Goal: Task Accomplishment & Management: Use online tool/utility

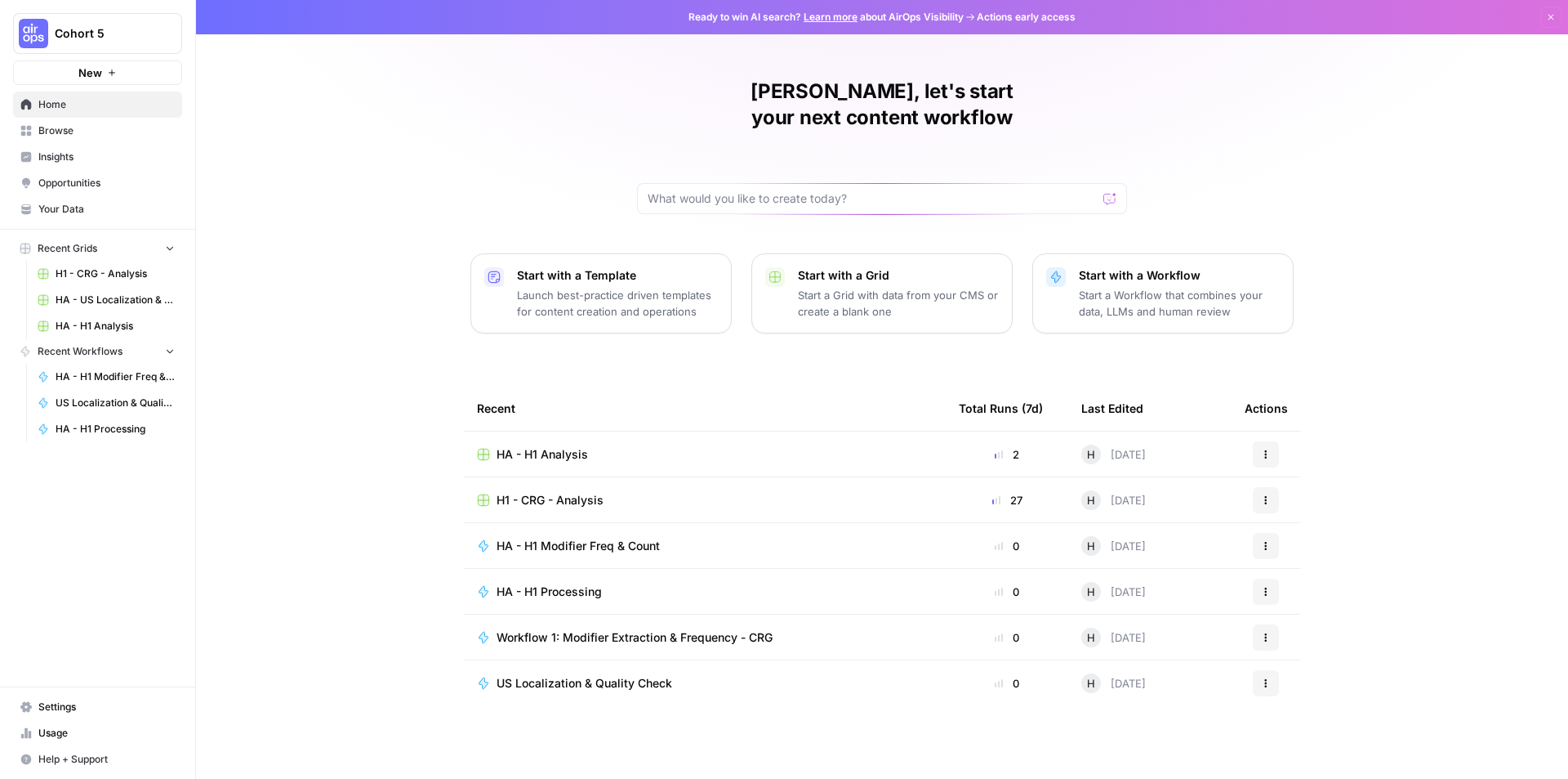
click at [71, 123] on link "Browse" at bounding box center [97, 130] width 169 height 26
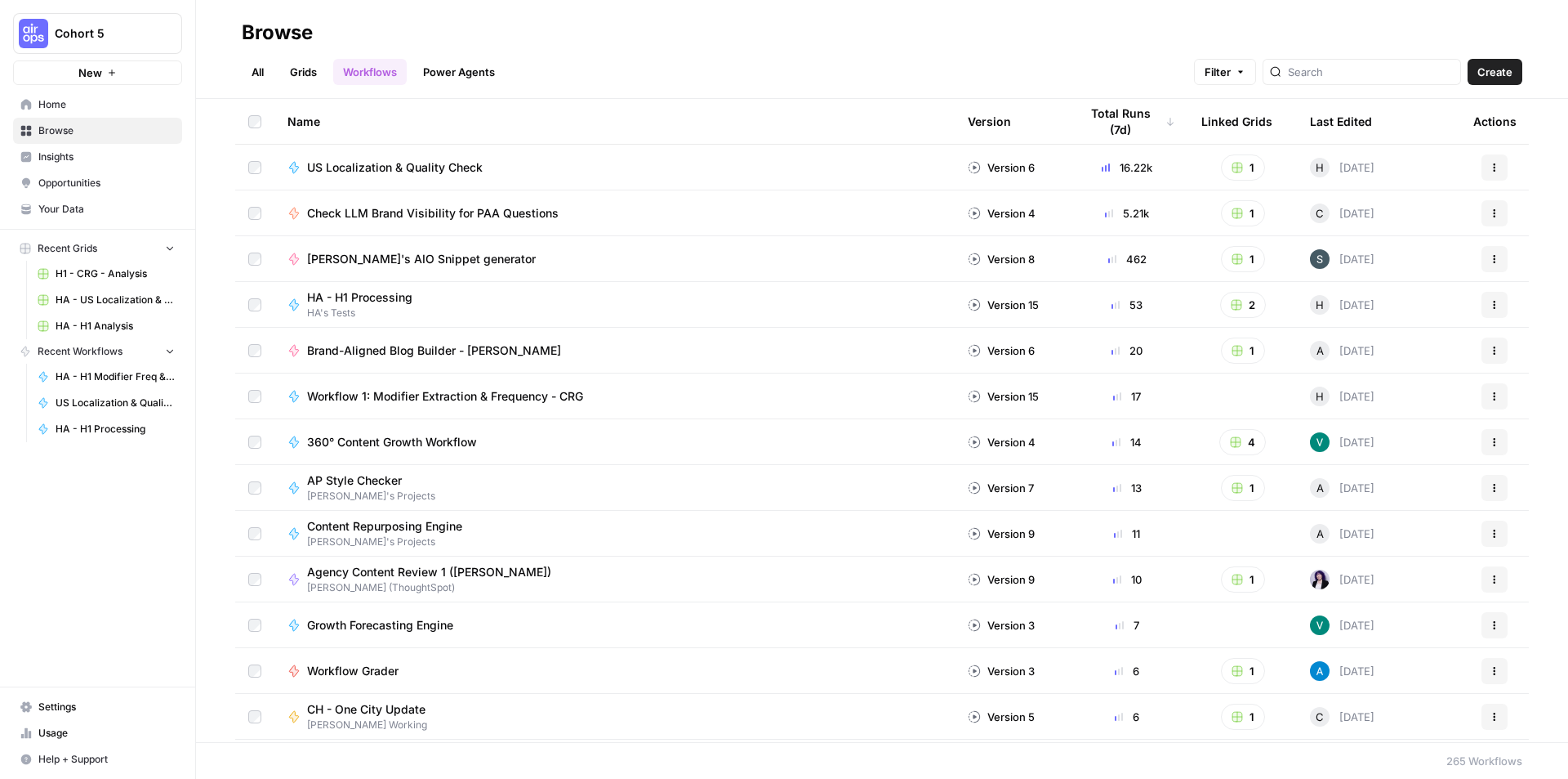
click at [254, 65] on link "All" at bounding box center [257, 71] width 32 height 26
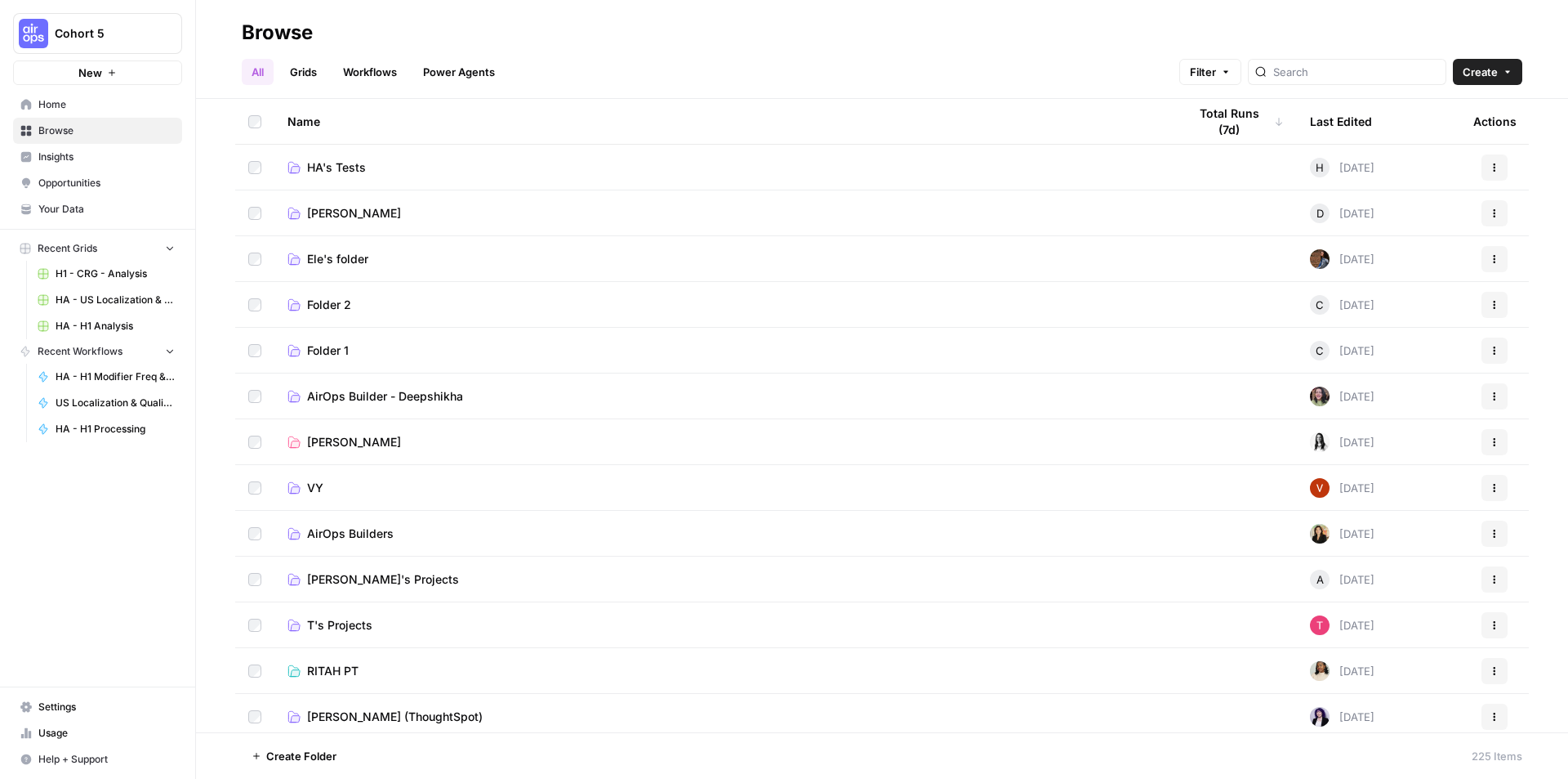
click at [370, 161] on link "HA's Tests" at bounding box center [724, 168] width 874 height 16
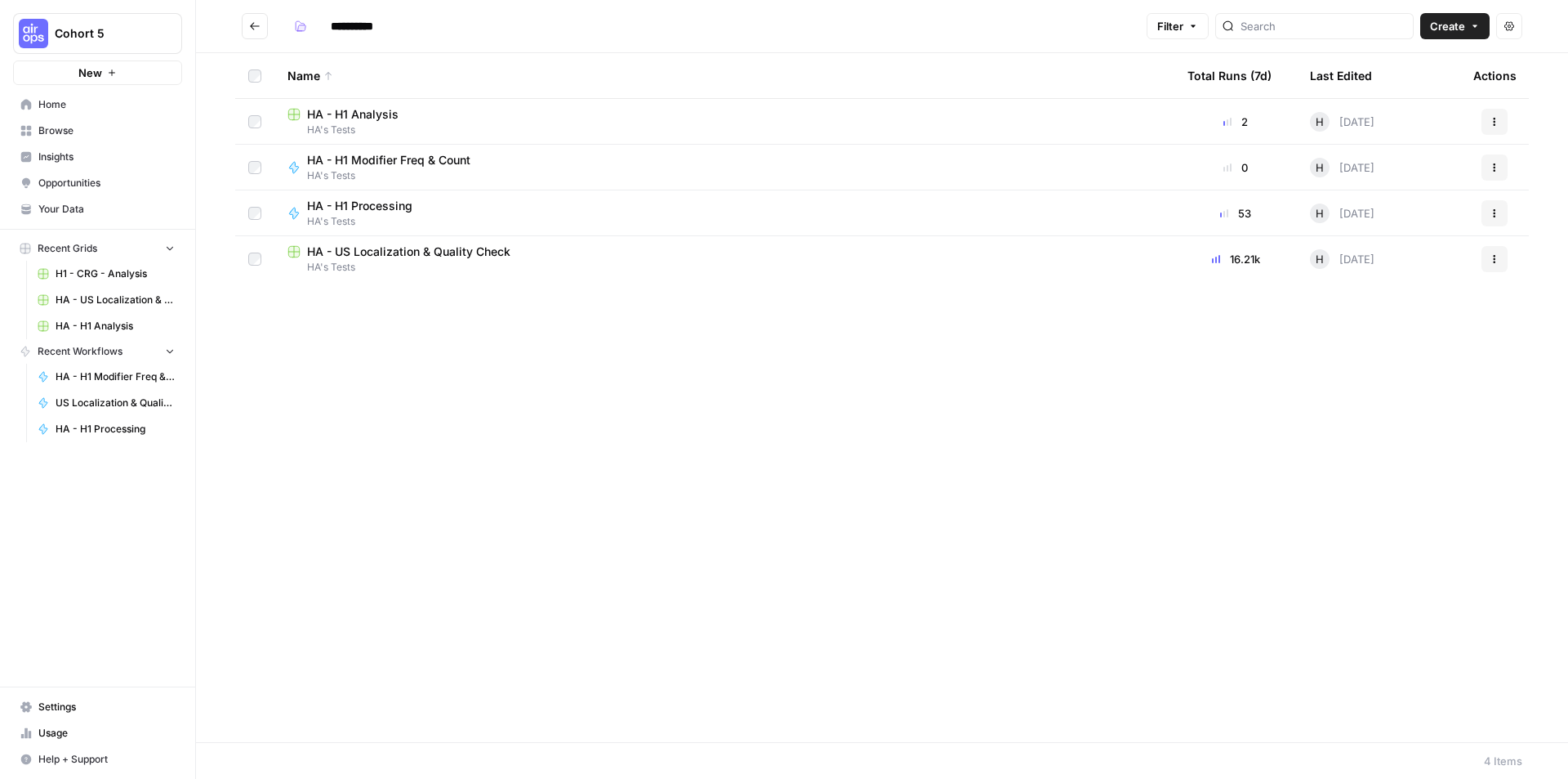
click at [388, 116] on span "HA - H1 Analysis" at bounding box center [352, 115] width 91 height 16
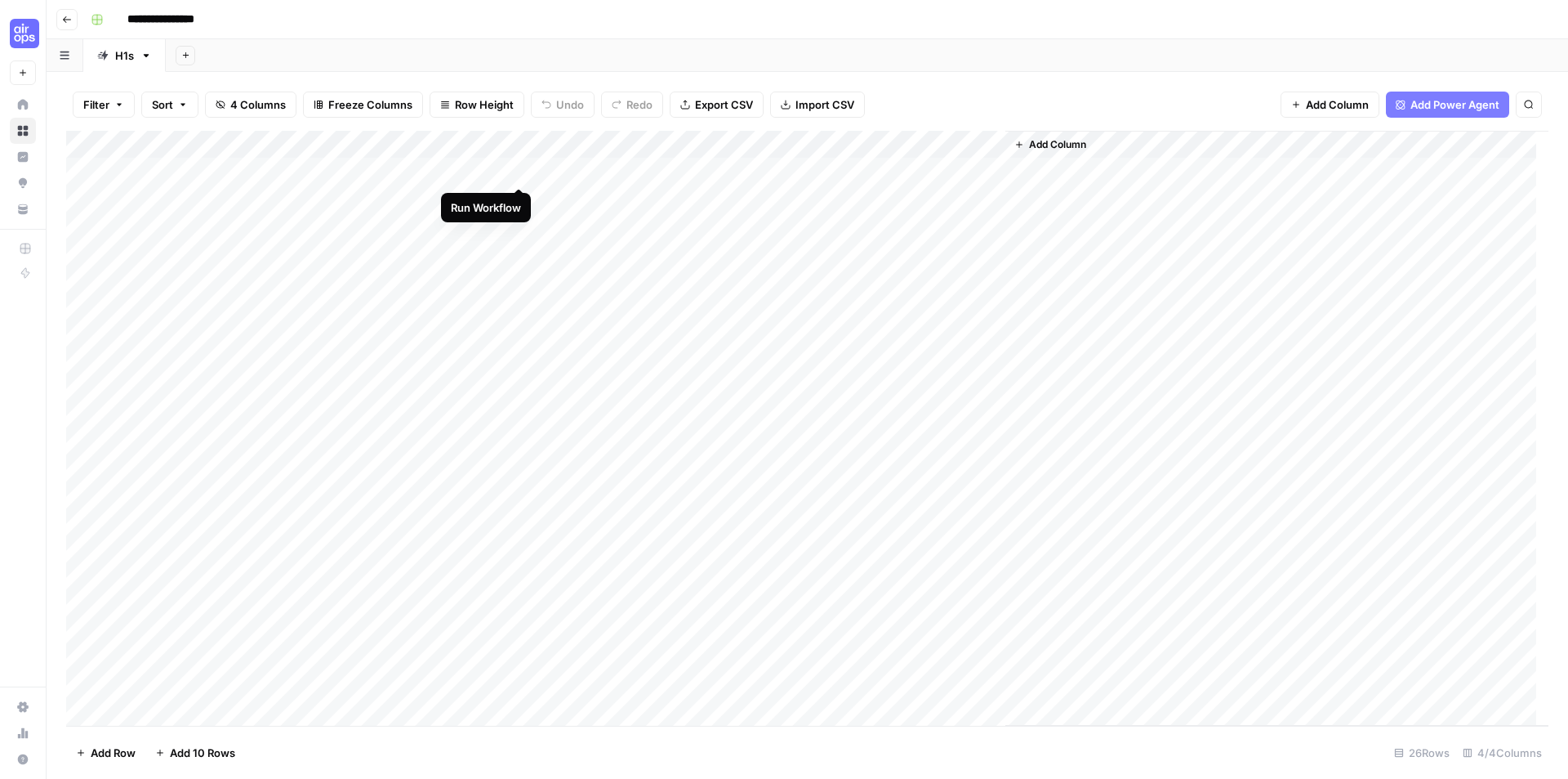
click at [519, 169] on div "Add Column" at bounding box center [807, 428] width 1482 height 595
click at [499, 172] on div "Add Column" at bounding box center [807, 428] width 1482 height 595
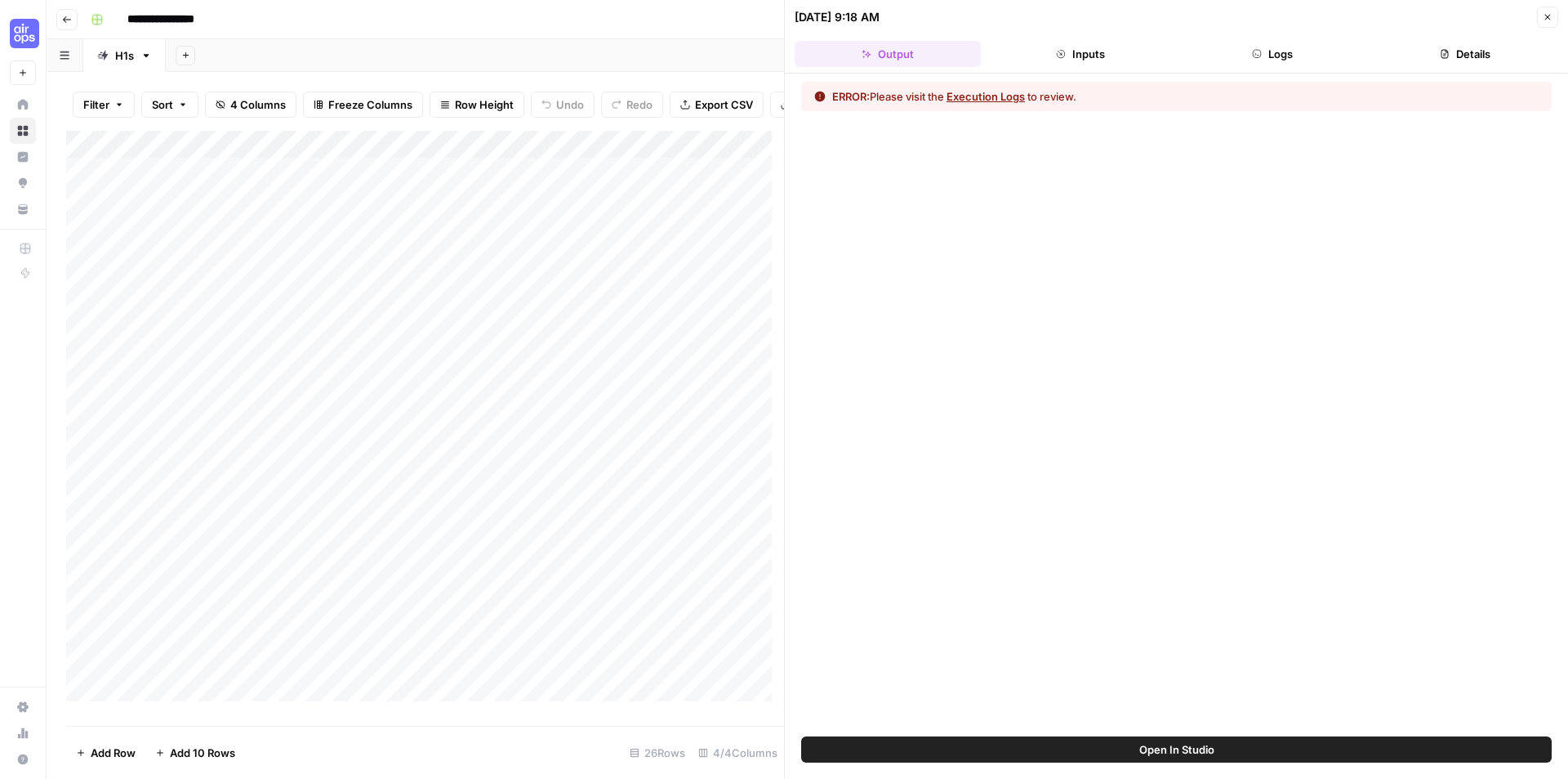
click at [1015, 97] on button "Execution Logs" at bounding box center [985, 97] width 78 height 16
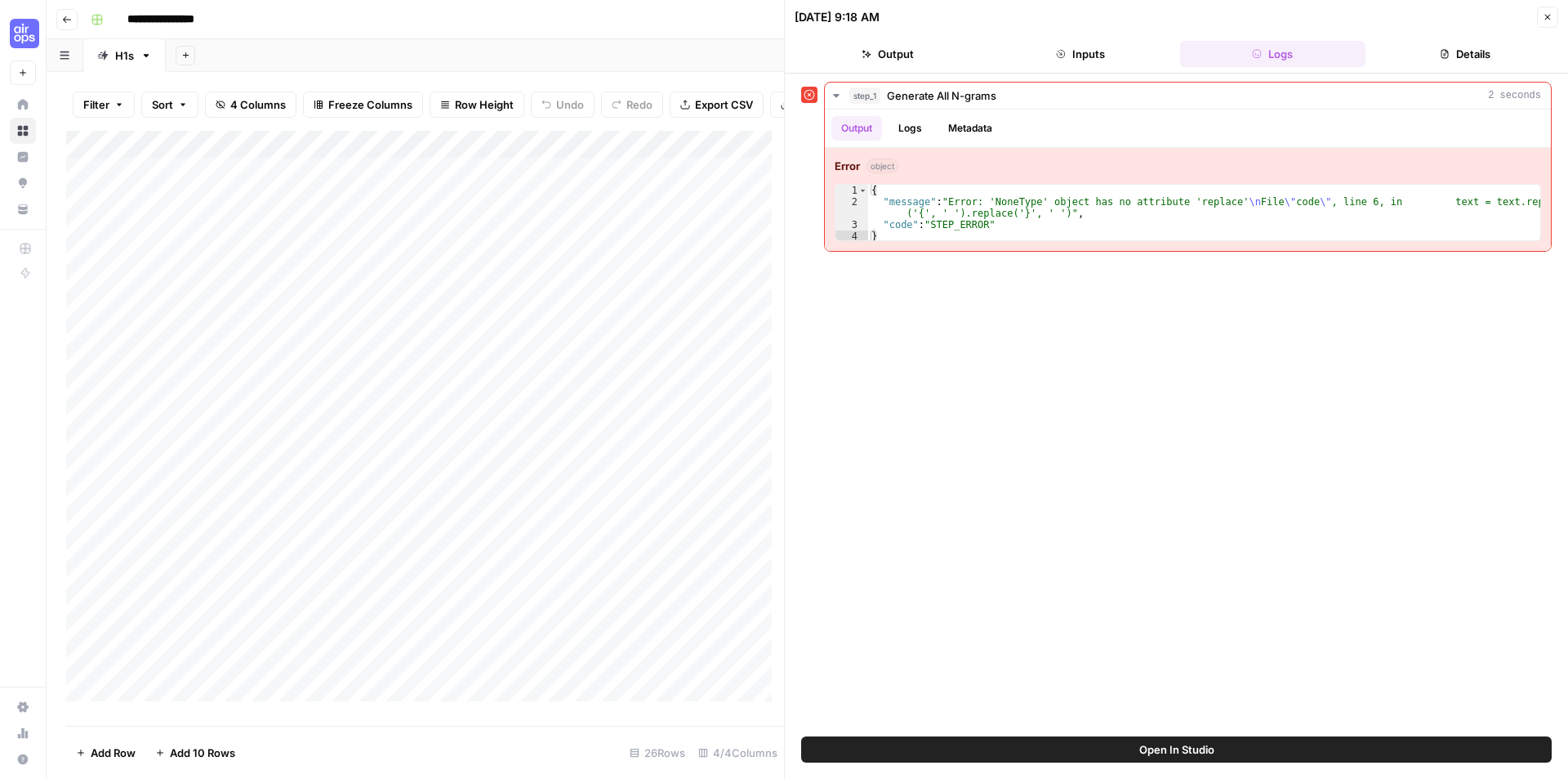
click at [1150, 751] on span "Open In Studio" at bounding box center [1176, 749] width 75 height 16
click at [1101, 61] on button "Inputs" at bounding box center [1080, 53] width 186 height 26
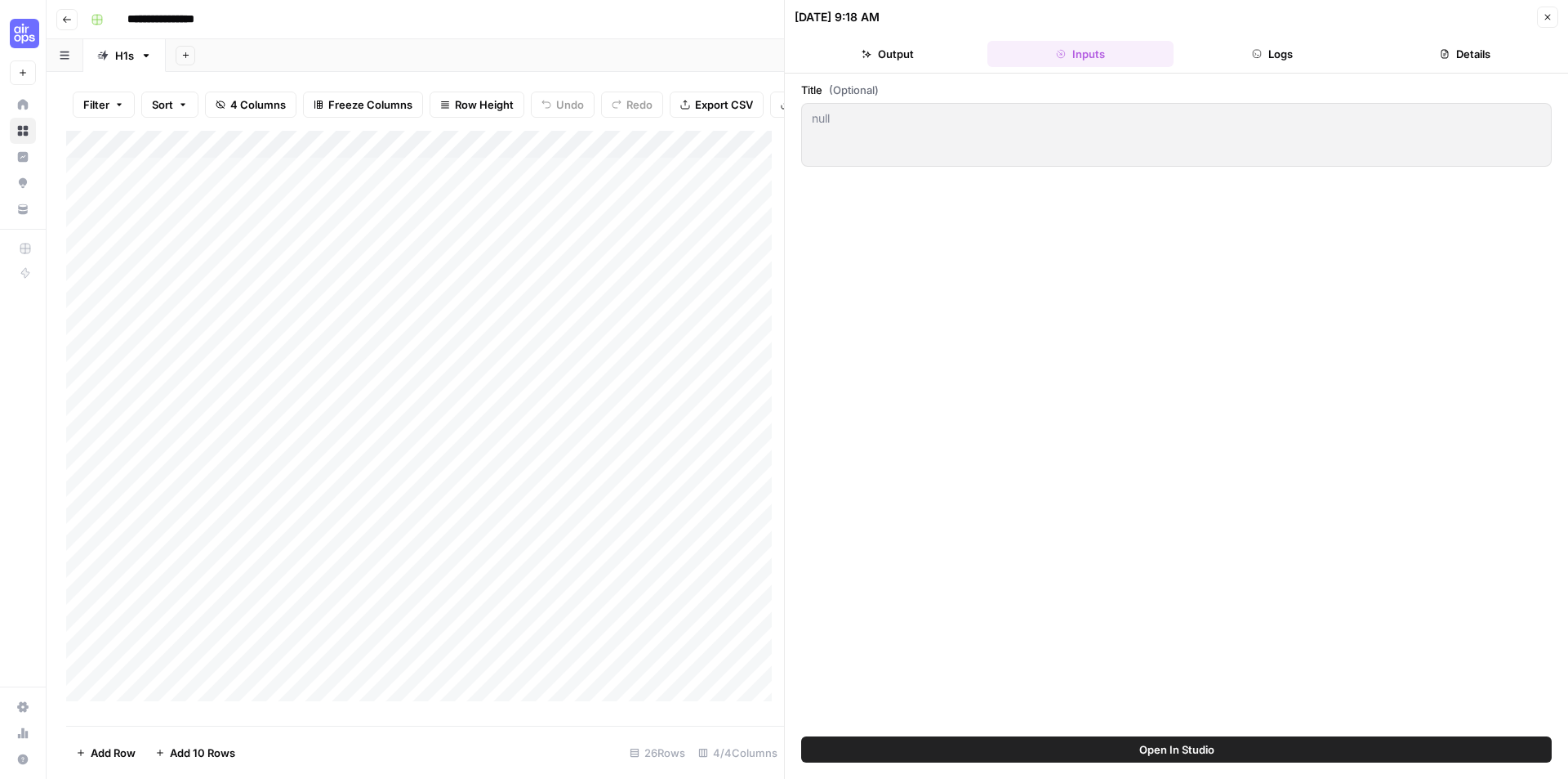
click at [1443, 65] on button "Details" at bounding box center [1465, 53] width 186 height 26
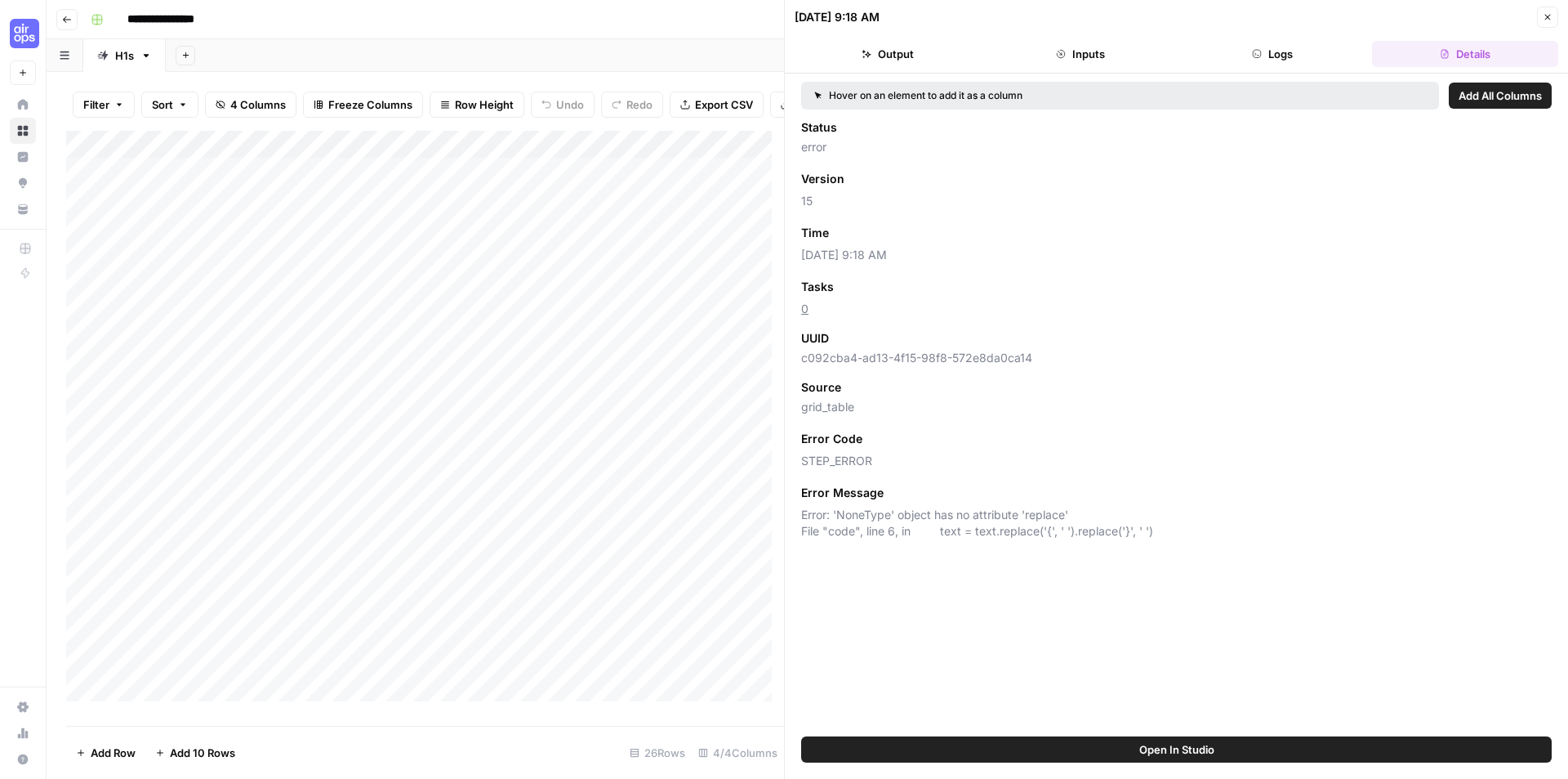
click at [500, 156] on div "Add Column" at bounding box center [425, 422] width 718 height 582
click at [417, 450] on span "Remove Column" at bounding box center [462, 445] width 143 height 16
click at [734, 188] on span "Delete" at bounding box center [725, 184] width 35 height 16
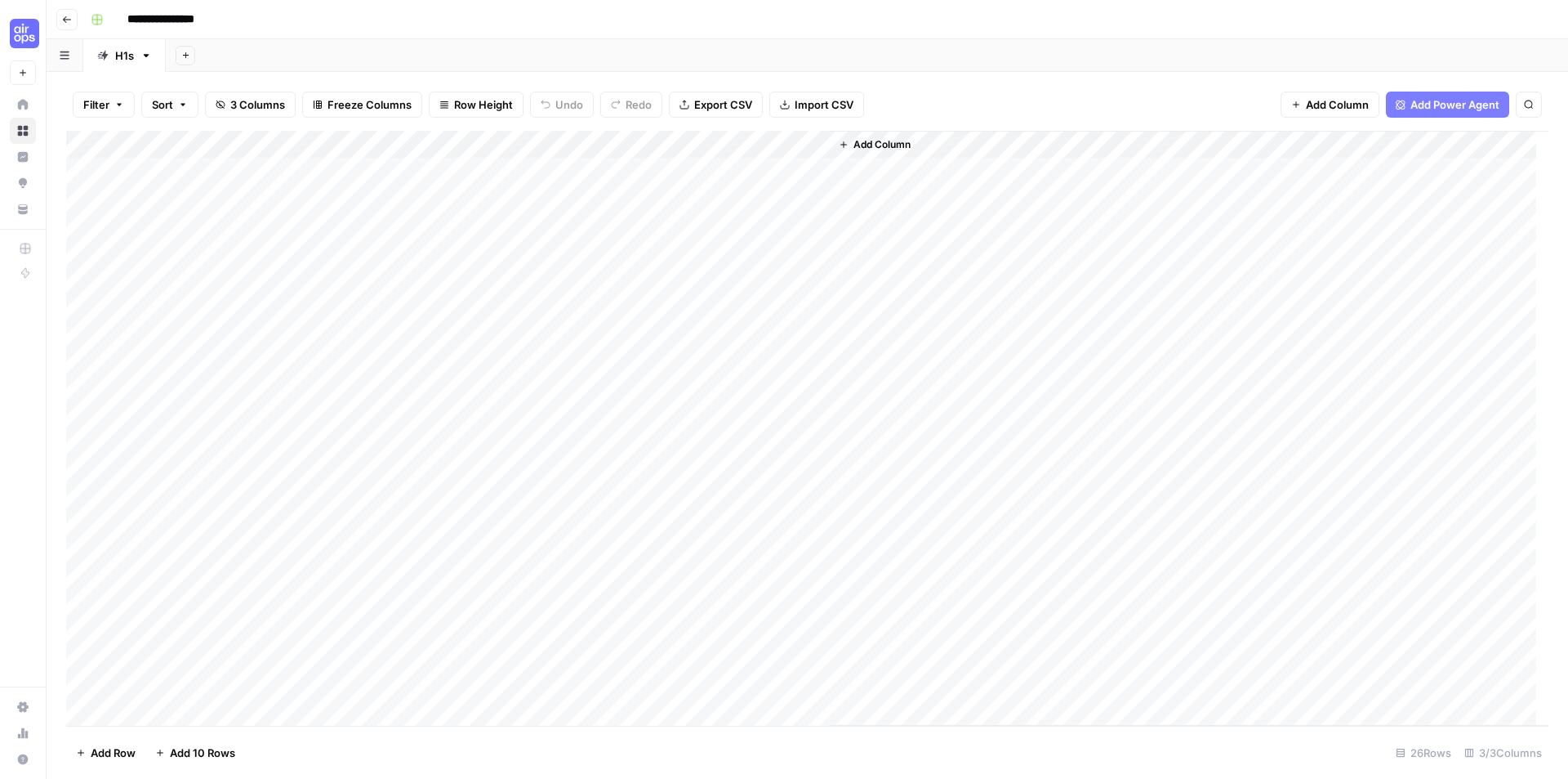
click at [890, 136] on button "Add Column" at bounding box center [874, 144] width 85 height 22
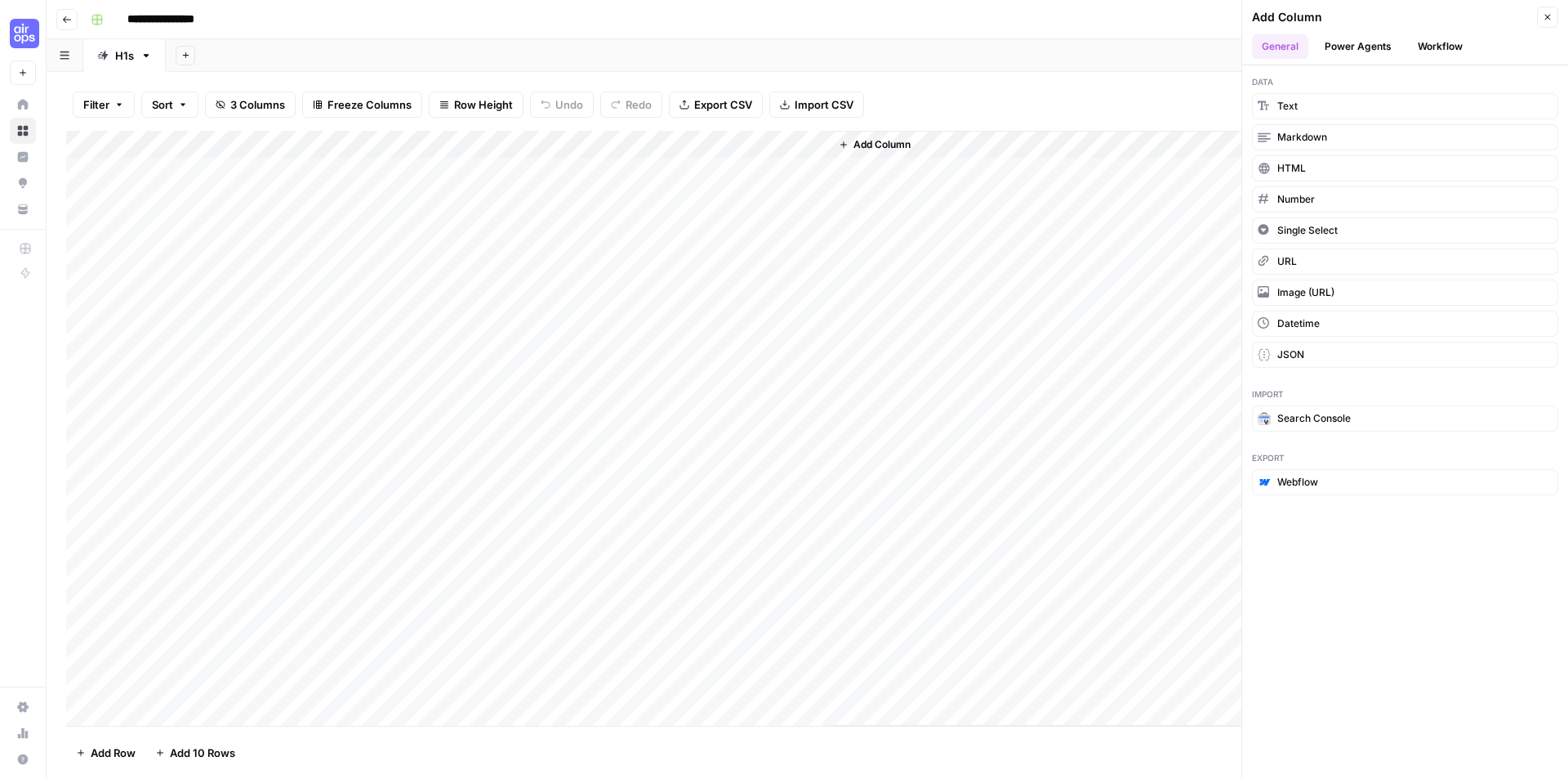
click at [1434, 42] on button "Workflow" at bounding box center [1441, 46] width 65 height 24
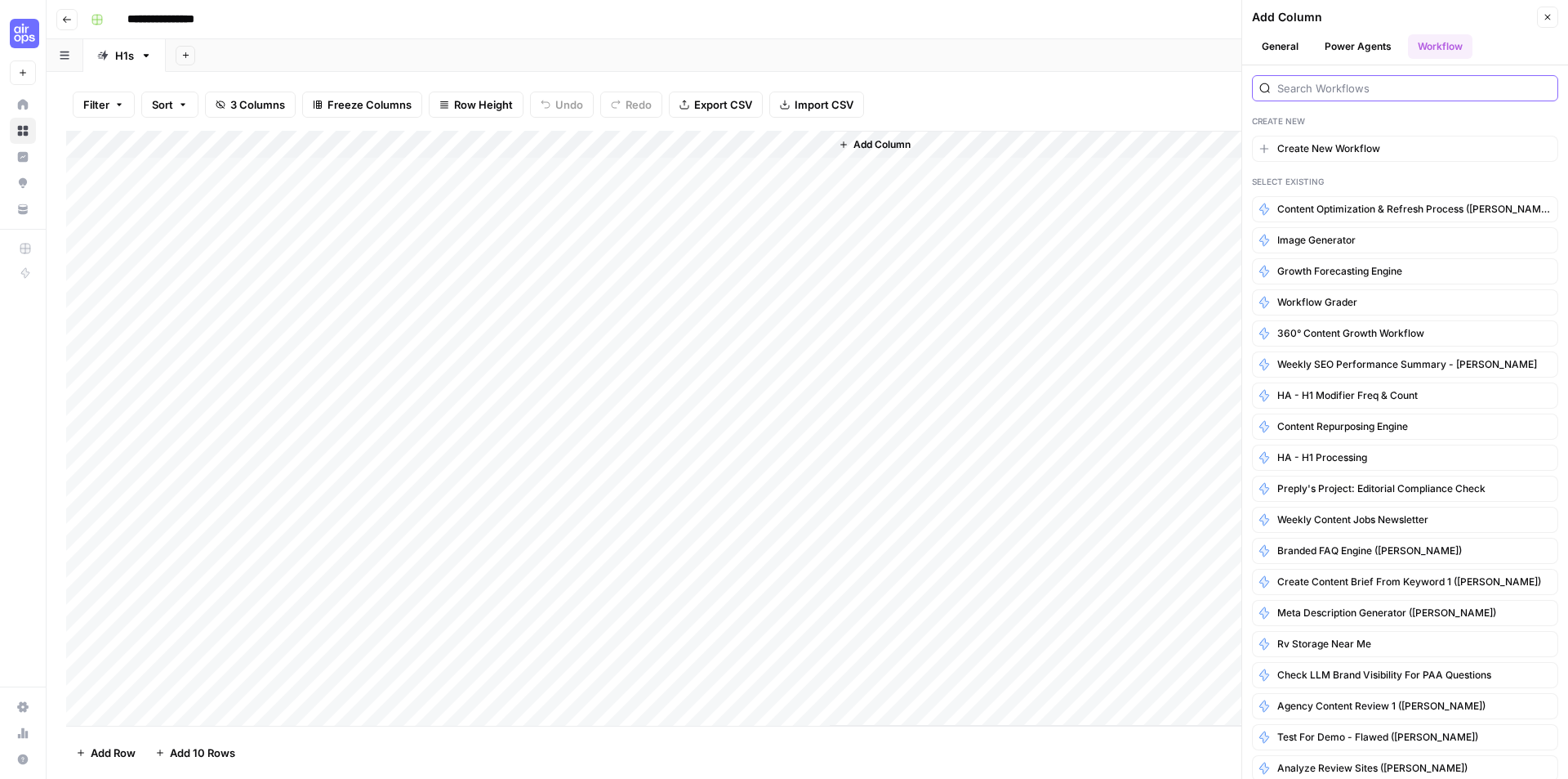
click at [1351, 86] on input "search" at bounding box center [1414, 88] width 273 height 16
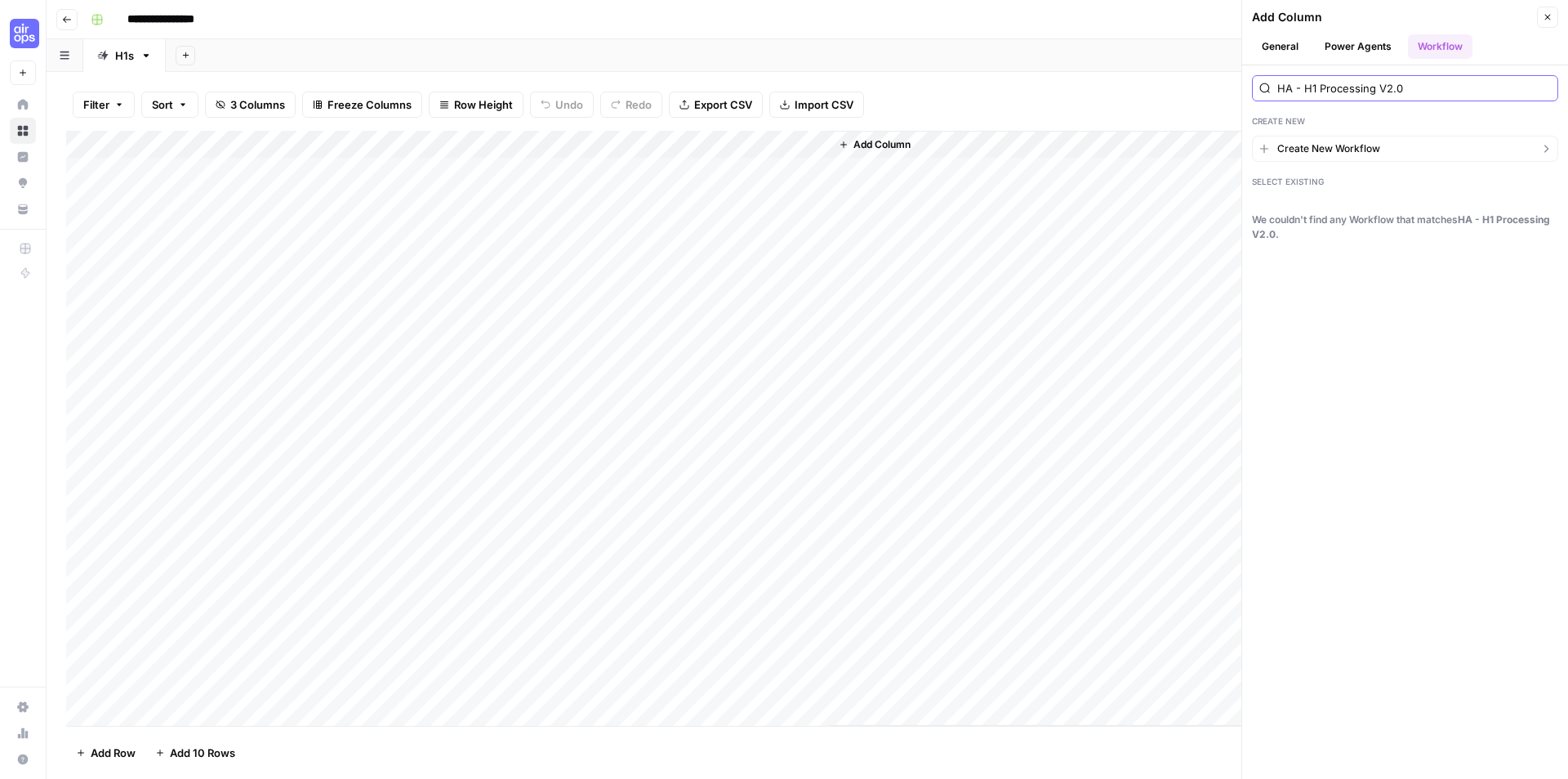
type input "HA - H1 Processing V2.0"
click at [1350, 147] on span "Create New Workflow" at bounding box center [1329, 149] width 103 height 14
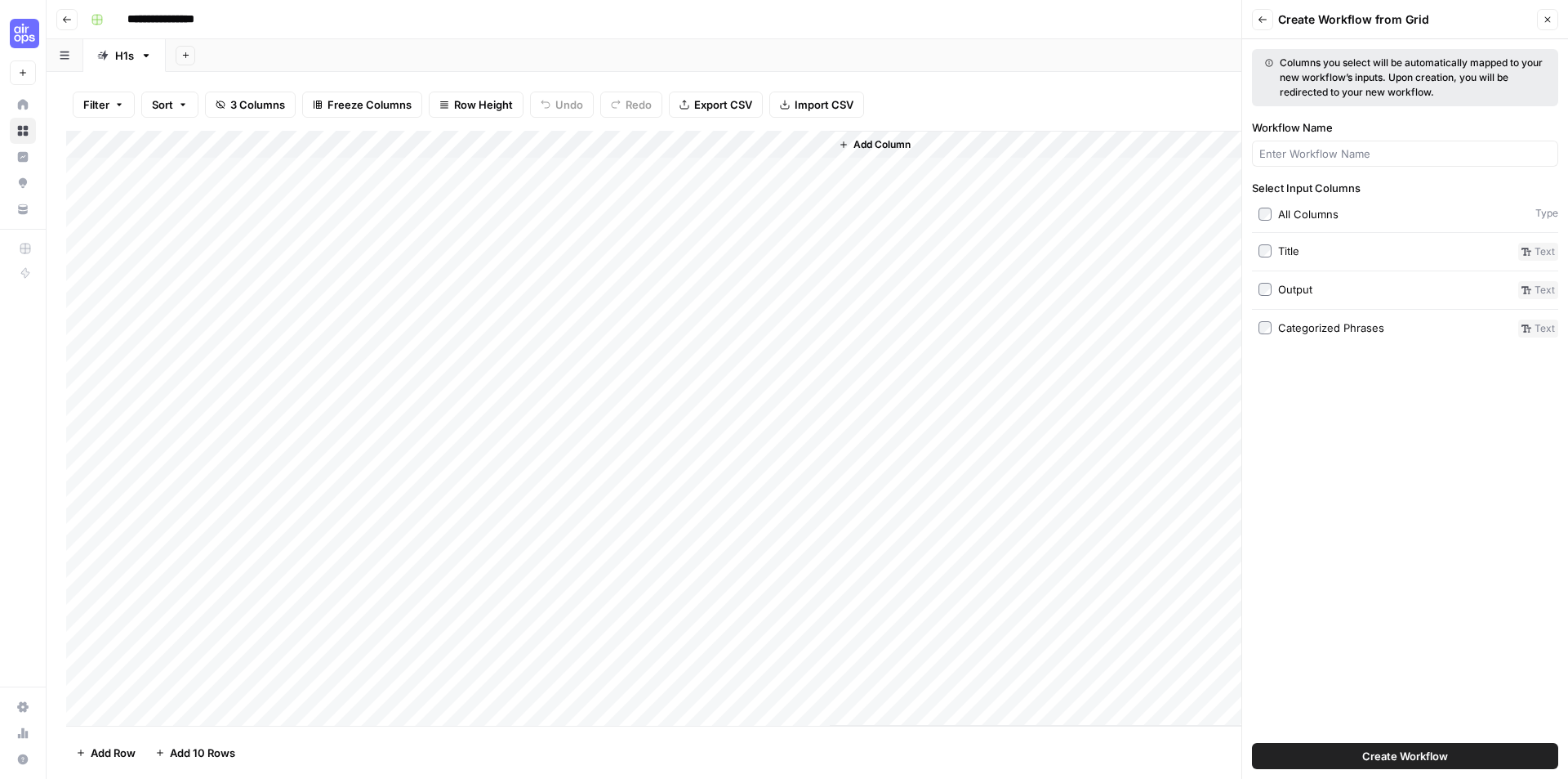
click at [1360, 757] on button "Create Workflow" at bounding box center [1405, 756] width 306 height 26
click at [1348, 155] on input "Workflow Name" at bounding box center [1405, 153] width 291 height 16
click at [1304, 142] on div at bounding box center [1405, 153] width 306 height 26
type input "HA - H1 Processing V2.0"
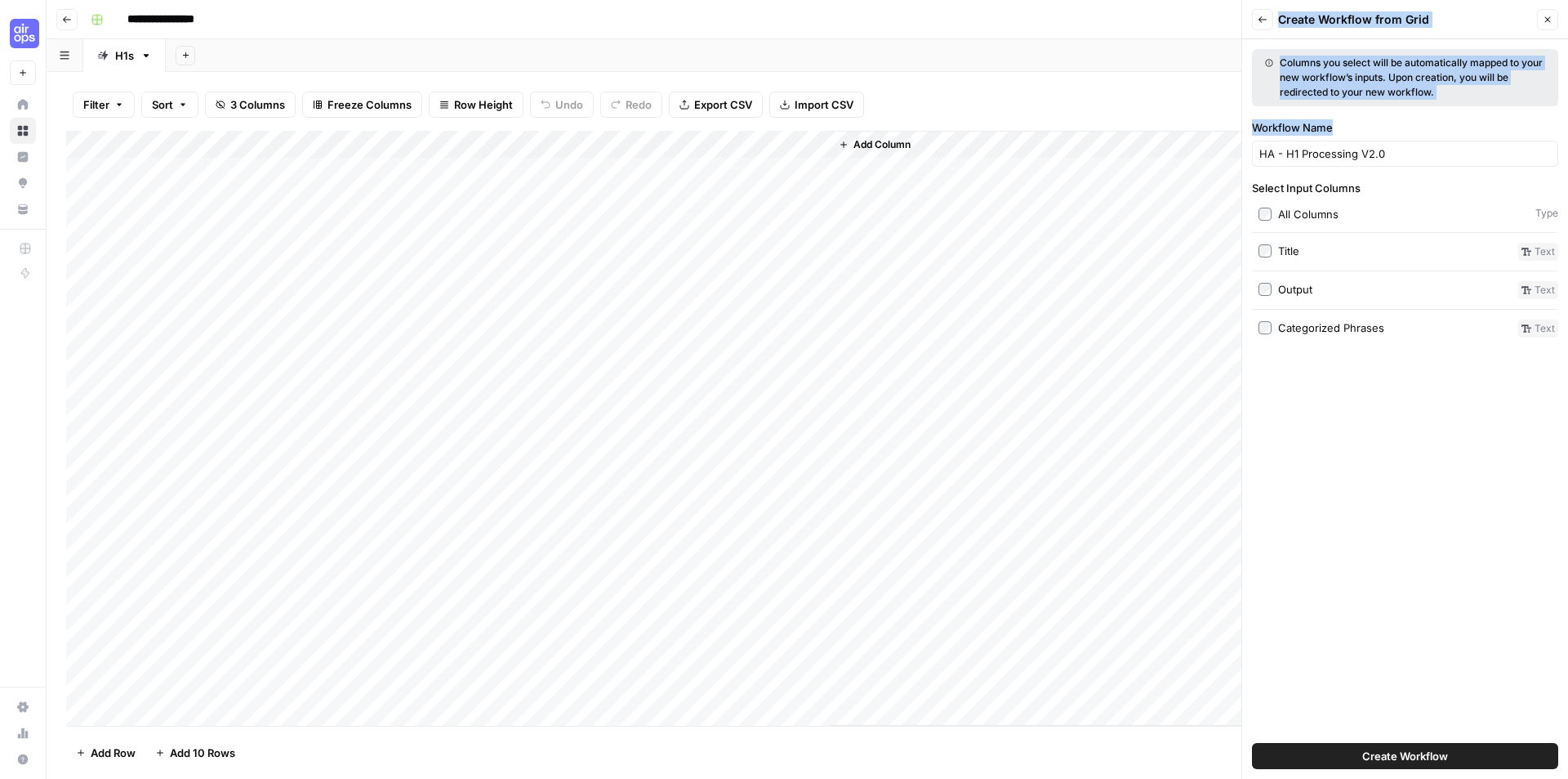
drag, startPoint x: 1410, startPoint y: 143, endPoint x: 1184, endPoint y: 148, distance: 226.1
click at [1184, 148] on div "**********" at bounding box center [807, 389] width 1521 height 779
click at [1480, 131] on label "Workflow Name" at bounding box center [1405, 127] width 306 height 16
click at [1480, 145] on input "HA - H1 Processing V2.0" at bounding box center [1405, 153] width 291 height 16
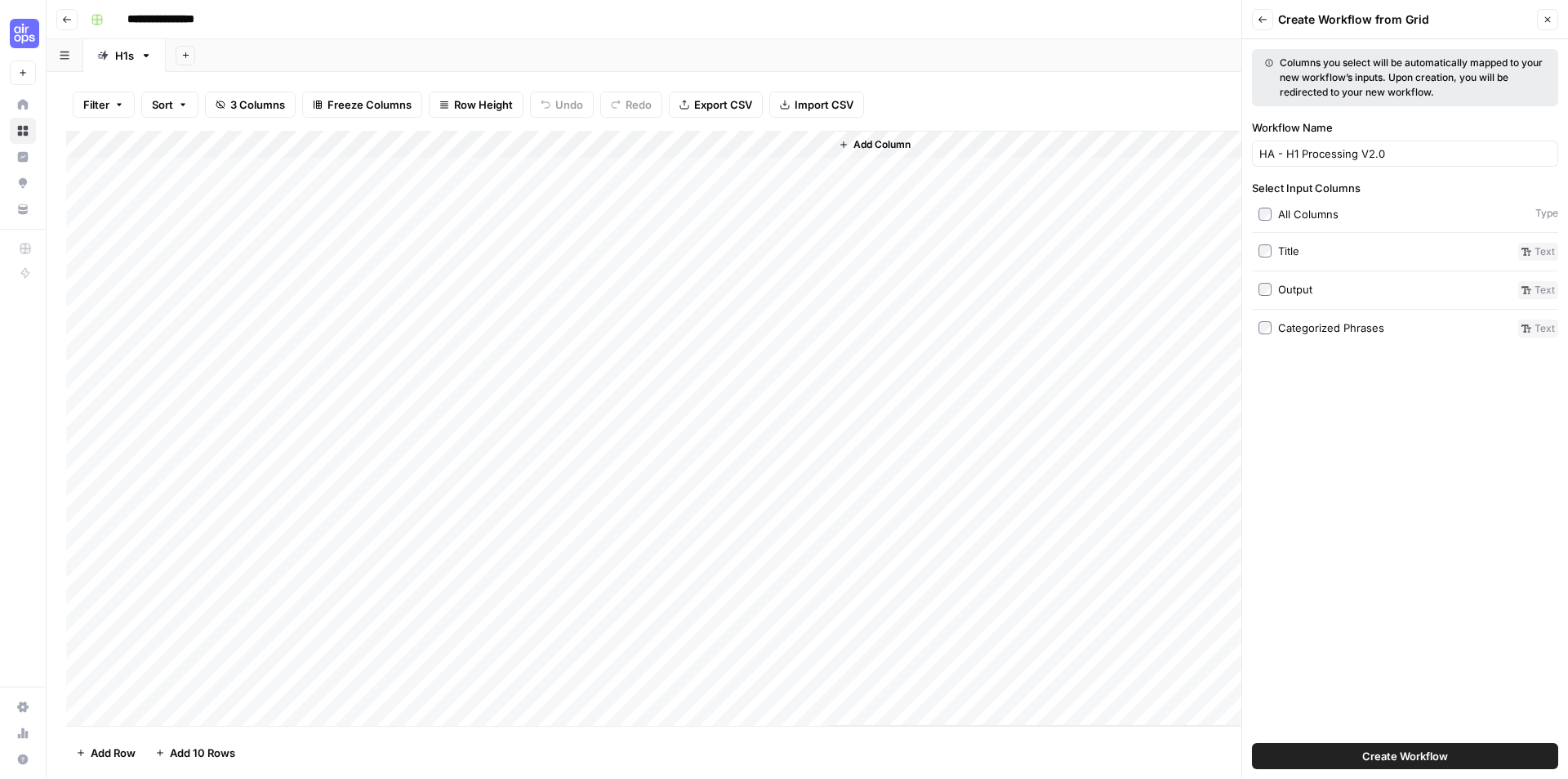
click at [1436, 761] on span "Create Workflow" at bounding box center [1405, 756] width 86 height 16
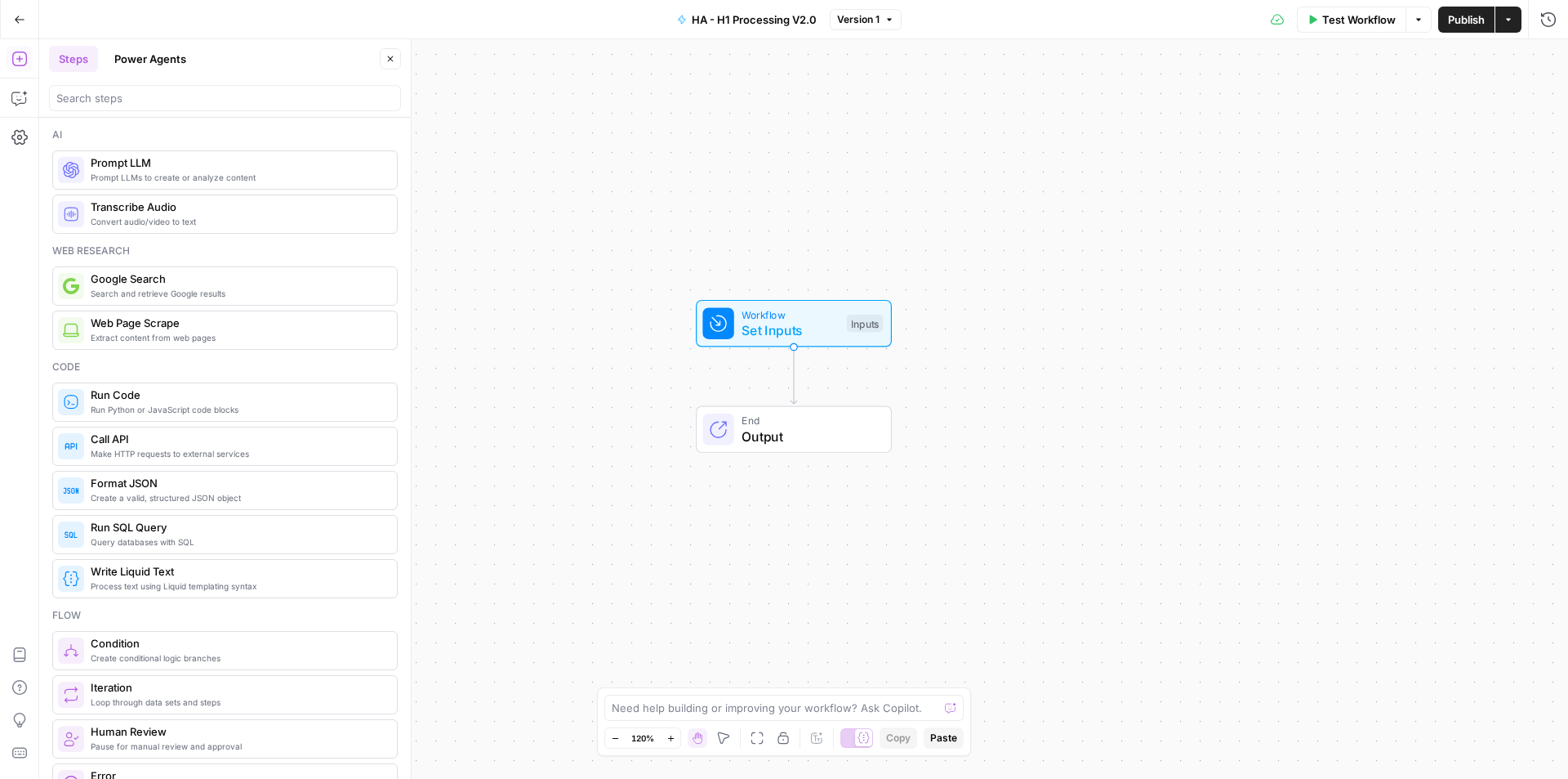
drag, startPoint x: 1003, startPoint y: 490, endPoint x: 982, endPoint y: 422, distance: 71.2
click at [982, 426] on div "Workflow Set Inputs Inputs End Output" at bounding box center [803, 408] width 1529 height 739
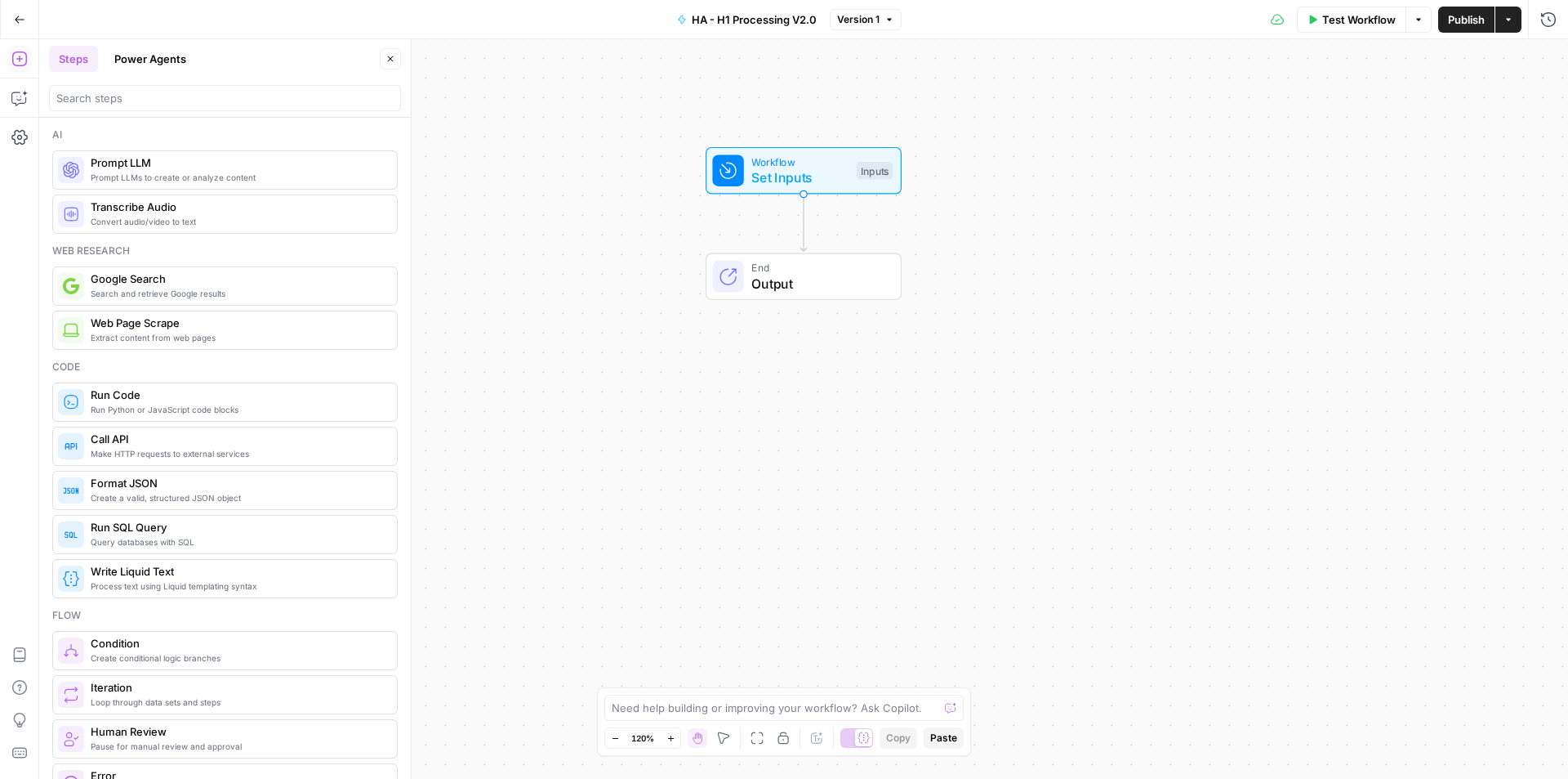
drag, startPoint x: 988, startPoint y: 422, endPoint x: 1000, endPoint y: 296, distance: 126.6
click at [1000, 296] on div "Workflow Set Inputs Inputs End Output" at bounding box center [803, 408] width 1529 height 739
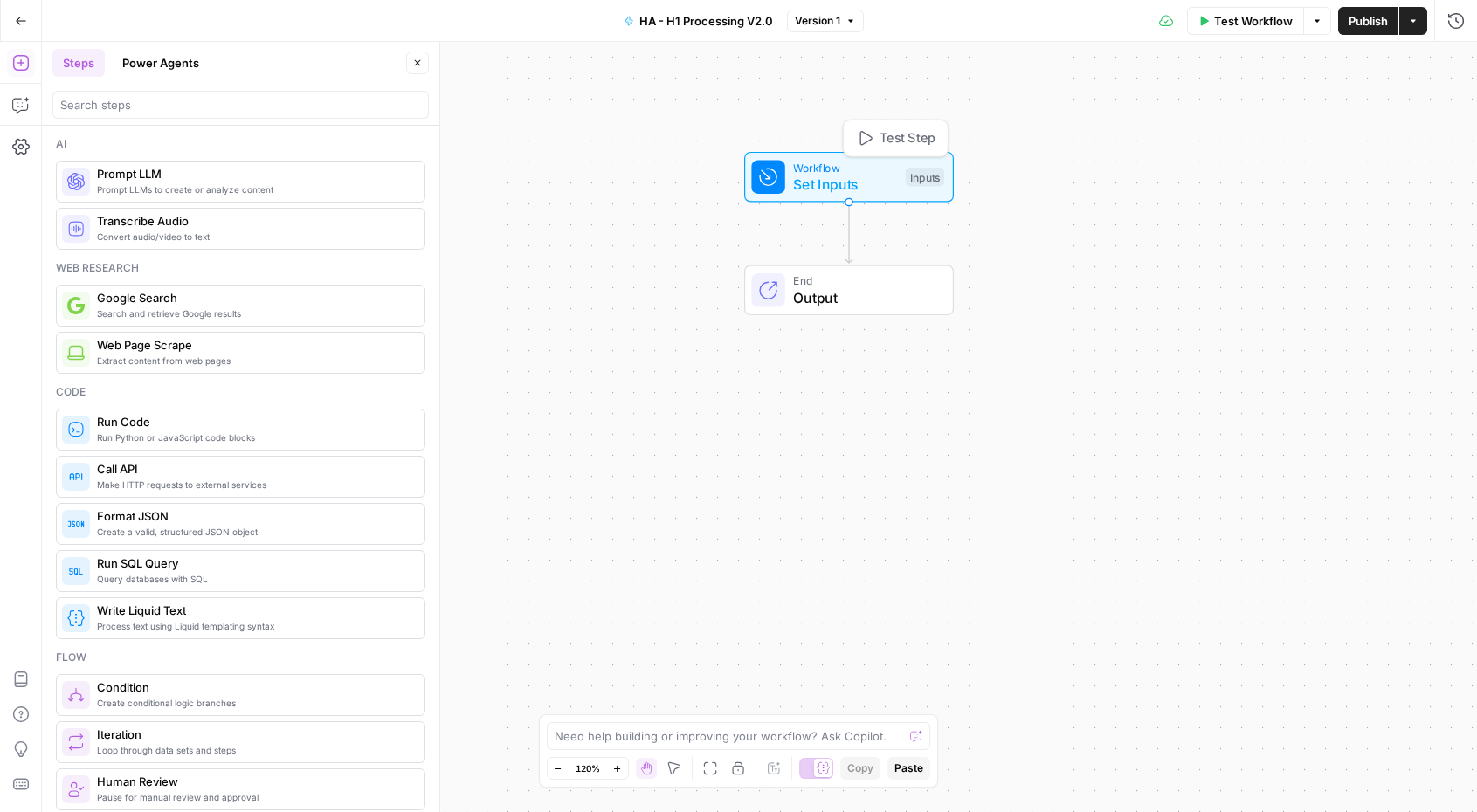
click at [850, 168] on span "Workflow" at bounding box center [845, 167] width 104 height 16
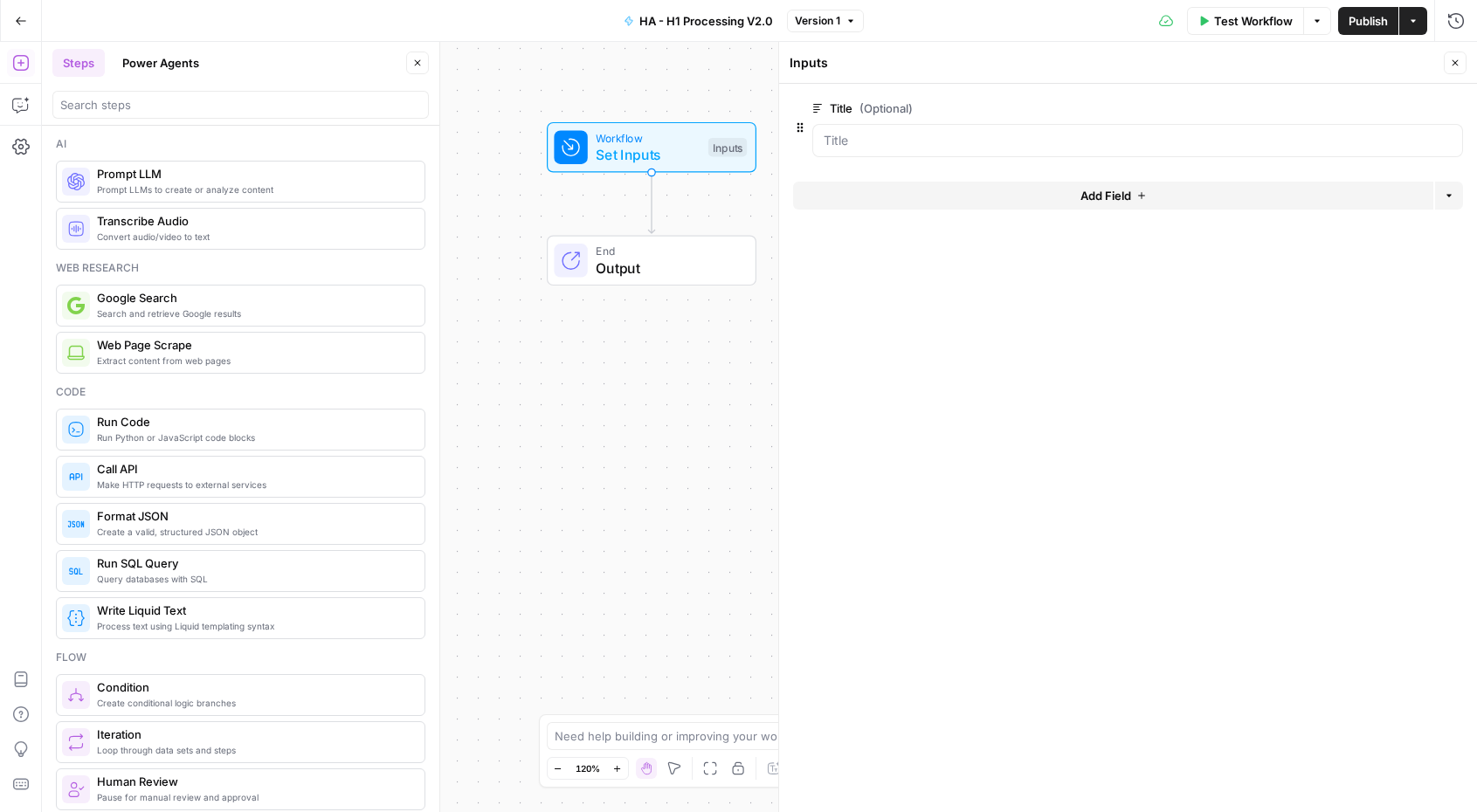
drag, startPoint x: 528, startPoint y: 299, endPoint x: 662, endPoint y: 269, distance: 137.3
click at [346, 272] on body "Cohort 5 New Home Browse Insights Opportunities Your Data Recent Grids H1 - CRG…" at bounding box center [738, 406] width 1477 height 812
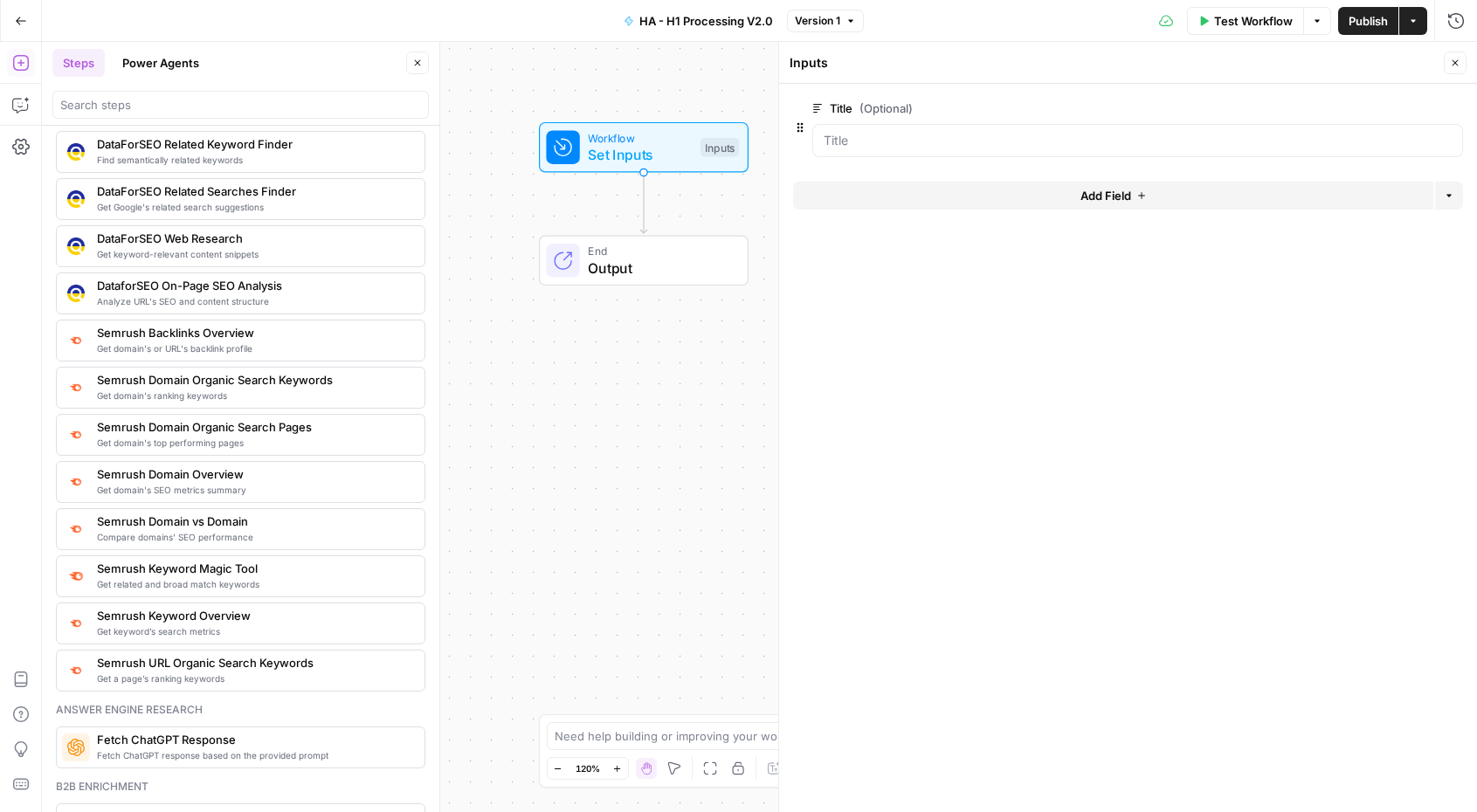
scroll to position [2182, 0]
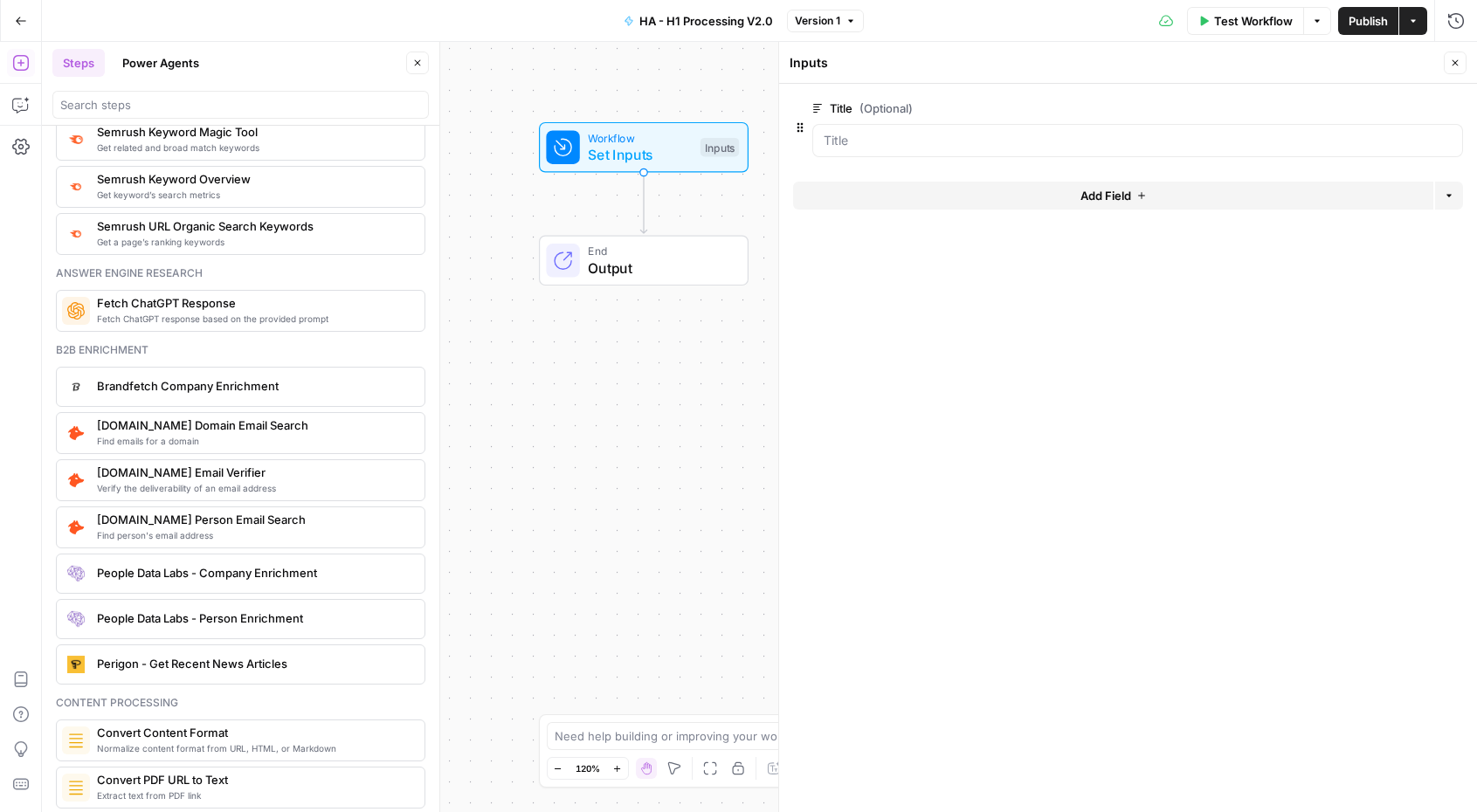
click at [614, 429] on div "Workflow Set Inputs Inputs End Output" at bounding box center [758, 426] width 1435 height 770
click at [1452, 57] on button "Close" at bounding box center [1455, 63] width 23 height 23
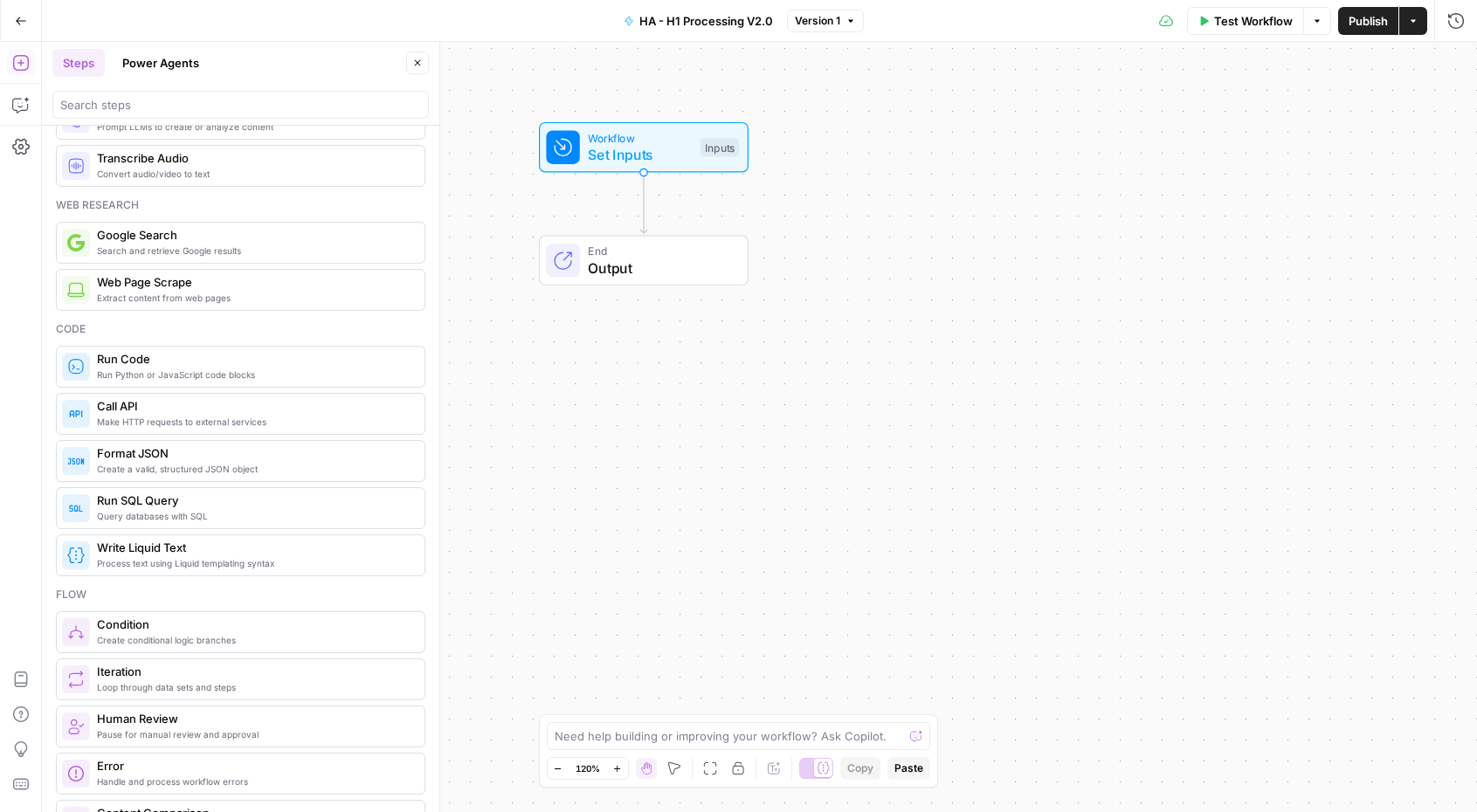
scroll to position [88, 0]
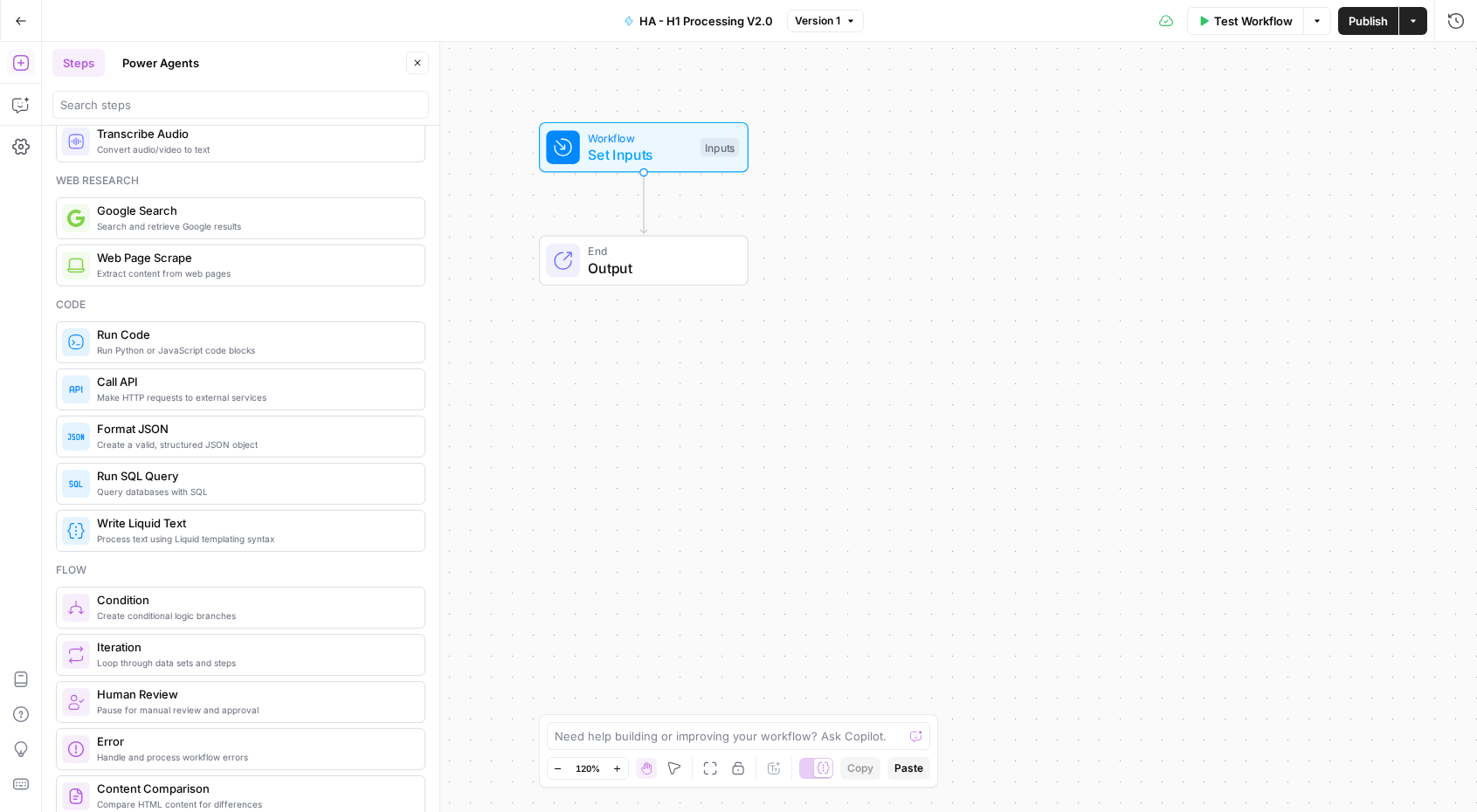
click at [208, 349] on span "Run Python or JavaScript code blocks" at bounding box center [253, 350] width 314 height 14
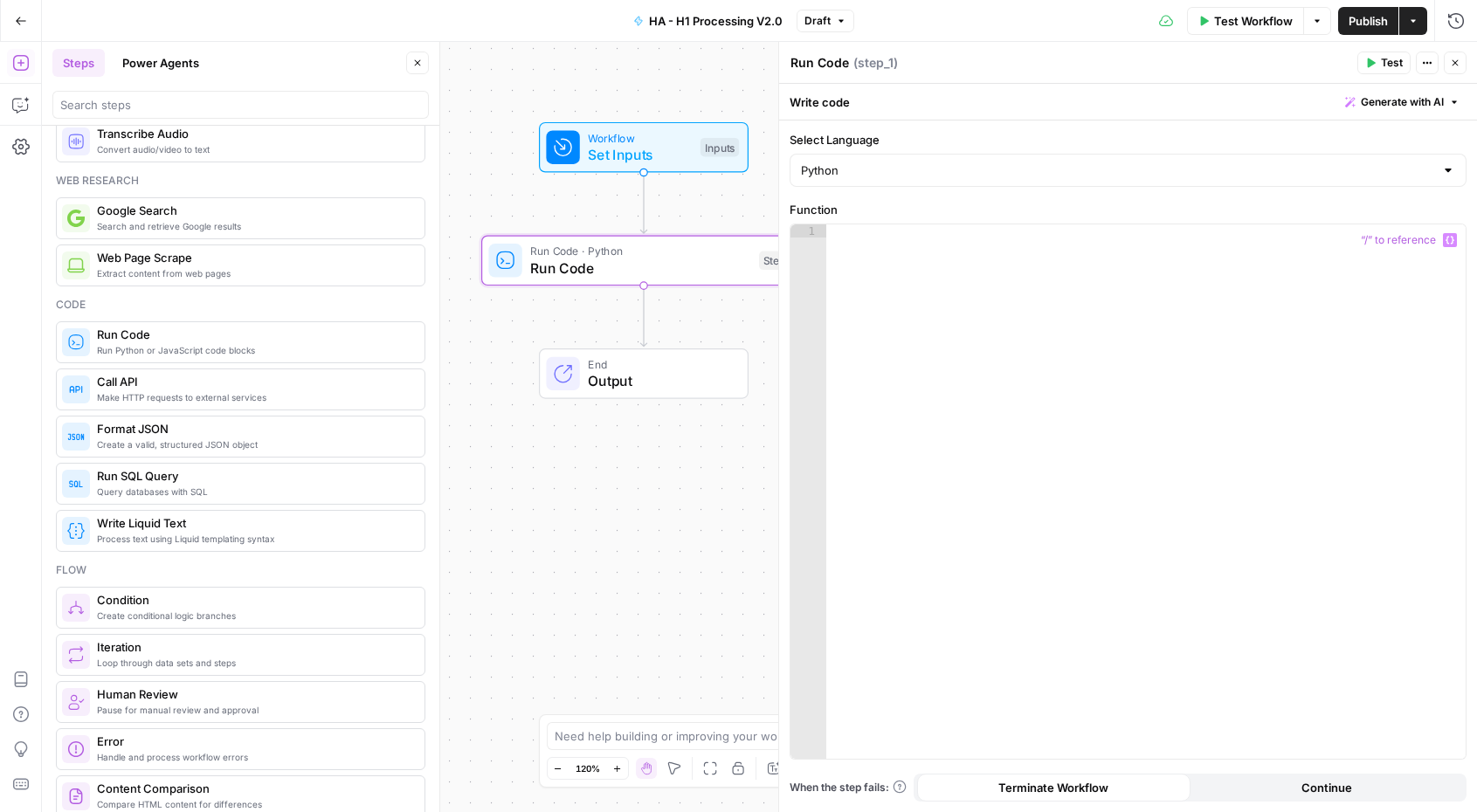
click at [1043, 298] on div at bounding box center [1145, 504] width 640 height 560
click at [998, 348] on div at bounding box center [1145, 504] width 640 height 560
paste textarea "**********"
type textarea "**********"
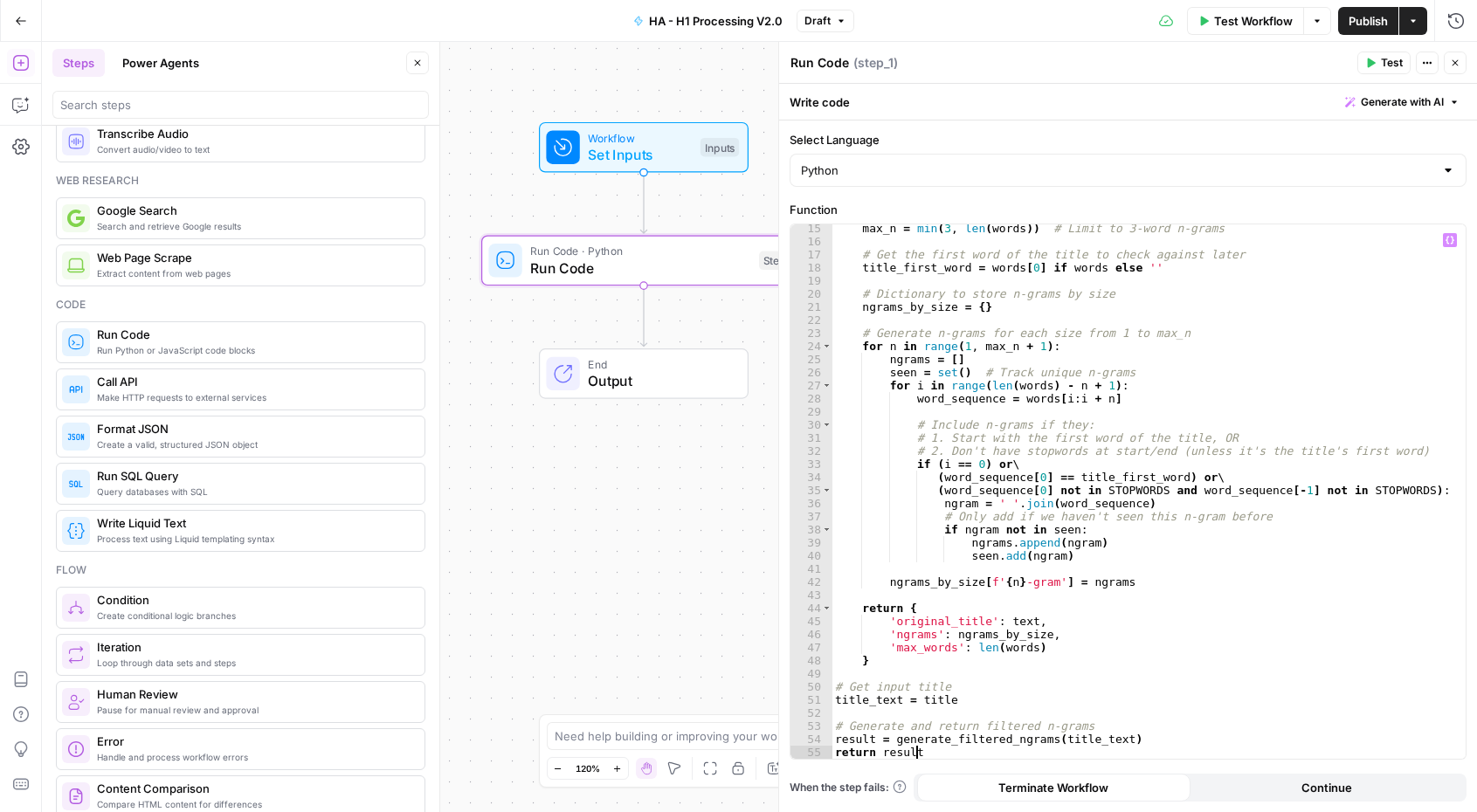
scroll to position [290, 0]
click at [953, 105] on div "Write code Generate with AI" at bounding box center [1127, 101] width 697 height 36
click at [883, 105] on div "Write code Generate with AI" at bounding box center [1127, 101] width 697 height 36
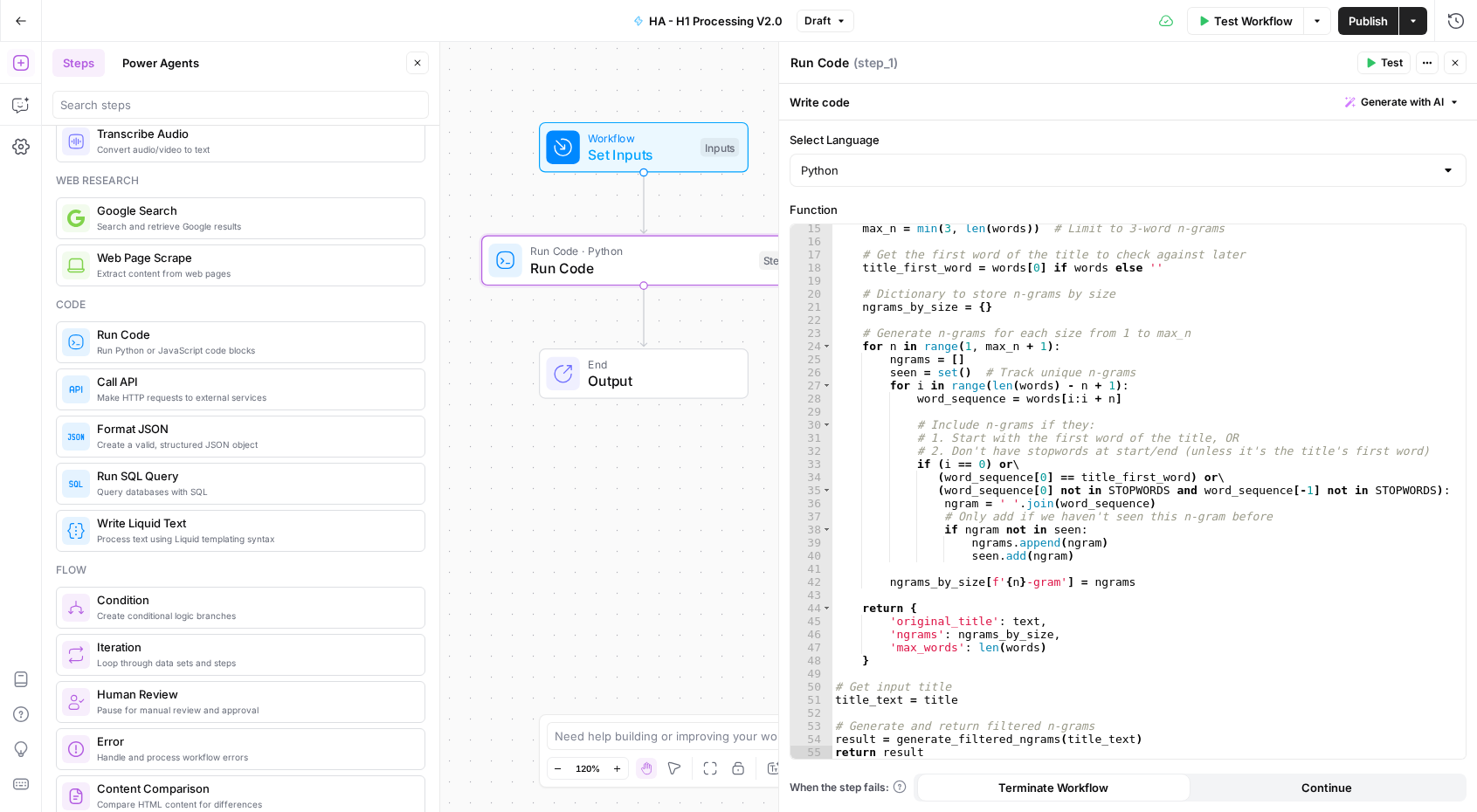
click at [863, 95] on div "Write code Generate with AI" at bounding box center [1127, 101] width 697 height 36
click at [836, 100] on div "Write code Generate with AI" at bounding box center [1127, 101] width 697 height 36
click at [822, 53] on div "Run Code Run Code" at bounding box center [820, 63] width 68 height 21
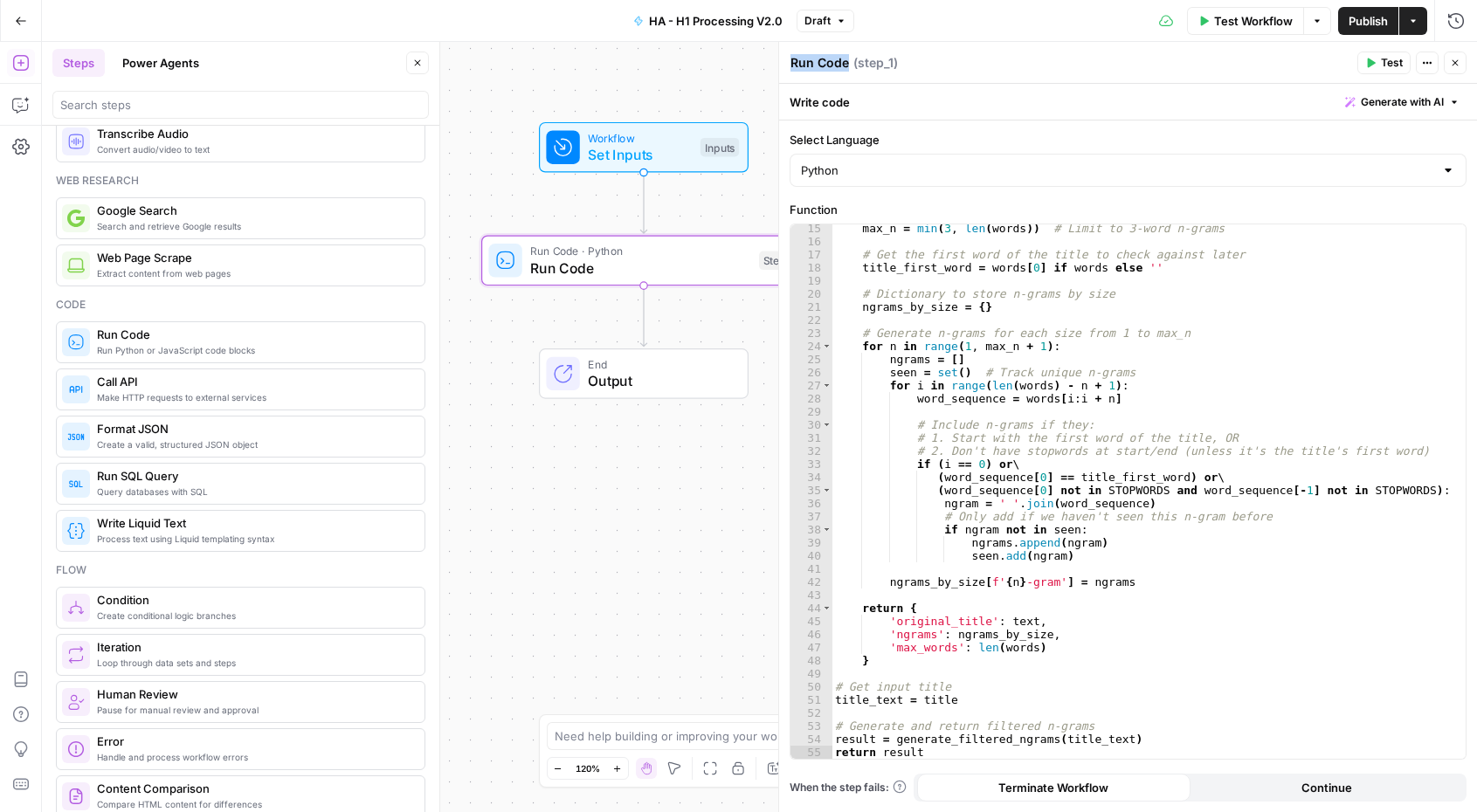
click at [822, 53] on div "Run Code Run Code" at bounding box center [820, 63] width 68 height 21
type textarea "G"
type textarea "Generate N-Grams"
click at [1455, 67] on icon "button" at bounding box center [1455, 63] width 11 height 11
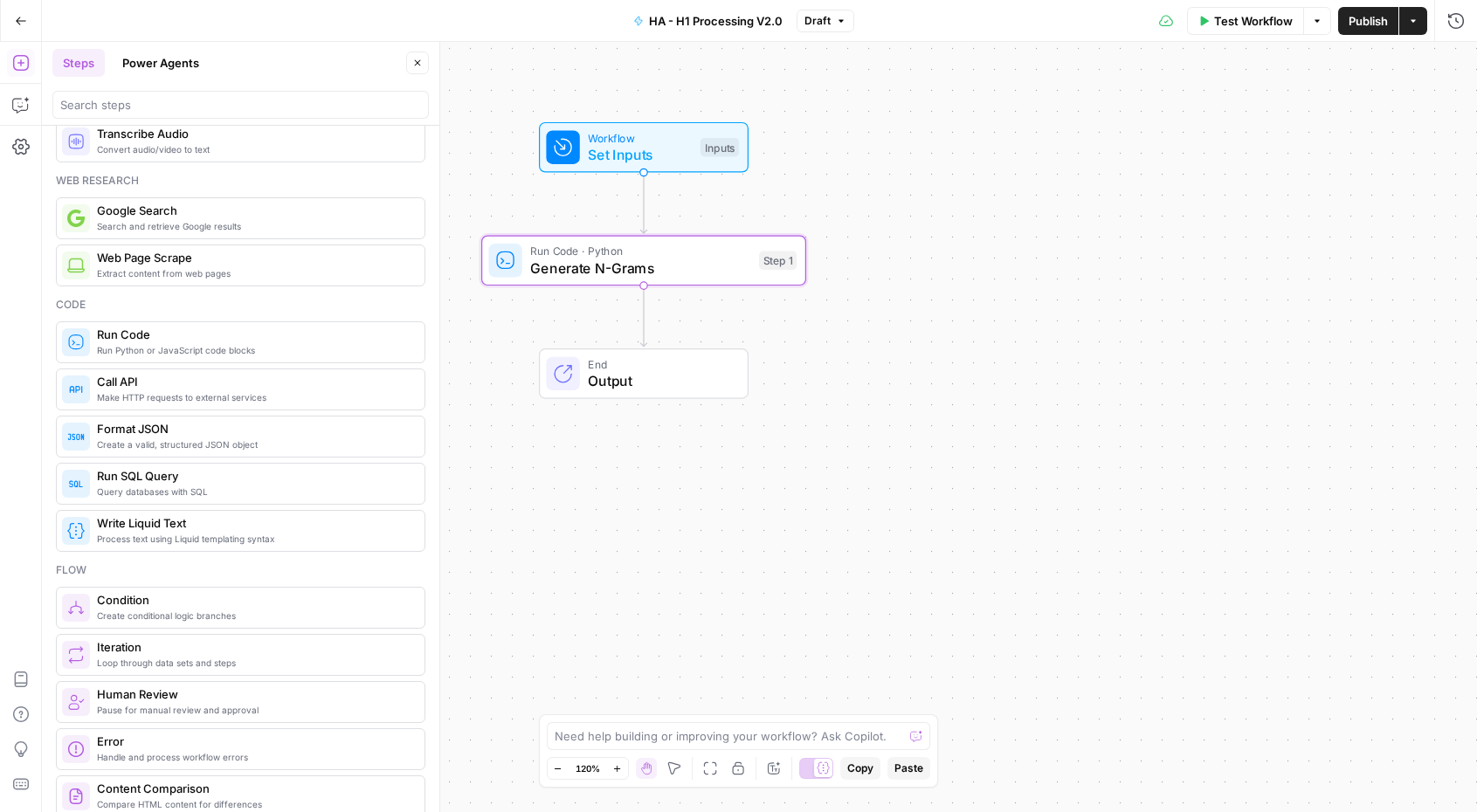
click at [1022, 332] on div "Workflow Set Inputs Inputs Run Code · Python Generate N-Grams Step 1 End Output" at bounding box center [758, 426] width 1435 height 770
click at [203, 443] on span "Create a valid, structured JSON object" at bounding box center [253, 445] width 314 height 14
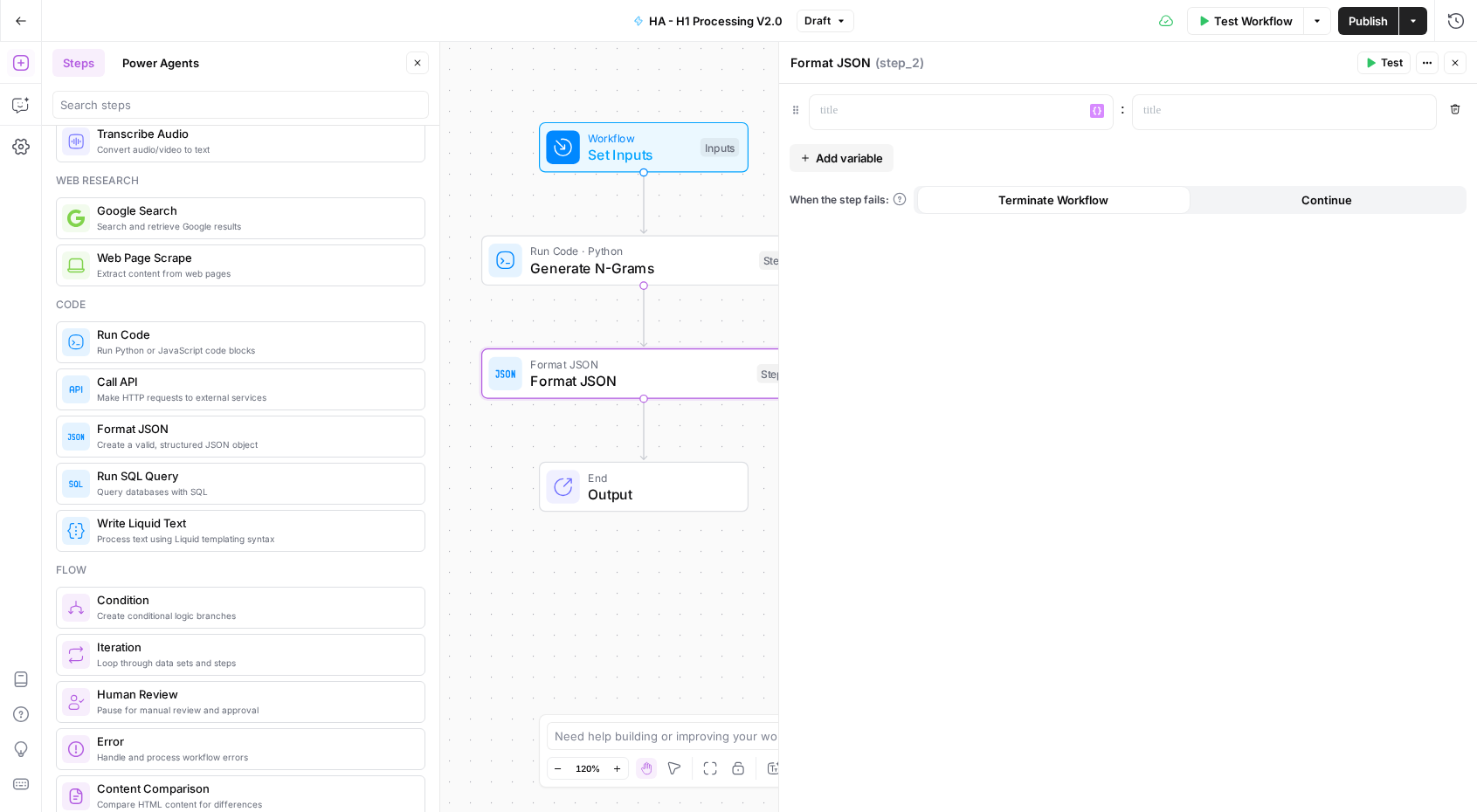
click at [844, 65] on textarea "Format JSON" at bounding box center [830, 63] width 80 height 17
click at [843, 65] on textarea "Format JSON" at bounding box center [830, 63] width 80 height 17
type textarea "Format N-grams"
click at [888, 107] on p at bounding box center [946, 111] width 254 height 17
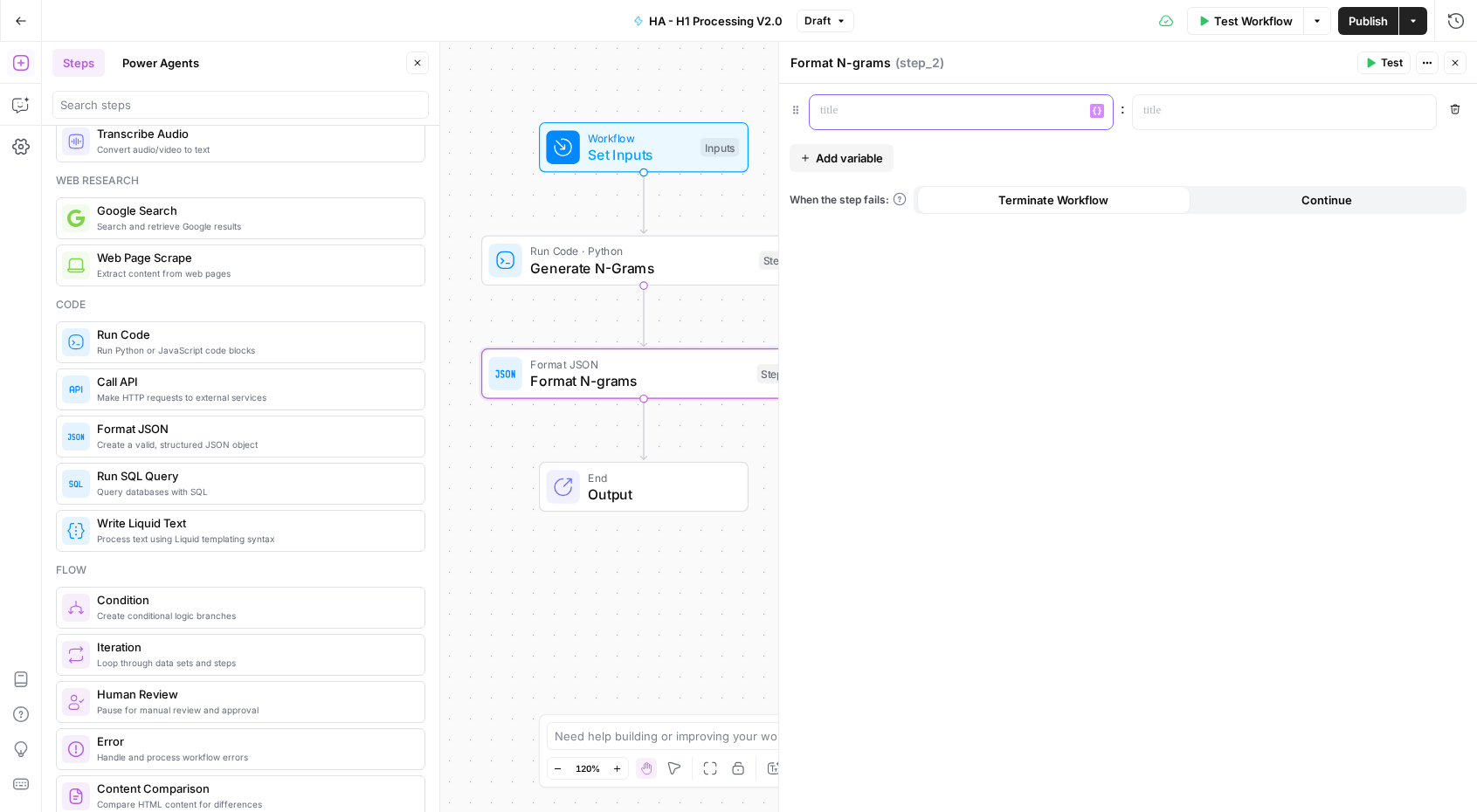
click at [870, 105] on p at bounding box center [946, 111] width 254 height 17
click at [1199, 120] on div at bounding box center [1270, 112] width 275 height 34
click at [827, 163] on span "Add variable" at bounding box center [849, 158] width 68 height 17
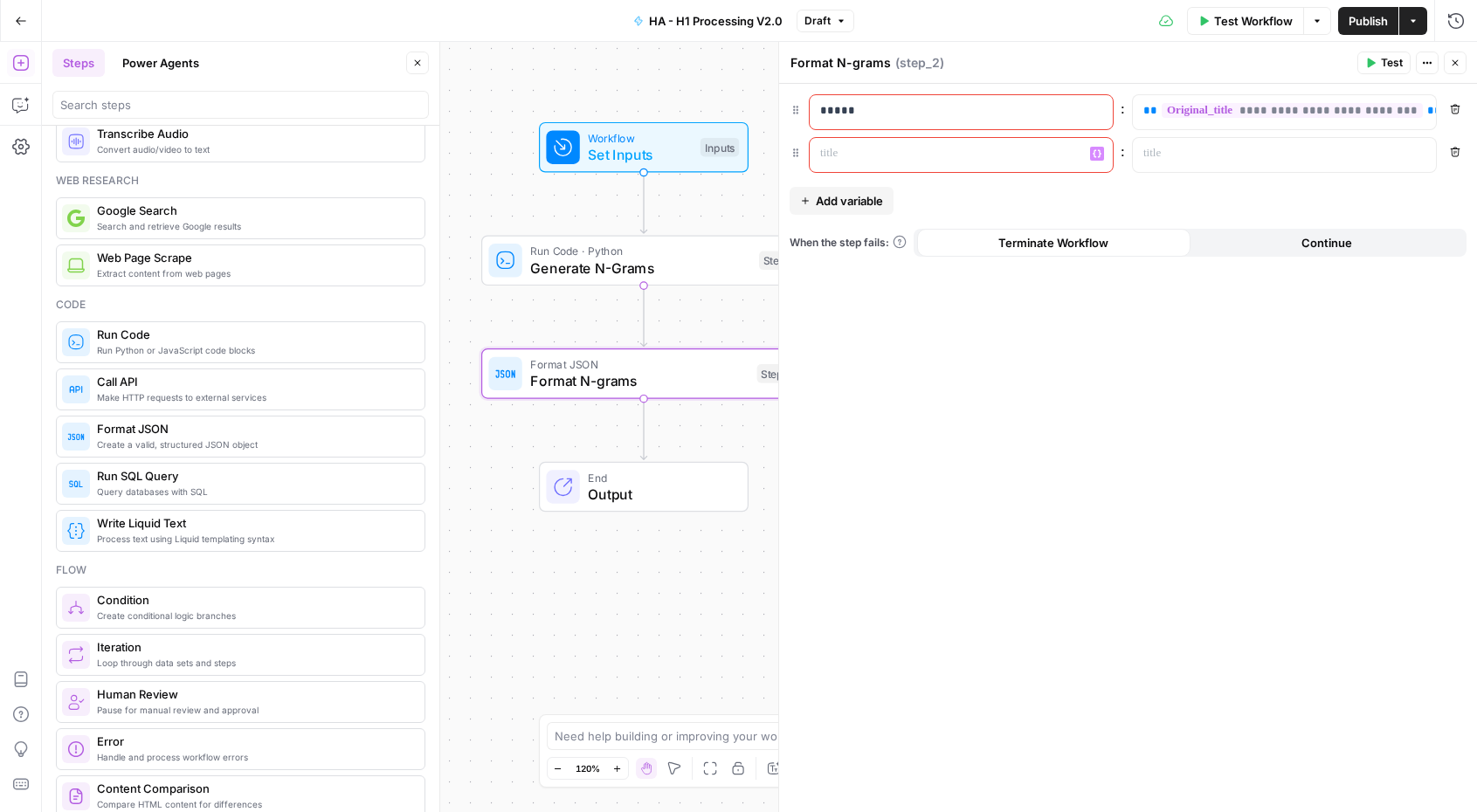
click at [866, 153] on p at bounding box center [946, 153] width 254 height 17
click at [1161, 156] on p at bounding box center [1270, 153] width 254 height 17
click at [1189, 487] on div "**********" at bounding box center [1127, 447] width 697 height 728
click at [898, 154] on p "******" at bounding box center [961, 153] width 282 height 17
click at [554, 216] on div "Workflow Set Inputs Inputs Run Code · Python Generate N-Grams Step 1 Format JSO…" at bounding box center [758, 426] width 1435 height 770
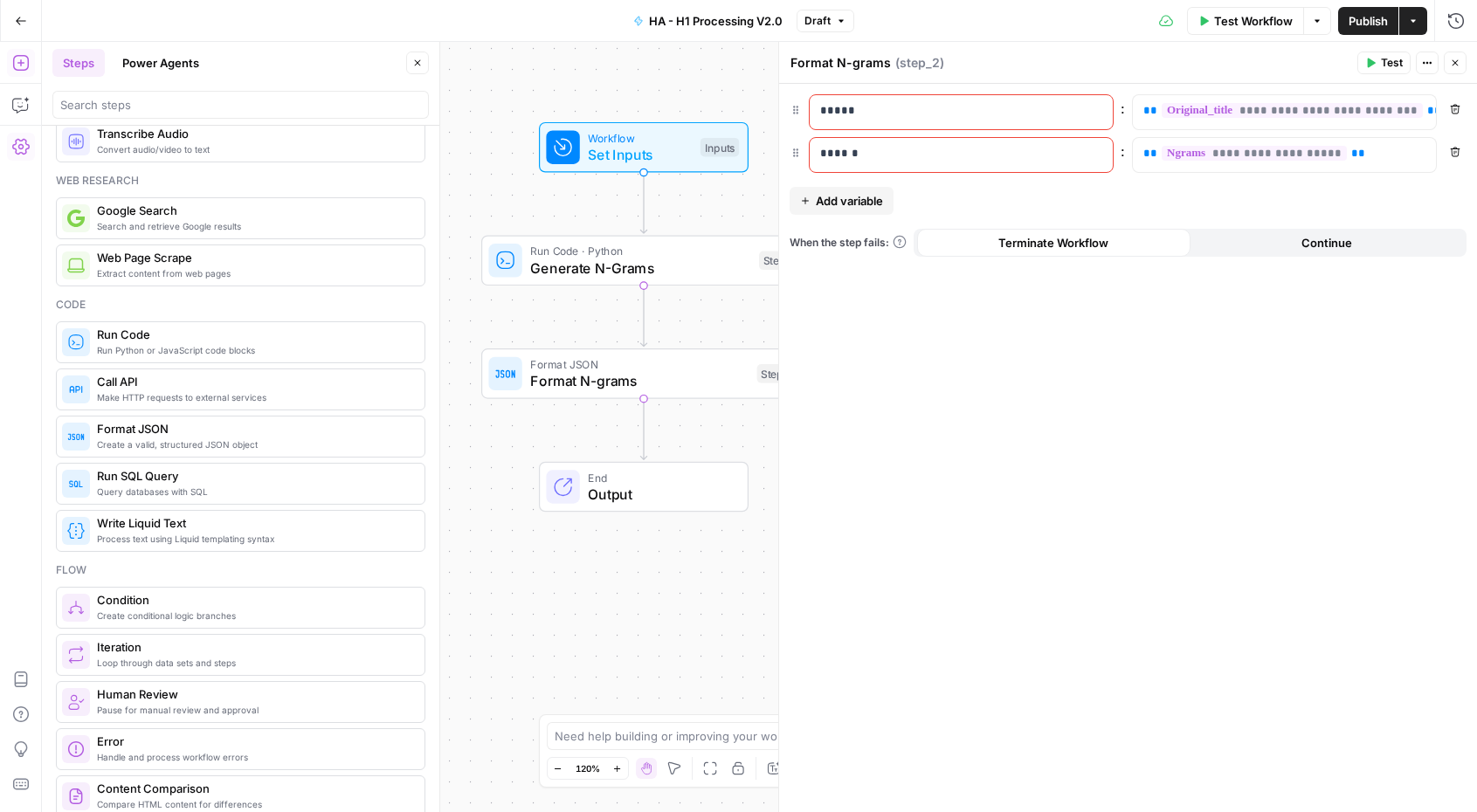
click at [1456, 60] on icon "button" at bounding box center [1455, 63] width 11 height 11
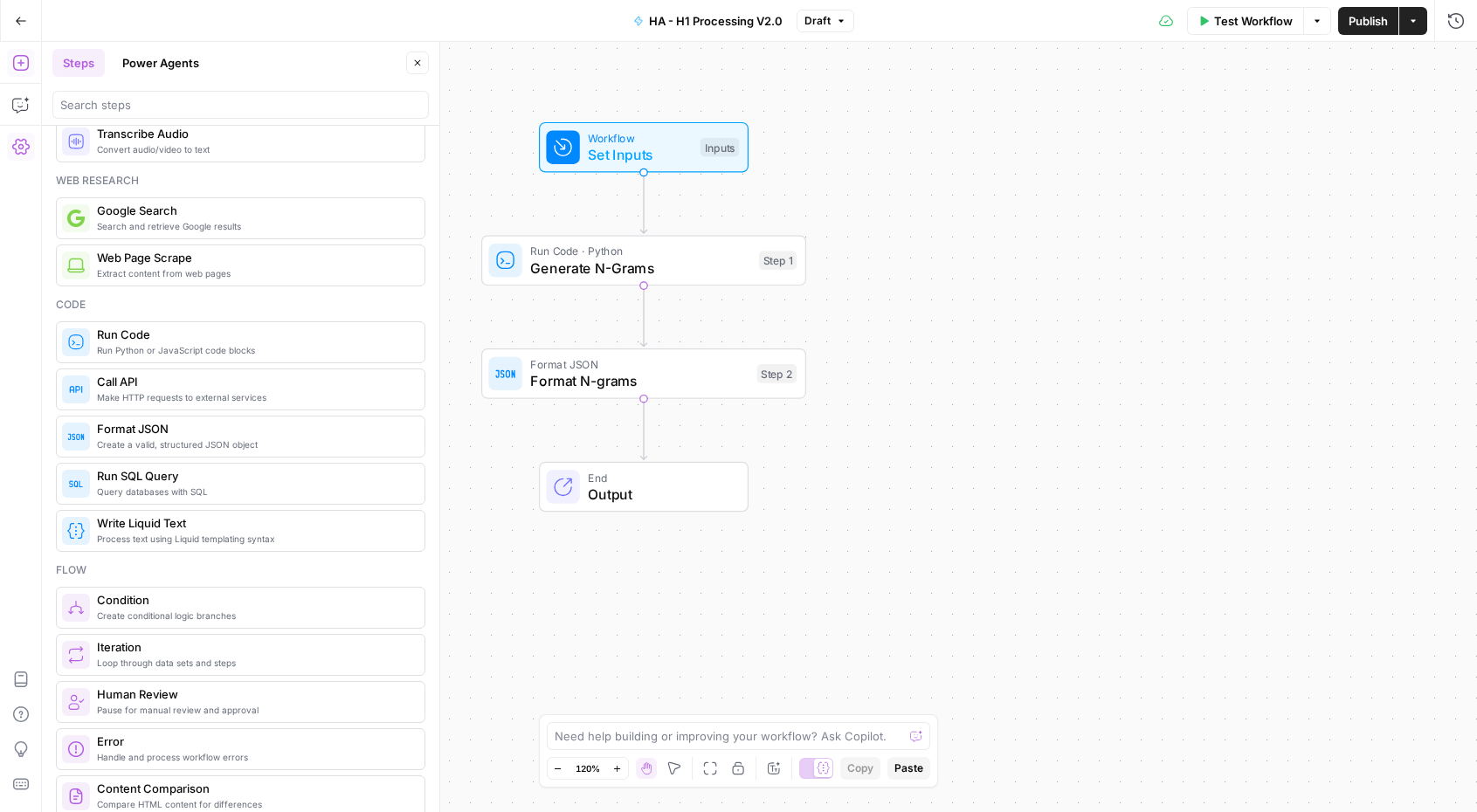
click at [1147, 294] on div "Workflow Set Inputs Inputs Run Code · Python Generate N-Grams Step 1 Format JSO…" at bounding box center [758, 426] width 1435 height 770
click at [690, 373] on span "Format N-grams" at bounding box center [639, 381] width 218 height 21
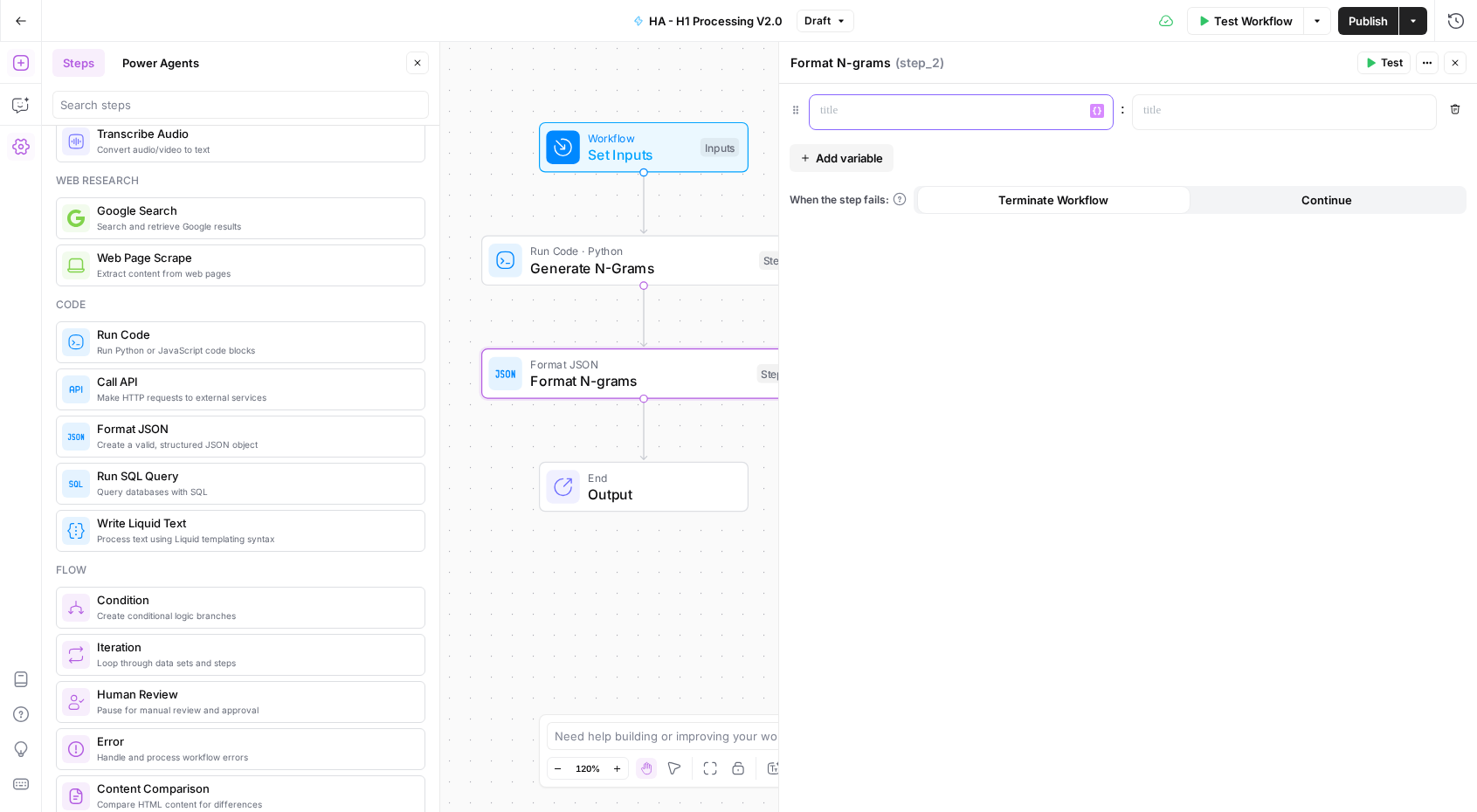
click at [925, 115] on p at bounding box center [946, 111] width 254 height 17
click at [1011, 119] on p at bounding box center [946, 111] width 254 height 17
click at [1234, 120] on div at bounding box center [1270, 112] width 275 height 34
click at [806, 158] on button "Add variable" at bounding box center [841, 157] width 104 height 28
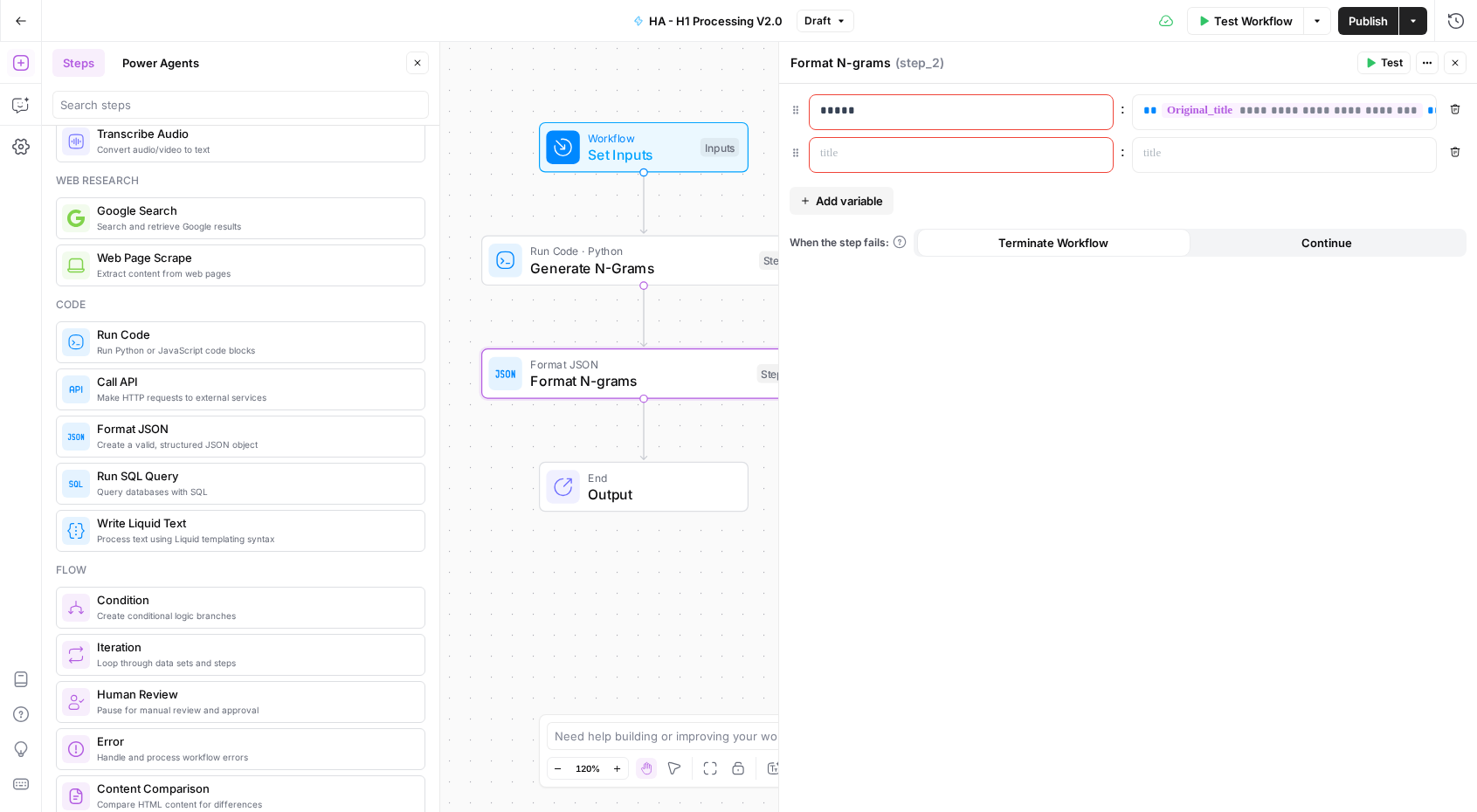
click at [894, 158] on p at bounding box center [946, 153] width 254 height 17
click at [1225, 368] on div "**********" at bounding box center [1127, 447] width 697 height 728
click at [1194, 166] on div at bounding box center [1270, 154] width 275 height 34
click at [1325, 428] on div "**********" at bounding box center [1127, 447] width 697 height 728
click at [1341, 235] on span "Continue" at bounding box center [1327, 243] width 51 height 17
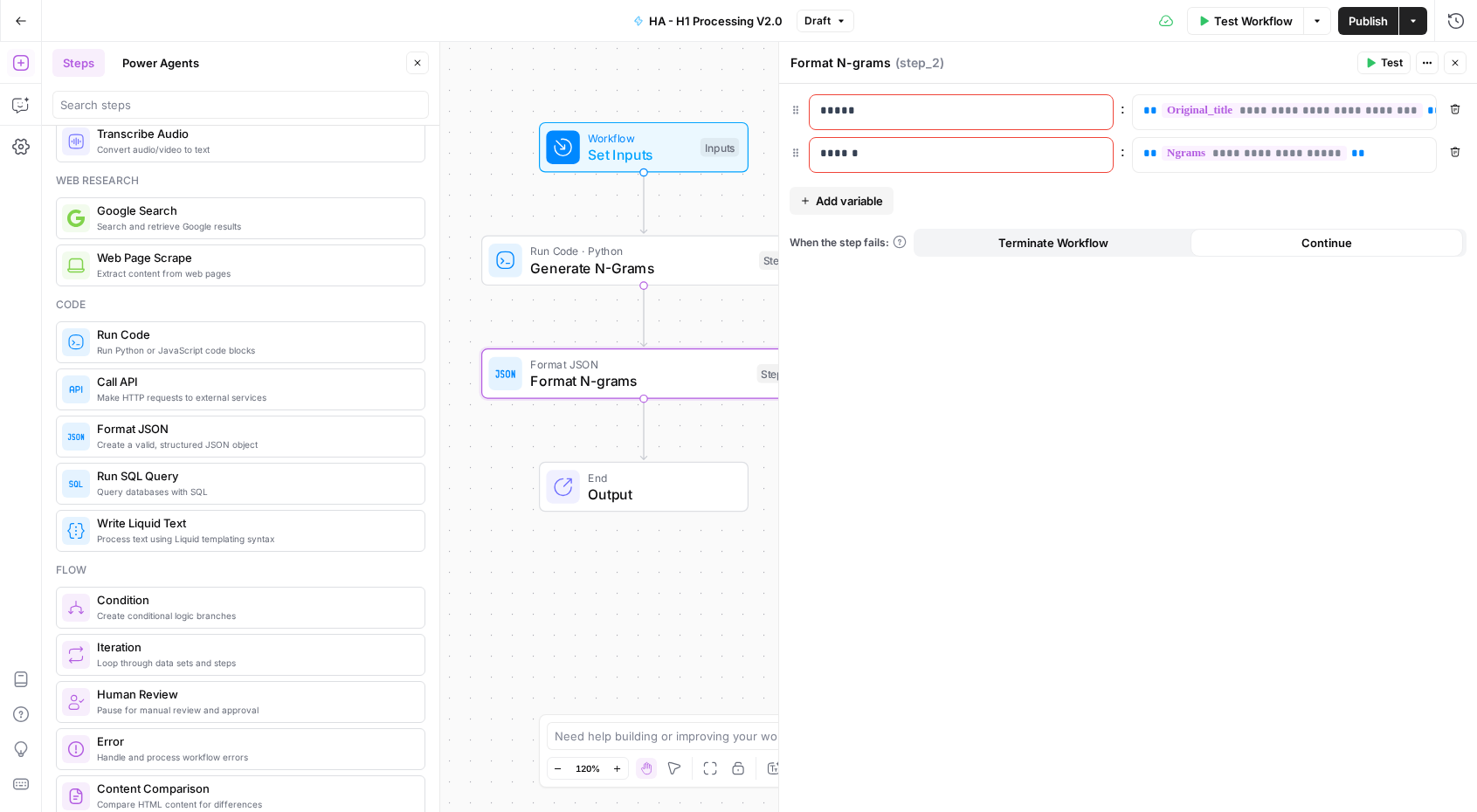
click at [1132, 244] on button "Terminate Workflow" at bounding box center [1053, 242] width 273 height 28
click at [1110, 352] on div "**********" at bounding box center [1127, 447] width 697 height 728
click at [964, 113] on p "*****" at bounding box center [946, 111] width 254 height 17
click at [1238, 104] on span "**********" at bounding box center [1292, 110] width 261 height 14
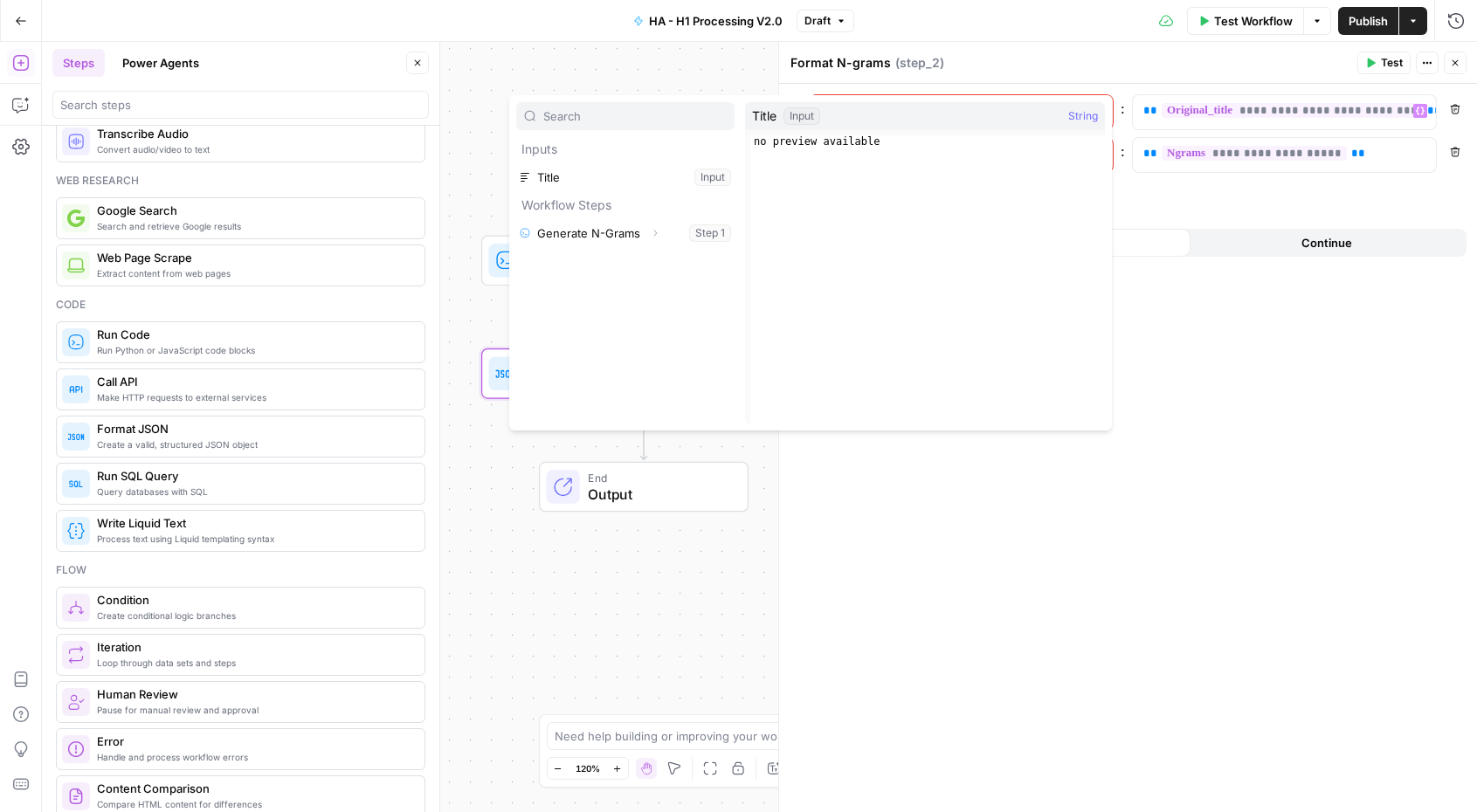
click at [1062, 86] on div "**********" at bounding box center [1127, 447] width 697 height 728
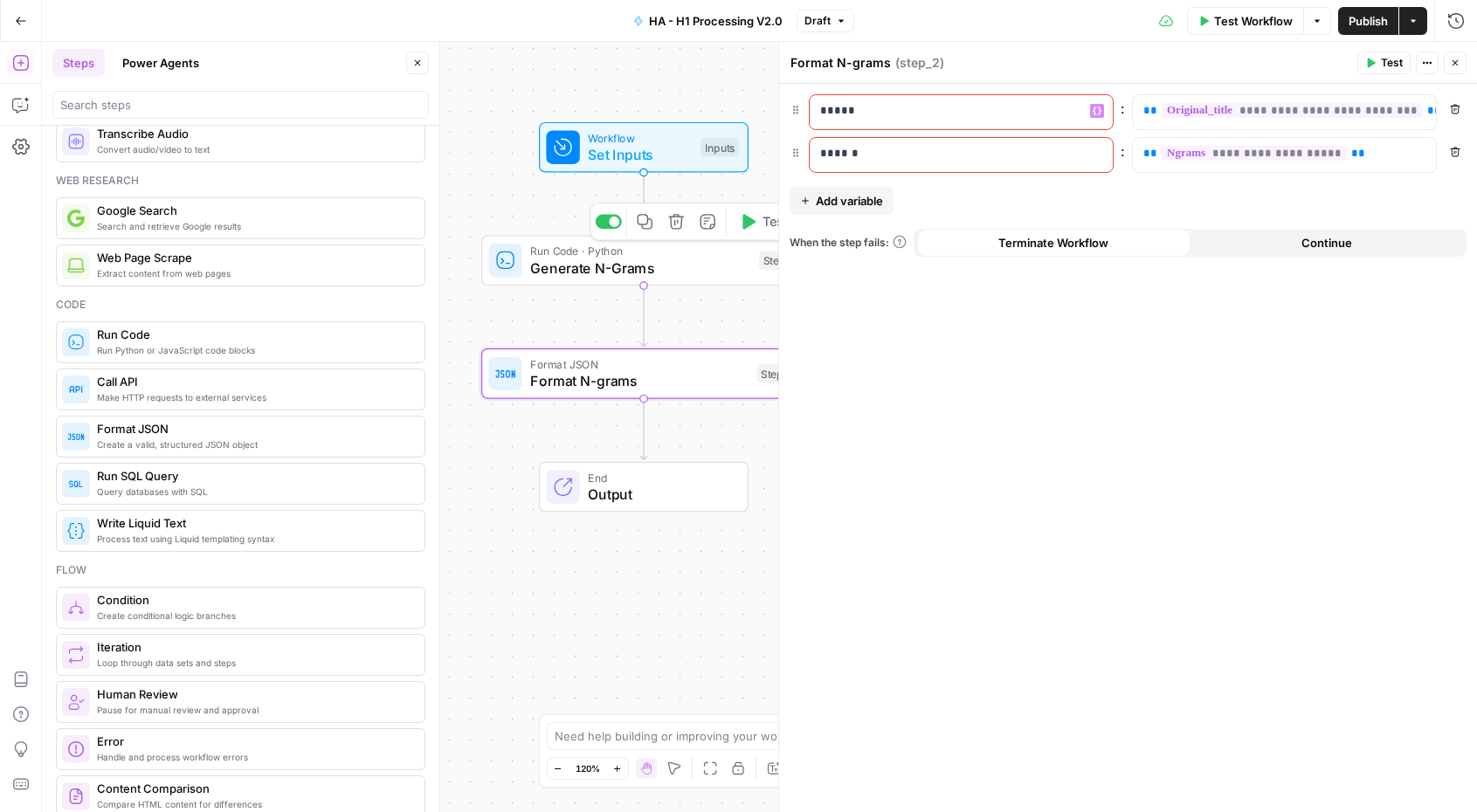
click at [576, 281] on div "Run Code · Python Generate N-Grams Step 1 Copy step Delete step Add Note Test" at bounding box center [643, 260] width 325 height 51
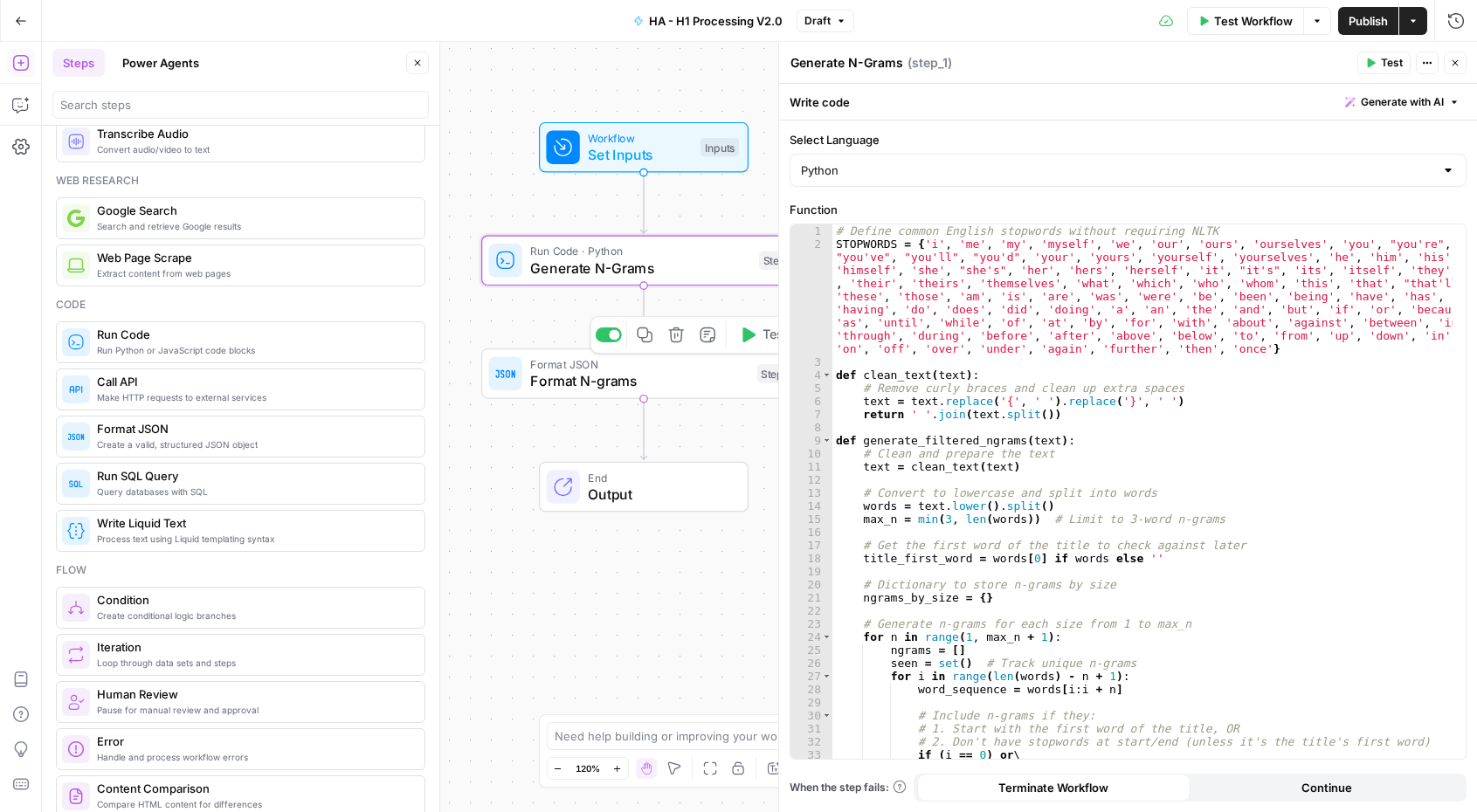
click at [653, 373] on span "Format N-grams" at bounding box center [639, 381] width 218 height 21
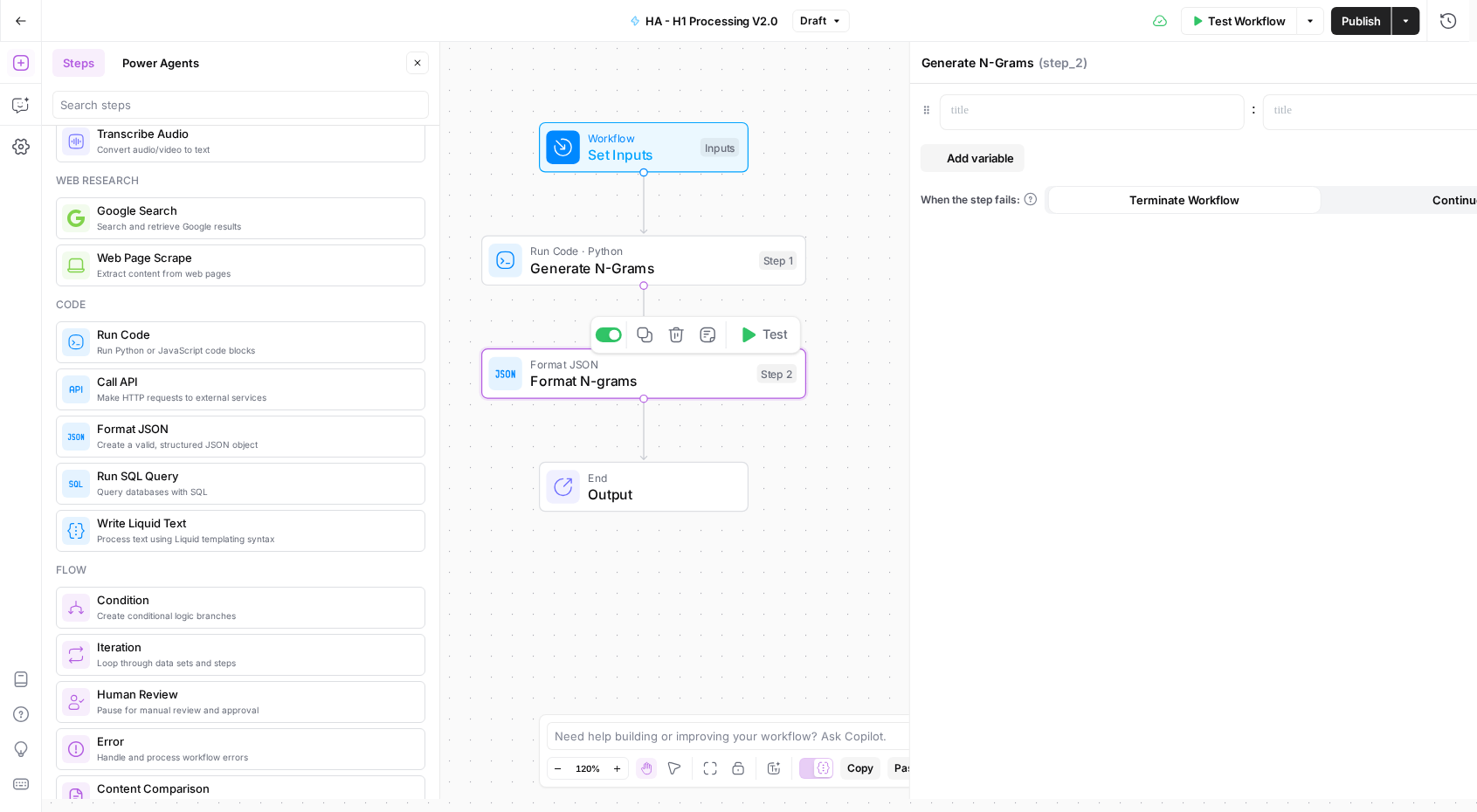
type textarea "Format N-grams"
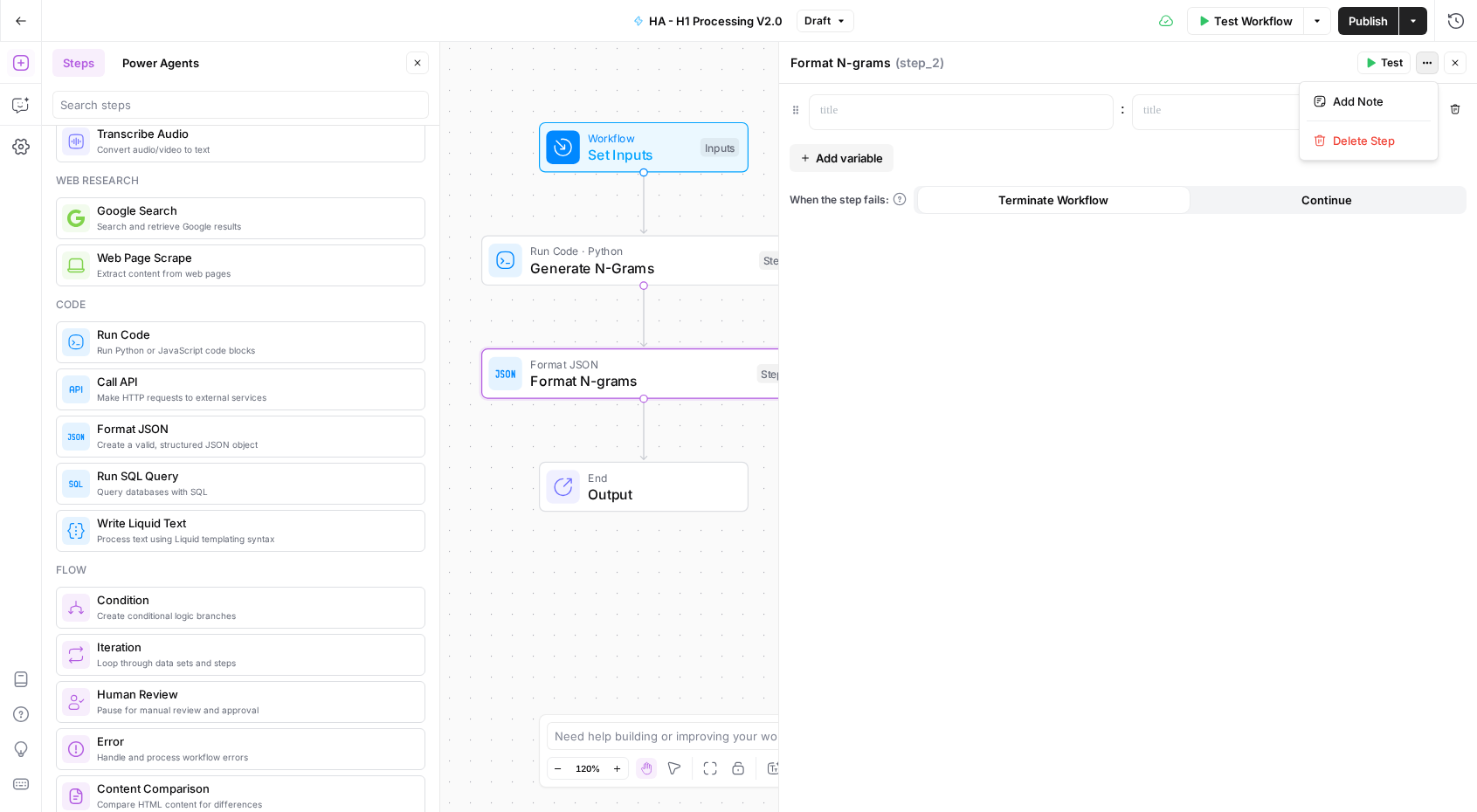
click at [1427, 65] on icon "button" at bounding box center [1427, 63] width 11 height 11
click at [953, 115] on p at bounding box center [946, 111] width 254 height 17
drag, startPoint x: 944, startPoint y: 110, endPoint x: 920, endPoint y: 115, distance: 24.5
click at [944, 110] on p at bounding box center [946, 111] width 254 height 17
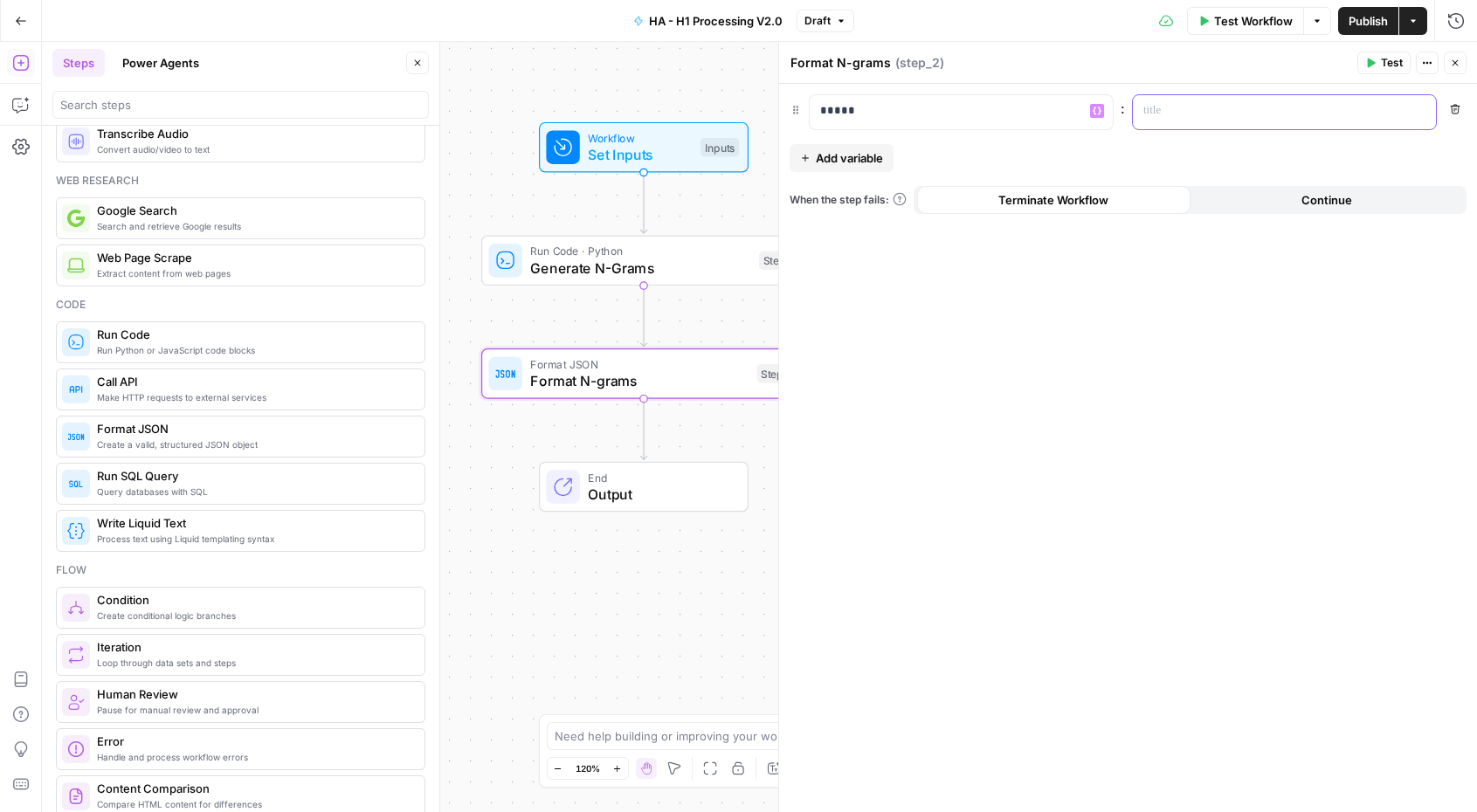
click at [1199, 106] on p at bounding box center [1270, 111] width 254 height 17
click at [1190, 74] on header "Format N-grams Format N-grams ( step_2 ) Test Actions Close" at bounding box center [1127, 62] width 697 height 41
click at [1463, 65] on button "Close" at bounding box center [1455, 63] width 23 height 23
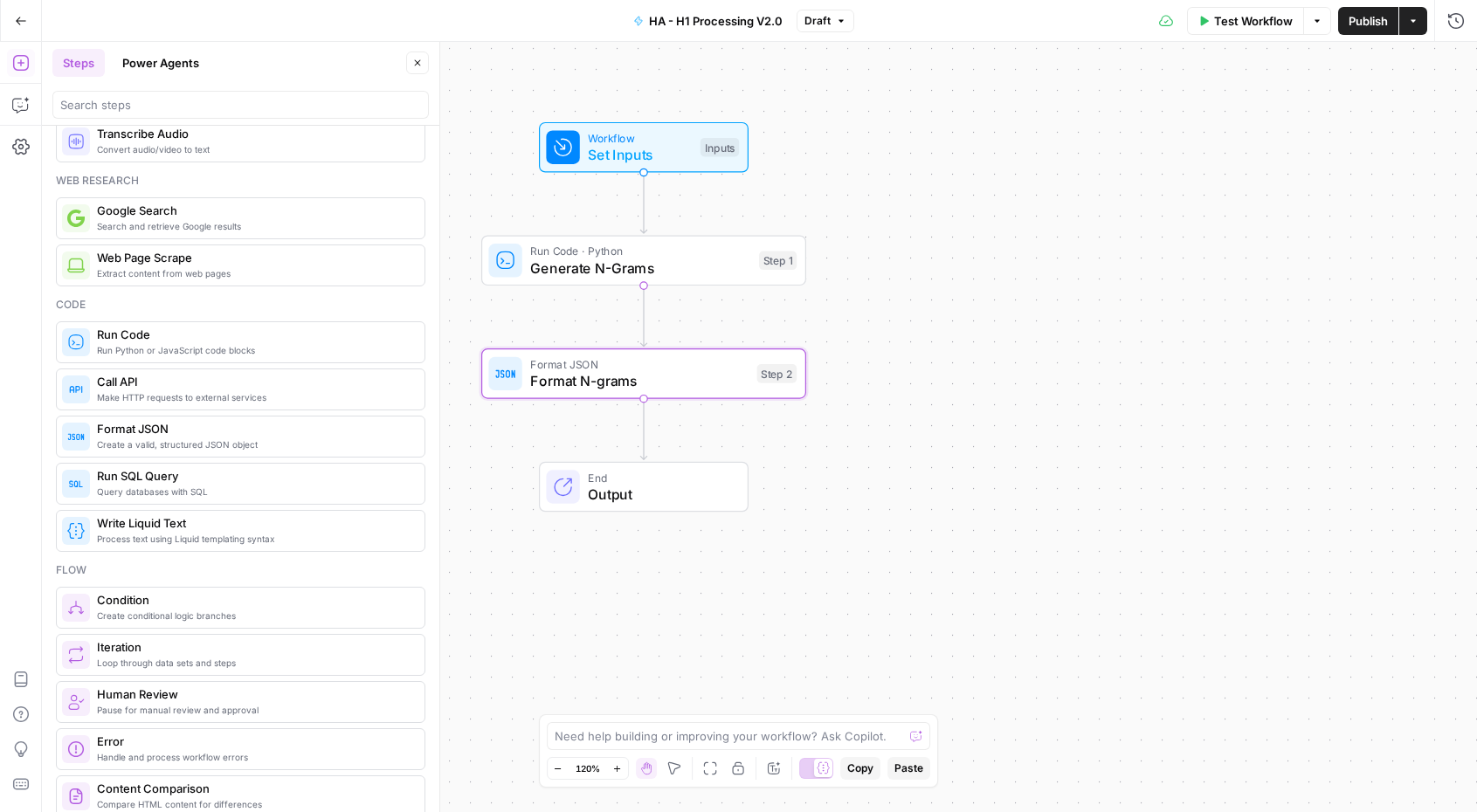
click at [657, 269] on span "Generate N-Grams" at bounding box center [640, 268] width 220 height 21
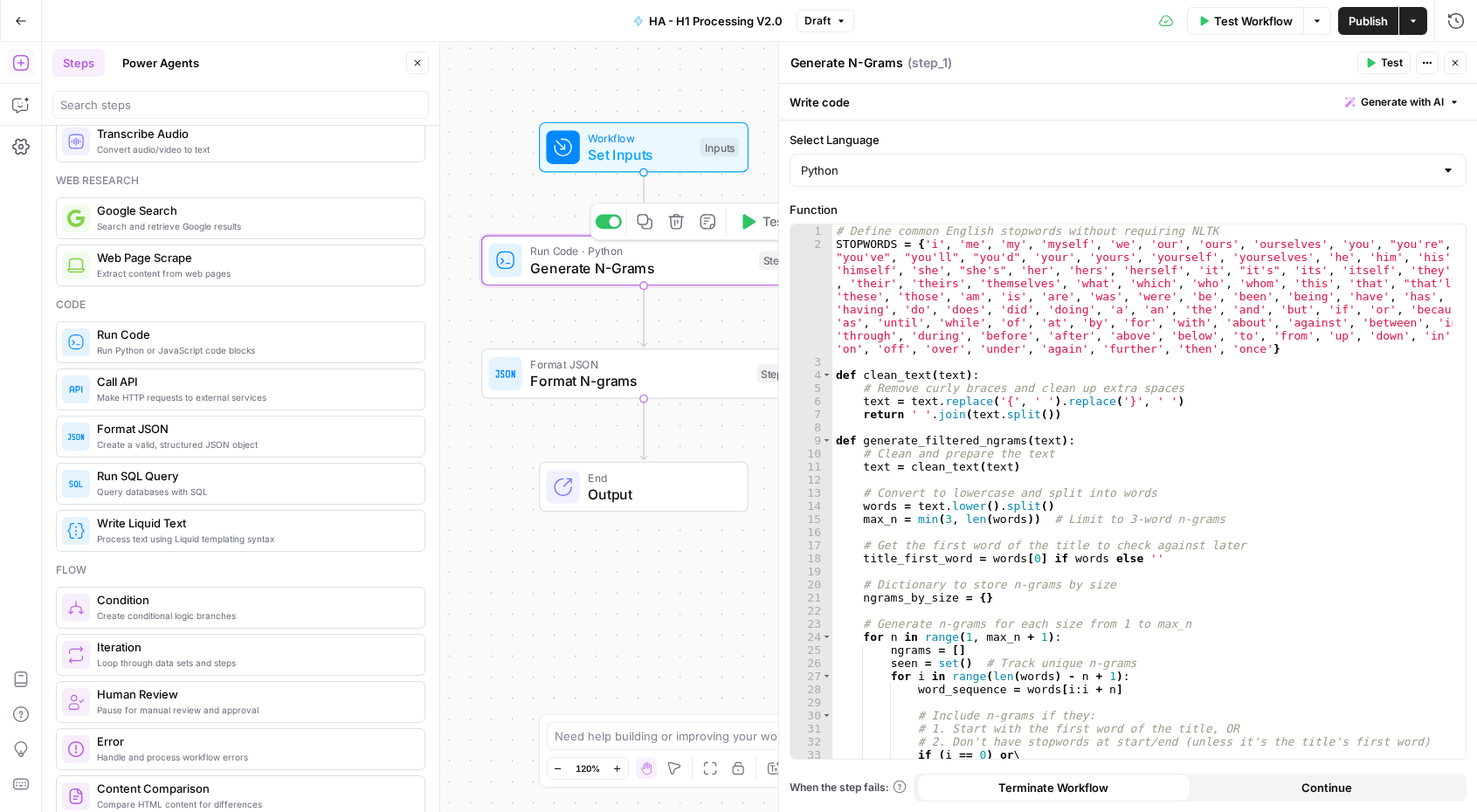
click at [668, 373] on span "Format N-grams" at bounding box center [639, 381] width 218 height 21
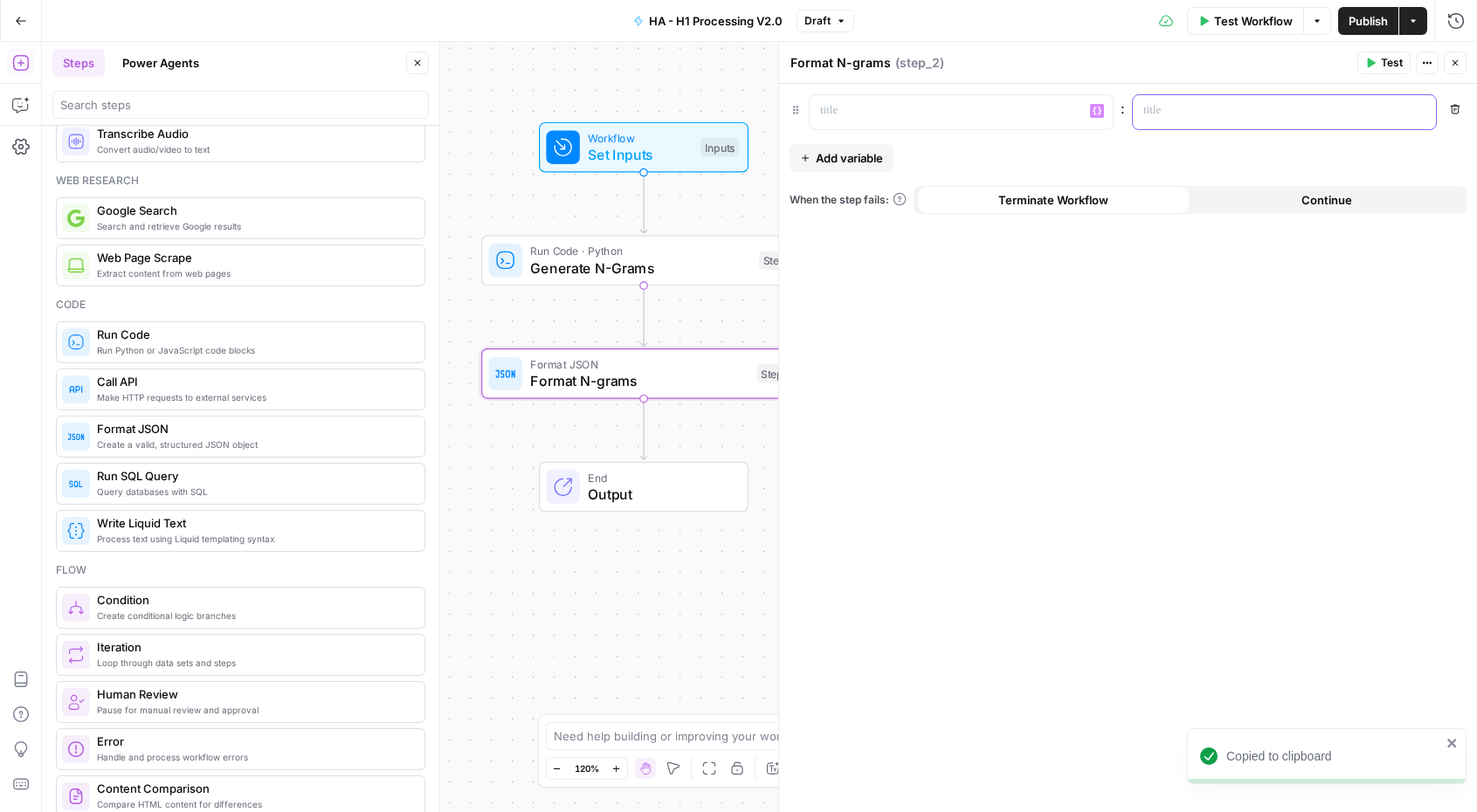
click at [1184, 107] on p at bounding box center [1270, 111] width 254 height 17
click at [858, 165] on span "Add variable" at bounding box center [849, 158] width 68 height 17
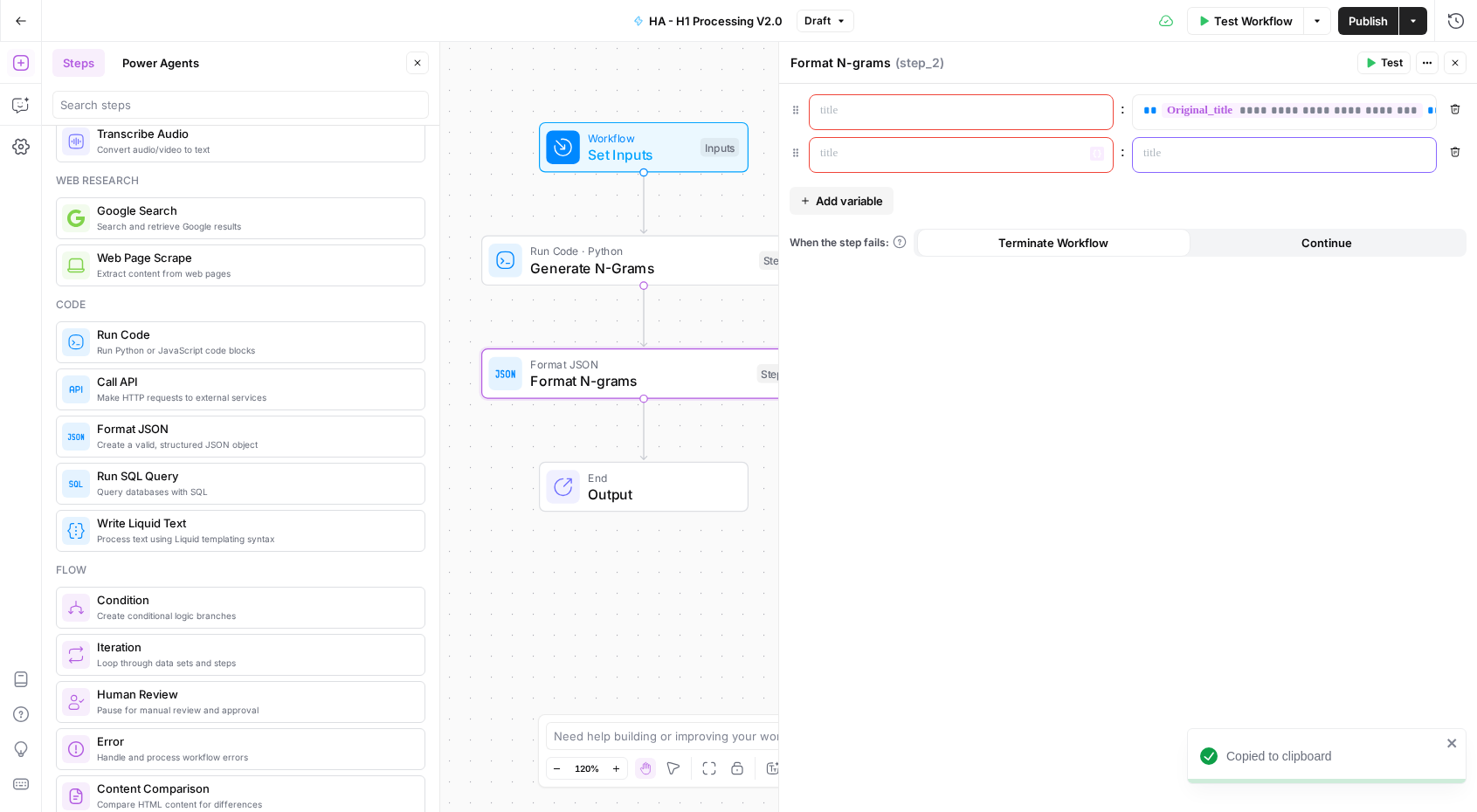
click at [1196, 154] on p at bounding box center [1270, 153] width 254 height 17
click at [1093, 430] on div "**********" at bounding box center [1127, 447] width 697 height 728
click at [969, 158] on p at bounding box center [946, 153] width 254 height 17
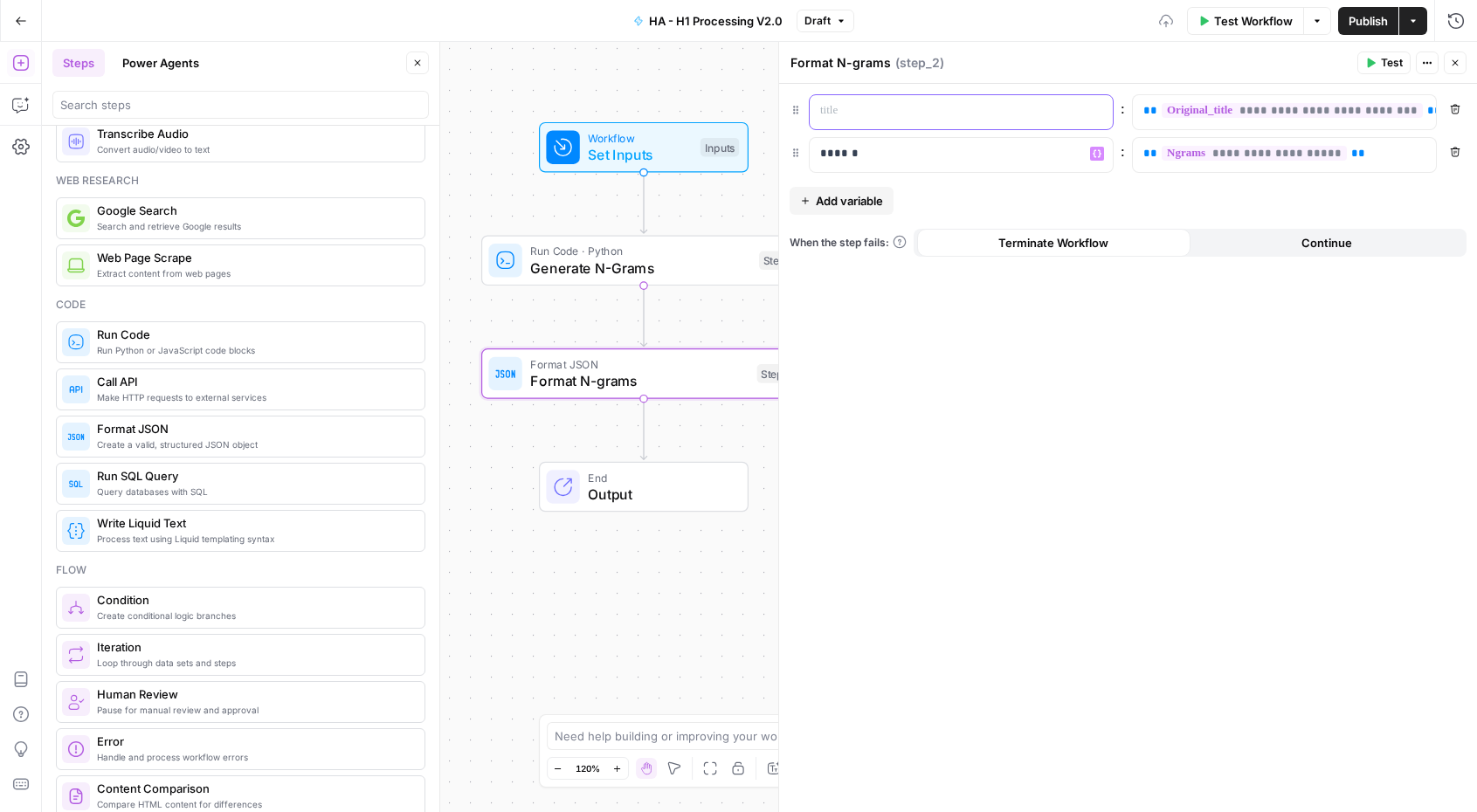
click at [953, 116] on p at bounding box center [946, 111] width 254 height 17
click at [1268, 368] on div "**********" at bounding box center [1127, 447] width 697 height 728
click at [1392, 60] on span "Test" at bounding box center [1391, 63] width 22 height 15
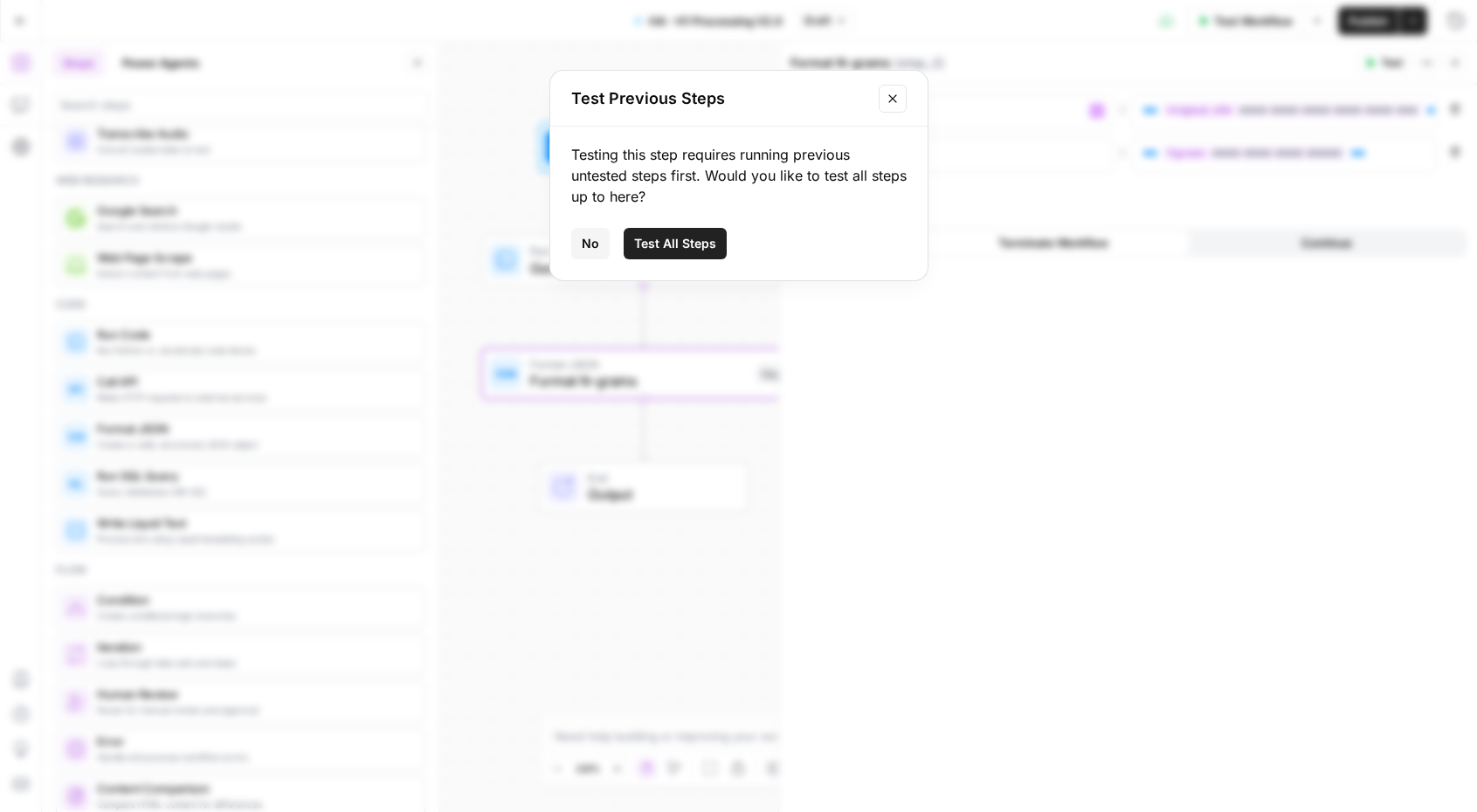
click at [631, 250] on button "Test All Steps" at bounding box center [674, 243] width 103 height 32
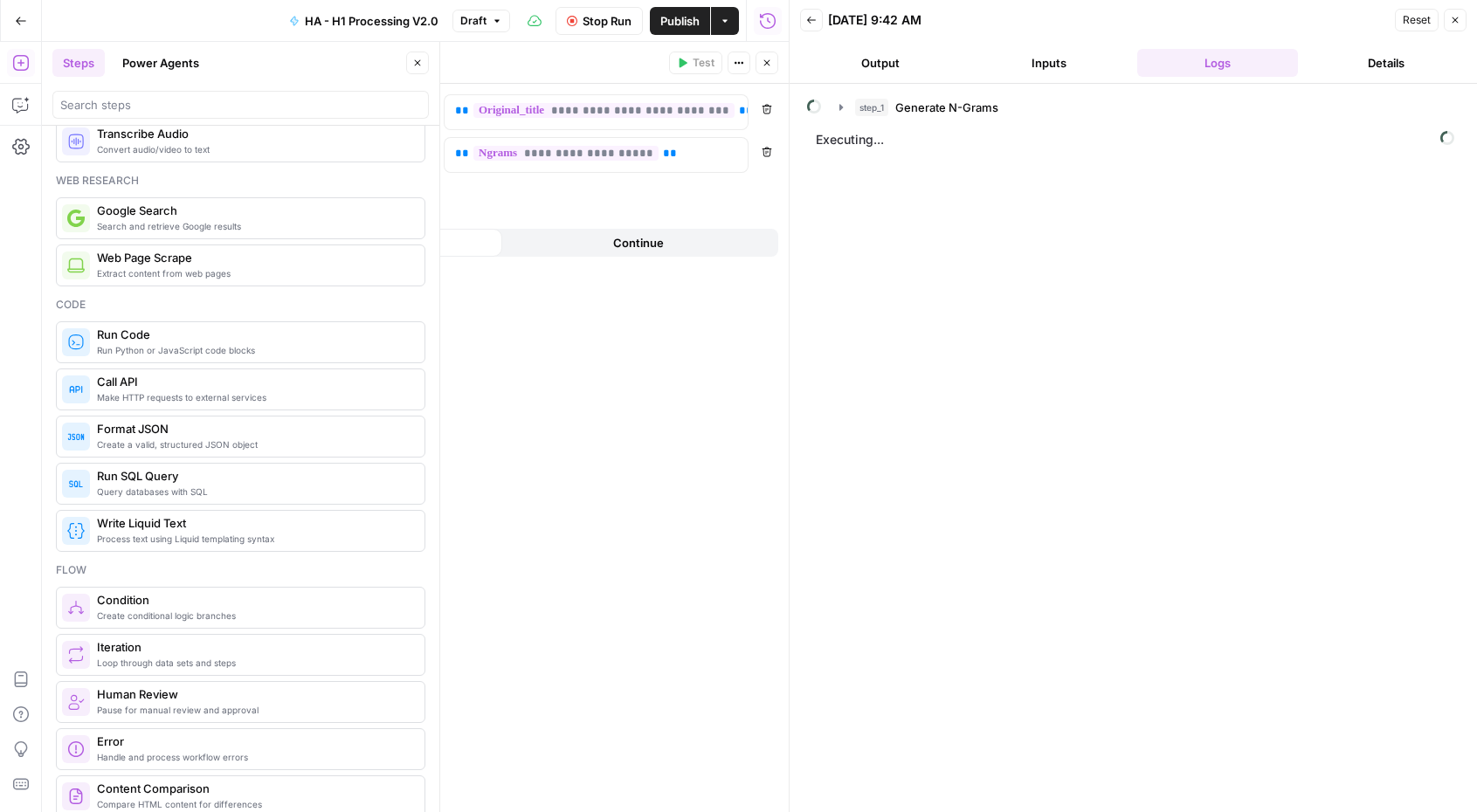
click at [594, 23] on span "Stop Run" at bounding box center [607, 21] width 49 height 17
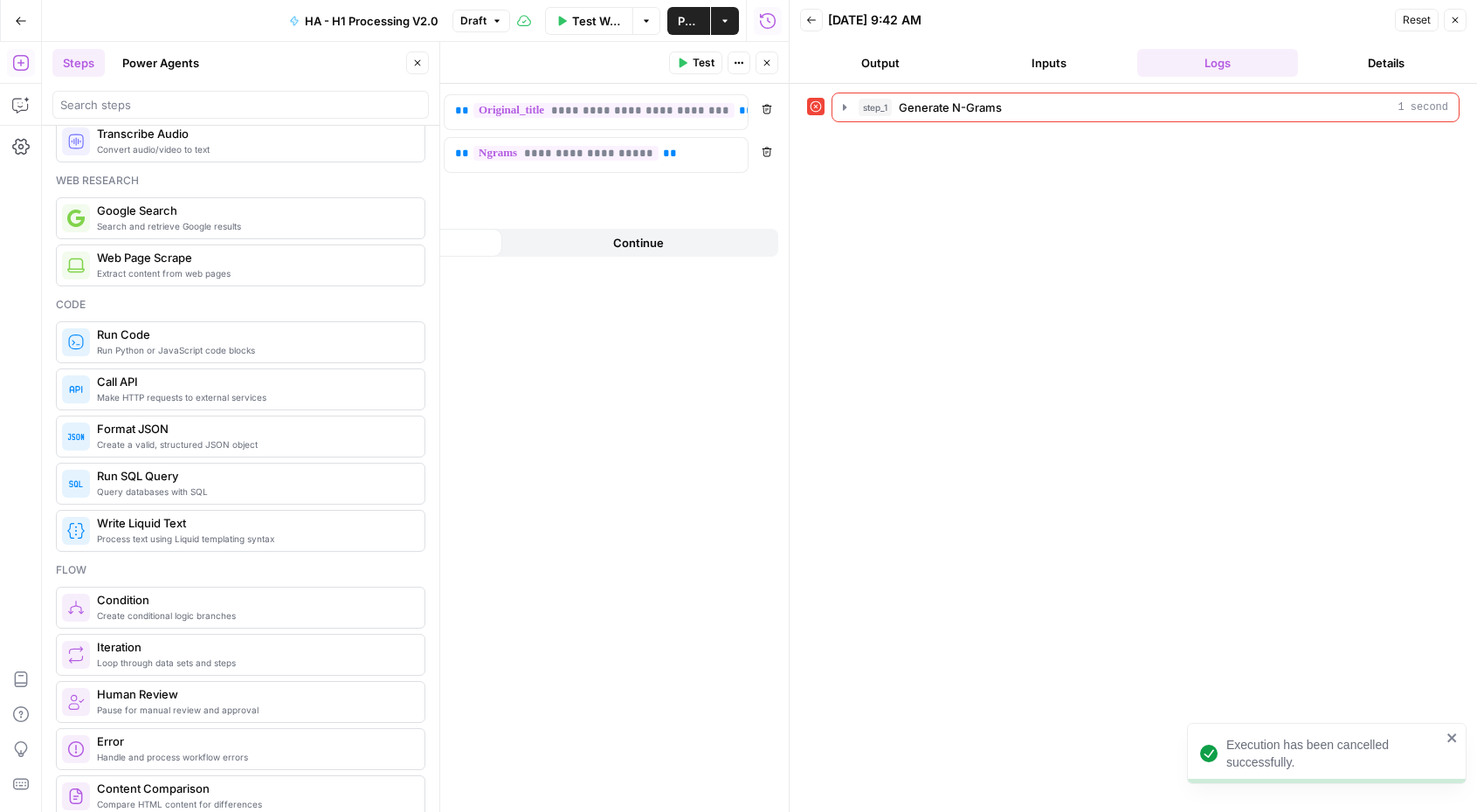
click at [1451, 24] on icon "button" at bounding box center [1455, 19] width 11 height 11
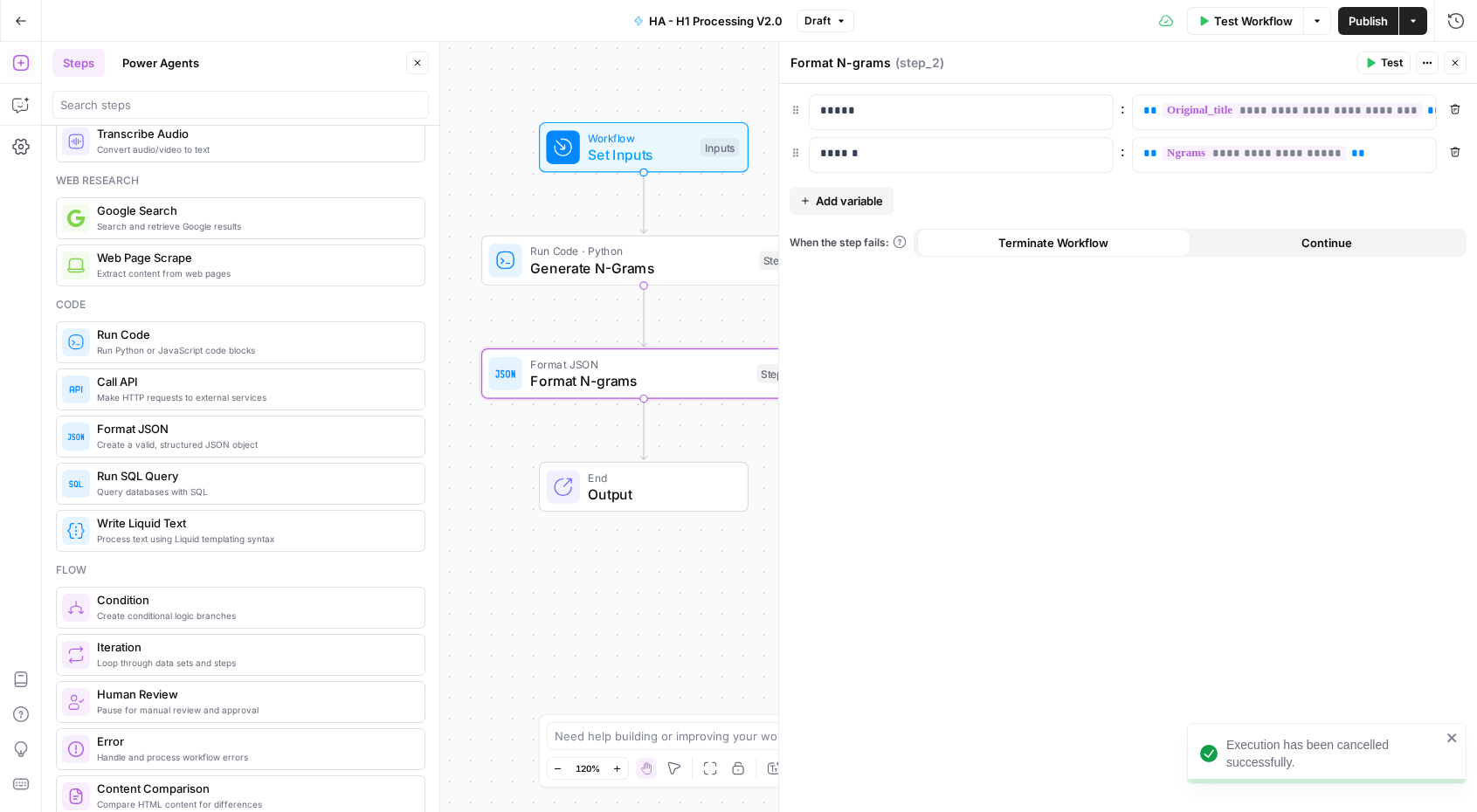
click at [1311, 193] on div "**********" at bounding box center [1127, 447] width 697 height 728
click at [632, 506] on div "End Output" at bounding box center [643, 487] width 209 height 51
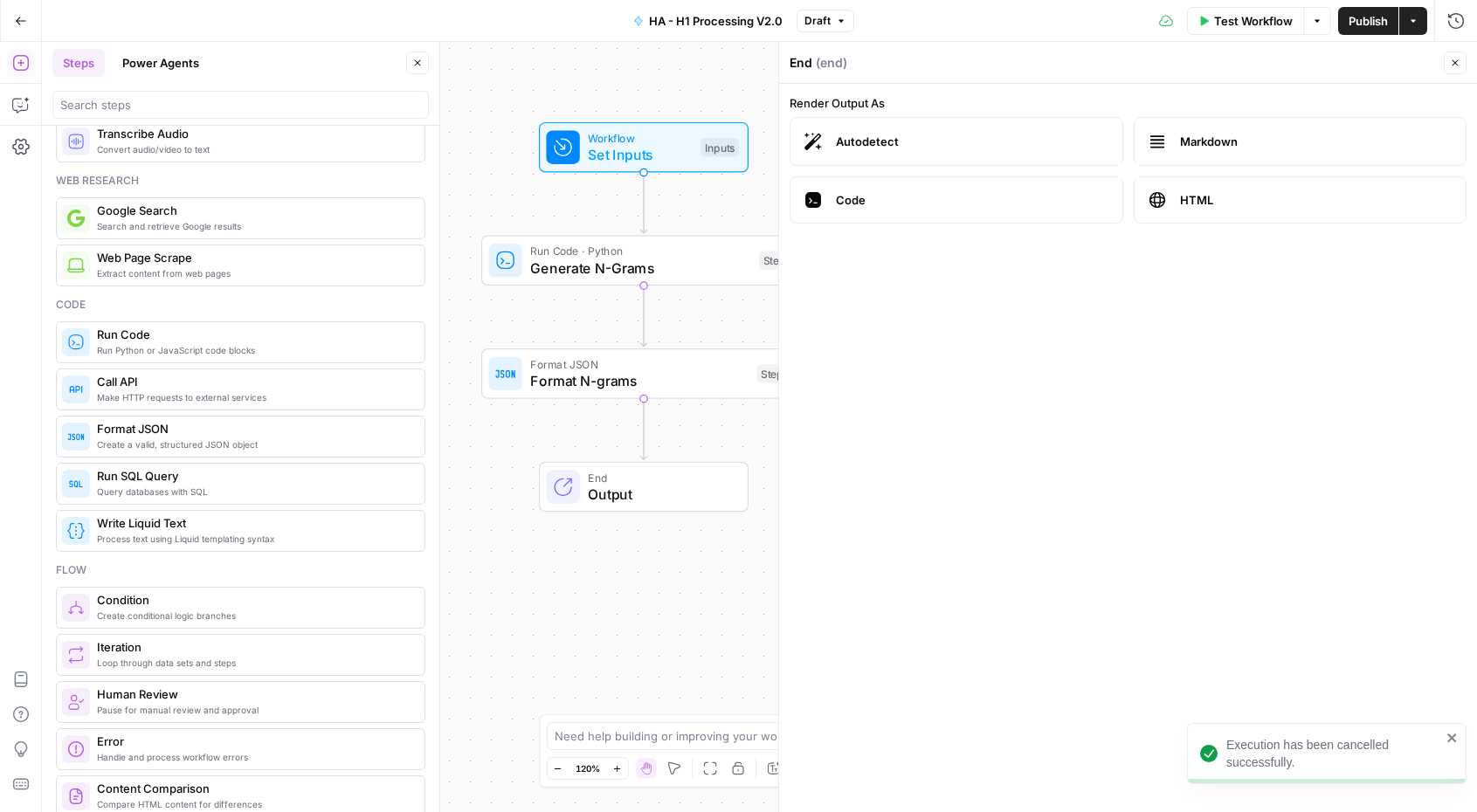
click at [661, 369] on span "Format JSON" at bounding box center [639, 364] width 218 height 16
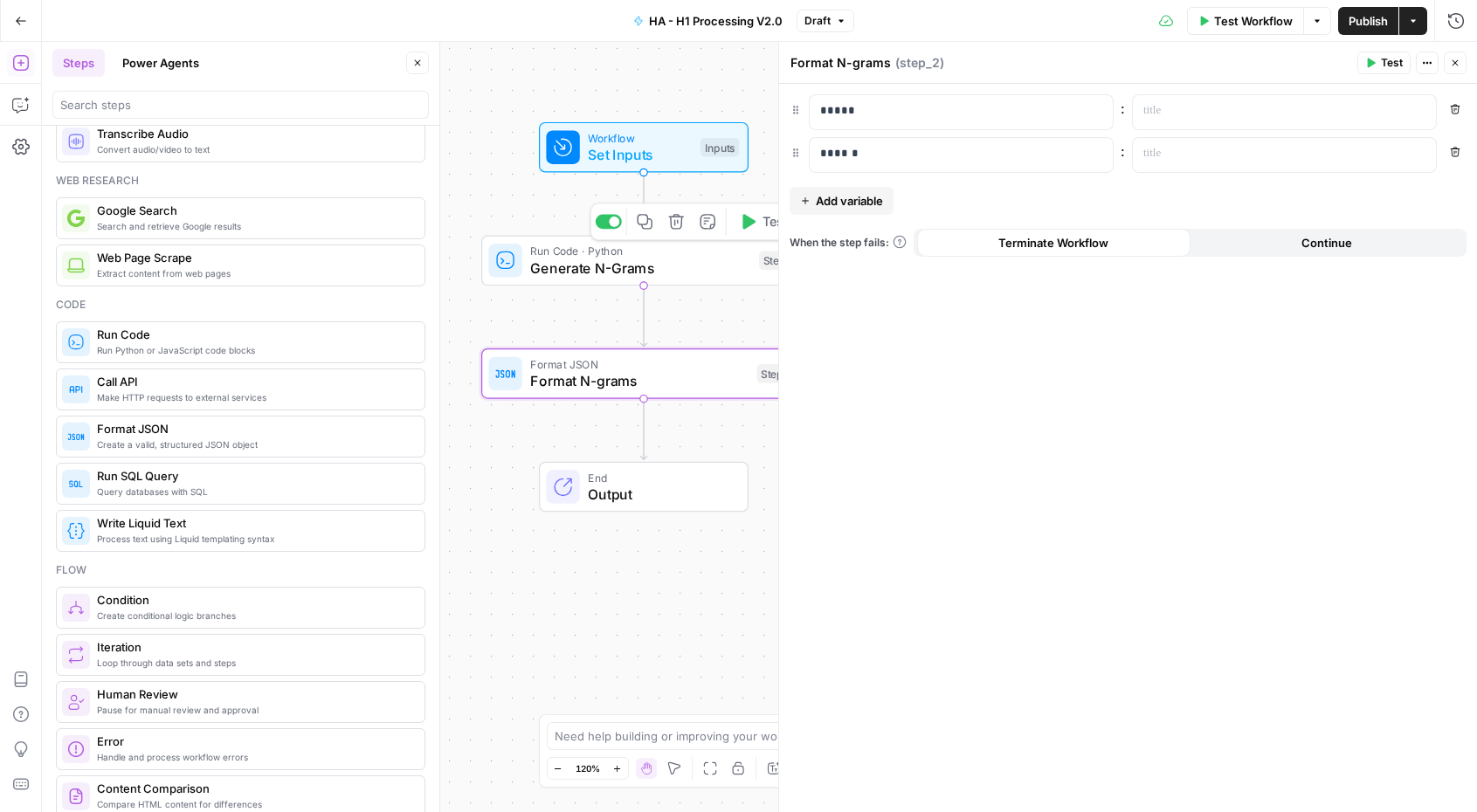
click at [685, 274] on span "Generate N-Grams" at bounding box center [640, 268] width 220 height 21
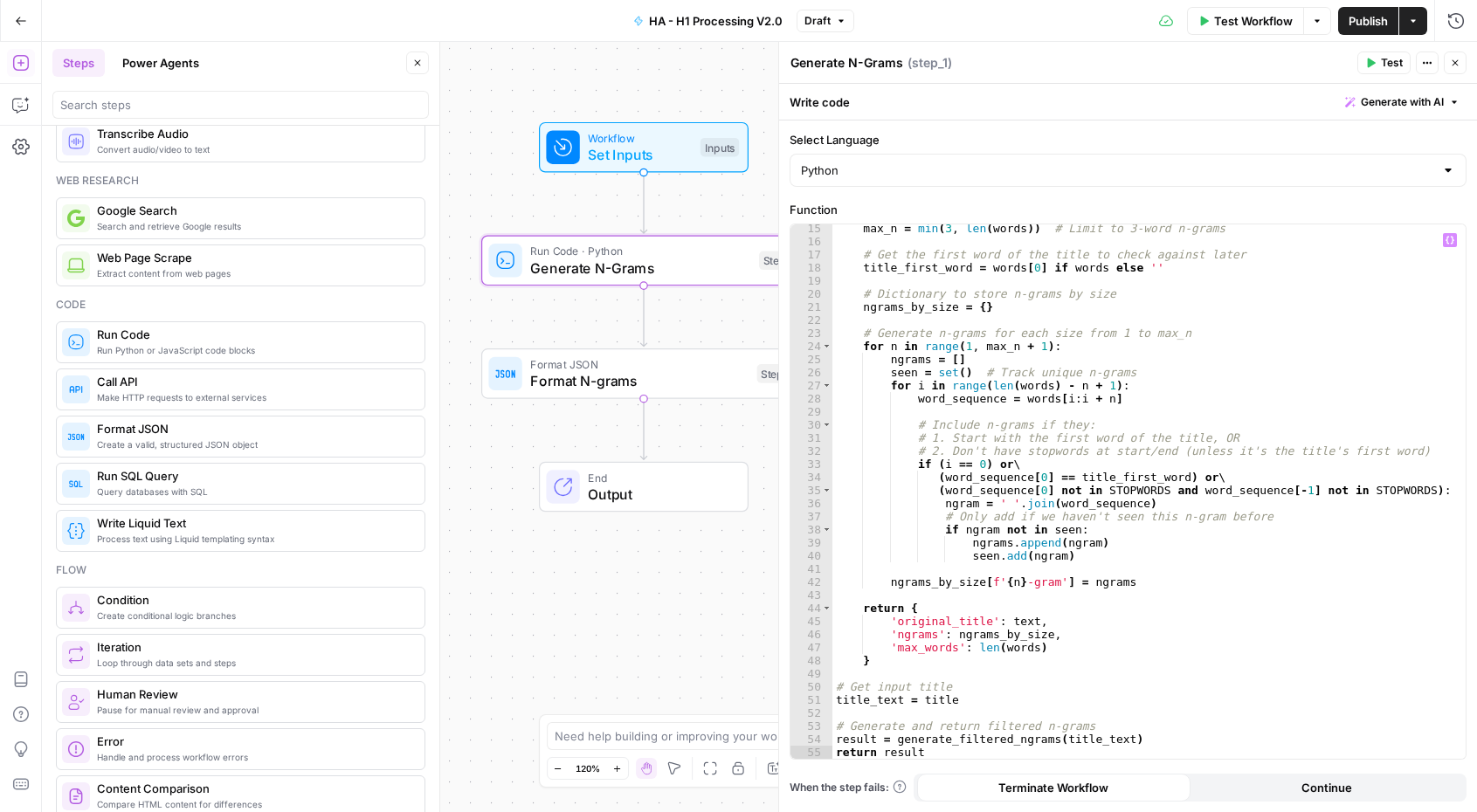
scroll to position [290, 0]
click at [19, 108] on icon "button" at bounding box center [21, 105] width 17 height 17
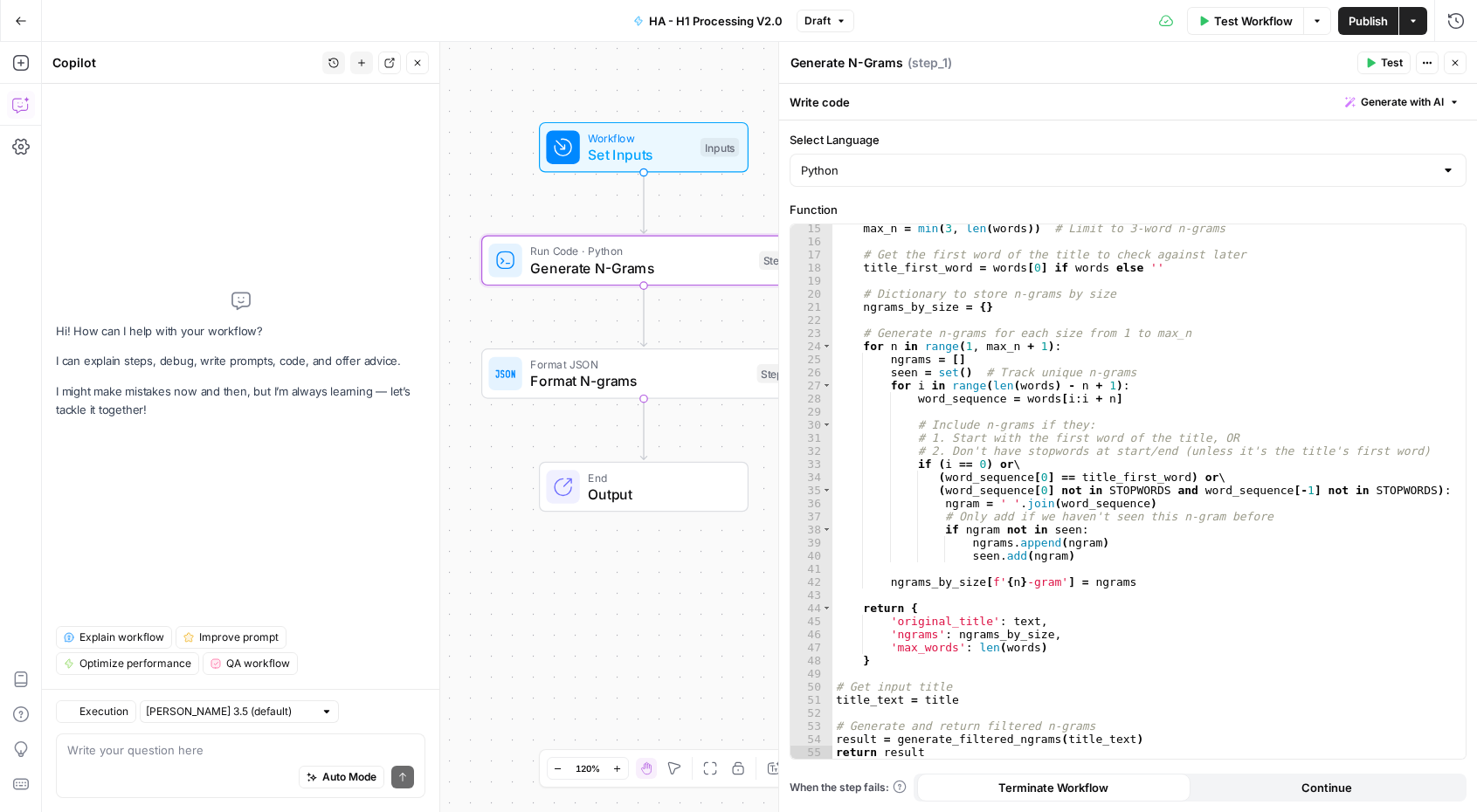
click at [247, 749] on textarea at bounding box center [240, 750] width 346 height 17
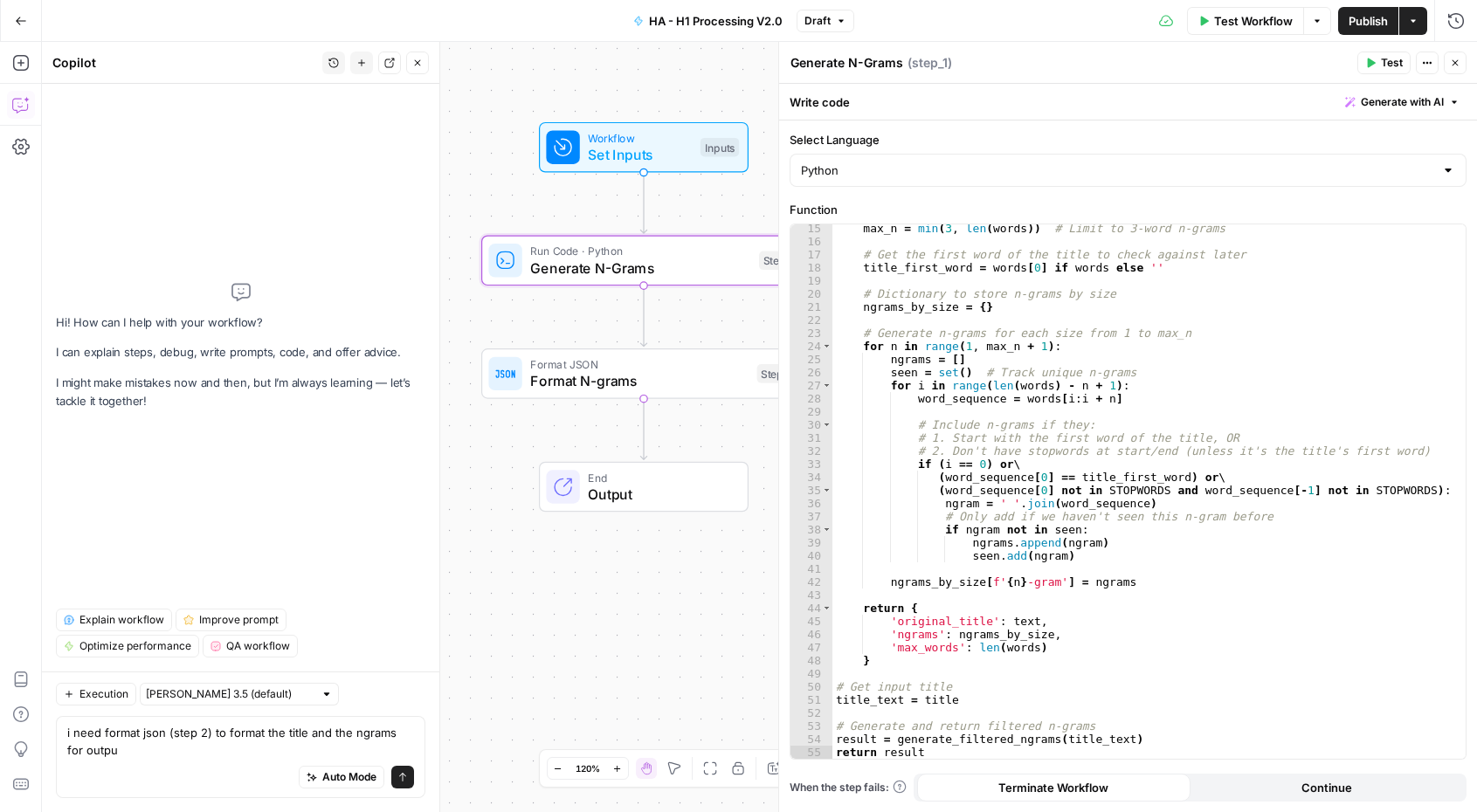
type textarea "i need format json (step 2) to format the title and the ngrams for output"
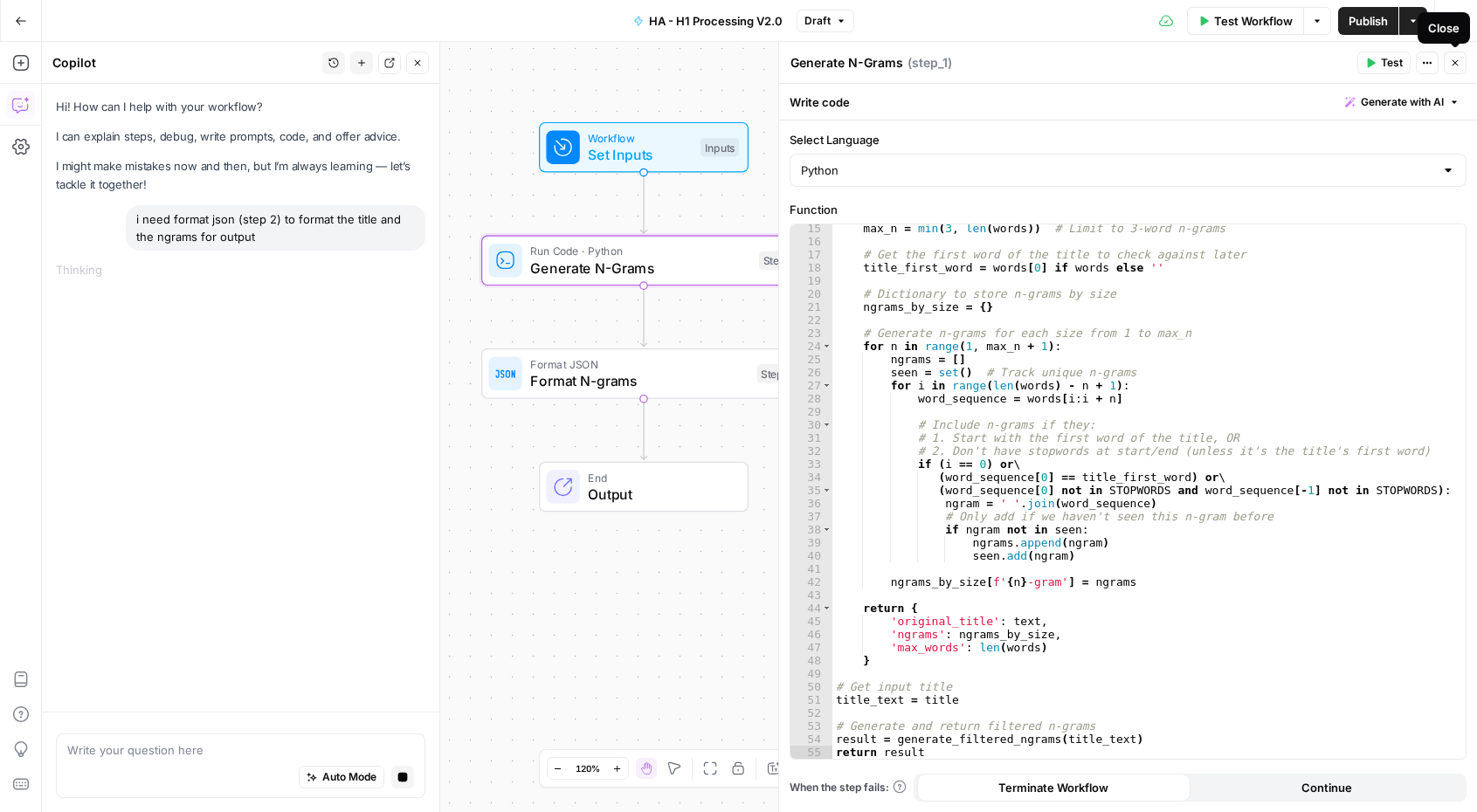
click at [1451, 64] on icon "button" at bounding box center [1455, 63] width 11 height 11
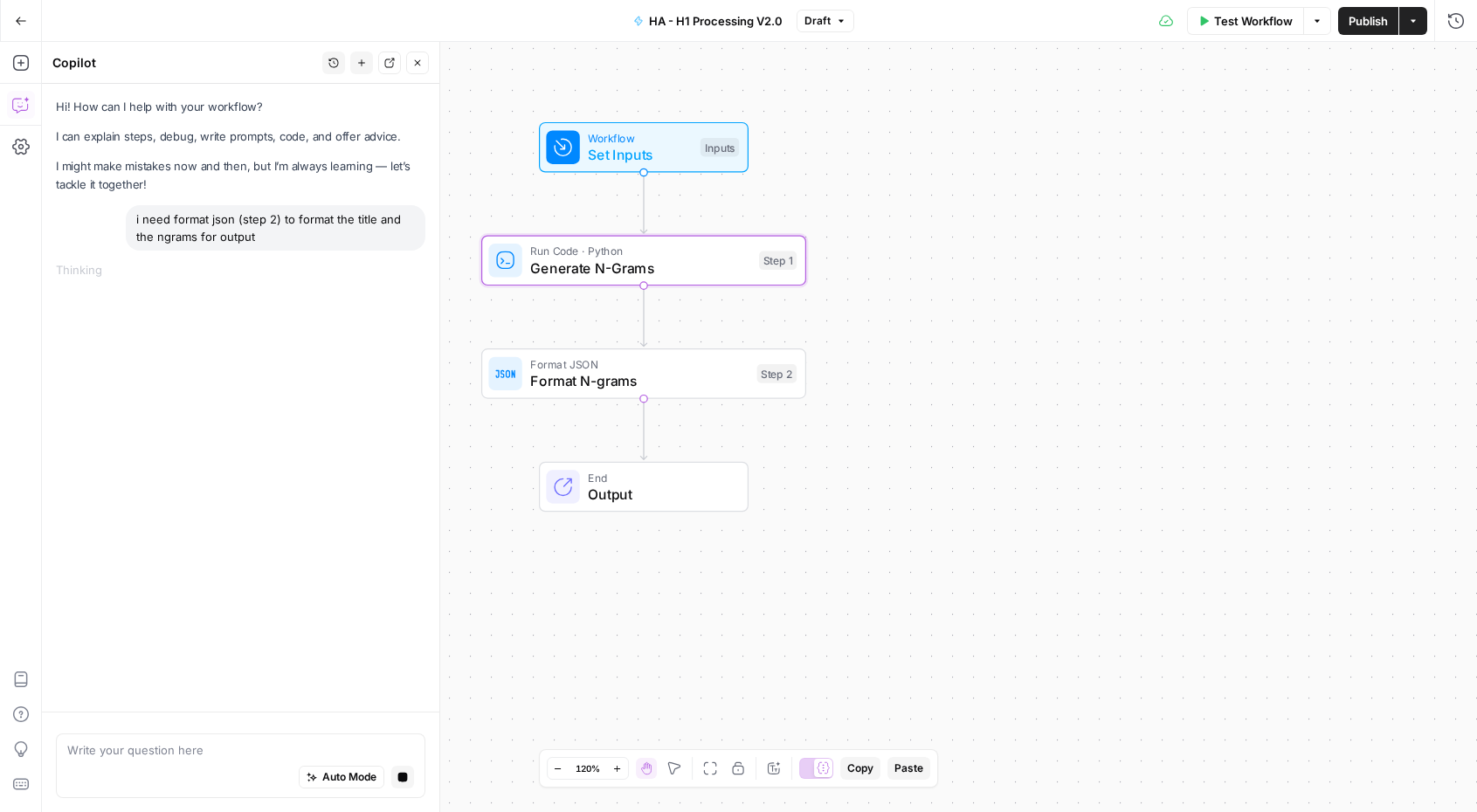
click at [1139, 259] on div "Workflow Set Inputs Inputs Run Code · Python Generate N-Grams Step 1 Format JSO…" at bounding box center [758, 426] width 1435 height 770
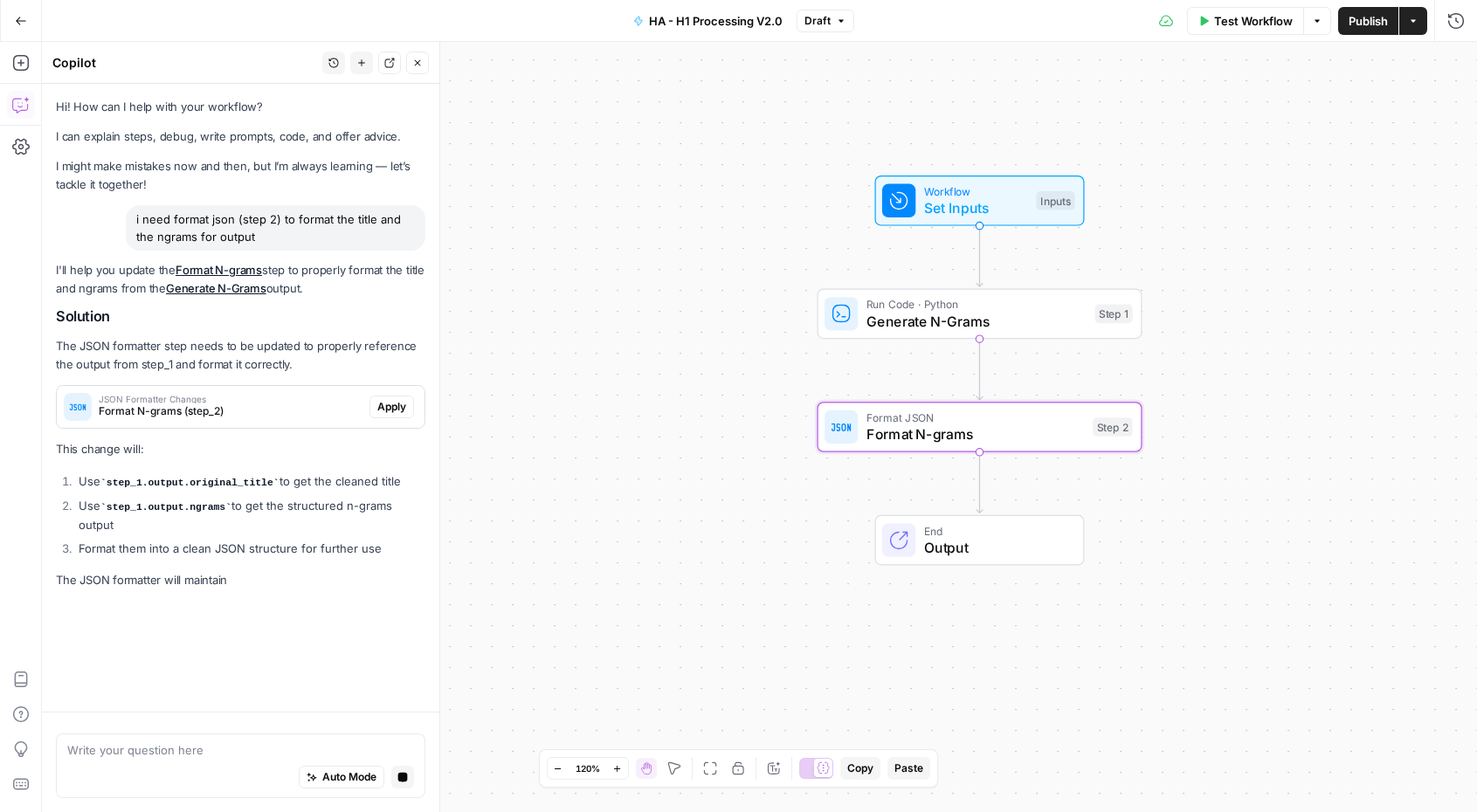
click at [318, 404] on span "Format N-grams (step_2)" at bounding box center [230, 411] width 263 height 15
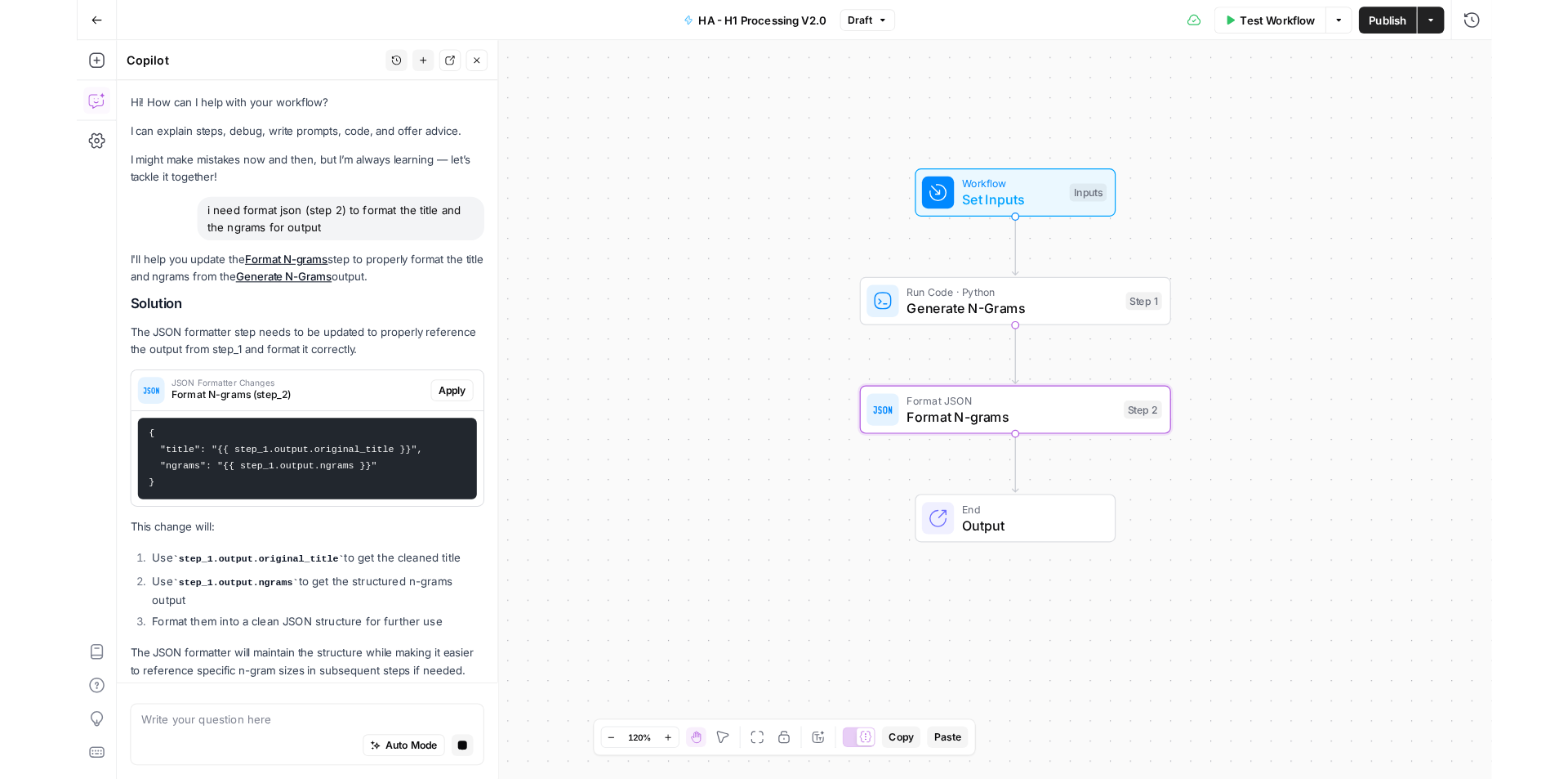
scroll to position [57, 0]
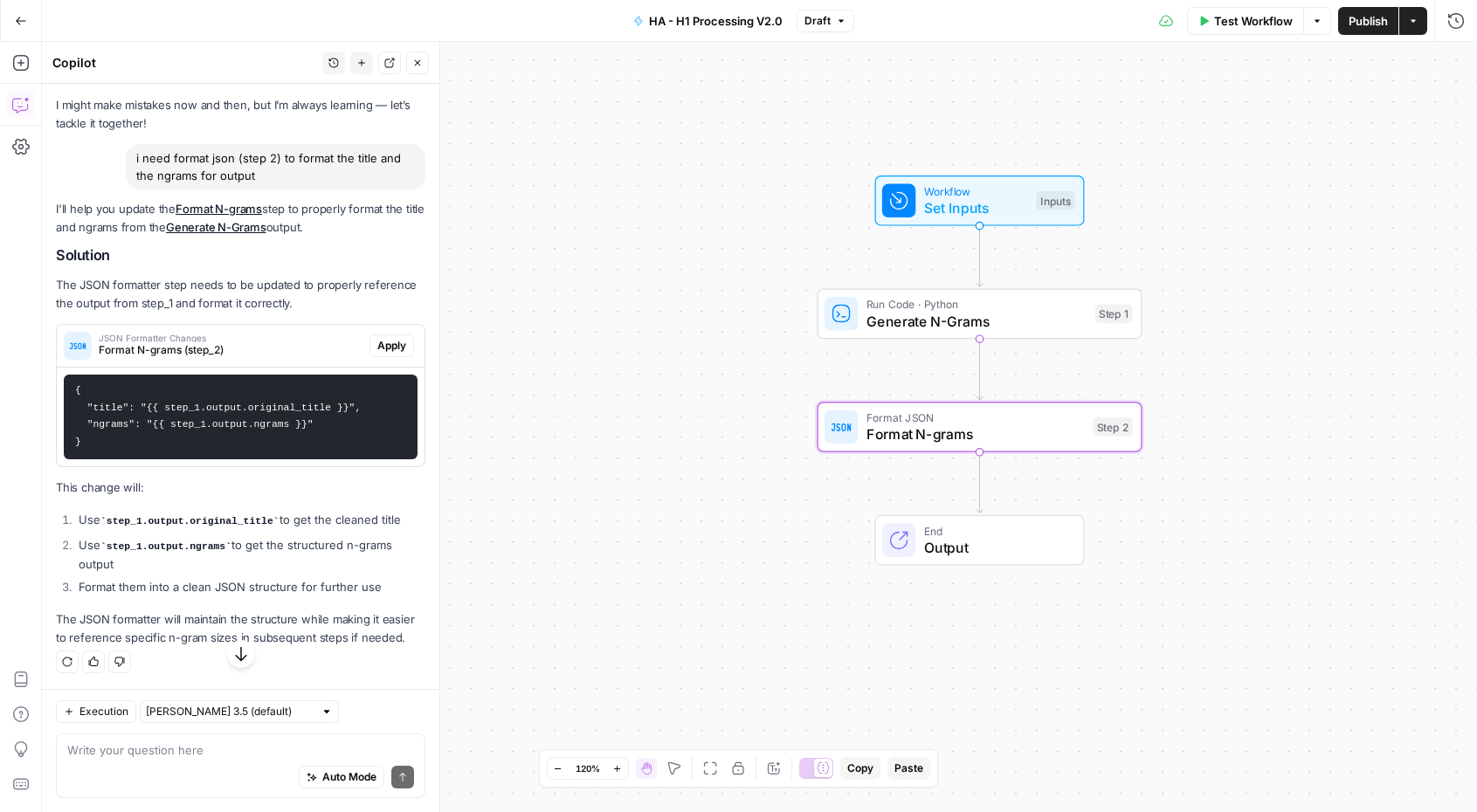
click at [382, 343] on span "Apply" at bounding box center [392, 345] width 29 height 15
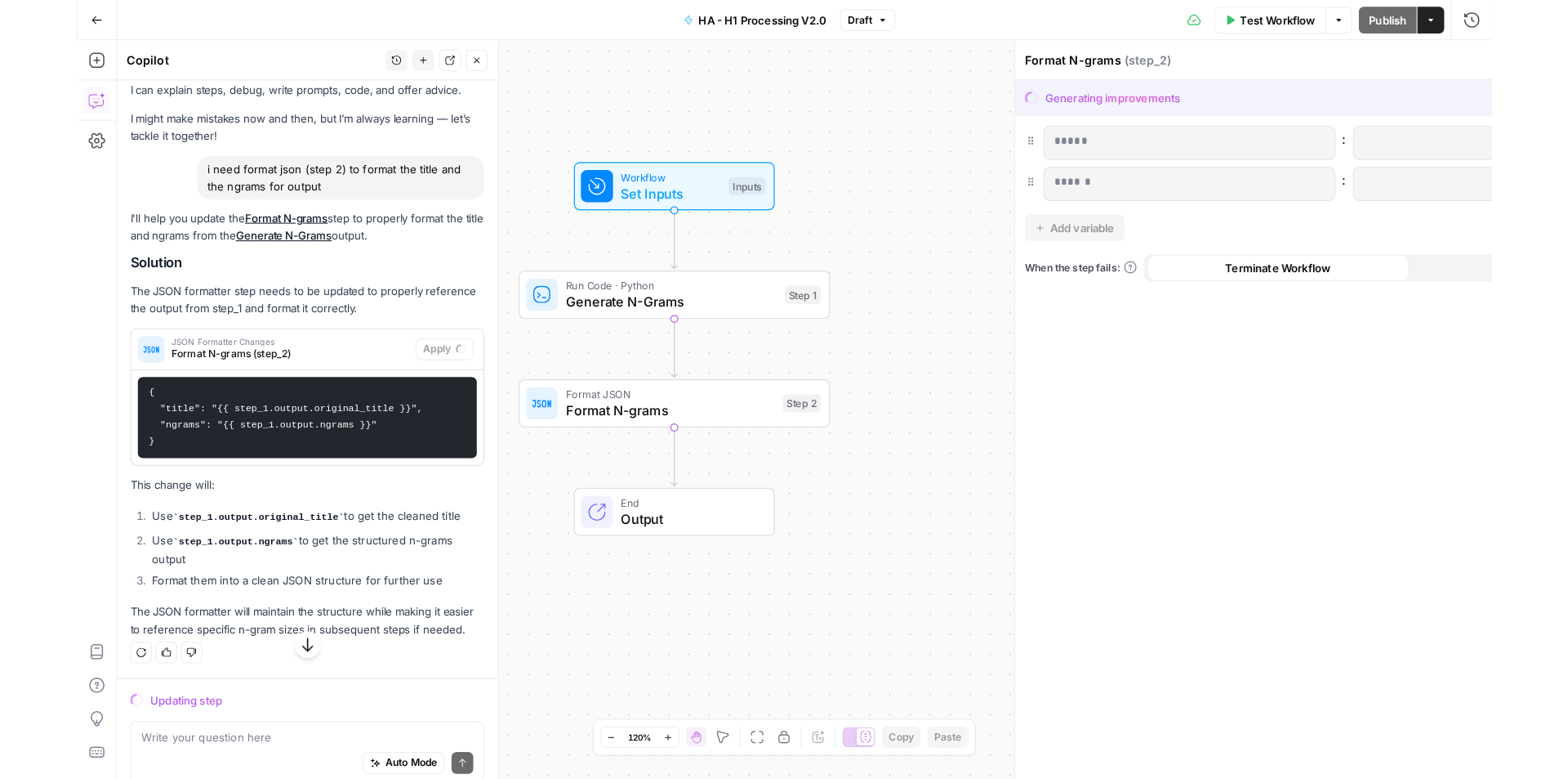
scroll to position [39, 0]
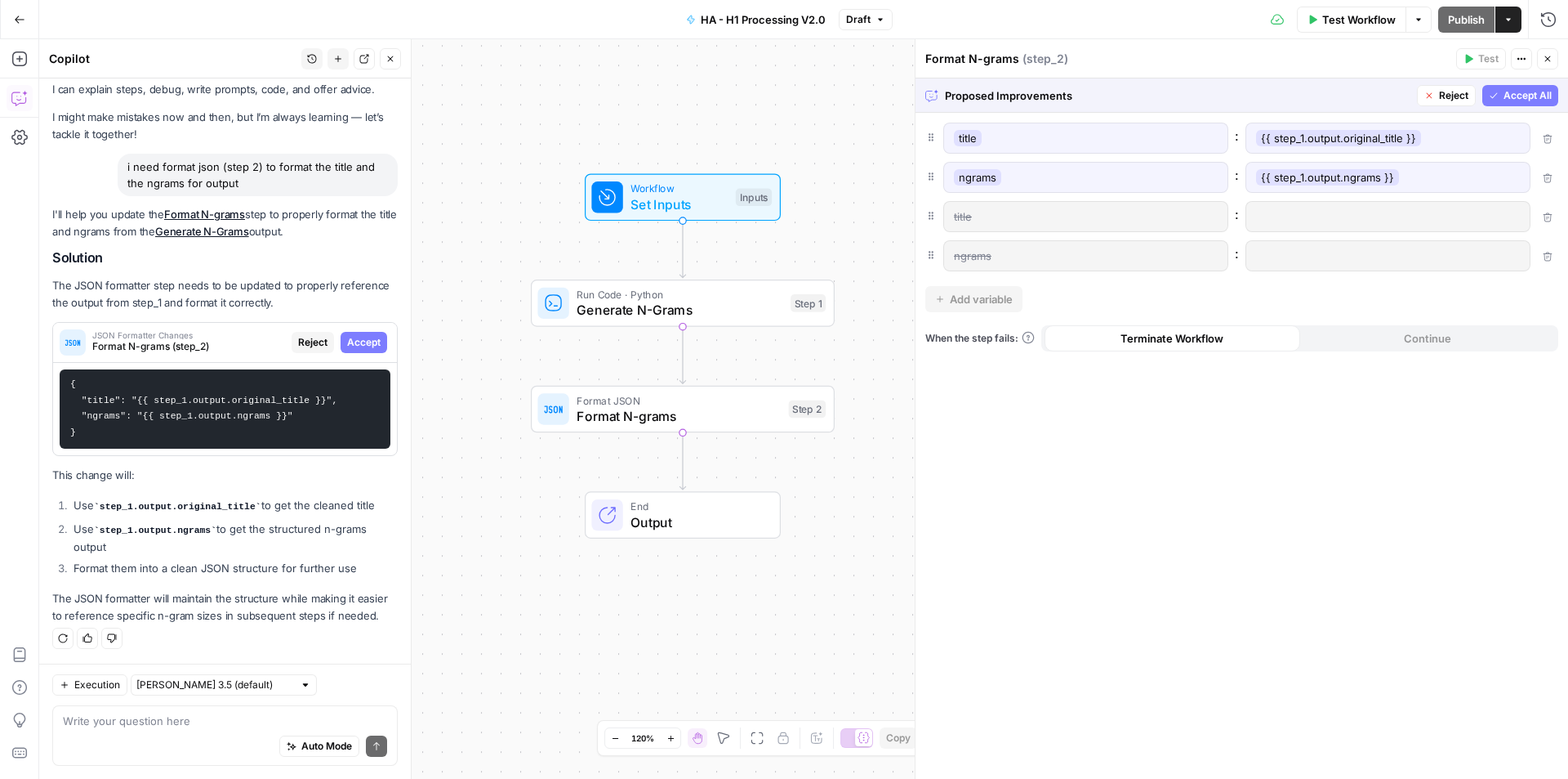
click at [1541, 93] on span "Accept All" at bounding box center [1526, 96] width 48 height 14
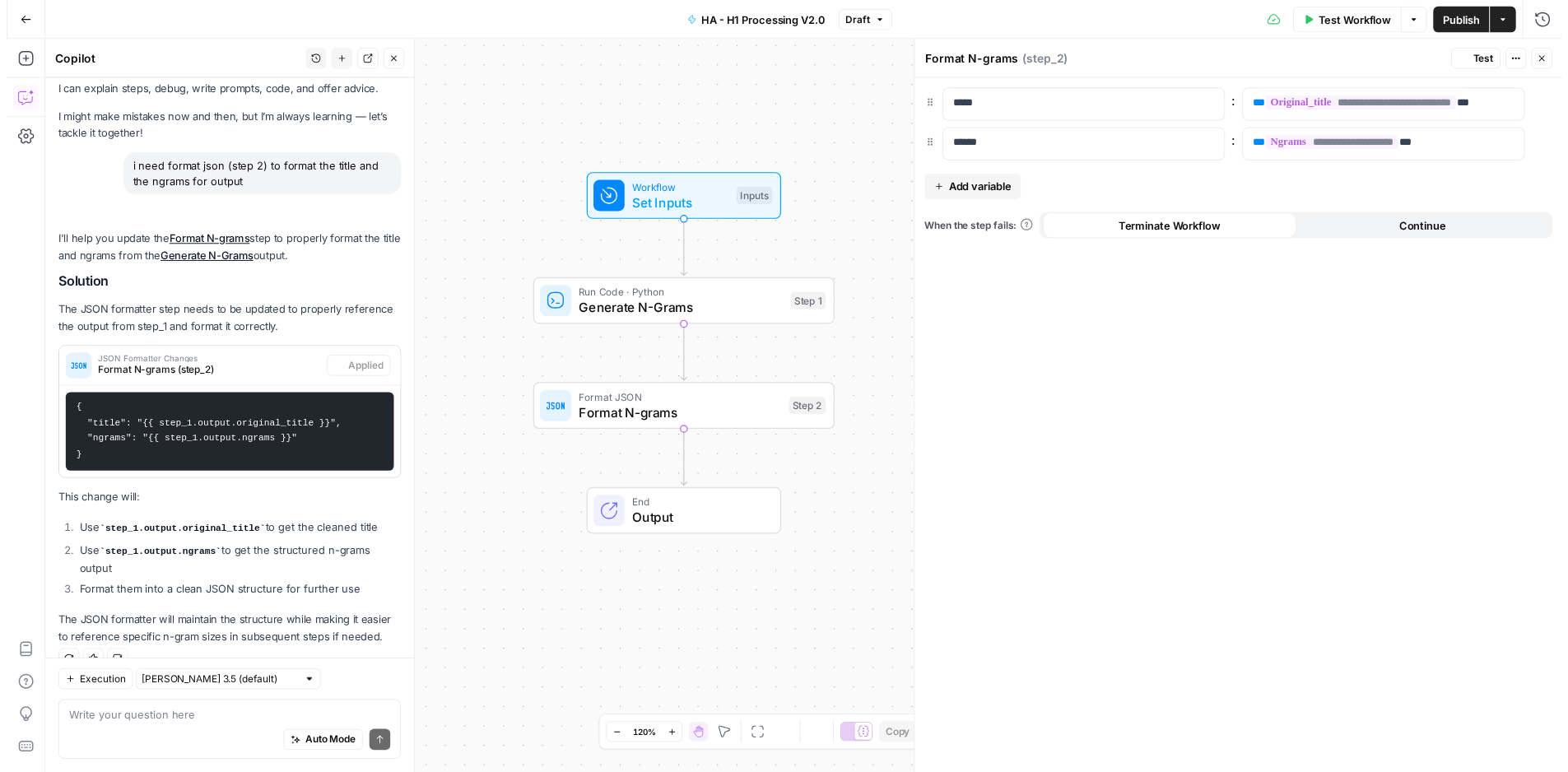
scroll to position [65, 0]
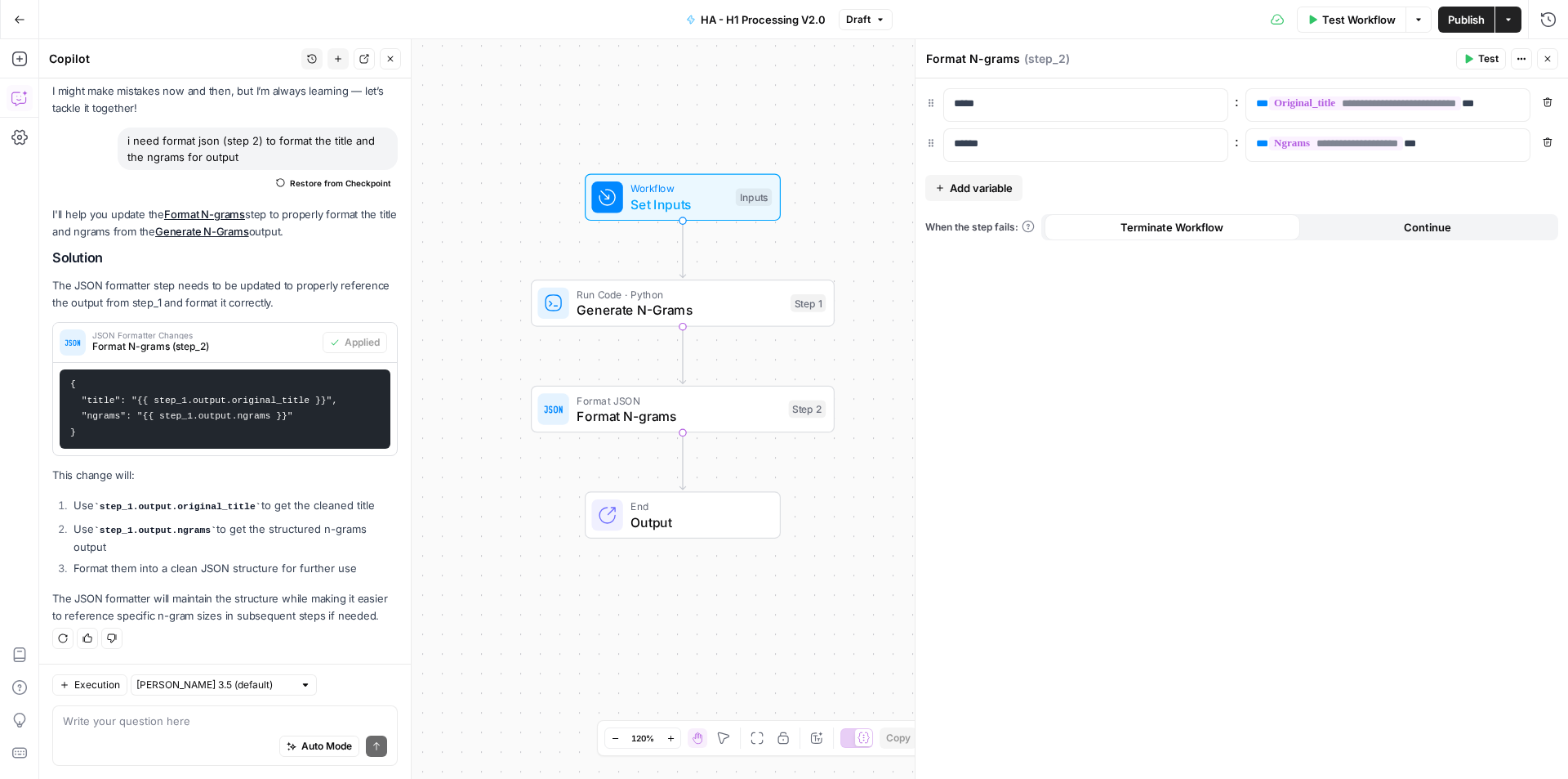
click at [1554, 52] on button "Close" at bounding box center [1548, 59] width 22 height 22
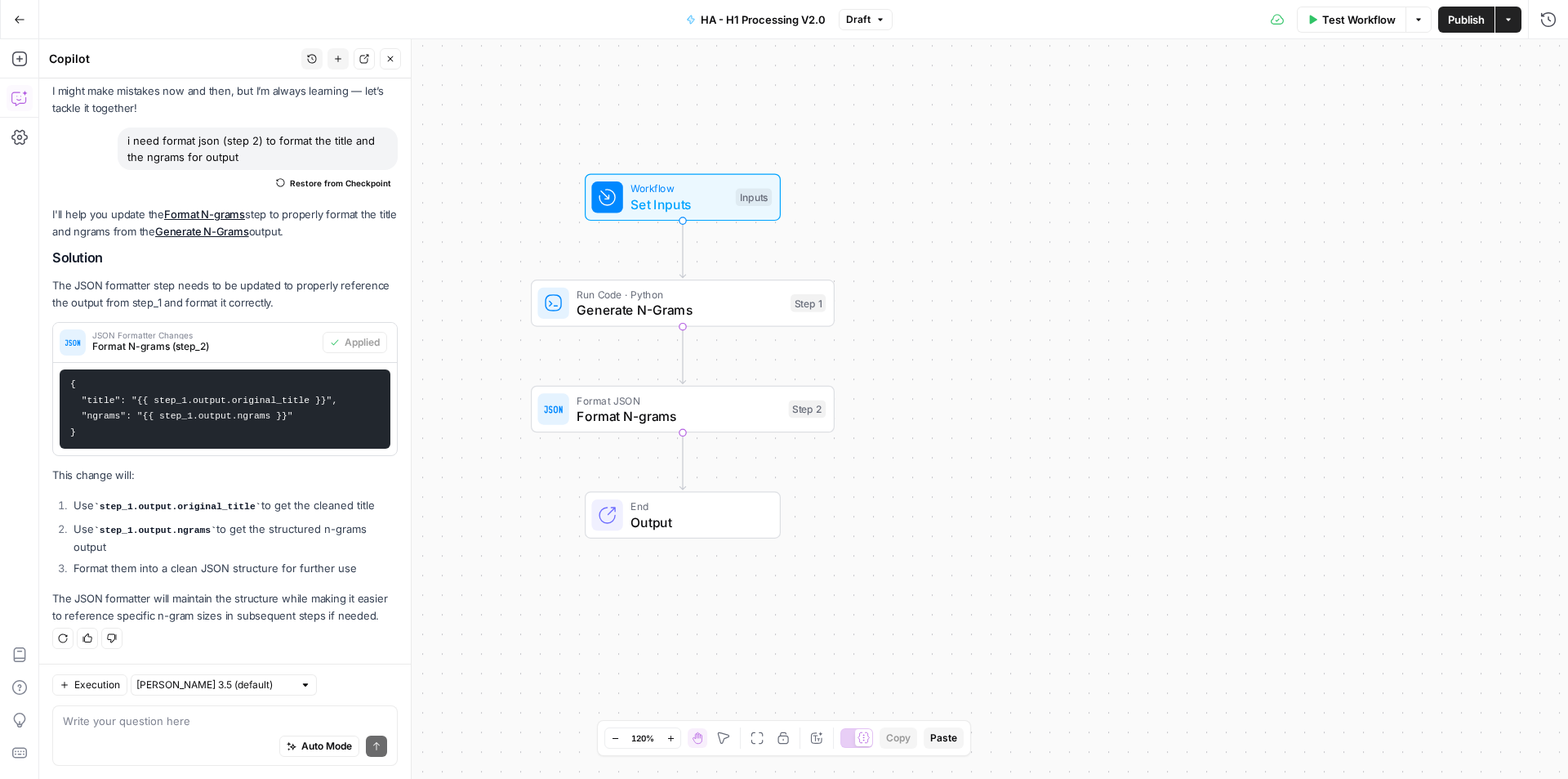
click at [588, 410] on span "Format N-grams" at bounding box center [678, 416] width 204 height 20
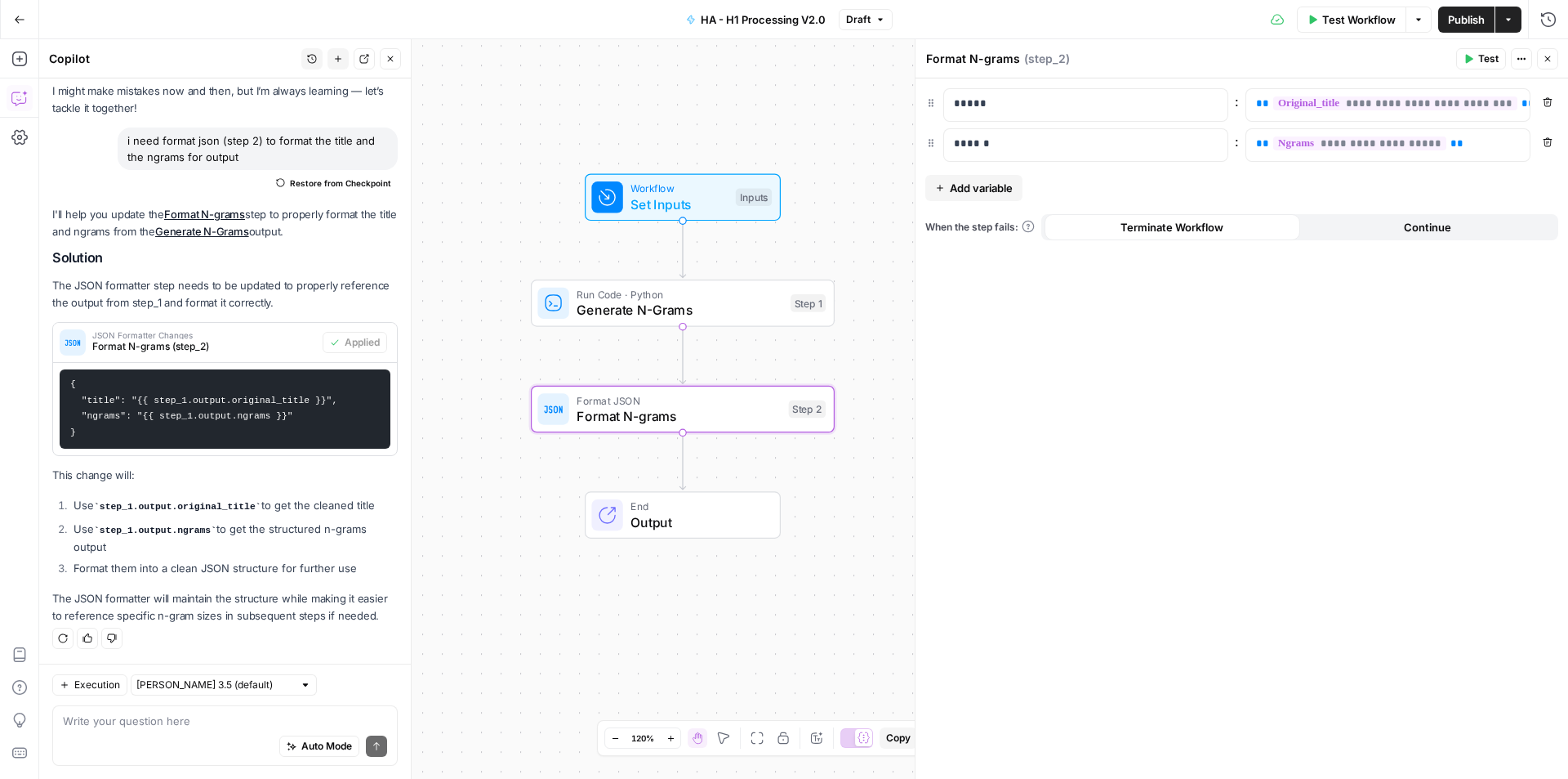
click at [1553, 62] on button "Close" at bounding box center [1548, 59] width 22 height 22
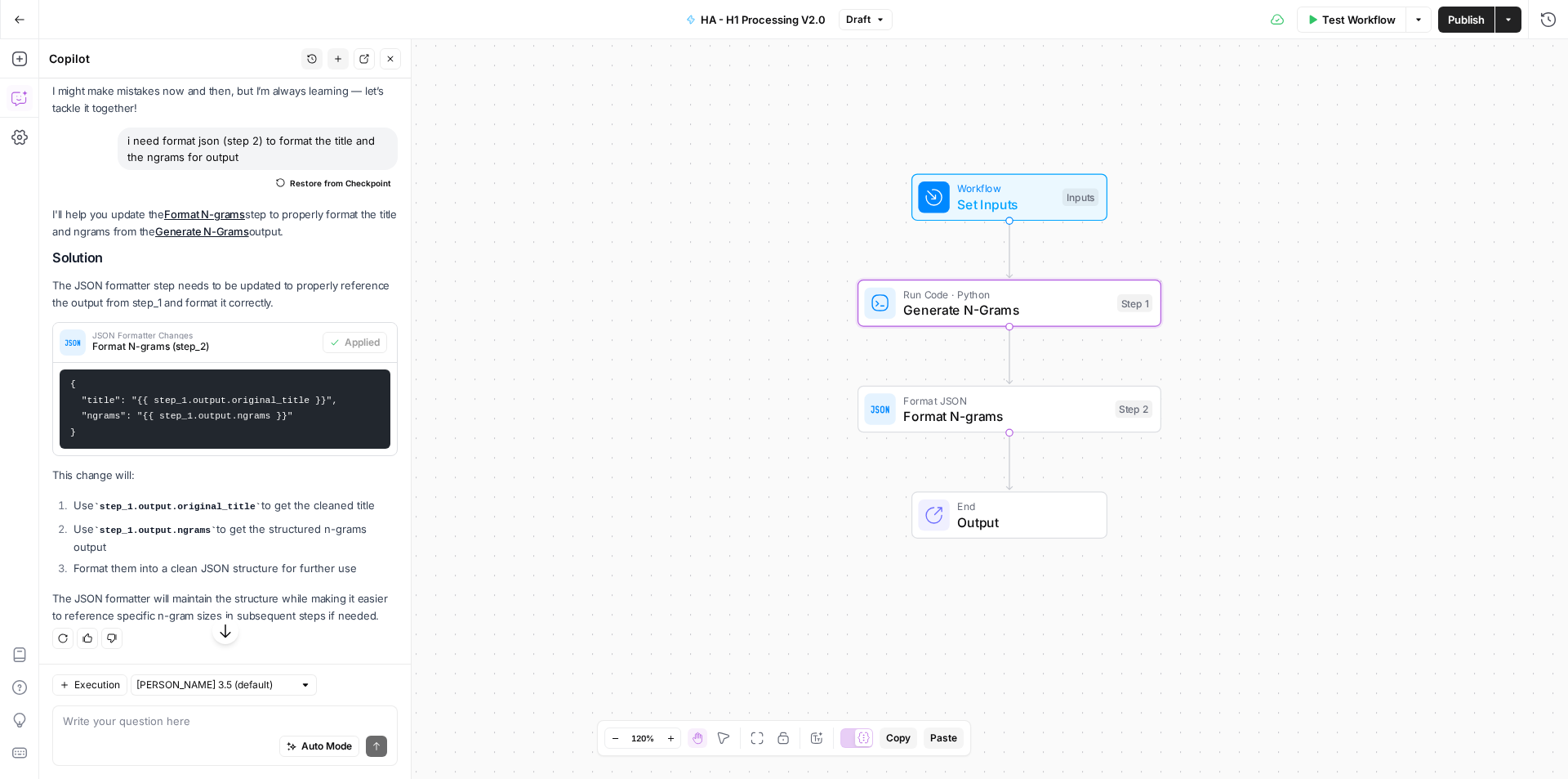
drag, startPoint x: 208, startPoint y: 258, endPoint x: 248, endPoint y: 229, distance: 49.4
click at [248, 229] on div "I'll help you update the Format N-grams step to properly format the title and n…" at bounding box center [225, 414] width 346 height 418
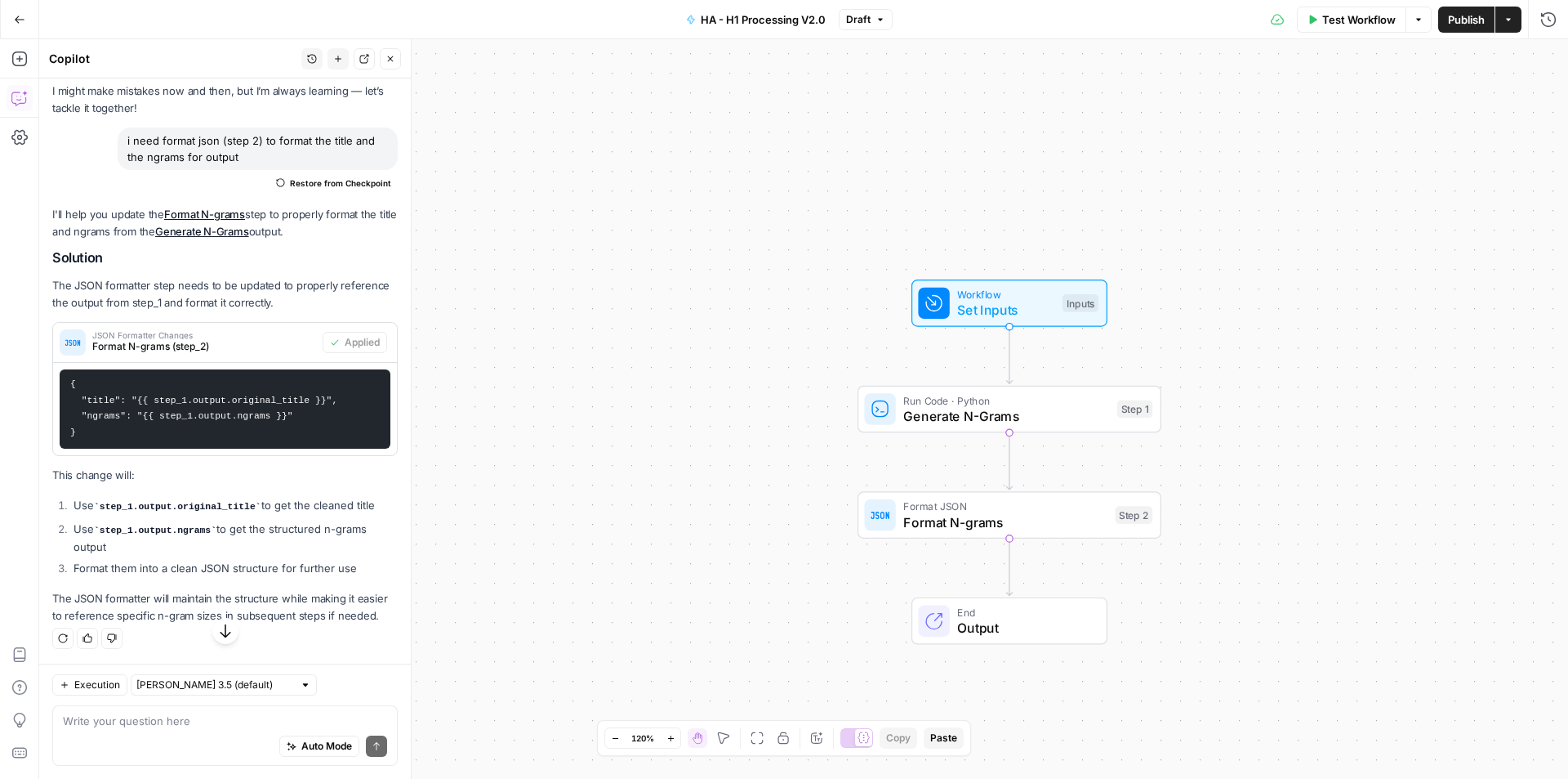
click at [1007, 610] on span "End" at bounding box center [1024, 611] width 134 height 15
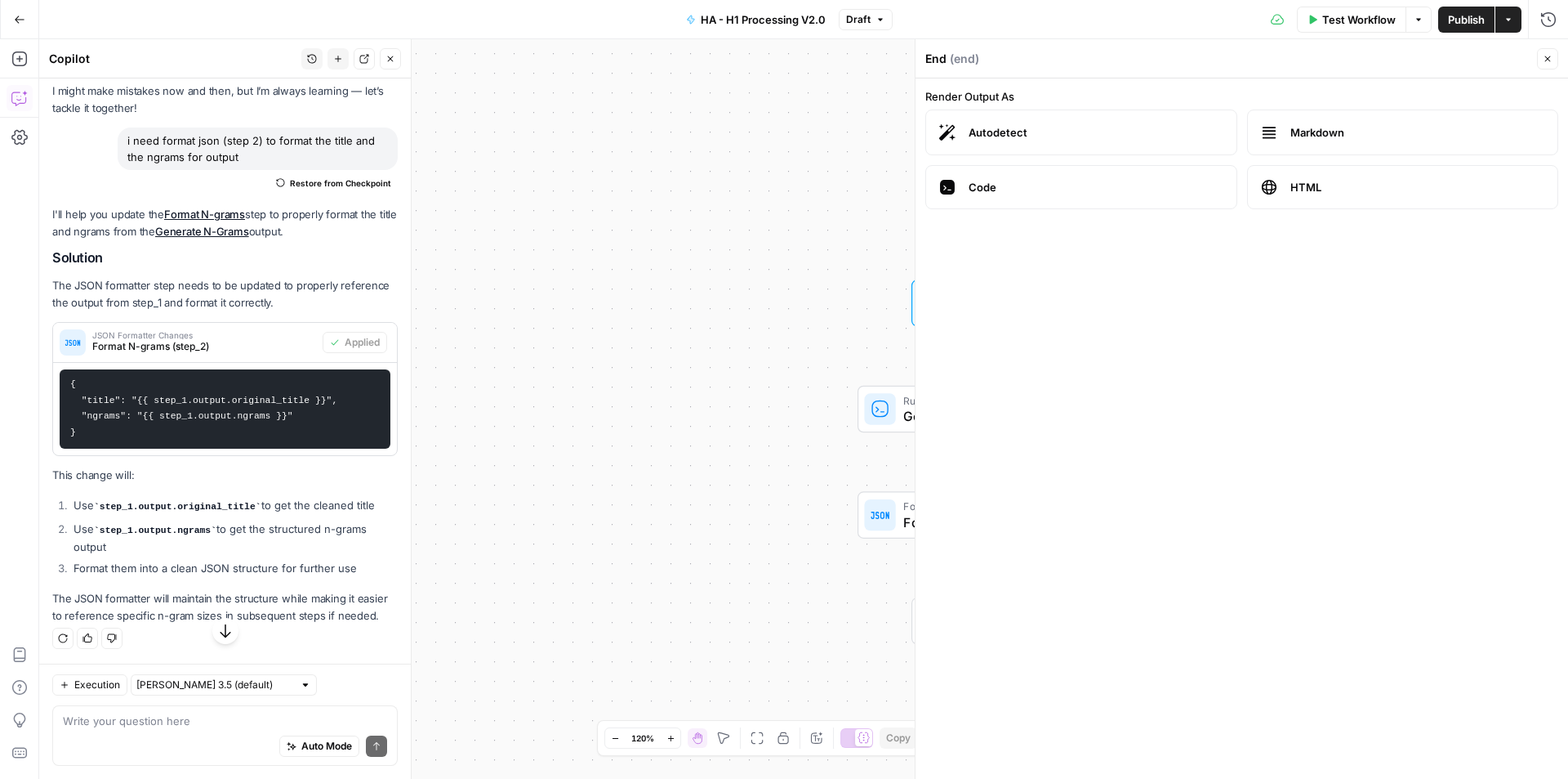
click at [691, 494] on div "Workflow Set Inputs Inputs Run Code · Python Generate N-Grams Step 1 Format JSO…" at bounding box center [803, 408] width 1529 height 739
drag, startPoint x: 714, startPoint y: 520, endPoint x: 670, endPoint y: 455, distance: 78.5
click at [677, 464] on div "Workflow Set Inputs Inputs Run Code · Python Generate N-Grams Step 1 Format JSO…" at bounding box center [803, 408] width 1529 height 739
click at [17, 21] on icon "button" at bounding box center [19, 19] width 12 height 12
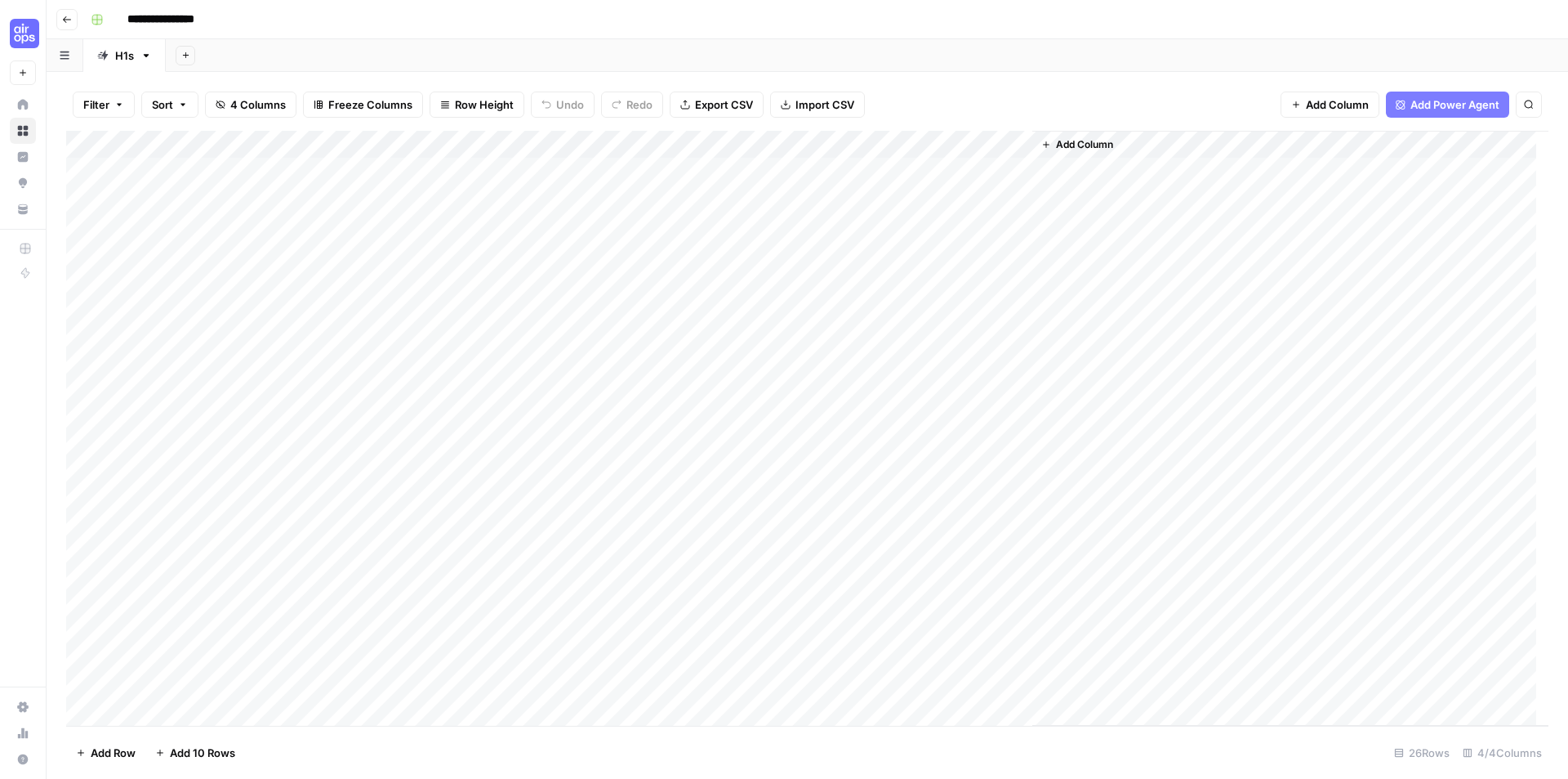
click at [526, 146] on div "Add Column" at bounding box center [807, 428] width 1482 height 595
click at [445, 306] on span "Edit Workflow" at bounding box center [462, 305] width 143 height 16
click at [526, 144] on div "Add Column" at bounding box center [807, 428] width 1482 height 595
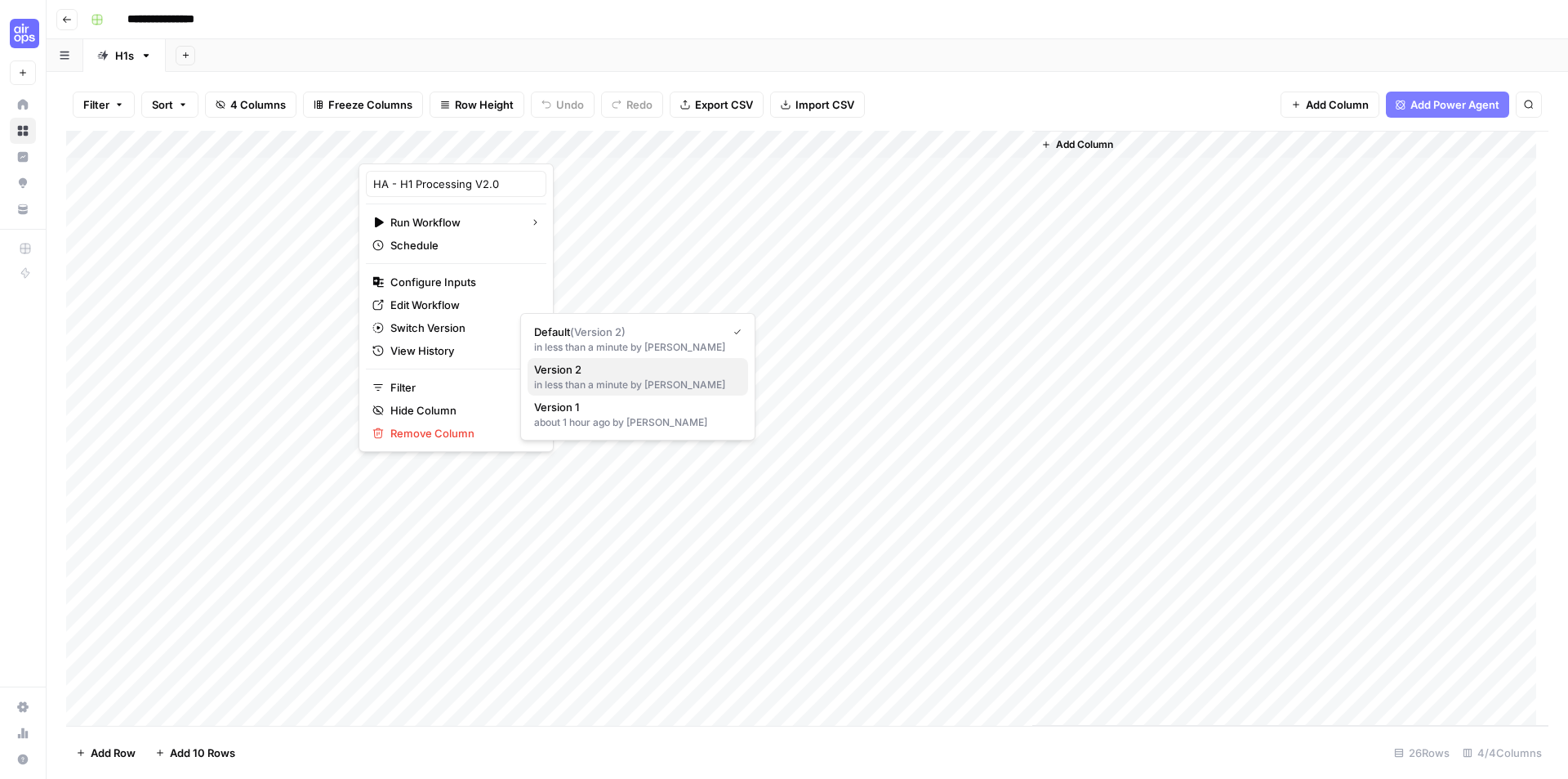
click at [603, 375] on span "Version 2" at bounding box center [634, 369] width 201 height 16
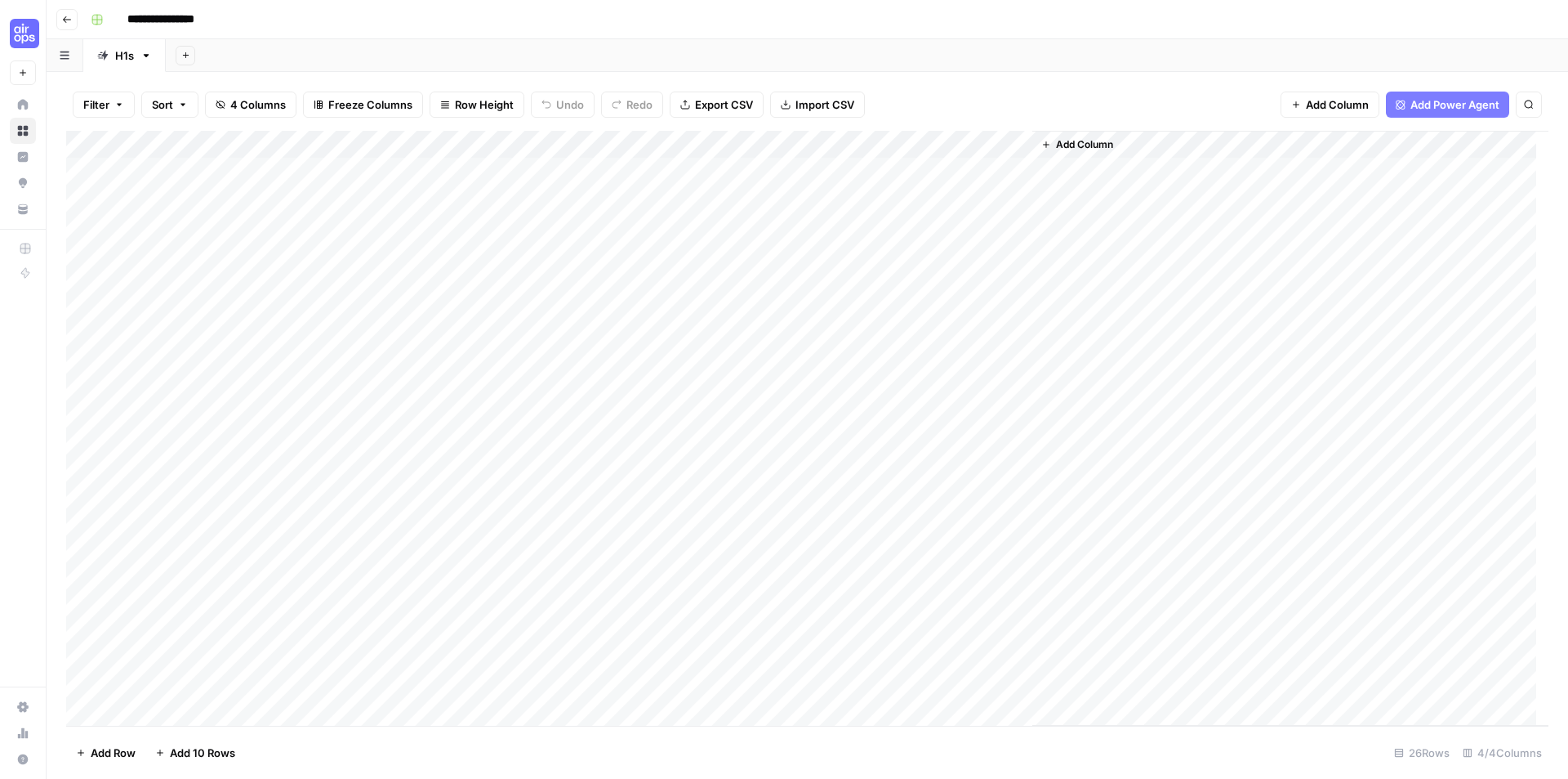
click at [526, 144] on div "Add Column" at bounding box center [807, 428] width 1482 height 595
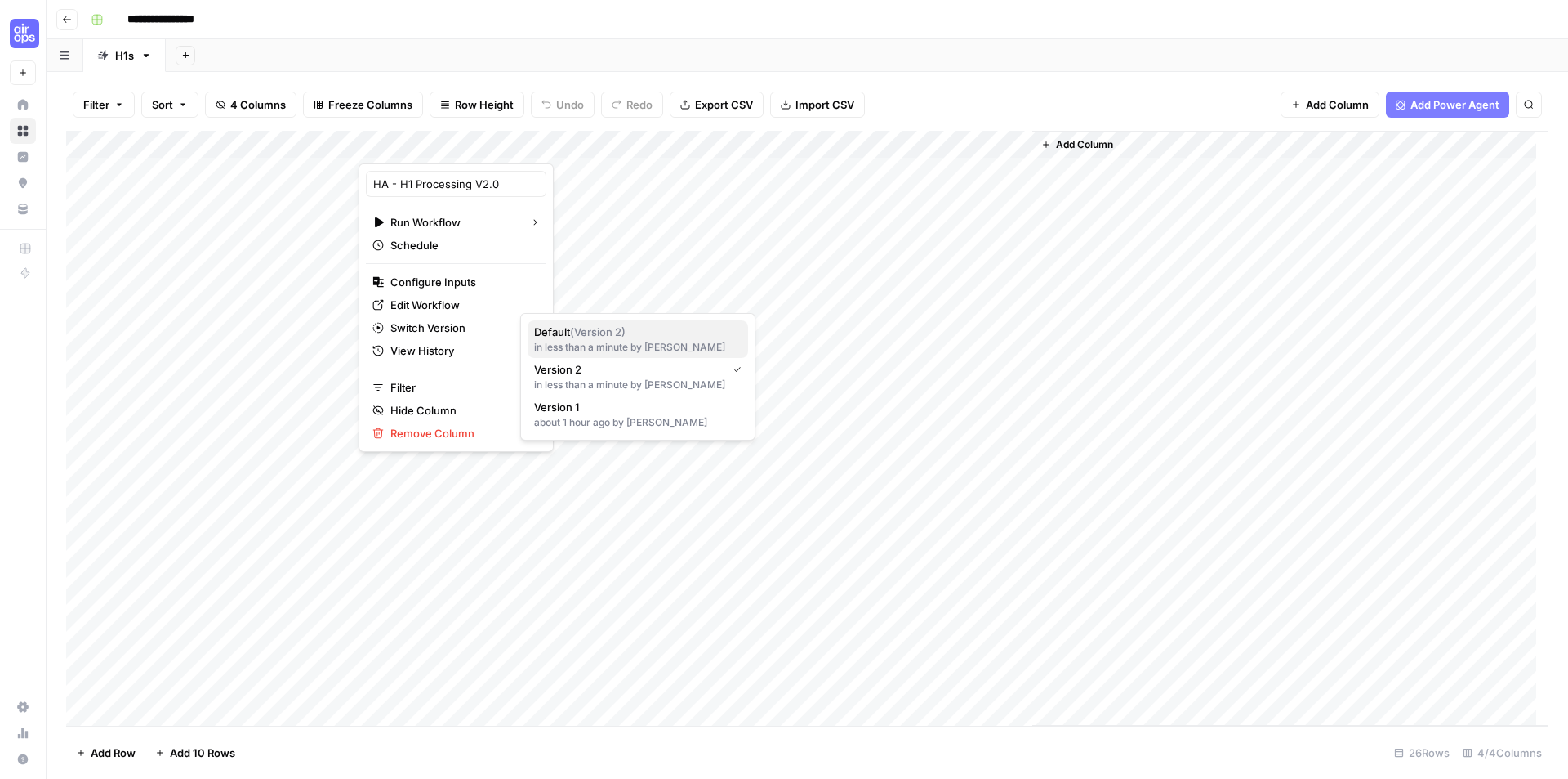
click at [626, 341] on div "in less than a minute by Holly Anderson" at bounding box center [638, 348] width 208 height 14
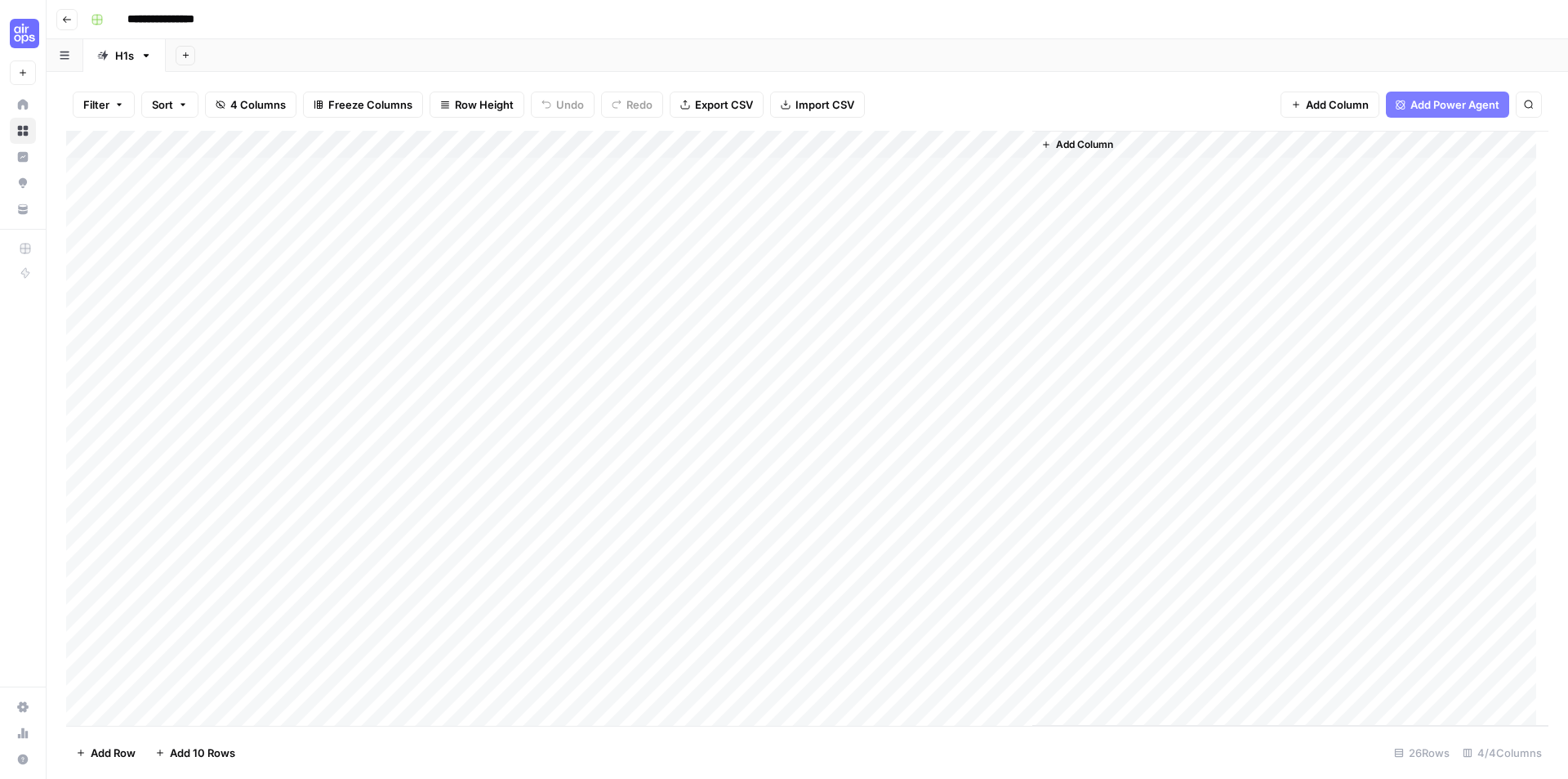
click at [444, 170] on div "Add Column" at bounding box center [807, 428] width 1482 height 595
click at [660, 174] on div "Add Column" at bounding box center [807, 428] width 1482 height 595
click at [738, 282] on div "Add Column" at bounding box center [807, 428] width 1482 height 595
click at [769, 179] on div "Add Column" at bounding box center [807, 428] width 1482 height 595
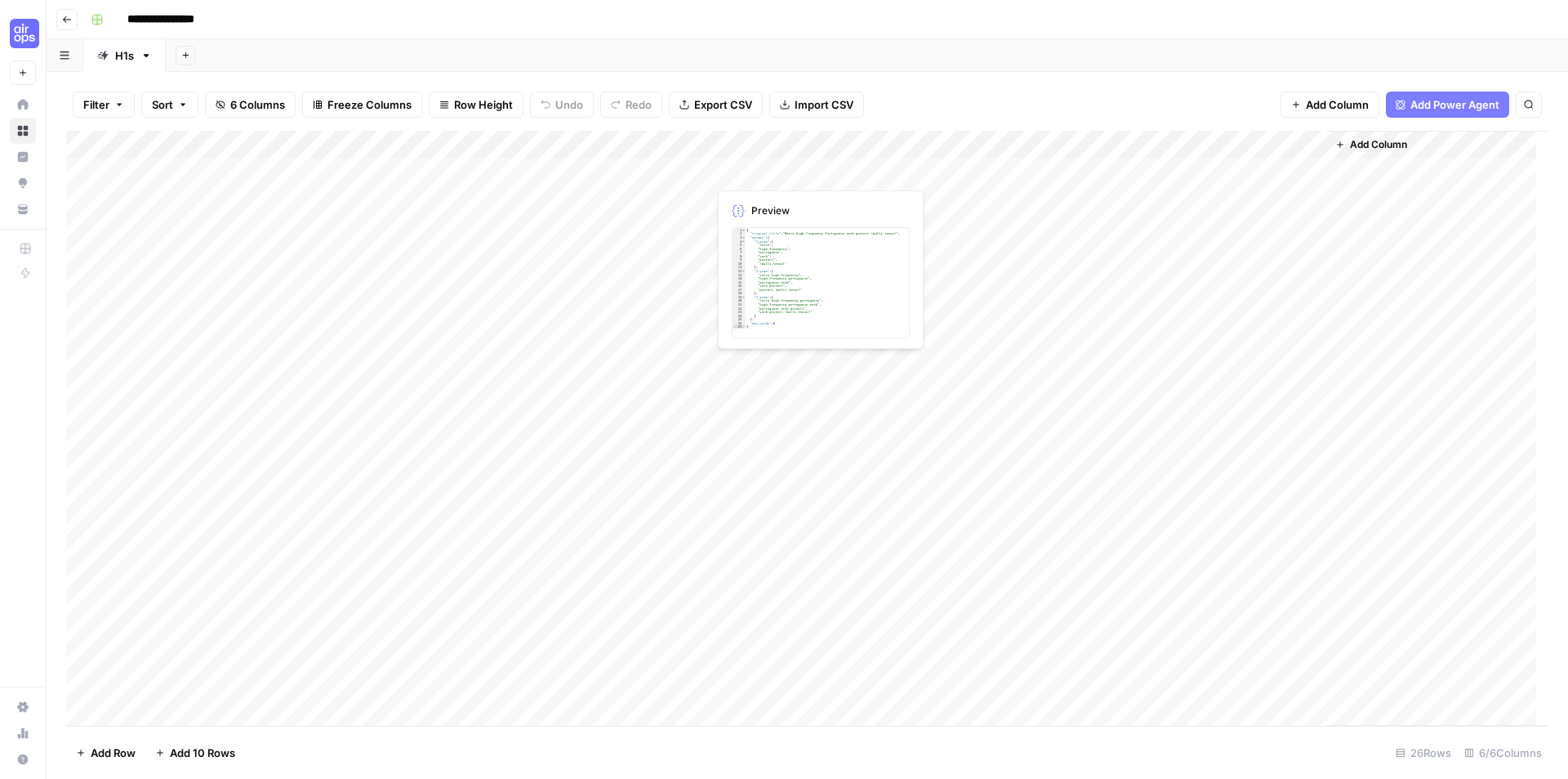
click at [769, 179] on div "Add Column" at bounding box center [807, 428] width 1482 height 595
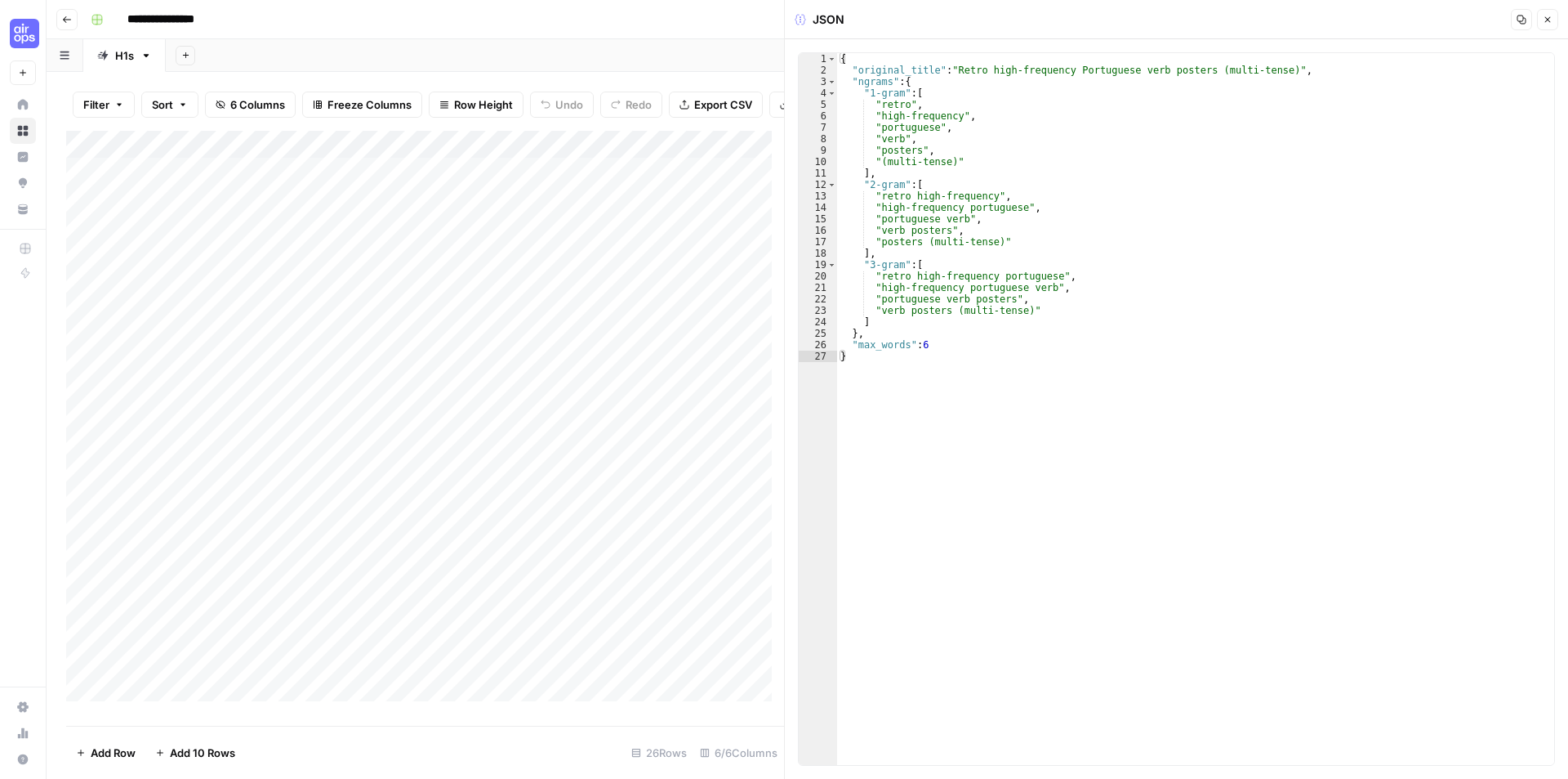
click at [1554, 23] on button "Close" at bounding box center [1548, 20] width 22 height 22
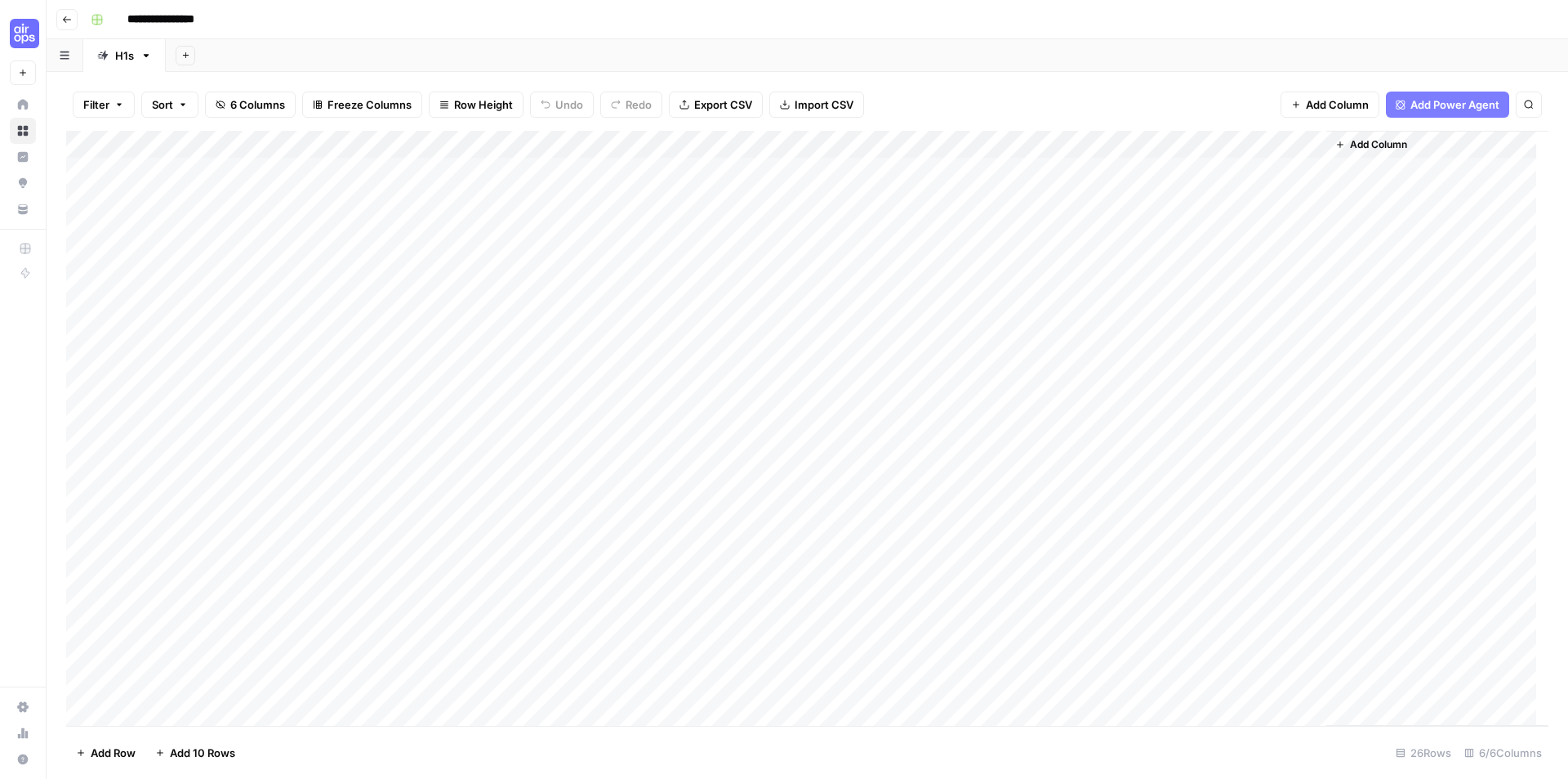
click at [824, 172] on div "Add Column" at bounding box center [807, 428] width 1482 height 595
click at [824, 172] on div at bounding box center [782, 171] width 150 height 30
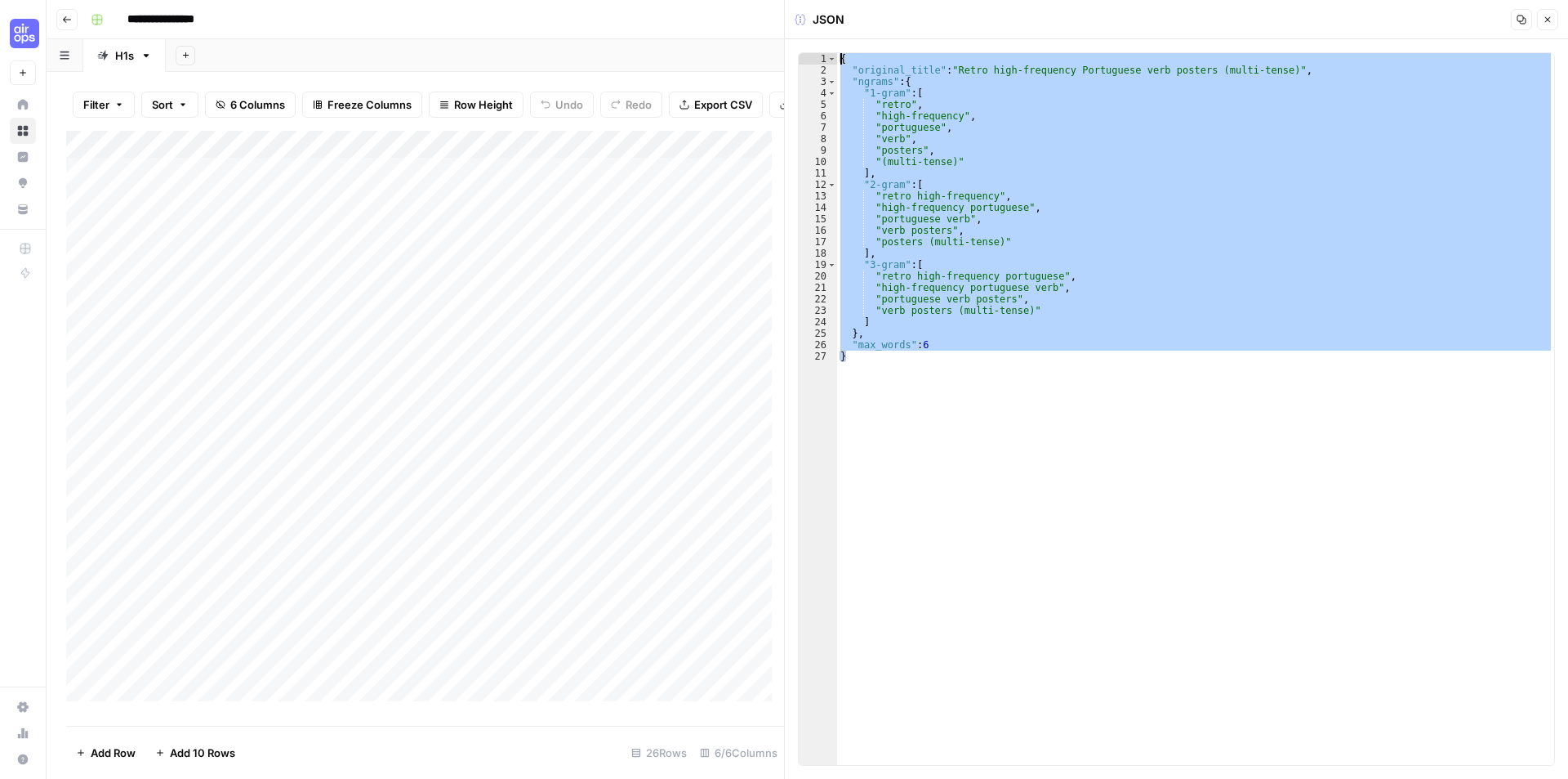
drag, startPoint x: 1121, startPoint y: 376, endPoint x: 798, endPoint y: 1, distance: 494.9
click at [798, 1] on div "JSON Copy Close * 1 2 3 4 5 6 7 8 9 10 11 12 13 14 15 16 17 18 19 20 21 22 23 2…" at bounding box center [1176, 389] width 784 height 779
type textarea "**********"
click at [1550, 20] on icon "button" at bounding box center [1547, 19] width 10 height 10
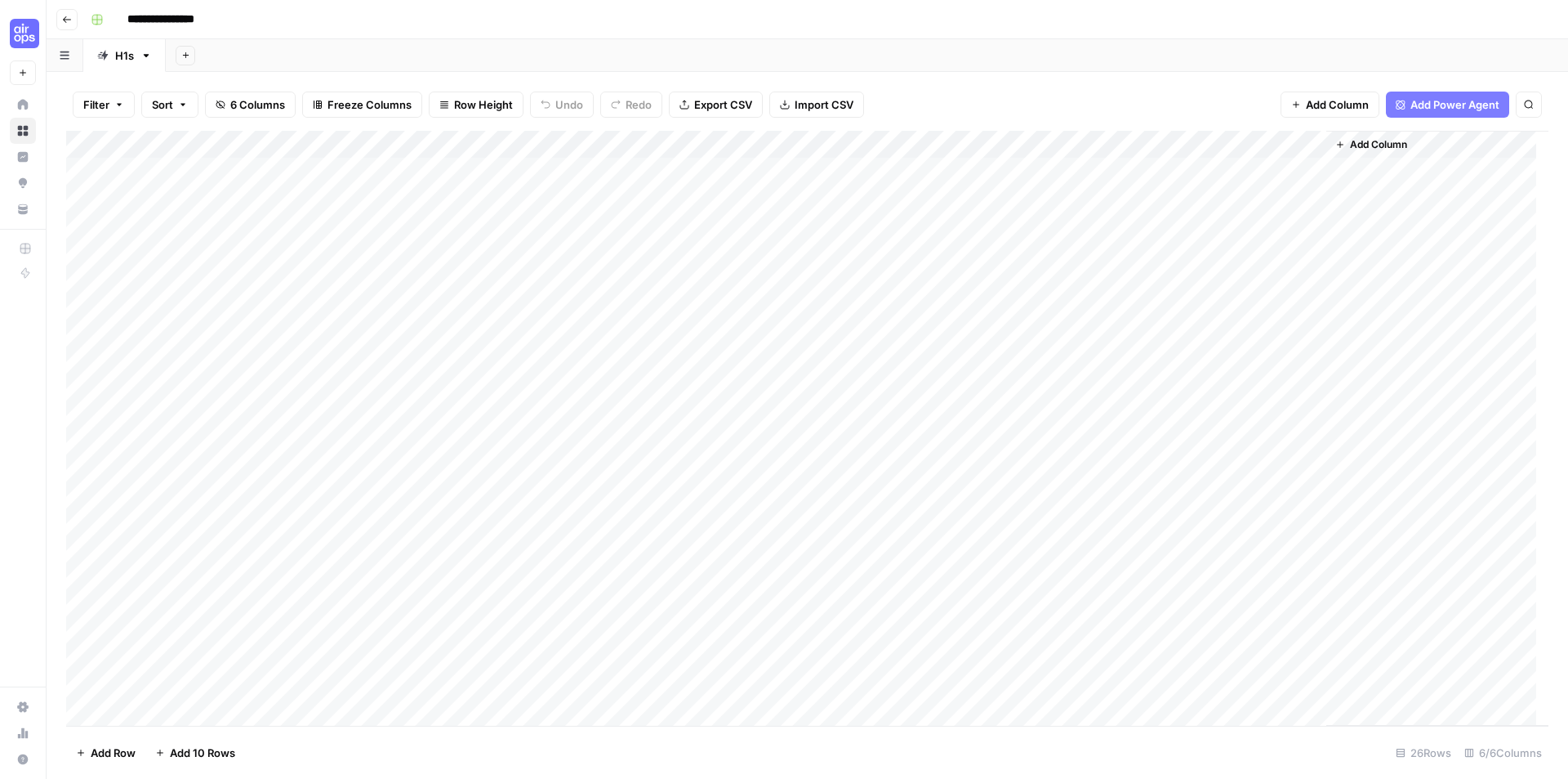
click at [806, 284] on div "Add Column" at bounding box center [807, 428] width 1482 height 595
click at [526, 144] on div "Add Column" at bounding box center [807, 428] width 1482 height 595
click at [444, 310] on span "Edit Workflow" at bounding box center [462, 305] width 143 height 16
click at [974, 176] on div "Add Column" at bounding box center [807, 428] width 1482 height 595
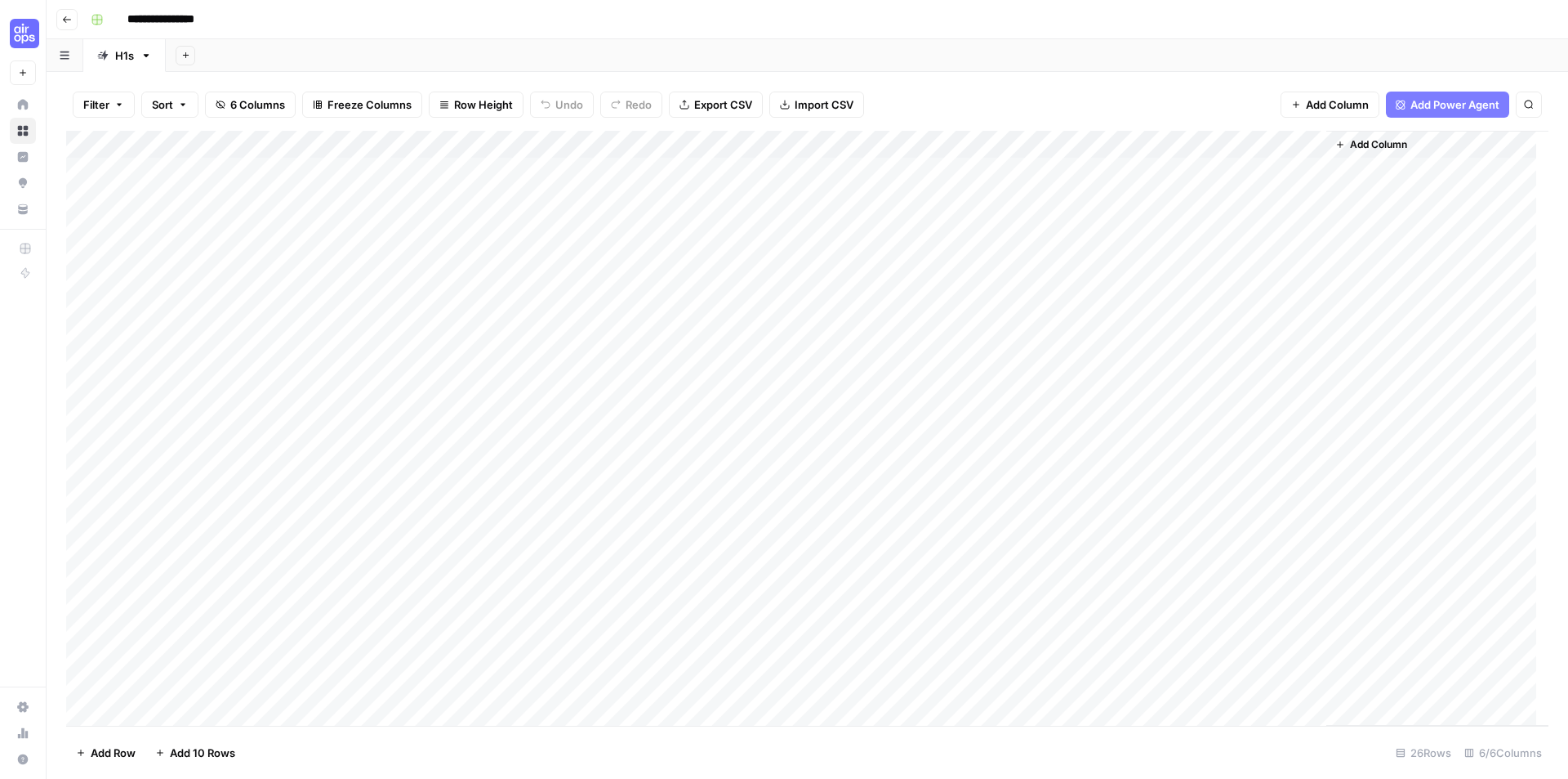
click at [967, 199] on div "Add Column" at bounding box center [807, 428] width 1482 height 595
click at [961, 168] on div "Add Column" at bounding box center [807, 428] width 1482 height 595
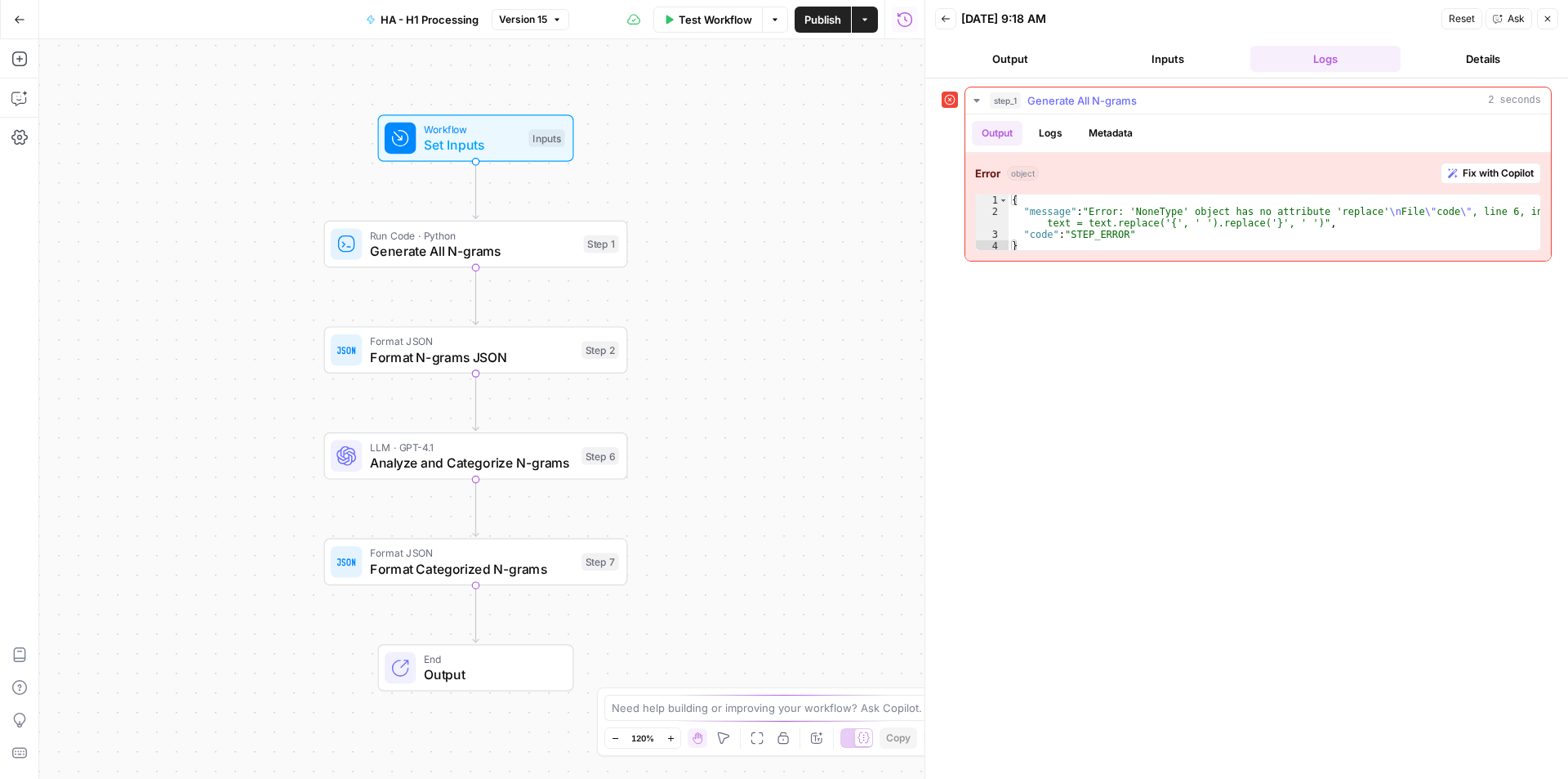
click at [1495, 167] on span "Fix with Copilot" at bounding box center [1498, 173] width 71 height 14
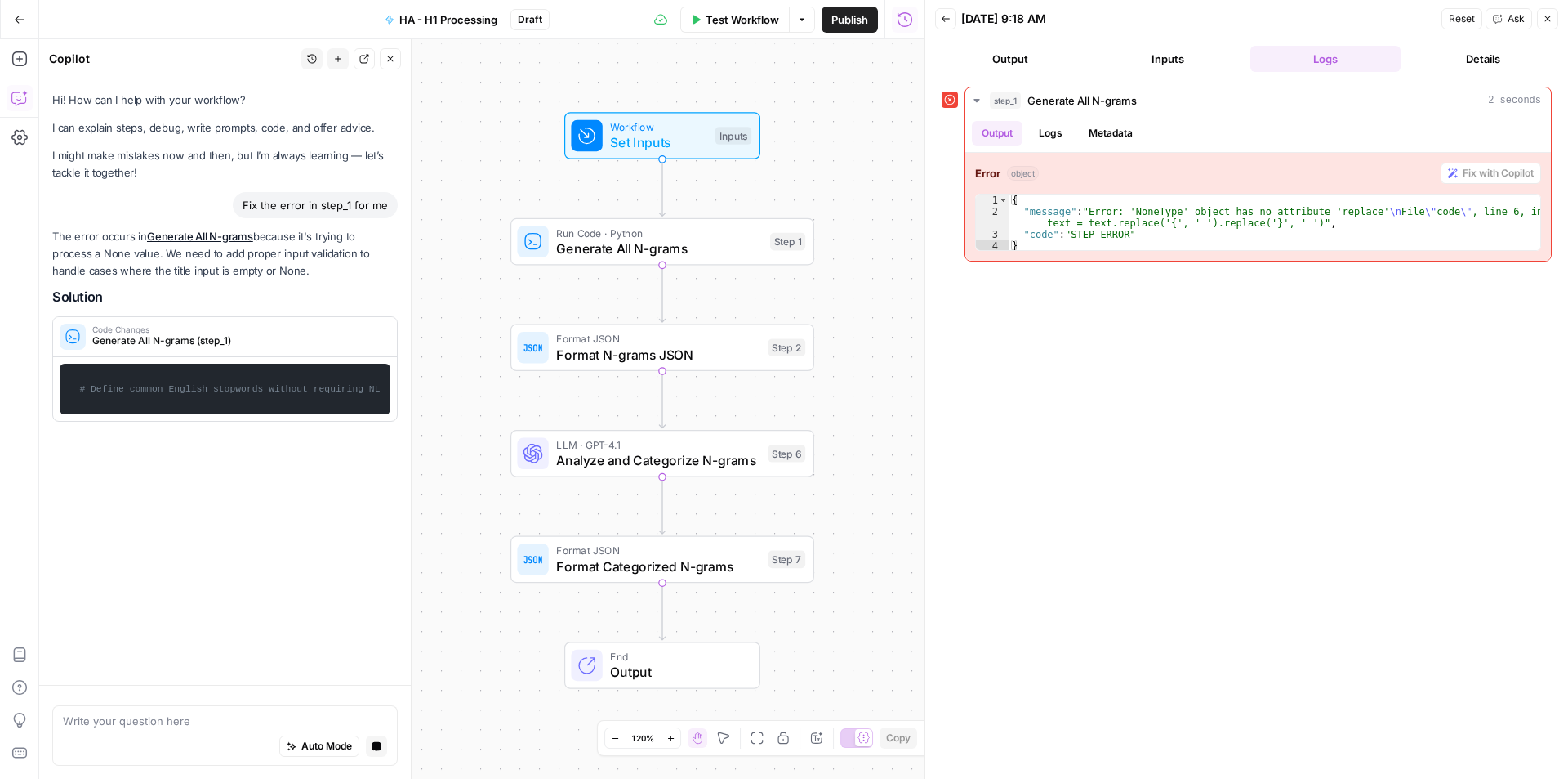
drag, startPoint x: 773, startPoint y: 297, endPoint x: 845, endPoint y: 301, distance: 72.1
click at [845, 301] on div "Workflow Set Inputs Inputs Run Code · Python Generate All N-grams Step 1 Format…" at bounding box center [481, 408] width 885 height 739
click at [1133, 51] on button "Inputs" at bounding box center [1167, 59] width 151 height 26
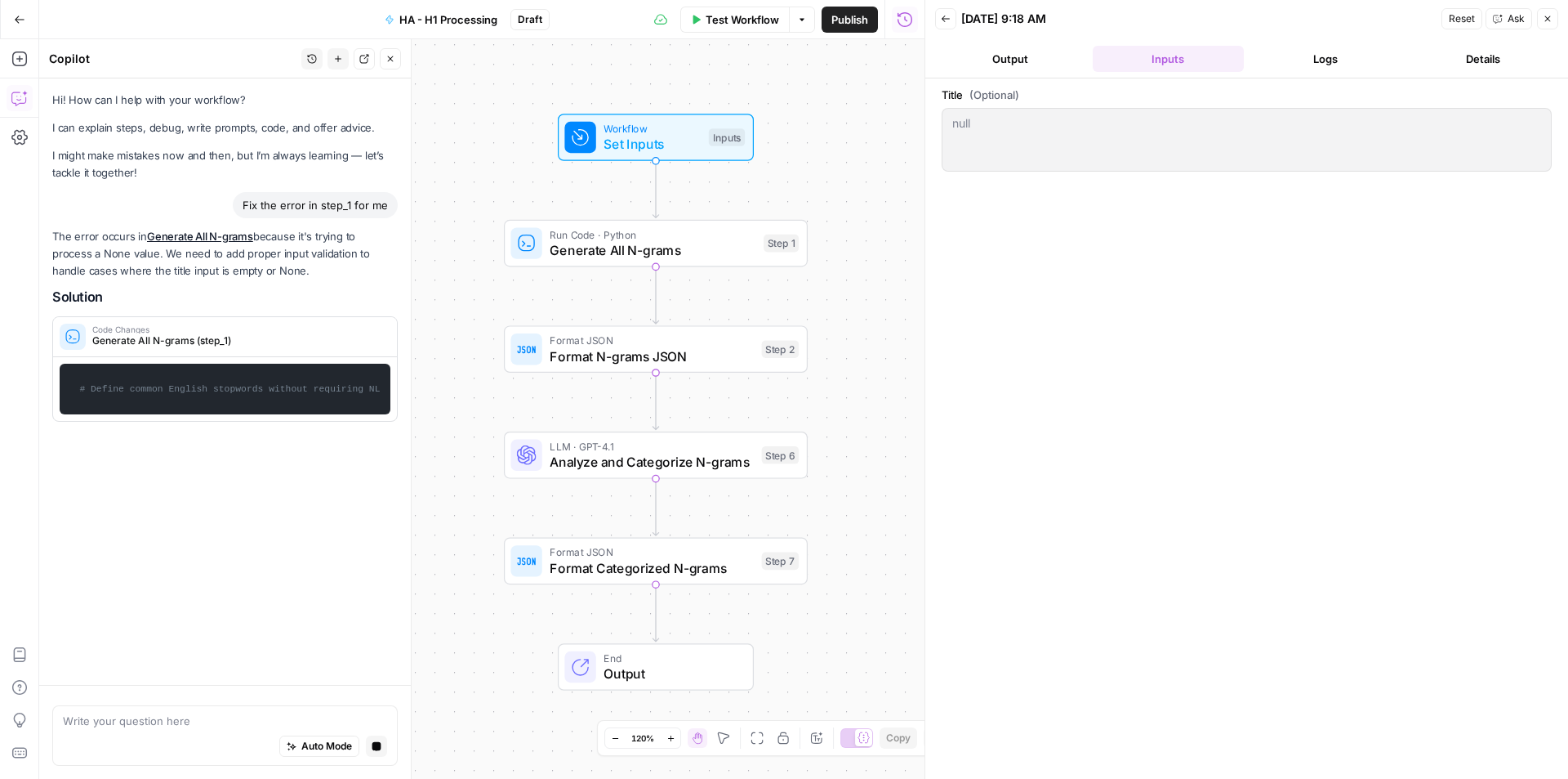
click at [694, 134] on span "Workflow" at bounding box center [652, 128] width 97 height 15
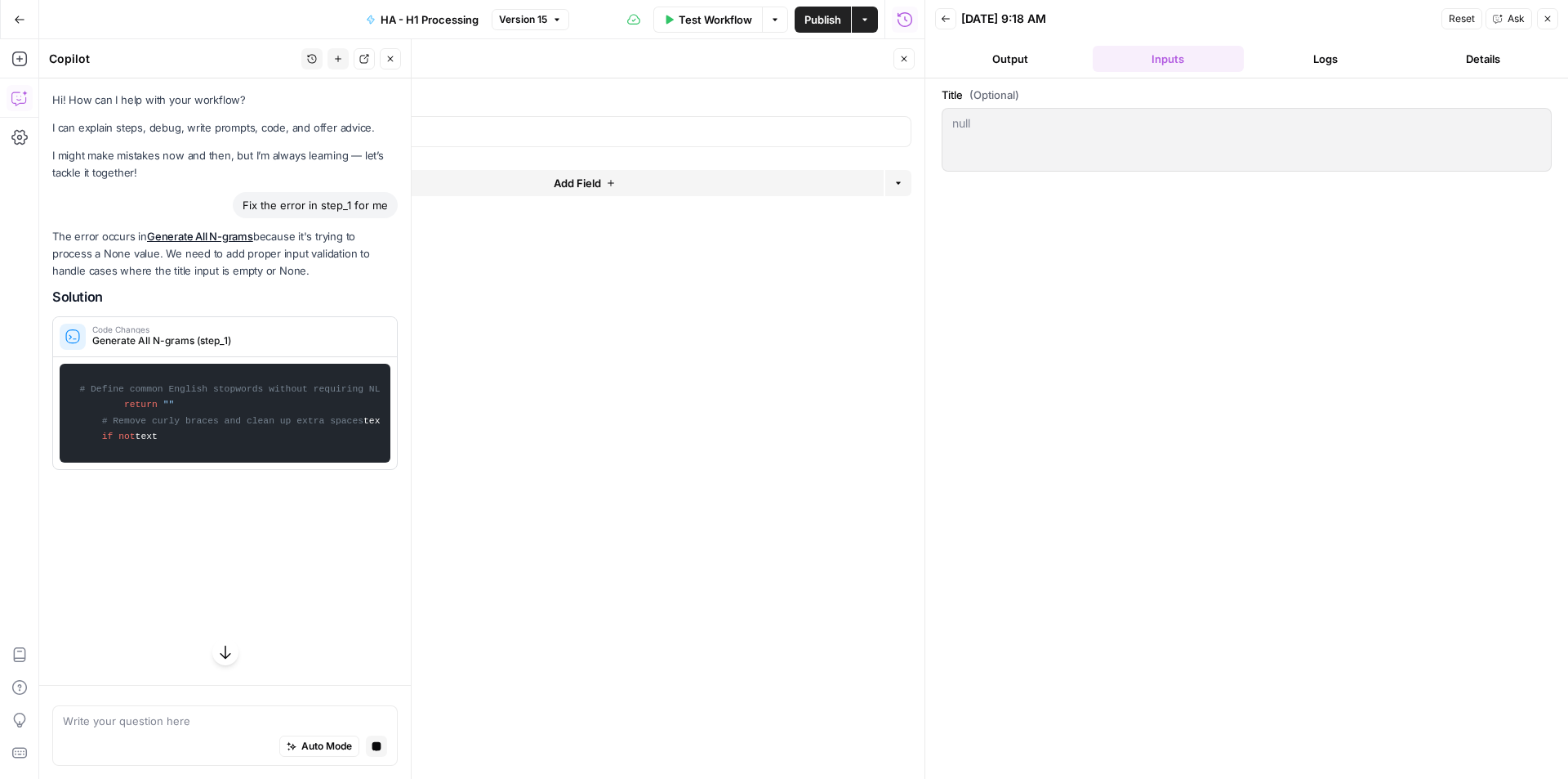
scroll to position [2, 0]
click at [177, 269] on p "The error occurs in Generate All N-grams because it's trying to process a None …" at bounding box center [225, 254] width 346 height 51
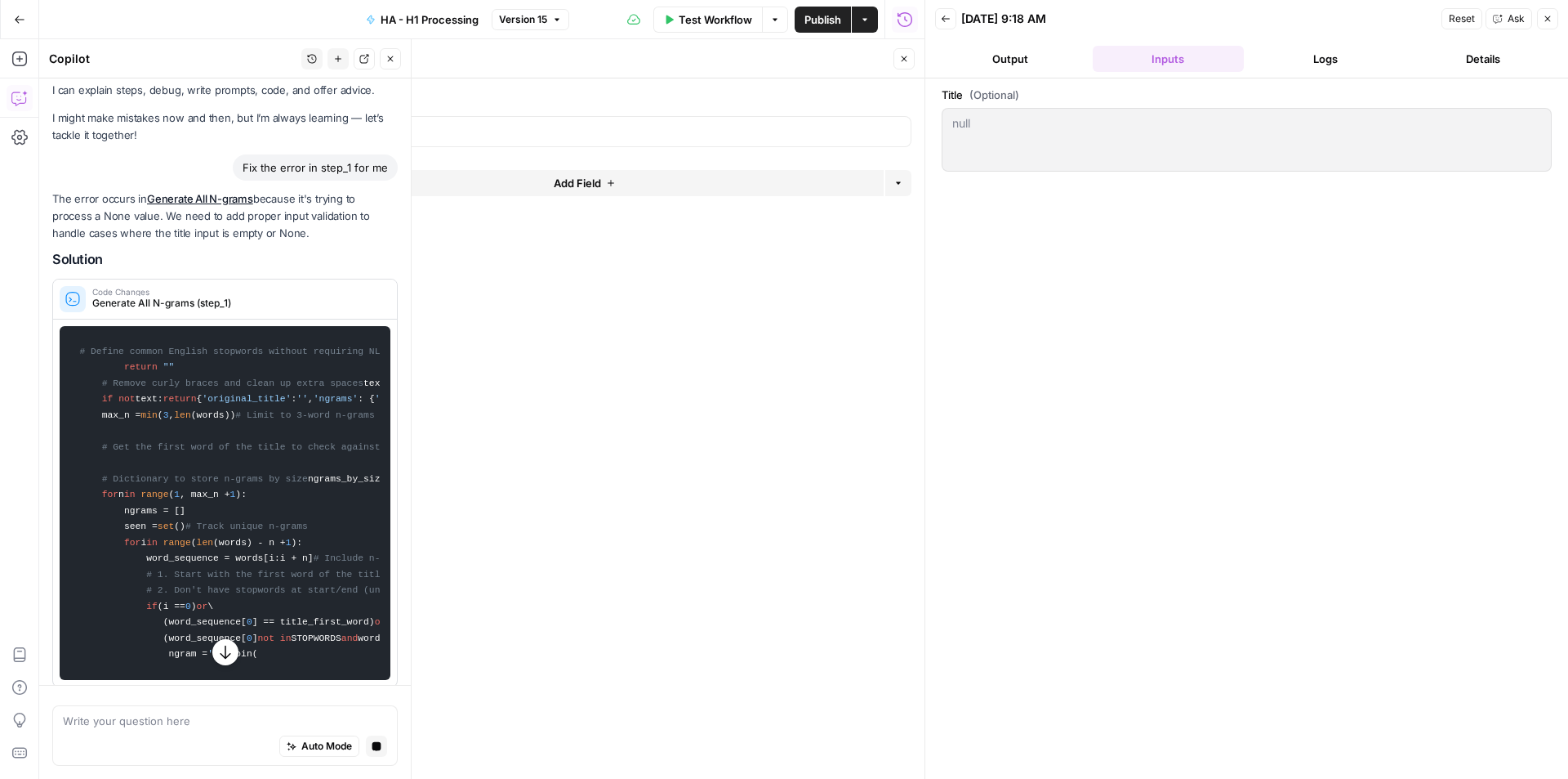
scroll to position [0, 0]
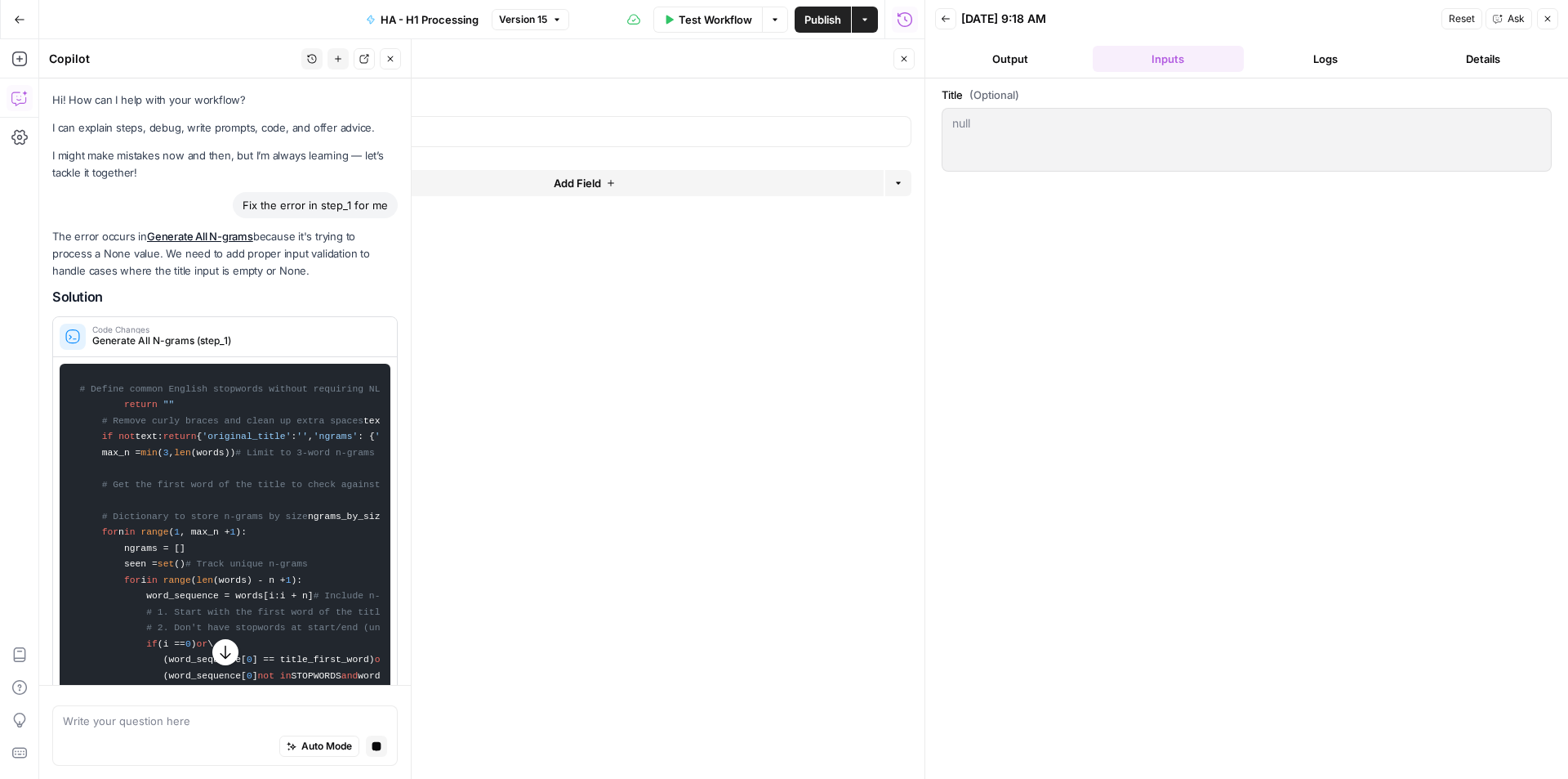
click at [1034, 53] on button "Output" at bounding box center [1010, 59] width 151 height 26
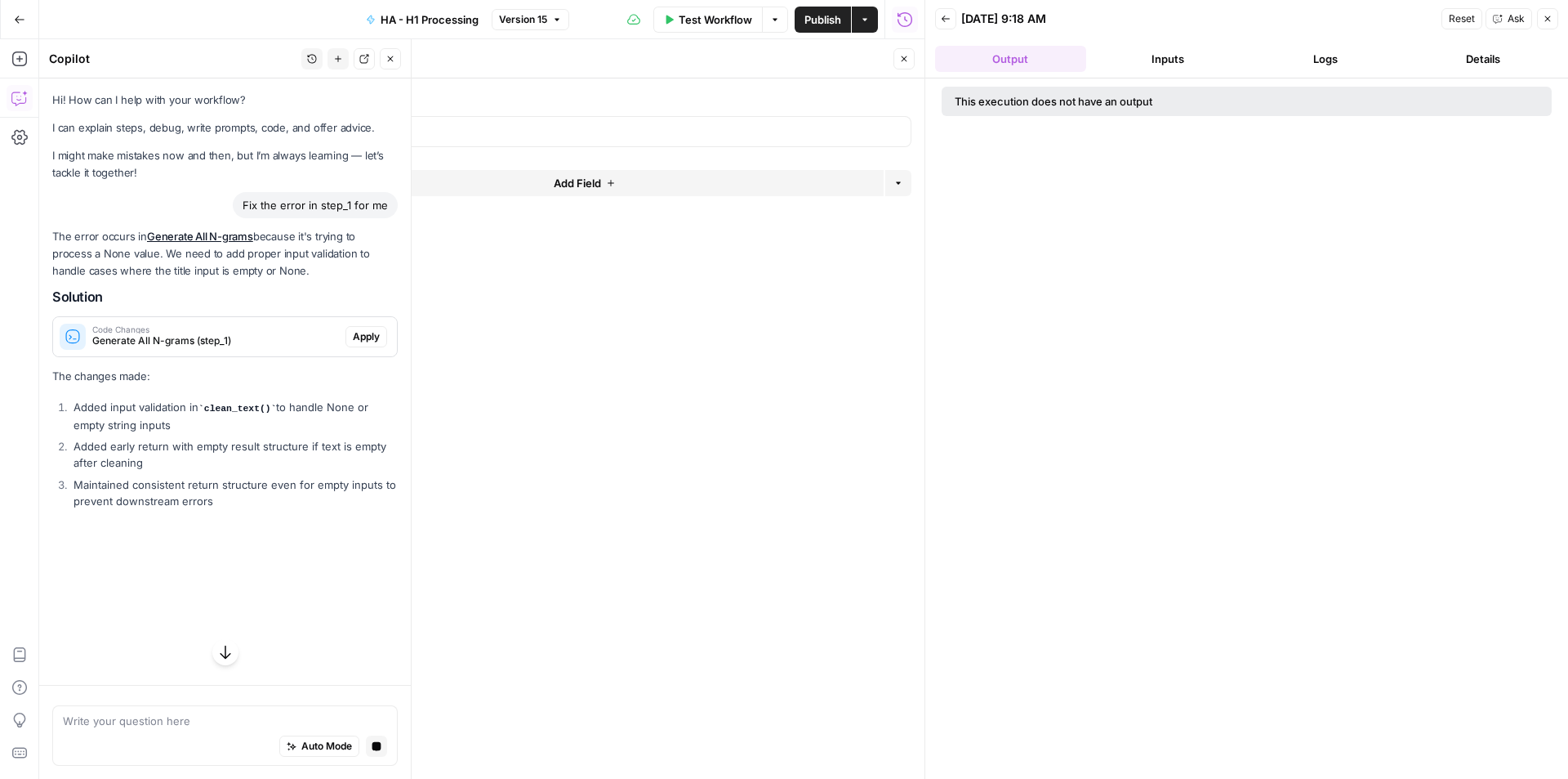
click at [134, 479] on li "Maintained consistent return structure even for empty inputs to prevent downstr…" at bounding box center [234, 493] width 328 height 32
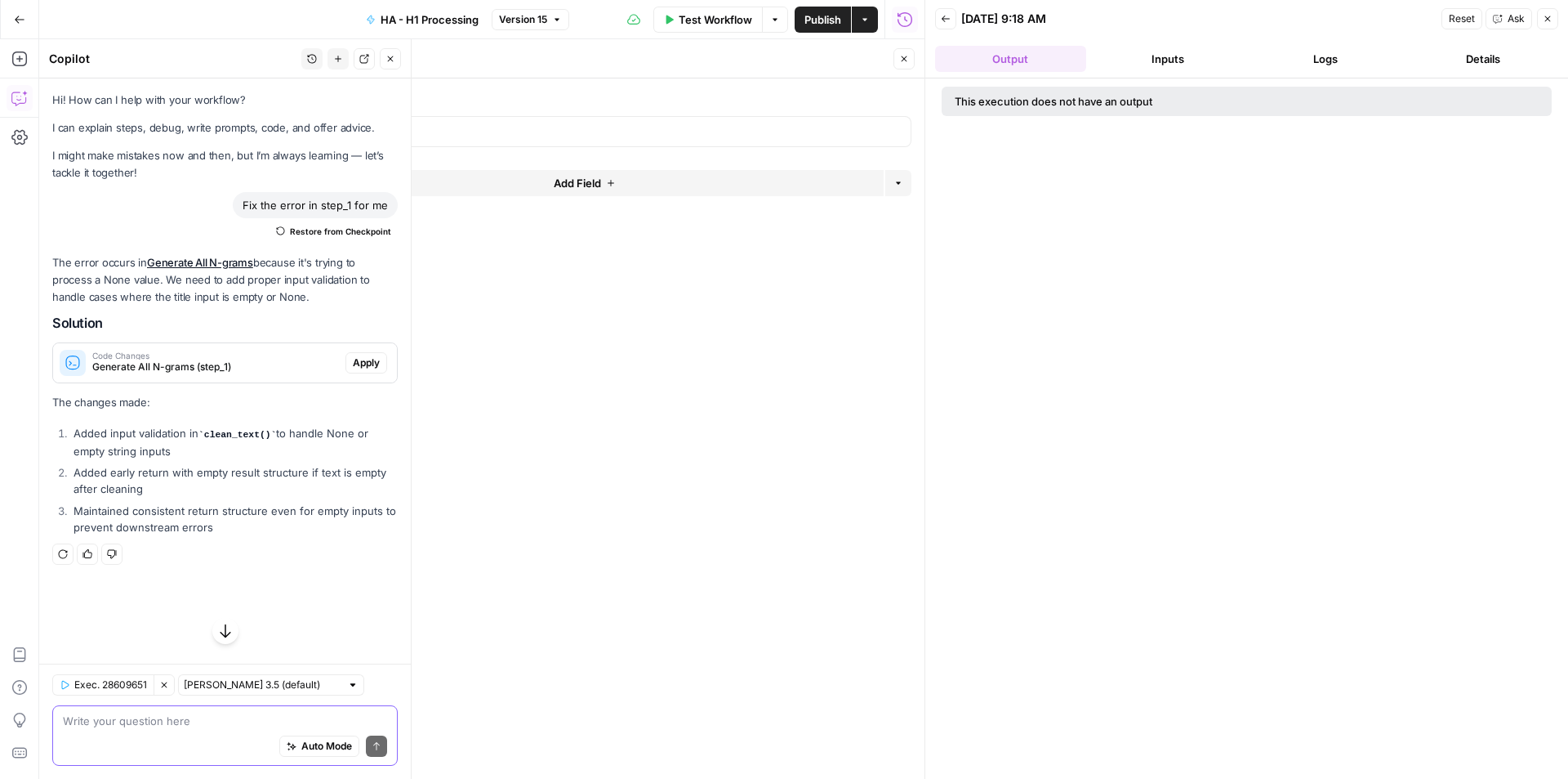
click at [138, 727] on textarea at bounding box center [225, 720] width 324 height 16
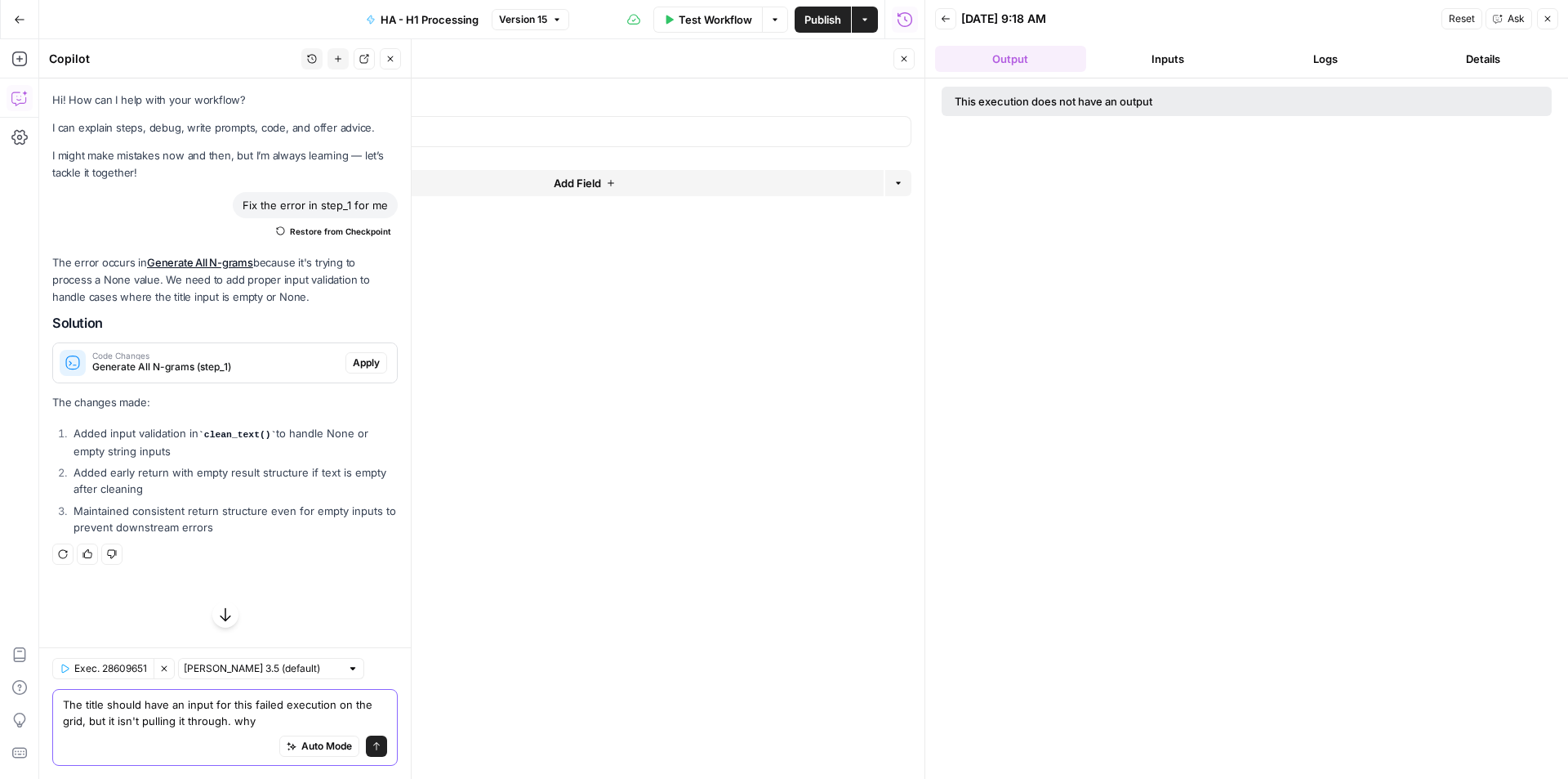
type textarea "The title should have an input for this failed execution on the grid, but it is…"
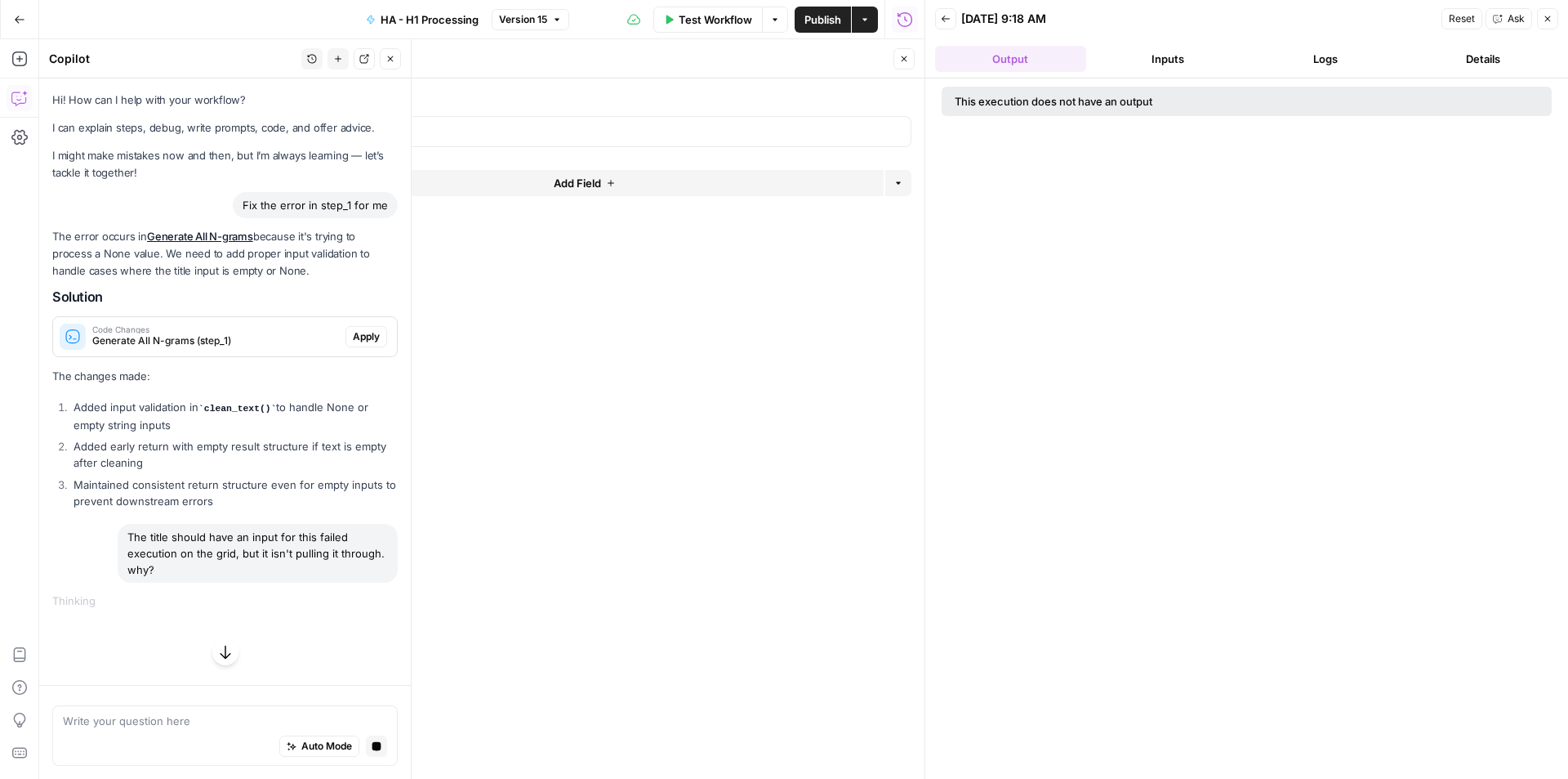
drag, startPoint x: 512, startPoint y: 403, endPoint x: 642, endPoint y: 422, distance: 131.4
click at [642, 422] on form "Title (Optional) edit field Delete group Add Field Options" at bounding box center [597, 429] width 652 height 700
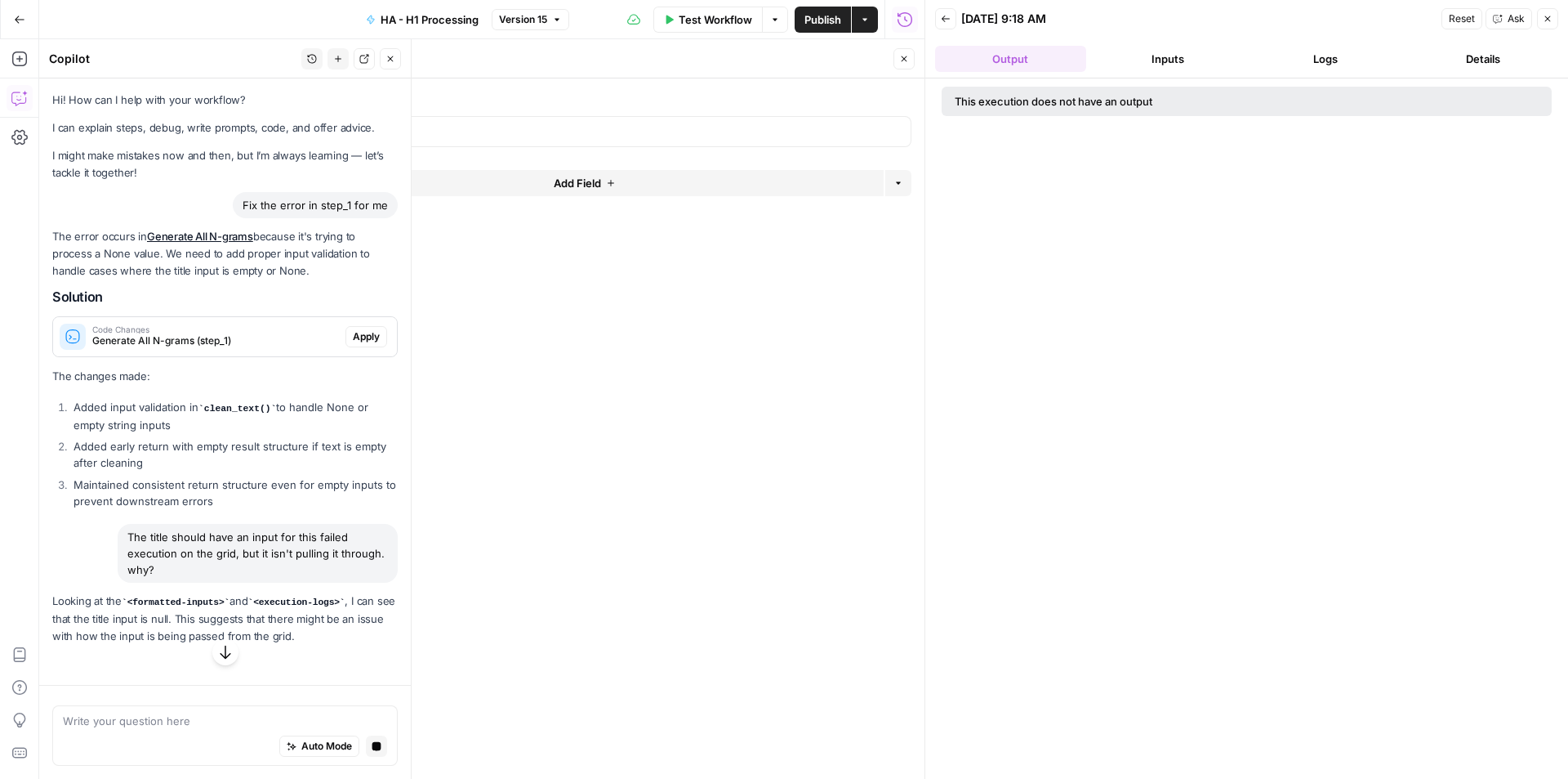
click at [171, 432] on li "Added input validation in clean_text() to handle None or empty string inputs" at bounding box center [234, 416] width 328 height 34
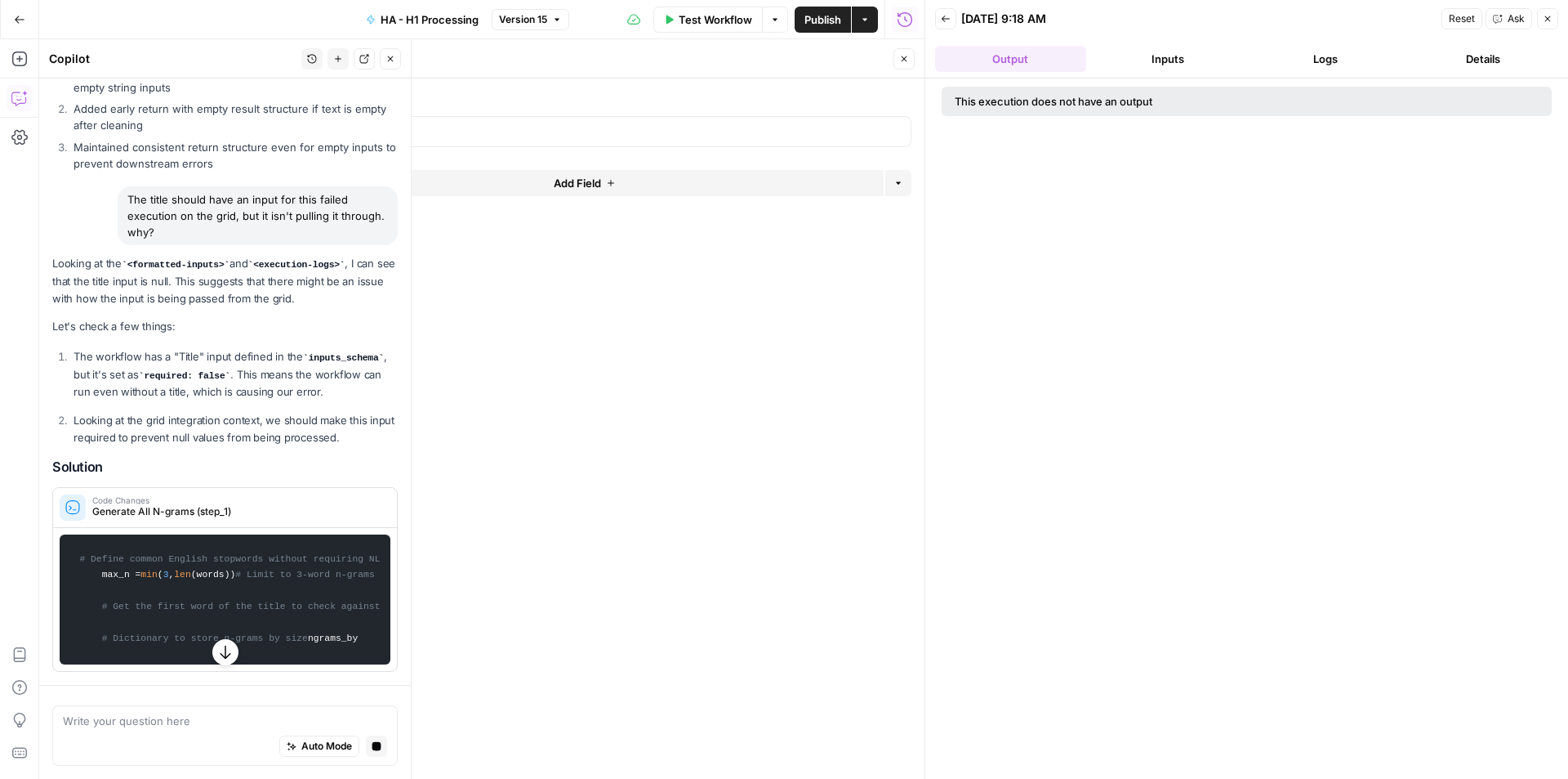
scroll to position [541, 0]
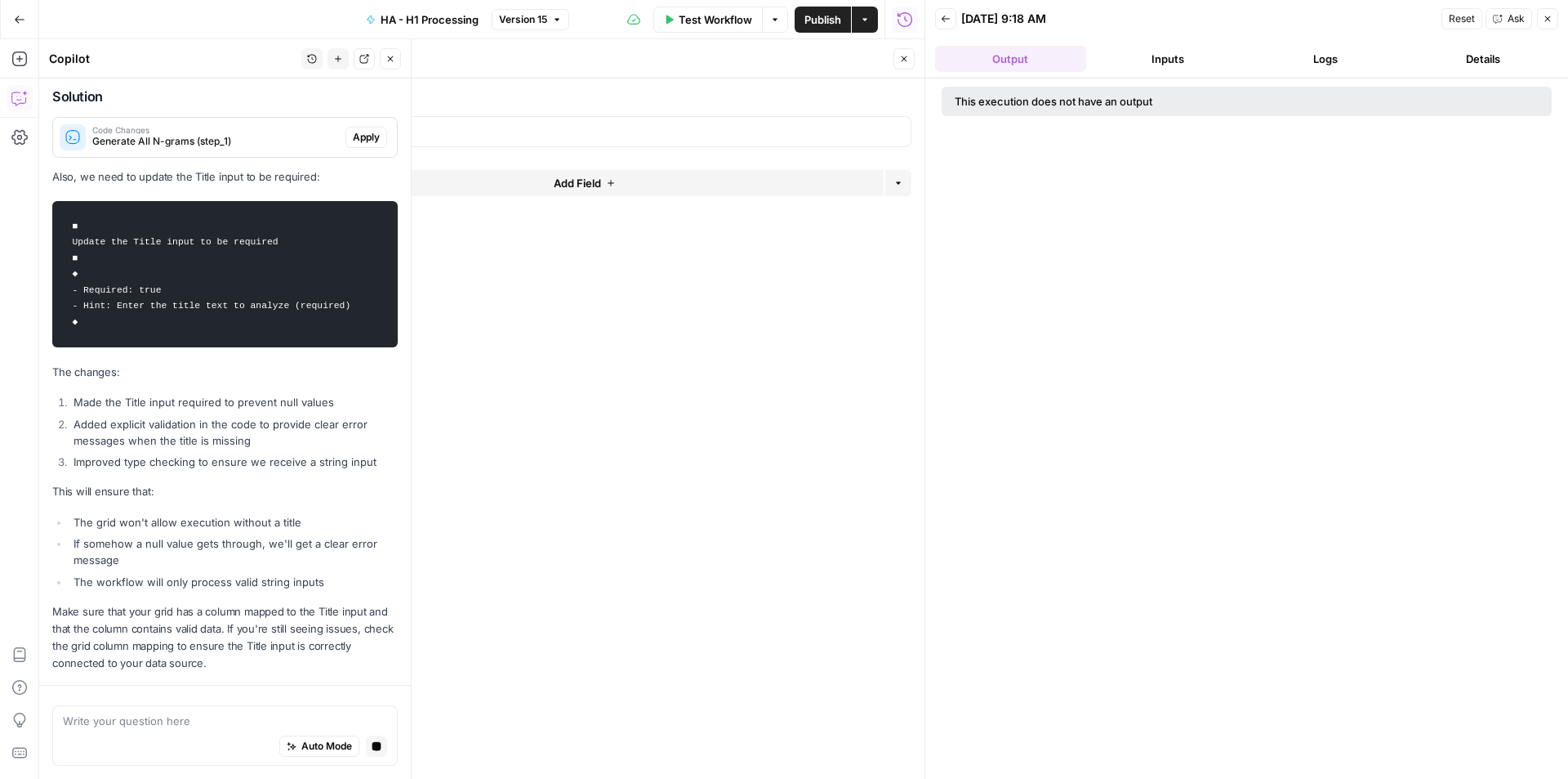
drag, startPoint x: 666, startPoint y: 305, endPoint x: 768, endPoint y: 307, distance: 102.0
drag, startPoint x: 768, startPoint y: 307, endPoint x: 502, endPoint y: 286, distance: 266.8
click at [502, 286] on form "Title (Optional) edit field Delete group Add Field Options" at bounding box center [597, 429] width 652 height 700
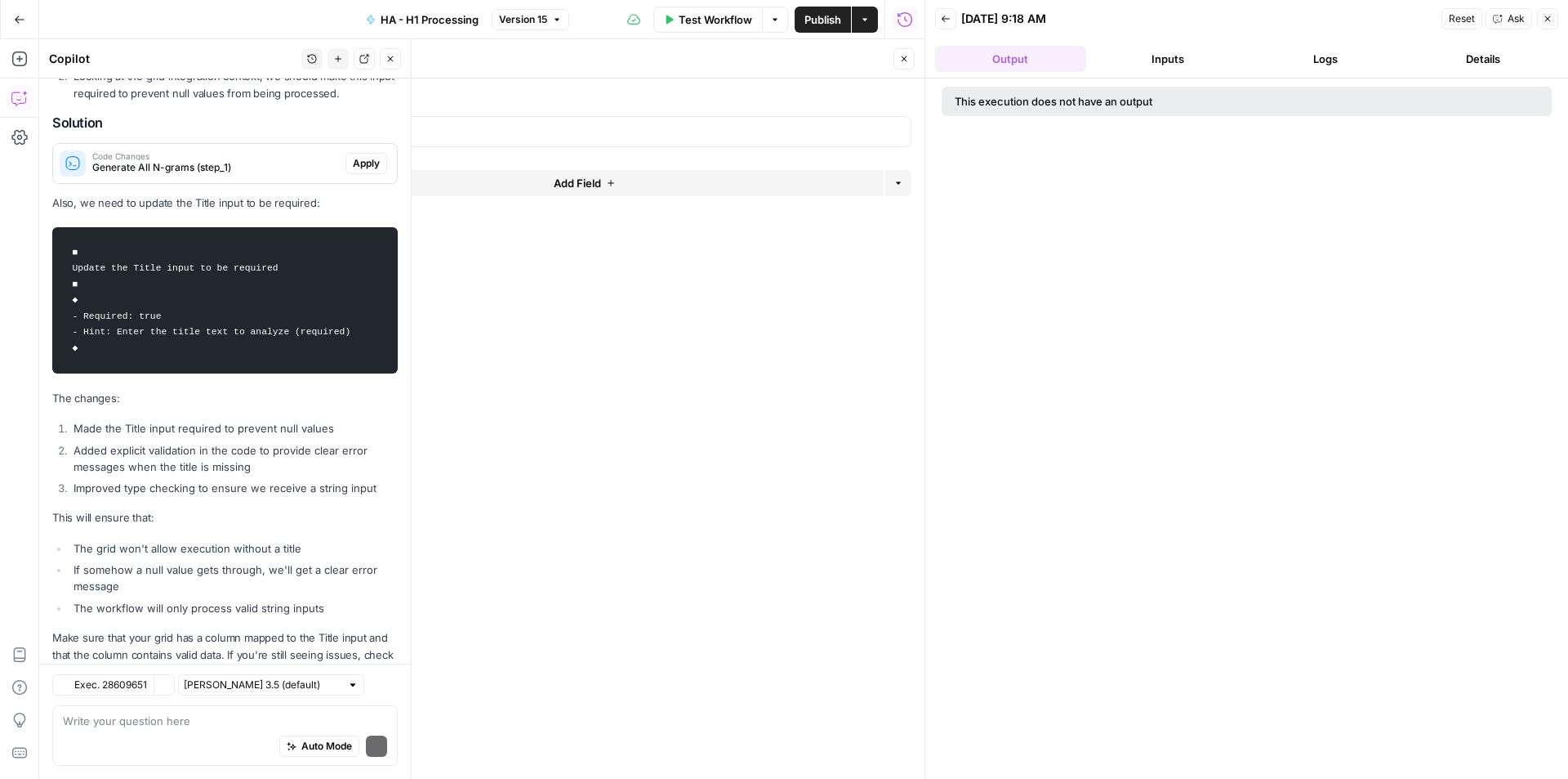
scroll to position [781, 0]
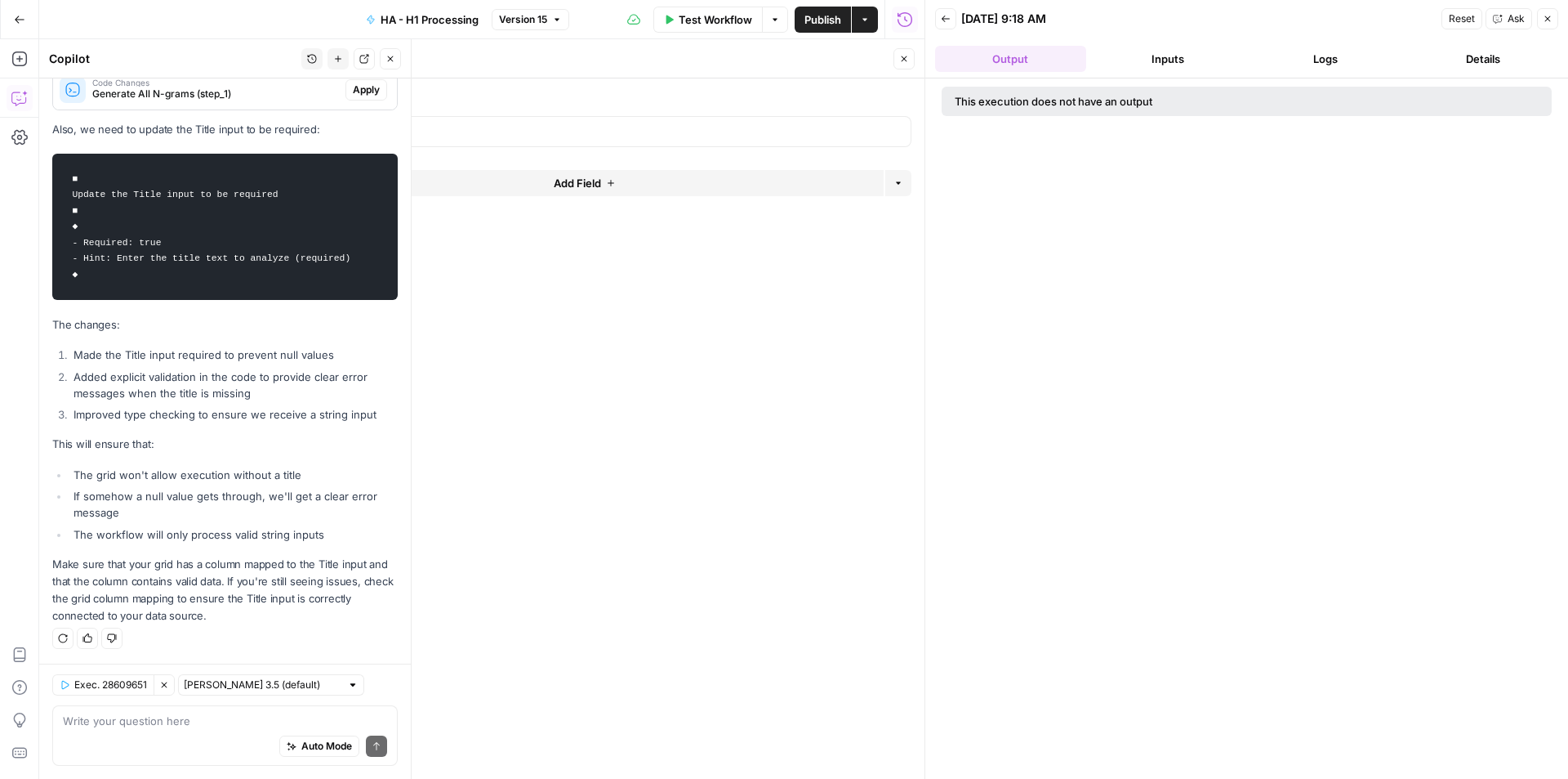
click at [161, 520] on li "If somehow a null value gets through, we'll get a clear error message" at bounding box center [234, 504] width 328 height 32
click at [594, 389] on form "Title (Optional) edit field Delete group Add Field Options" at bounding box center [597, 429] width 652 height 700
click at [190, 459] on div "Looking at the <formatted-inputs> and <execution-logs> , I can see that the tit…" at bounding box center [225, 231] width 346 height 787
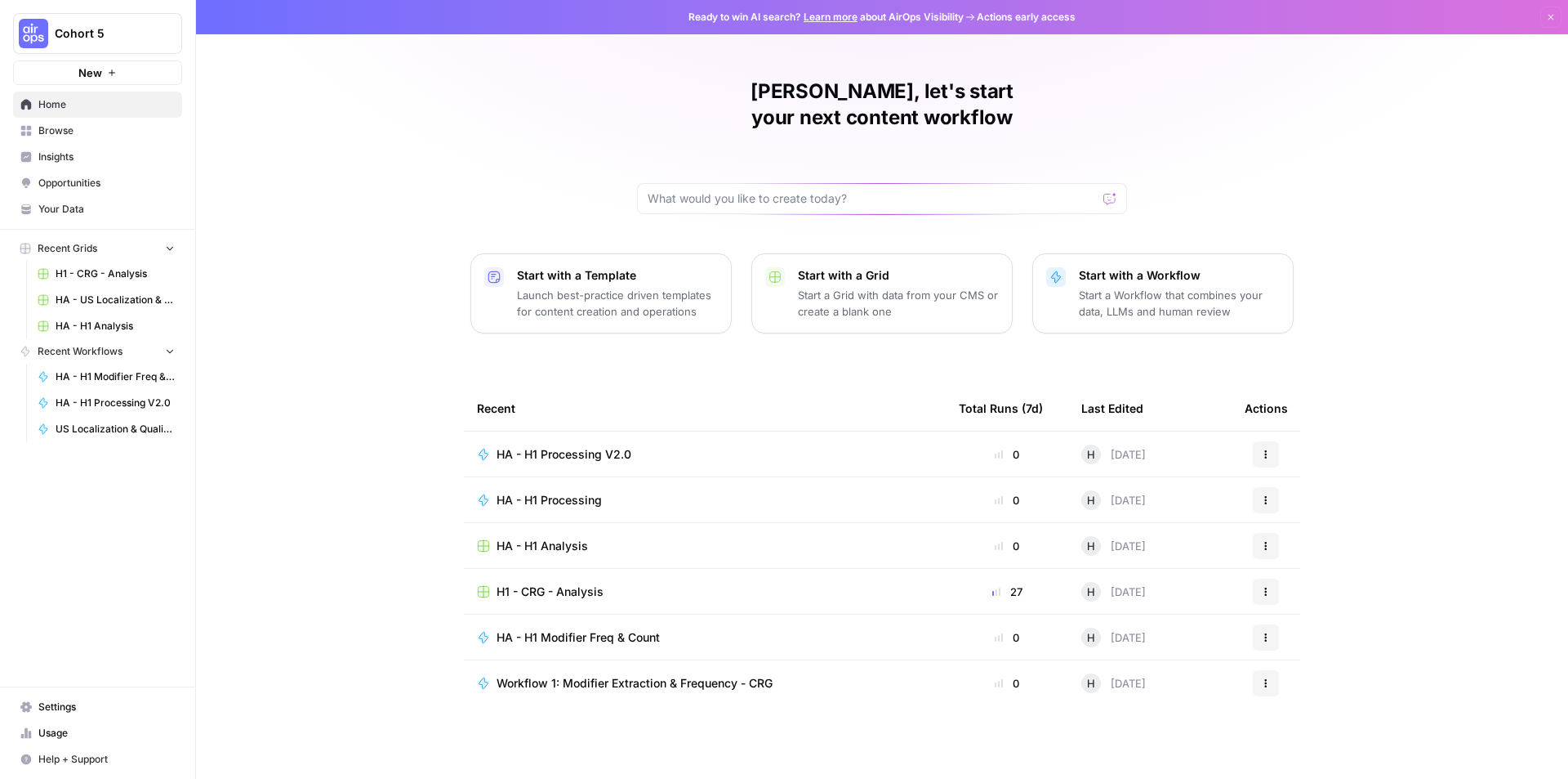
click at [829, 287] on p "Start a Grid with data from your CMS or create a blank one" at bounding box center [898, 303] width 201 height 32
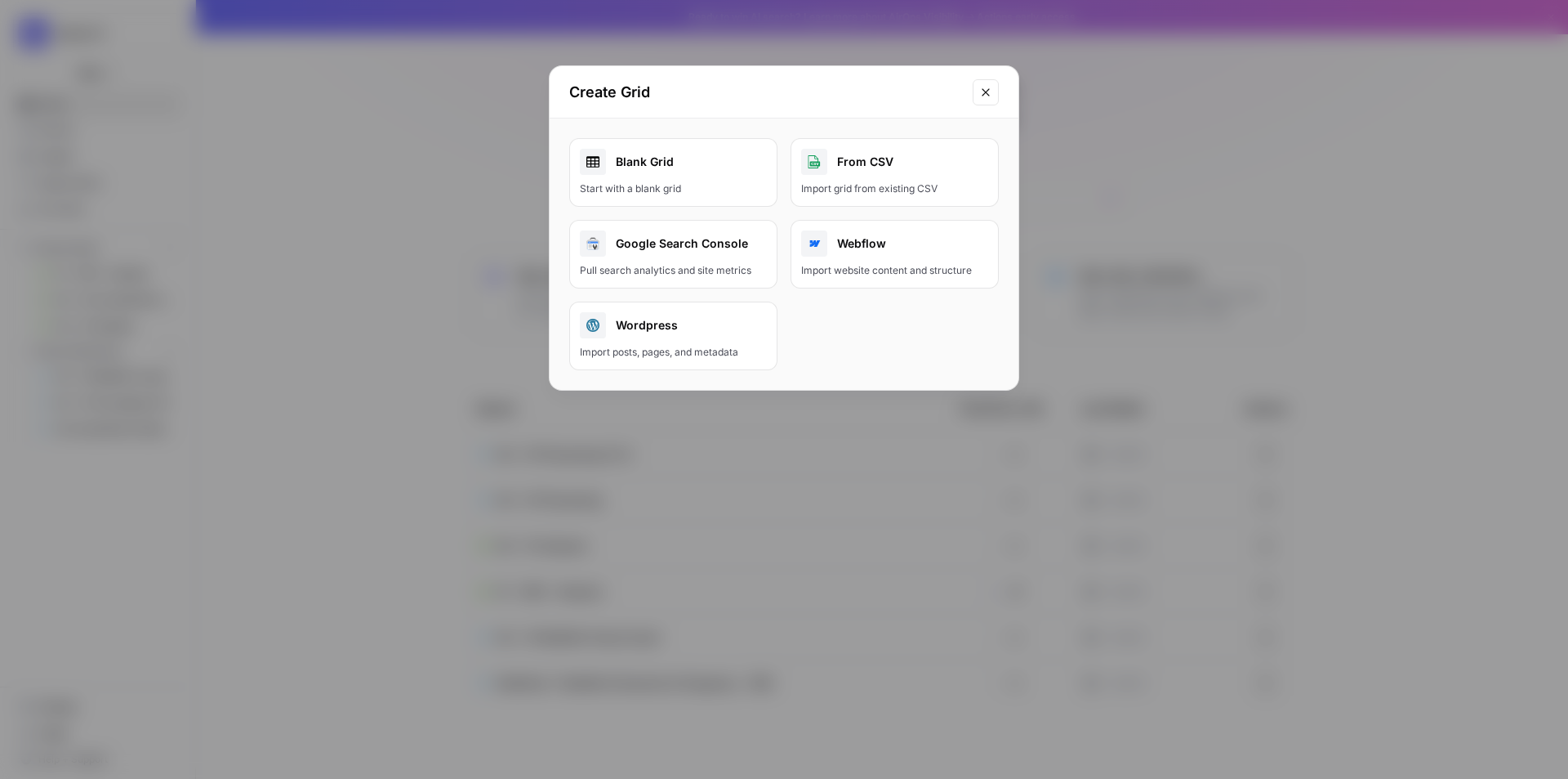
click at [986, 88] on icon "Close modal" at bounding box center [985, 92] width 13 height 13
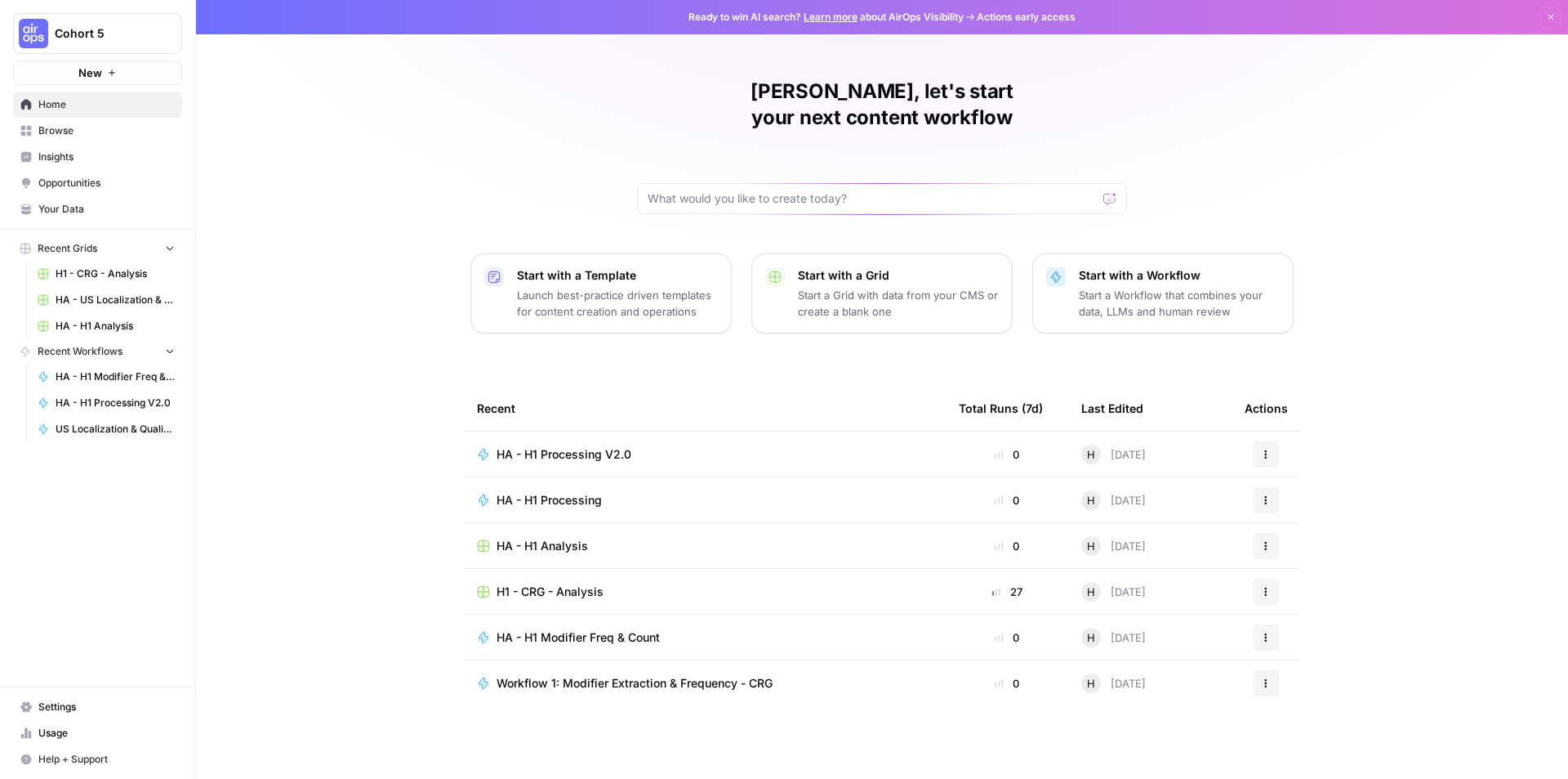
click at [1265, 496] on icon "button" at bounding box center [1266, 496] width 3 height 3
click at [110, 133] on span "Browse" at bounding box center [106, 131] width 136 height 14
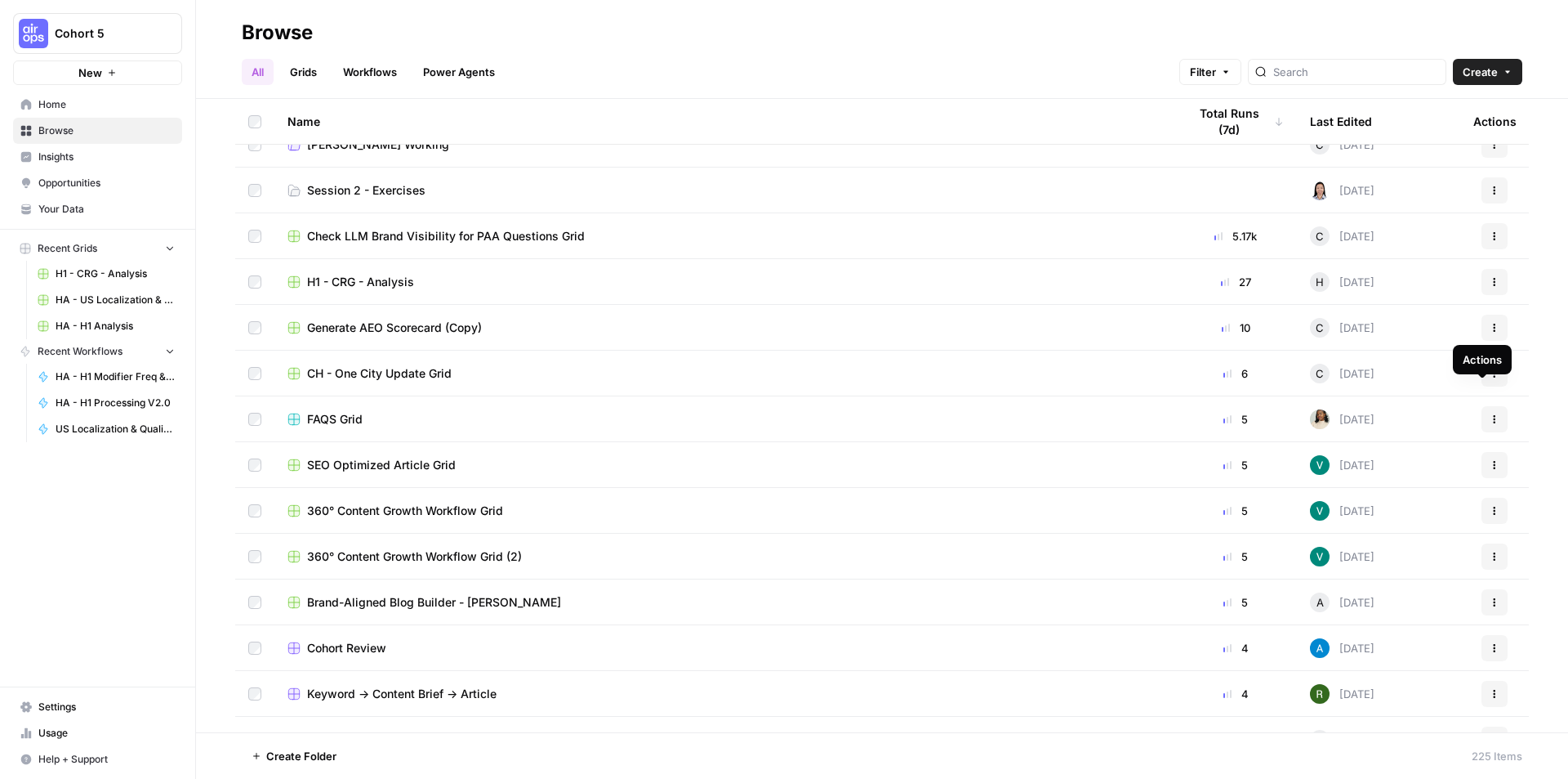
scroll to position [1470, 0]
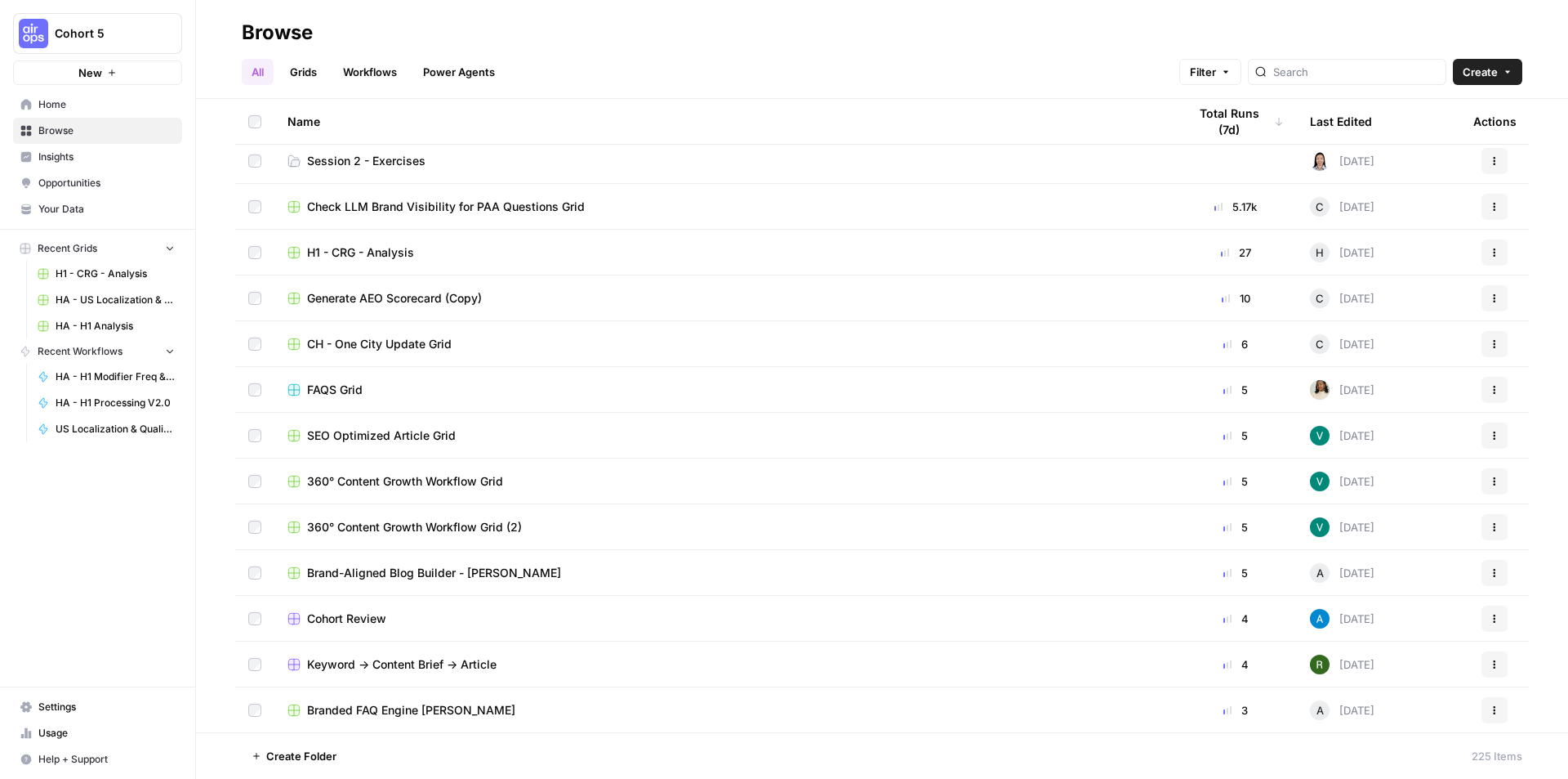
click at [1357, 80] on div at bounding box center [1347, 71] width 198 height 26
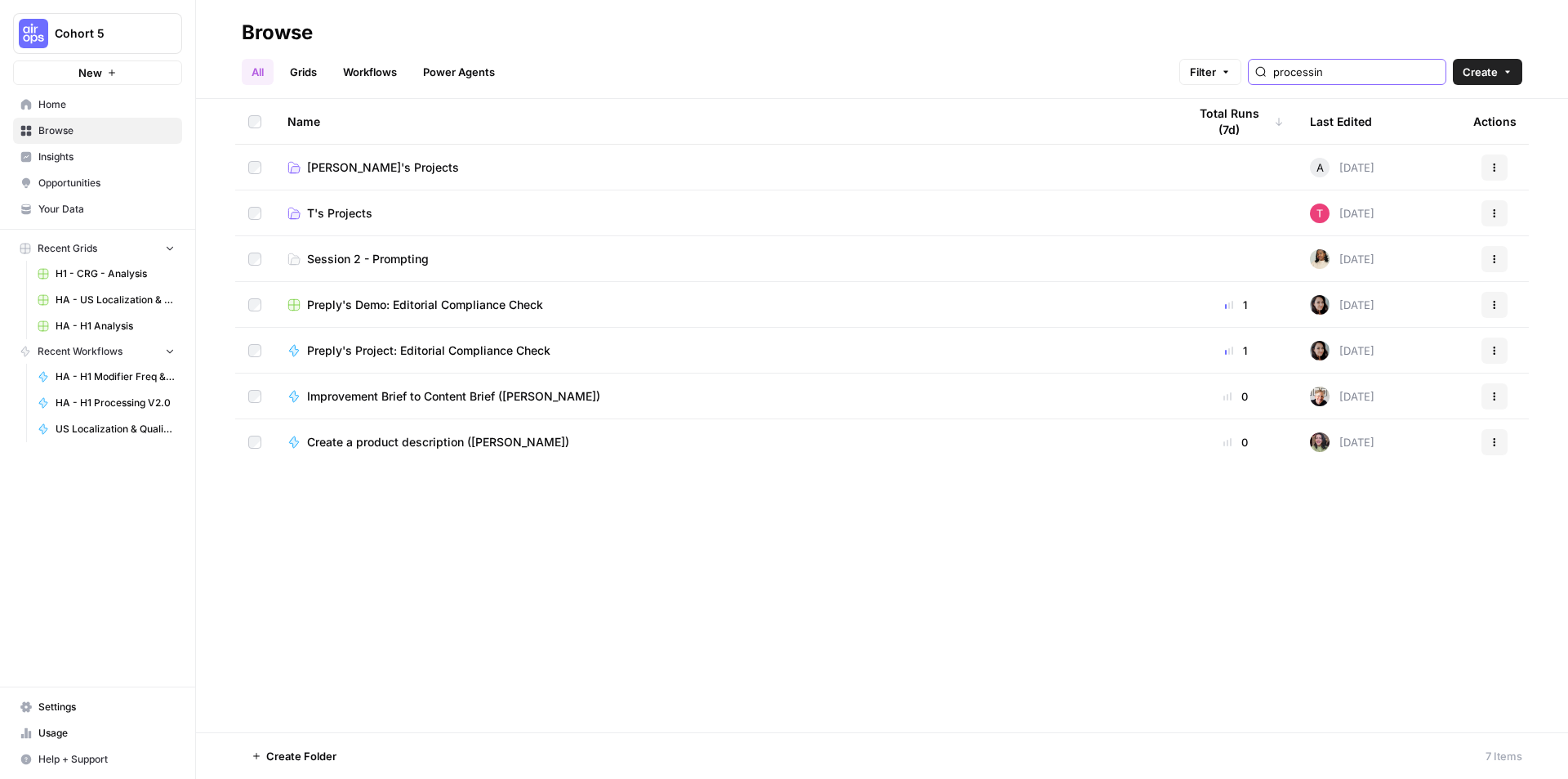
type input "processing"
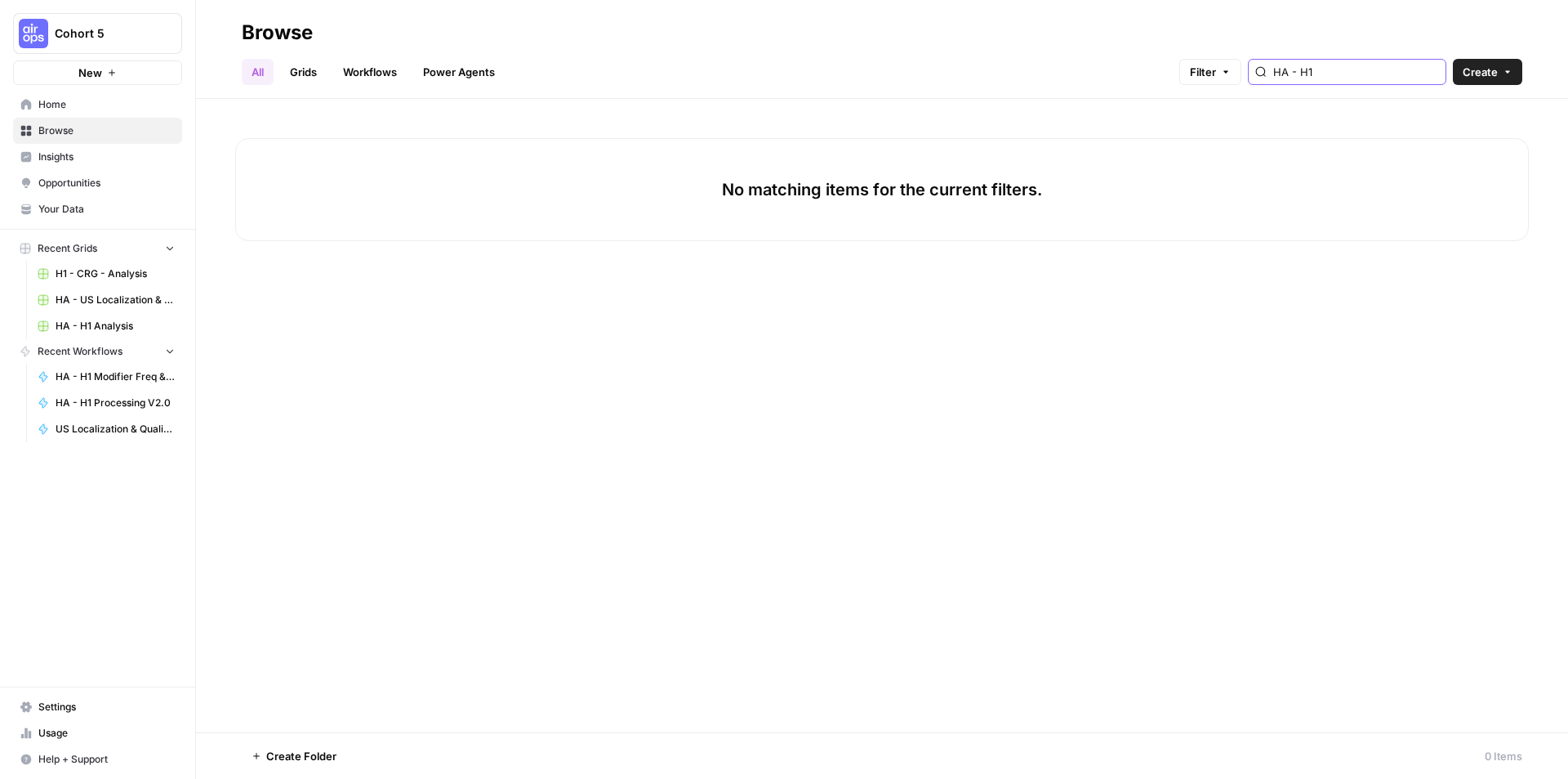
type input "HA - H1"
click at [386, 62] on link "Workflows" at bounding box center [369, 71] width 73 height 26
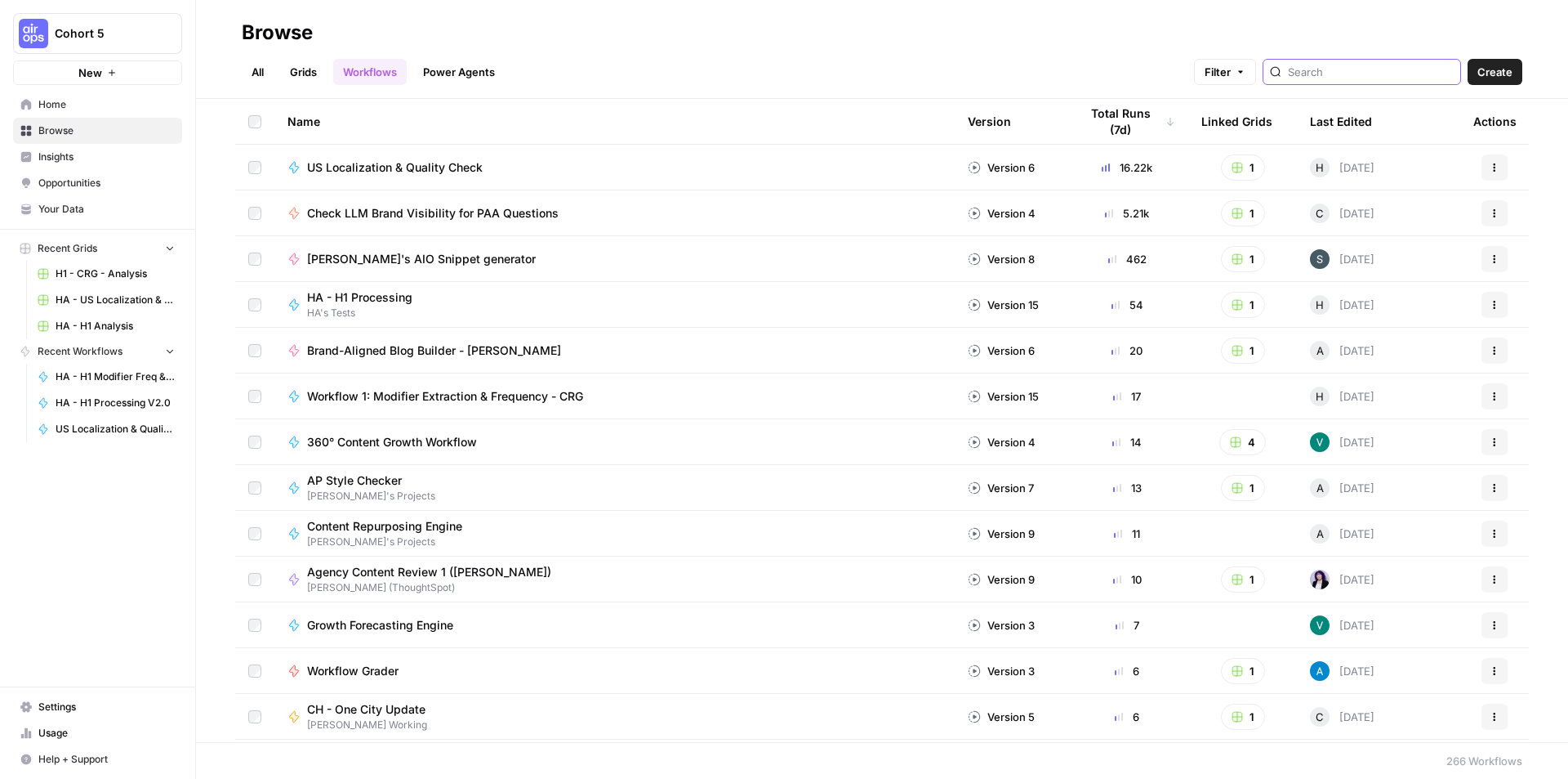
click at [1350, 72] on input "search" at bounding box center [1370, 72] width 166 height 16
click at [259, 73] on link "All" at bounding box center [257, 71] width 32 height 26
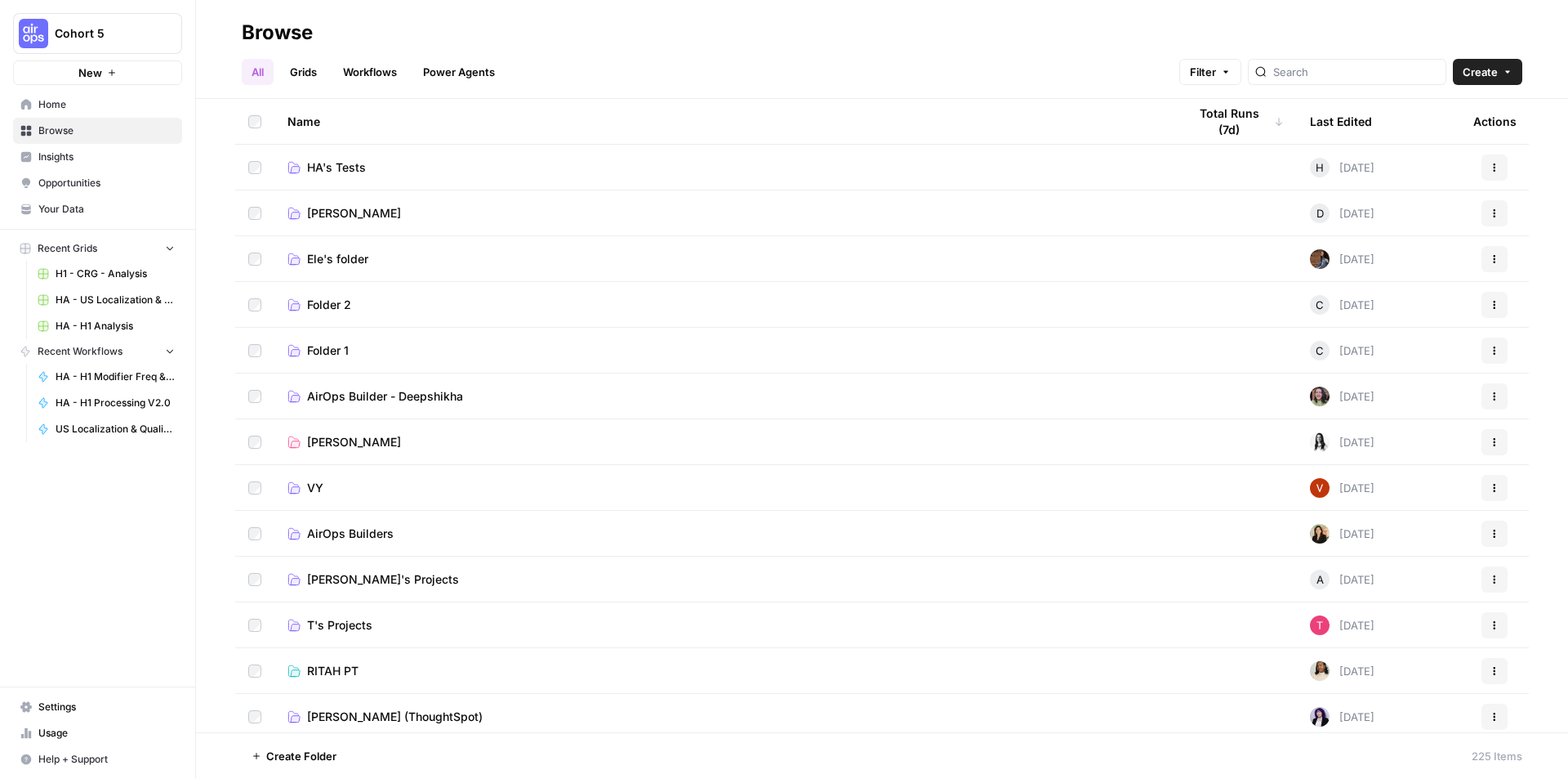
click at [351, 161] on span "HA's Tests" at bounding box center [336, 168] width 59 height 16
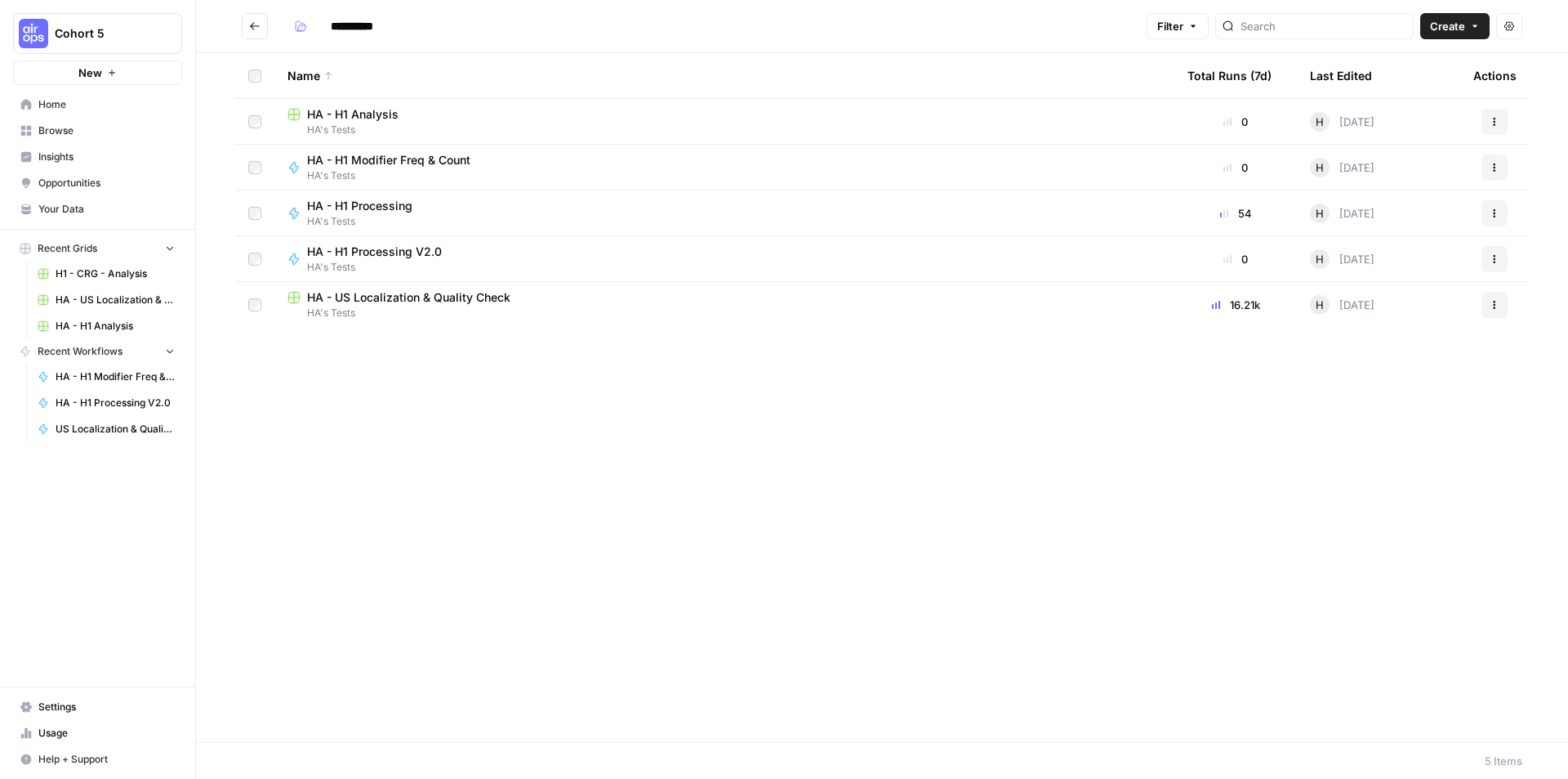
click at [374, 114] on span "HA - H1 Analysis" at bounding box center [352, 115] width 91 height 16
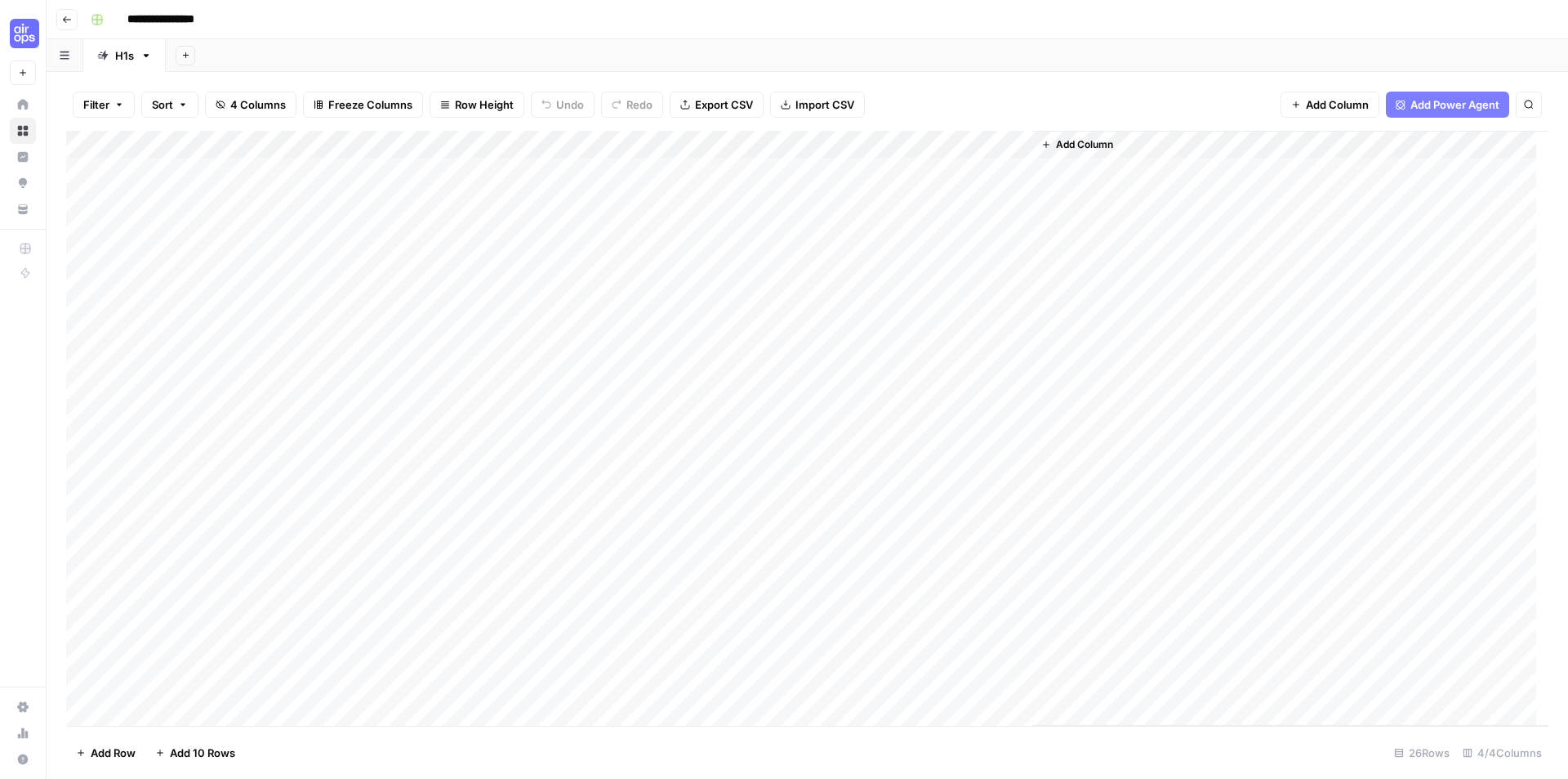
drag, startPoint x: 814, startPoint y: 146, endPoint x: 450, endPoint y: 136, distance: 364.1
click at [450, 136] on div "Add Column" at bounding box center [807, 428] width 1482 height 595
click at [1119, 252] on div "Add Column" at bounding box center [1290, 428] width 516 height 595
click at [688, 202] on div "Add Column" at bounding box center [807, 428] width 1482 height 595
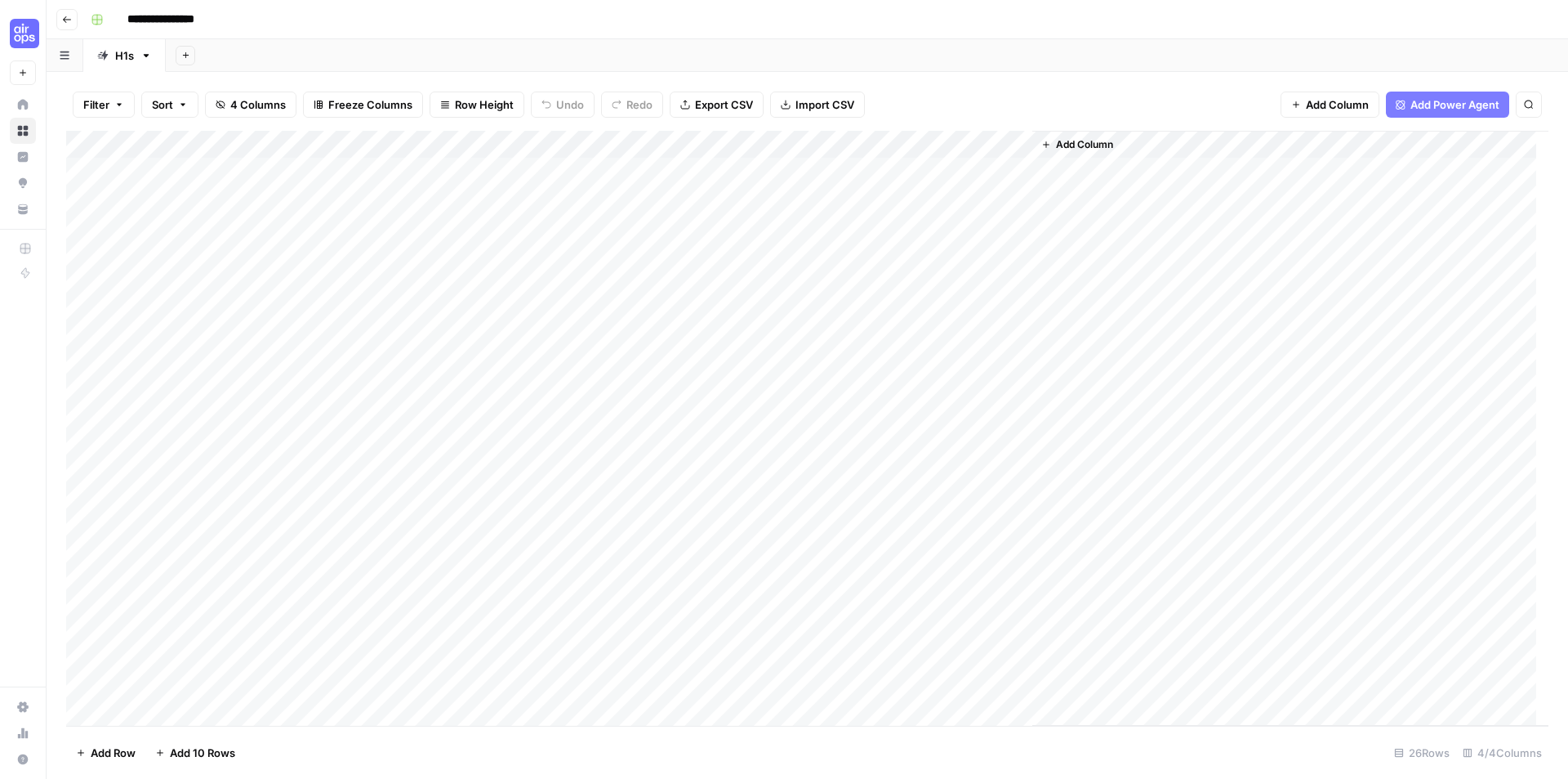
click at [1224, 364] on div "Add Column" at bounding box center [1290, 428] width 516 height 595
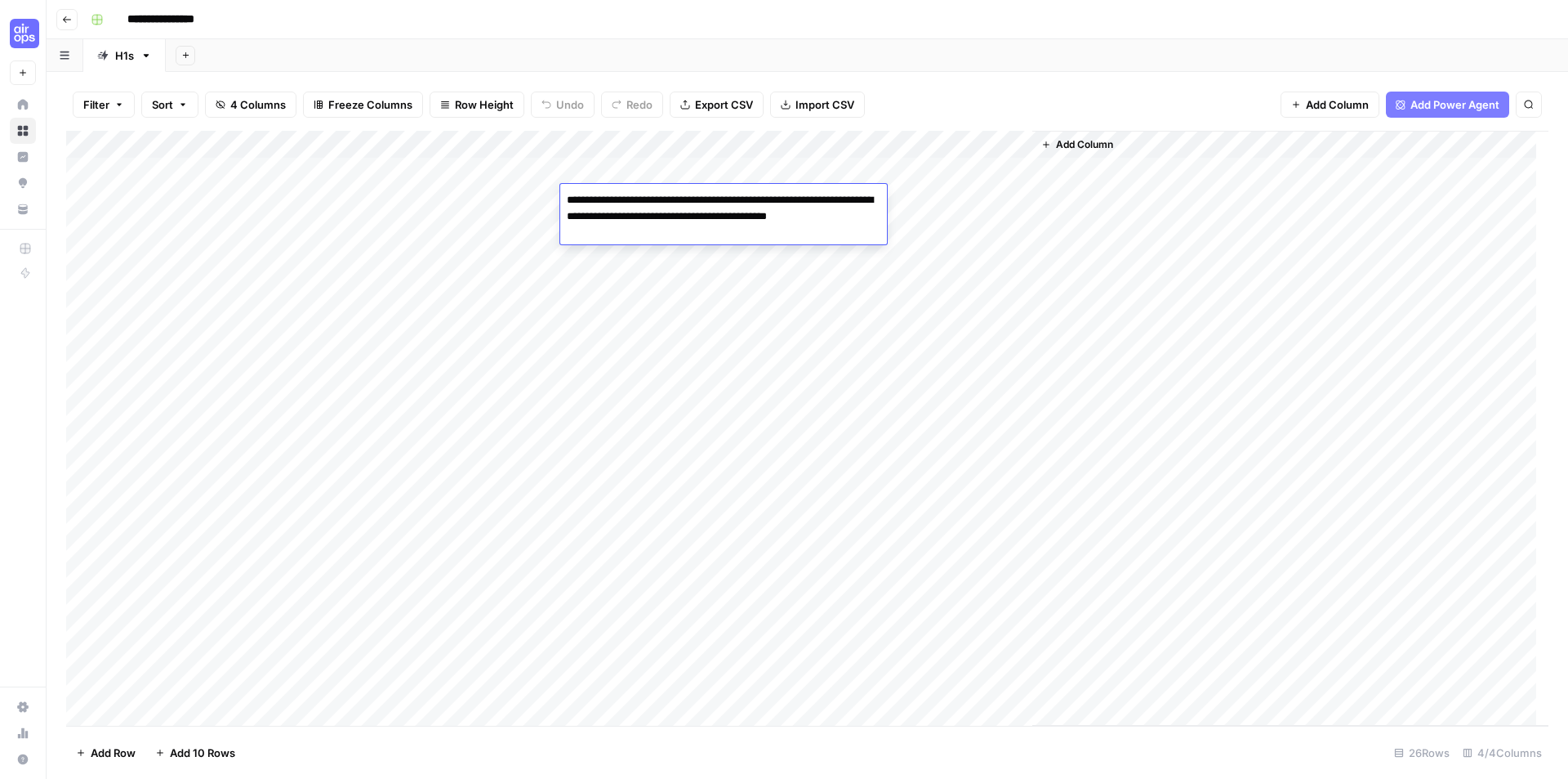
click at [640, 202] on textarea "**********" at bounding box center [724, 217] width 327 height 56
click at [698, 218] on textarea "**********" at bounding box center [724, 217] width 327 height 56
click at [1161, 298] on div "Add Column" at bounding box center [1290, 428] width 516 height 595
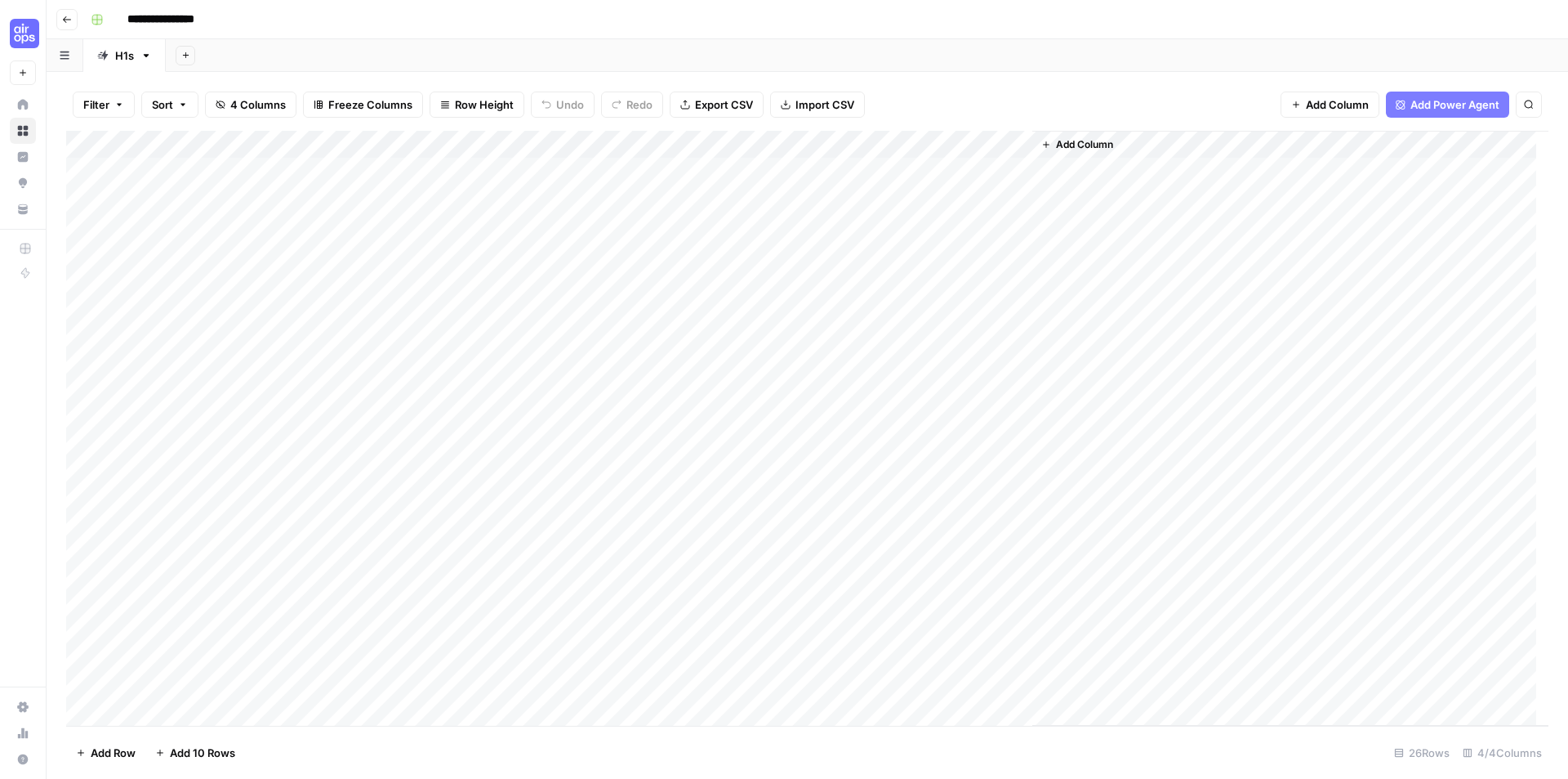
click at [1270, 254] on div "Add Column" at bounding box center [1290, 428] width 516 height 595
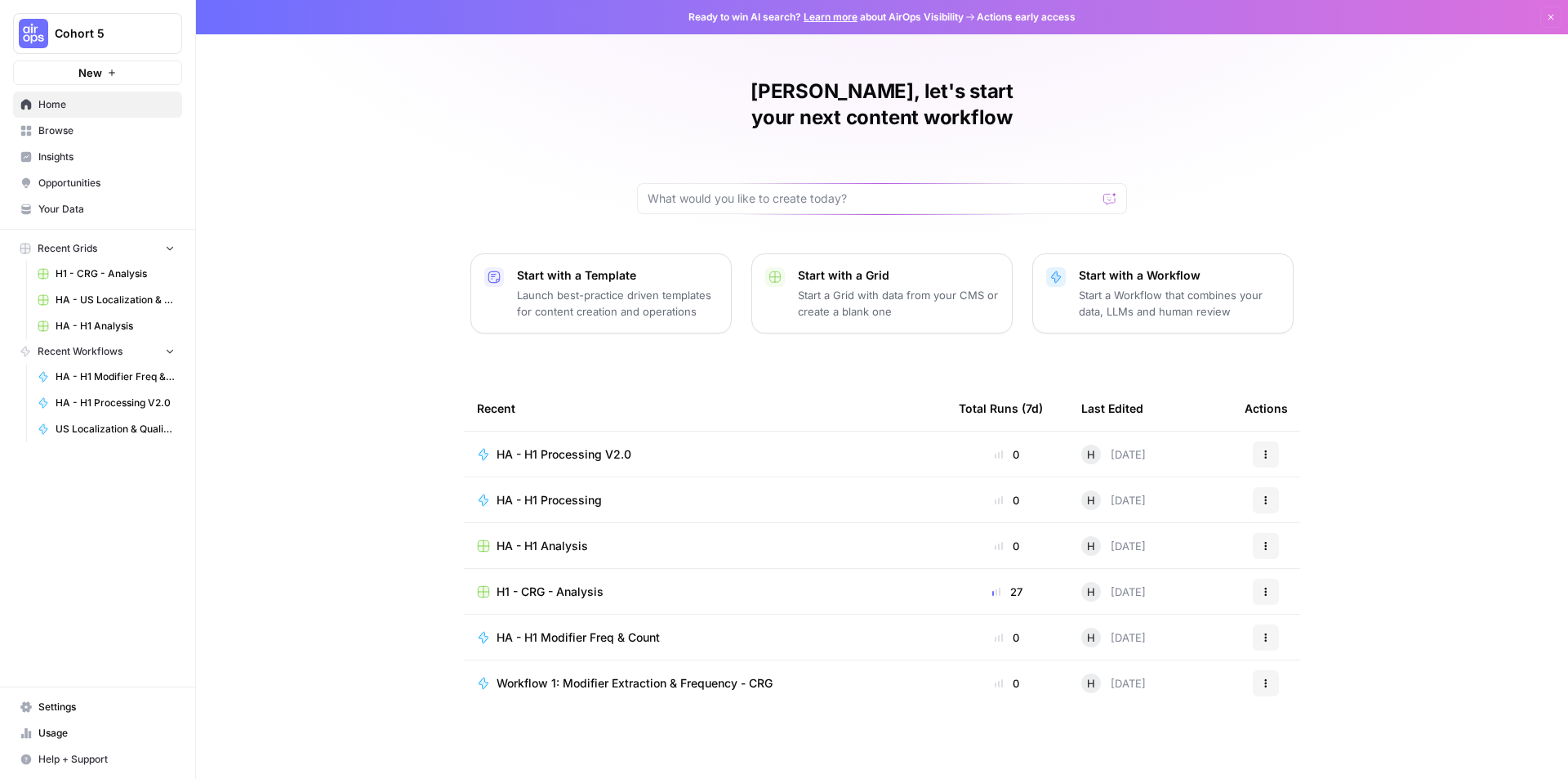
click at [564, 492] on span "HA - H1 Processing" at bounding box center [549, 500] width 106 height 16
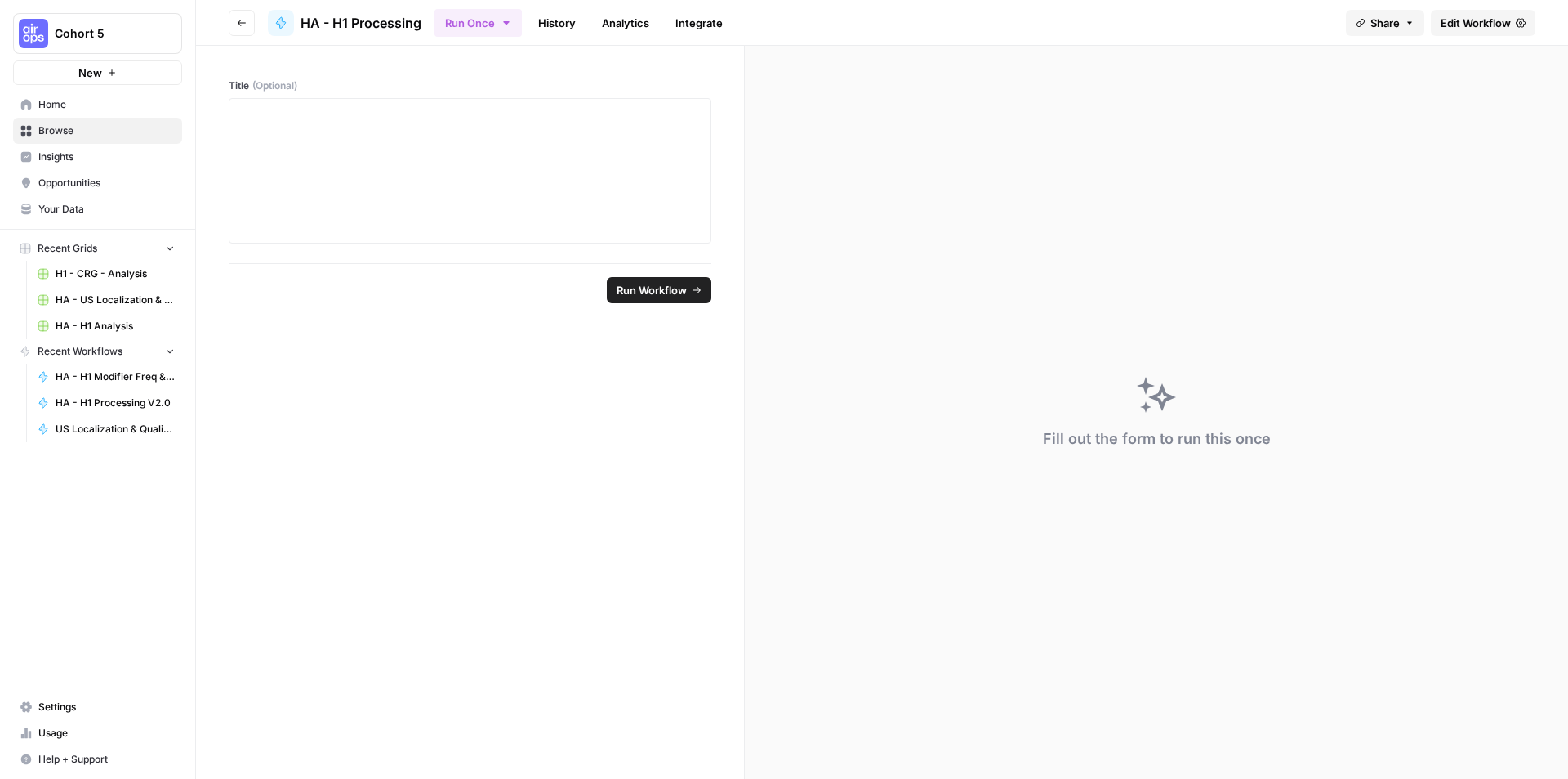
click at [1462, 25] on span "Edit Workflow" at bounding box center [1476, 23] width 70 height 16
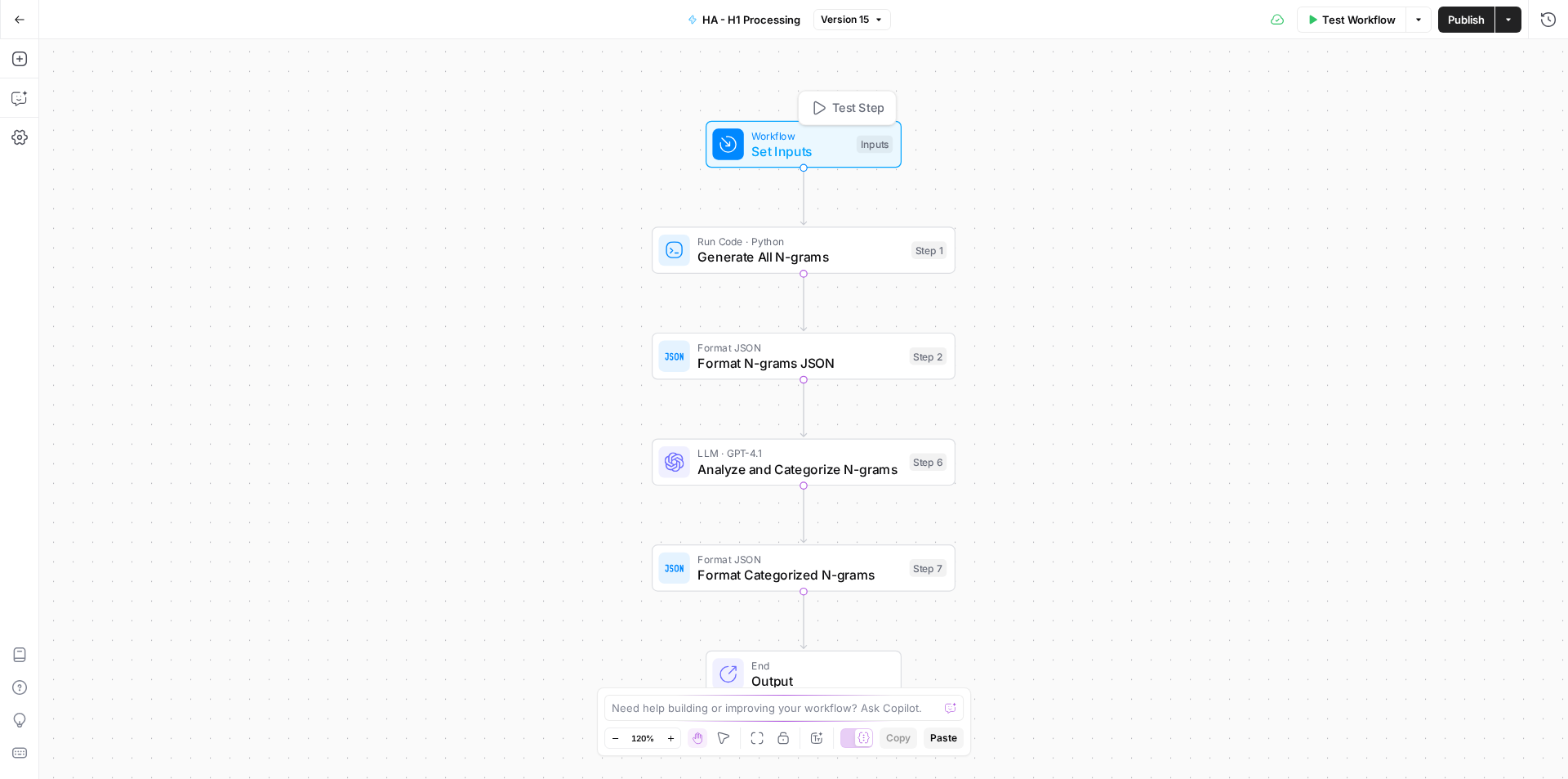
click at [746, 143] on div "Workflow Set Inputs Inputs Test Step" at bounding box center [802, 144] width 180 height 33
click at [775, 247] on span "Generate All N-grams" at bounding box center [800, 257] width 206 height 20
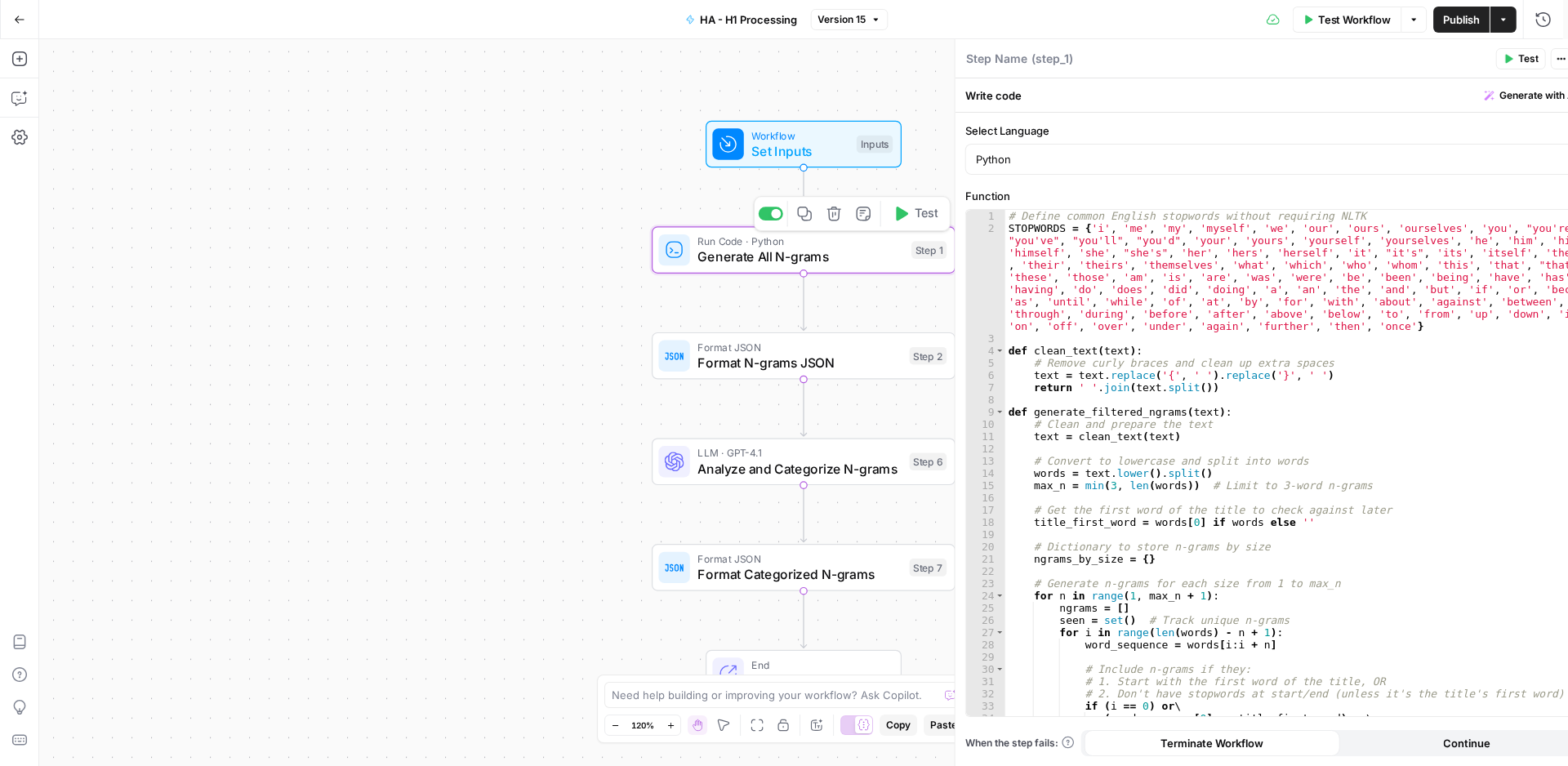
type textarea "Generate All N-grams"
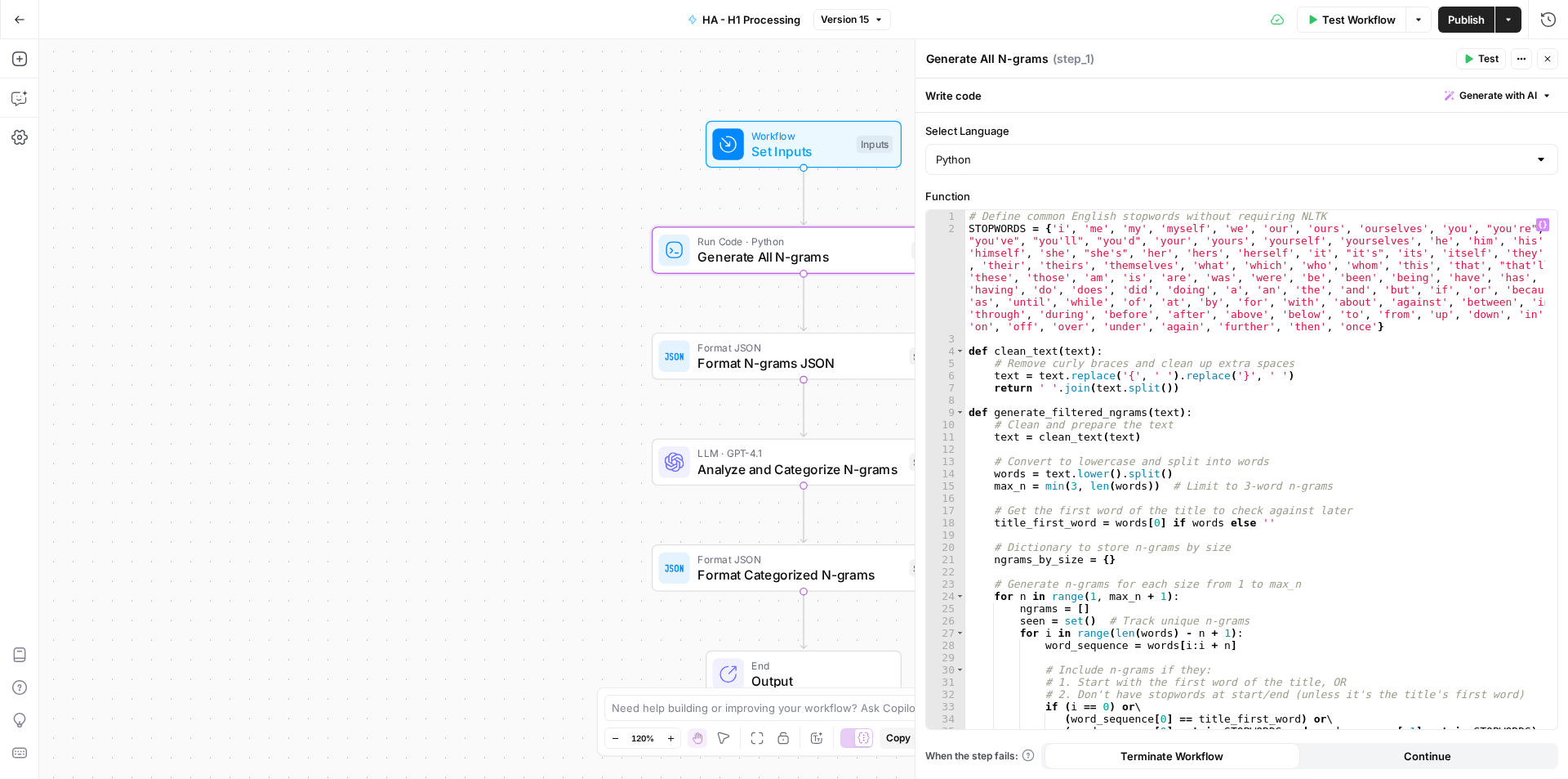
click at [1211, 350] on div "# Define common English stopwords without requiring NLTK STOPWORDS = { 'i' , 'm…" at bounding box center [1255, 482] width 580 height 543
type textarea "**********"
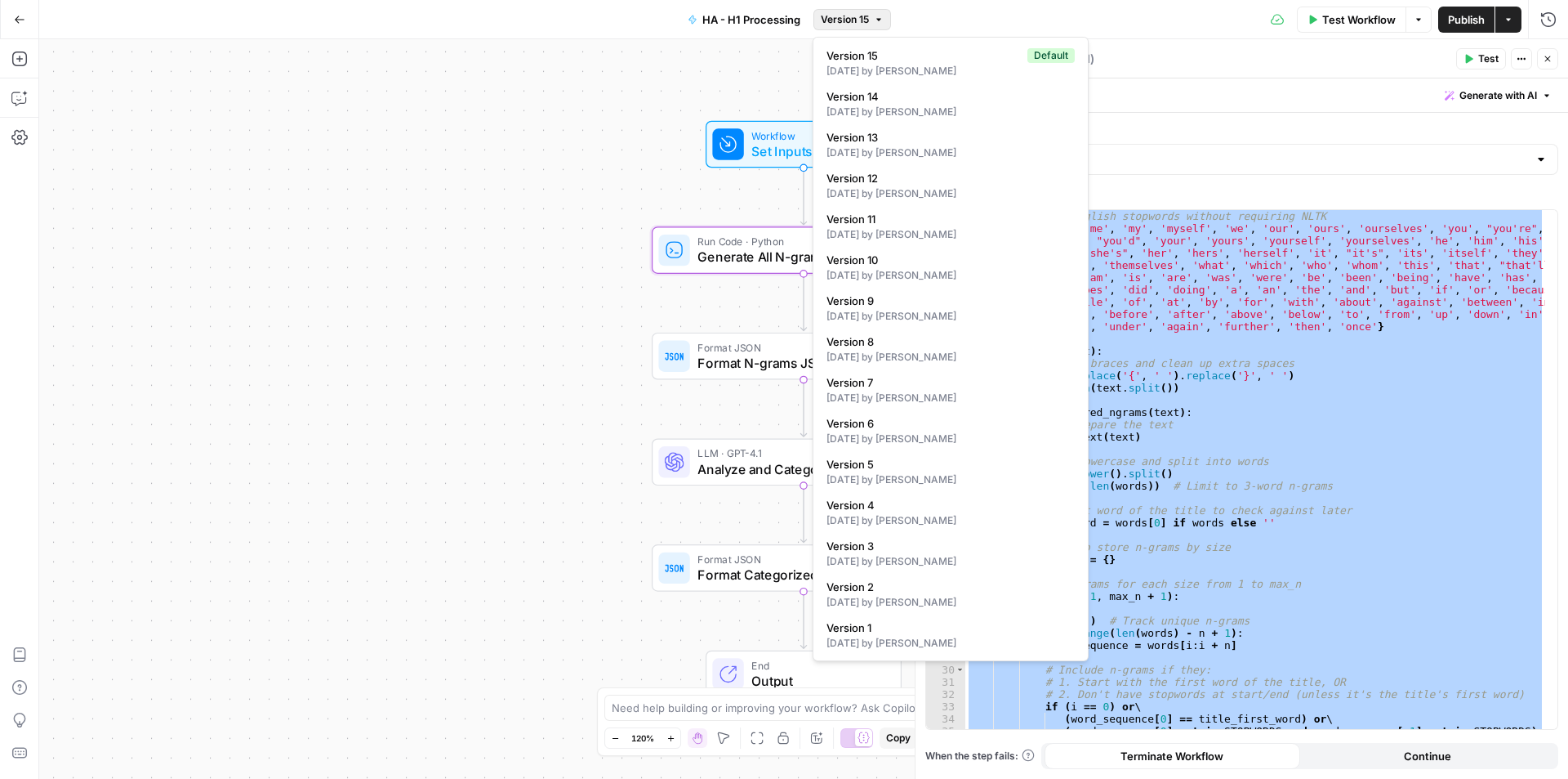
click at [871, 20] on button "Version 15" at bounding box center [853, 20] width 78 height 22
click at [893, 61] on span "Version 15" at bounding box center [923, 56] width 194 height 16
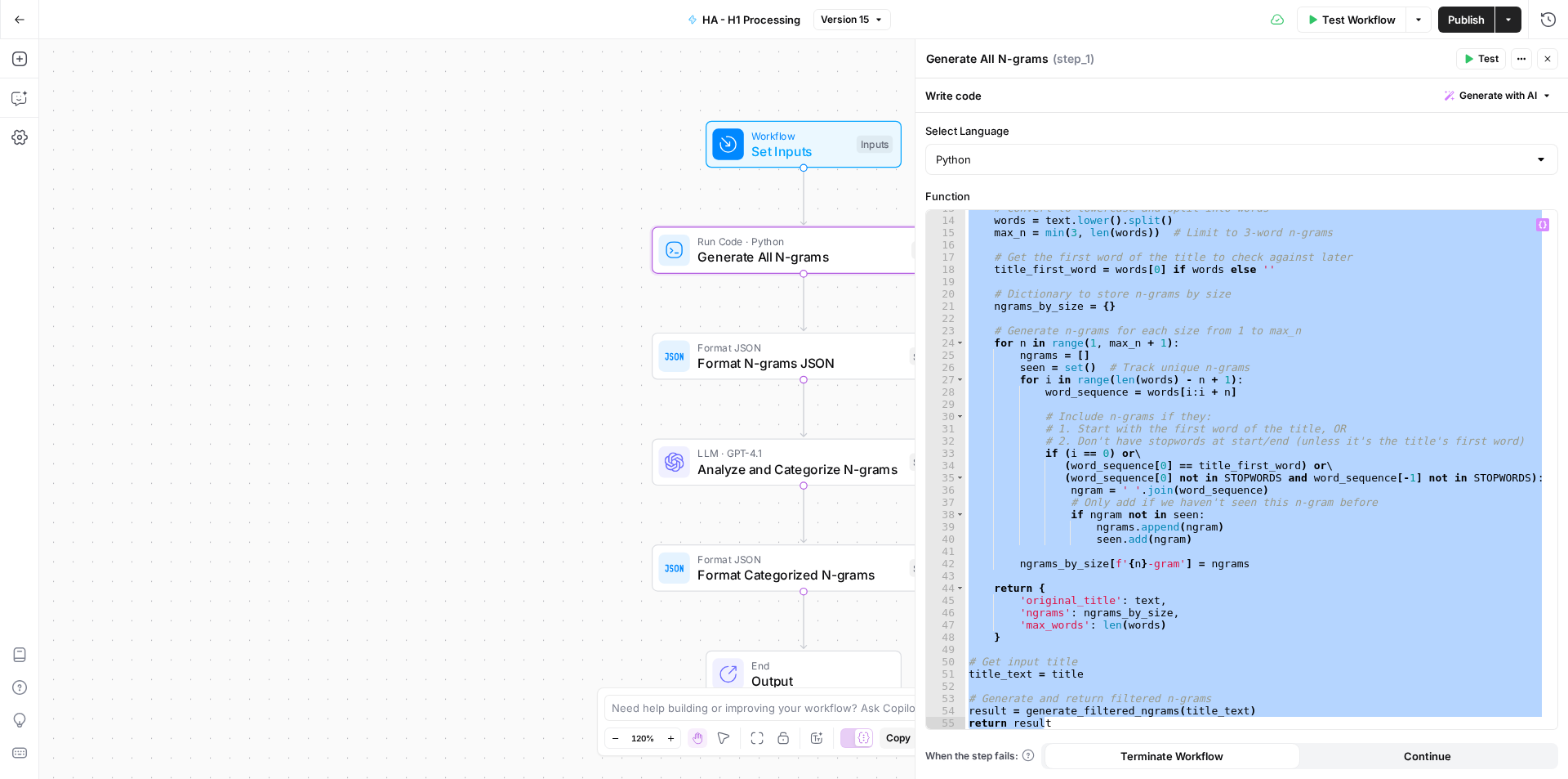
scroll to position [254, 0]
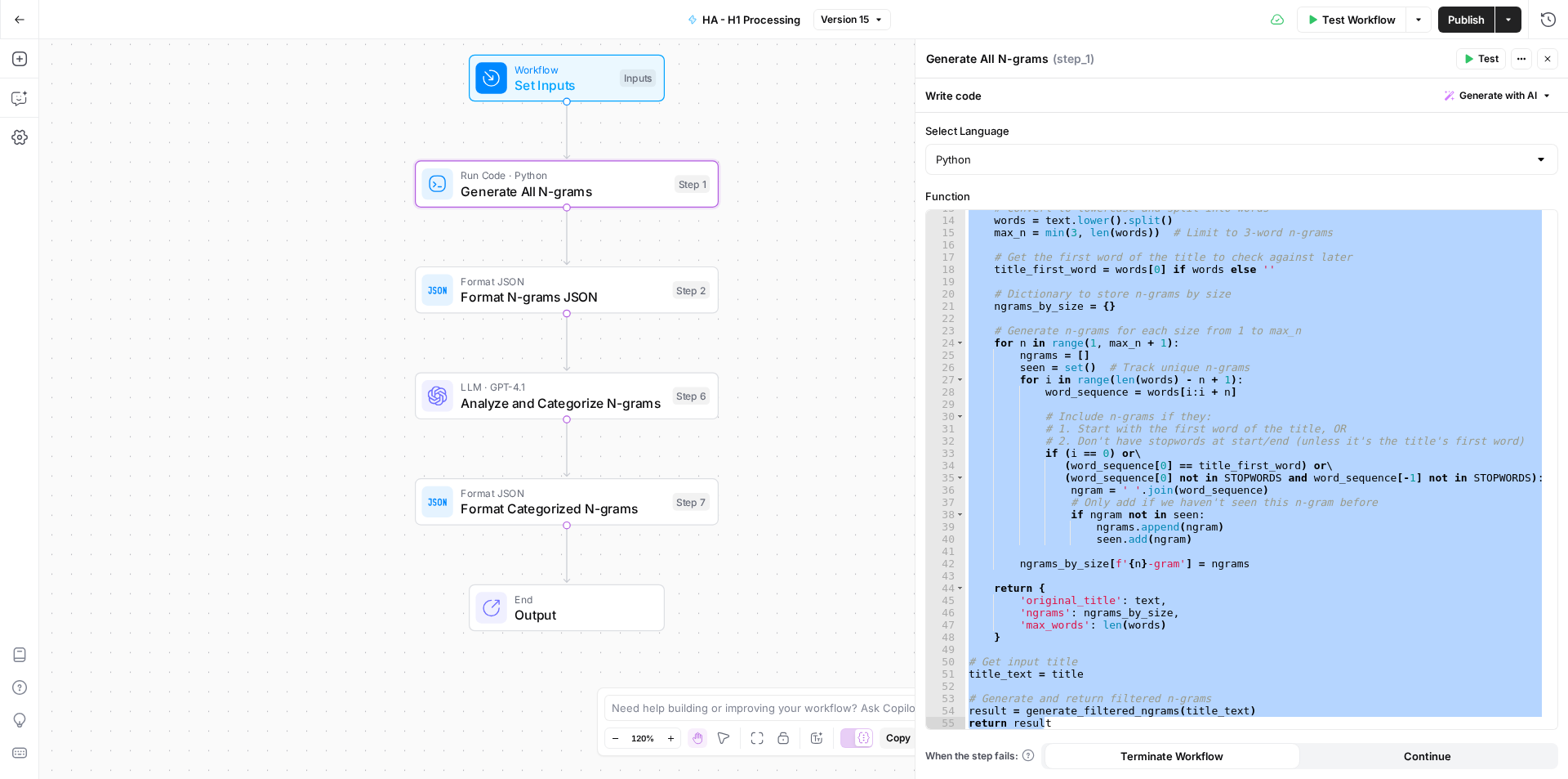
drag, startPoint x: 374, startPoint y: 363, endPoint x: 209, endPoint y: 301, distance: 176.3
click at [209, 301] on div "Workflow Set Inputs Inputs Run Code · Python Generate All N-grams Step 1 Format…" at bounding box center [803, 408] width 1529 height 739
click at [517, 298] on span "Format N-grams JSON" at bounding box center [563, 297] width 204 height 20
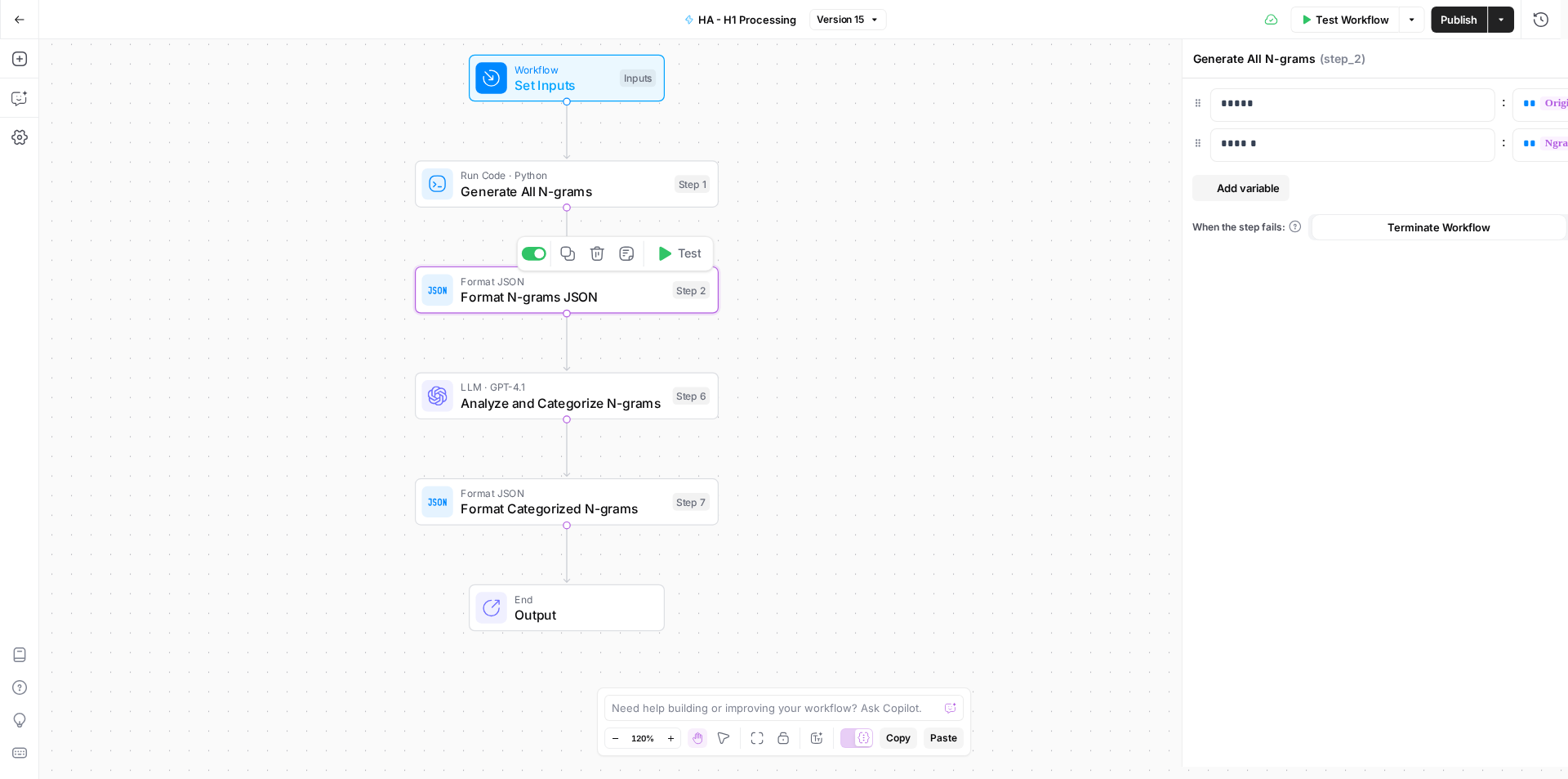
type textarea "Format N-grams JSON"
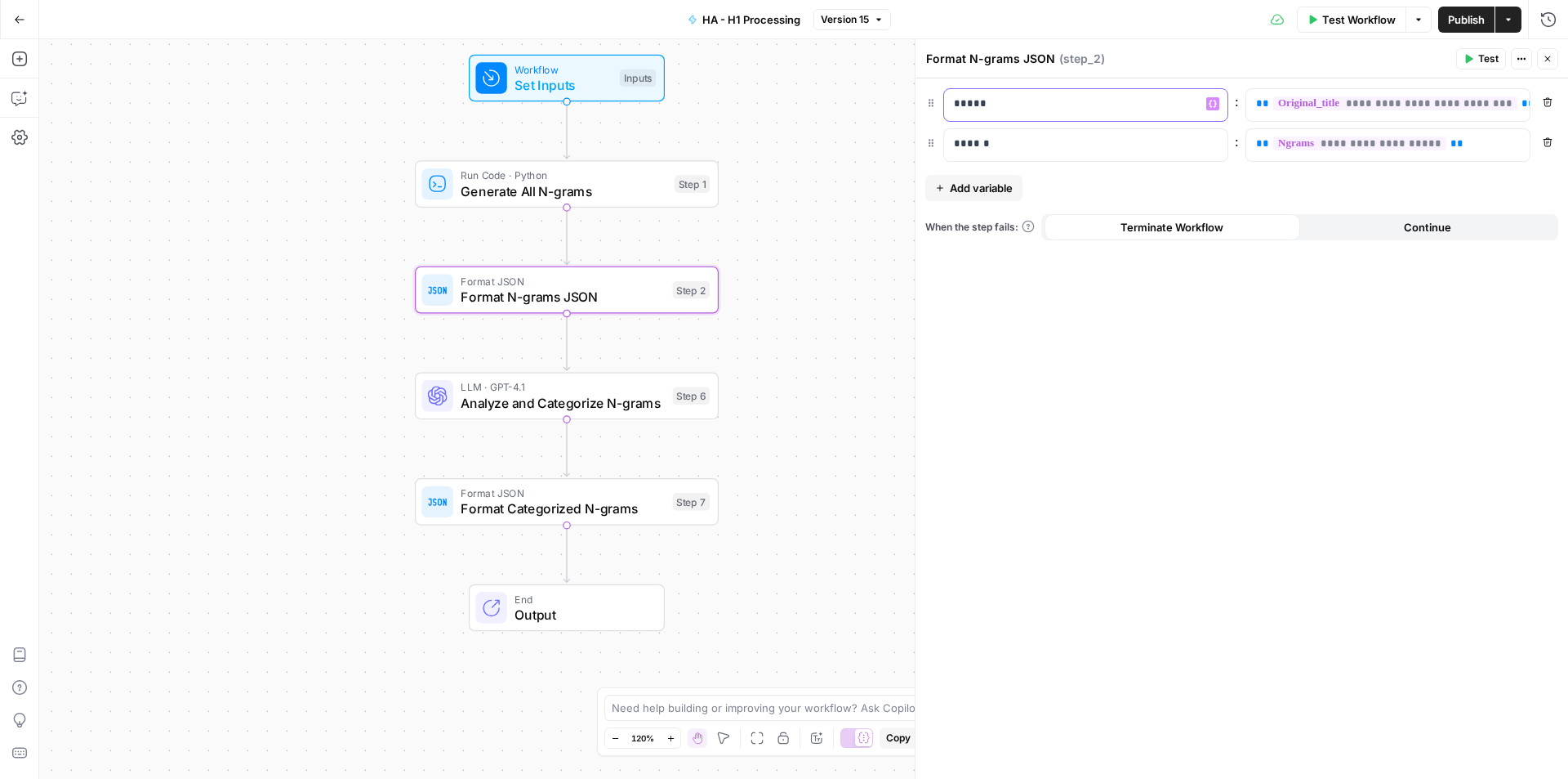
click at [1076, 120] on div "*****" at bounding box center [1072, 105] width 257 height 32
click at [1078, 112] on div "*****" at bounding box center [1072, 105] width 257 height 32
copy p "*****"
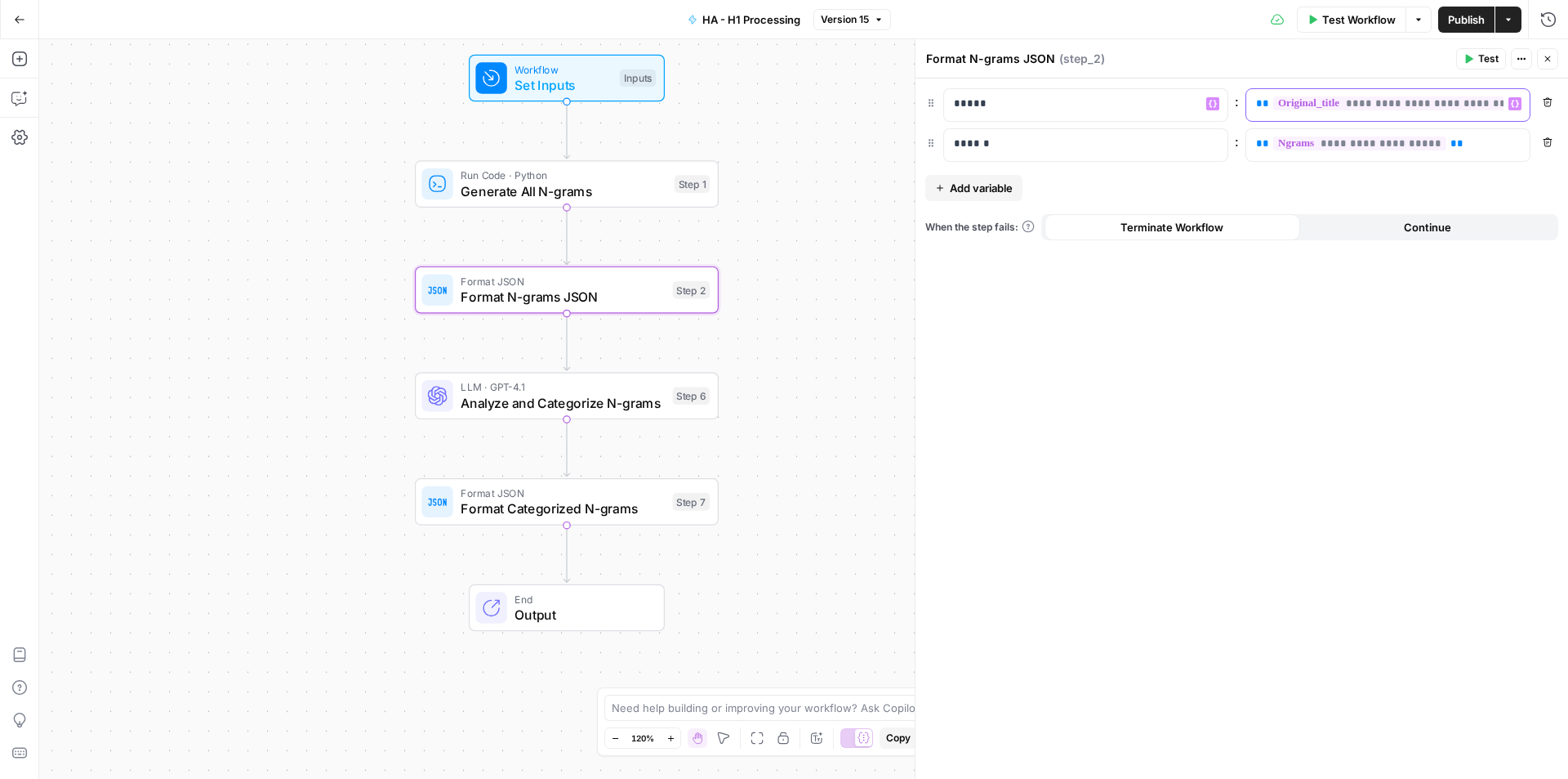
click at [1498, 107] on div "**********" at bounding box center [1374, 105] width 257 height 32
copy p "**********"
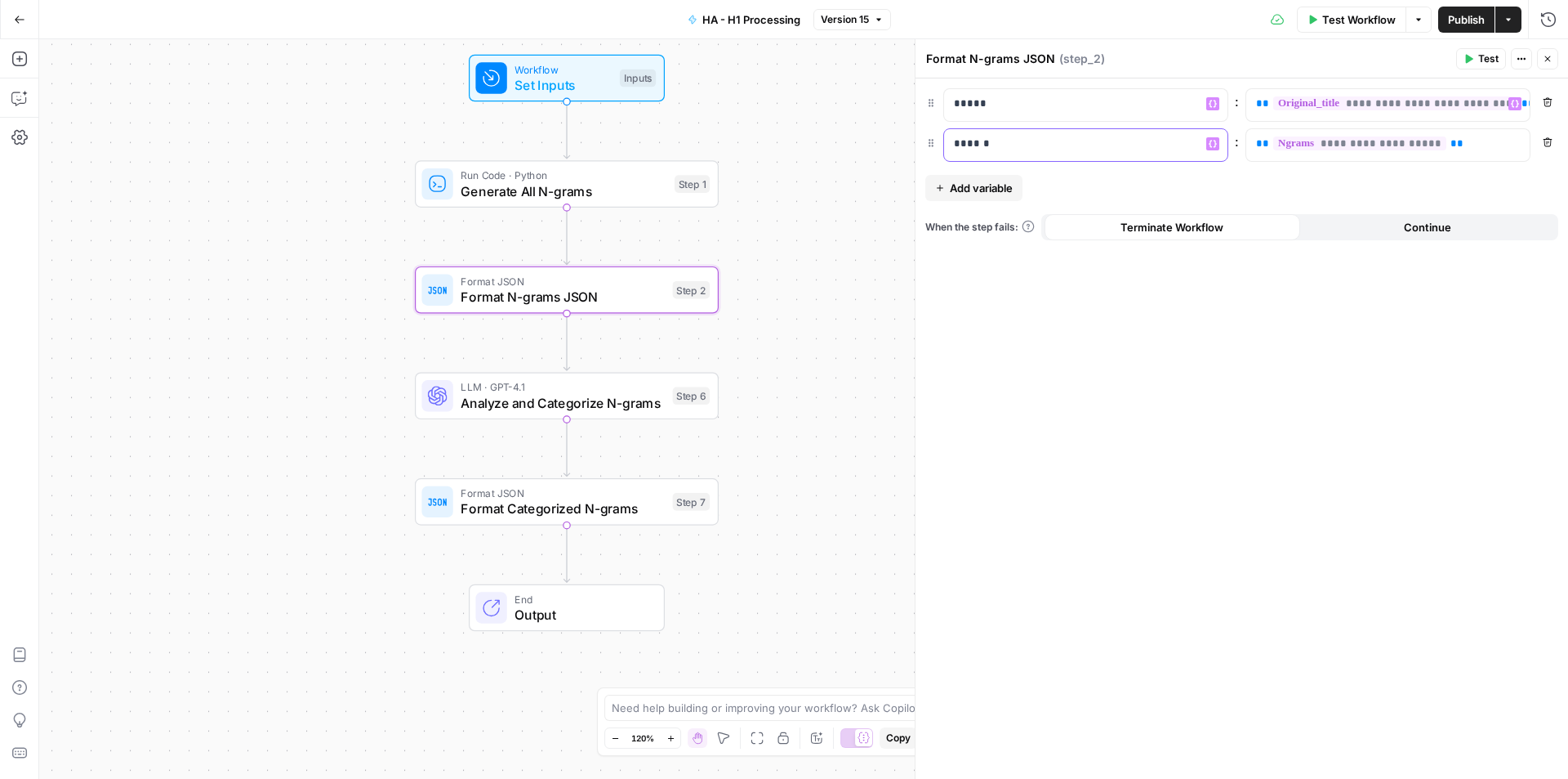
click at [1068, 141] on div "******" at bounding box center [1072, 144] width 257 height 32
click at [1068, 141] on p "******" at bounding box center [1085, 144] width 263 height 16
click at [1068, 141] on p "******" at bounding box center [1072, 144] width 237 height 16
copy p "******"
click at [1479, 148] on p "**********" at bounding box center [1388, 144] width 263 height 16
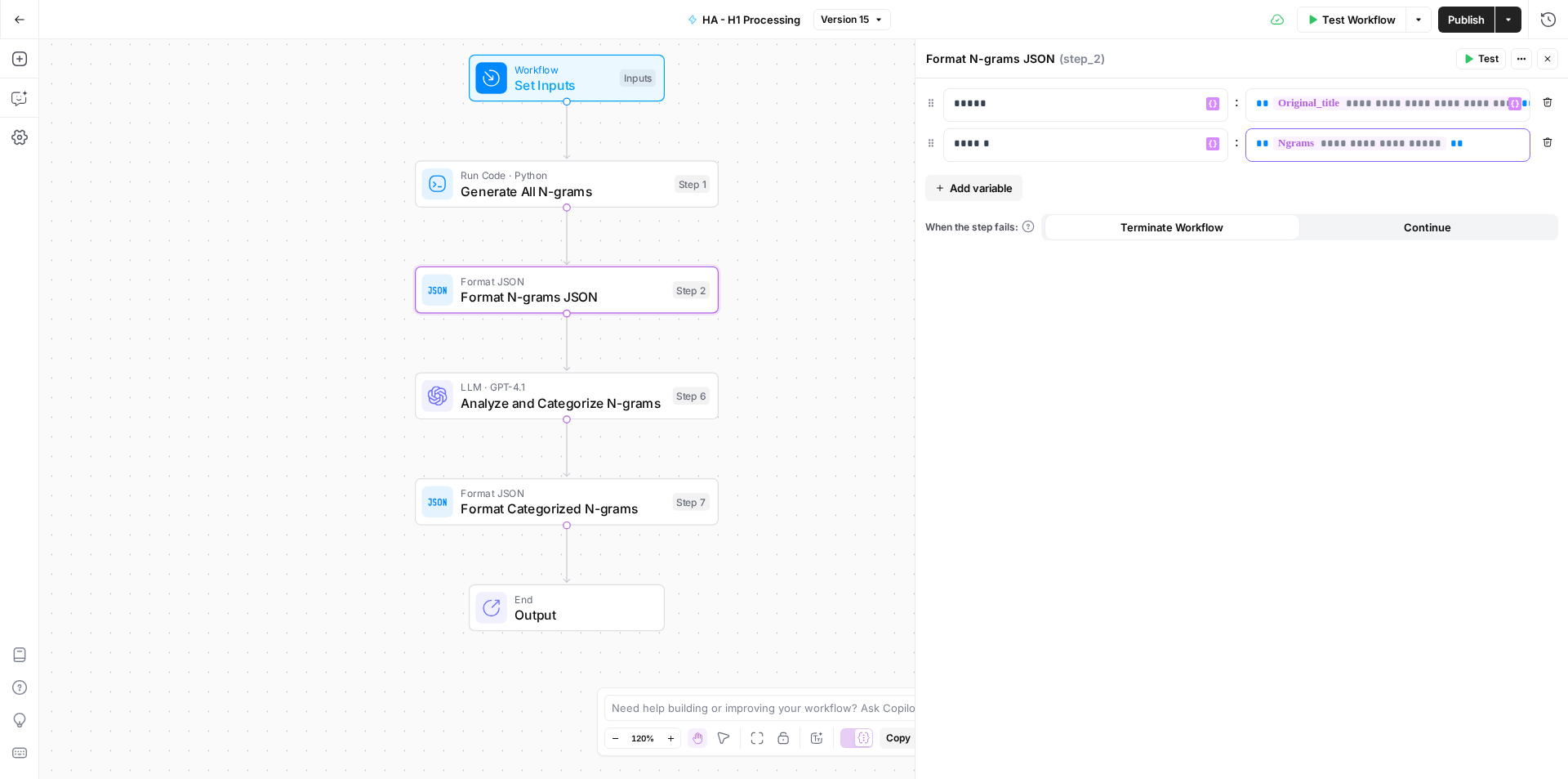
click at [1479, 148] on p "**********" at bounding box center [1388, 144] width 263 height 16
click at [1479, 148] on p "**********" at bounding box center [1374, 144] width 237 height 16
copy p "**********"
click at [1100, 98] on p "*****" at bounding box center [1085, 104] width 263 height 16
click at [1100, 98] on p "*****" at bounding box center [1072, 104] width 237 height 16
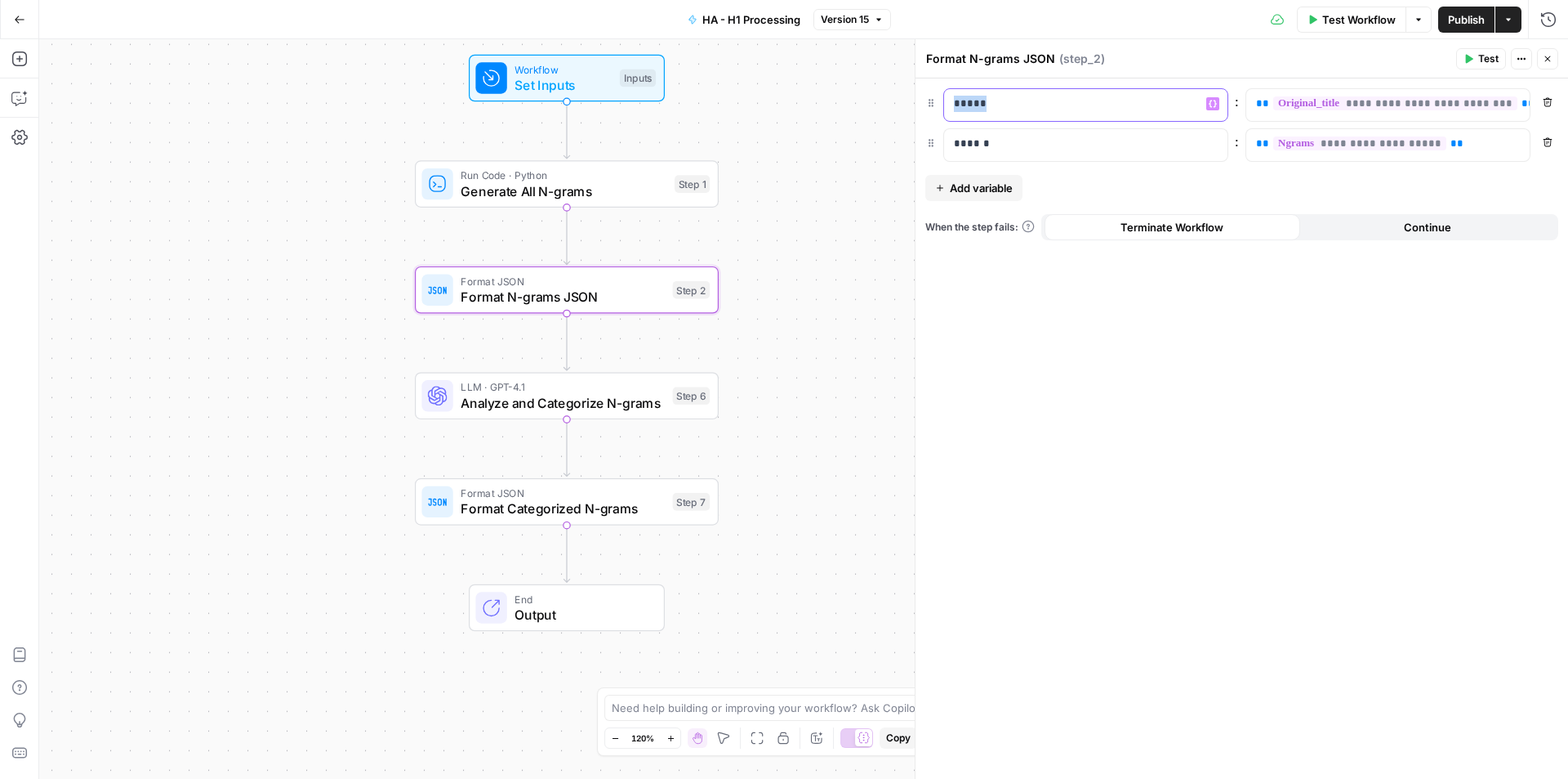
click at [1100, 98] on p "*****" at bounding box center [1072, 104] width 237 height 16
copy p "*****"
click at [0, 0] on lt-div at bounding box center [0, 0] width 0 height 0
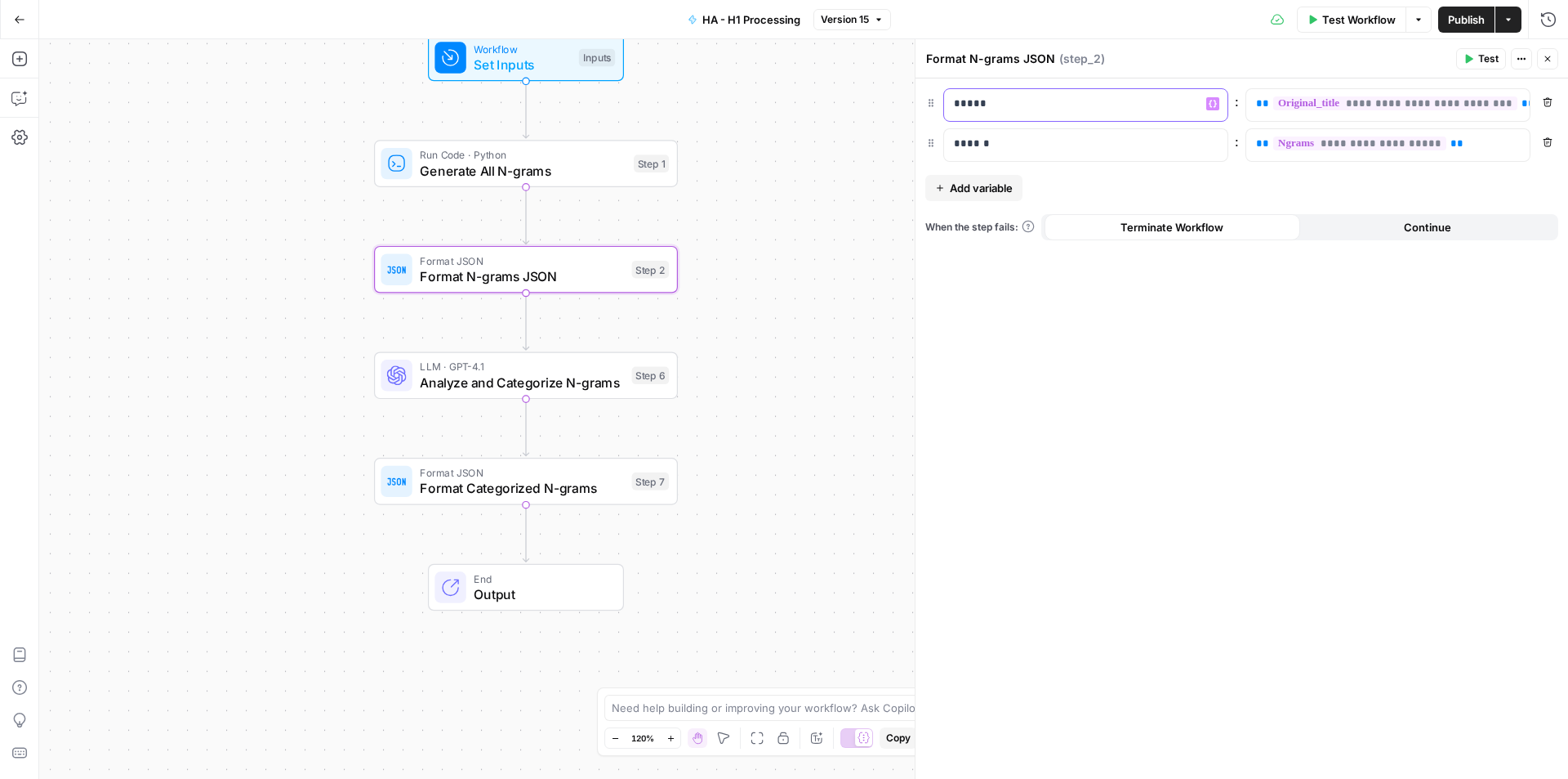
click at [1030, 98] on p "*****" at bounding box center [1072, 104] width 237 height 16
click at [999, 109] on p "*****" at bounding box center [1072, 104] width 237 height 16
click at [1002, 107] on p "*****" at bounding box center [1072, 104] width 237 height 16
click at [1501, 107] on div "**********" at bounding box center [1374, 105] width 257 height 32
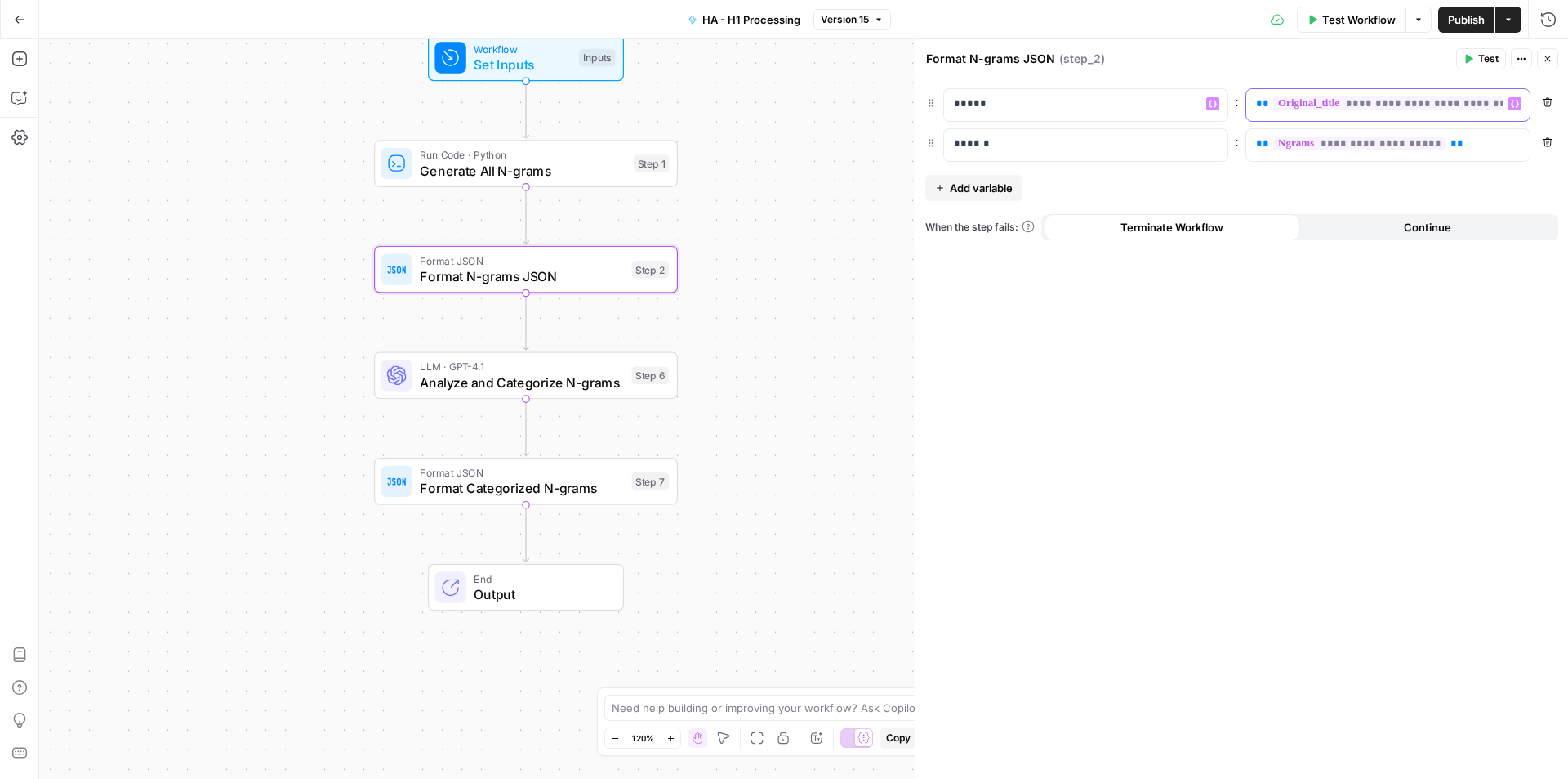
click at [1500, 107] on div "**********" at bounding box center [1374, 105] width 257 height 32
copy p "**********"
click at [1060, 139] on div "**********" at bounding box center [1242, 125] width 633 height 73
click at [1060, 139] on p "******" at bounding box center [1072, 144] width 237 height 16
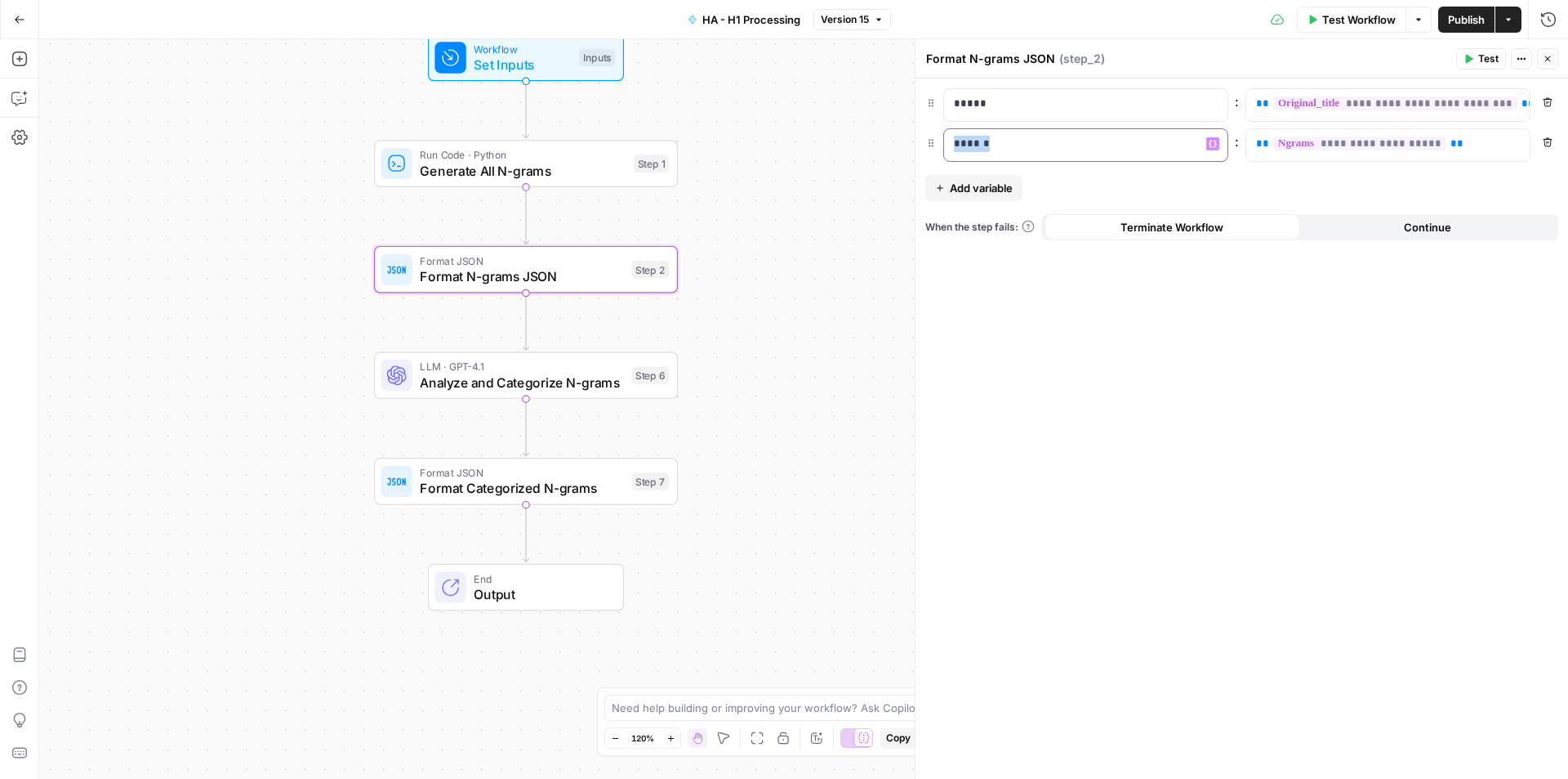
click at [1060, 139] on p "******" at bounding box center [1072, 144] width 237 height 16
copy p "******"
click at [1467, 132] on div "**********" at bounding box center [1374, 144] width 257 height 32
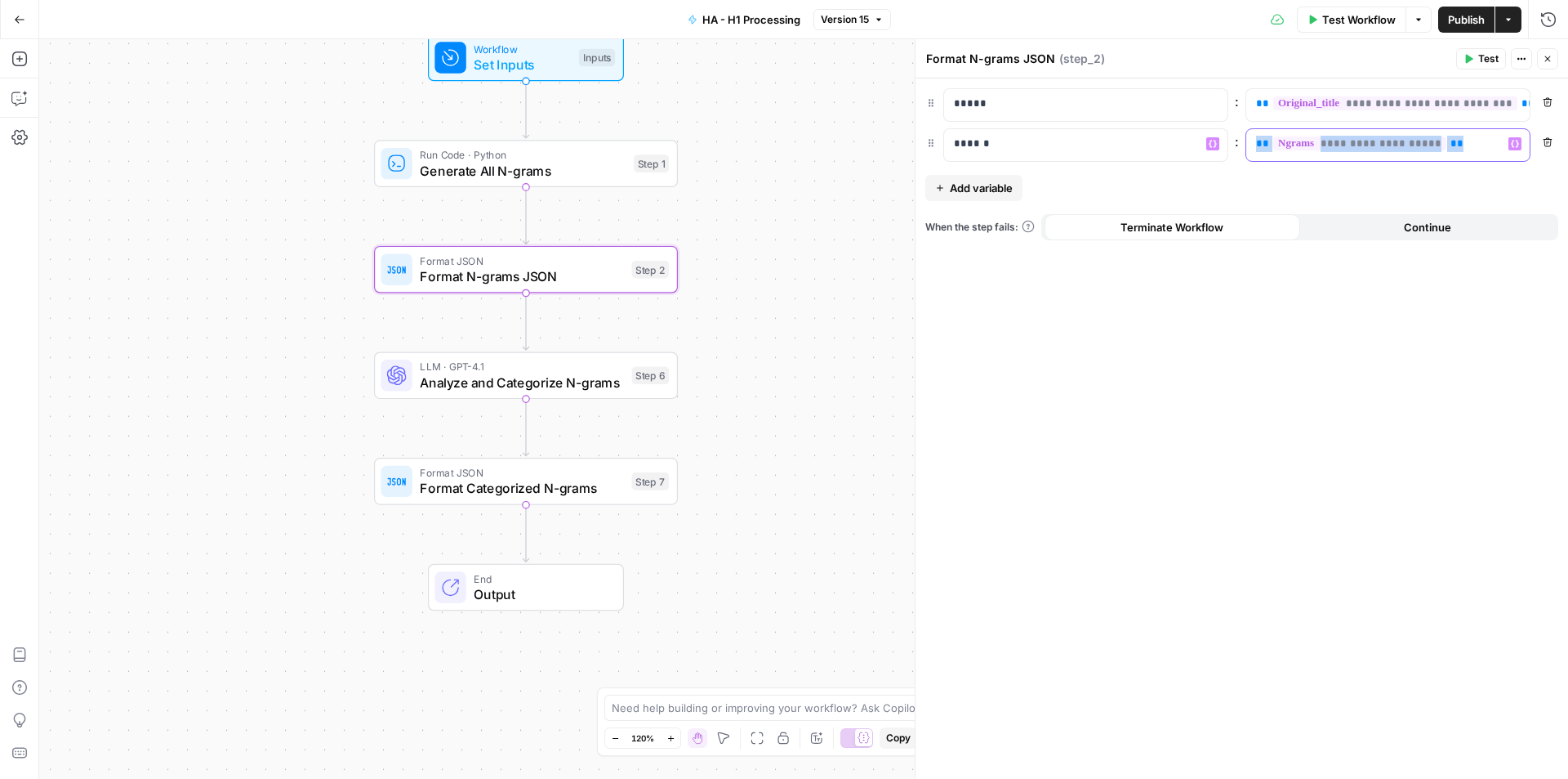
copy p "**********"
click at [1141, 101] on p "*****" at bounding box center [1085, 104] width 263 height 16
click at [1141, 101] on p "*****" at bounding box center [1072, 104] width 237 height 16
copy p "*****"
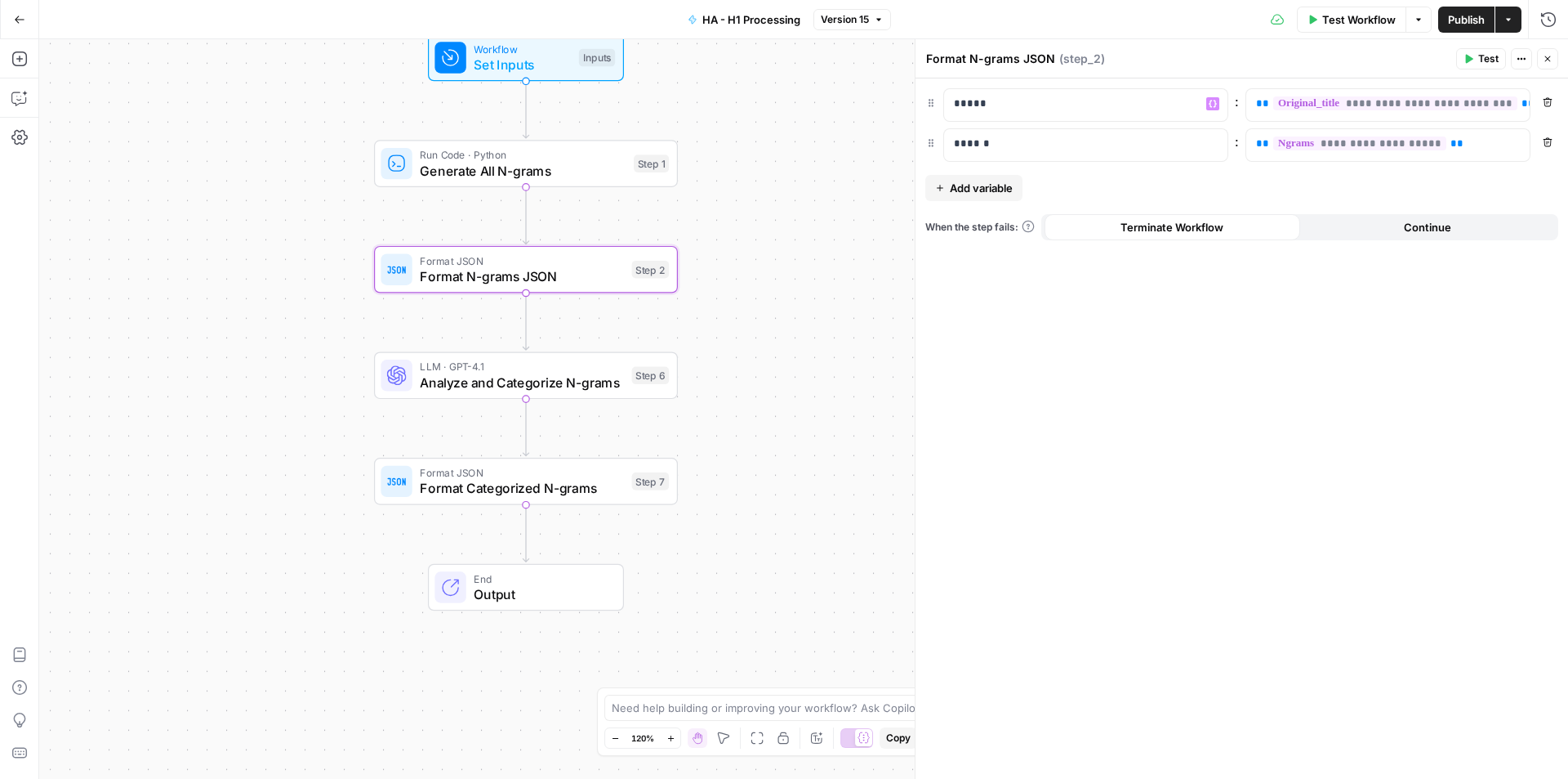
click at [0, 0] on lt-div at bounding box center [0, 0] width 0 height 0
click at [0, 0] on lt-div "**********" at bounding box center [0, 0] width 0 height 0
click at [1470, 111] on p "**********" at bounding box center [1374, 104] width 237 height 16
click at [1477, 111] on p "**********" at bounding box center [1374, 104] width 237 height 16
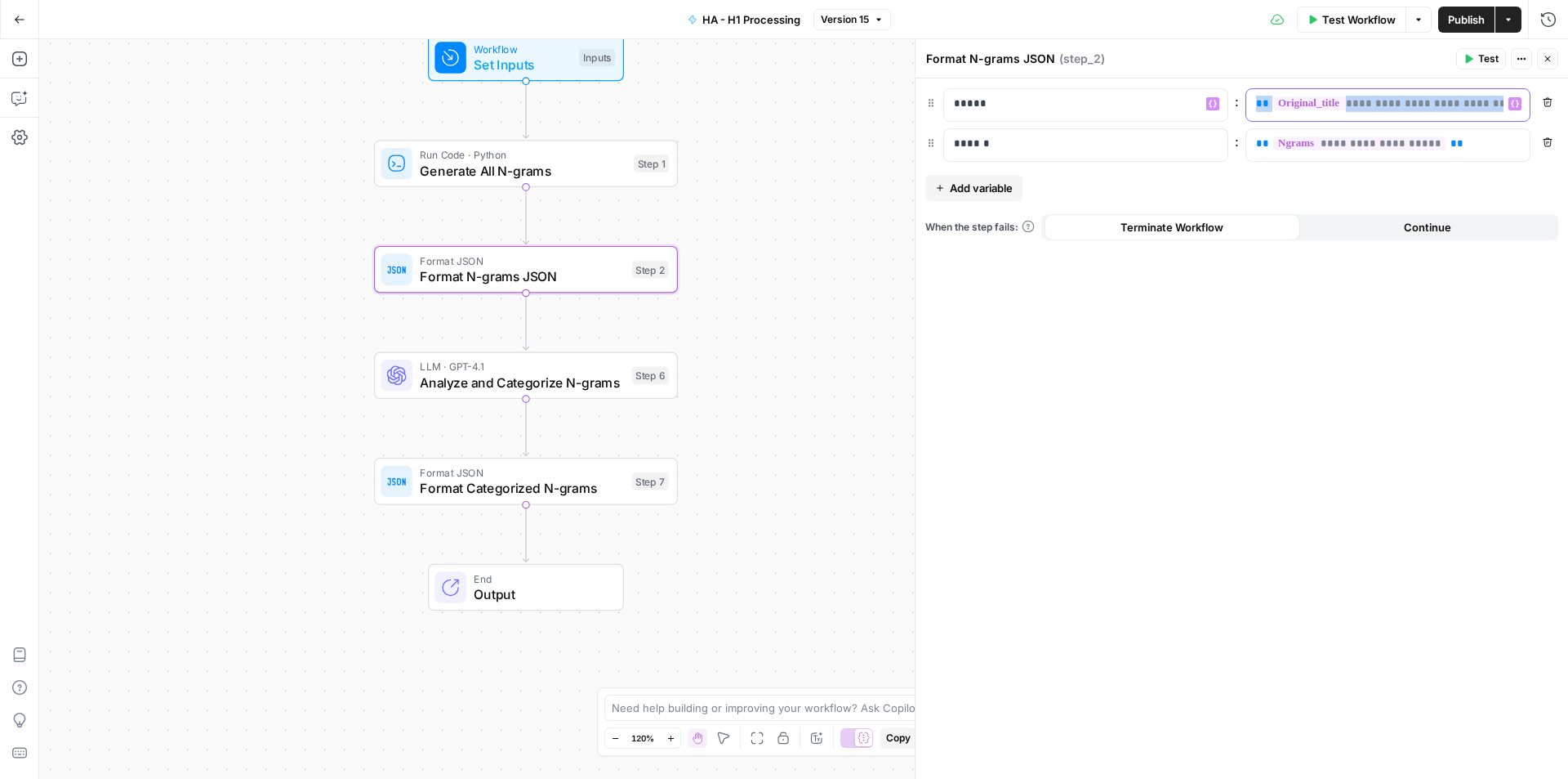
click at [1477, 111] on p "**********" at bounding box center [1374, 104] width 237 height 16
copy p "**********"
click at [1460, 139] on div "**********" at bounding box center [1242, 125] width 633 height 73
click at [1460, 139] on p "**********" at bounding box center [1388, 144] width 263 height 16
click at [1460, 139] on p "**********" at bounding box center [1374, 144] width 237 height 16
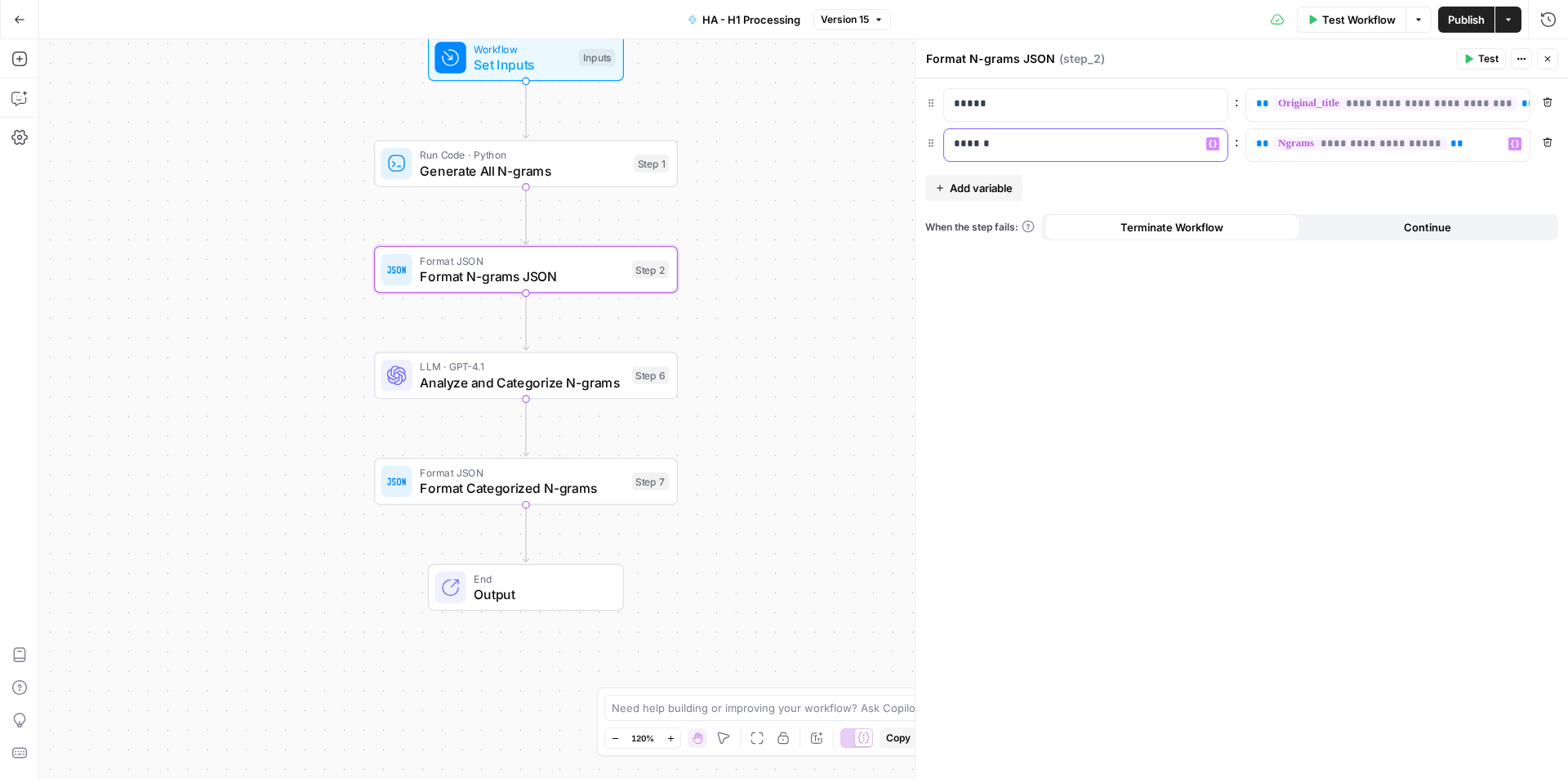
click at [1015, 137] on p "******" at bounding box center [1085, 144] width 263 height 16
click at [1015, 137] on p "******" at bounding box center [1072, 144] width 237 height 16
drag, startPoint x: 21, startPoint y: 107, endPoint x: 19, endPoint y: 95, distance: 12.2
click at [19, 95] on icon "button" at bounding box center [20, 98] width 16 height 16
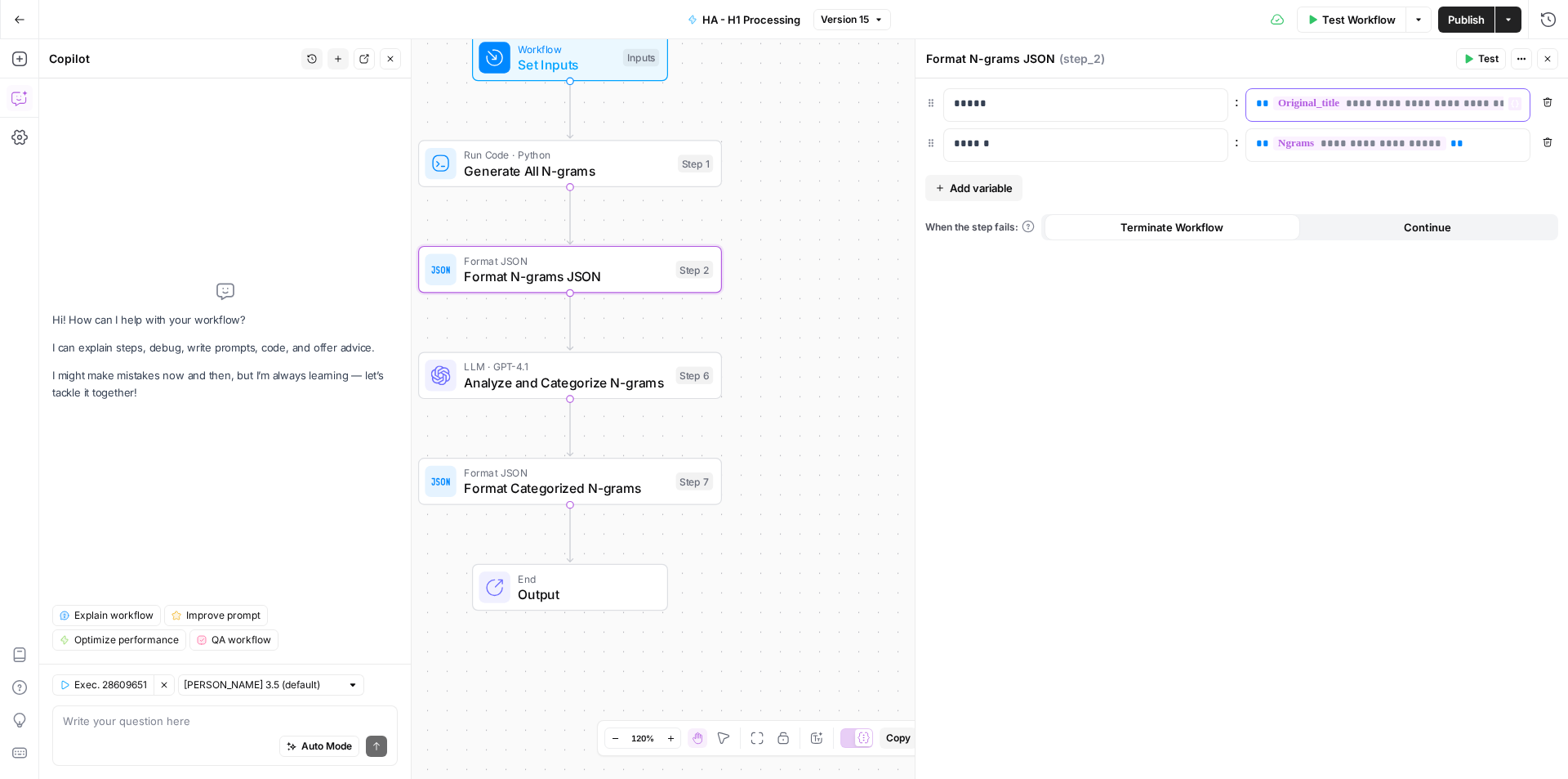
click at [1499, 105] on div "**********" at bounding box center [1374, 105] width 257 height 32
click at [1497, 105] on div "**********" at bounding box center [1374, 105] width 257 height 32
click at [535, 392] on div "LLM · GPT-4.1 Analyze and Categorize N-grams Step 6 Copy step Delete step Add N…" at bounding box center [569, 376] width 304 height 48
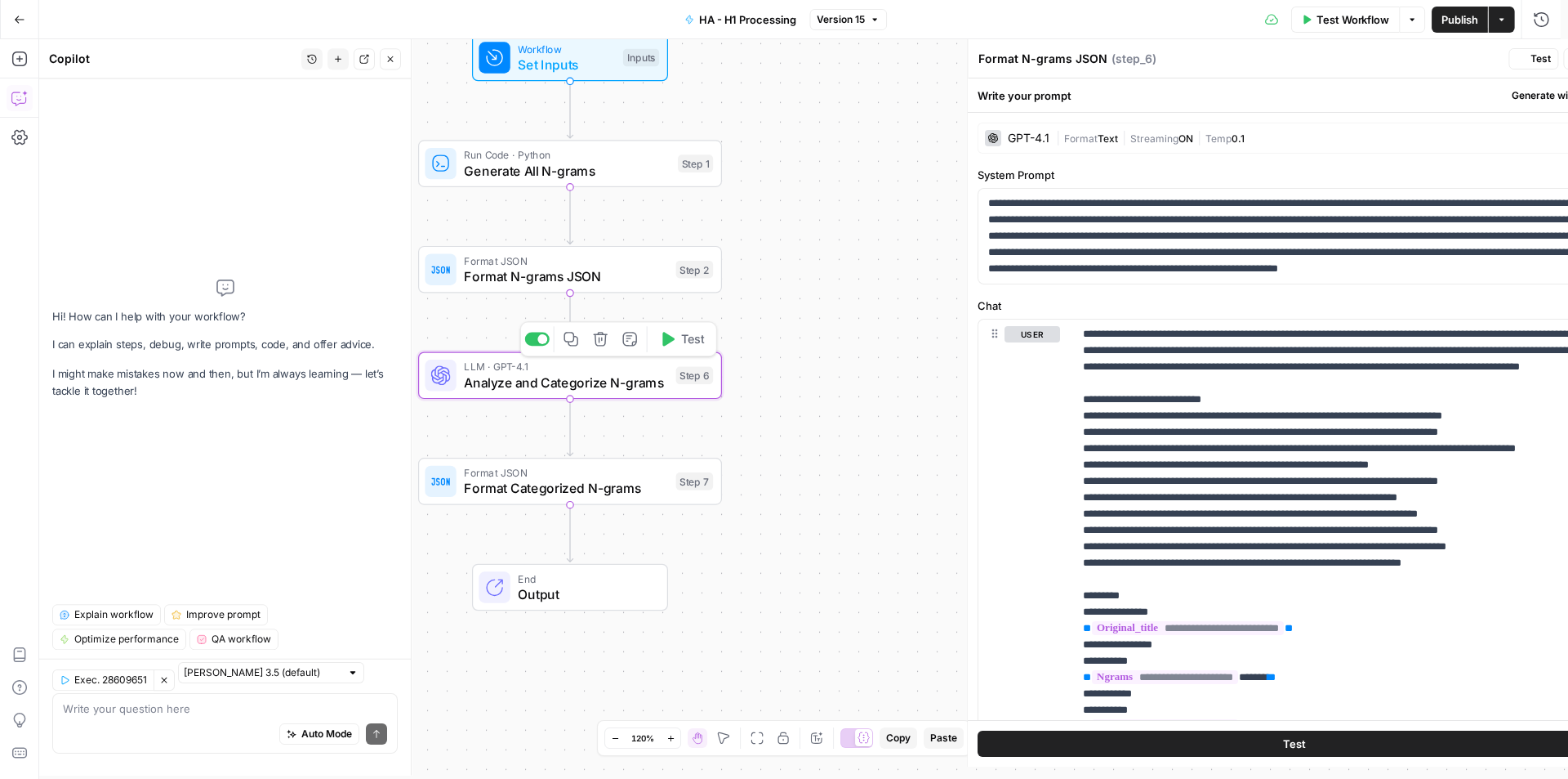
type textarea "Analyze and Categorize N-grams"
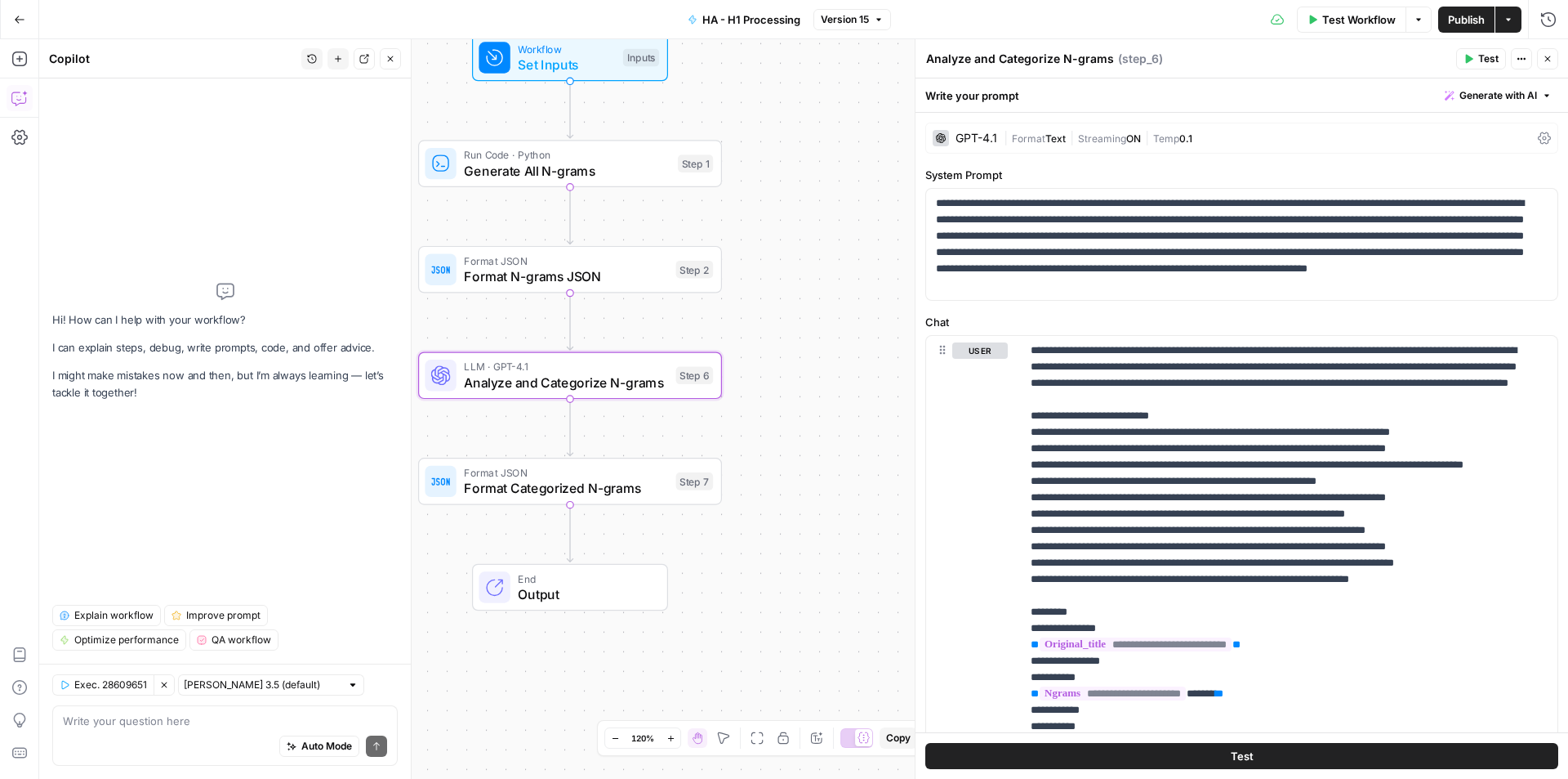
click at [1550, 61] on icon "button" at bounding box center [1548, 59] width 5 height 5
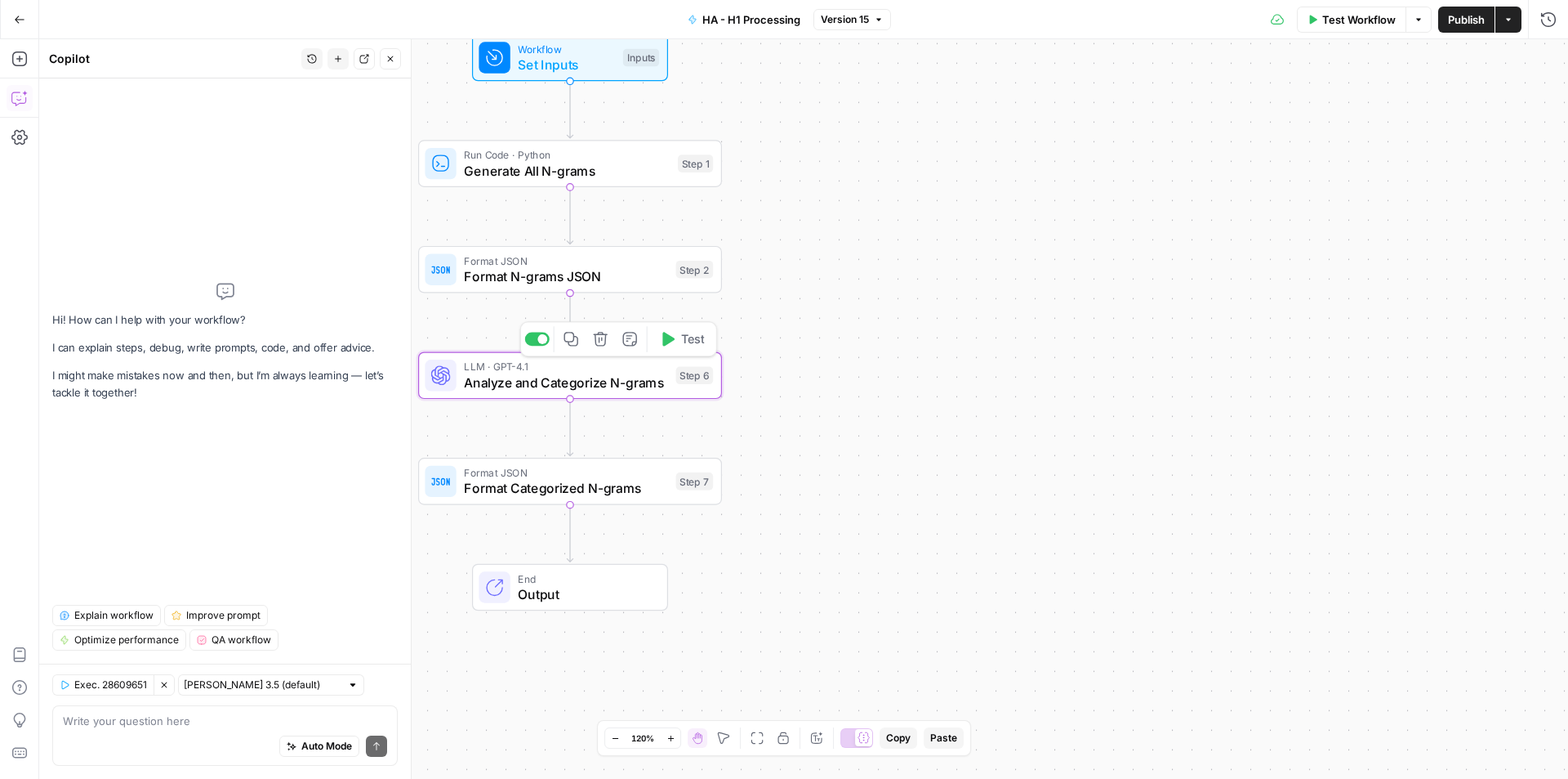
click at [525, 383] on span "Analyze and Categorize N-grams" at bounding box center [566, 383] width 204 height 20
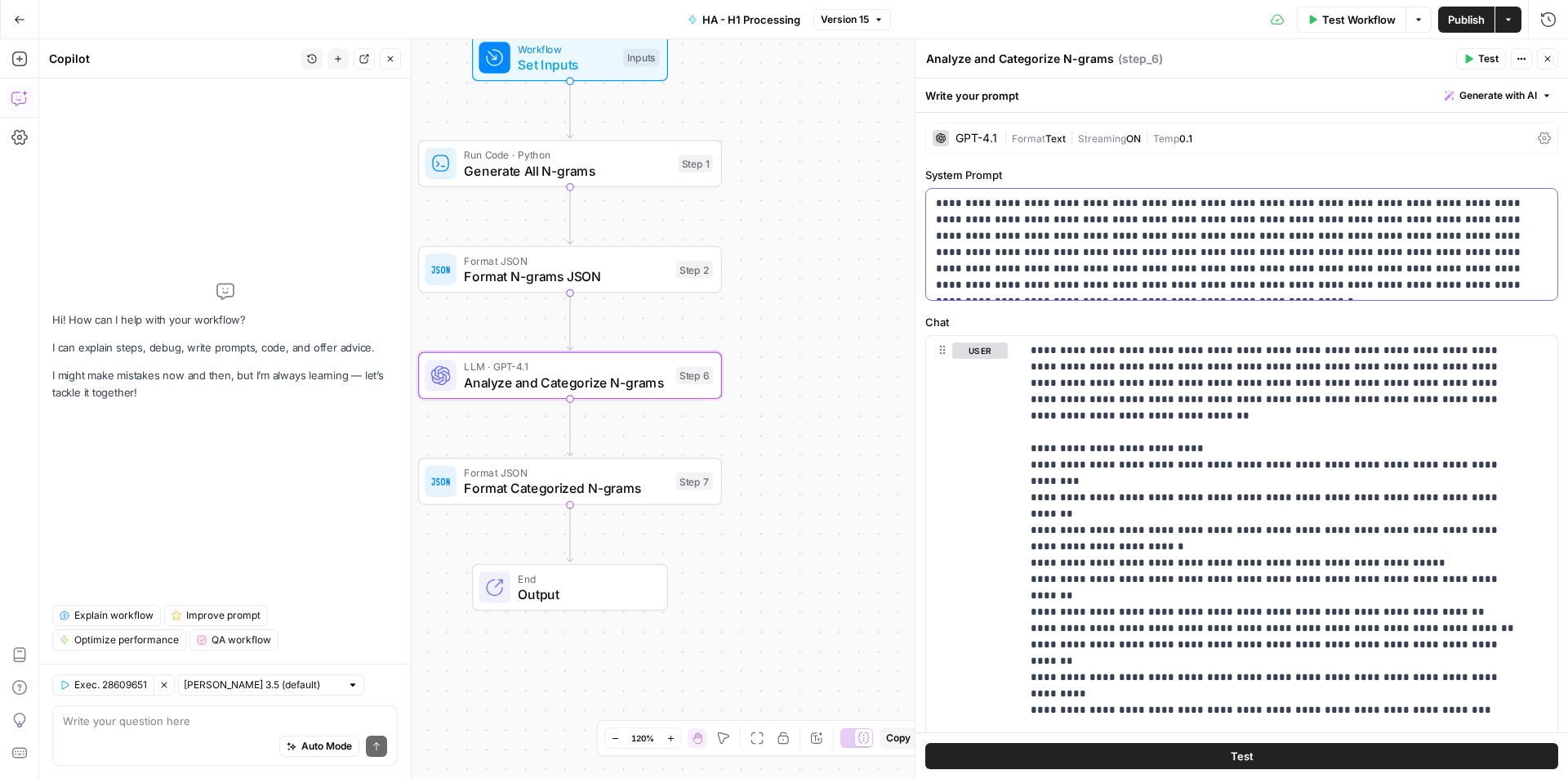
click at [1157, 248] on p "**********" at bounding box center [1235, 244] width 599 height 98
click at [1185, 248] on p "**********" at bounding box center [1235, 244] width 599 height 98
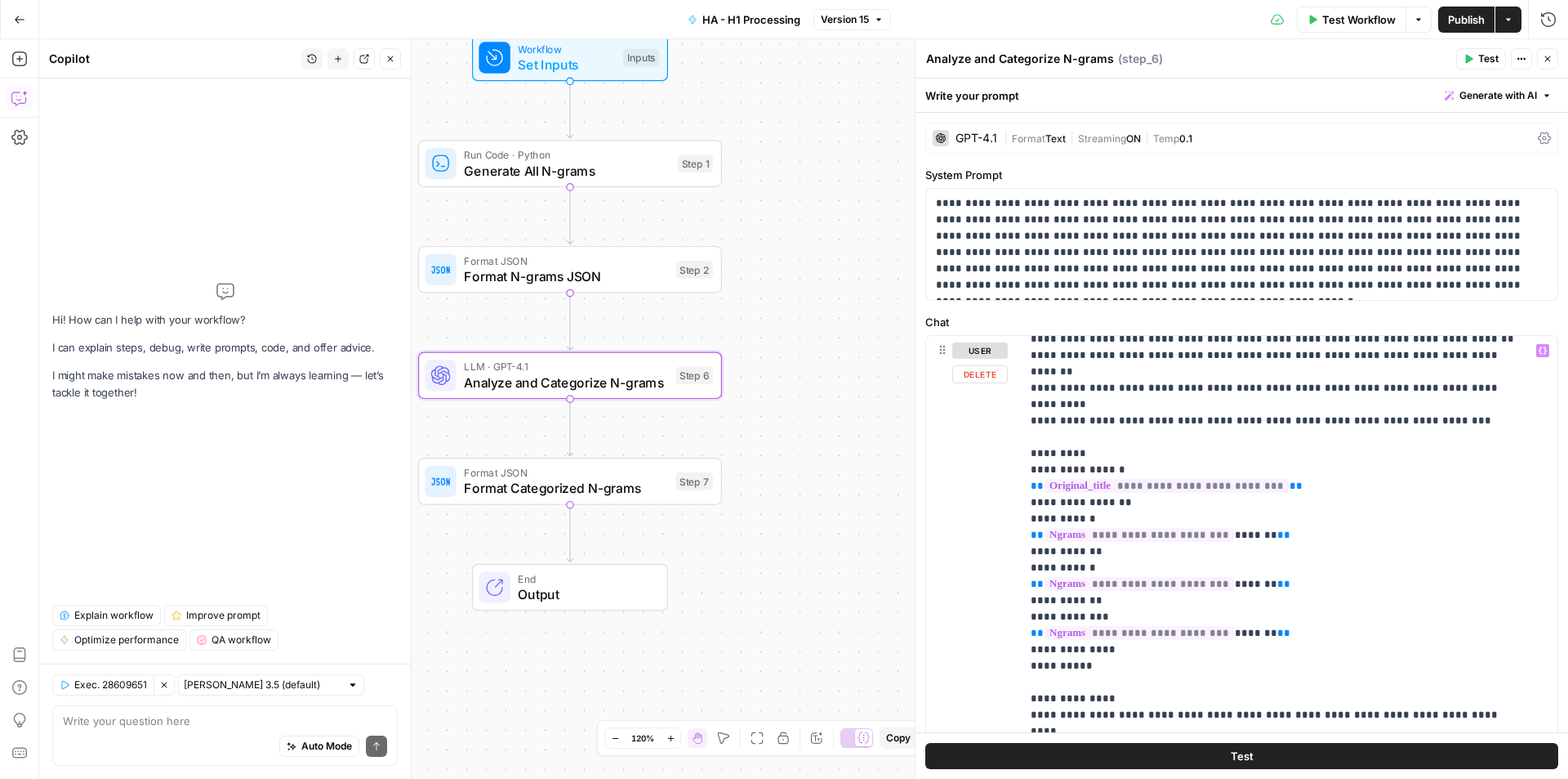
scroll to position [263, 0]
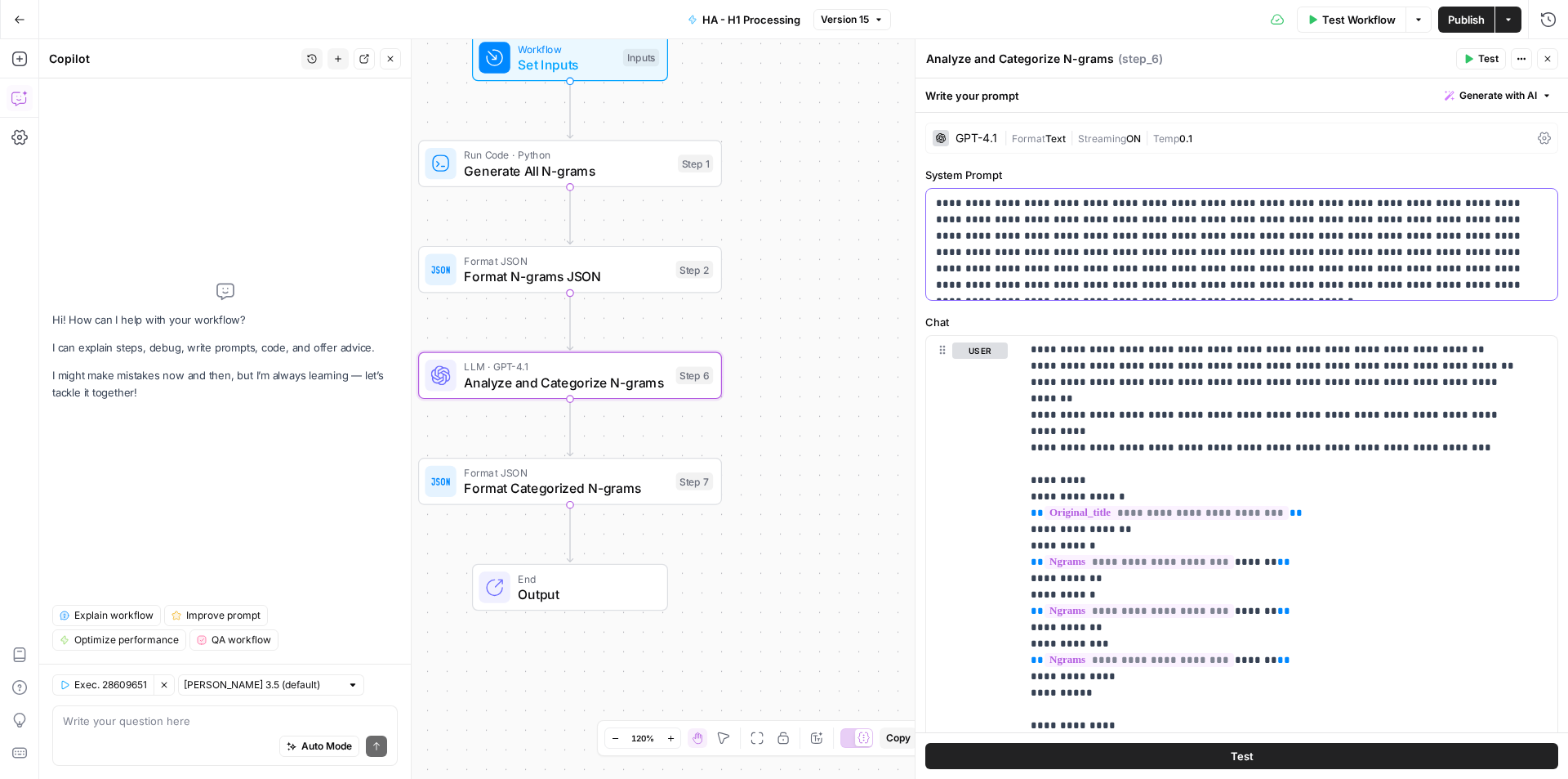
click at [1212, 255] on p "**********" at bounding box center [1235, 244] width 599 height 98
click at [581, 491] on span "Format Categorized N-grams" at bounding box center [566, 488] width 204 height 20
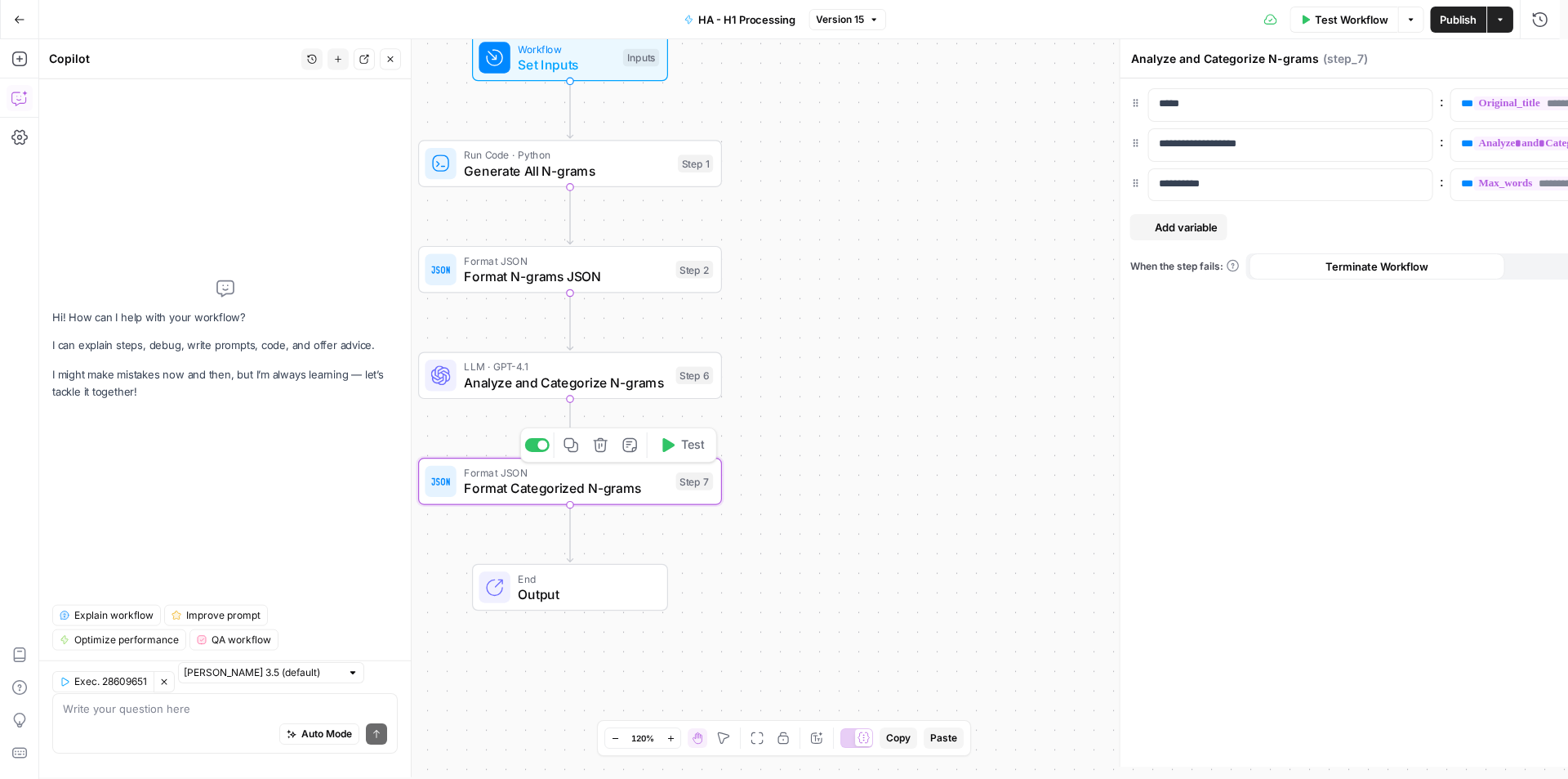
type textarea "Format Categorized N-grams"
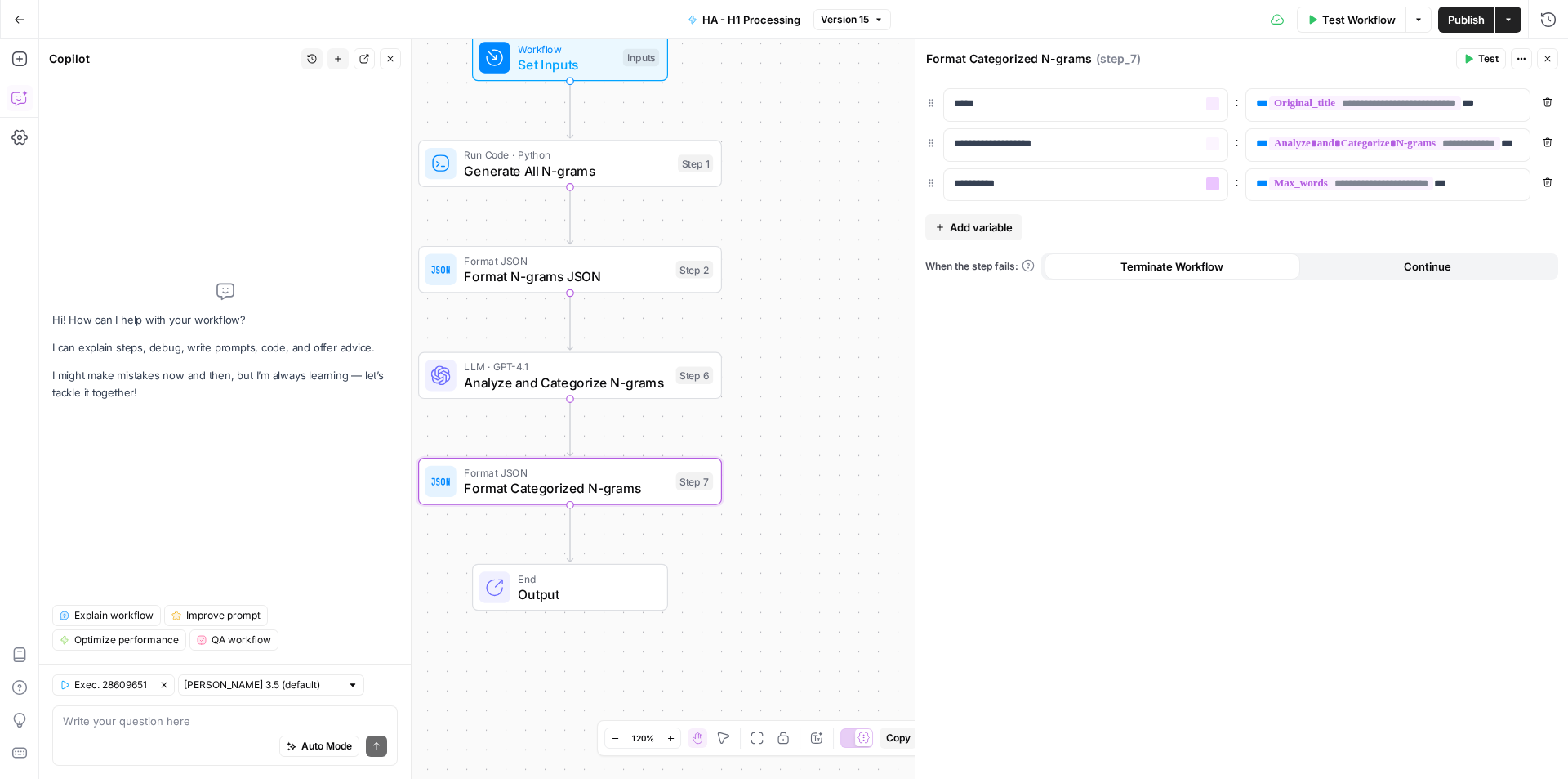
click at [1143, 82] on div "**********" at bounding box center [1241, 429] width 652 height 700
click at [1114, 104] on p "*****" at bounding box center [1085, 104] width 263 height 16
click at [1114, 104] on p "*****" at bounding box center [1072, 104] width 237 height 16
click at [1510, 108] on button "Variables Menu" at bounding box center [1515, 104] width 13 height 13
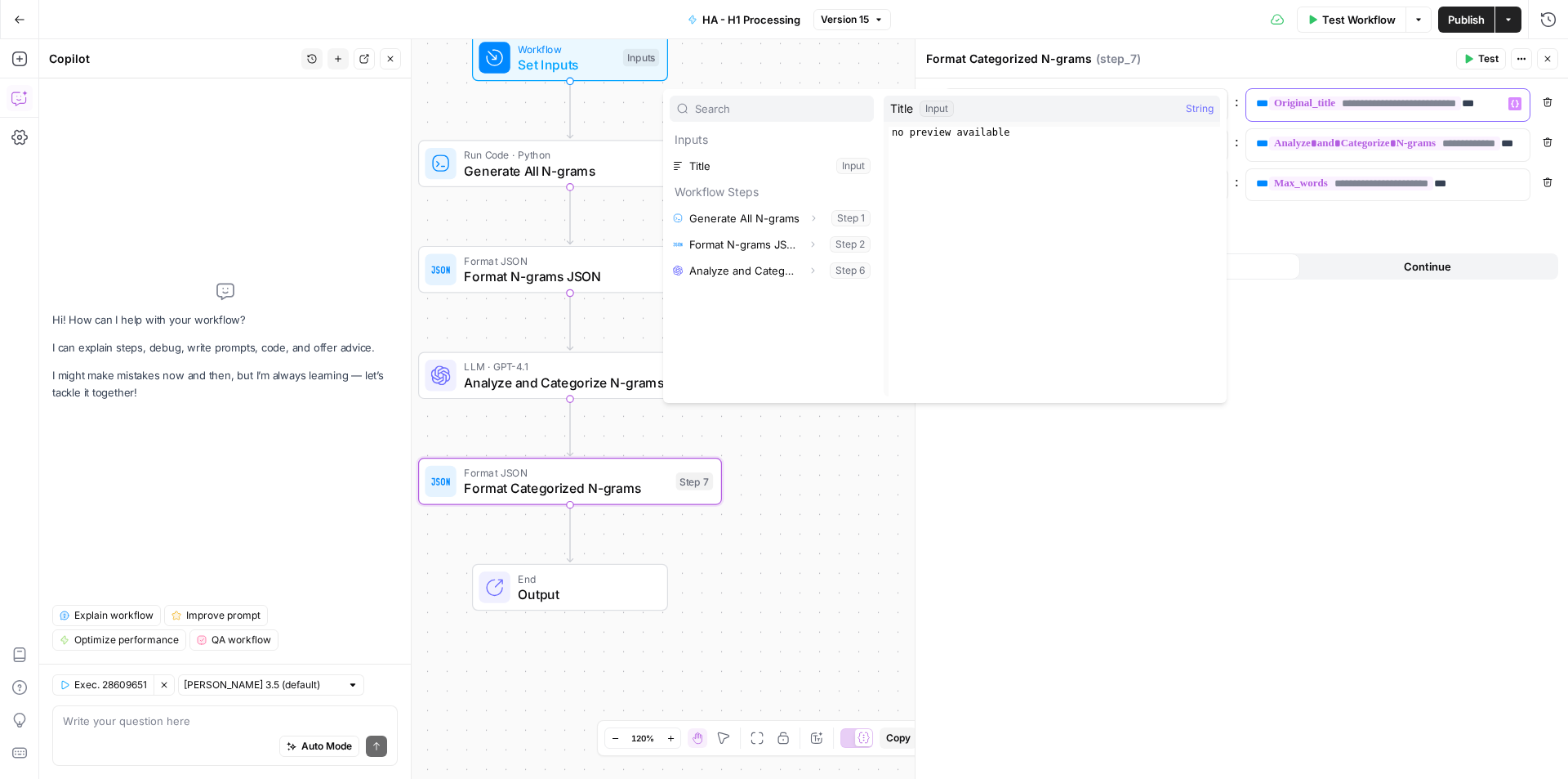
click at [1488, 106] on p "**********" at bounding box center [1388, 104] width 263 height 16
click at [1488, 106] on p "**********" at bounding box center [1374, 104] width 237 height 16
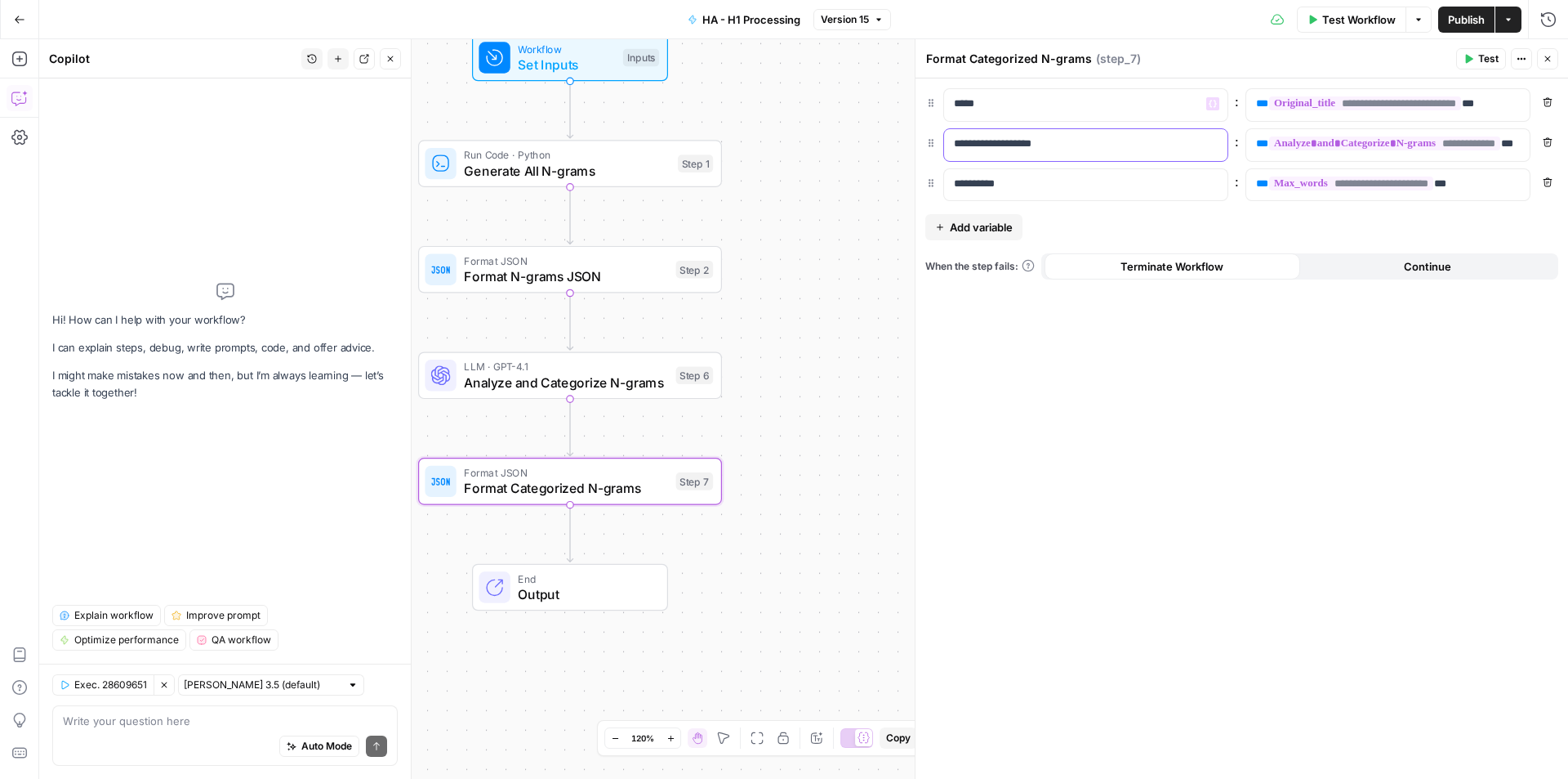
click at [1088, 142] on div "**********" at bounding box center [1072, 144] width 257 height 32
click at [1088, 142] on p "**********" at bounding box center [1072, 144] width 237 height 16
click at [1521, 143] on div "**********" at bounding box center [1388, 144] width 283 height 32
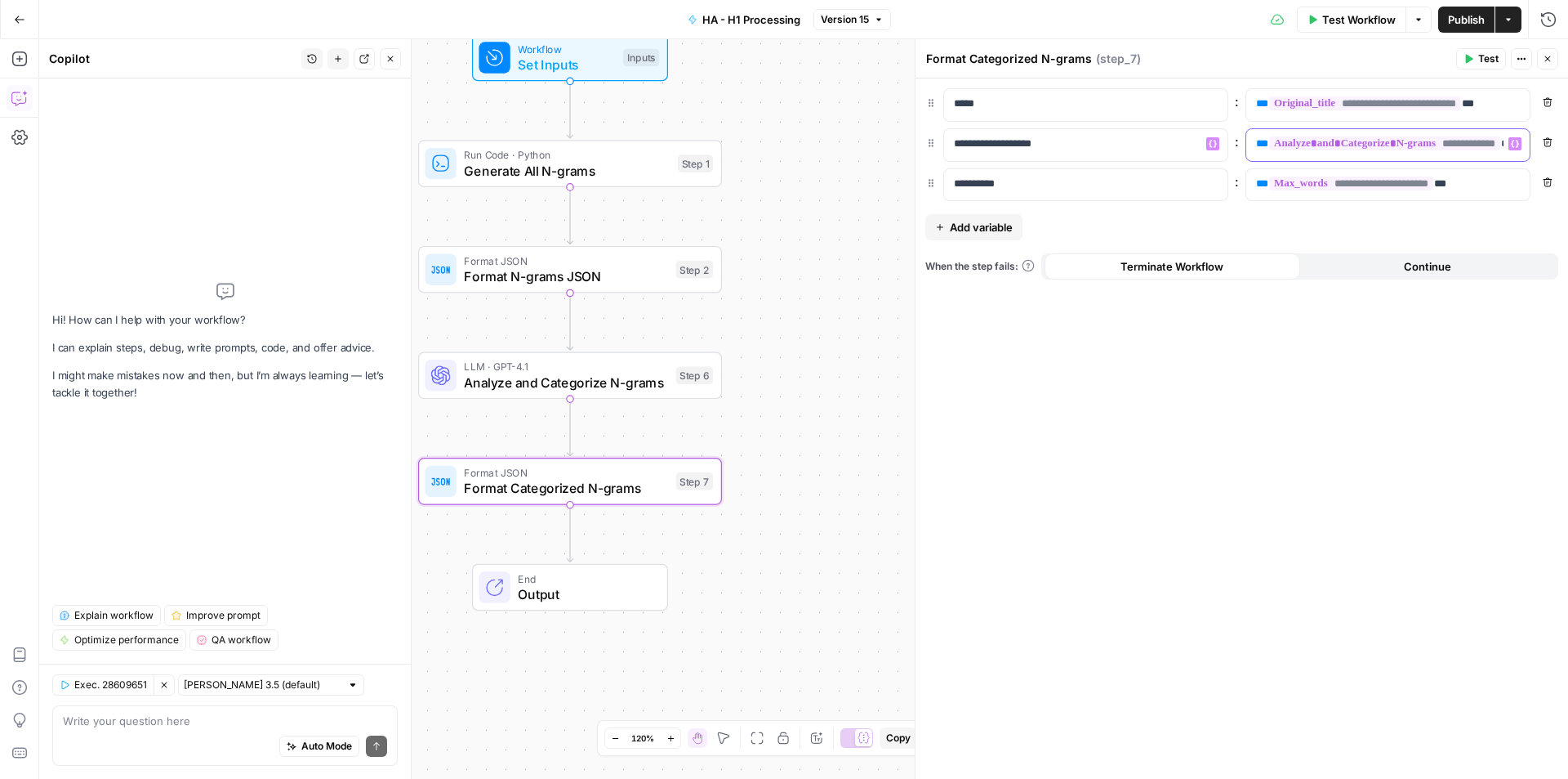
click at [1521, 143] on div "**********" at bounding box center [1388, 144] width 283 height 32
click at [0, 0] on lt-div at bounding box center [0, 0] width 0 height 0
click at [1254, 139] on div "**********" at bounding box center [1374, 144] width 257 height 32
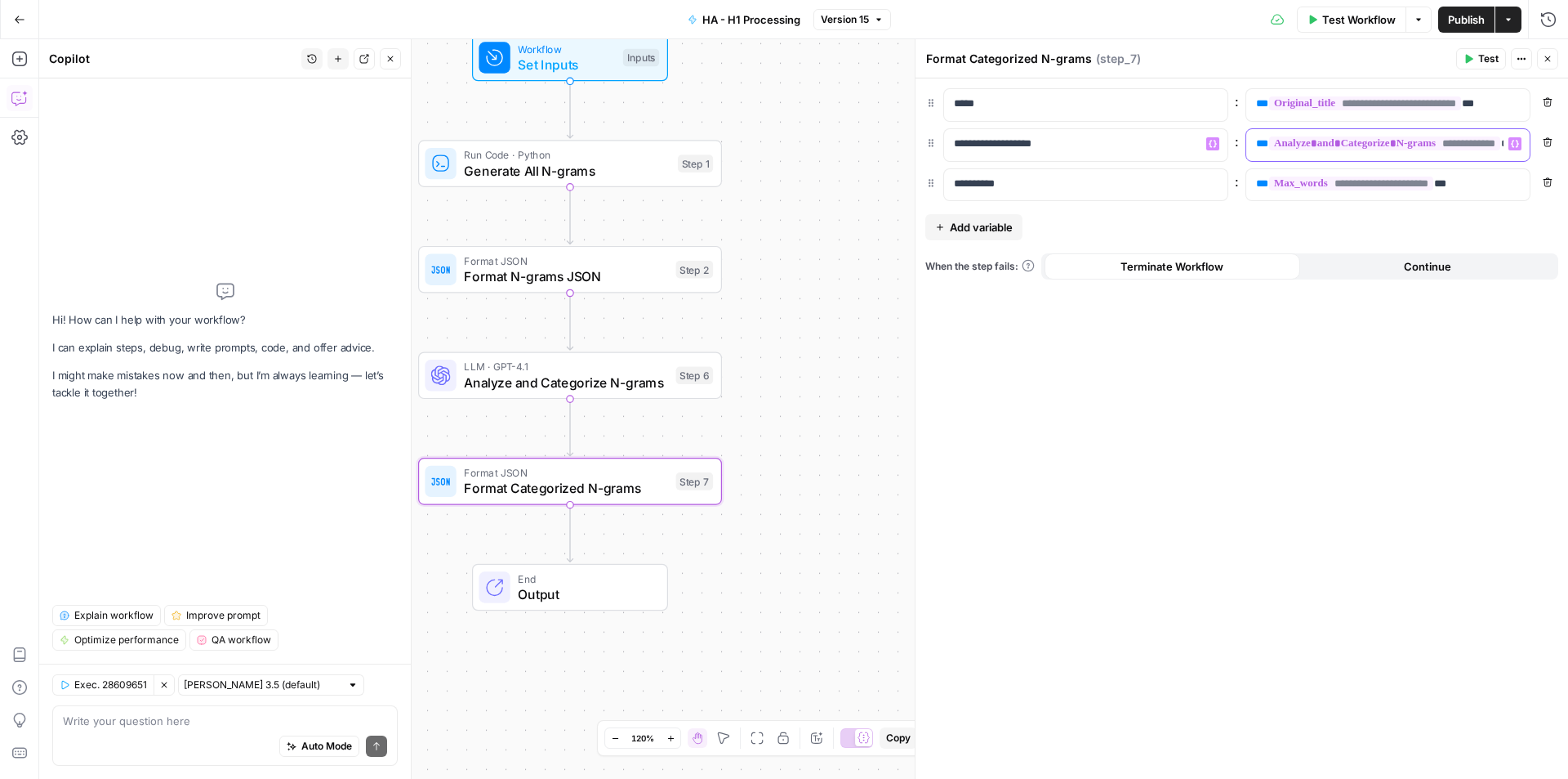
click at [1251, 149] on div "**********" at bounding box center [1374, 144] width 257 height 32
click at [1072, 172] on div "**********" at bounding box center [1242, 144] width 633 height 113
click at [1072, 172] on div "**********" at bounding box center [1072, 184] width 257 height 32
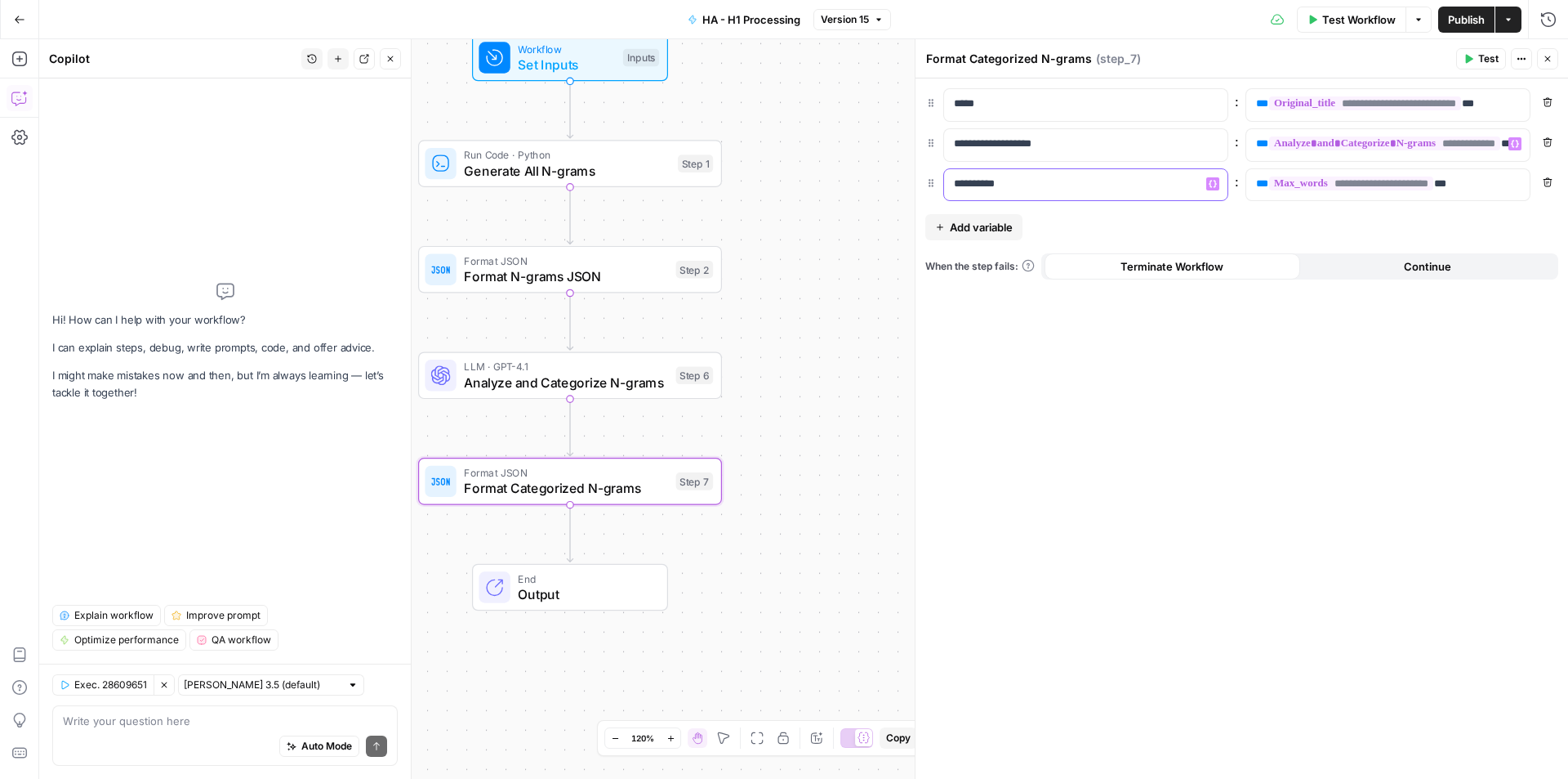
click at [1072, 172] on div "**********" at bounding box center [1072, 184] width 257 height 32
click at [1503, 114] on div "**********" at bounding box center [1388, 105] width 283 height 32
click at [0, 0] on lt-div at bounding box center [0, 0] width 0 height 0
click at [0, 0] on lt-div "**********" at bounding box center [0, 0] width 0 height 0
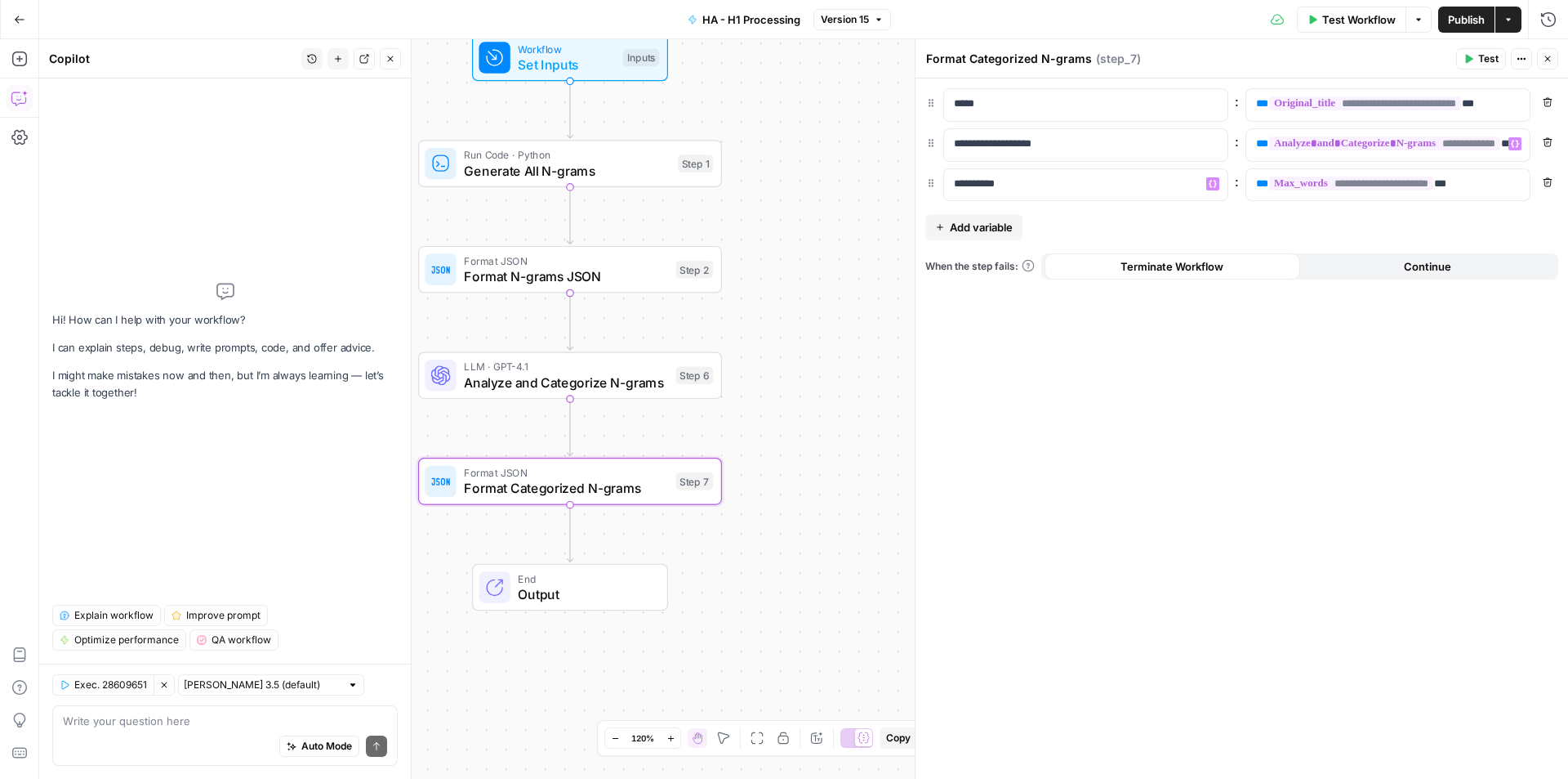
click at [0, 0] on lt-div at bounding box center [0, 0] width 0 height 0
click at [0, 0] on lt-div "**********" at bounding box center [0, 0] width 0 height 0
click at [1474, 106] on span "**" at bounding box center [1474, 104] width 0 height 11
click at [1545, 52] on button "Close" at bounding box center [1548, 59] width 22 height 22
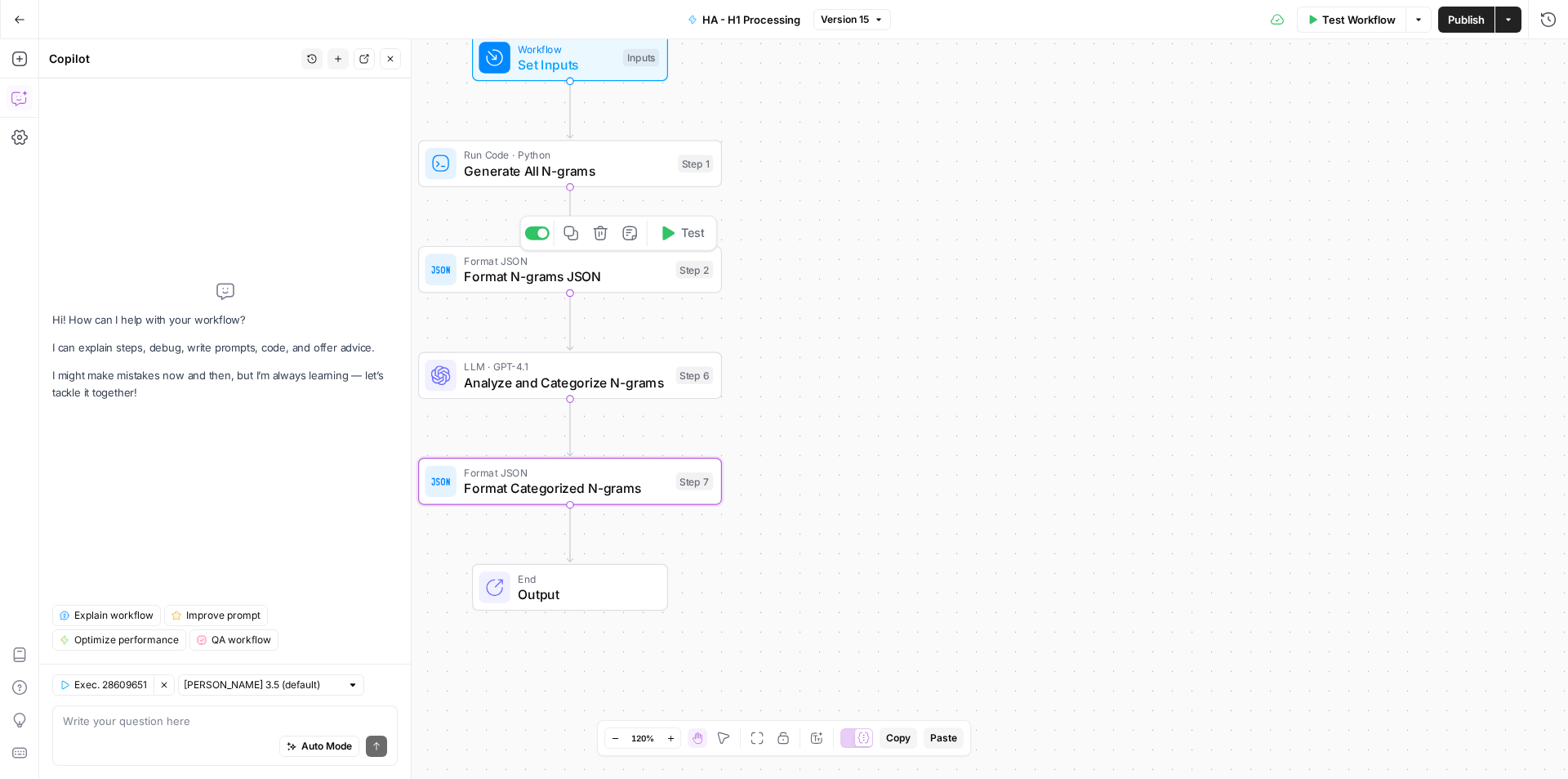
click at [526, 395] on div "LLM · GPT-4.1 Analyze and Categorize N-grams Step 6 Copy step Delete step Add N…" at bounding box center [569, 376] width 304 height 48
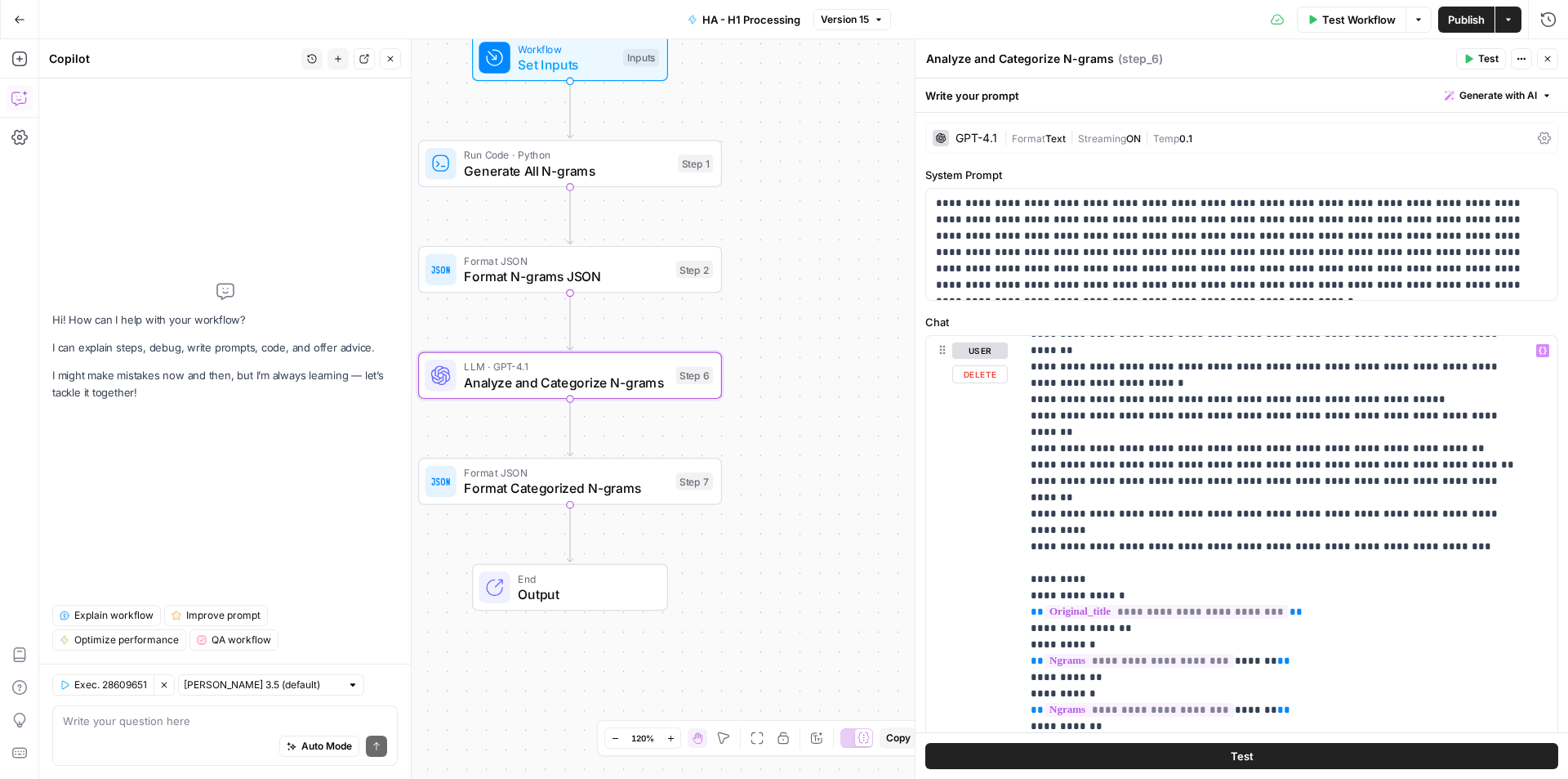
scroll to position [327, 0]
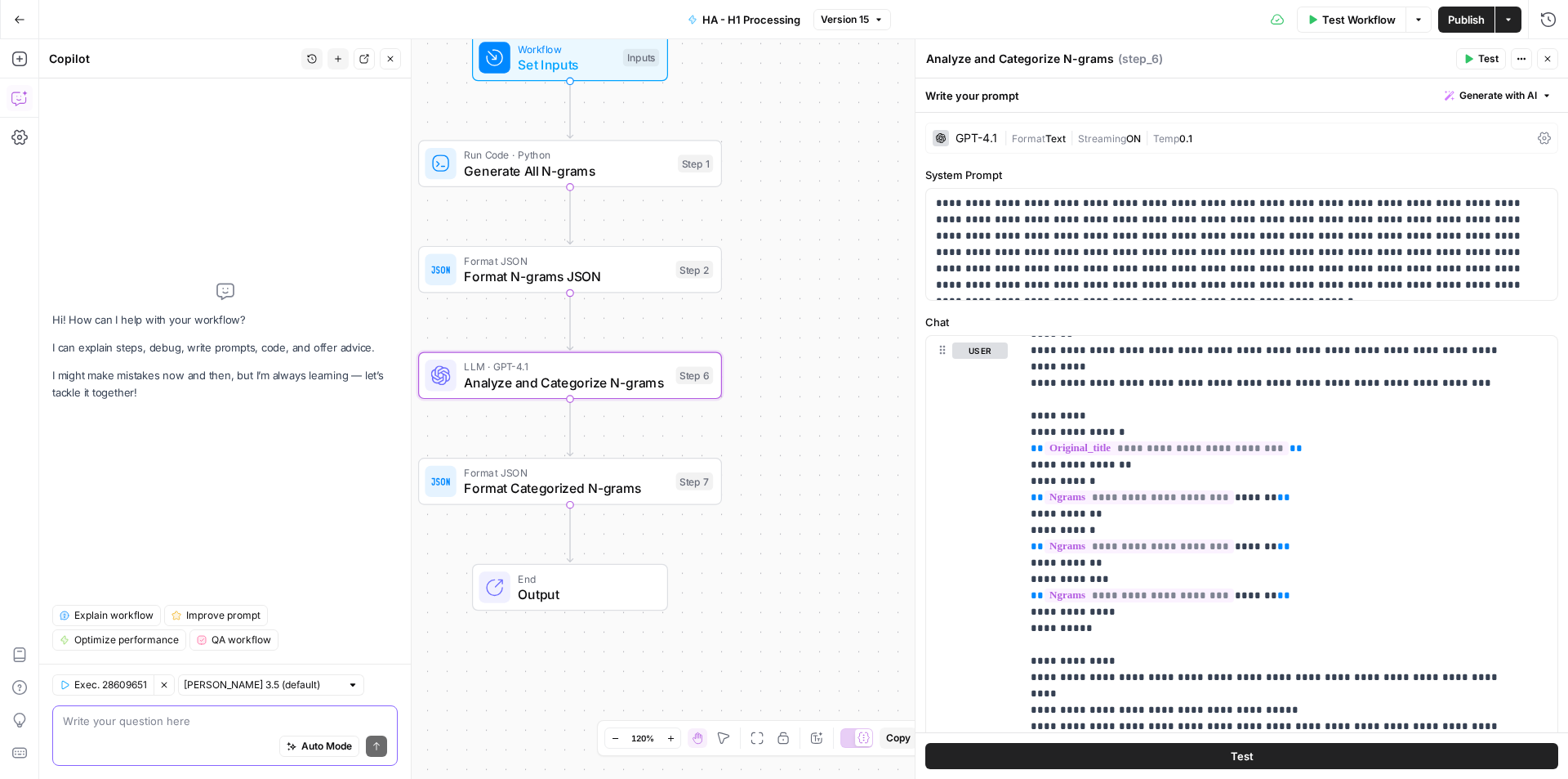
click at [192, 724] on textarea at bounding box center [225, 720] width 324 height 16
type textarea "Do I need step 2 here?"
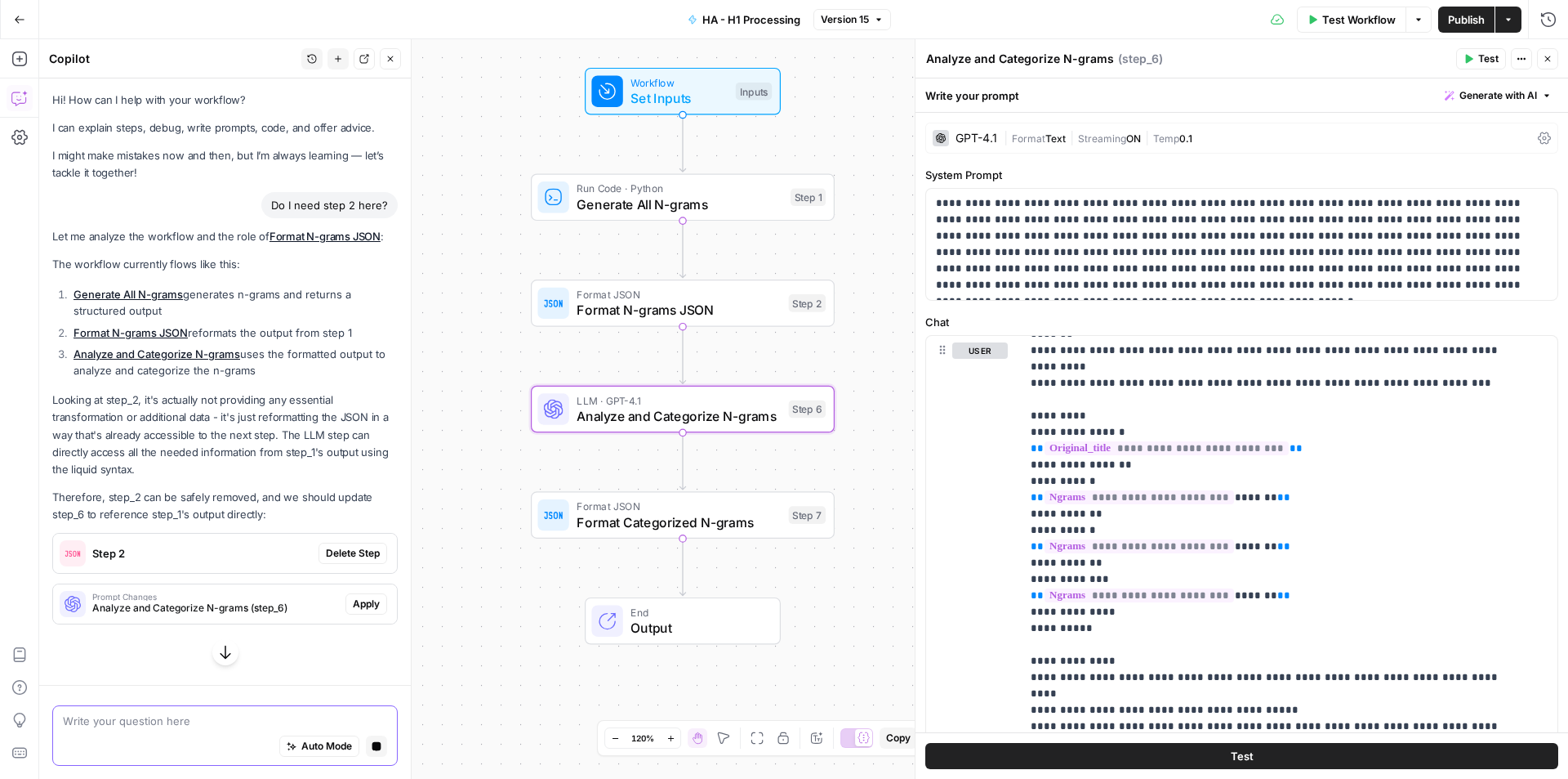
scroll to position [0, 0]
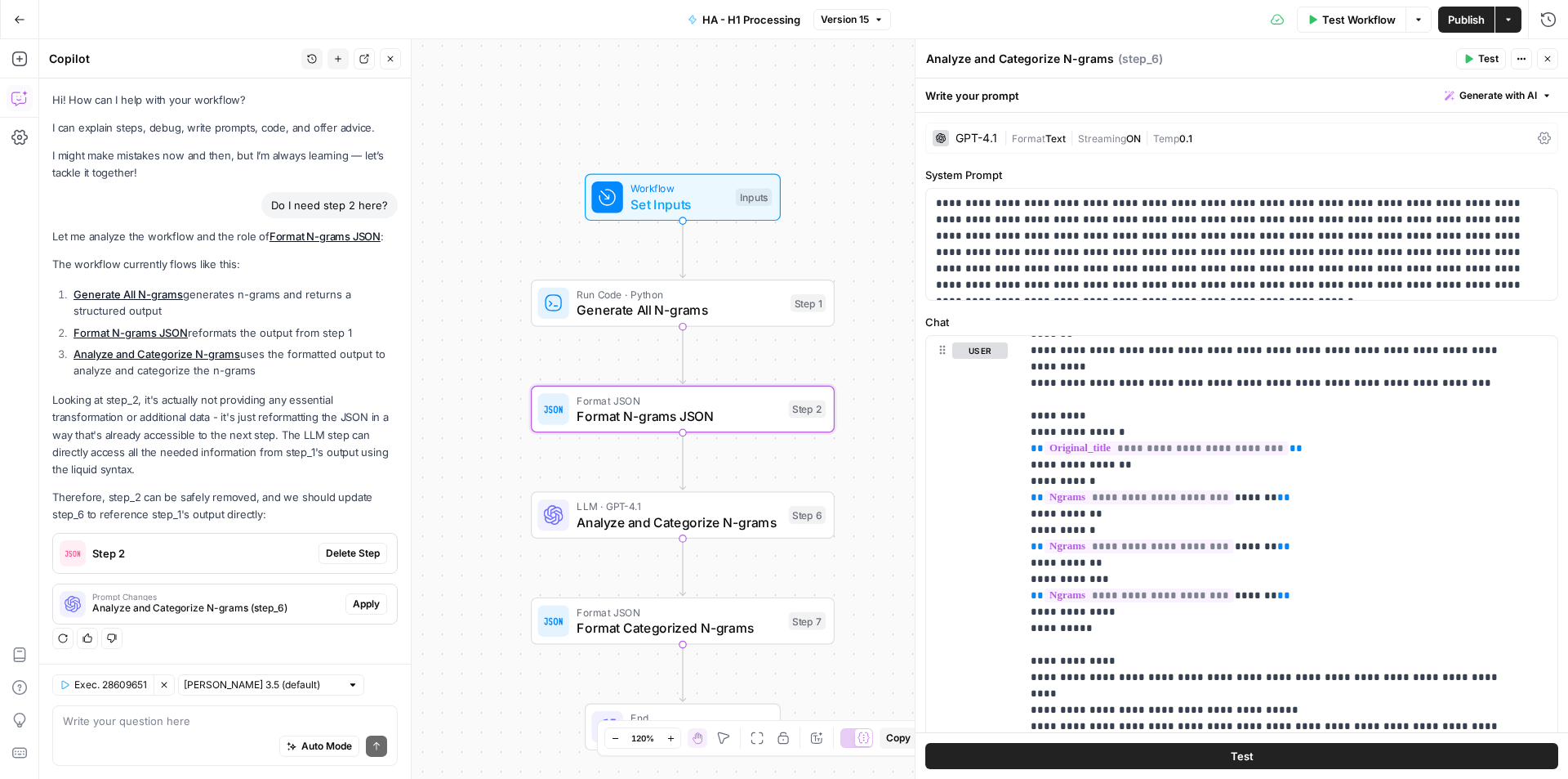
click at [342, 552] on span "Delete Step" at bounding box center [353, 553] width 54 height 14
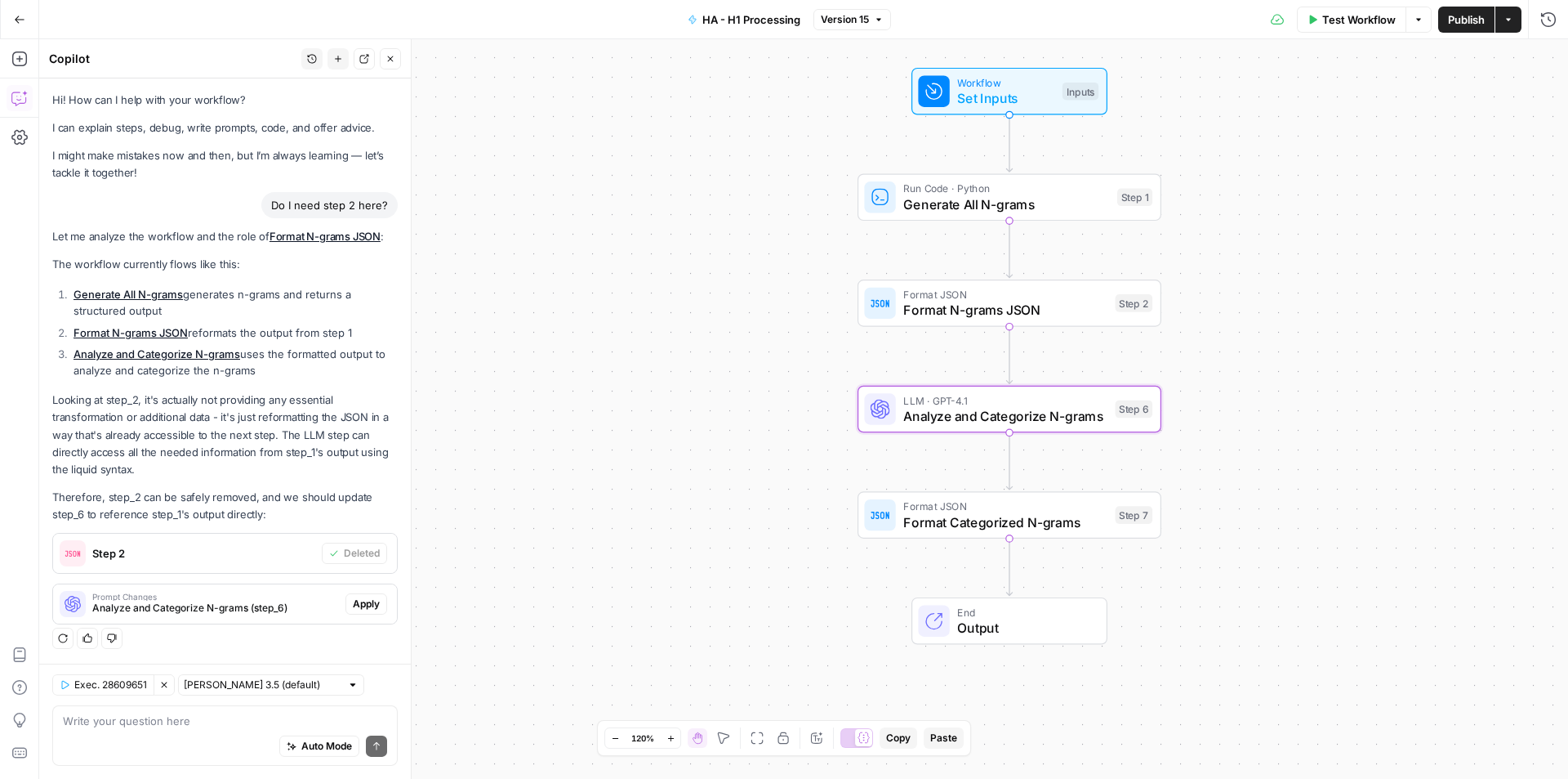
click at [367, 600] on span "Apply" at bounding box center [366, 604] width 27 height 14
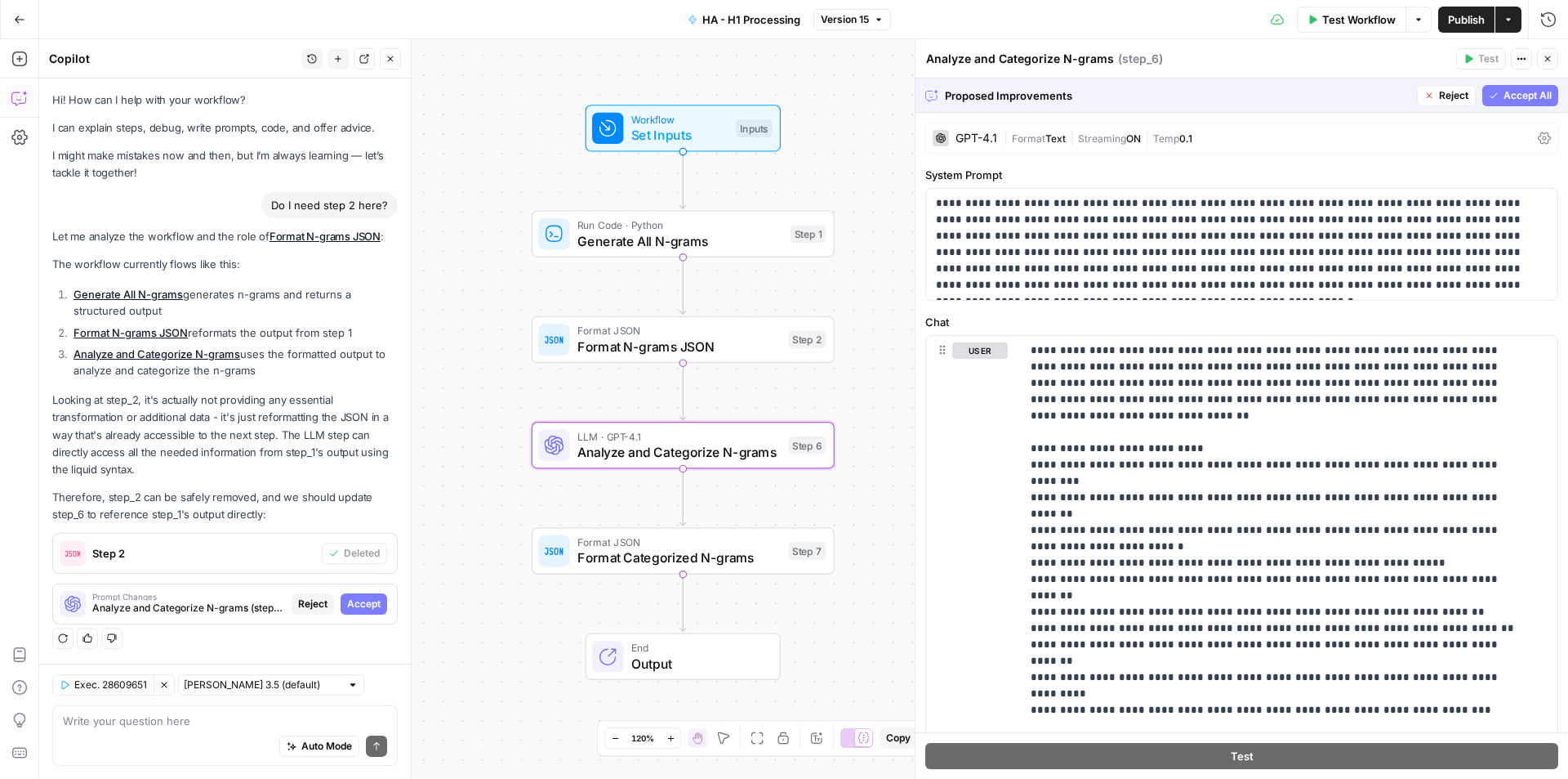
click at [378, 604] on span "Accept" at bounding box center [364, 604] width 33 height 14
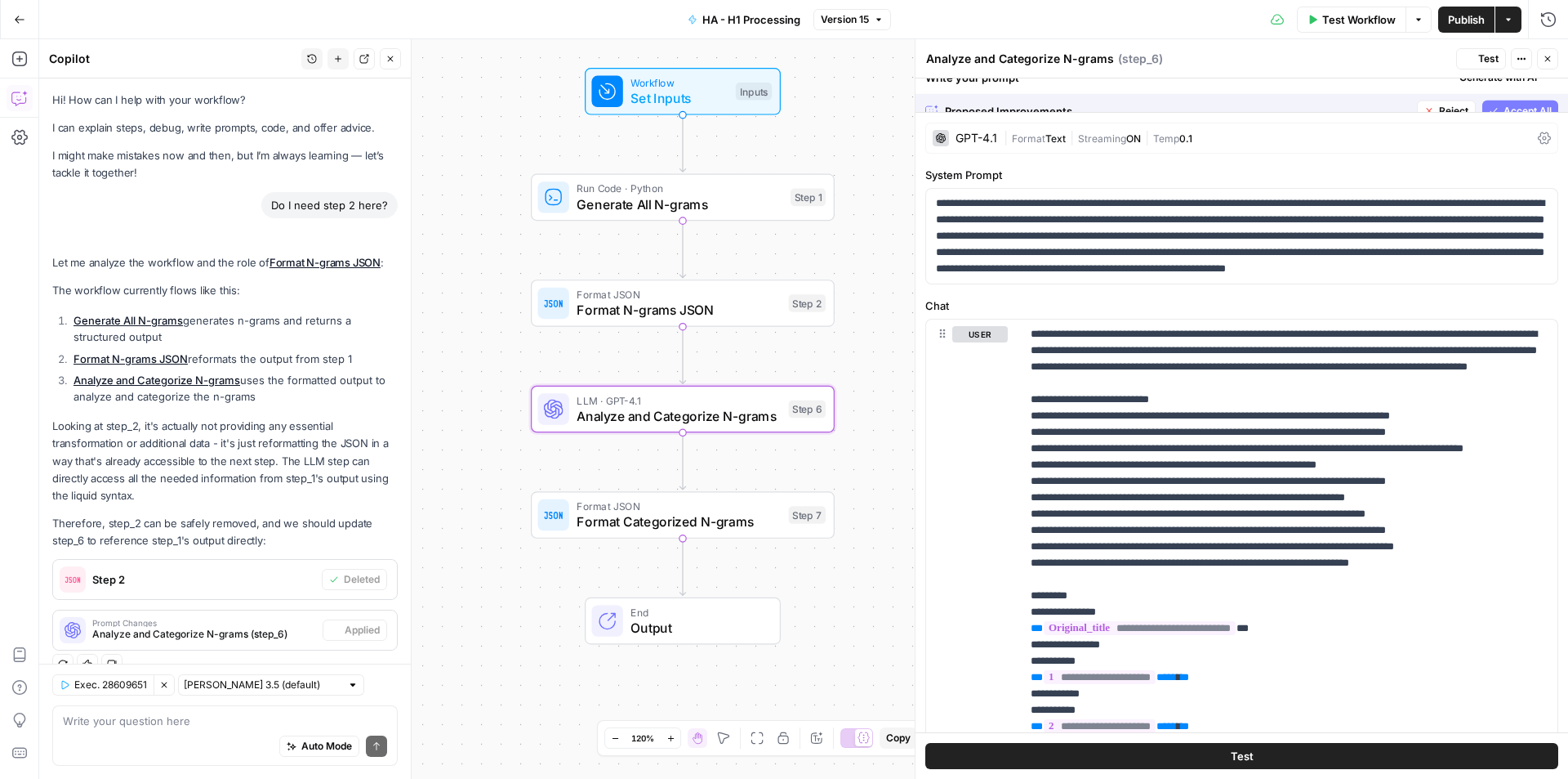
scroll to position [26, 0]
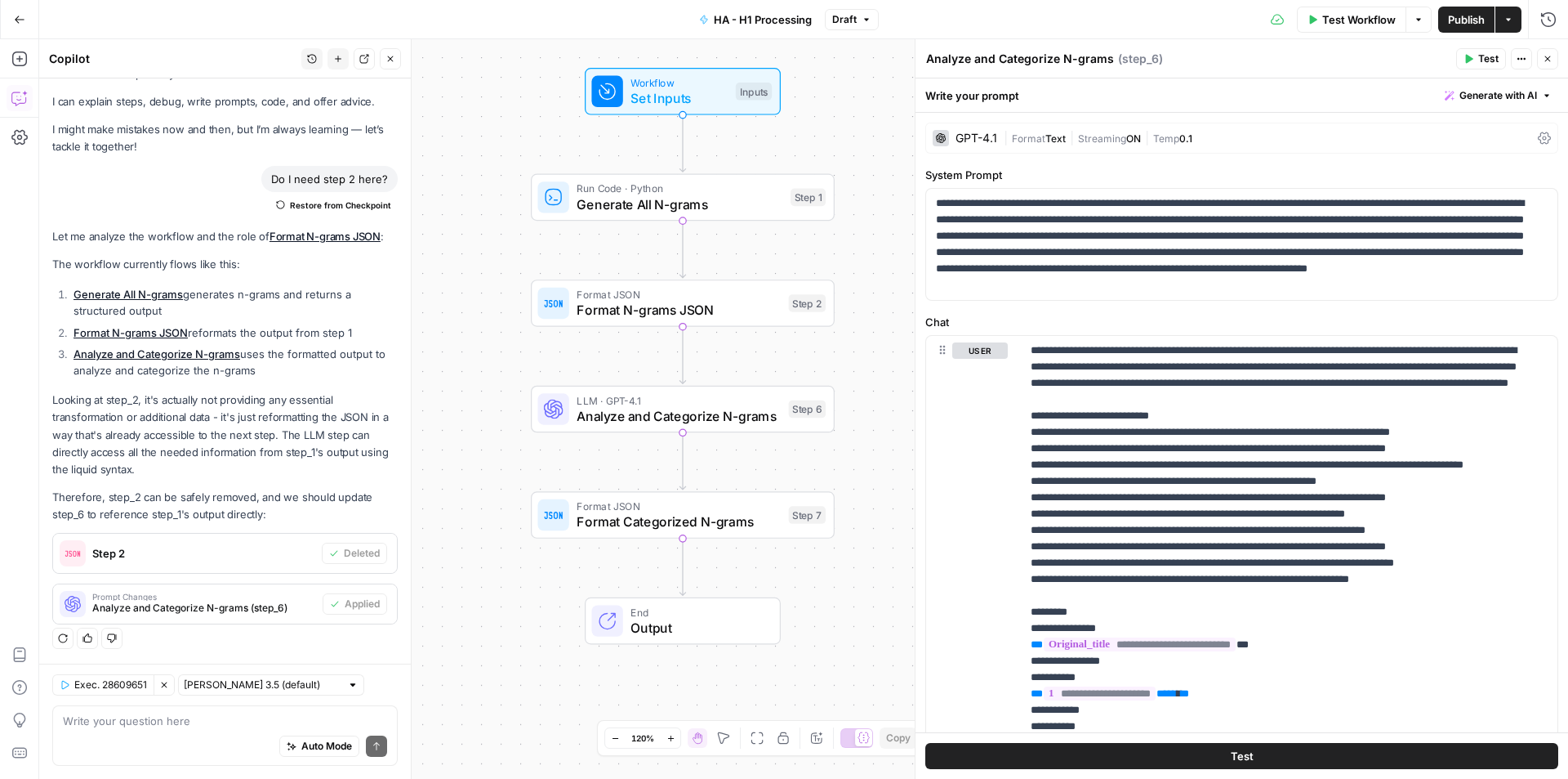
click at [182, 732] on div "Auto Mode Send" at bounding box center [225, 747] width 324 height 36
type textarea "step 2 didn't delete"
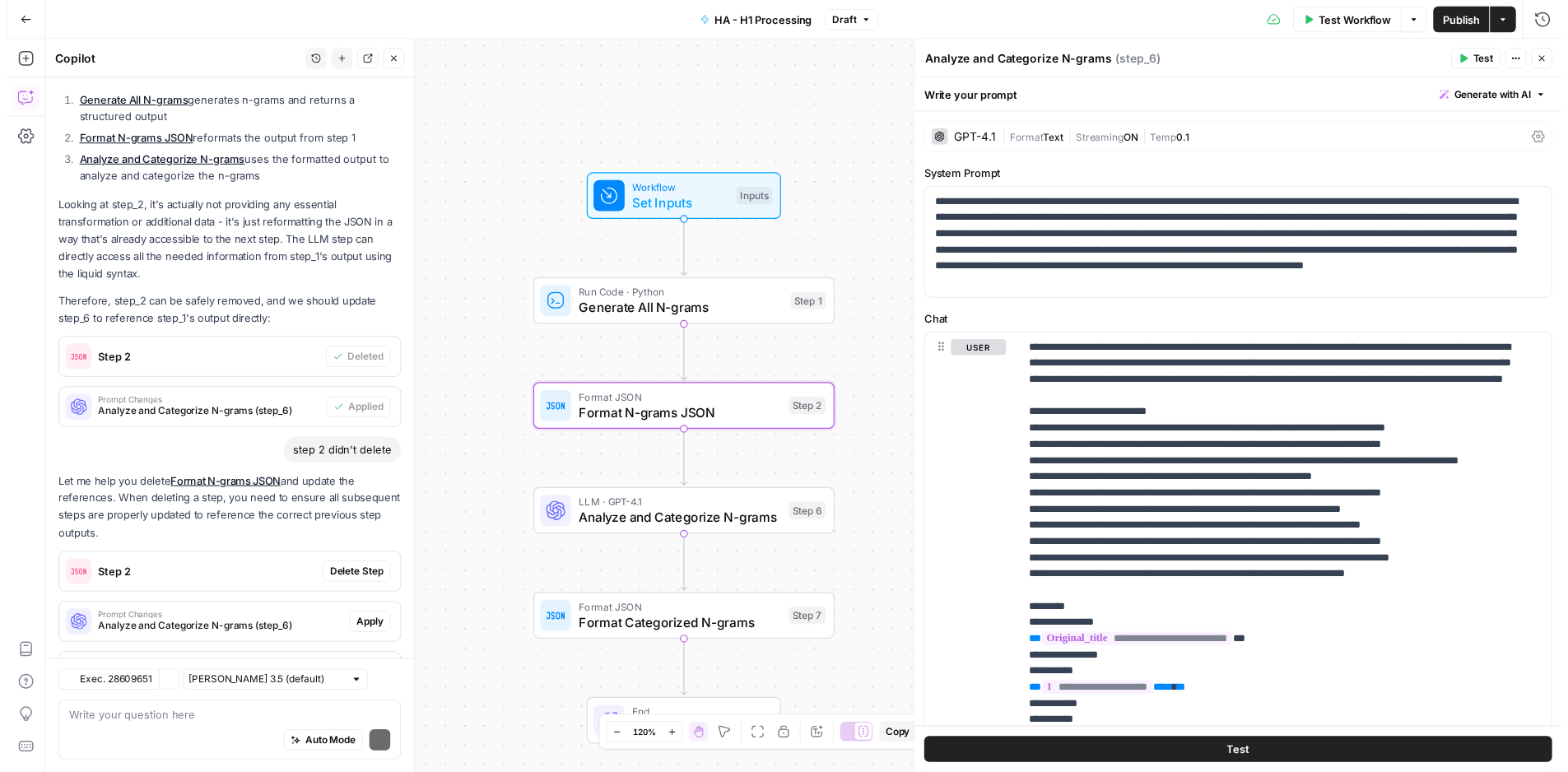
scroll to position [296, 0]
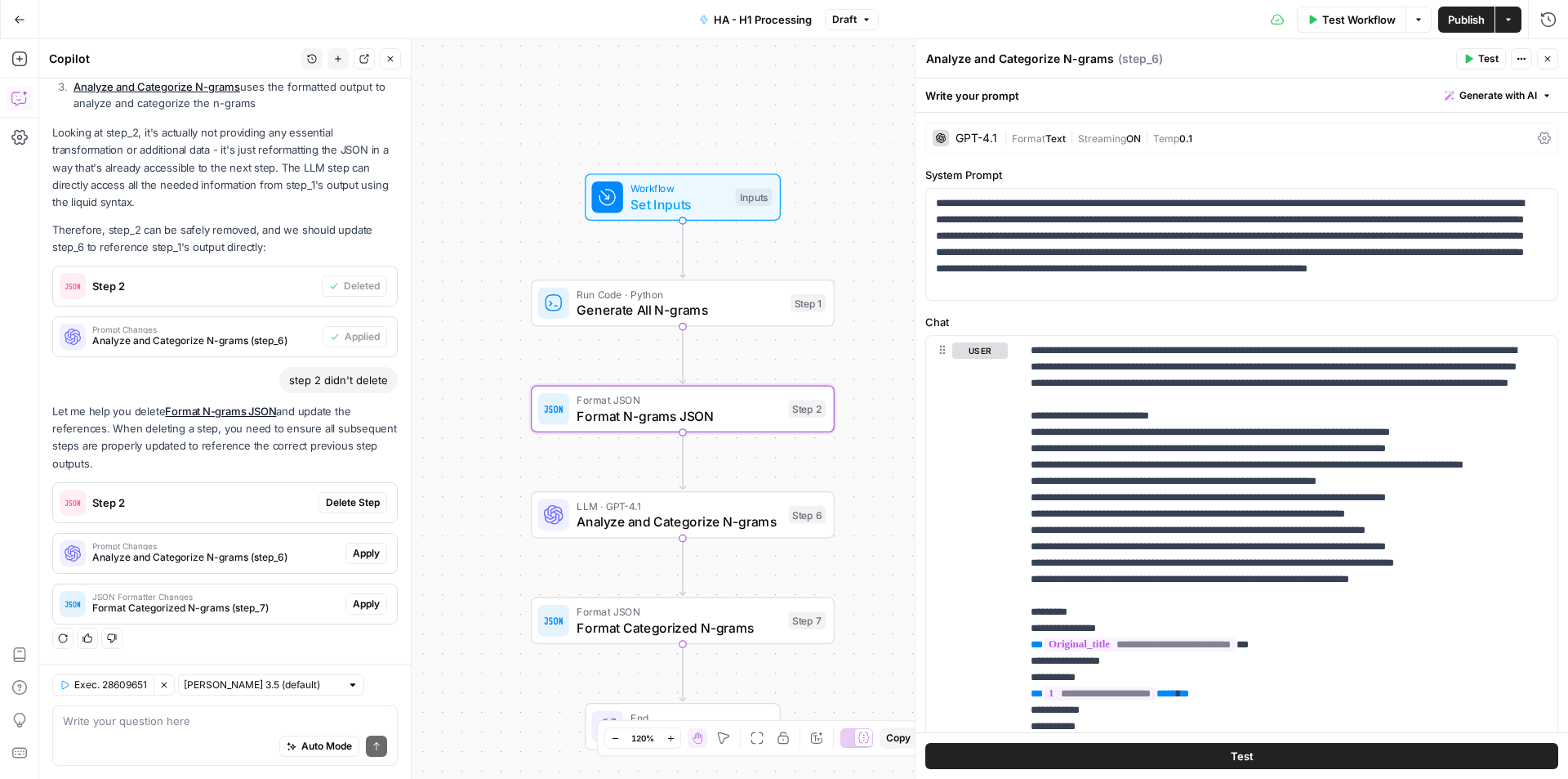
click at [350, 505] on span "Delete Step" at bounding box center [353, 503] width 54 height 14
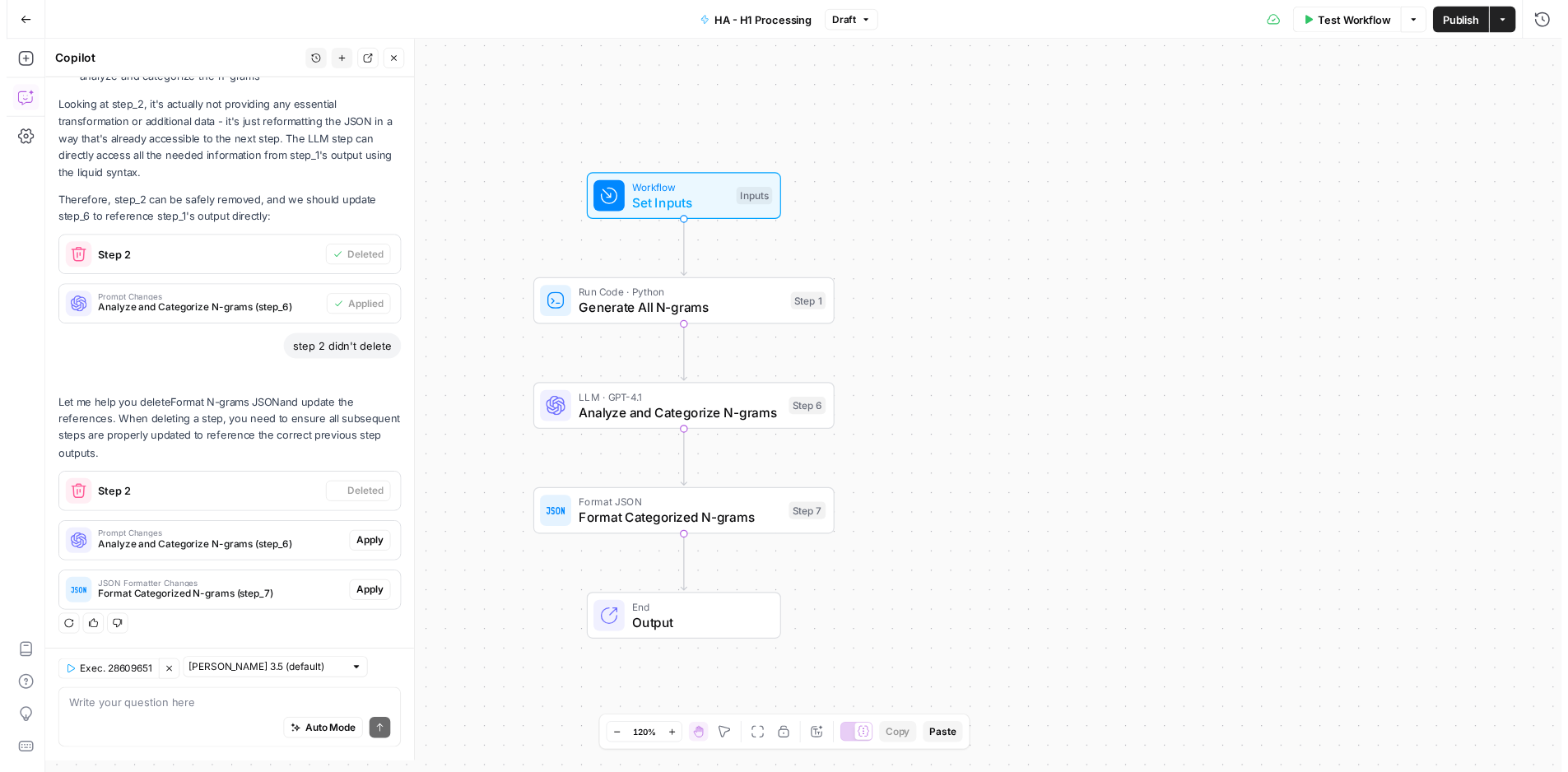
scroll to position [322, 0]
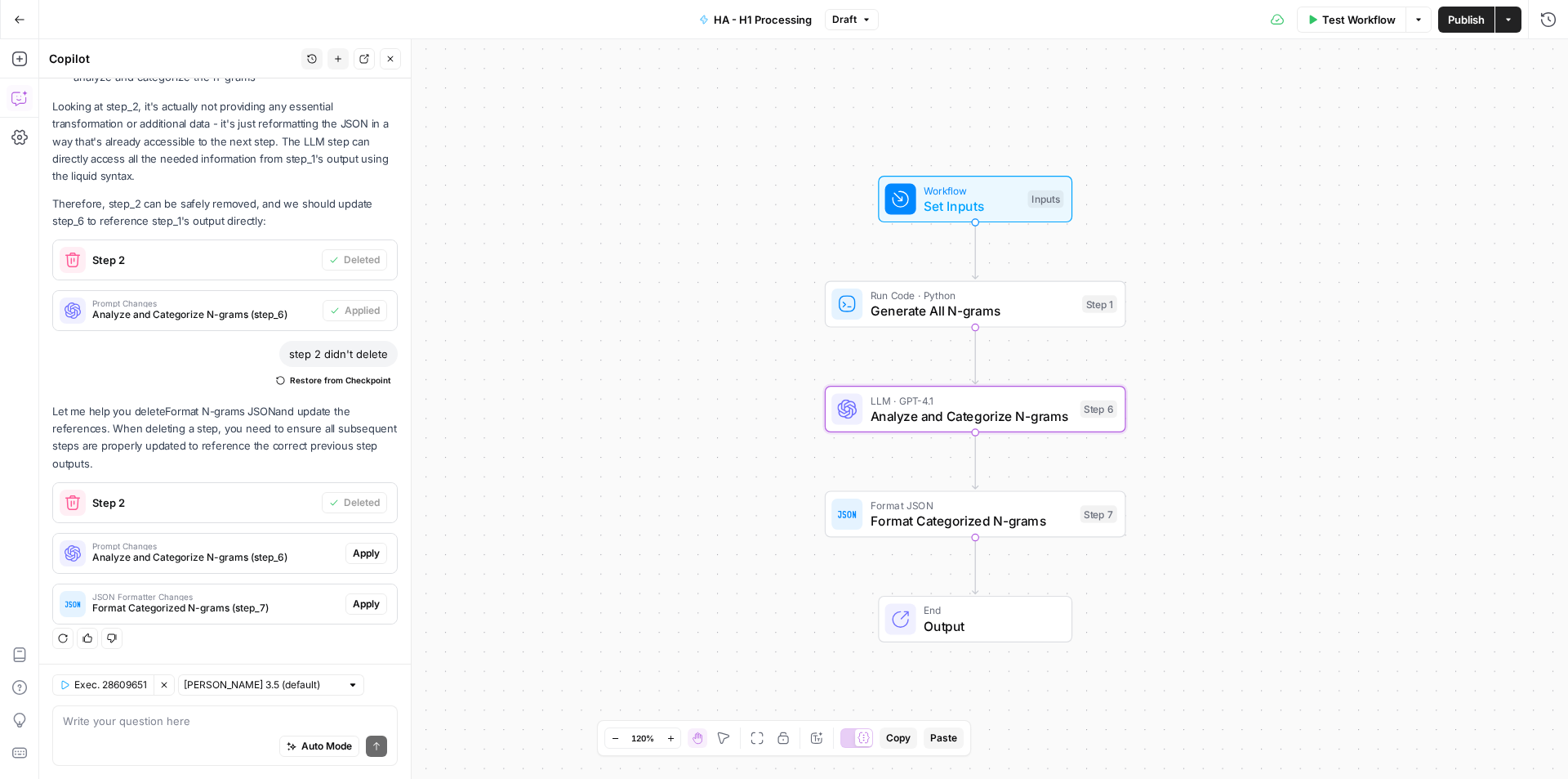
click at [353, 549] on span "Apply" at bounding box center [366, 553] width 27 height 14
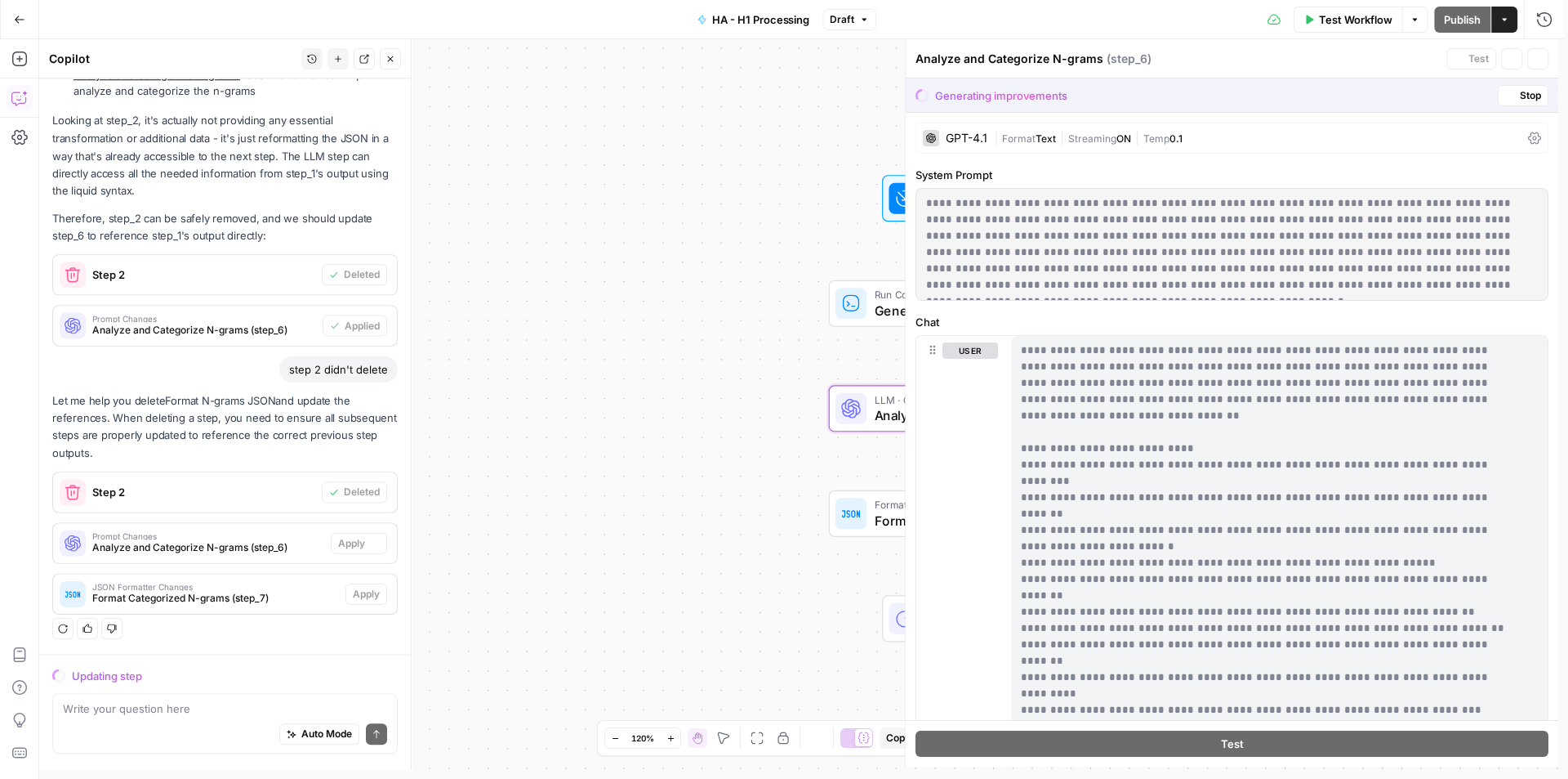
scroll to position [267, 0]
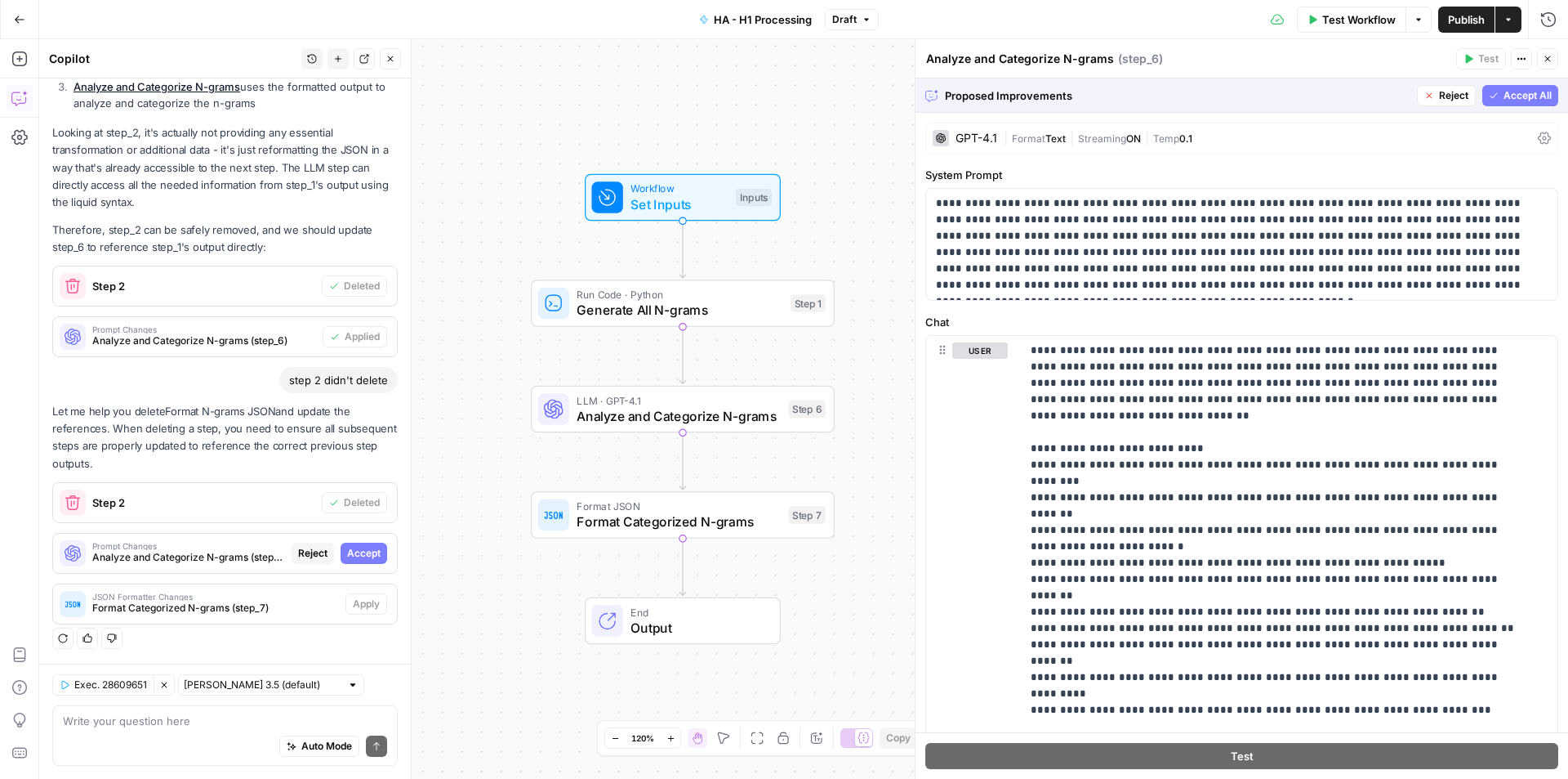
click at [1513, 96] on span "Accept All" at bounding box center [1526, 96] width 48 height 14
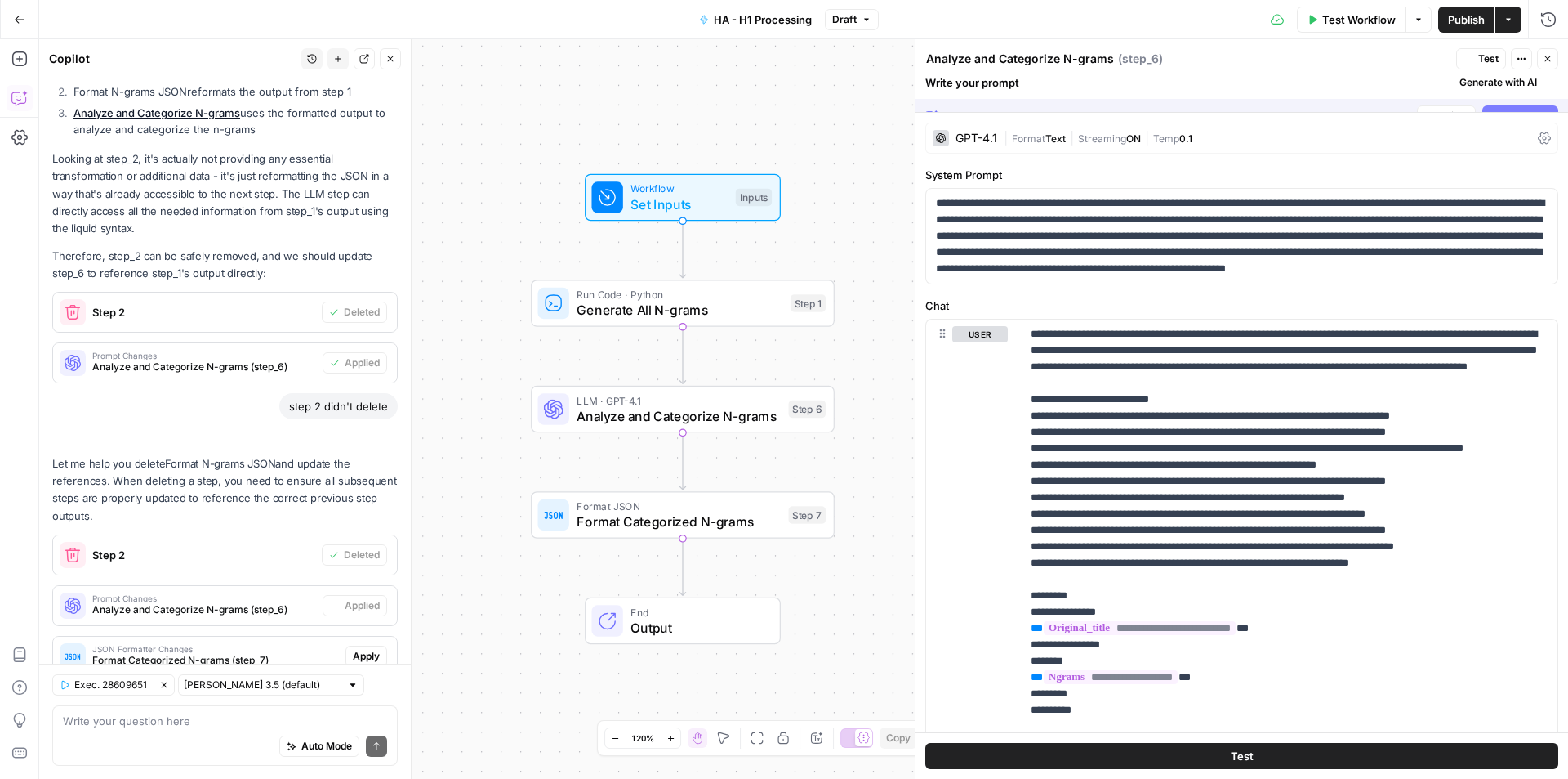
scroll to position [320, 0]
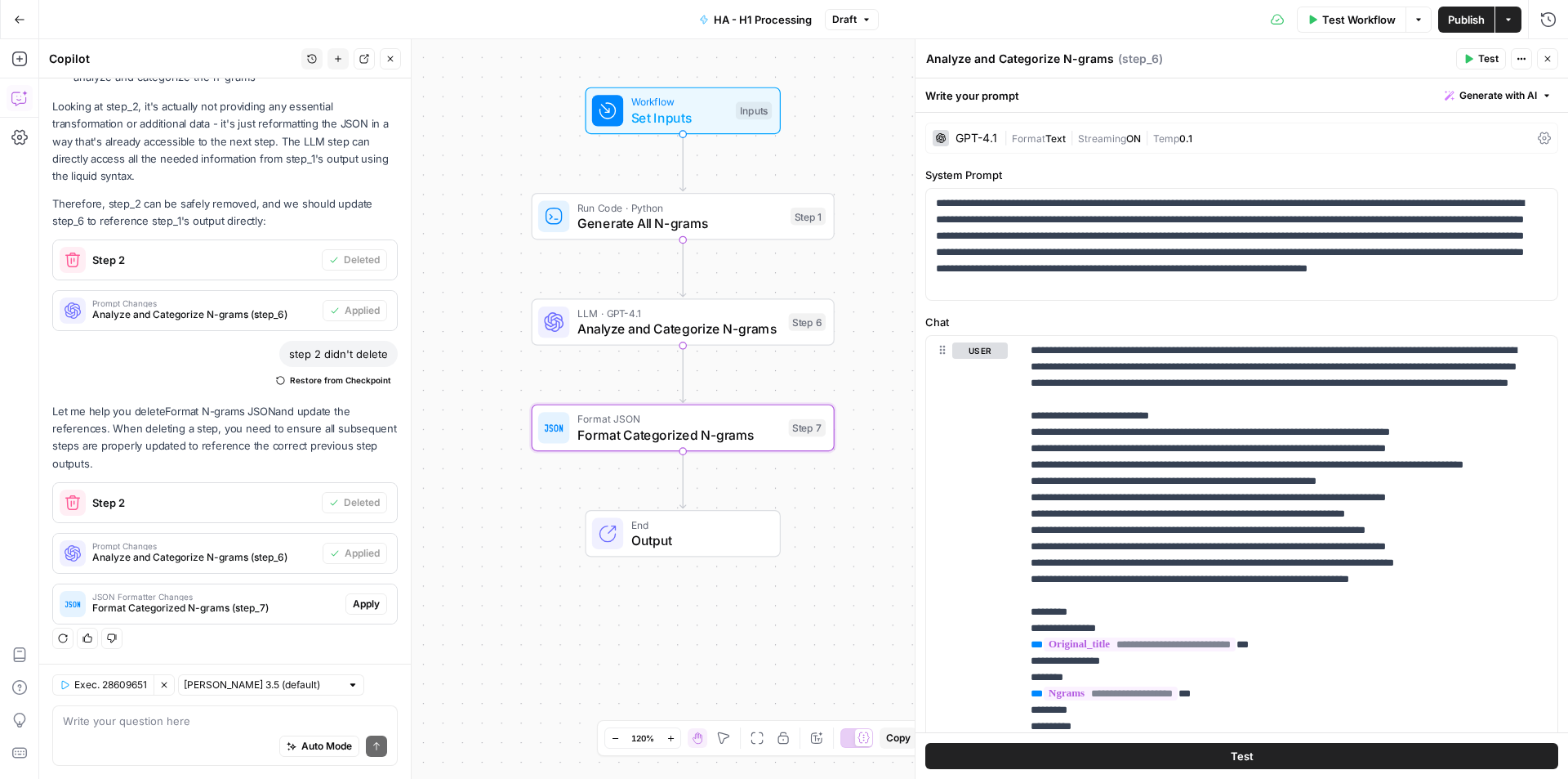
click at [357, 610] on span "Apply" at bounding box center [366, 604] width 27 height 14
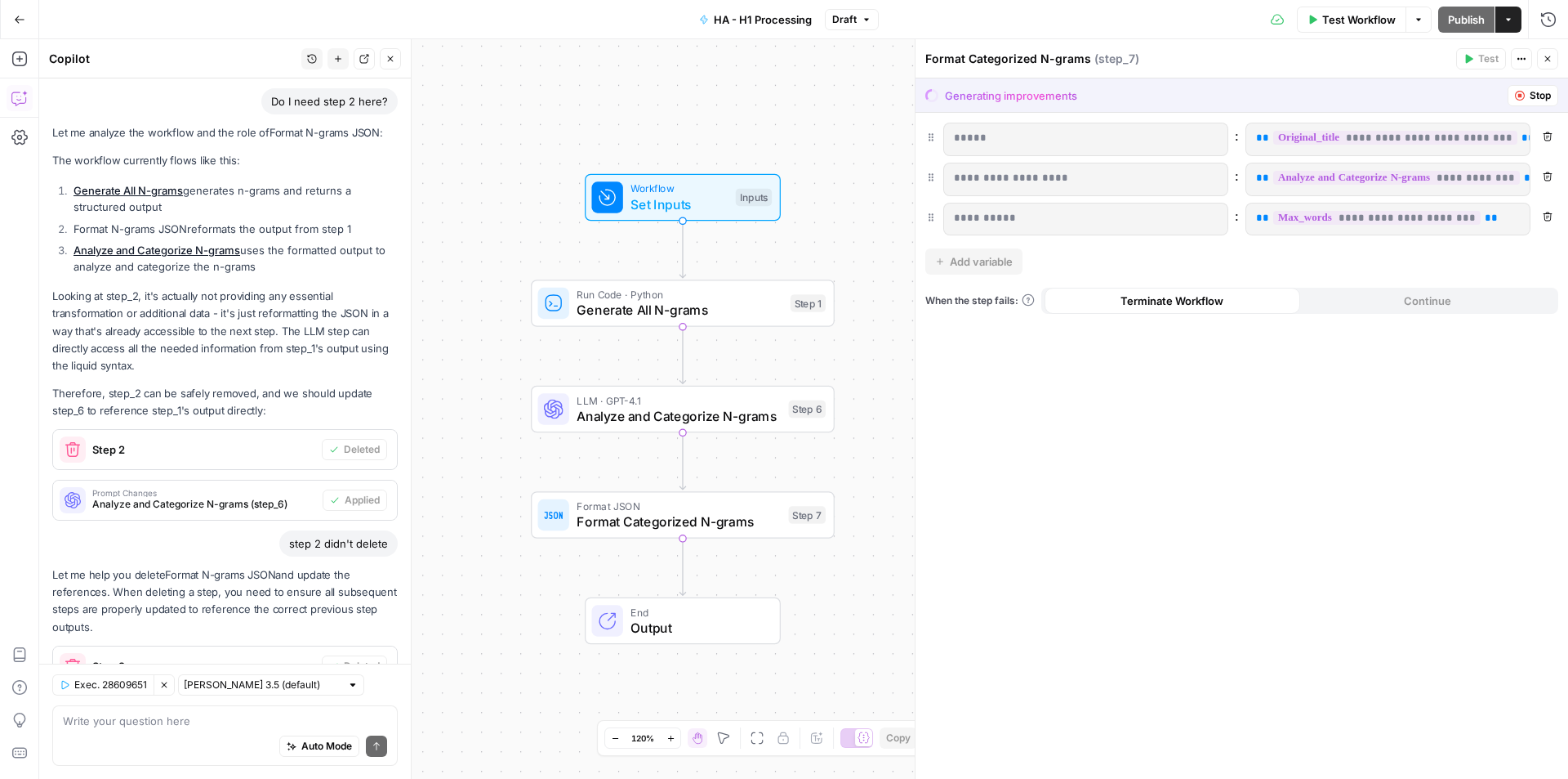
scroll to position [0, 0]
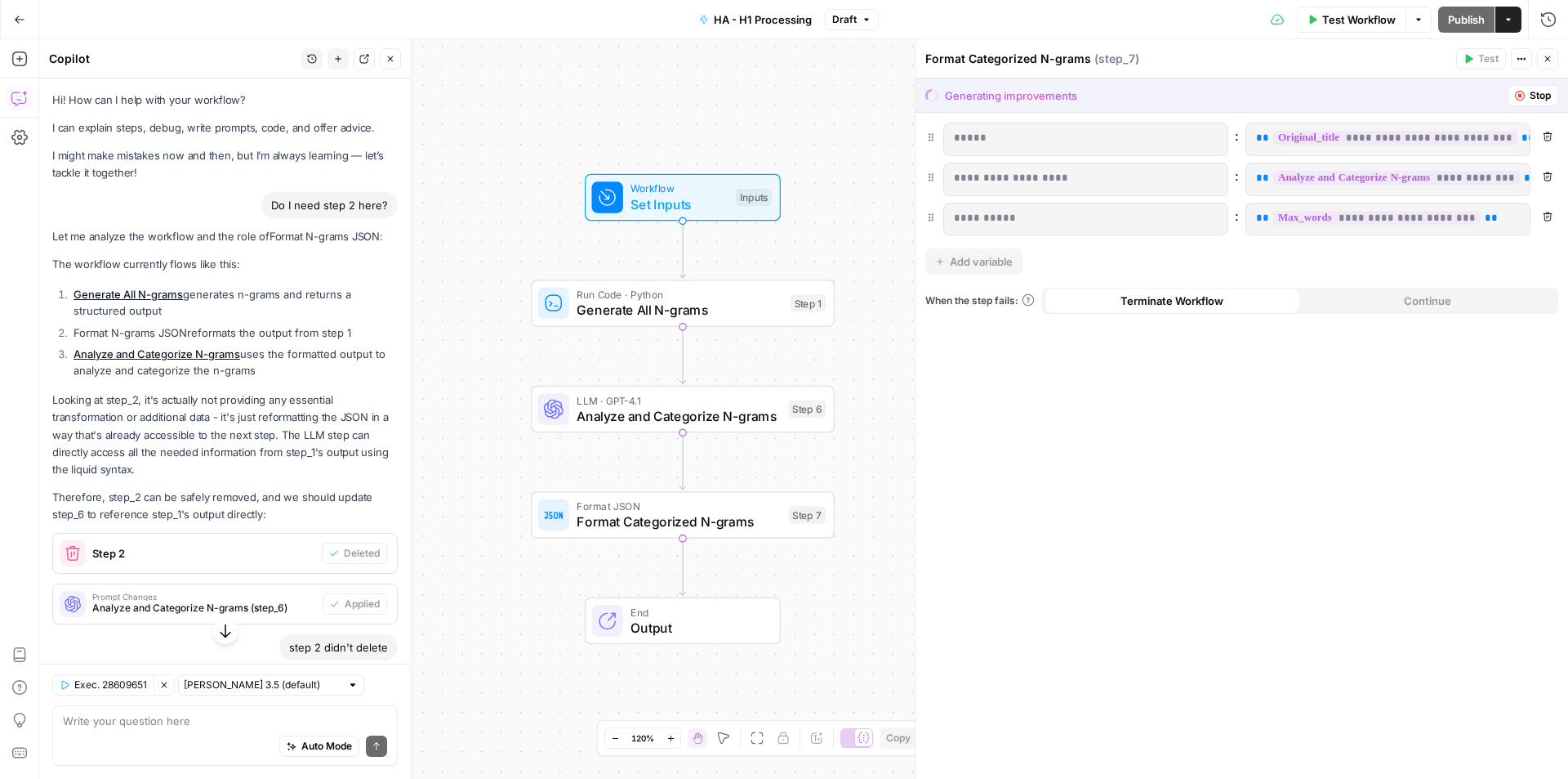
click at [302, 217] on div "Do I need step 2 here?" at bounding box center [329, 205] width 136 height 26
click at [312, 201] on div "Do I need step 2 here?" at bounding box center [329, 205] width 136 height 26
drag, startPoint x: 312, startPoint y: 201, endPoint x: 337, endPoint y: 199, distance: 25.1
click at [312, 201] on div "Do I need step 2 here?" at bounding box center [329, 205] width 136 height 26
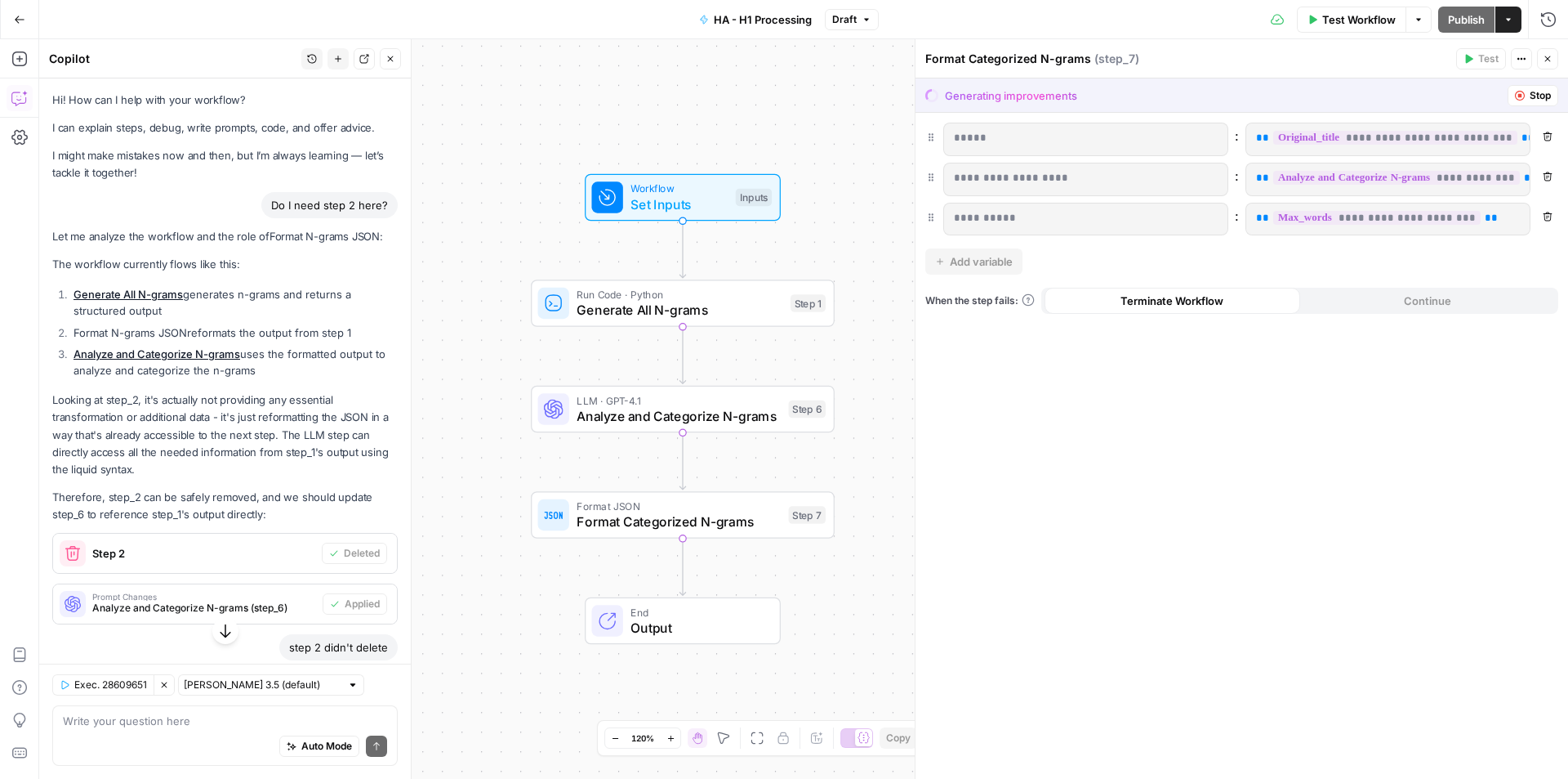
click at [686, 396] on span "LLM · GPT-4.1" at bounding box center [678, 399] width 203 height 15
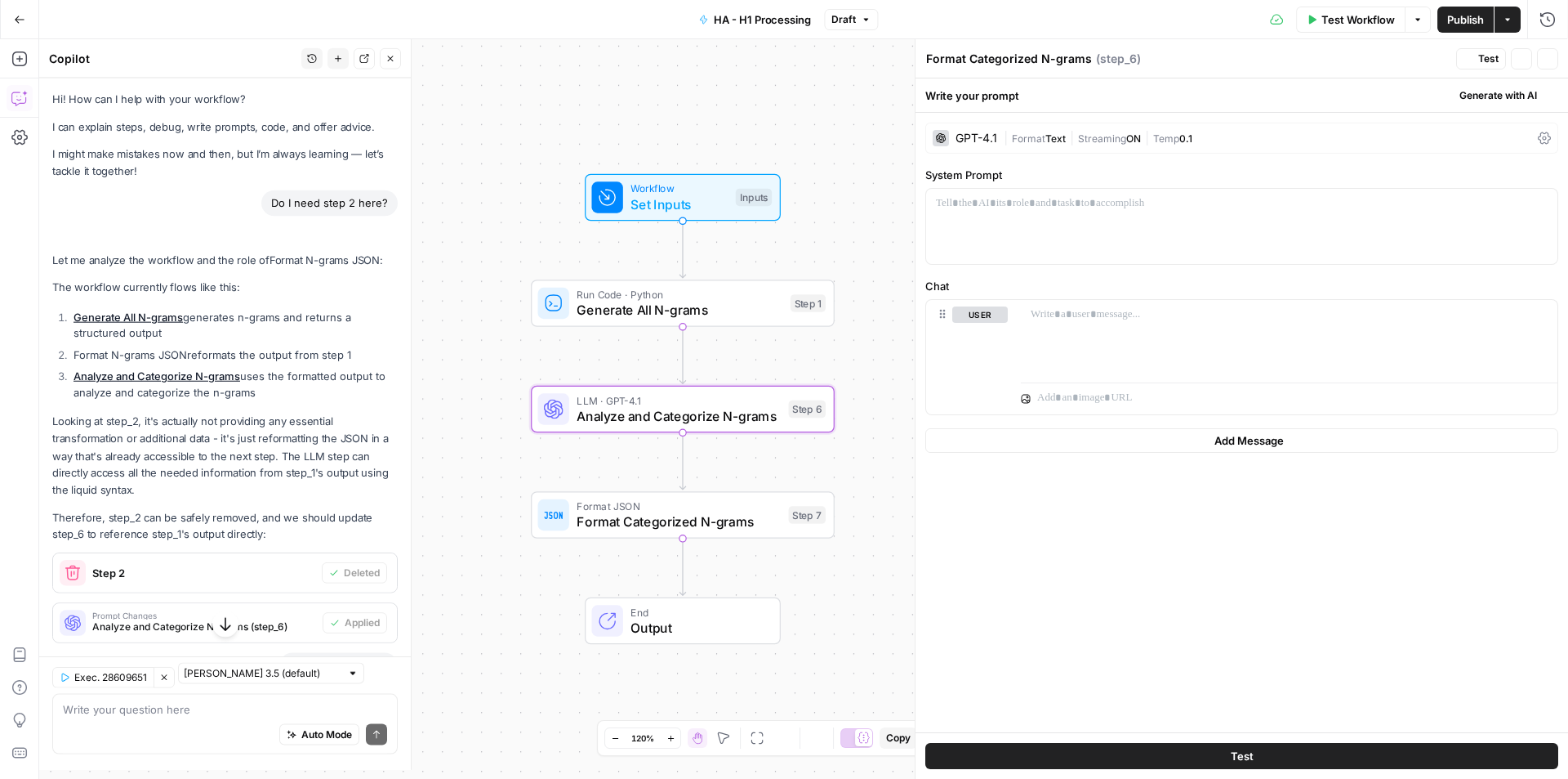
type textarea "Analyze and Categorize N-grams"
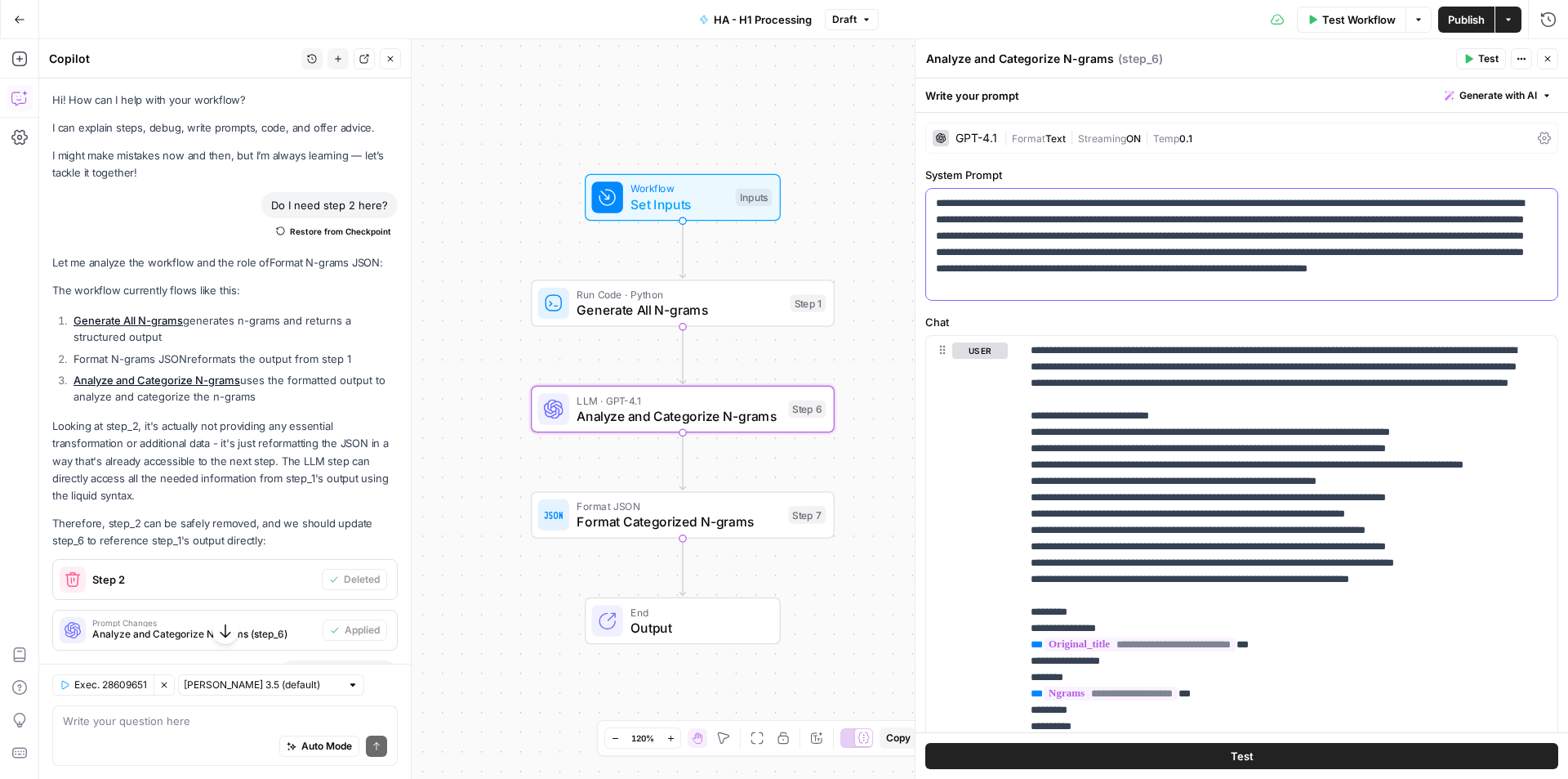
click at [1192, 268] on p "**********" at bounding box center [1235, 244] width 599 height 98
click at [1401, 413] on p "**********" at bounding box center [1277, 792] width 493 height 899
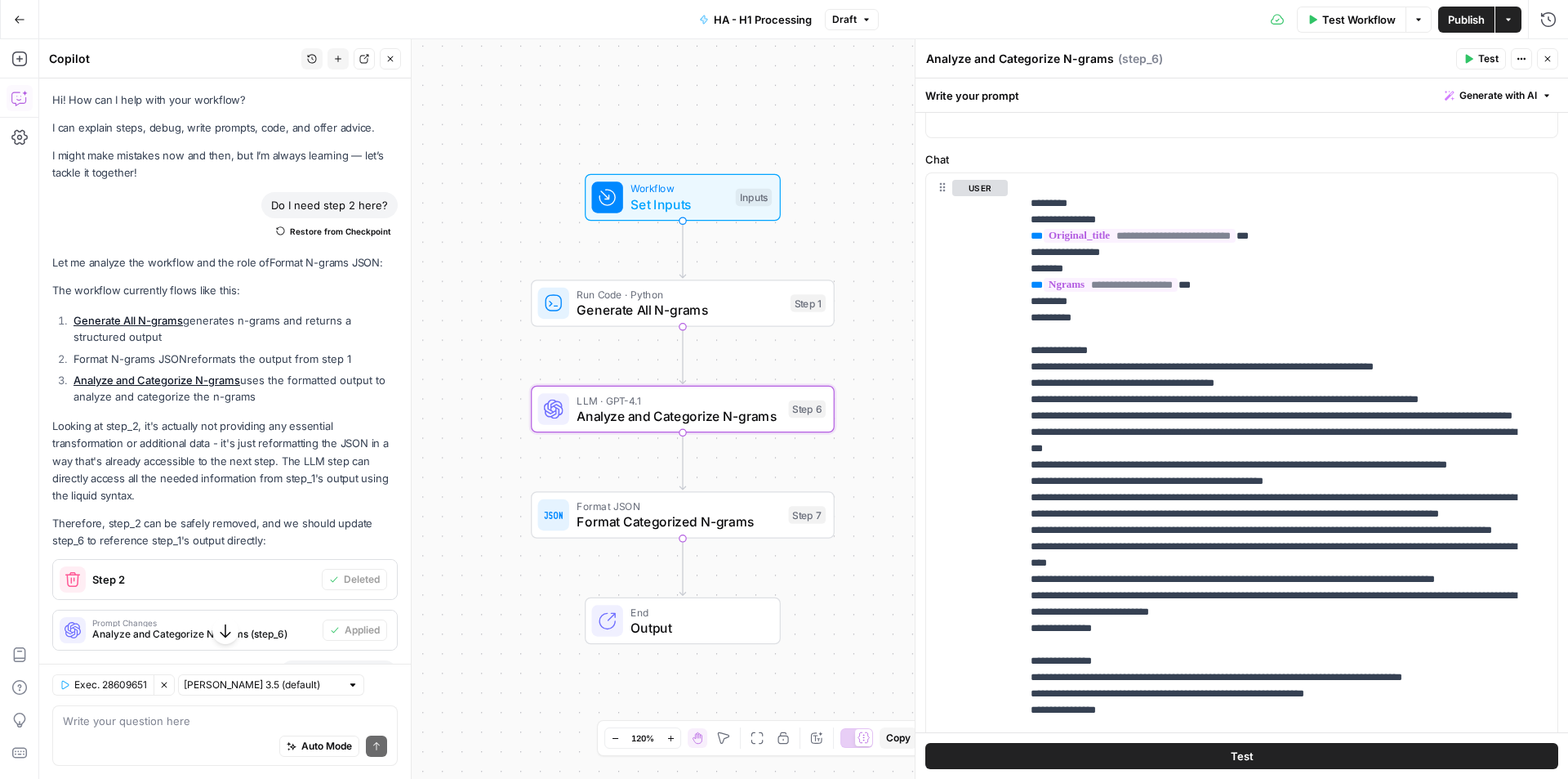
scroll to position [30, 0]
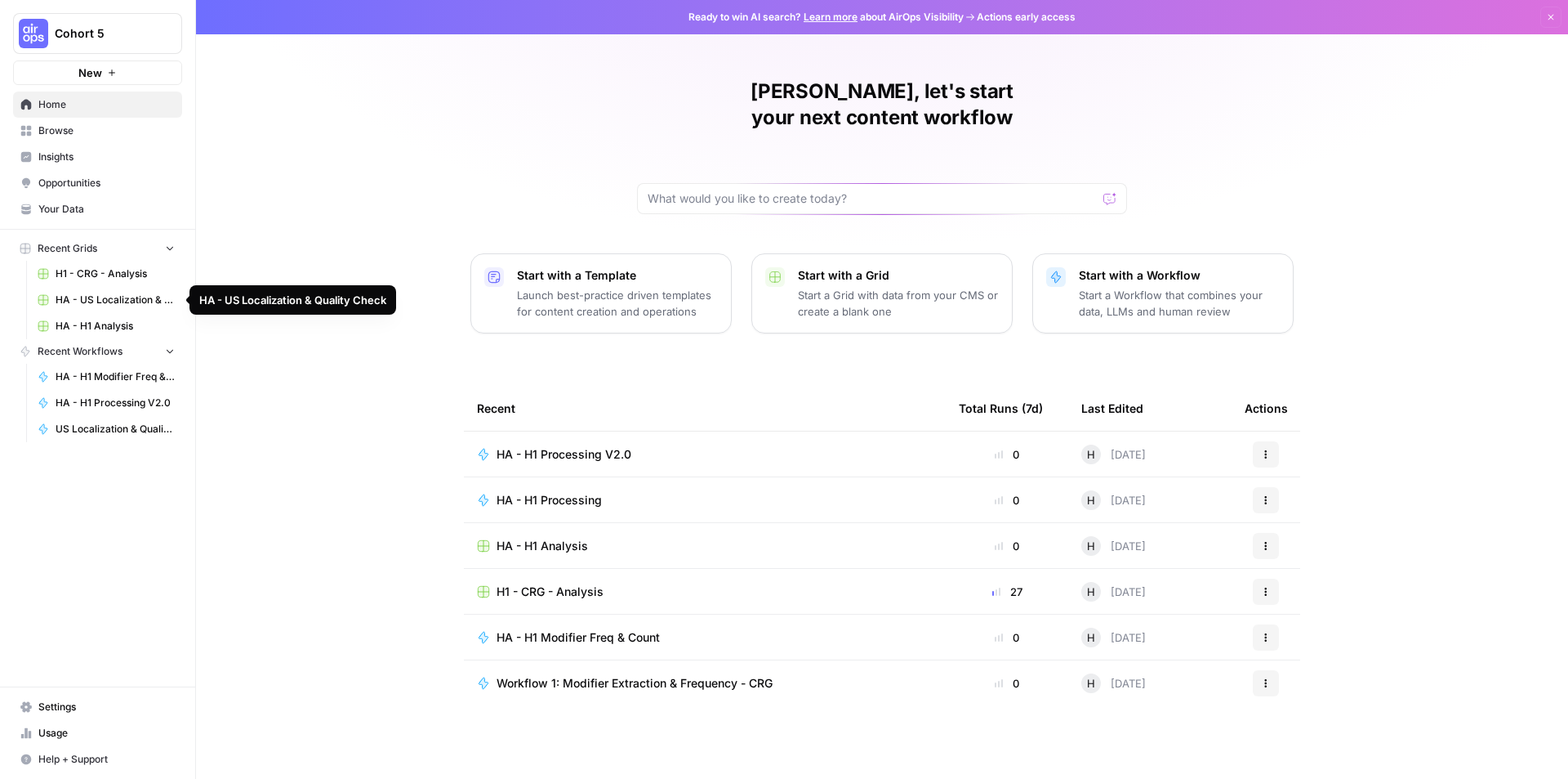
click at [107, 300] on span "HA - US Localization & Quality Check" at bounding box center [115, 300] width 119 height 14
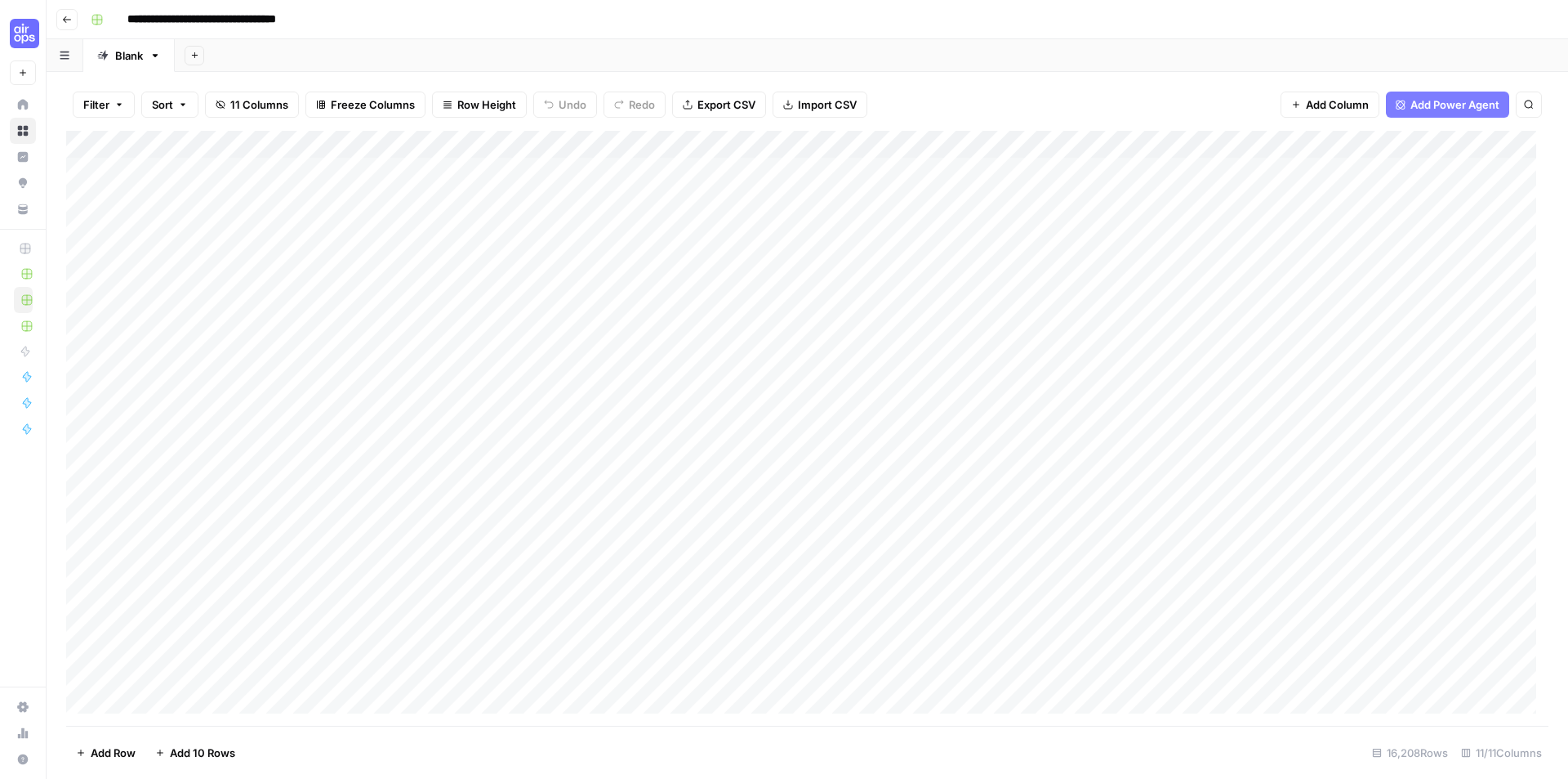
click at [69, 14] on icon "button" at bounding box center [67, 19] width 10 height 10
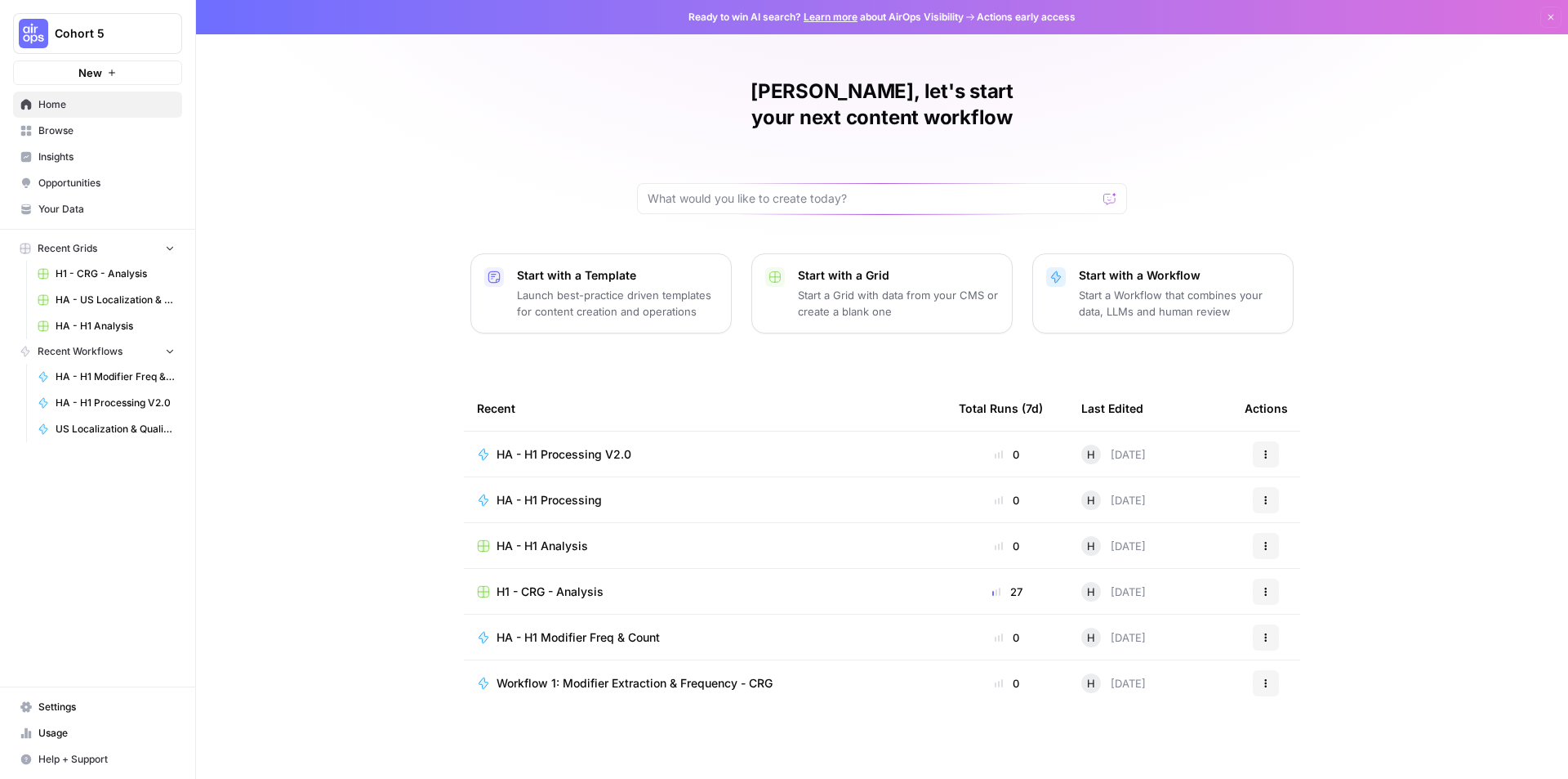
click at [595, 446] on span "HA - H1 Processing V2.0" at bounding box center [563, 454] width 134 height 16
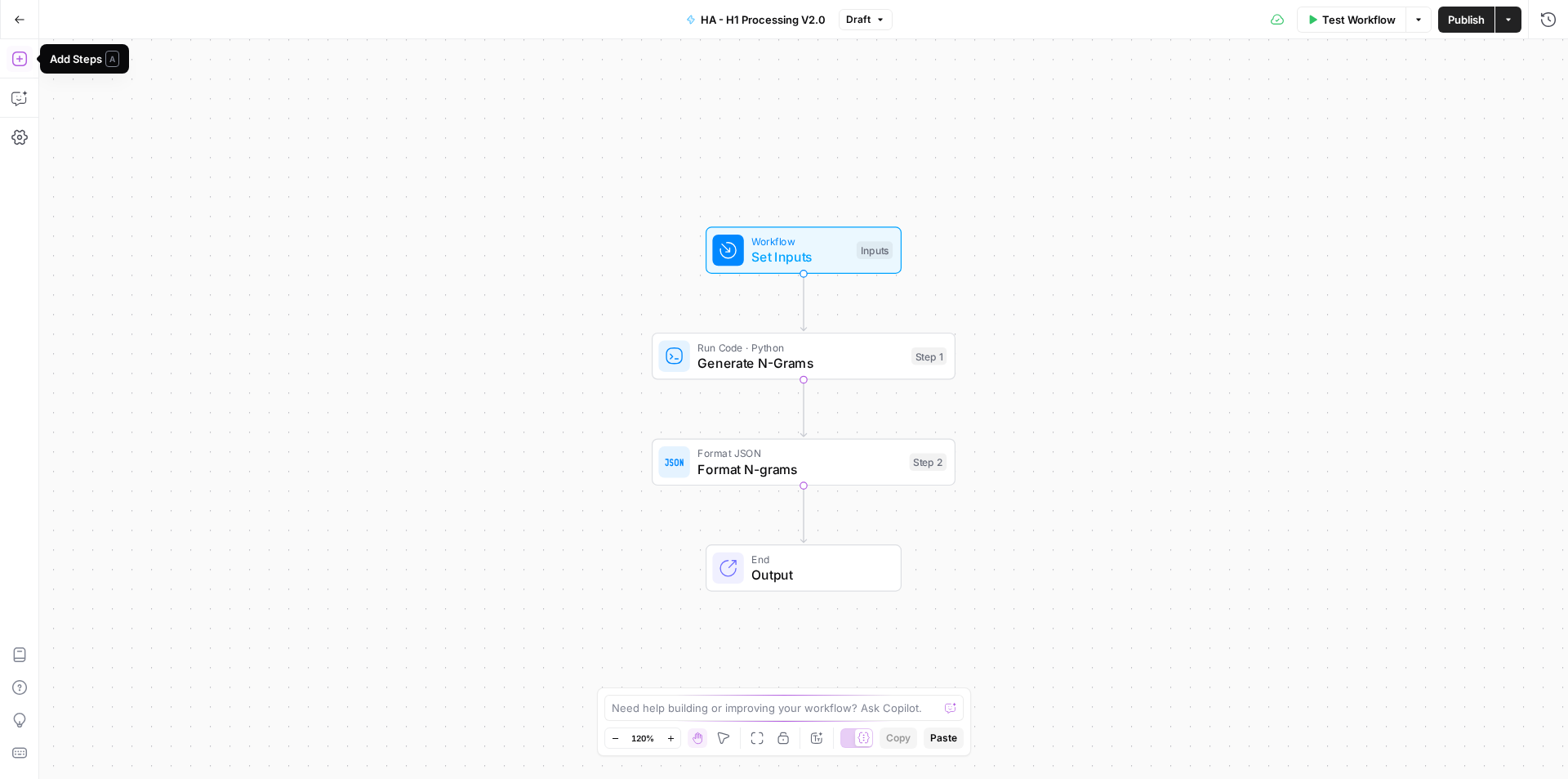
click at [22, 60] on icon "button" at bounding box center [20, 59] width 16 height 16
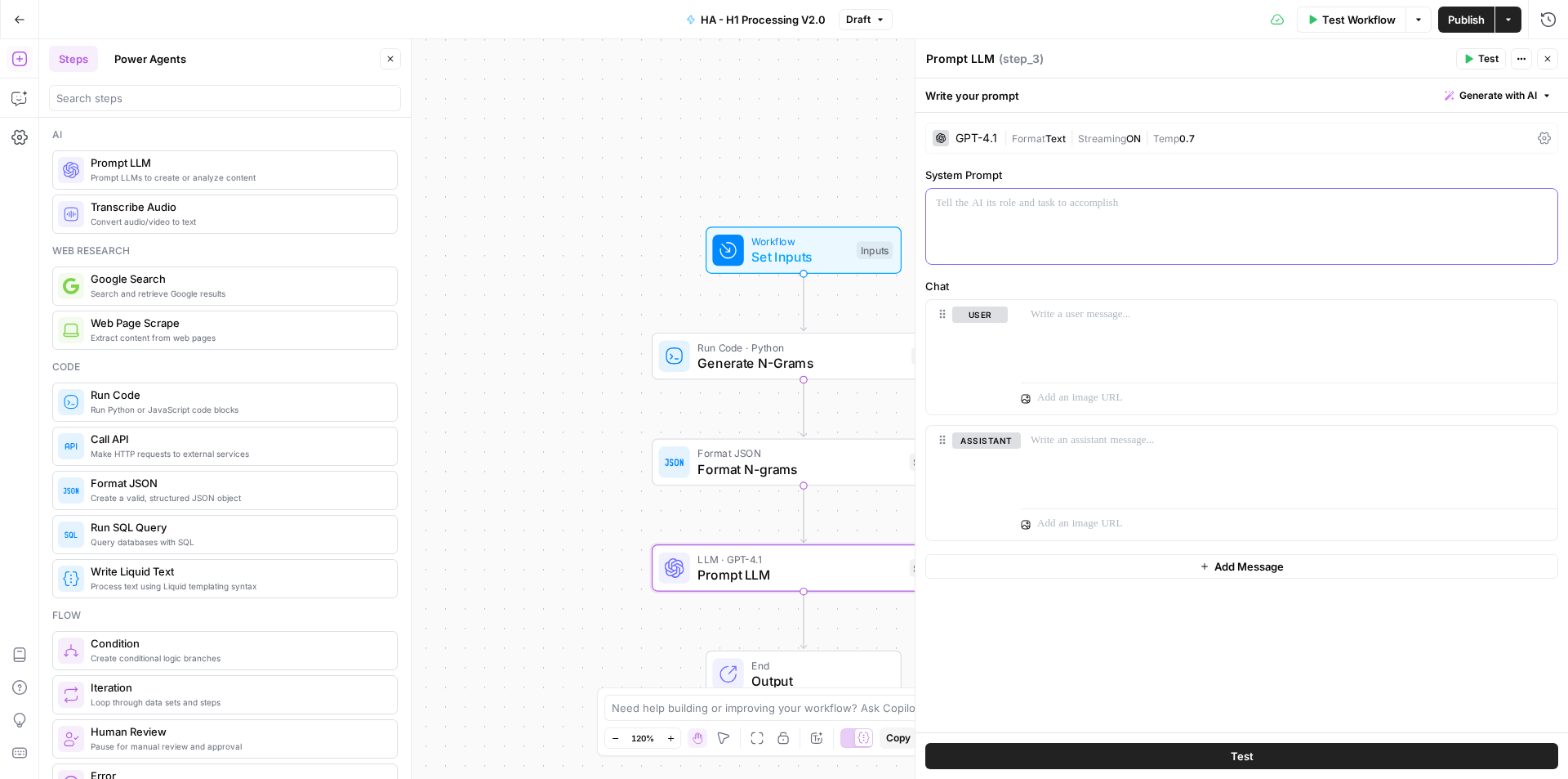
click at [1164, 235] on div at bounding box center [1241, 226] width 632 height 75
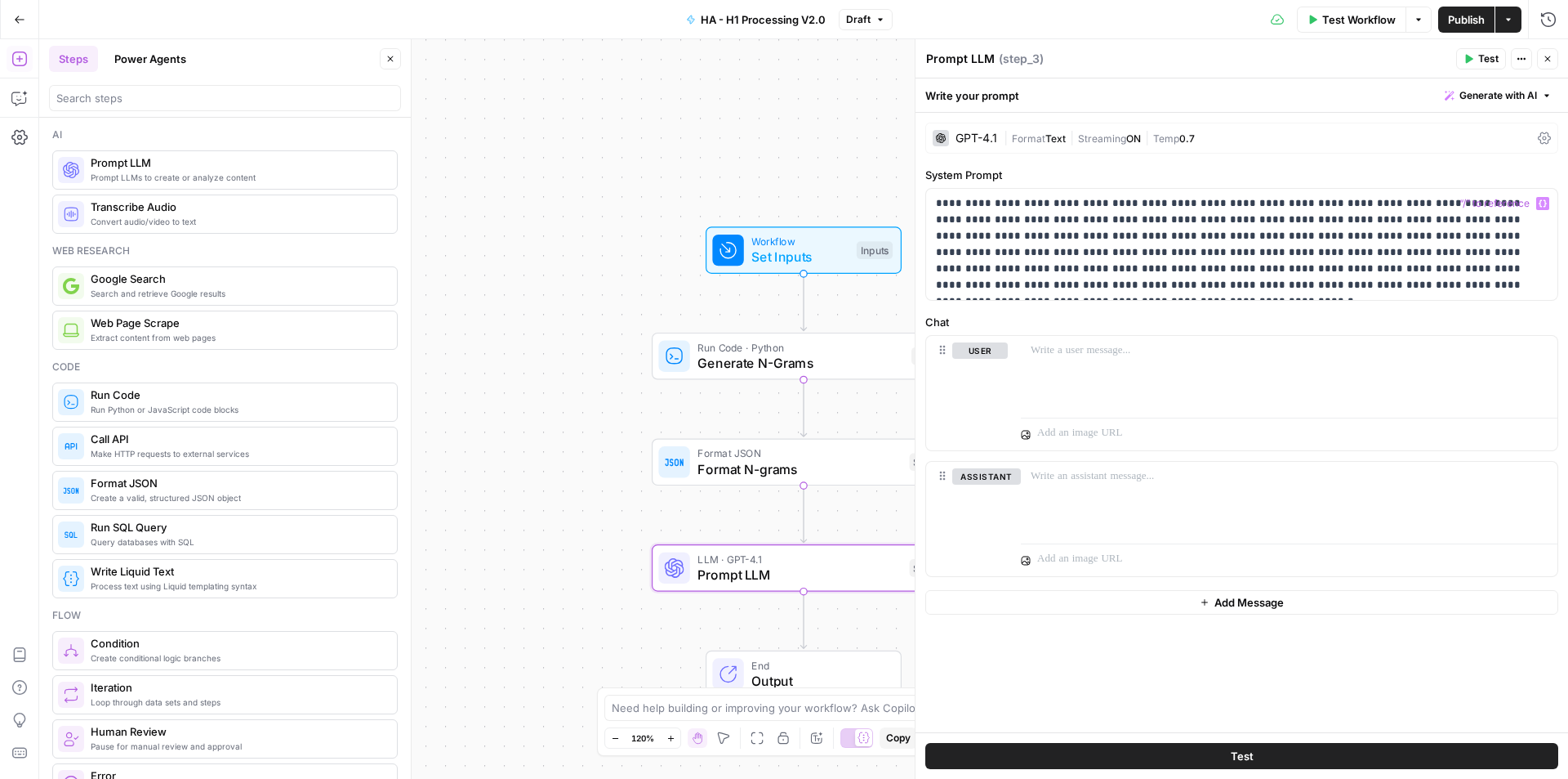
click at [1187, 138] on span "0.7" at bounding box center [1186, 139] width 15 height 13
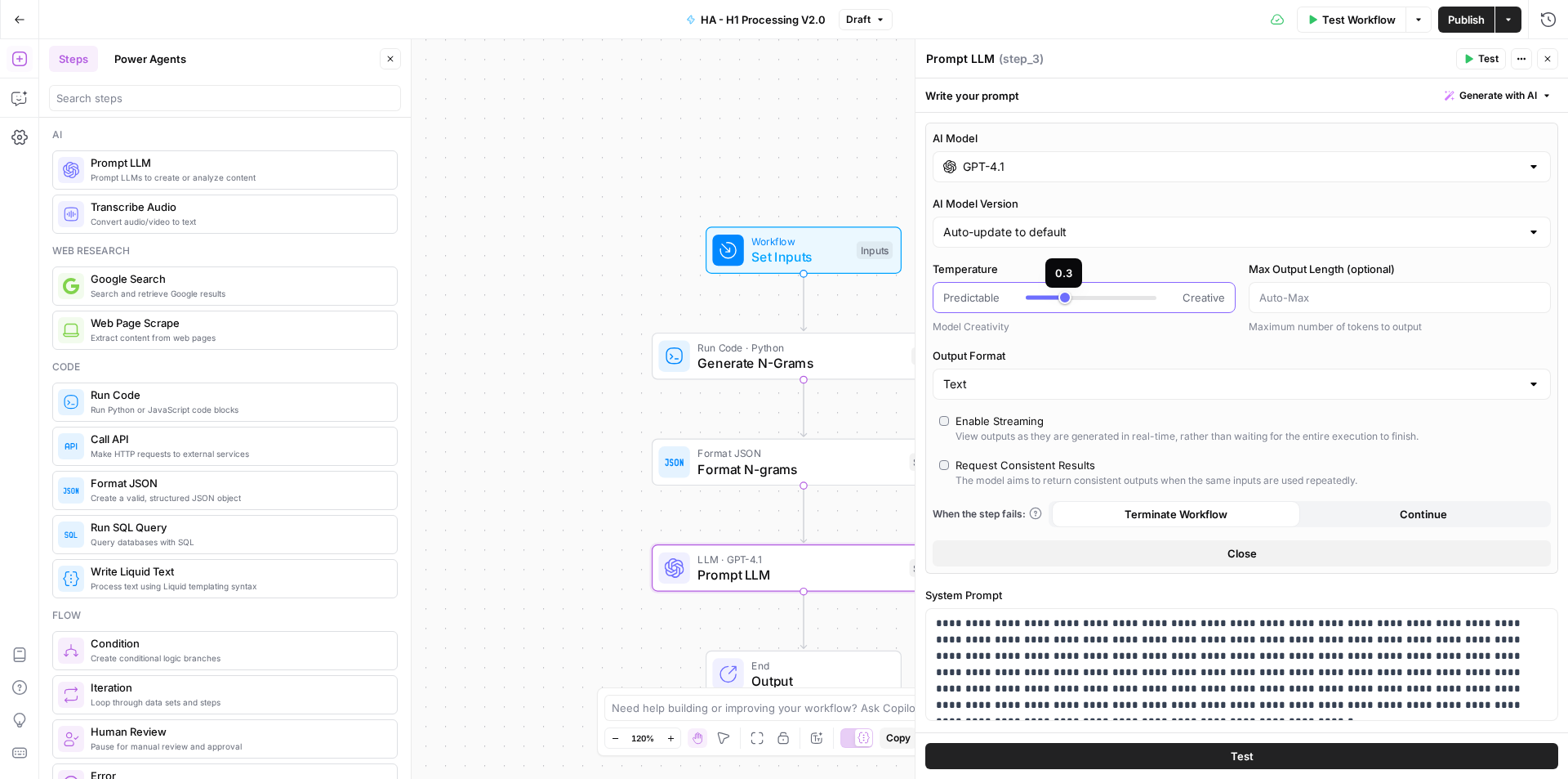
type input "***"
drag, startPoint x: 1120, startPoint y: 299, endPoint x: 1037, endPoint y: 306, distance: 83.3
click at [1037, 306] on div "Predictable Creative" at bounding box center [1084, 297] width 303 height 31
click at [1107, 326] on div "Model Creativity" at bounding box center [1084, 327] width 303 height 14
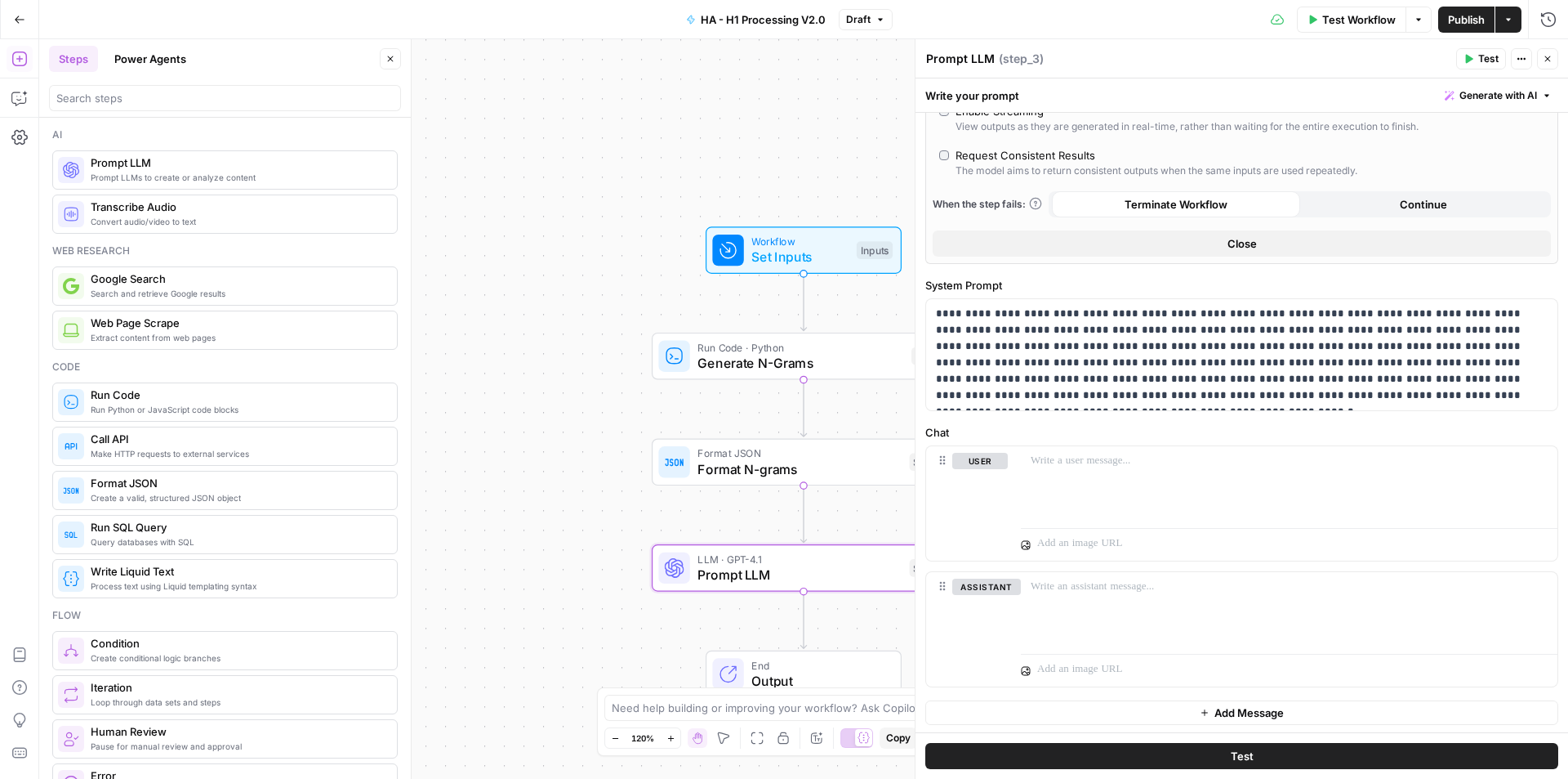
scroll to position [312, 0]
click at [1125, 472] on div at bounding box center [1288, 481] width 537 height 75
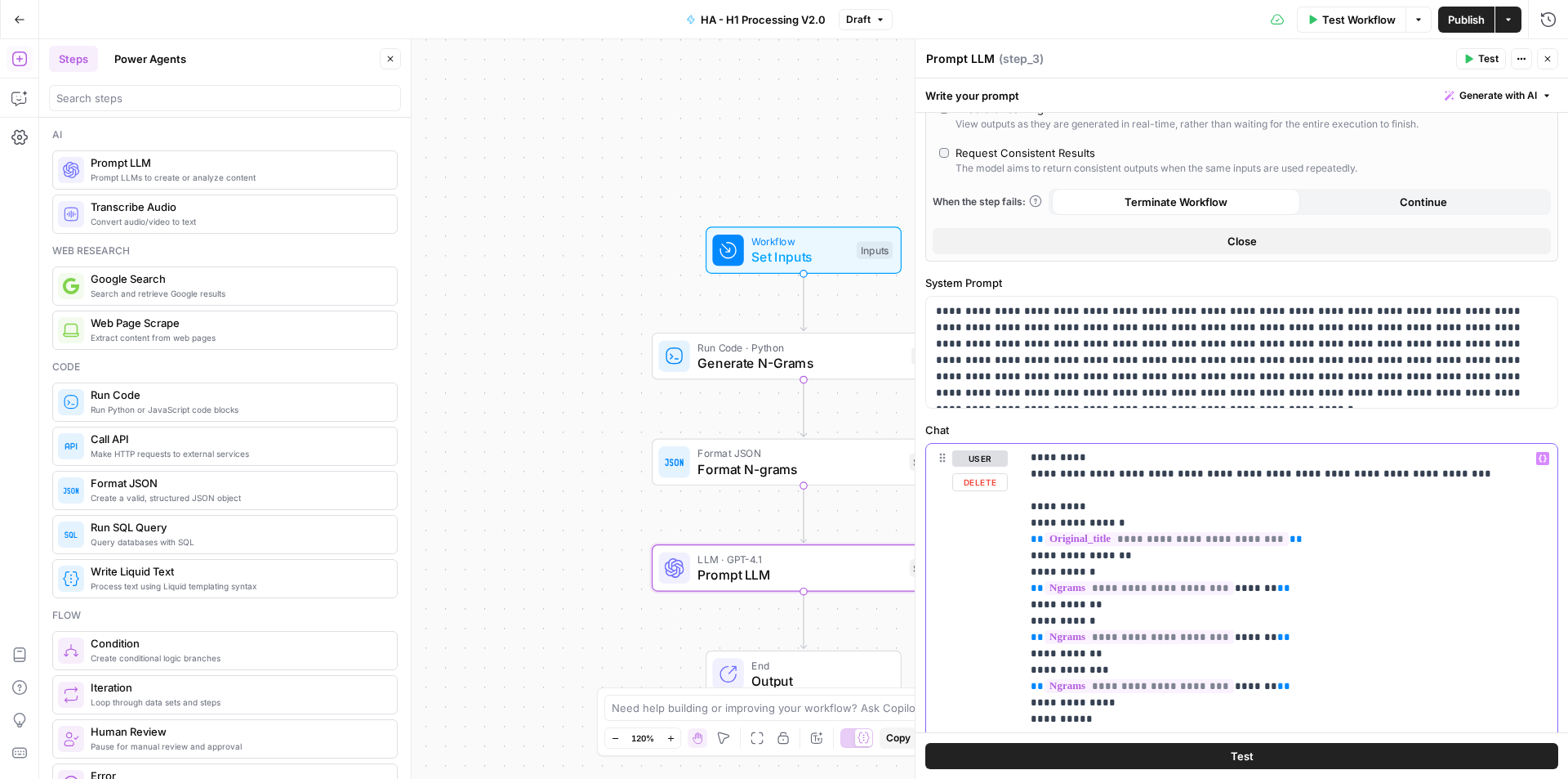
scroll to position [557, 0]
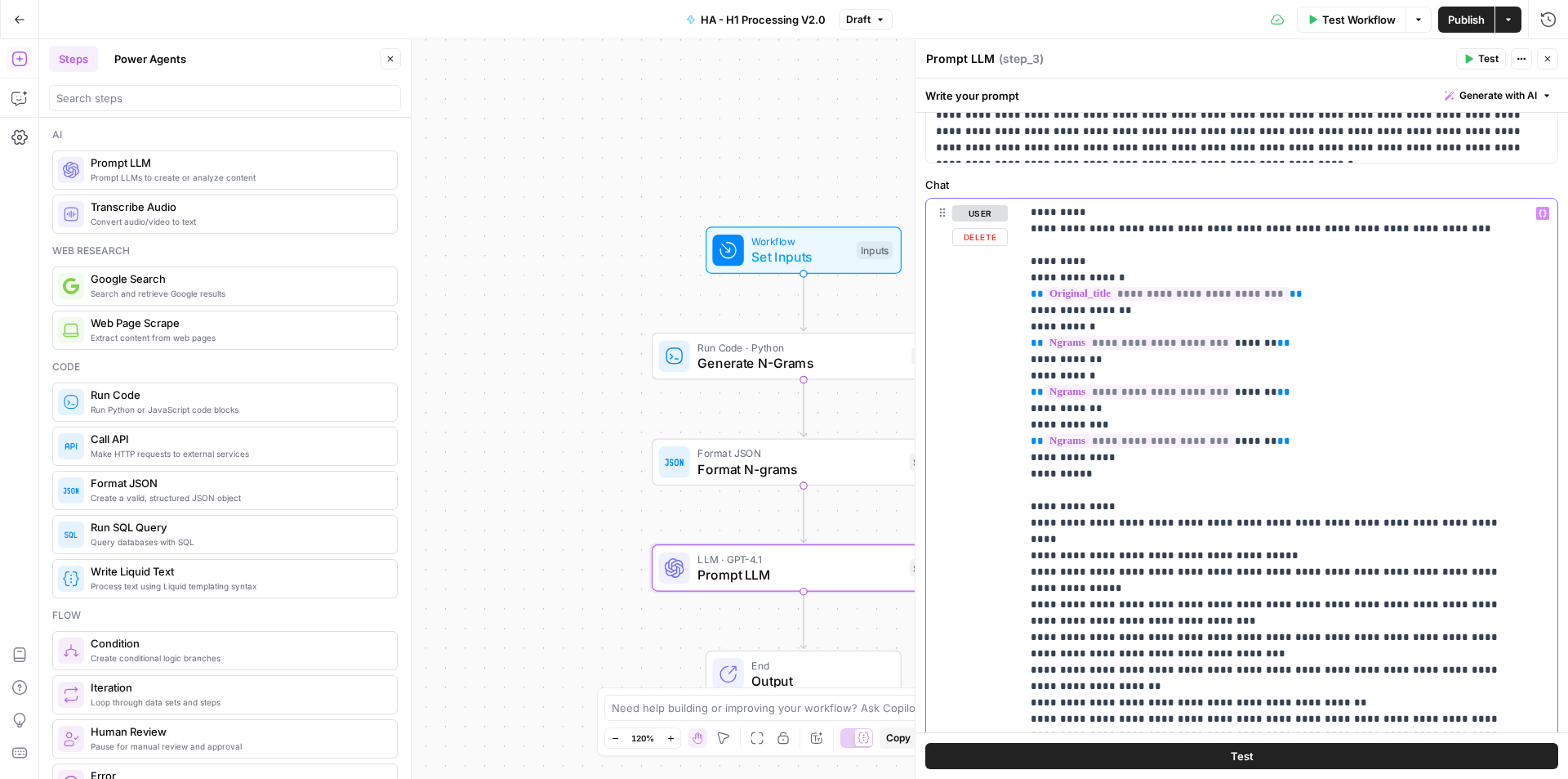
click at [1193, 452] on p "**********" at bounding box center [1277, 359] width 493 height 997
click at [1195, 434] on span "**********" at bounding box center [1139, 441] width 189 height 14
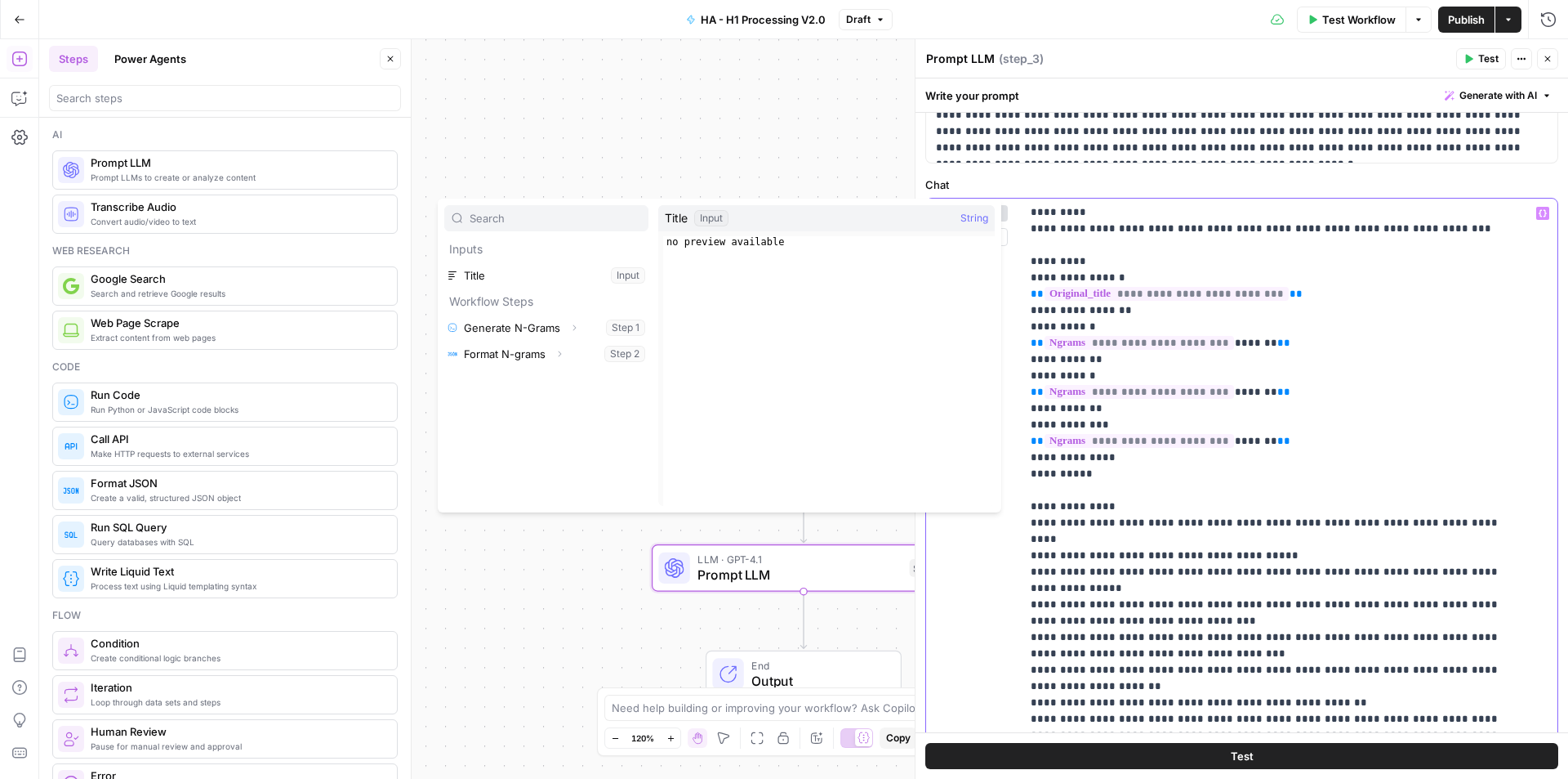
click at [1293, 329] on p "**********" at bounding box center [1277, 359] width 493 height 997
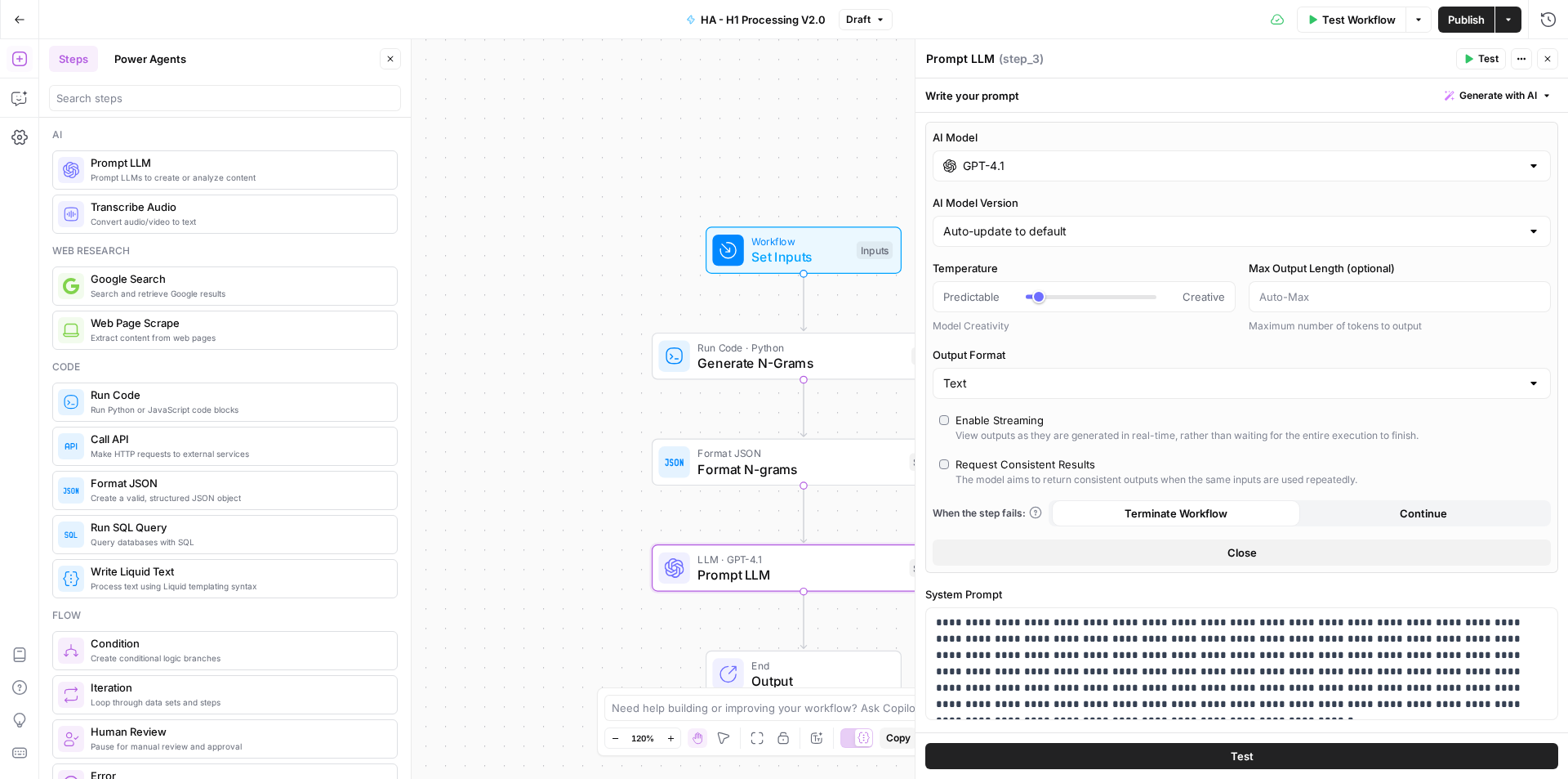
scroll to position [0, 0]
click at [1550, 56] on icon "button" at bounding box center [1548, 59] width 5 height 5
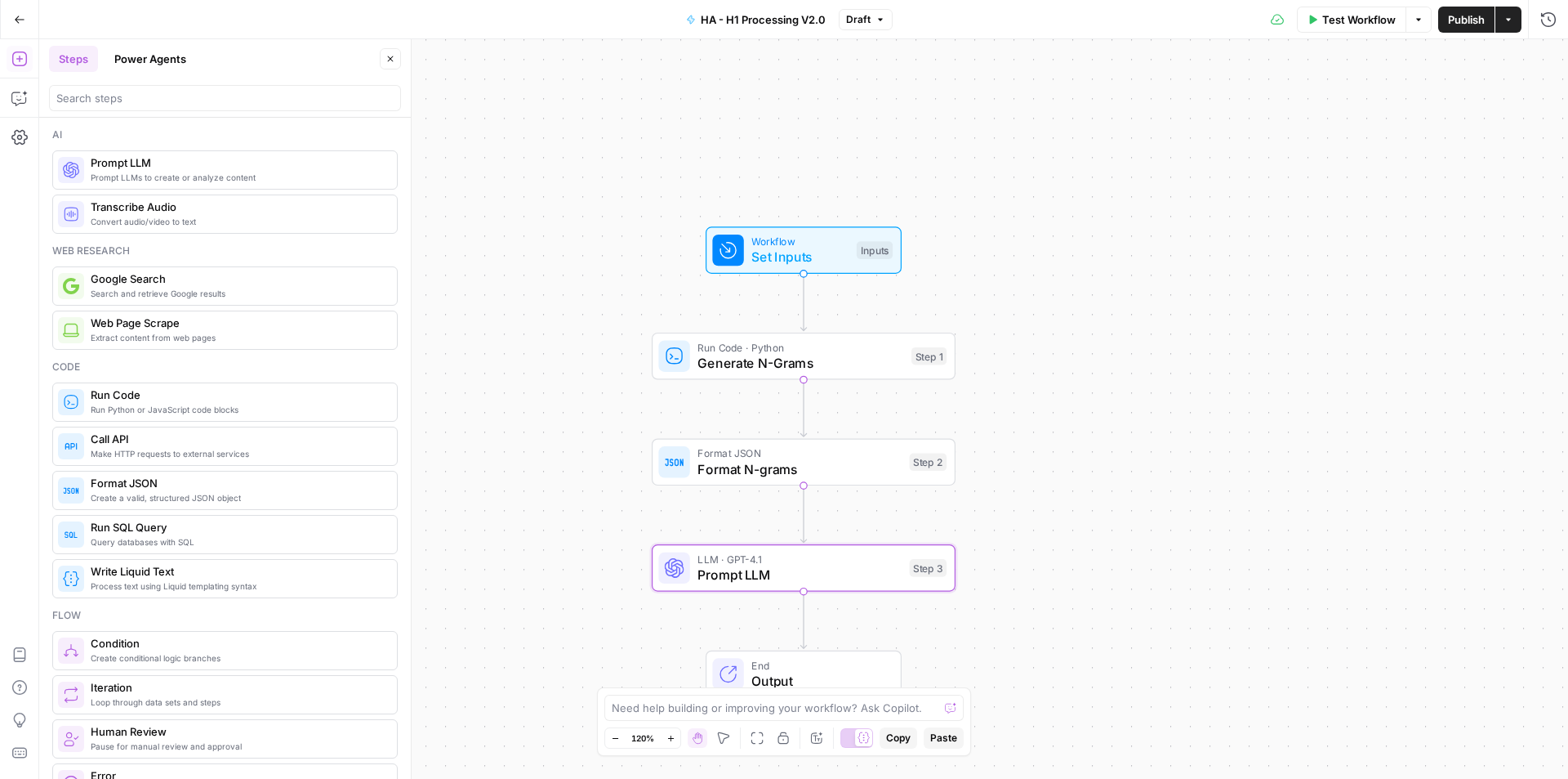
click at [1189, 488] on div "Workflow Set Inputs Inputs Run Code · Python Generate N-Grams Step 1 Format JSO…" at bounding box center [803, 408] width 1529 height 739
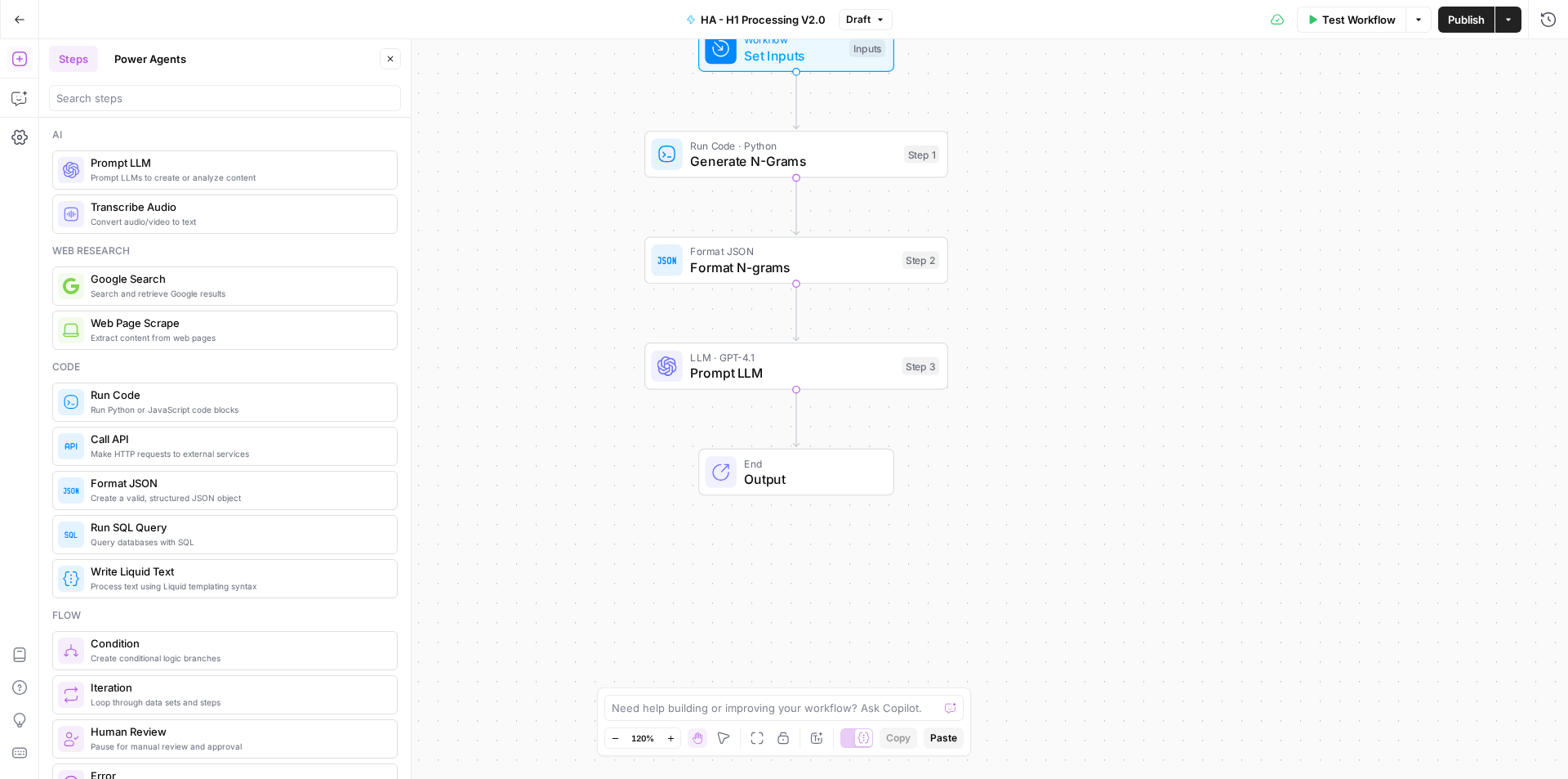
drag, startPoint x: 1152, startPoint y: 623, endPoint x: 1104, endPoint y: 401, distance: 227.1
click at [1146, 394] on div "Workflow Set Inputs Inputs Run Code · Python Generate N-Grams Step 1 Format JSO…" at bounding box center [803, 408] width 1529 height 739
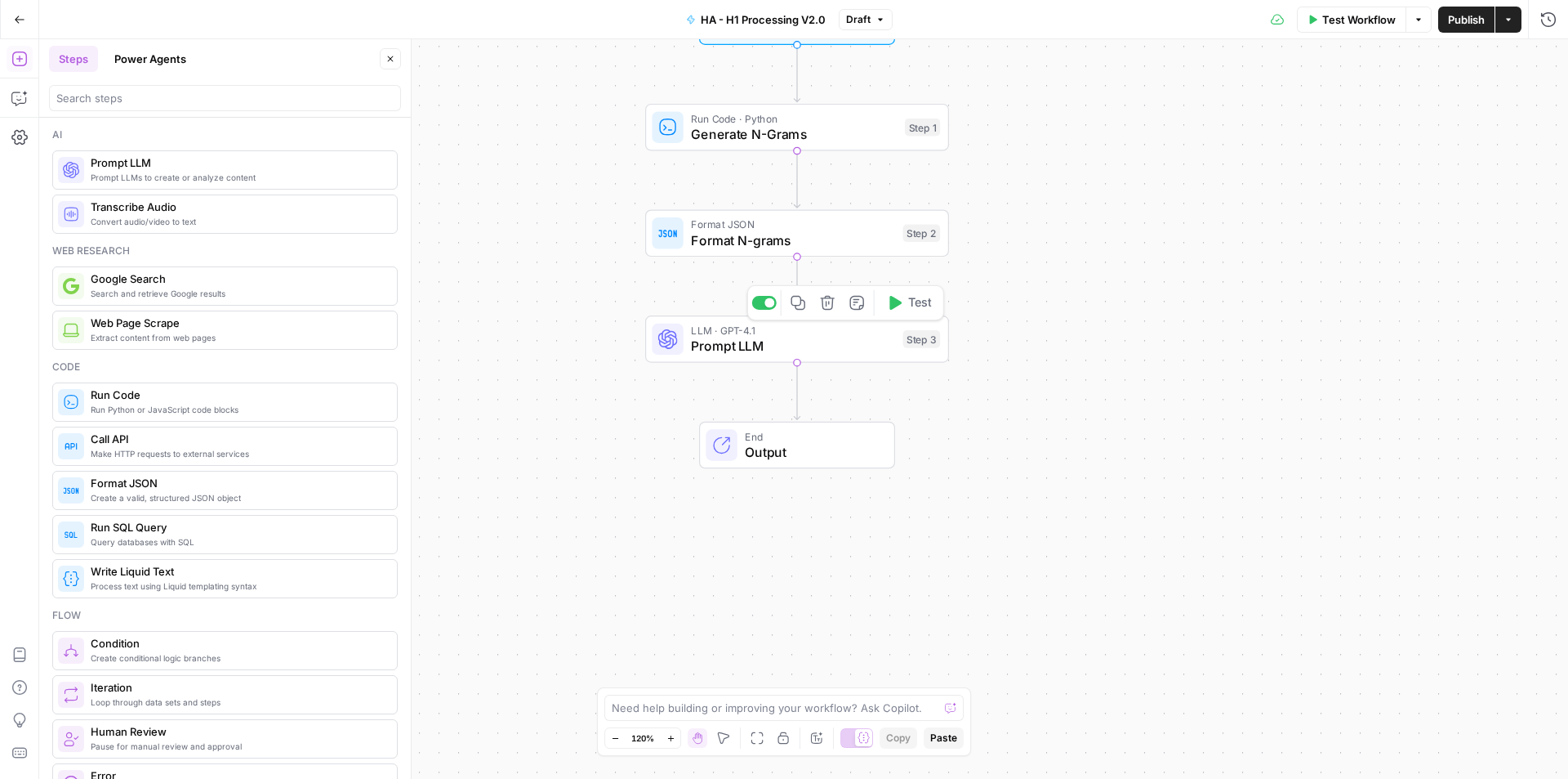
click at [742, 348] on span "Prompt LLM" at bounding box center [793, 346] width 204 height 20
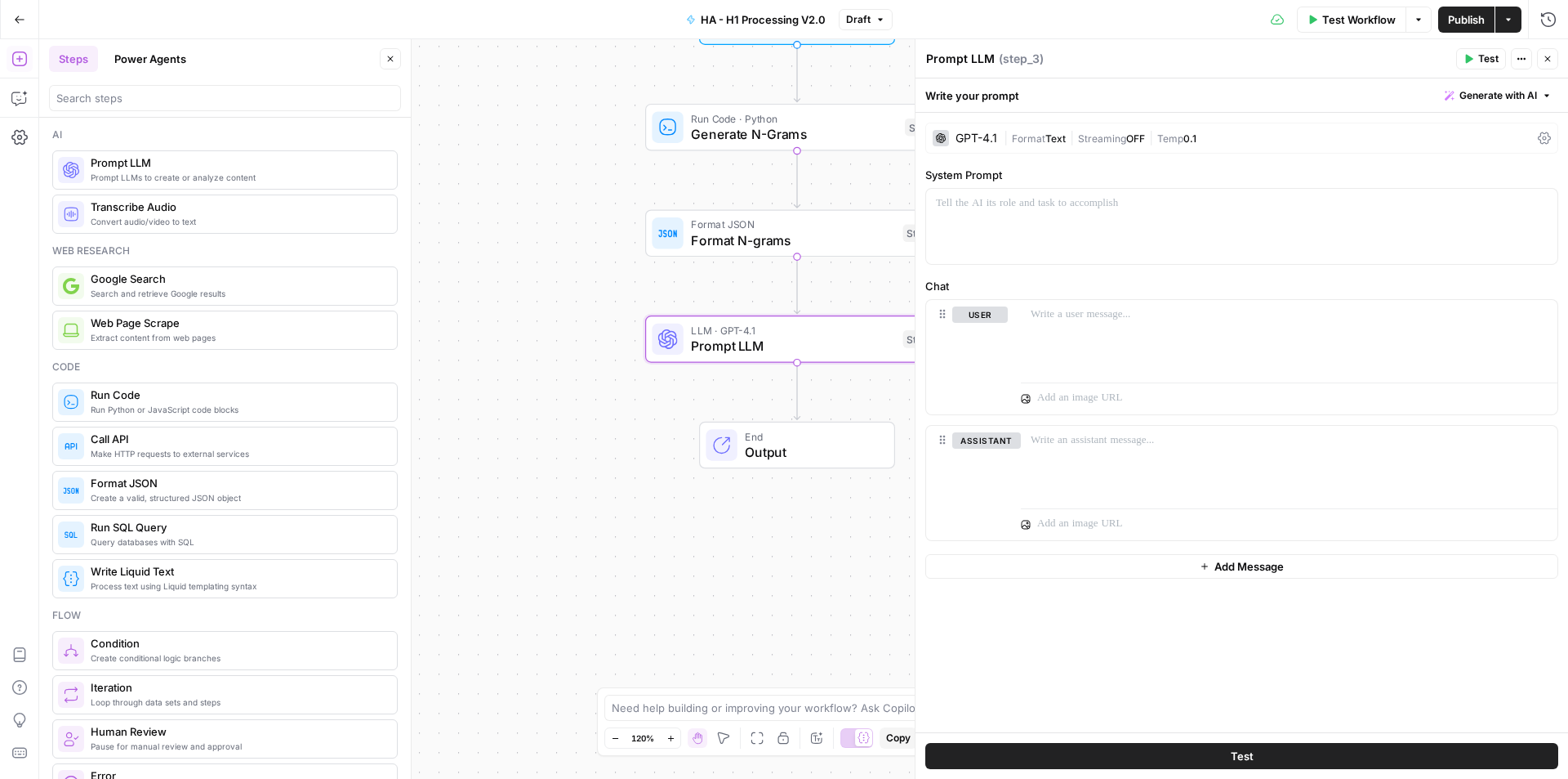
click at [952, 56] on textarea "Prompt LLM" at bounding box center [960, 59] width 69 height 16
type textarea "Analyze and Categorize N-grams"
click at [669, 511] on div "Workflow Set Inputs Inputs Run Code · Python Generate N-Grams Step 1 Format JSO…" at bounding box center [803, 408] width 1529 height 739
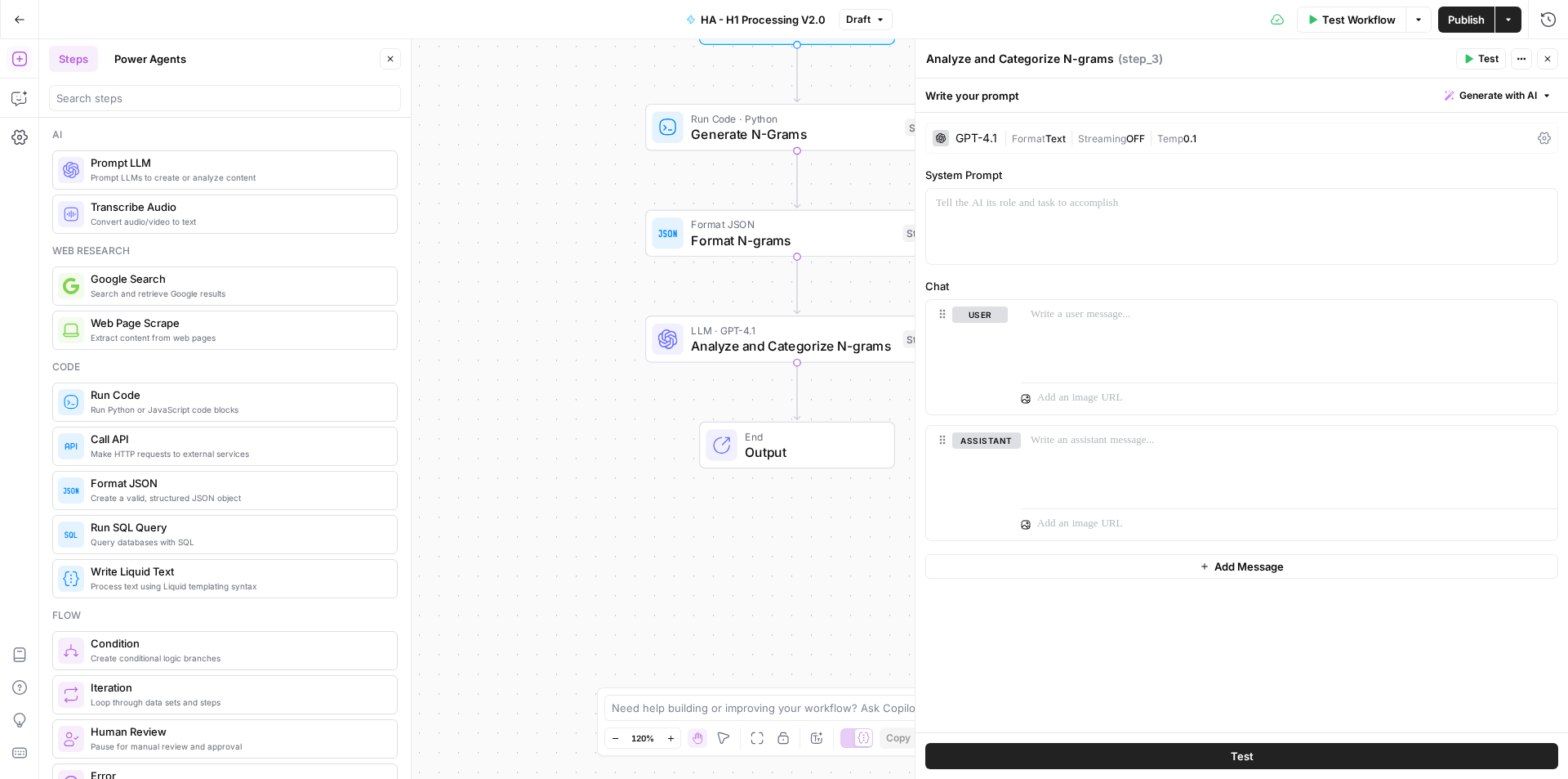
click at [1555, 59] on button "Close" at bounding box center [1548, 59] width 22 height 22
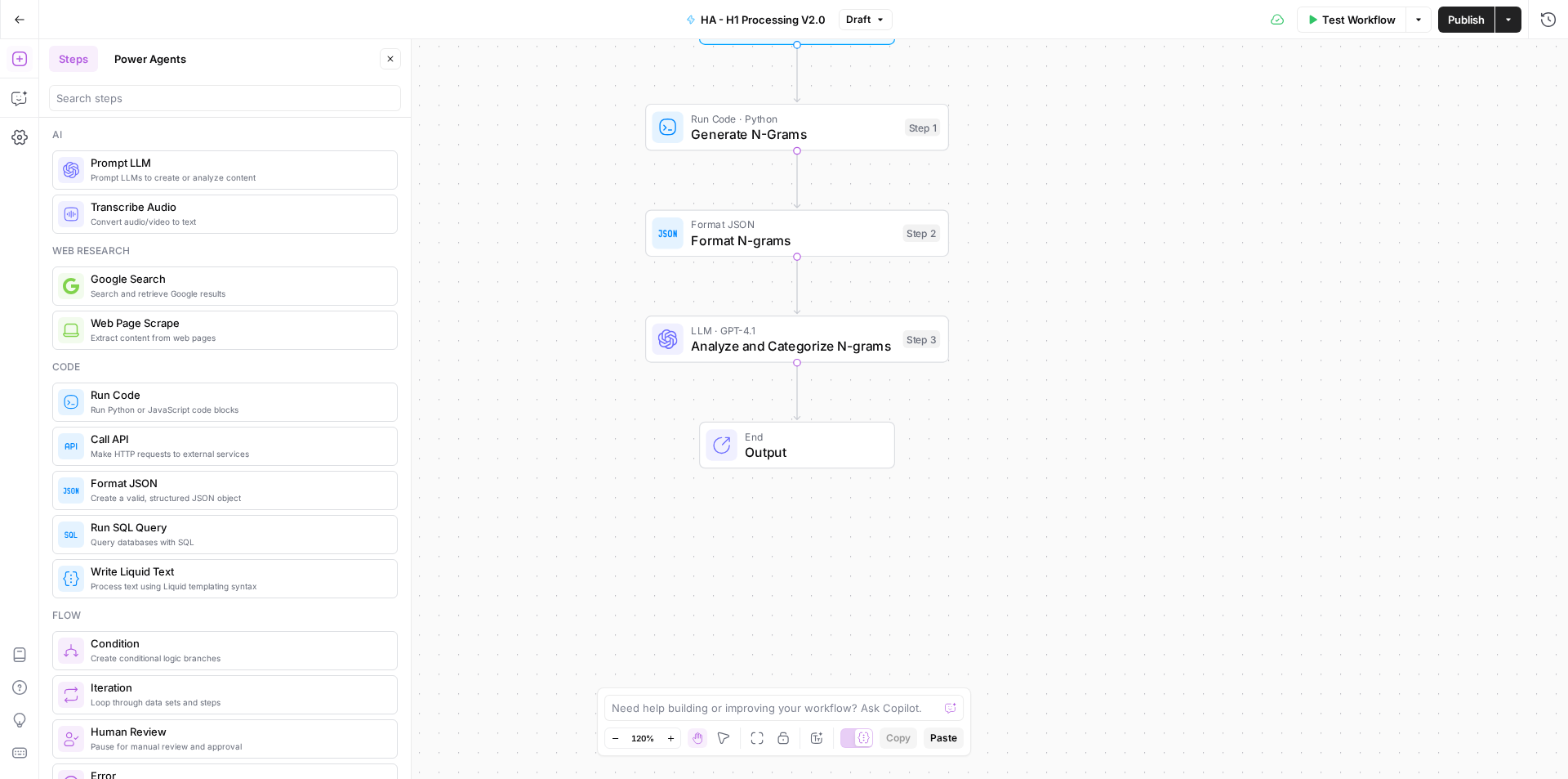
click at [14, 61] on icon "button" at bounding box center [20, 59] width 16 height 16
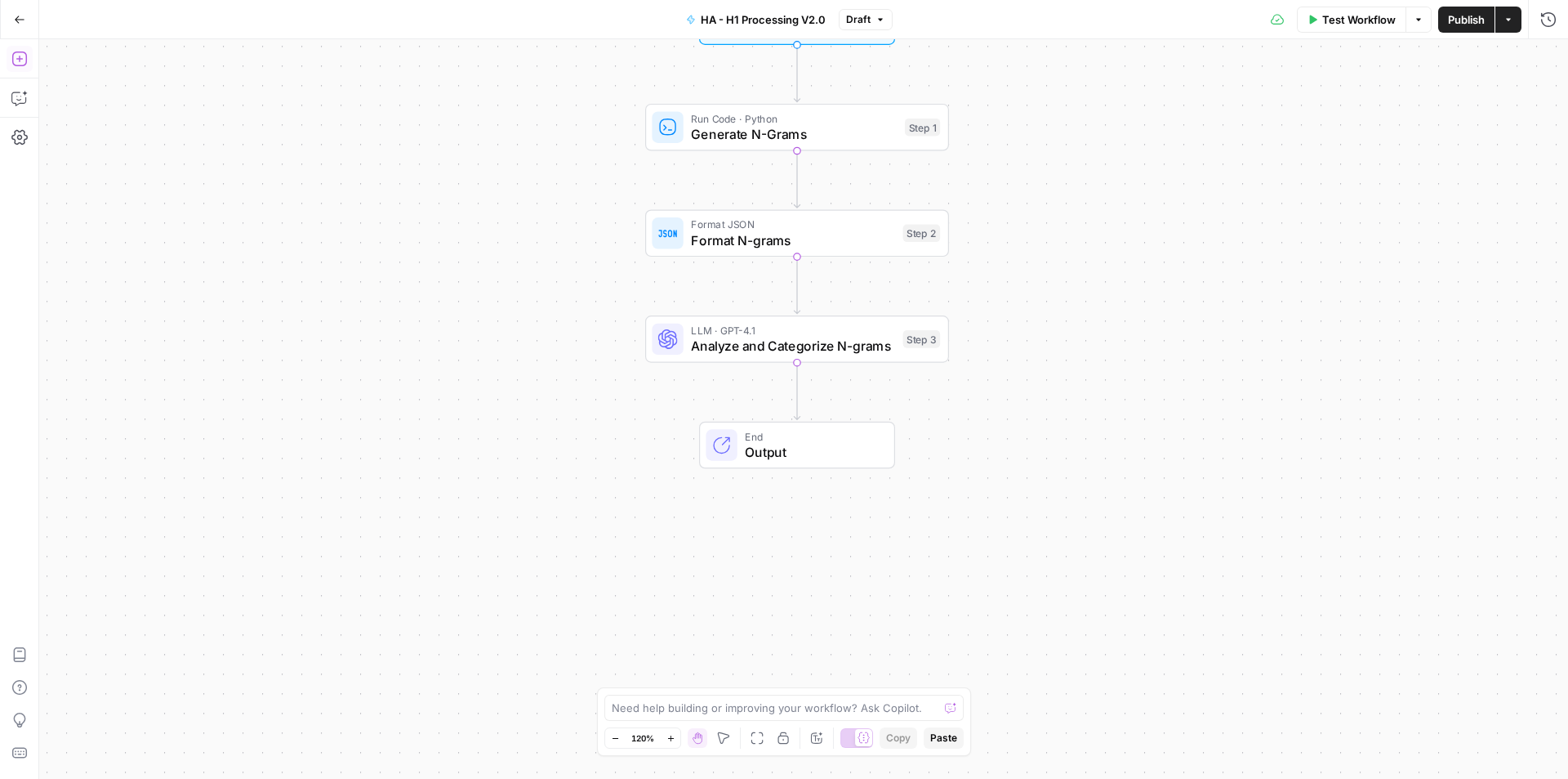
click at [14, 61] on icon "button" at bounding box center [20, 59] width 16 height 16
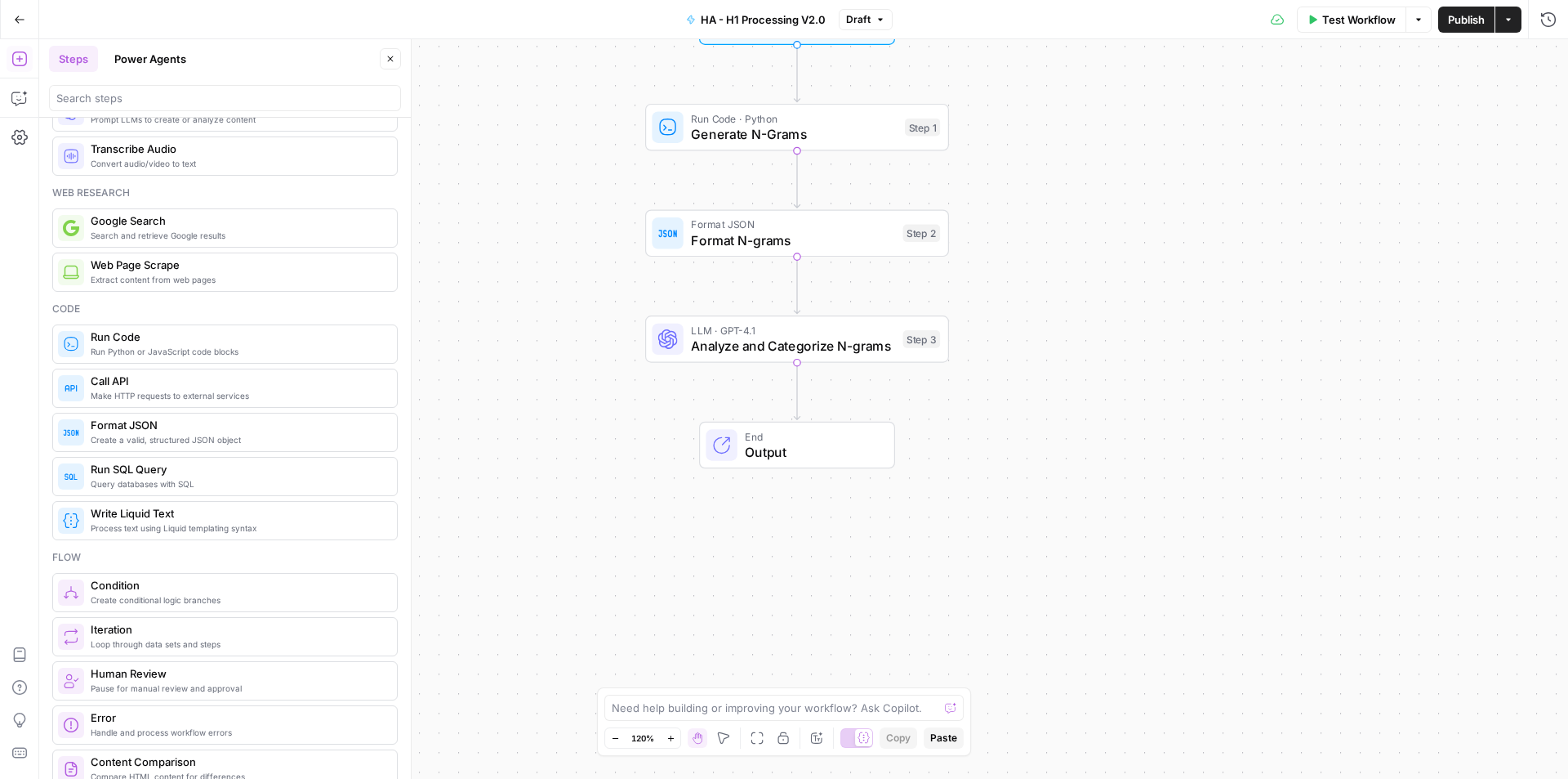
scroll to position [82, 0]
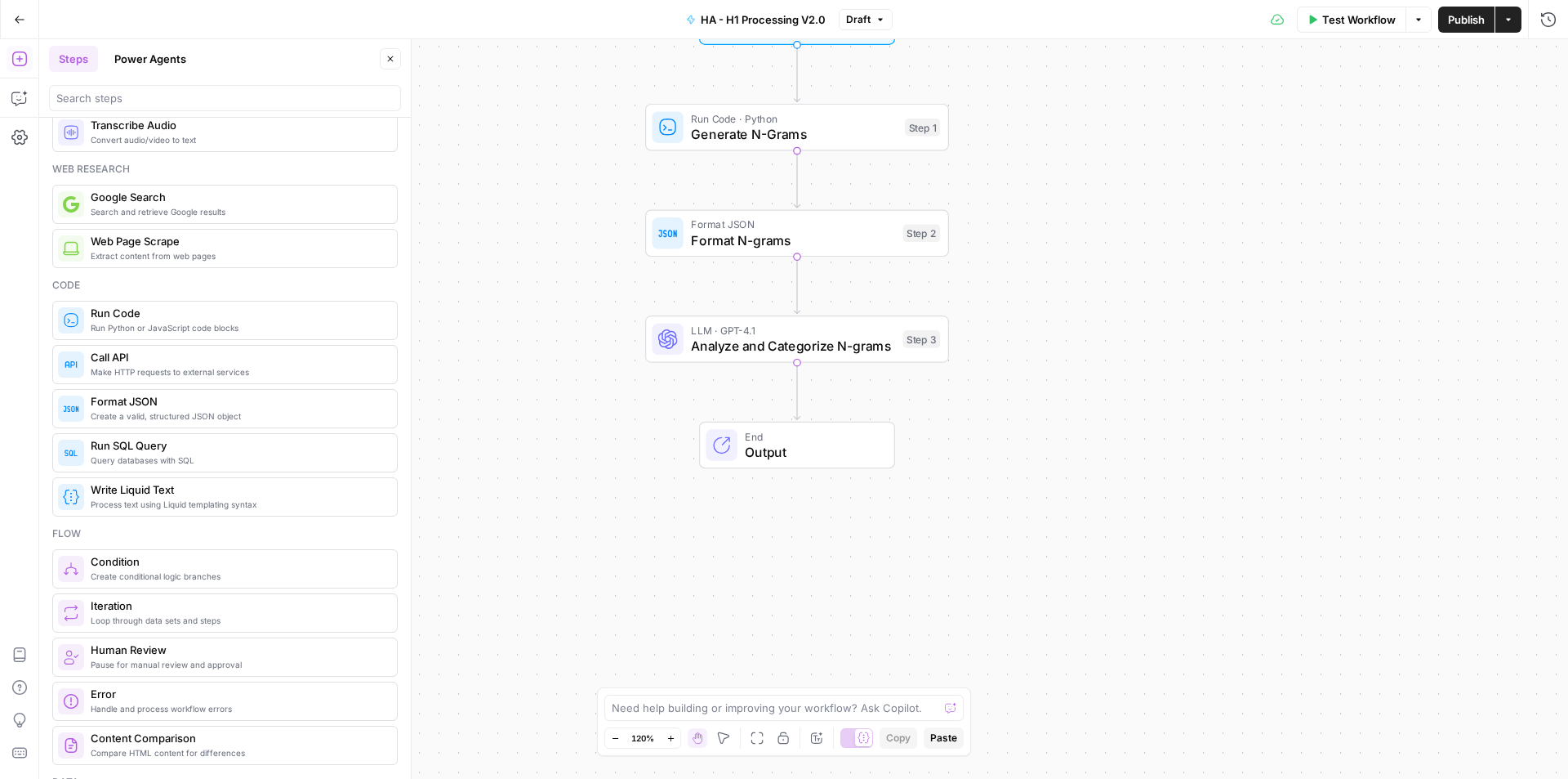
click at [180, 407] on span "Format JSON" at bounding box center [236, 401] width 293 height 16
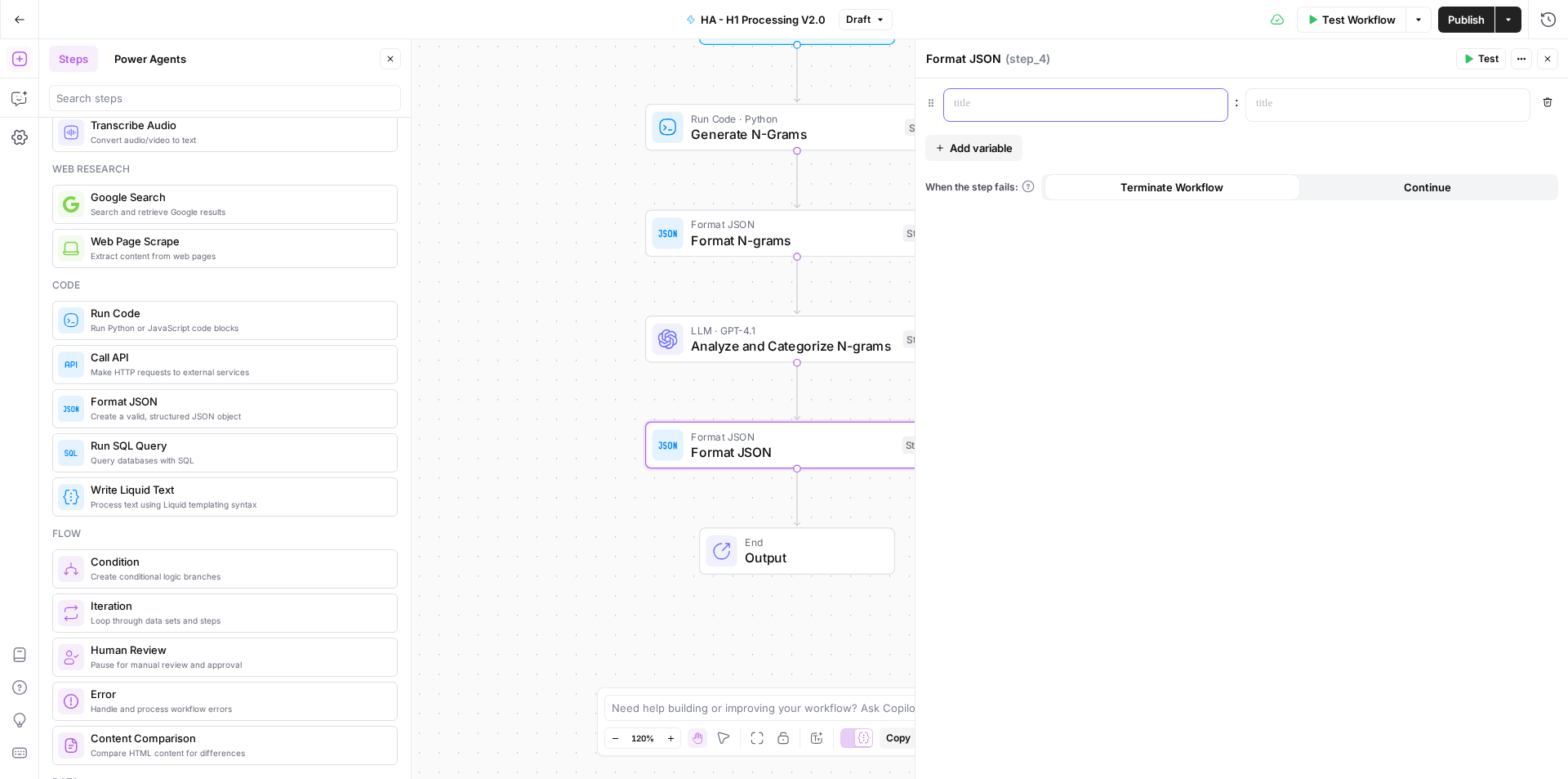
click at [1041, 90] on div at bounding box center [1072, 105] width 257 height 32
click at [1320, 97] on p at bounding box center [1374, 104] width 237 height 16
click at [1314, 376] on div "**********" at bounding box center [1241, 429] width 652 height 700
click at [1005, 144] on span "Add variable" at bounding box center [982, 148] width 63 height 16
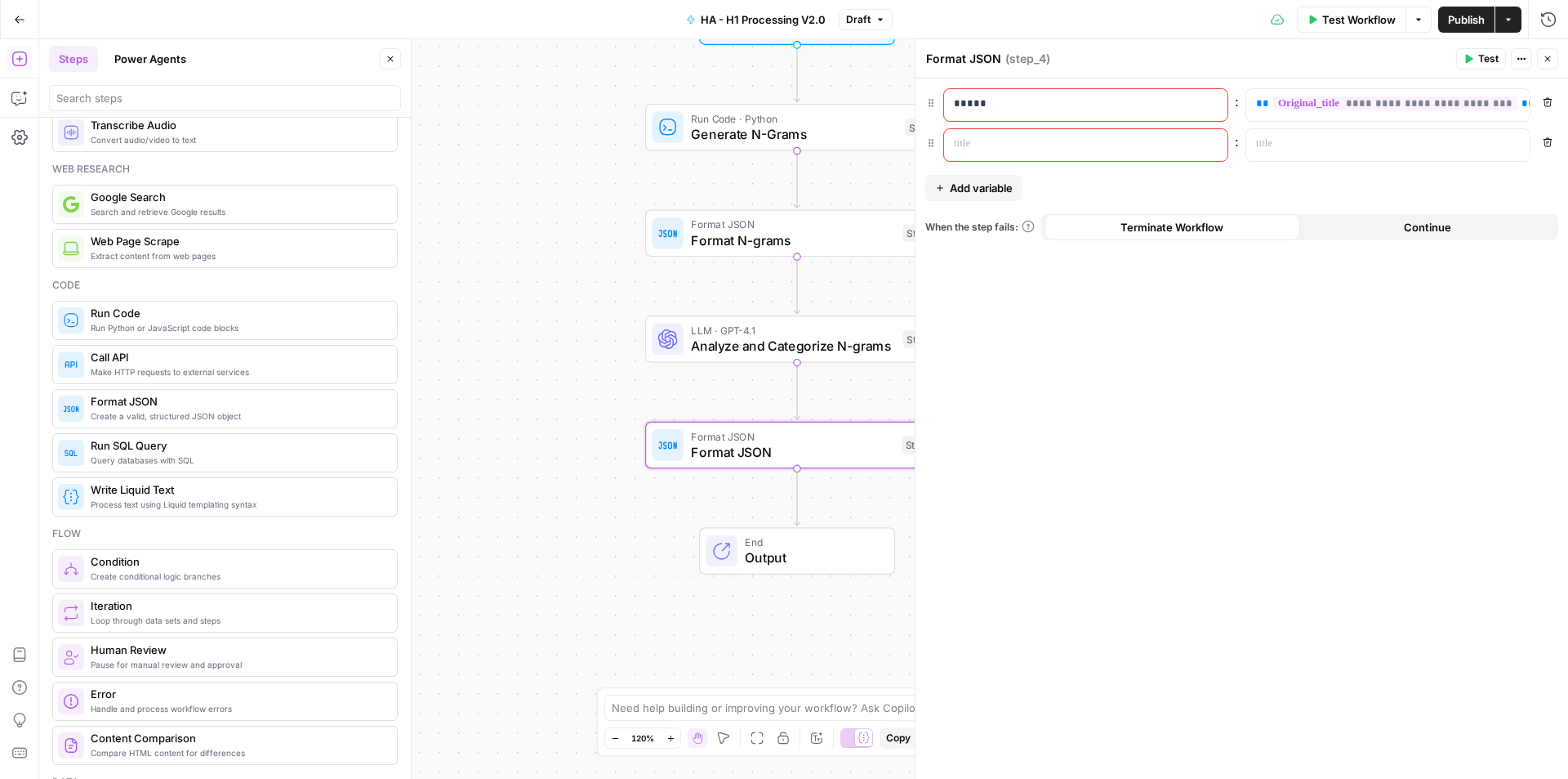
click at [1011, 143] on p at bounding box center [1072, 144] width 237 height 16
click at [1191, 419] on div "**********" at bounding box center [1241, 429] width 652 height 700
click at [1081, 143] on p "**********" at bounding box center [1085, 144] width 263 height 16
click at [1293, 149] on p at bounding box center [1374, 144] width 237 height 16
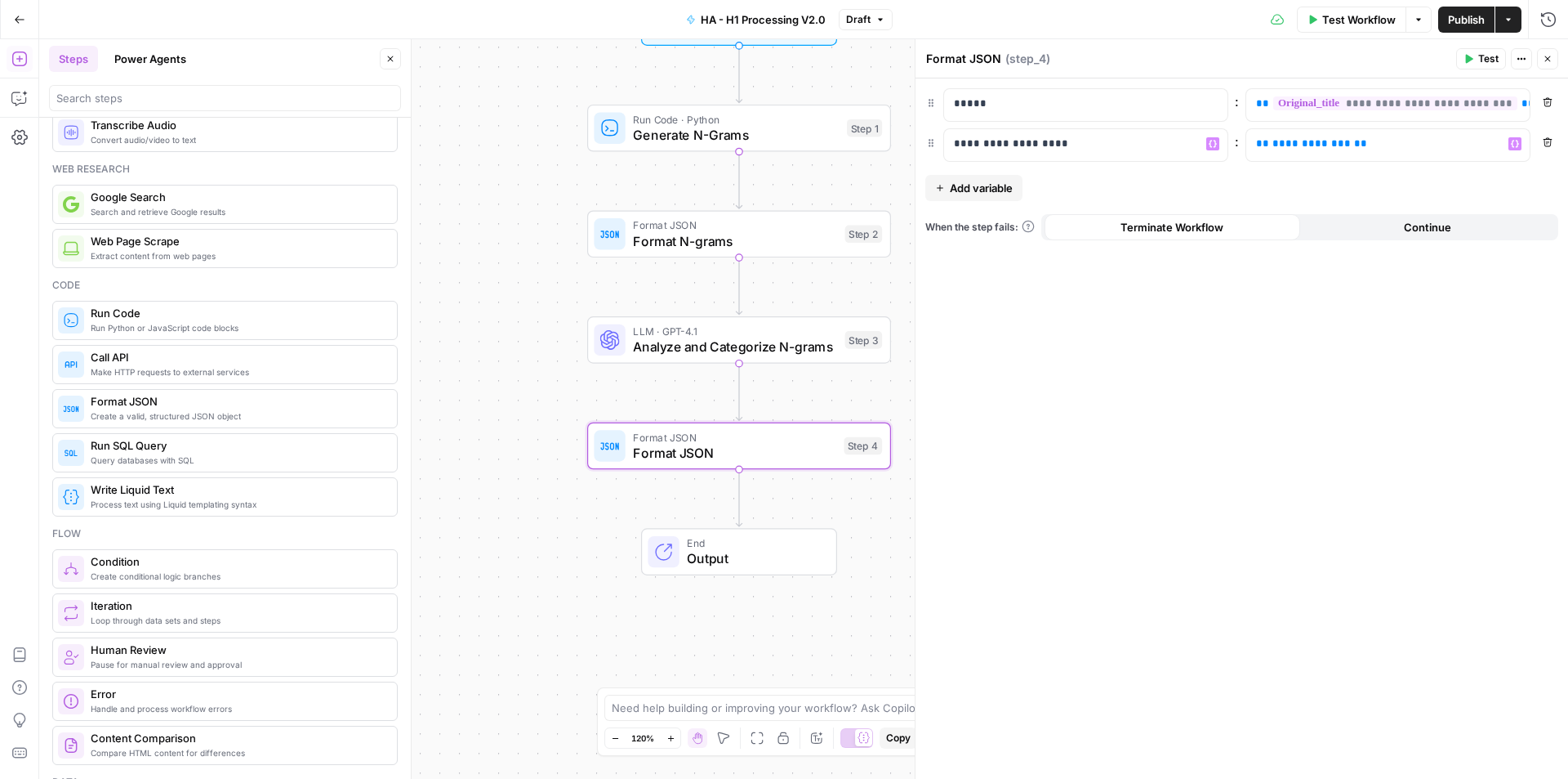
drag, startPoint x: 623, startPoint y: 398, endPoint x: 517, endPoint y: 404, distance: 106.2
click at [517, 404] on div "Workflow Set Inputs Inputs Run Code · Python Generate N-Grams Step 1 Format JSO…" at bounding box center [803, 408] width 1529 height 739
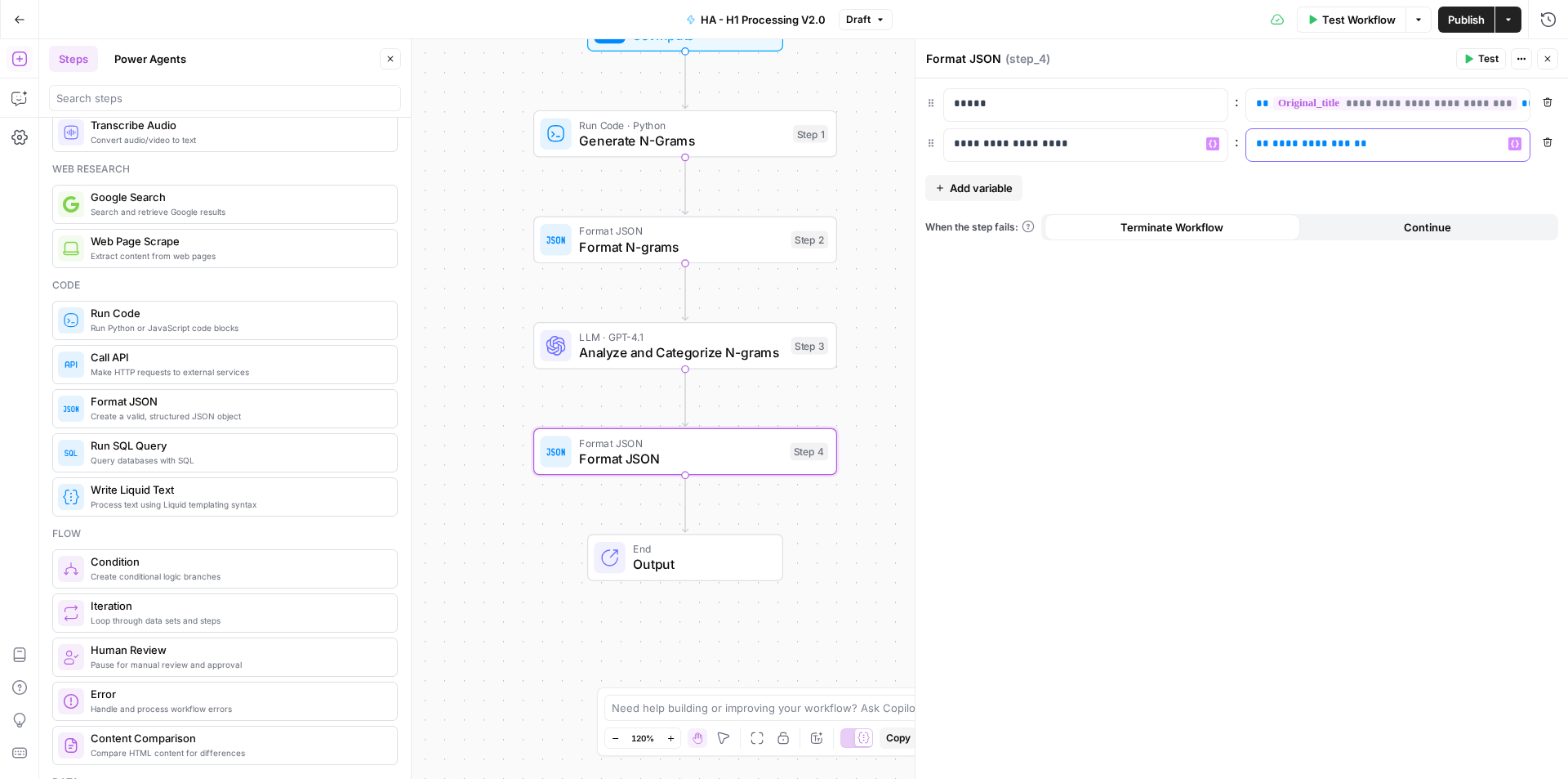
click at [1298, 147] on span "**********" at bounding box center [1311, 144] width 78 height 11
click at [1358, 168] on div "**********" at bounding box center [1241, 429] width 652 height 700
click at [1009, 190] on span "Add variable" at bounding box center [982, 188] width 63 height 16
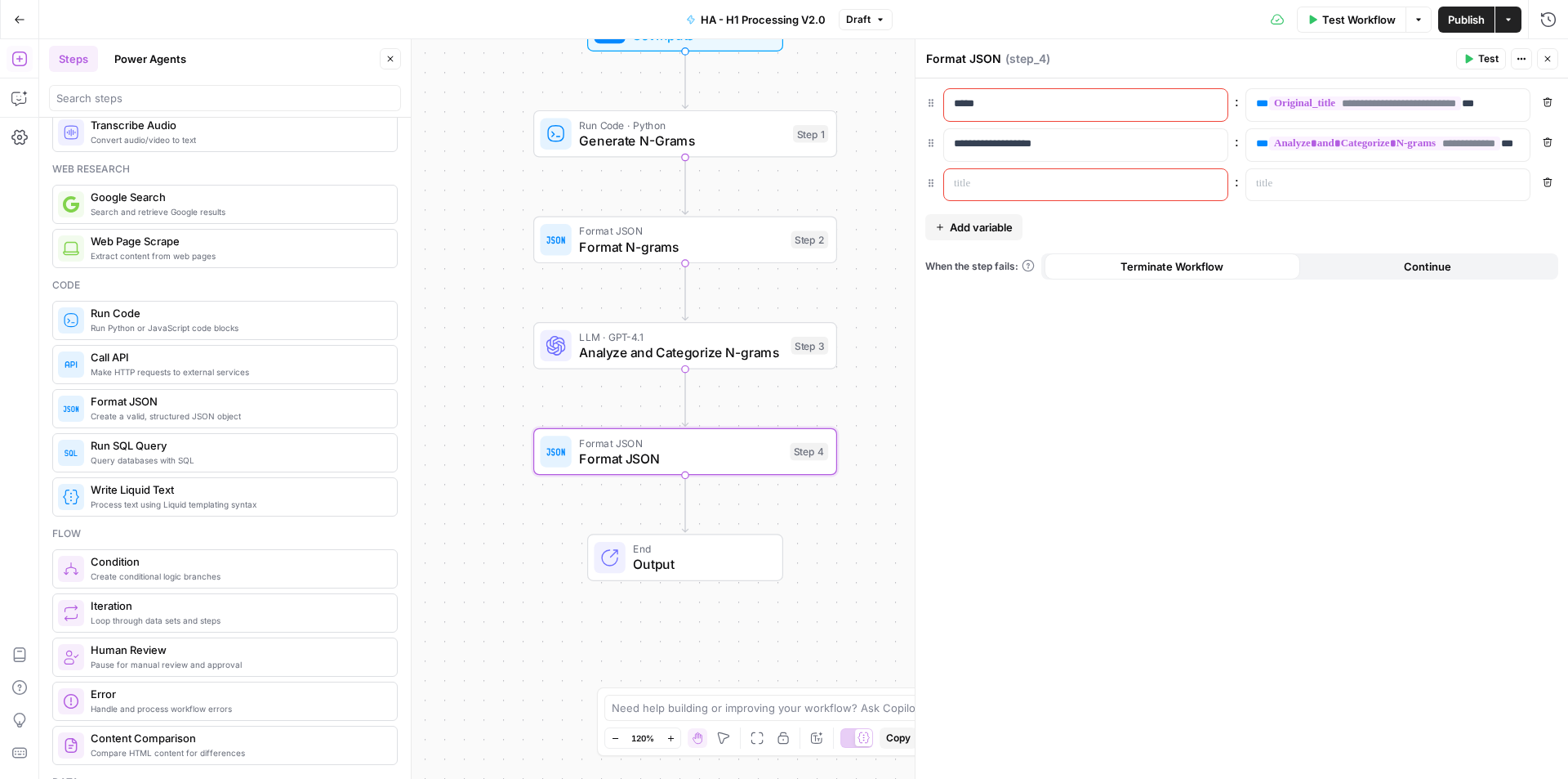
click at [1212, 430] on div "**********" at bounding box center [1241, 429] width 652 height 700
click at [1548, 182] on icon "button" at bounding box center [1548, 181] width 9 height 9
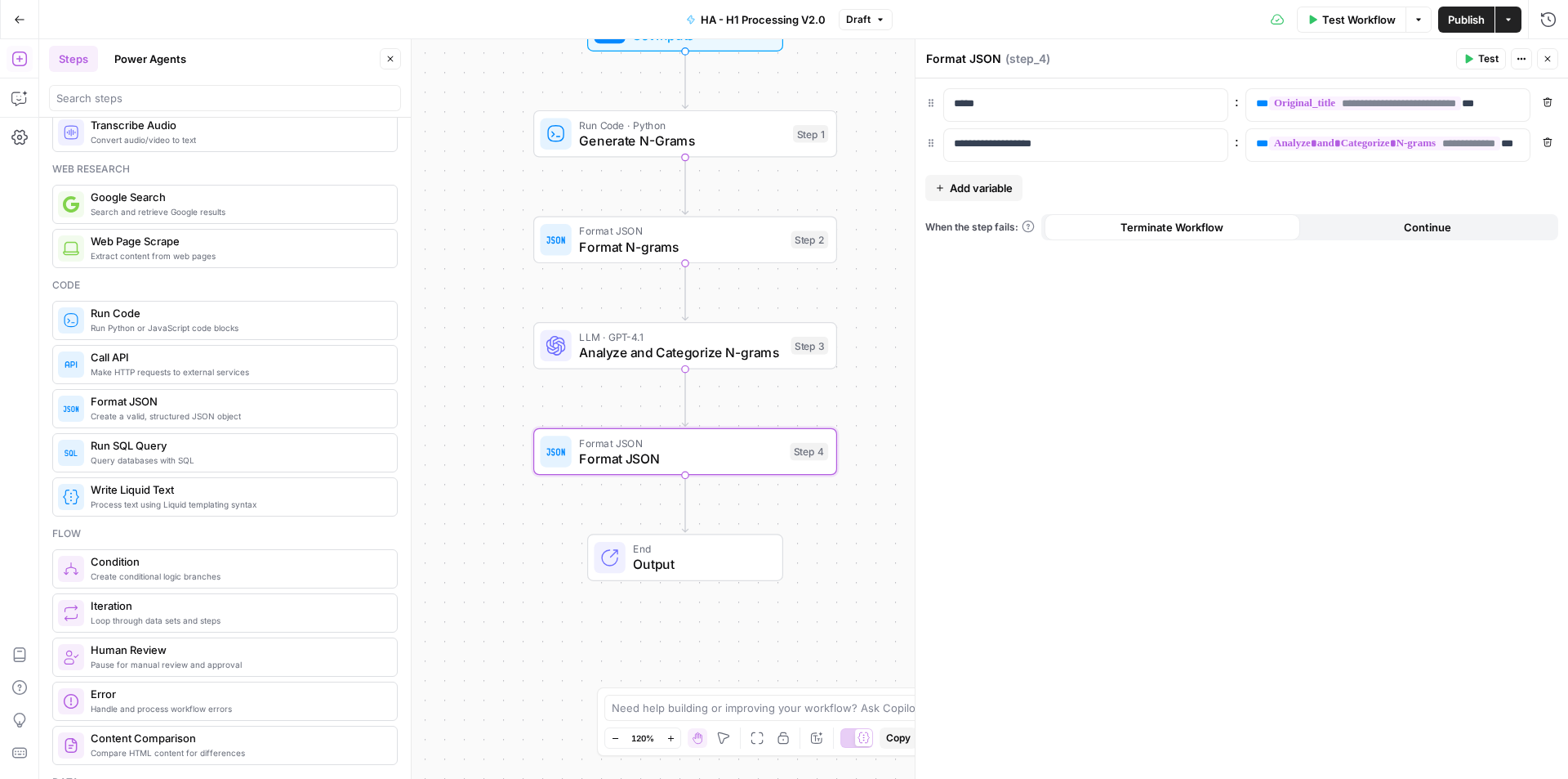
click at [1276, 496] on div "**********" at bounding box center [1241, 429] width 652 height 700
click at [1552, 64] on button "Close" at bounding box center [1548, 59] width 22 height 22
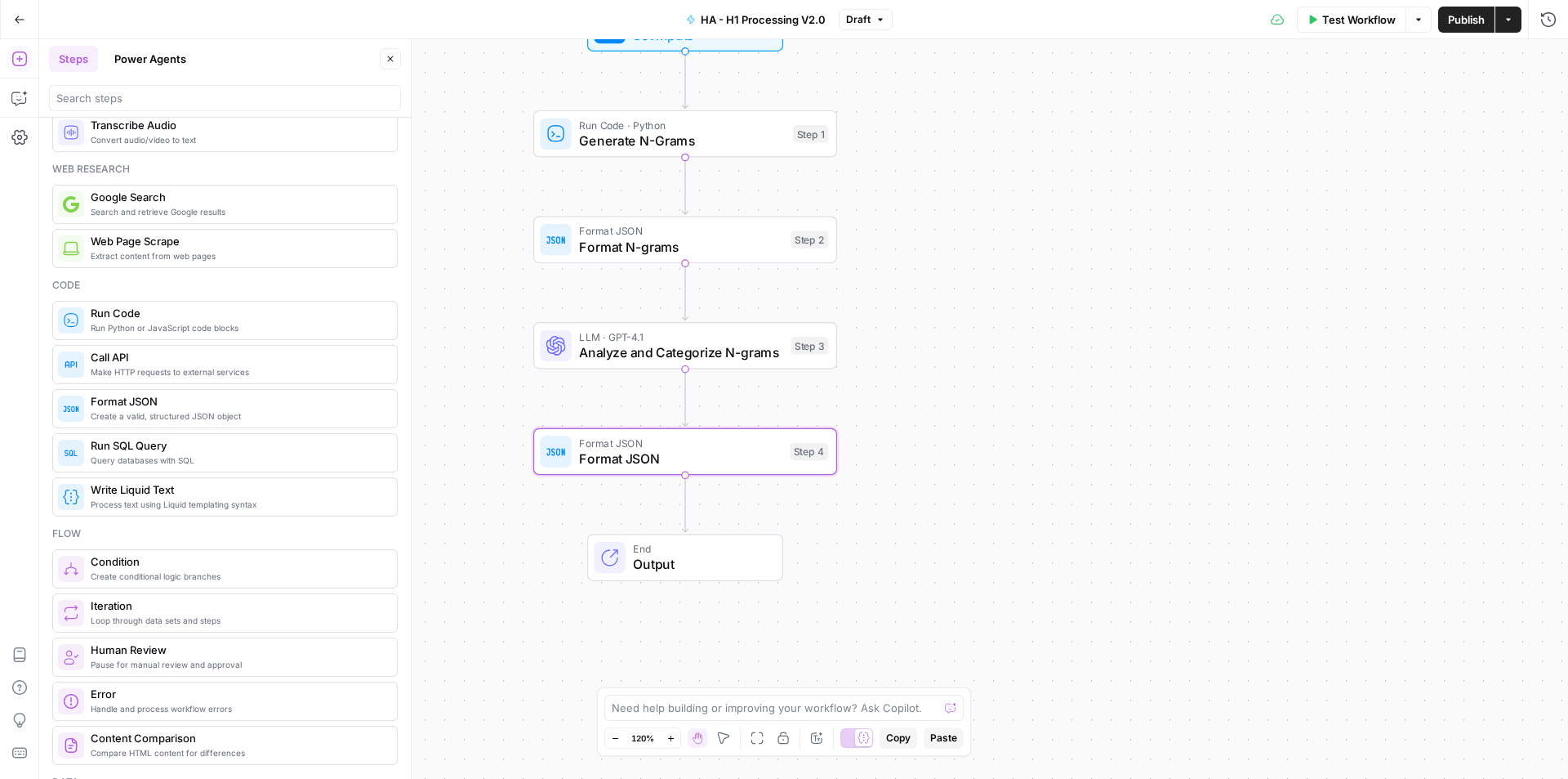
click at [702, 466] on span "Format JSON" at bounding box center [680, 459] width 202 height 20
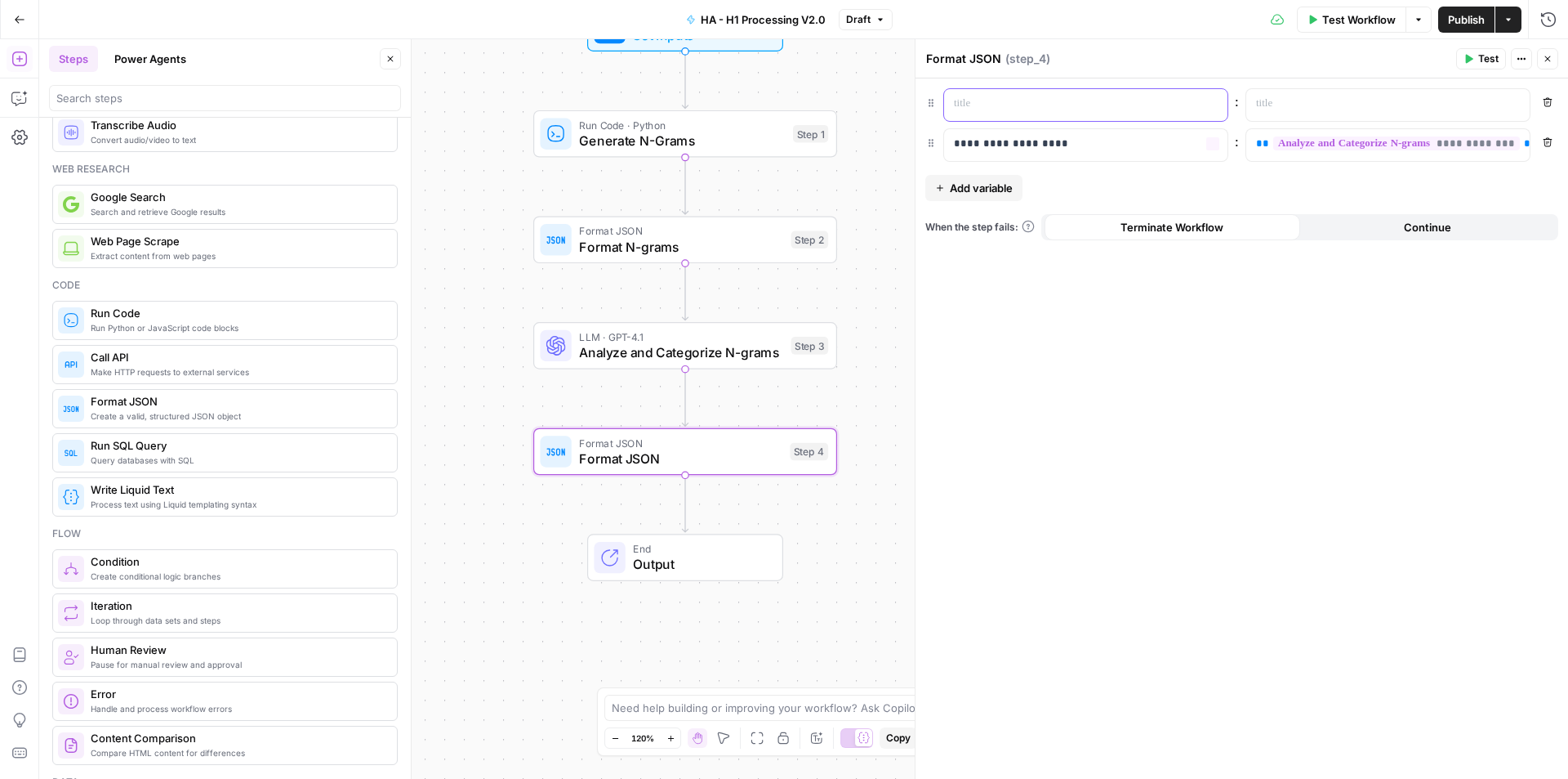
click at [996, 109] on p at bounding box center [1072, 104] width 237 height 16
click at [1271, 111] on p at bounding box center [1374, 104] width 237 height 16
click at [1333, 107] on div at bounding box center [1374, 105] width 257 height 32
click at [1490, 184] on div "**********" at bounding box center [1241, 429] width 652 height 700
click at [1550, 56] on span "E" at bounding box center [1545, 55] width 13 height 16
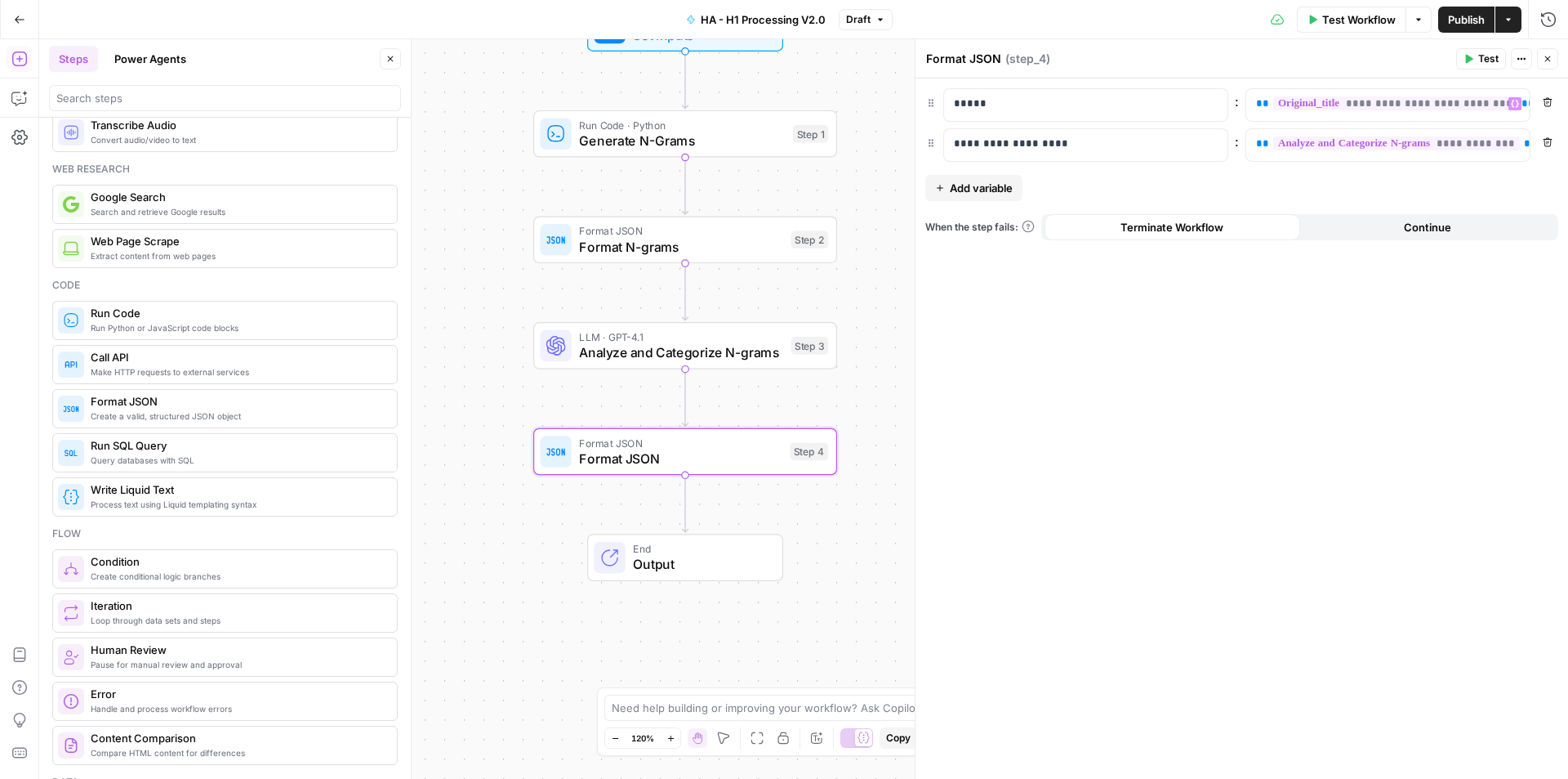
click at [1546, 65] on button "Close" at bounding box center [1548, 59] width 22 height 22
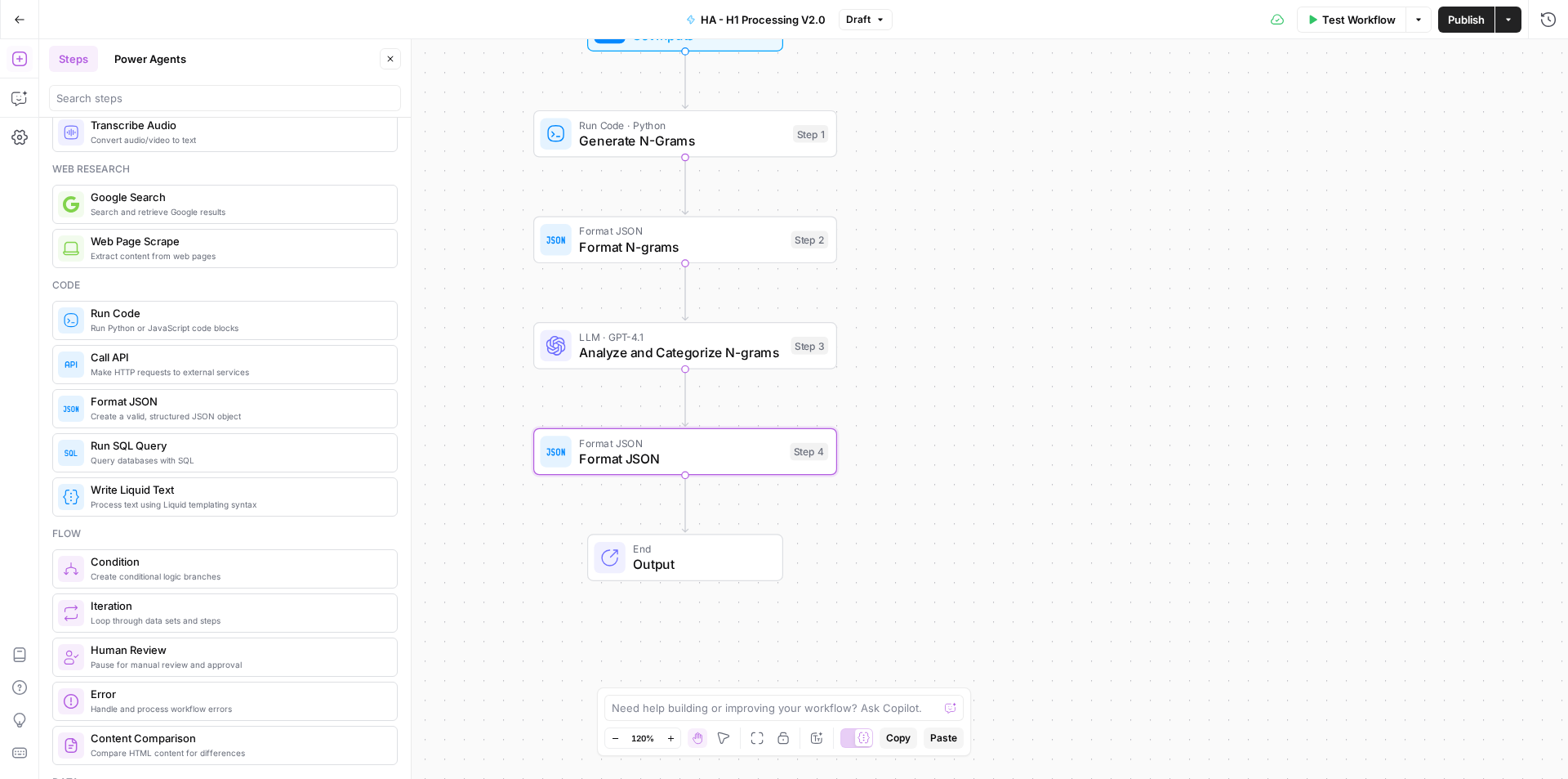
click at [778, 455] on span "Format JSON" at bounding box center [680, 459] width 202 height 20
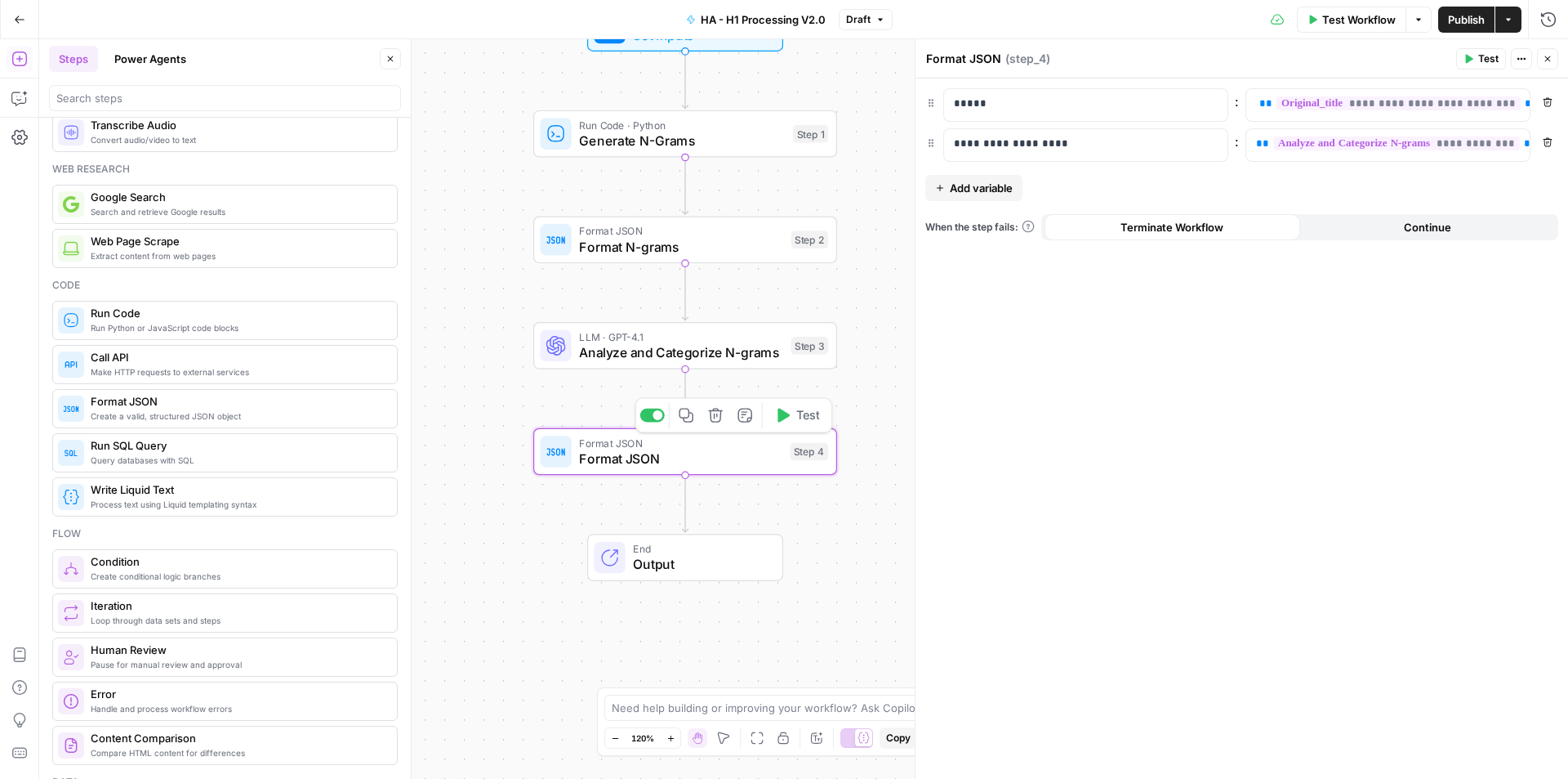
click at [802, 550] on div "End Output" at bounding box center [685, 557] width 304 height 48
click at [1551, 58] on icon "button" at bounding box center [1547, 59] width 10 height 10
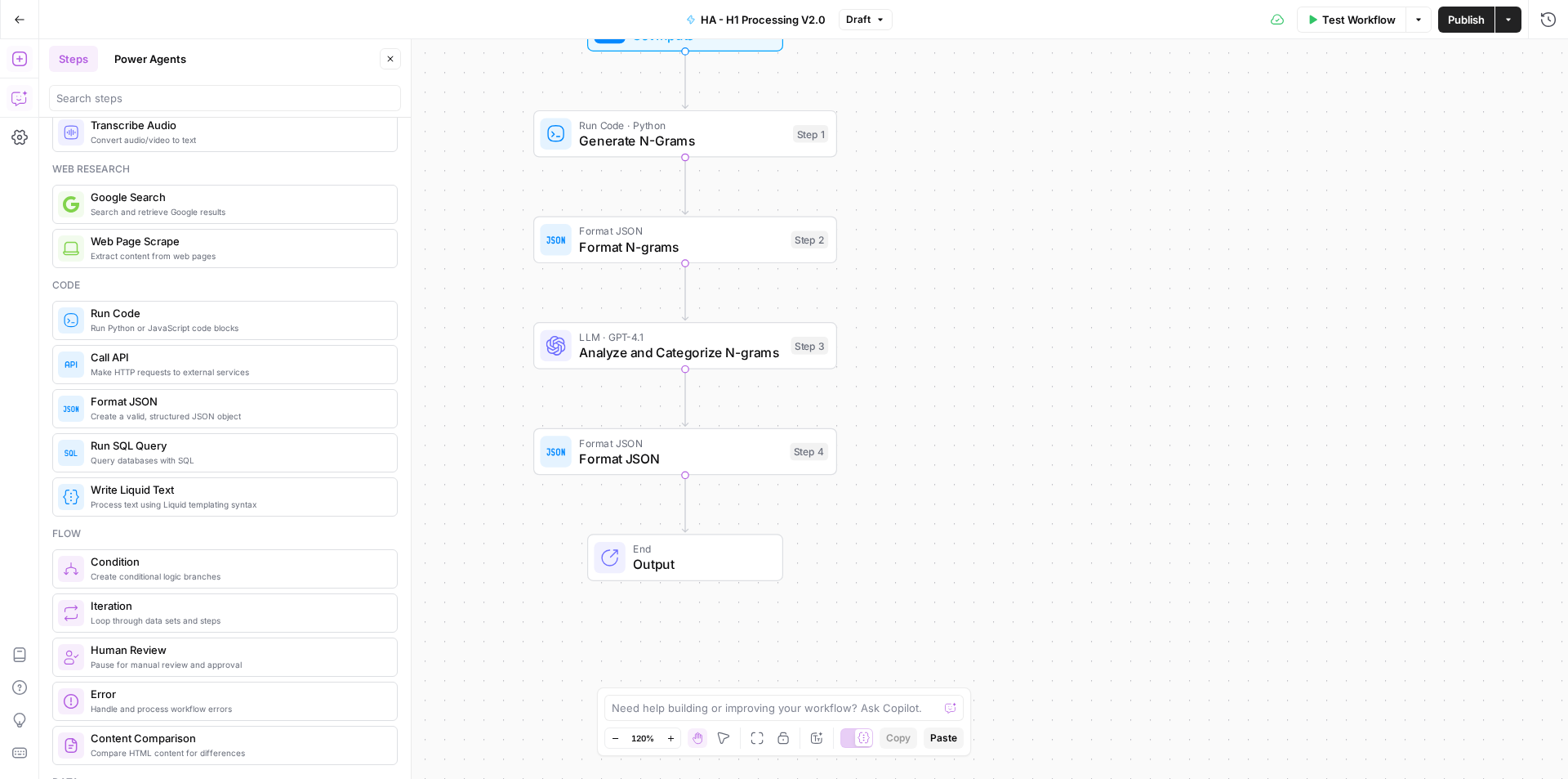
click at [25, 106] on icon "button" at bounding box center [20, 98] width 16 height 16
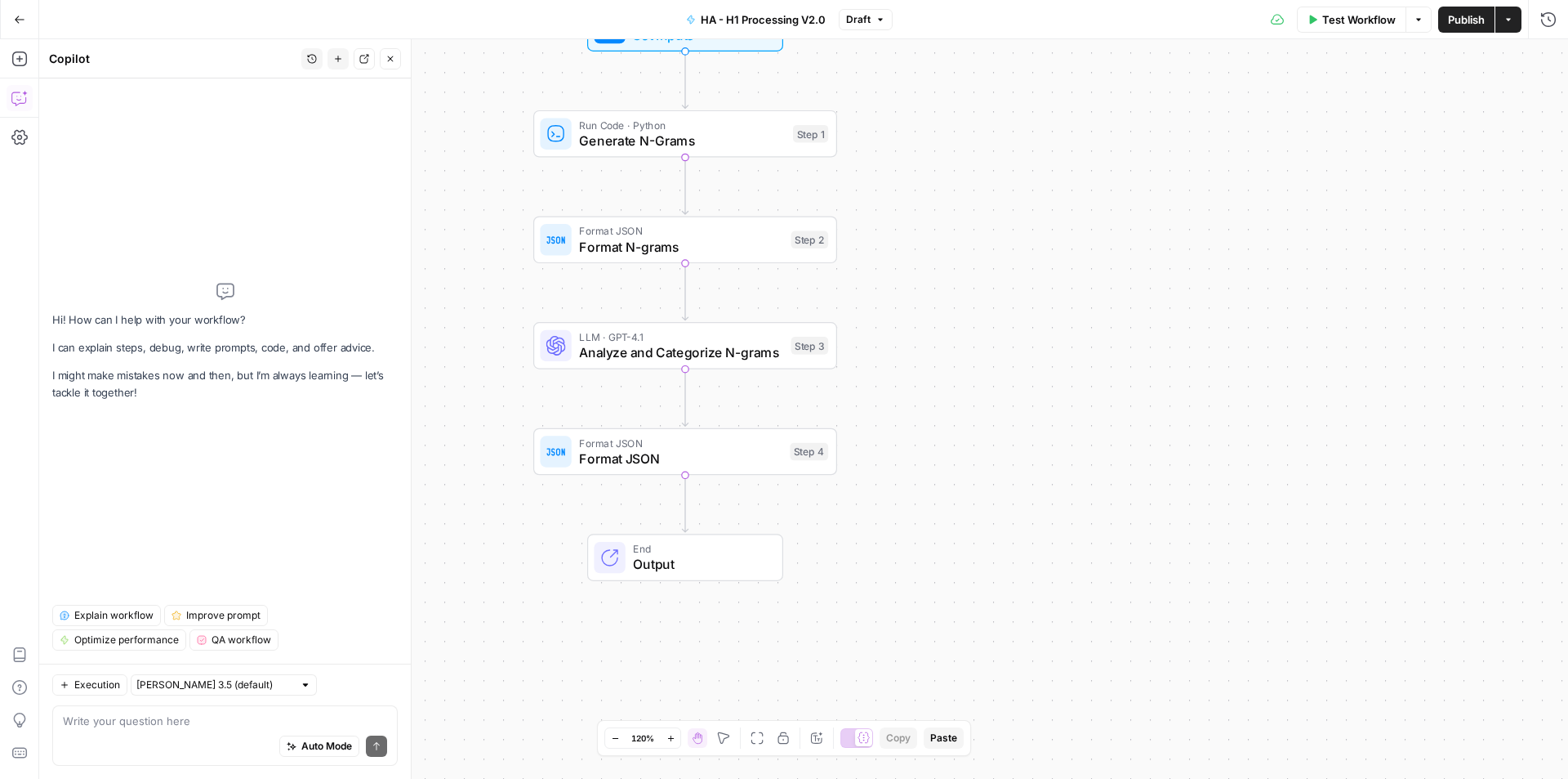
click at [212, 714] on textarea at bounding box center [225, 720] width 324 height 16
type textarea "Do I need step 2 here?"
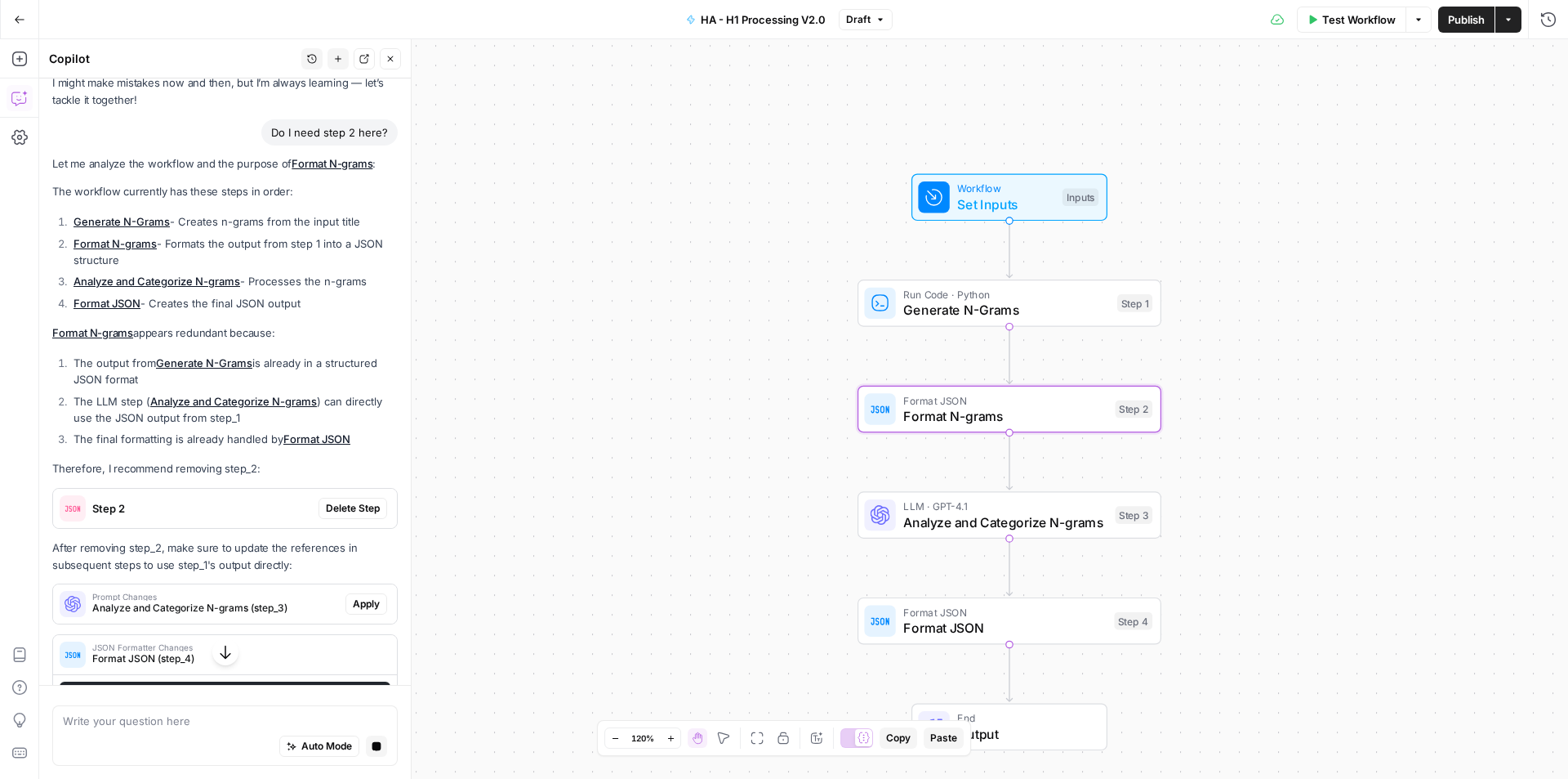
scroll to position [76, 0]
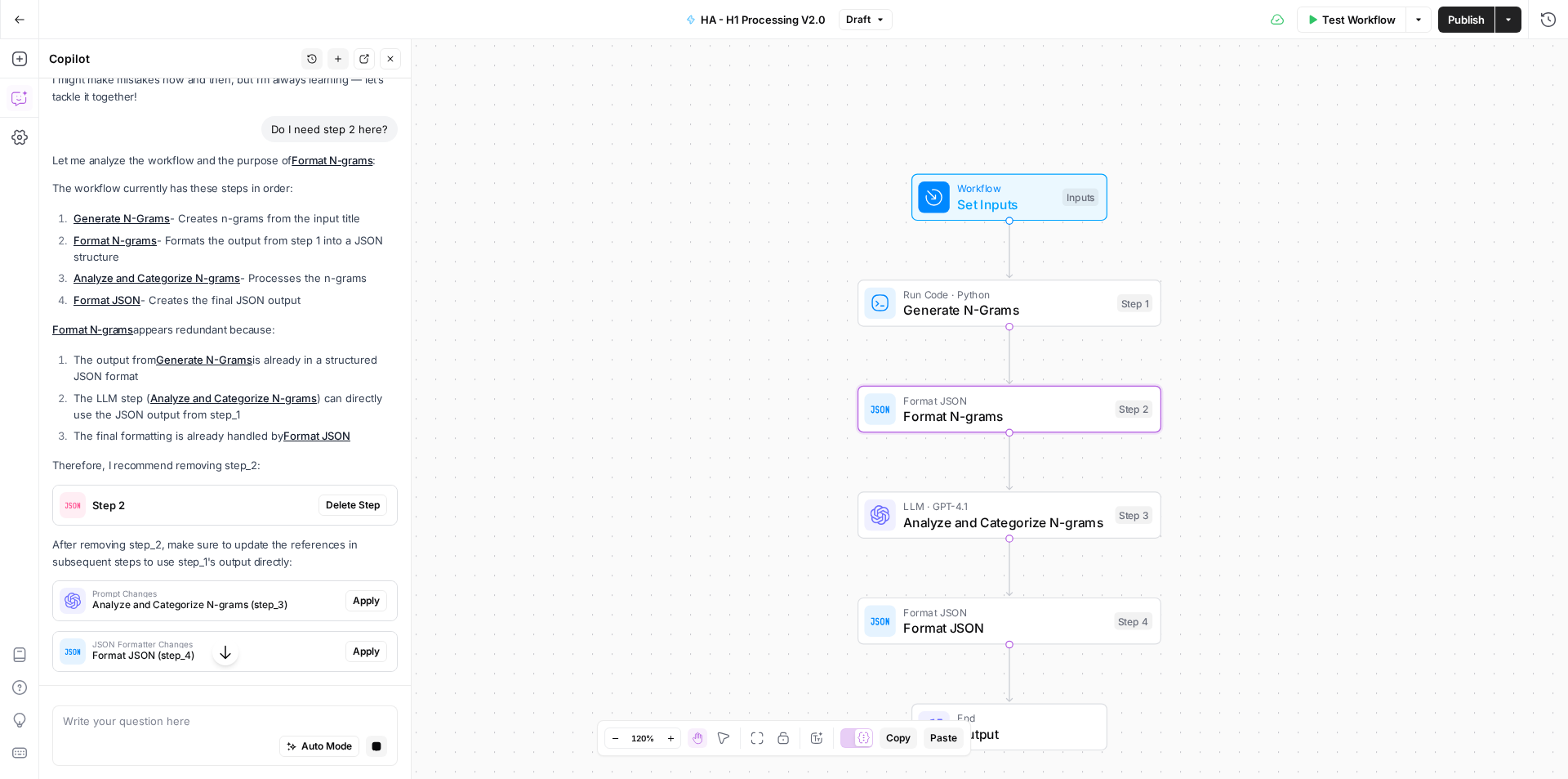
click at [359, 505] on span "Delete Step" at bounding box center [353, 505] width 54 height 14
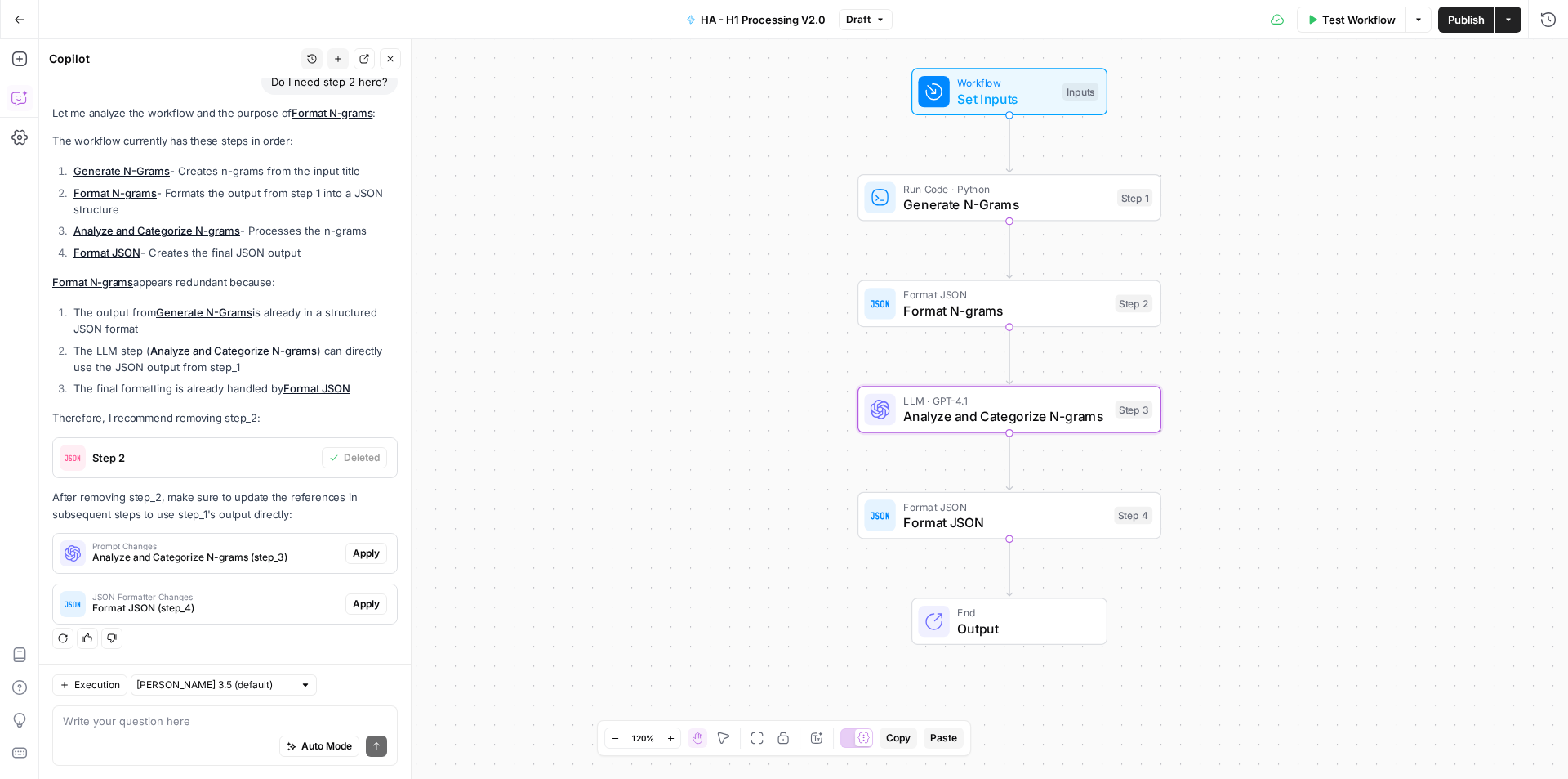
click at [355, 546] on span "Apply" at bounding box center [366, 553] width 27 height 14
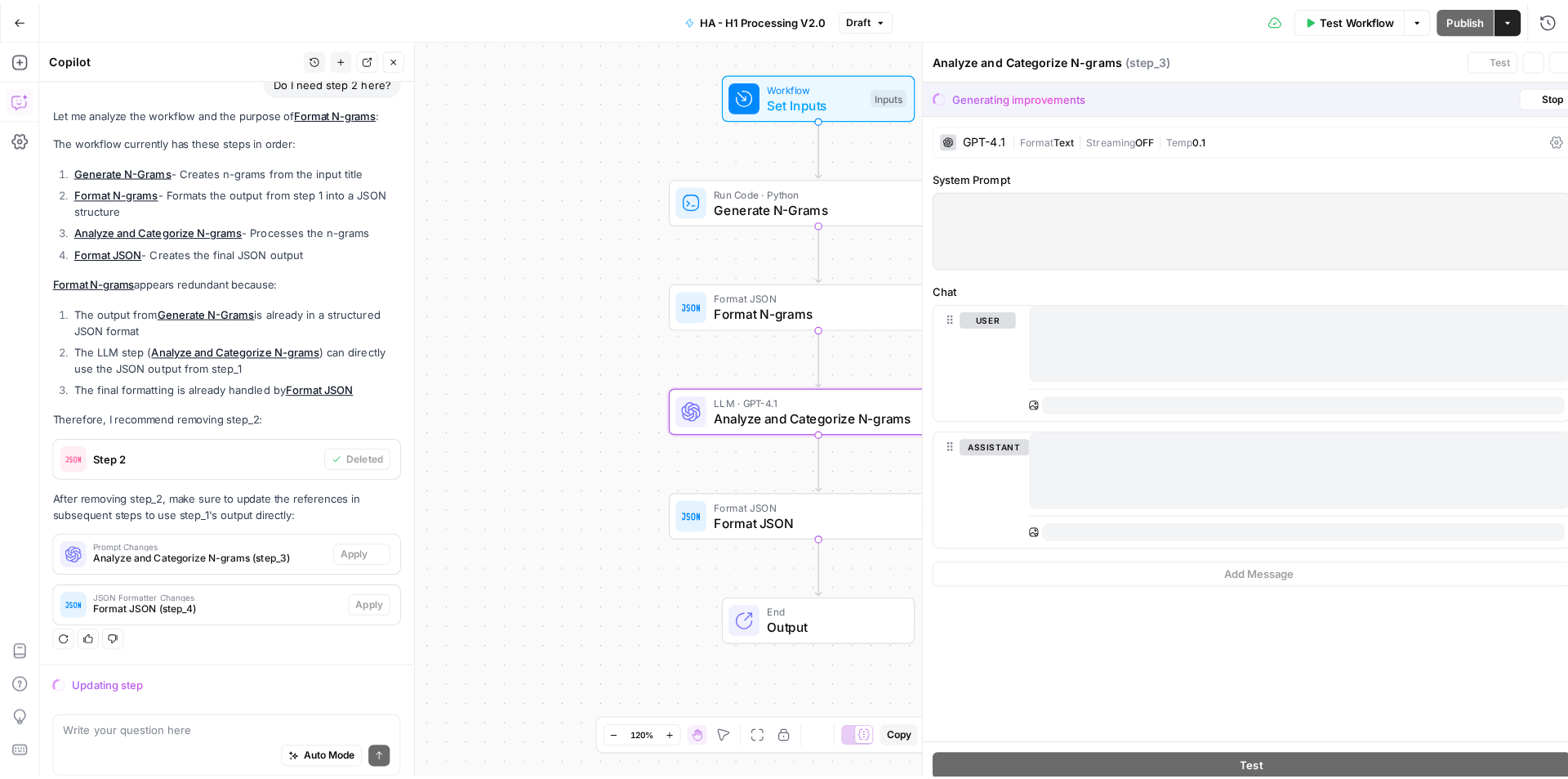
scroll to position [124, 0]
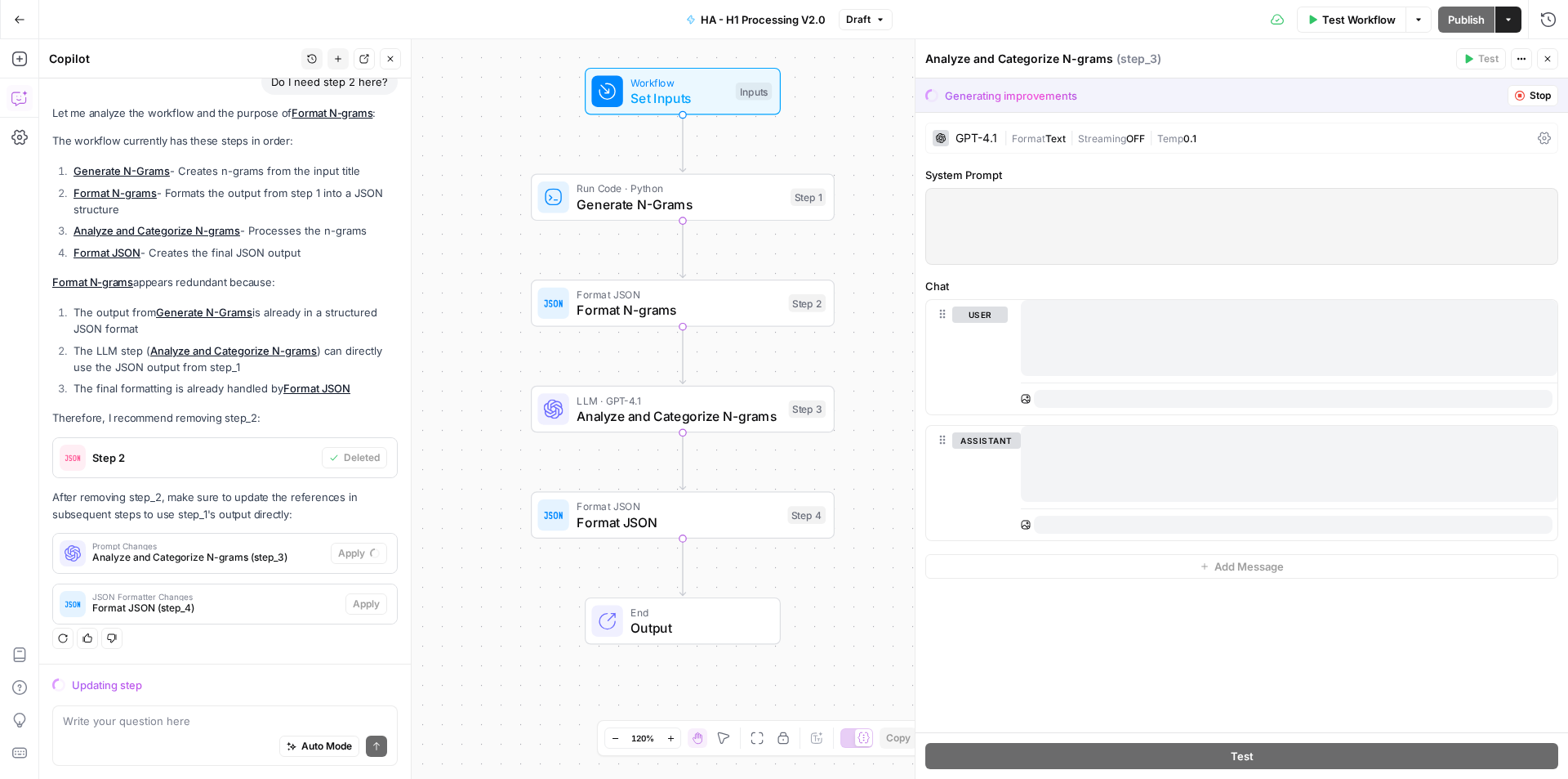
click at [682, 290] on span "Format JSON" at bounding box center [678, 294] width 204 height 15
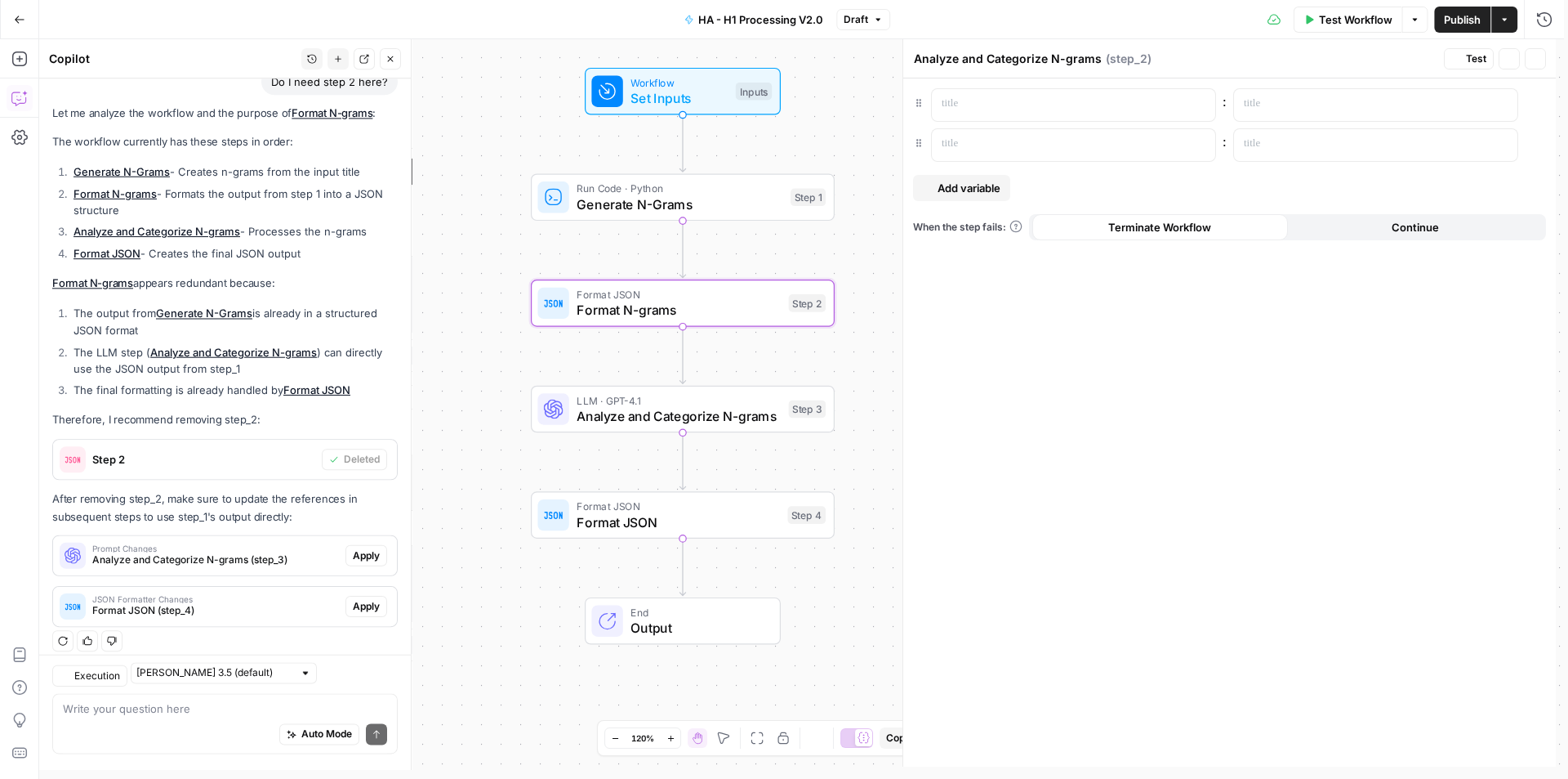
type textarea "Format N-grams"
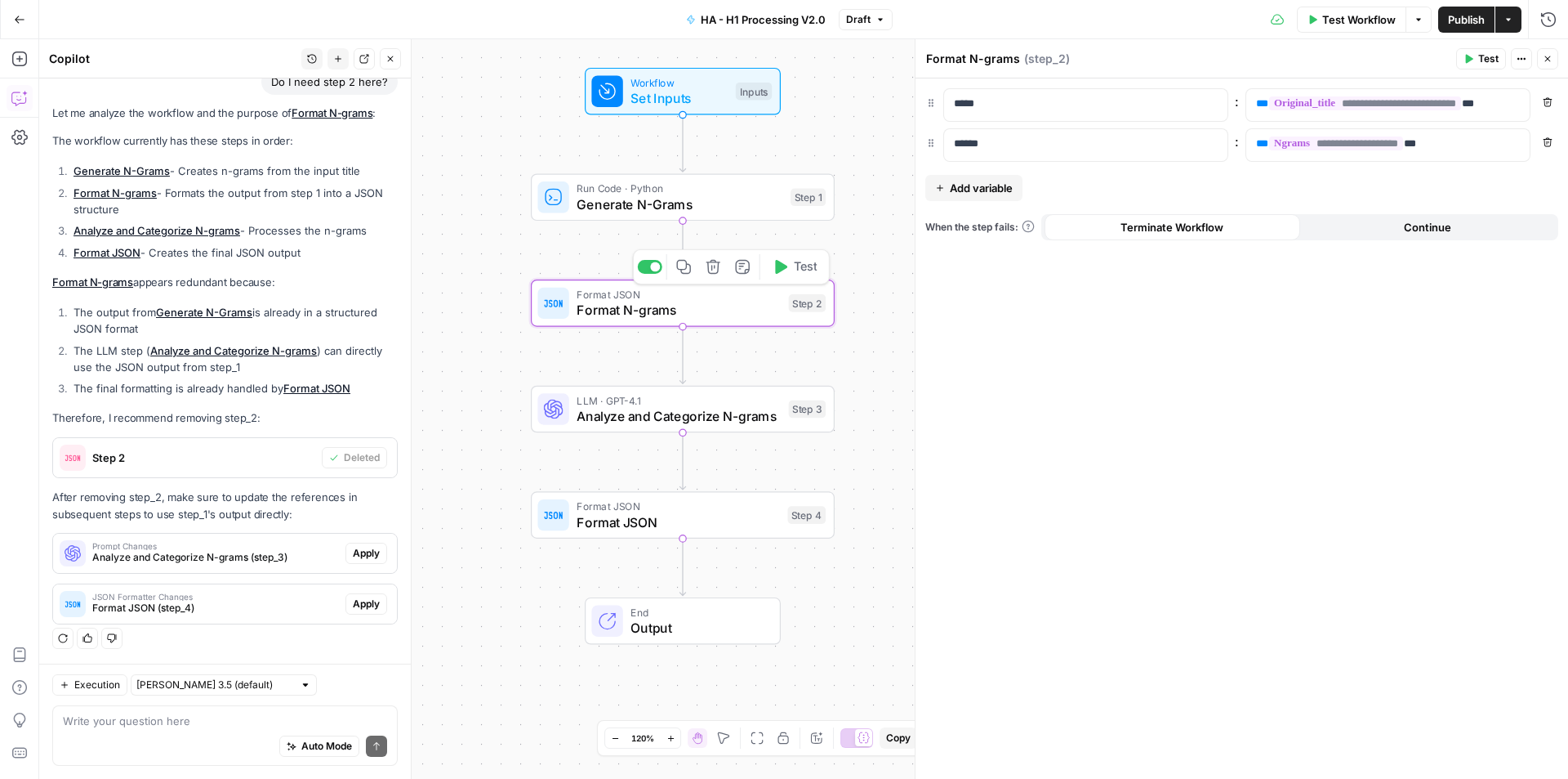
click at [708, 270] on icon "button" at bounding box center [712, 266] width 14 height 14
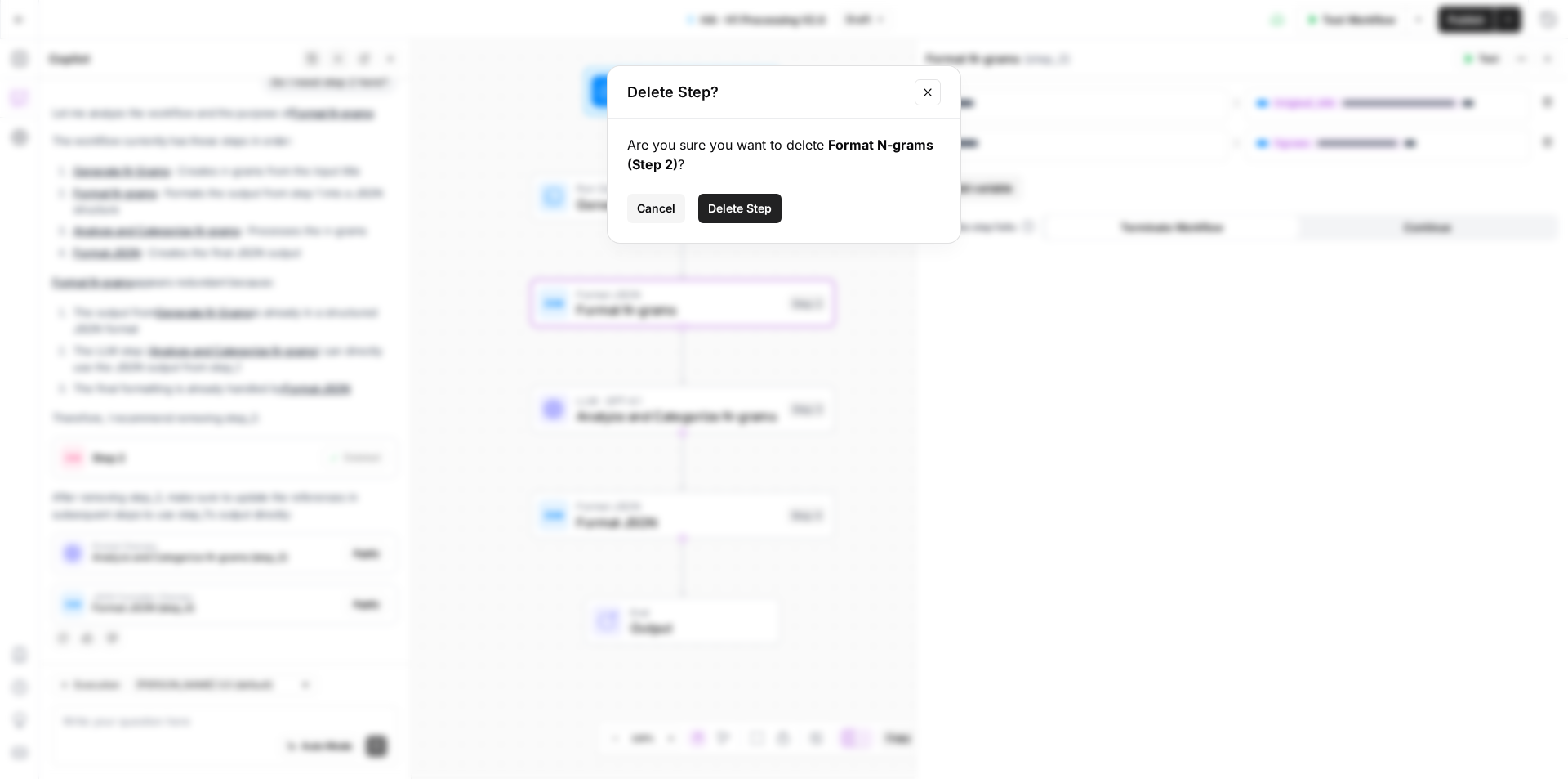
click at [753, 199] on button "Delete Step" at bounding box center [740, 209] width 83 height 30
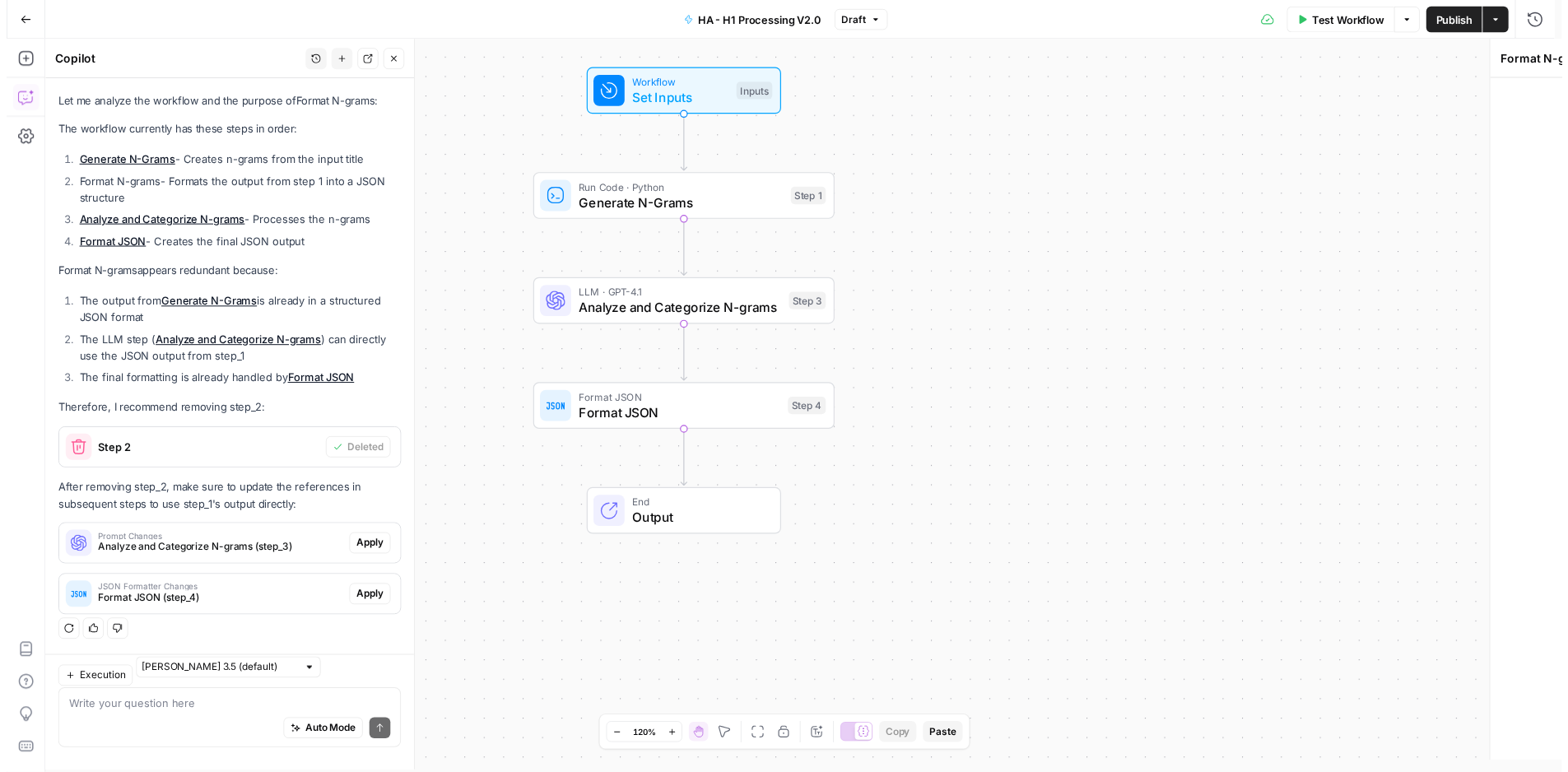
scroll to position [151, 0]
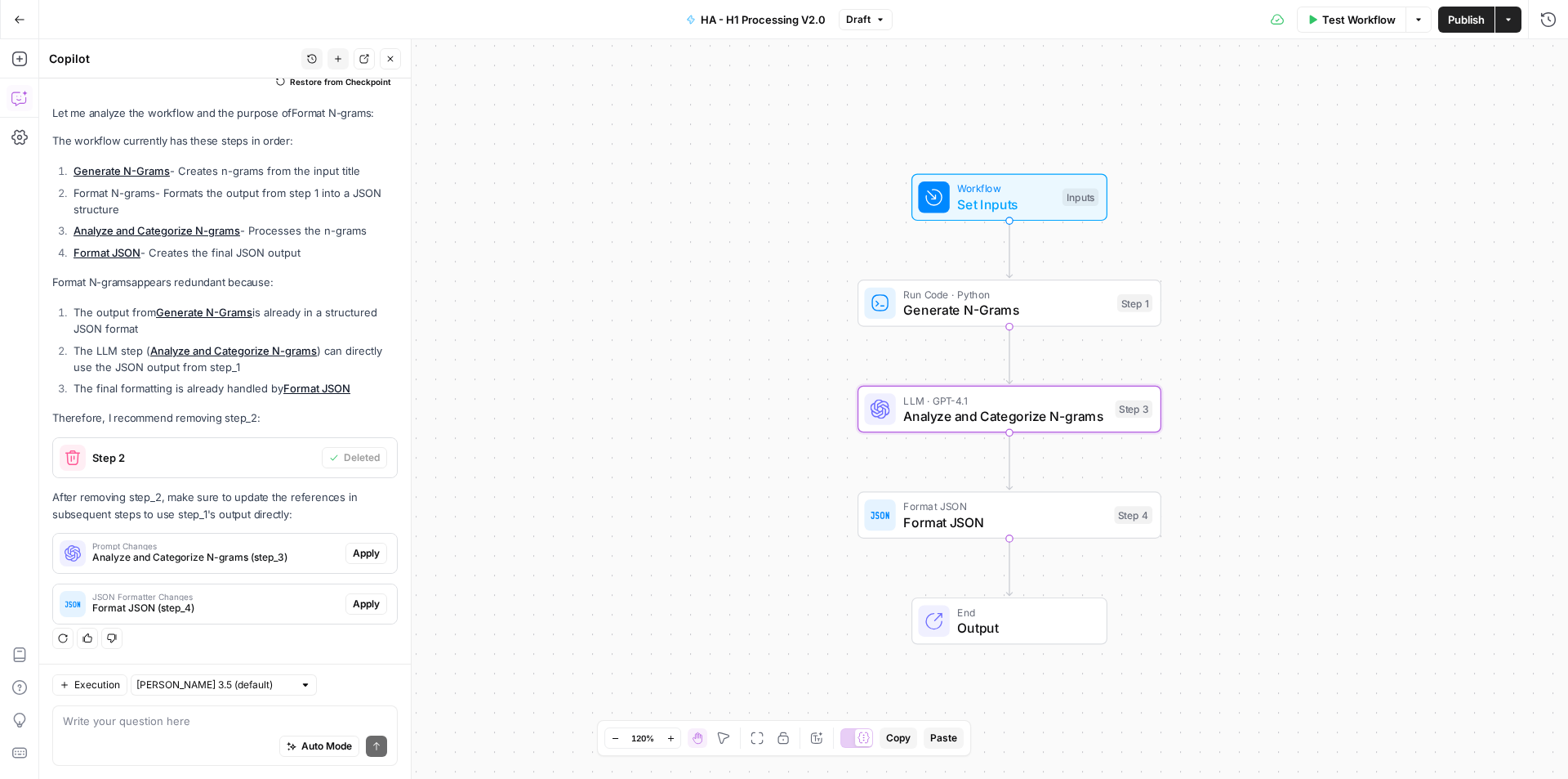
click at [363, 553] on span "Apply" at bounding box center [366, 553] width 27 height 14
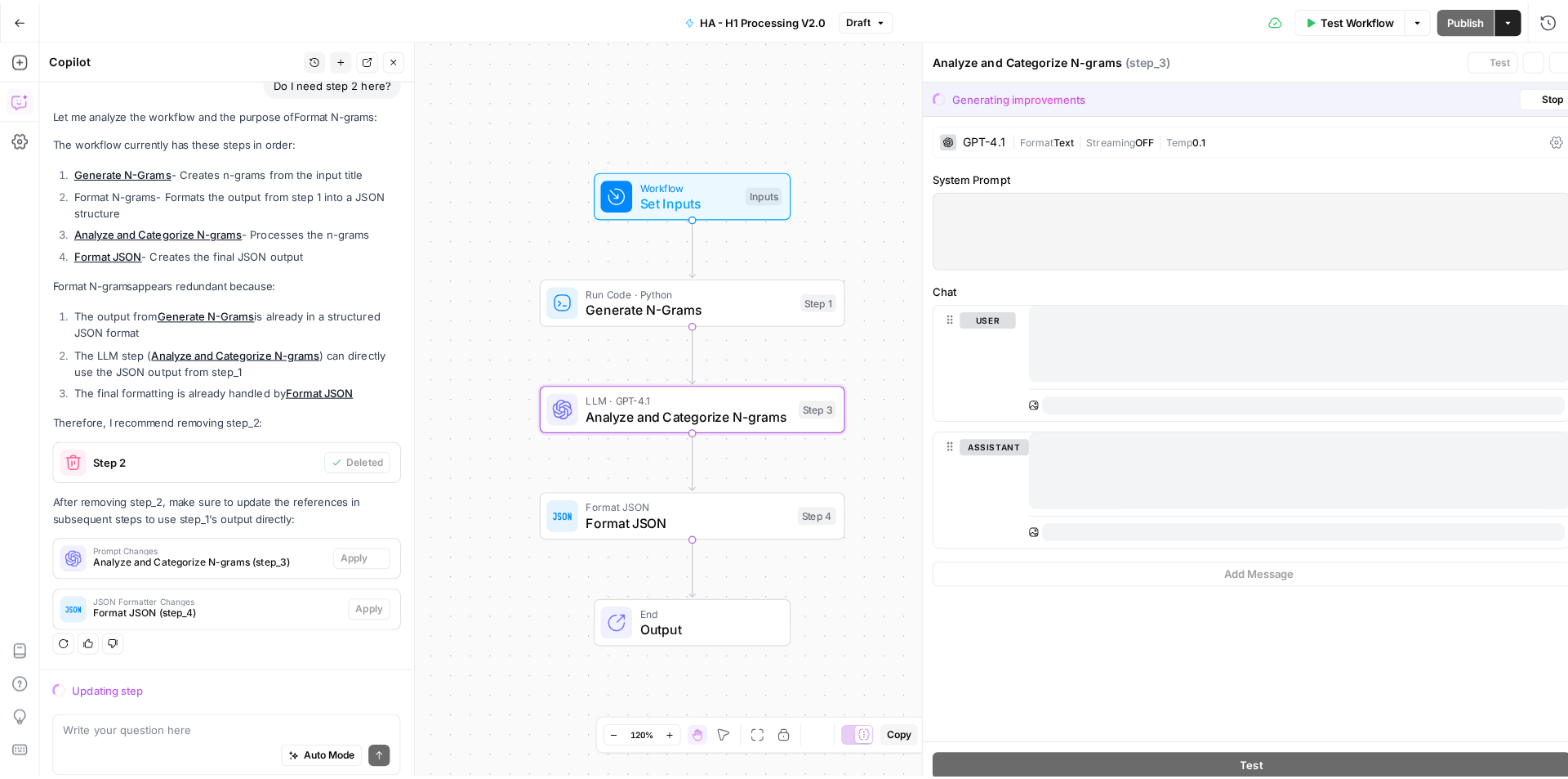
scroll to position [124, 0]
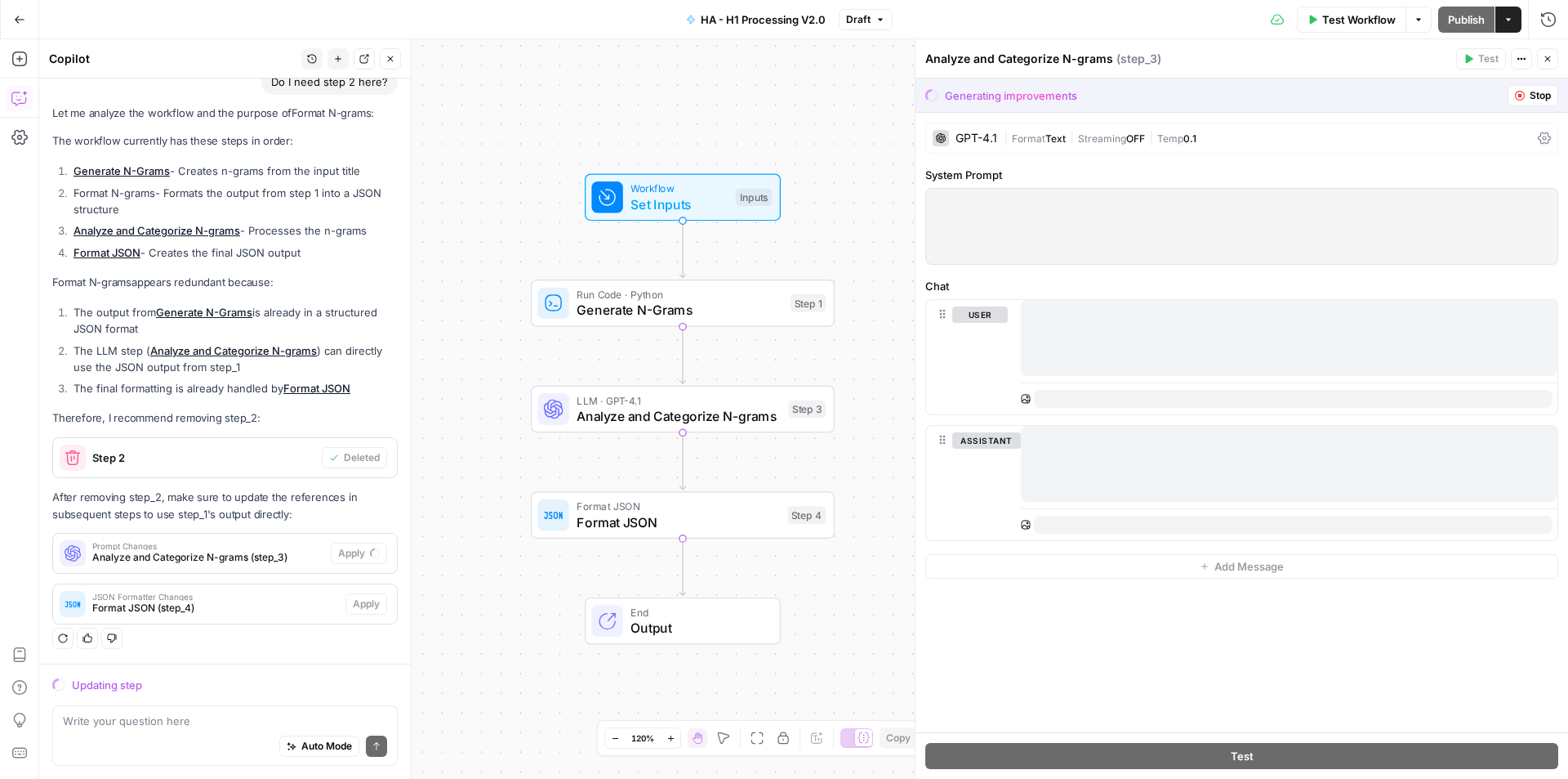
click at [1131, 343] on div at bounding box center [1288, 337] width 537 height 75
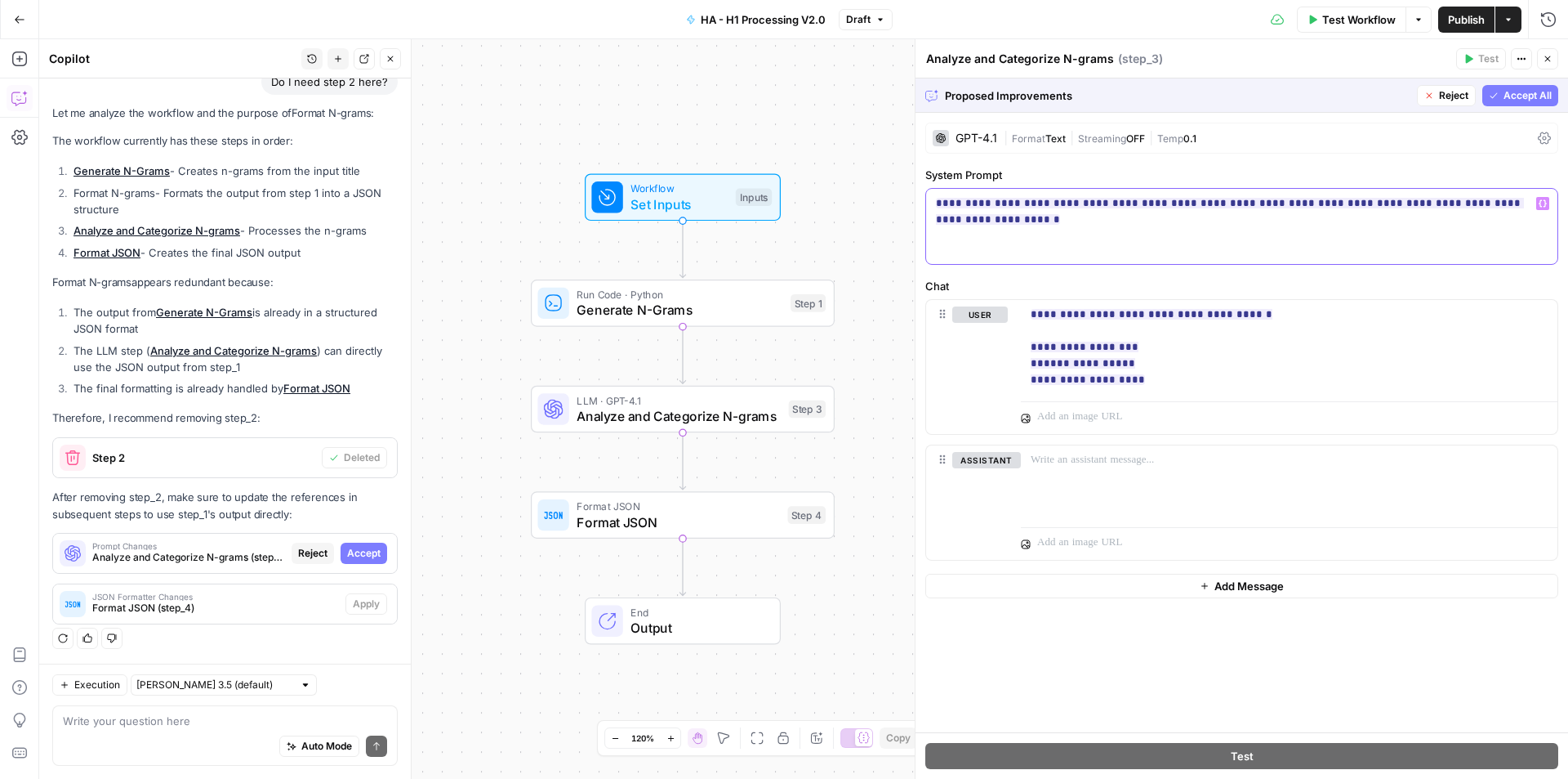
click at [1196, 227] on div "**********" at bounding box center [1241, 226] width 632 height 75
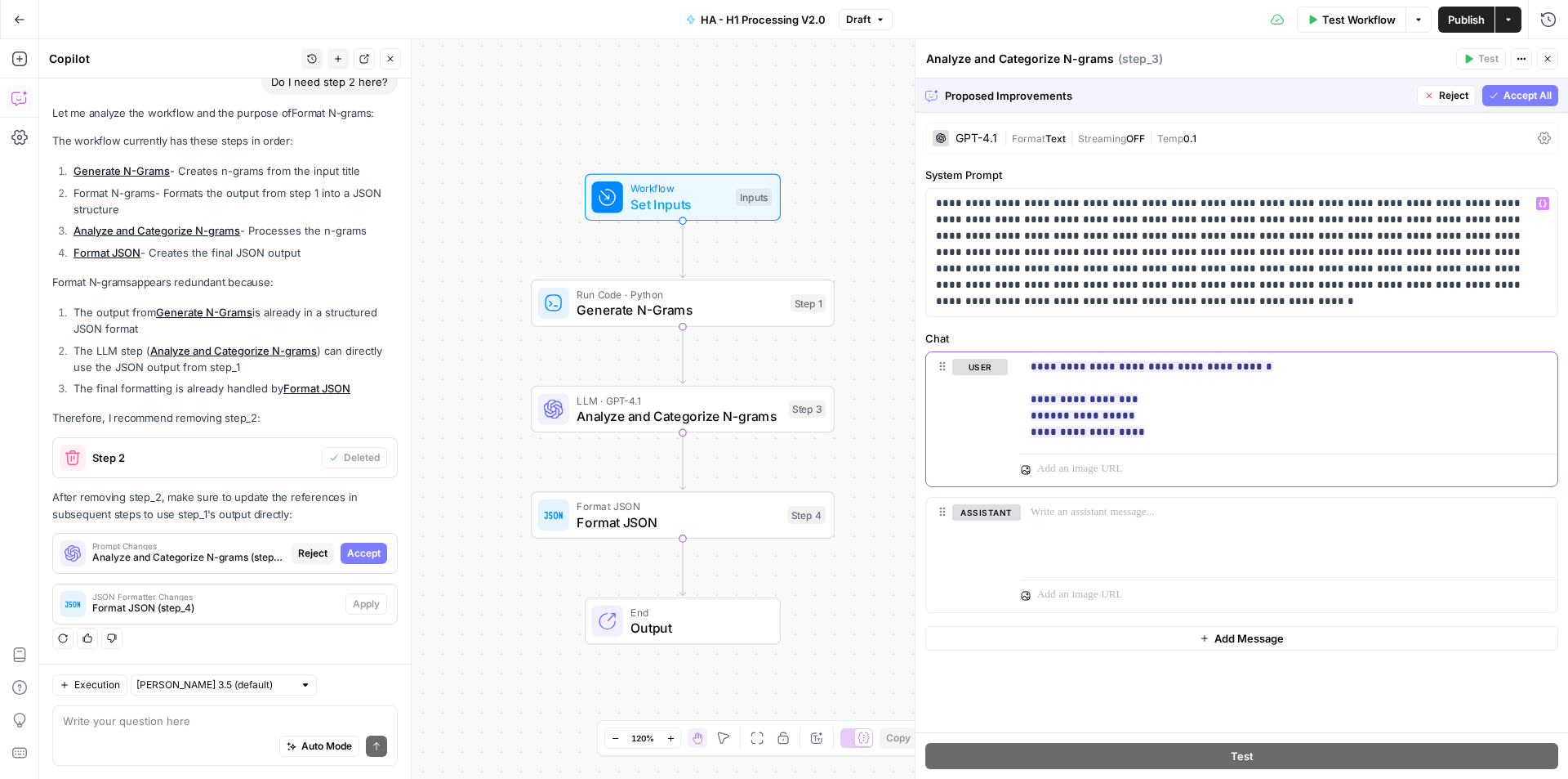
click at [1211, 401] on p "**********" at bounding box center [1288, 399] width 517 height 82
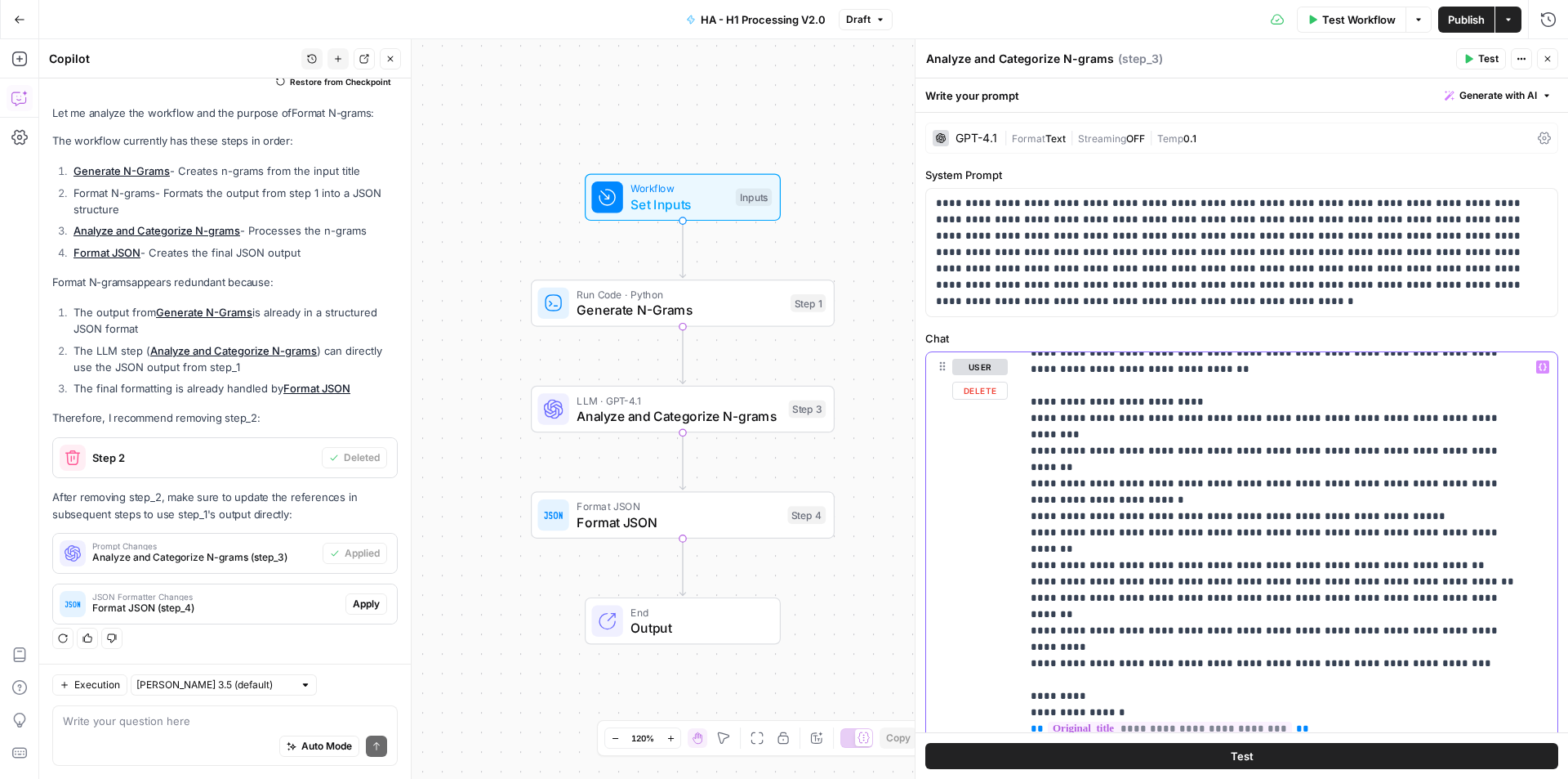
scroll to position [82, 0]
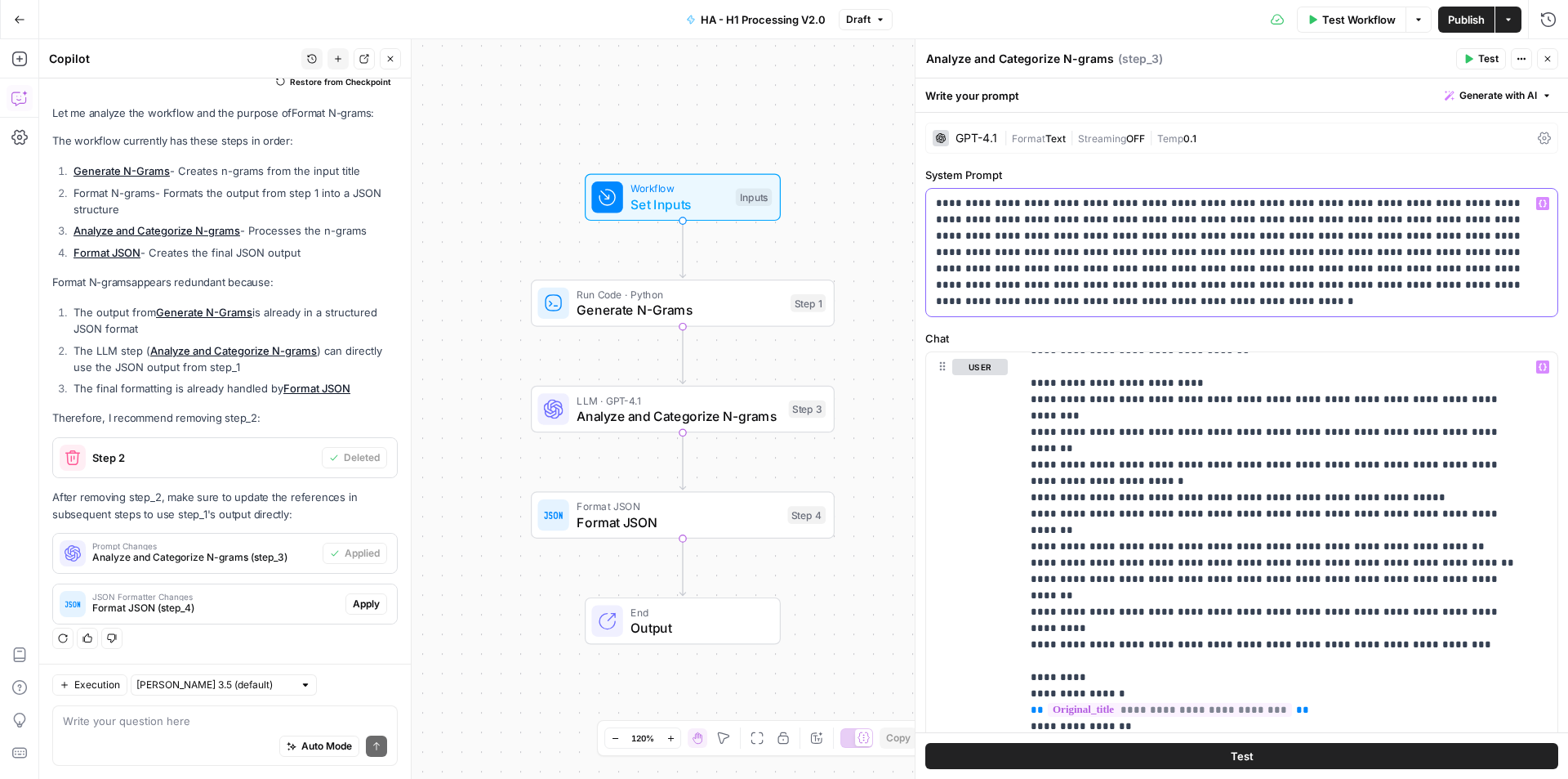
click at [1469, 289] on p "**********" at bounding box center [1235, 252] width 599 height 115
click at [1463, 305] on p "**********" at bounding box center [1235, 252] width 599 height 115
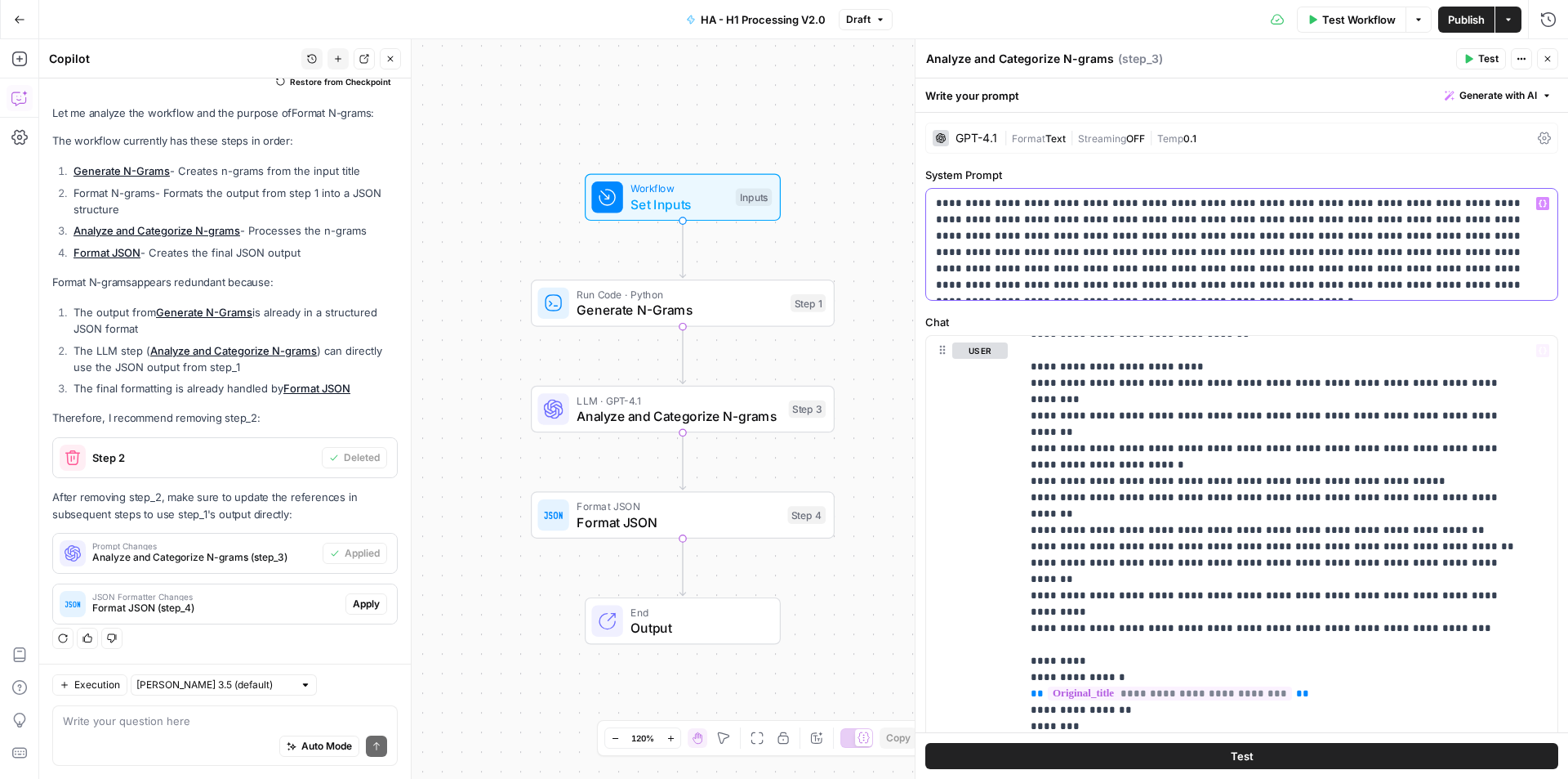
scroll to position [263, 0]
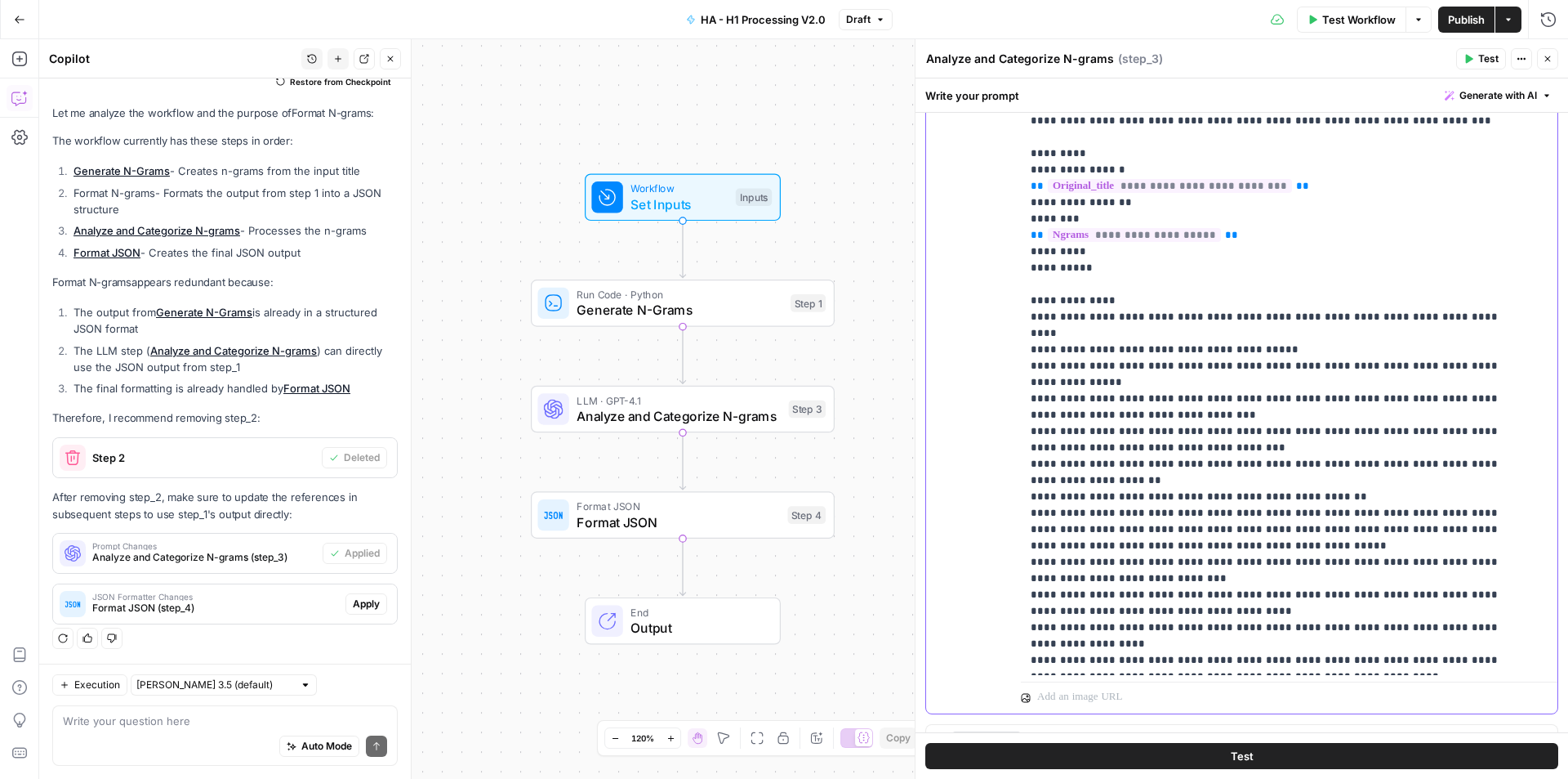
click at [1259, 654] on p "**********" at bounding box center [1277, 211] width 493 height 915
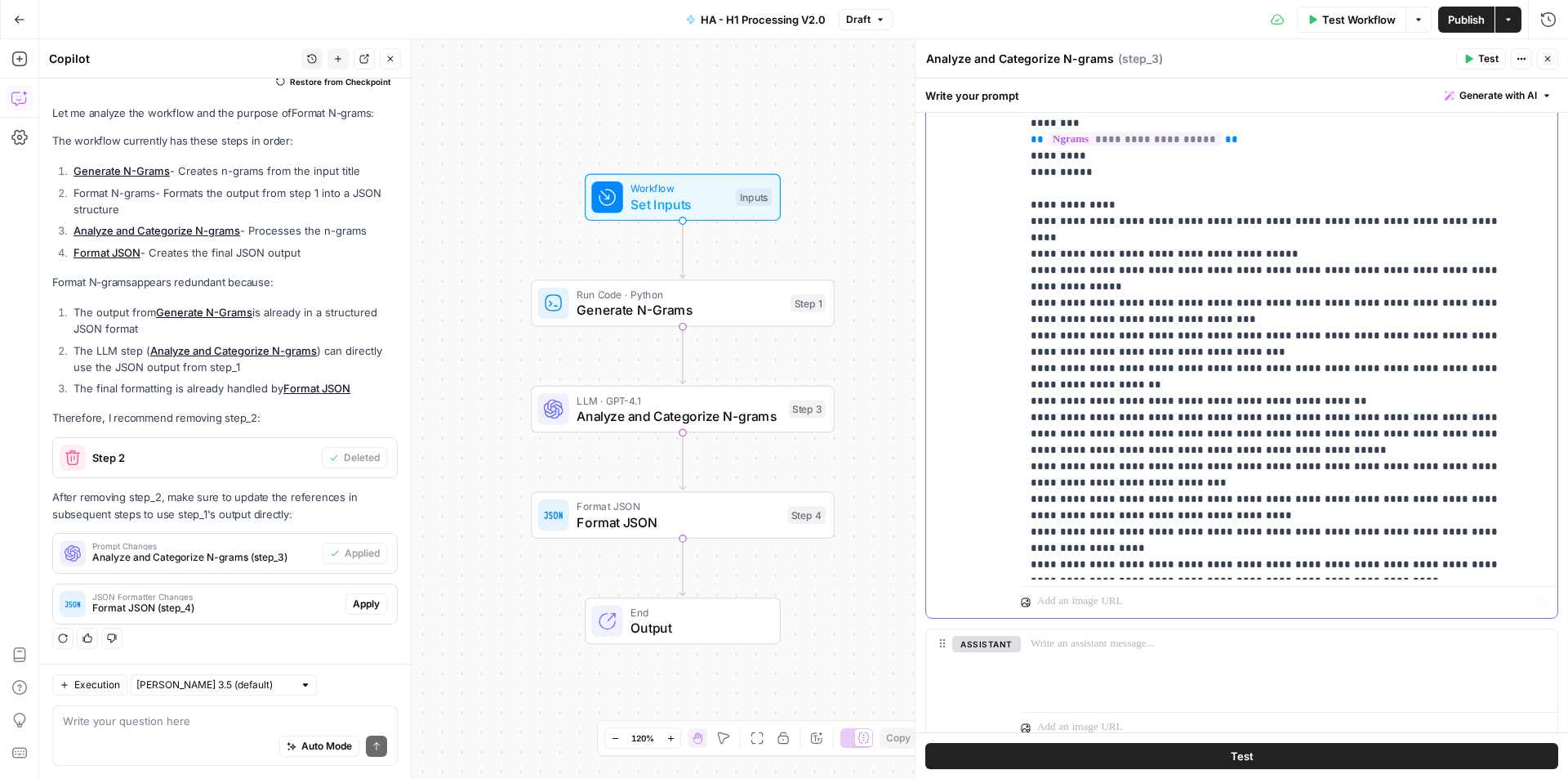
scroll to position [482, 0]
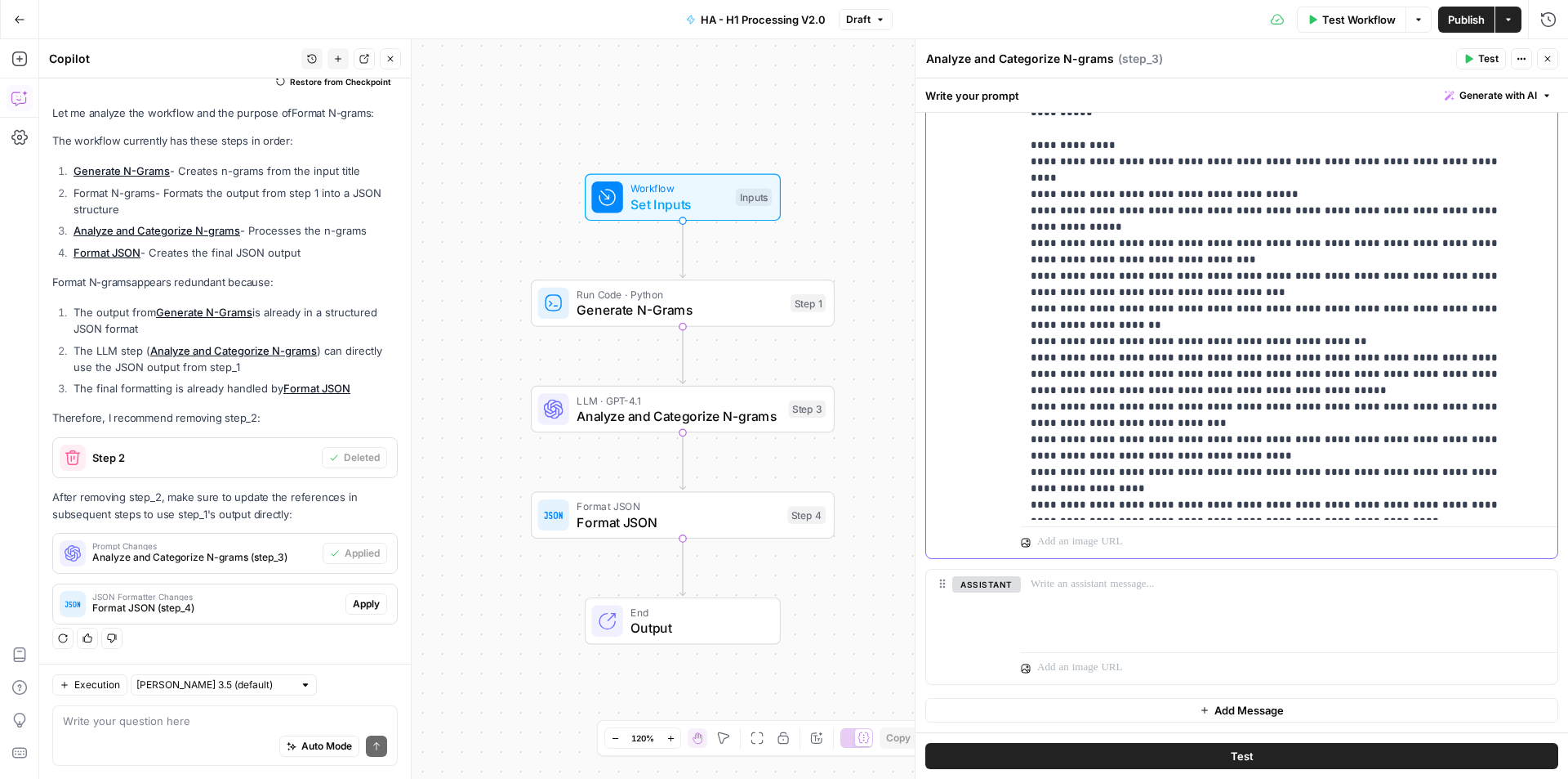
click at [1061, 509] on p "**********" at bounding box center [1277, 56] width 493 height 915
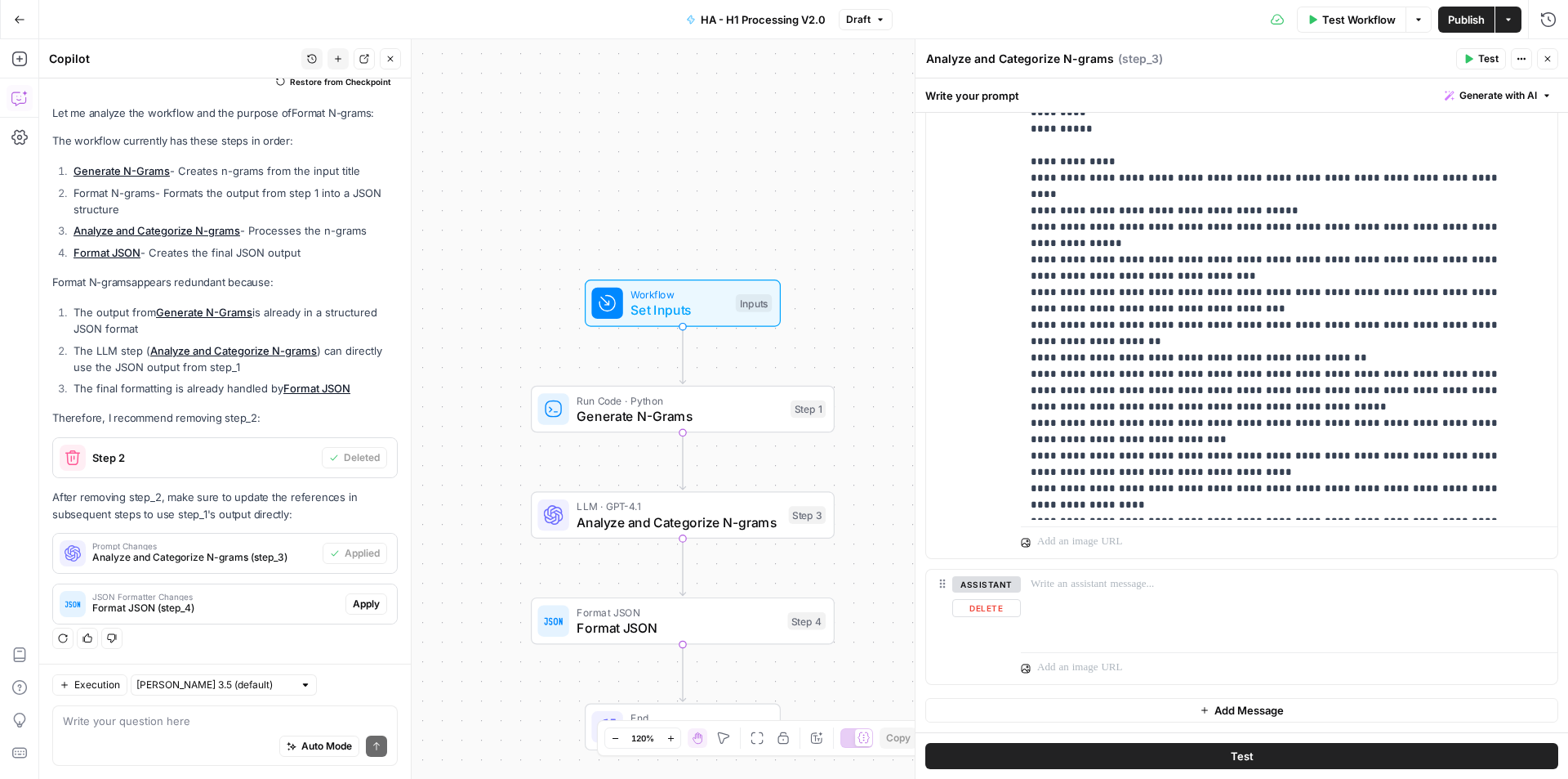
click at [1314, 561] on div "**********" at bounding box center [1242, 210] width 633 height 716
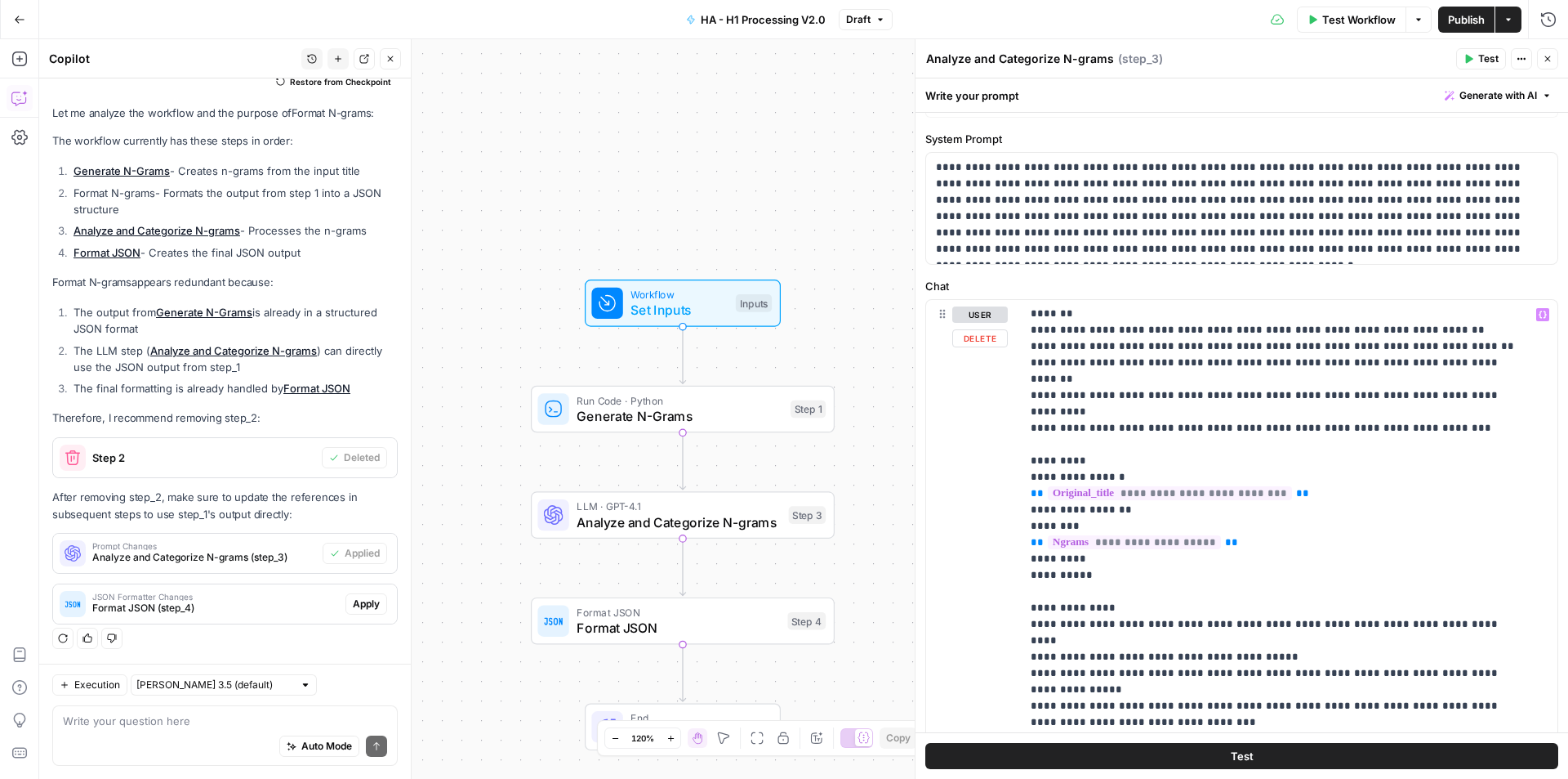
scroll to position [0, 0]
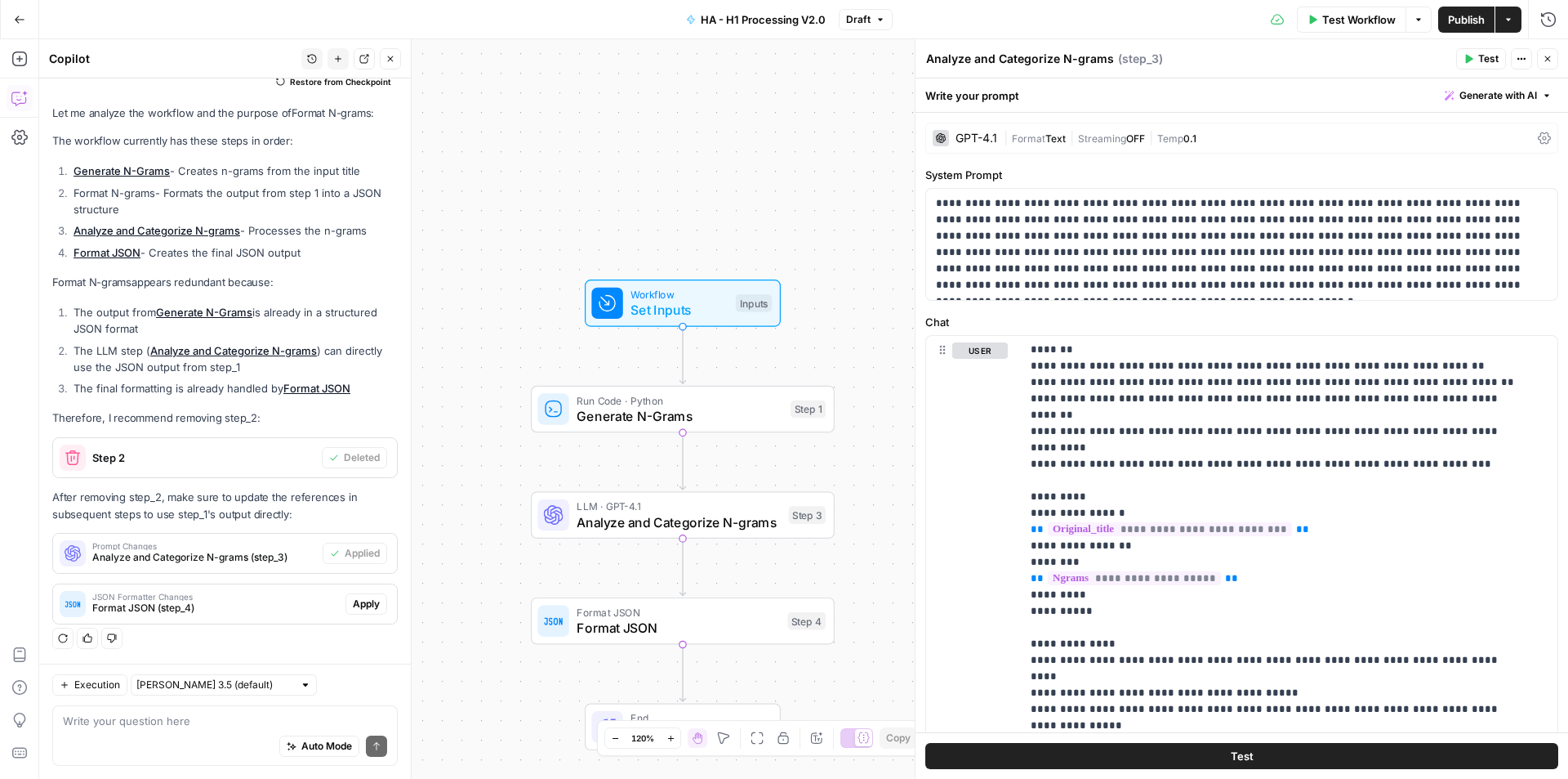
click at [1548, 67] on button "Close" at bounding box center [1548, 59] width 22 height 22
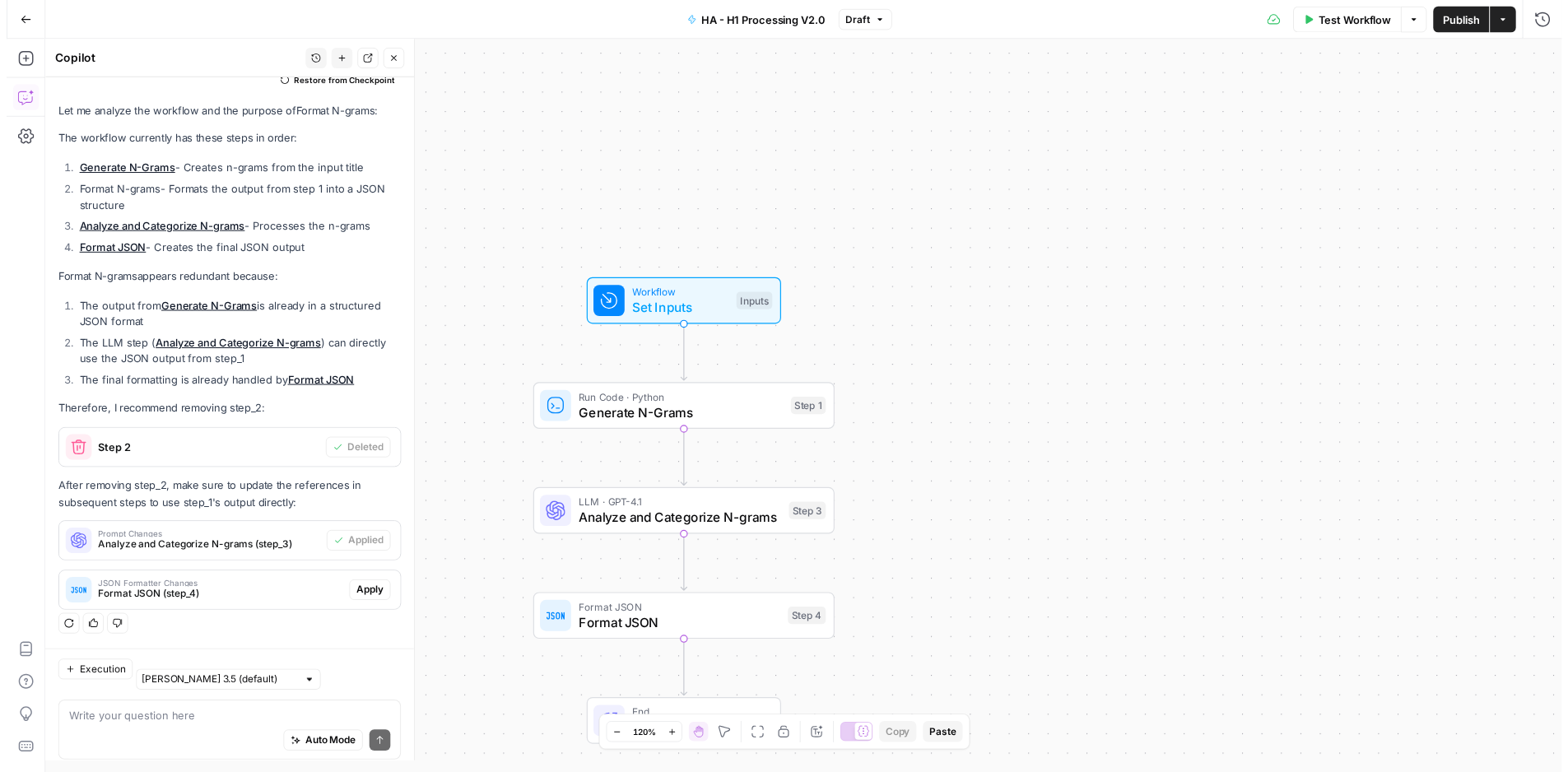
scroll to position [151, 0]
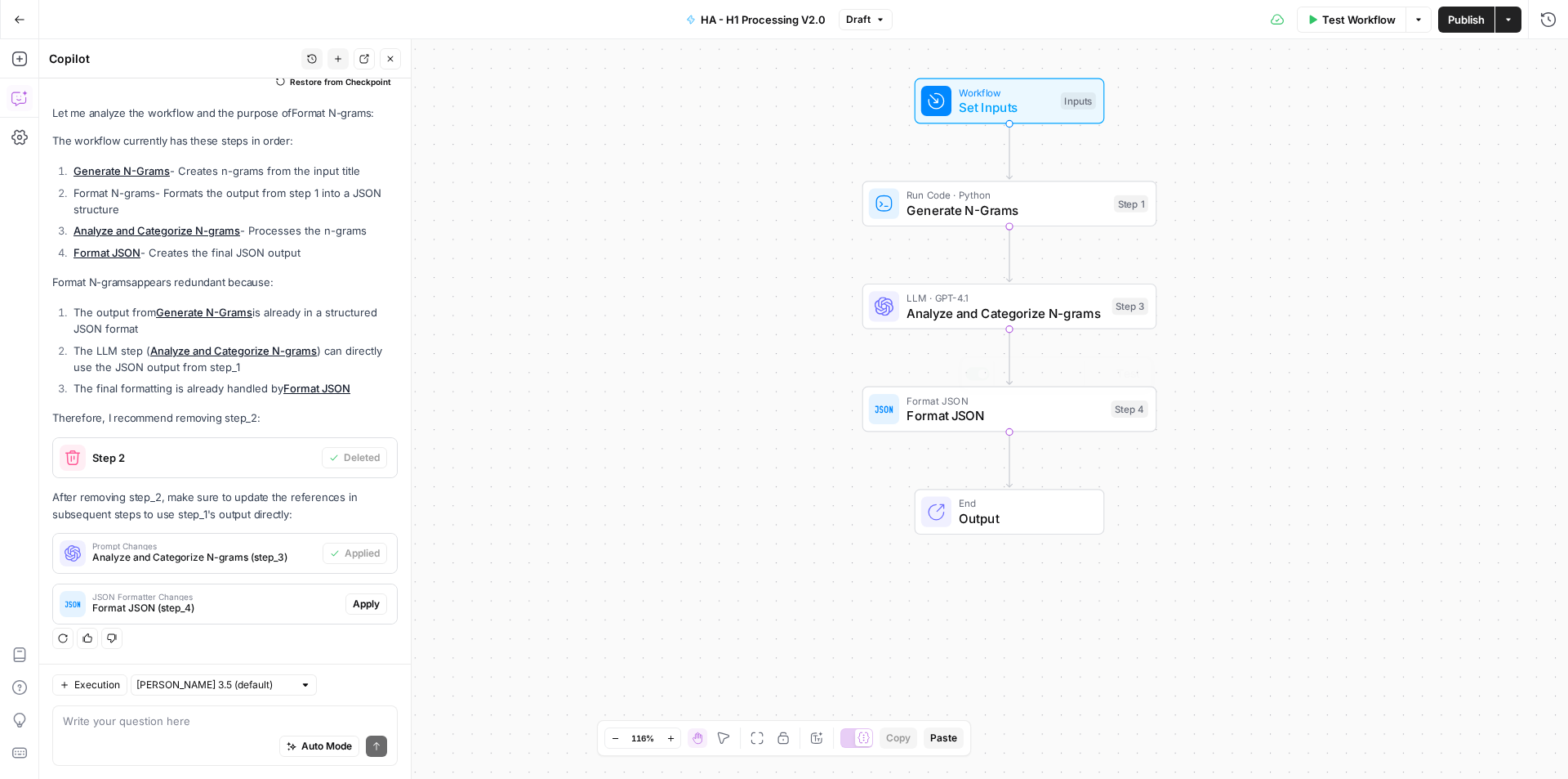
click at [991, 403] on span "Format JSON" at bounding box center [1005, 400] width 197 height 15
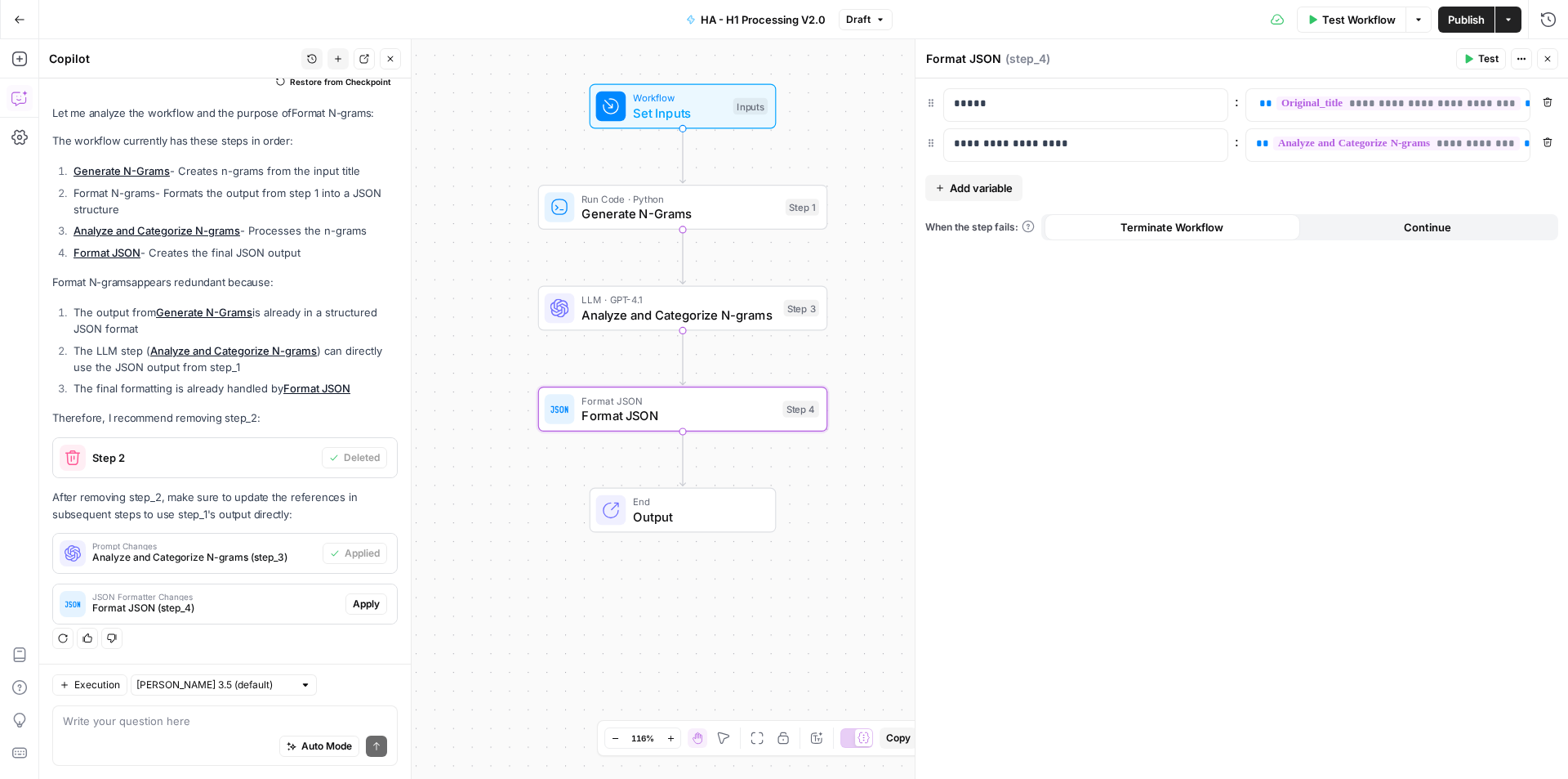
click at [353, 607] on span "Apply" at bounding box center [366, 604] width 27 height 14
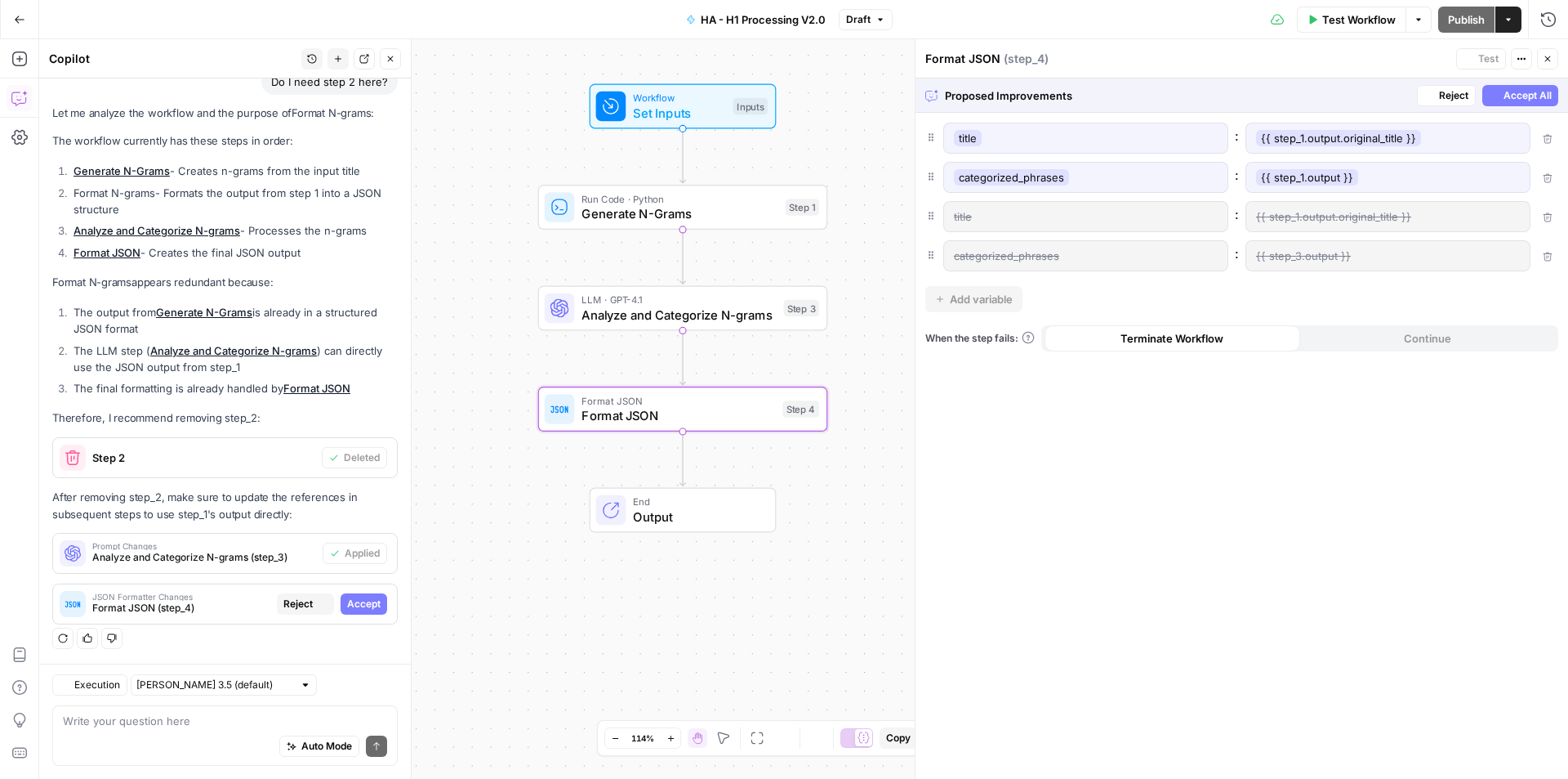
scroll to position [124, 0]
click at [353, 604] on span "Accept" at bounding box center [364, 604] width 33 height 14
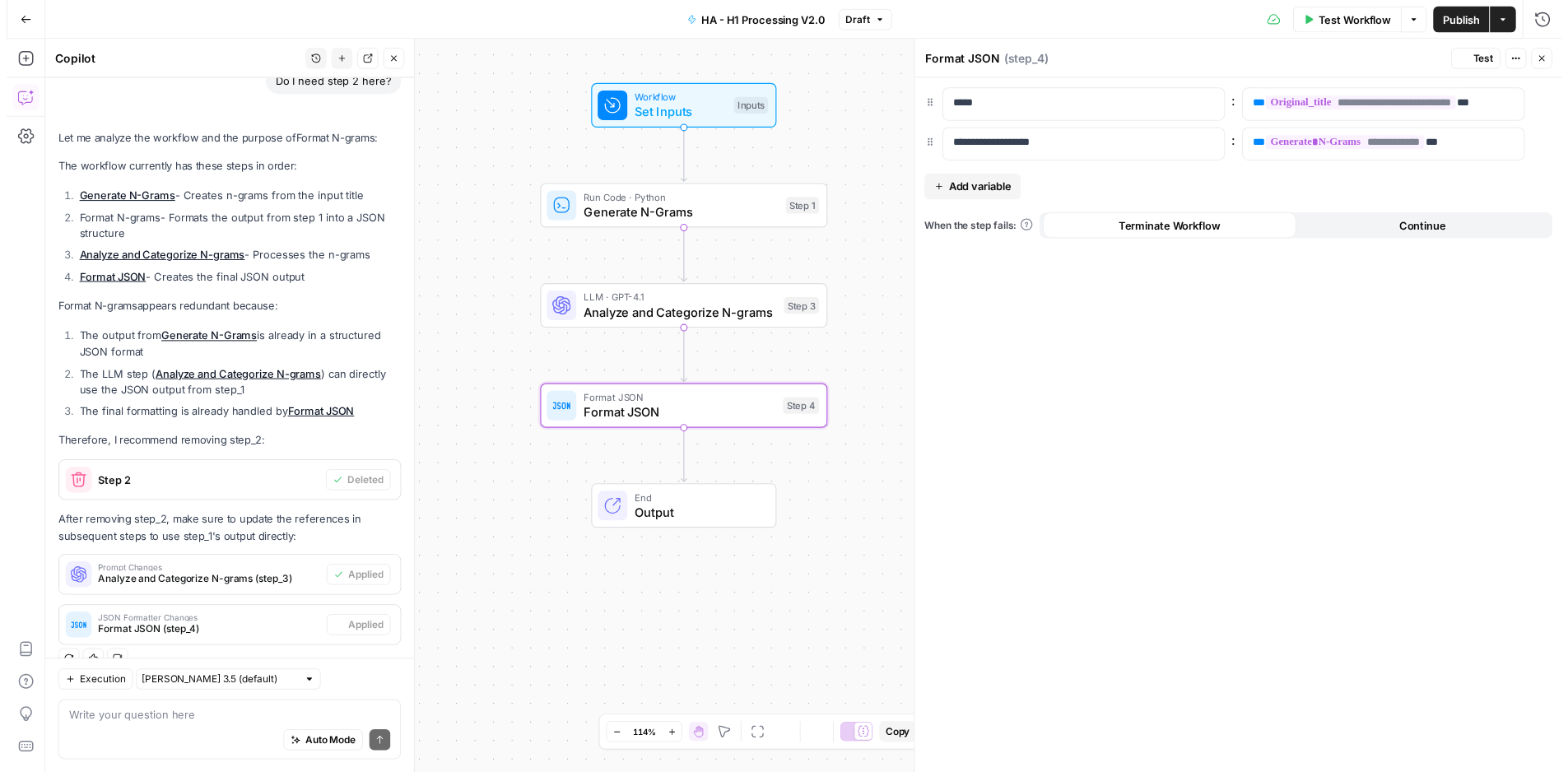
scroll to position [151, 0]
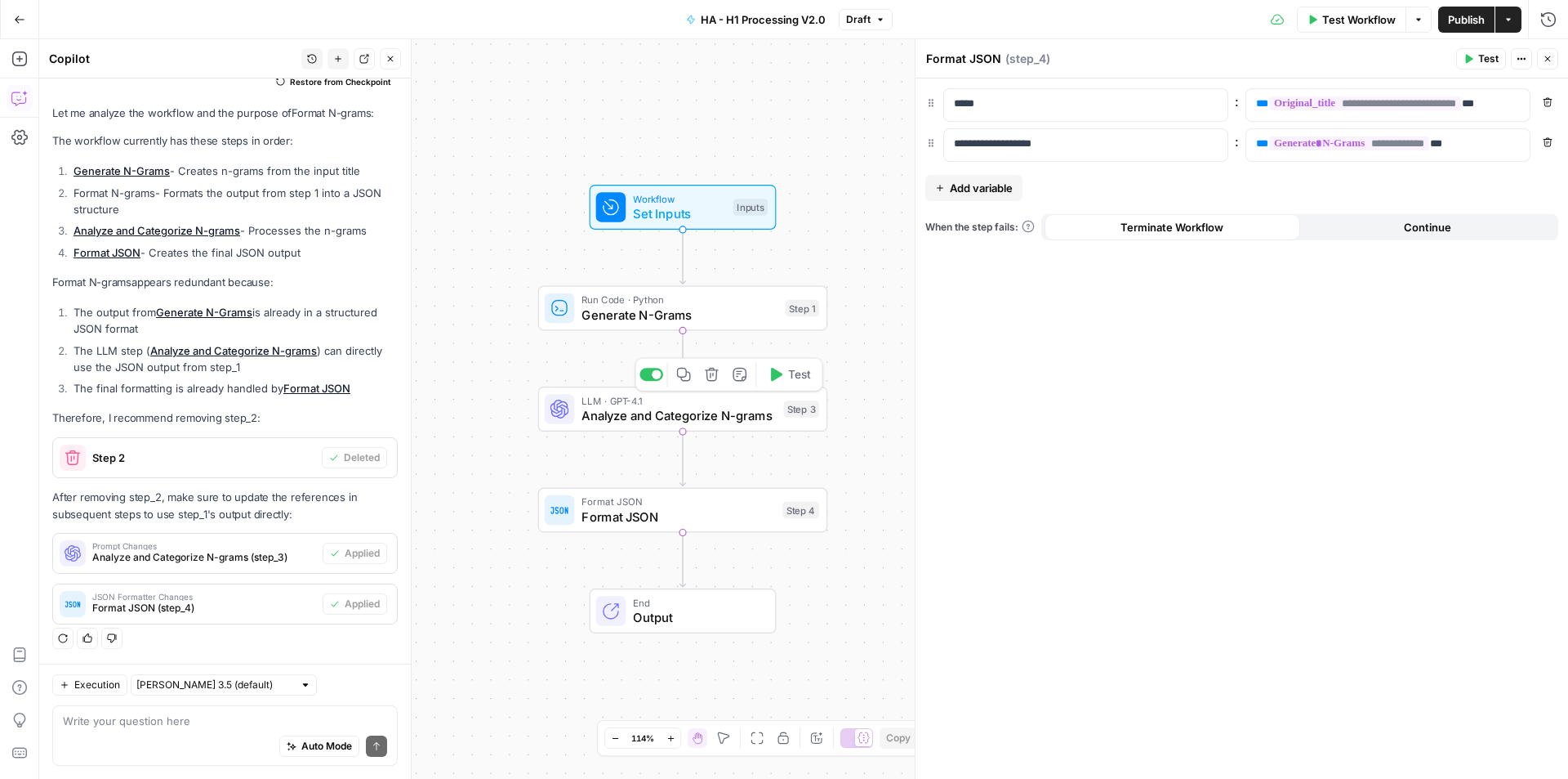
click at [719, 413] on span "Analyze and Categorize N-grams" at bounding box center [678, 415] width 194 height 19
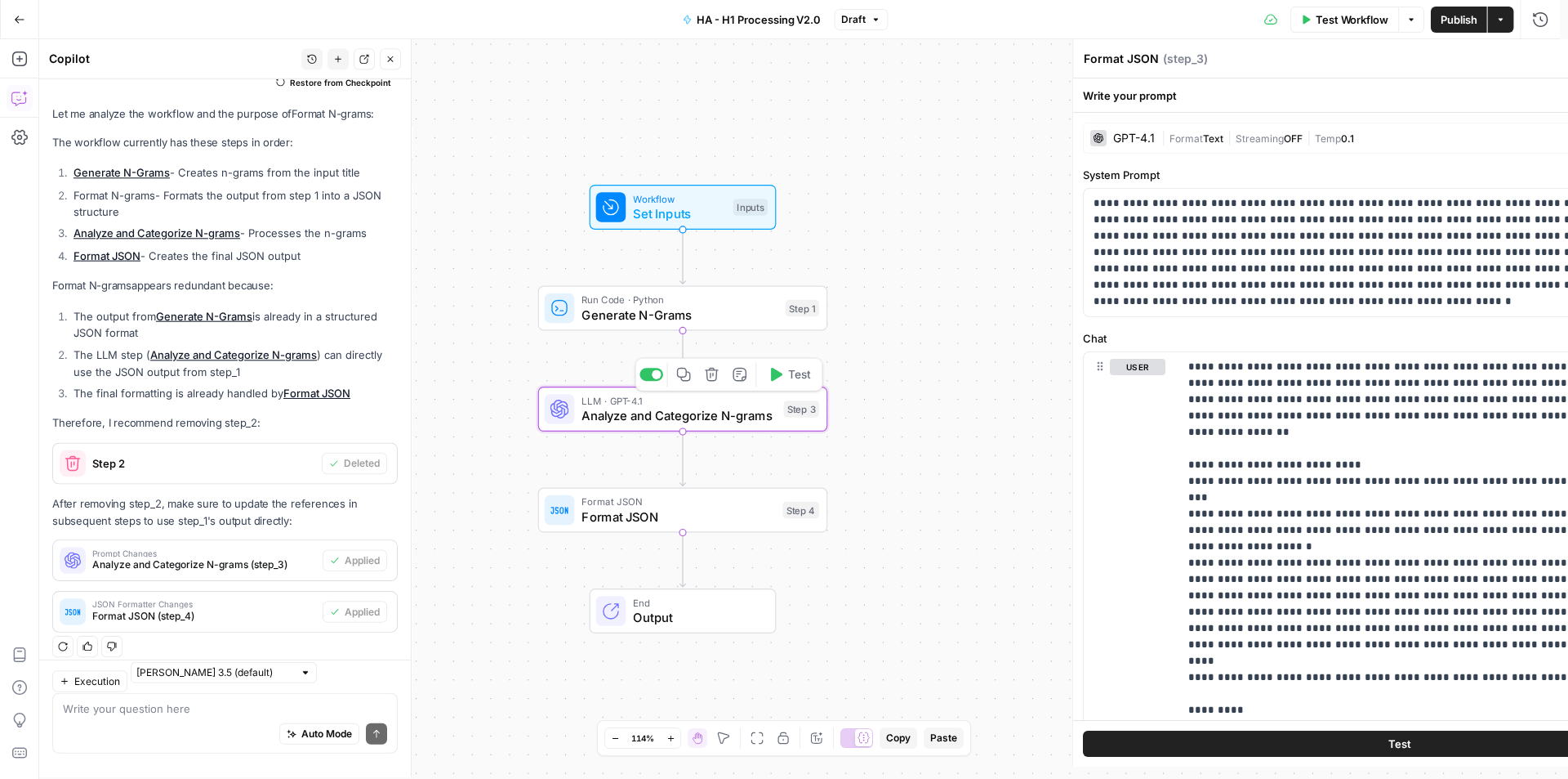
type textarea "Analyze and Categorize N-grams"
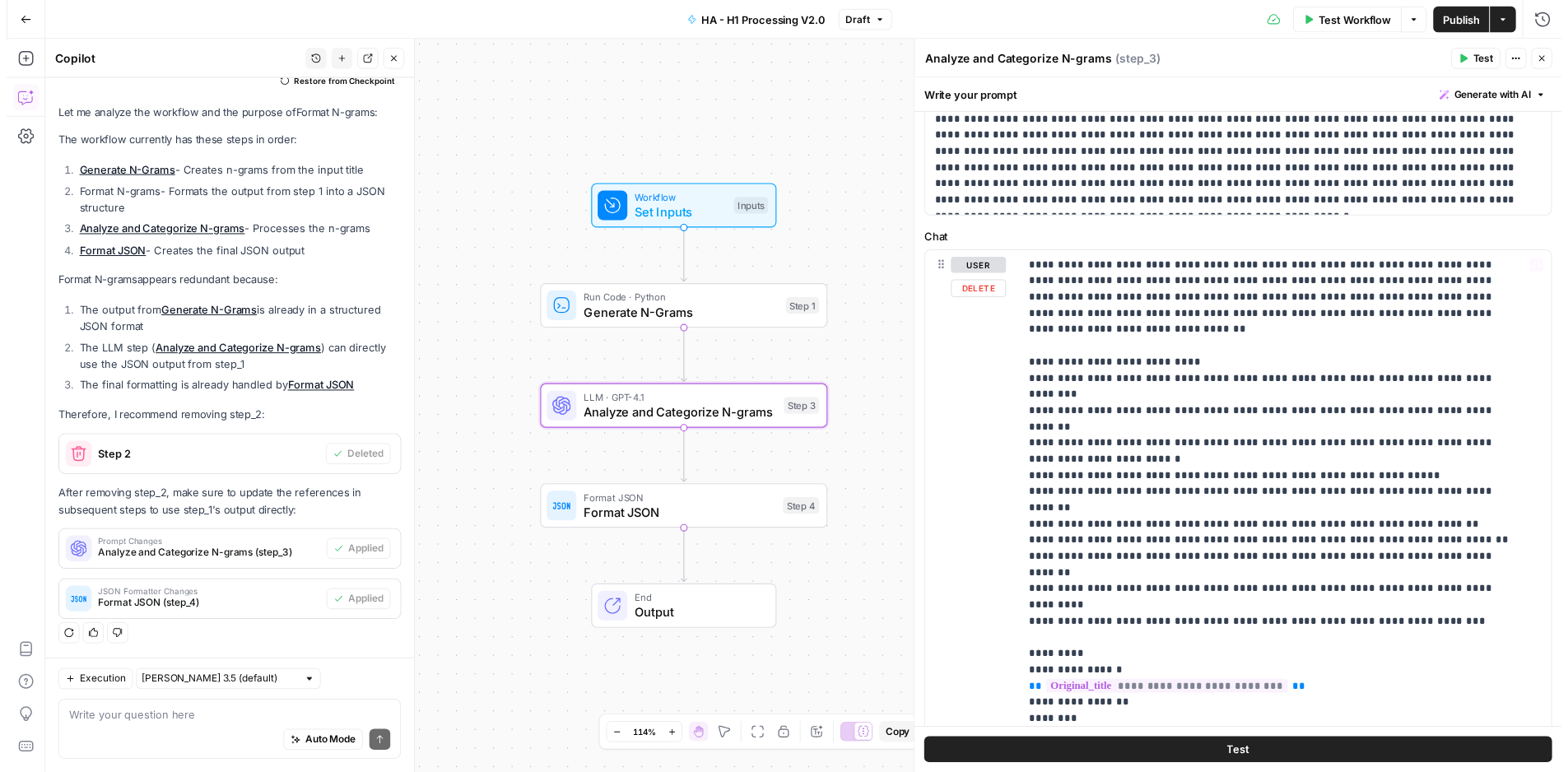
scroll to position [83, 0]
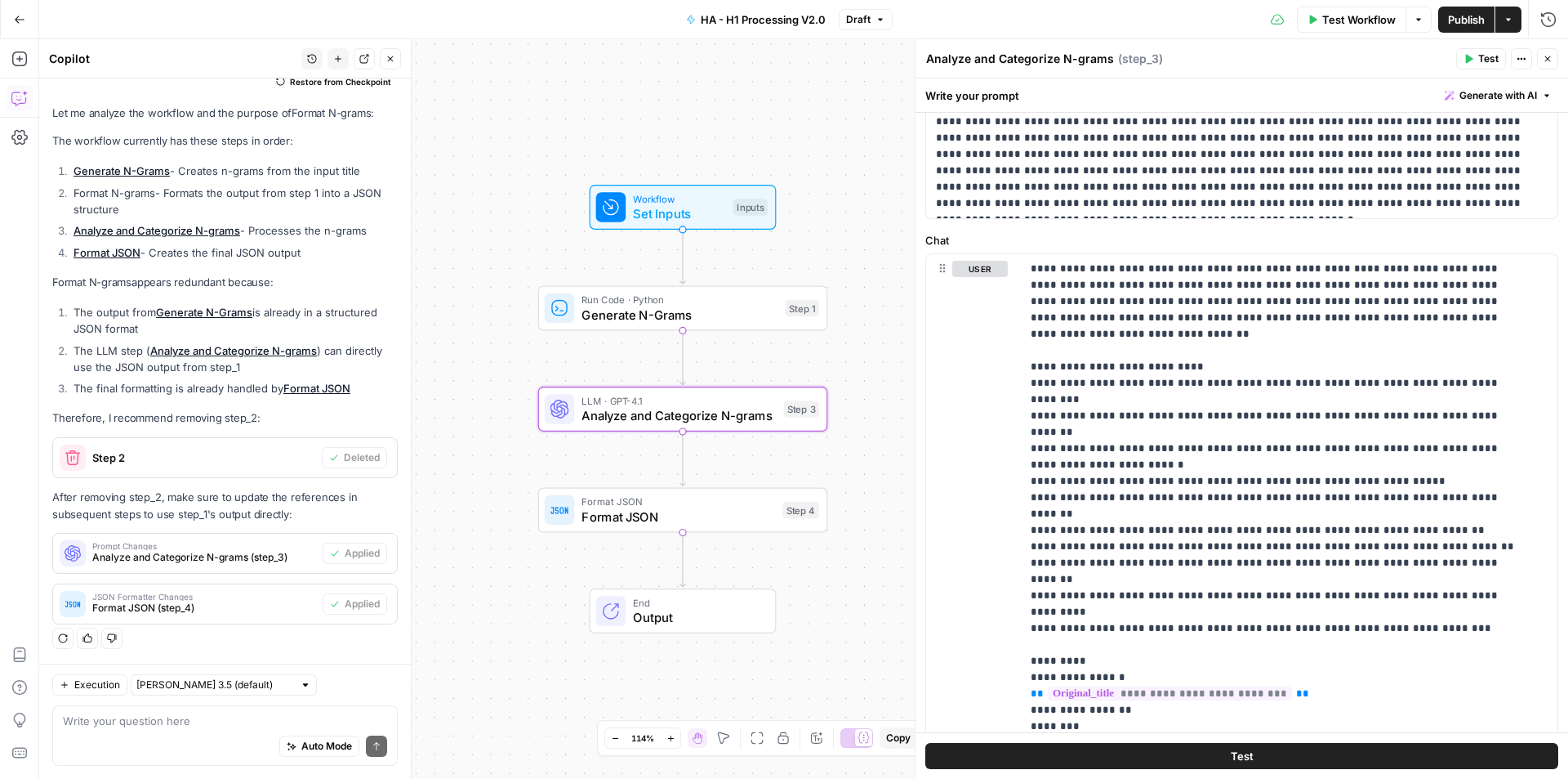
click at [846, 107] on div "Workflow Set Inputs Inputs Run Code · Python Generate N-Grams Step 1 LLM · GPT-…" at bounding box center [803, 408] width 1529 height 739
click at [1367, 20] on span "Test Workflow" at bounding box center [1359, 20] width 73 height 16
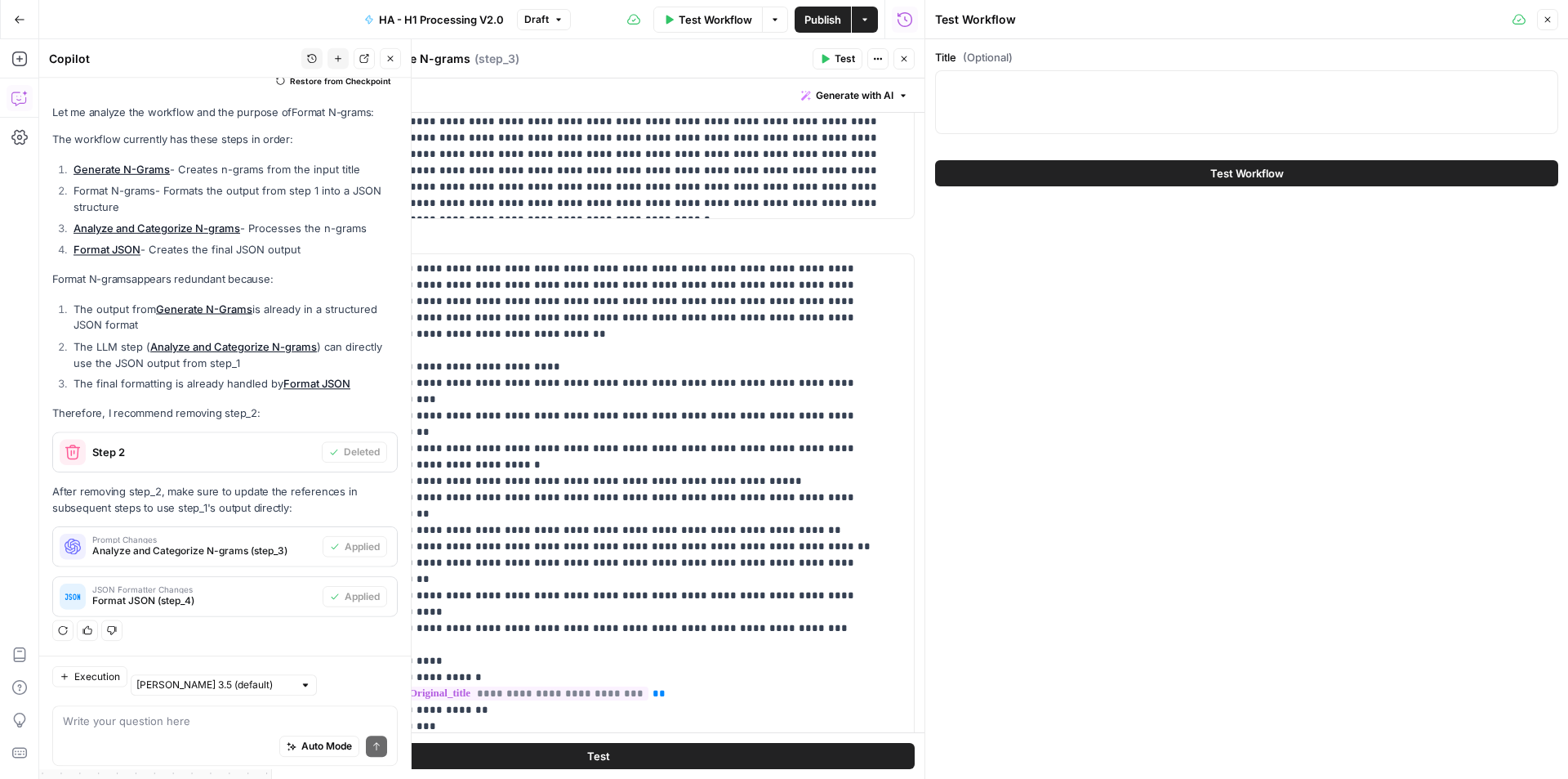
scroll to position [150, 0]
click at [1190, 75] on div at bounding box center [1246, 102] width 623 height 64
click at [1548, 16] on icon "button" at bounding box center [1547, 19] width 10 height 10
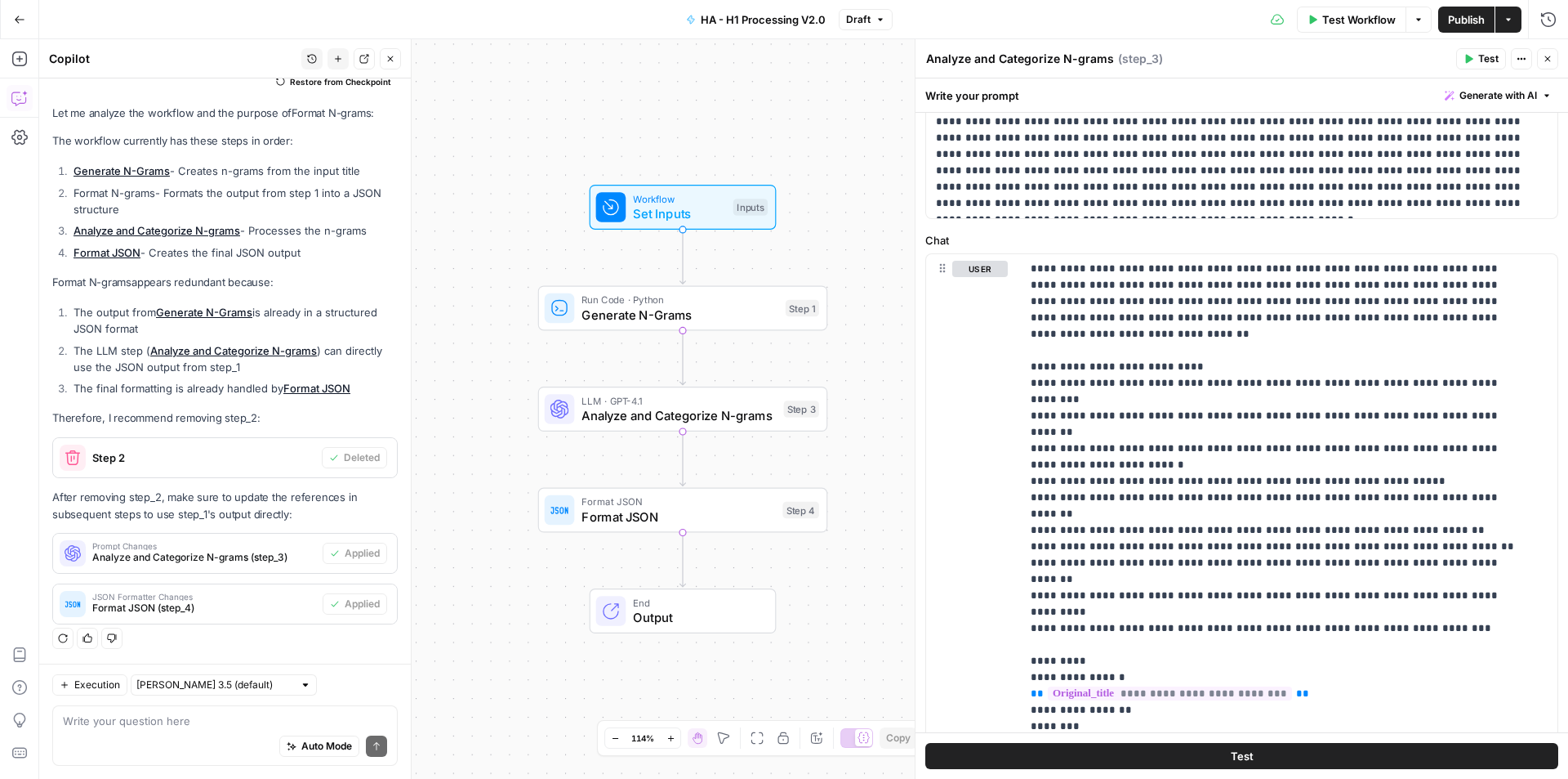
click at [1462, 23] on span "Publish" at bounding box center [1466, 20] width 37 height 16
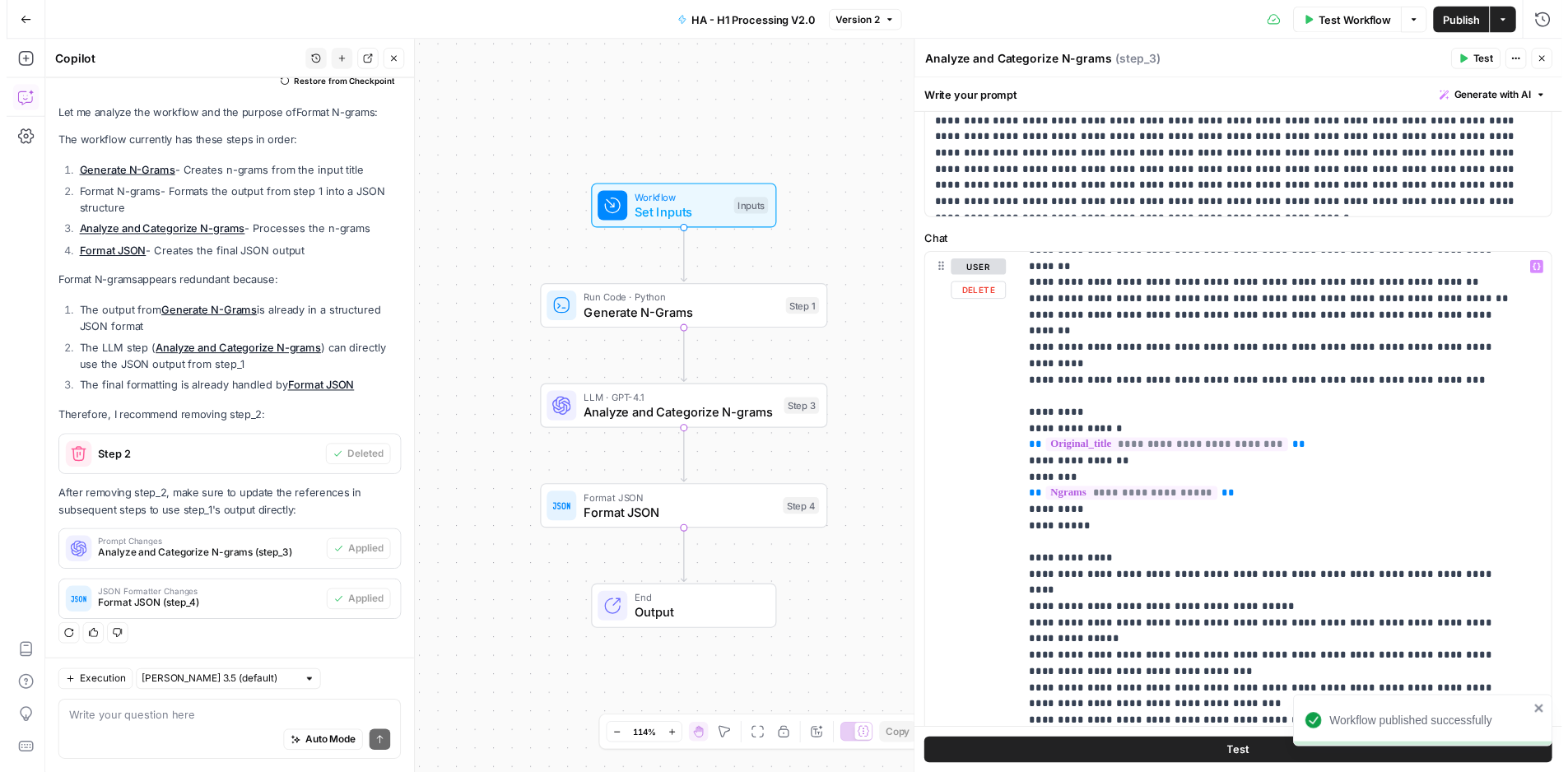
scroll to position [247, 0]
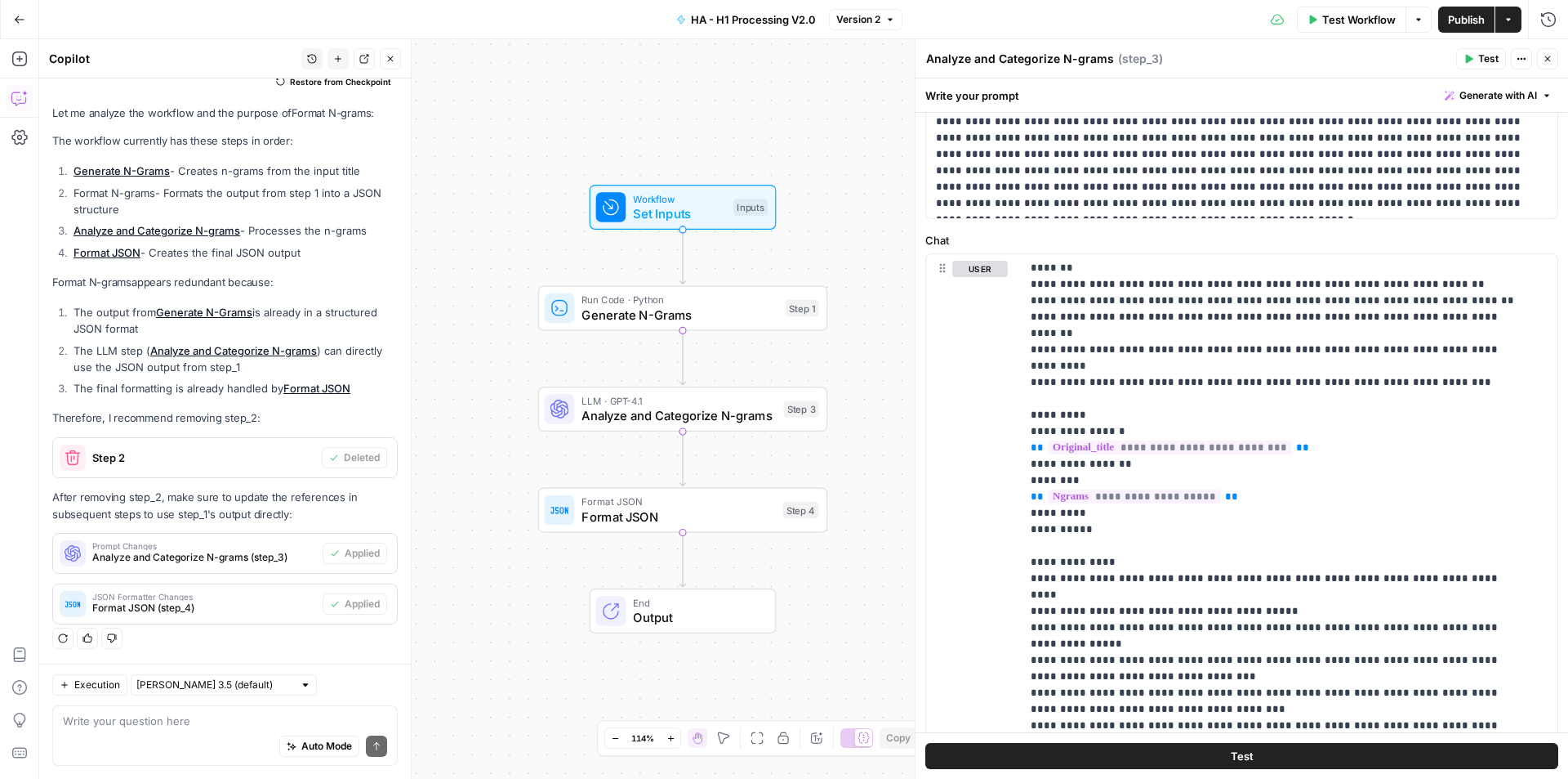
click at [697, 621] on span "Output" at bounding box center [696, 617] width 127 height 19
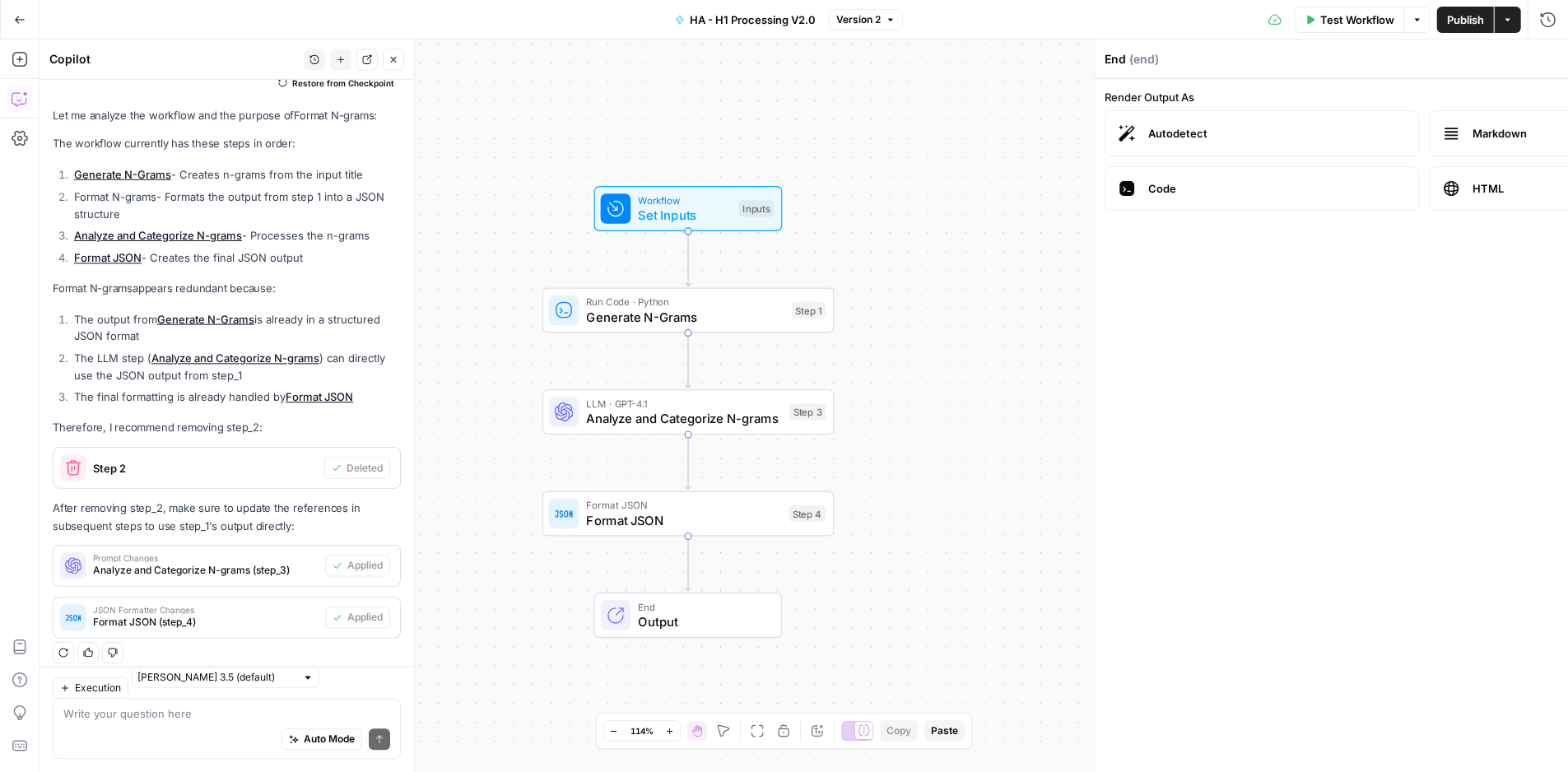
scroll to position [151, 0]
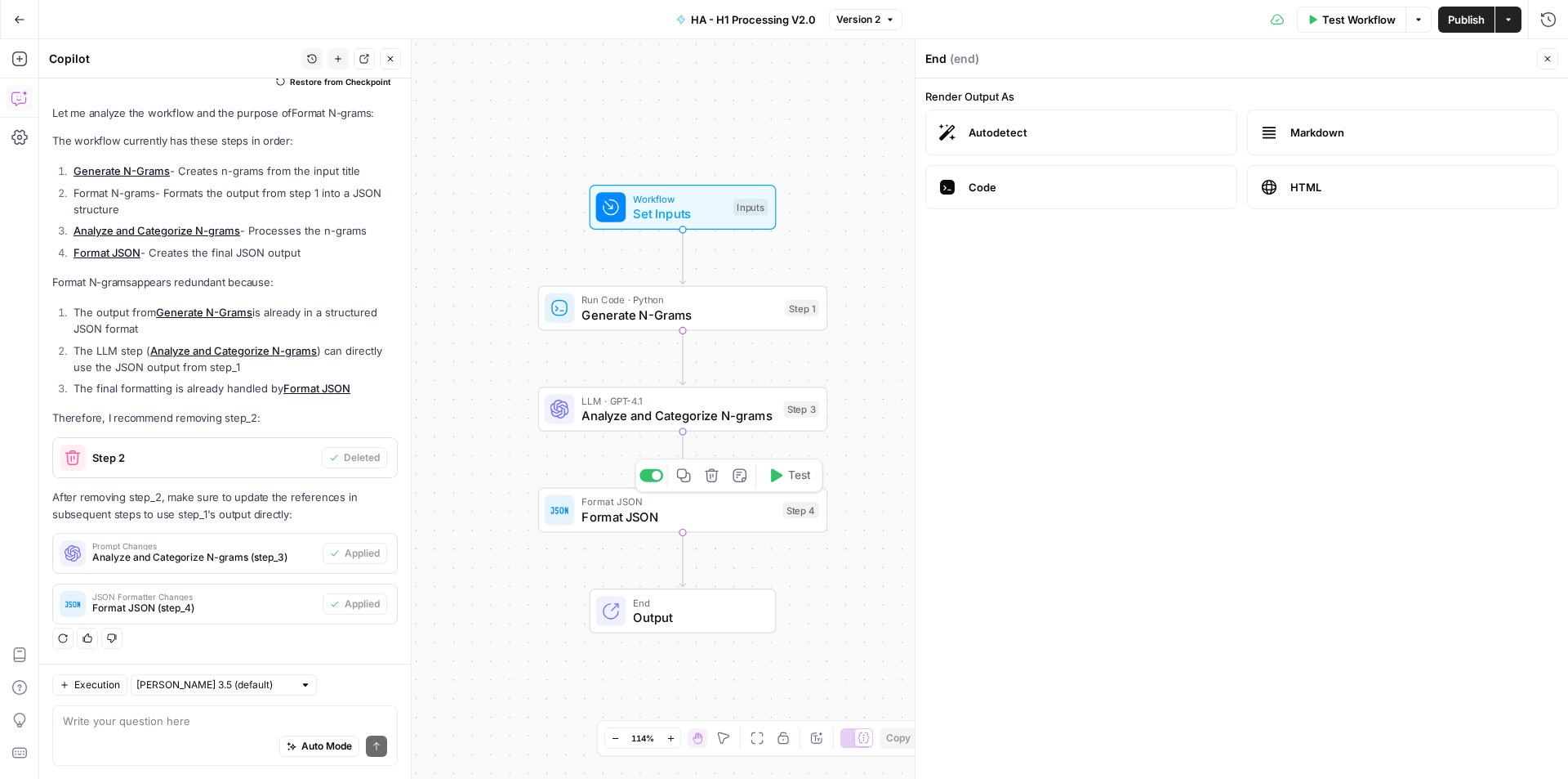
click at [694, 507] on span "Format JSON" at bounding box center [678, 516] width 194 height 19
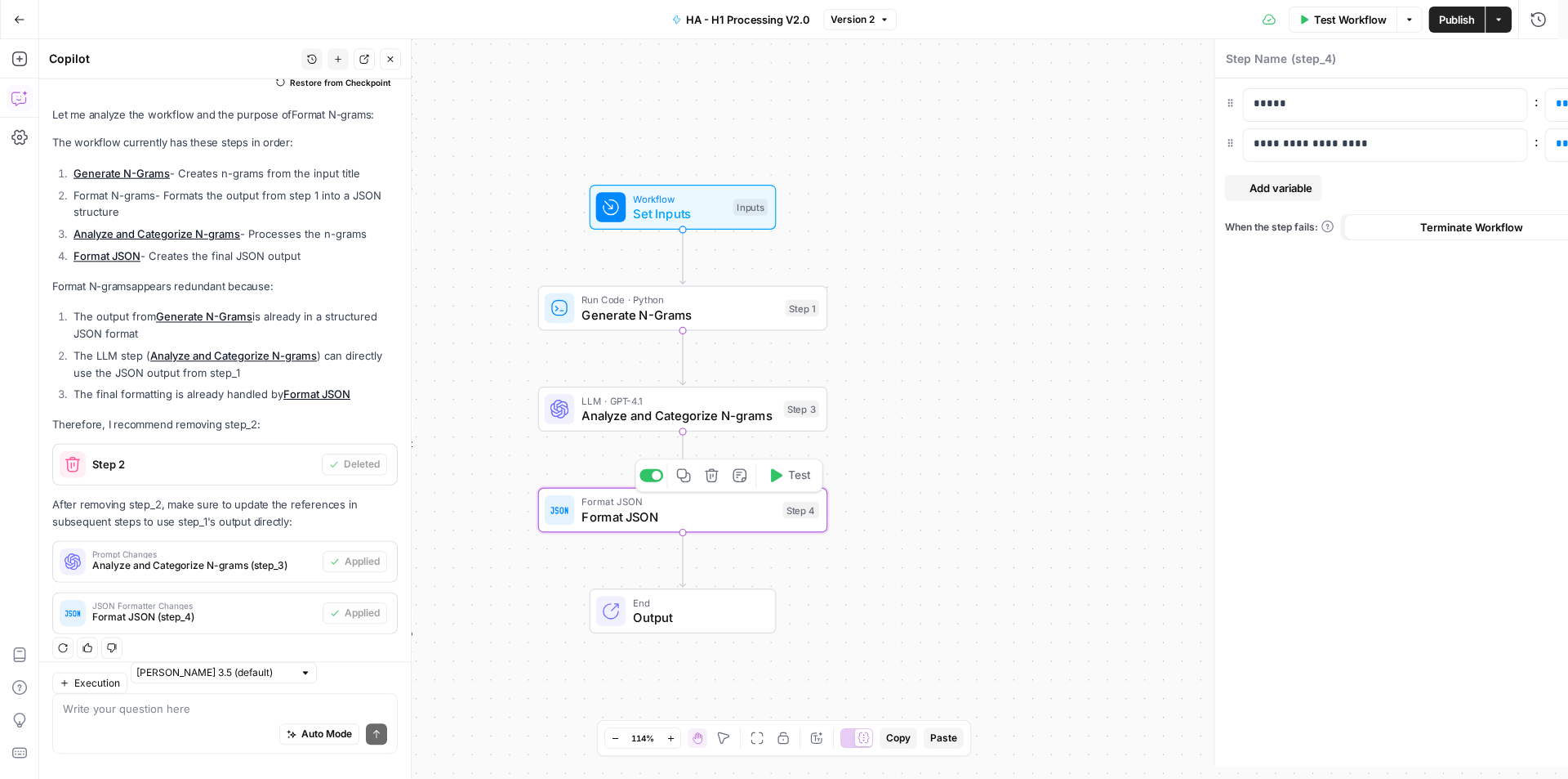
type textarea "Format JSON"
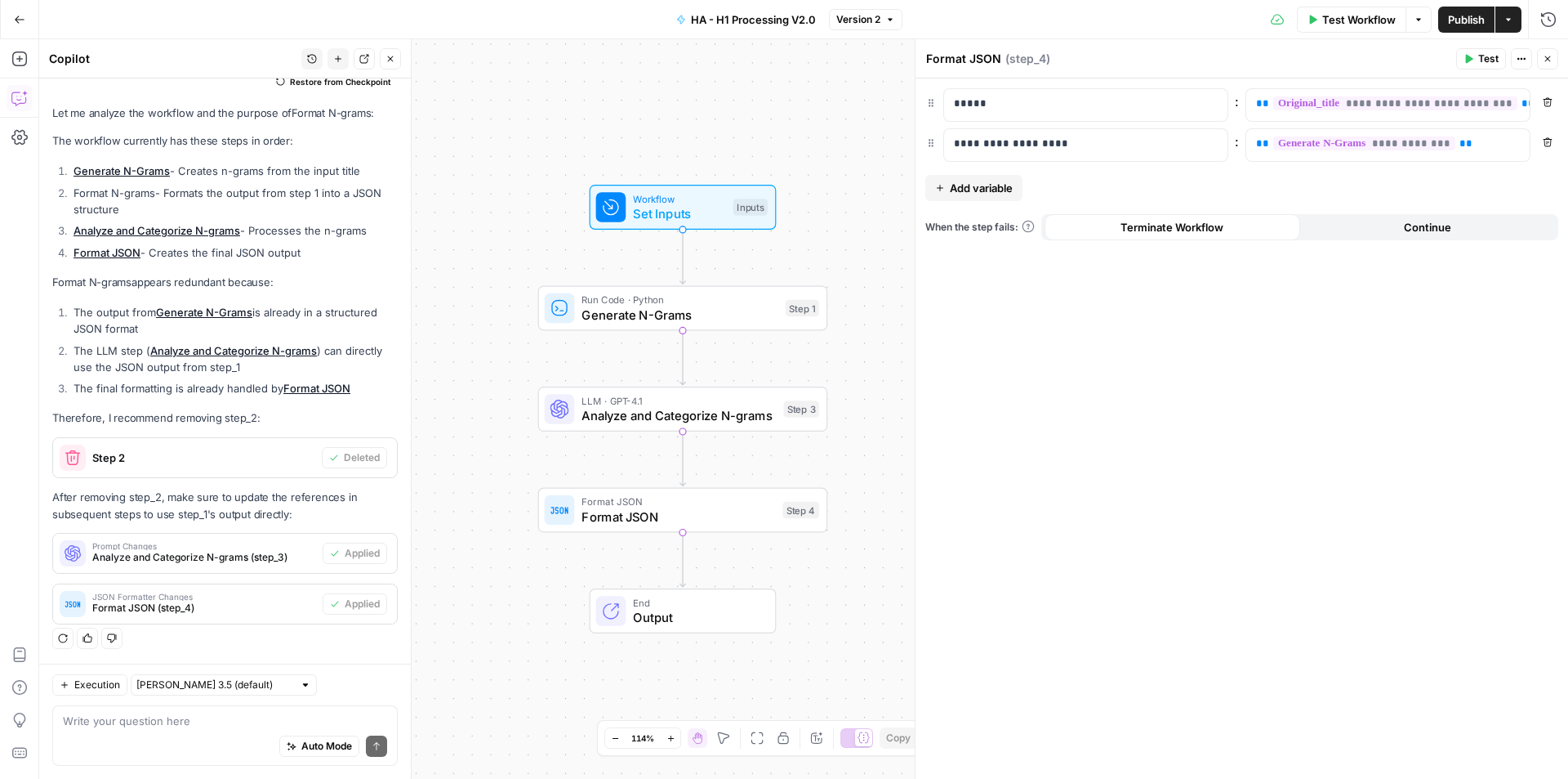
click at [710, 520] on span "Format JSON" at bounding box center [678, 516] width 194 height 19
click at [1473, 143] on p "**********" at bounding box center [1374, 144] width 237 height 16
paste div
click at [1305, 142] on span "**********" at bounding box center [1311, 144] width 78 height 11
click at [1283, 376] on div "**********" at bounding box center [1241, 429] width 652 height 700
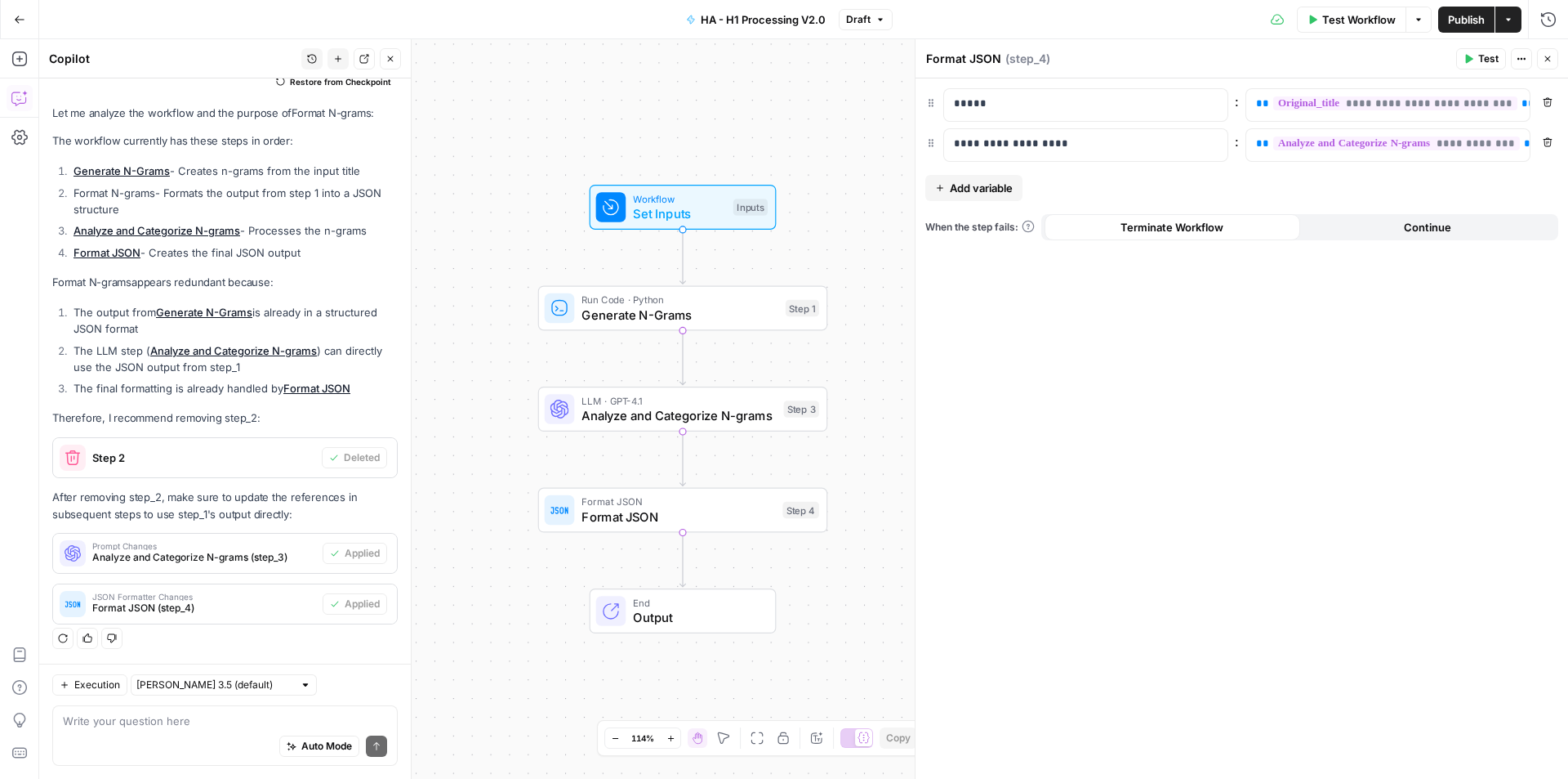
click at [1459, 22] on span "Publish" at bounding box center [1466, 20] width 37 height 16
click at [713, 421] on span "Analyze and Categorize N-grams" at bounding box center [678, 415] width 194 height 19
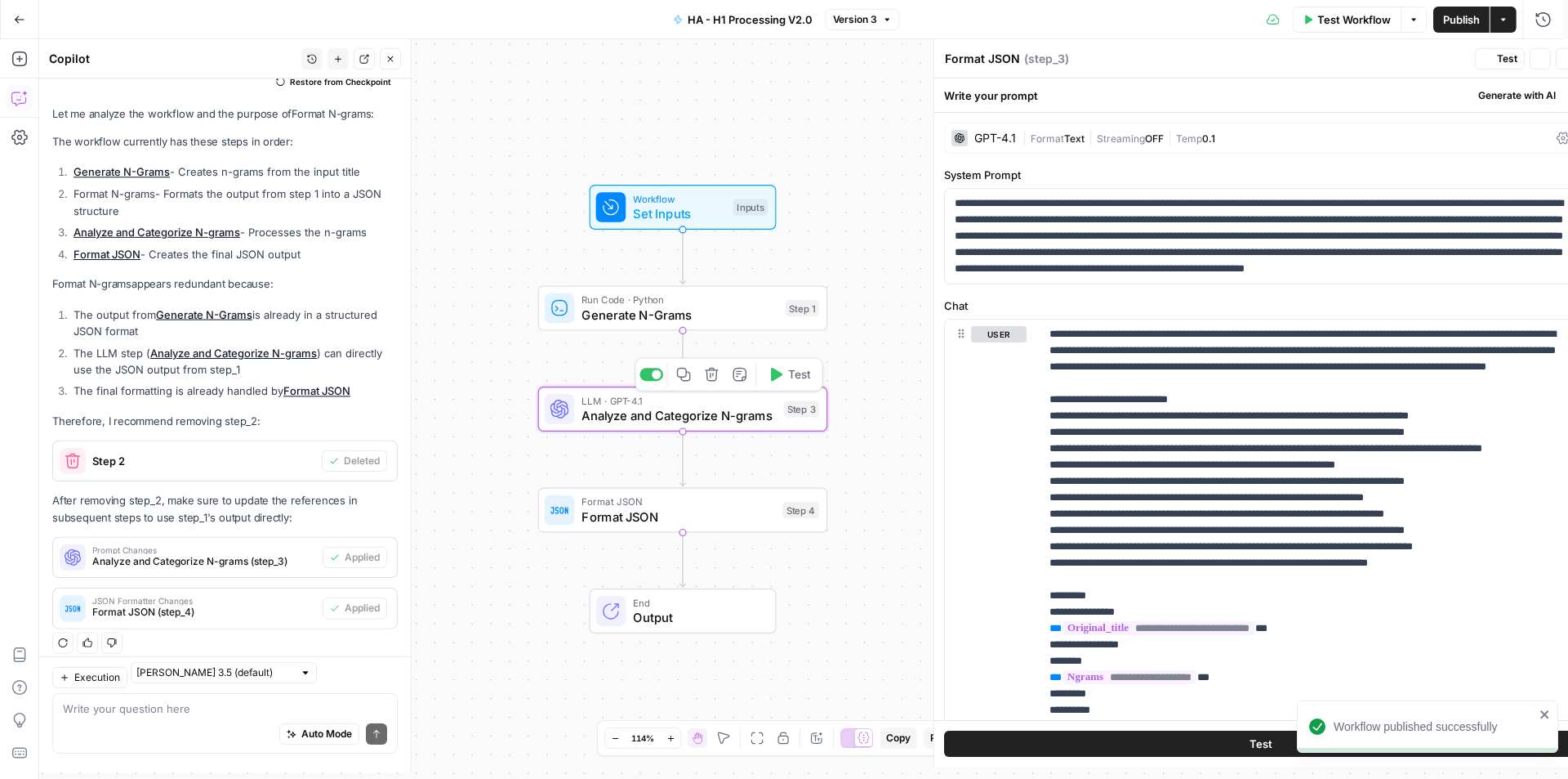
type textarea "Analyze and Categorize N-grams"
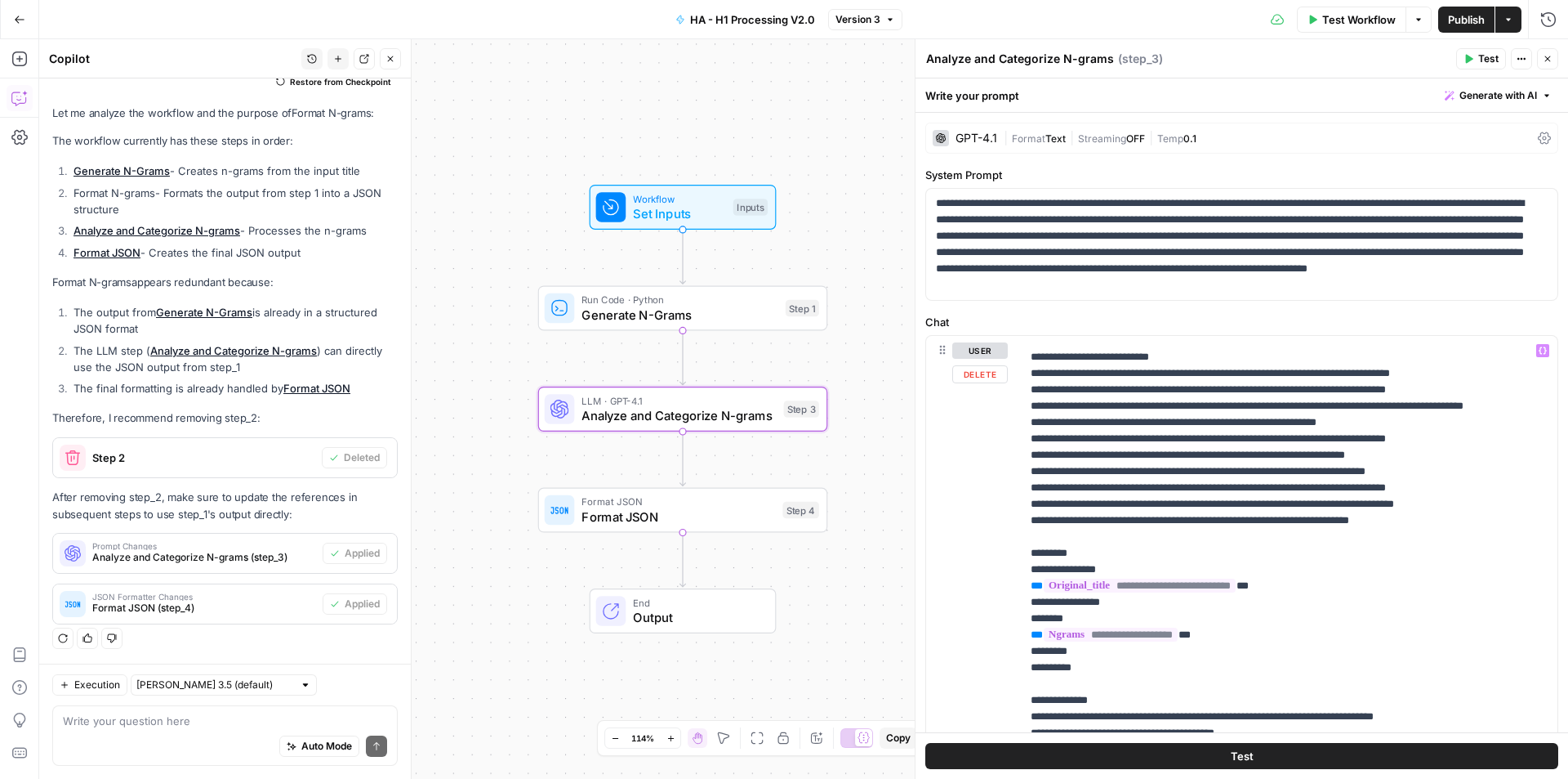
scroll to position [82, 0]
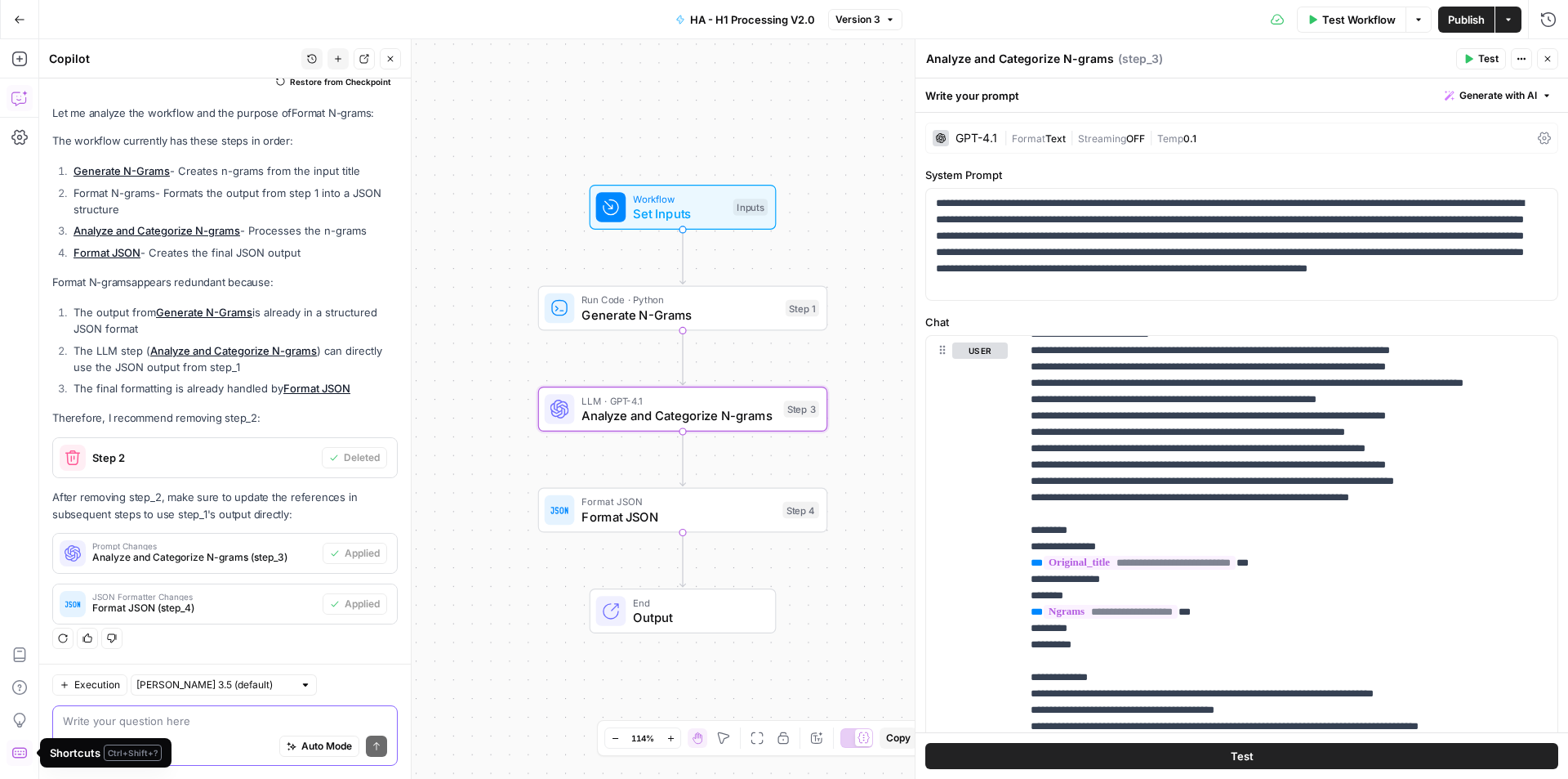
click at [185, 719] on textarea at bounding box center [225, 720] width 324 height 16
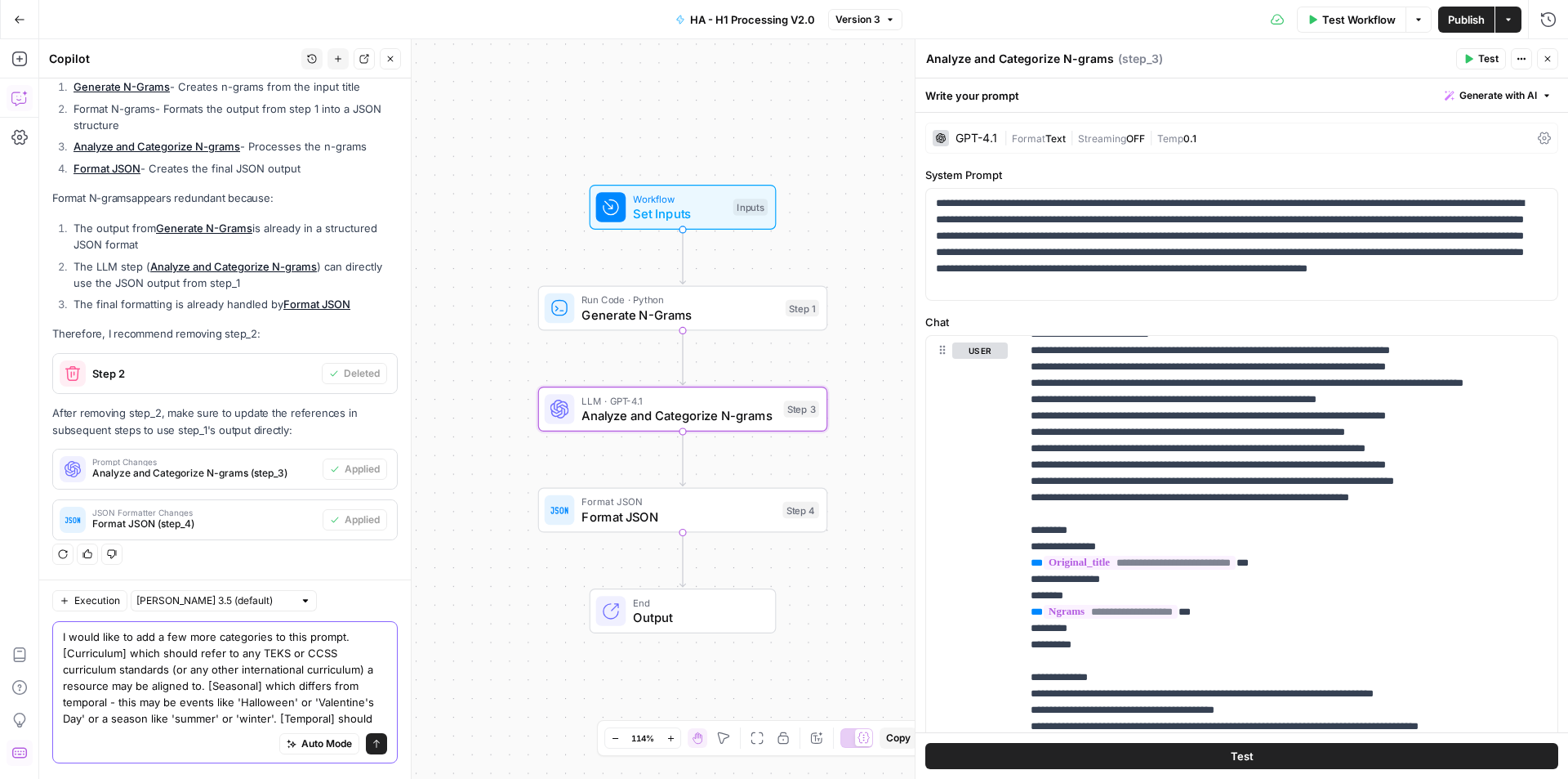
scroll to position [247, 0]
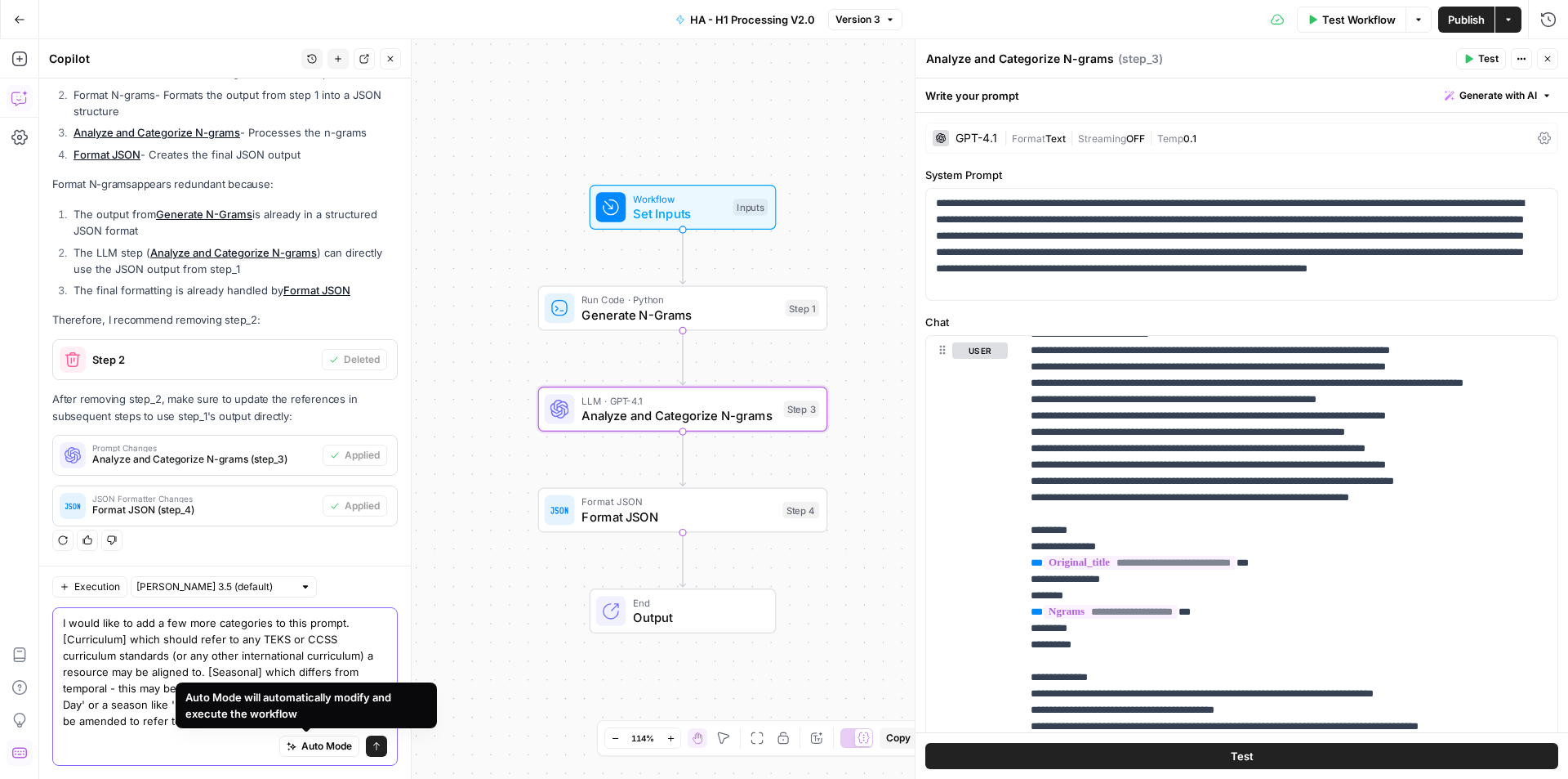
click at [278, 634] on textarea "I would like to add a few more categories to this prompt. [Curriculum] which sh…" at bounding box center [225, 672] width 324 height 115
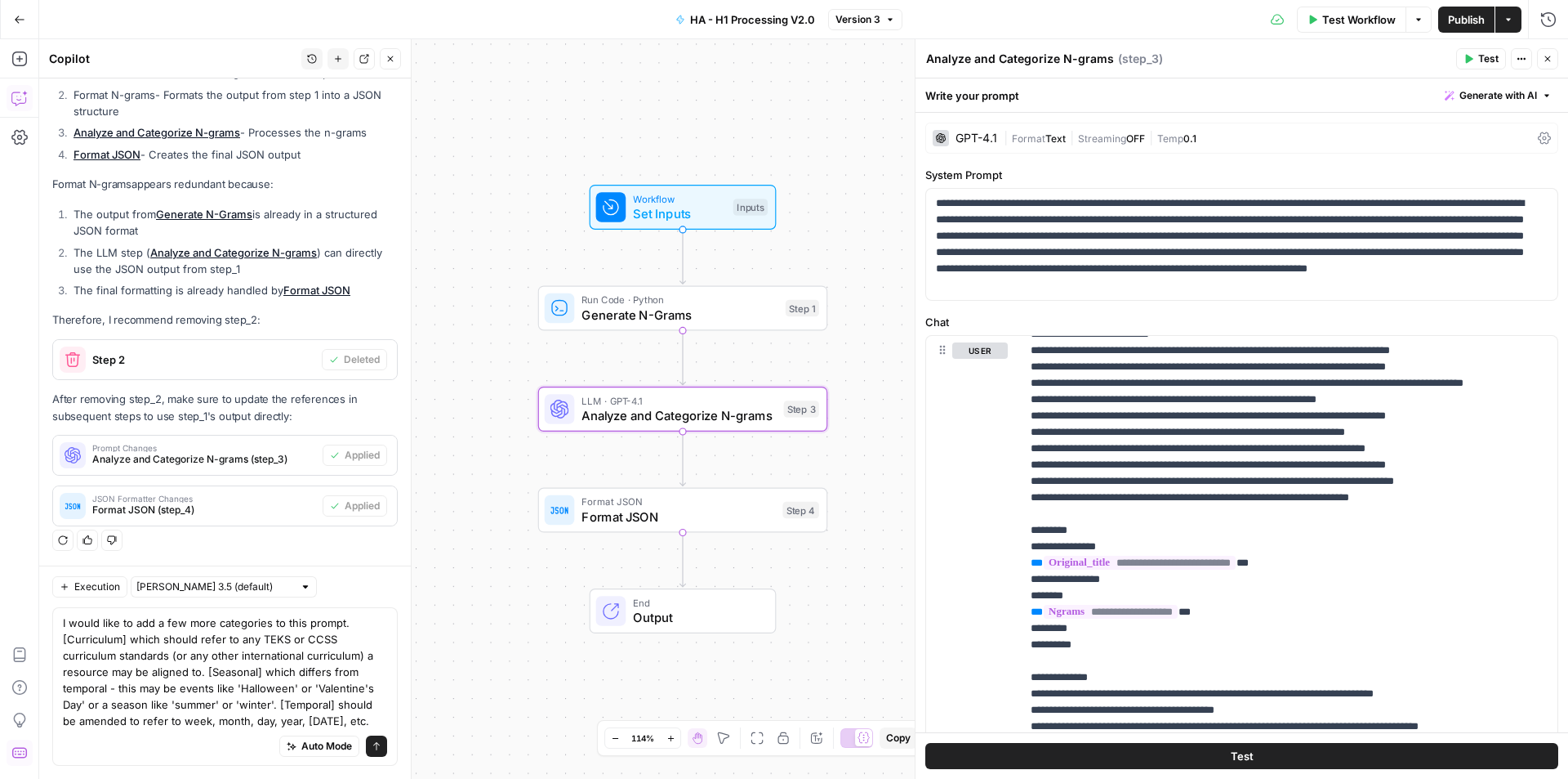
click at [0, 0] on lt-div at bounding box center [0, 0] width 0 height 0
drag, startPoint x: 214, startPoint y: 723, endPoint x: 531, endPoint y: 710, distance: 317.3
click at [531, 710] on body "Cohort 5 New Home Browse Insights Opportunities Your Data Recent Grids H1 - CRG…" at bounding box center [784, 389] width 1568 height 779
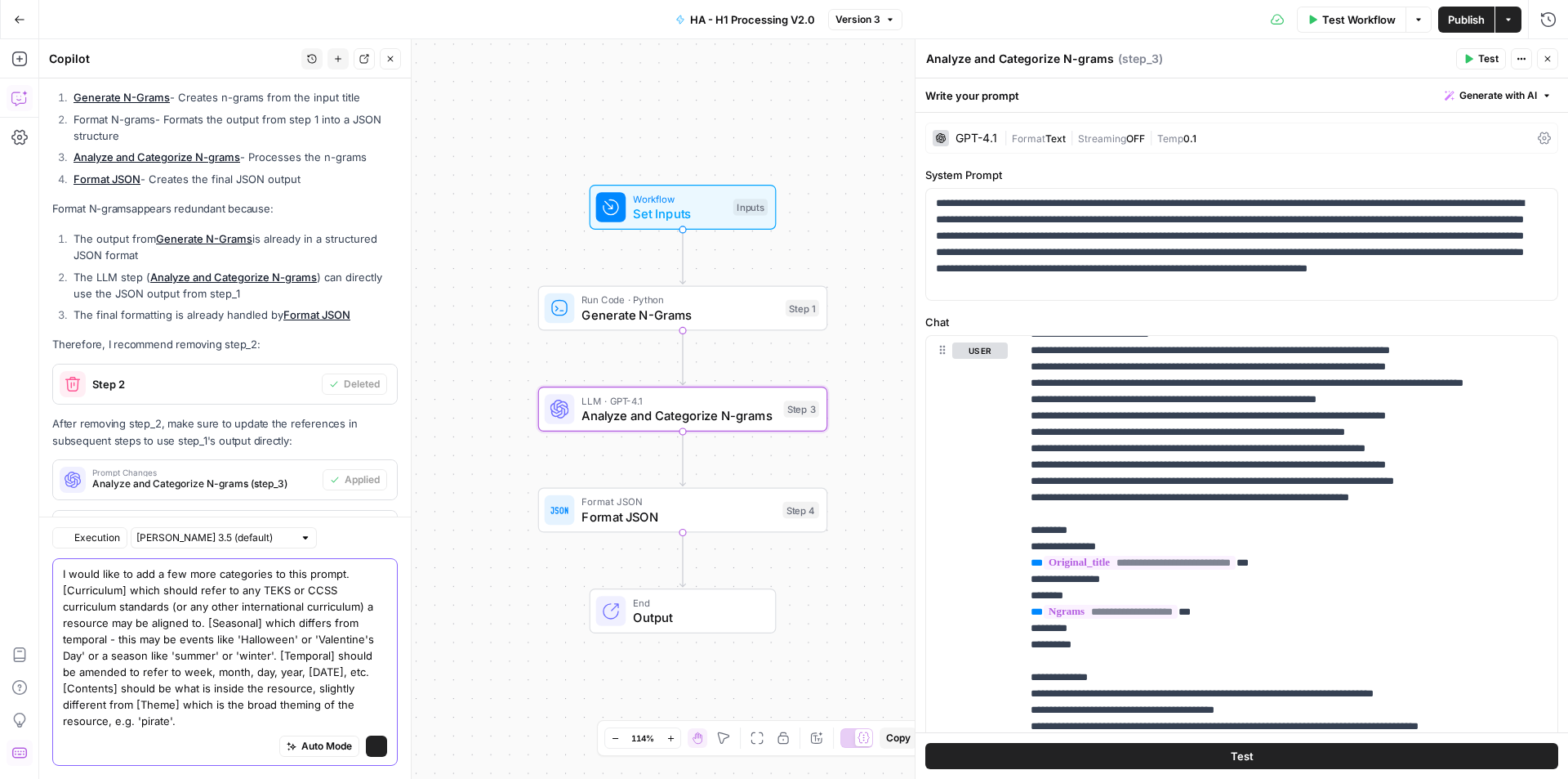
scroll to position [297, 0]
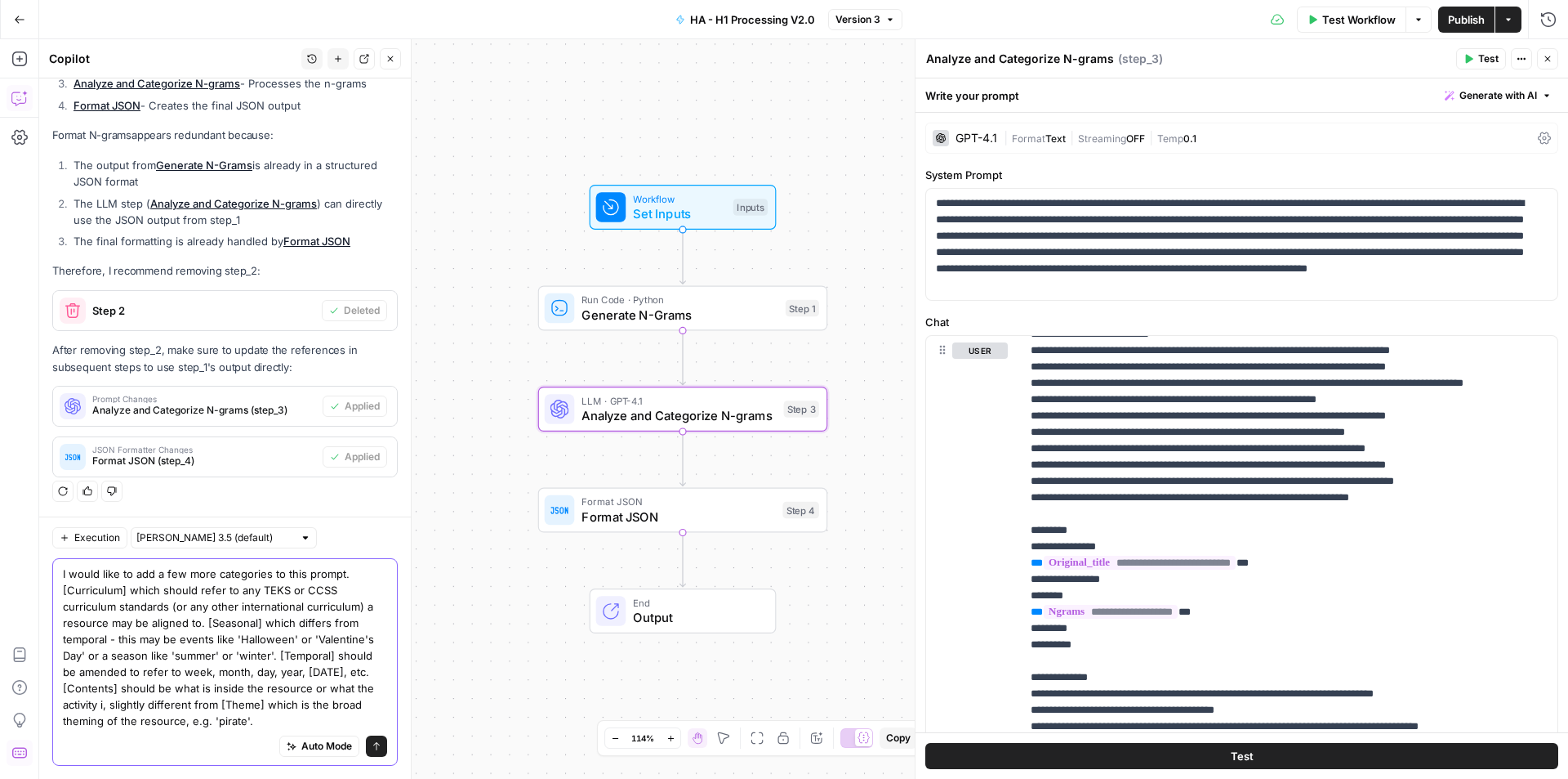
type textarea "I would like to add a few more categories to this prompt. [Curriculum] which sh…"
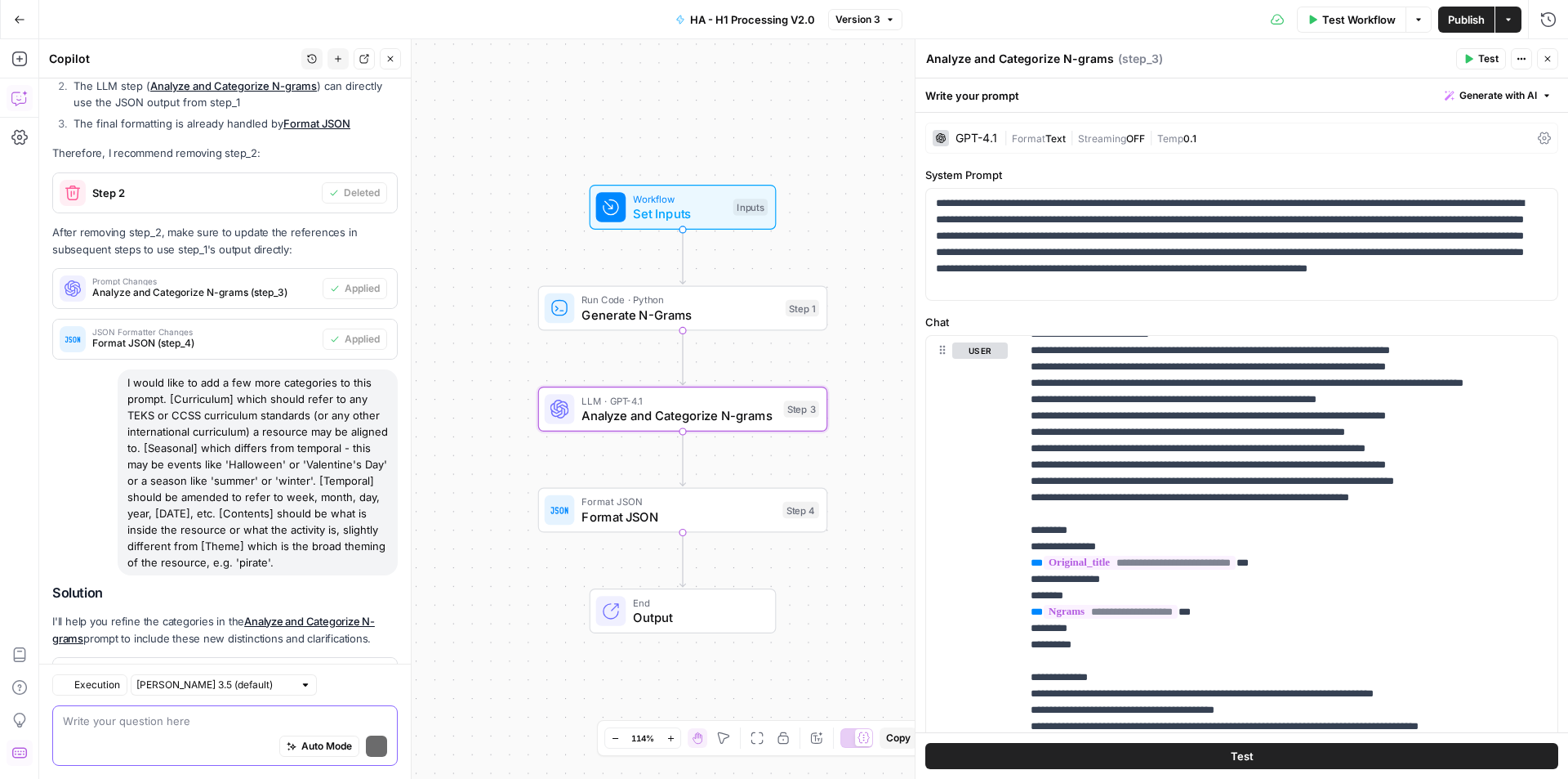
scroll to position [487, 0]
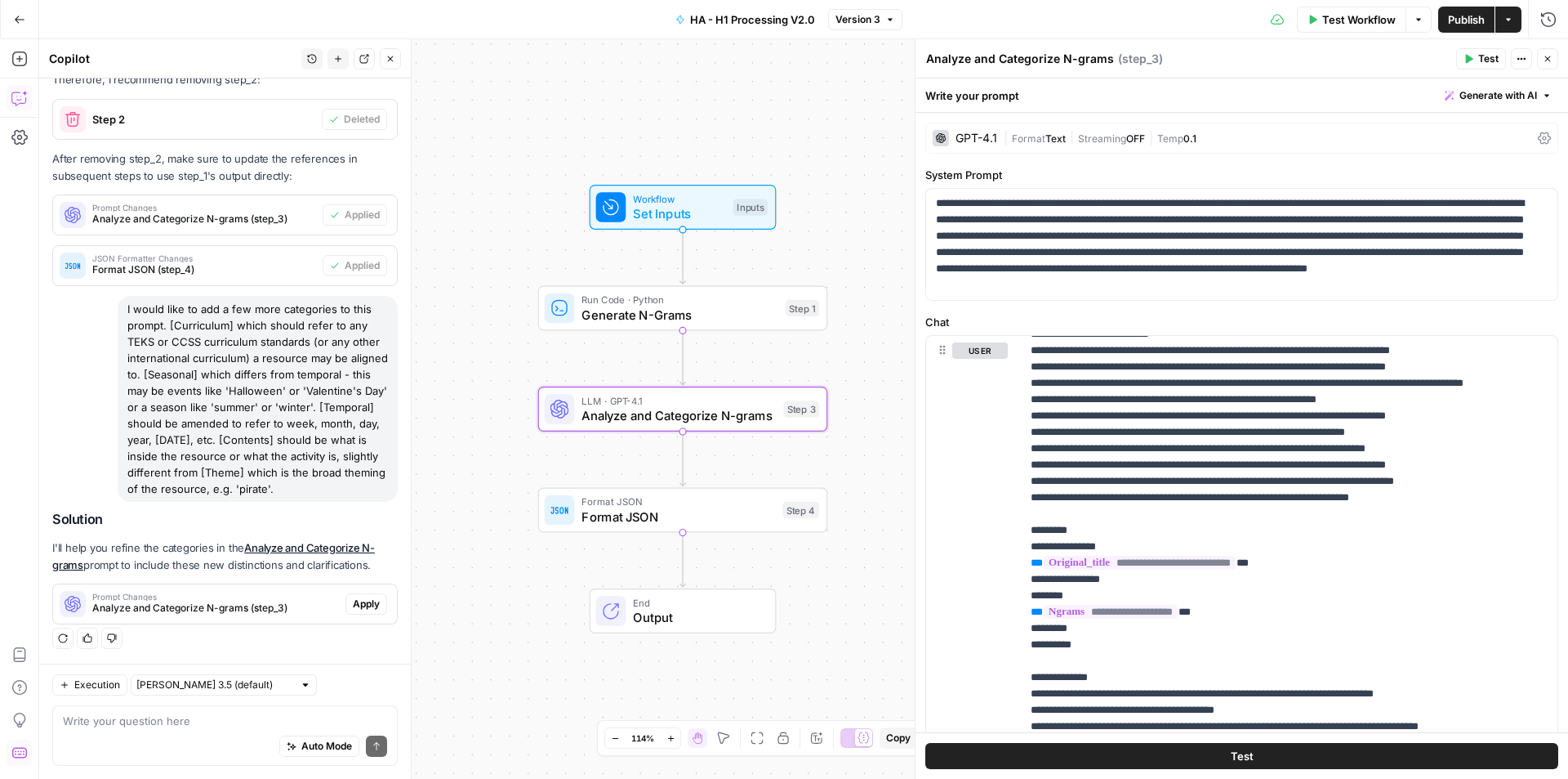
click at [357, 602] on span "Apply" at bounding box center [366, 604] width 27 height 14
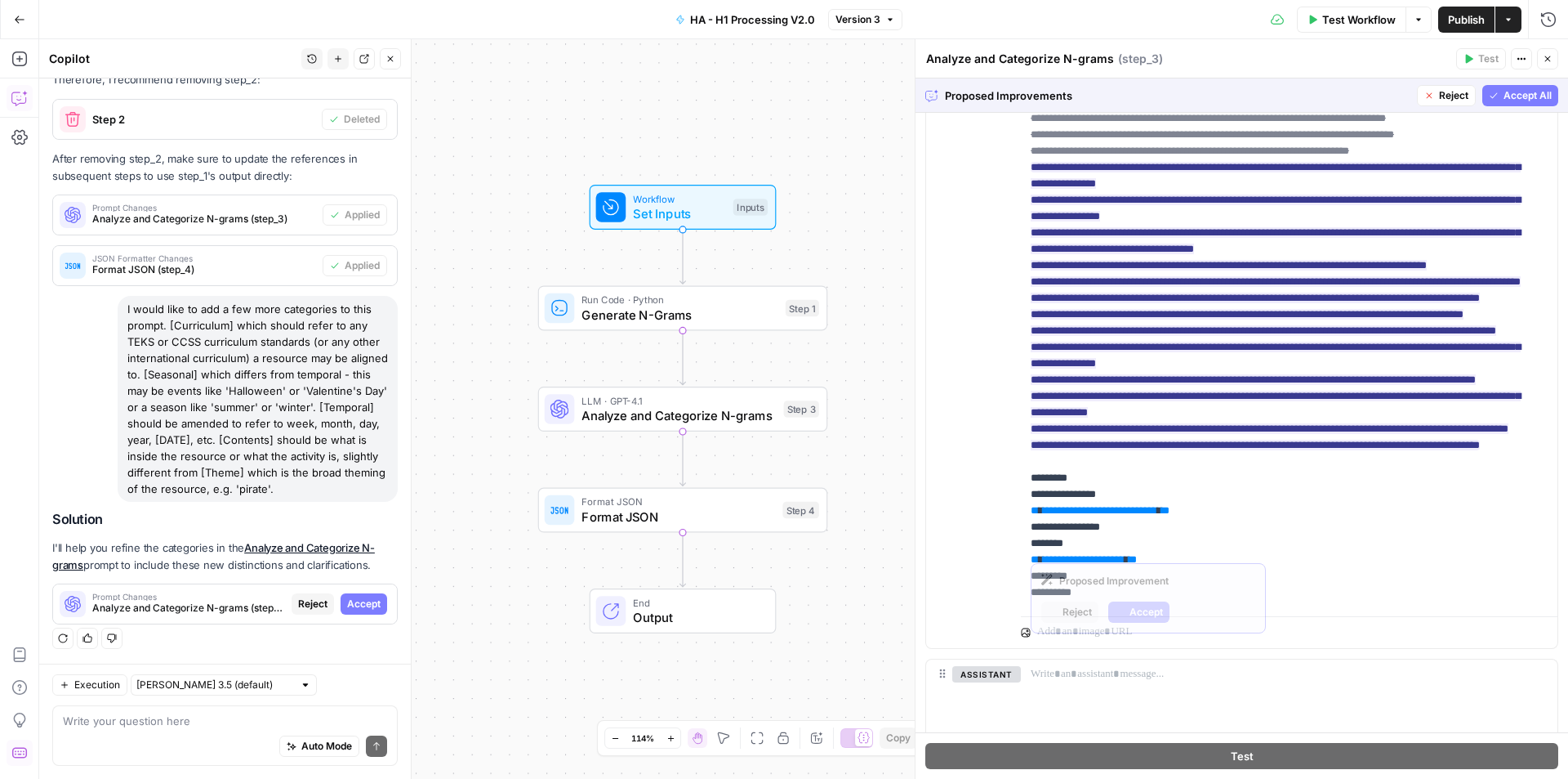
scroll to position [0, 0]
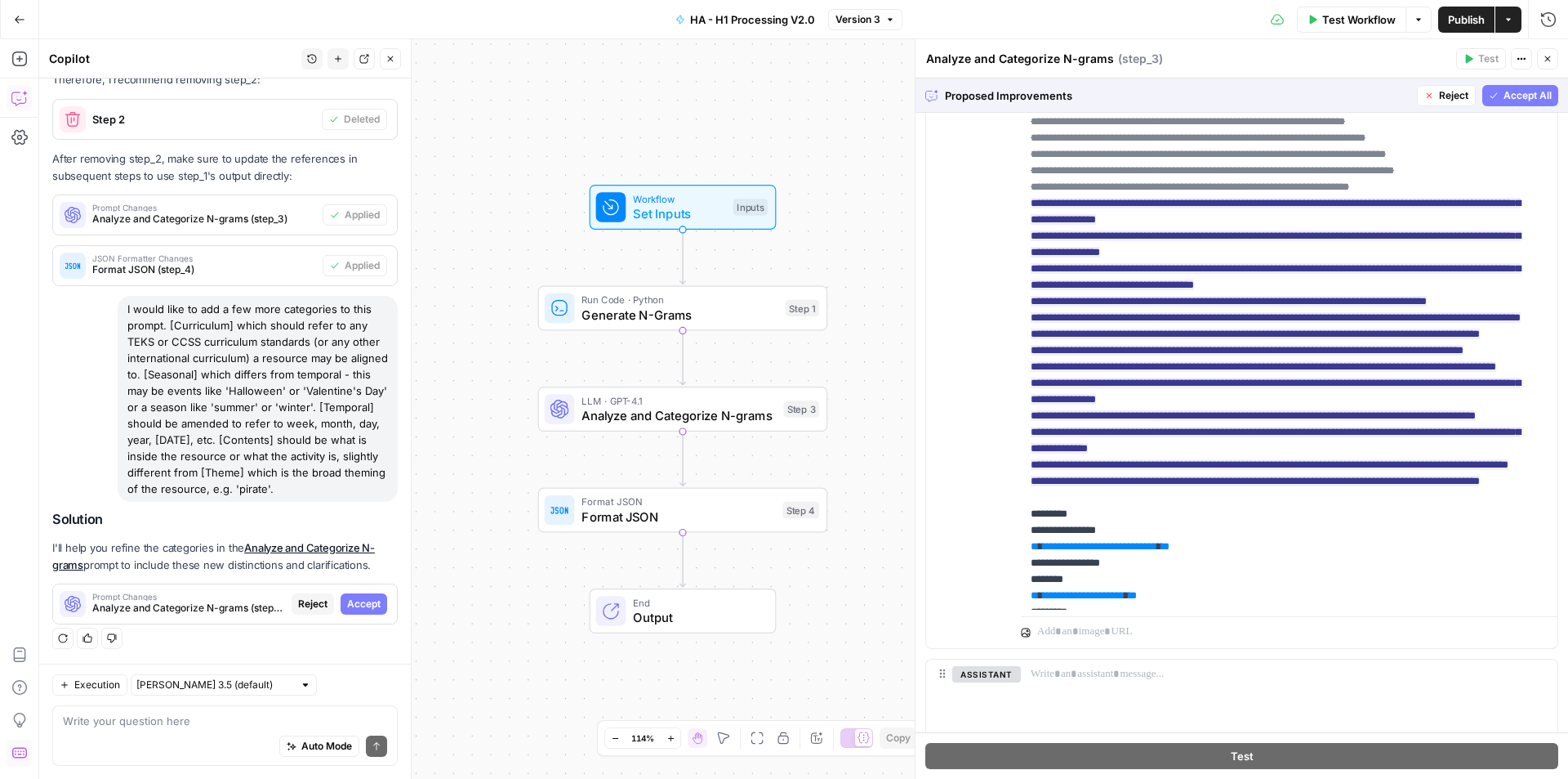
click at [1526, 95] on span "Accept All" at bounding box center [1526, 96] width 48 height 14
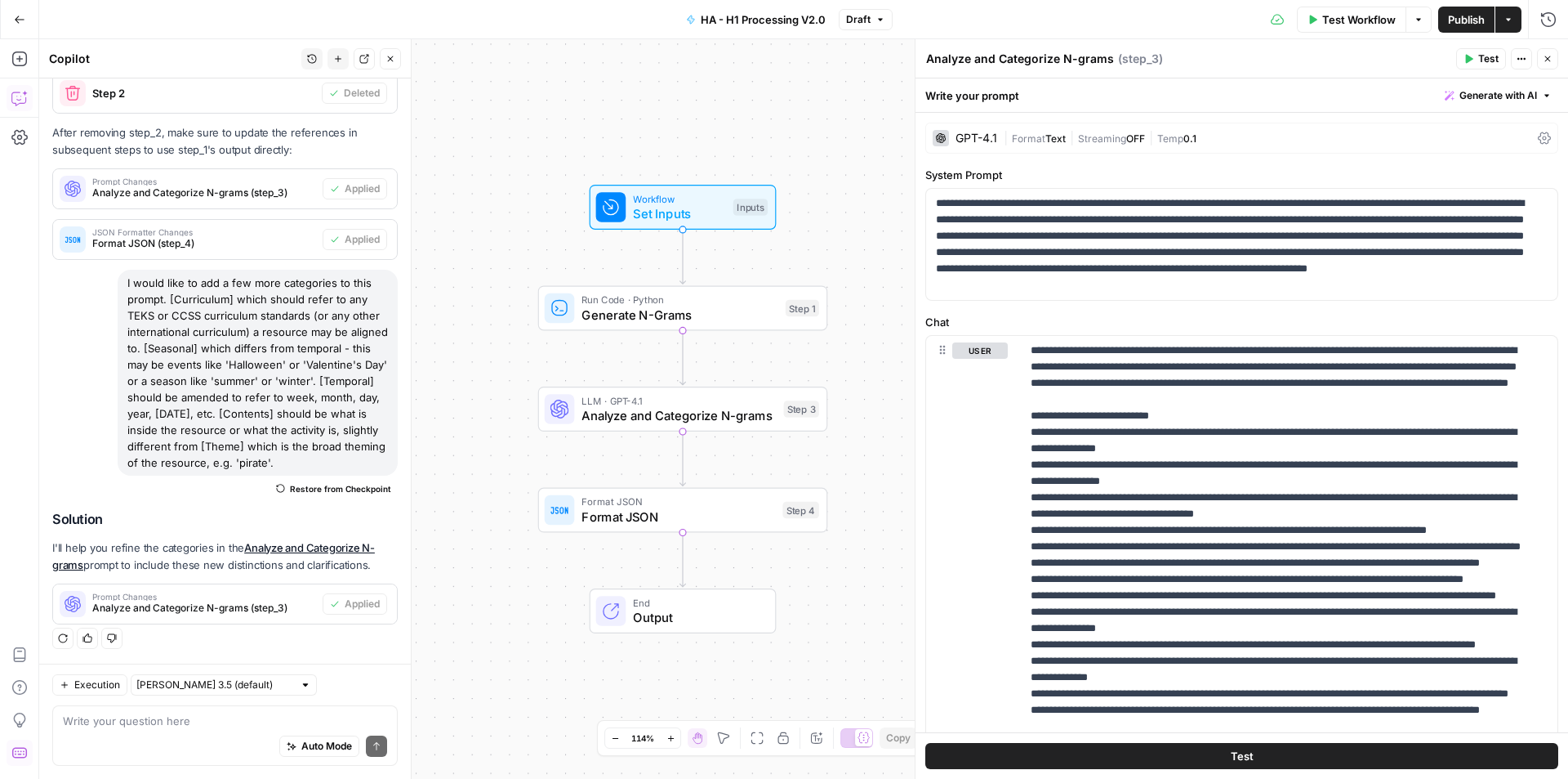
click at [140, 734] on div "Auto Mode Send" at bounding box center [225, 747] width 324 height 36
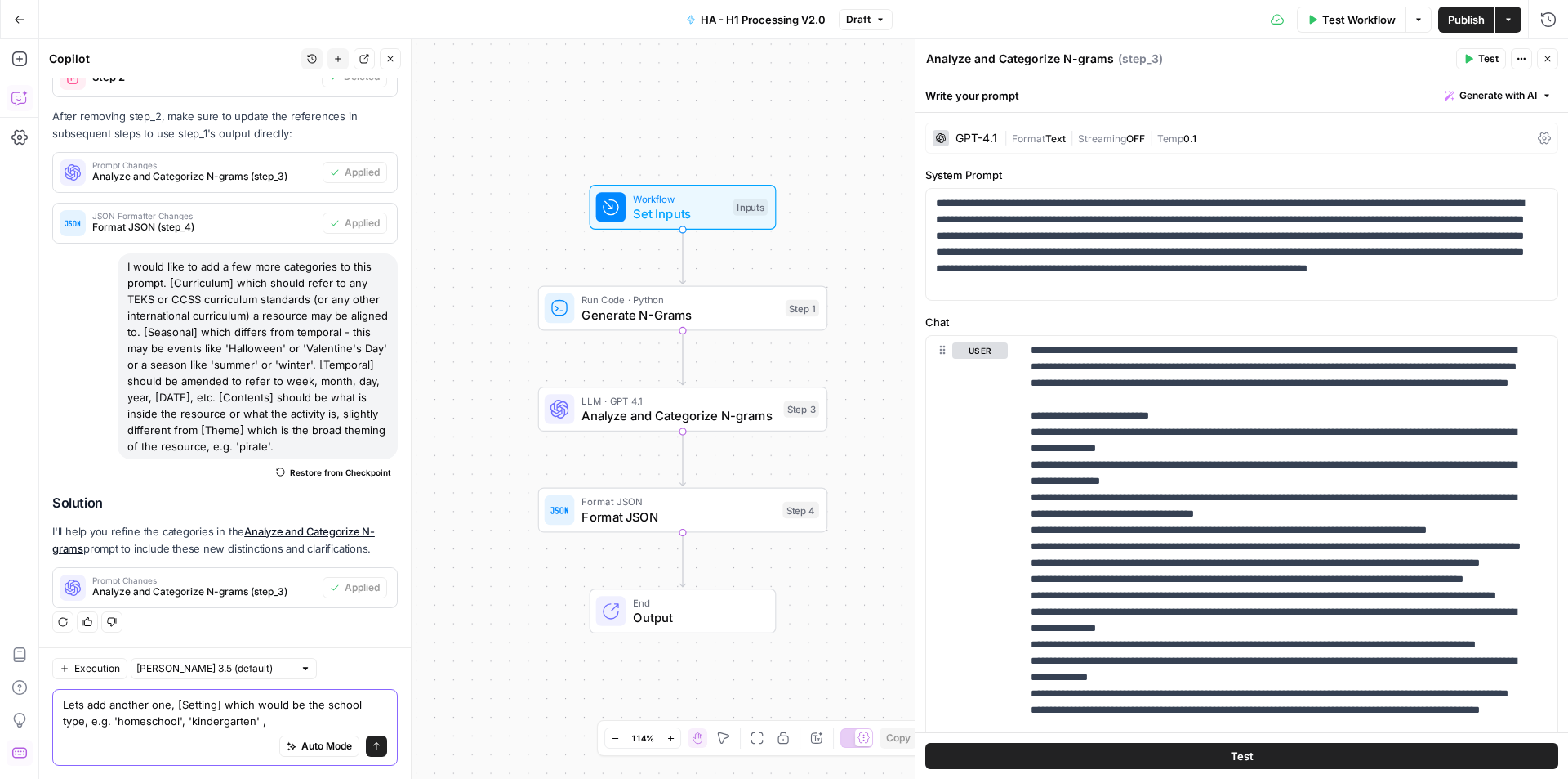
type textarea "Lets add another one, [Setting] which would be the school type, e.g. 'homeschoo…"
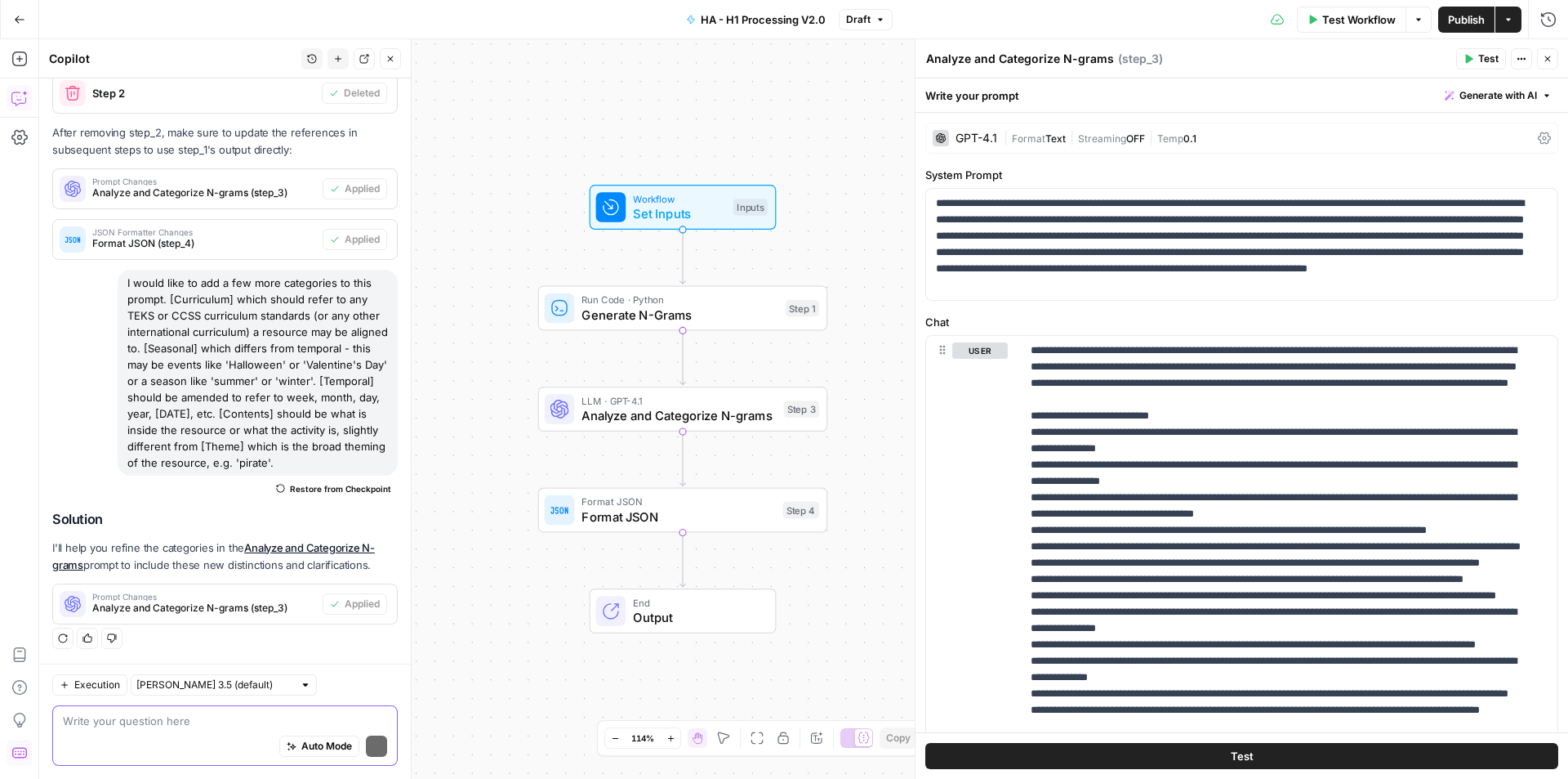
scroll to position [514, 0]
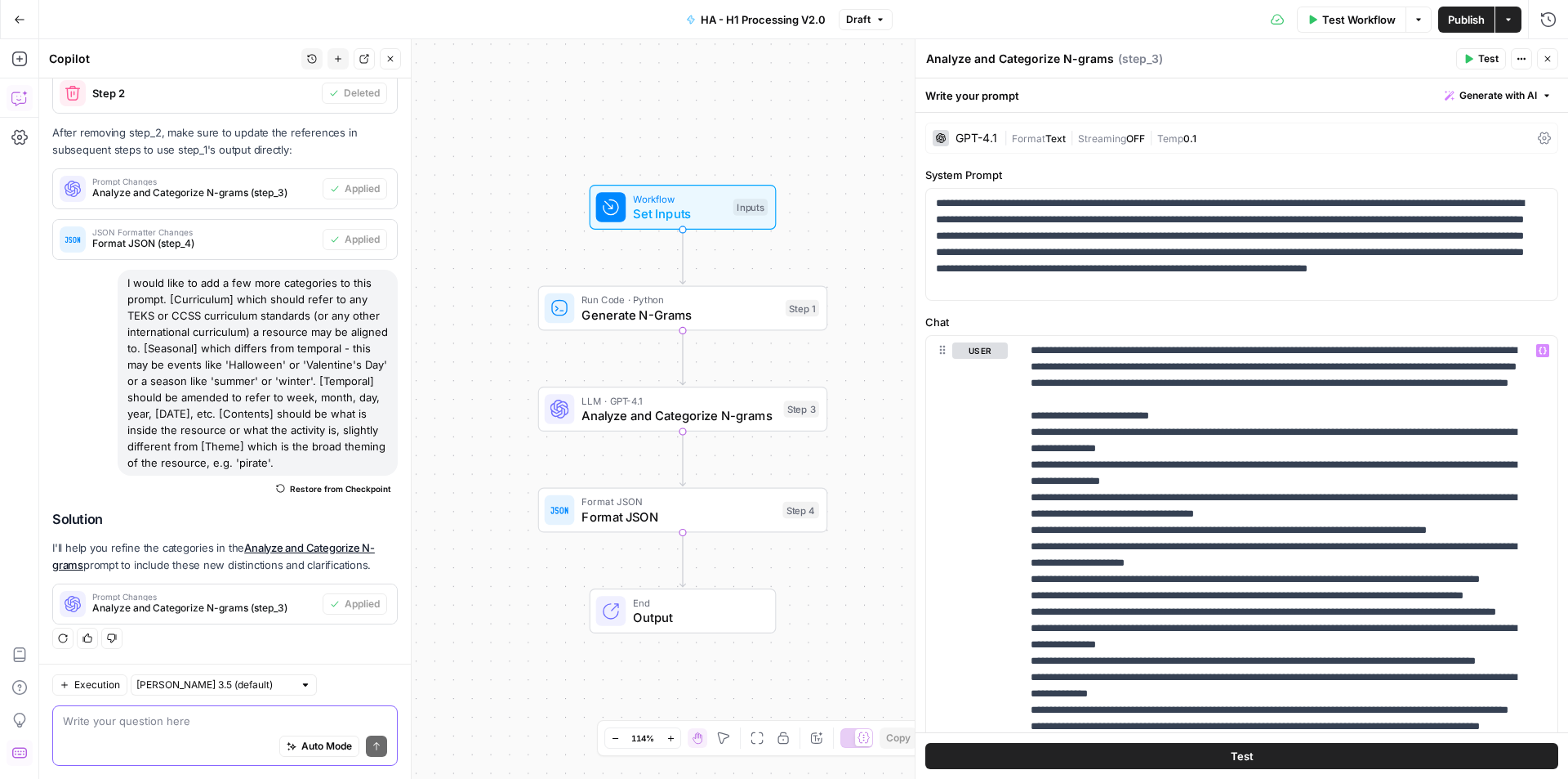
click at [92, 719] on textarea at bounding box center [225, 720] width 324 height 16
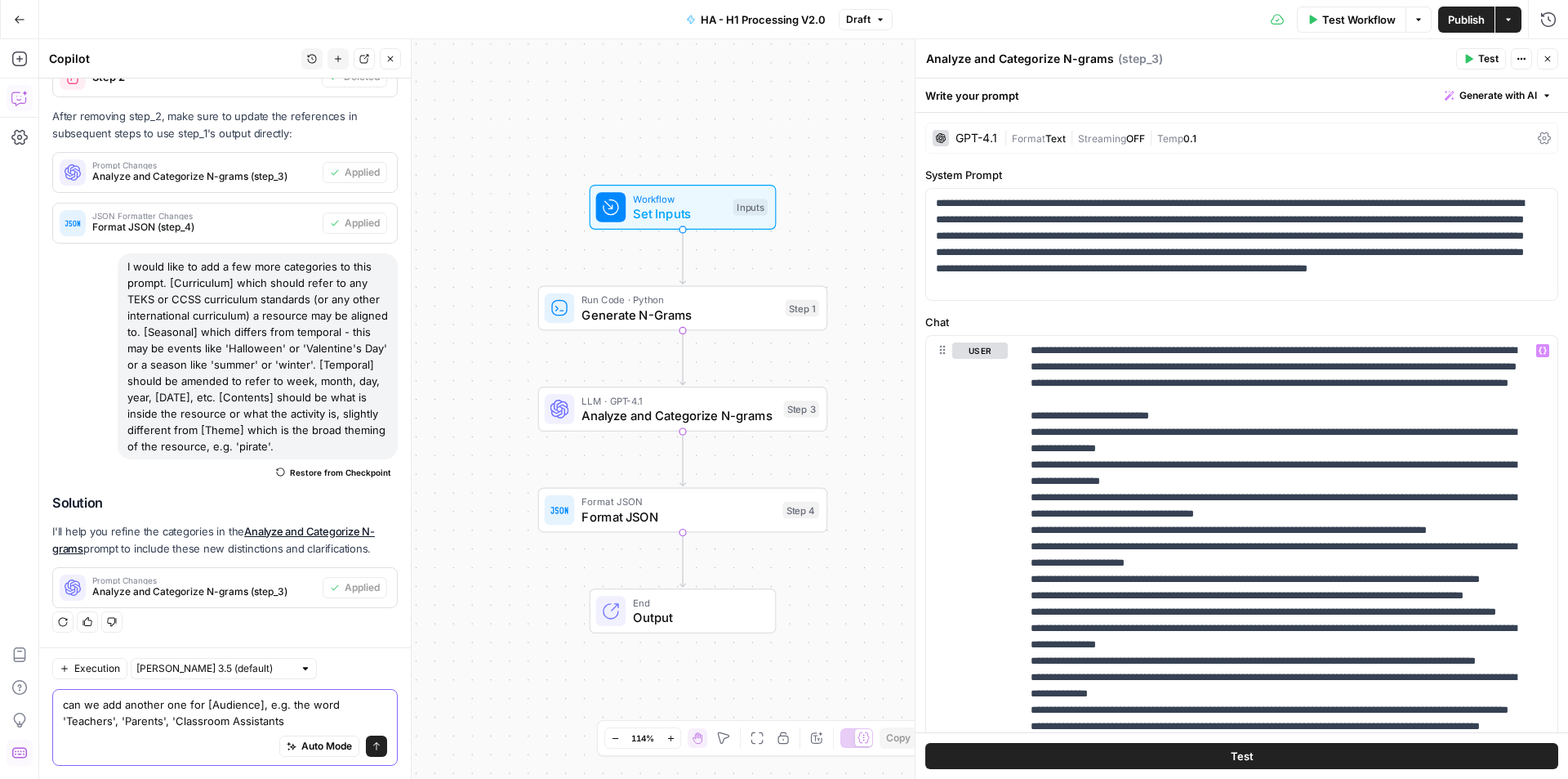
type textarea "can we add another one for [Audience], e.g. the word 'Teachers', 'Parents', 'Cl…"
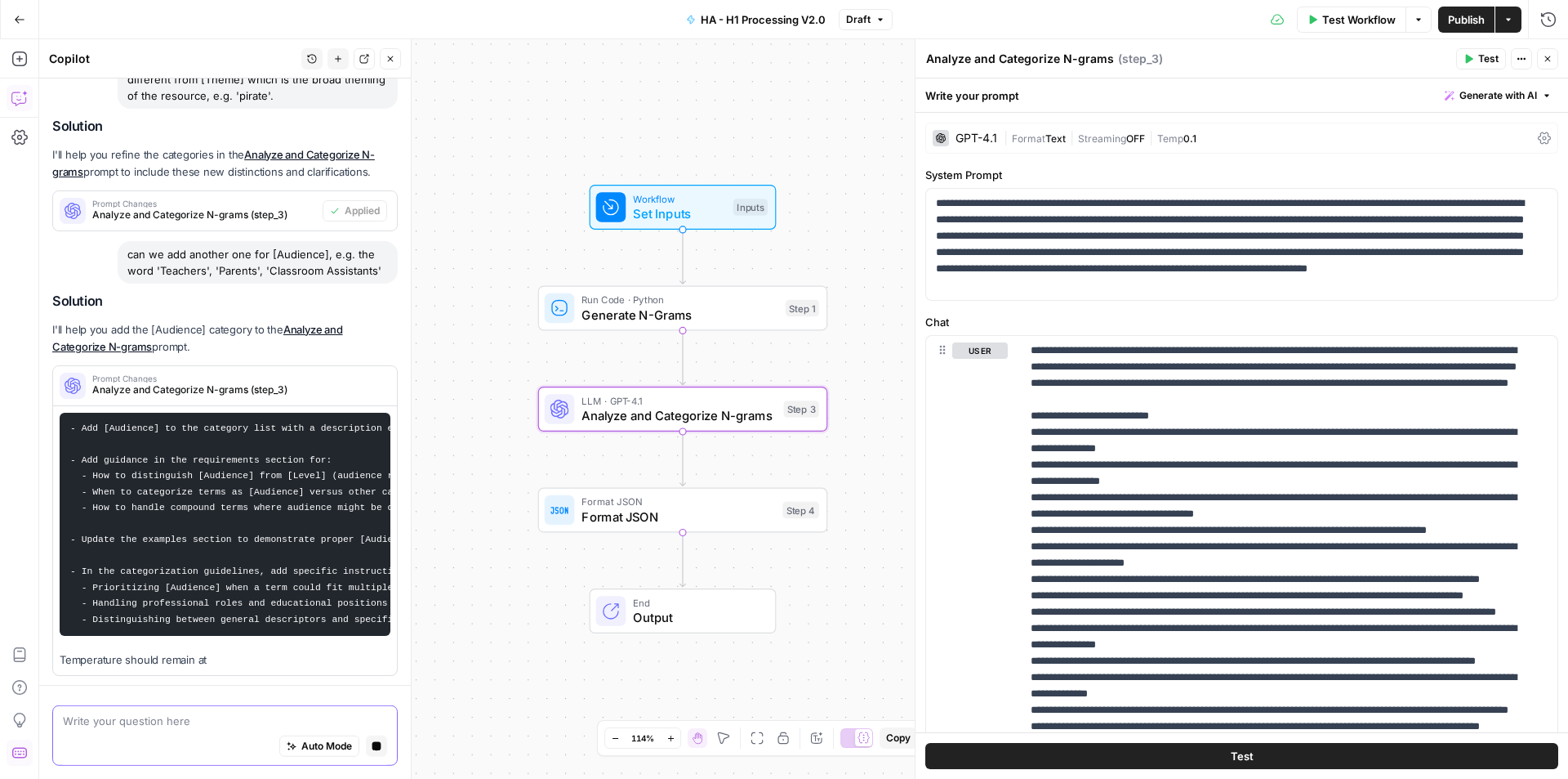
scroll to position [0, 0]
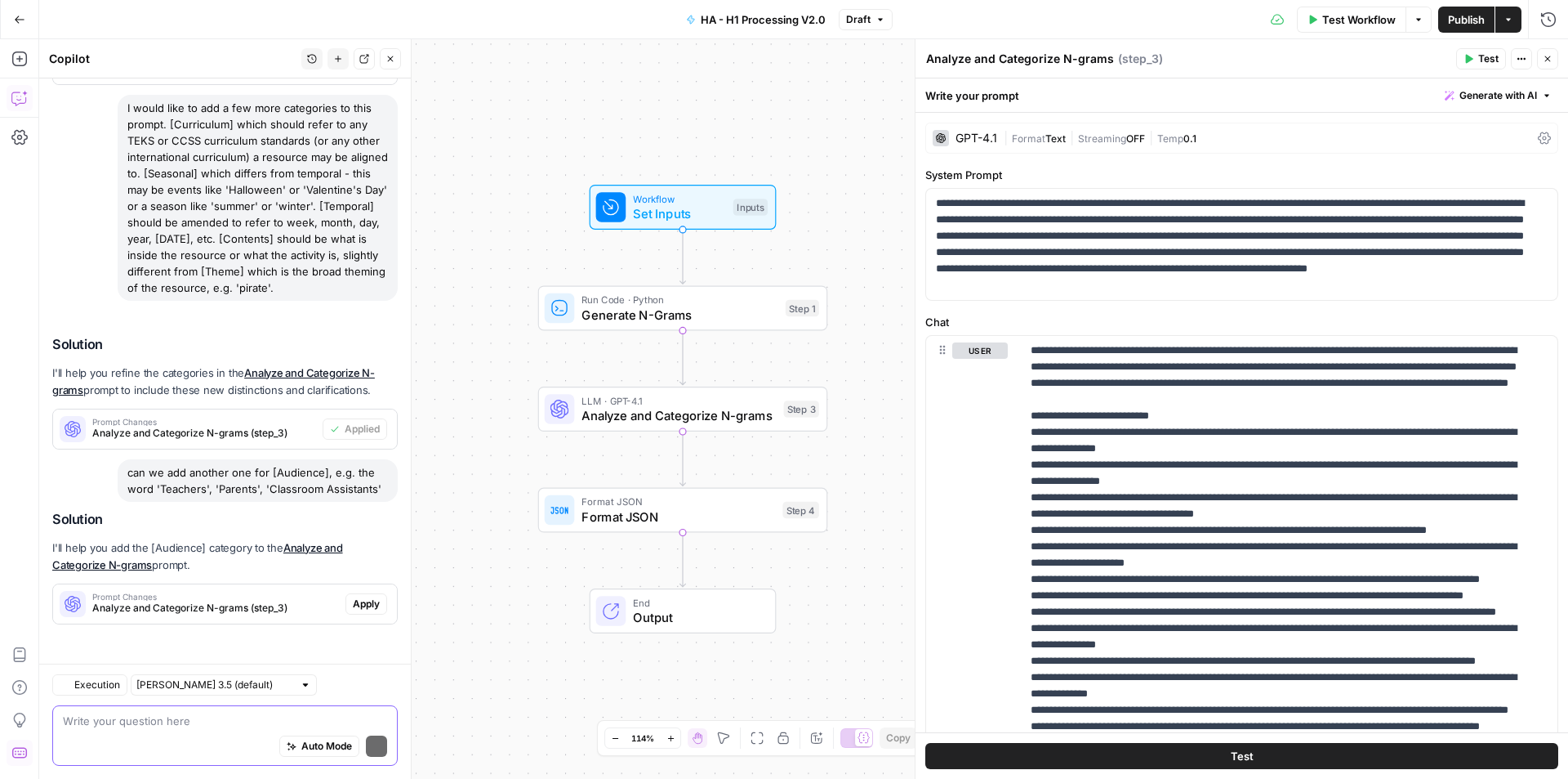
drag, startPoint x: 169, startPoint y: 656, endPoint x: 269, endPoint y: 646, distance: 100.5
click at [363, 610] on span "Apply" at bounding box center [366, 604] width 27 height 14
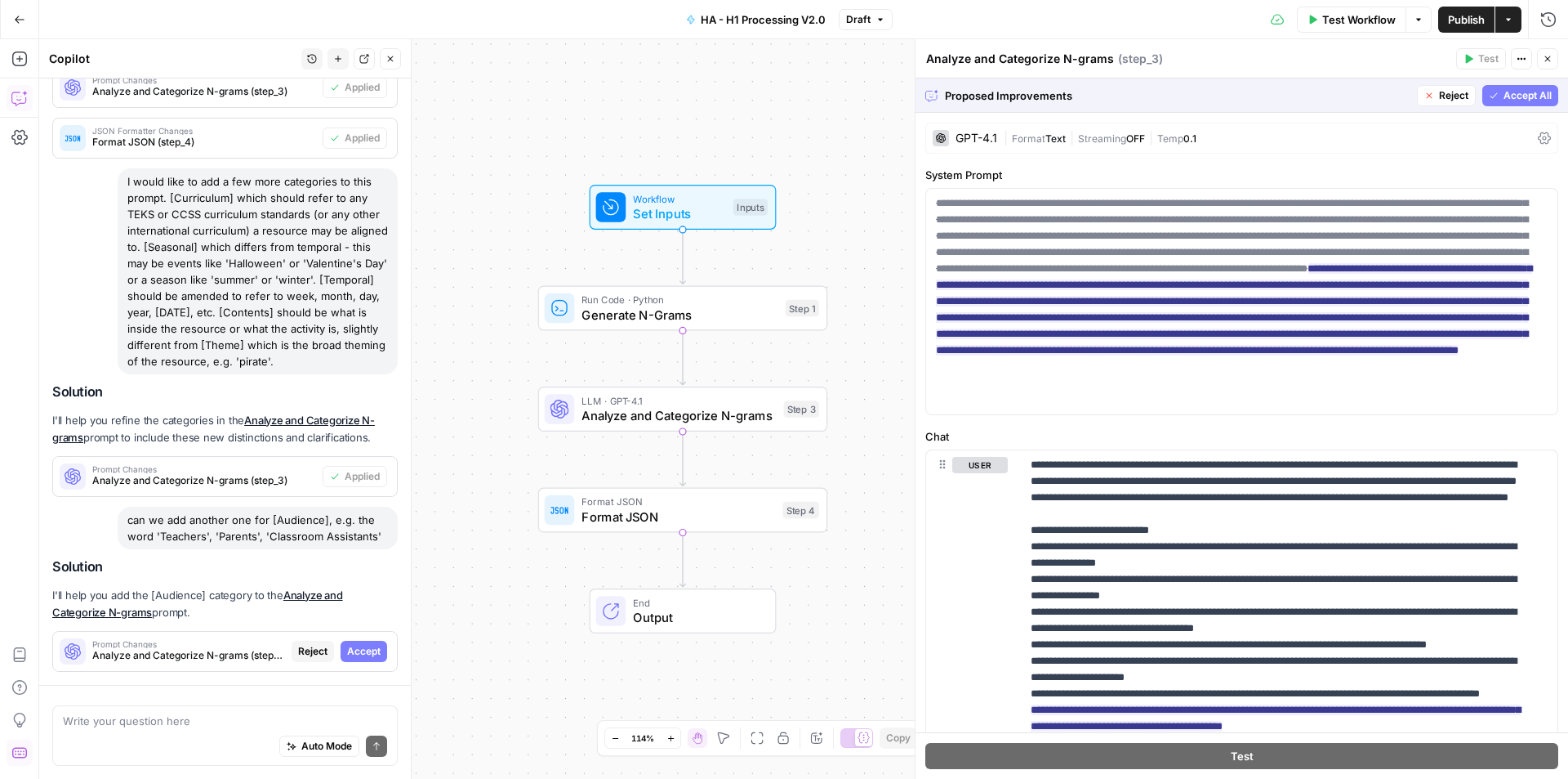
scroll to position [653, 0]
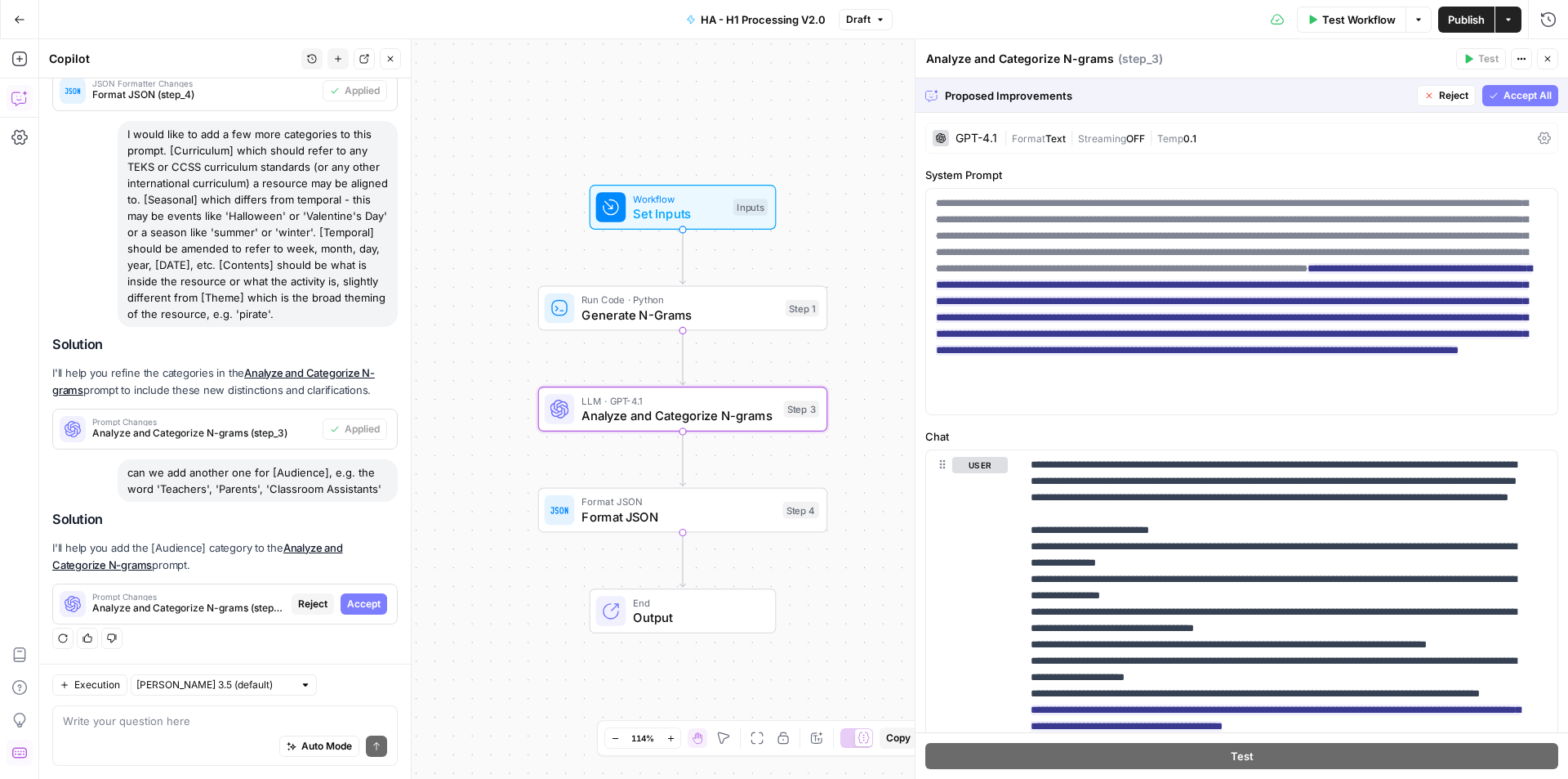
click at [359, 603] on span "Accept" at bounding box center [364, 604] width 33 height 14
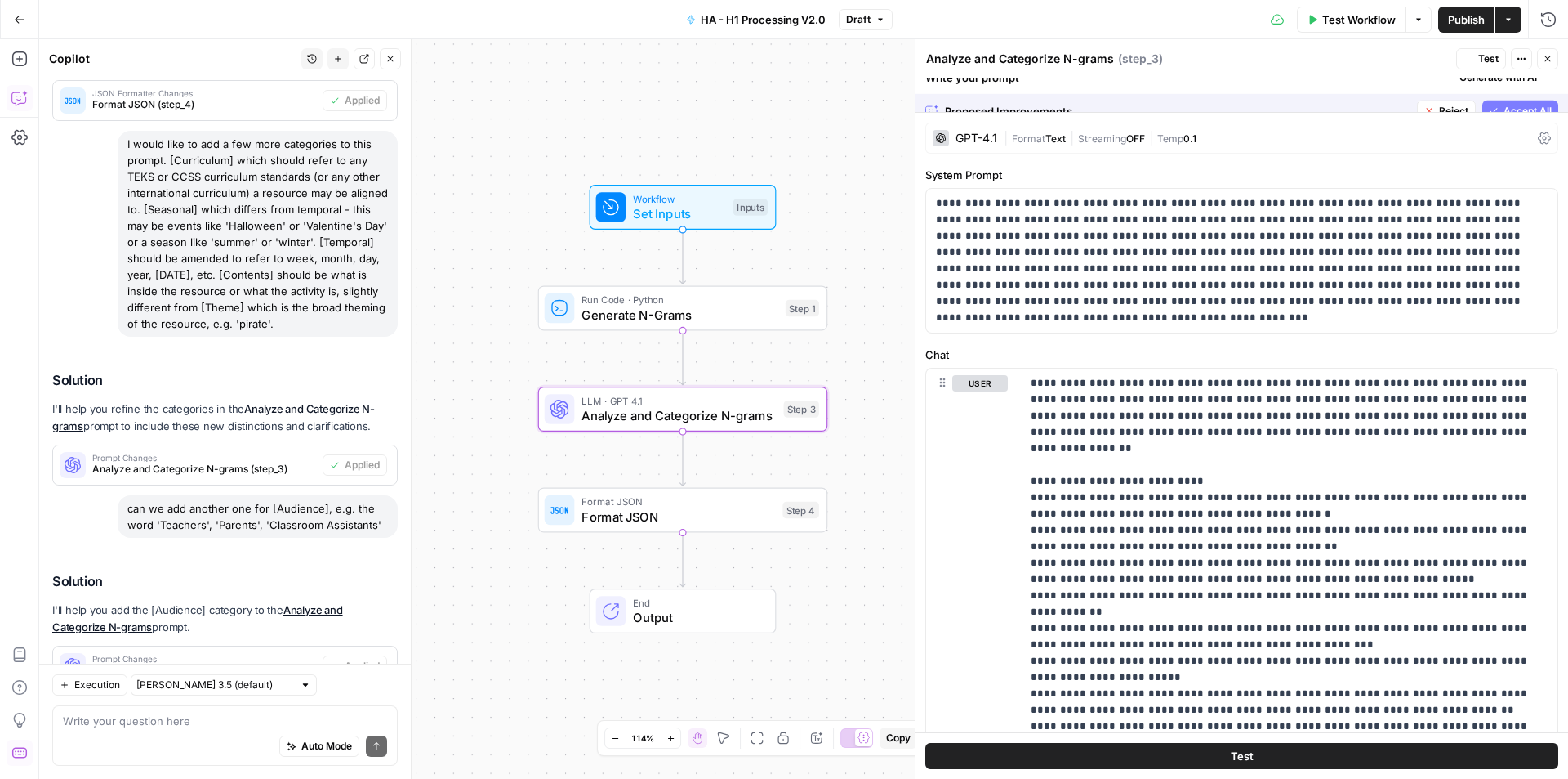
scroll to position [731, 0]
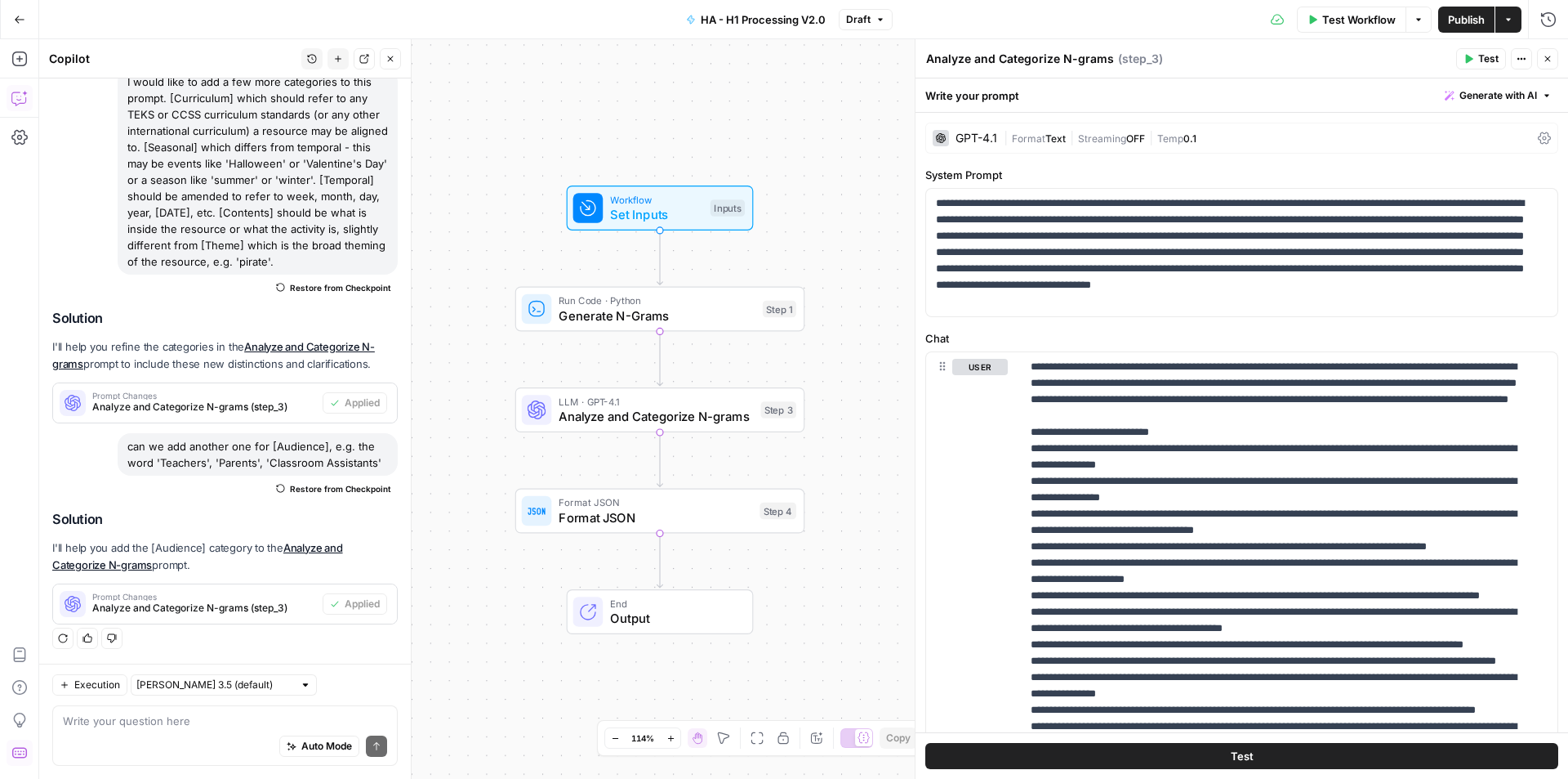
drag, startPoint x: 849, startPoint y: 487, endPoint x: 826, endPoint y: 487, distance: 23.0
click at [826, 487] on div "Workflow Set Inputs Inputs Run Code · Python Generate N-Grams Step 1 LLM · GPT-…" at bounding box center [803, 408] width 1529 height 739
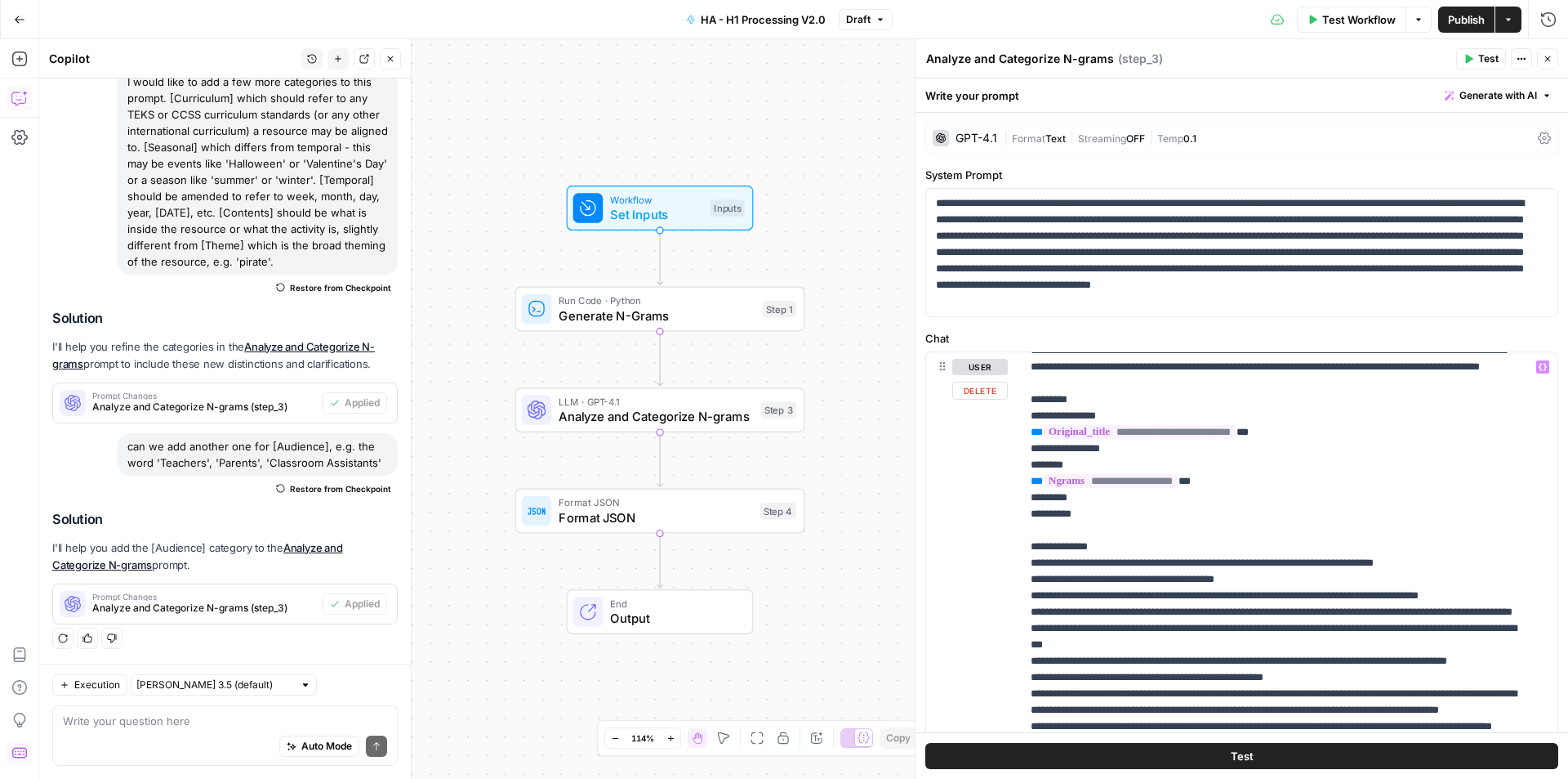
scroll to position [802, 0]
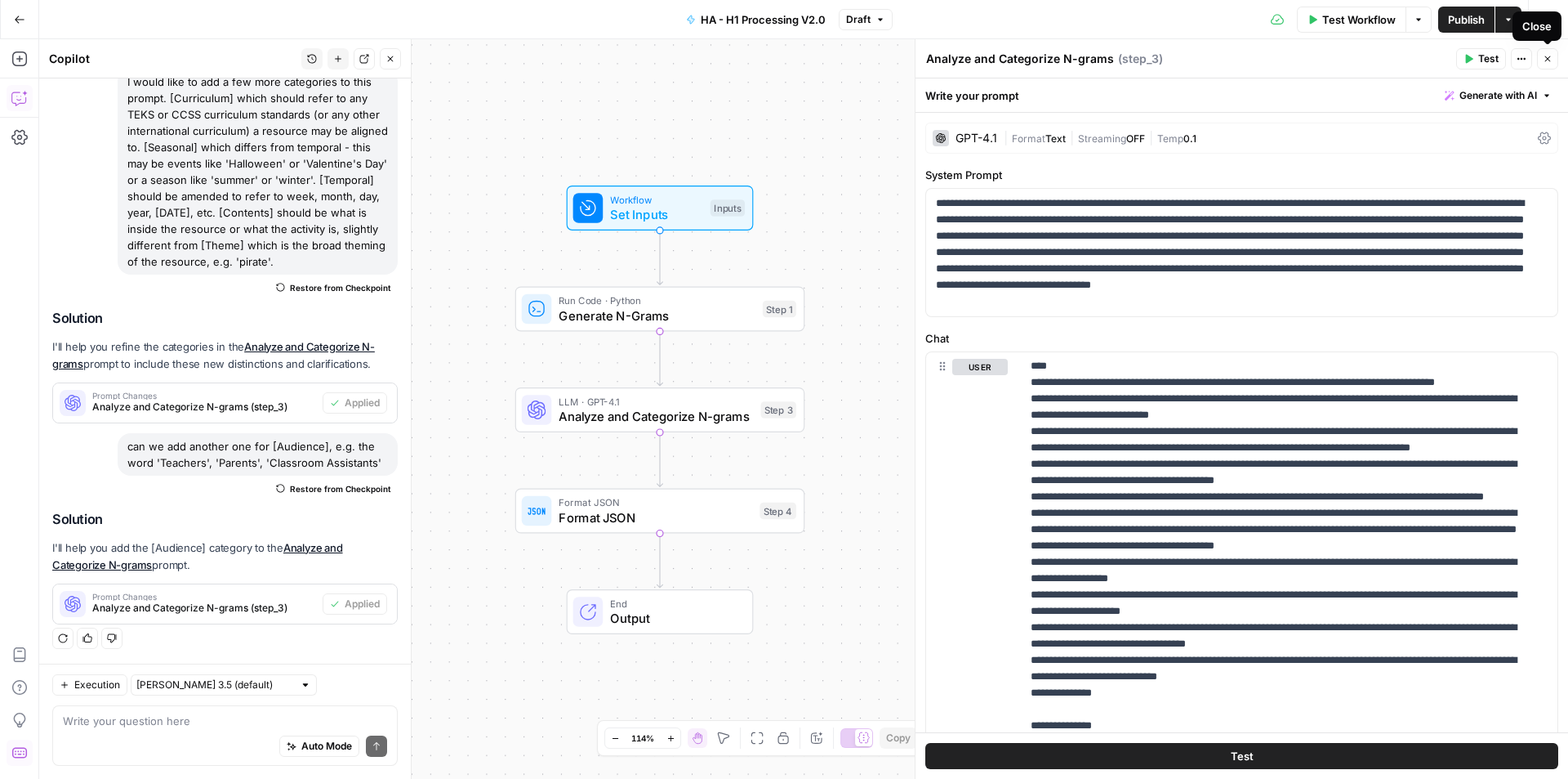
click at [1547, 65] on button "Close" at bounding box center [1548, 59] width 22 height 22
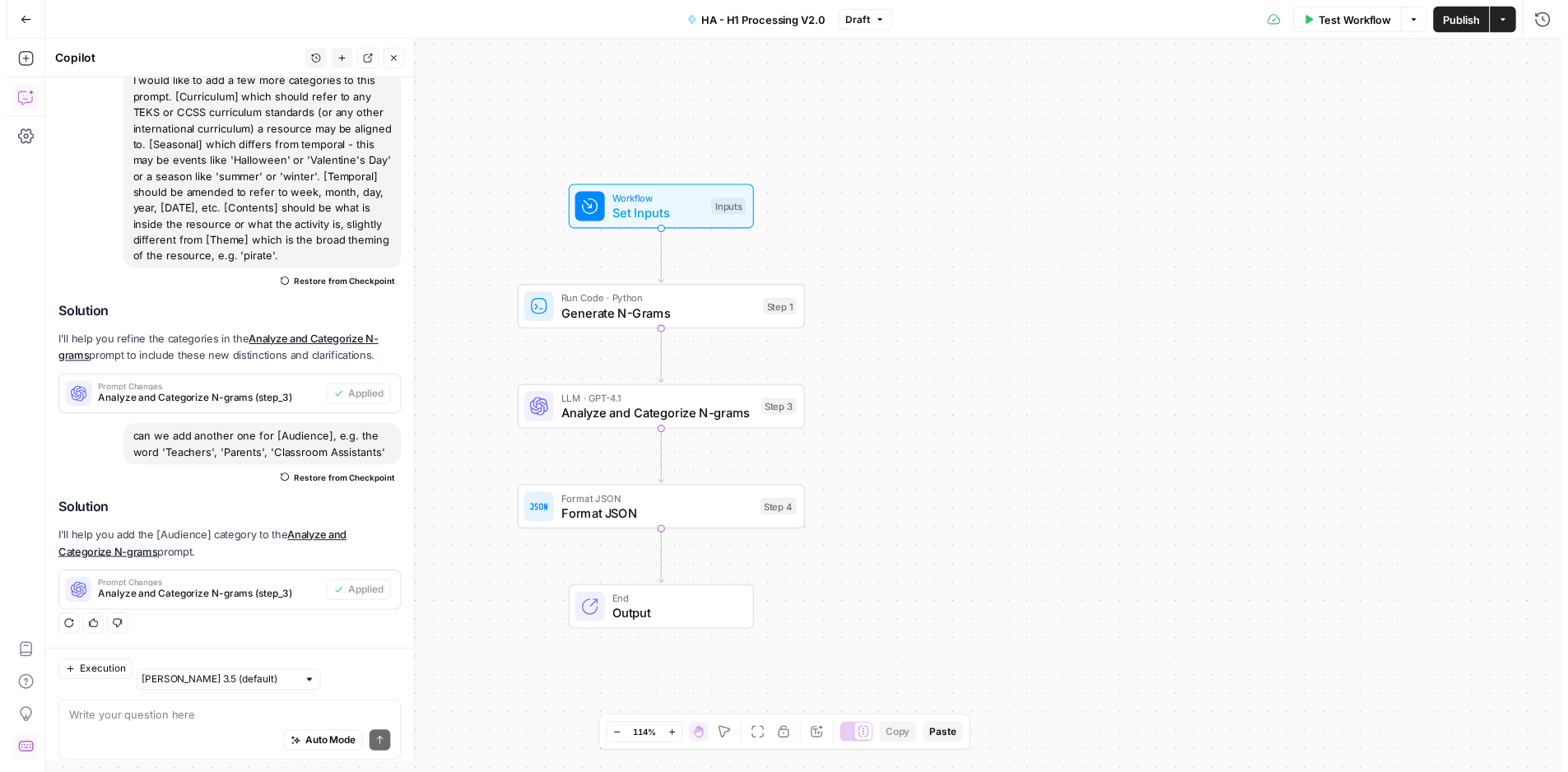
scroll to position [737, 0]
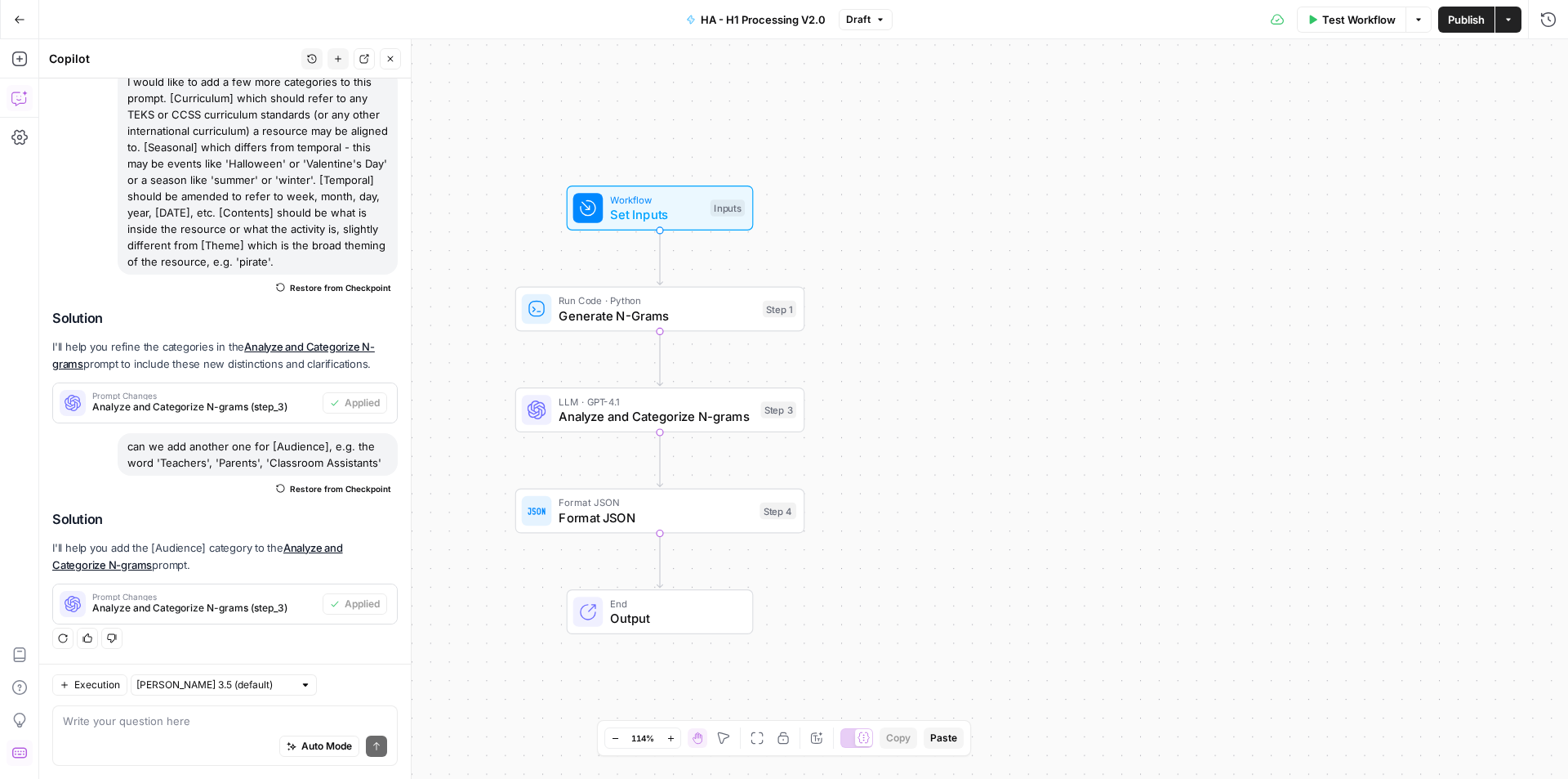
click at [707, 300] on span "Run Code · Python" at bounding box center [656, 301] width 196 height 14
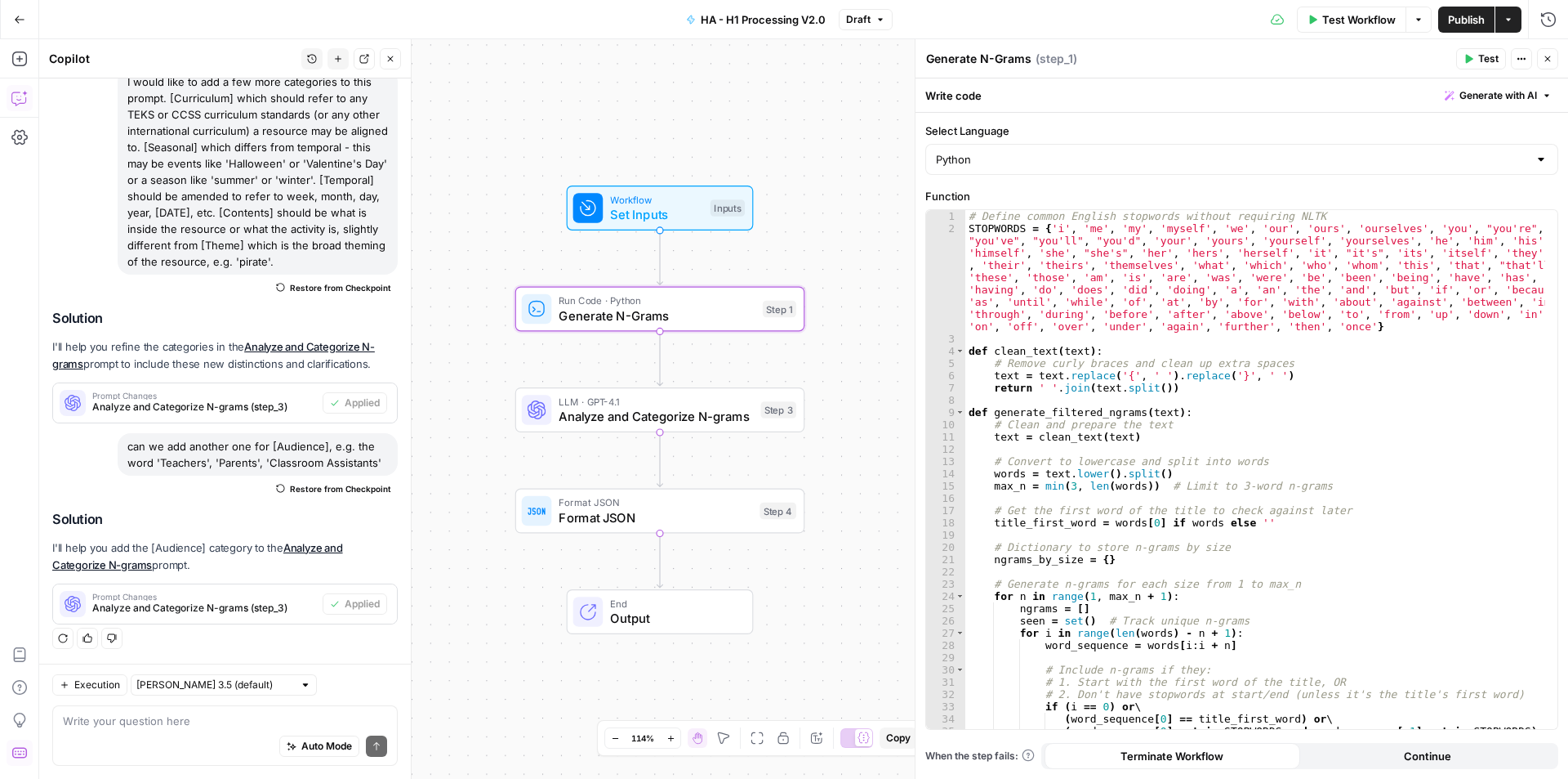
click at [675, 411] on span "Analyze and Categorize N-grams" at bounding box center [655, 416] width 194 height 19
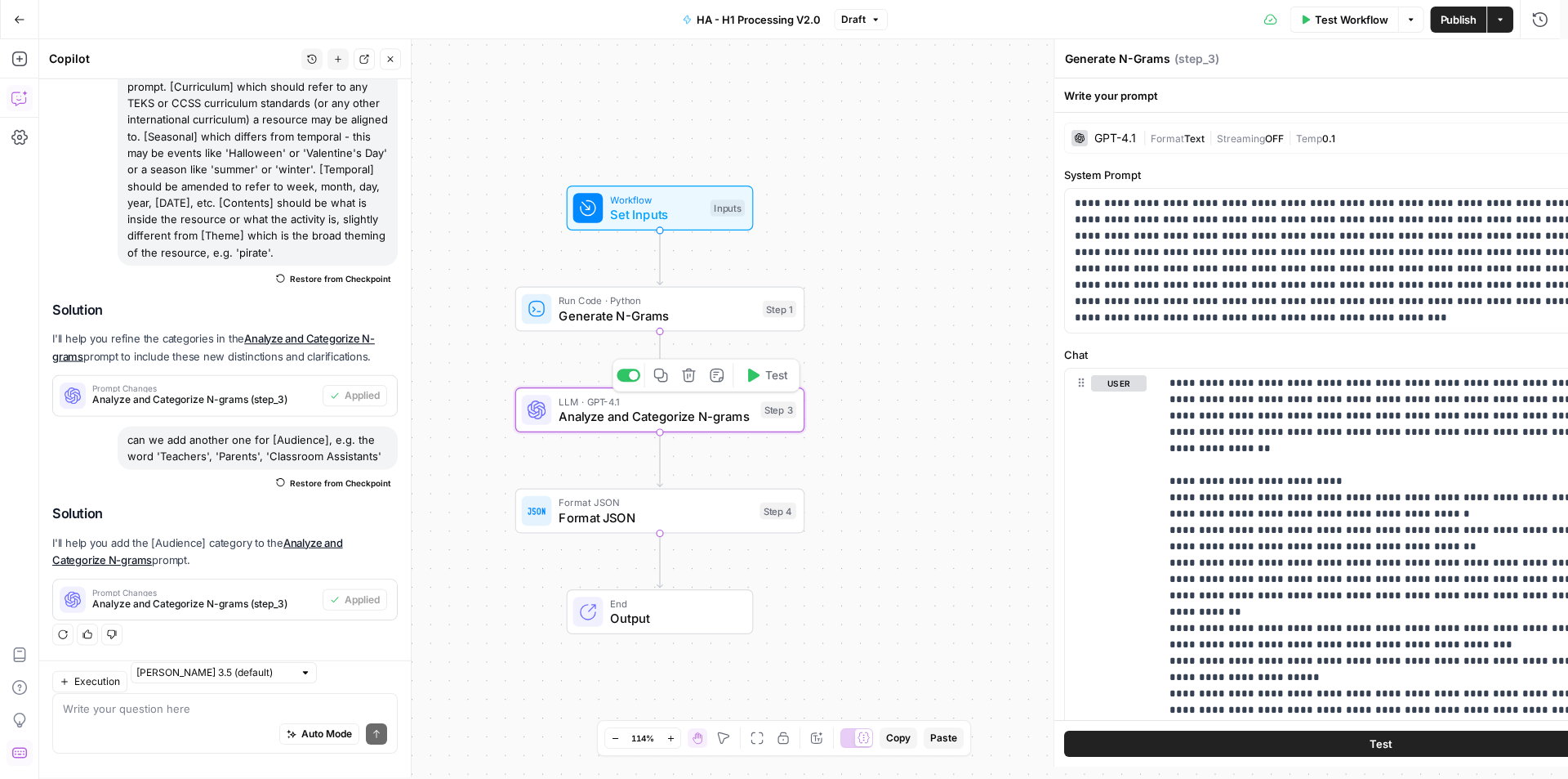
type textarea "Analyze and Categorize N-grams"
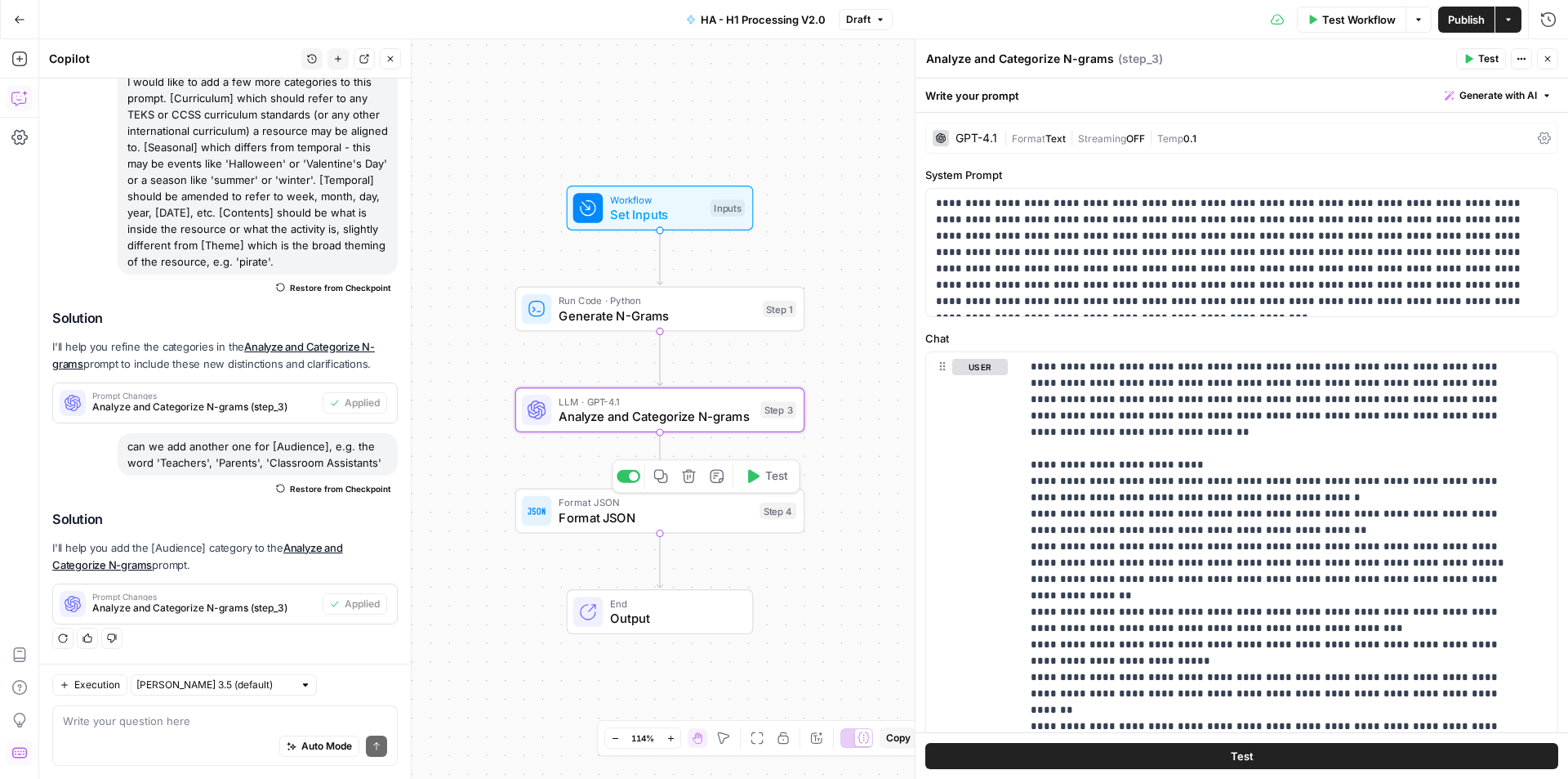
click at [665, 521] on span "Format JSON" at bounding box center [655, 517] width 194 height 19
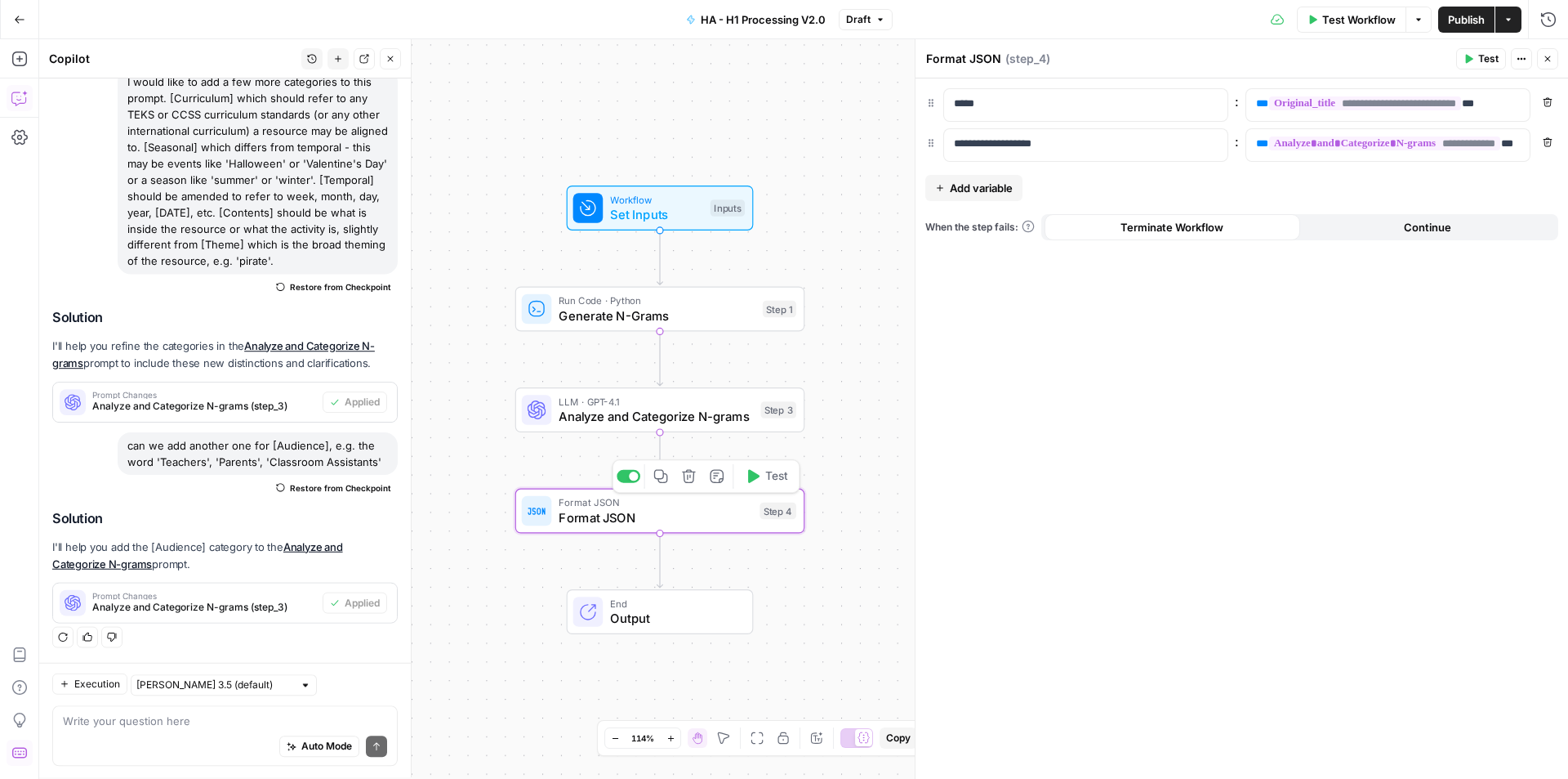
click at [663, 620] on span "Output" at bounding box center [673, 617] width 127 height 19
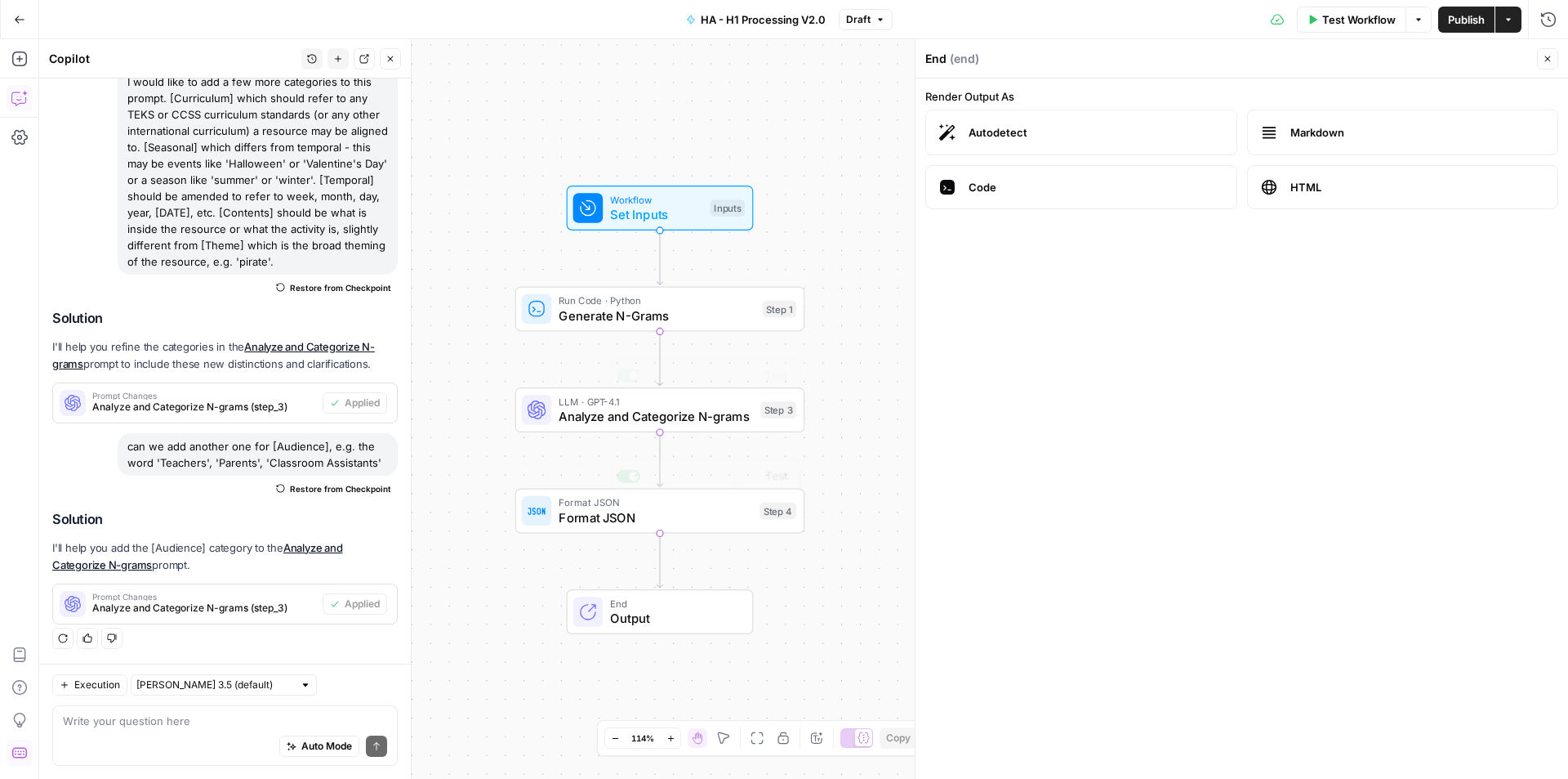
click at [810, 229] on div "Workflow Set Inputs Inputs Run Code · Python Generate N-Grams Step 1 LLM · GPT-…" at bounding box center [803, 408] width 1529 height 739
click at [1543, 59] on icon "button" at bounding box center [1547, 59] width 10 height 10
click at [1462, 15] on span "Publish" at bounding box center [1466, 20] width 37 height 16
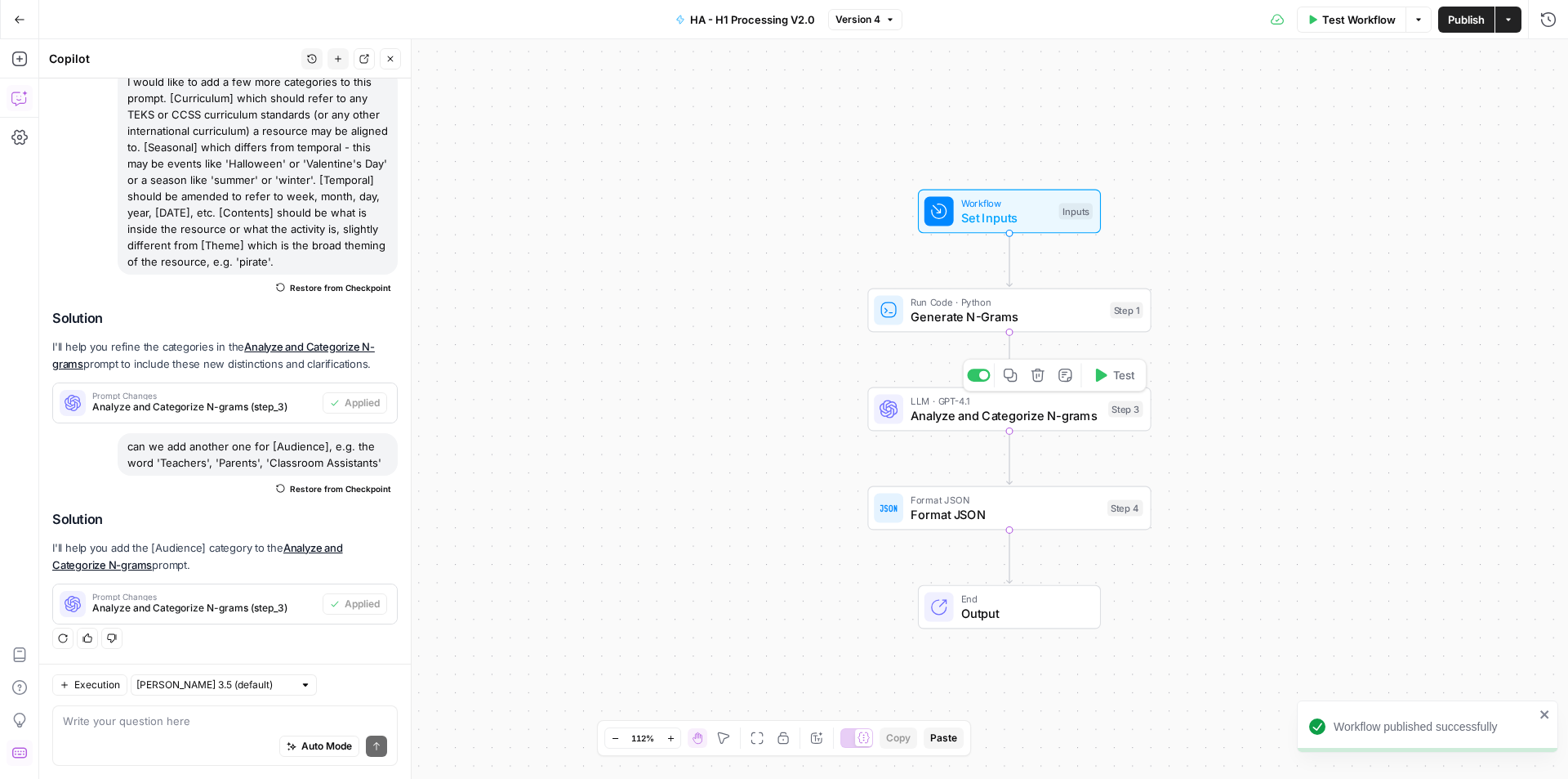
click at [986, 410] on span "Analyze and Categorize N-grams" at bounding box center [1005, 415] width 190 height 18
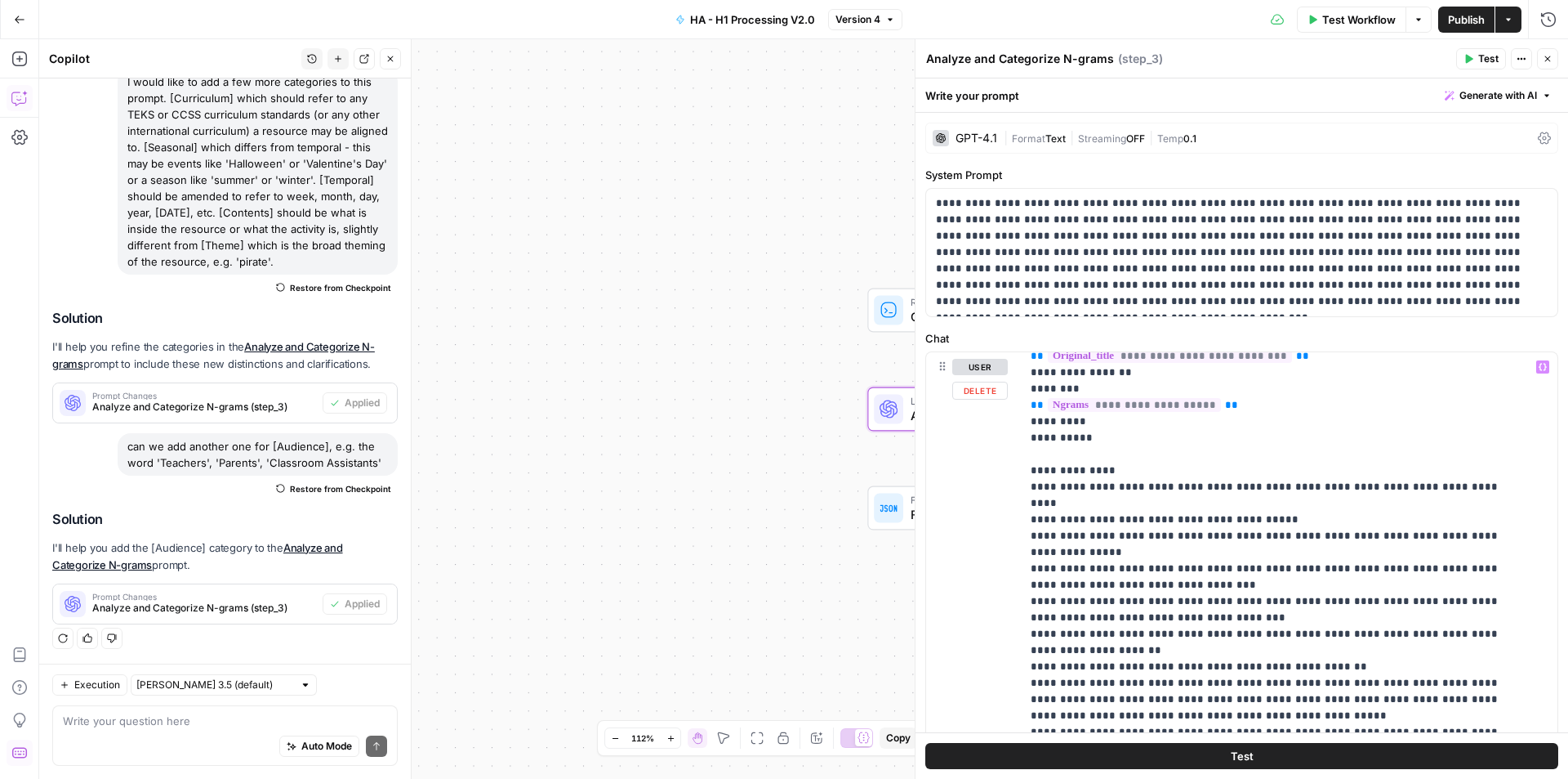
scroll to position [654, 0]
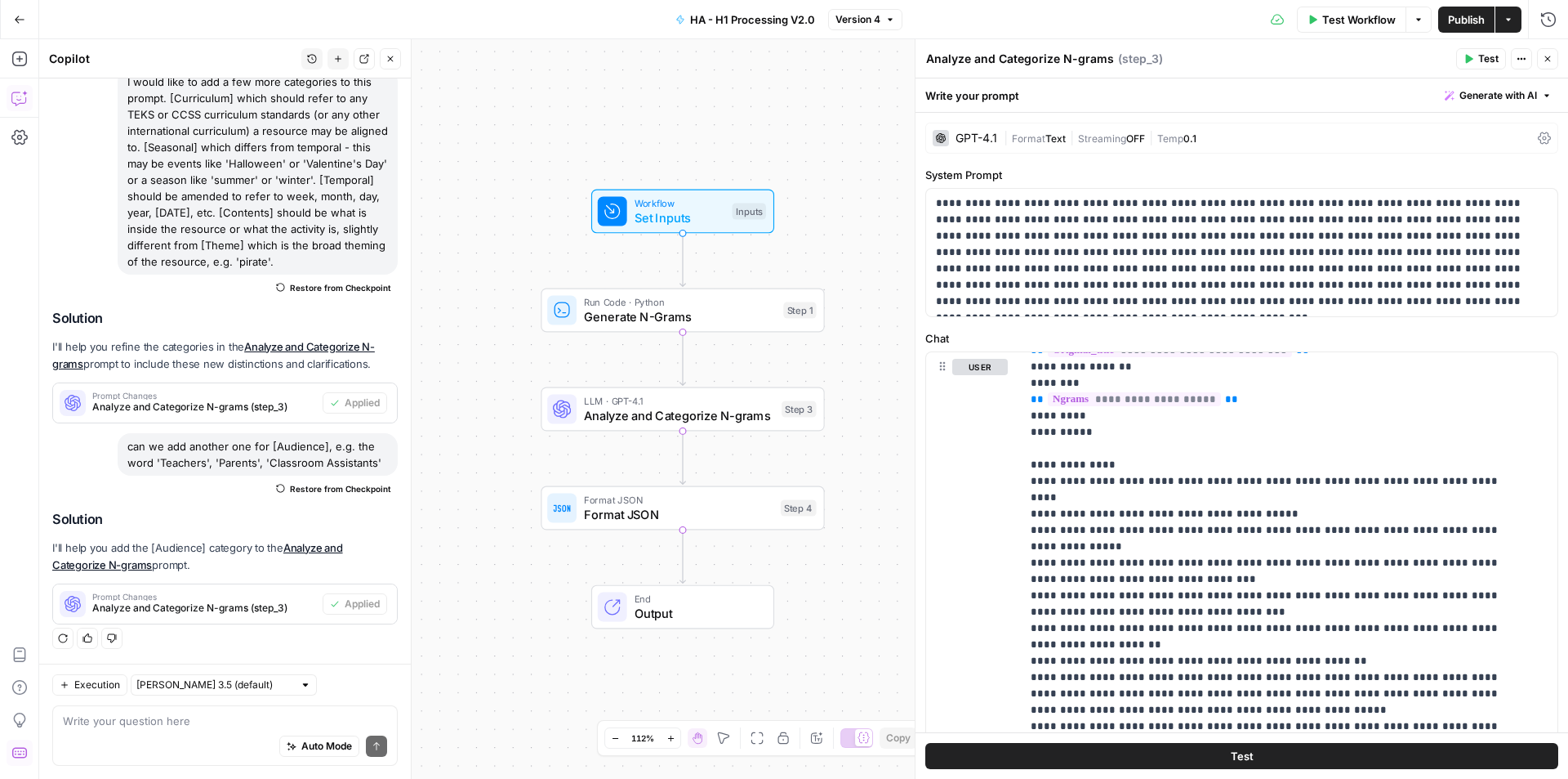
click at [181, 732] on div "Auto Mode Send" at bounding box center [225, 747] width 324 height 36
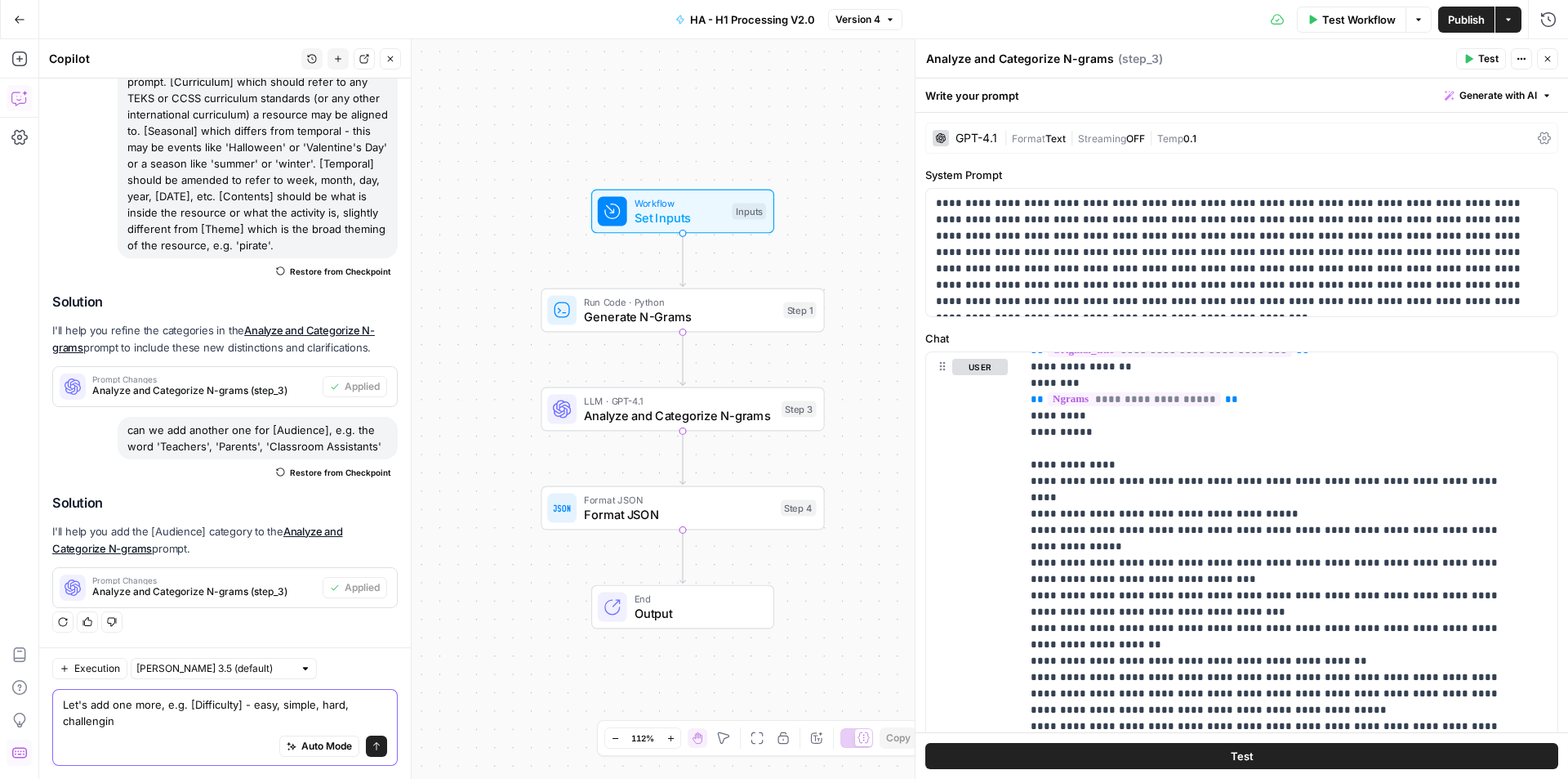
type textarea "Let's add one more, e.g. [Difficulty] - easy, simple, hard, challenging"
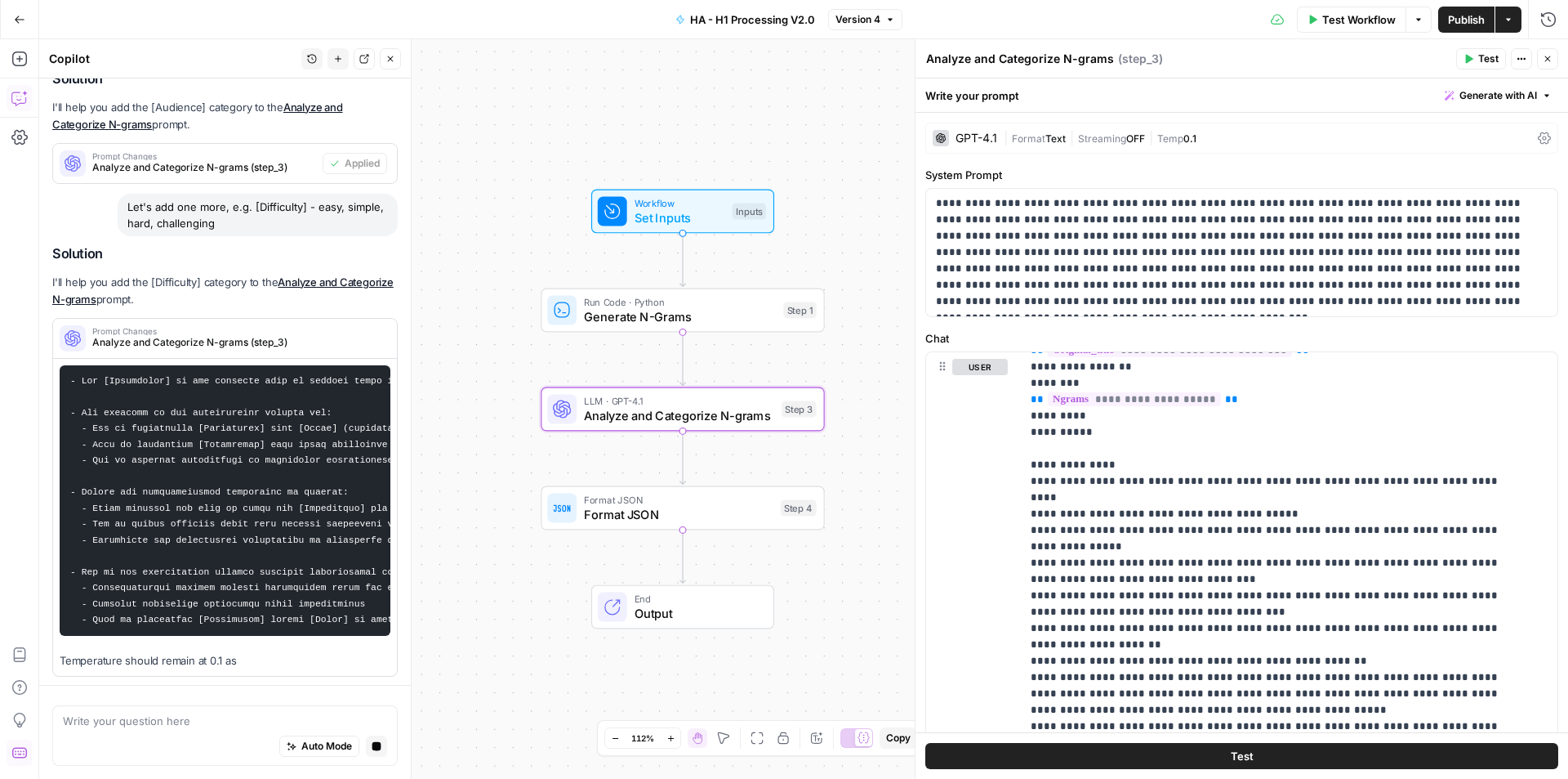
scroll to position [780, 0]
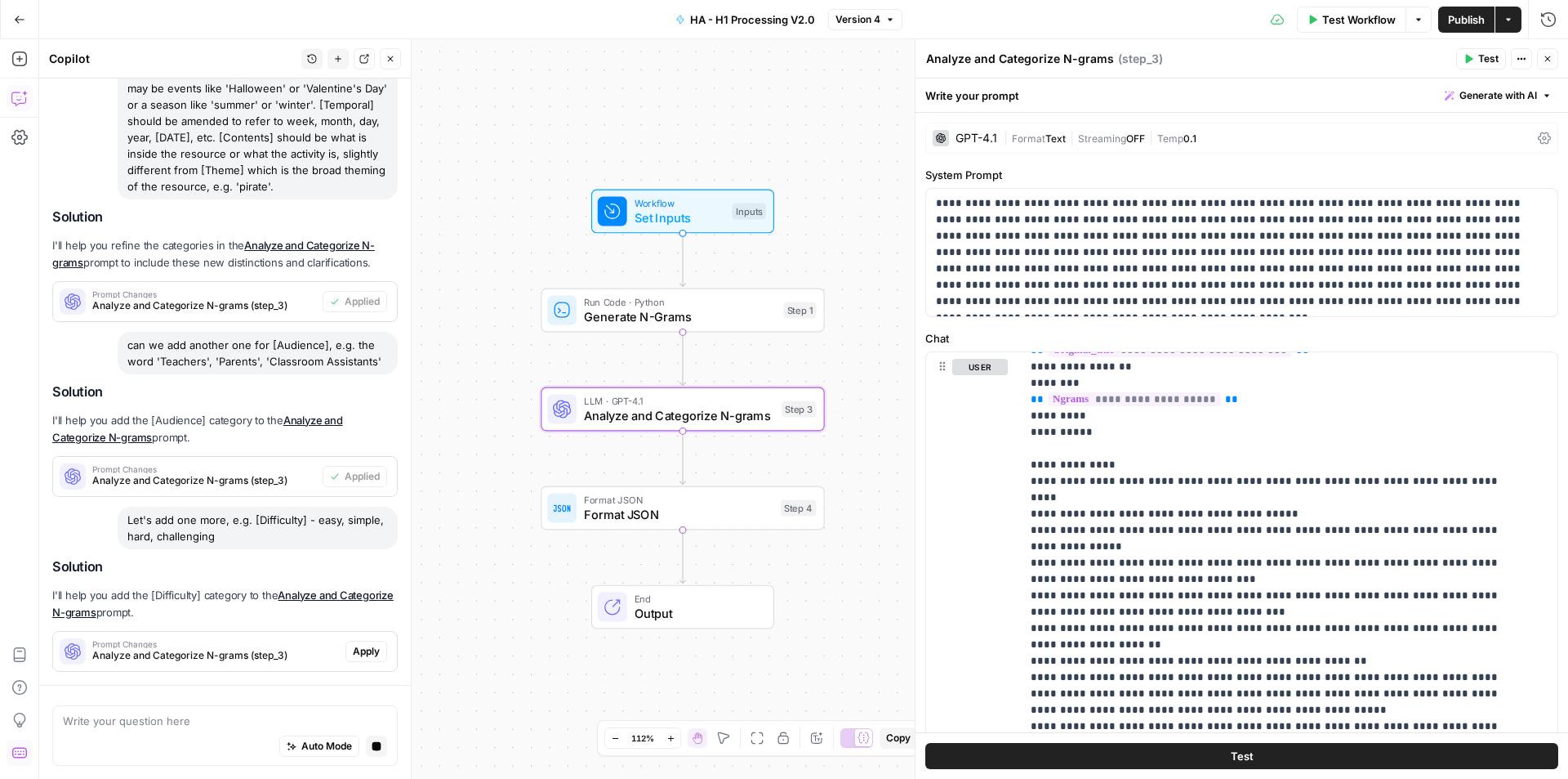
click at [366, 654] on span "Apply" at bounding box center [366, 651] width 27 height 14
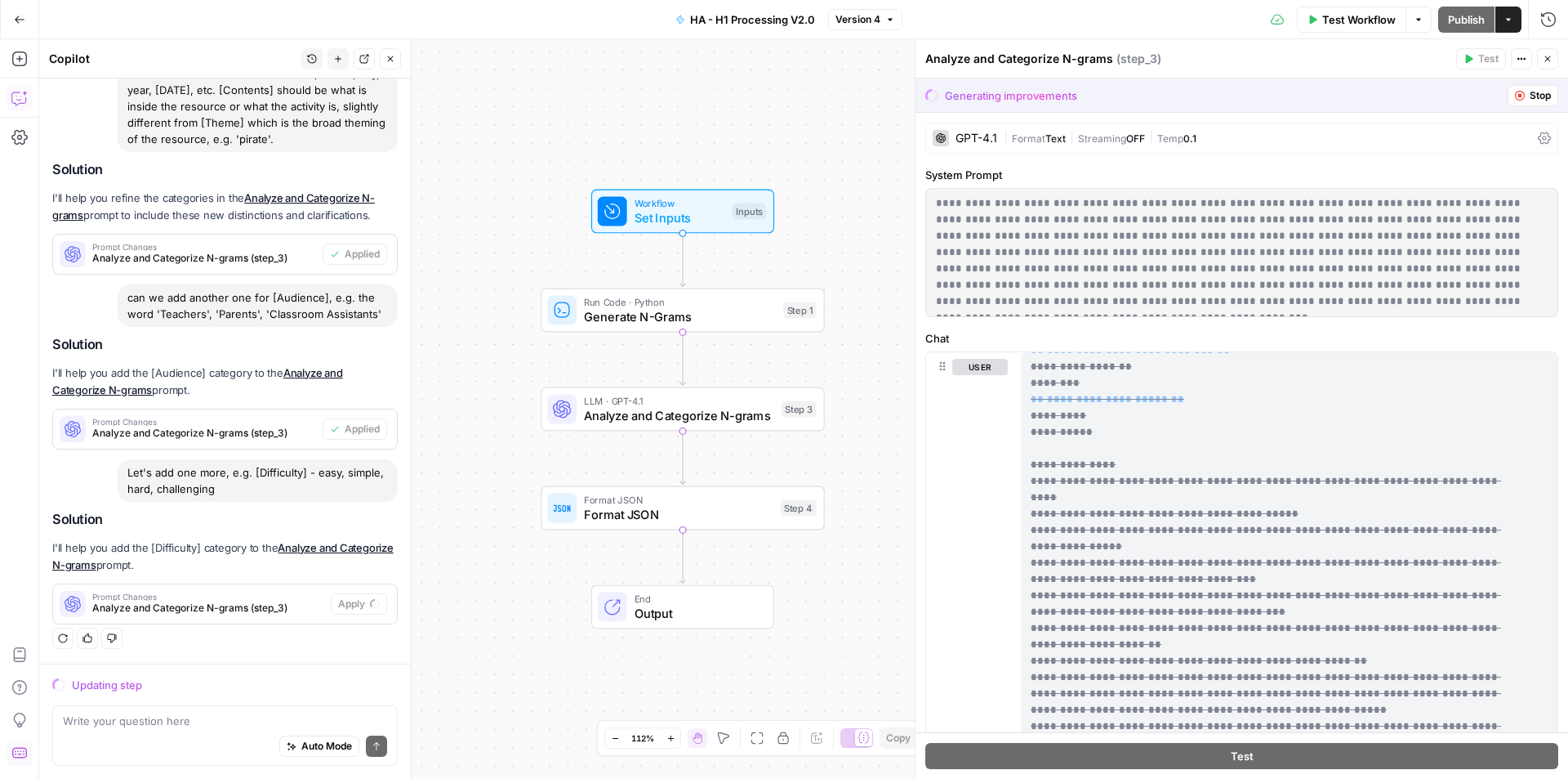
scroll to position [0, 0]
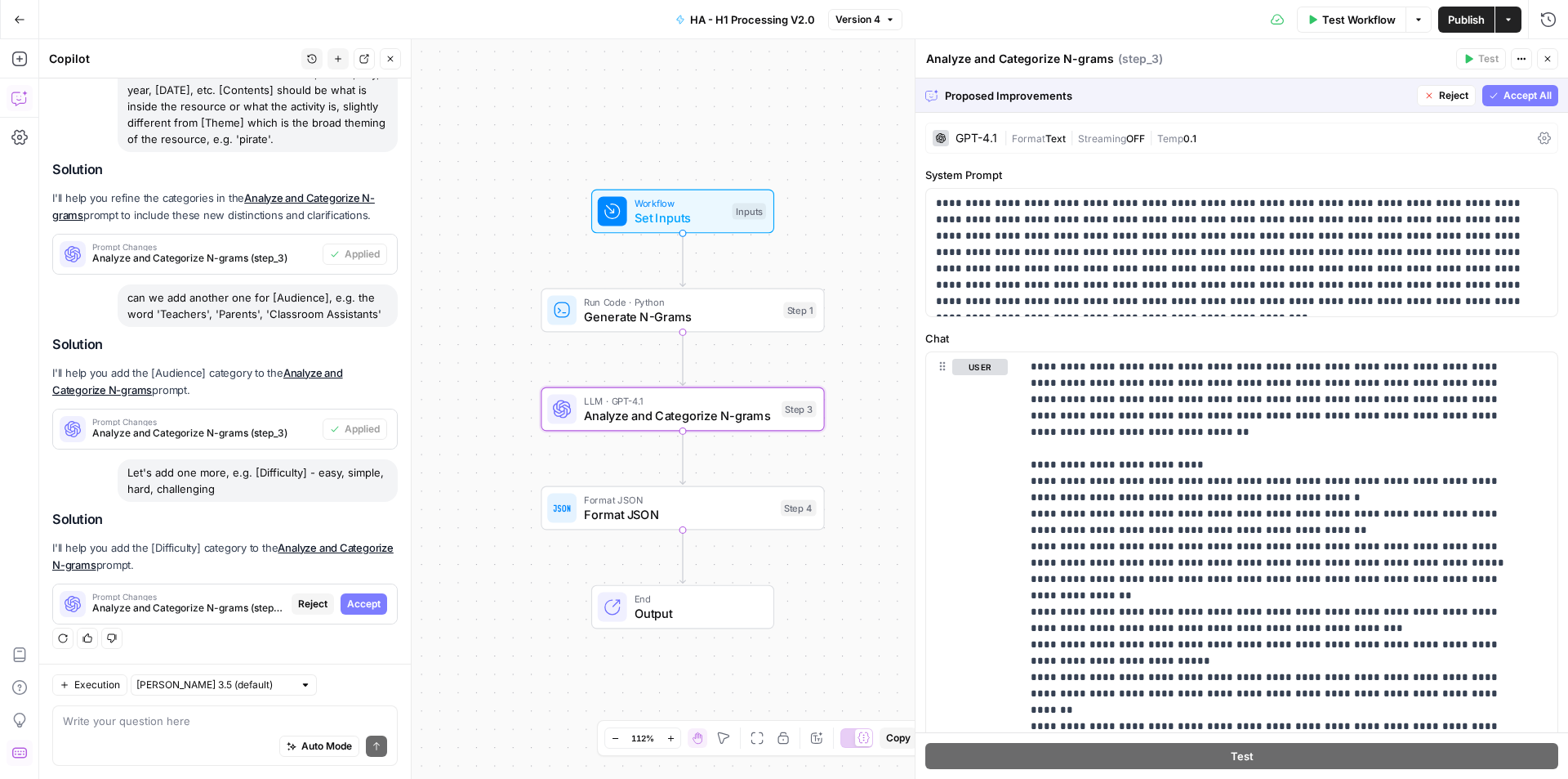
click at [361, 607] on span "Accept" at bounding box center [364, 604] width 33 height 14
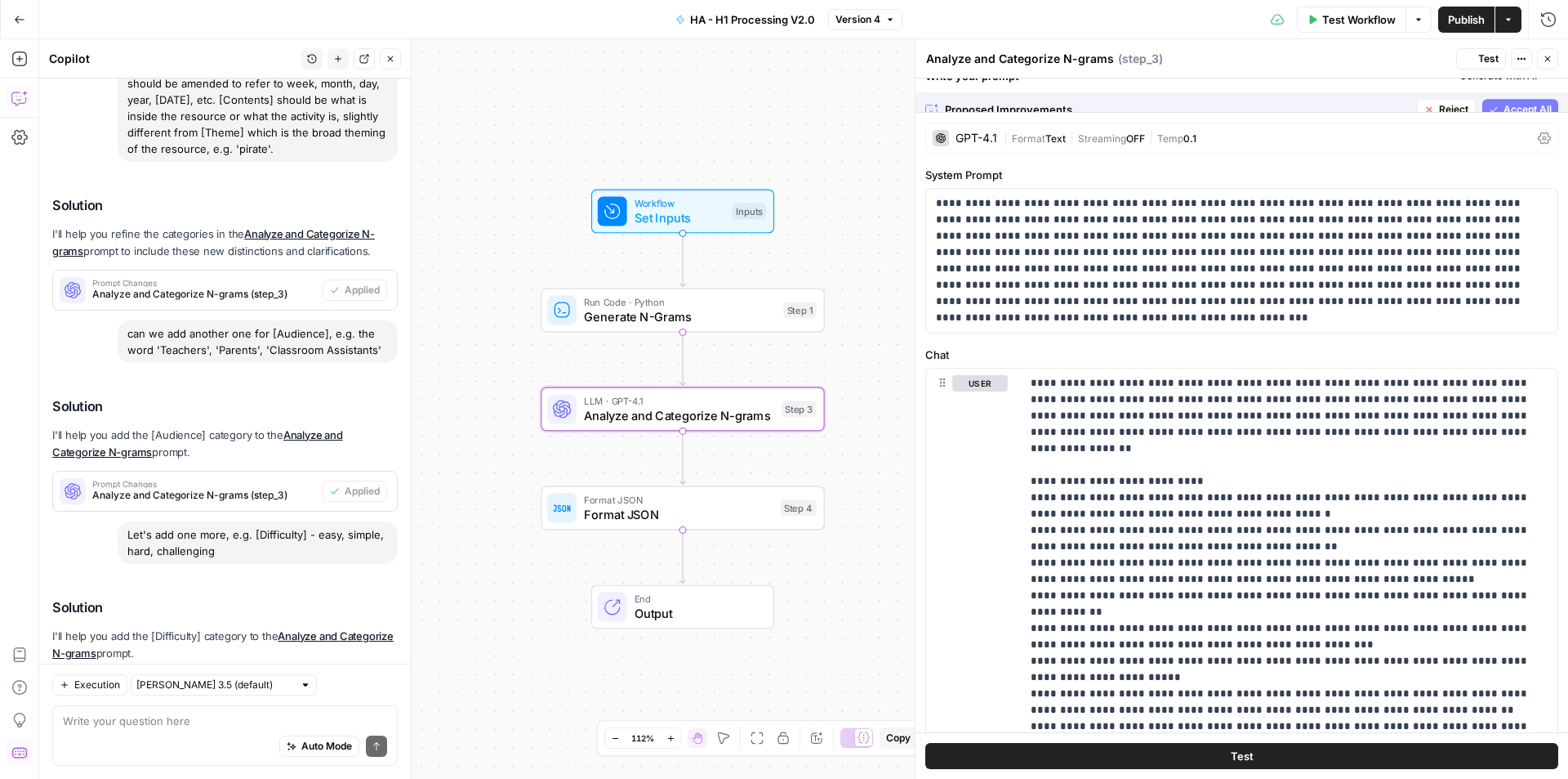
scroll to position [932, 0]
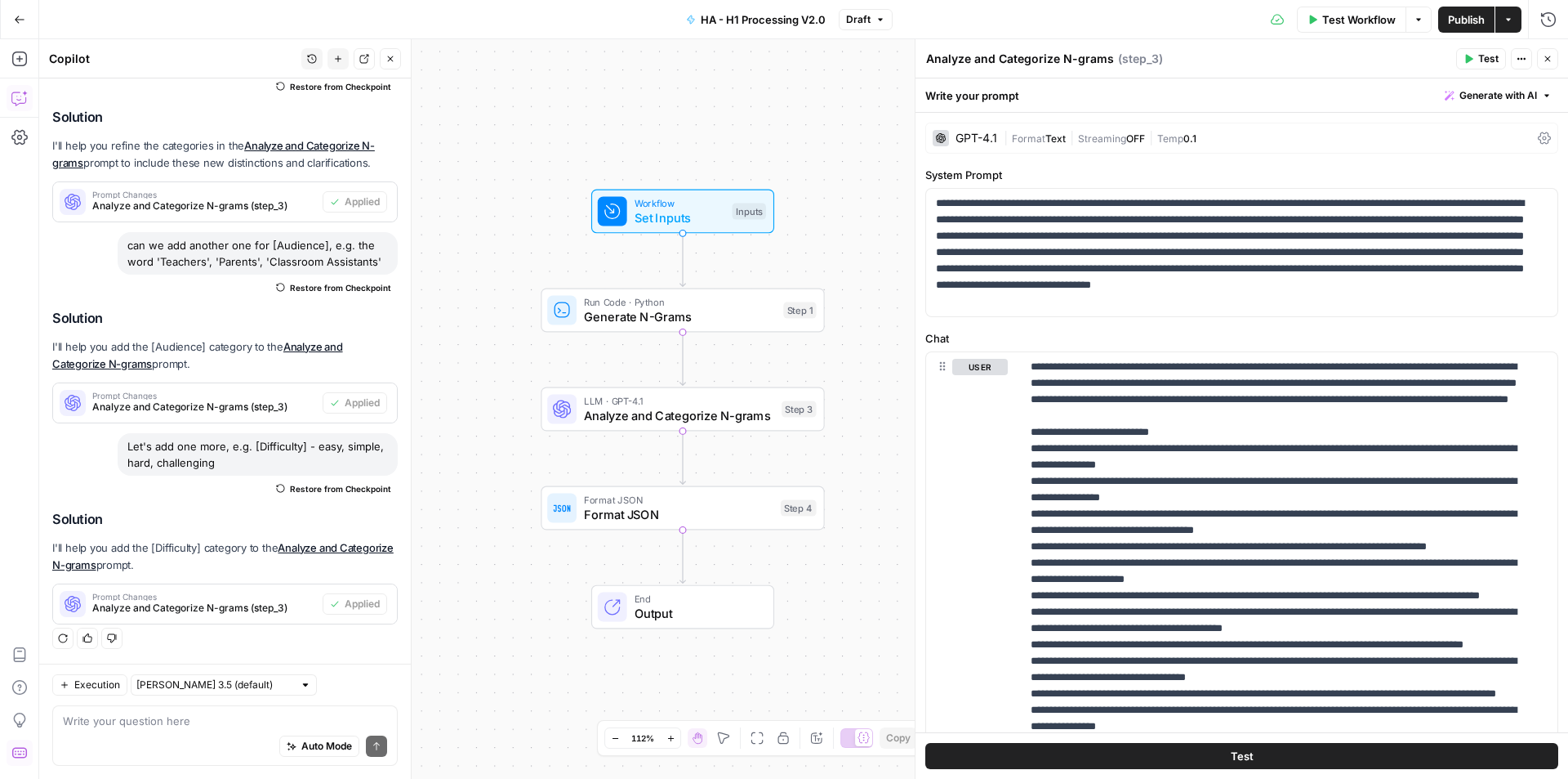
click at [1469, 19] on span "Publish" at bounding box center [1466, 20] width 37 height 16
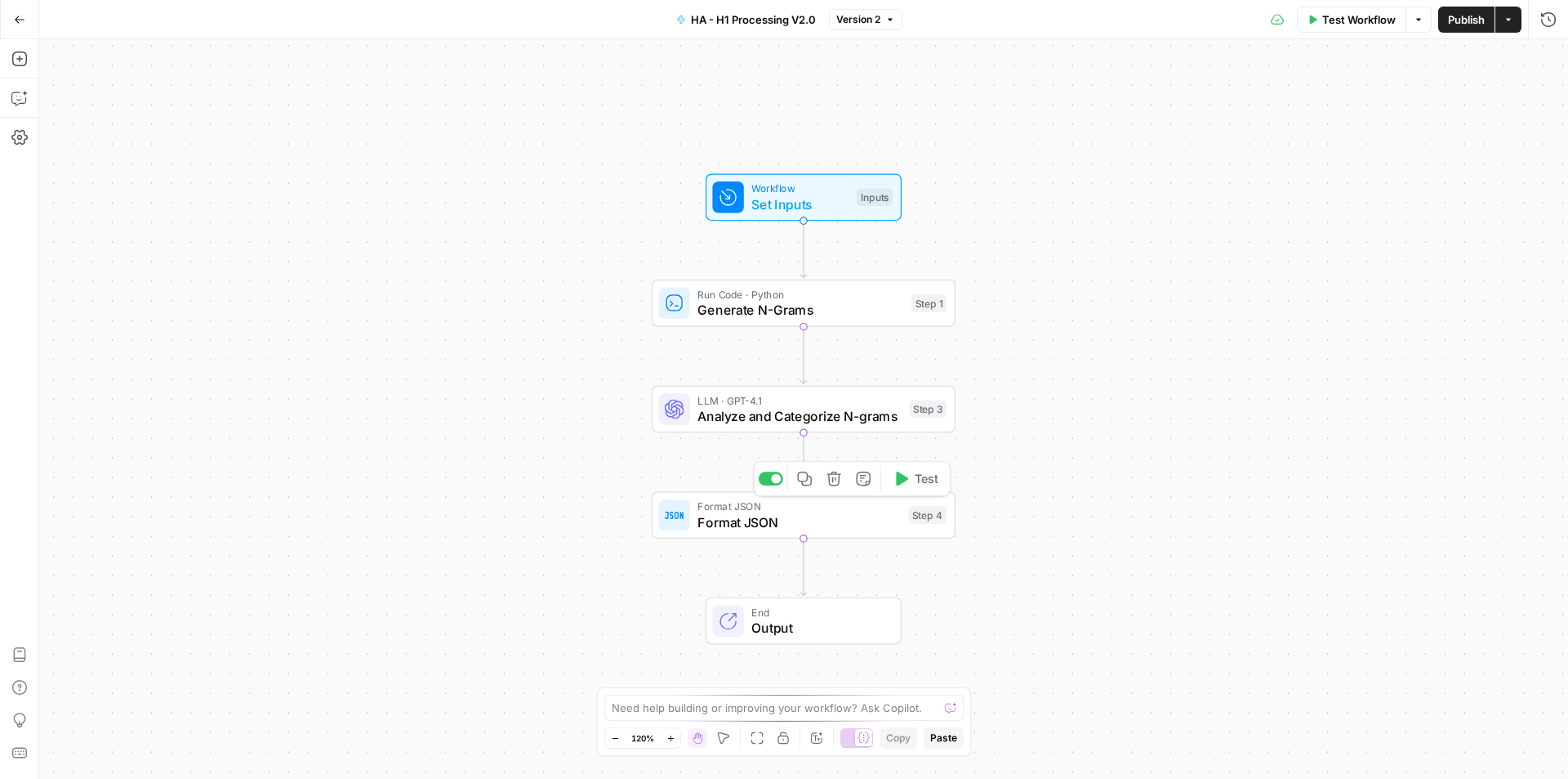
click at [826, 418] on span "Analyze and Categorize N-grams" at bounding box center [799, 416] width 204 height 20
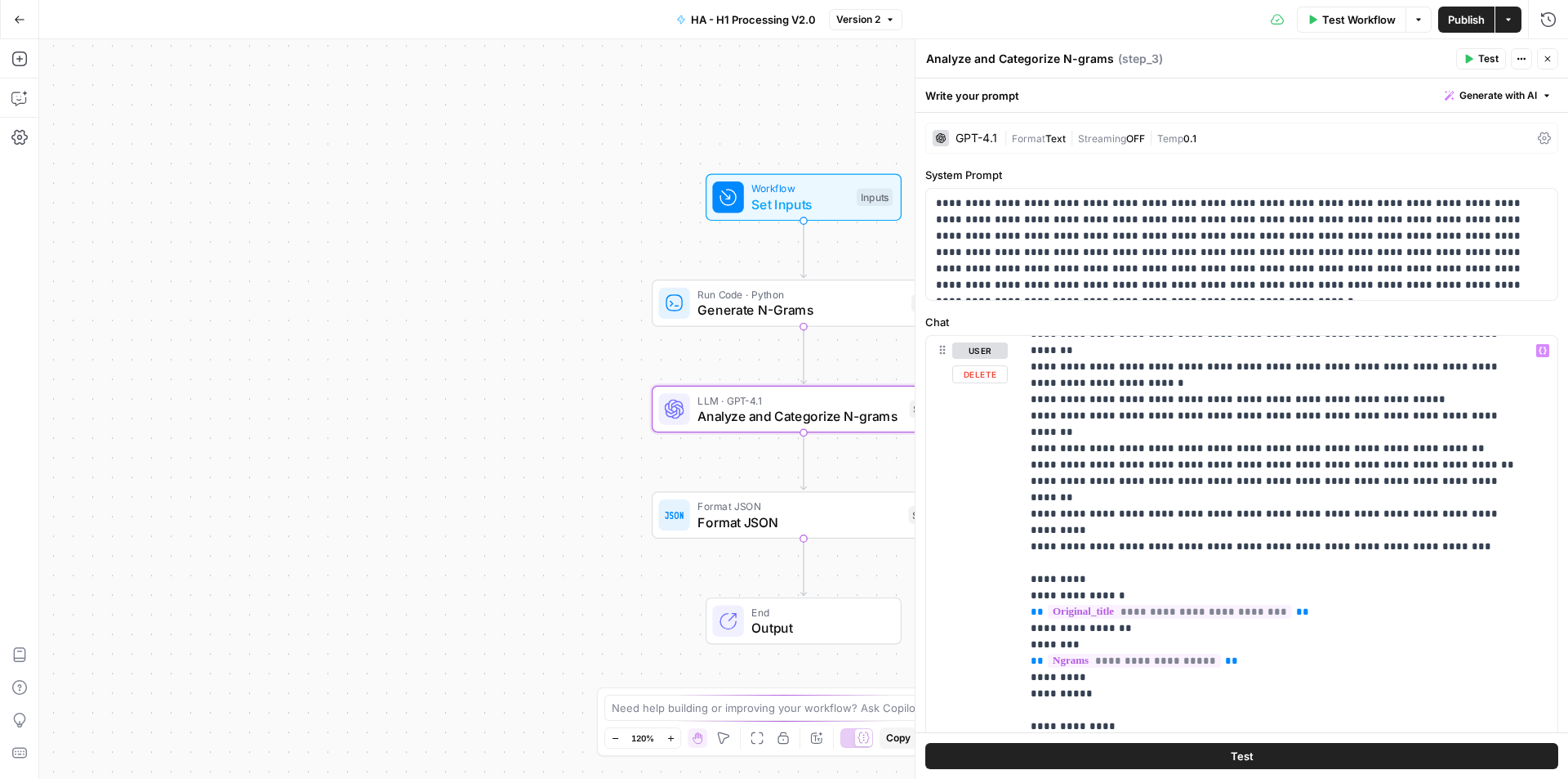
scroll to position [246, 0]
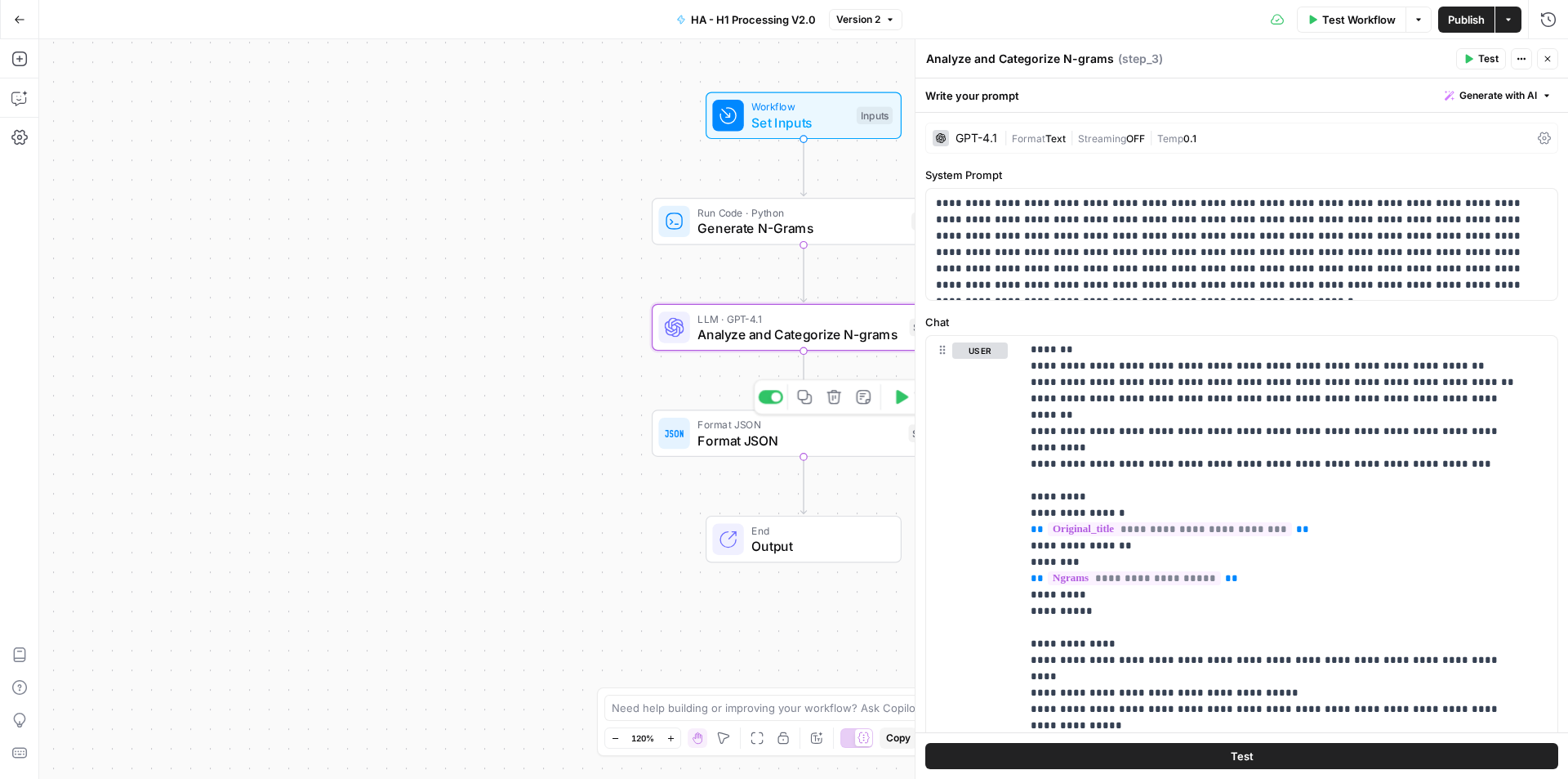
click at [702, 441] on span "Format JSON" at bounding box center [798, 441] width 202 height 20
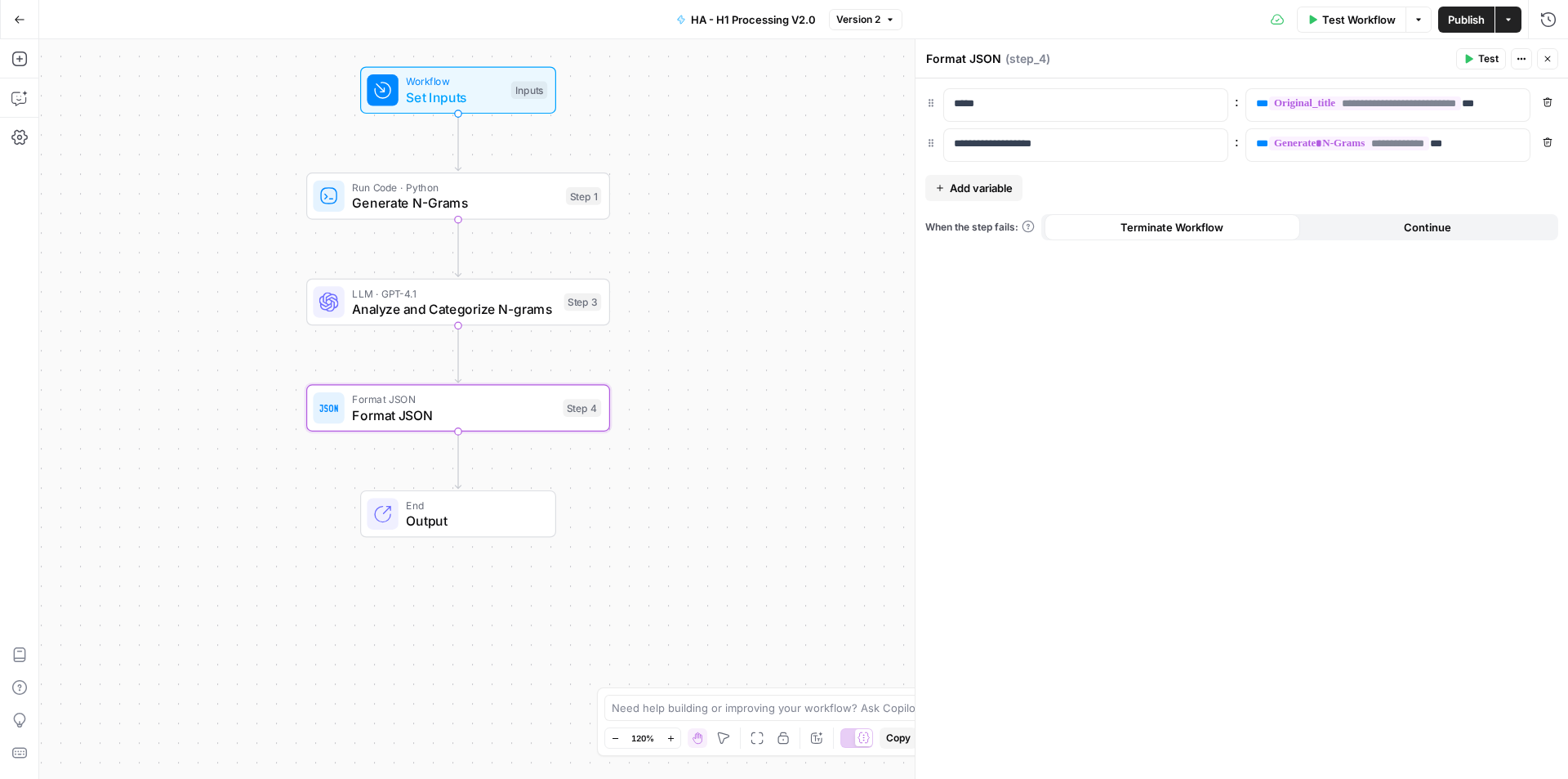
drag, startPoint x: 493, startPoint y: 392, endPoint x: 147, endPoint y: 366, distance: 347.0
click at [147, 366] on div "Workflow Set Inputs Inputs Run Code · Python Generate N-Grams Step 1 LLM · GPT-…" at bounding box center [803, 408] width 1529 height 739
click at [1545, 99] on icon "button" at bounding box center [1547, 102] width 10 height 10
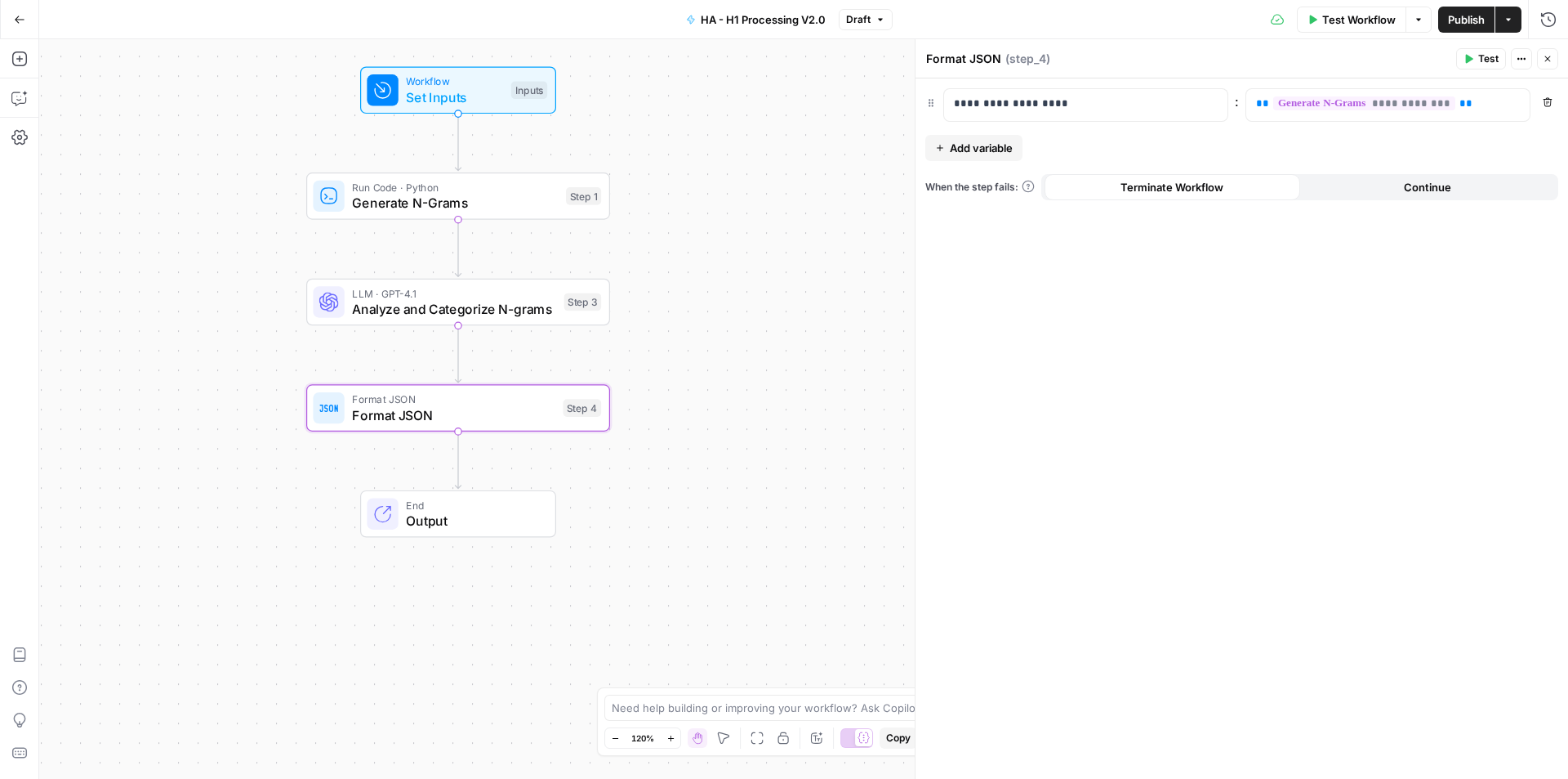
click at [20, 17] on icon "button" at bounding box center [19, 19] width 12 height 12
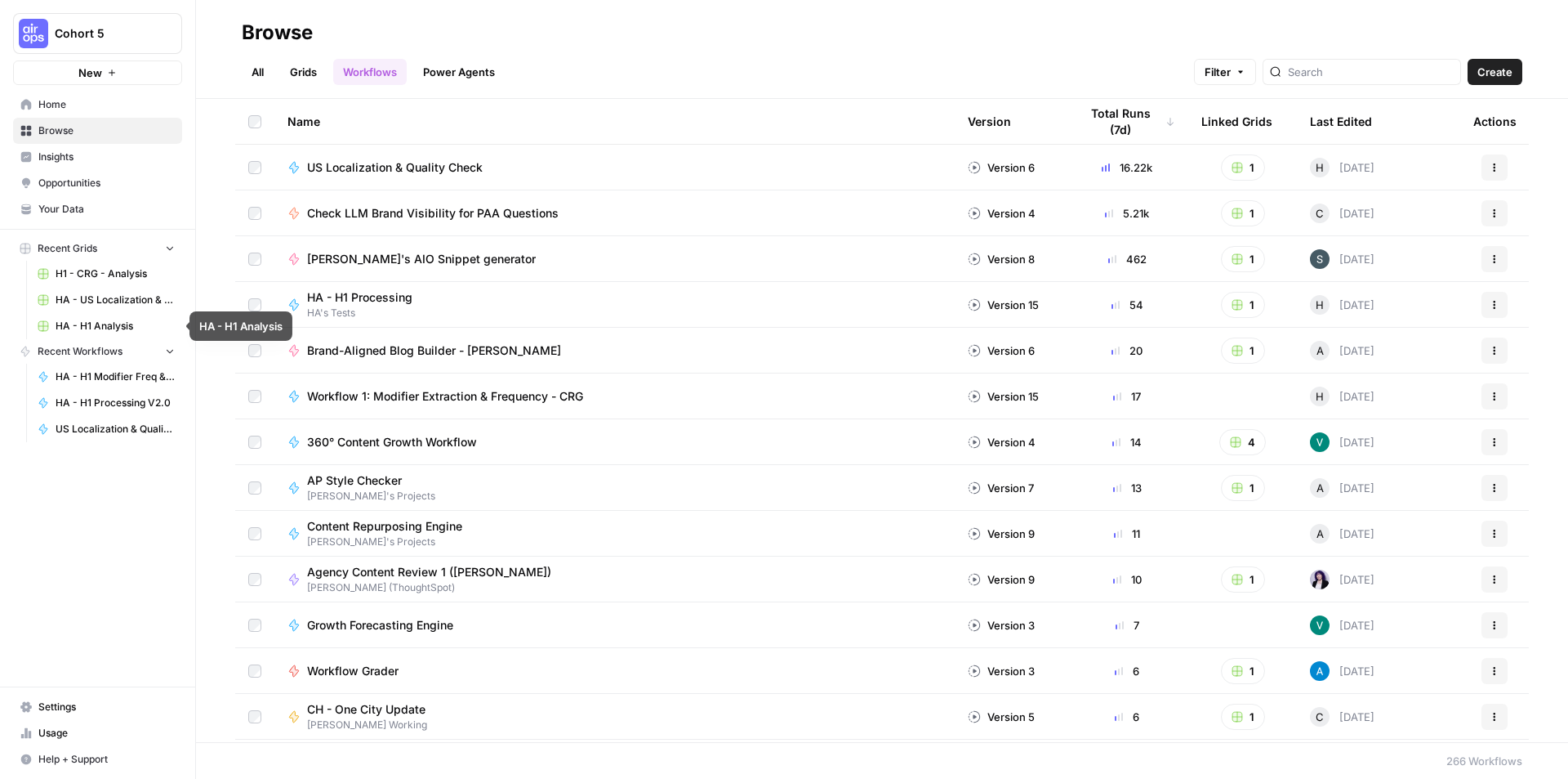
click at [106, 326] on span "HA - H1 Analysis" at bounding box center [115, 326] width 119 height 14
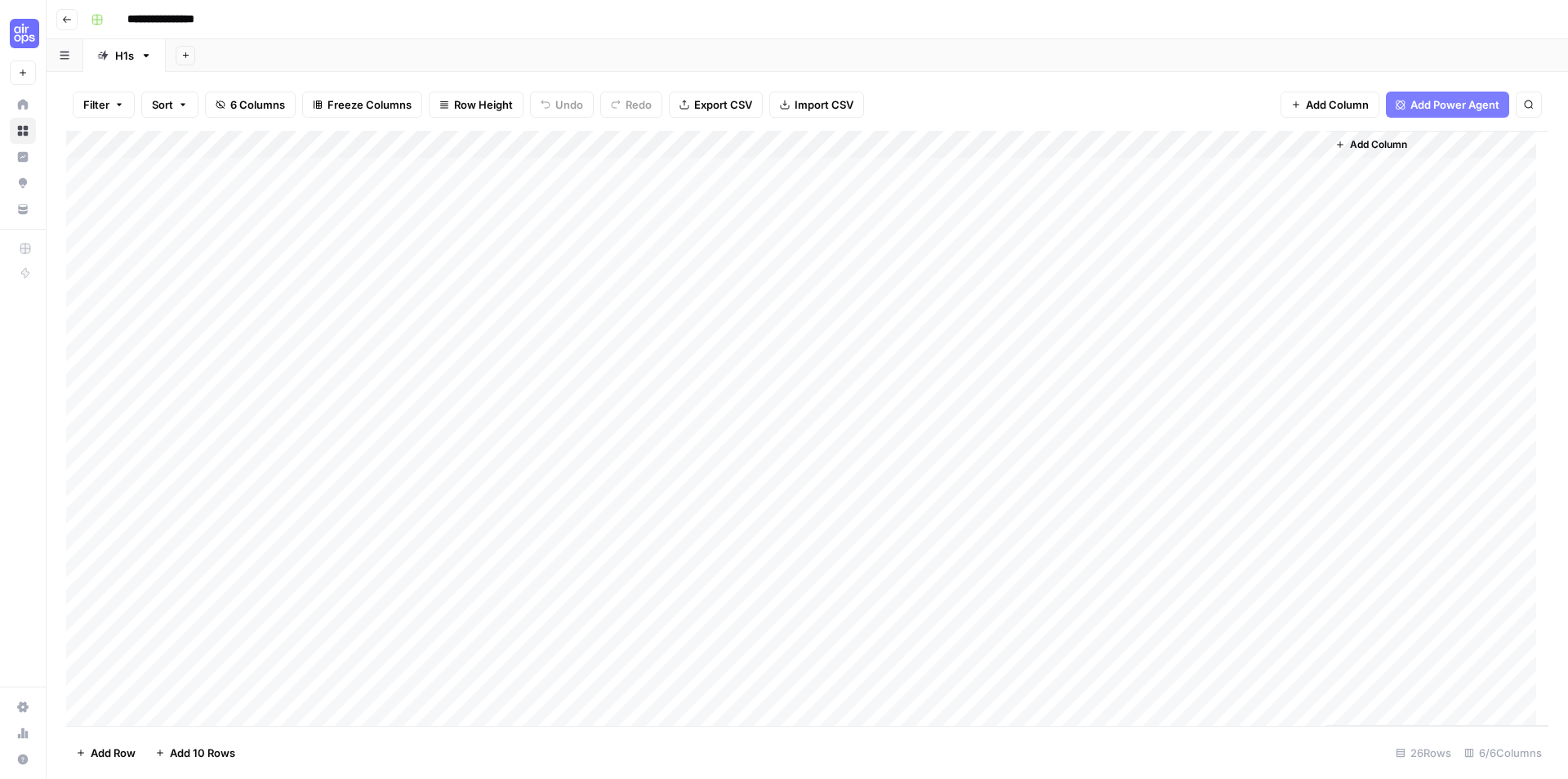
drag, startPoint x: 752, startPoint y: 169, endPoint x: 633, endPoint y: 169, distance: 119.0
click at [633, 169] on div "Add Column" at bounding box center [807, 428] width 1482 height 595
click at [695, 146] on div "Add Column" at bounding box center [807, 428] width 1482 height 595
click at [656, 305] on span "Remove Column" at bounding box center [664, 305] width 143 height 16
click at [745, 172] on button "Delete" at bounding box center [725, 169] width 55 height 30
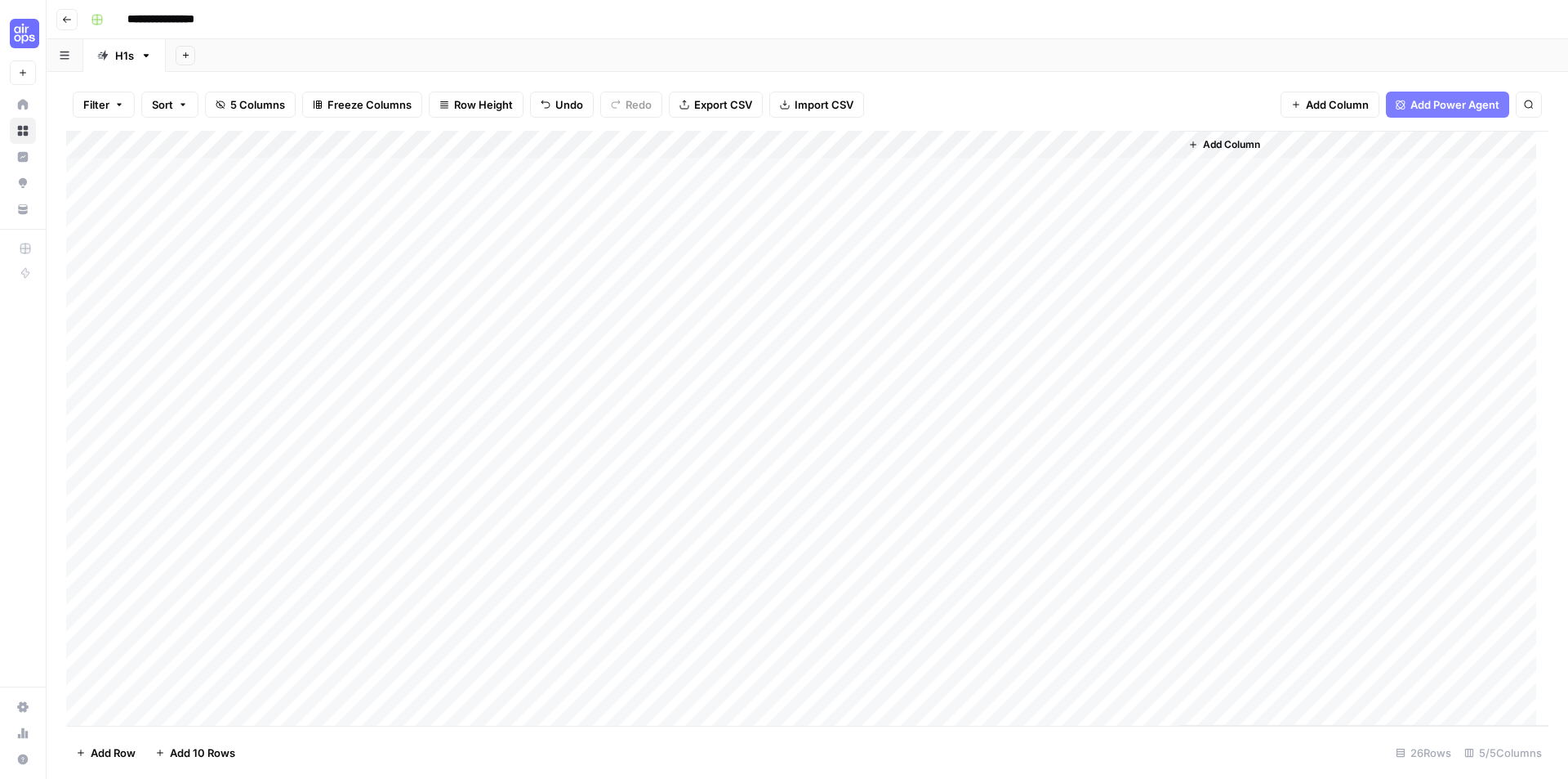
click at [547, 168] on div "Add Column" at bounding box center [807, 428] width 1482 height 595
drag, startPoint x: 710, startPoint y: 145, endPoint x: 776, endPoint y: 143, distance: 66.0
click at [776, 143] on div "Add Column" at bounding box center [807, 428] width 1482 height 595
drag, startPoint x: 776, startPoint y: 143, endPoint x: 736, endPoint y: 144, distance: 40.0
click at [736, 144] on div "Add Column" at bounding box center [807, 428] width 1482 height 595
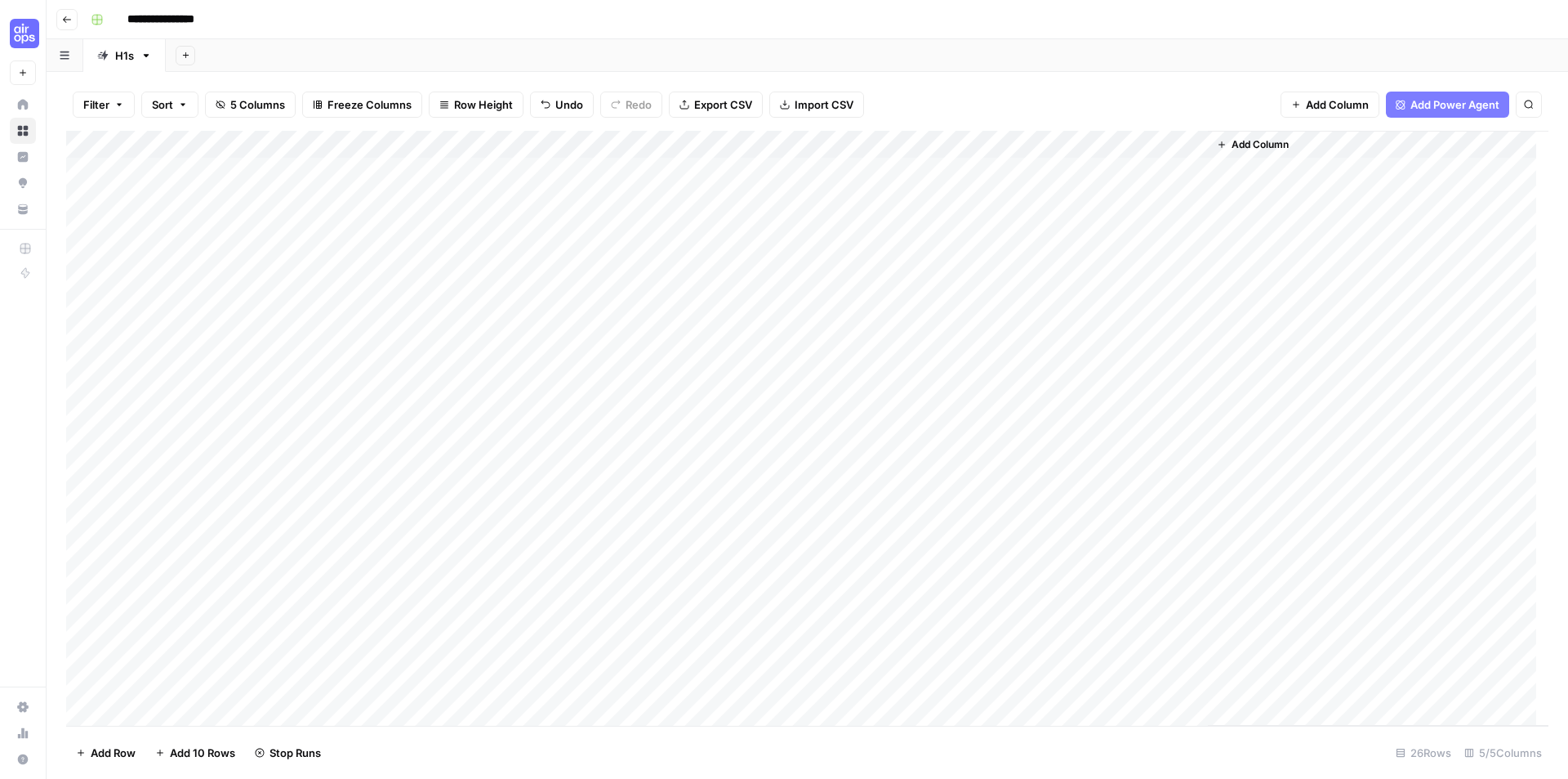
click at [1305, 236] on div "Add Column" at bounding box center [1378, 428] width 340 height 595
click at [676, 167] on div "Add Column" at bounding box center [807, 428] width 1482 height 595
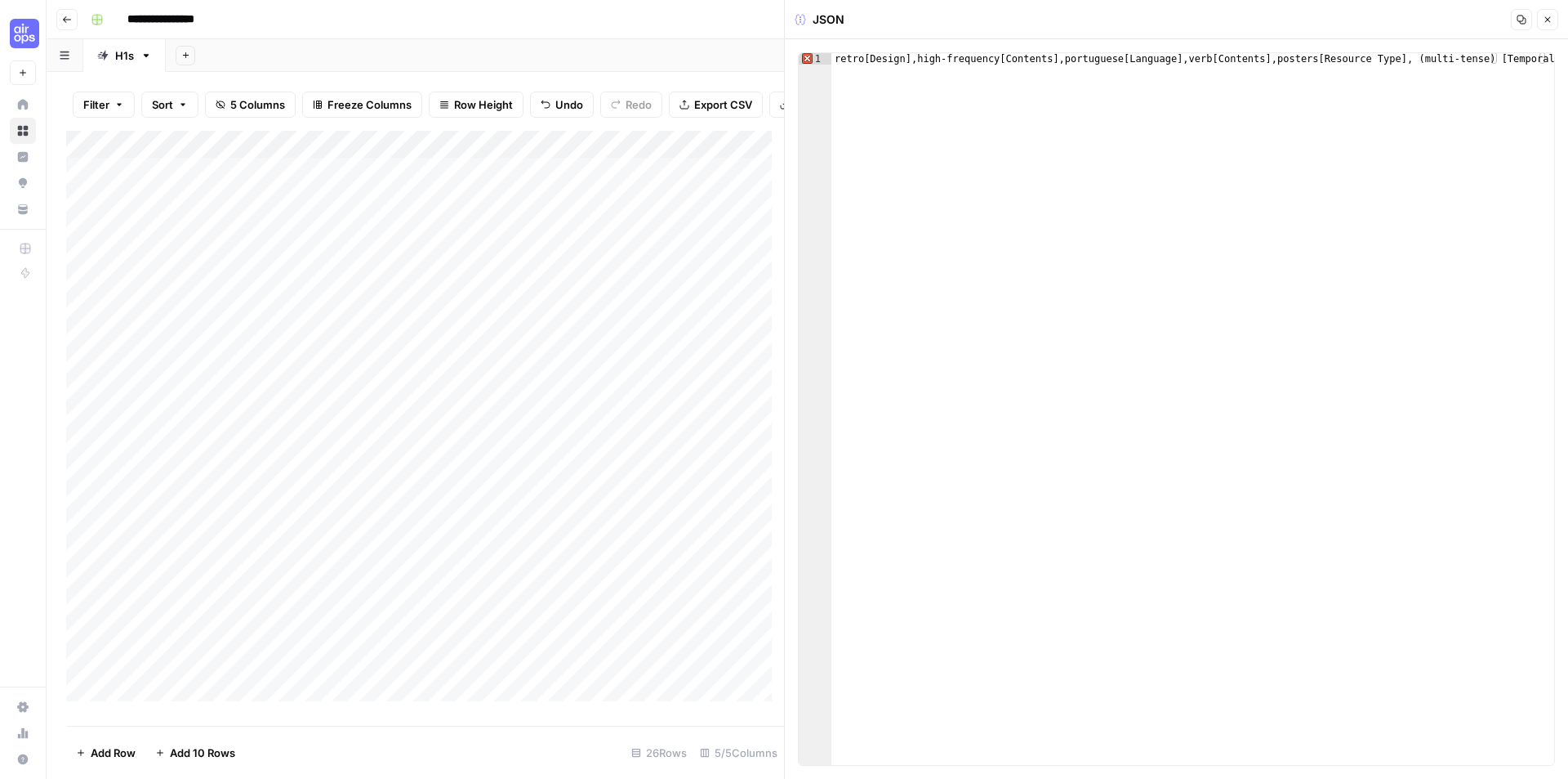
click at [566, 156] on div at bounding box center [649, 171] width 178 height 30
click at [1546, 21] on icon "button" at bounding box center [1547, 19] width 10 height 10
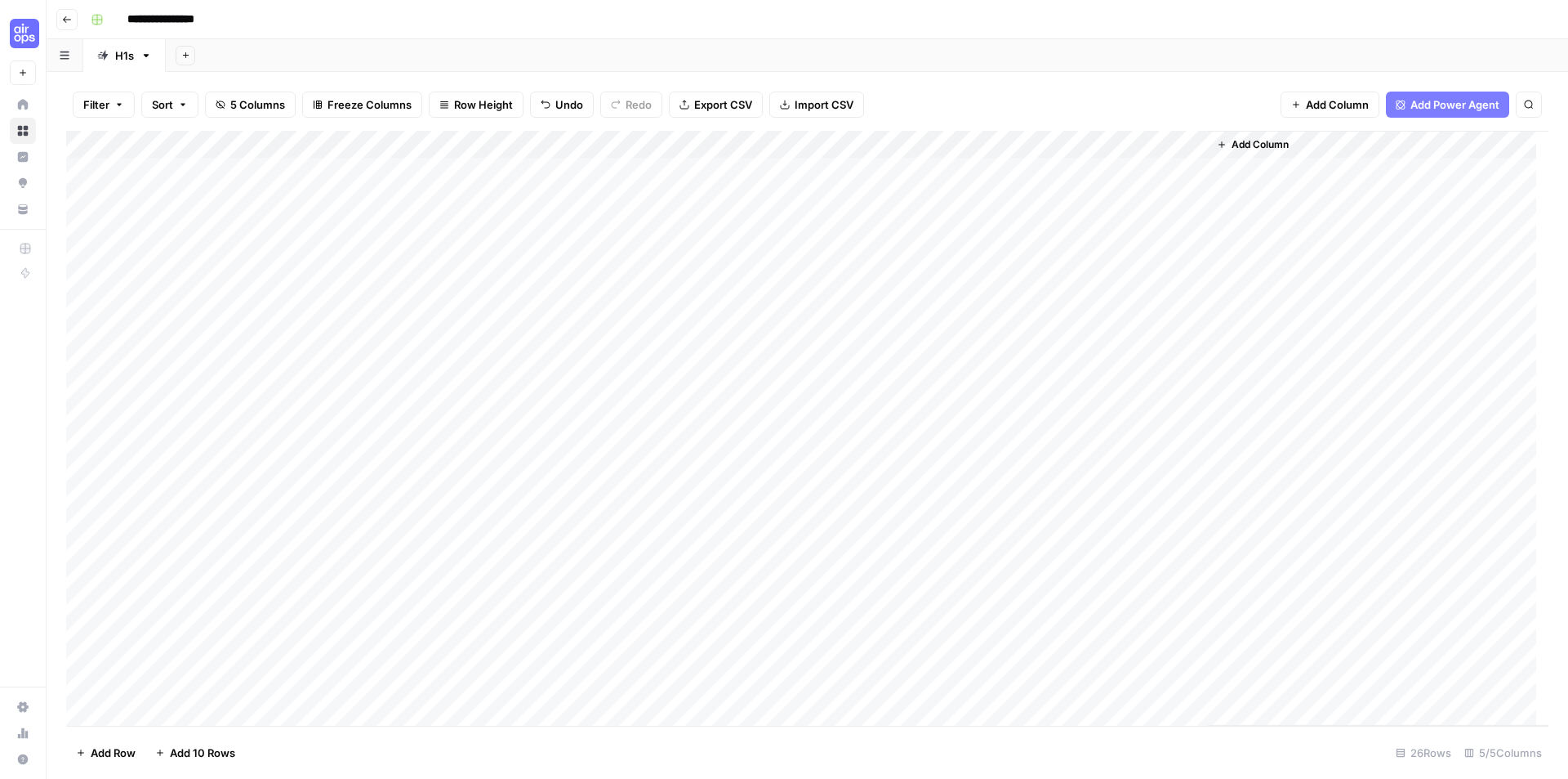
click at [575, 143] on div "Add Column" at bounding box center [807, 428] width 1482 height 595
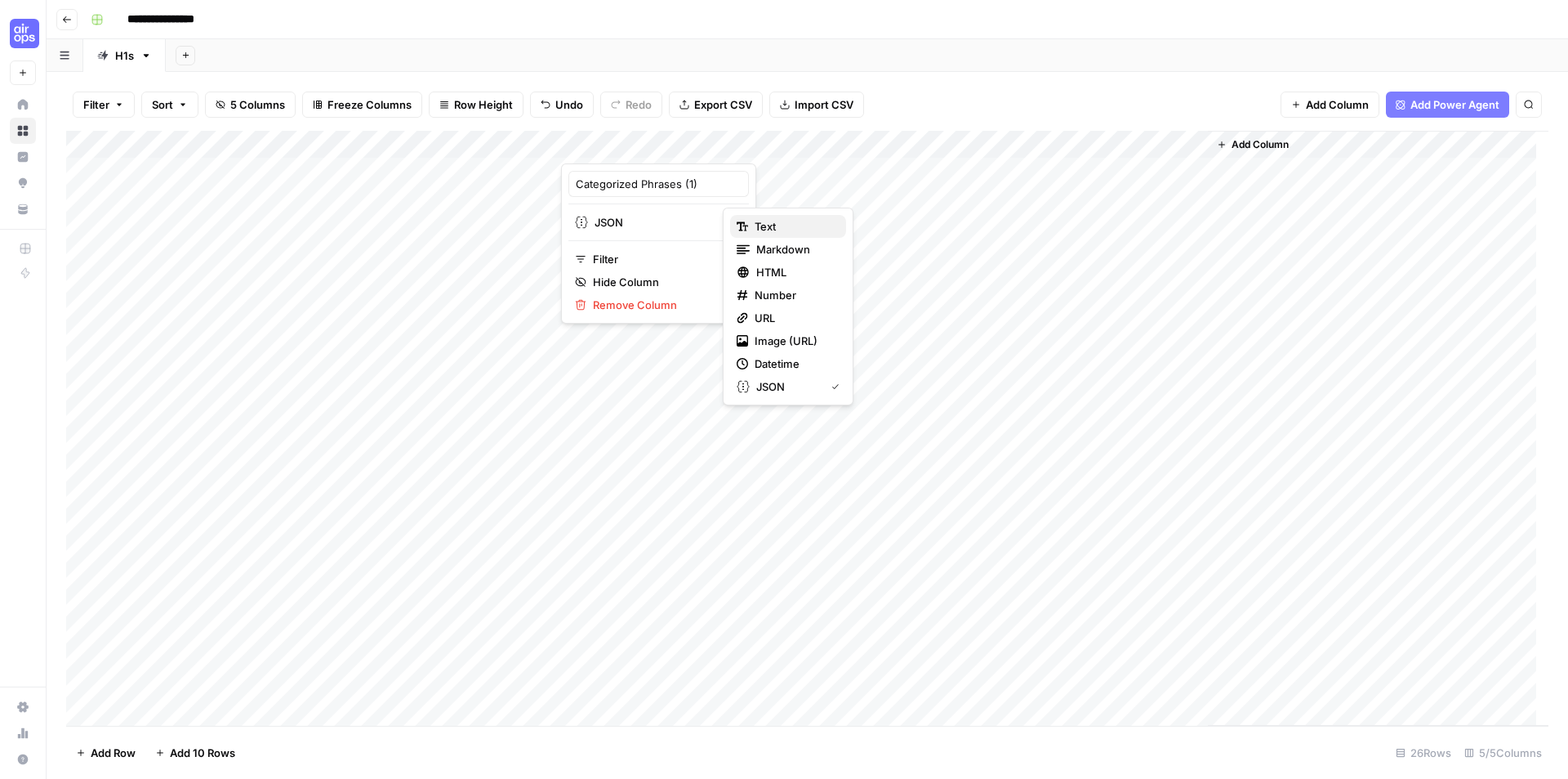
click at [765, 230] on span "Text" at bounding box center [793, 227] width 78 height 16
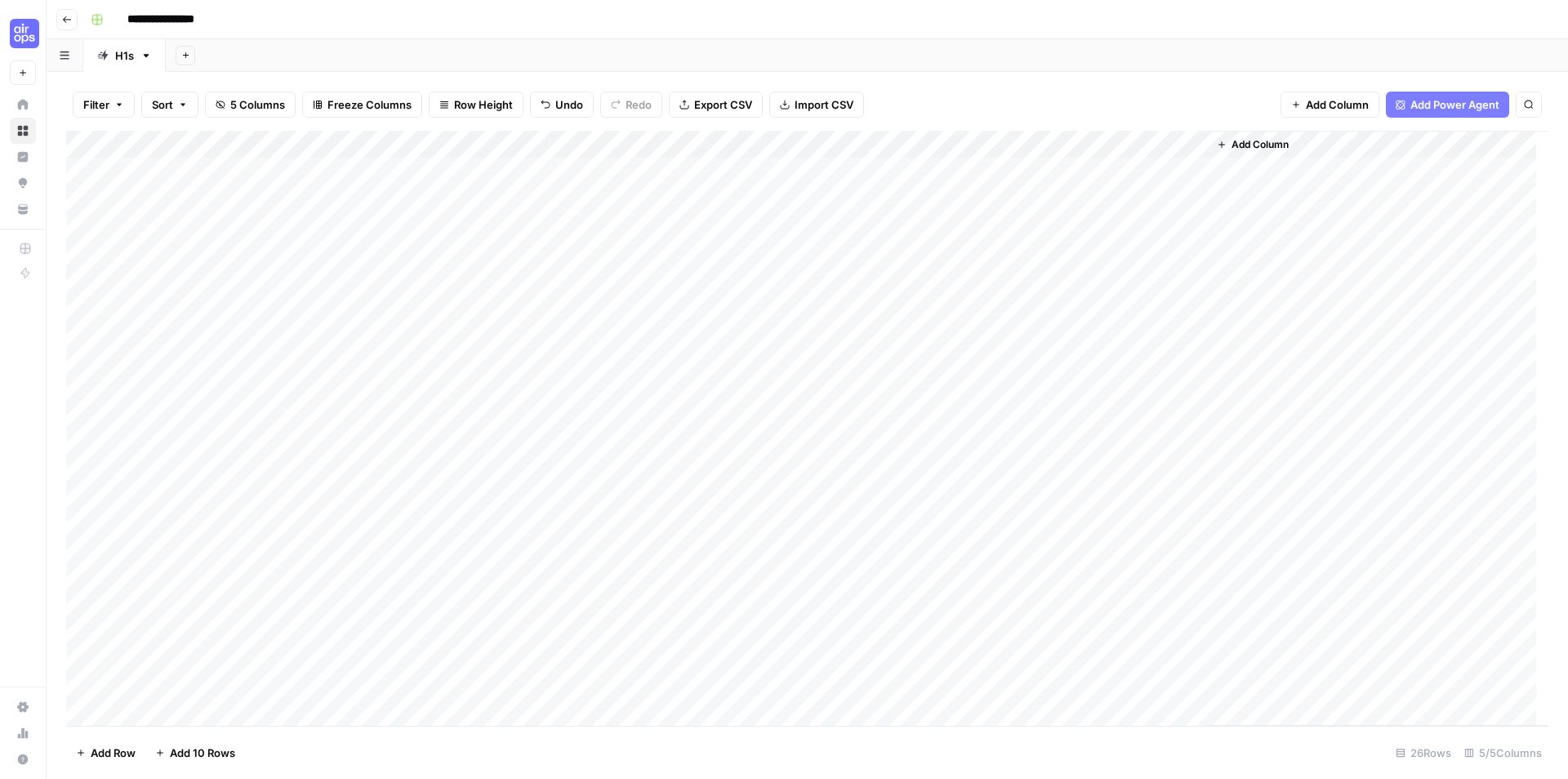
click at [641, 241] on div "Add Column" at bounding box center [807, 428] width 1482 height 595
click at [1081, 143] on div "Add Column" at bounding box center [807, 428] width 1482 height 595
click at [1194, 147] on div at bounding box center [1090, 147] width 236 height 32
click at [1194, 140] on div at bounding box center [1090, 147] width 236 height 32
click at [1038, 360] on span "Remove Column" at bounding box center [1075, 365] width 143 height 16
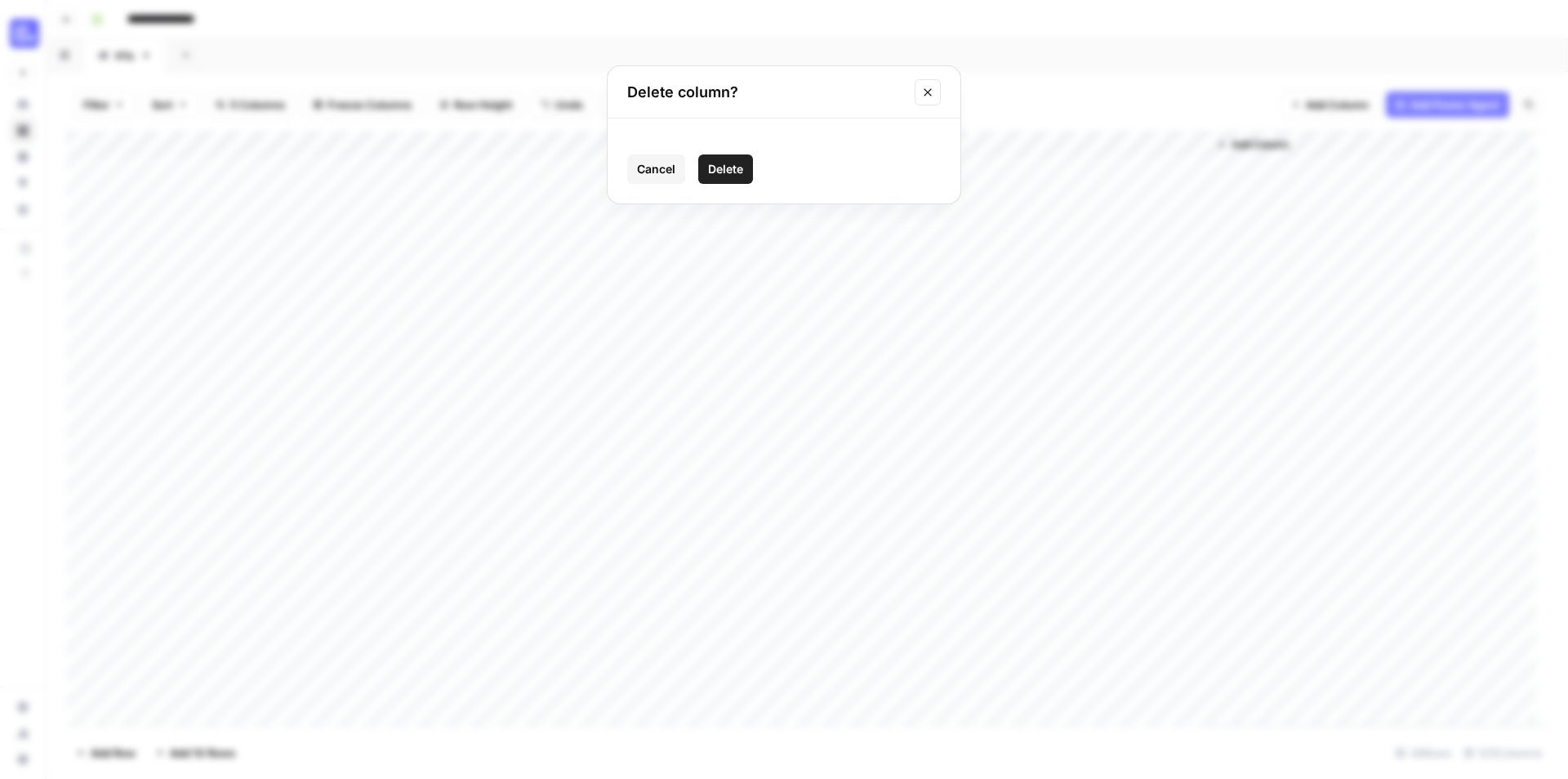
click at [739, 162] on span "Delete" at bounding box center [725, 169] width 35 height 16
click at [694, 143] on div "Add Column" at bounding box center [807, 428] width 1482 height 595
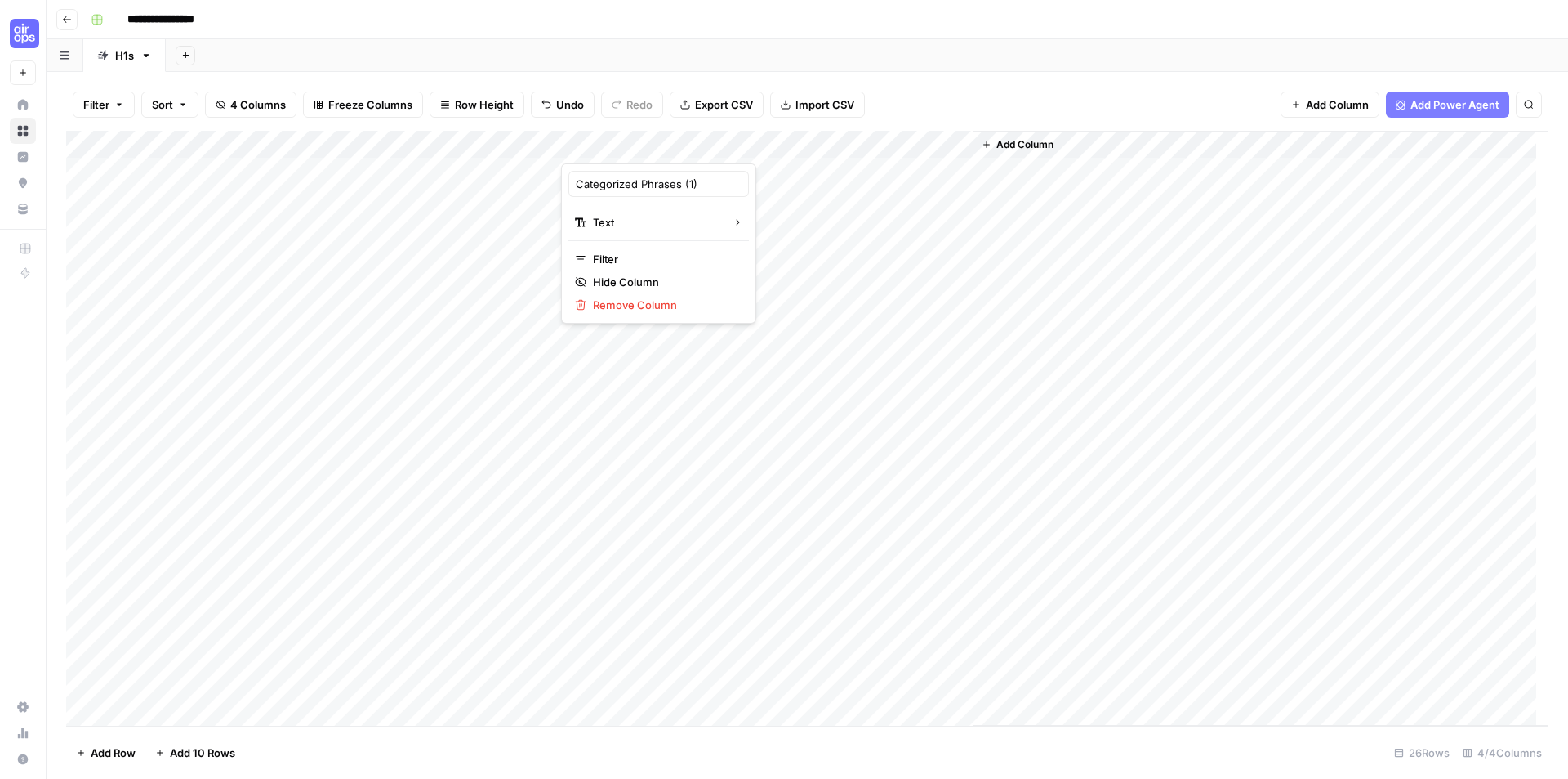
click at [694, 143] on div at bounding box center [650, 147] width 177 height 32
click at [700, 186] on input "Categorized Phrases (1)" at bounding box center [659, 184] width 166 height 16
drag, startPoint x: 700, startPoint y: 186, endPoint x: 680, endPoint y: 185, distance: 20.0
click at [680, 185] on input "Categorized Phrases (1)" at bounding box center [659, 184] width 166 height 16
type input "Categorized Phrases"
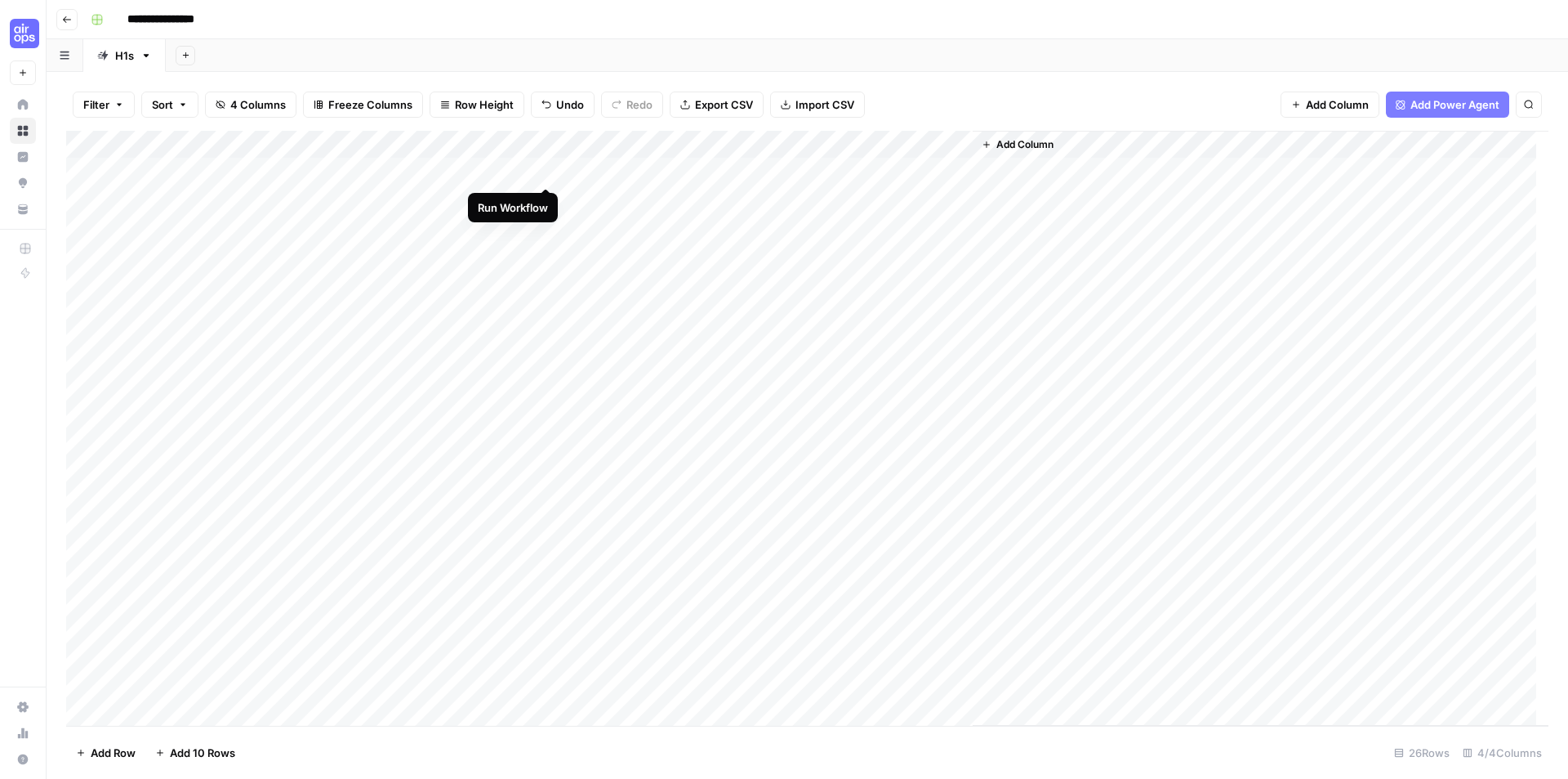
click at [548, 168] on div "Add Column" at bounding box center [807, 428] width 1482 height 595
click at [1116, 180] on div "Add Column" at bounding box center [1260, 428] width 576 height 595
click at [892, 201] on div "Add Column" at bounding box center [807, 428] width 1482 height 595
click at [1305, 194] on div "Add Column" at bounding box center [1260, 428] width 576 height 595
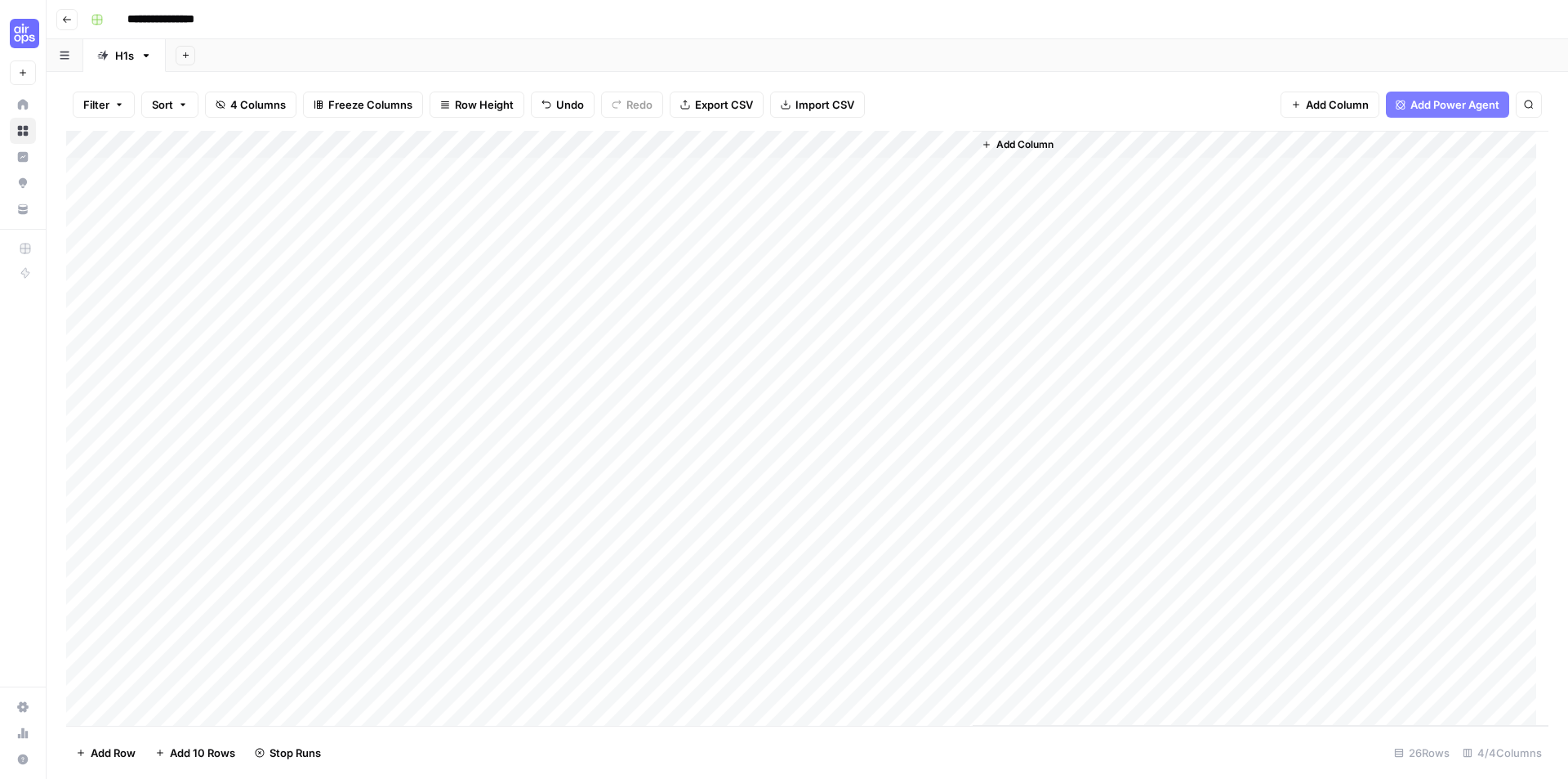
click at [959, 144] on div "Add Column" at bounding box center [807, 428] width 1482 height 595
click at [800, 366] on span "Remove Column" at bounding box center [840, 365] width 143 height 16
click at [734, 167] on span "Delete" at bounding box center [725, 169] width 35 height 16
drag, startPoint x: 736, startPoint y: 150, endPoint x: 985, endPoint y: 146, distance: 249.0
click at [985, 146] on div "Add Column" at bounding box center [807, 428] width 1482 height 595
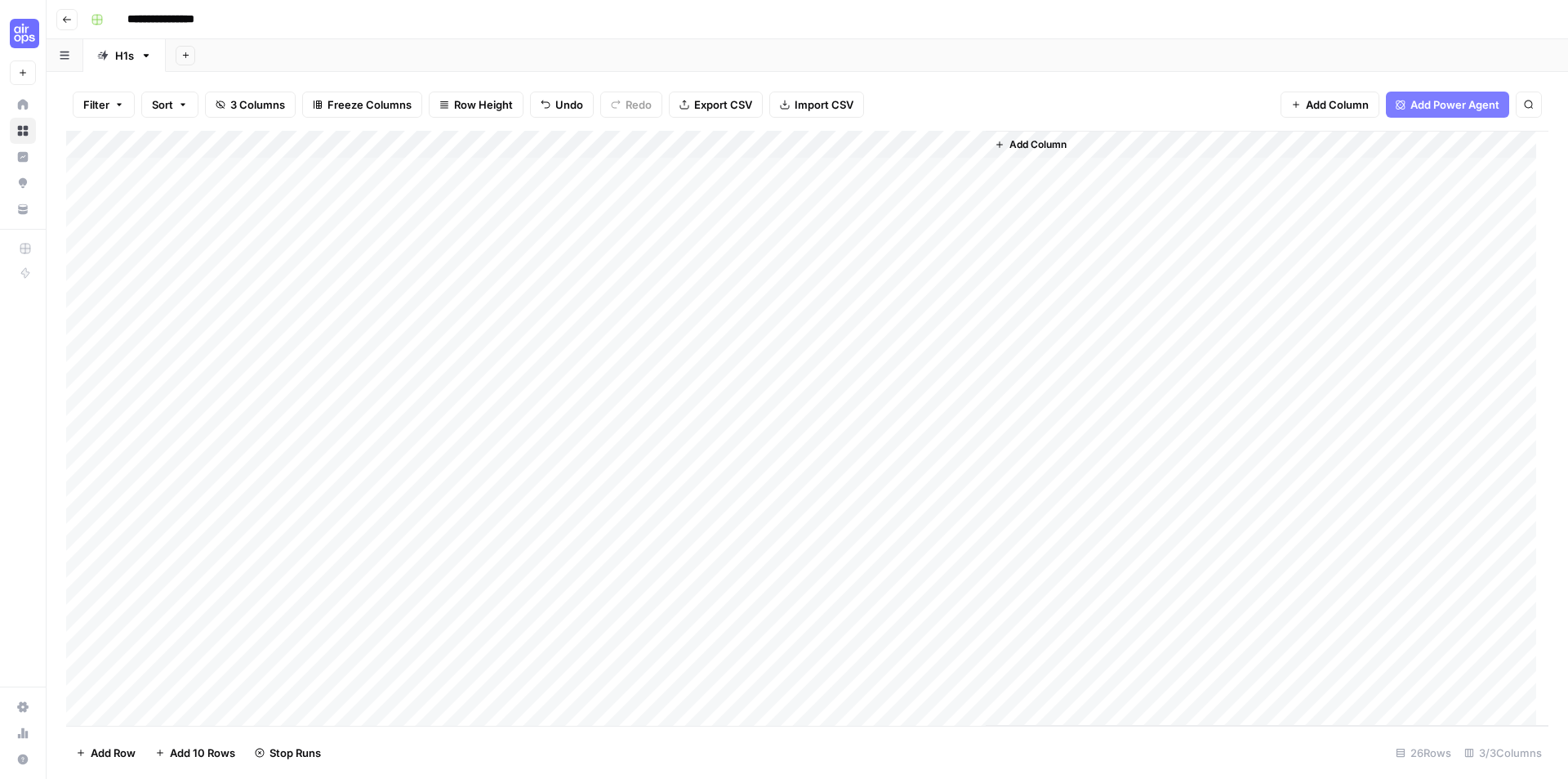
click at [876, 268] on div "Add Column" at bounding box center [807, 428] width 1482 height 595
click at [862, 167] on div "Add Column" at bounding box center [807, 428] width 1482 height 595
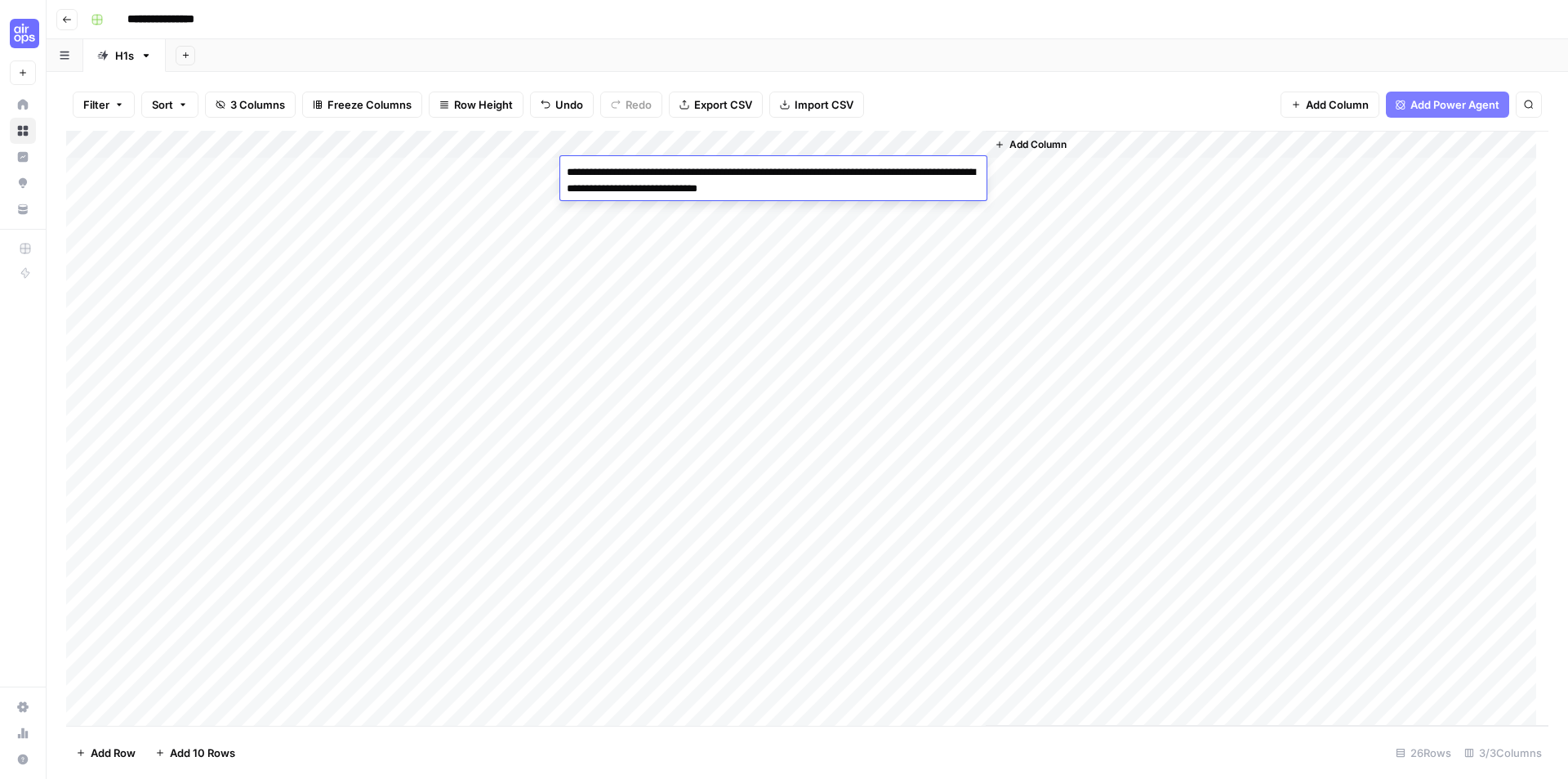
click at [879, 275] on div "Add Column" at bounding box center [807, 428] width 1482 height 595
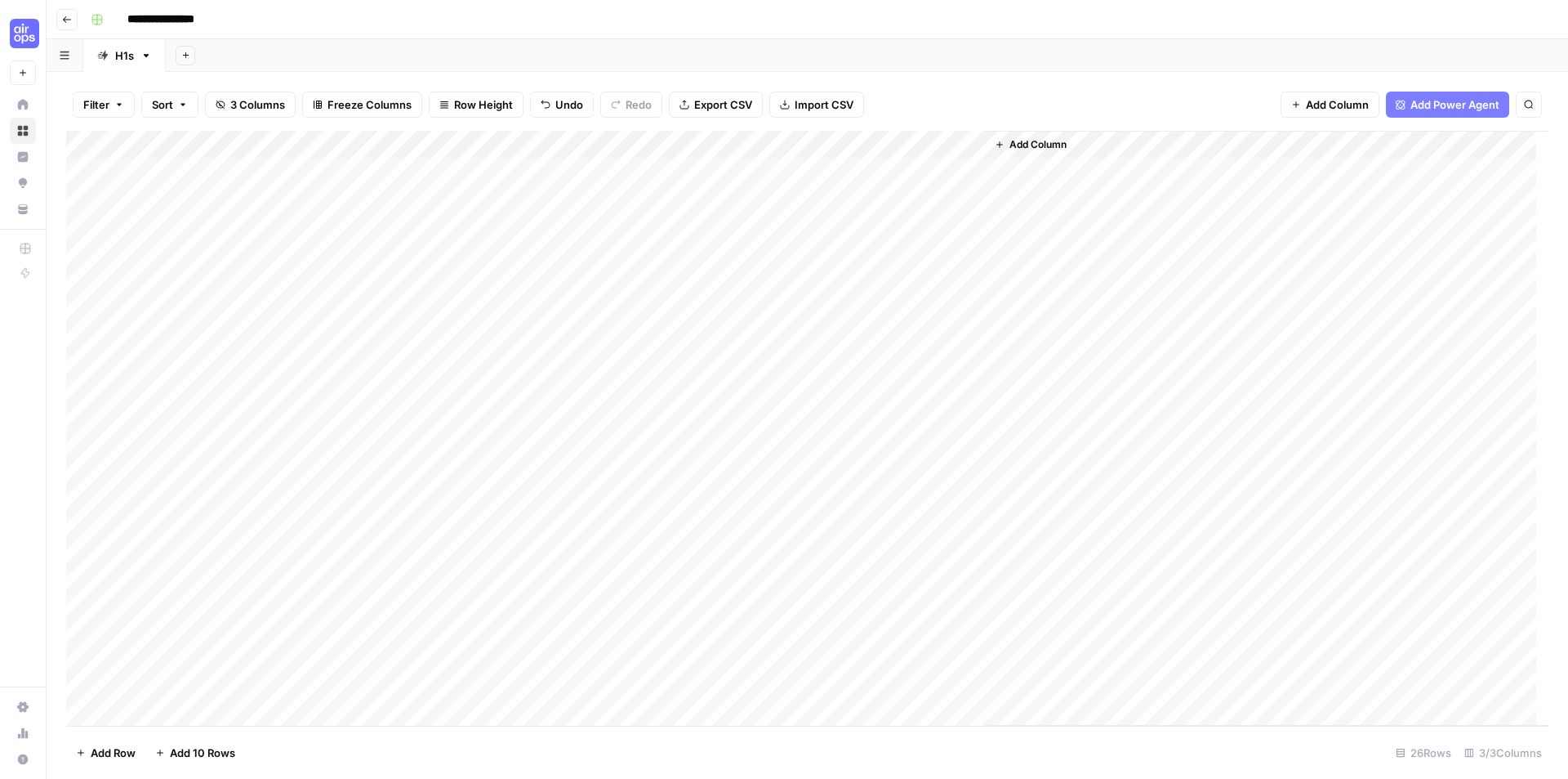
click at [547, 147] on div "Add Column" at bounding box center [807, 428] width 1482 height 595
click at [597, 235] on span "Remaining Rows" at bounding box center [605, 240] width 103 height 16
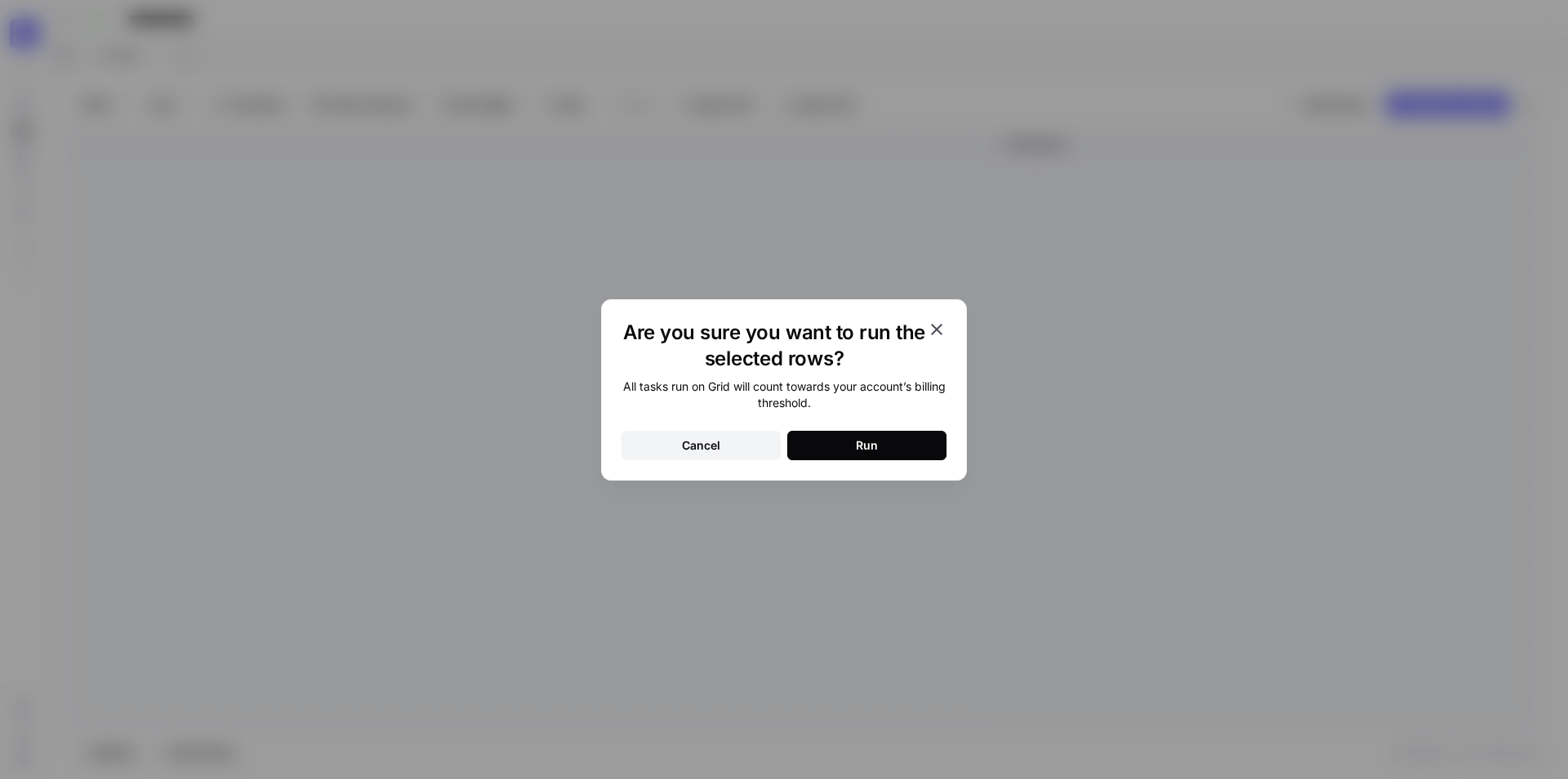
click at [906, 445] on button "Run" at bounding box center [867, 445] width 160 height 30
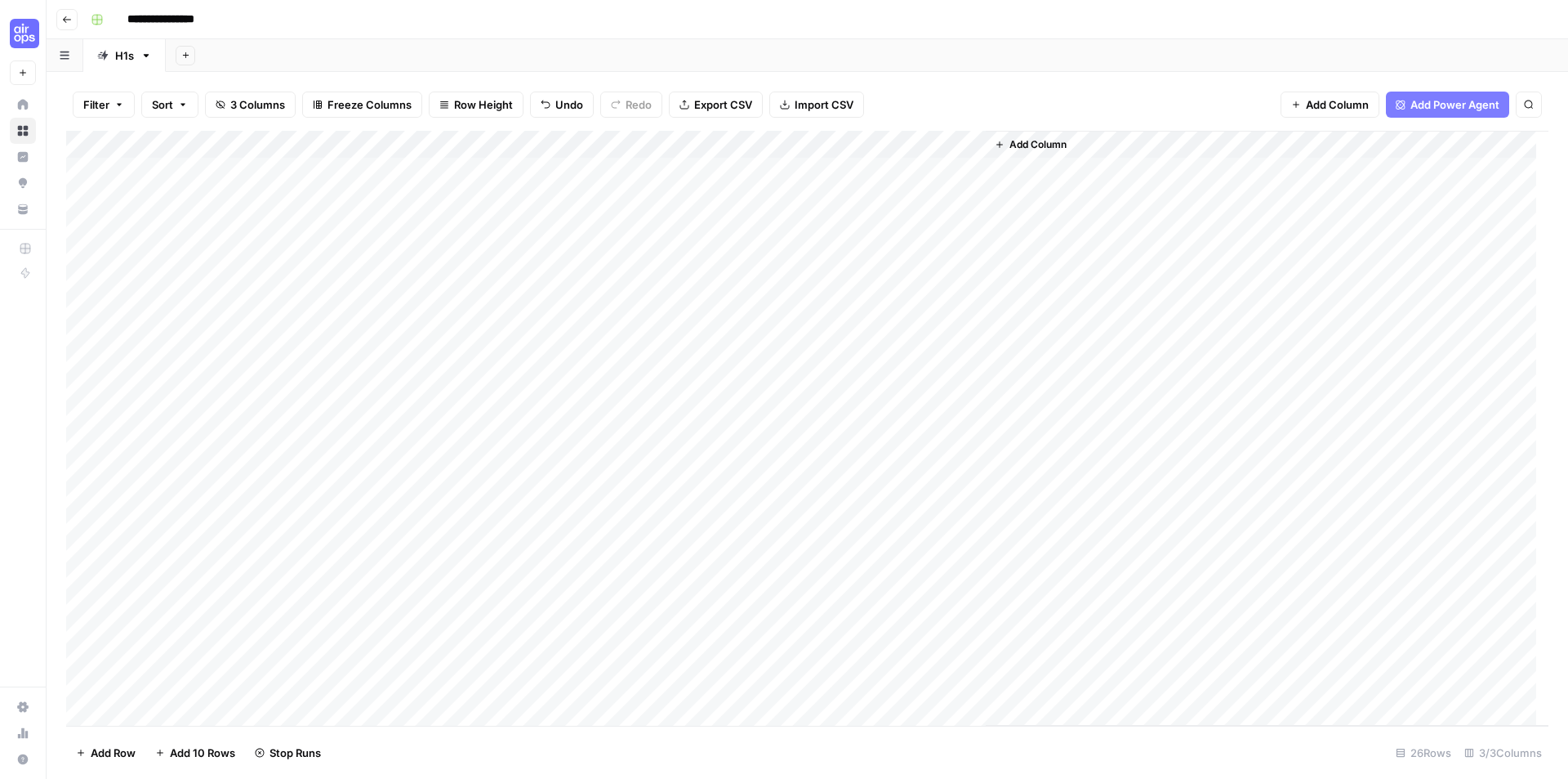
click at [1197, 284] on div "Add Column" at bounding box center [1268, 428] width 563 height 595
click at [842, 173] on div "Add Column" at bounding box center [807, 428] width 1482 height 595
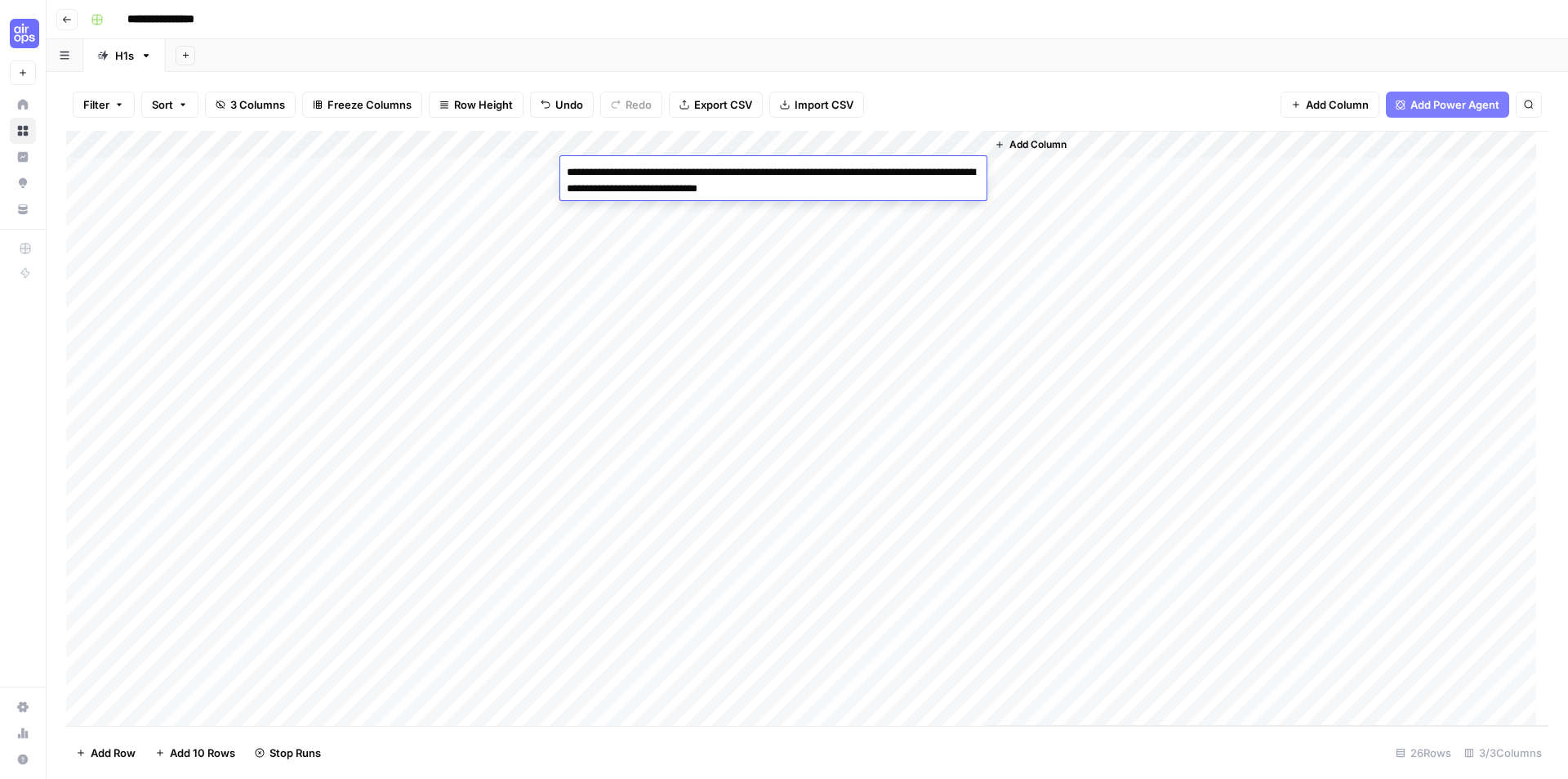
click at [1028, 296] on div "Add Column" at bounding box center [1268, 428] width 563 height 595
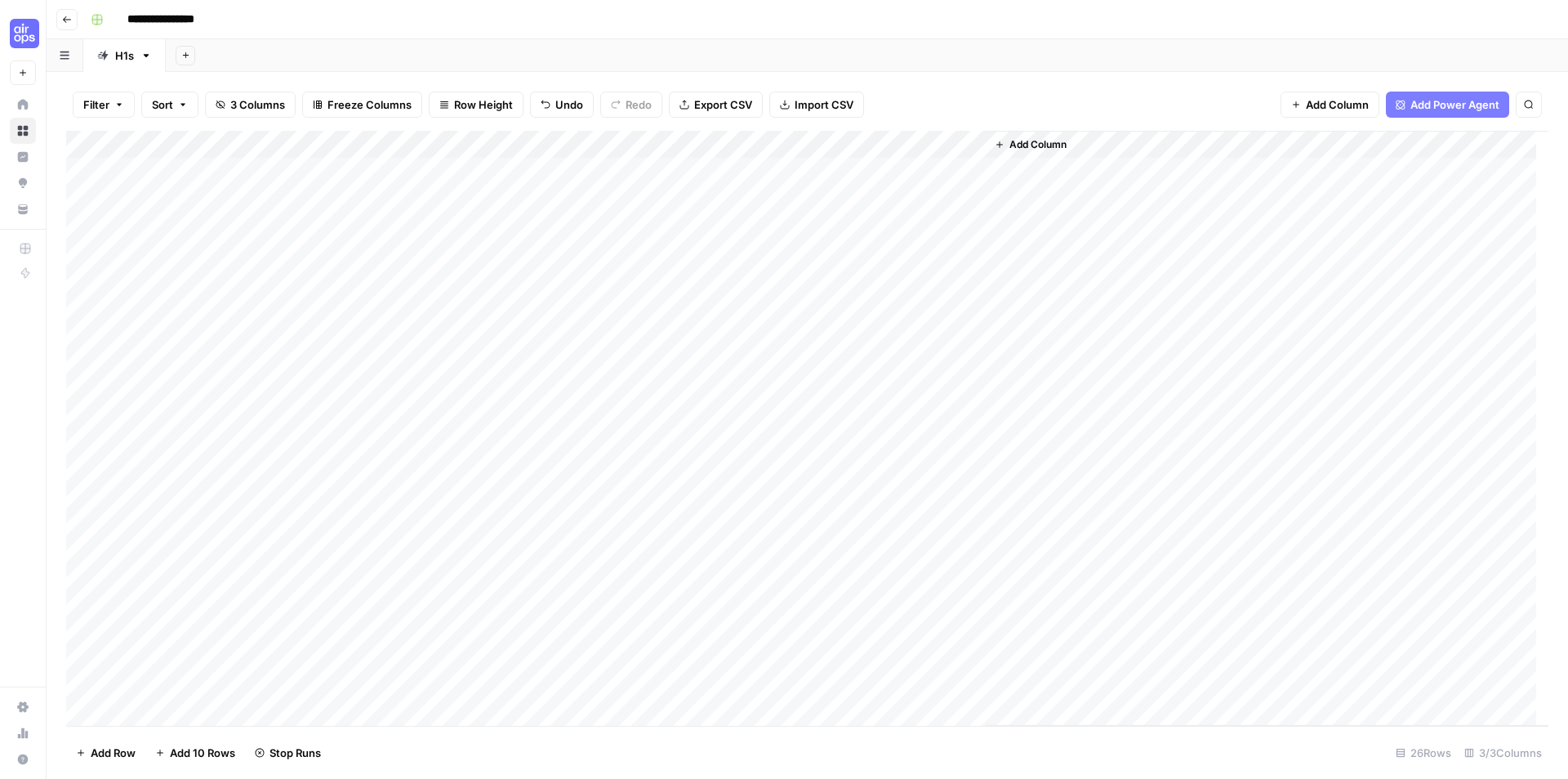
click at [277, 173] on div "Add Column" at bounding box center [807, 428] width 1482 height 595
click at [669, 168] on div "Add Column" at bounding box center [807, 428] width 1482 height 595
click at [1168, 220] on div "Add Column" at bounding box center [1268, 428] width 563 height 595
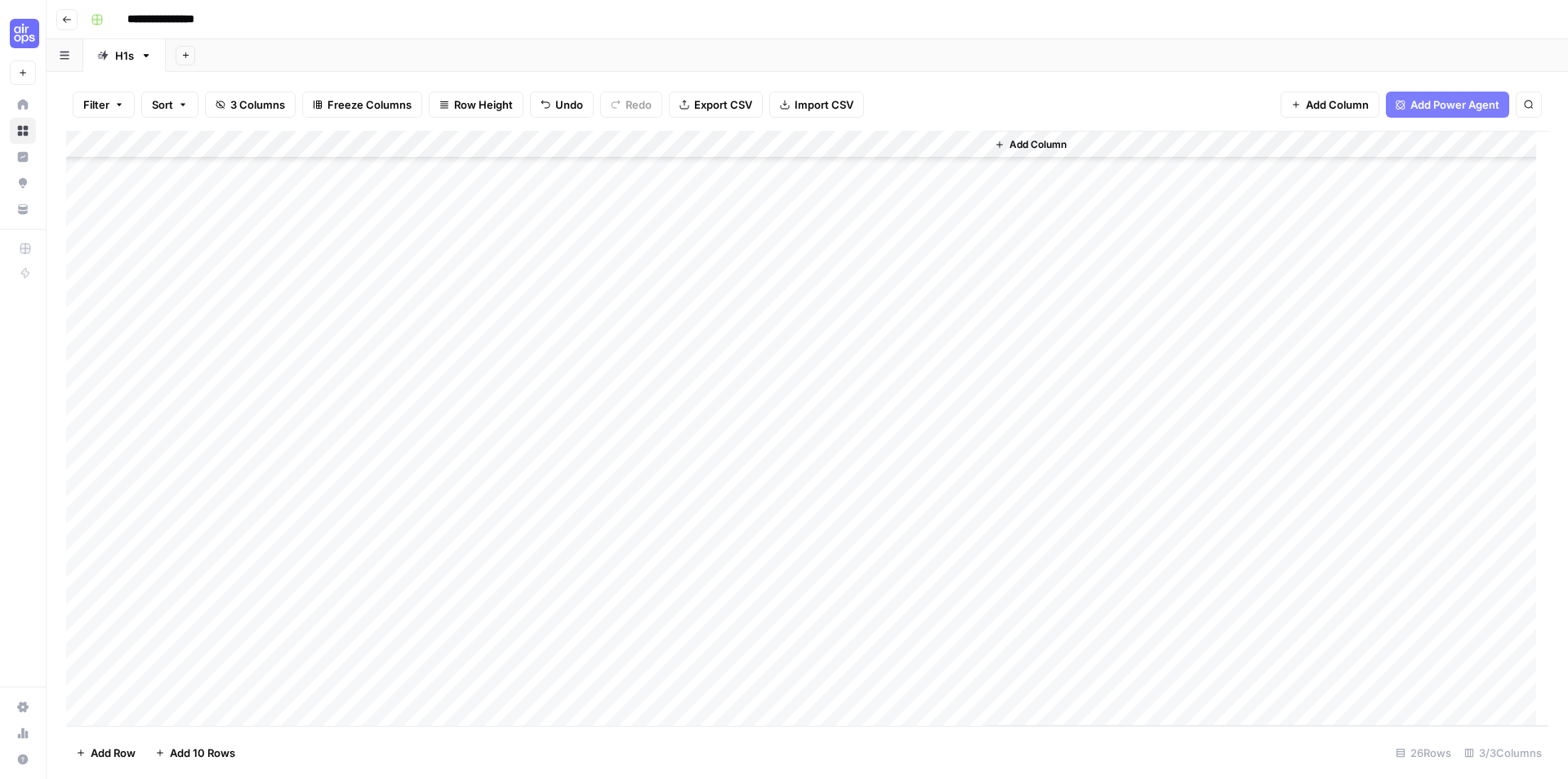
scroll to position [181, 0]
click at [522, 147] on div "Add Column" at bounding box center [807, 428] width 1482 height 595
click at [237, 525] on div "Add Column" at bounding box center [807, 428] width 1482 height 595
click at [238, 515] on div "Add Column" at bounding box center [807, 428] width 1482 height 595
click at [797, 513] on div "Add Column" at bounding box center [807, 428] width 1482 height 595
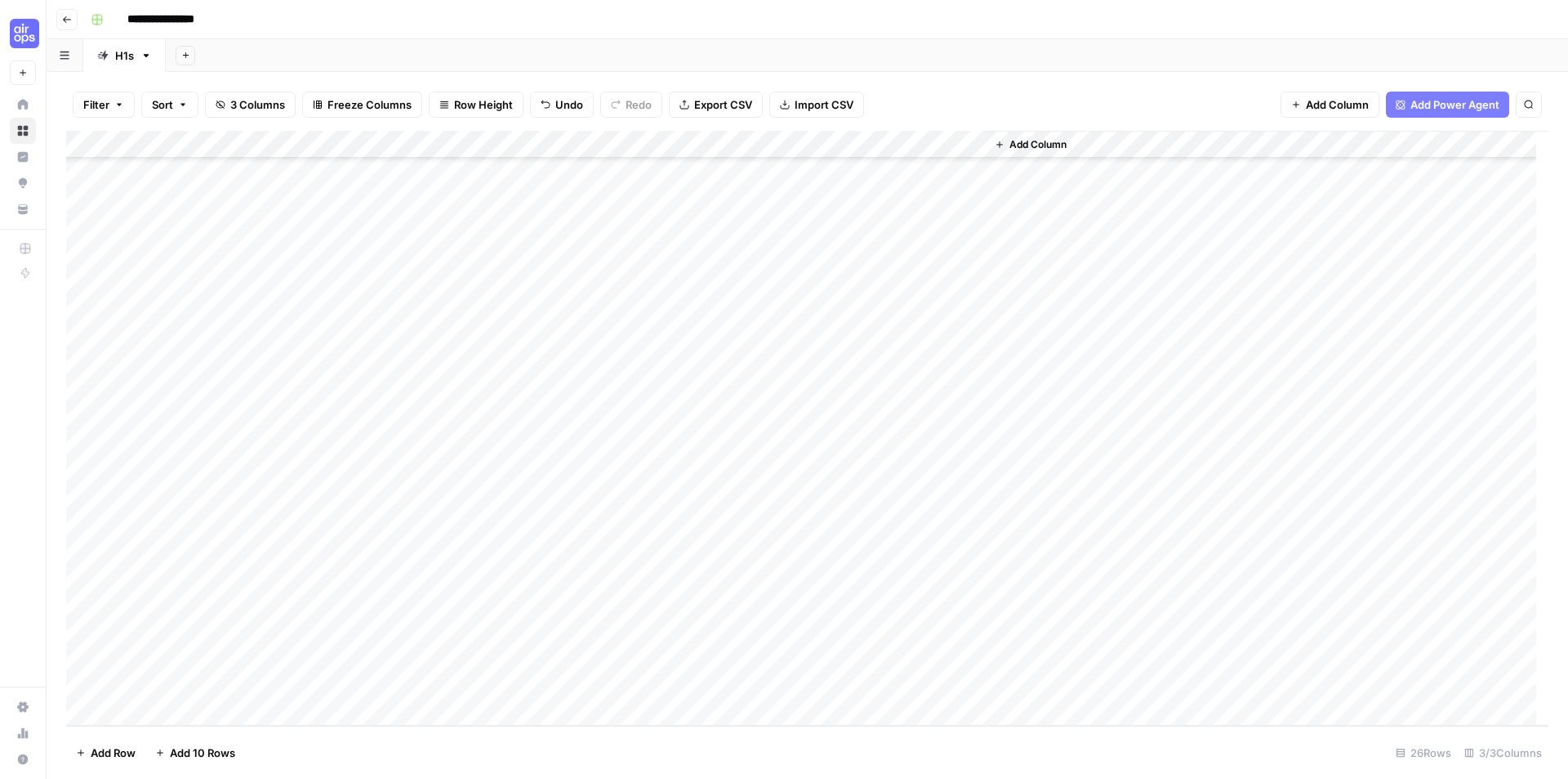
click at [797, 513] on div "Add Column" at bounding box center [807, 428] width 1482 height 595
click at [840, 419] on div "Add Column" at bounding box center [807, 428] width 1482 height 595
click at [523, 144] on div "Add Column" at bounding box center [807, 428] width 1482 height 595
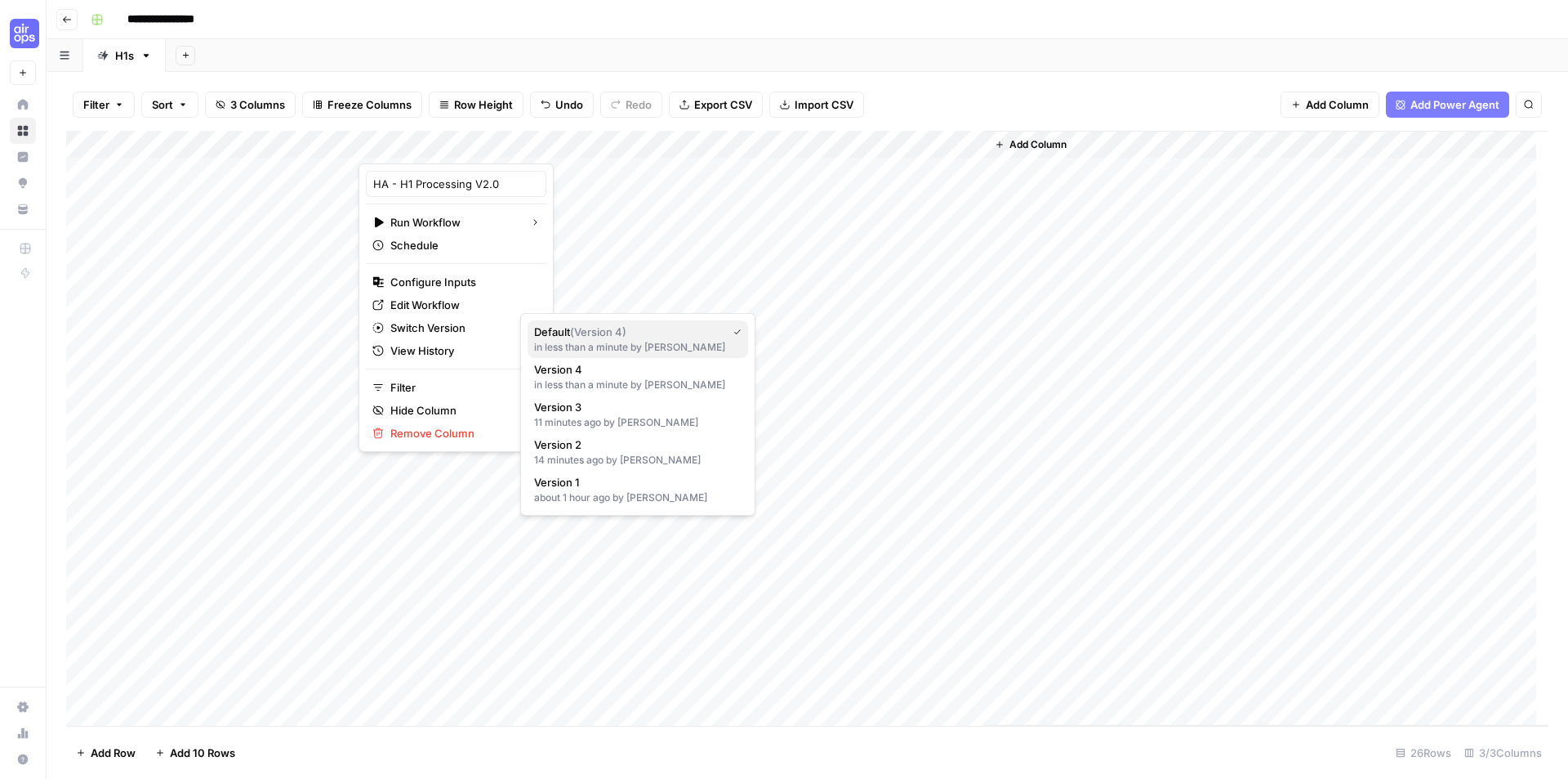
click at [573, 331] on span "( Version 4 )" at bounding box center [598, 331] width 56 height 13
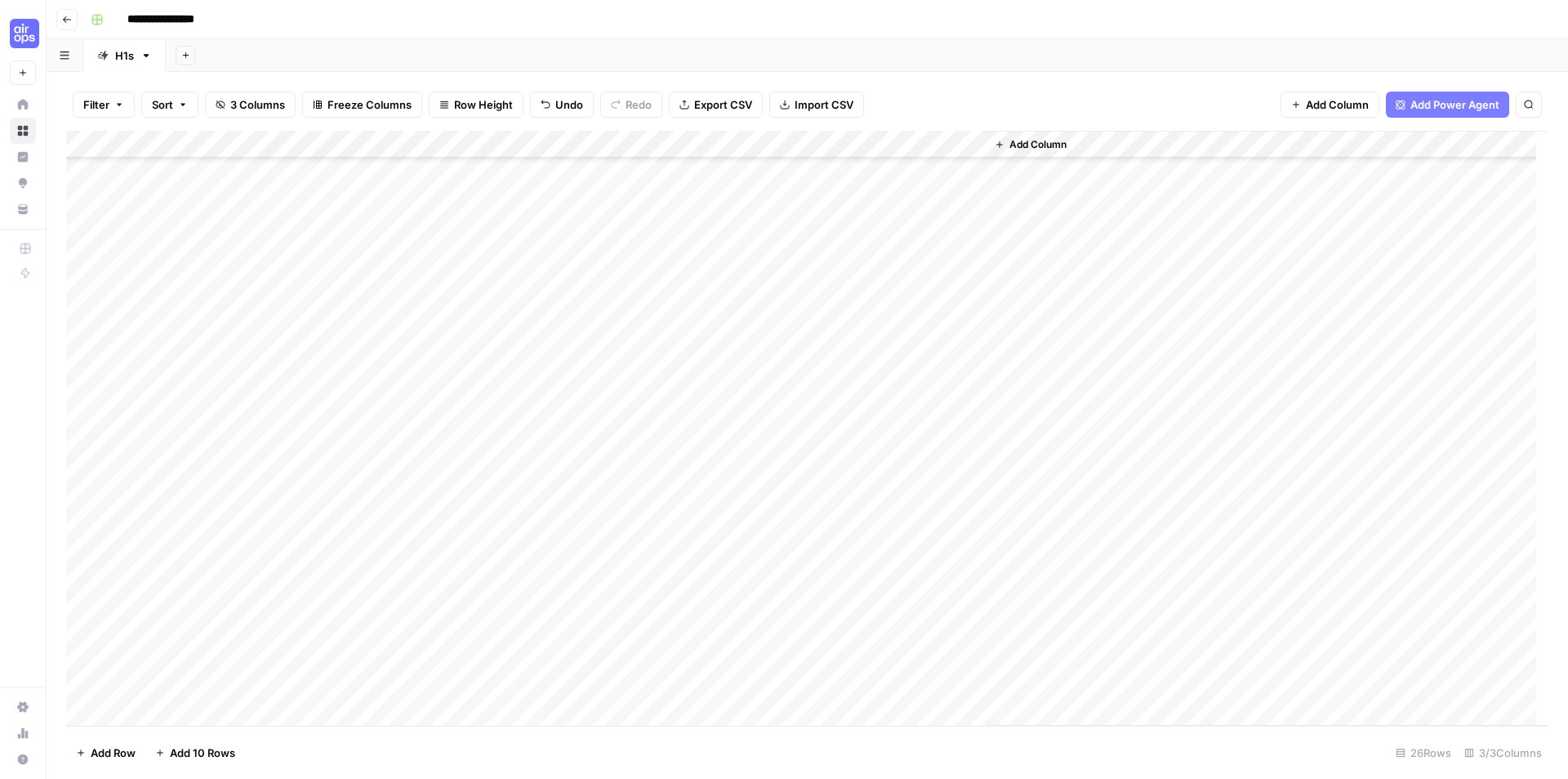
scroll to position [181, 0]
click at [1096, 599] on div "Add Column" at bounding box center [1268, 428] width 563 height 595
drag, startPoint x: 696, startPoint y: 172, endPoint x: 692, endPoint y: 684, distance: 512.0
click at [692, 684] on div "Add Column" at bounding box center [807, 428] width 1482 height 595
click at [1241, 413] on div "Add Column" at bounding box center [1268, 428] width 563 height 595
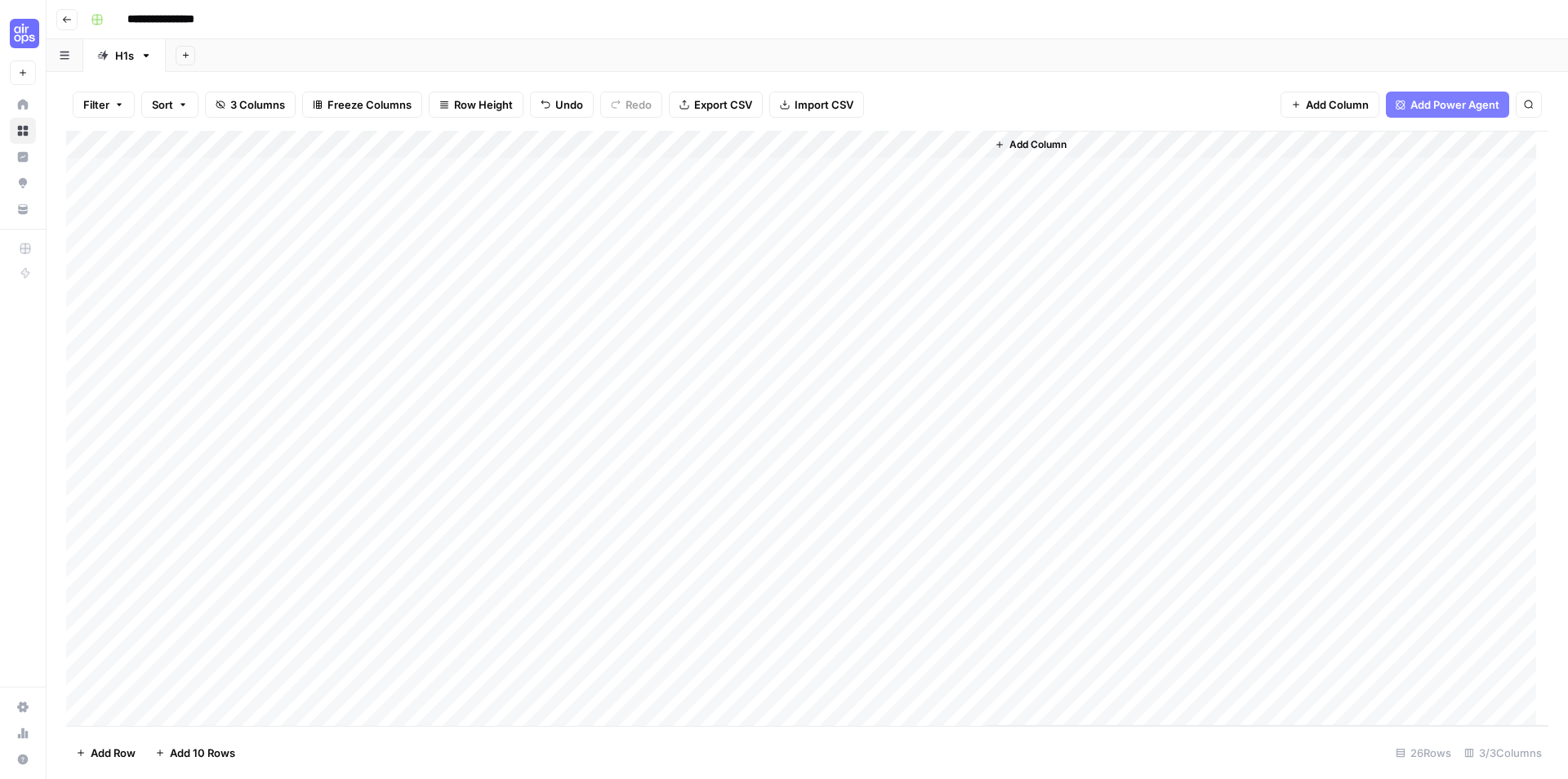
scroll to position [0, 0]
click at [547, 144] on div "Add Column" at bounding box center [807, 428] width 1482 height 595
click at [587, 184] on span "All Rows" at bounding box center [605, 182] width 103 height 16
click at [218, 515] on div "Add Column" at bounding box center [807, 428] width 1482 height 595
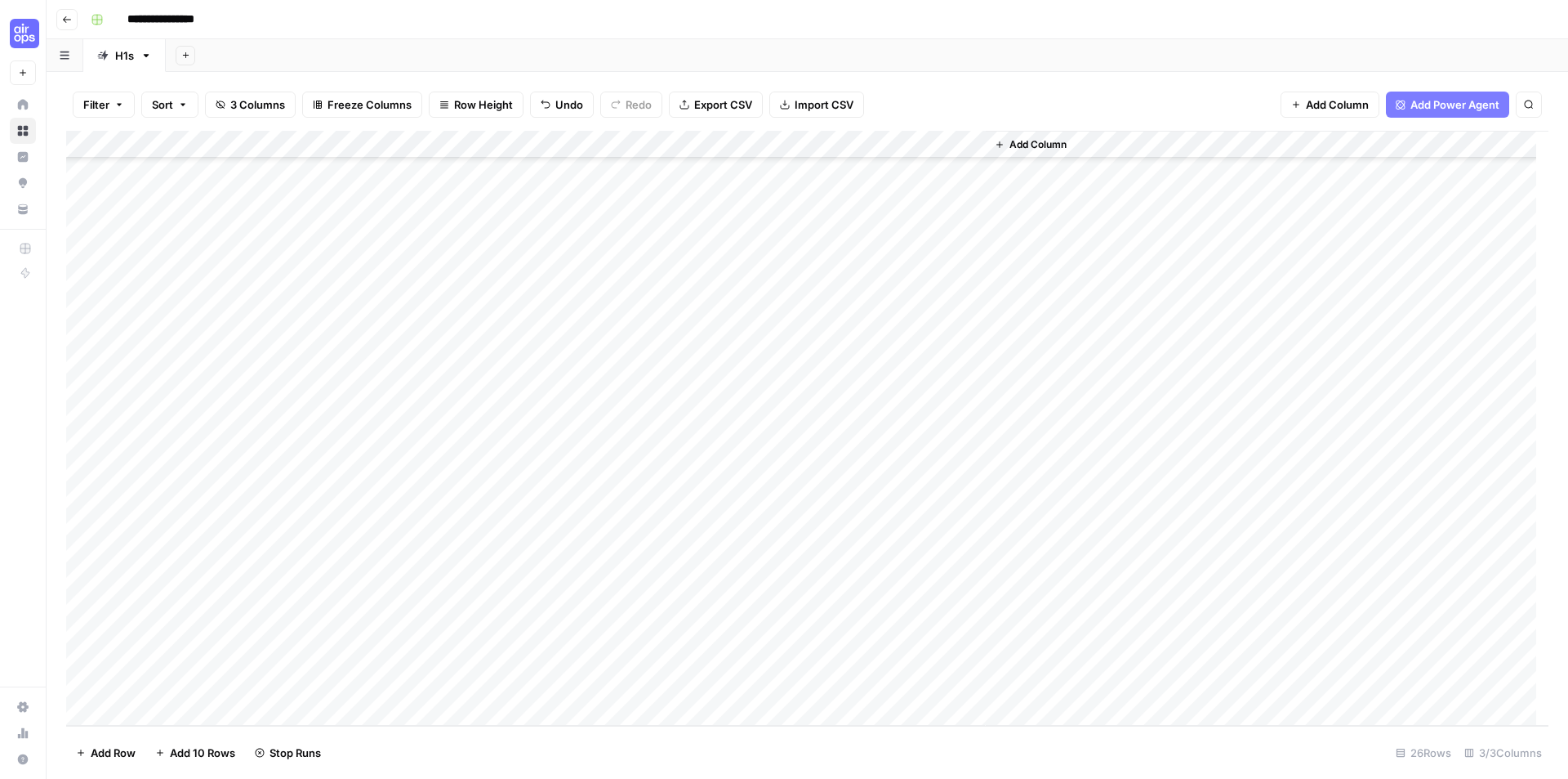
click at [218, 515] on div "Add Column" at bounding box center [807, 428] width 1482 height 595
click at [1125, 536] on div "Add Column" at bounding box center [1268, 428] width 563 height 595
click at [545, 475] on div "Add Column" at bounding box center [807, 428] width 1482 height 595
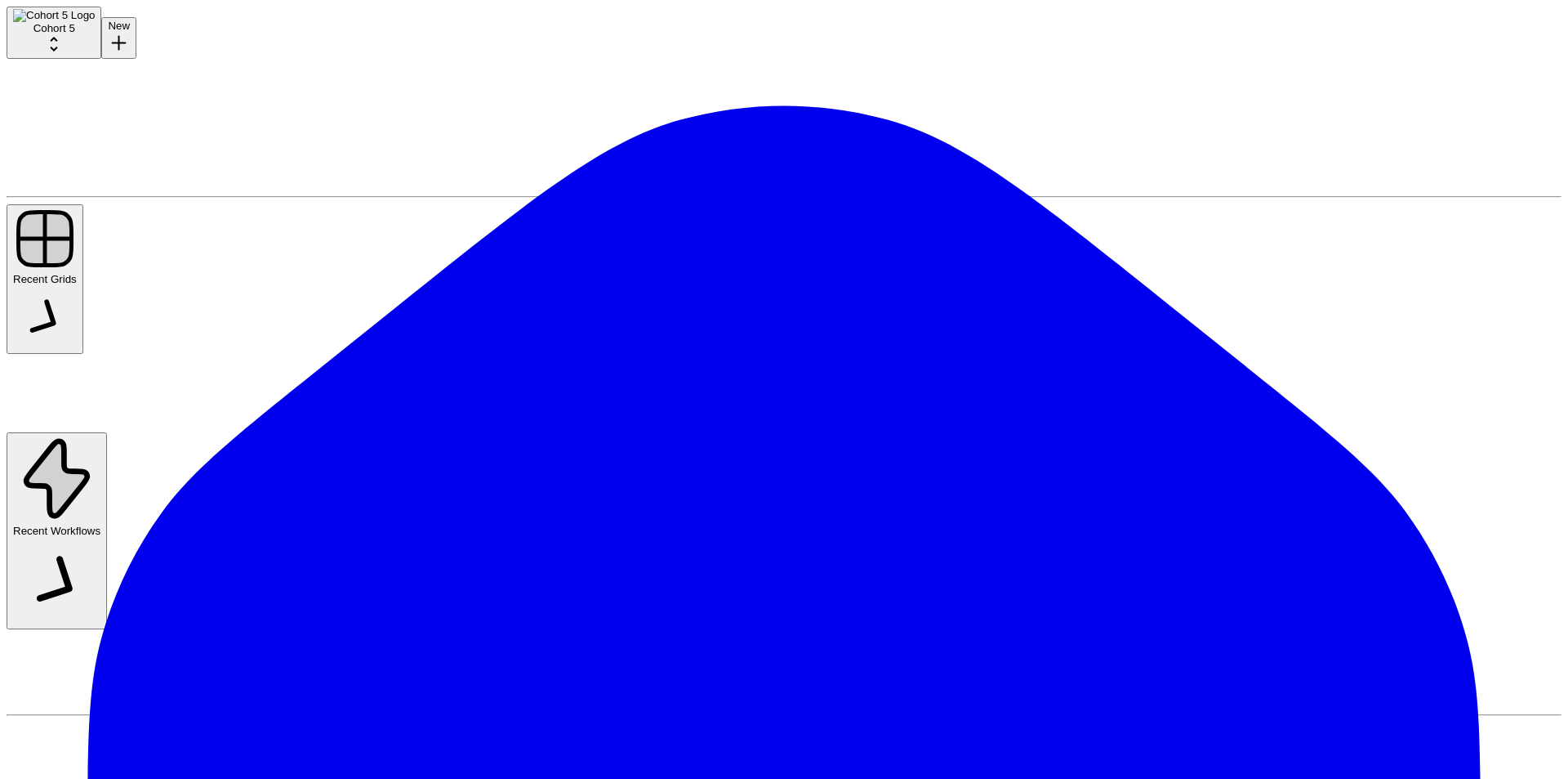
type input "**********"
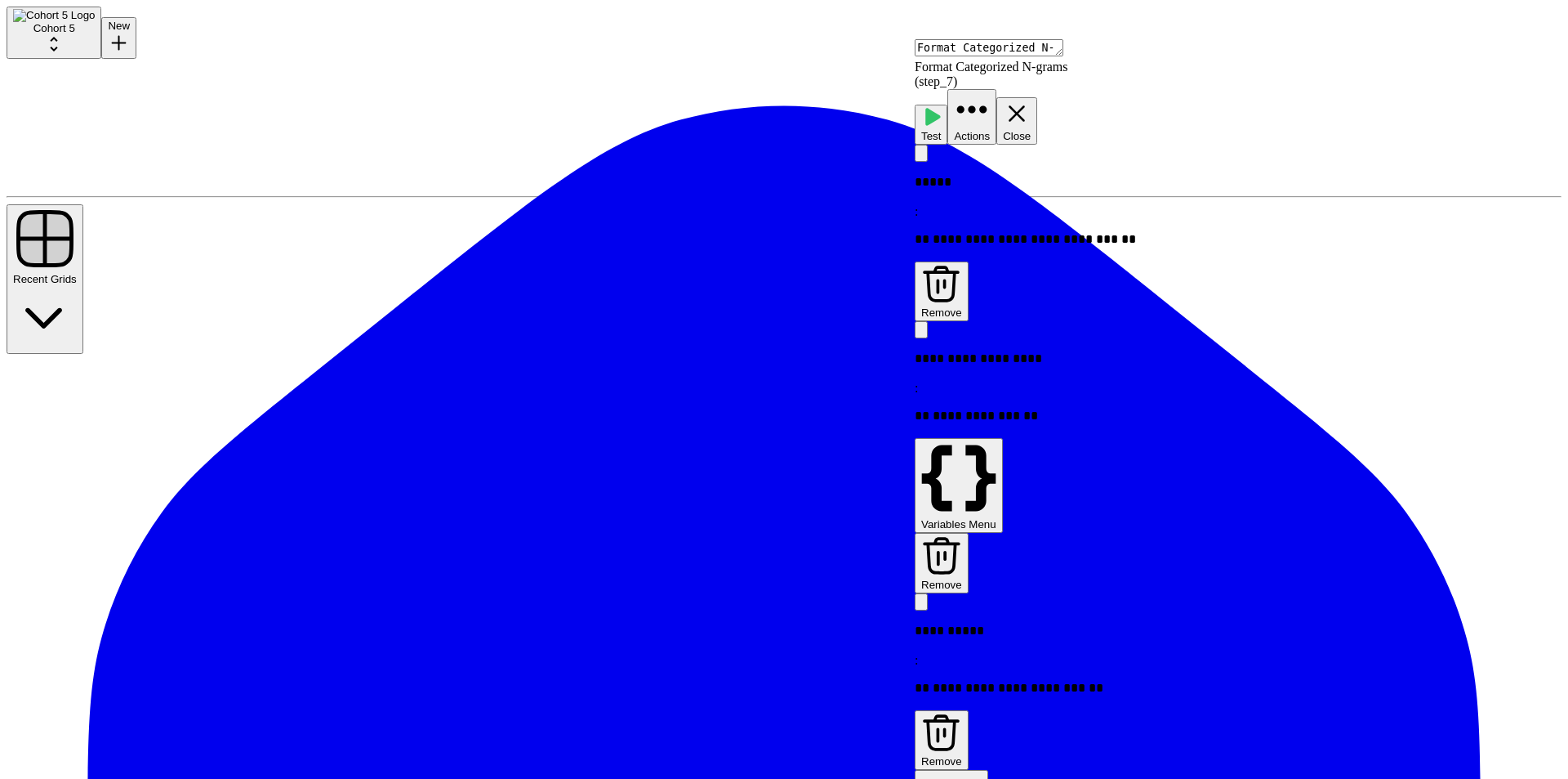
click at [1488, 409] on div "**********" at bounding box center [1241, 417] width 653 height 16
click at [1172, 409] on div "**********" at bounding box center [1043, 424] width 257 height 32
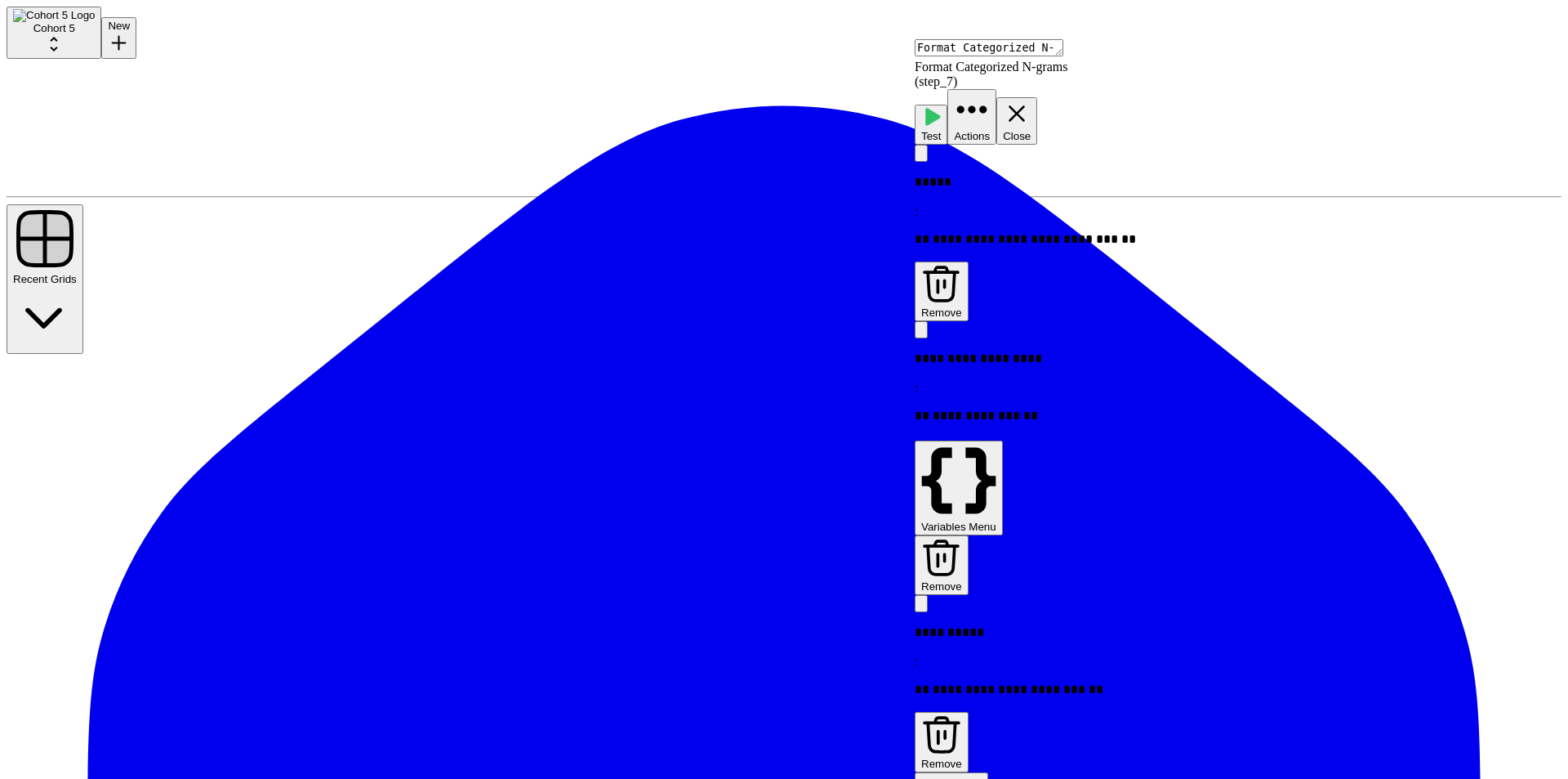
drag, startPoint x: 516, startPoint y: 231, endPoint x: 380, endPoint y: 216, distance: 136.8
drag, startPoint x: 808, startPoint y: 455, endPoint x: 780, endPoint y: 459, distance: 28.3
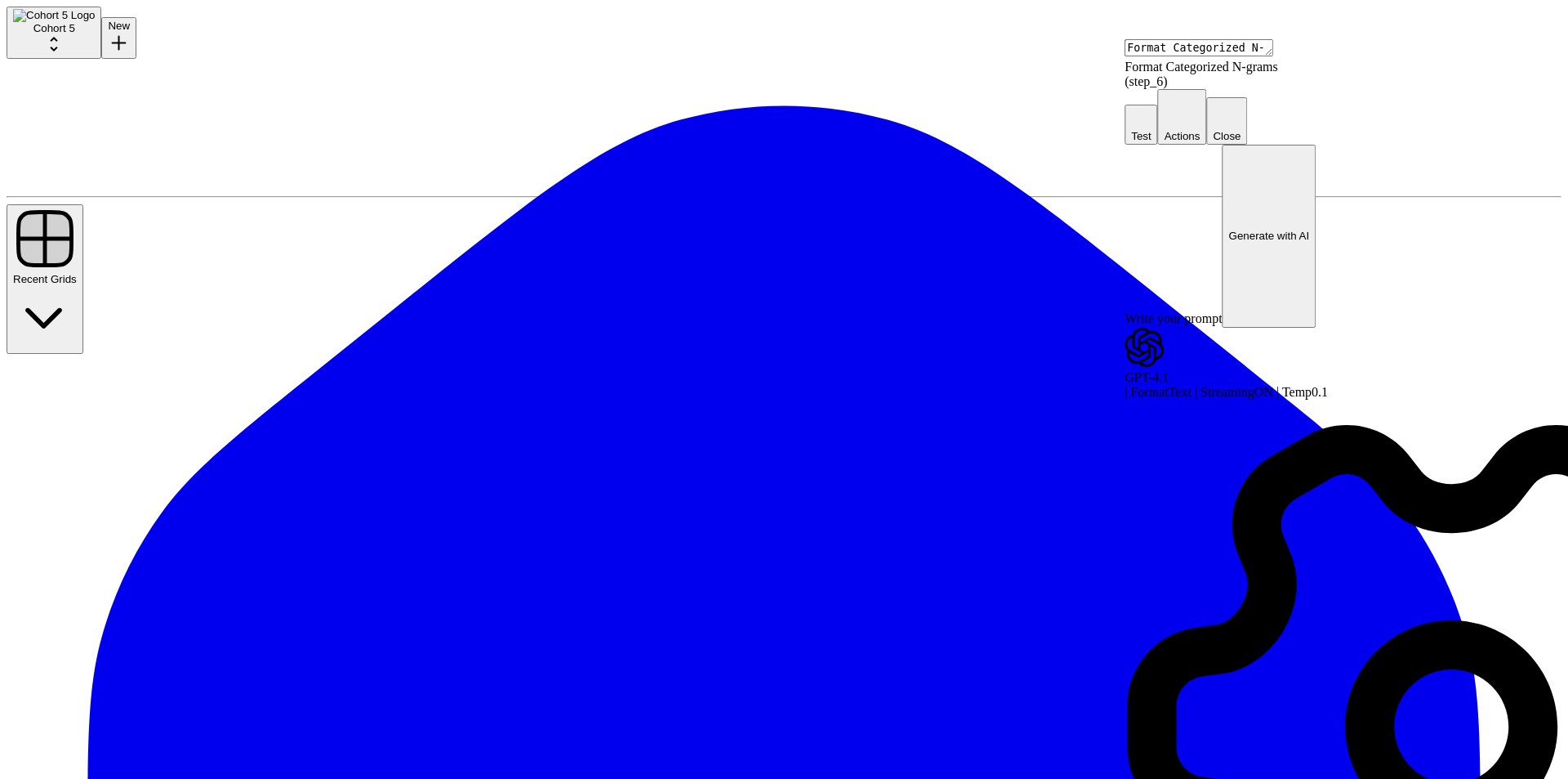
type textarea "Analyze and Categorize N-grams"
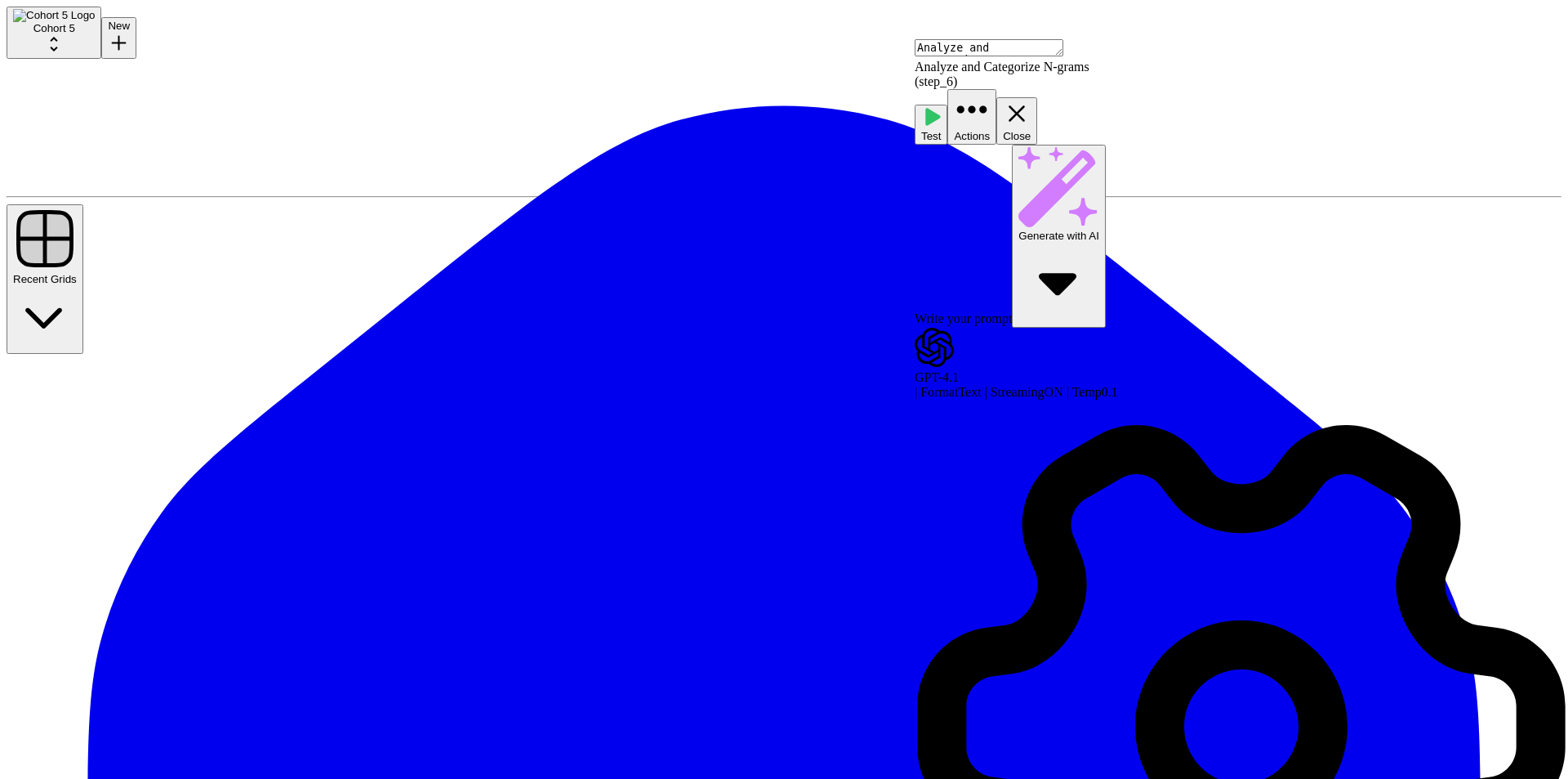
scroll to position [82, 0]
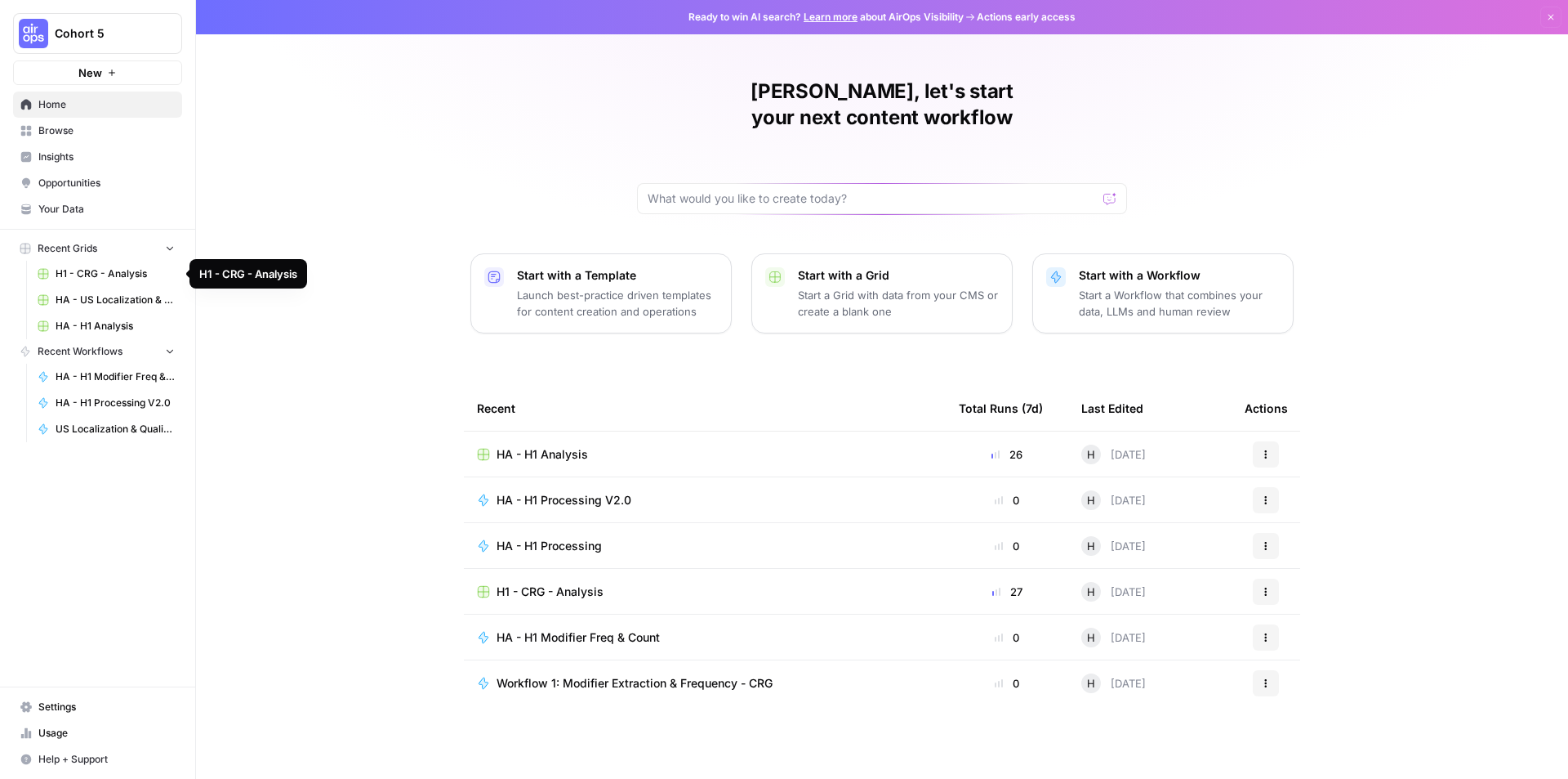
click at [131, 272] on span "H1 - CRG - Analysis" at bounding box center [115, 274] width 119 height 14
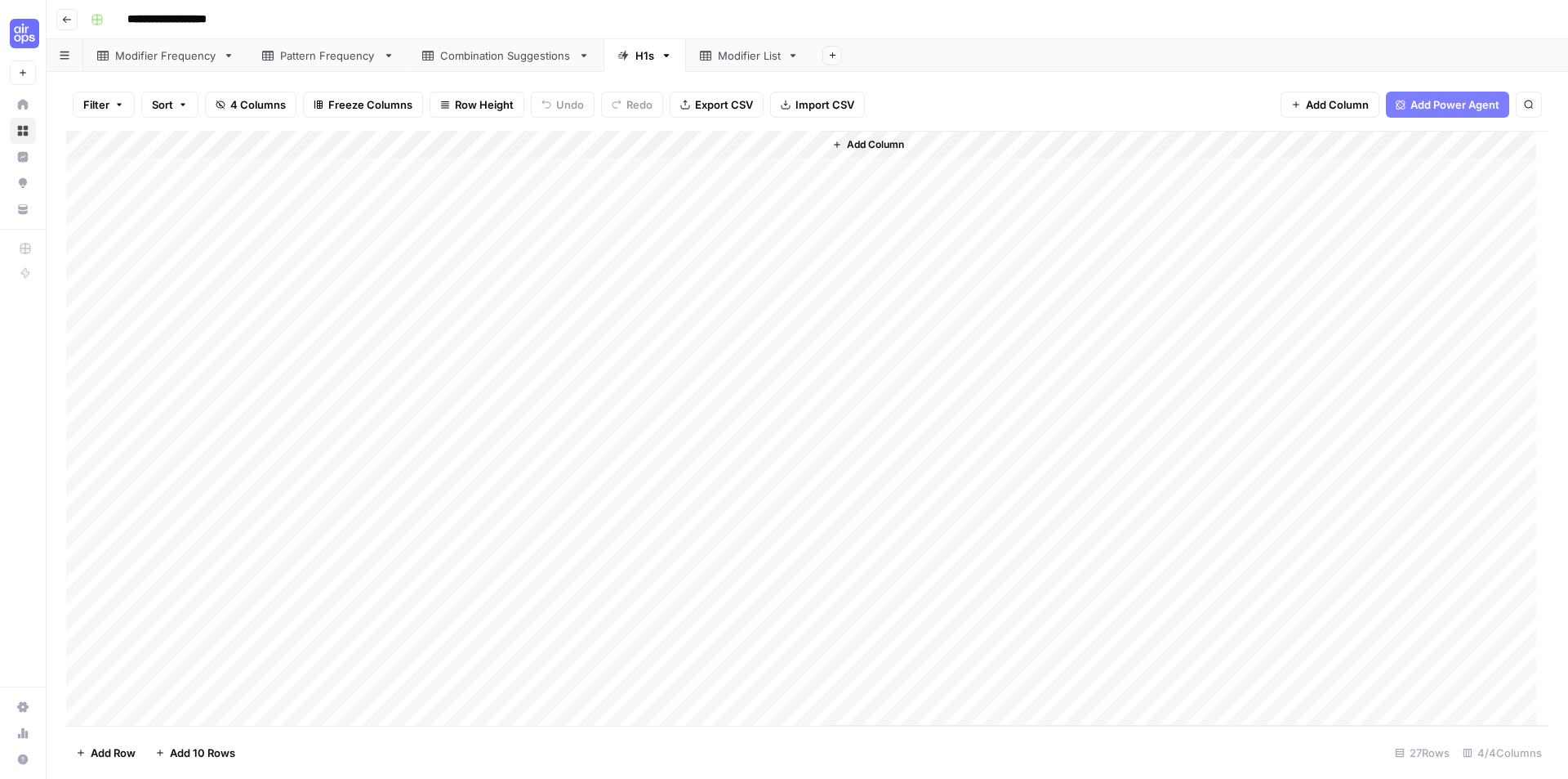
click at [765, 176] on div "Add Column" at bounding box center [807, 428] width 1482 height 595
click at [909, 338] on div "Add Column" at bounding box center [1185, 428] width 725 height 595
click at [779, 193] on div "Add Column" at bounding box center [807, 428] width 1482 height 595
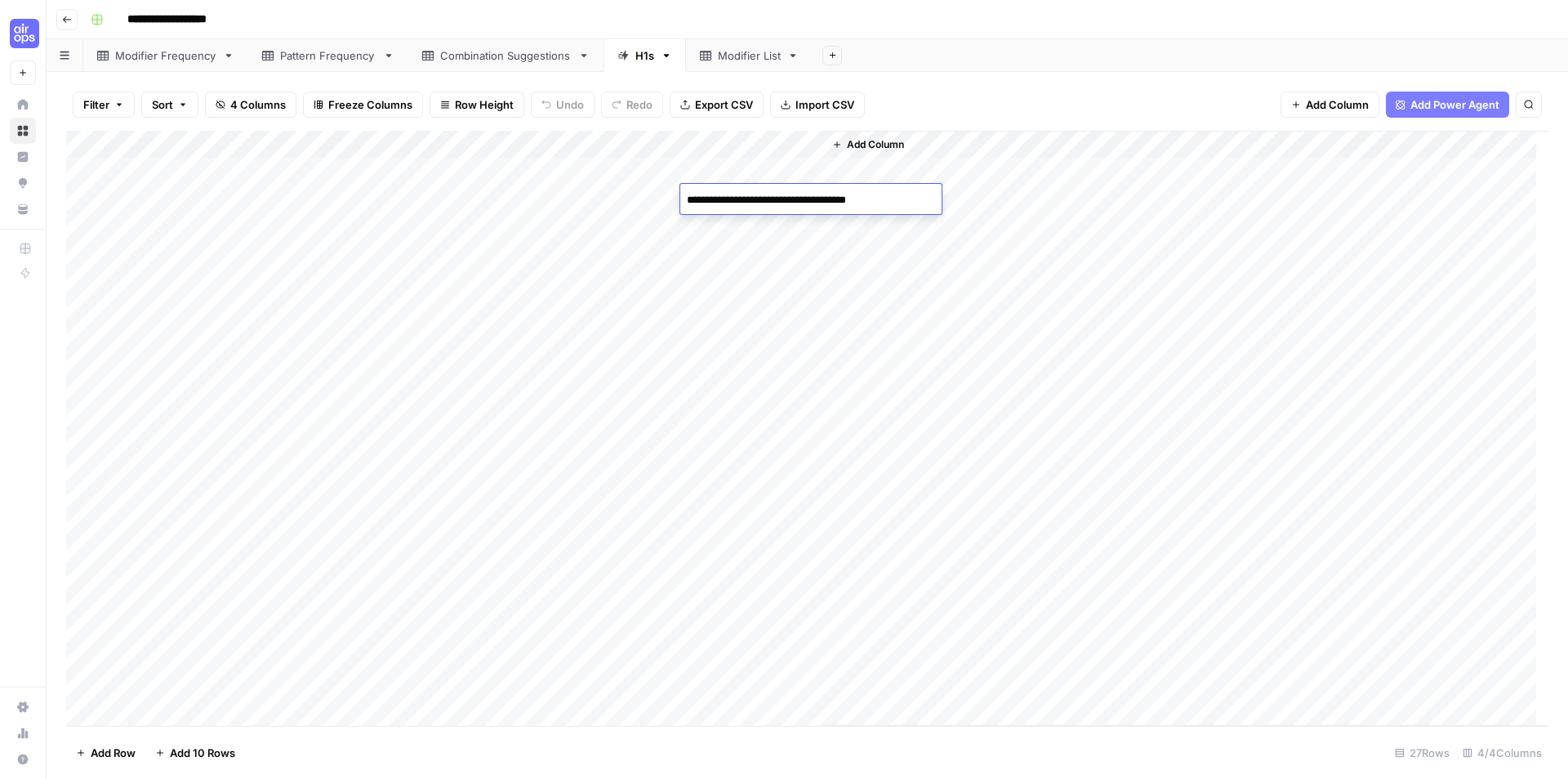
click at [924, 365] on div "Add Column" at bounding box center [1185, 428] width 725 height 595
click at [756, 228] on div "Add Column" at bounding box center [807, 428] width 1482 height 595
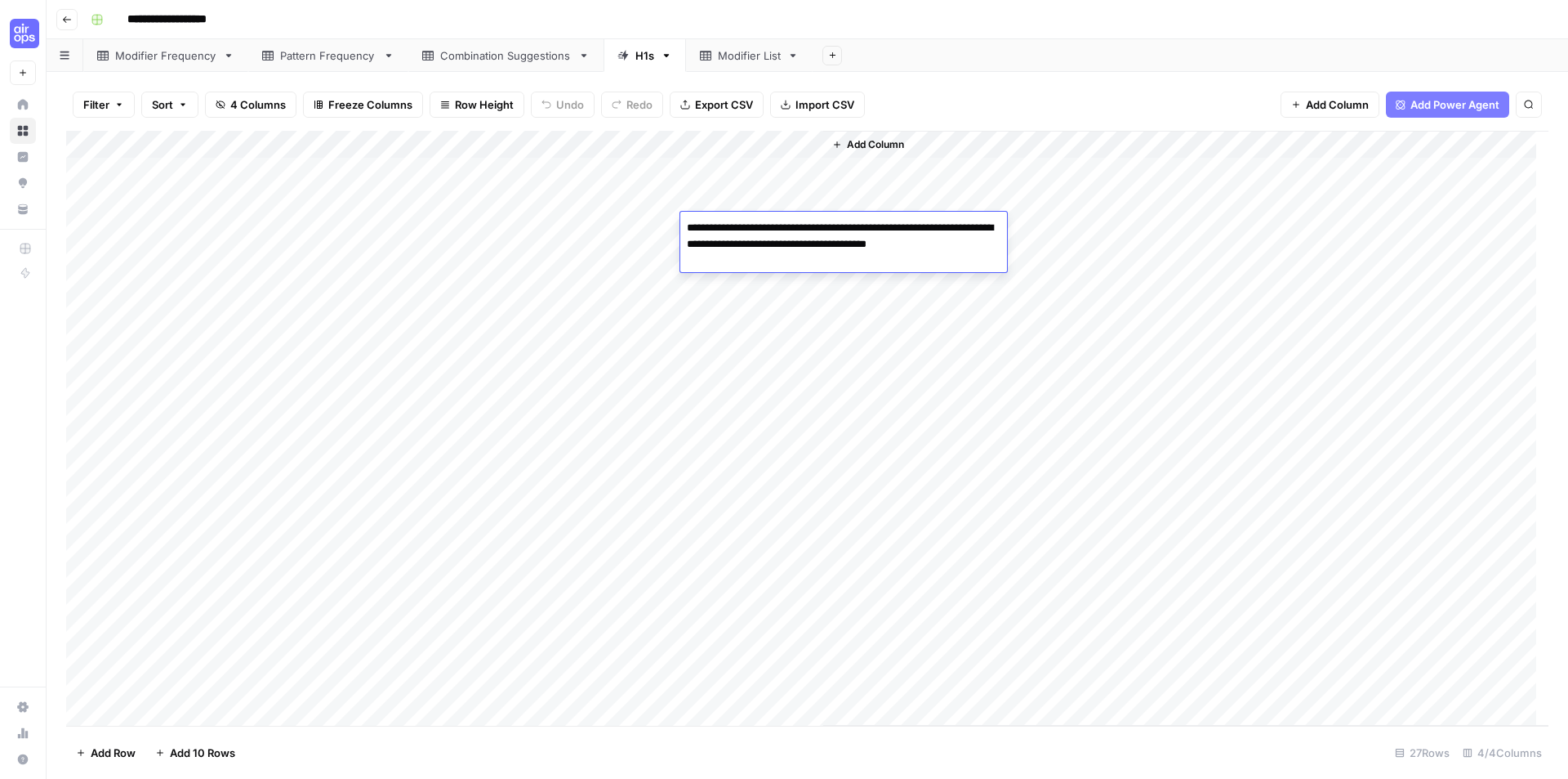
click at [935, 427] on div "Add Column" at bounding box center [1185, 428] width 725 height 595
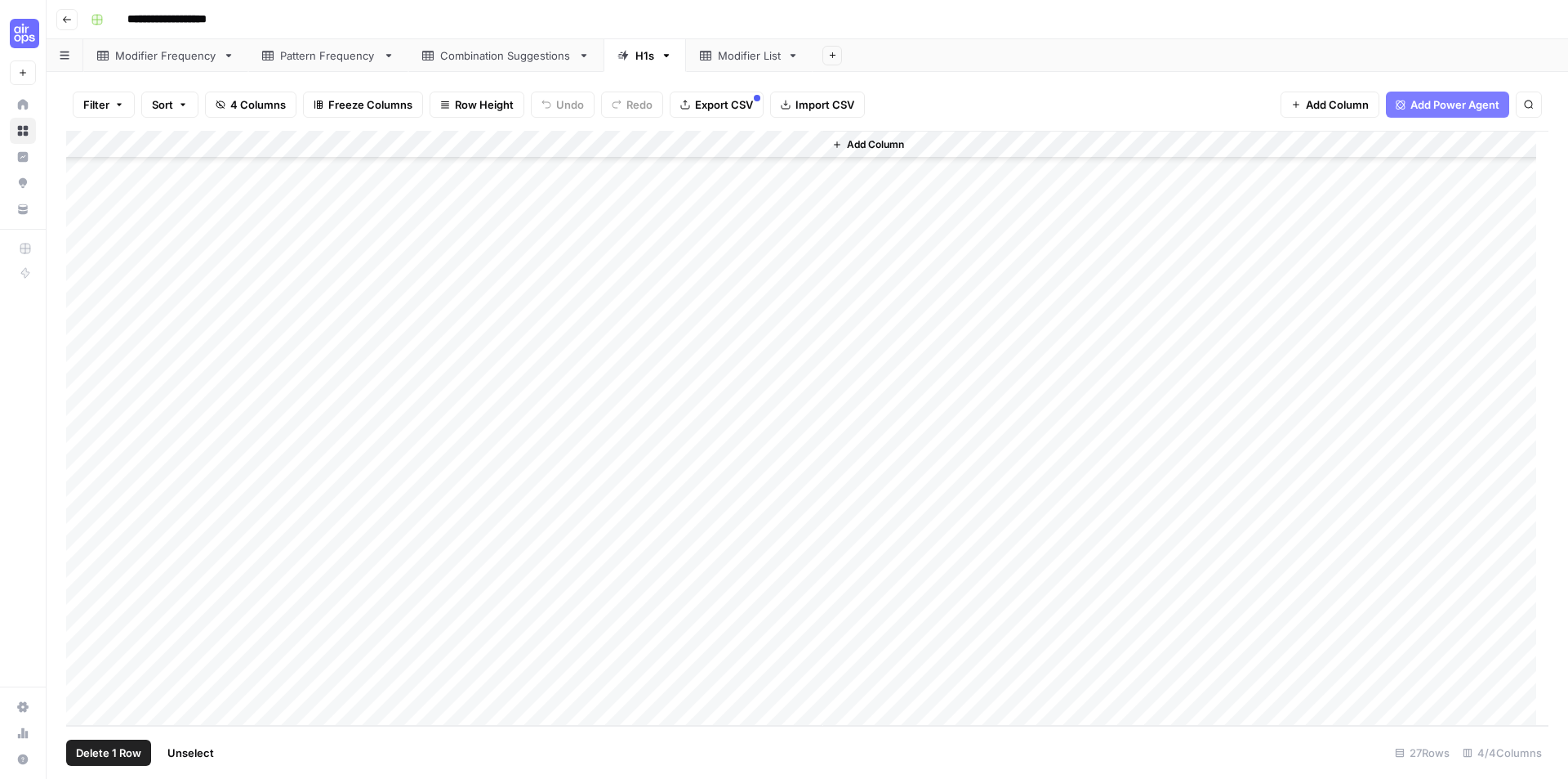
click at [85, 685] on div "Add Column" at bounding box center [807, 428] width 1482 height 595
click at [115, 753] on span "Delete 1 Row" at bounding box center [108, 753] width 65 height 16
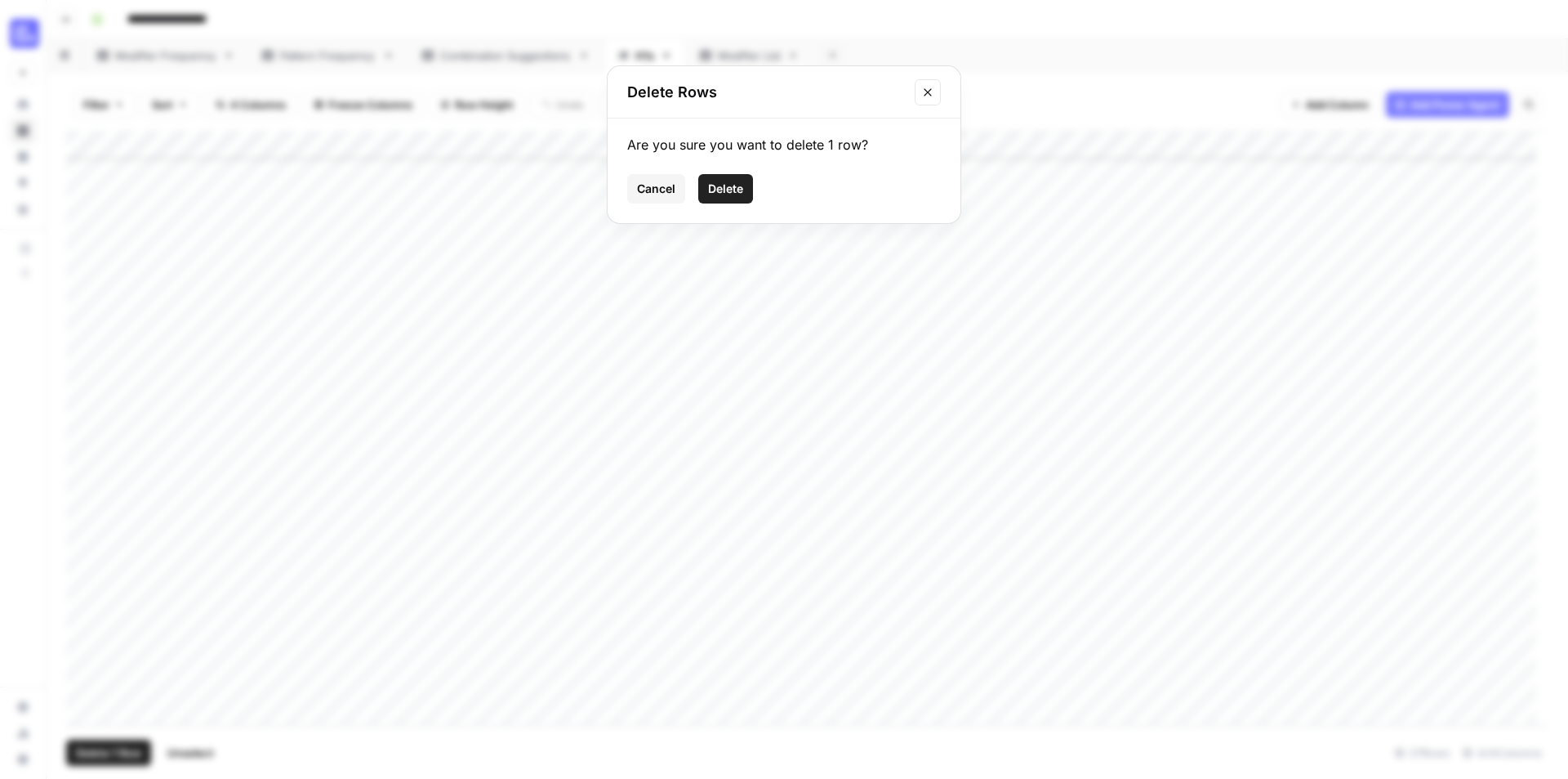
click at [736, 179] on button "Delete" at bounding box center [725, 189] width 55 height 30
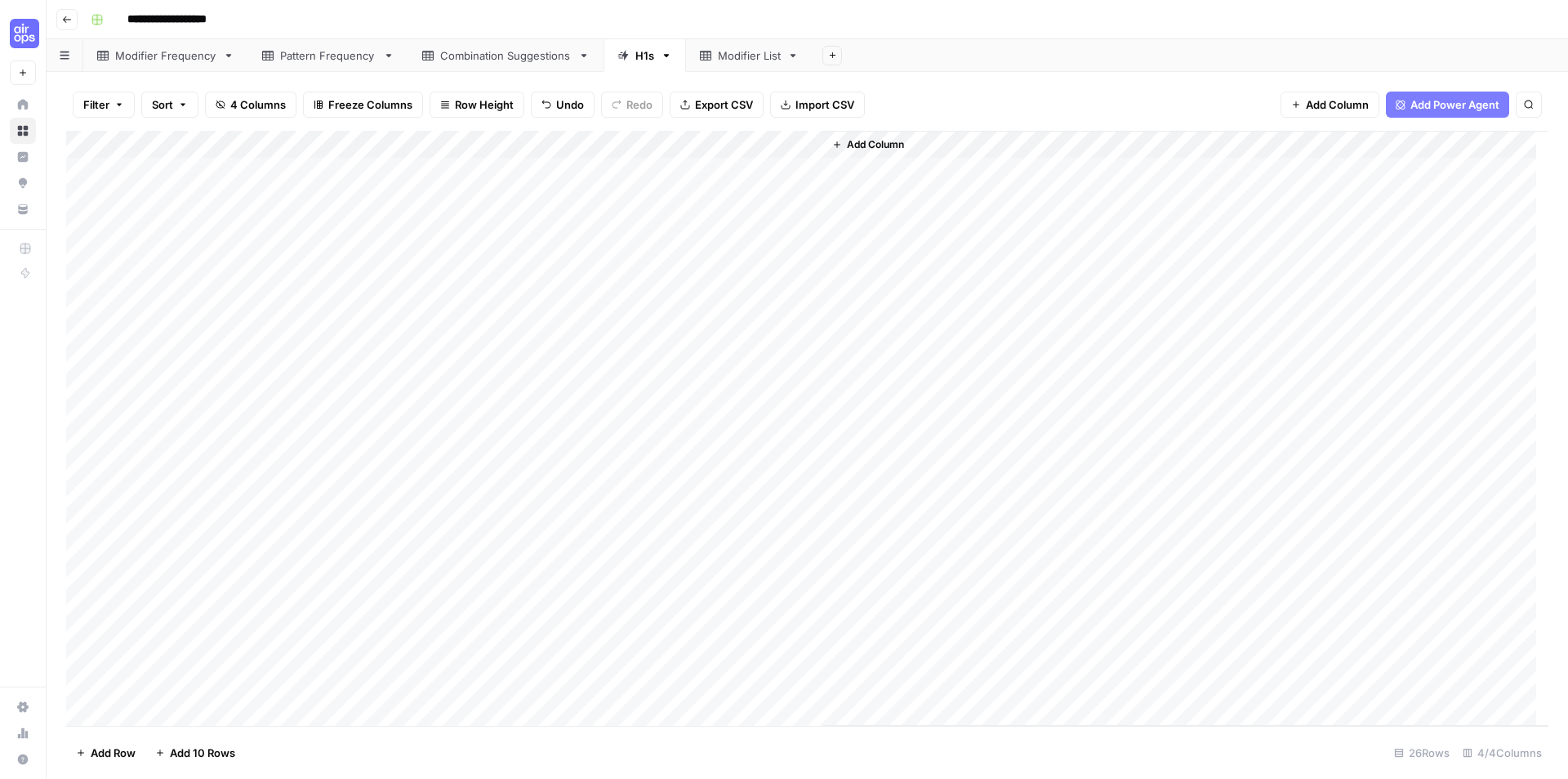
scroll to position [181, 0]
click at [744, 255] on div "Add Column" at bounding box center [807, 428] width 1482 height 595
click at [770, 234] on div "Add Column" at bounding box center [807, 428] width 1482 height 595
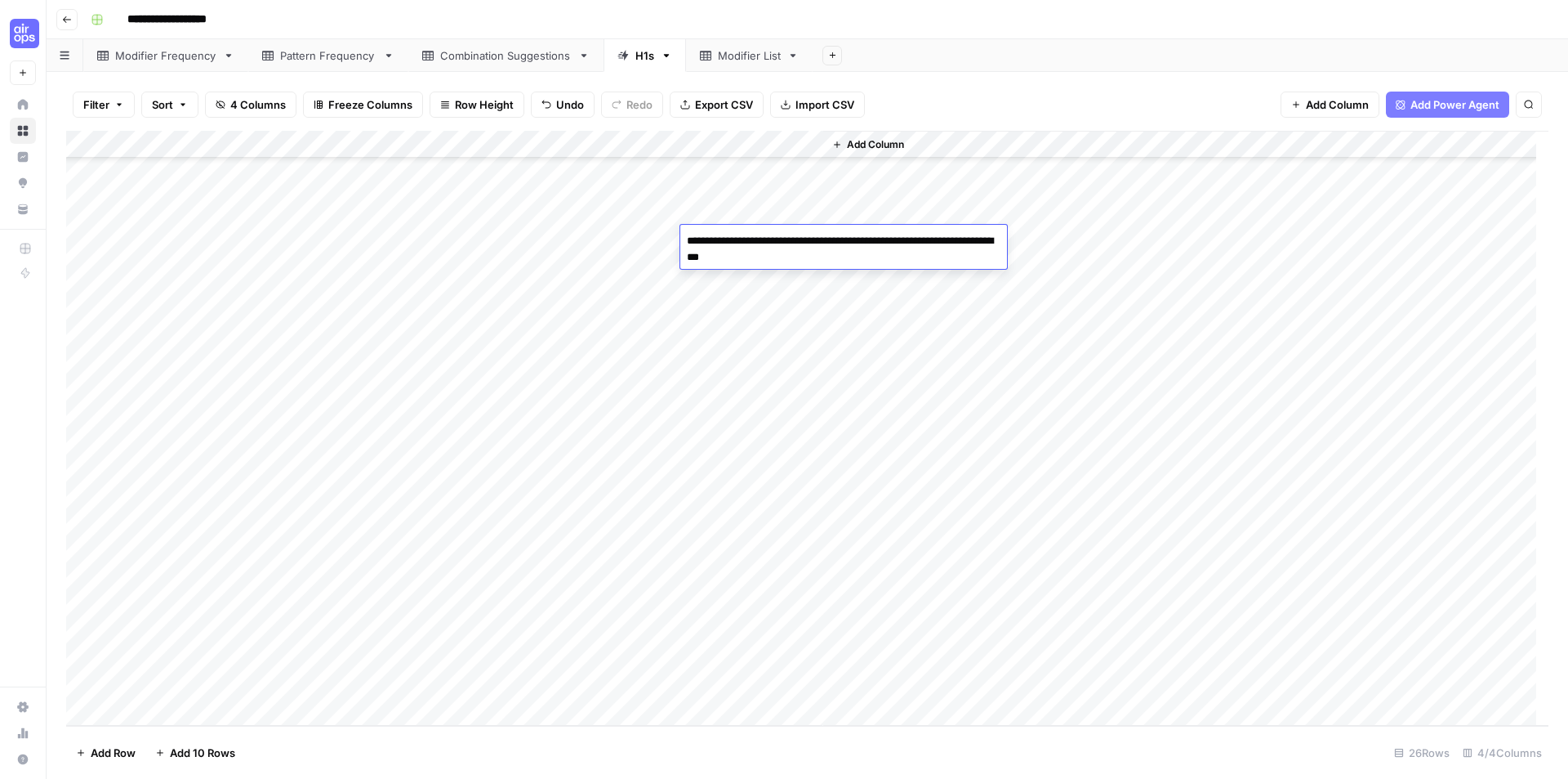
click at [775, 215] on div "Add Column" at bounding box center [807, 428] width 1482 height 595
click at [771, 394] on div "Add Column" at bounding box center [807, 428] width 1482 height 595
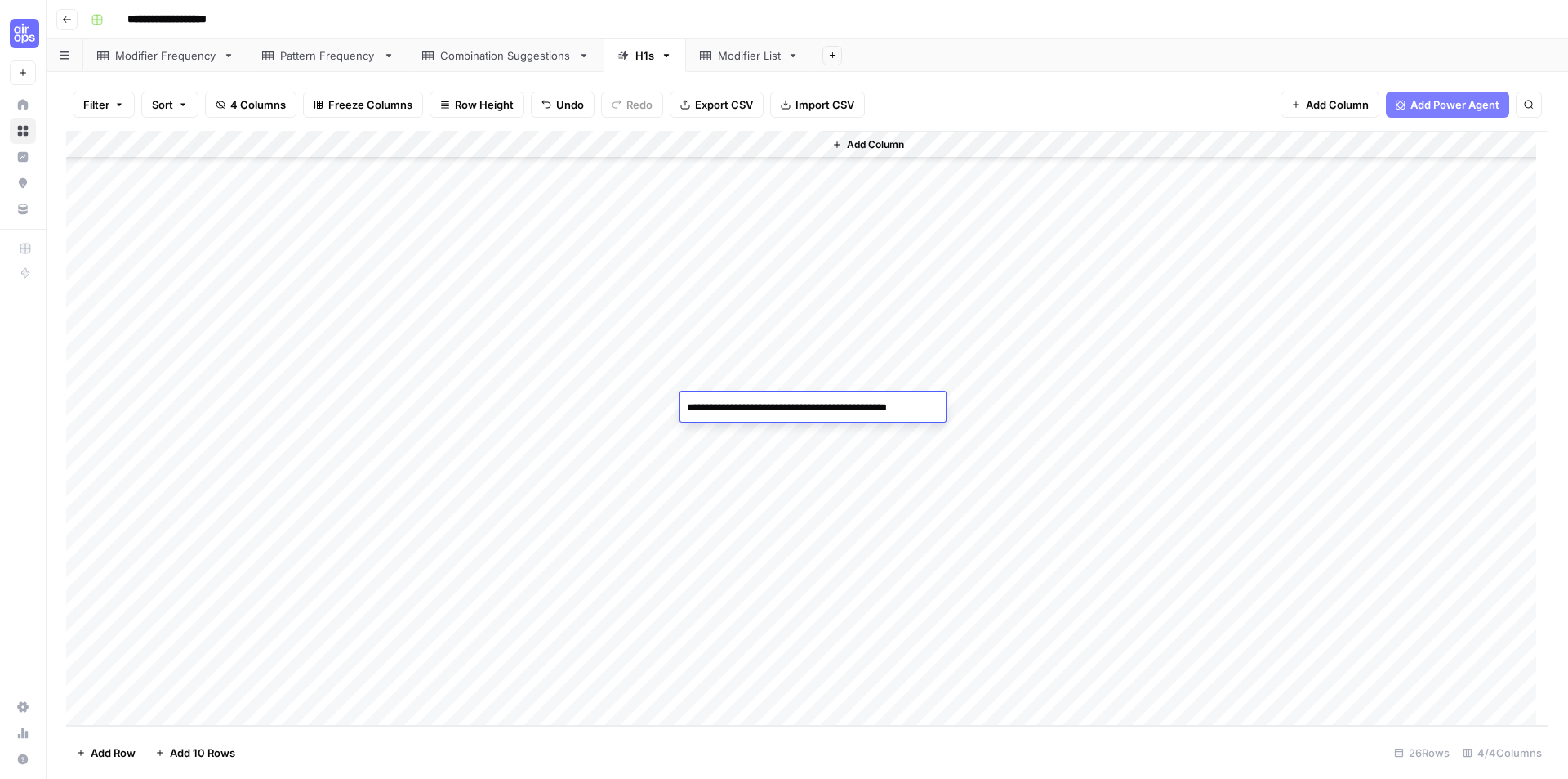
click at [786, 432] on div "Add Column" at bounding box center [807, 428] width 1482 height 595
click at [773, 469] on div "Add Column" at bounding box center [807, 428] width 1482 height 595
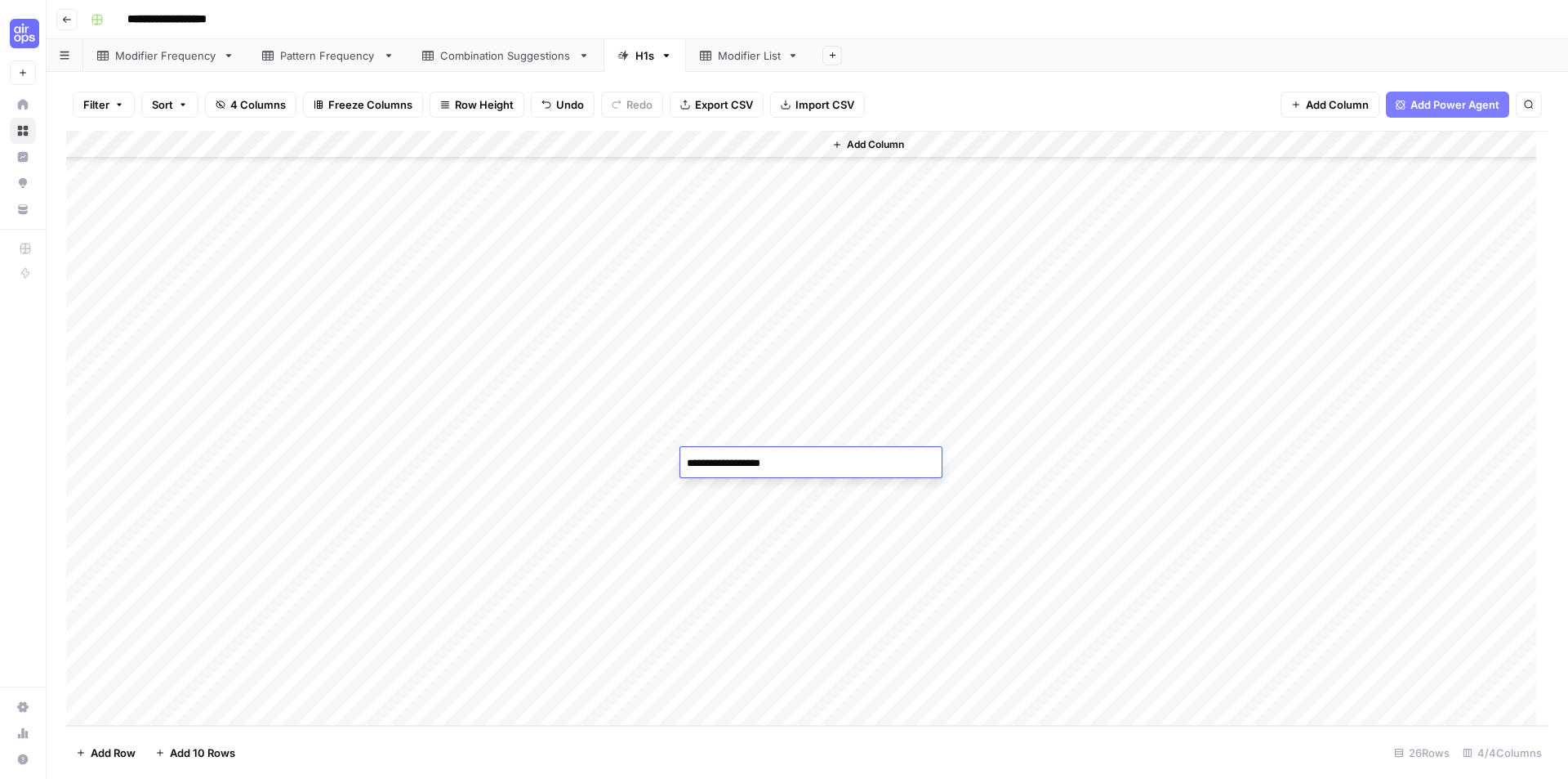
click at [770, 491] on div "Add Column" at bounding box center [807, 428] width 1482 height 595
click at [764, 527] on div "Add Column" at bounding box center [807, 428] width 1482 height 595
click at [999, 413] on div "Add Column" at bounding box center [1185, 428] width 725 height 595
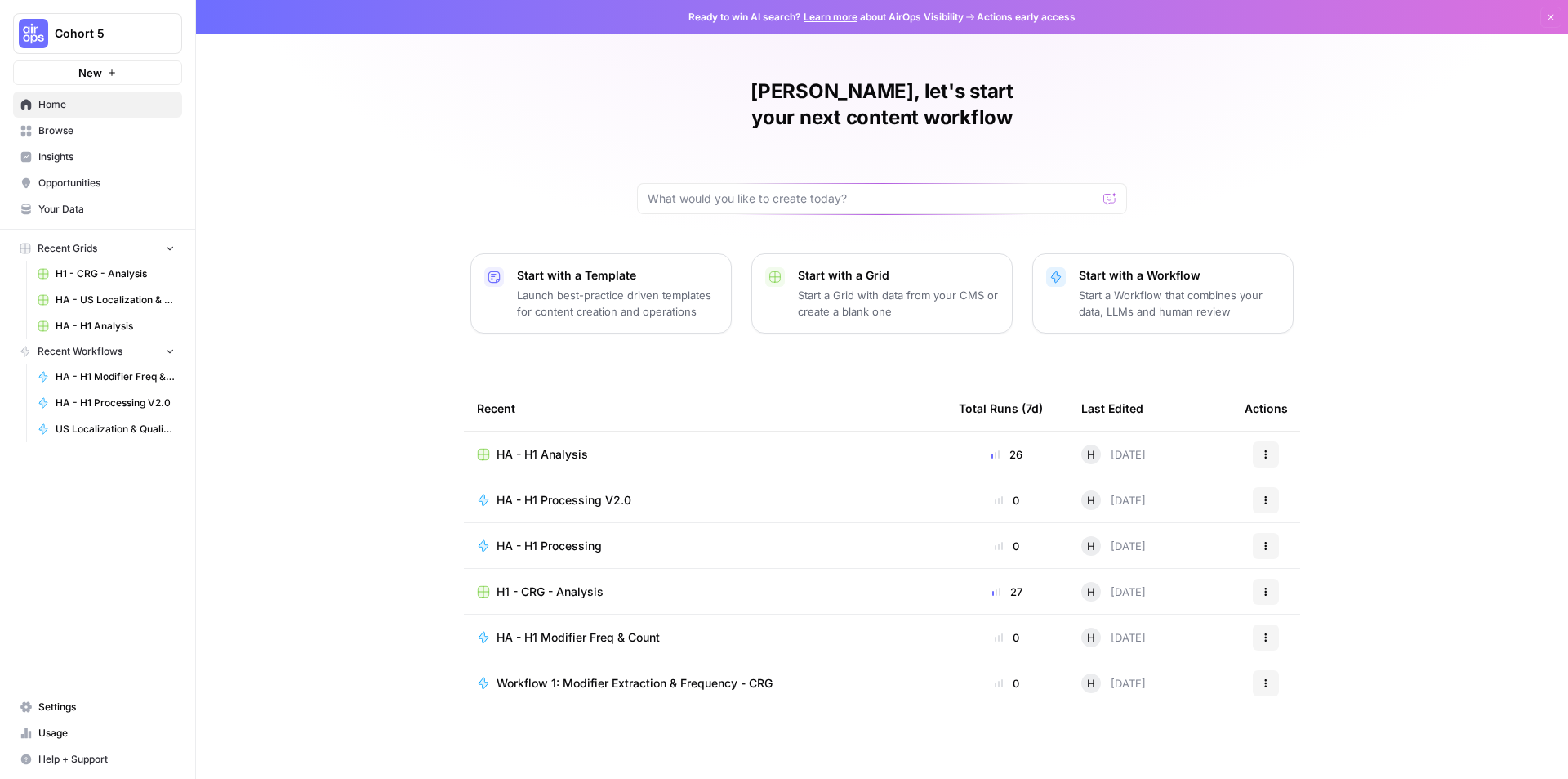
click at [99, 299] on span "HA - US Localization & Quality Check" at bounding box center [115, 300] width 119 height 14
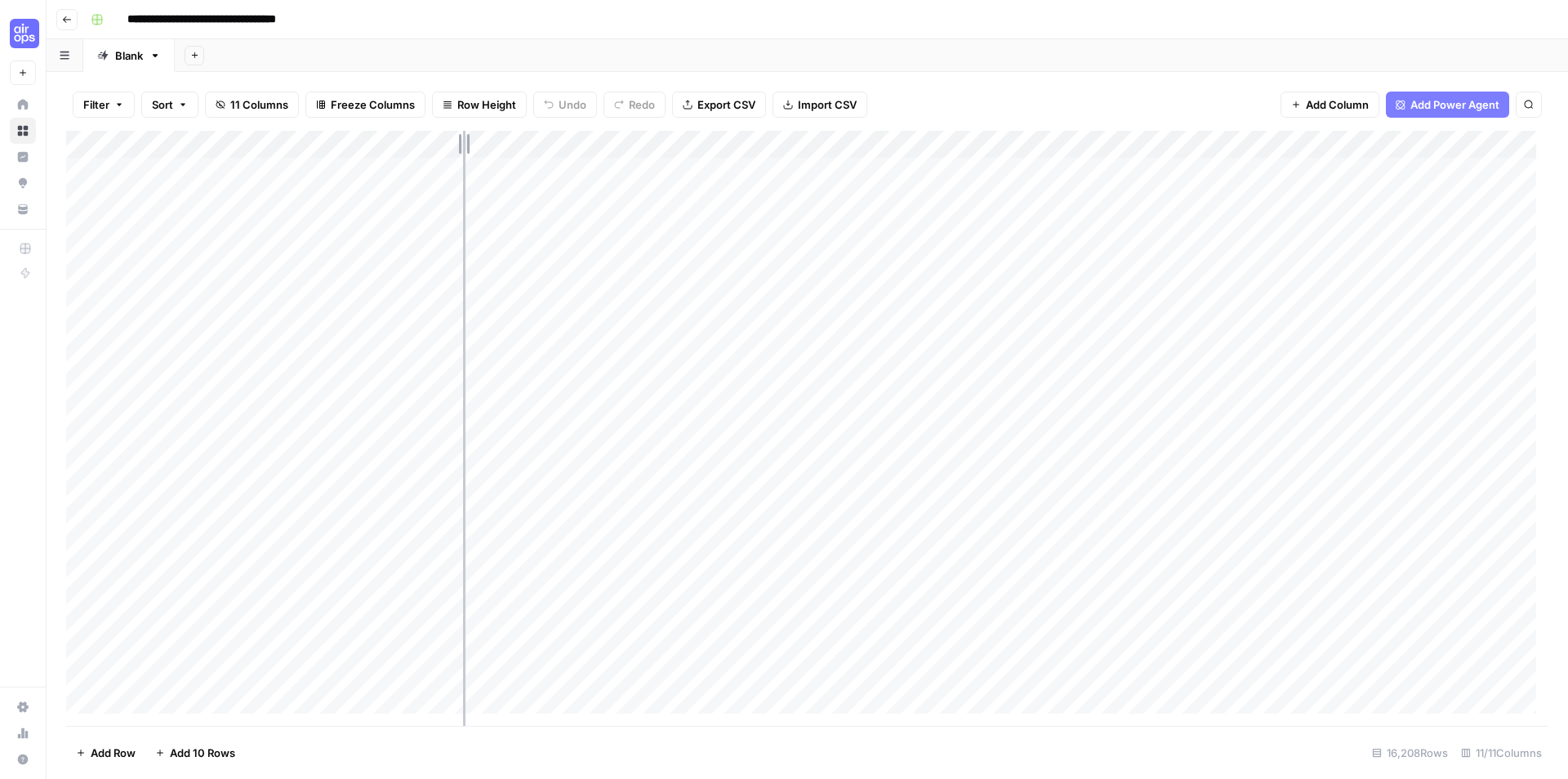
drag, startPoint x: 594, startPoint y: 143, endPoint x: 463, endPoint y: 150, distance: 131.2
click at [463, 150] on div "Add Column" at bounding box center [807, 428] width 1482 height 595
click at [65, 22] on icon "button" at bounding box center [67, 19] width 10 height 10
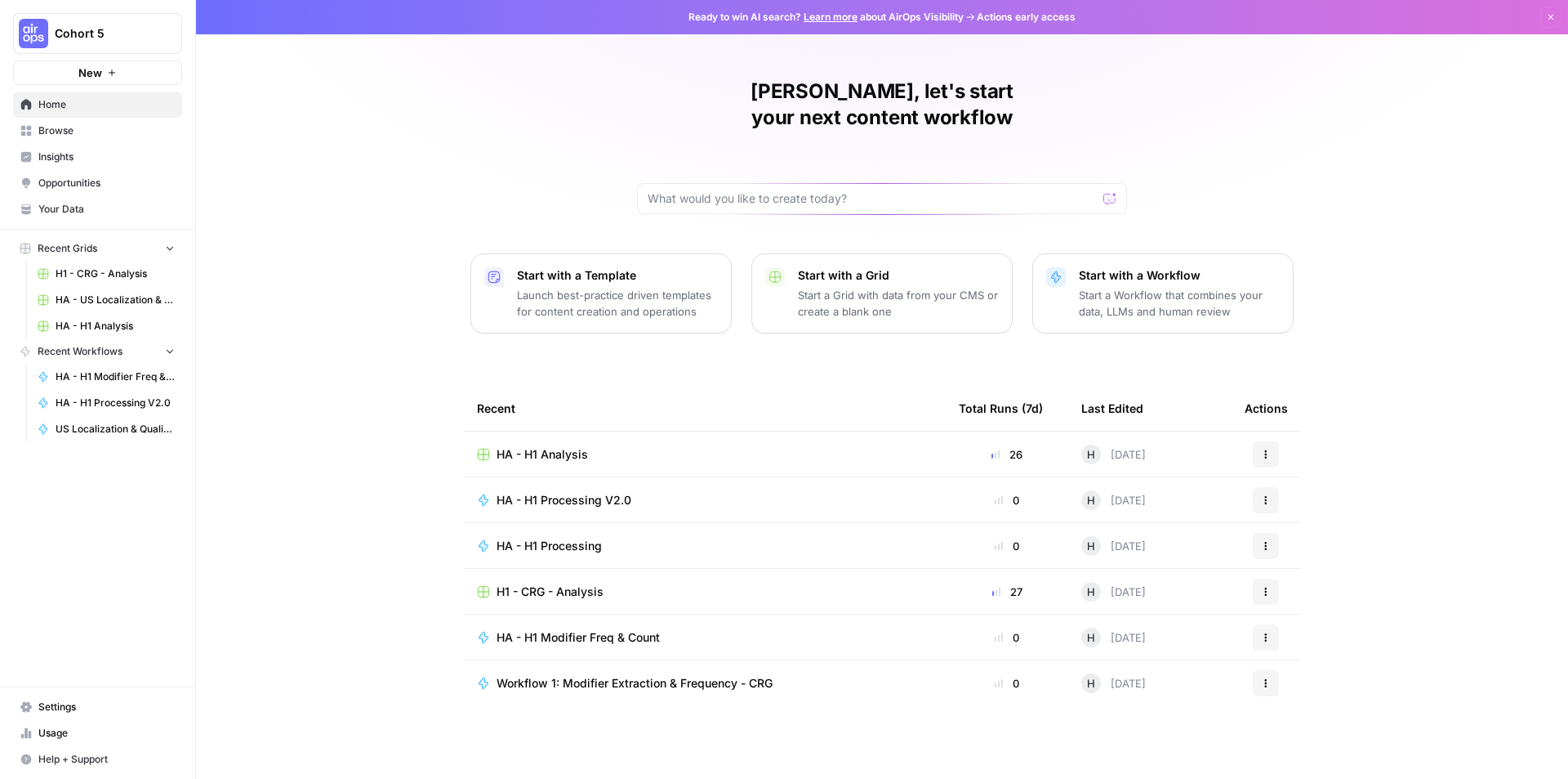
click at [80, 304] on span "HA - US Localization & Quality Check" at bounding box center [115, 300] width 119 height 14
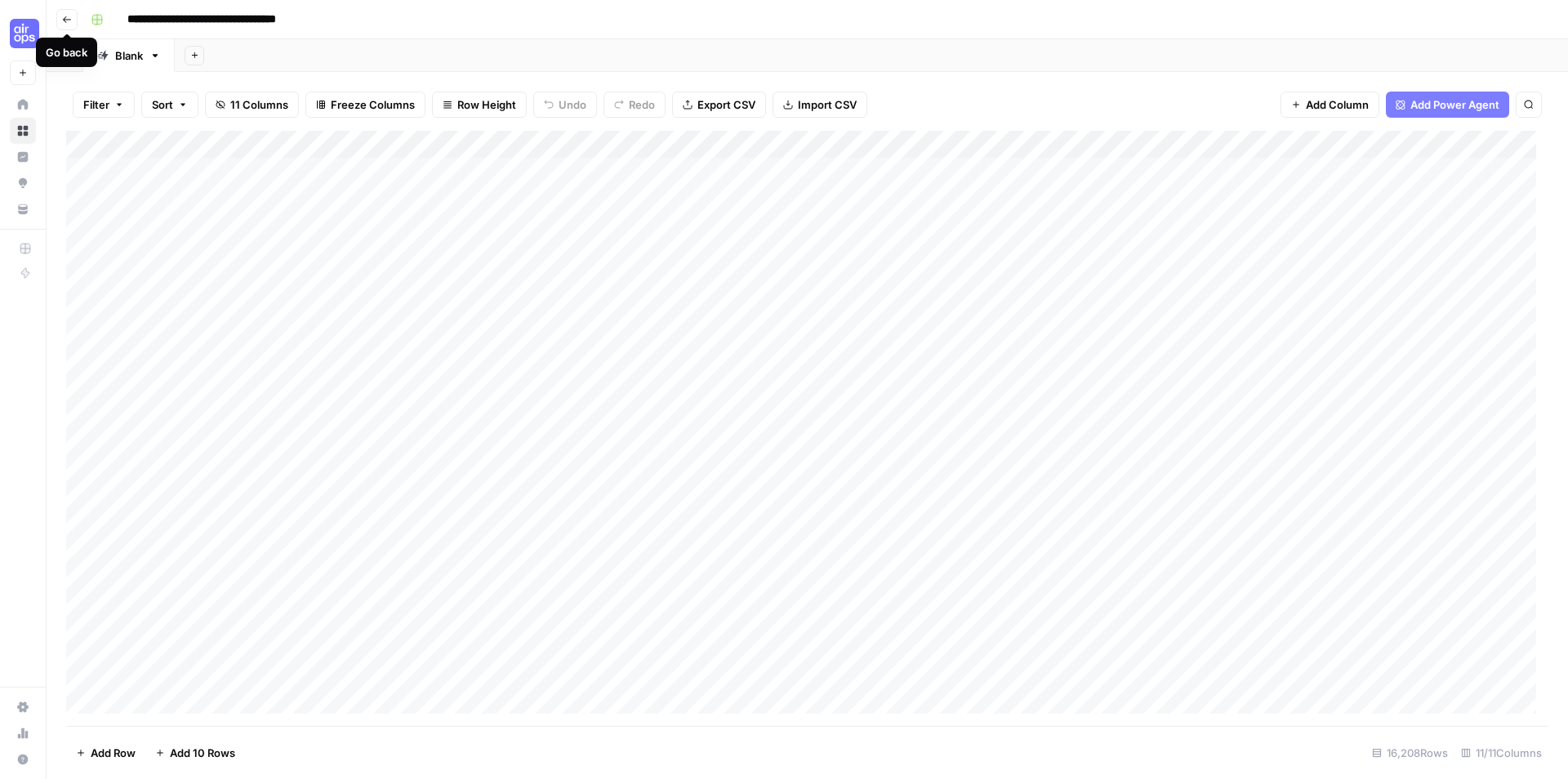
click at [67, 26] on button "Go back" at bounding box center [67, 20] width 22 height 22
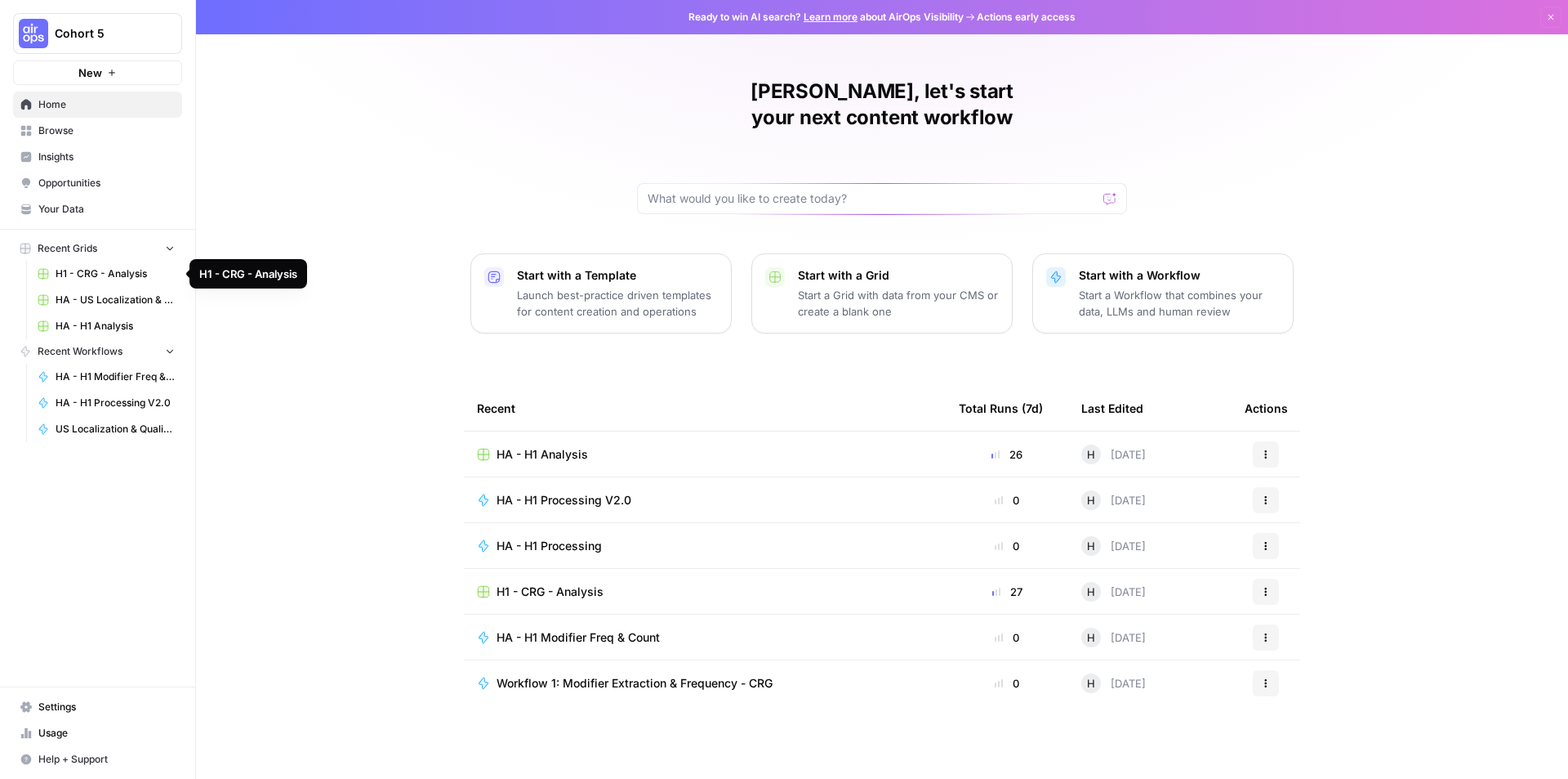
click at [106, 270] on span "H1 - CRG - Analysis" at bounding box center [115, 274] width 119 height 14
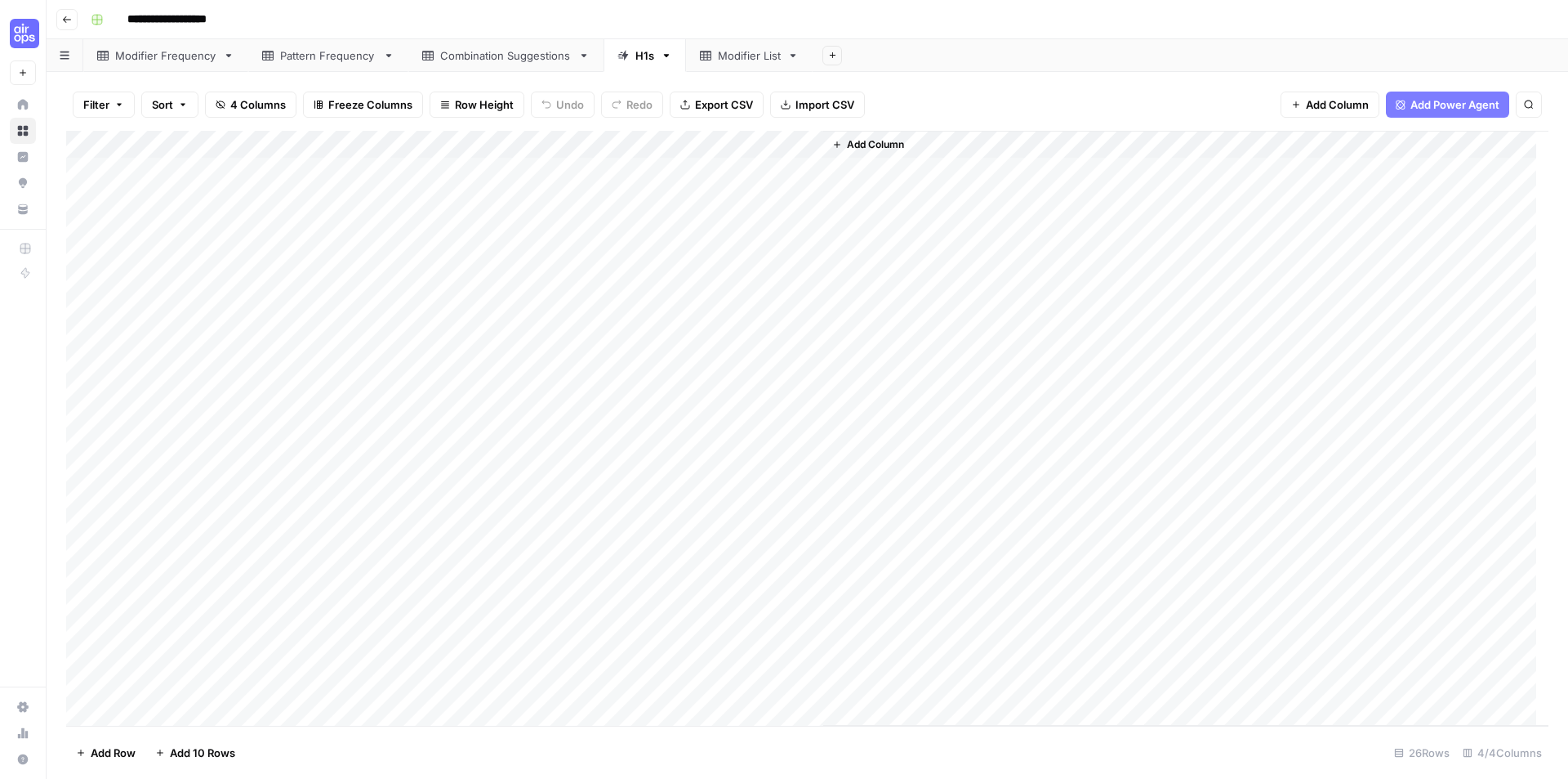
click at [786, 175] on div "Add Column" at bounding box center [807, 428] width 1482 height 595
click at [793, 306] on div "Add Column" at bounding box center [807, 428] width 1482 height 595
click at [773, 257] on div "Add Column" at bounding box center [807, 428] width 1482 height 595
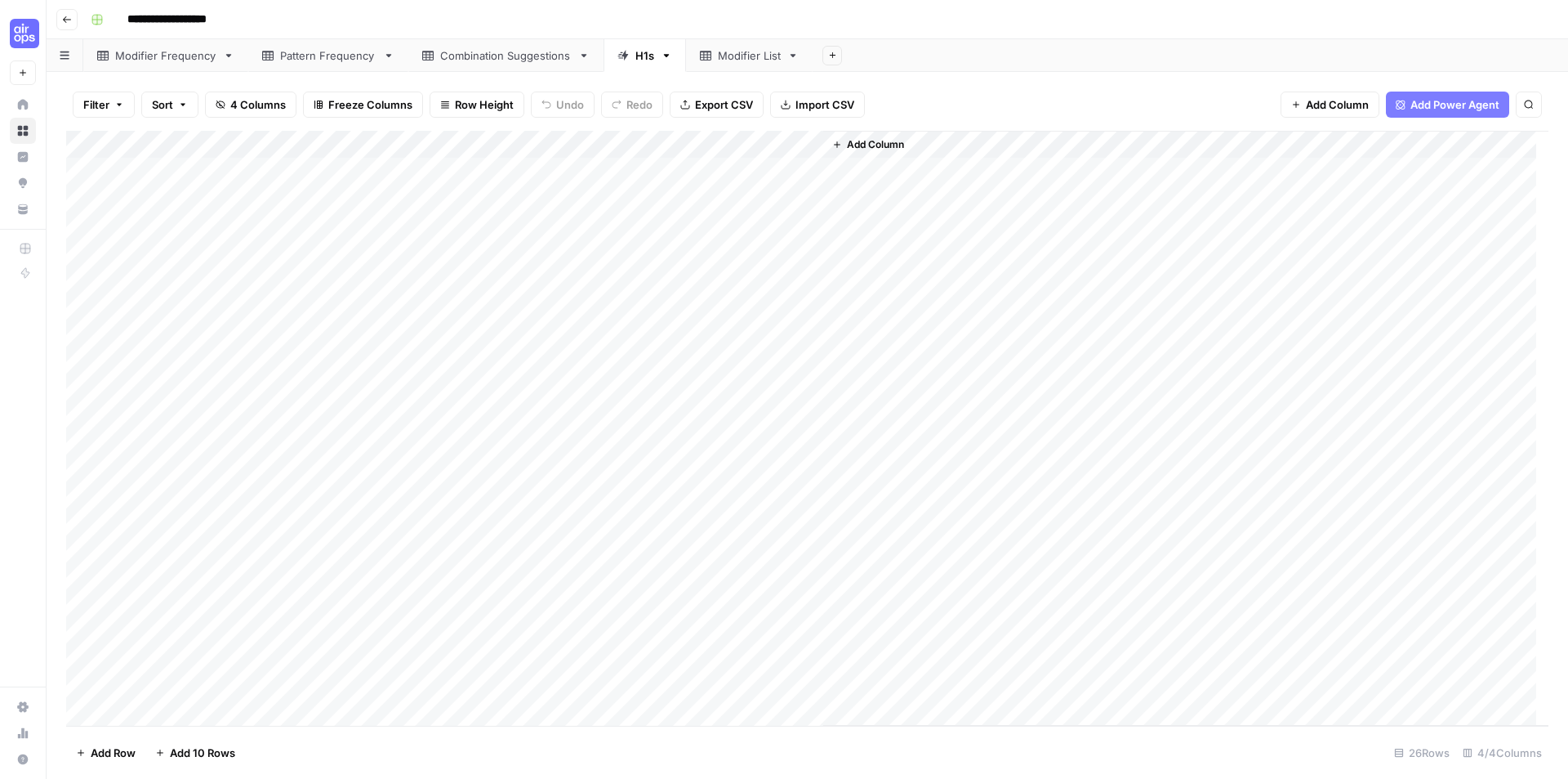
click at [842, 372] on div "Add Column" at bounding box center [1185, 428] width 725 height 595
click at [770, 170] on div "Add Column" at bounding box center [807, 428] width 1482 height 595
click at [993, 374] on div "Add Column" at bounding box center [1185, 428] width 725 height 595
click at [773, 174] on div "Add Column" at bounding box center [807, 428] width 1482 height 595
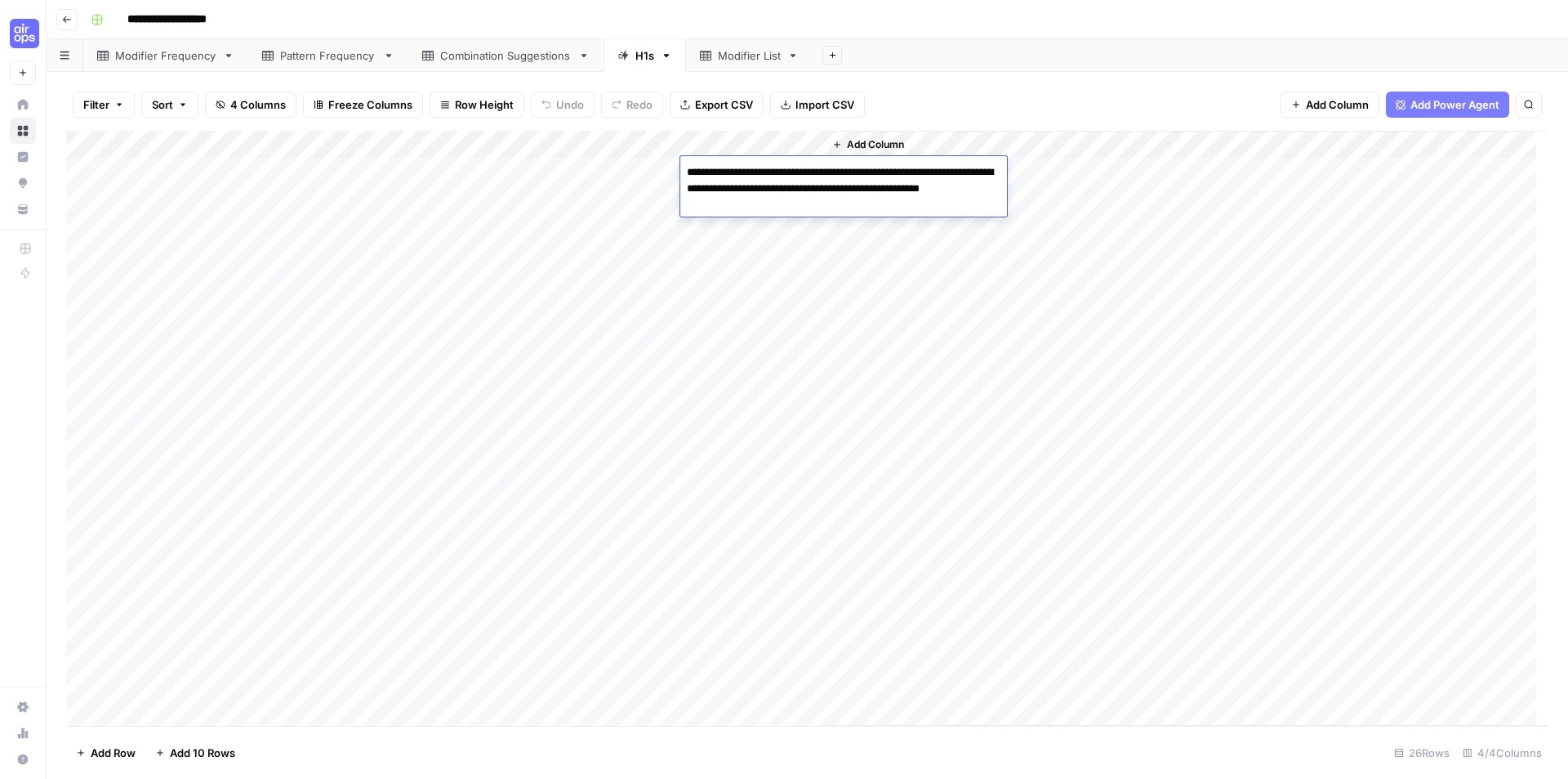
click at [773, 174] on textarea "**********" at bounding box center [844, 189] width 327 height 56
click at [926, 379] on div "Add Column" at bounding box center [1185, 428] width 725 height 595
click at [779, 176] on div "Add Column" at bounding box center [807, 428] width 1482 height 595
click at [928, 329] on div "Add Column" at bounding box center [1185, 428] width 725 height 595
click at [749, 202] on div "Add Column" at bounding box center [807, 428] width 1482 height 595
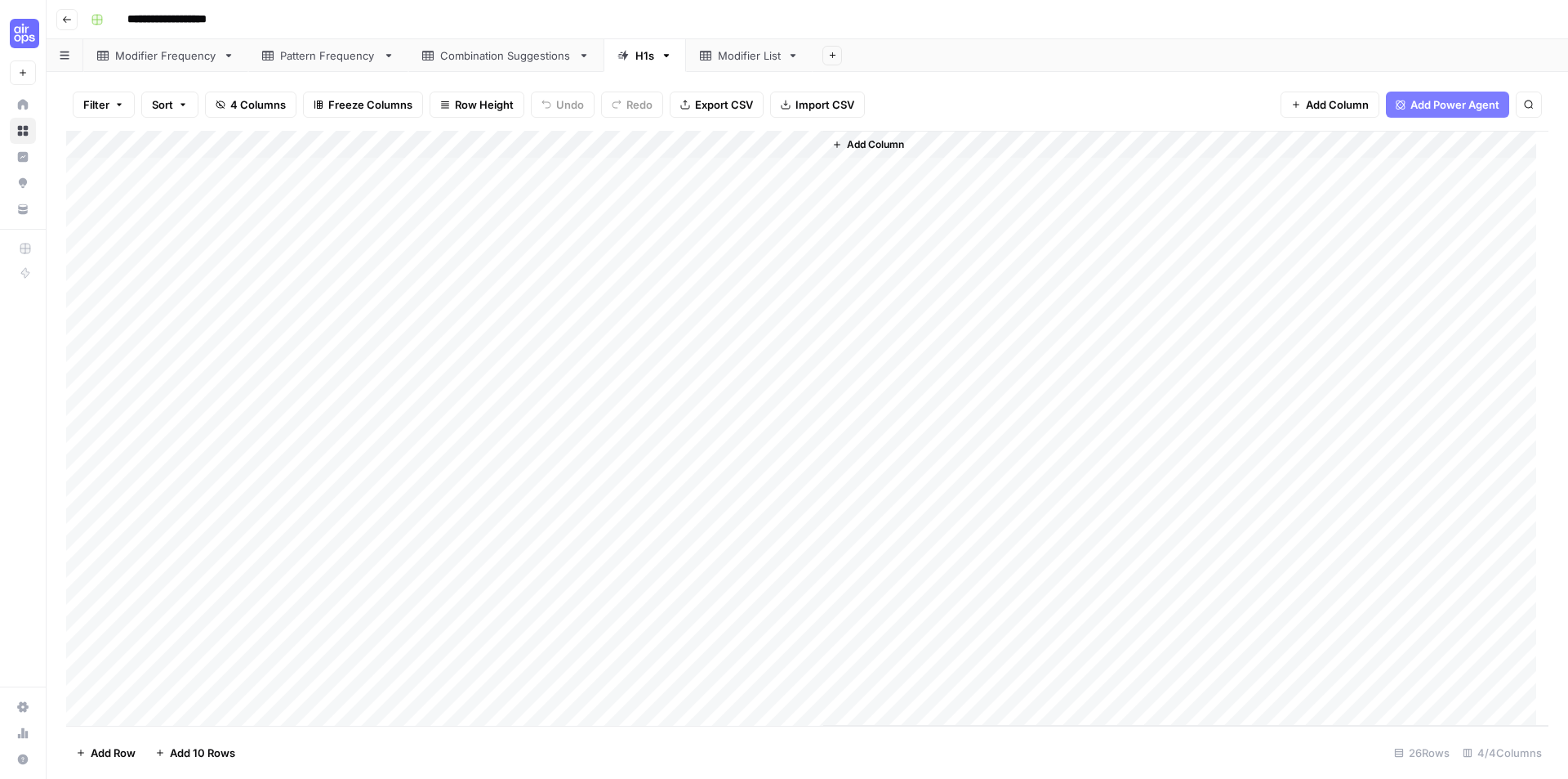
click at [749, 202] on div "Add Column" at bounding box center [807, 428] width 1482 height 595
click at [874, 300] on div "Add Column" at bounding box center [1185, 428] width 725 height 595
drag, startPoint x: 765, startPoint y: 174, endPoint x: 913, endPoint y: 482, distance: 341.7
click at [776, 545] on div "Add Column" at bounding box center [807, 428] width 1482 height 595
click at [1013, 419] on div "Add Column" at bounding box center [1185, 428] width 725 height 595
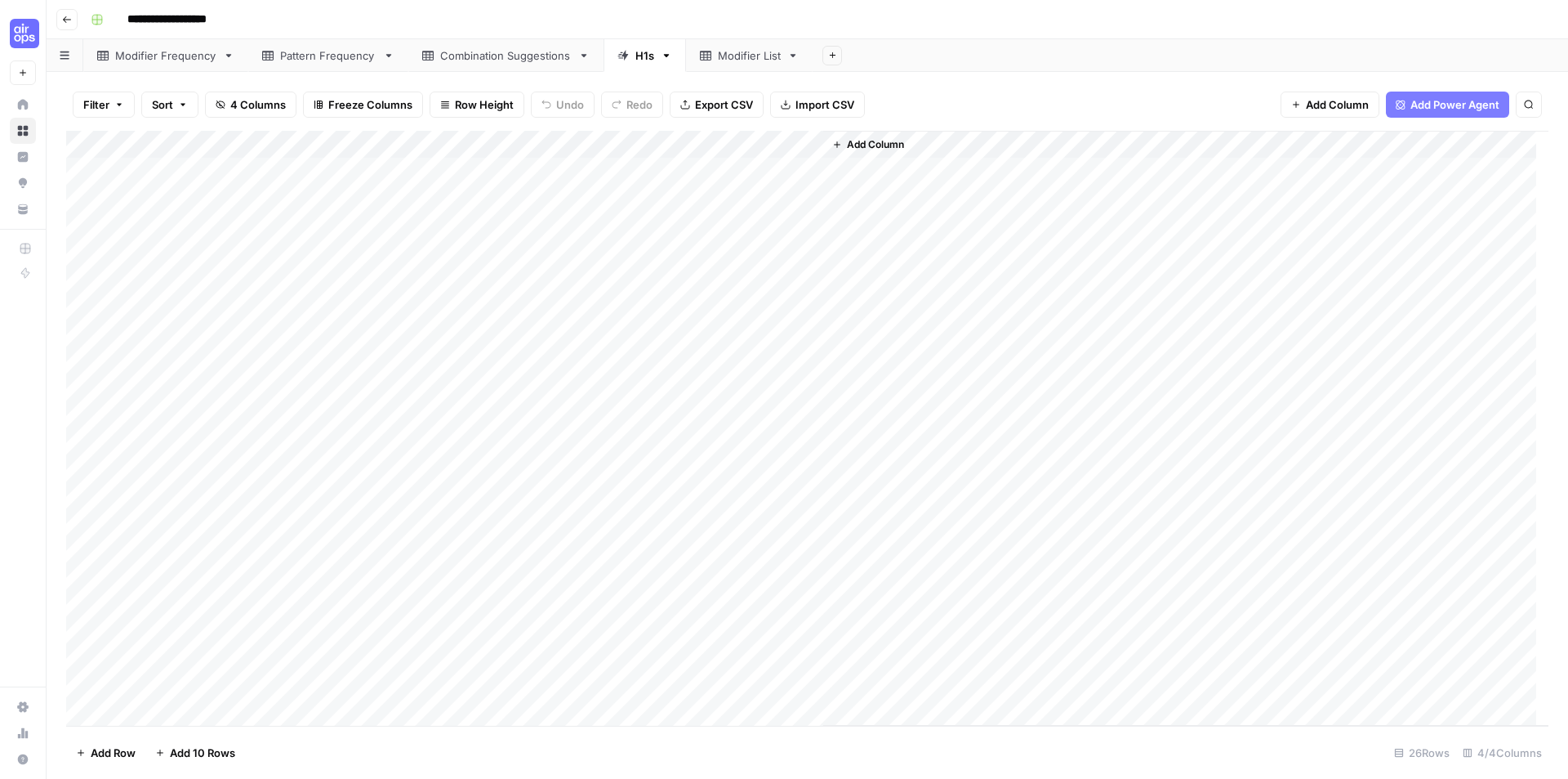
click at [775, 304] on div "Add Column" at bounding box center [807, 428] width 1482 height 595
click at [765, 171] on div "Add Column" at bounding box center [807, 428] width 1482 height 595
click at [835, 279] on div "Add Column" at bounding box center [1185, 428] width 725 height 595
click at [781, 176] on div "Add Column" at bounding box center [807, 428] width 1482 height 595
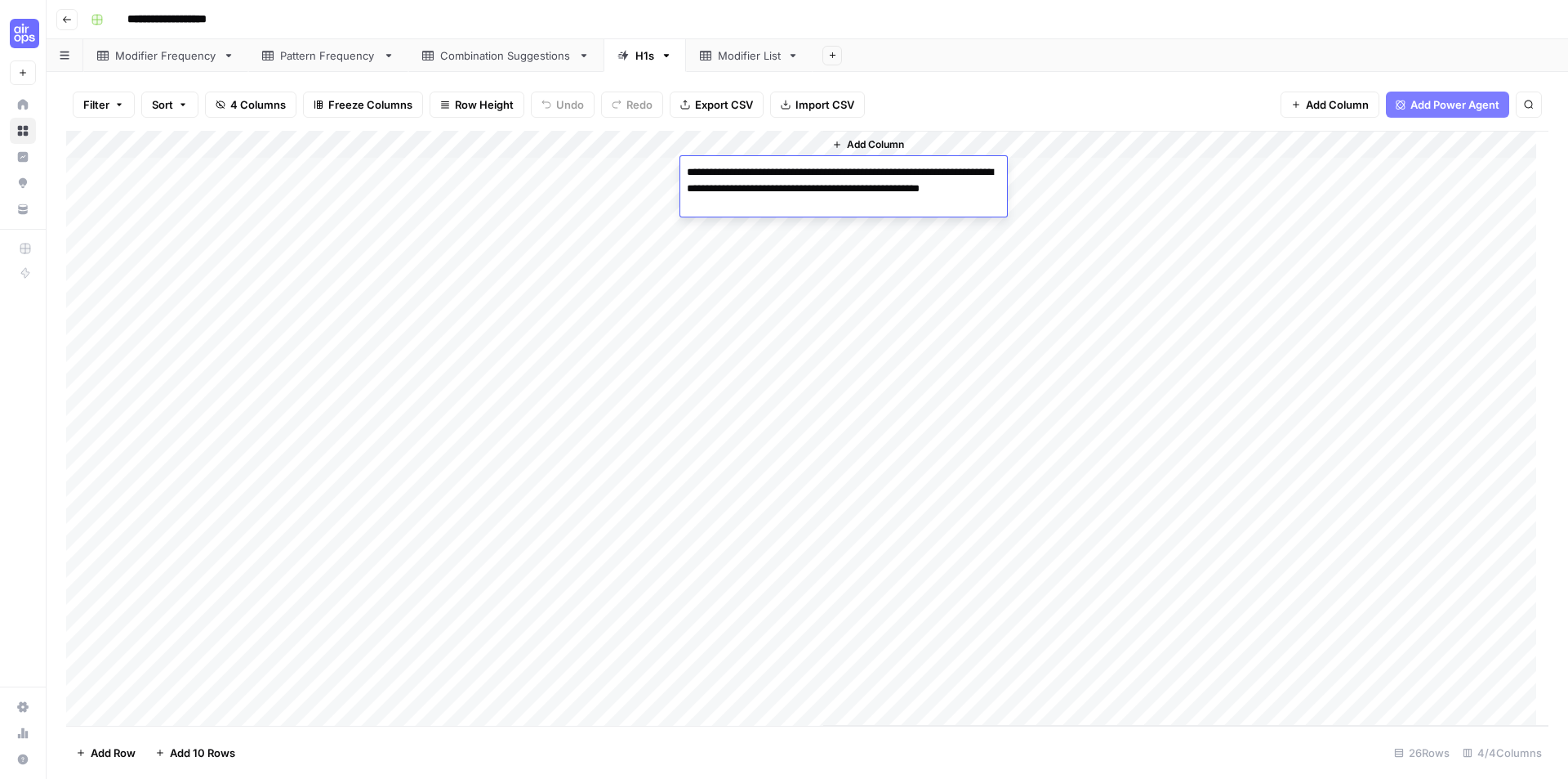
click at [781, 176] on textarea "**********" at bounding box center [844, 189] width 327 height 56
click at [768, 227] on div "Add Column" at bounding box center [807, 428] width 1482 height 595
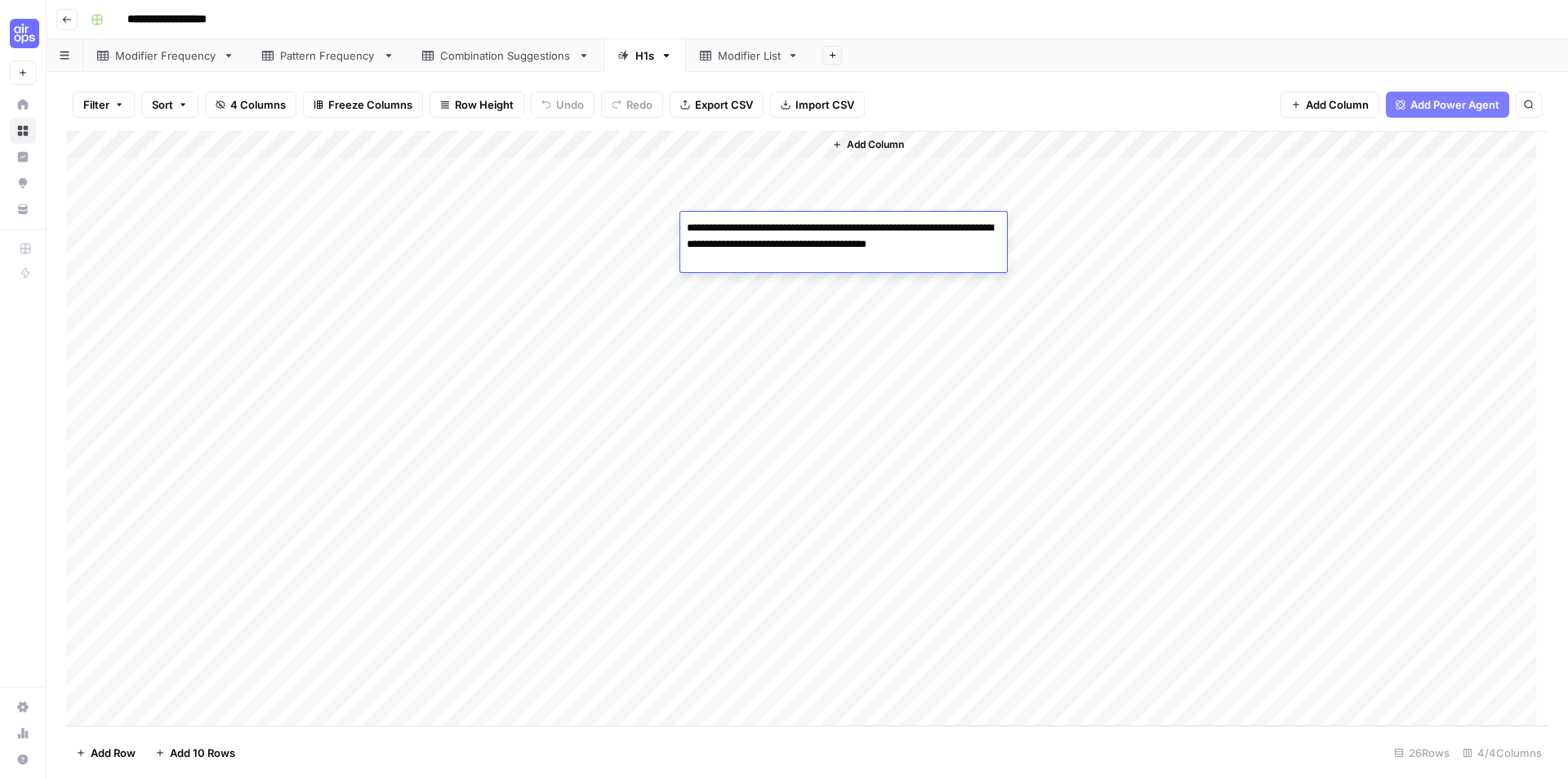
click at [779, 202] on div "Add Column" at bounding box center [807, 428] width 1482 height 595
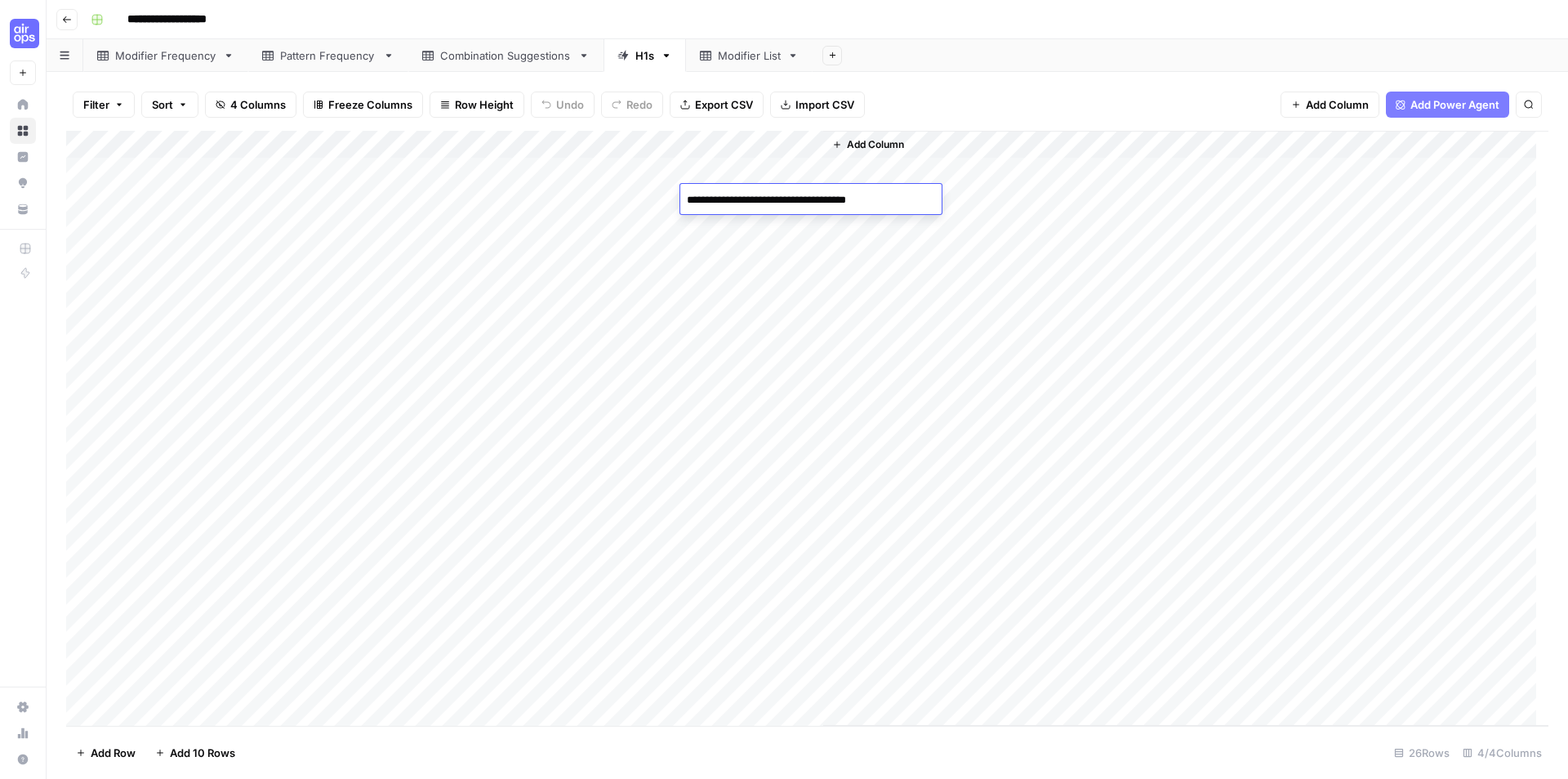
click at [779, 202] on textarea "**********" at bounding box center [811, 199] width 262 height 23
click at [814, 168] on div "Add Column" at bounding box center [807, 428] width 1482 height 595
click at [927, 304] on div "Add Column" at bounding box center [1185, 428] width 725 height 595
click at [209, 169] on div "Add Column" at bounding box center [807, 428] width 1482 height 595
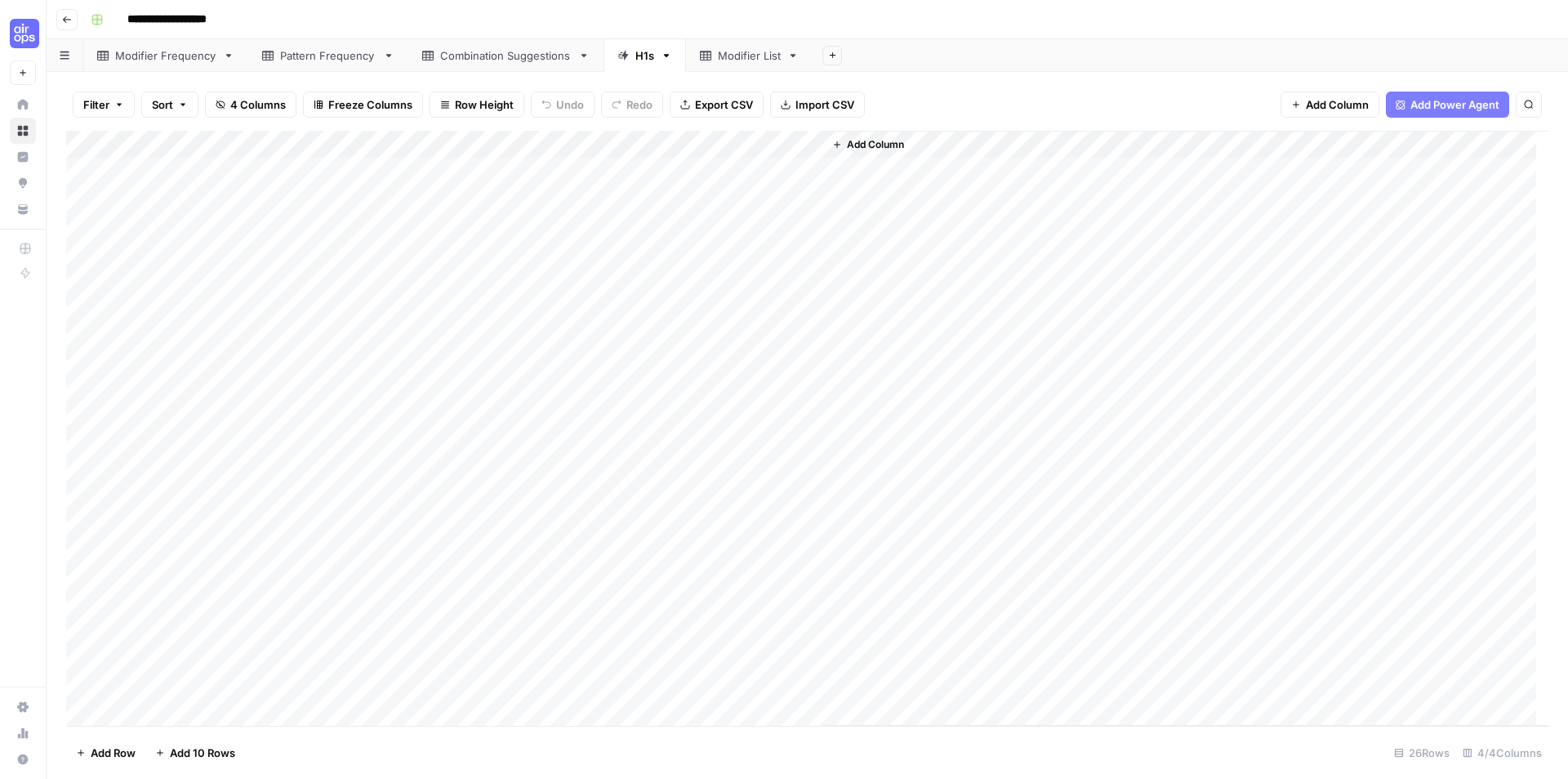
click at [209, 169] on div "Add Column" at bounding box center [807, 428] width 1482 height 595
click at [749, 170] on div "Add Column" at bounding box center [807, 428] width 1482 height 595
click at [801, 268] on div "Add Column" at bounding box center [807, 428] width 1482 height 595
click at [750, 172] on div "Add Column" at bounding box center [807, 428] width 1482 height 595
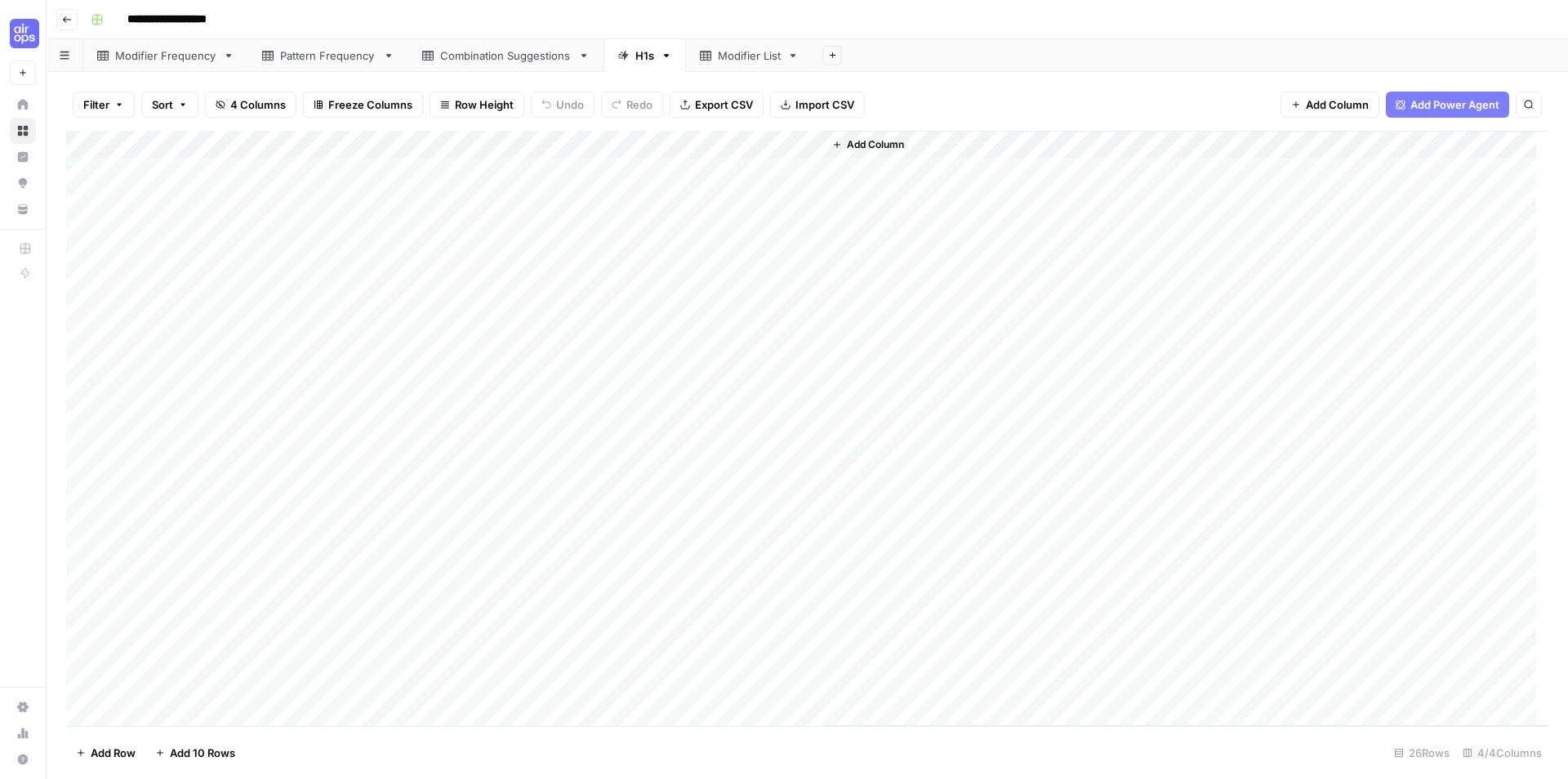
click at [750, 172] on div "Add Column" at bounding box center [807, 428] width 1482 height 595
click at [849, 174] on textarea "**********" at bounding box center [844, 189] width 327 height 56
drag, startPoint x: 849, startPoint y: 174, endPoint x: 934, endPoint y: 170, distance: 85.1
click at [934, 170] on textarea "**********" at bounding box center [844, 189] width 327 height 56
click at [753, 187] on textarea "**********" at bounding box center [844, 189] width 327 height 56
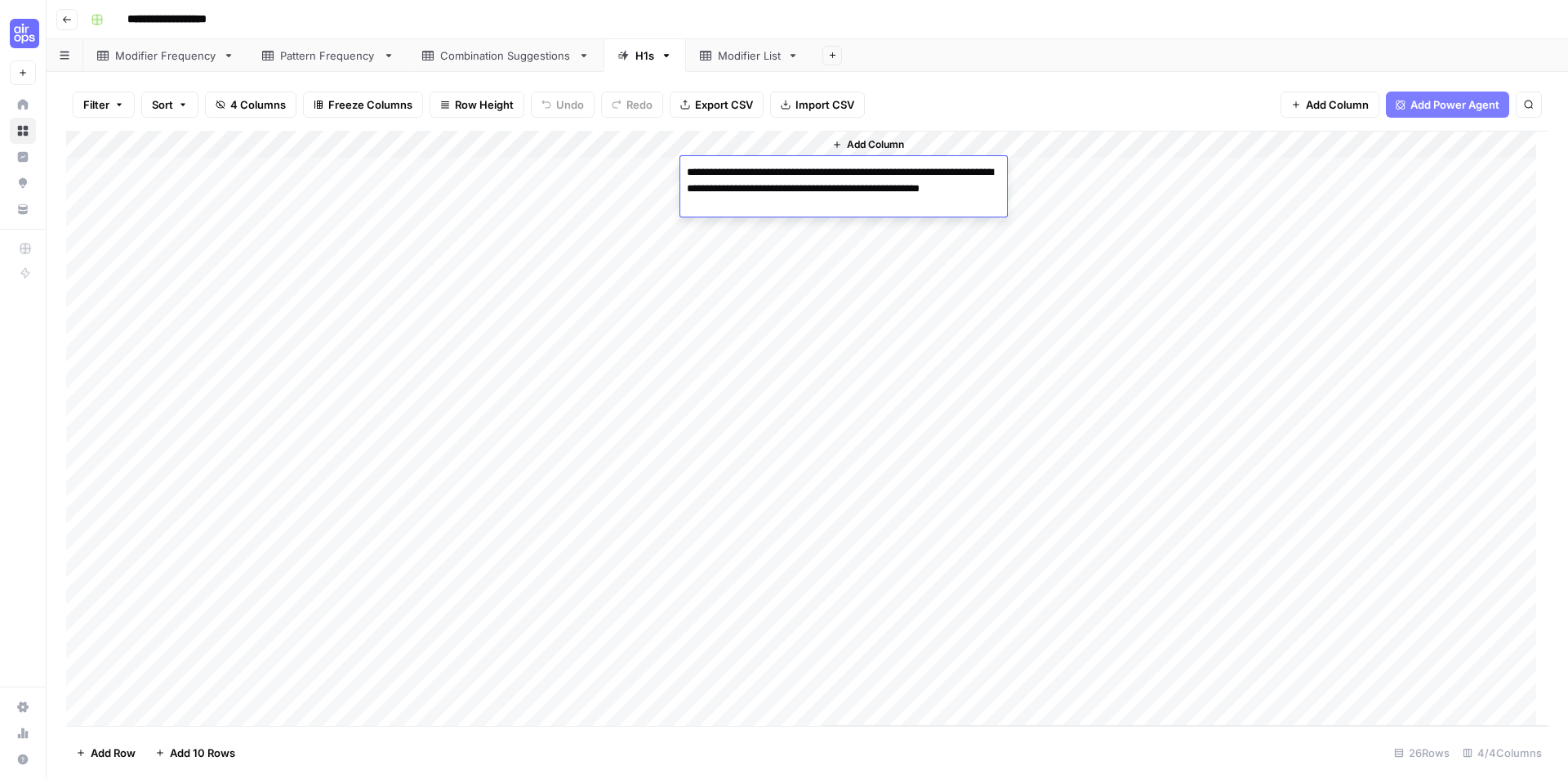
drag, startPoint x: 753, startPoint y: 187, endPoint x: 835, endPoint y: 183, distance: 82.1
click at [835, 183] on textarea "**********" at bounding box center [844, 189] width 327 height 56
click at [896, 182] on textarea "**********" at bounding box center [844, 189] width 327 height 56
drag, startPoint x: 896, startPoint y: 182, endPoint x: 953, endPoint y: 182, distance: 57.0
click at [953, 182] on textarea "**********" at bounding box center [844, 189] width 327 height 56
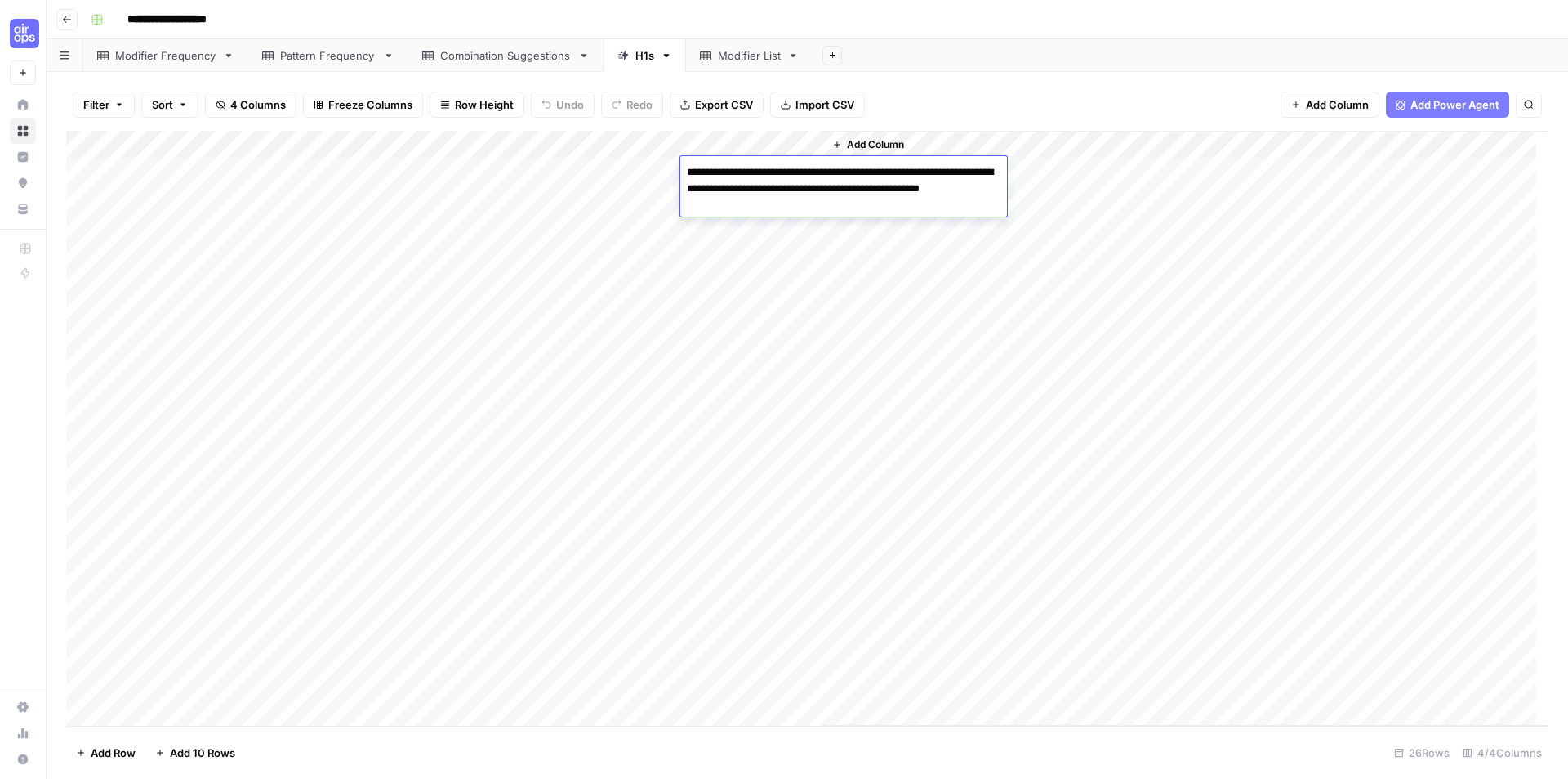
click at [1077, 443] on div "Add Column" at bounding box center [1185, 428] width 725 height 595
drag, startPoint x: 719, startPoint y: 168, endPoint x: 776, endPoint y: 686, distance: 521.1
click at [776, 686] on div "Add Column" at bounding box center [807, 428] width 1482 height 595
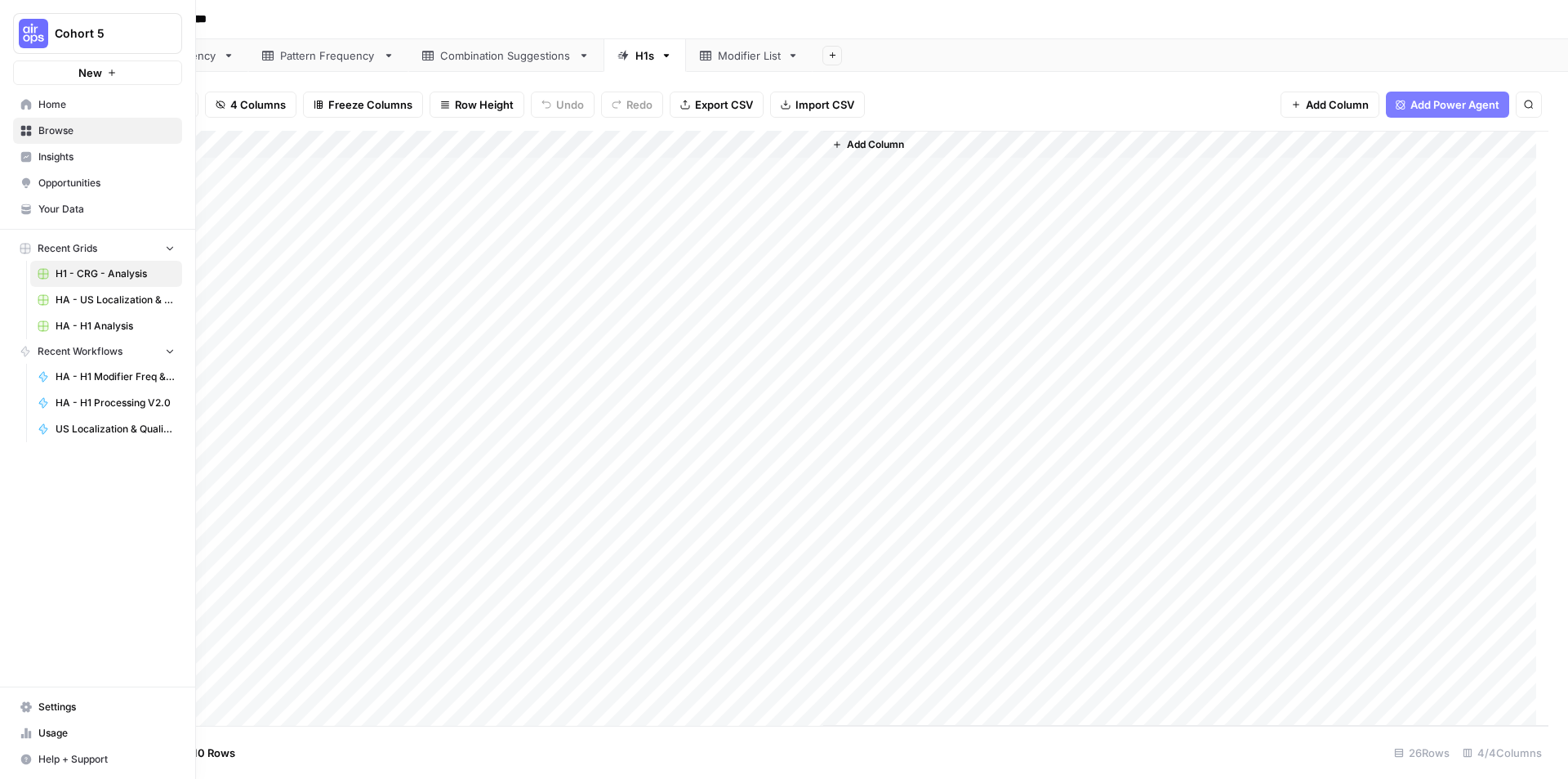
click at [28, 104] on icon at bounding box center [27, 105] width 11 height 11
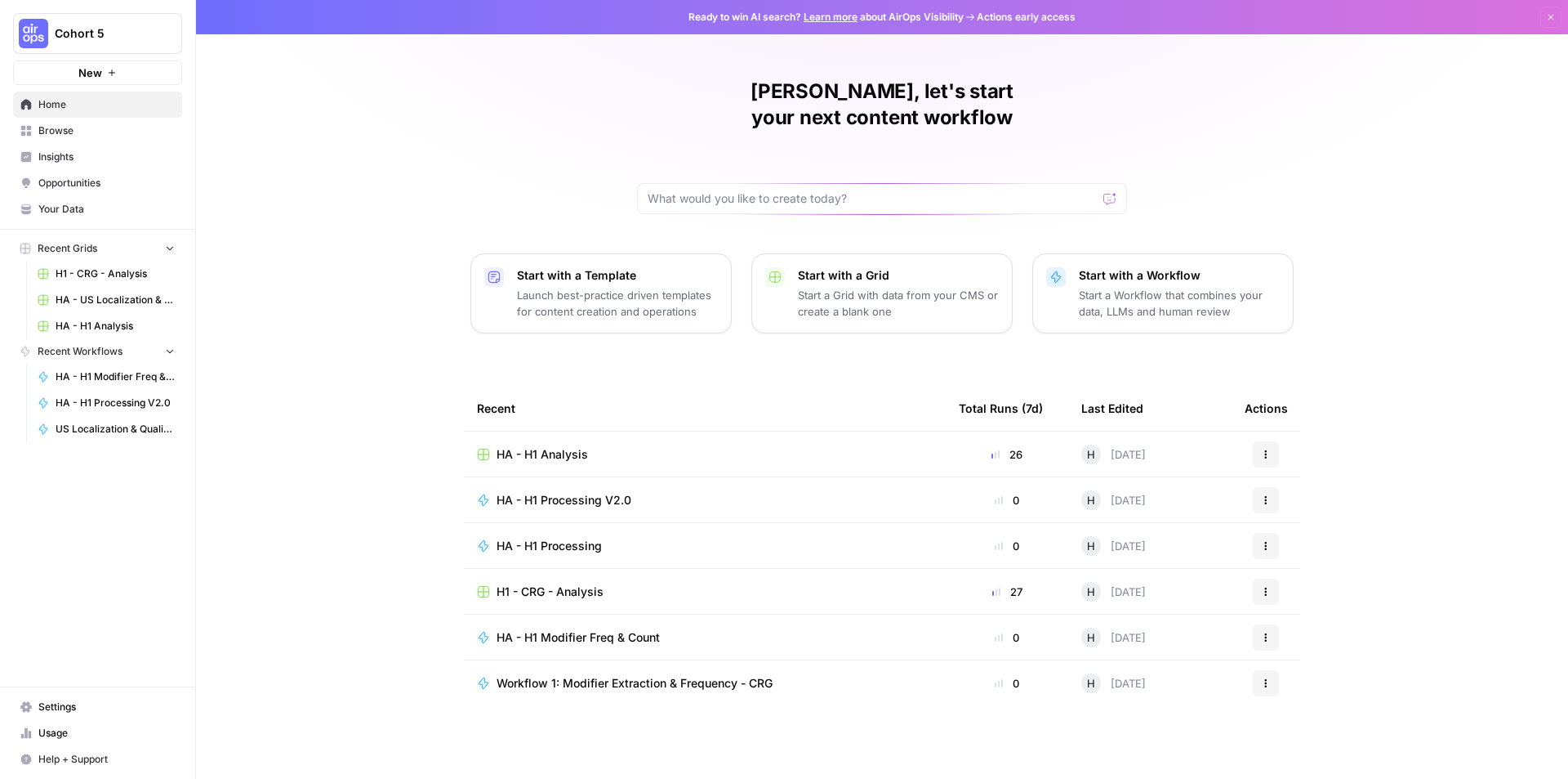
click at [125, 297] on span "HA - US Localization & Quality Check" at bounding box center [115, 300] width 119 height 14
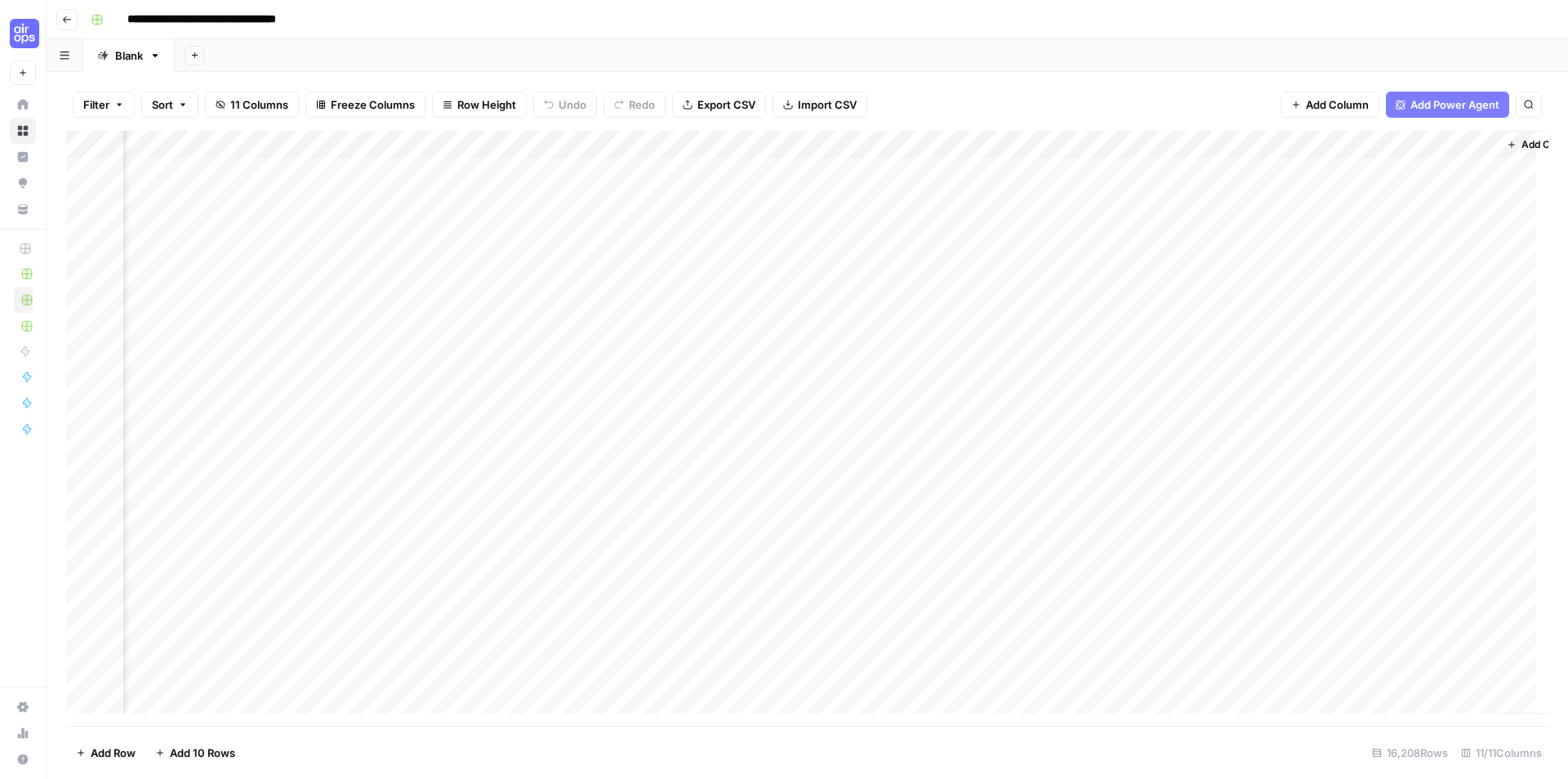
scroll to position [0, 740]
click at [949, 165] on div "Add Column" at bounding box center [807, 428] width 1482 height 595
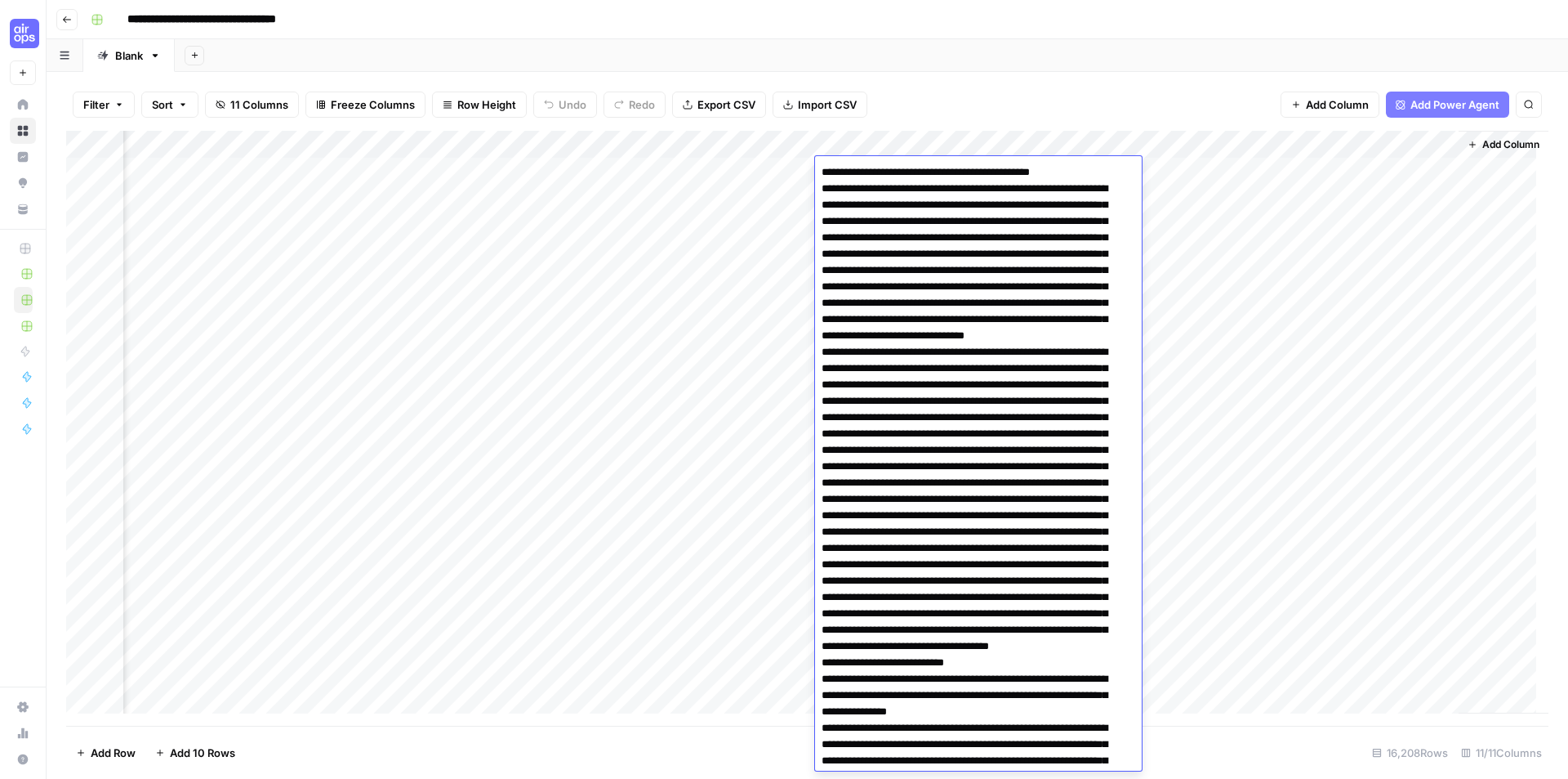
scroll to position [720, 0]
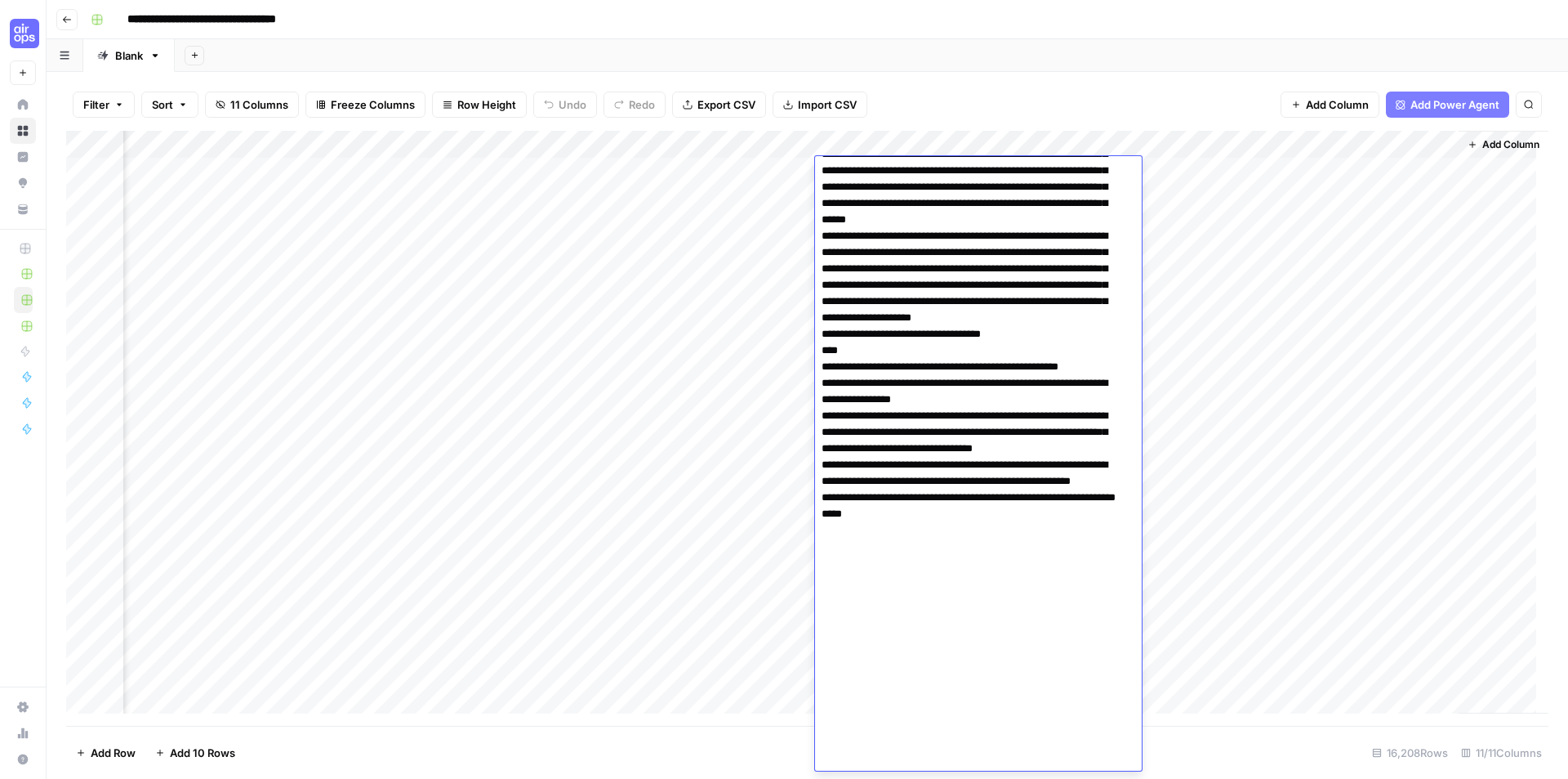
click at [1335, 329] on div "Add Column" at bounding box center [807, 428] width 1482 height 595
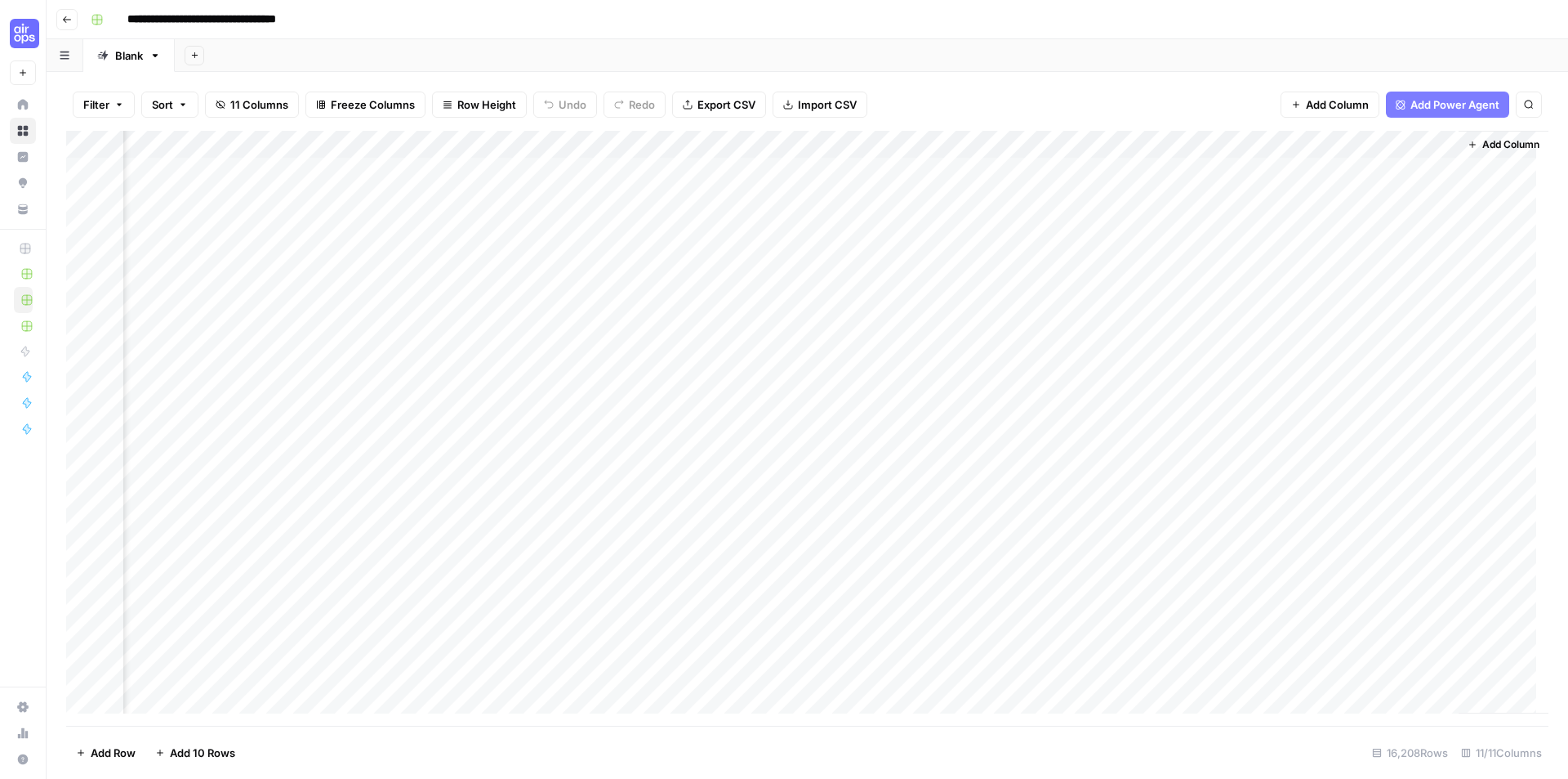
click at [902, 172] on div "Add Column" at bounding box center [807, 428] width 1482 height 595
click at [1424, 171] on div "Add Column" at bounding box center [807, 428] width 1482 height 595
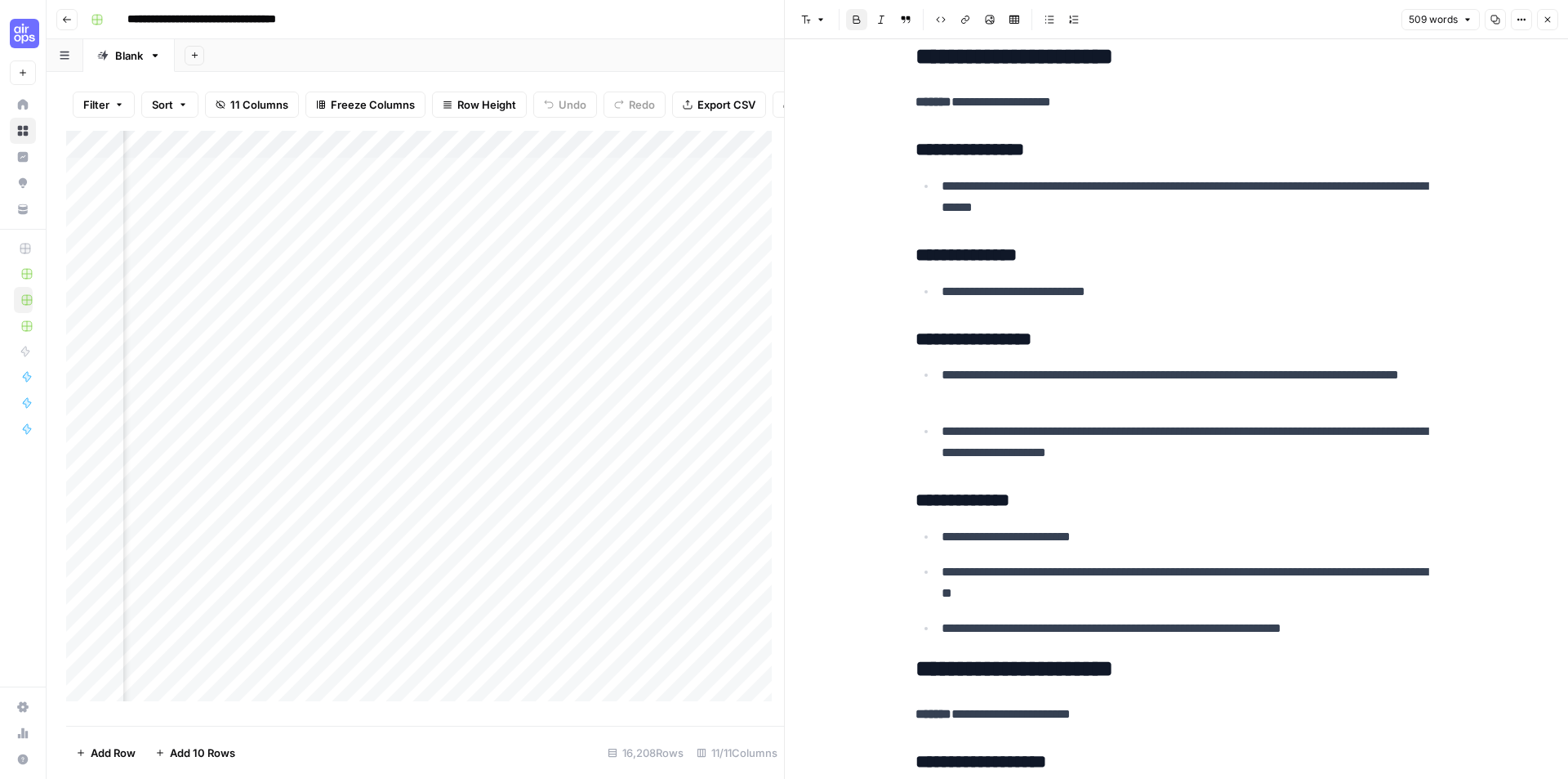
scroll to position [1634, 0]
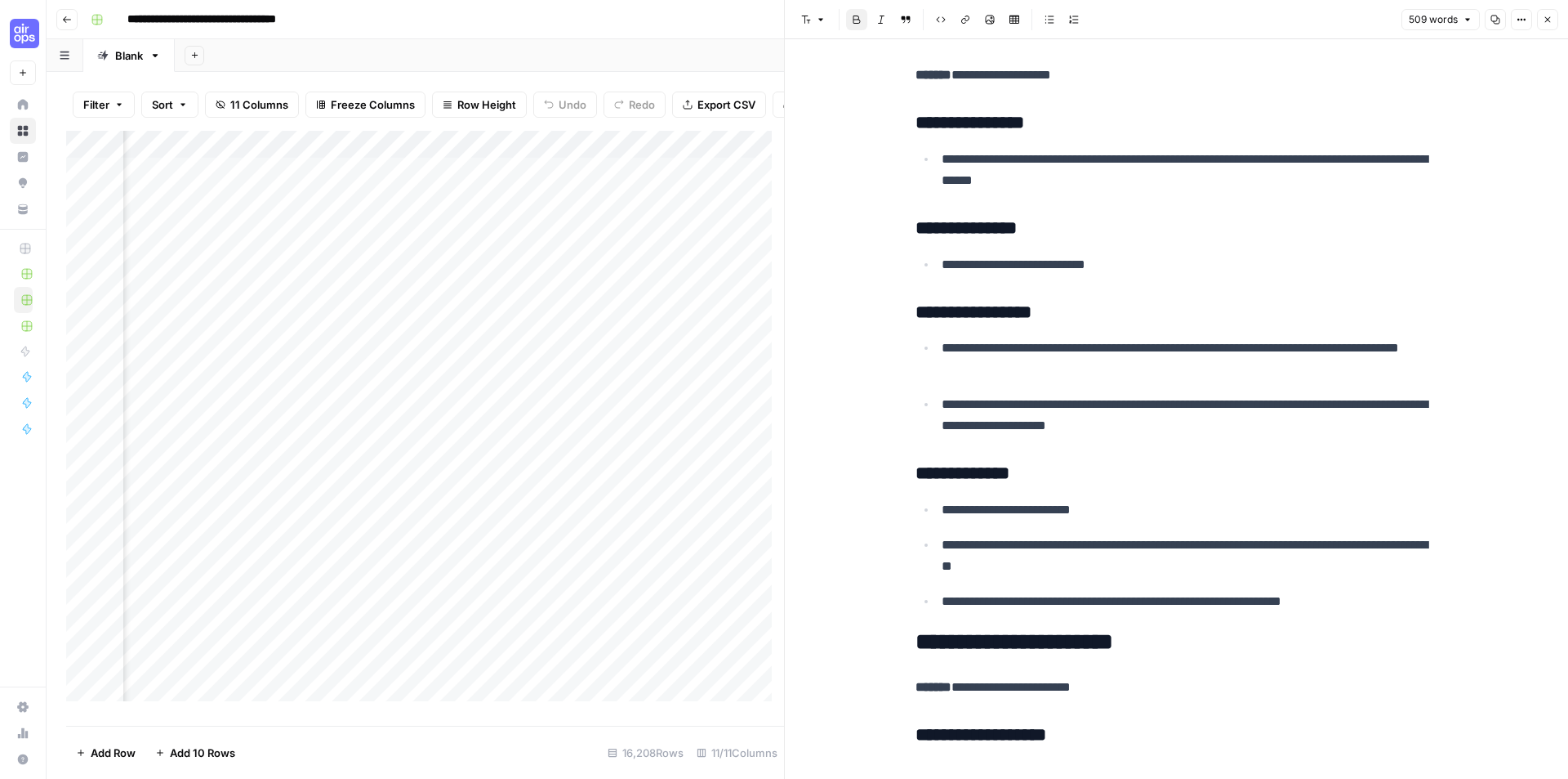
click at [1549, 21] on icon "button" at bounding box center [1547, 19] width 10 height 10
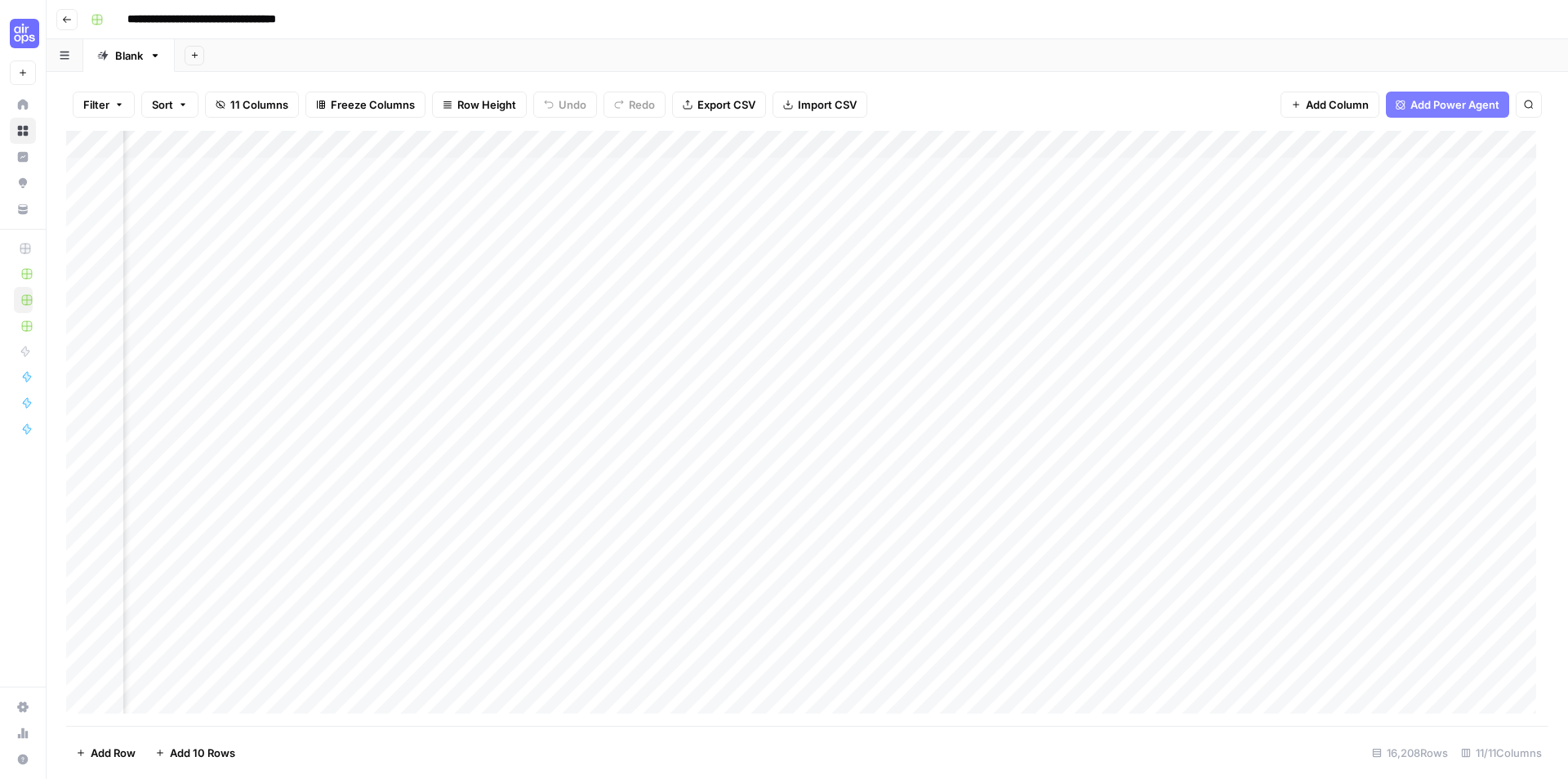
scroll to position [0, 740]
click at [1316, 167] on div "Add Column" at bounding box center [807, 428] width 1482 height 595
click at [1316, 167] on div at bounding box center [1371, 171] width 150 height 30
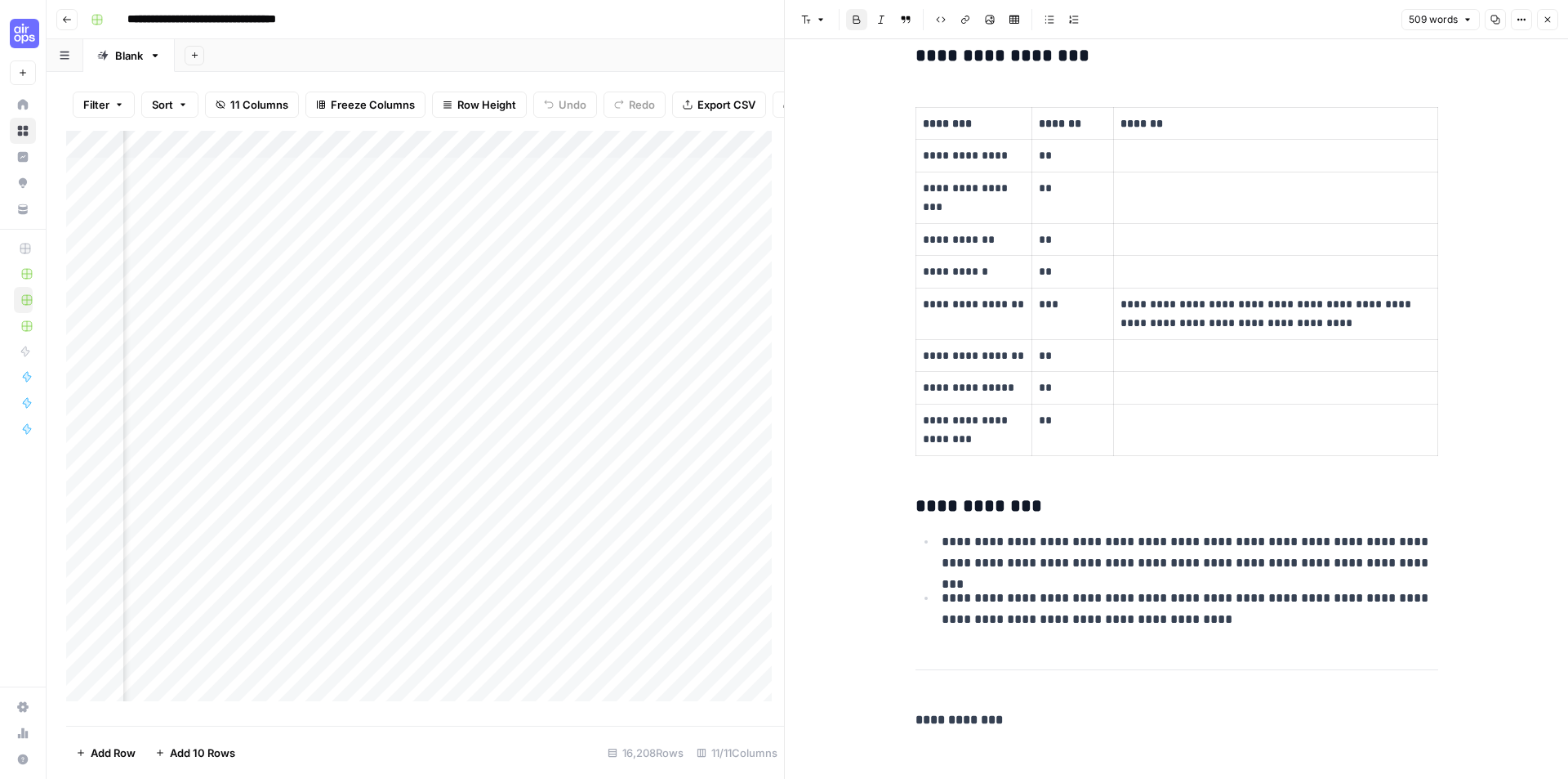
scroll to position [2325, 0]
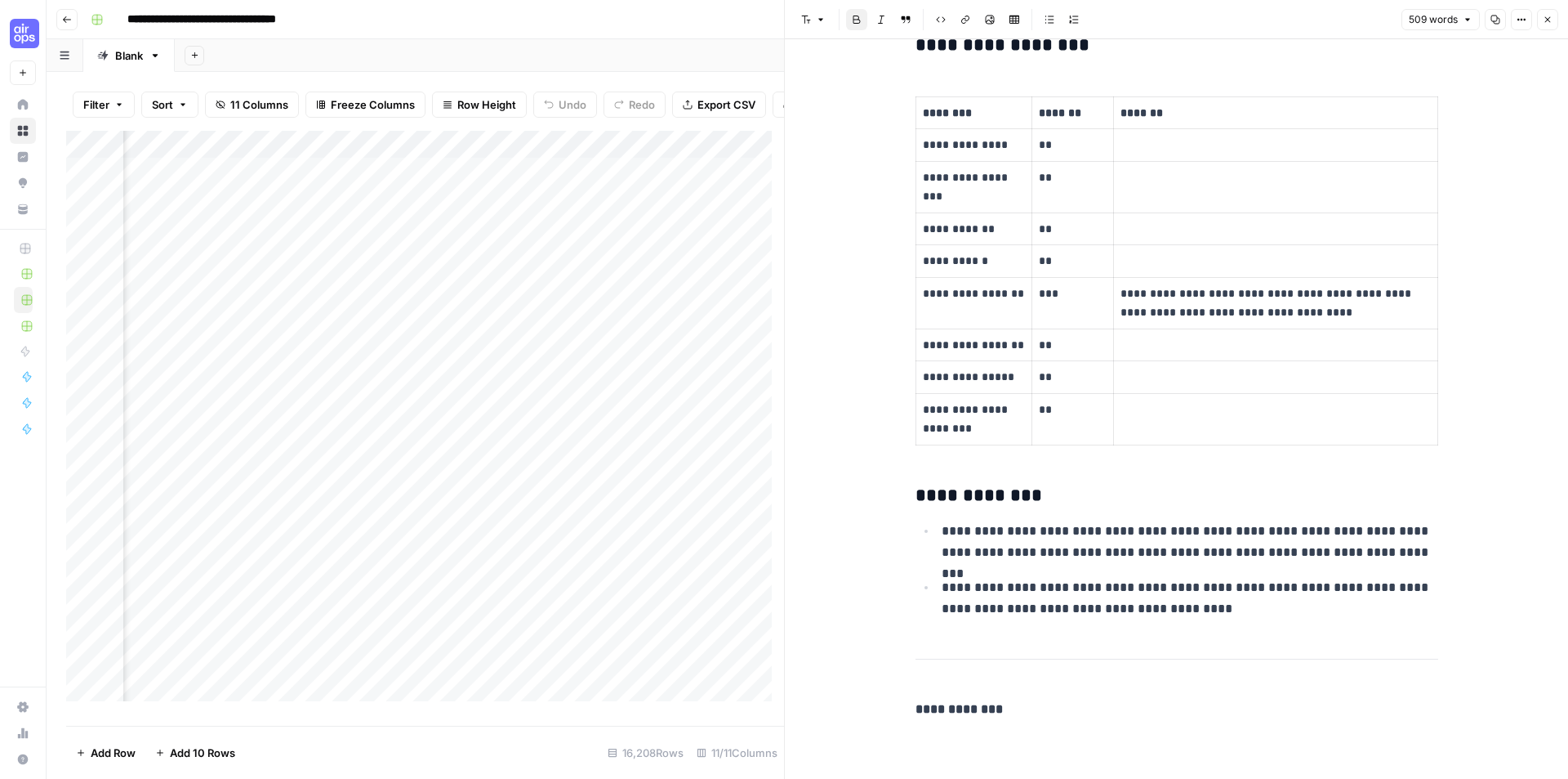
click at [1554, 17] on button "Close" at bounding box center [1548, 20] width 22 height 22
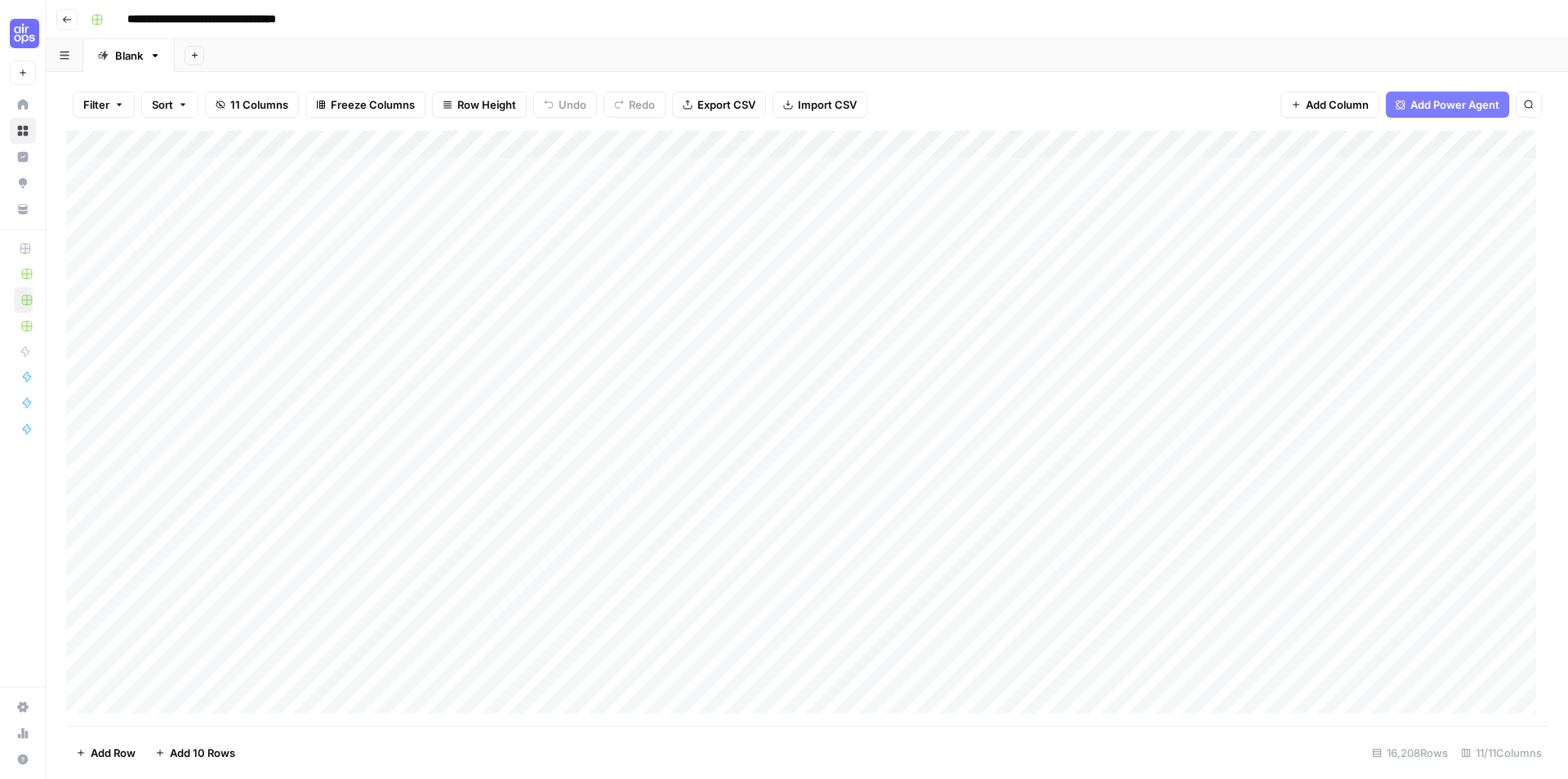
click at [1130, 85] on div "Filter Sort 11 Columns Freeze Columns Row Height Undo Redo Export CSV Import CS…" at bounding box center [807, 105] width 1482 height 52
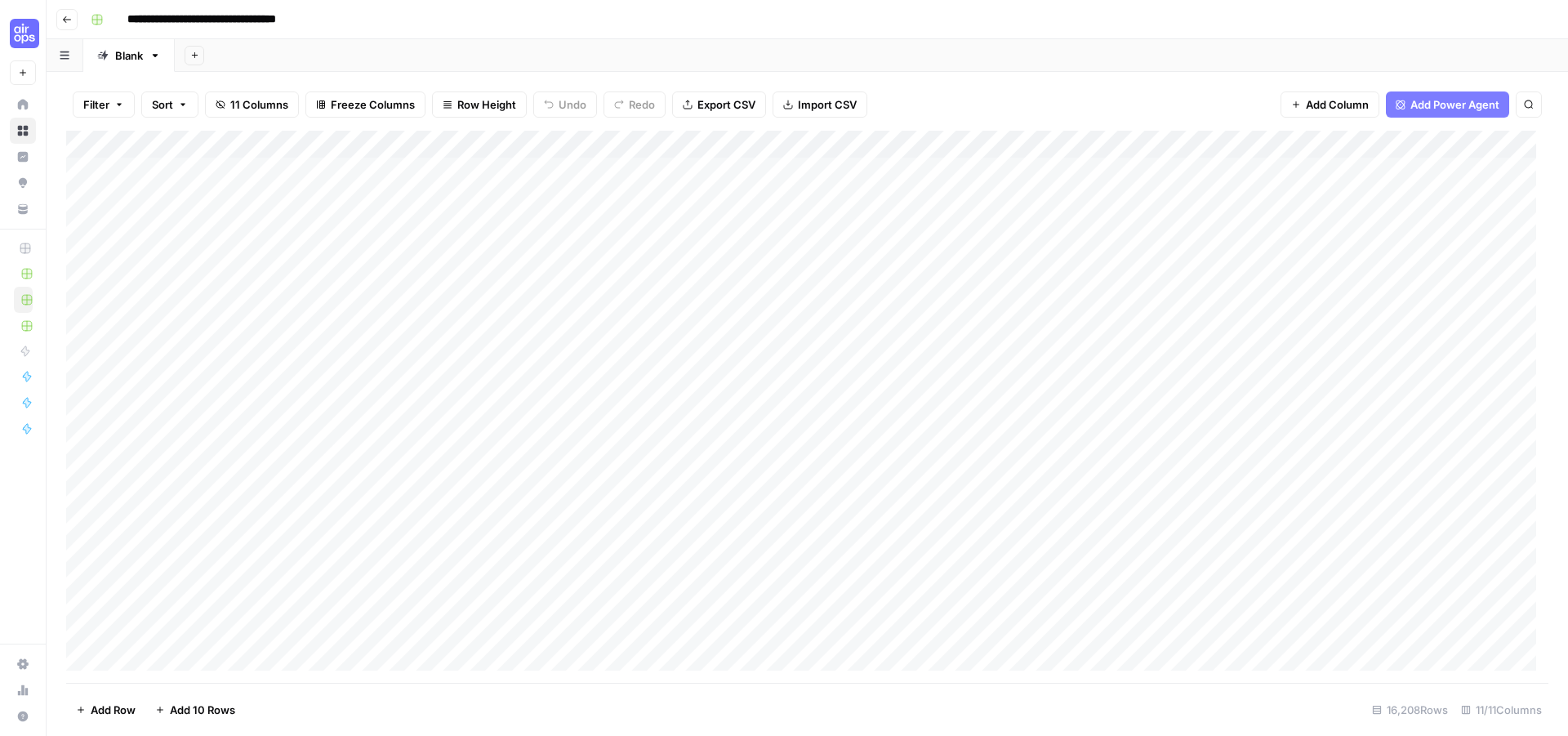
click at [314, 174] on div "Add Column" at bounding box center [807, 407] width 1482 height 552
click at [318, 194] on div "Add Column" at bounding box center [807, 407] width 1482 height 552
click at [265, 170] on div "Add Column" at bounding box center [807, 407] width 1482 height 552
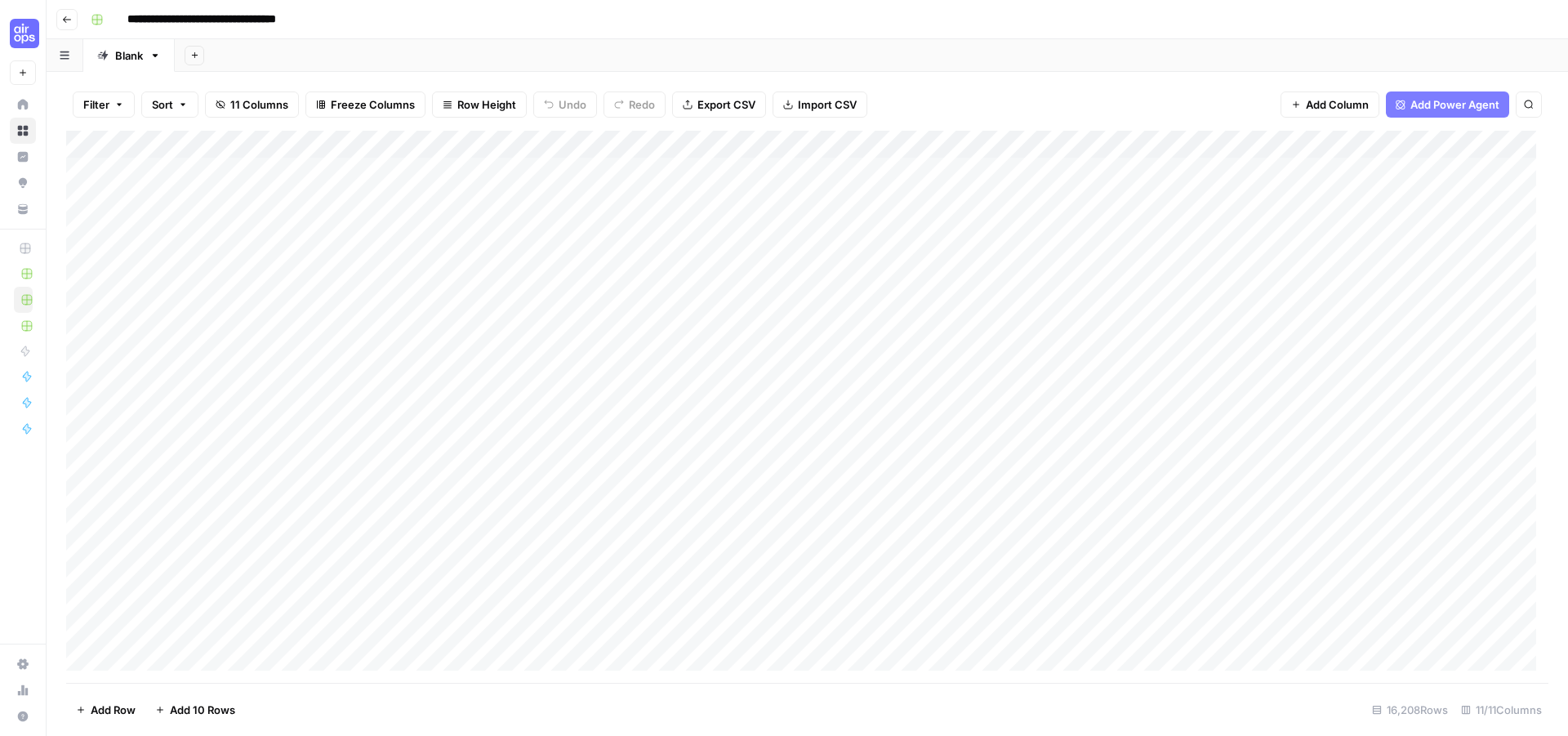
drag, startPoint x: 235, startPoint y: 168, endPoint x: 1001, endPoint y: 179, distance: 766.1
click at [1001, 179] on div "Add Column" at bounding box center [807, 407] width 1482 height 552
click at [270, 176] on div "Add Column" at bounding box center [807, 407] width 1482 height 552
click at [418, 176] on div "Add Column" at bounding box center [807, 407] width 1482 height 552
click at [611, 167] on div "Add Column" at bounding box center [807, 407] width 1482 height 552
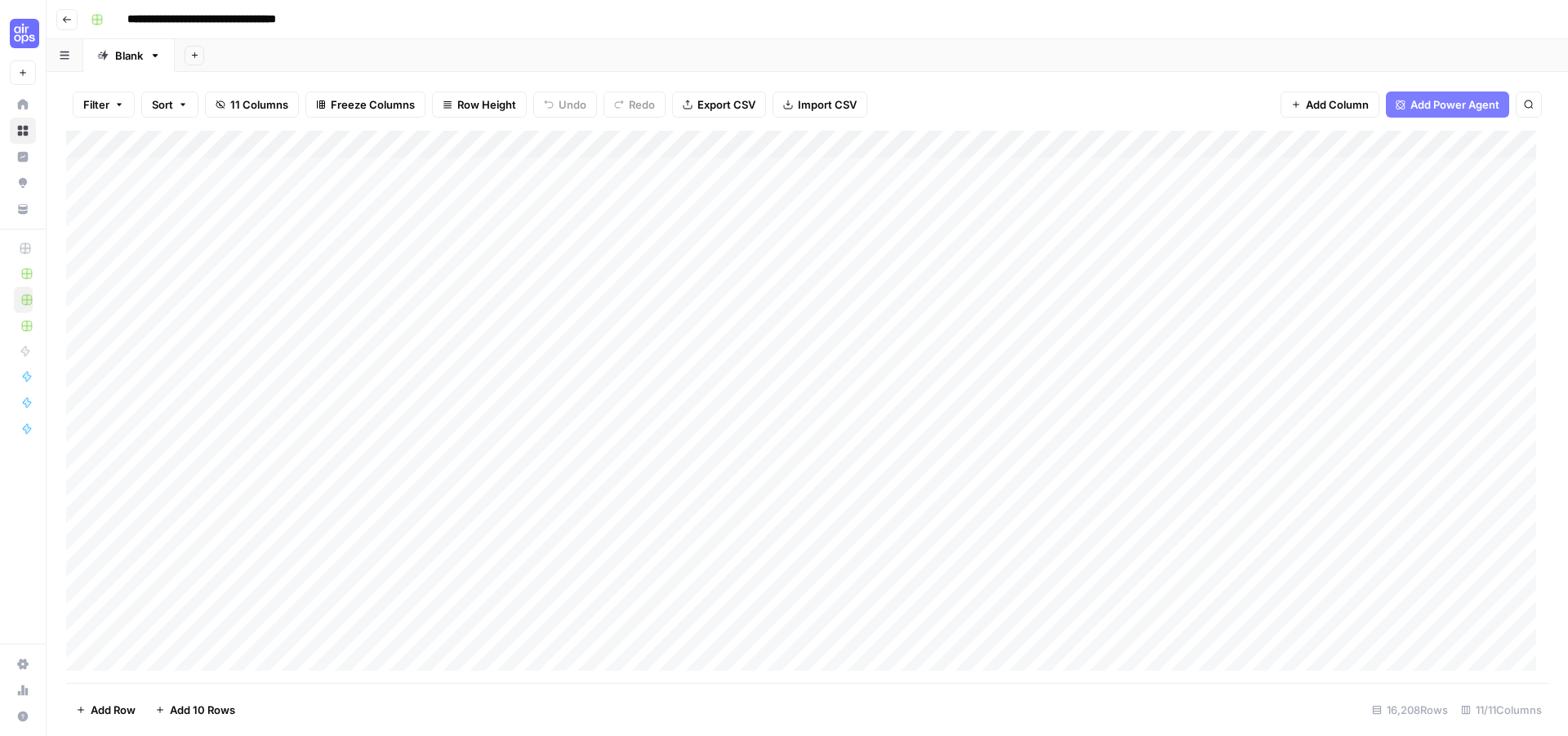
click at [611, 167] on div "Add Column" at bounding box center [807, 407] width 1482 height 552
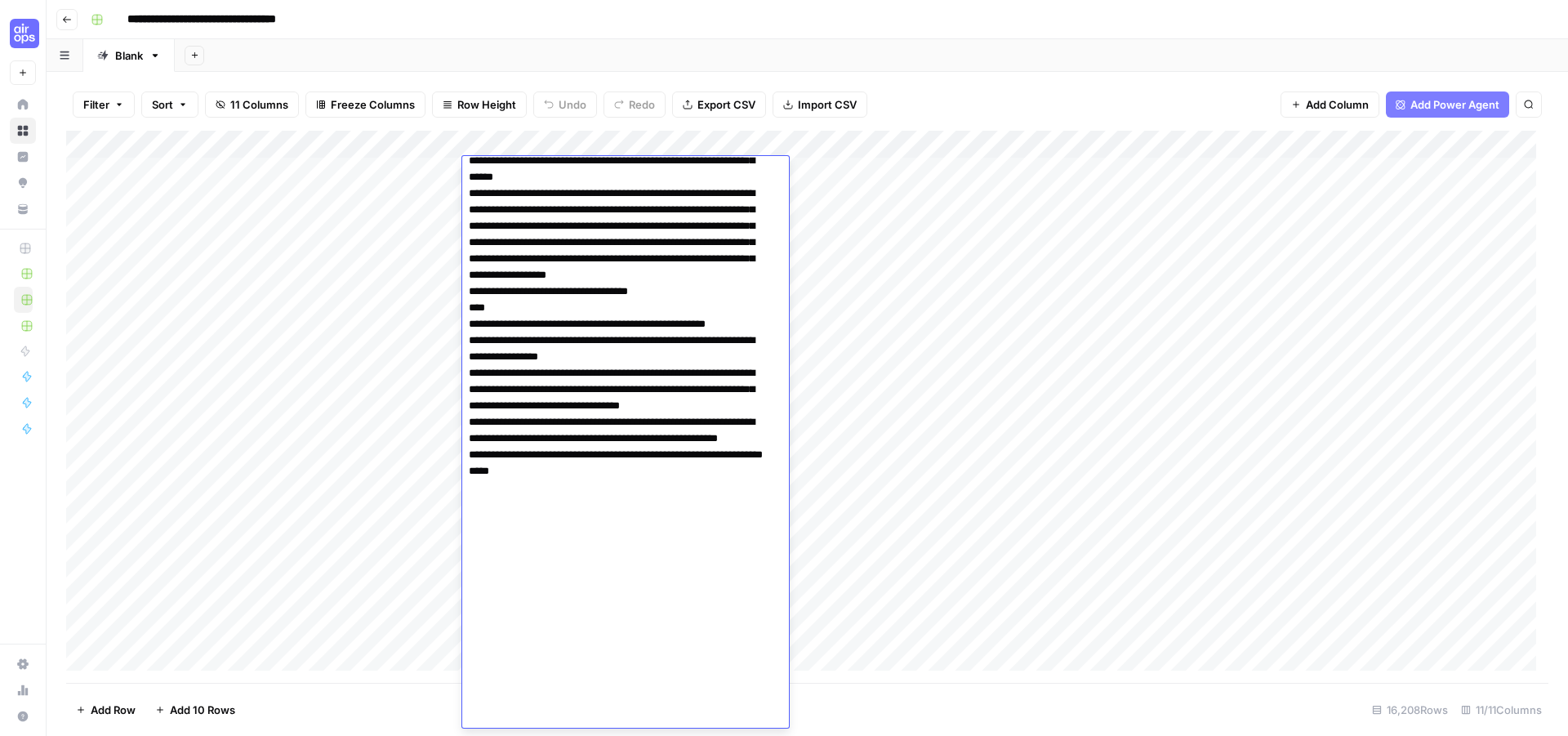
click at [611, 167] on textarea at bounding box center [619, 63] width 314 height 1329
click at [617, 232] on textarea at bounding box center [619, 63] width 314 height 1329
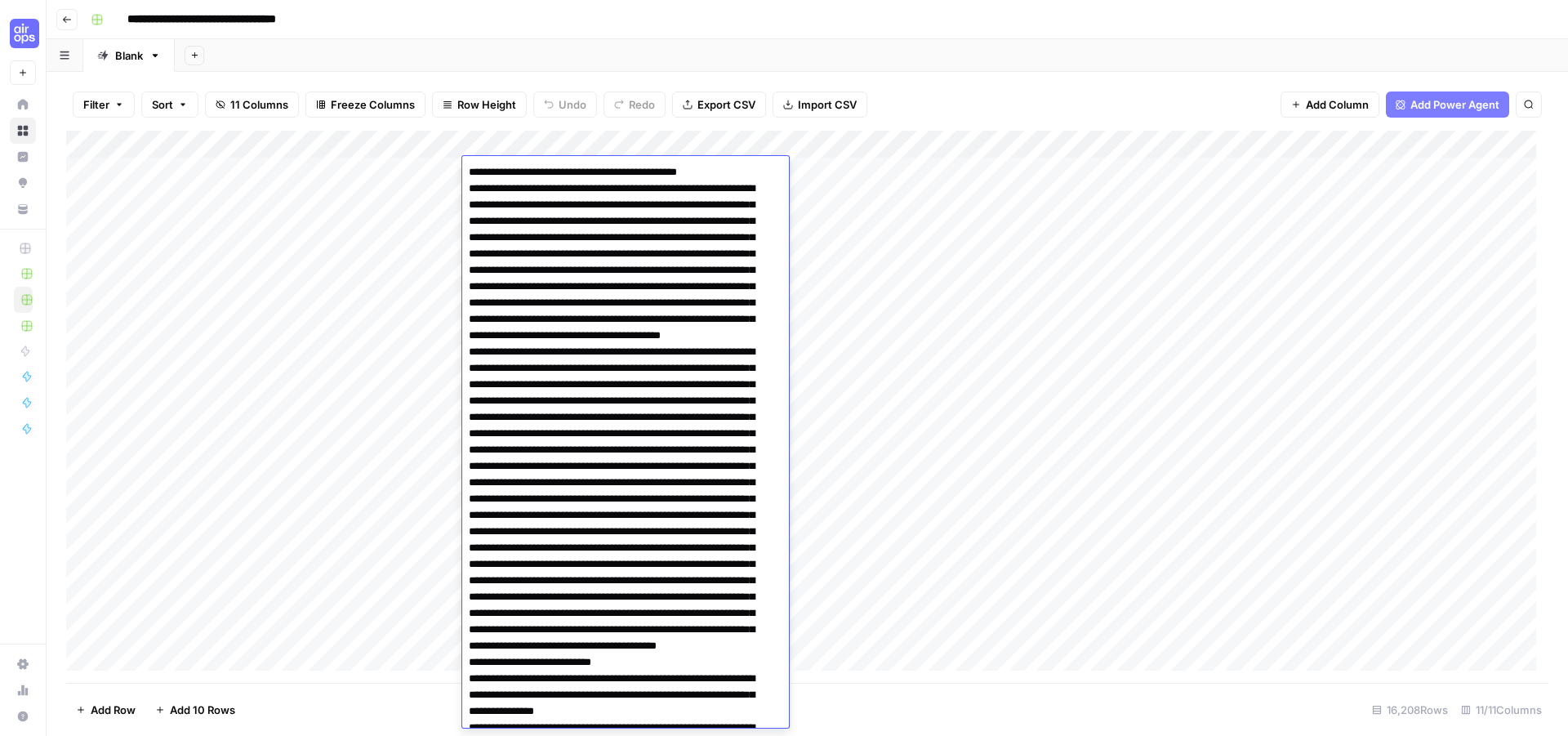
drag, startPoint x: 469, startPoint y: 170, endPoint x: 707, endPoint y: 489, distance: 398.0
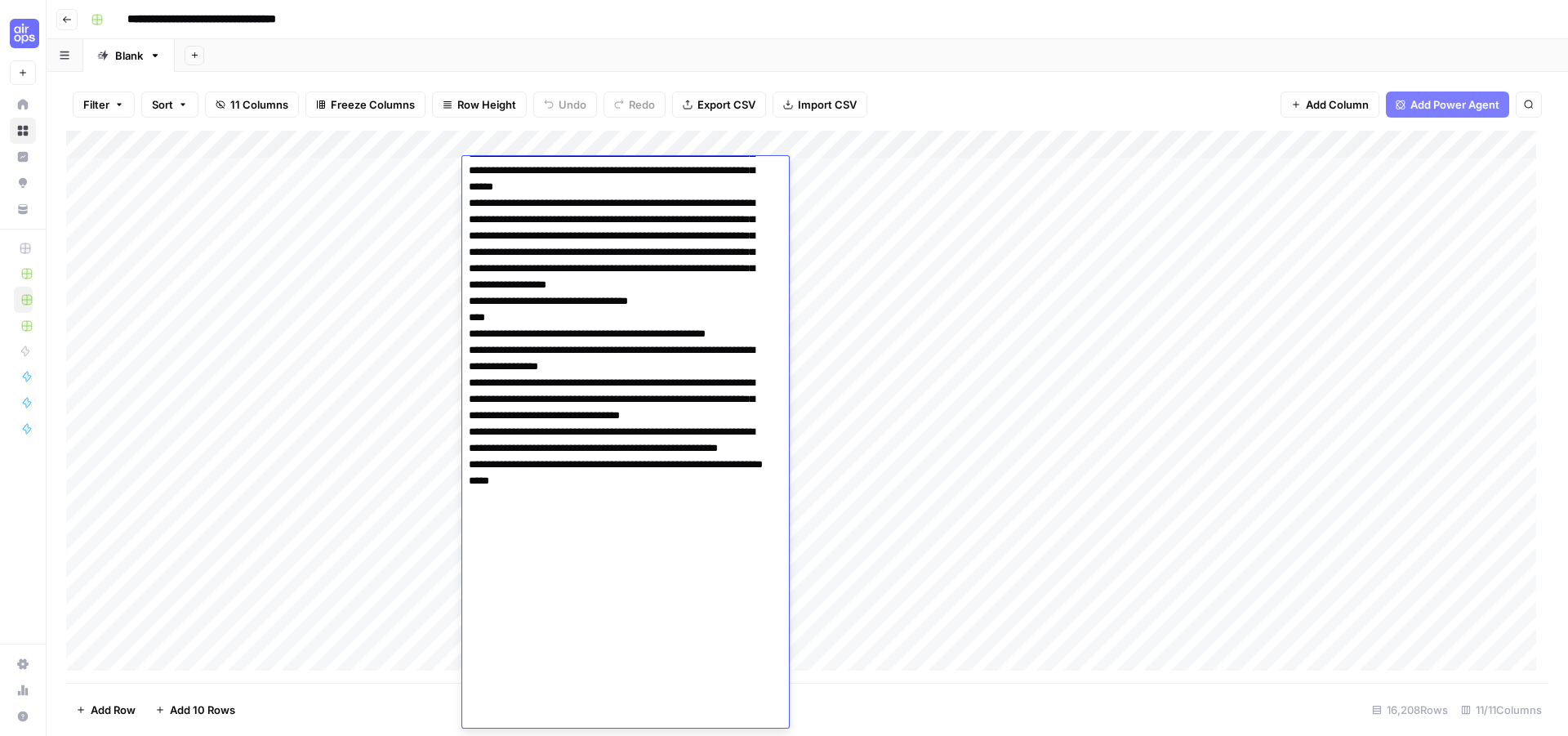
scroll to position [762, 0]
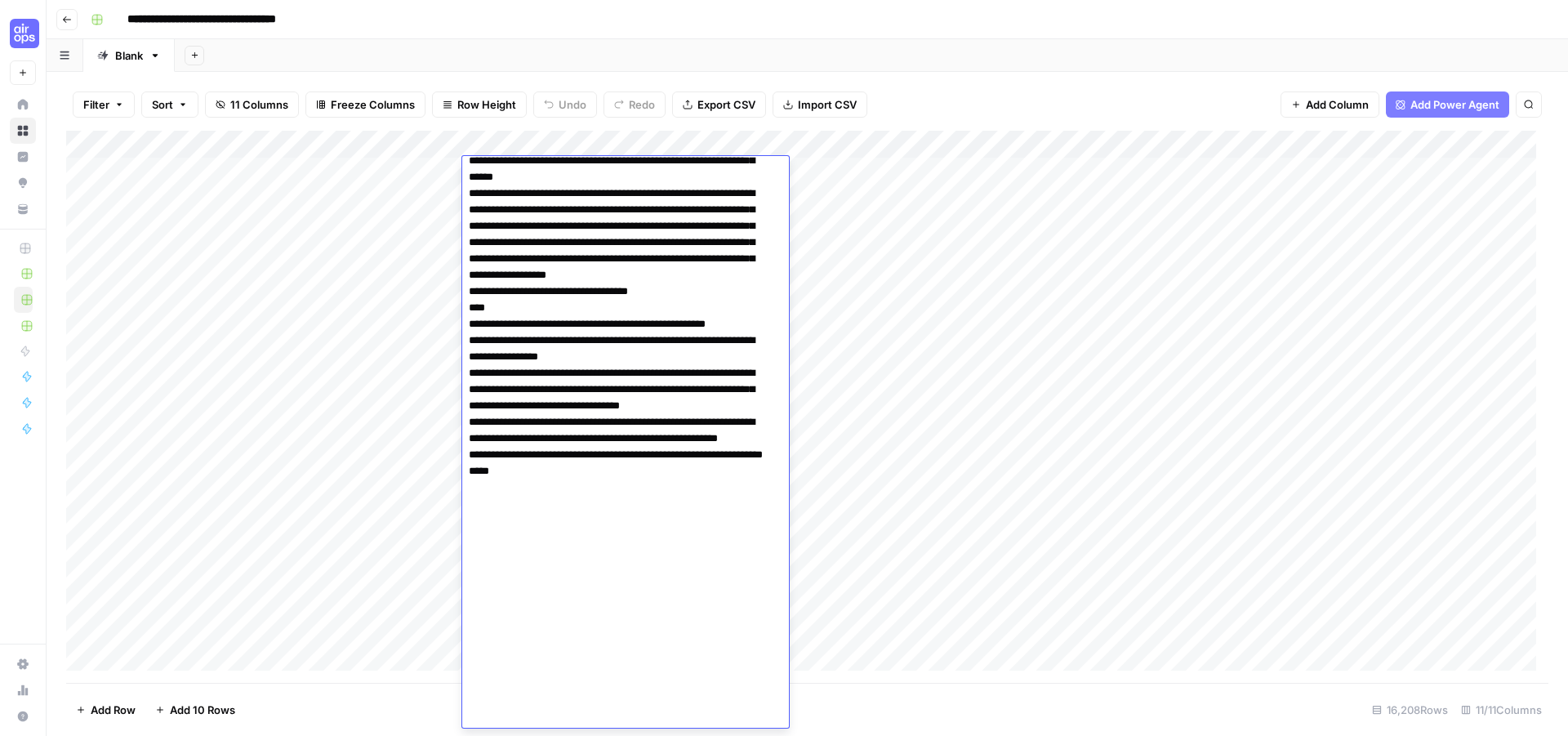
click at [879, 170] on div "Add Column" at bounding box center [807, 407] width 1482 height 552
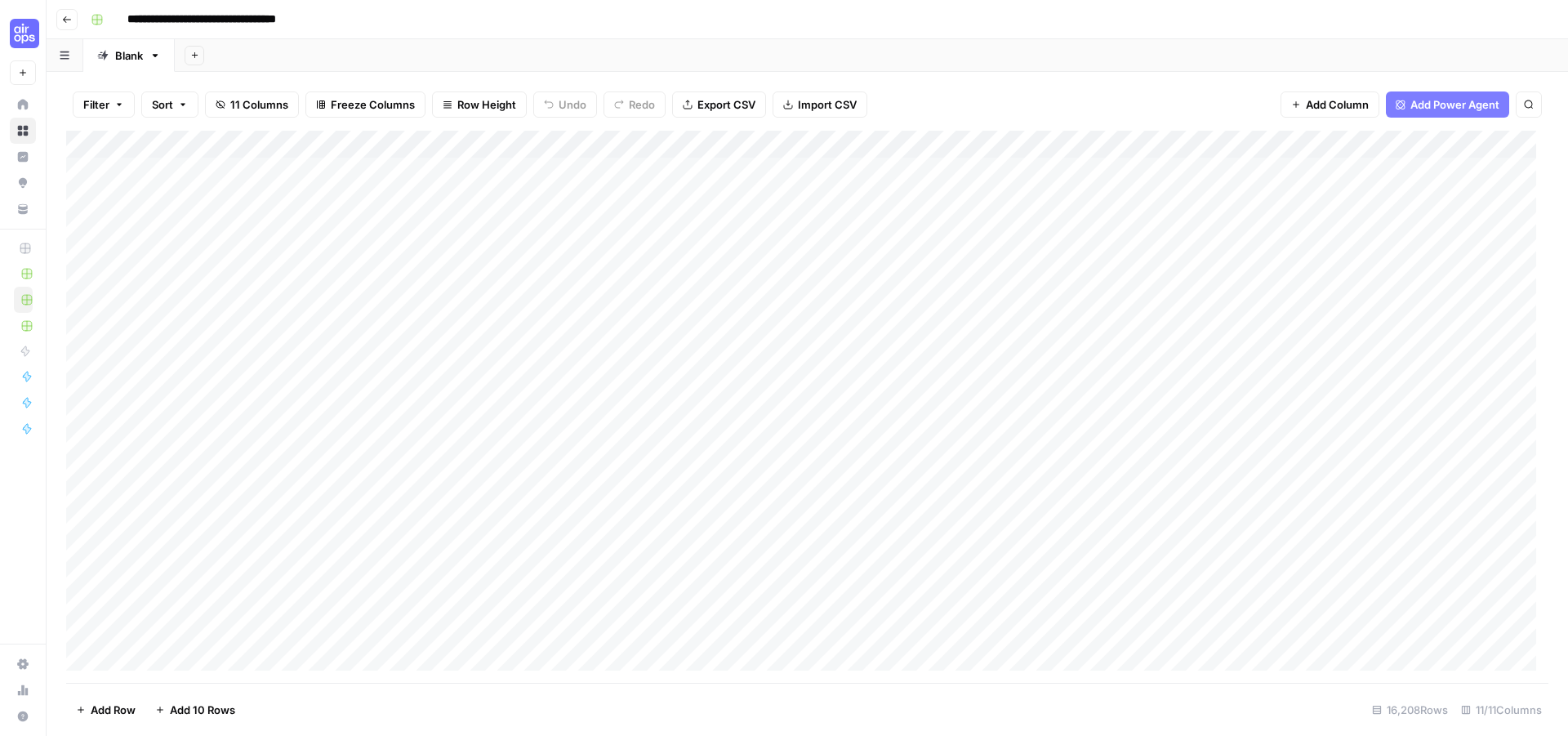
click at [879, 170] on div "Add Column" at bounding box center [807, 407] width 1482 height 552
click at [1110, 163] on div "Add Column" at bounding box center [807, 407] width 1482 height 552
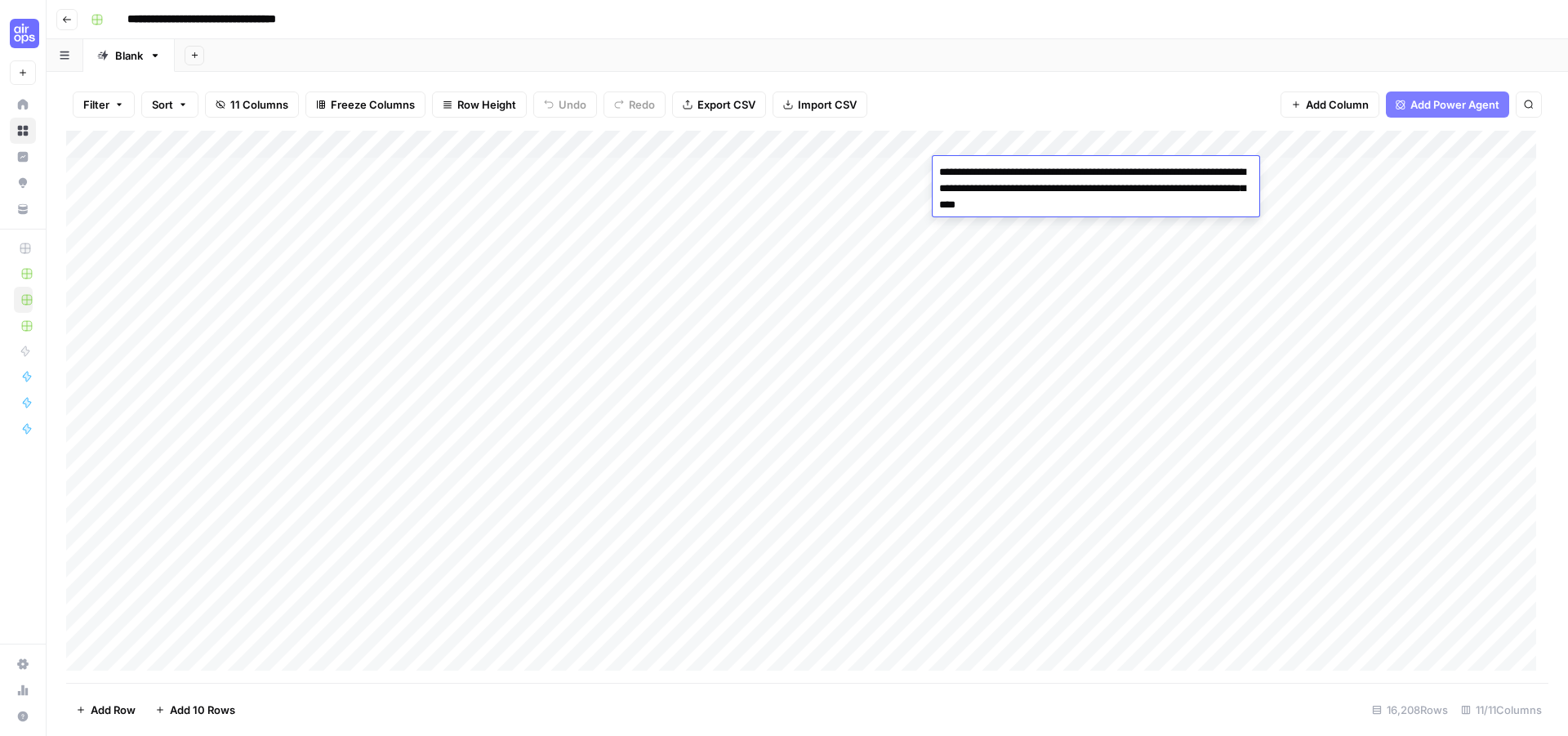
click at [638, 194] on div "Add Column" at bounding box center [807, 407] width 1482 height 552
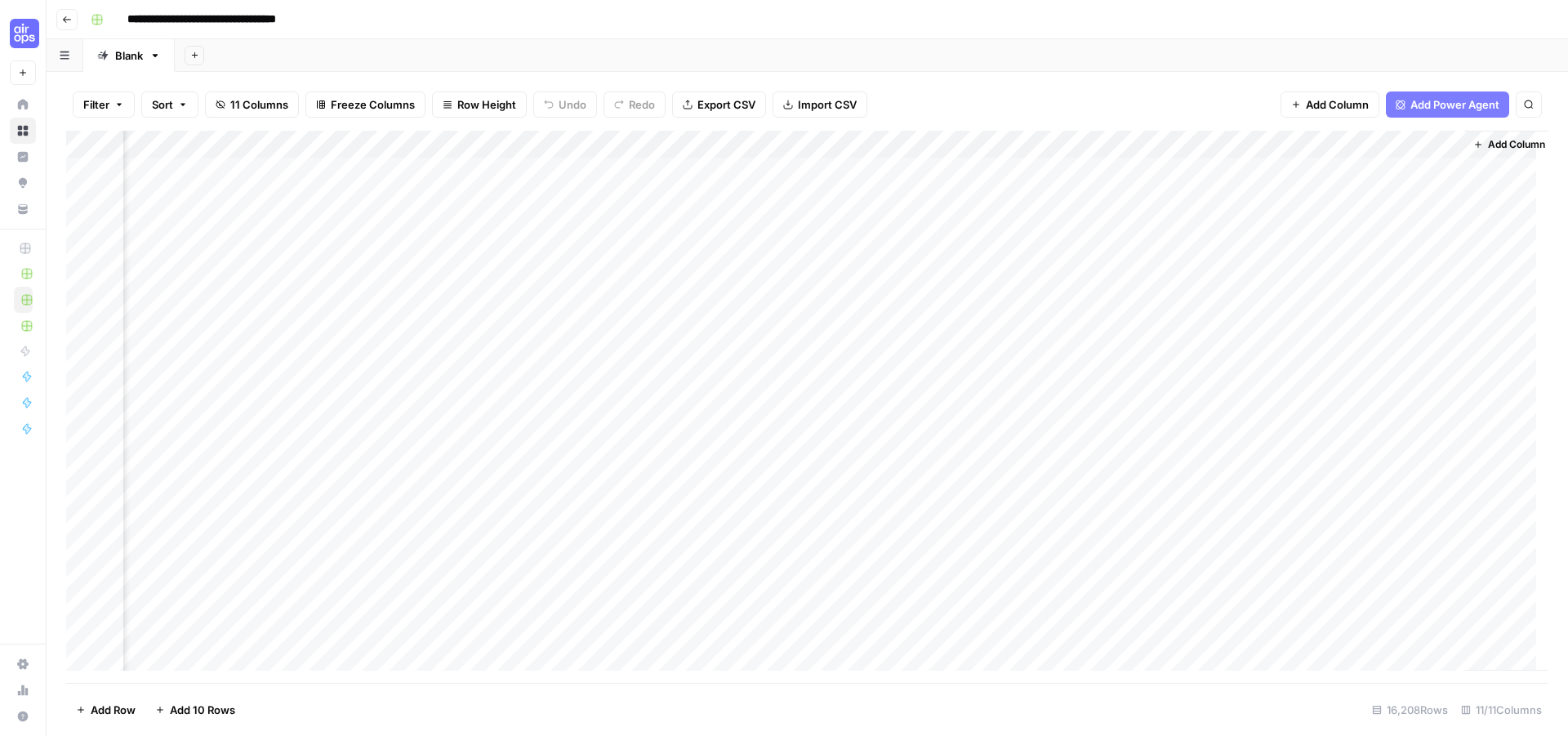
scroll to position [0, 722]
drag, startPoint x: 1514, startPoint y: 170, endPoint x: 1366, endPoint y: 161, distance: 148.3
click at [1366, 161] on div "Add Column" at bounding box center [807, 407] width 1482 height 552
click at [777, 163] on div "Add Column" at bounding box center [807, 407] width 1482 height 552
click at [769, 253] on div "Add Column" at bounding box center [807, 407] width 1482 height 552
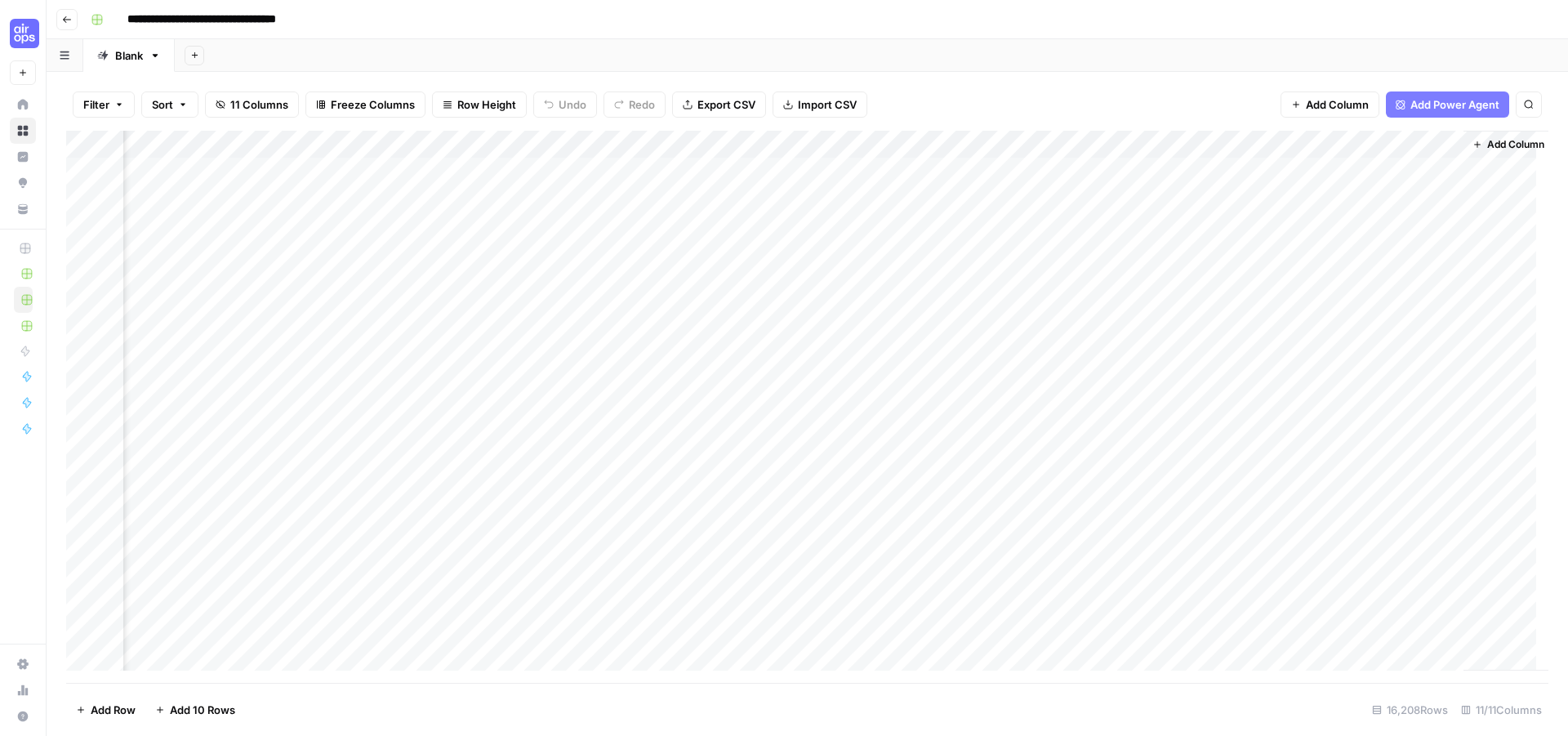
click at [910, 167] on div "Add Column" at bounding box center [807, 407] width 1482 height 552
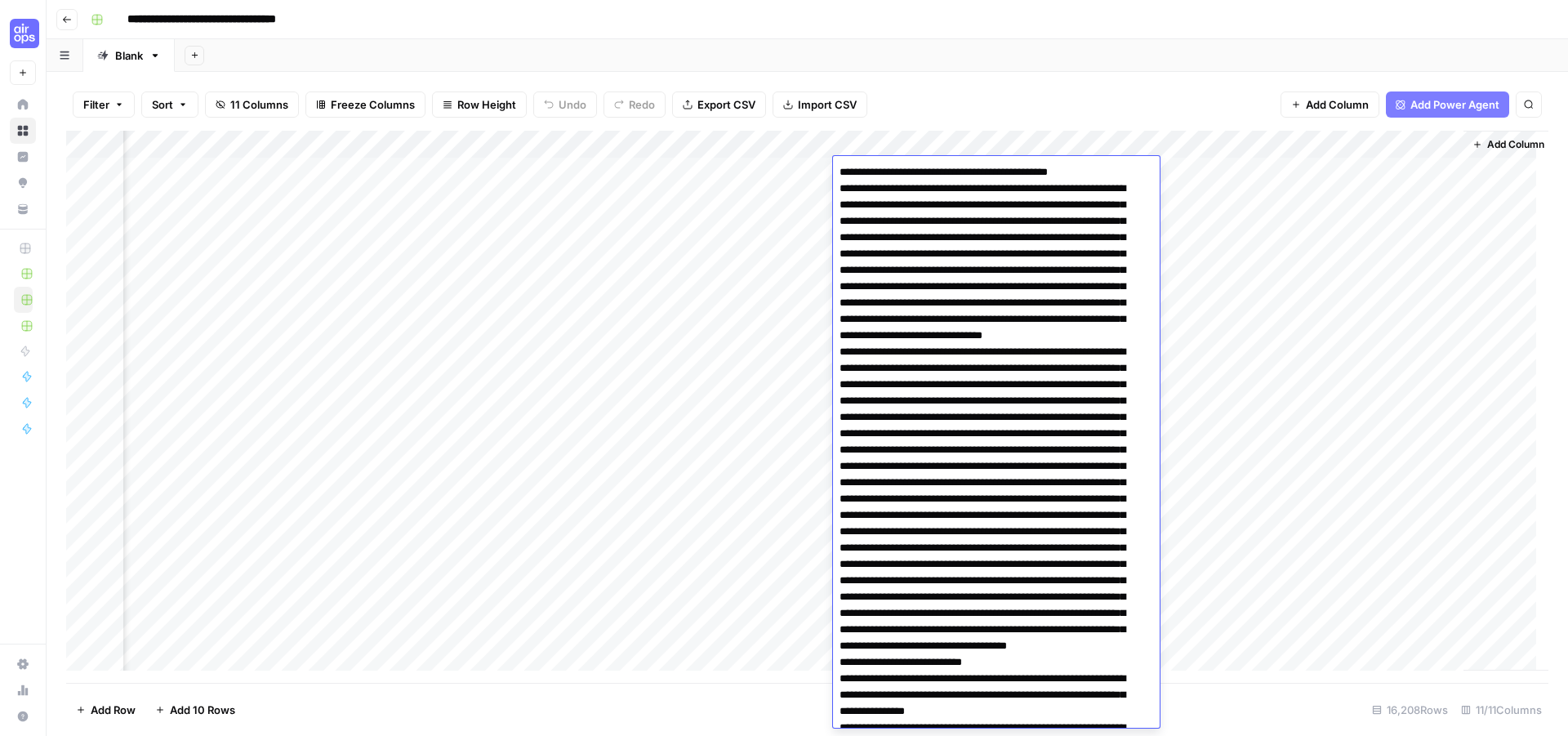
scroll to position [762, 0]
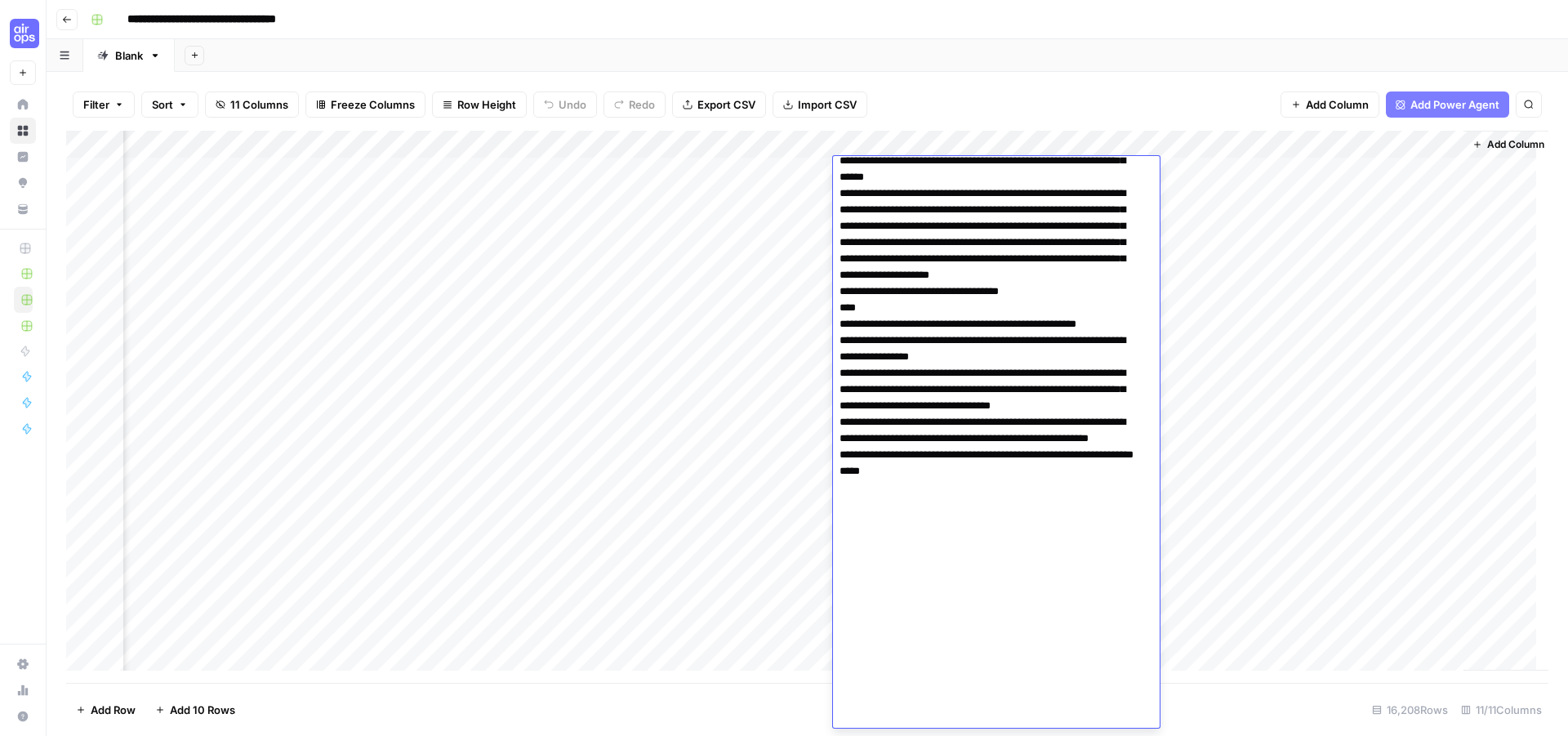
click at [1241, 200] on div "Add Column" at bounding box center [807, 407] width 1482 height 552
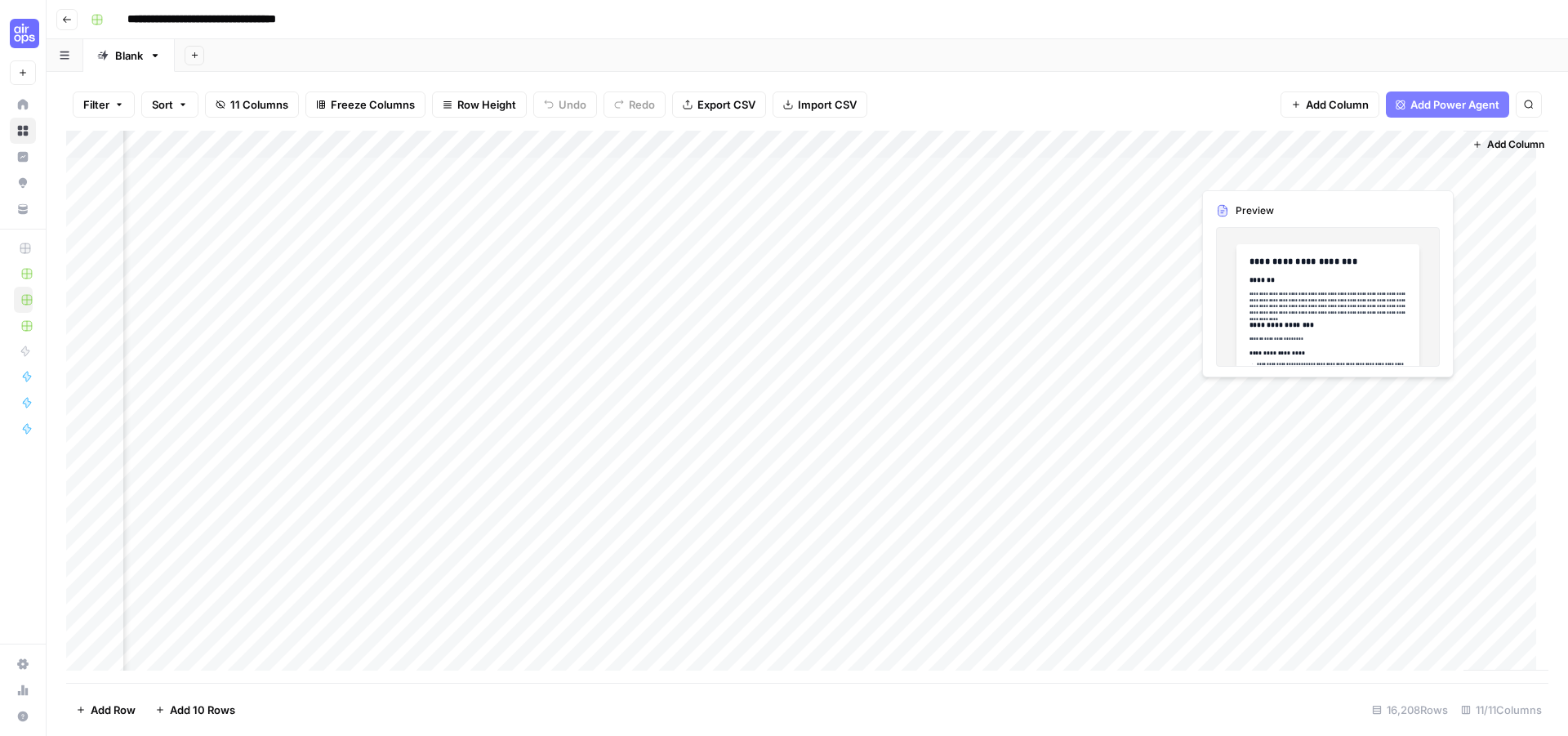
click at [1402, 170] on div "Add Column" at bounding box center [807, 407] width 1482 height 552
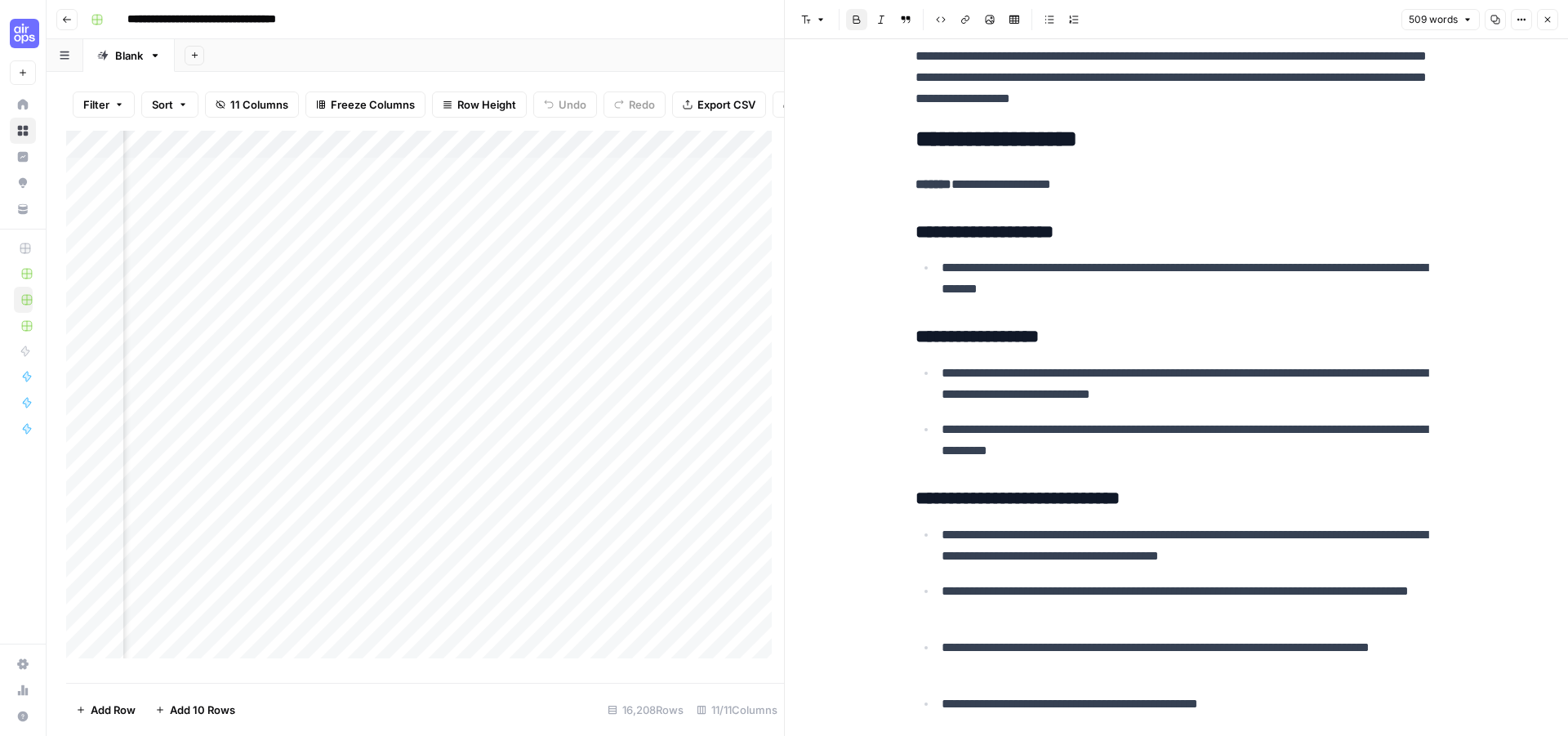
scroll to position [163, 0]
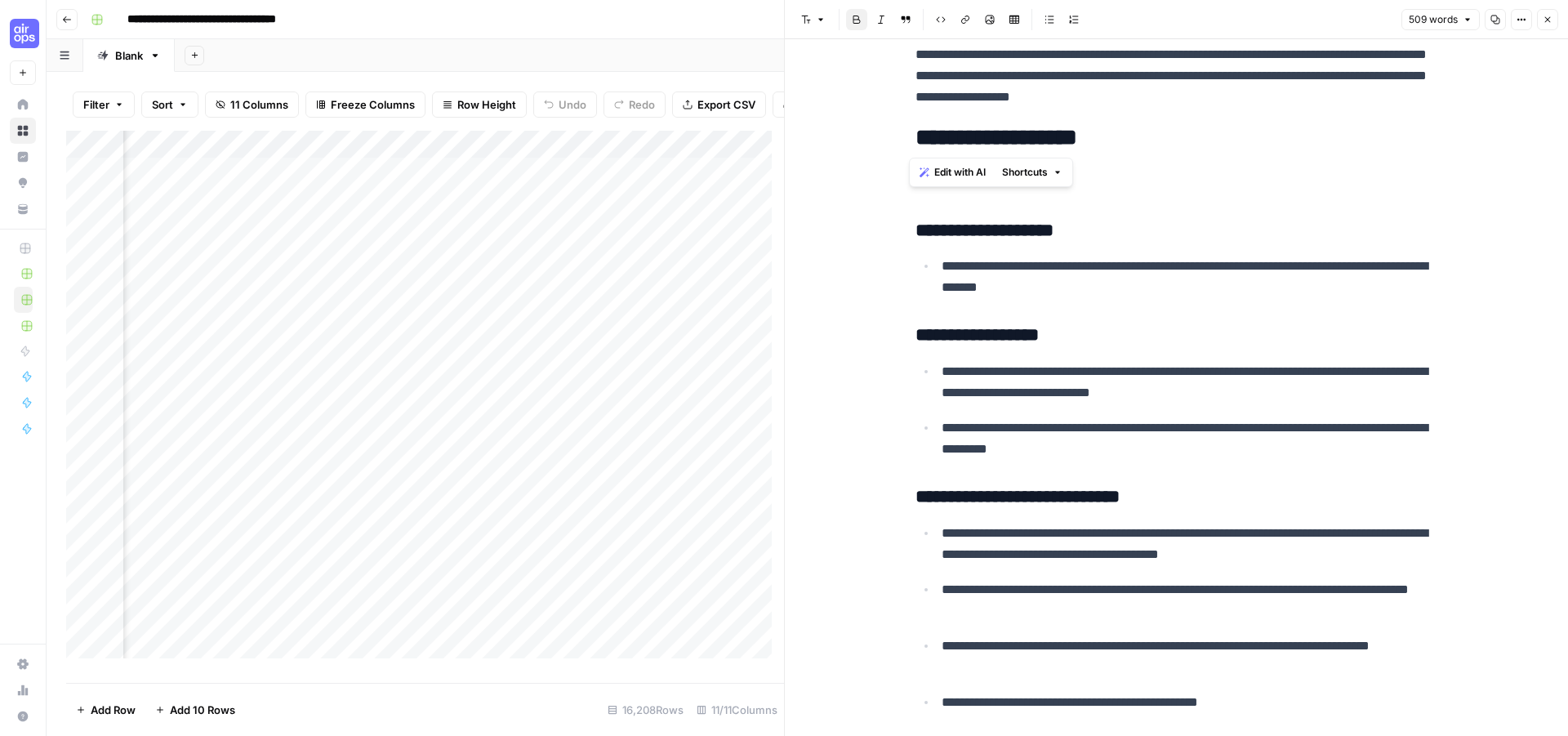
drag, startPoint x: 908, startPoint y: 133, endPoint x: 1164, endPoint y: 151, distance: 256.6
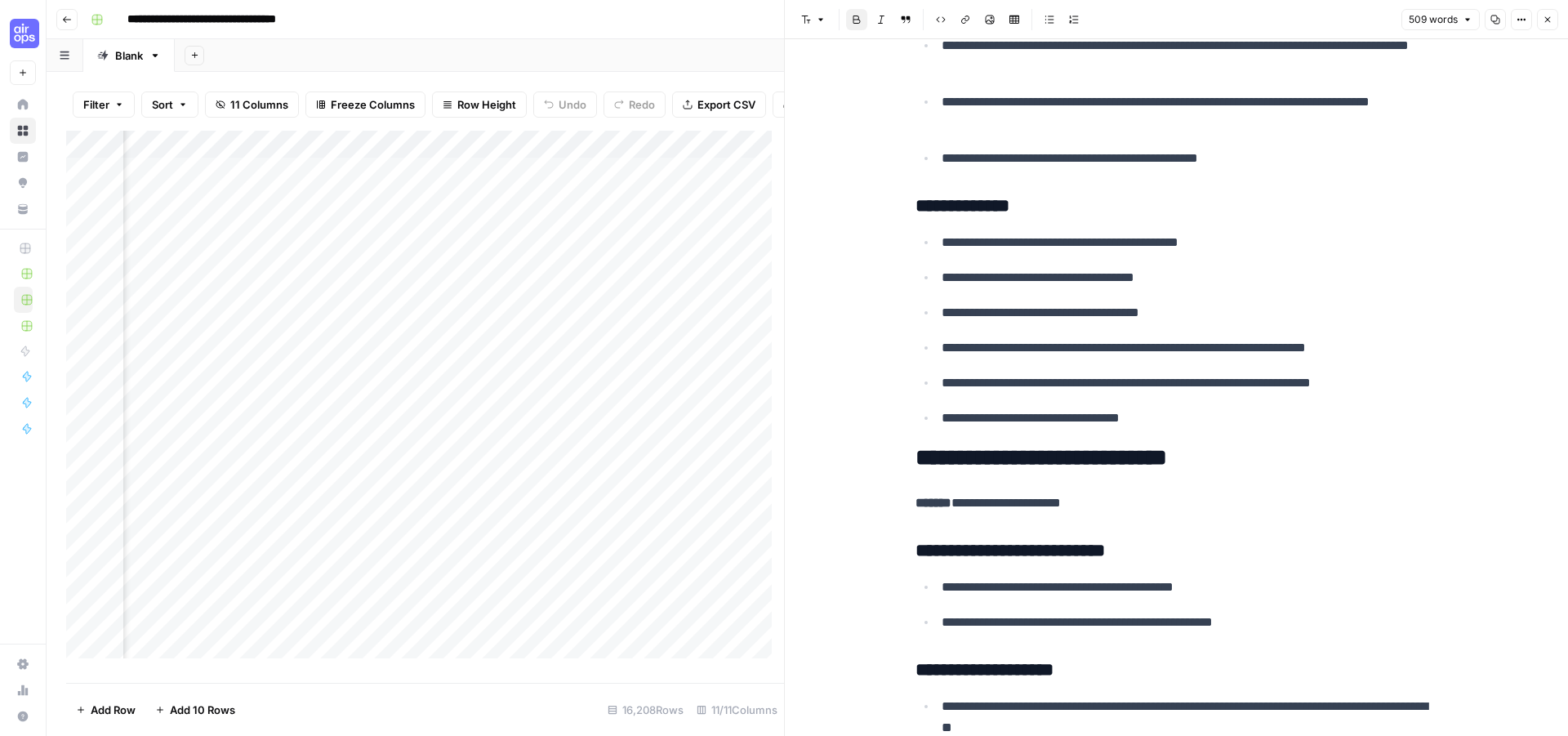
scroll to position [735, 0]
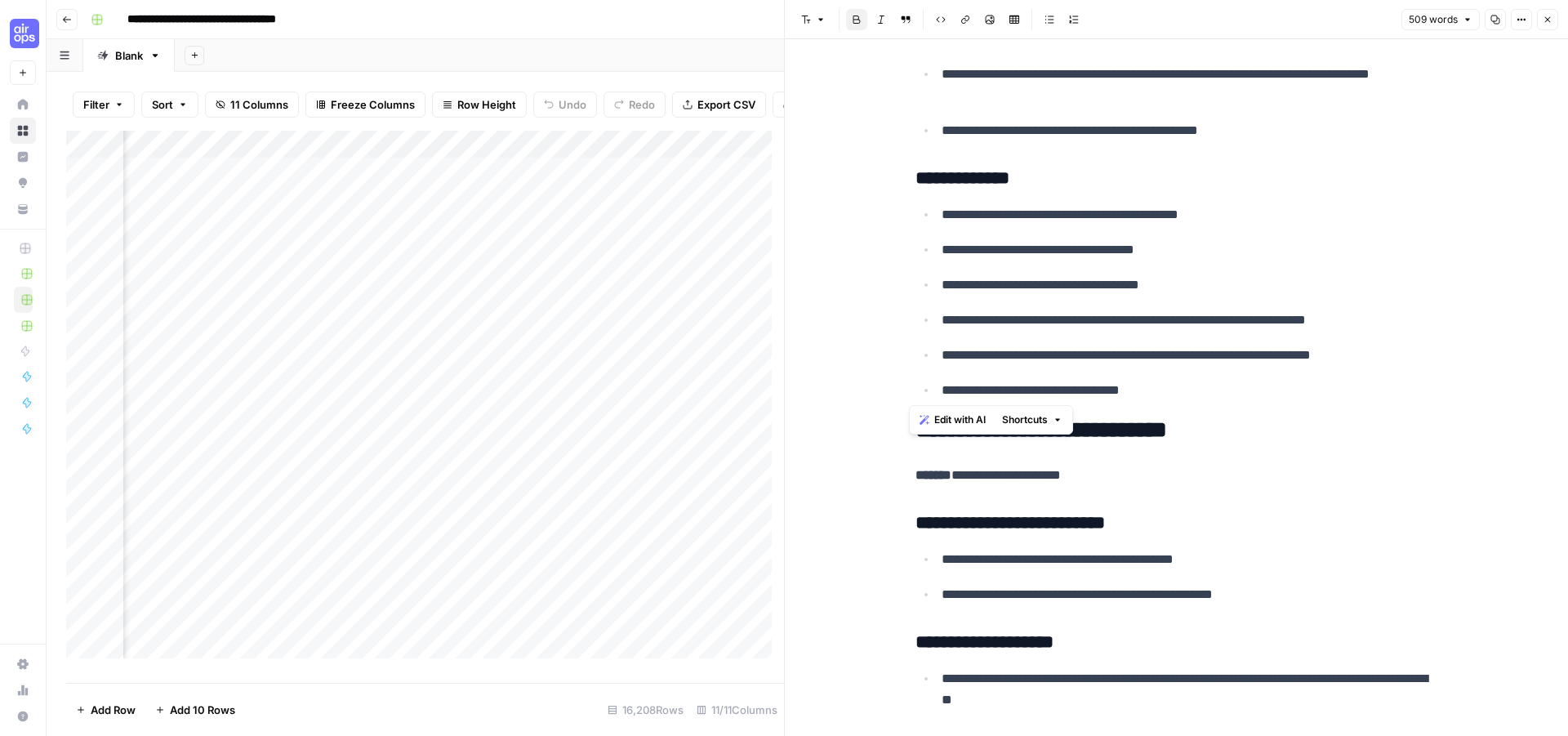
drag, startPoint x: 912, startPoint y: 178, endPoint x: 1301, endPoint y: 391, distance: 443.5
click at [1301, 391] on p "**********" at bounding box center [1190, 391] width 496 height 22
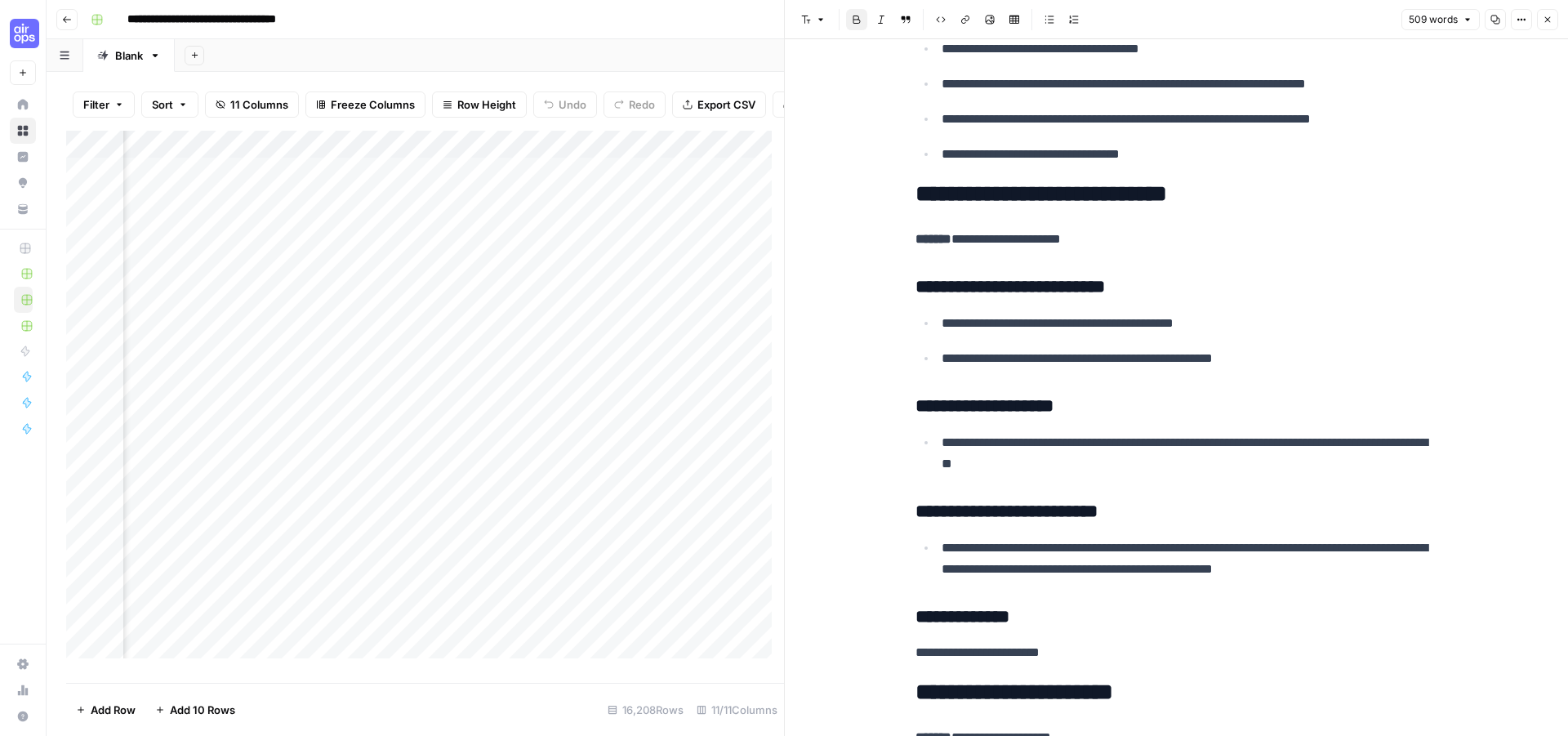
scroll to position [980, 0]
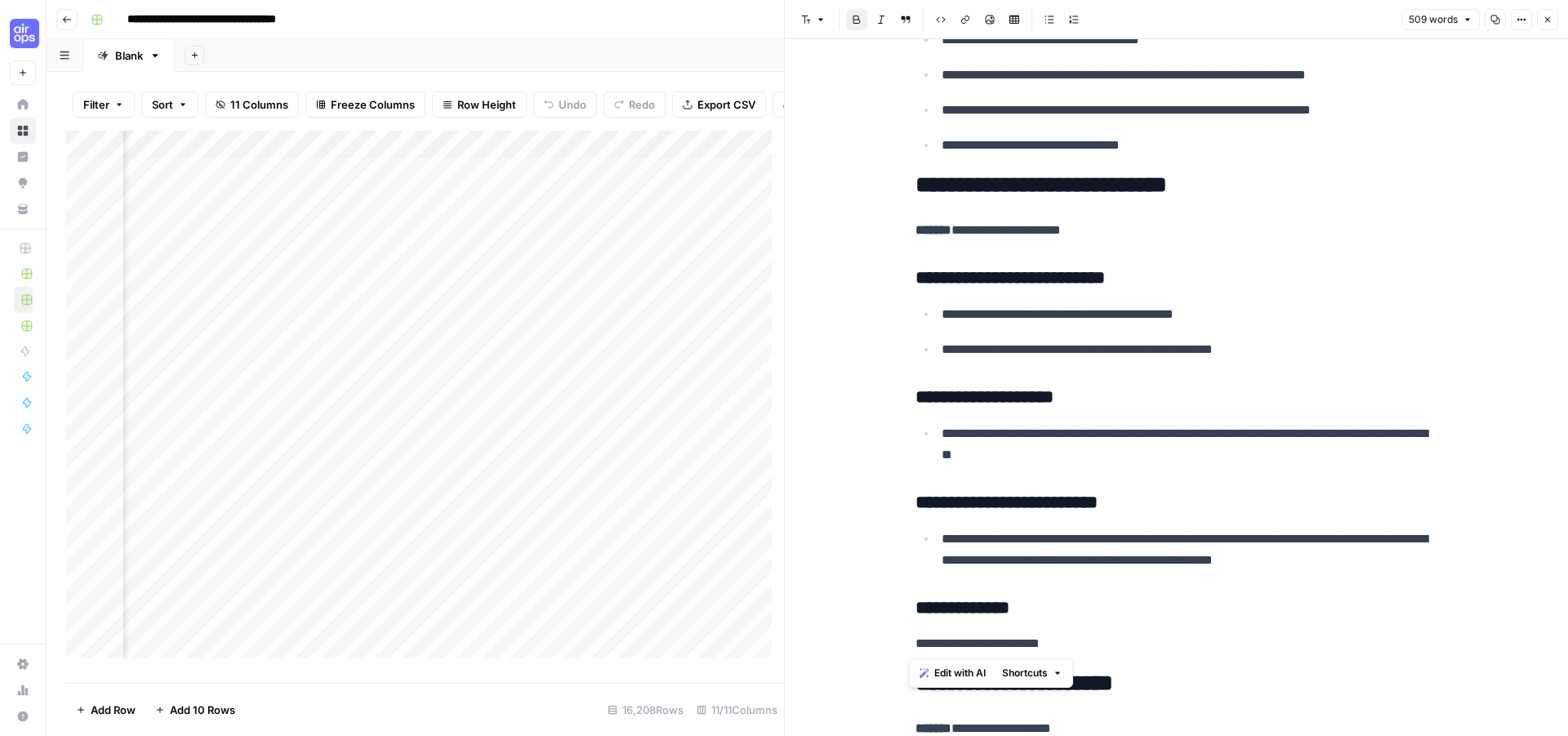
drag, startPoint x: 904, startPoint y: 179, endPoint x: 1377, endPoint y: 639, distance: 659.8
click at [1377, 639] on div "**********" at bounding box center [1176, 576] width 542 height 2983
click at [1377, 639] on p "**********" at bounding box center [1176, 644] width 522 height 22
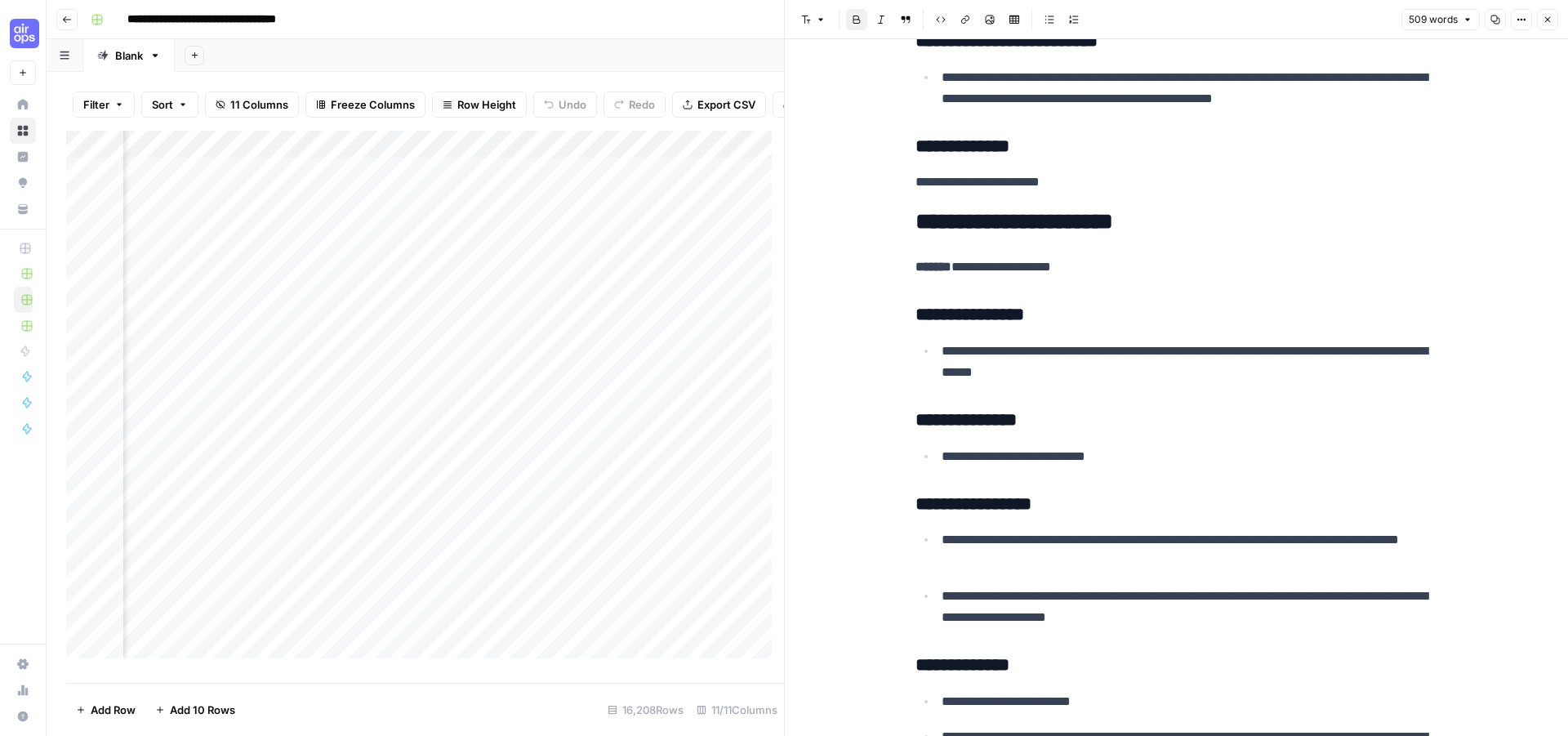
scroll to position [1469, 0]
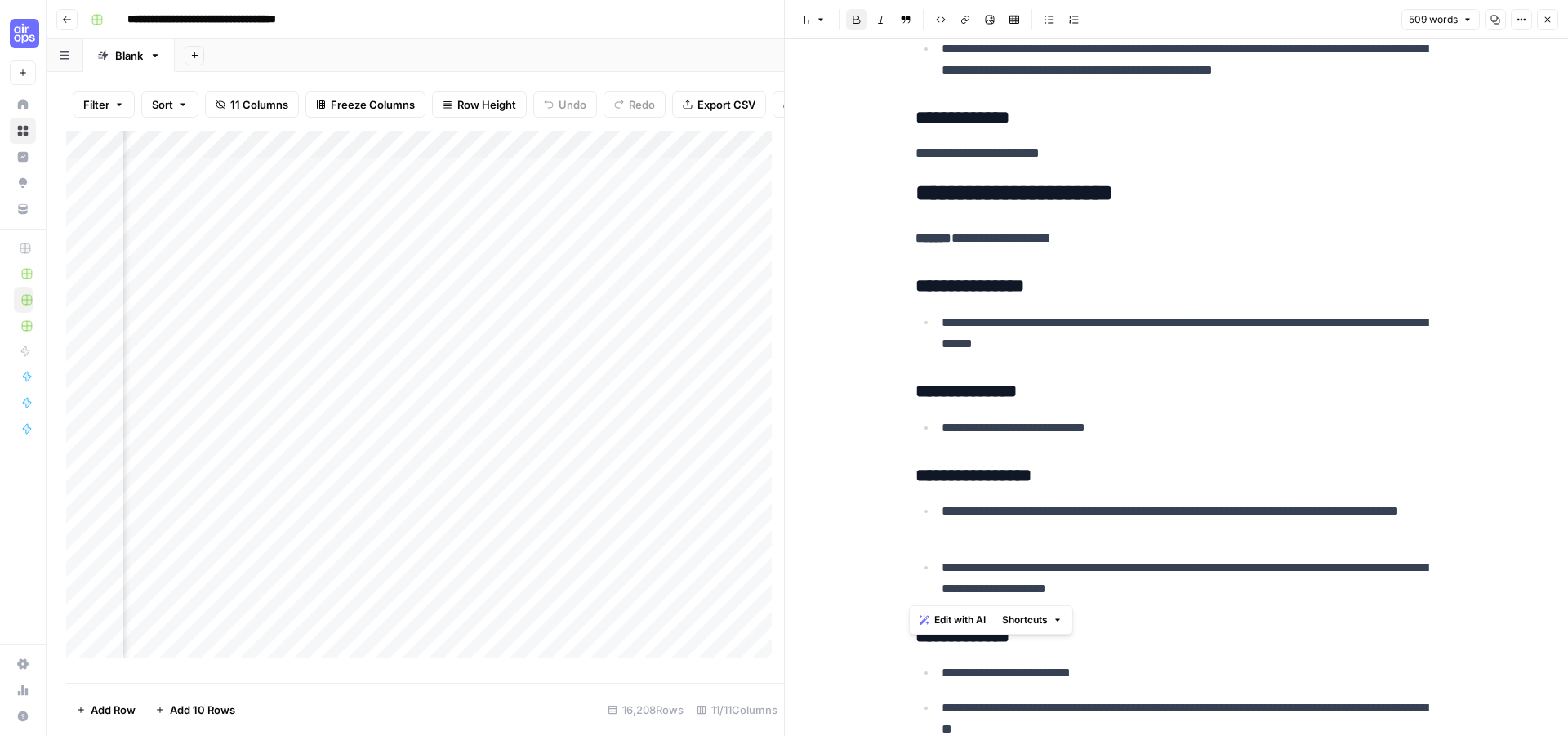
drag, startPoint x: 999, startPoint y: 201, endPoint x: 1228, endPoint y: 593, distance: 454.0
click at [1228, 593] on div "**********" at bounding box center [1176, 87] width 542 height 2983
click at [1228, 593] on p "**********" at bounding box center [1190, 577] width 496 height 42
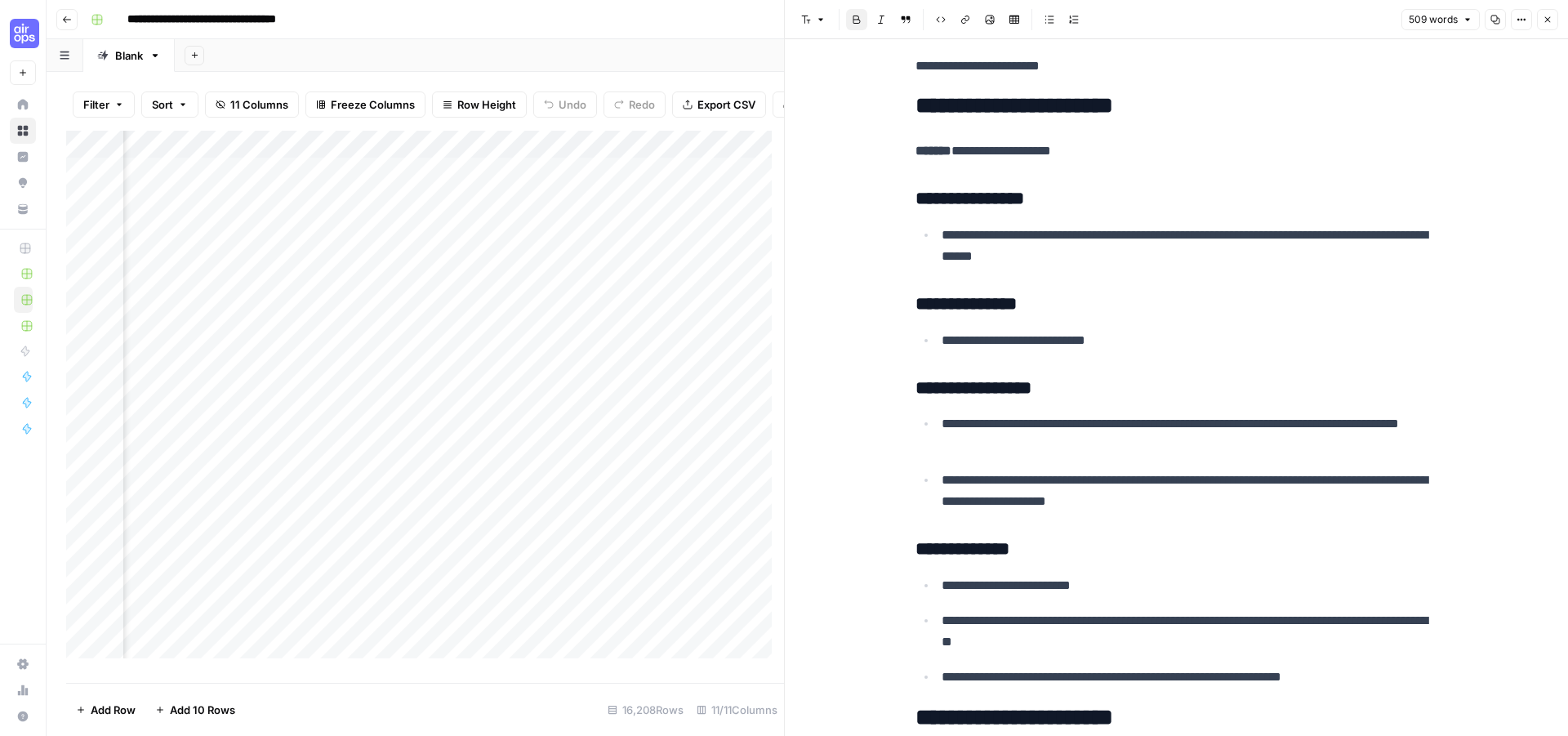
scroll to position [1551, 0]
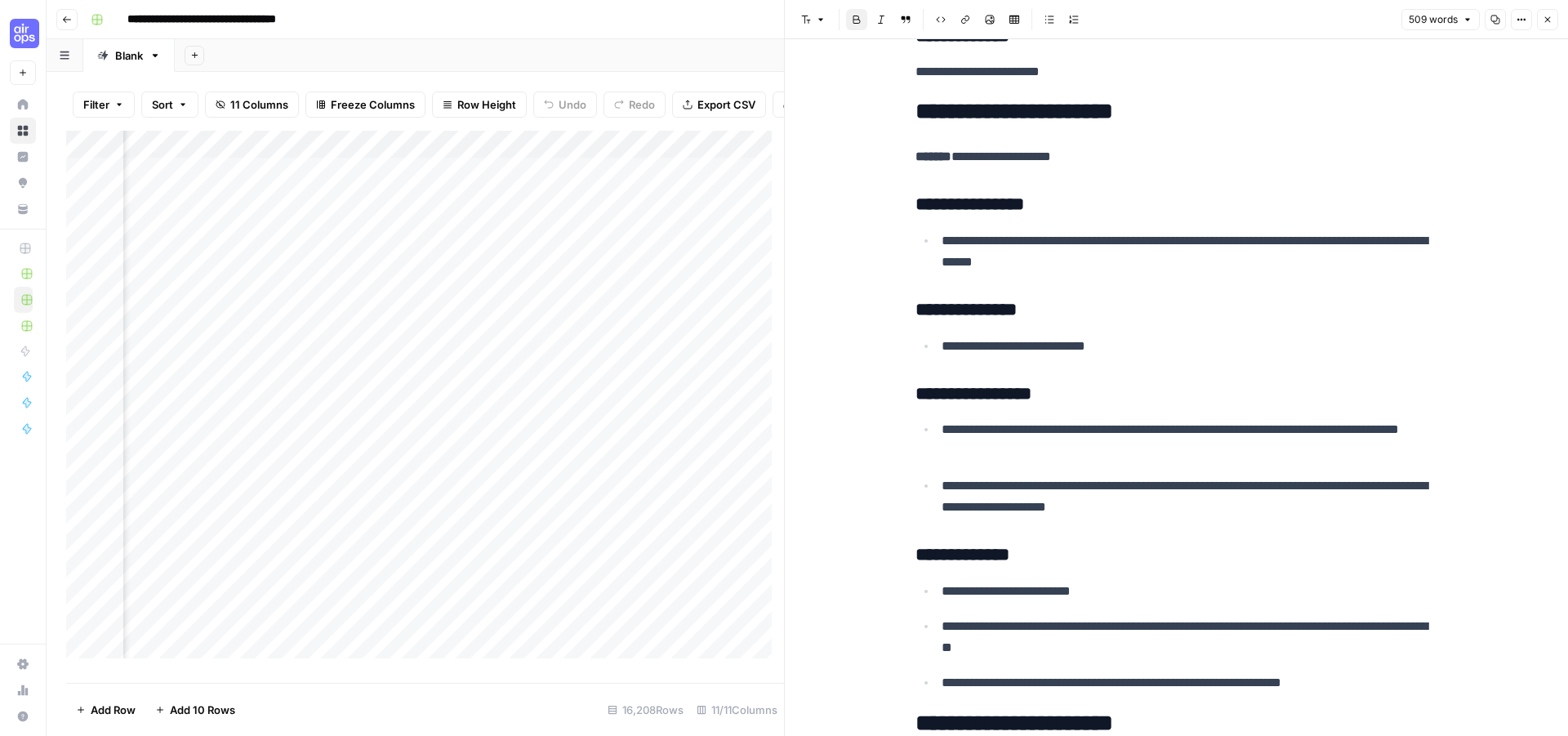
click at [964, 236] on p "**********" at bounding box center [1190, 251] width 496 height 42
drag, startPoint x: 964, startPoint y: 236, endPoint x: 1193, endPoint y: 237, distance: 229.0
click at [1193, 237] on p "**********" at bounding box center [1190, 251] width 496 height 42
click at [1337, 287] on div "**********" at bounding box center [1176, 5] width 542 height 2983
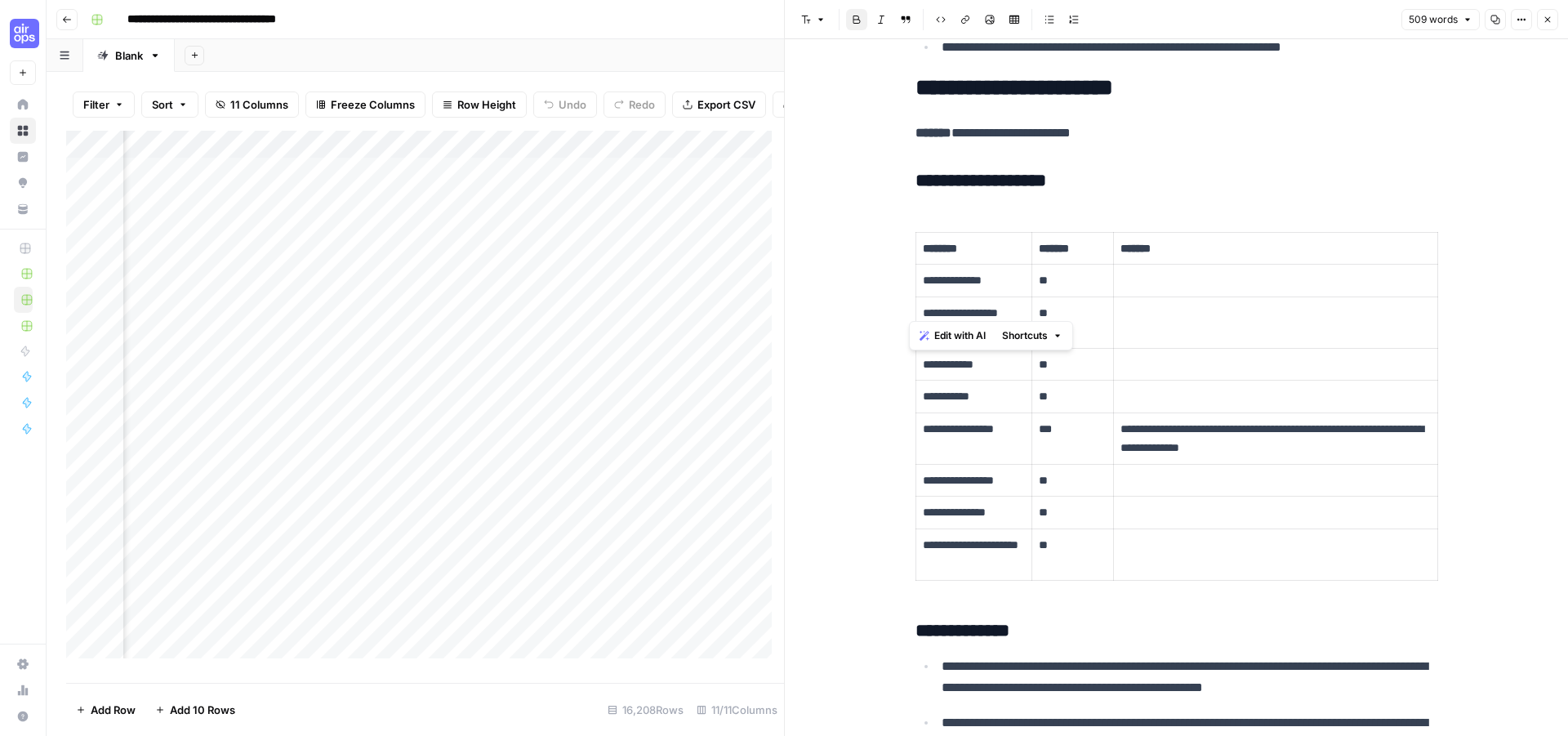
scroll to position [2286, 0]
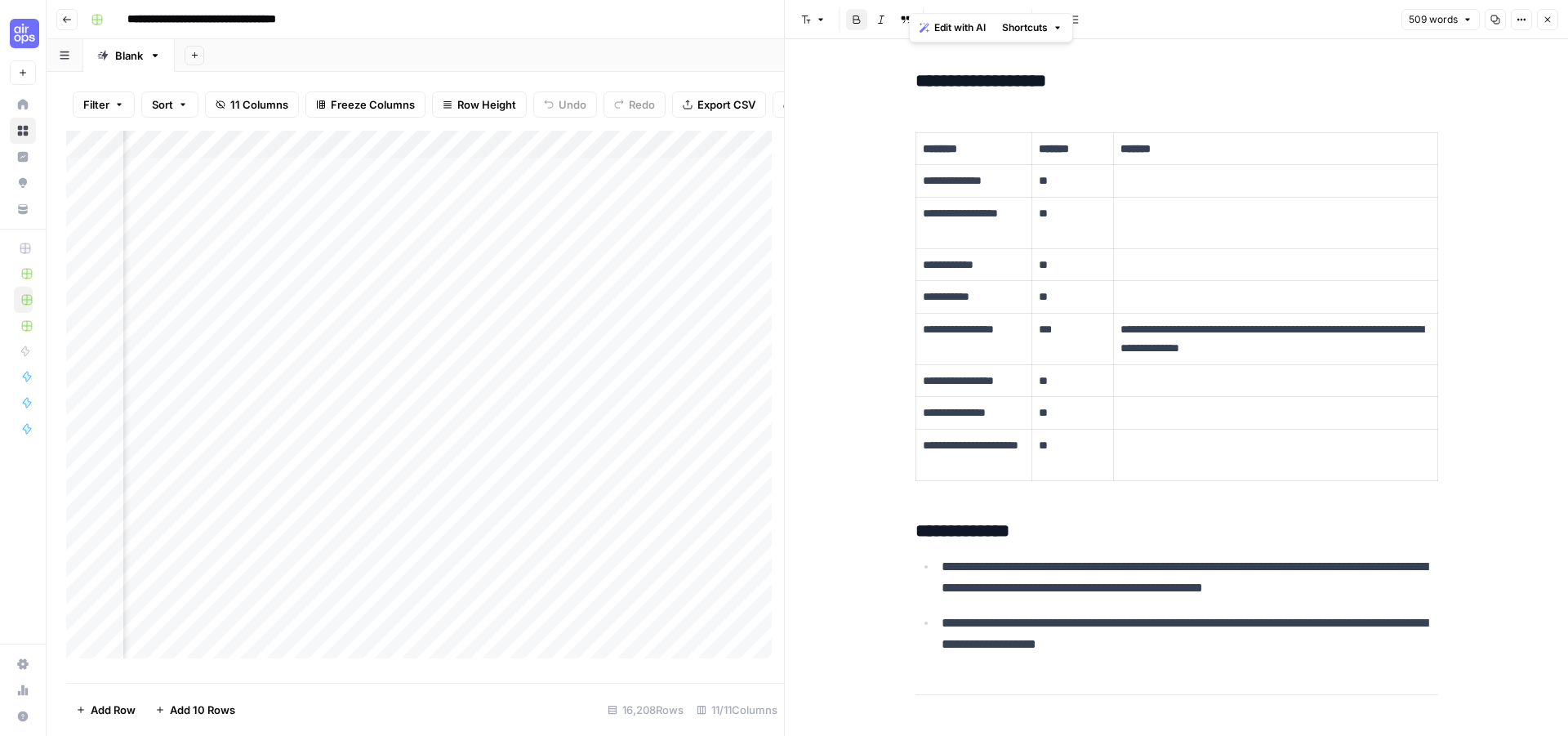
drag, startPoint x: 912, startPoint y: 148, endPoint x: 1432, endPoint y: 478, distance: 615.9
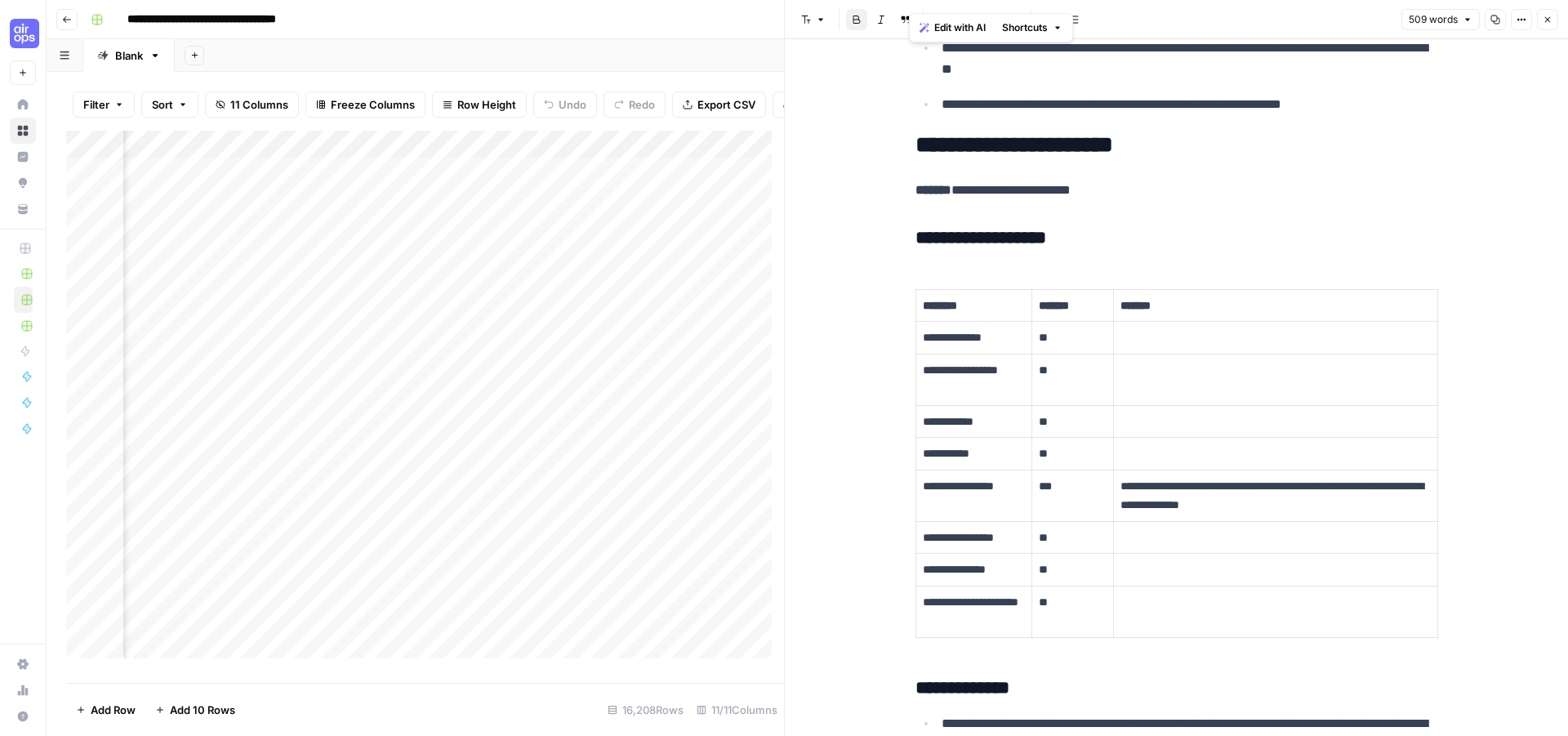
scroll to position [2123, 0]
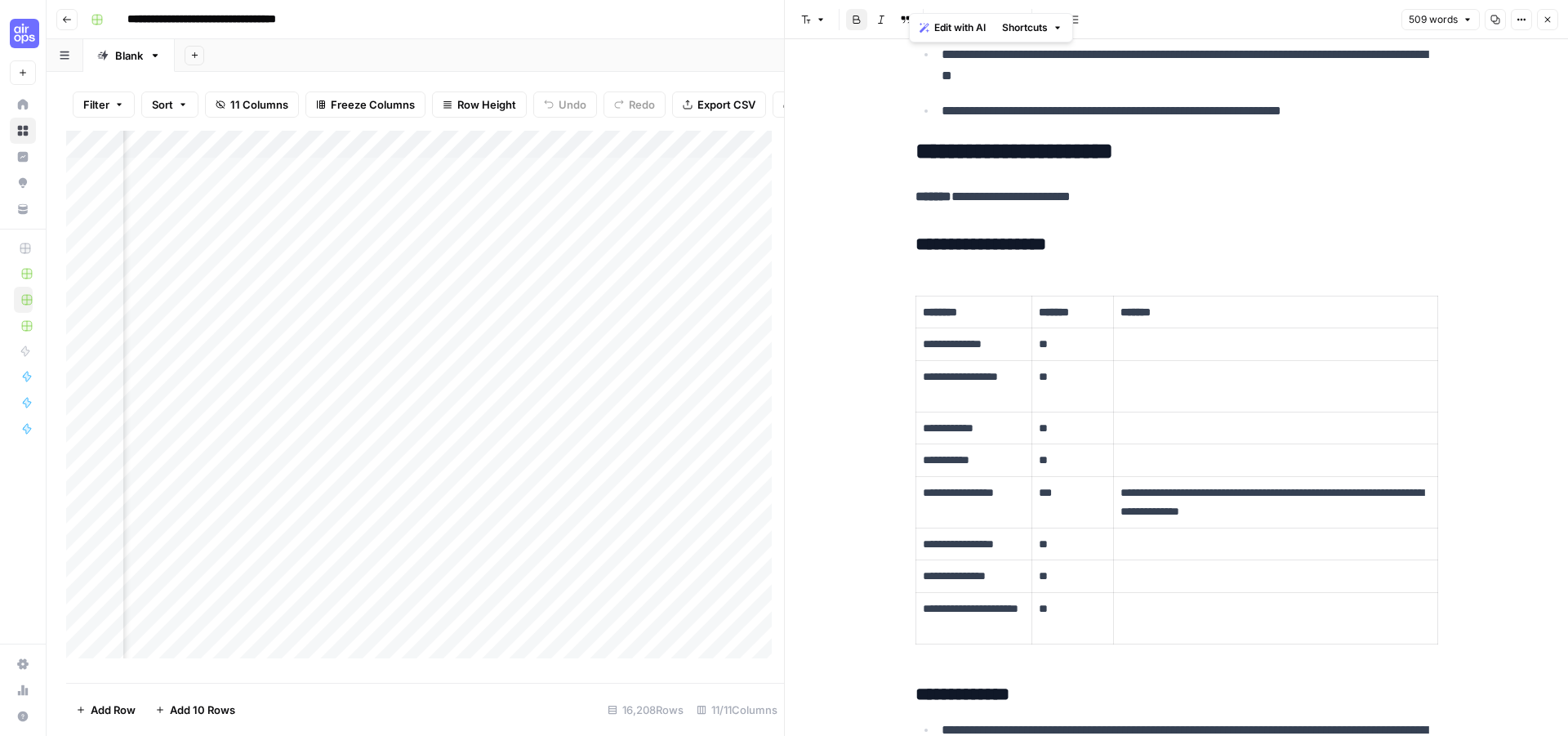
click at [1107, 192] on p "**********" at bounding box center [1176, 197] width 522 height 22
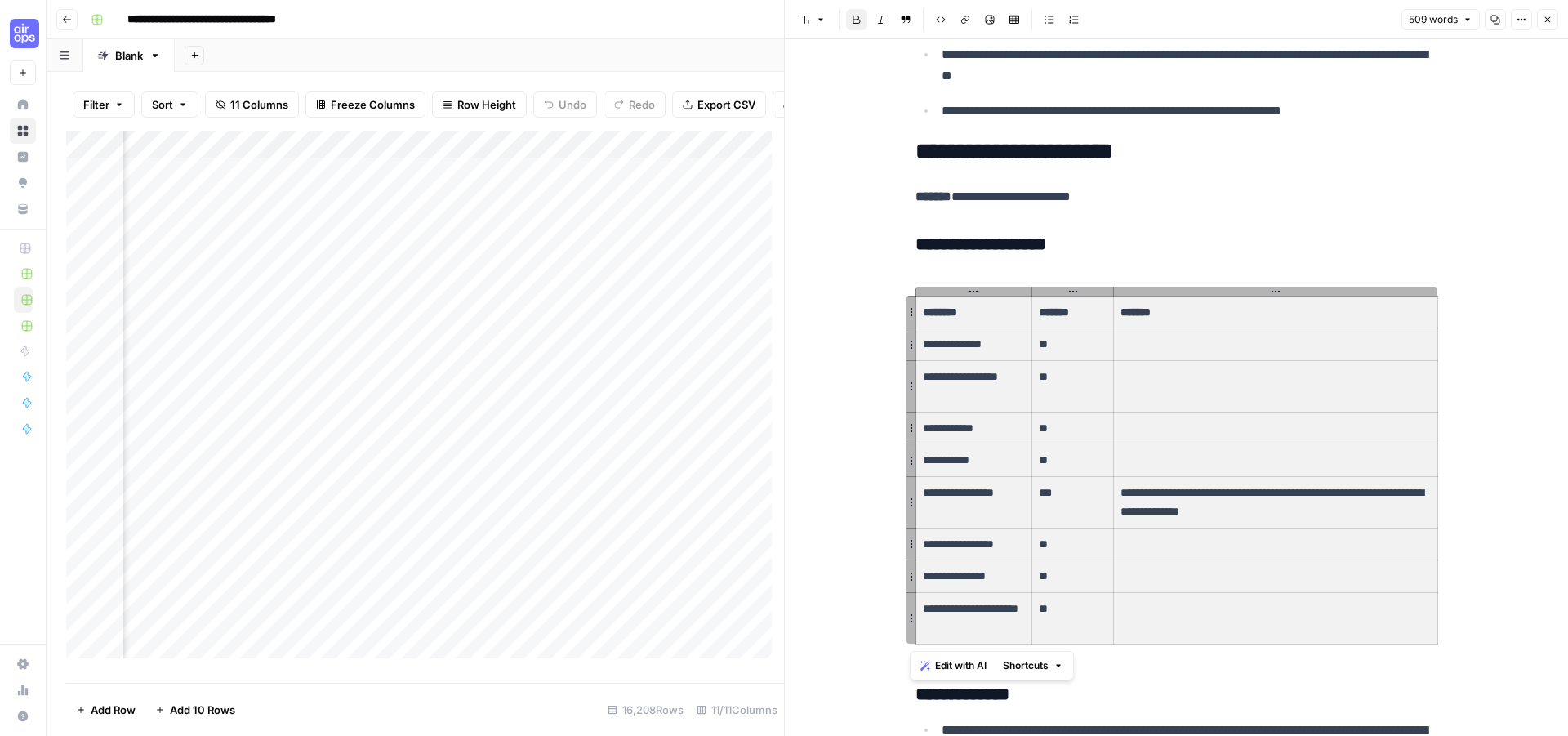
drag, startPoint x: 962, startPoint y: 308, endPoint x: 1241, endPoint y: 634, distance: 429.1
click at [1241, 634] on tbody "**********" at bounding box center [1176, 470] width 521 height 348
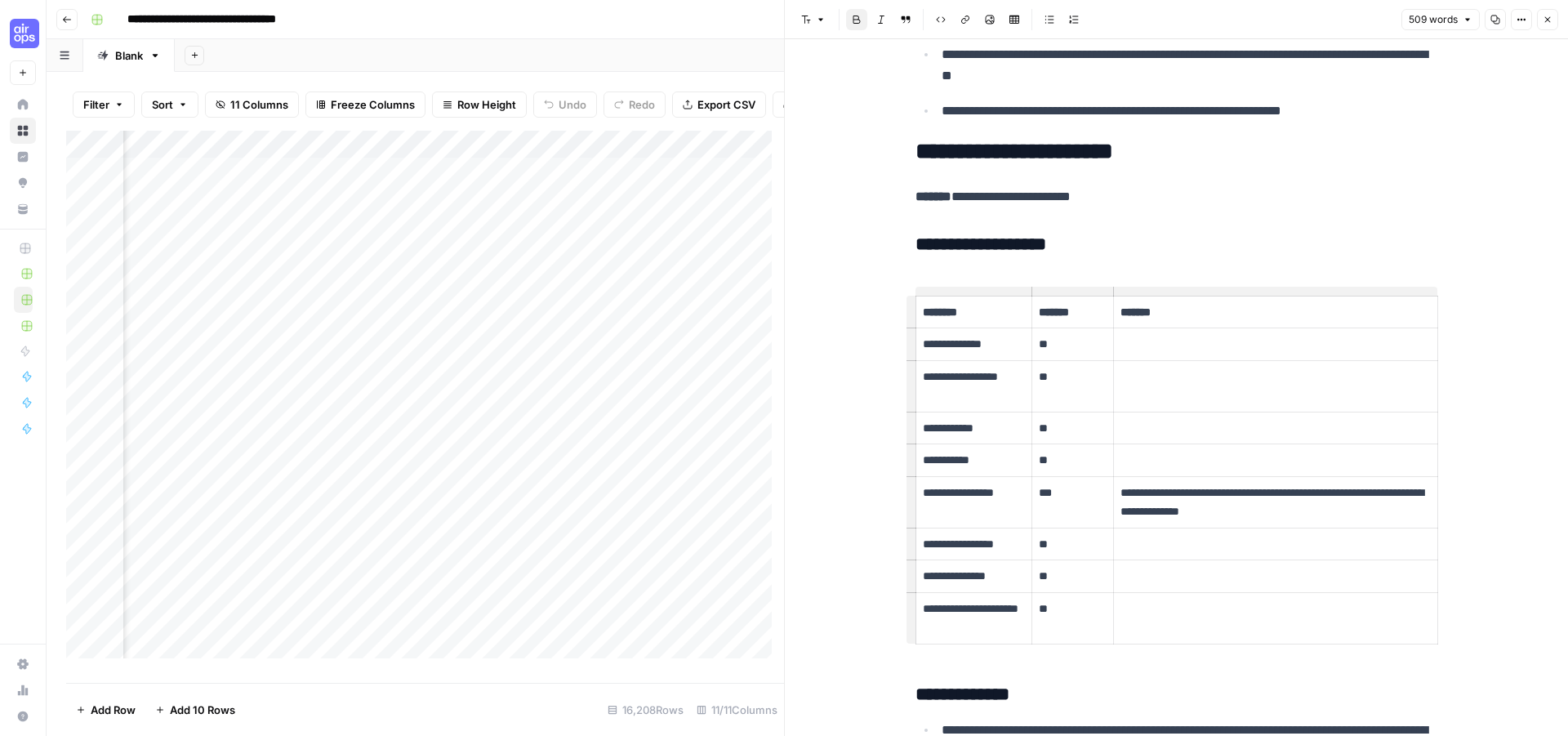
click at [1002, 334] on td "**********" at bounding box center [973, 345] width 116 height 32
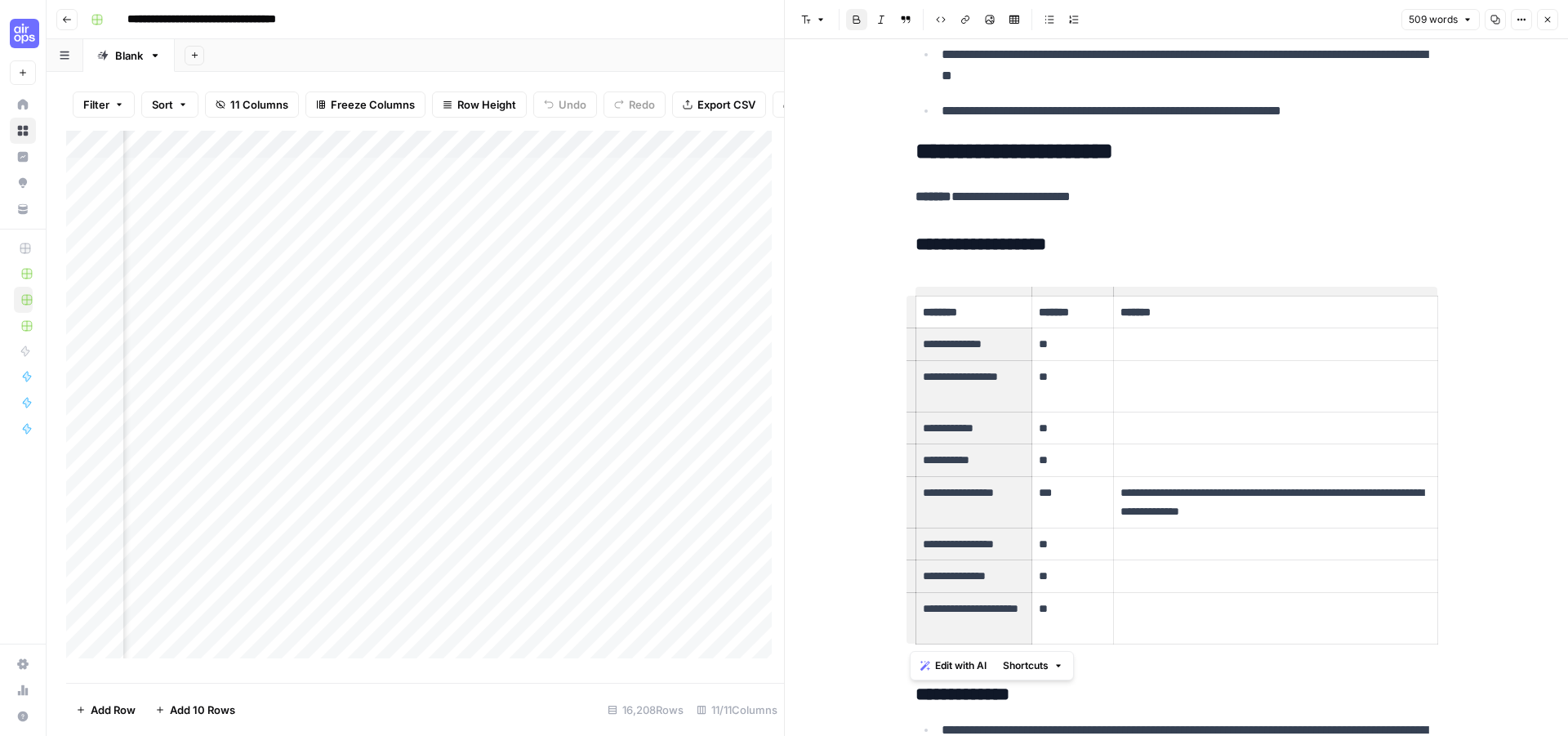
drag, startPoint x: 1004, startPoint y: 367, endPoint x: 980, endPoint y: 632, distance: 266.1
click at [980, 633] on tbody "**********" at bounding box center [1176, 470] width 521 height 348
click at [980, 621] on p "**********" at bounding box center [974, 618] width 103 height 38
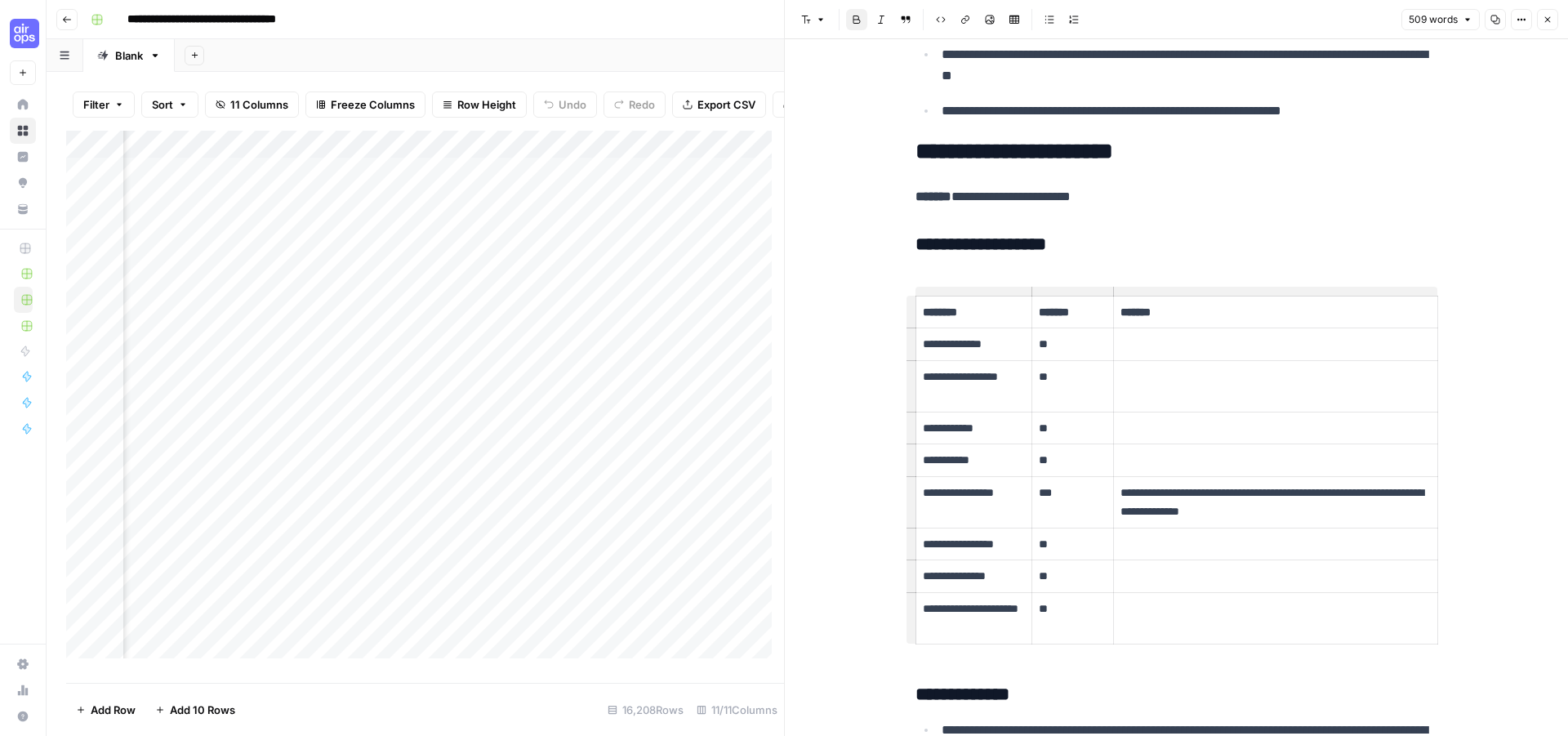
click at [1283, 189] on p "**********" at bounding box center [1176, 197] width 522 height 22
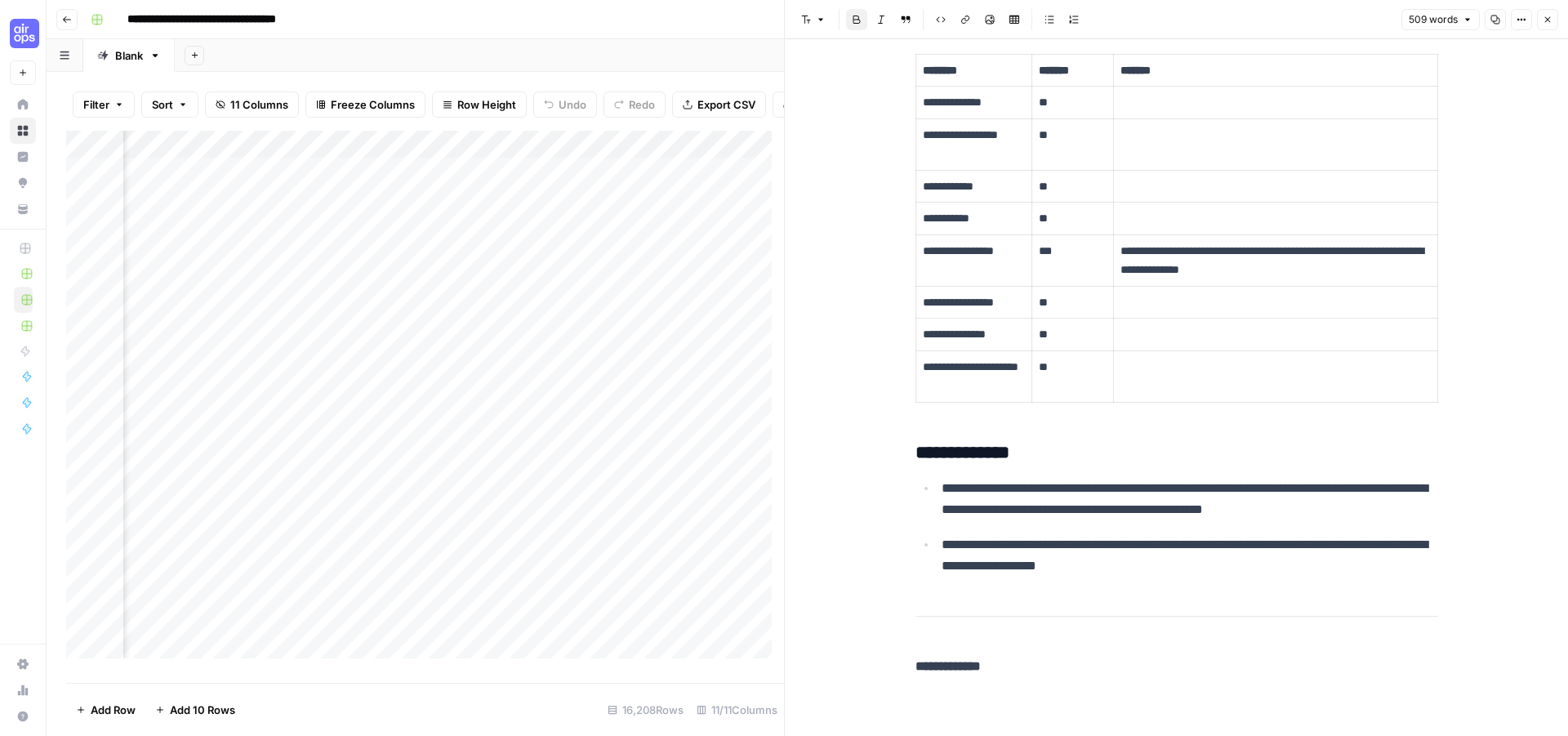
scroll to position [2285, 0]
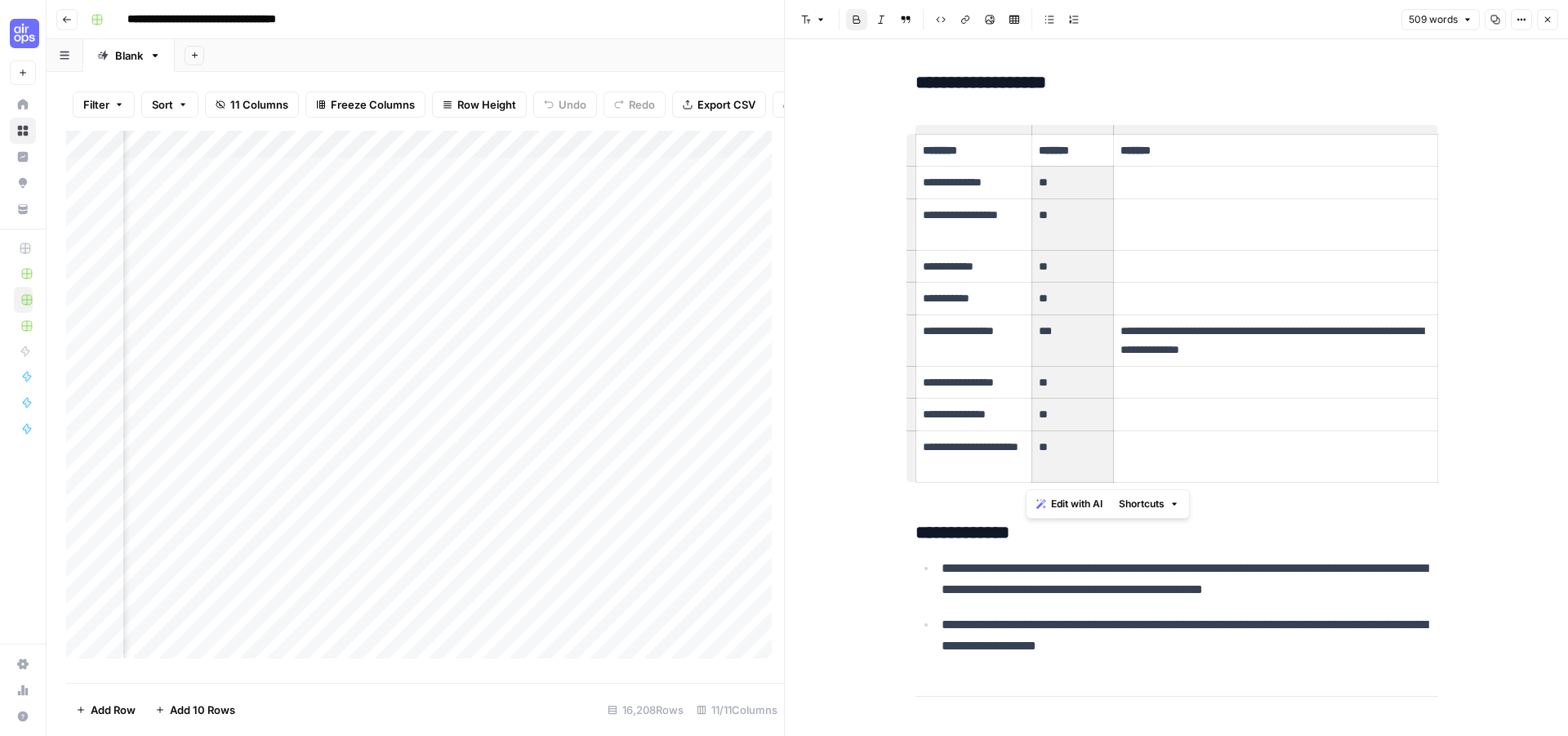
drag, startPoint x: 1056, startPoint y: 395, endPoint x: 1071, endPoint y: 449, distance: 56.0
click at [1071, 449] on tbody "**********" at bounding box center [1176, 308] width 521 height 348
click at [1065, 186] on p "**" at bounding box center [1072, 182] width 68 height 19
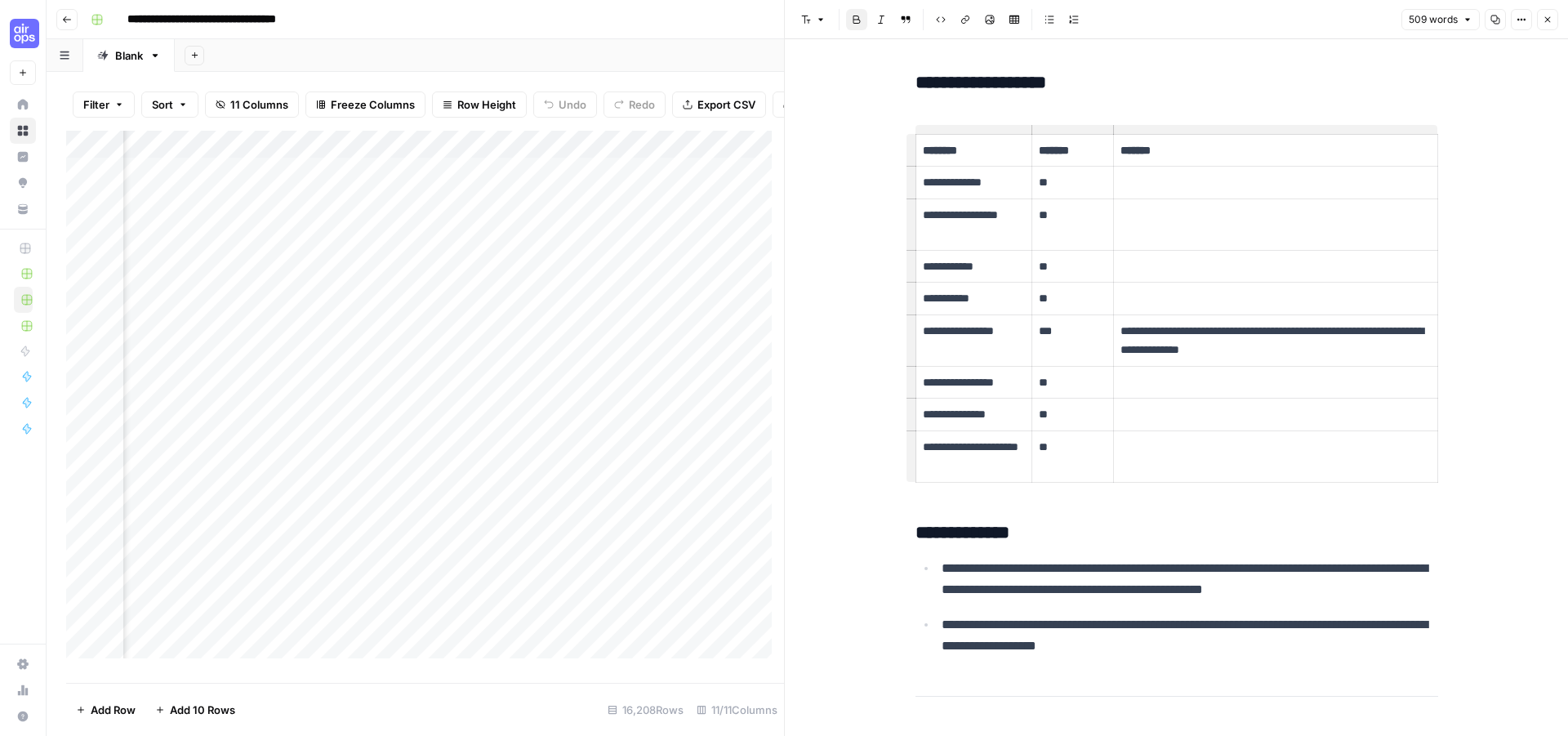
click at [702, 174] on div "Add Column" at bounding box center [425, 400] width 718 height 539
click at [931, 80] on h3 "**********" at bounding box center [1176, 83] width 522 height 23
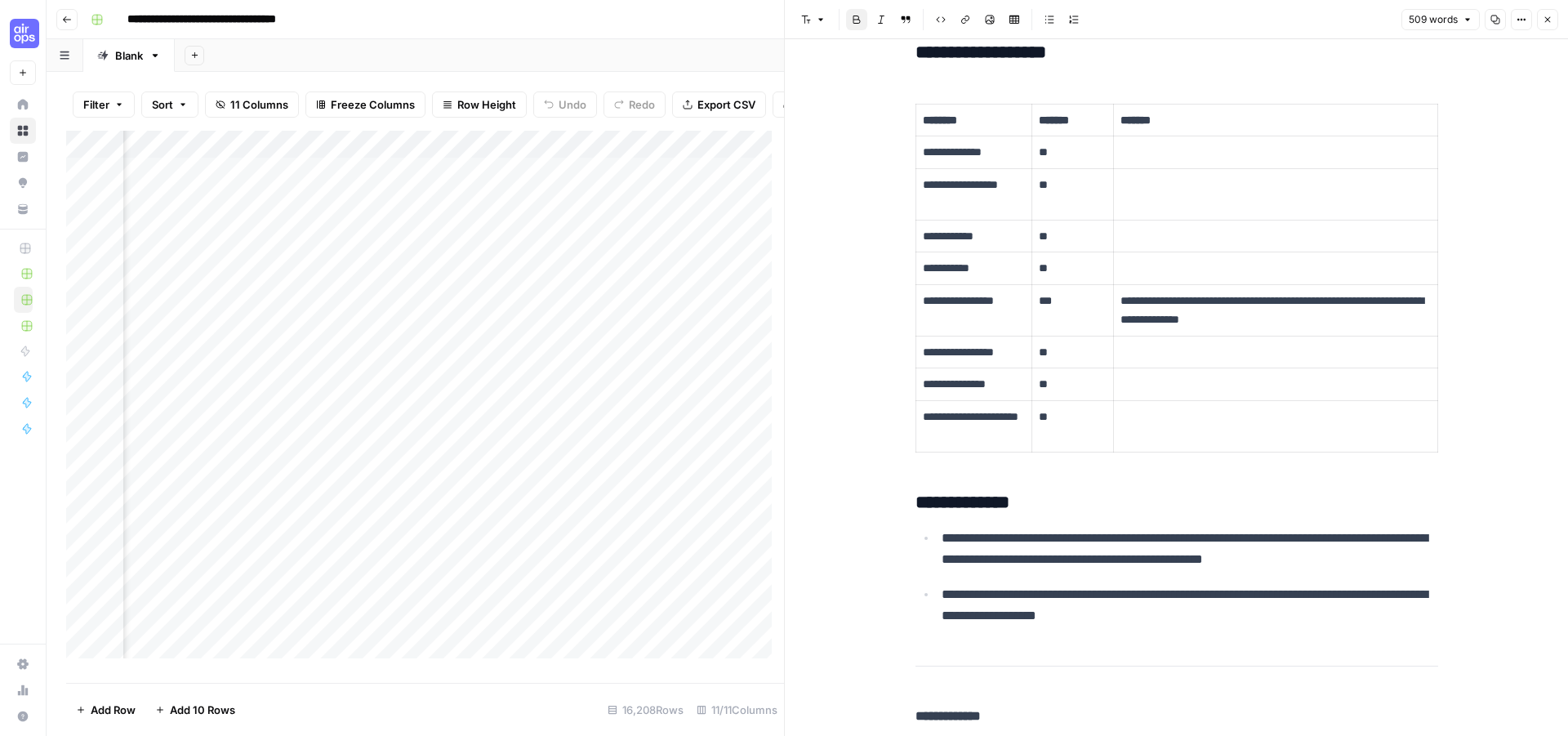
scroll to position [2366, 0]
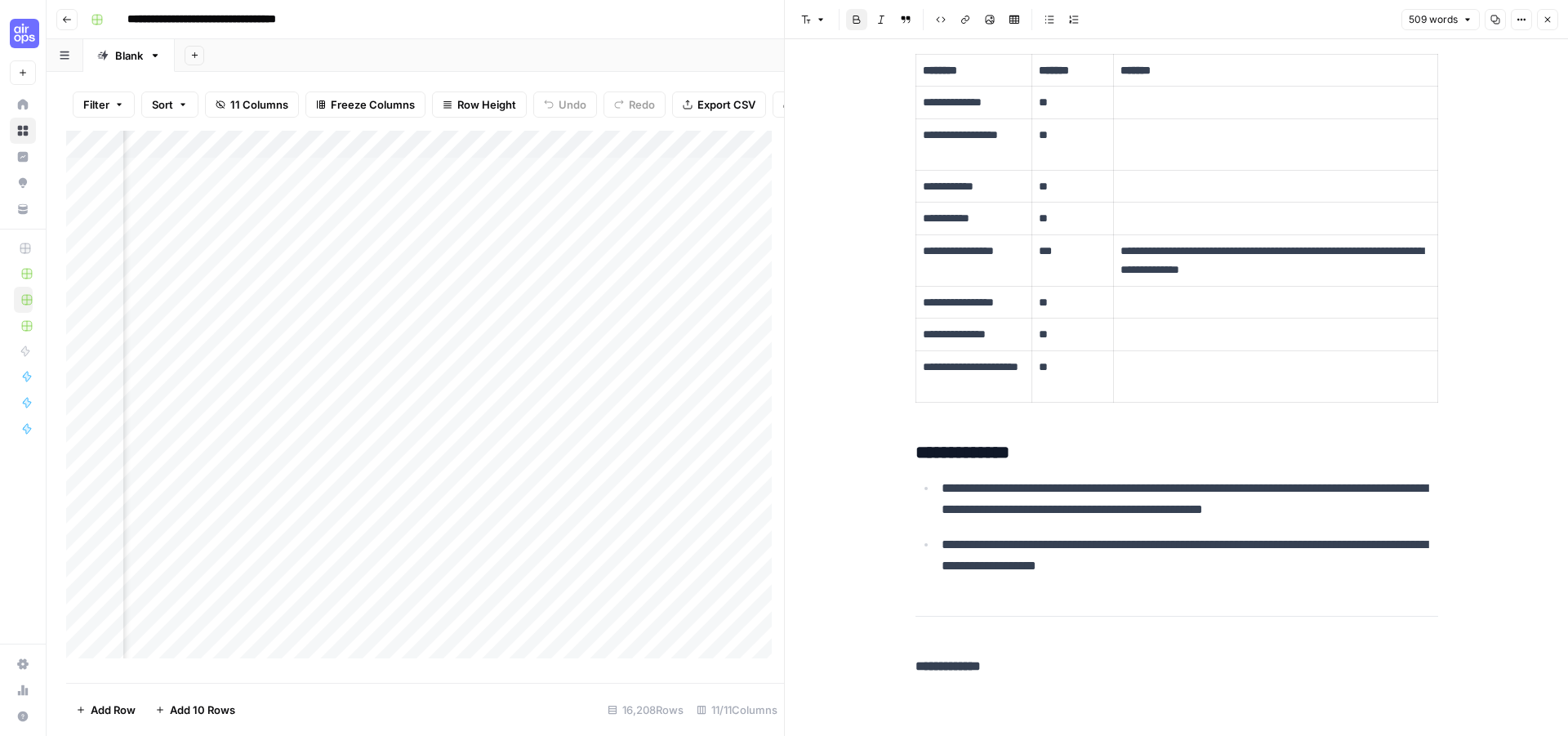
click at [1545, 17] on icon "button" at bounding box center [1548, 20] width 5 height 5
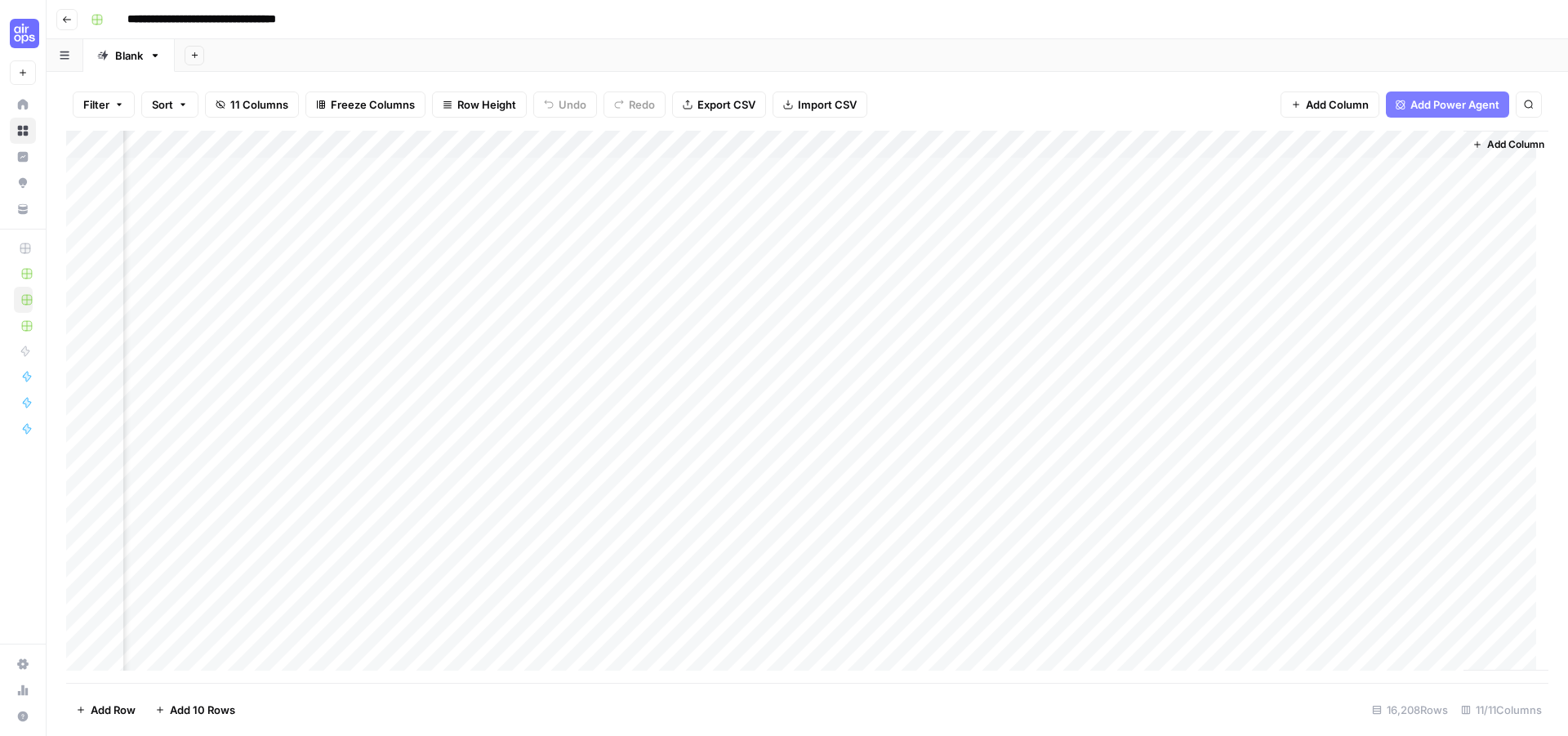
click at [650, 141] on div "Add Column" at bounding box center [807, 407] width 1482 height 552
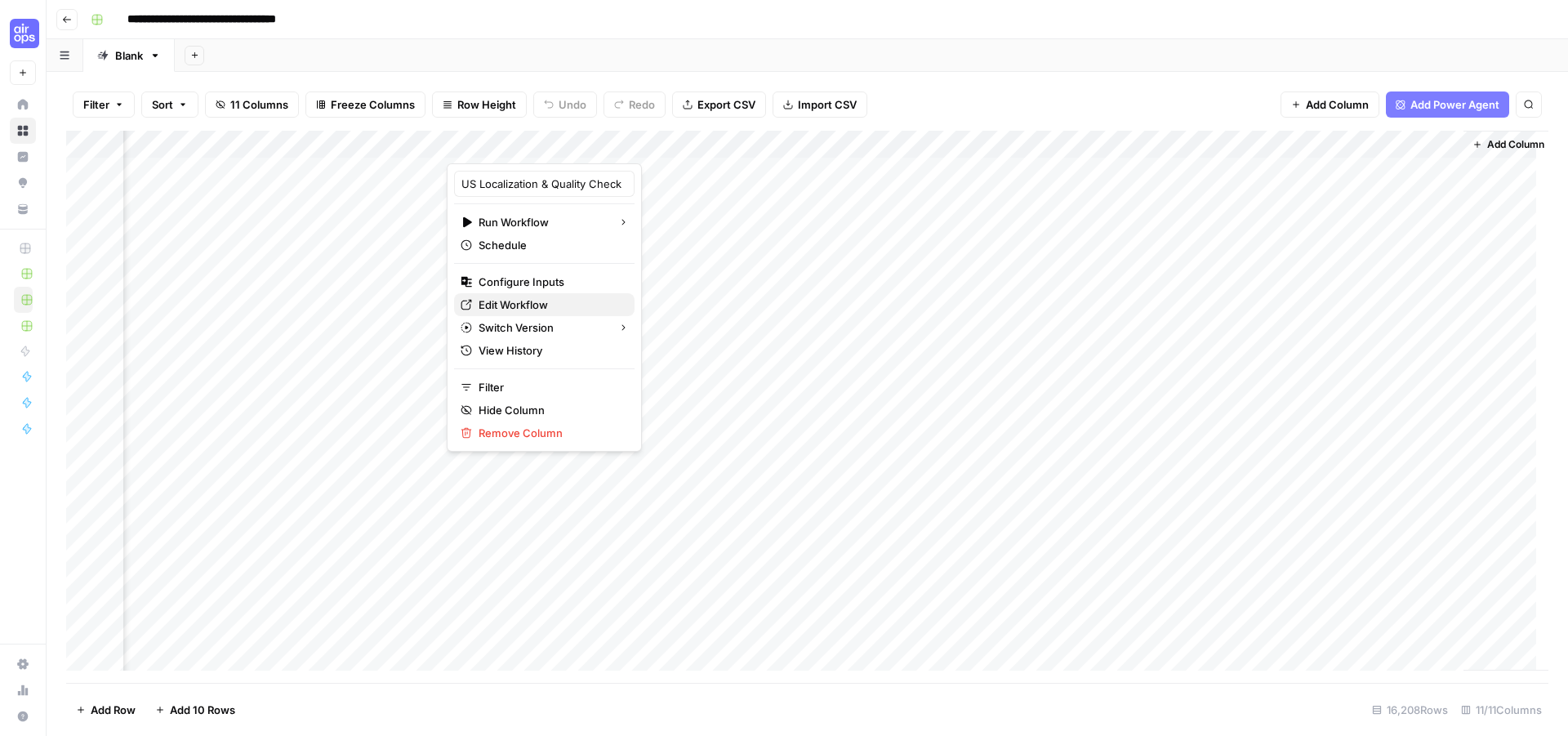
click at [547, 307] on span "Edit Workflow" at bounding box center [549, 305] width 143 height 16
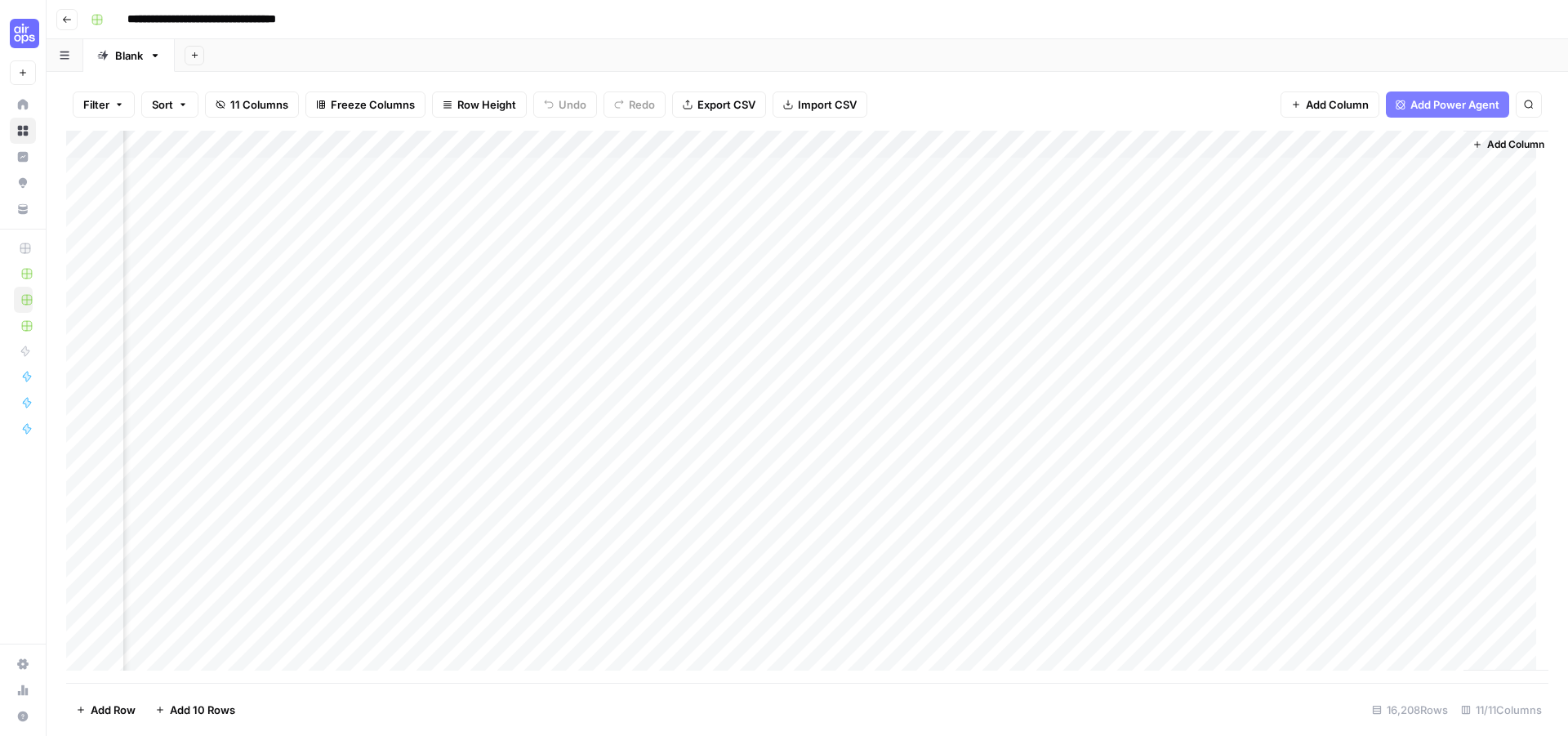
click at [653, 148] on div "Add Column" at bounding box center [807, 407] width 1482 height 552
click at [711, 245] on div "Add Column" at bounding box center [807, 407] width 1482 height 552
click at [680, 202] on div "Add Column" at bounding box center [807, 407] width 1482 height 552
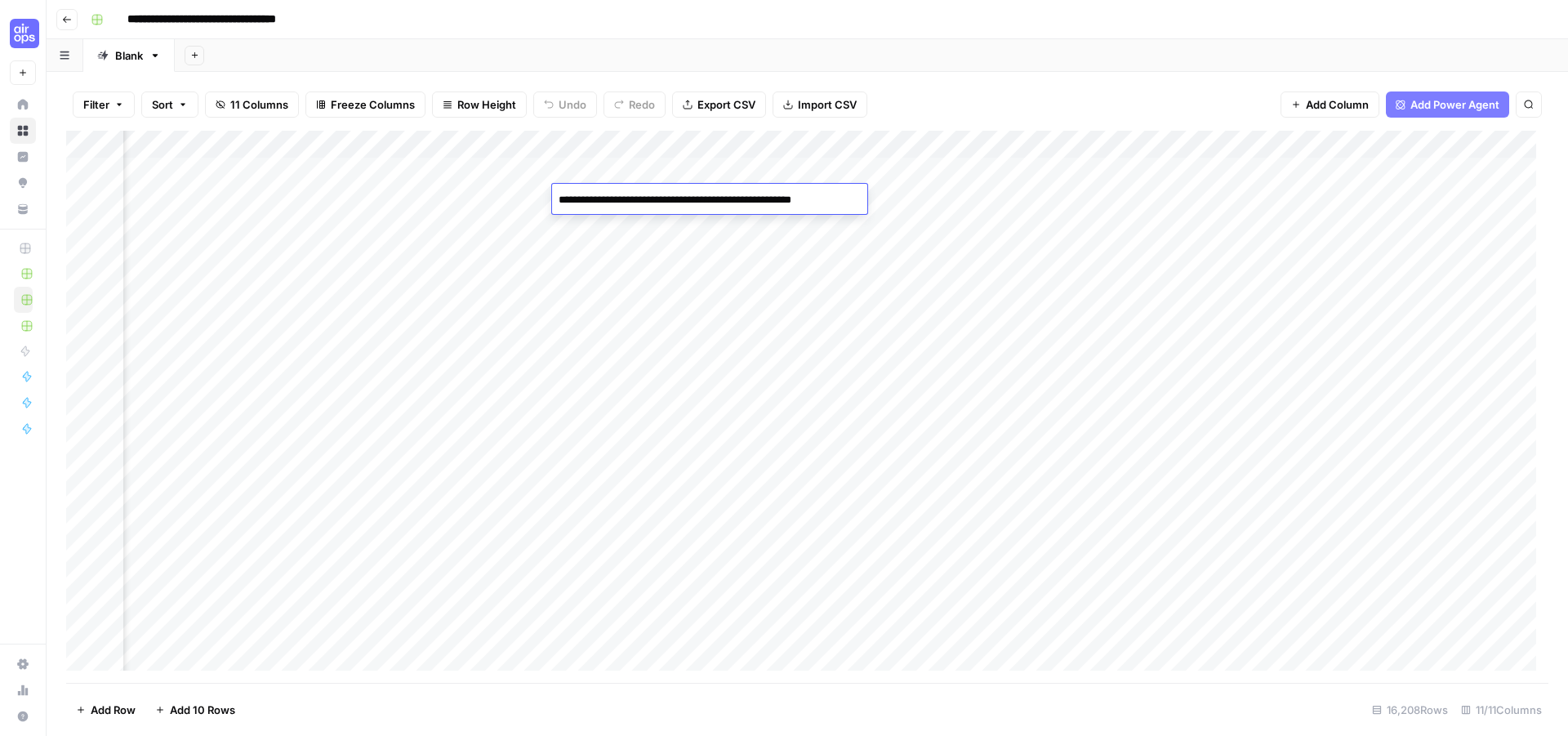
click at [920, 210] on div "Add Column" at bounding box center [807, 407] width 1482 height 552
drag, startPoint x: 416, startPoint y: 193, endPoint x: 982, endPoint y: 191, distance: 566.0
click at [982, 191] on div "Add Column" at bounding box center [807, 407] width 1482 height 552
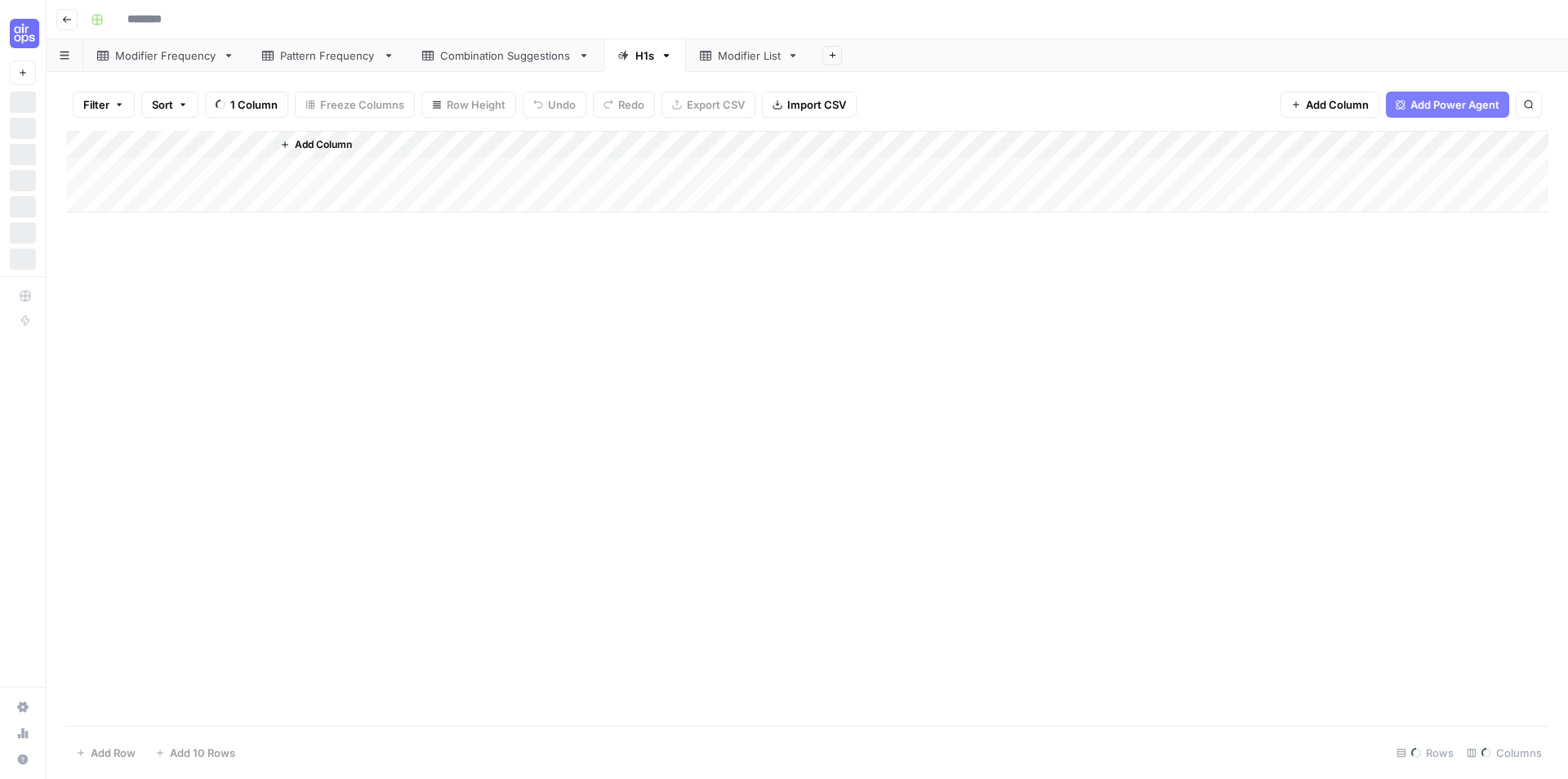
type input "**********"
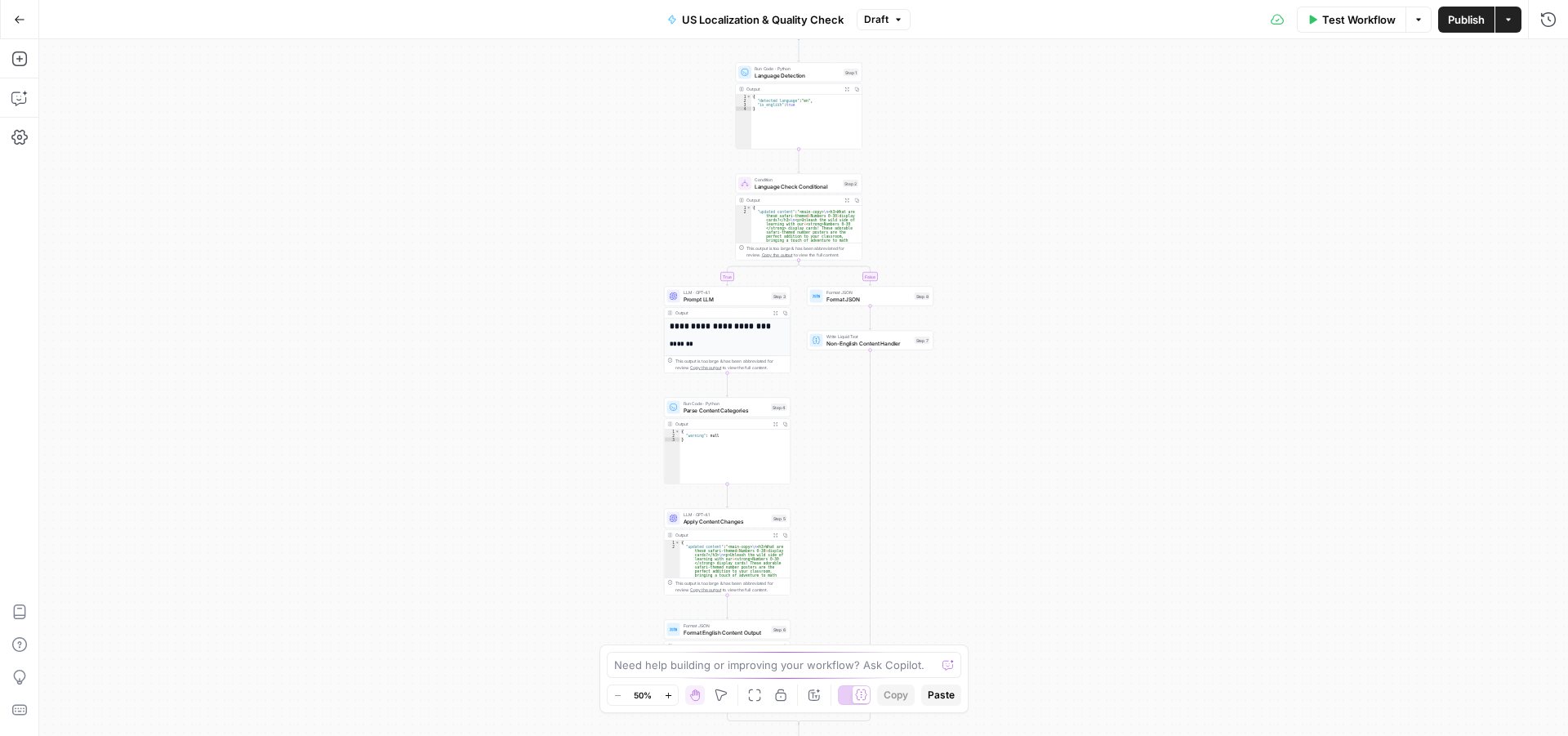
drag, startPoint x: 1038, startPoint y: 308, endPoint x: 1032, endPoint y: 227, distance: 81.2
click at [1032, 227] on div "true false Workflow Set Inputs Inputs Run Code · Python Language Detection Step…" at bounding box center [803, 387] width 1529 height 696
click at [671, 696] on icon "button" at bounding box center [669, 695] width 9 height 9
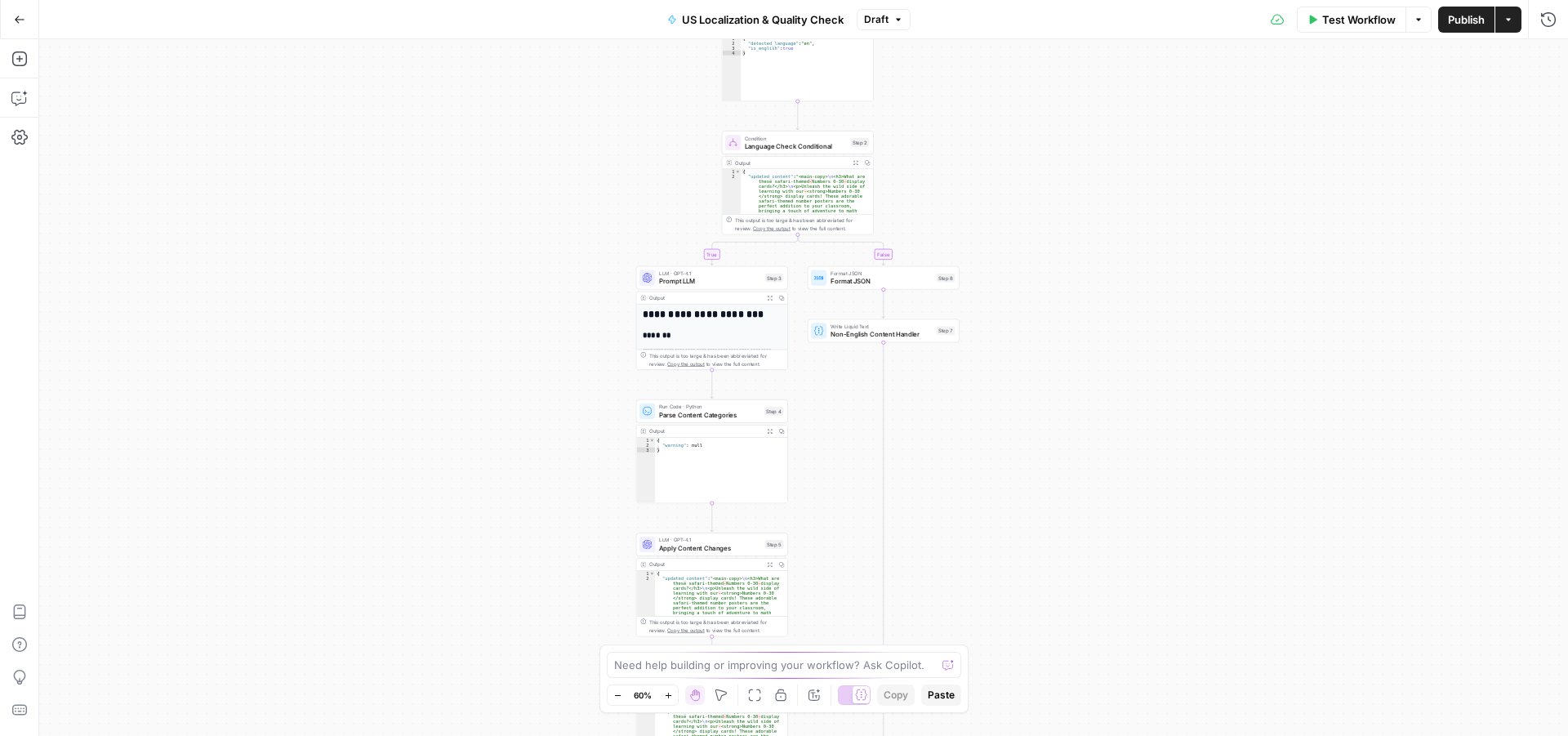
click at [669, 696] on icon "button" at bounding box center [668, 695] width 5 height 5
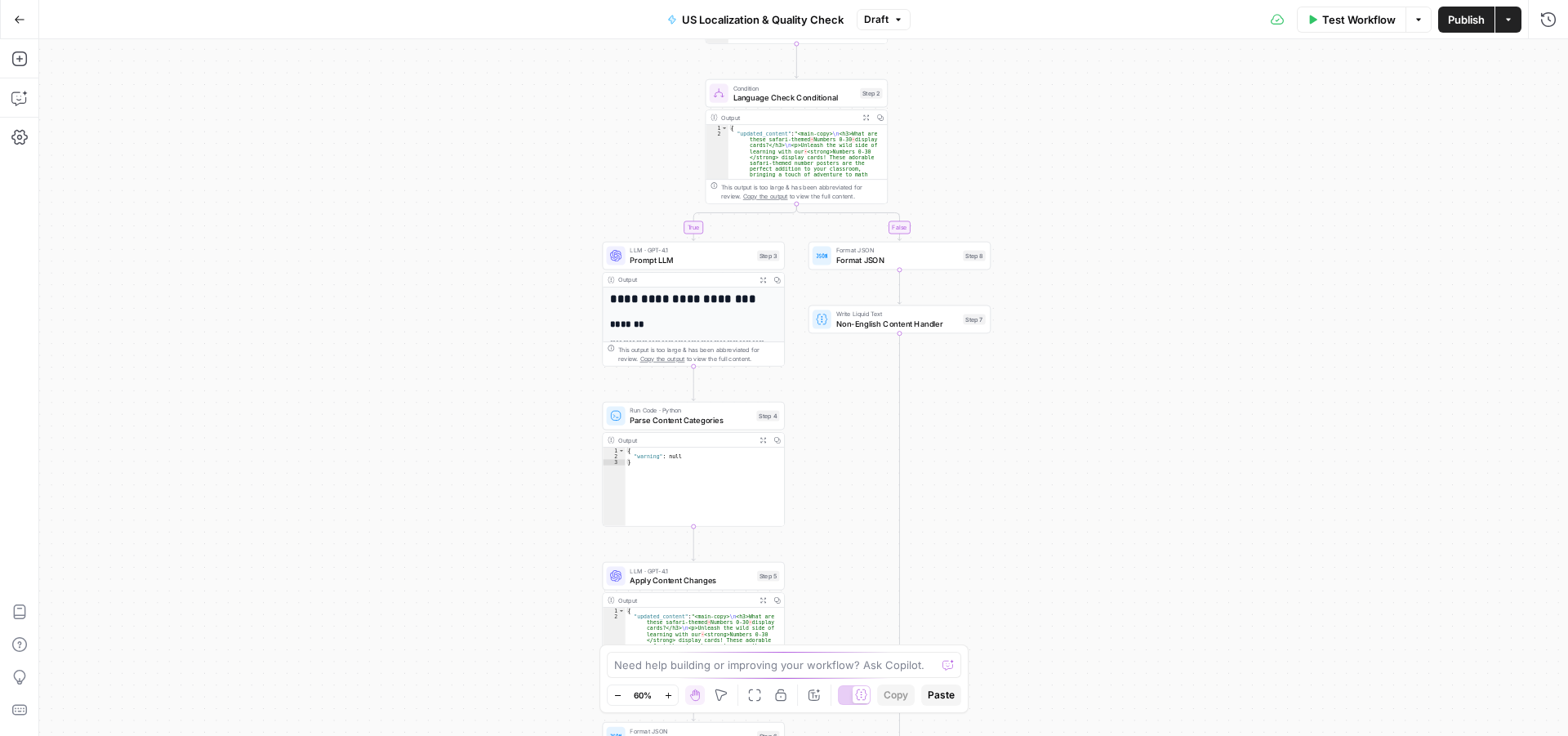
click at [669, 696] on icon "button" at bounding box center [668, 695] width 5 height 5
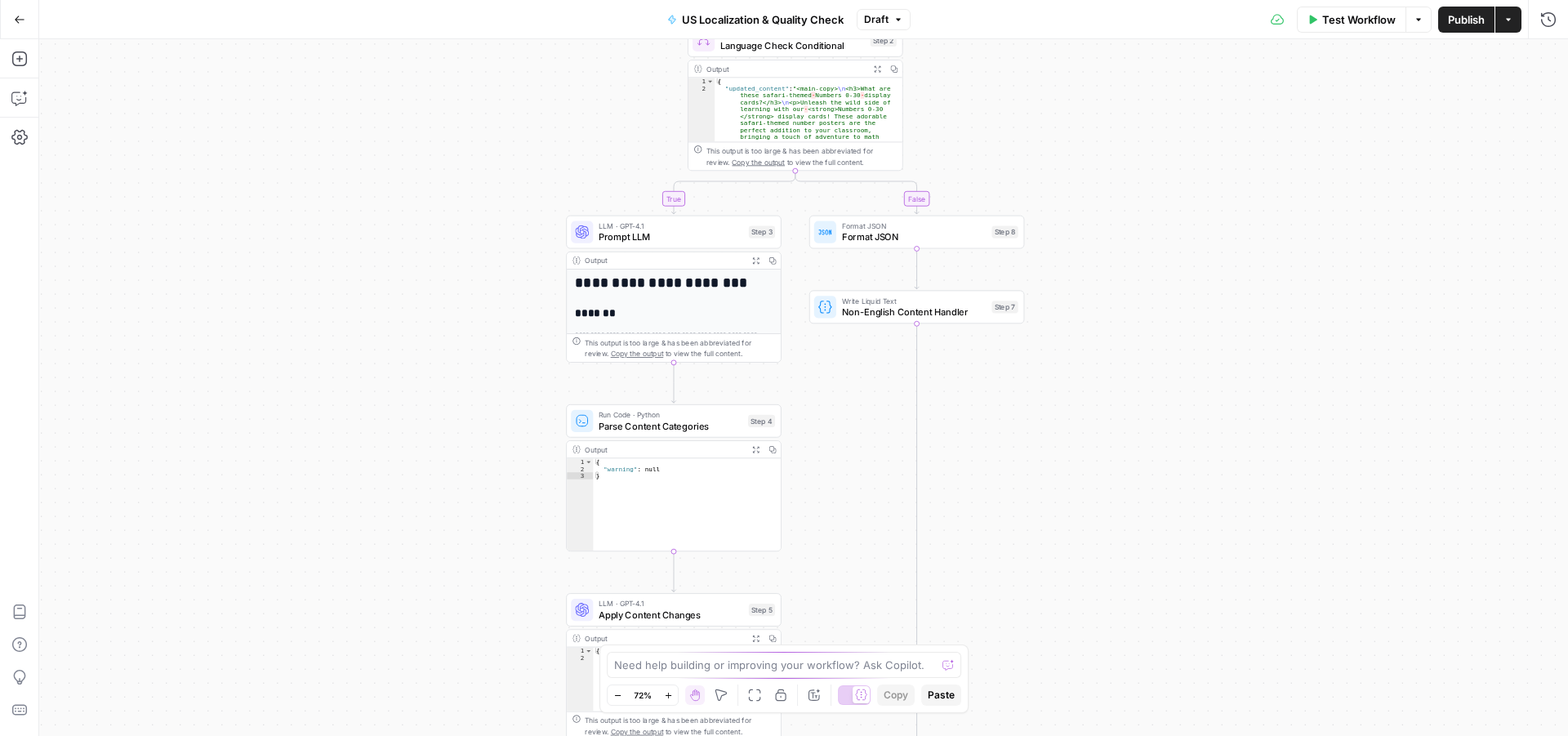
click at [669, 696] on icon "button" at bounding box center [668, 695] width 5 height 5
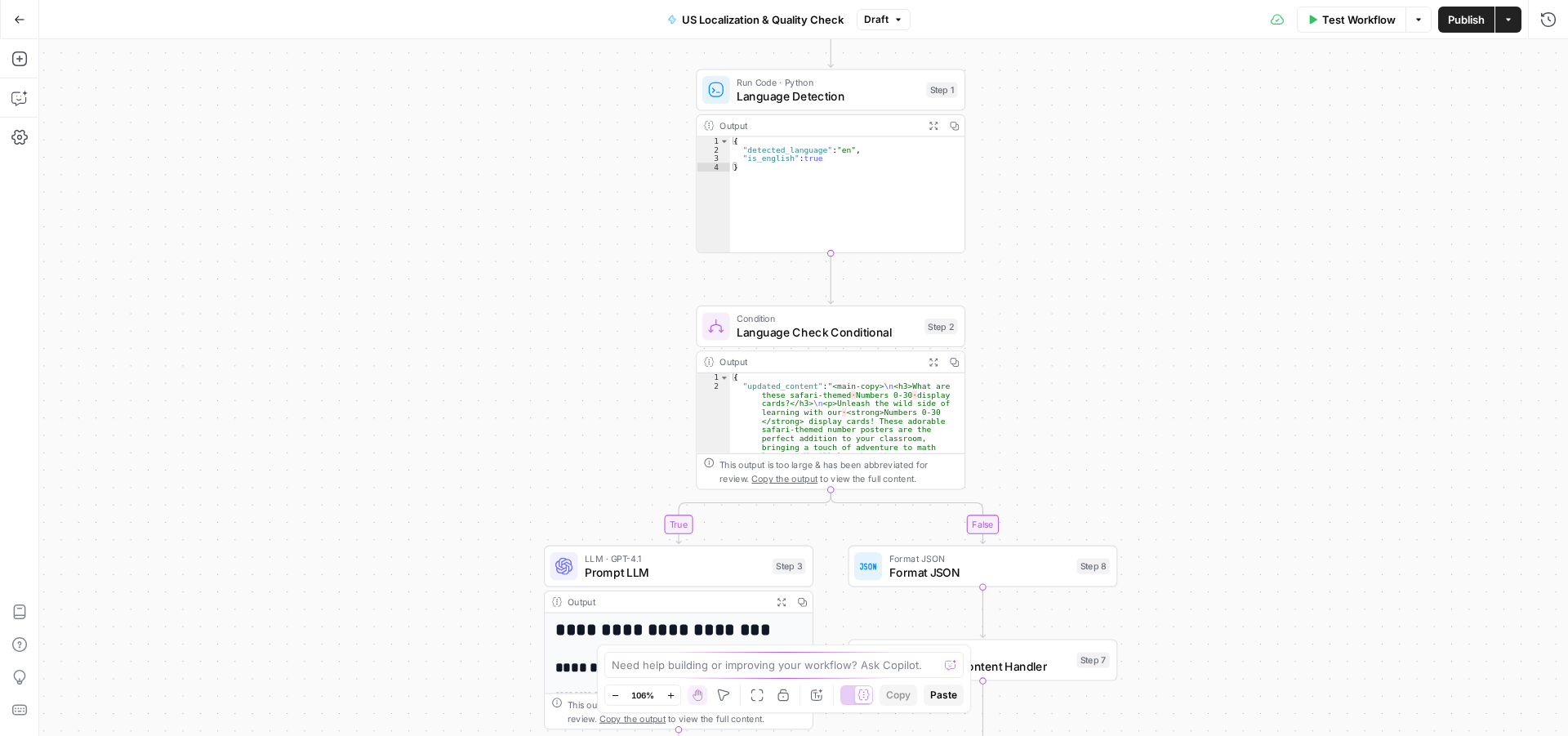
drag, startPoint x: 1230, startPoint y: 172, endPoint x: 1270, endPoint y: 536, distance: 366.2
click at [1270, 536] on div "true false Workflow Set Inputs Inputs Run Code · Python Language Detection Step…" at bounding box center [803, 387] width 1529 height 696
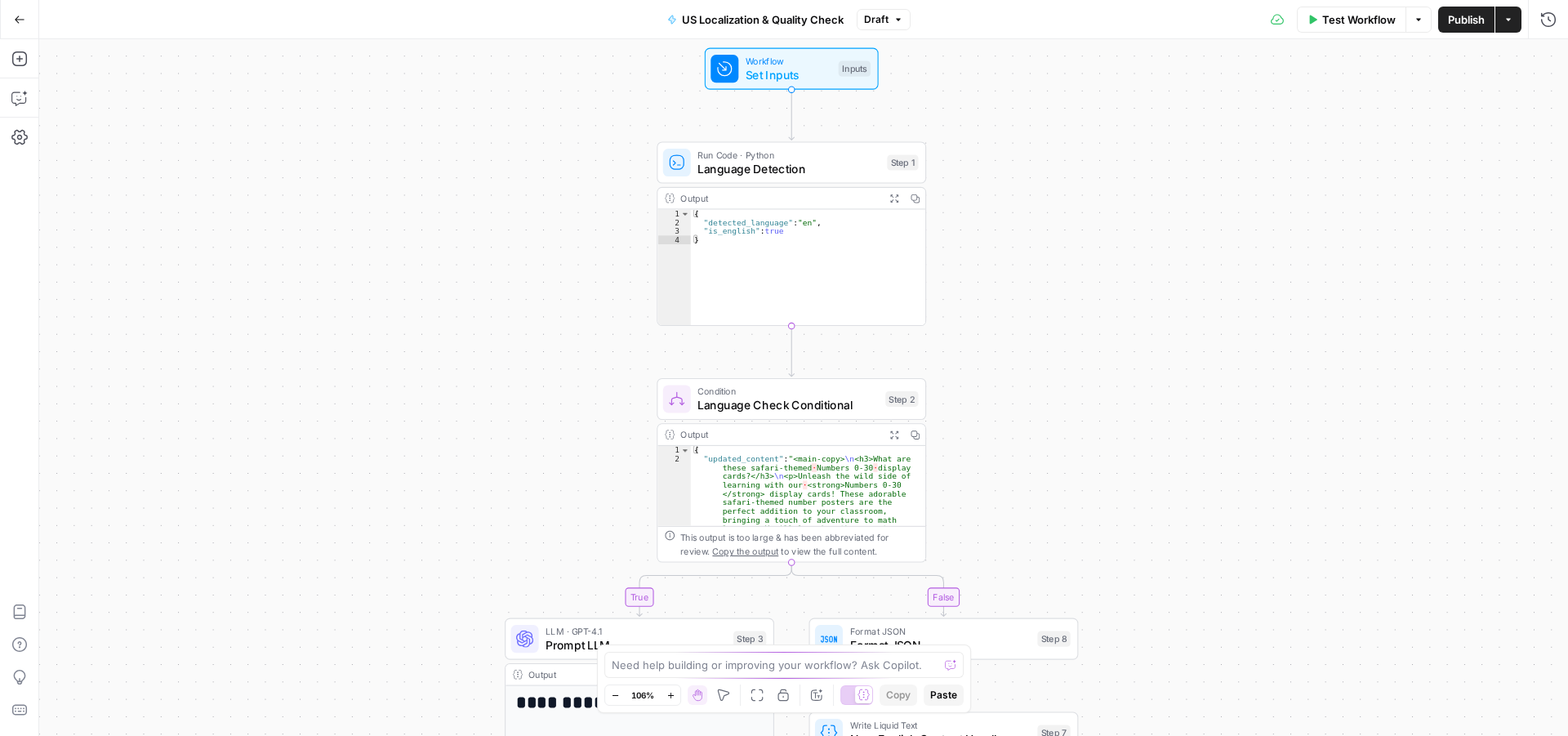
drag, startPoint x: 1228, startPoint y: 409, endPoint x: 1190, endPoint y: 538, distance: 134.5
click at [1190, 538] on div "true false Workflow Set Inputs Inputs Run Code · Python Language Detection Step…" at bounding box center [803, 387] width 1529 height 696
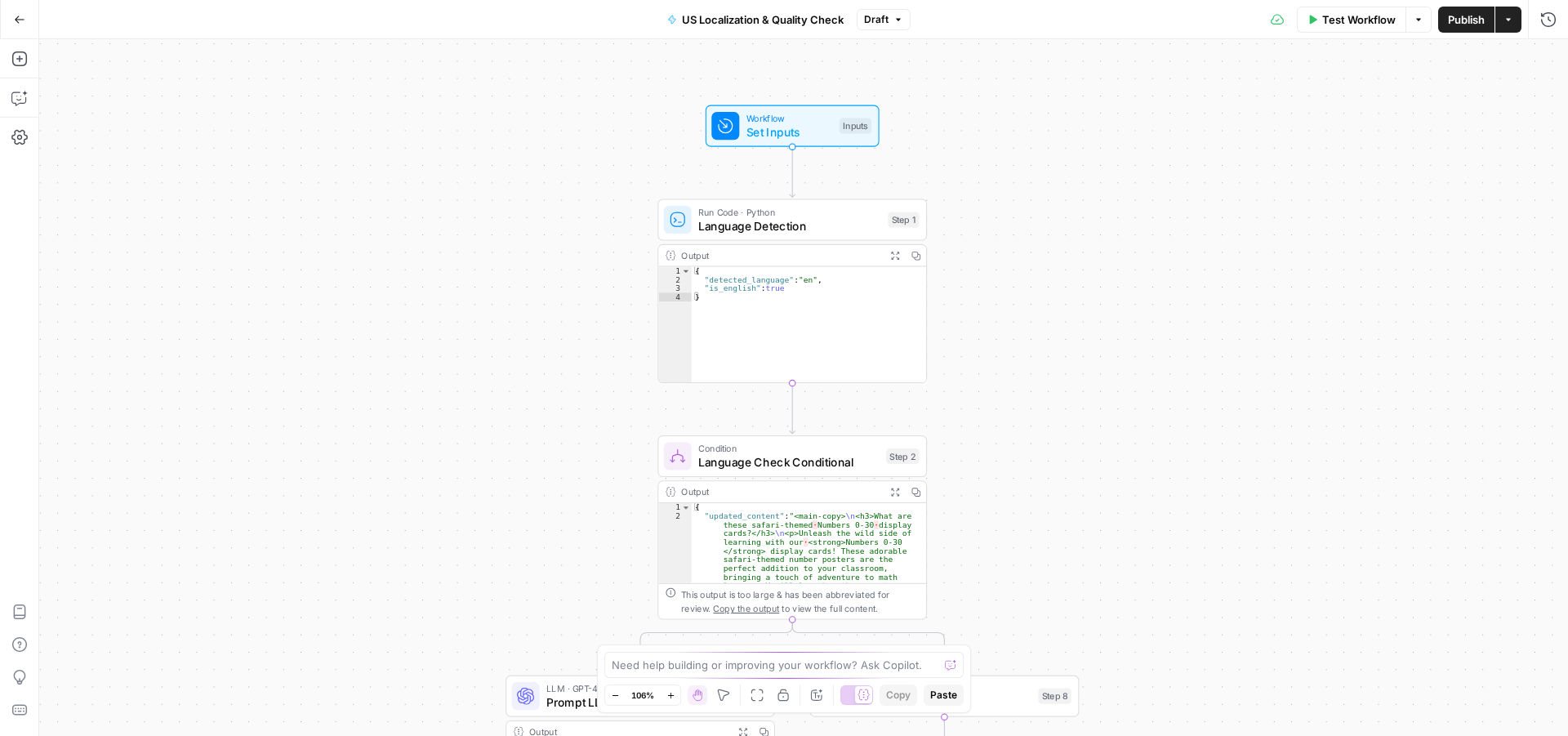
click at [1175, 407] on div "true false Workflow Set Inputs Inputs Run Code · Python Language Detection Step…" at bounding box center [803, 387] width 1529 height 696
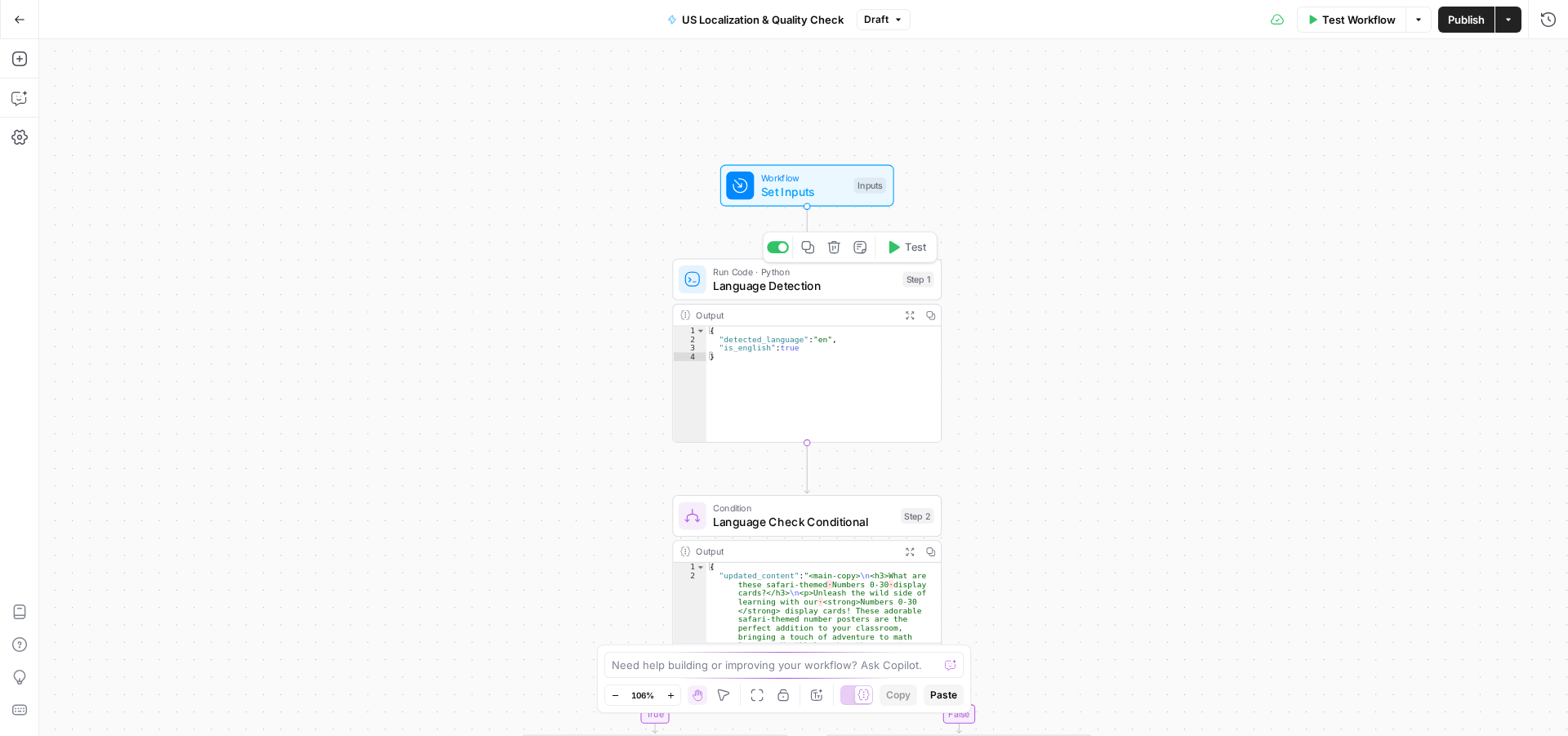
click at [826, 278] on span "Language Detection" at bounding box center [804, 285] width 182 height 17
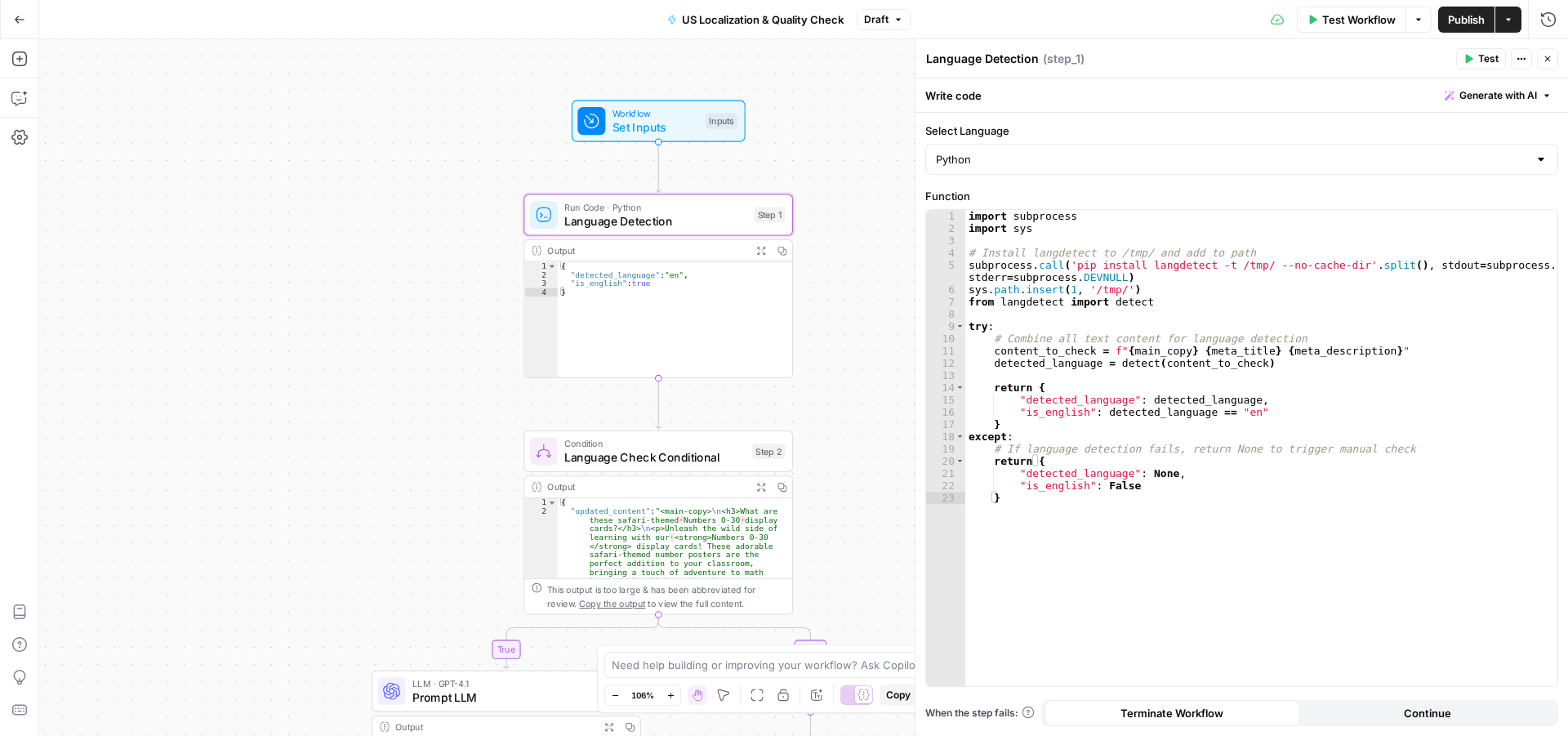
drag, startPoint x: 510, startPoint y: 304, endPoint x: 401, endPoint y: 253, distance: 120.3
click at [401, 253] on div "true false Workflow Set Inputs Inputs Run Code · Python Language Detection Step…" at bounding box center [803, 387] width 1529 height 696
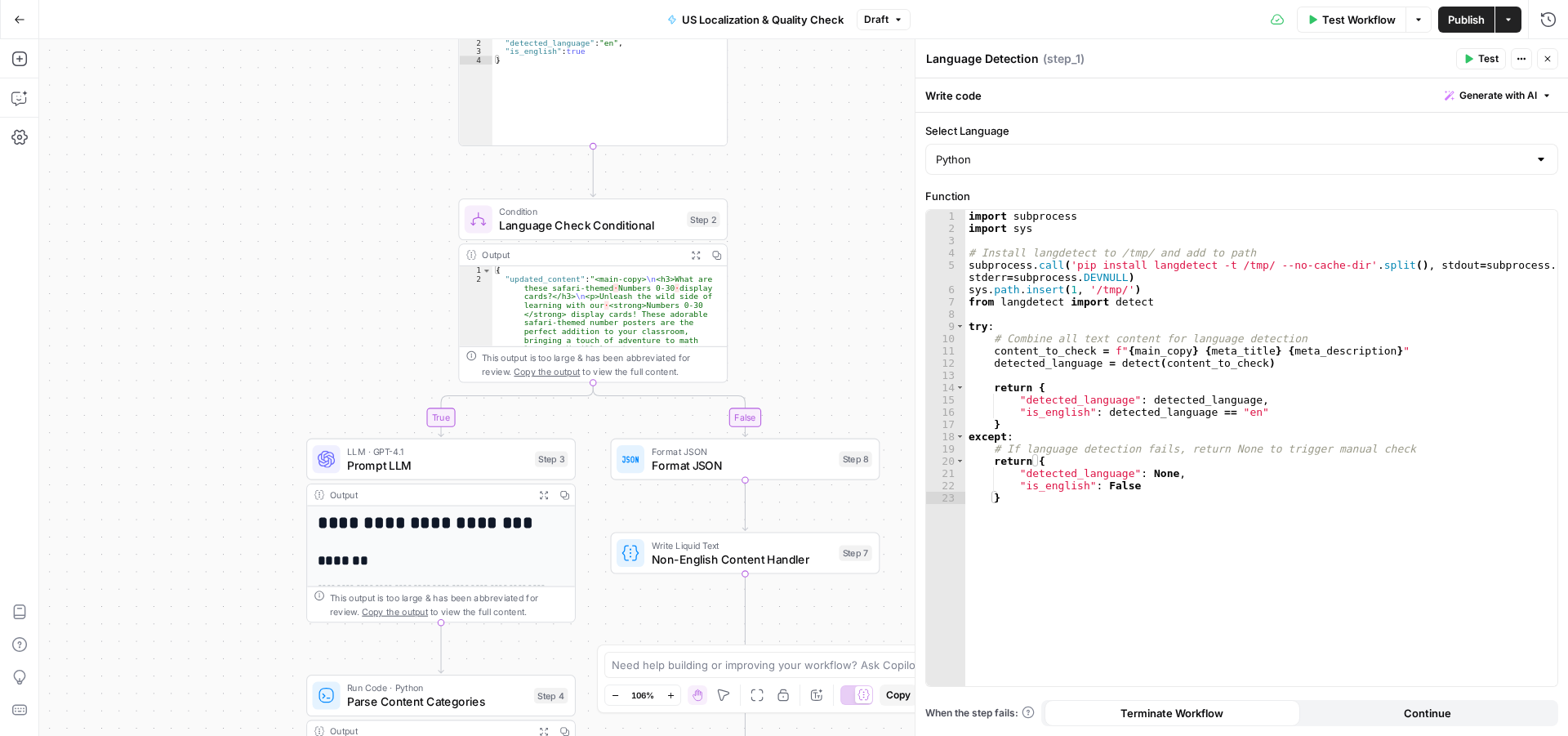
drag, startPoint x: 870, startPoint y: 362, endPoint x: 839, endPoint y: 383, distance: 37.4
click at [805, 124] on div "true false Workflow Set Inputs Inputs Run Code · Python Language Detection Step…" at bounding box center [803, 387] width 1529 height 696
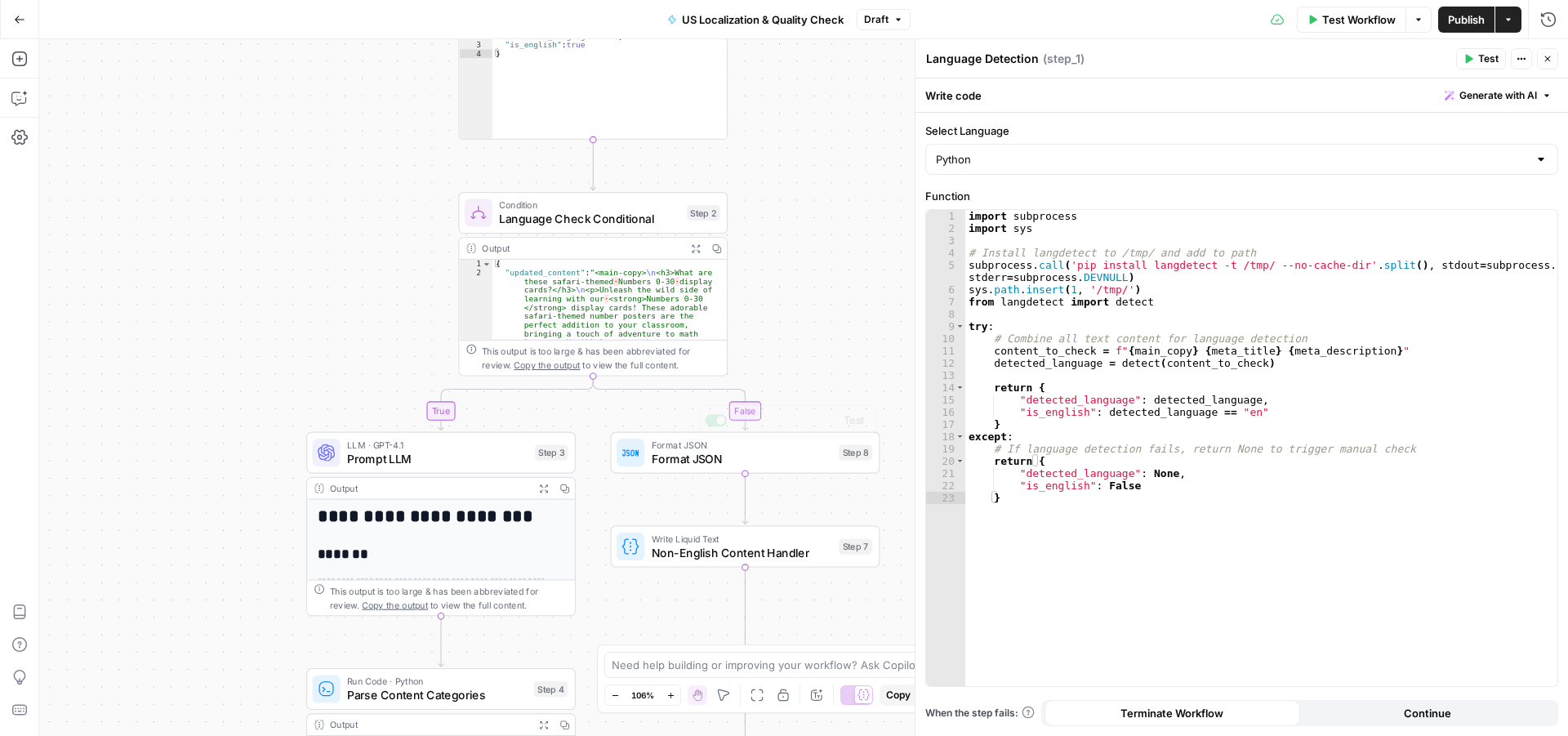
drag, startPoint x: 820, startPoint y: 56, endPoint x: 816, endPoint y: 10, distance: 46.2
click at [816, 10] on div "Go Back US Localization & Quality Check Draft Test Workflow Options Publish Act…" at bounding box center [784, 368] width 1568 height 736
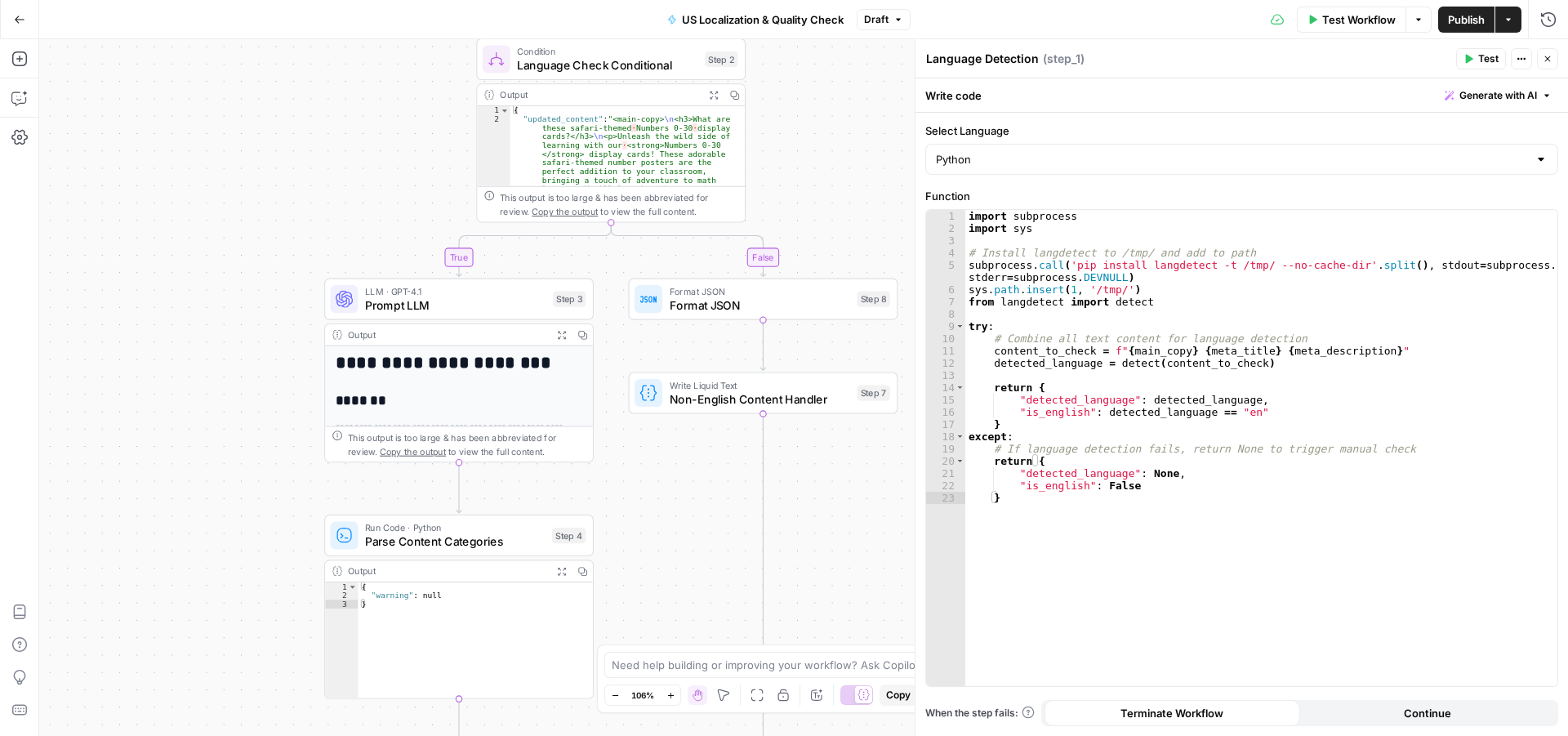
drag, startPoint x: 839, startPoint y: 120, endPoint x: 796, endPoint y: 137, distance: 46.2
click at [824, 641] on div "true false Workflow Set Inputs Inputs Run Code · Python Language Detection Step…" at bounding box center [803, 387] width 1529 height 696
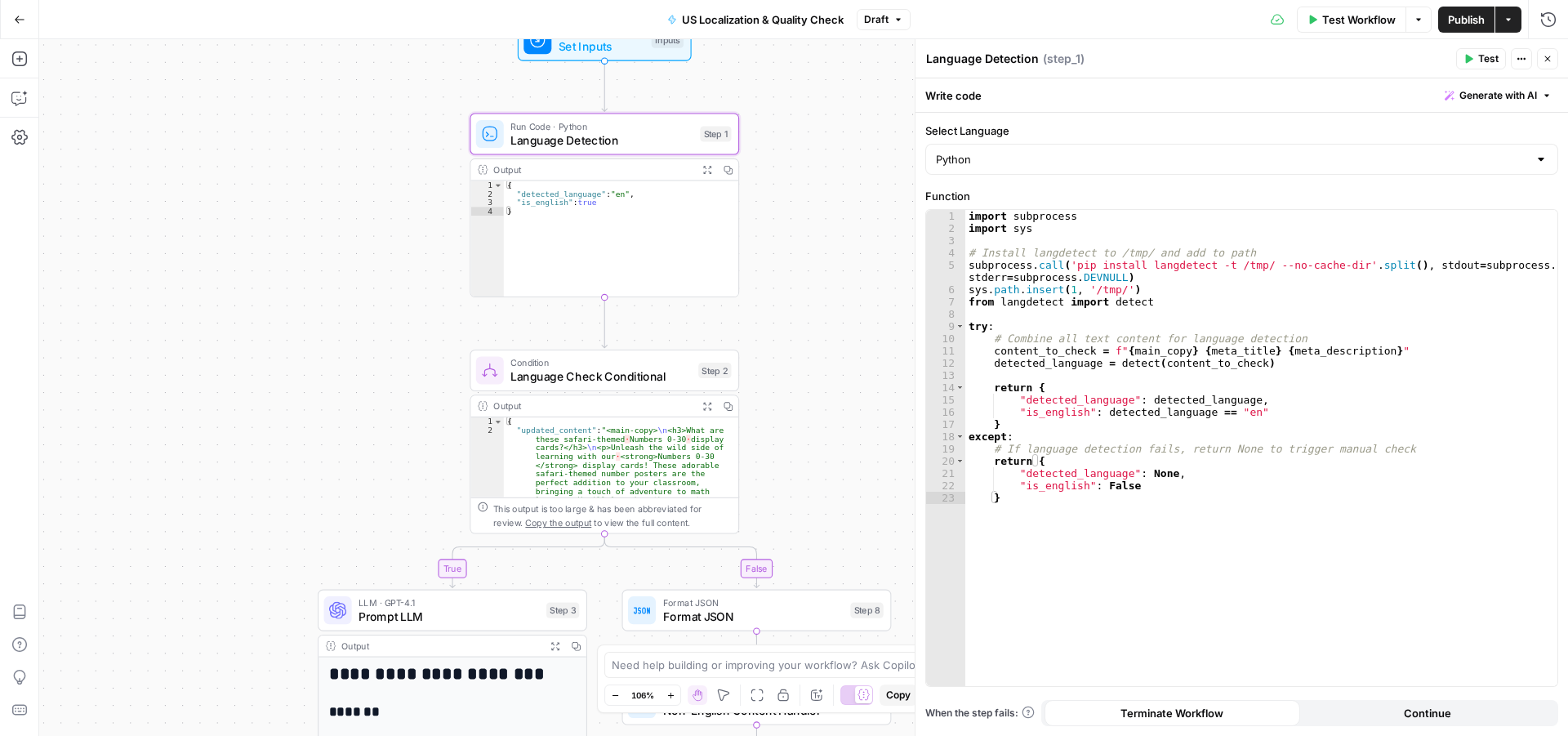
drag, startPoint x: 796, startPoint y: 137, endPoint x: 779, endPoint y: 379, distance: 242.6
click at [779, 379] on div "true false Workflow Set Inputs Inputs Run Code · Python Language Detection Step…" at bounding box center [803, 387] width 1529 height 696
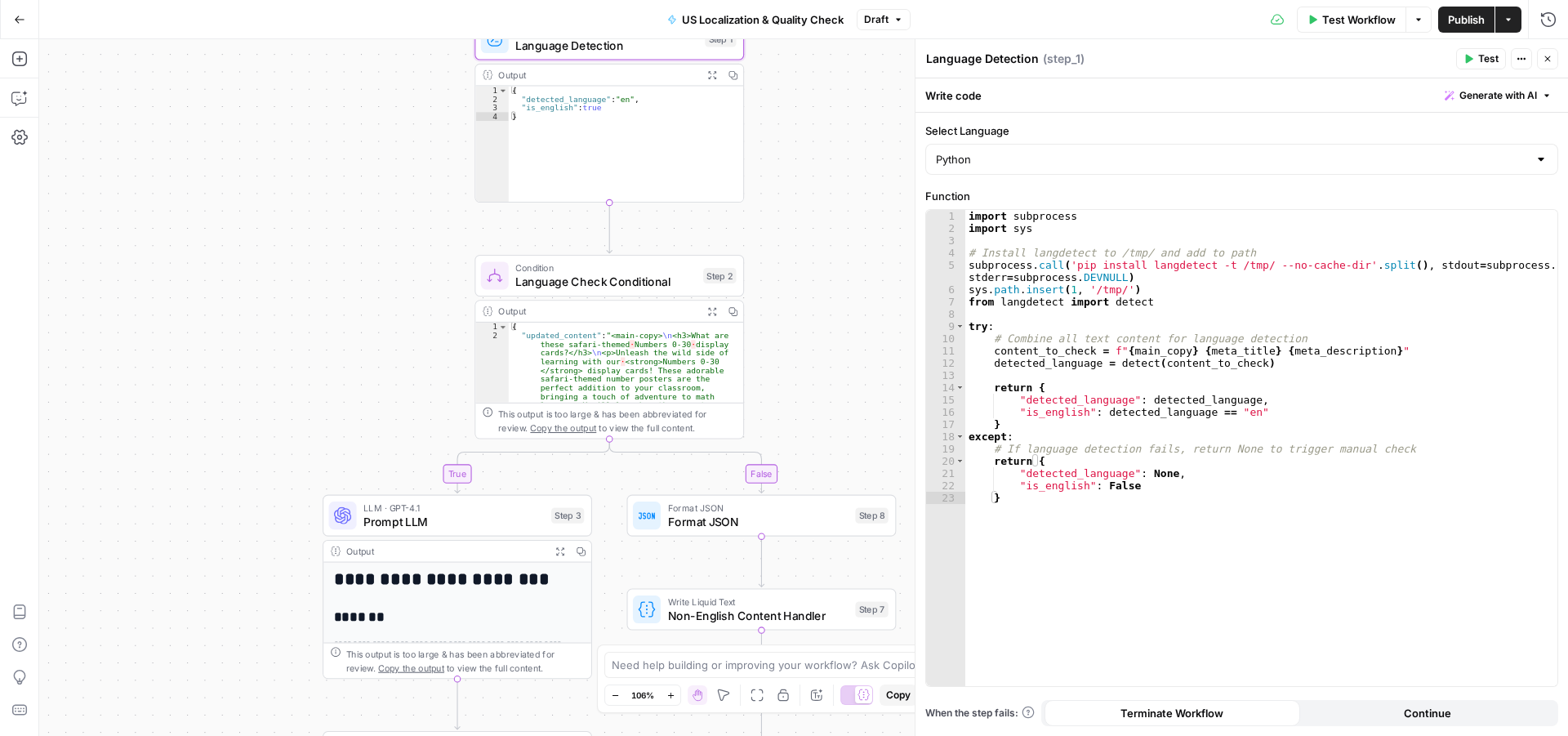
drag, startPoint x: 779, startPoint y: 372, endPoint x: 789, endPoint y: 186, distance: 186.3
click at [789, 187] on div "true false Workflow Set Inputs Inputs Run Code · Python Language Detection Step…" at bounding box center [803, 387] width 1529 height 696
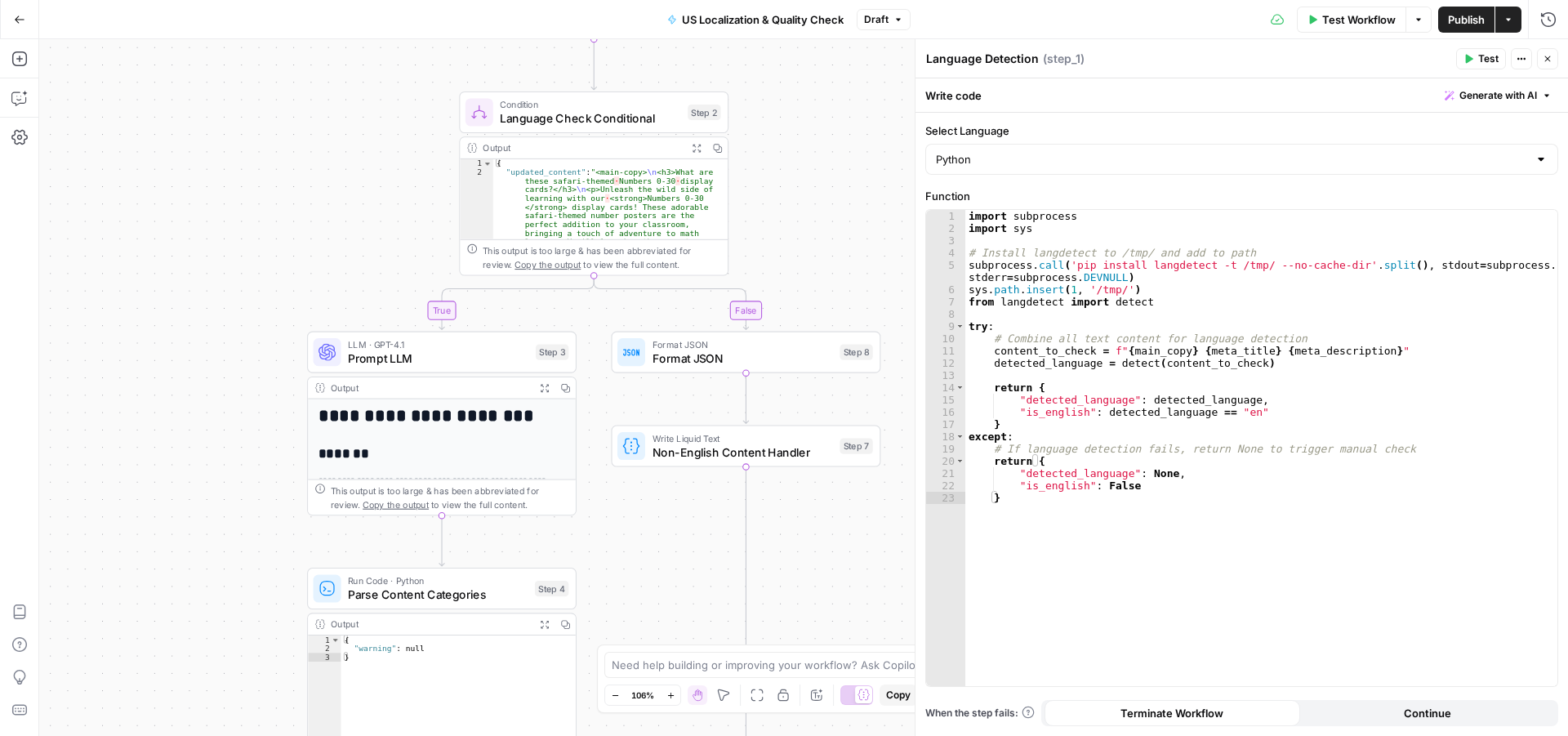
drag, startPoint x: 833, startPoint y: 326, endPoint x: 779, endPoint y: 299, distance: 60.4
click at [816, 215] on div "true false Workflow Set Inputs Inputs Run Code · Python Language Detection Step…" at bounding box center [803, 387] width 1529 height 696
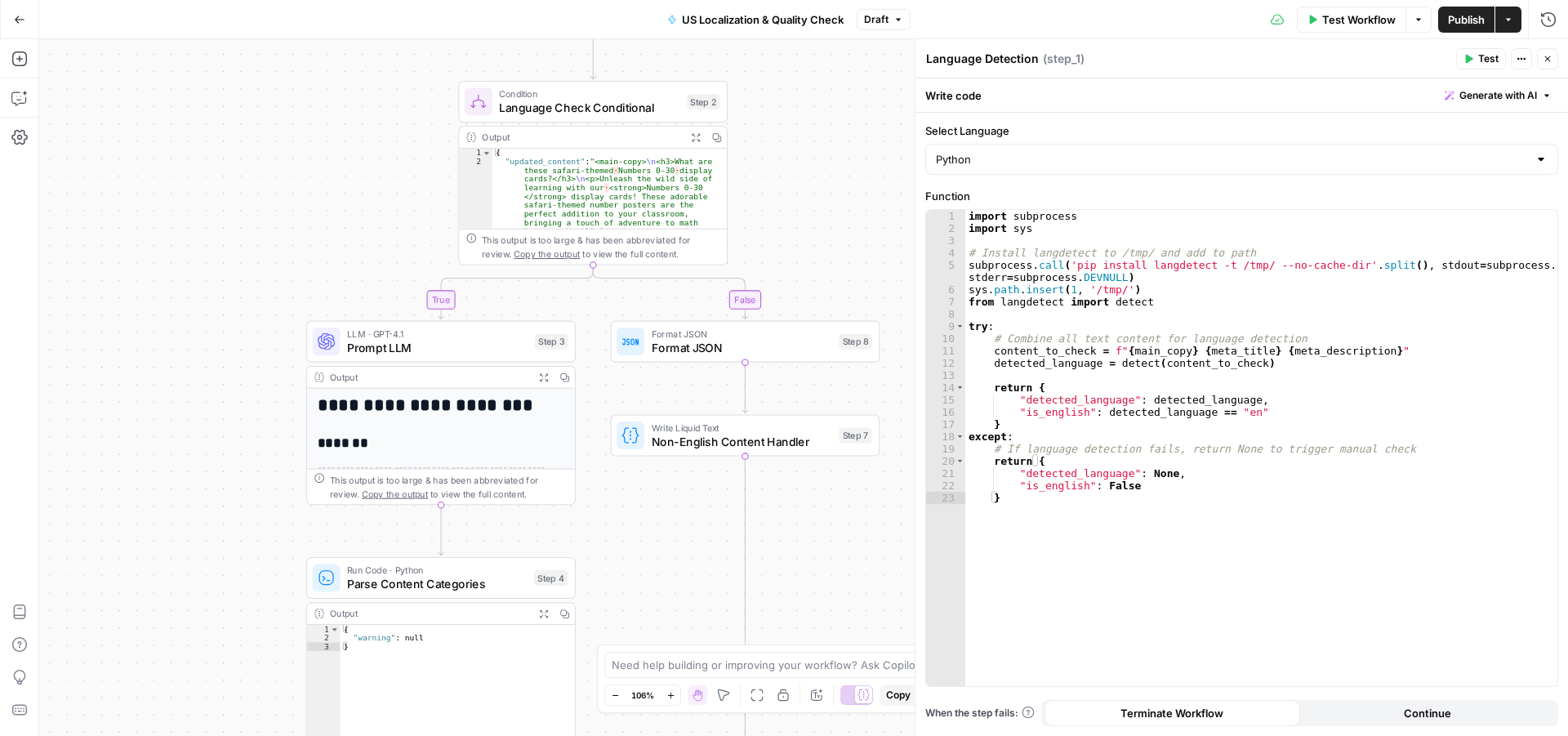
click at [1552, 59] on span "Close" at bounding box center [1552, 59] width 1 height 1
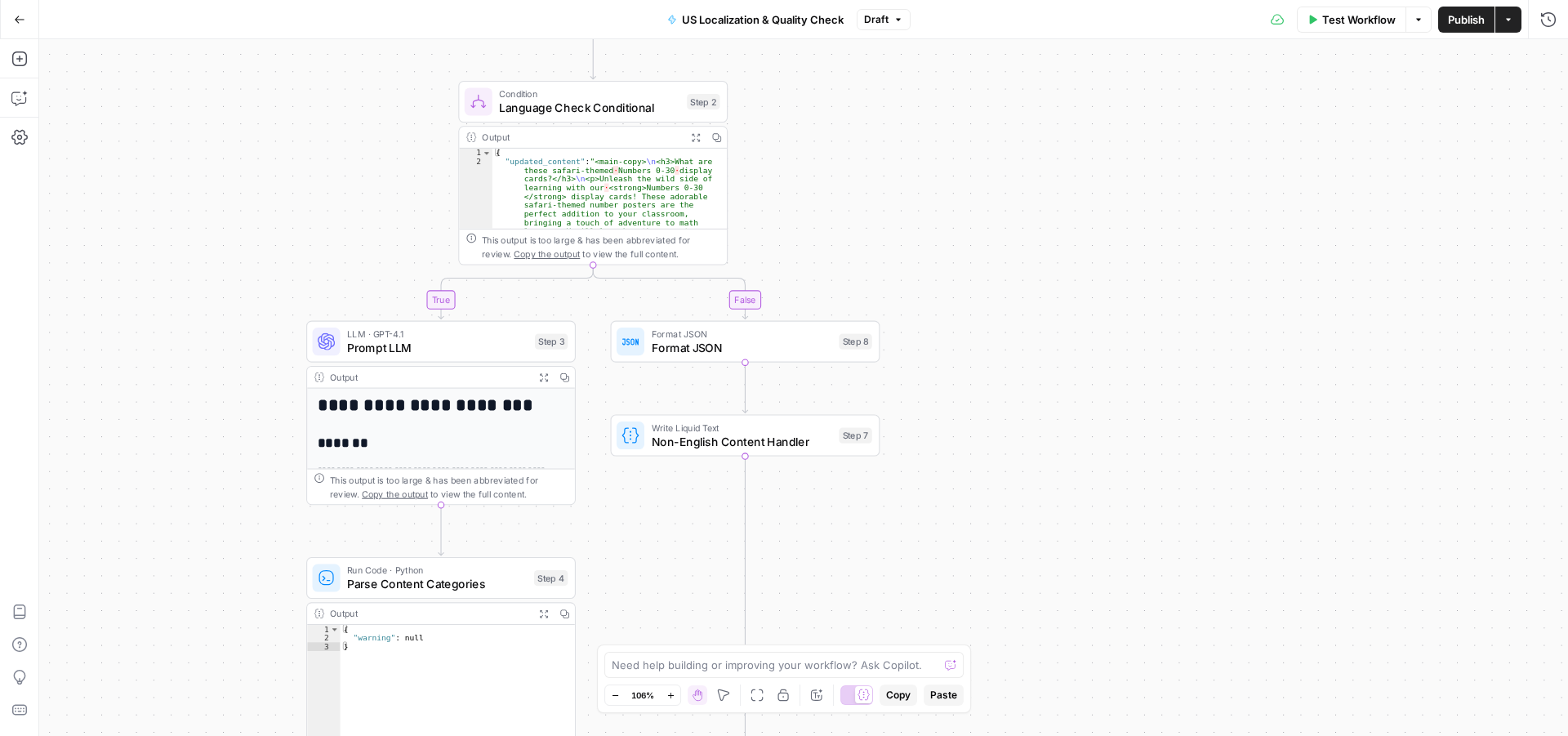
drag, startPoint x: 991, startPoint y: 341, endPoint x: 995, endPoint y: 187, distance: 154.1
click at [995, 187] on div "true false Workflow Set Inputs Inputs Run Code · Python Language Detection Step…" at bounding box center [803, 387] width 1529 height 696
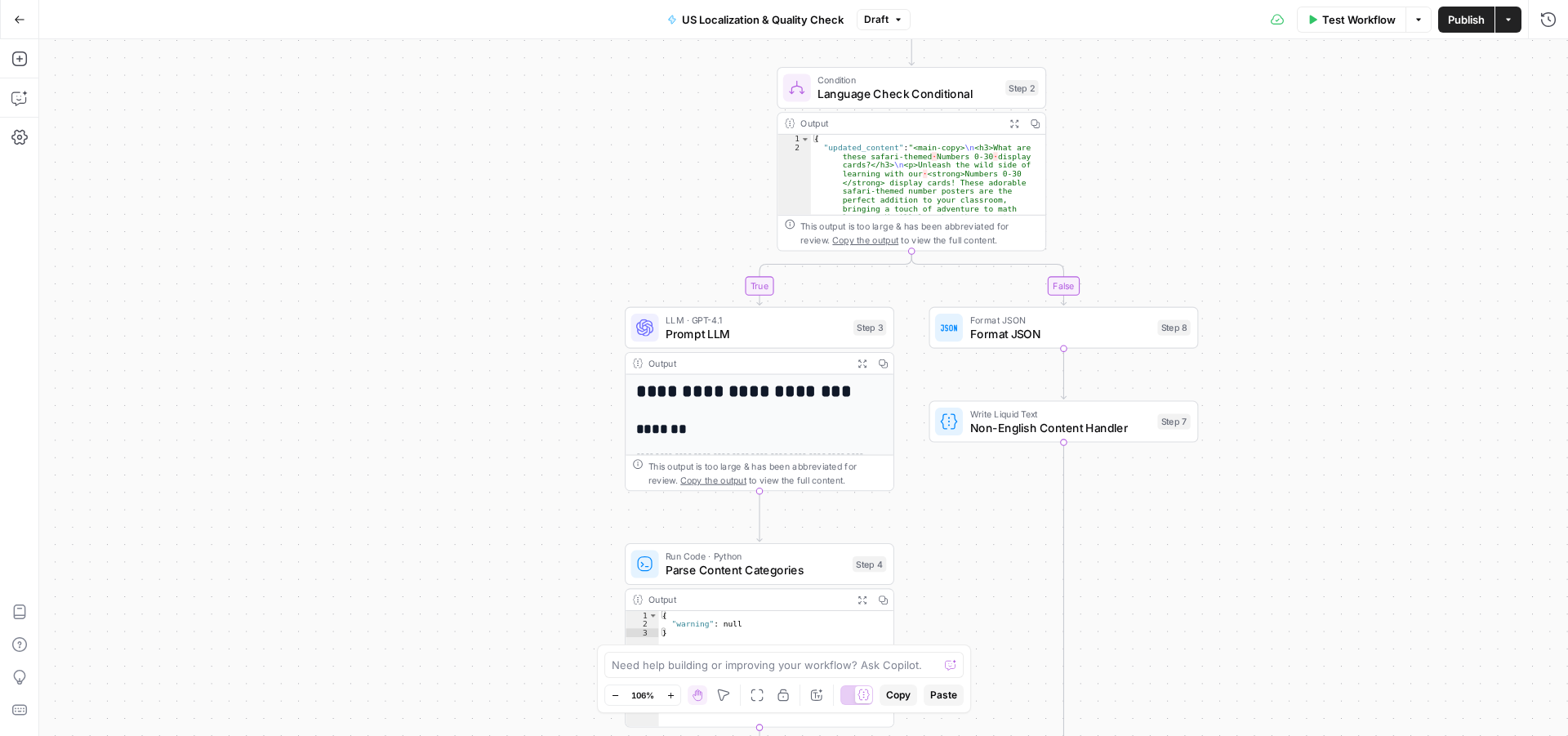
drag, startPoint x: 964, startPoint y: 497, endPoint x: 1224, endPoint y: 658, distance: 305.8
click at [1224, 658] on div "true false Workflow Set Inputs Inputs Run Code · Python Language Detection Step…" at bounding box center [803, 387] width 1529 height 696
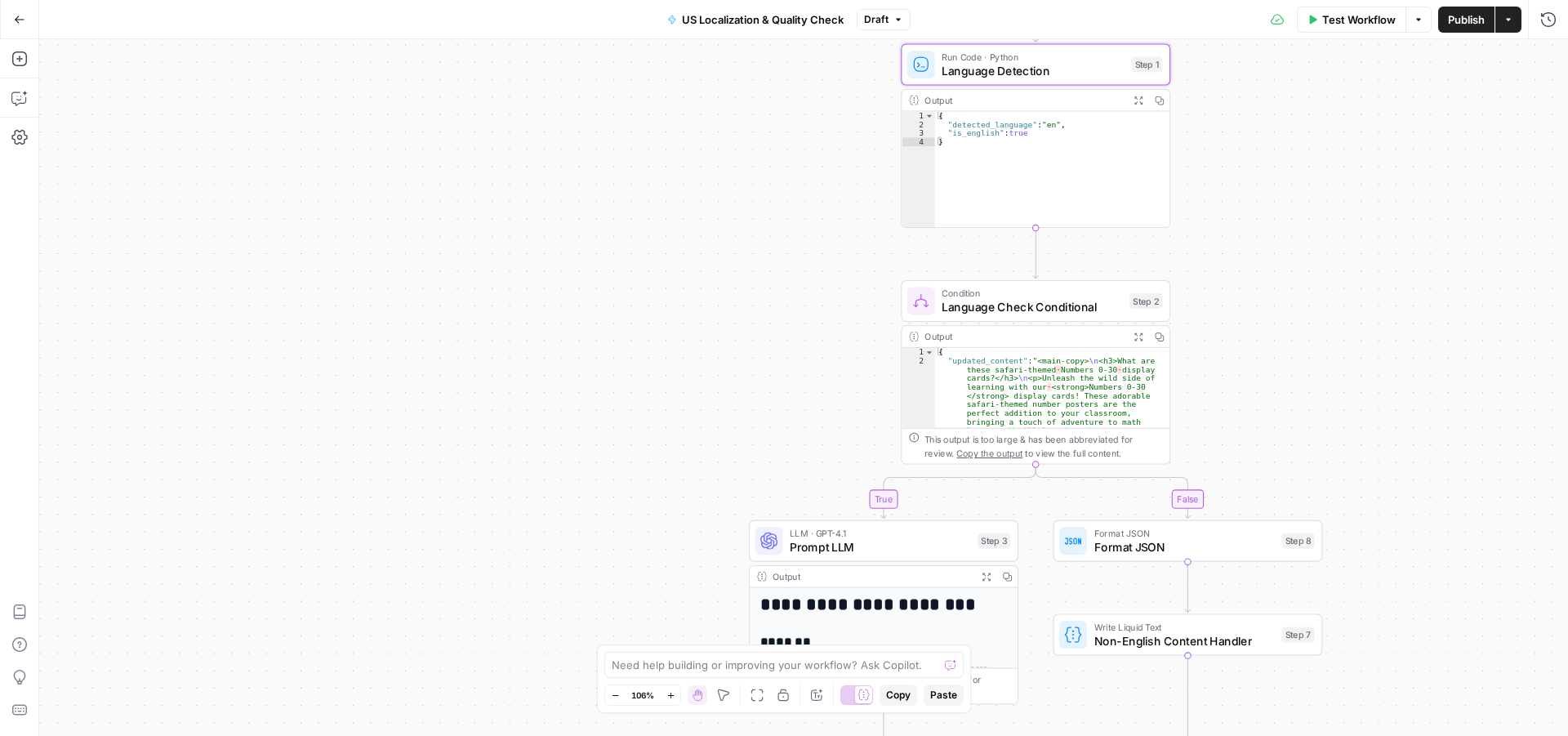
drag, startPoint x: 1202, startPoint y: 223, endPoint x: 1260, endPoint y: 380, distance: 167.4
click at [1260, 380] on div "true false Workflow Set Inputs Inputs Run Code · Python Language Detection Step…" at bounding box center [803, 387] width 1529 height 696
click at [1256, 263] on div "true false Workflow Set Inputs Inputs Run Code · Python Language Detection Step…" at bounding box center [803, 387] width 1529 height 696
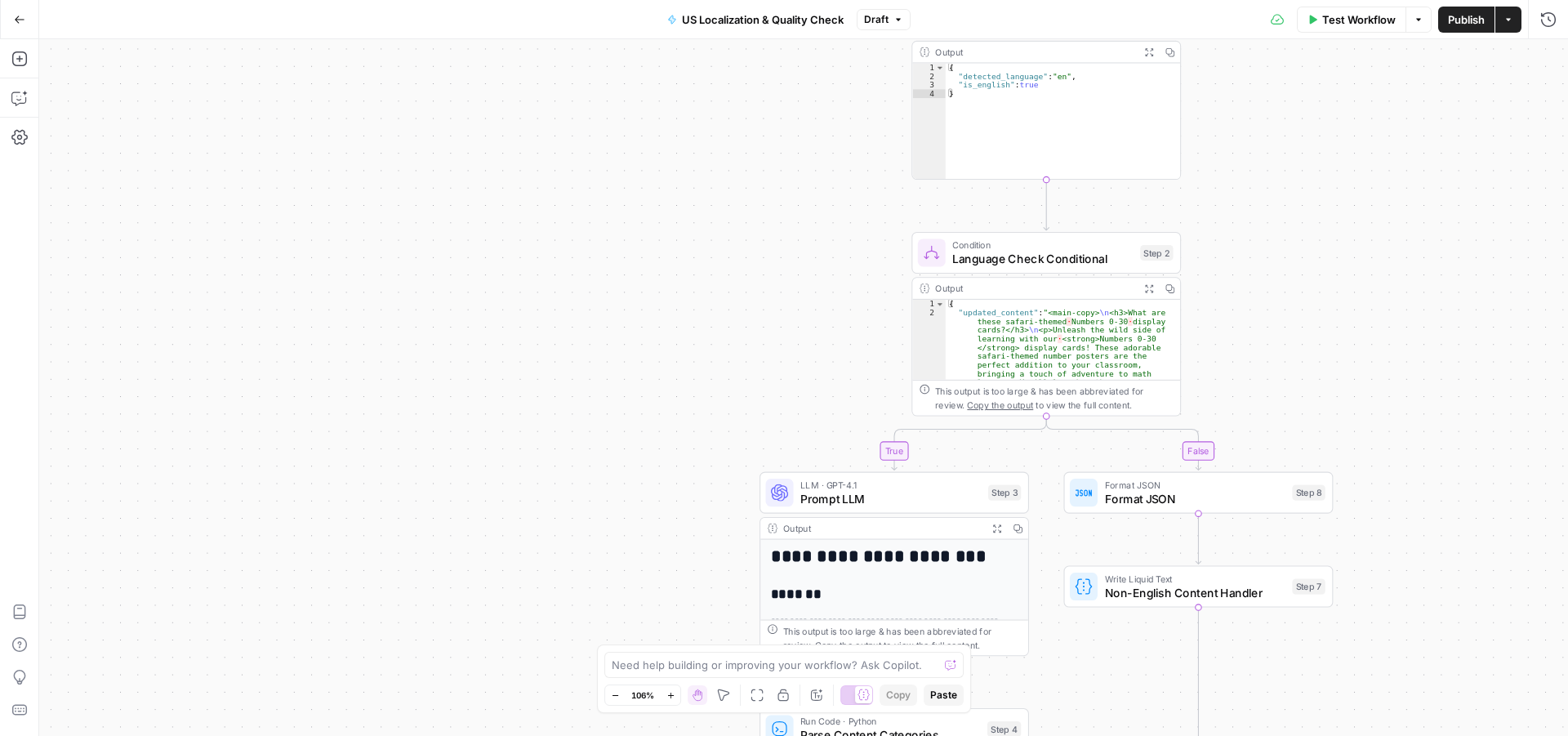
drag, startPoint x: 1276, startPoint y: 353, endPoint x: 1287, endPoint y: 305, distance: 49.2
click at [1287, 305] on div "true false Workflow Set Inputs Inputs Run Code · Python Language Detection Step…" at bounding box center [803, 387] width 1529 height 696
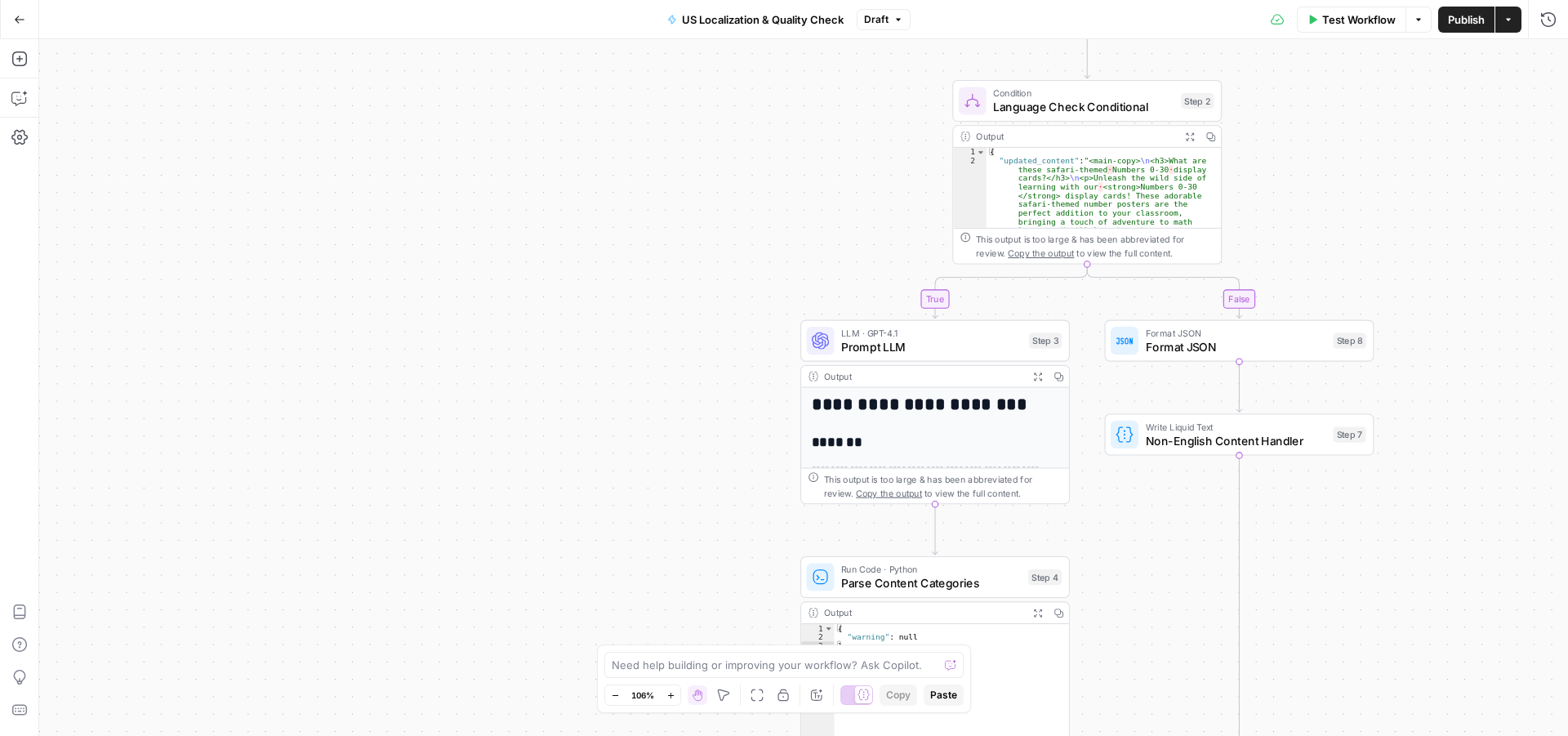
drag, startPoint x: 763, startPoint y: 400, endPoint x: 780, endPoint y: 127, distance: 273.5
click at [780, 127] on div "true false Workflow Set Inputs Inputs Run Code · Python Language Detection Step…" at bounding box center [803, 387] width 1529 height 696
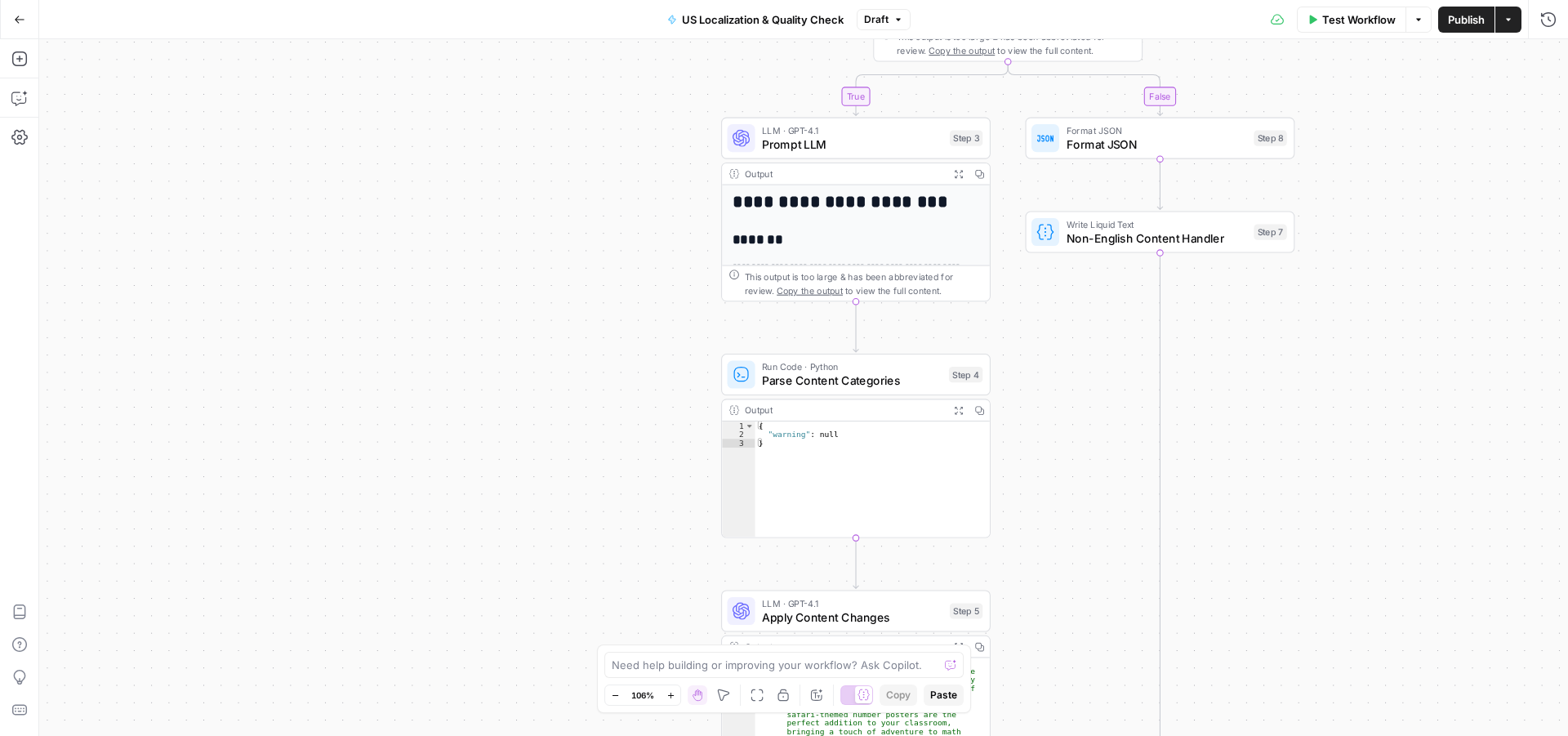
drag, startPoint x: 607, startPoint y: 291, endPoint x: 608, endPoint y: 280, distance: 11.0
click at [608, 280] on div "true false Workflow Set Inputs Inputs Run Code · Python Language Detection Step…" at bounding box center [803, 387] width 1529 height 696
click at [831, 140] on span "Prompt LLM" at bounding box center [853, 143] width 180 height 17
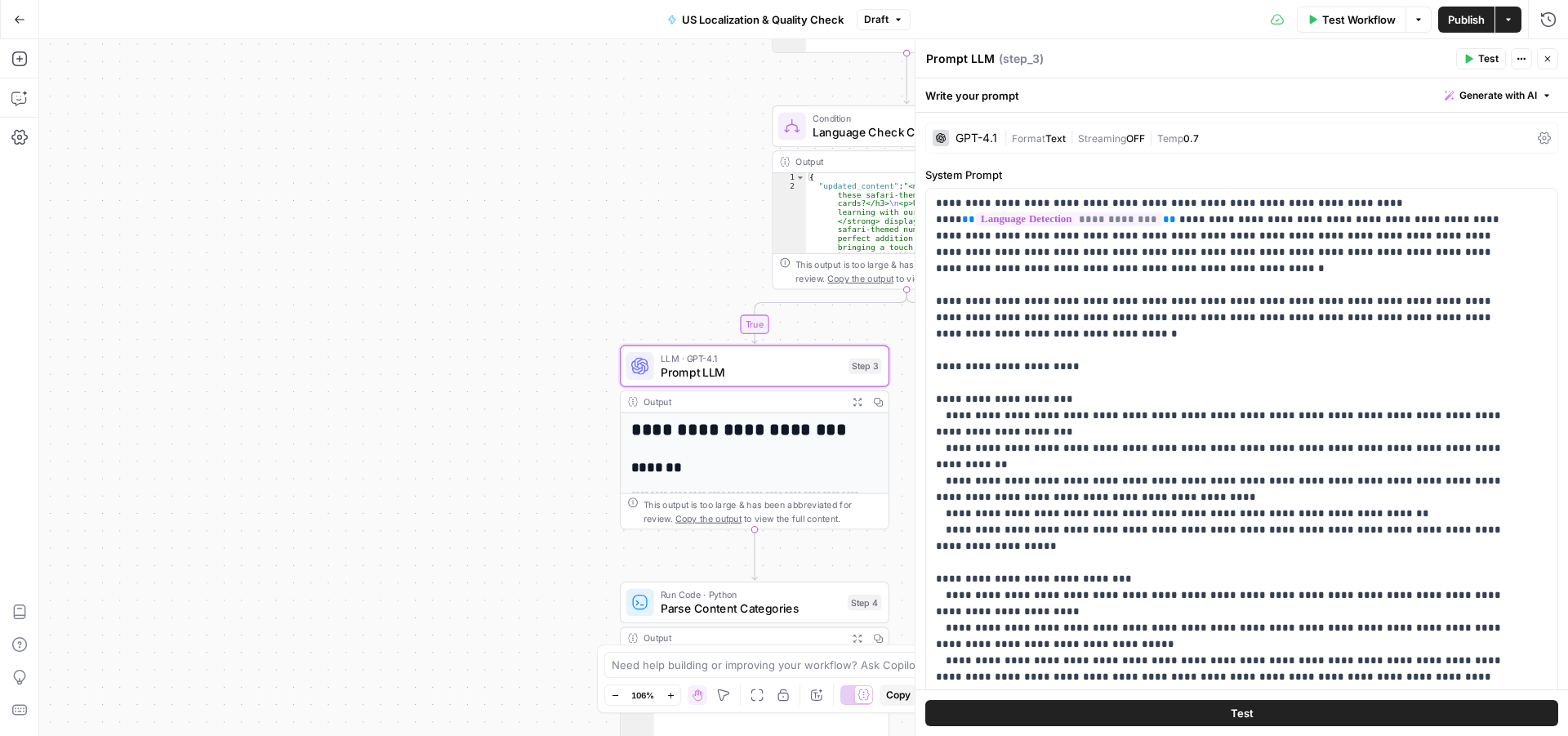
drag, startPoint x: 622, startPoint y: 166, endPoint x: 659, endPoint y: 234, distance: 77.4
click at [485, 403] on div "true false Workflow Set Inputs Inputs Run Code · Python Language Detection Step…" at bounding box center [803, 387] width 1529 height 696
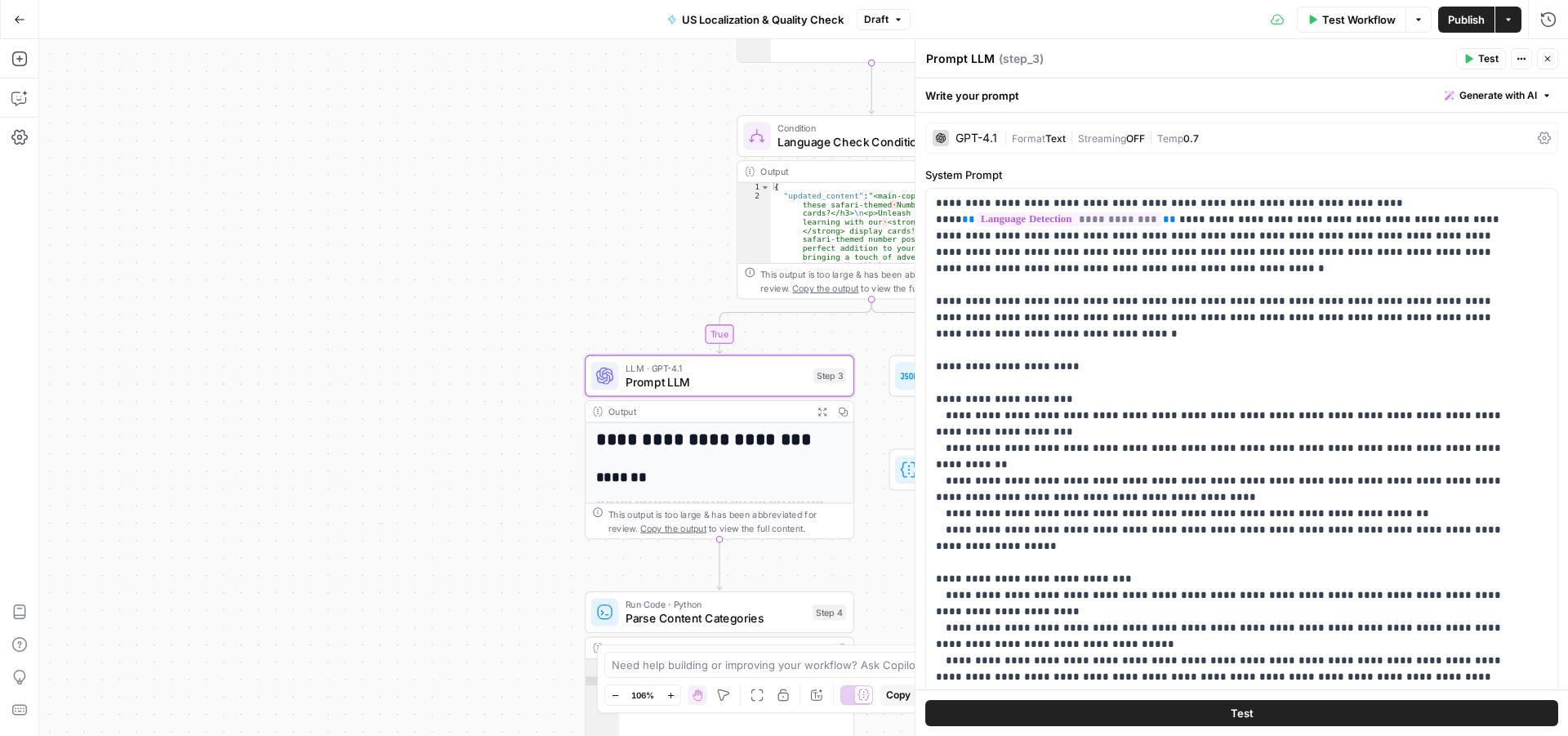
drag, startPoint x: 639, startPoint y: 225, endPoint x: 482, endPoint y: 223, distance: 157.0
click at [476, 226] on div "true false Workflow Set Inputs Inputs Run Code · Python Language Detection Step…" at bounding box center [803, 387] width 1529 height 696
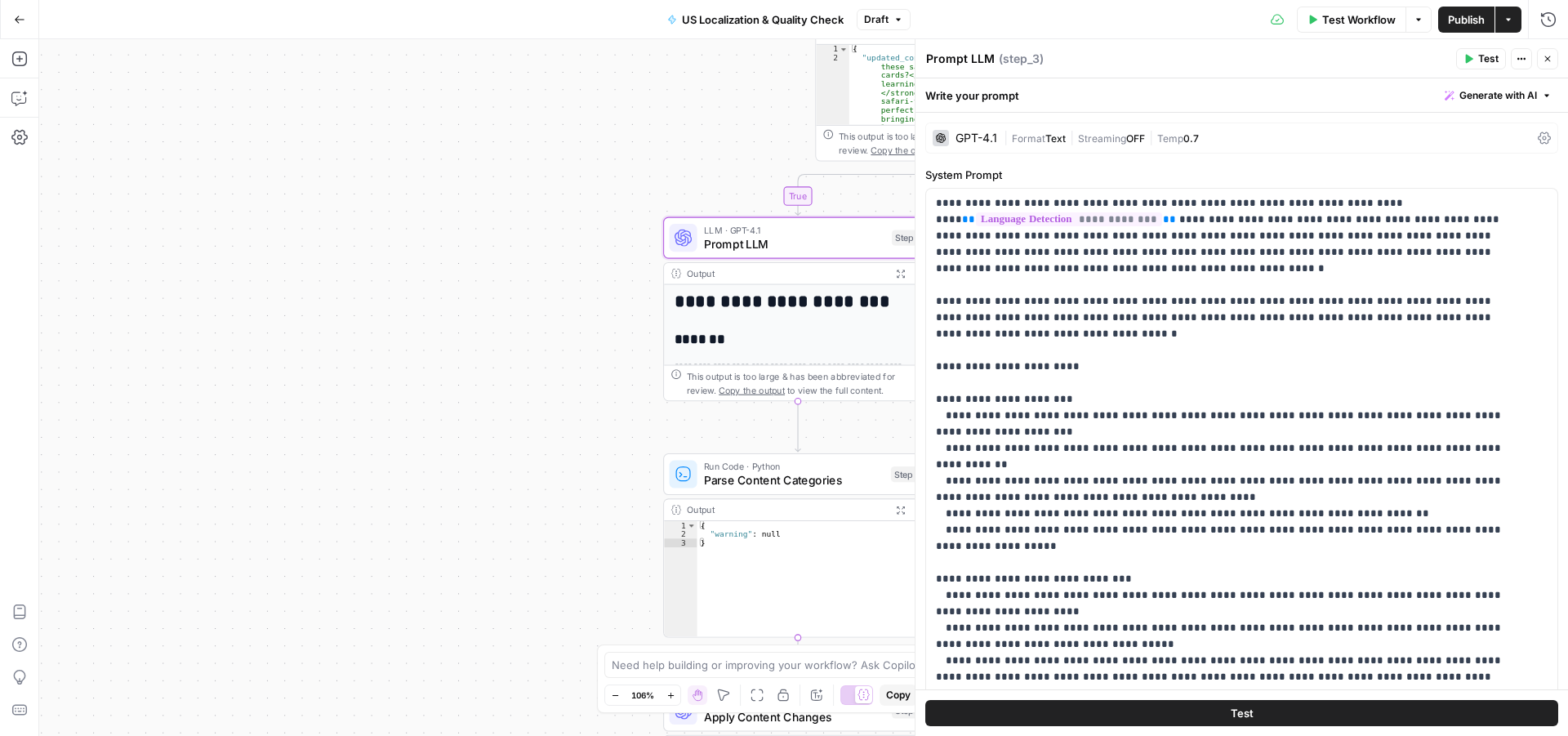
drag, startPoint x: 442, startPoint y: 237, endPoint x: 589, endPoint y: 105, distance: 197.6
click at [589, 105] on div "true false Workflow Set Inputs Inputs Run Code · Python Language Detection Step…" at bounding box center [803, 387] width 1529 height 696
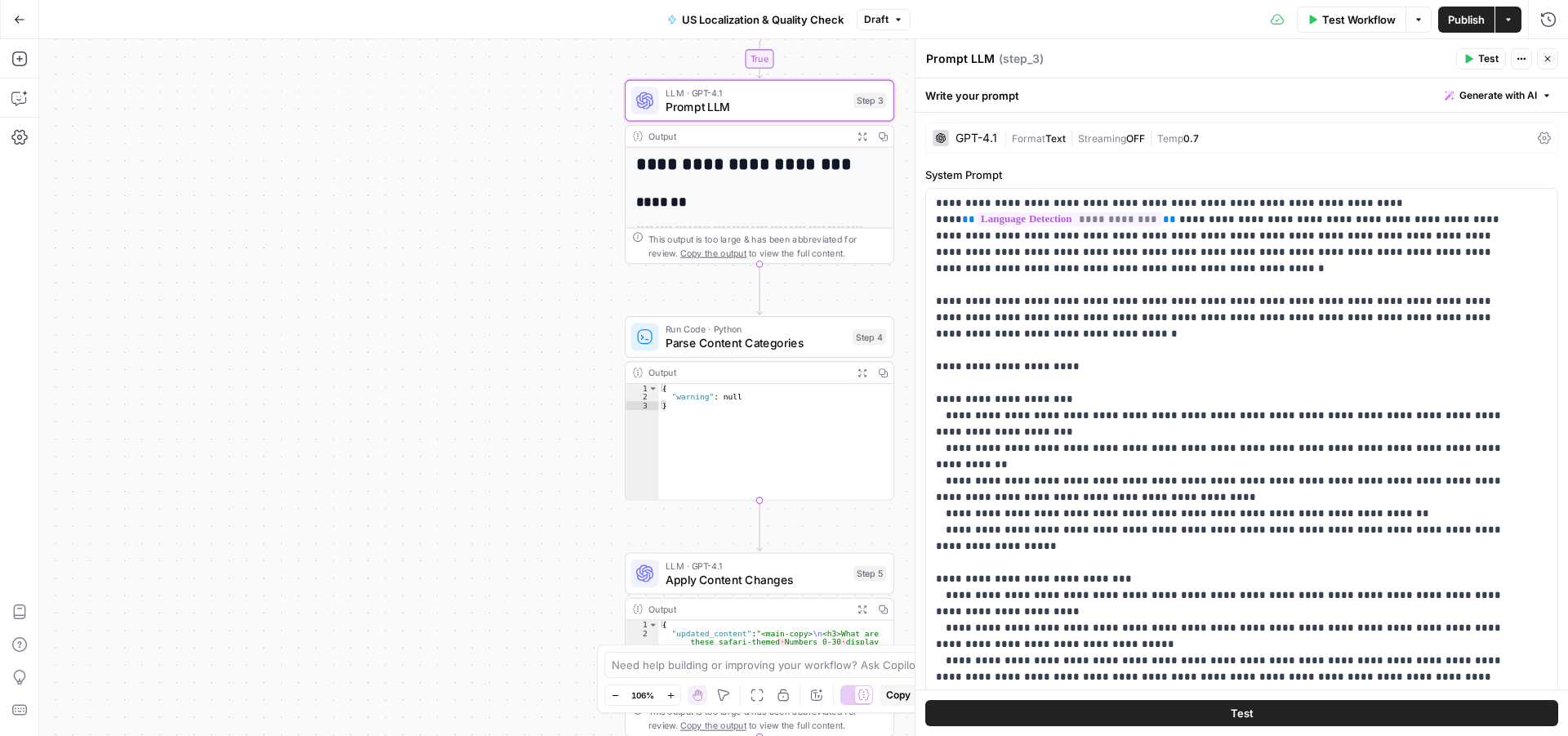
drag, startPoint x: 459, startPoint y: 348, endPoint x: 444, endPoint y: 322, distance: 30.0
click at [444, 322] on div "true false Workflow Set Inputs Inputs Run Code · Python Language Detection Step…" at bounding box center [803, 387] width 1529 height 696
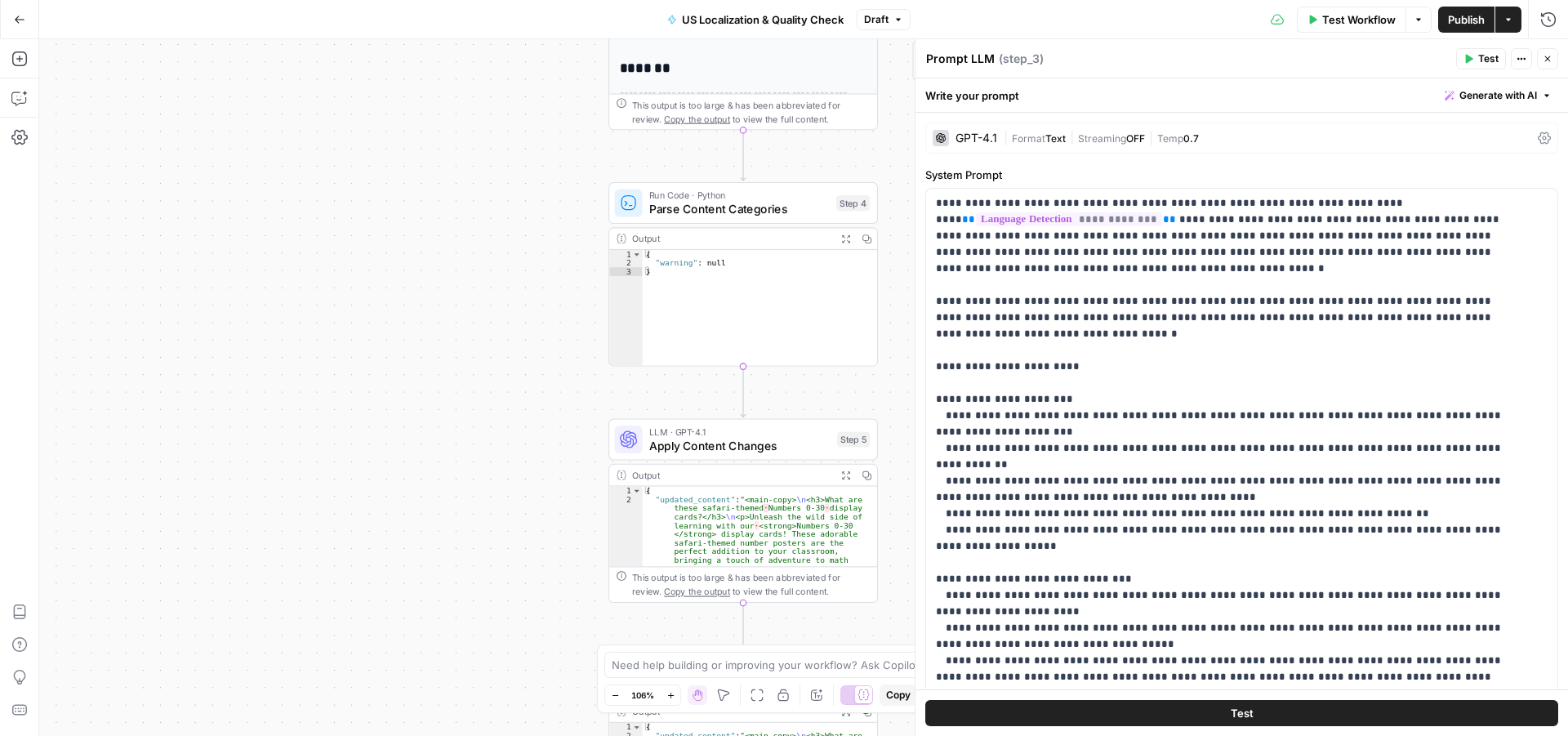
drag, startPoint x: 478, startPoint y: 279, endPoint x: 487, endPoint y: 225, distance: 54.7
click at [484, 228] on div "true false Workflow Set Inputs Inputs Run Code · Python Language Detection Step…" at bounding box center [803, 387] width 1529 height 696
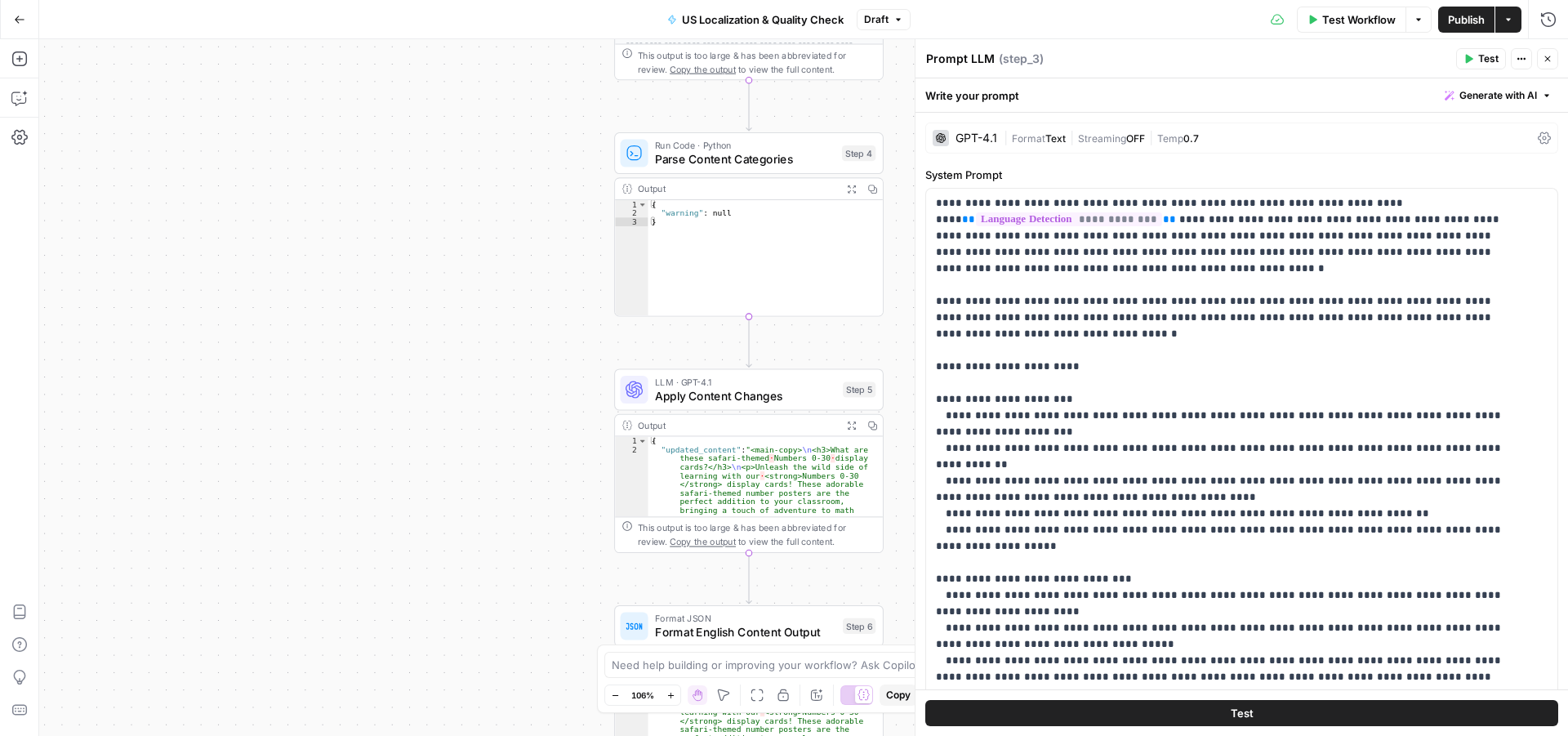
click at [796, 159] on span "Parse Content Categories" at bounding box center [744, 159] width 180 height 17
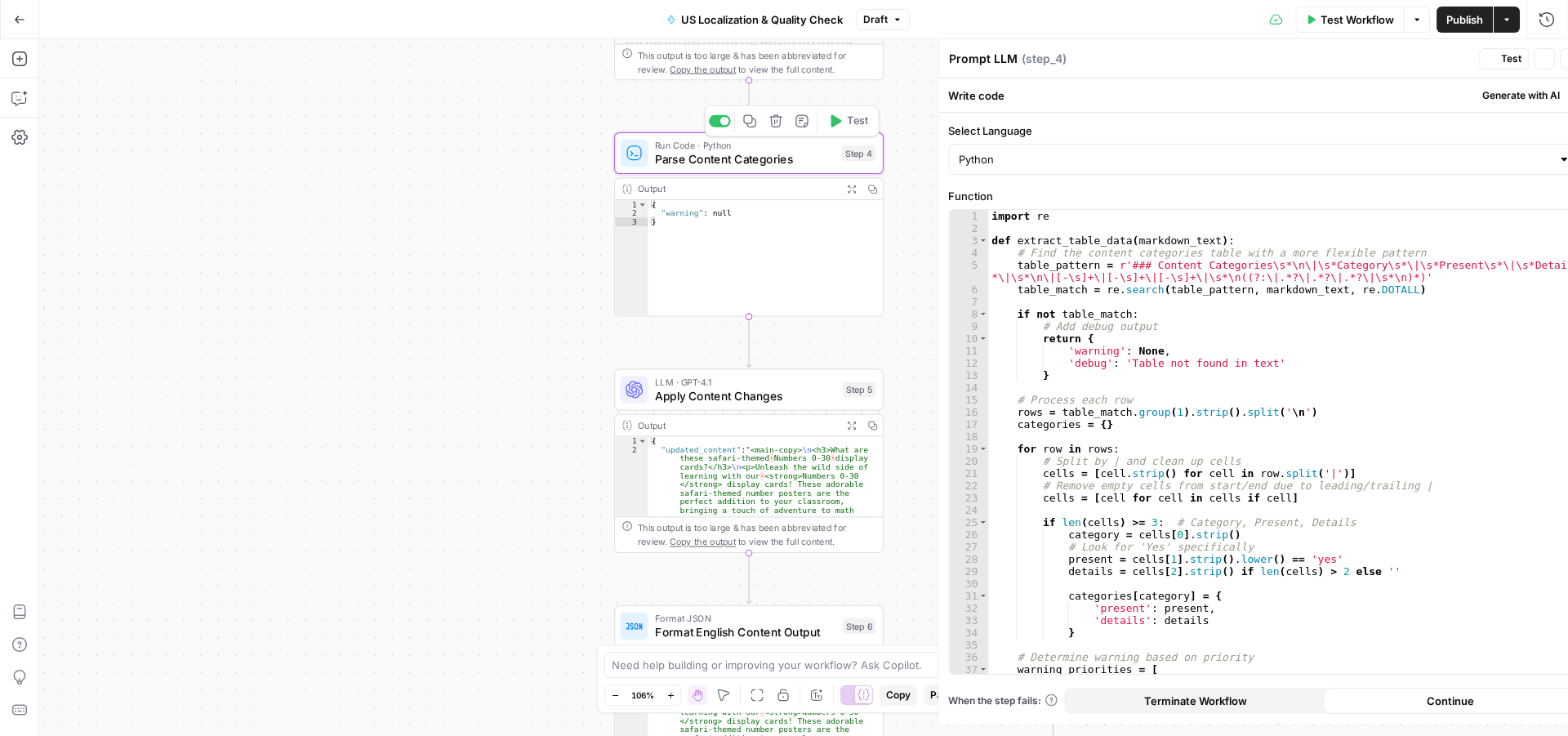
type textarea "Parse Content Categories"
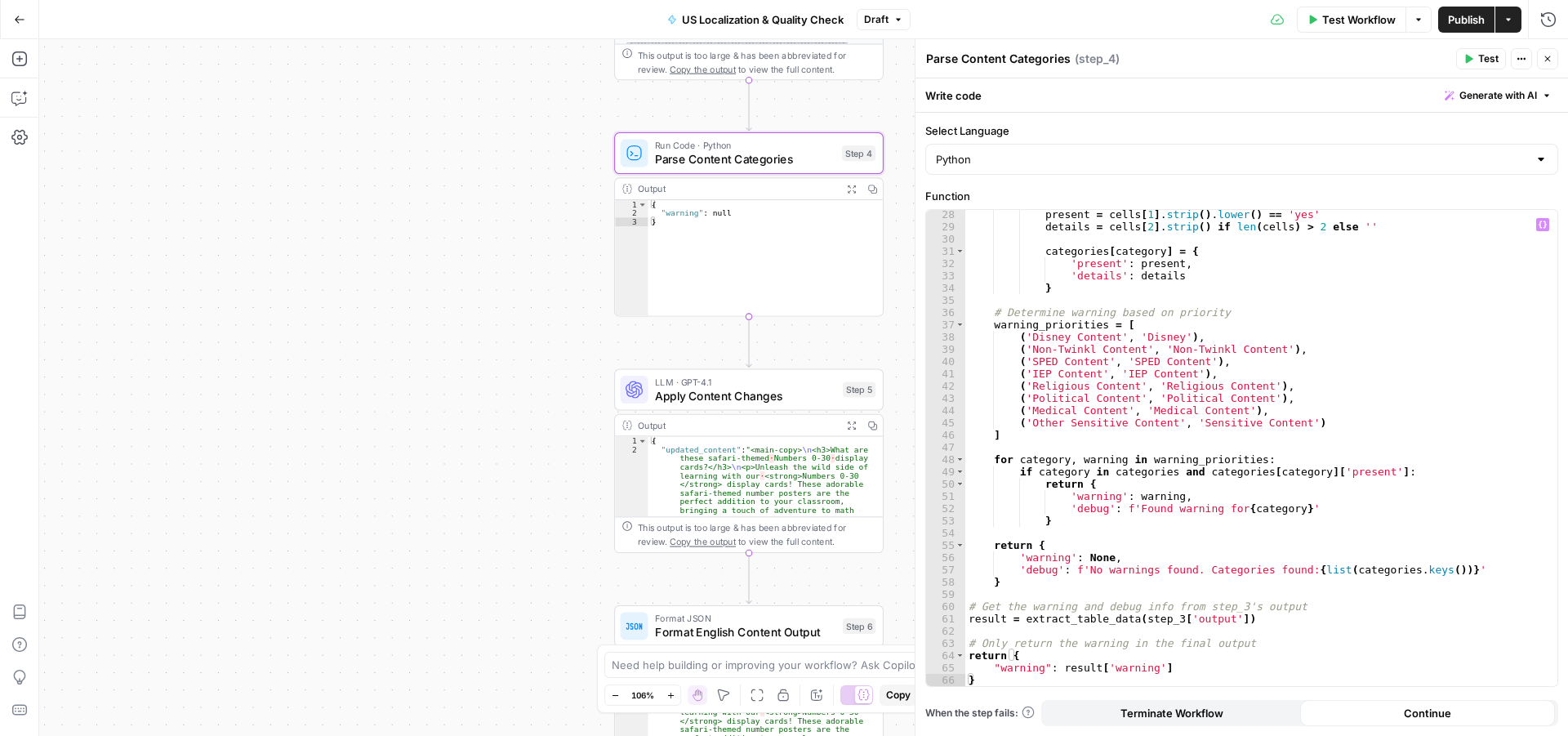
scroll to position [345, 0]
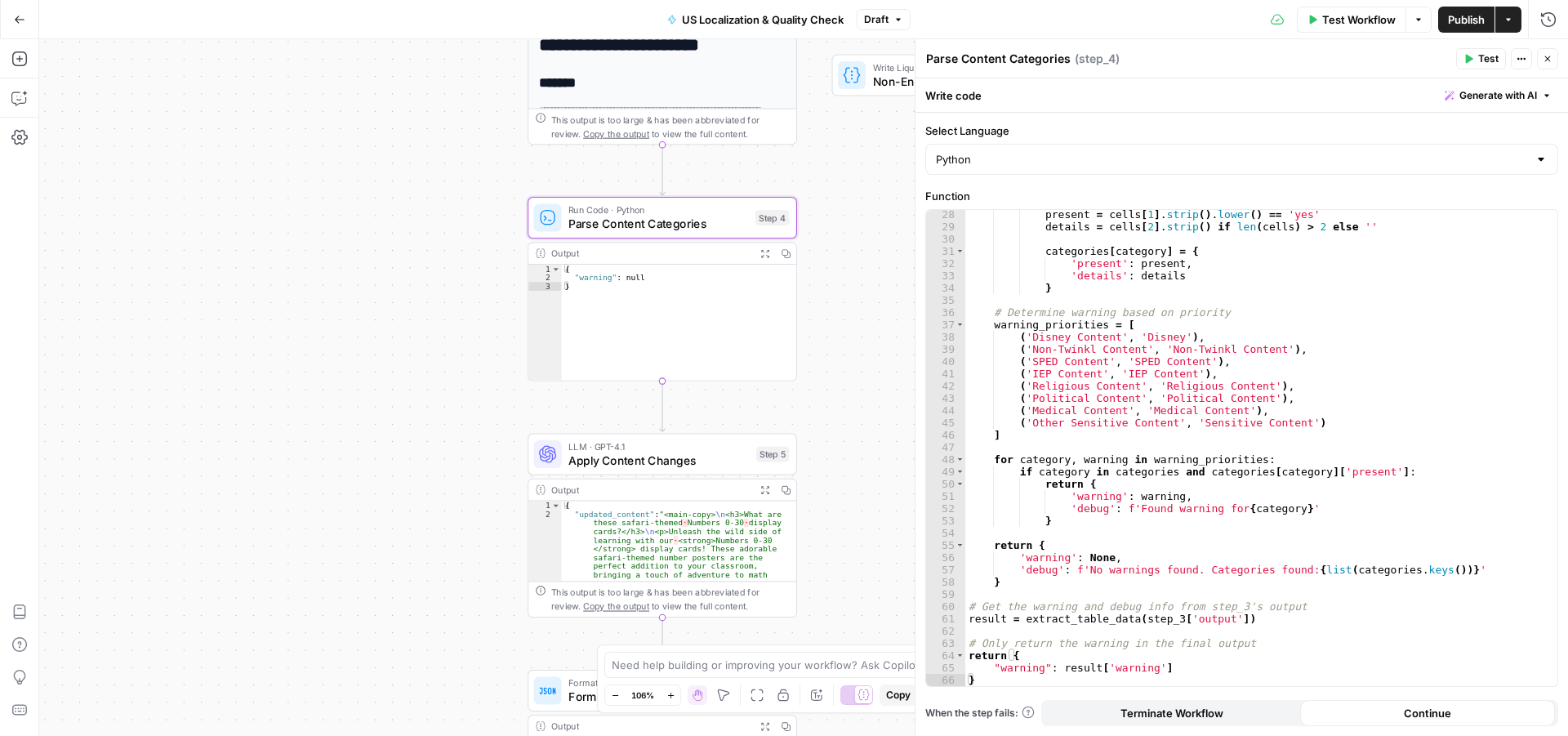
drag, startPoint x: 530, startPoint y: 218, endPoint x: 393, endPoint y: 365, distance: 200.9
click at [390, 360] on div "true false Workflow Set Inputs Inputs Run Code · Python Language Detection Step…" at bounding box center [803, 387] width 1529 height 696
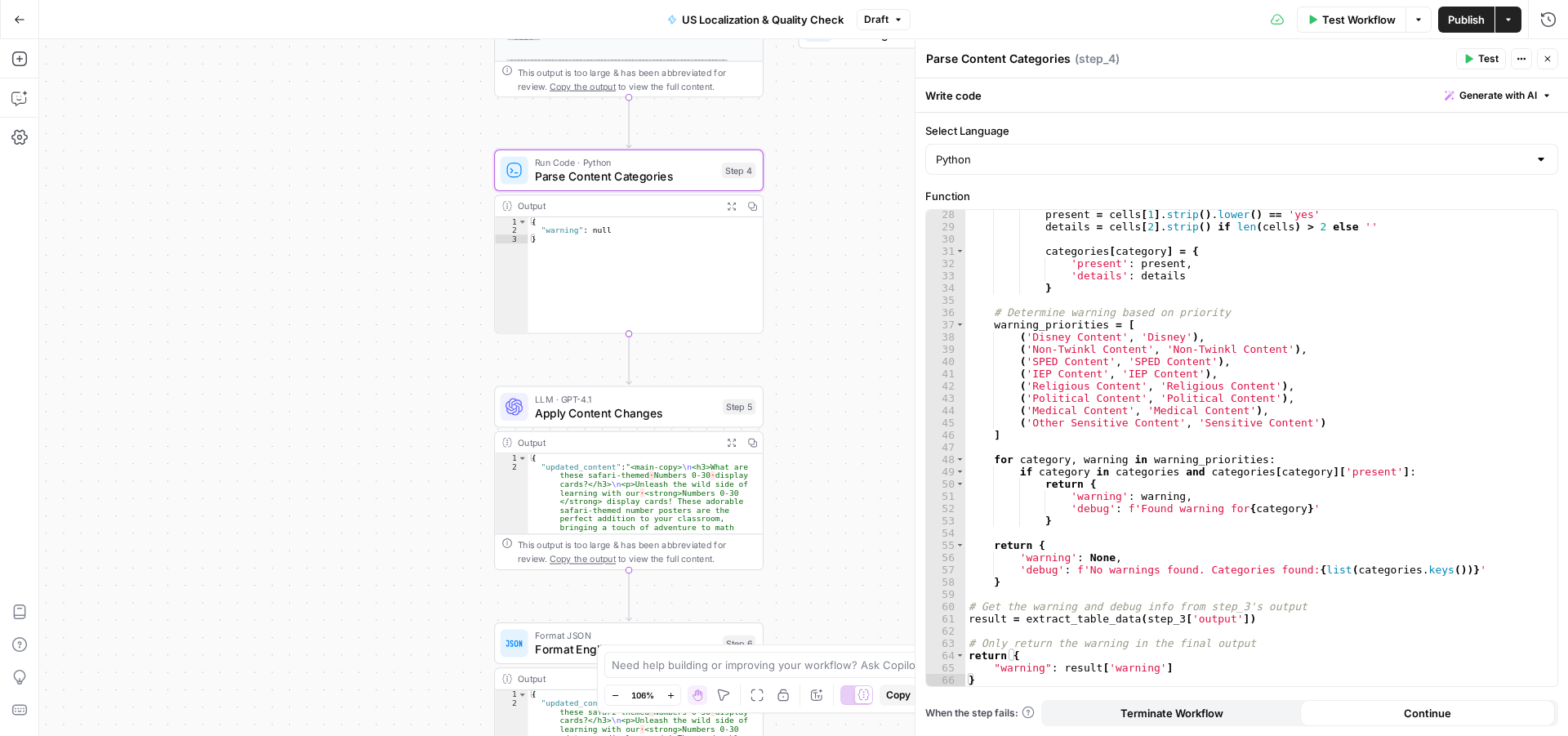
drag, startPoint x: 409, startPoint y: 463, endPoint x: 430, endPoint y: 332, distance: 132.7
click at [430, 332] on div "true false Workflow Set Inputs Inputs Run Code · Python Language Detection Step…" at bounding box center [803, 387] width 1529 height 696
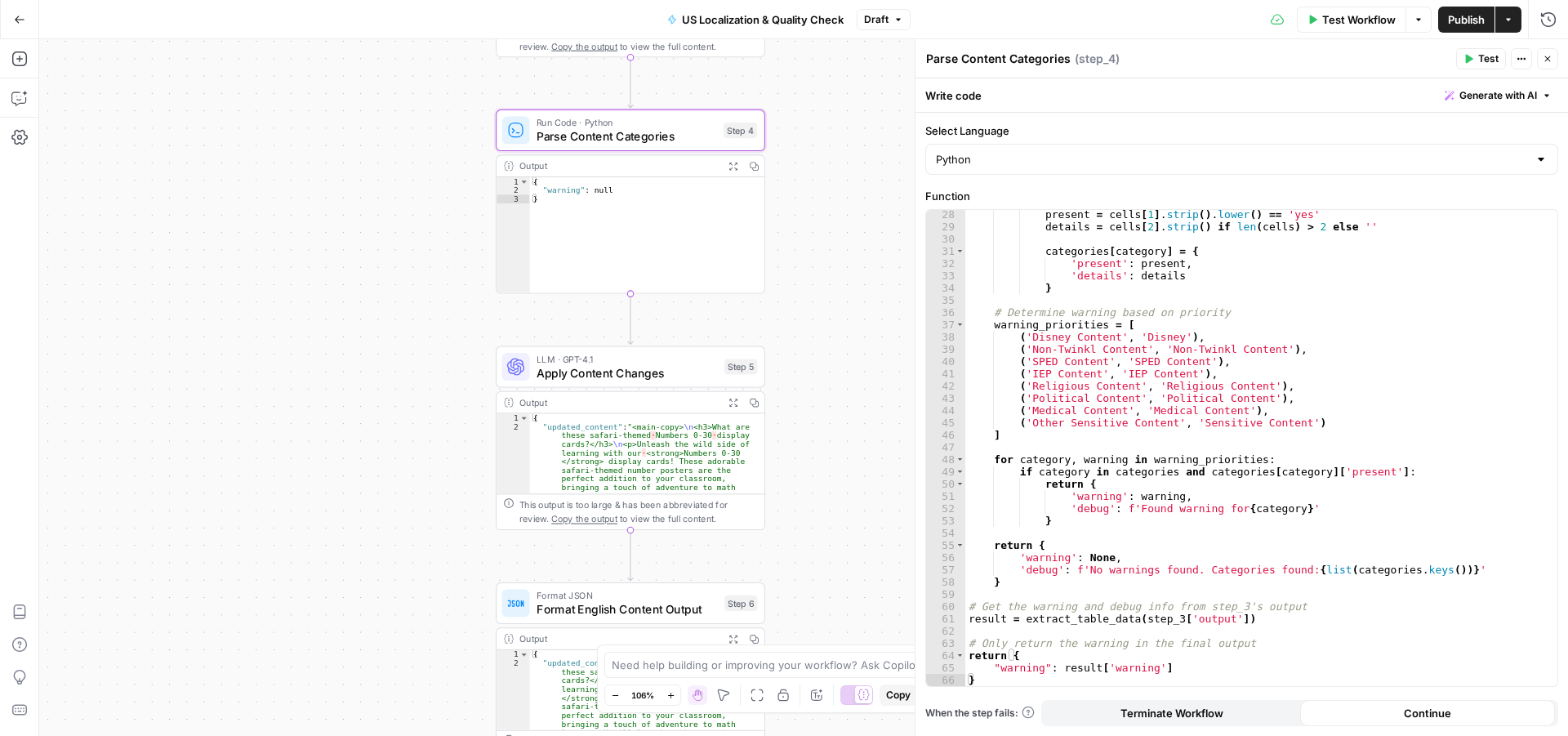
click at [438, 391] on div "true false Workflow Set Inputs Inputs Run Code · Python Language Detection Step…" at bounding box center [803, 387] width 1529 height 696
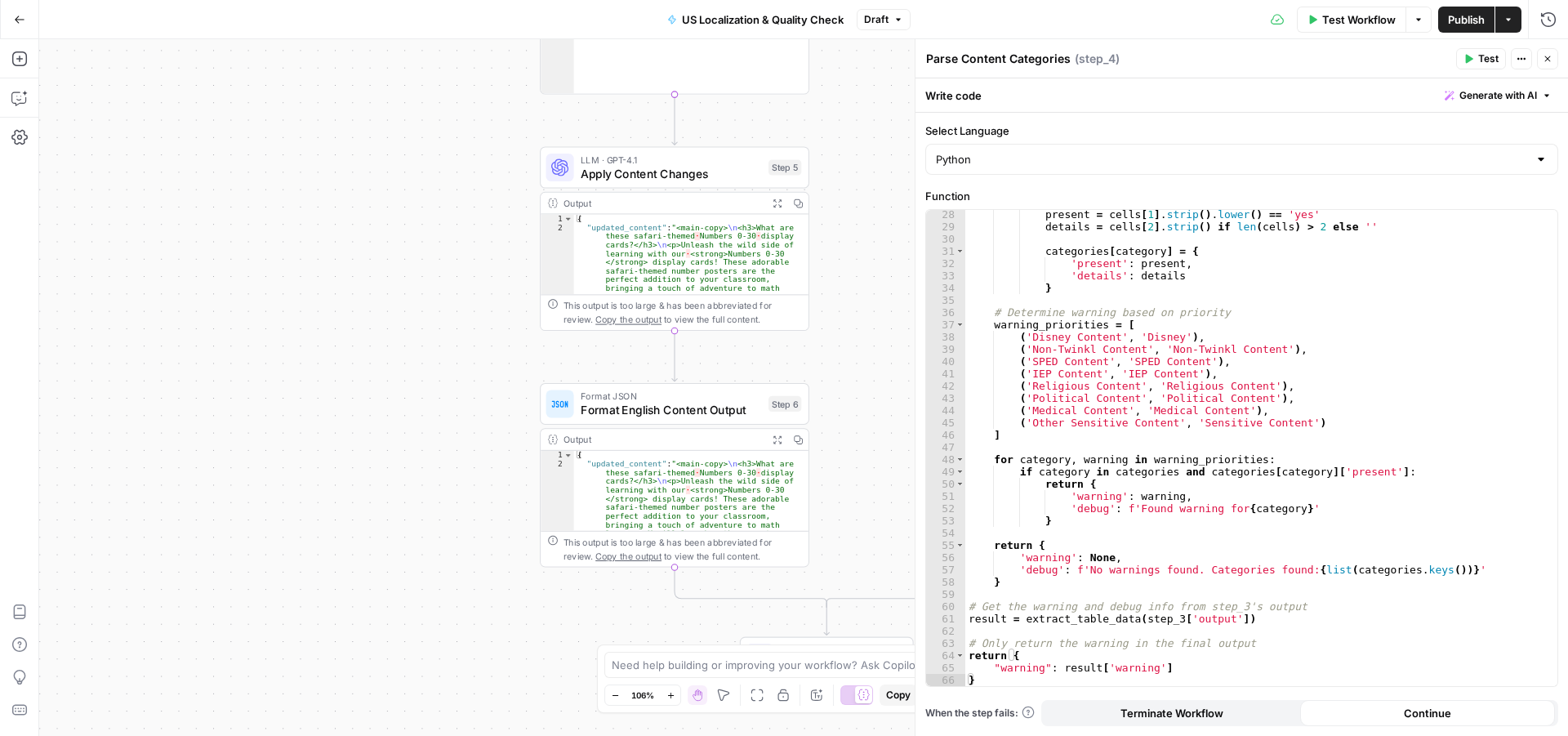
drag, startPoint x: 438, startPoint y: 446, endPoint x: 482, endPoint y: 243, distance: 207.7
click at [482, 243] on div "true false Workflow Set Inputs Inputs Run Code · Python Language Detection Step…" at bounding box center [803, 387] width 1529 height 696
click at [688, 164] on span "Apply Content Changes" at bounding box center [671, 168] width 180 height 17
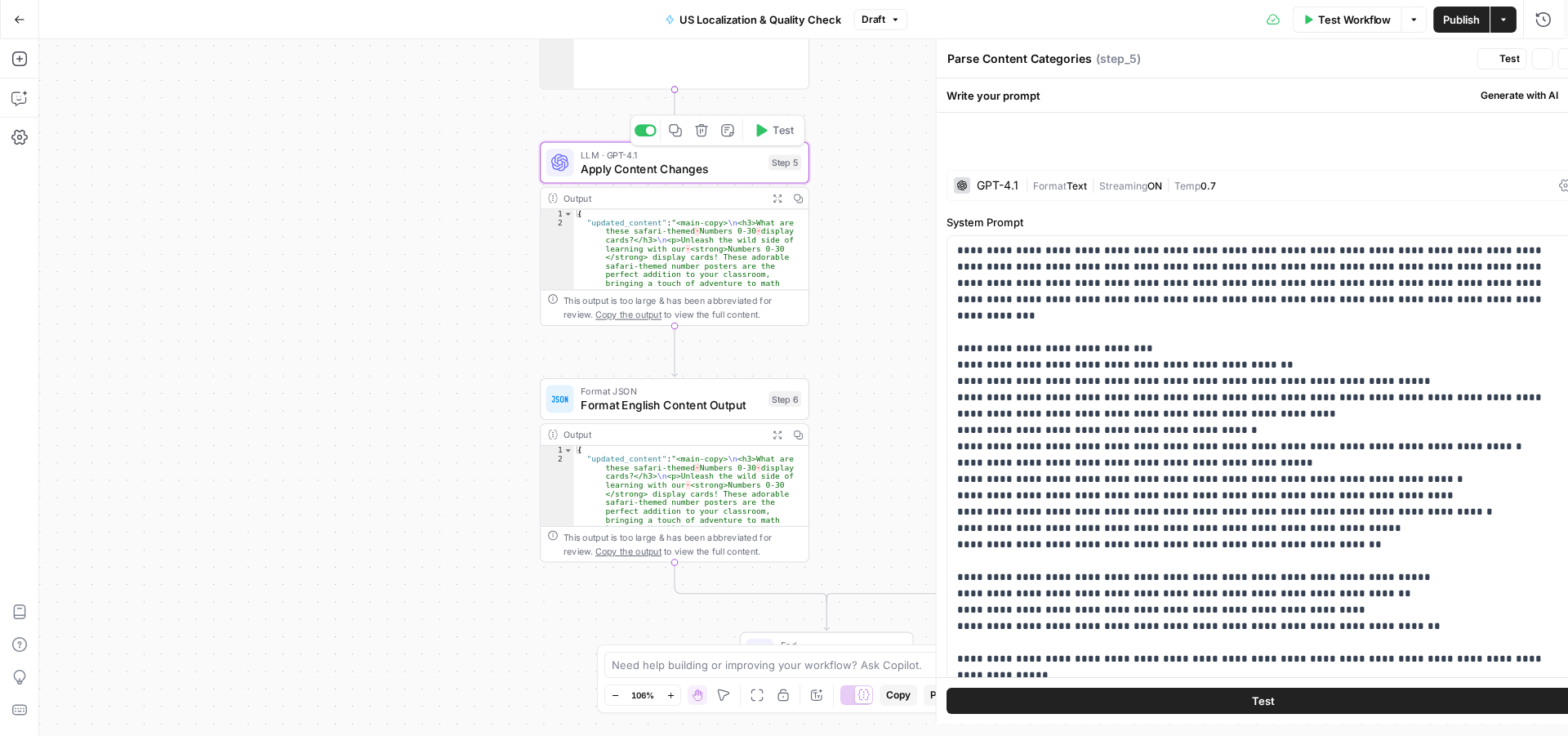
type textarea "Apply Content Changes"
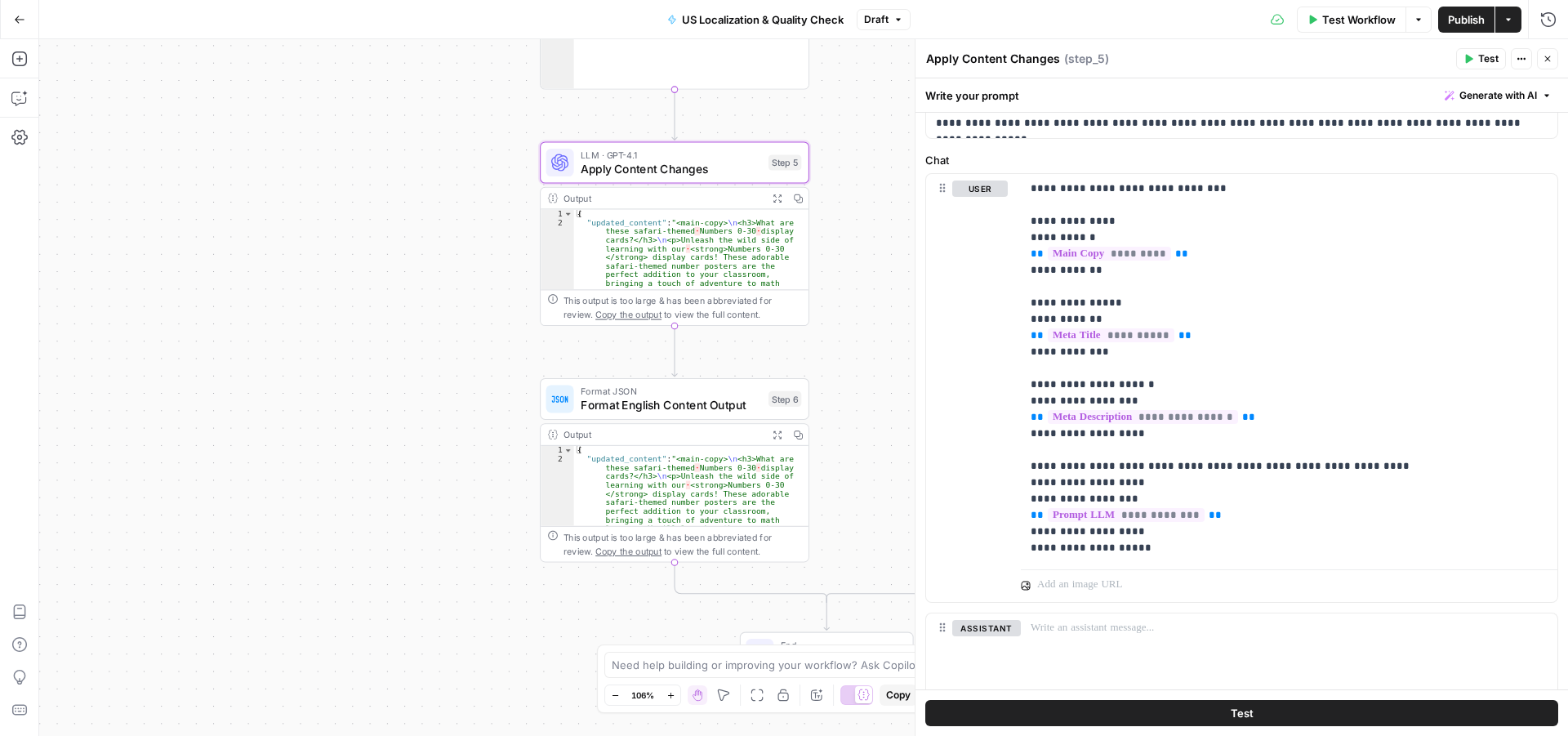
scroll to position [622, 0]
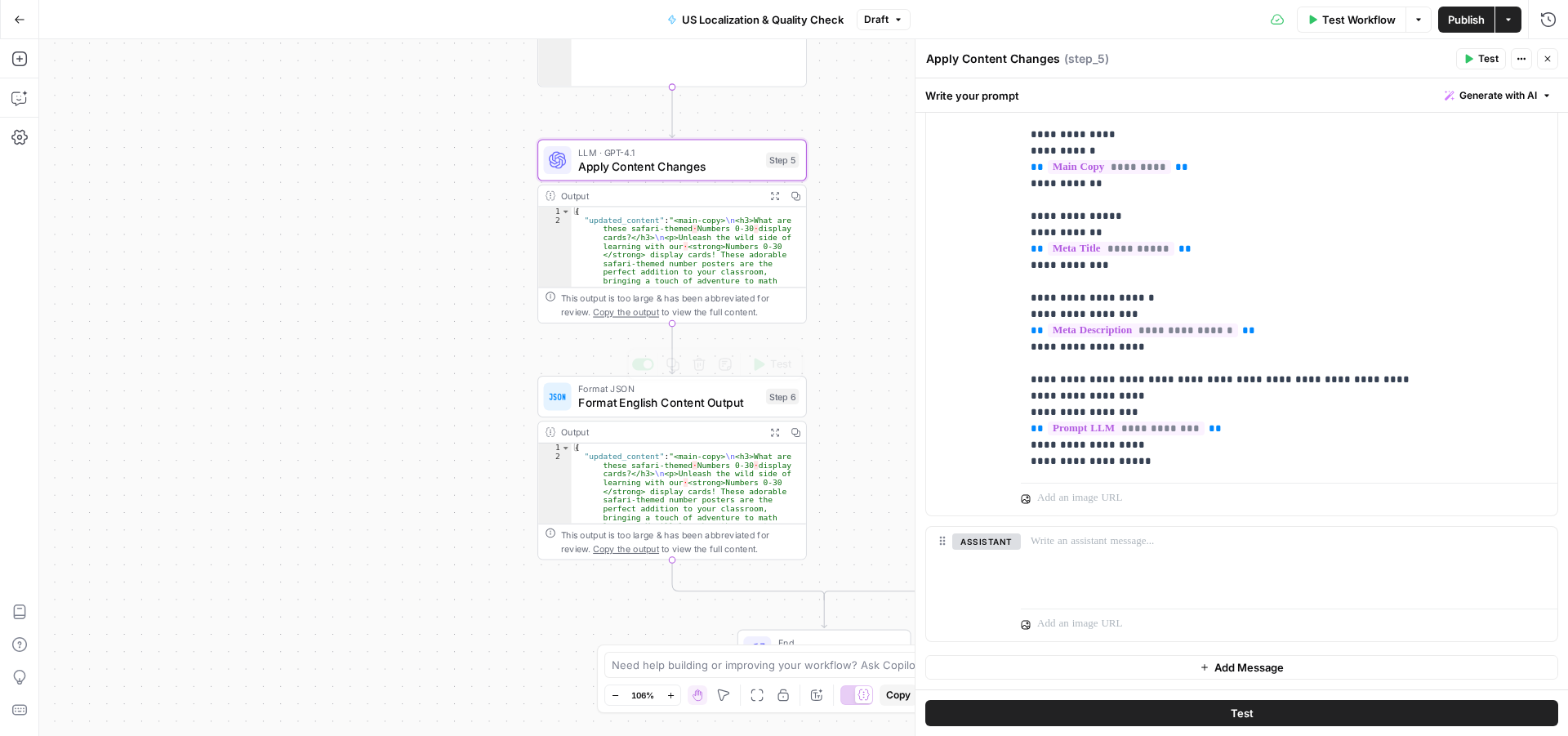
drag, startPoint x: 475, startPoint y: 449, endPoint x: 576, endPoint y: 311, distance: 171.0
click at [482, 357] on div "true false Workflow Set Inputs Inputs Run Code · Python Language Detection Step…" at bounding box center [803, 387] width 1529 height 696
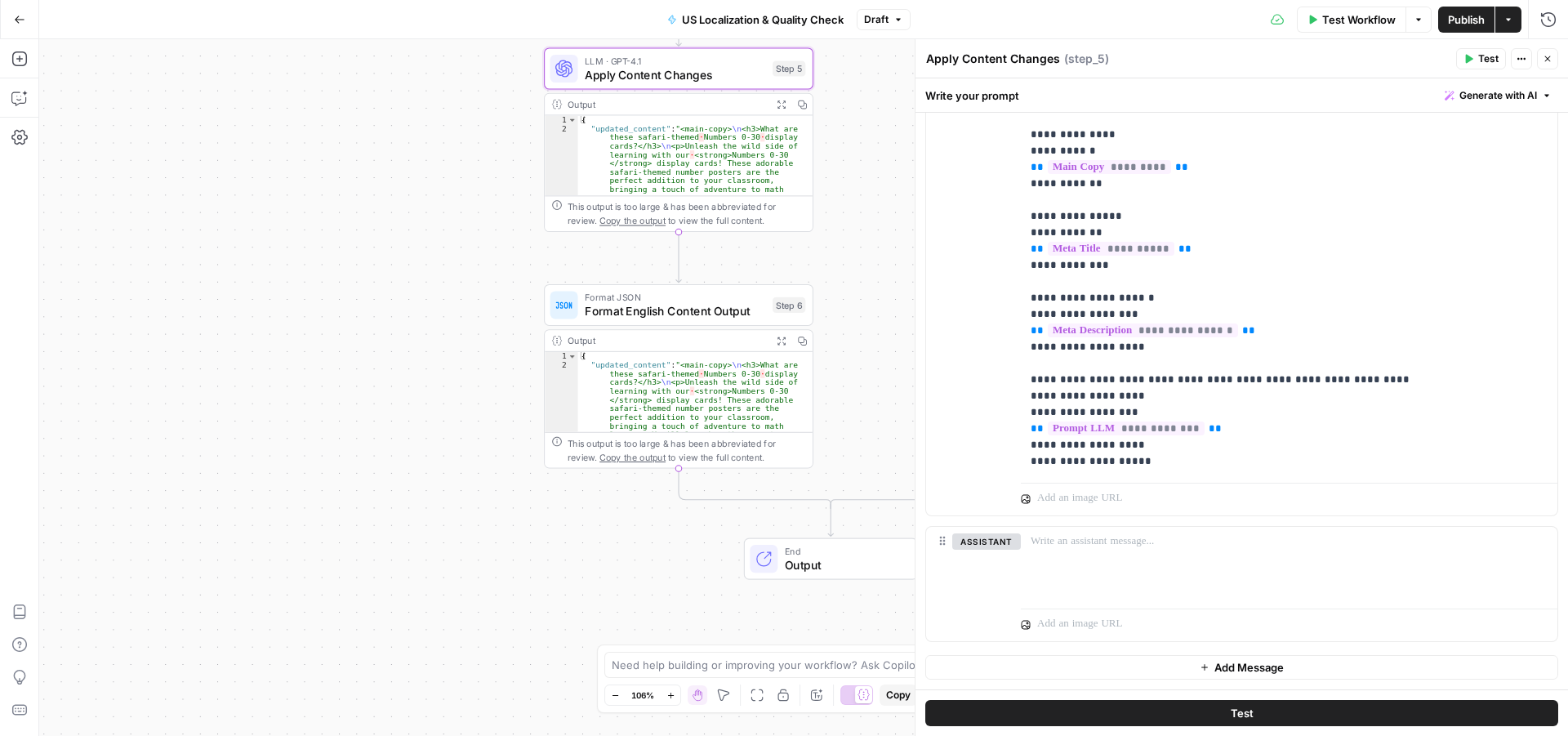
click at [706, 297] on span "Format JSON" at bounding box center [675, 296] width 180 height 14
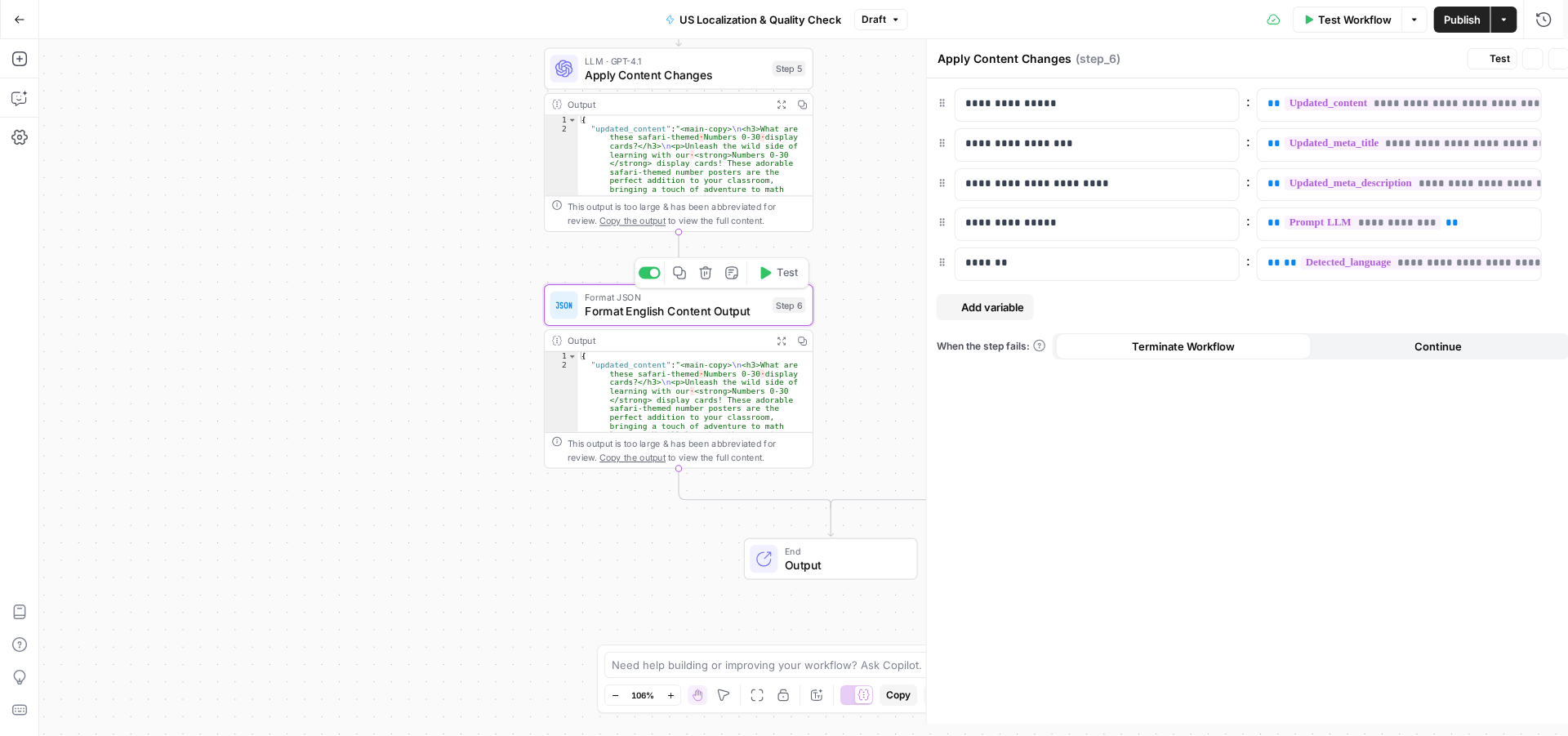
type textarea "Format English Content Output"
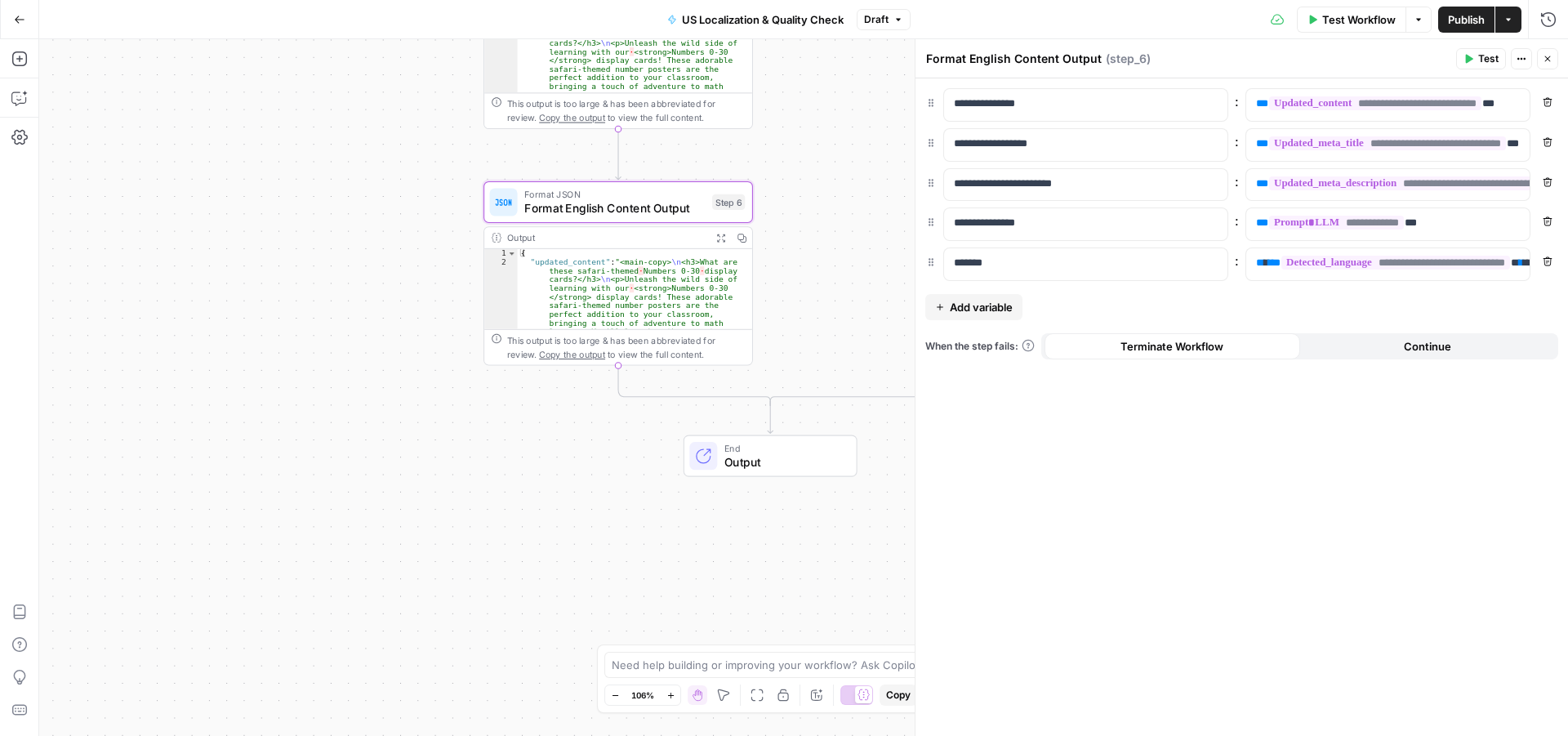
click at [236, 401] on div "true false Workflow Set Inputs Inputs Run Code · Python Language Detection Step…" at bounding box center [803, 387] width 1529 height 696
click at [1544, 63] on icon "button" at bounding box center [1547, 59] width 10 height 10
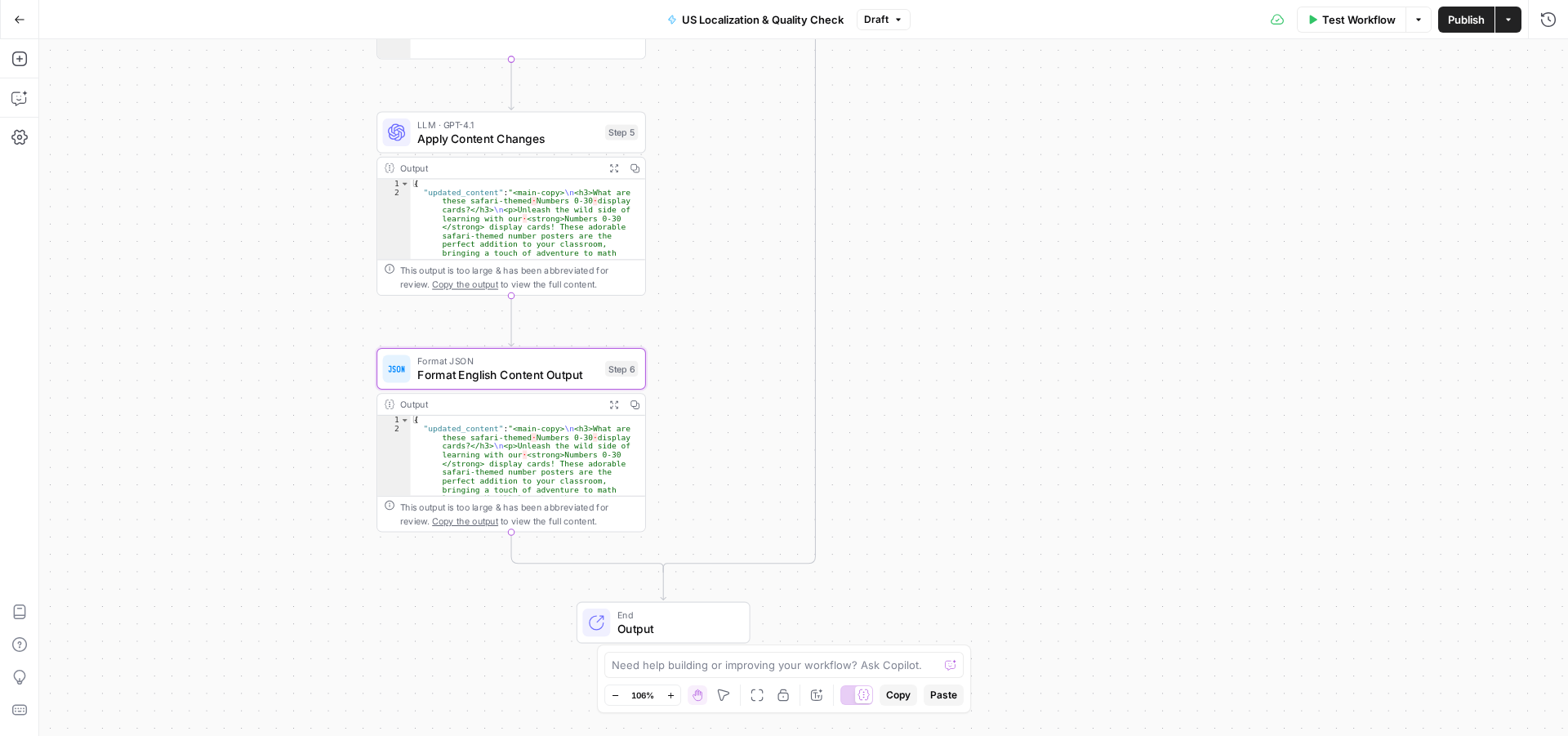
drag, startPoint x: 868, startPoint y: 228, endPoint x: 770, endPoint y: 437, distance: 230.8
click at [770, 436] on div "true false Workflow Set Inputs Inputs Run Code · Python Language Detection Step…" at bounding box center [803, 387] width 1529 height 696
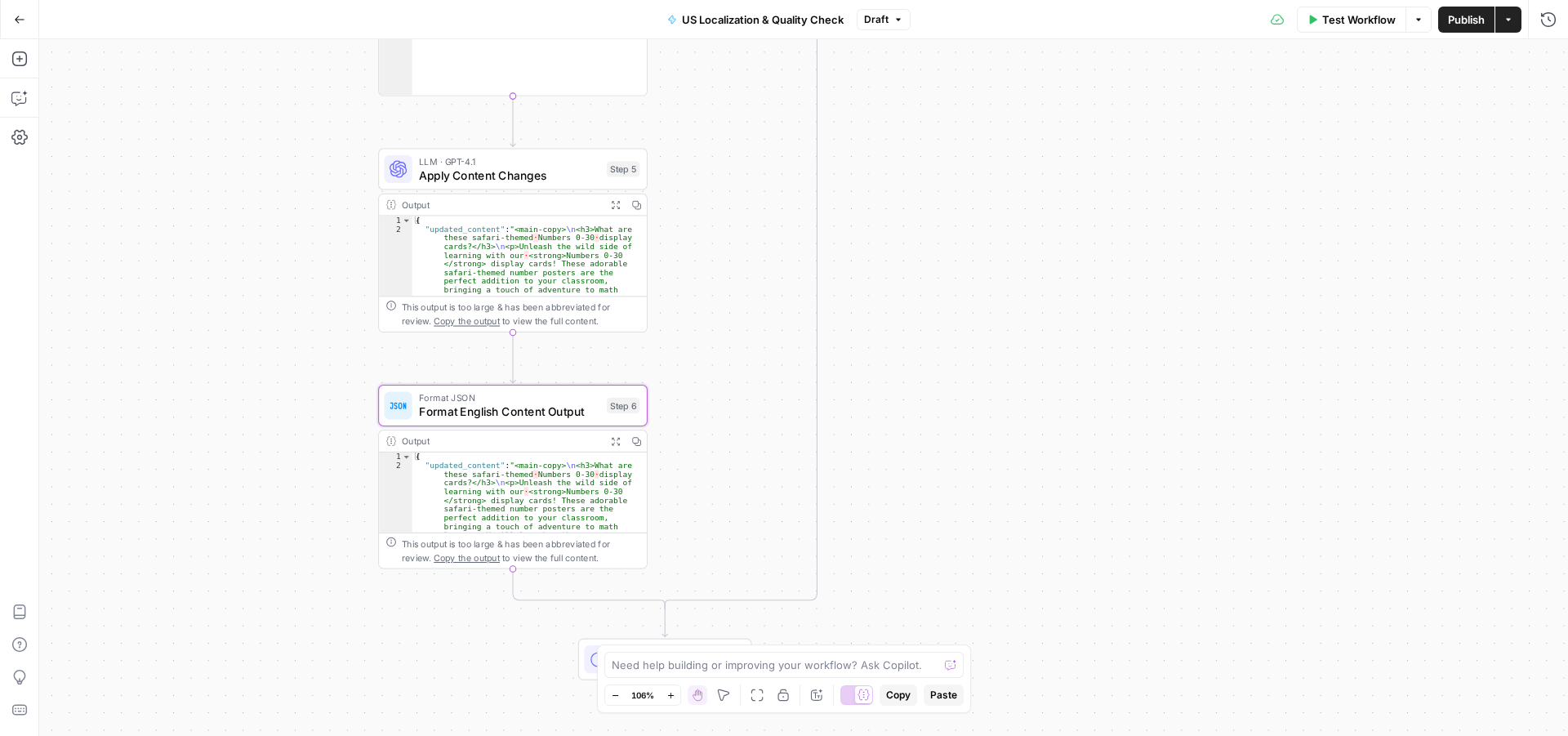
click at [971, 547] on div "true false Workflow Set Inputs Inputs Run Code · Python Language Detection Step…" at bounding box center [803, 387] width 1529 height 696
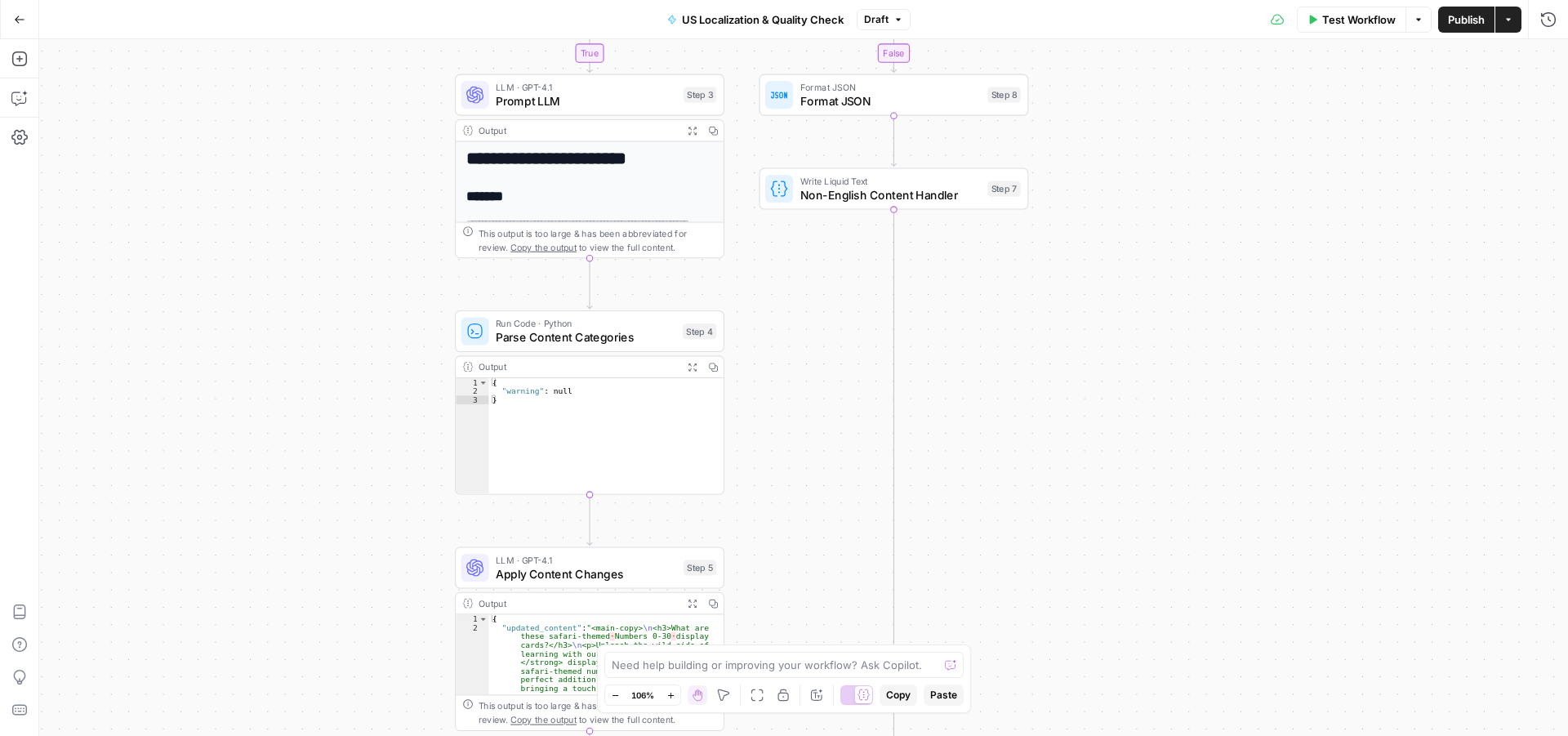
drag, startPoint x: 881, startPoint y: 235, endPoint x: 558, endPoint y: 90, distance: 354.1
click at [881, 263] on div "true false Workflow Set Inputs Inputs Run Code · Python Language Detection Step…" at bounding box center [803, 387] width 1529 height 696
click at [561, 90] on span "LLM · GPT-4.1" at bounding box center [586, 88] width 180 height 14
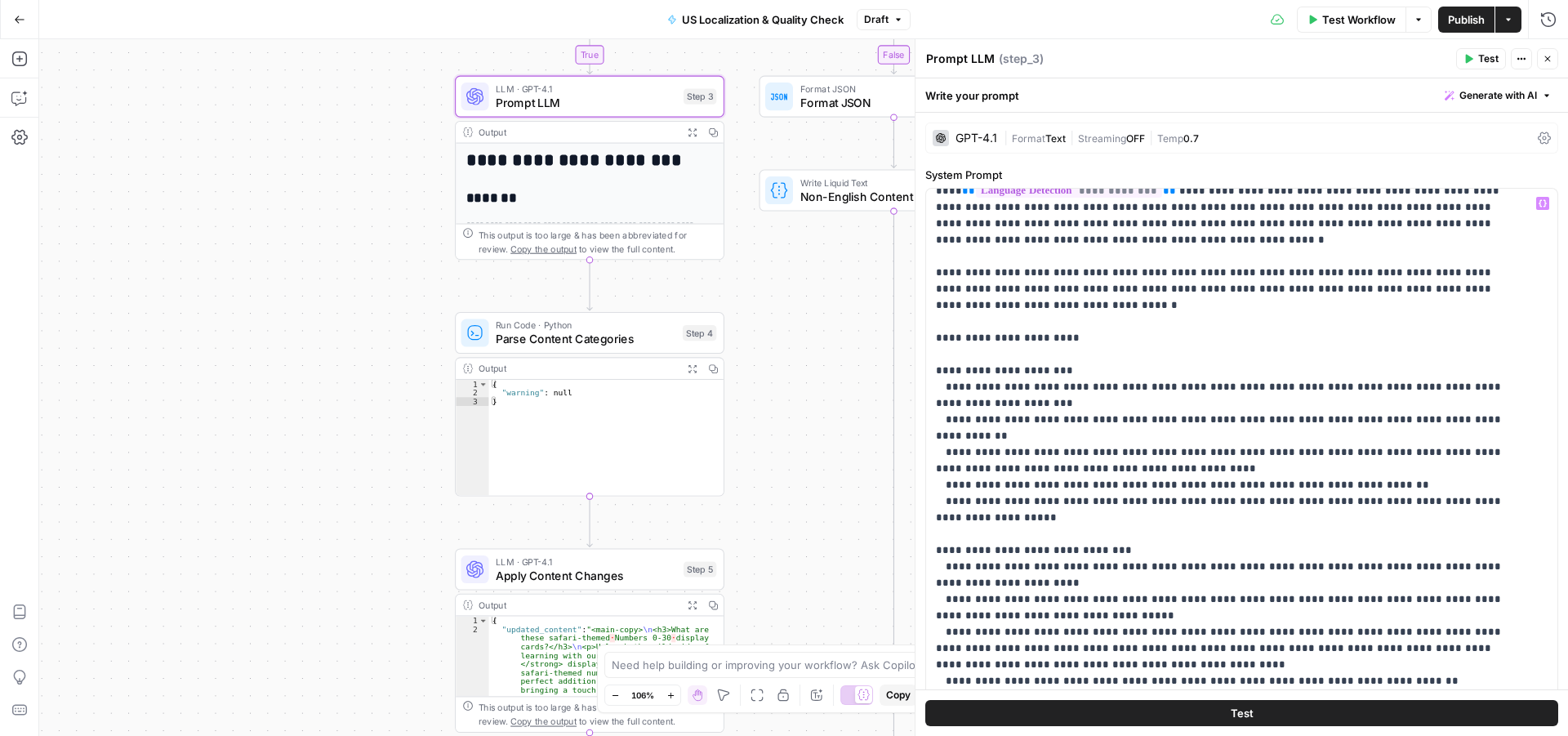
scroll to position [0, 0]
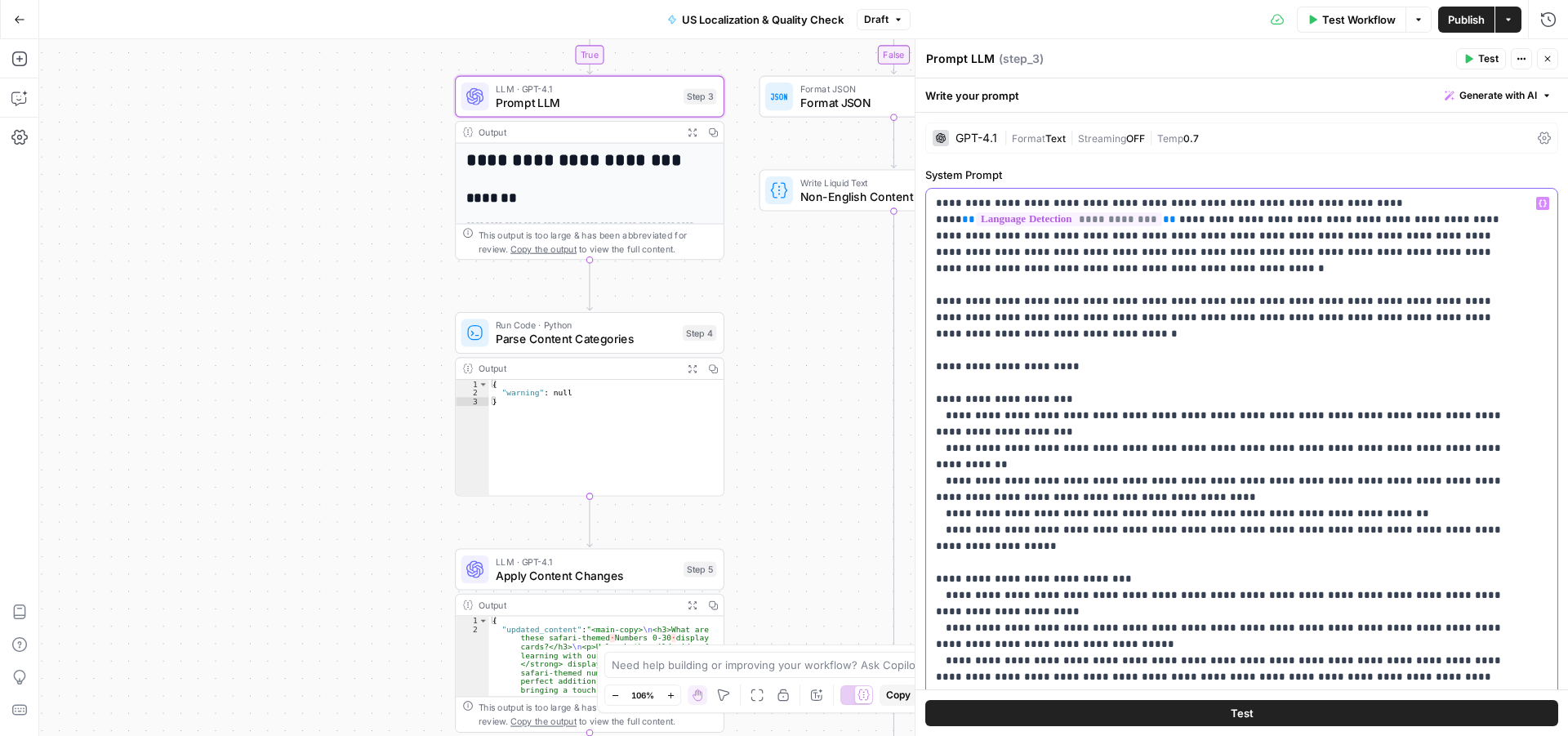
drag, startPoint x: 1184, startPoint y: 202, endPoint x: 1290, endPoint y: 605, distance: 416.7
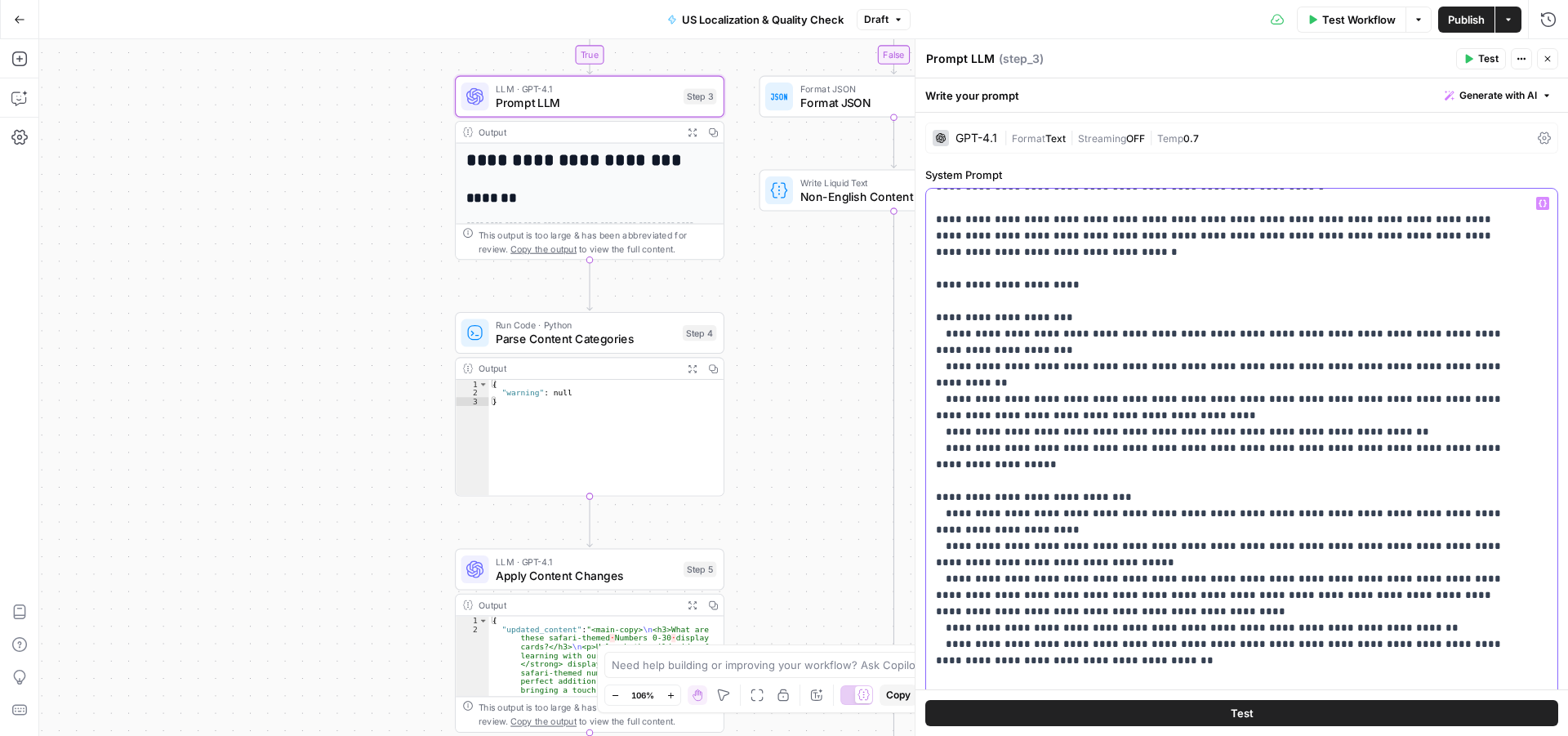
drag, startPoint x: 1372, startPoint y: 427, endPoint x: 916, endPoint y: 299, distance: 473.6
click at [916, 299] on div "**********" at bounding box center [1241, 387] width 653 height 696
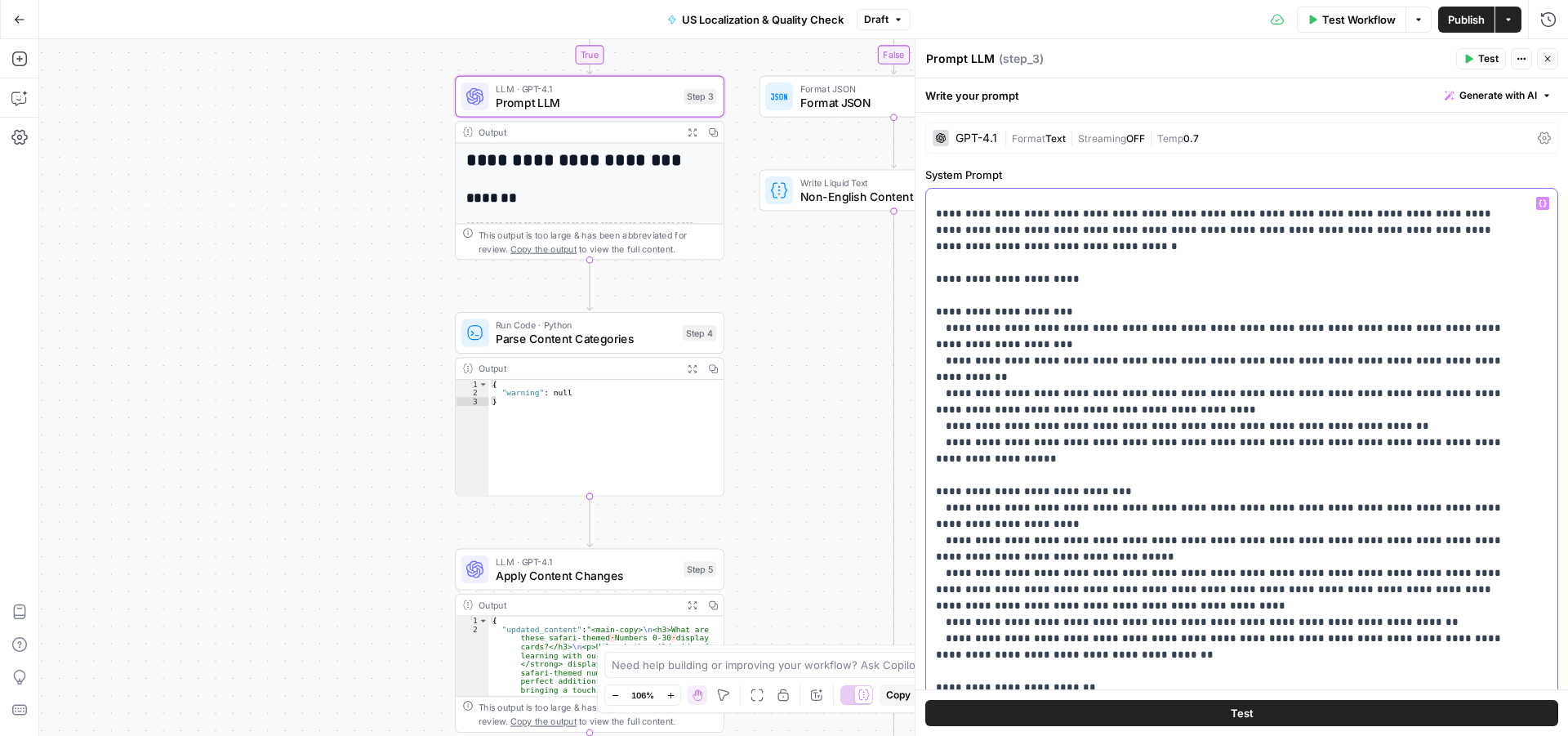
scroll to position [0, 0]
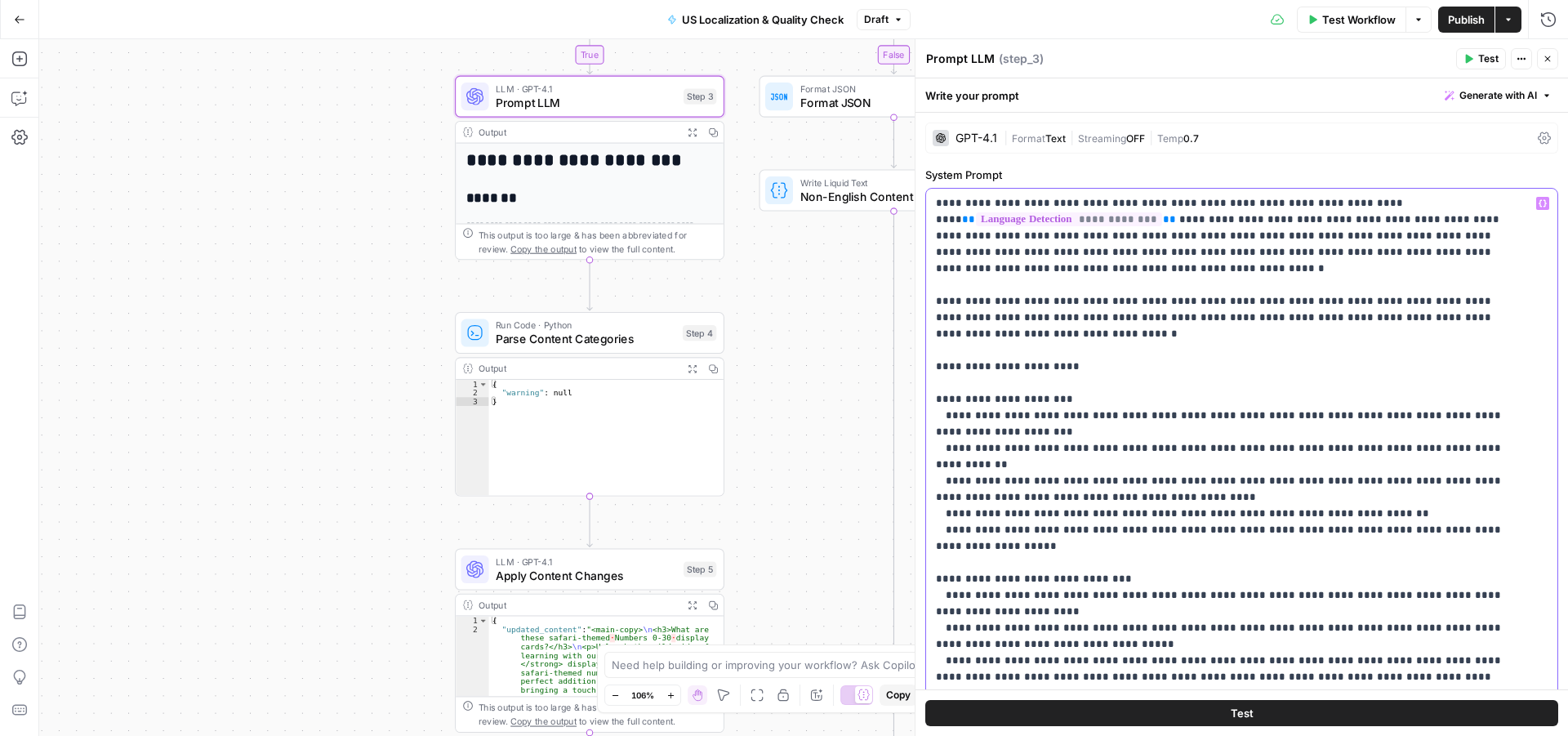
drag, startPoint x: 1098, startPoint y: 352, endPoint x: 1195, endPoint y: 521, distance: 194.9
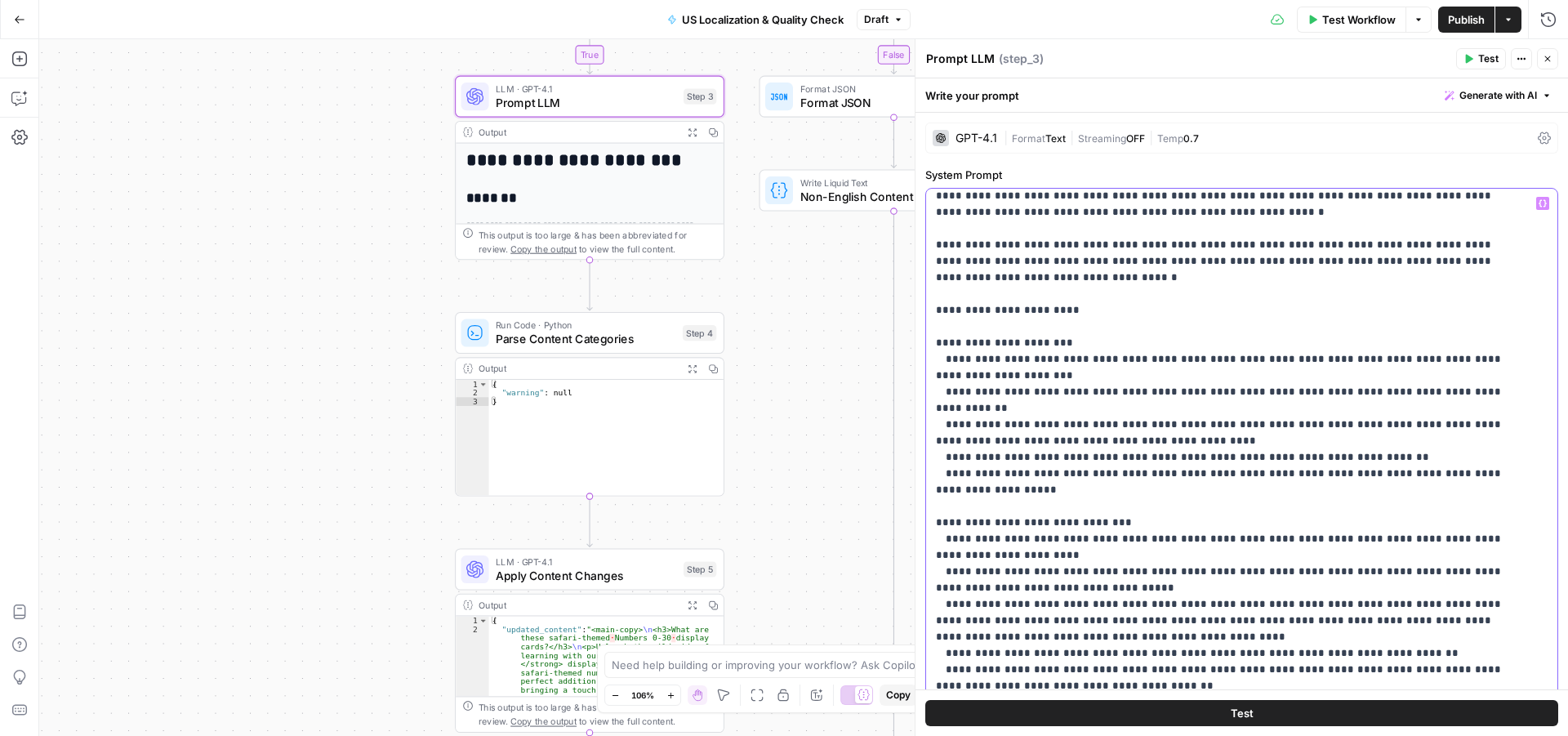
scroll to position [82, 0]
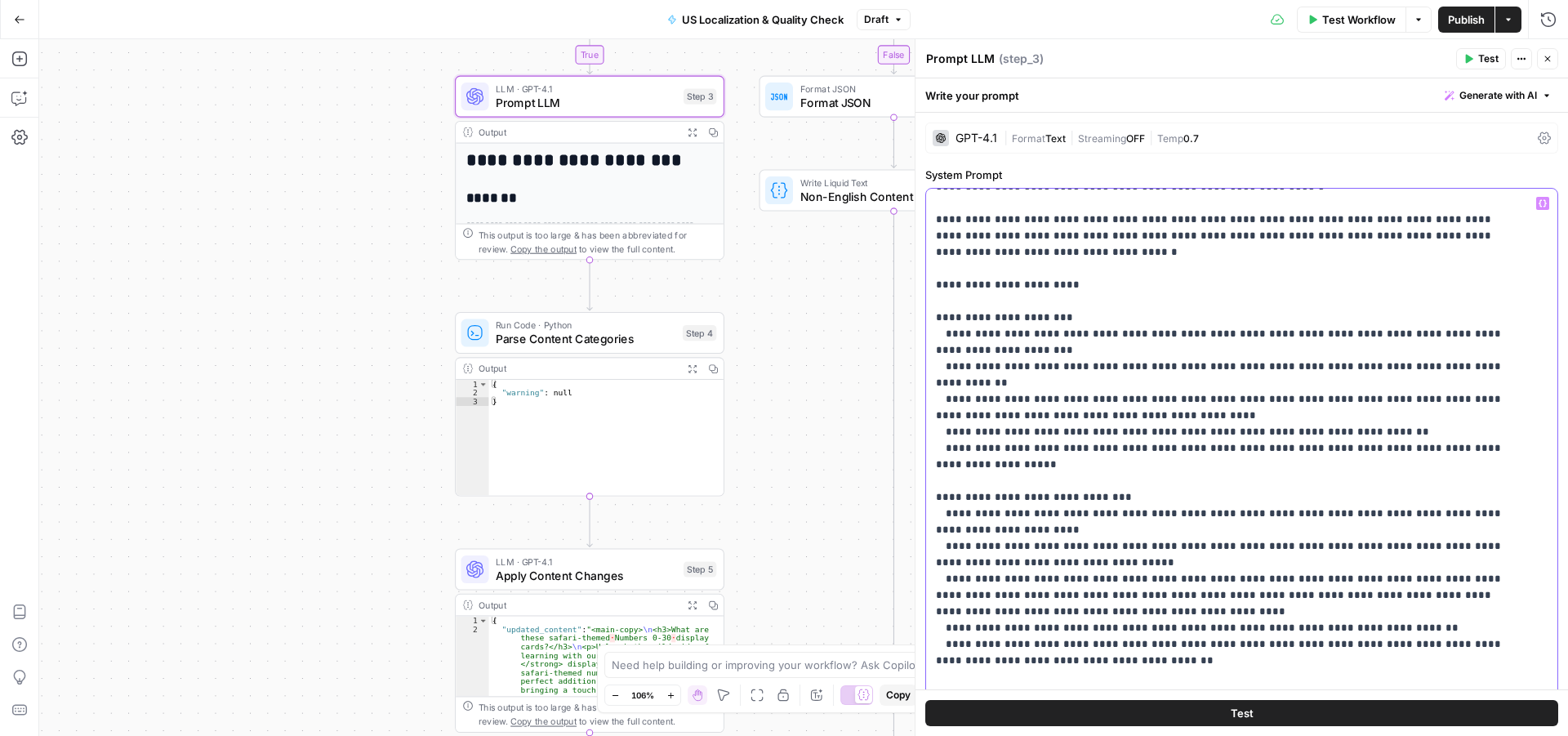
drag, startPoint x: 952, startPoint y: 317, endPoint x: 1140, endPoint y: 353, distance: 191.4
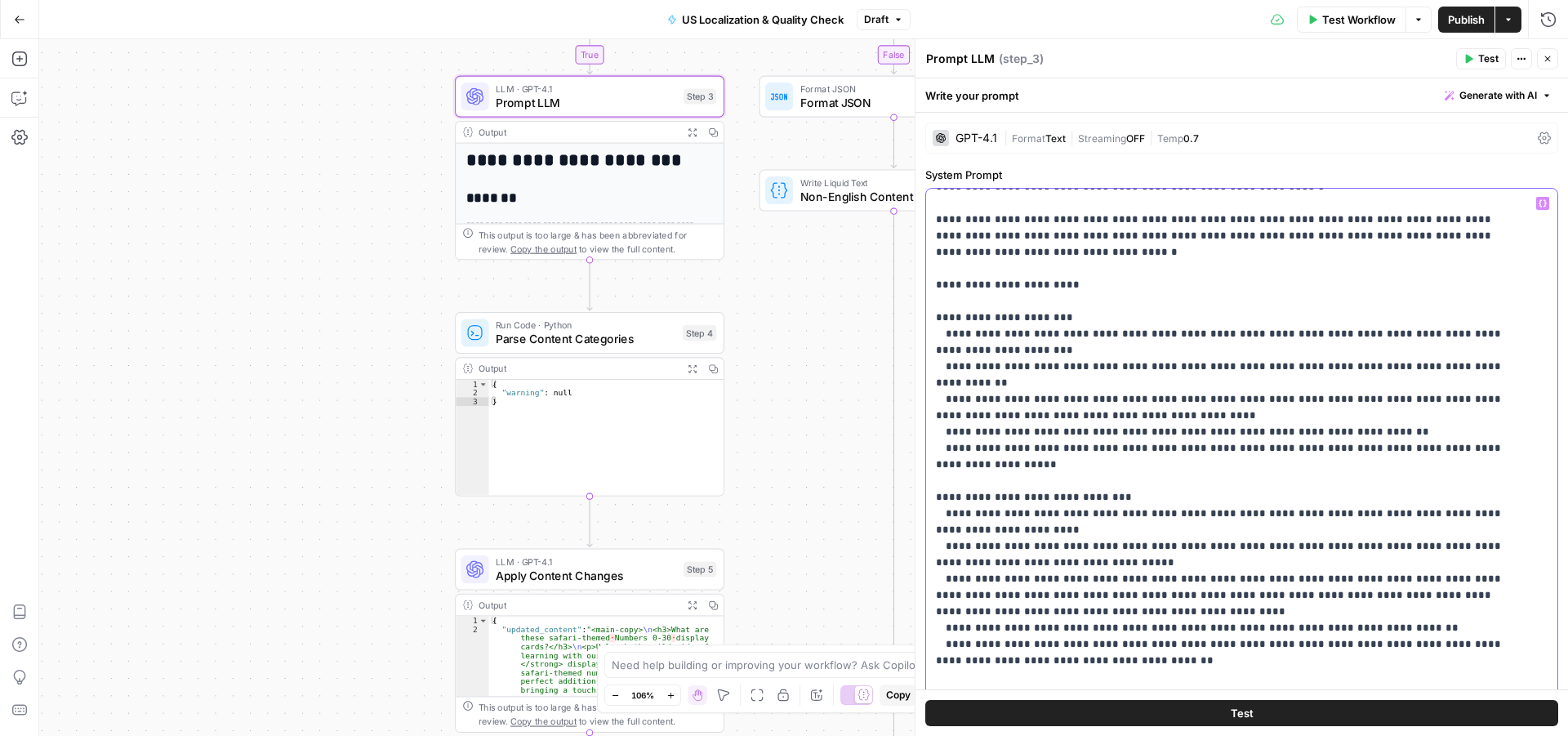
drag, startPoint x: 964, startPoint y: 350, endPoint x: 1462, endPoint y: 363, distance: 498.2
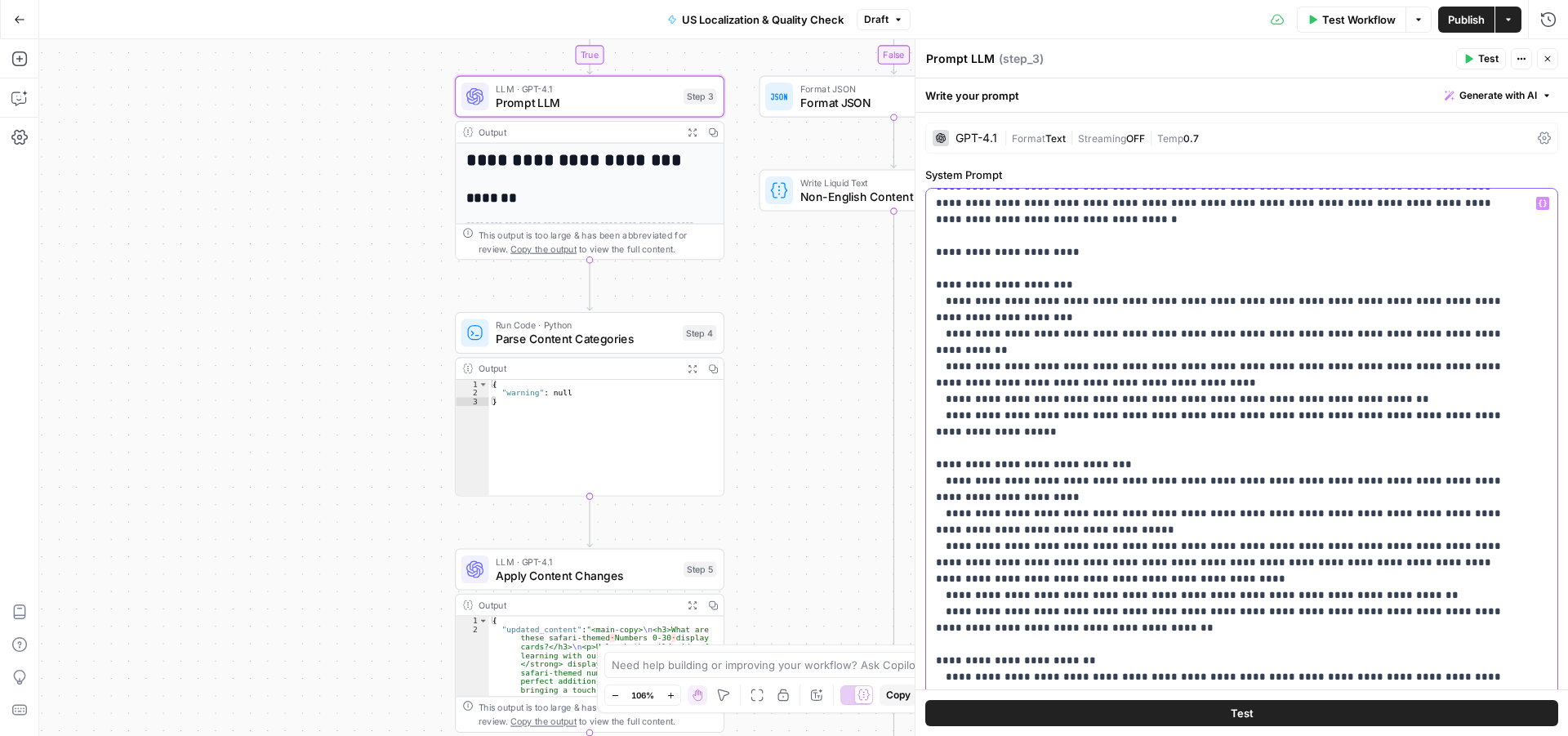
scroll to position [163, 0]
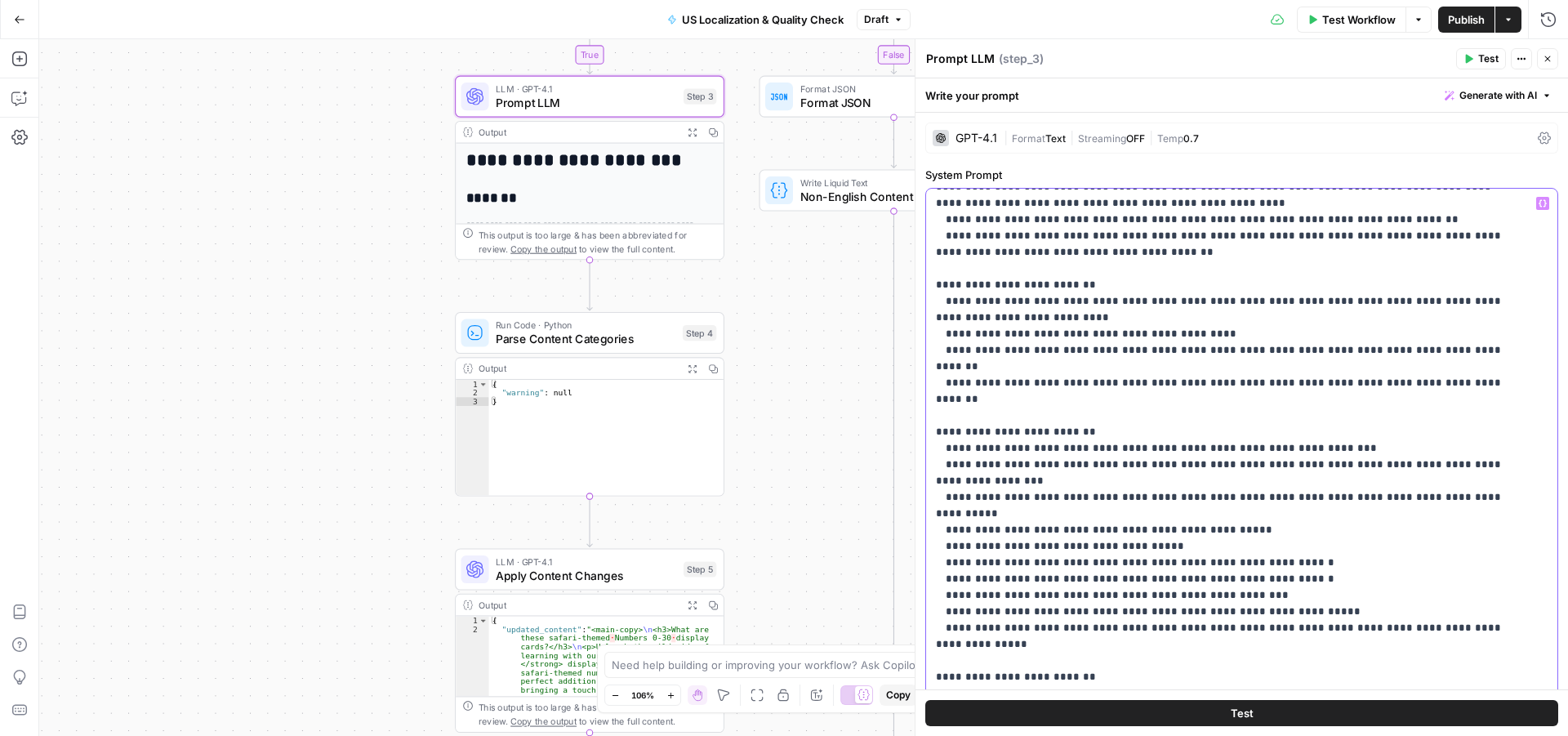
scroll to position [409, 0]
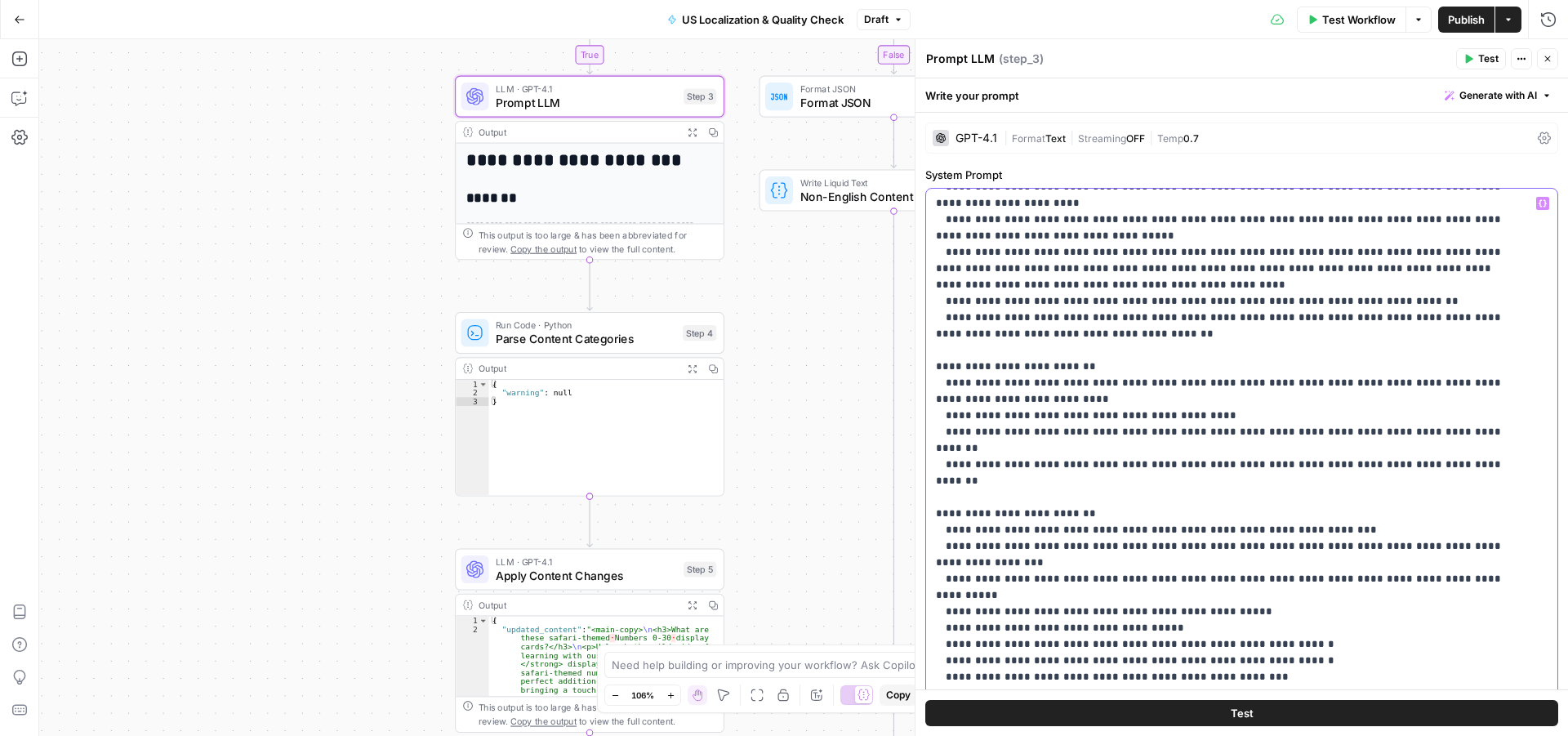
drag, startPoint x: 1453, startPoint y: 379, endPoint x: 1423, endPoint y: 385, distance: 30.6
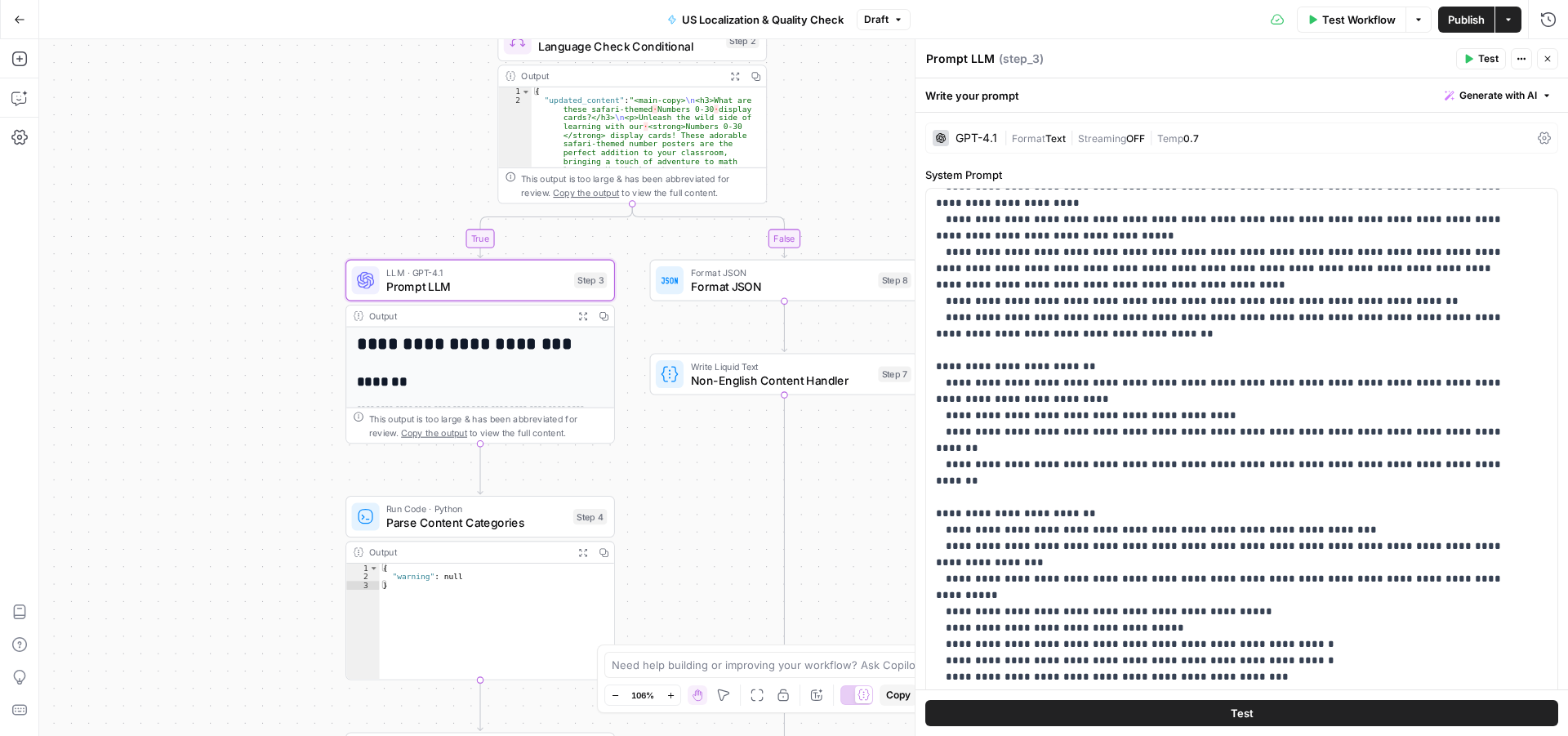
drag, startPoint x: 776, startPoint y: 449, endPoint x: 702, endPoint y: 584, distance: 154.0
click at [704, 582] on div "true false Workflow Set Inputs Inputs Run Code · Python Language Detection Step…" at bounding box center [803, 387] width 1529 height 696
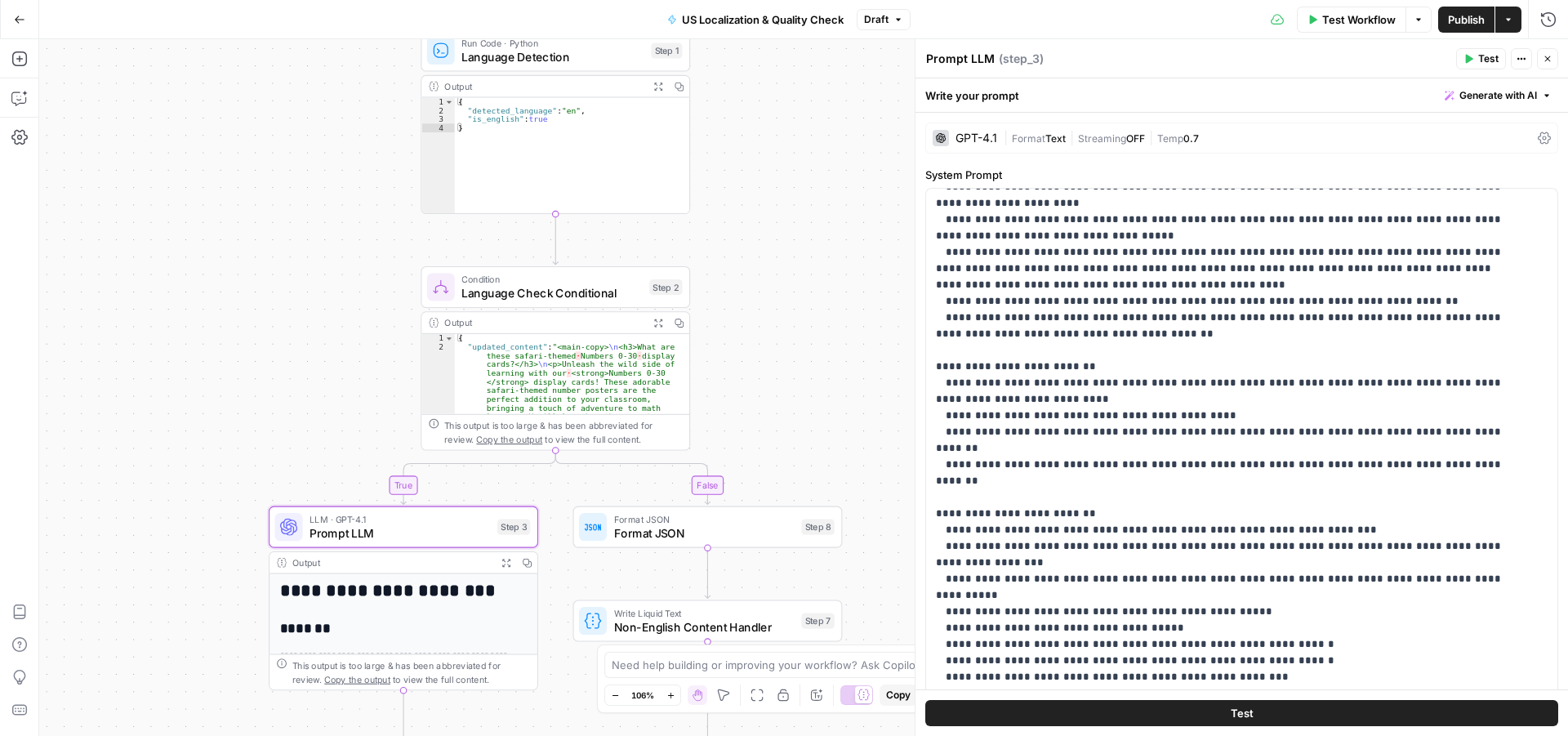
drag, startPoint x: 867, startPoint y: 219, endPoint x: 799, endPoint y: 391, distance: 185.0
click at [800, 391] on div "true false Workflow Set Inputs Inputs Run Code · Python Language Detection Step…" at bounding box center [803, 387] width 1529 height 696
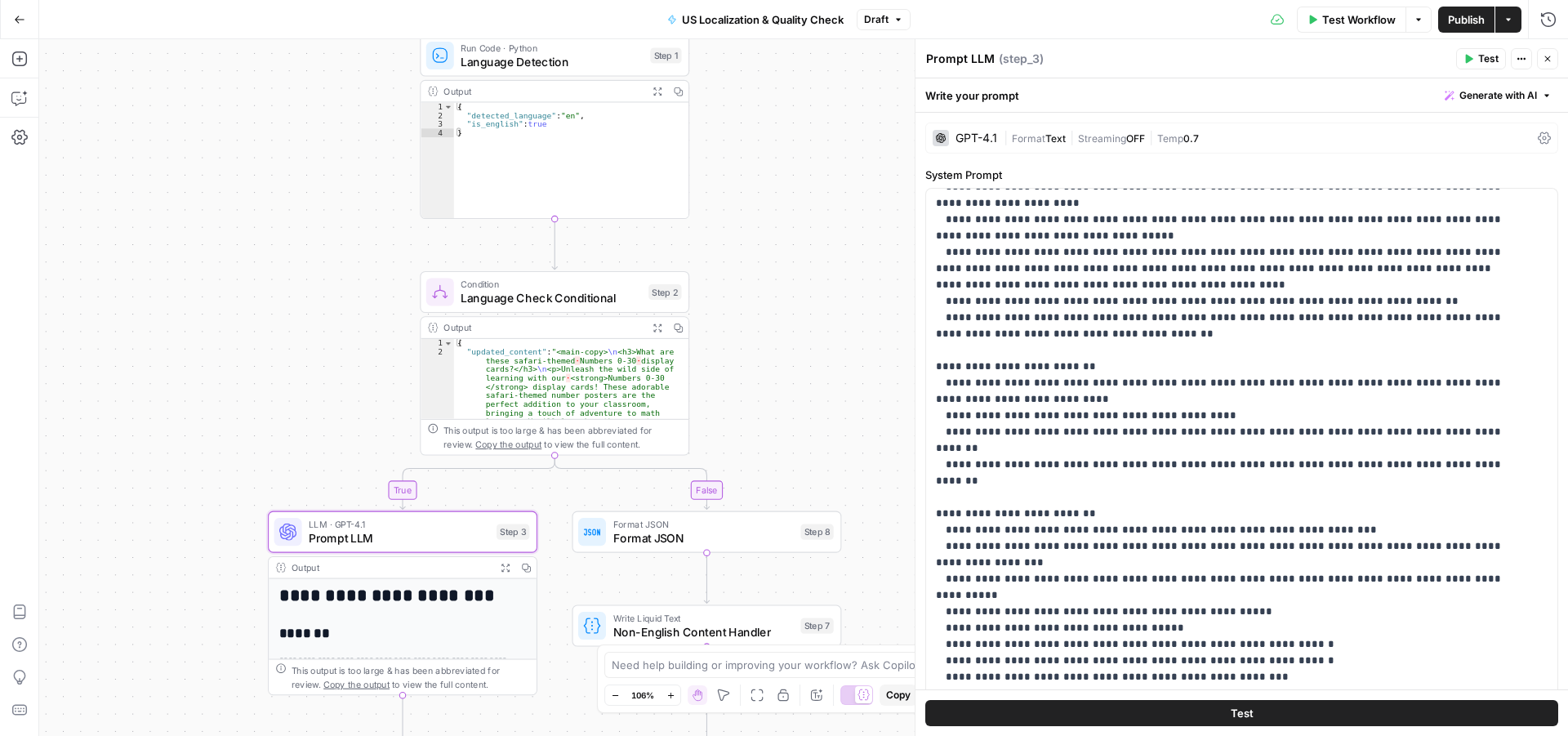
drag, startPoint x: 787, startPoint y: 171, endPoint x: 788, endPoint y: 298, distance: 127.0
click at [788, 297] on div "true false Workflow Set Inputs Inputs Run Code · Python Language Detection Step…" at bounding box center [803, 387] width 1529 height 696
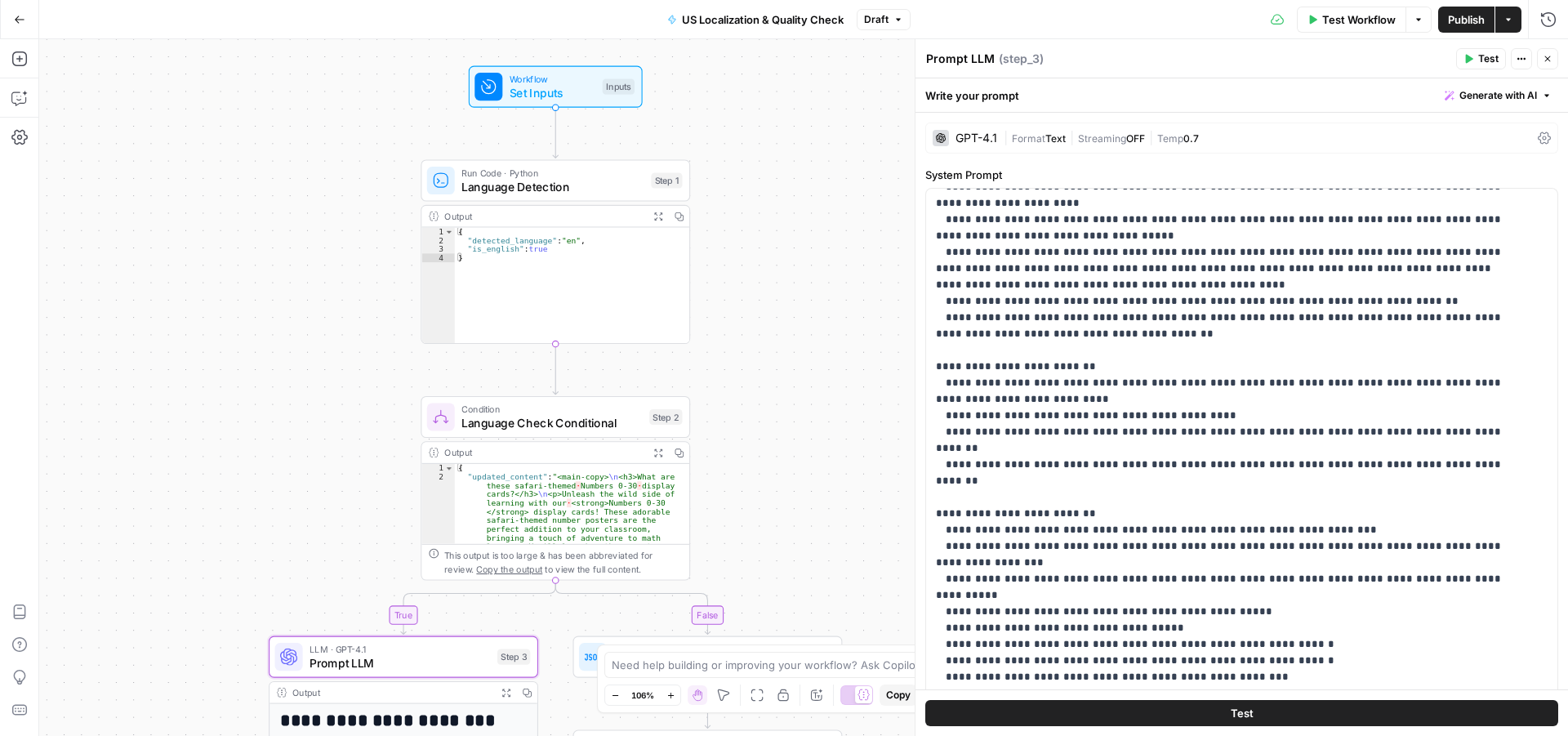
click at [504, 184] on span "Language Detection" at bounding box center [552, 186] width 182 height 17
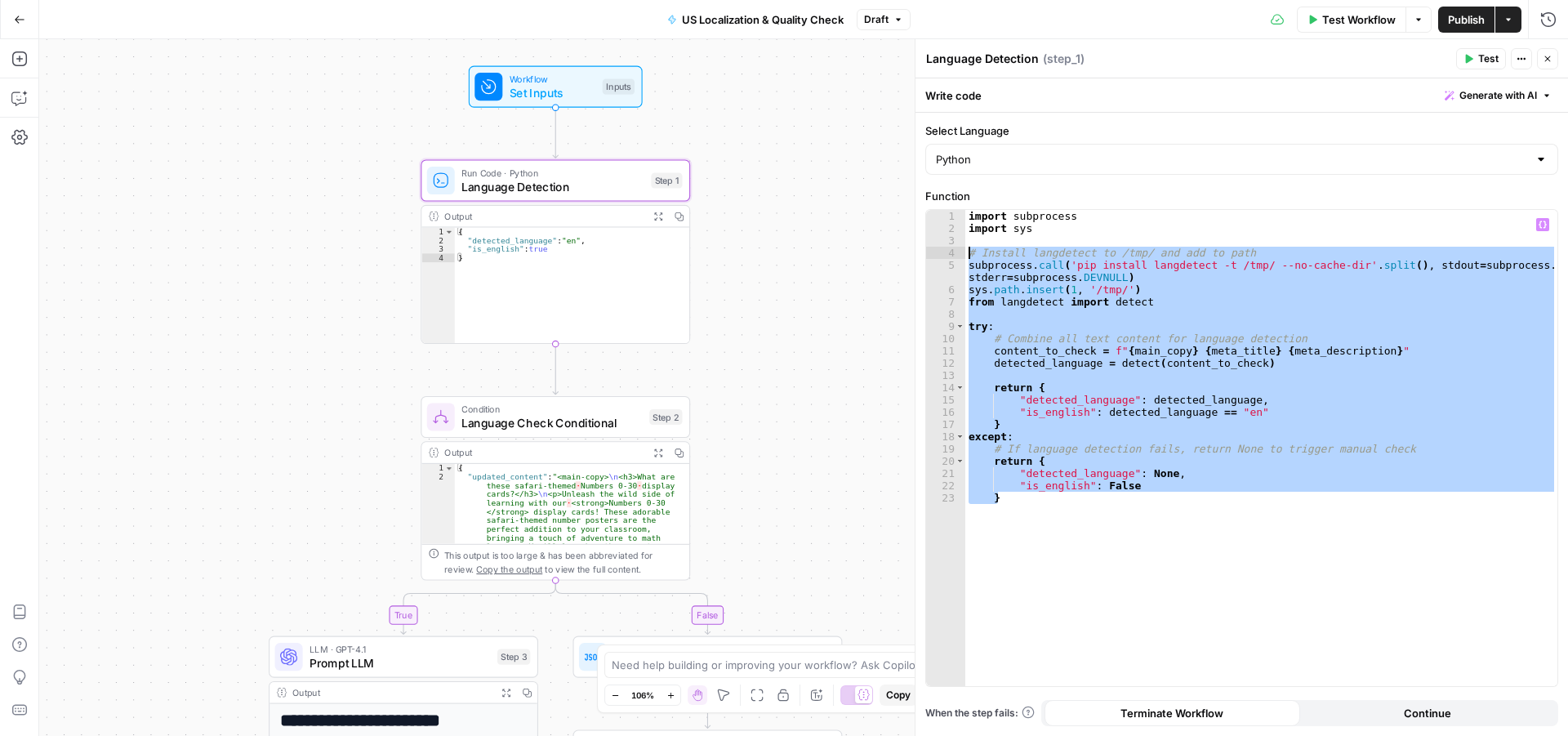
drag, startPoint x: 1138, startPoint y: 538, endPoint x: 953, endPoint y: 242, distance: 349.1
click at [953, 242] on div "* 1 2 3 4 5 6 7 8 9 10 11 12 13 14 15 16 17 18 19 20 21 22 23 import subprocess…" at bounding box center [1241, 448] width 632 height 476
type textarea "**********"
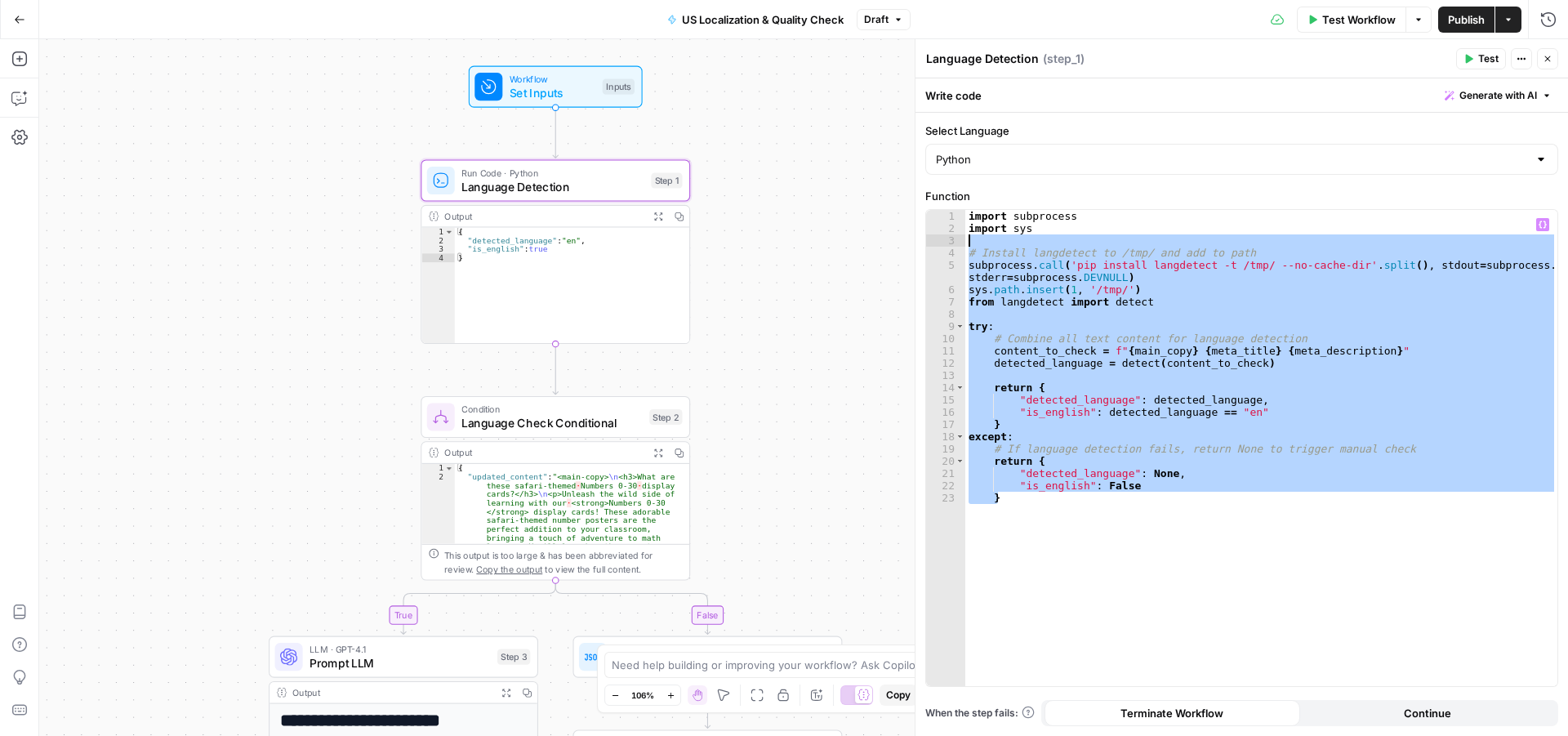
click at [789, 336] on div "true false Workflow Set Inputs Inputs Run Code · Python Language Detection Step…" at bounding box center [803, 387] width 1529 height 696
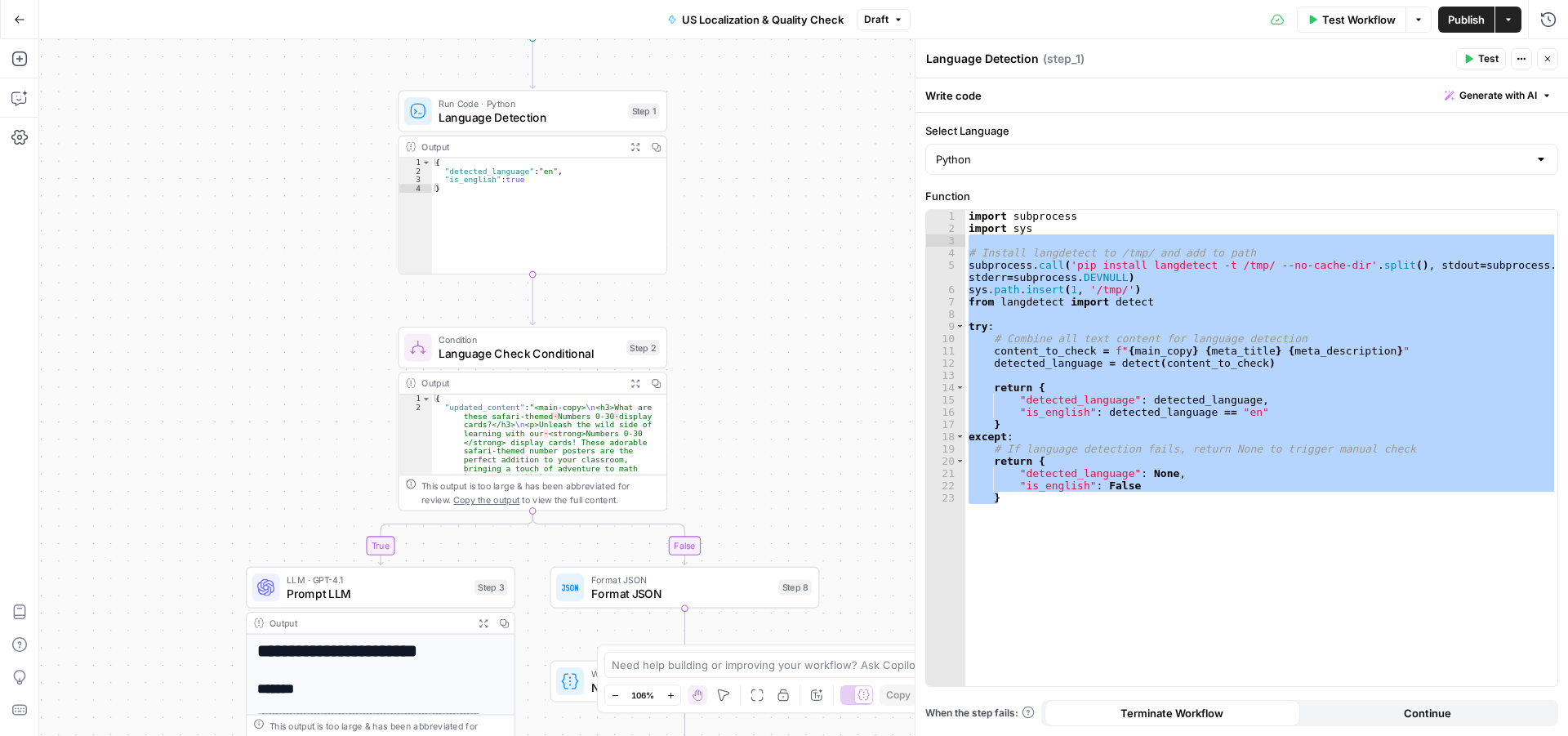
drag, startPoint x: 853, startPoint y: 465, endPoint x: 830, endPoint y: 395, distance: 73.7
click at [830, 395] on div "true false Workflow Set Inputs Inputs Run Code · Python Language Detection Step…" at bounding box center [803, 387] width 1529 height 696
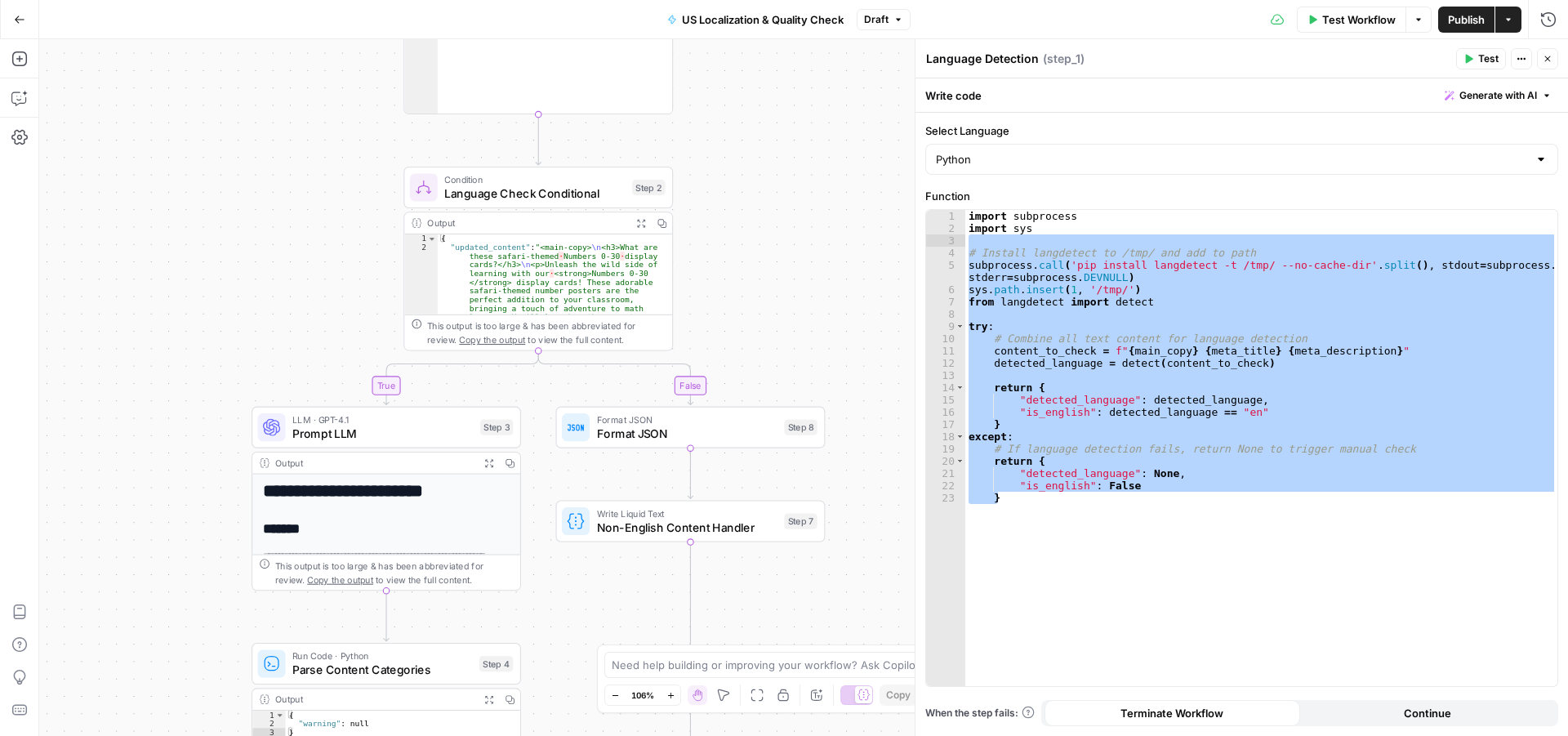
drag, startPoint x: 830, startPoint y: 395, endPoint x: 835, endPoint y: 230, distance: 165.1
click at [835, 230] on div "true false Workflow Set Inputs Inputs Run Code · Python Language Detection Step…" at bounding box center [803, 387] width 1529 height 696
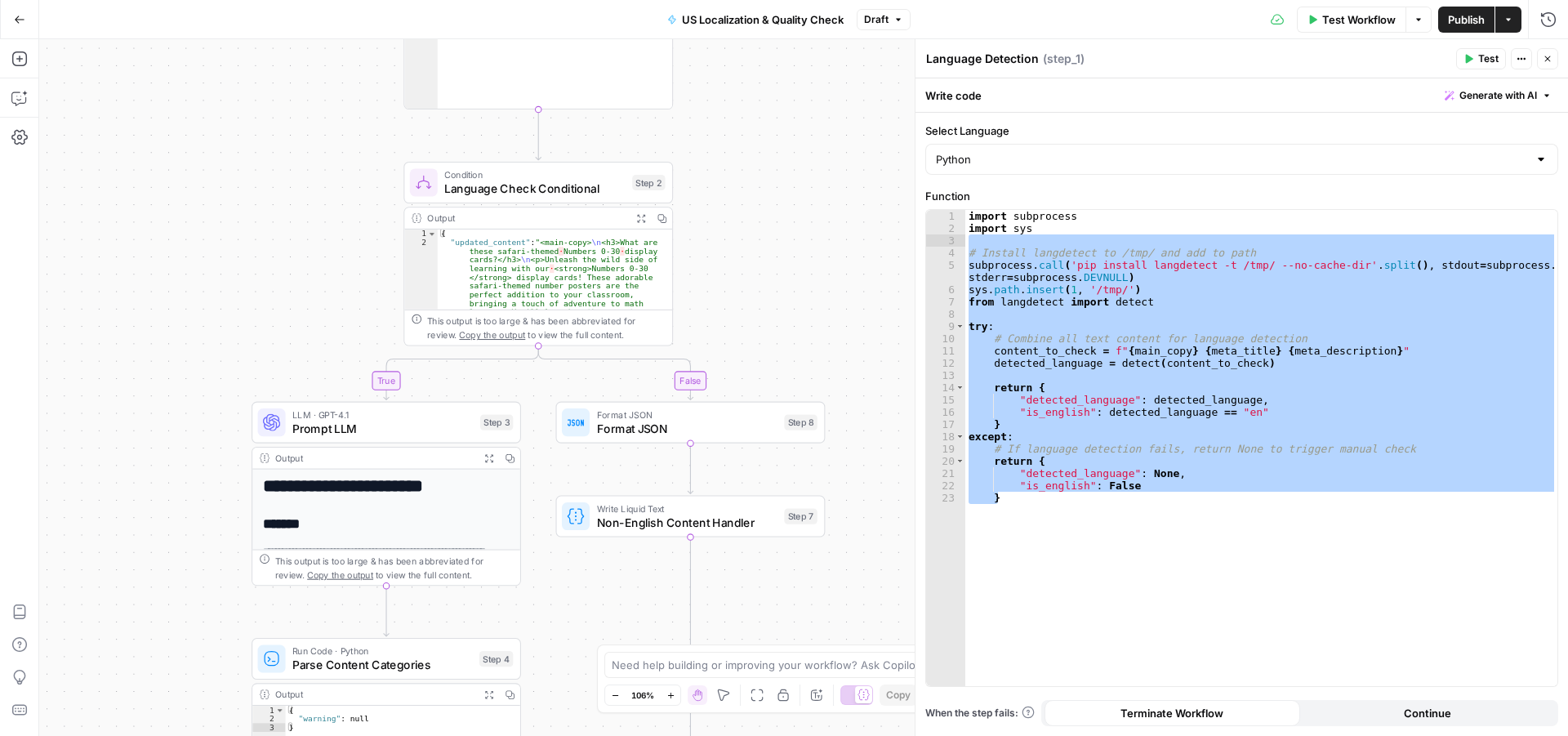
drag, startPoint x: 809, startPoint y: 336, endPoint x: 805, endPoint y: 296, distance: 40.2
click at [805, 296] on div "true false Workflow Set Inputs Inputs Run Code · Python Language Detection Step…" at bounding box center [803, 387] width 1529 height 696
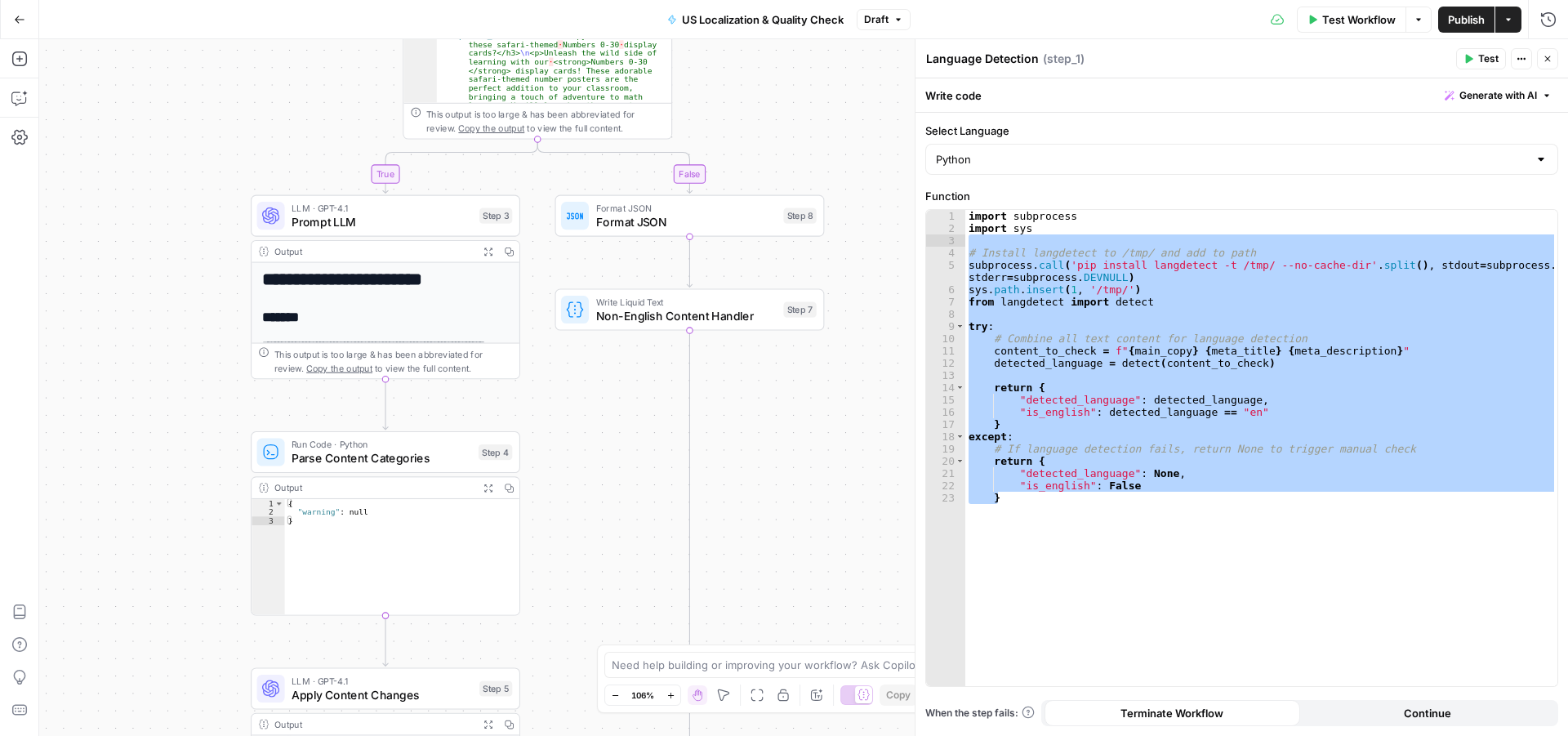
drag, startPoint x: 746, startPoint y: 181, endPoint x: 744, endPoint y: 62, distance: 119.0
click at [744, 62] on div "true false Workflow Set Inputs Inputs Run Code · Python Language Detection Step…" at bounding box center [803, 387] width 1529 height 696
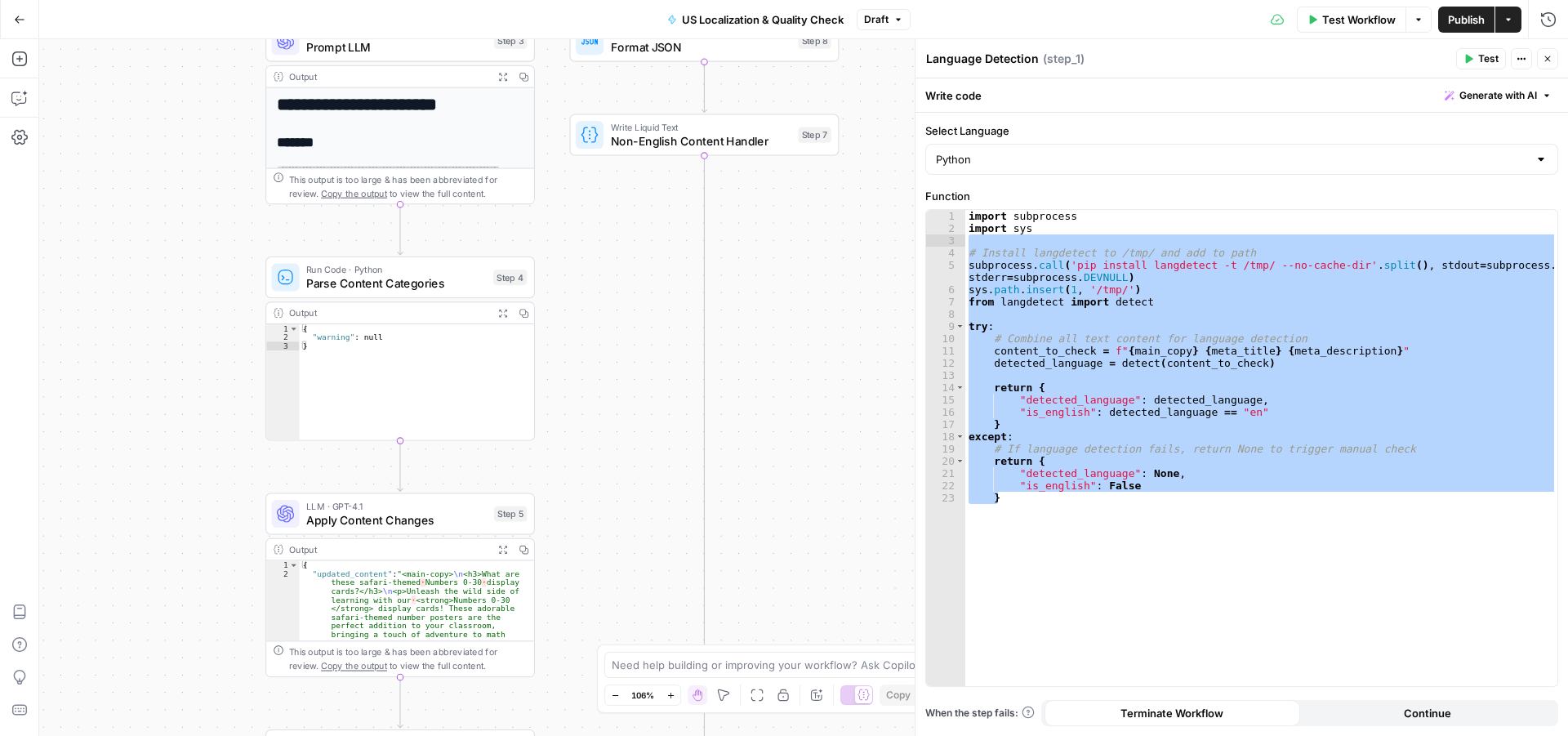
drag, startPoint x: 722, startPoint y: 322, endPoint x: 367, endPoint y: 46, distance: 449.7
click at [722, 318] on div "true false Workflow Set Inputs Inputs Run Code · Python Language Detection Step…" at bounding box center [803, 387] width 1529 height 696
click at [768, 474] on div "true false Workflow Set Inputs Inputs Run Code · Python Language Detection Step…" at bounding box center [803, 387] width 1529 height 696
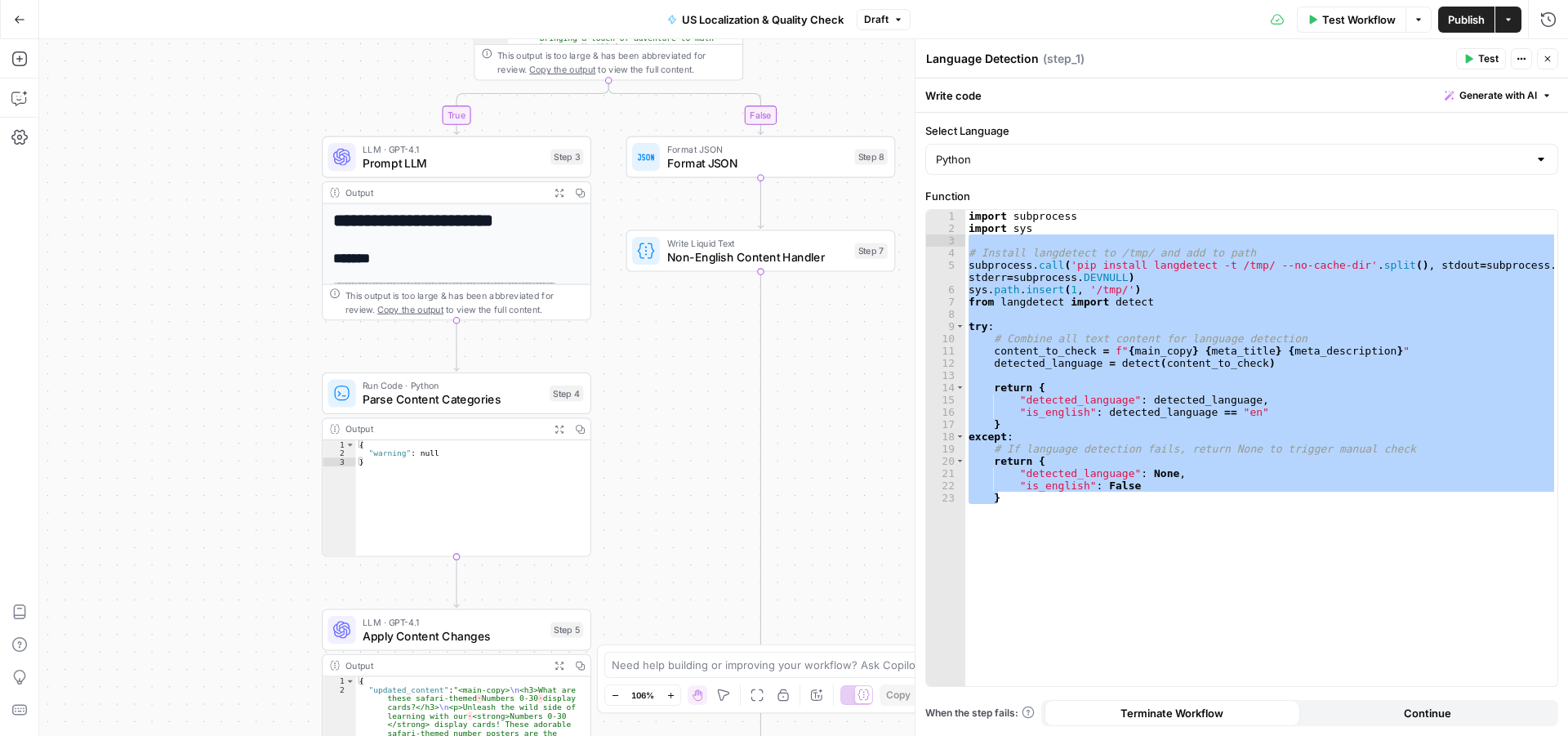
drag, startPoint x: 184, startPoint y: 136, endPoint x: 235, endPoint y: 242, distance: 117.6
click at [235, 242] on div "true false Workflow Set Inputs Inputs Run Code · Python Language Detection Step…" at bounding box center [803, 387] width 1529 height 696
click at [427, 171] on span "Prompt LLM" at bounding box center [453, 162] width 180 height 17
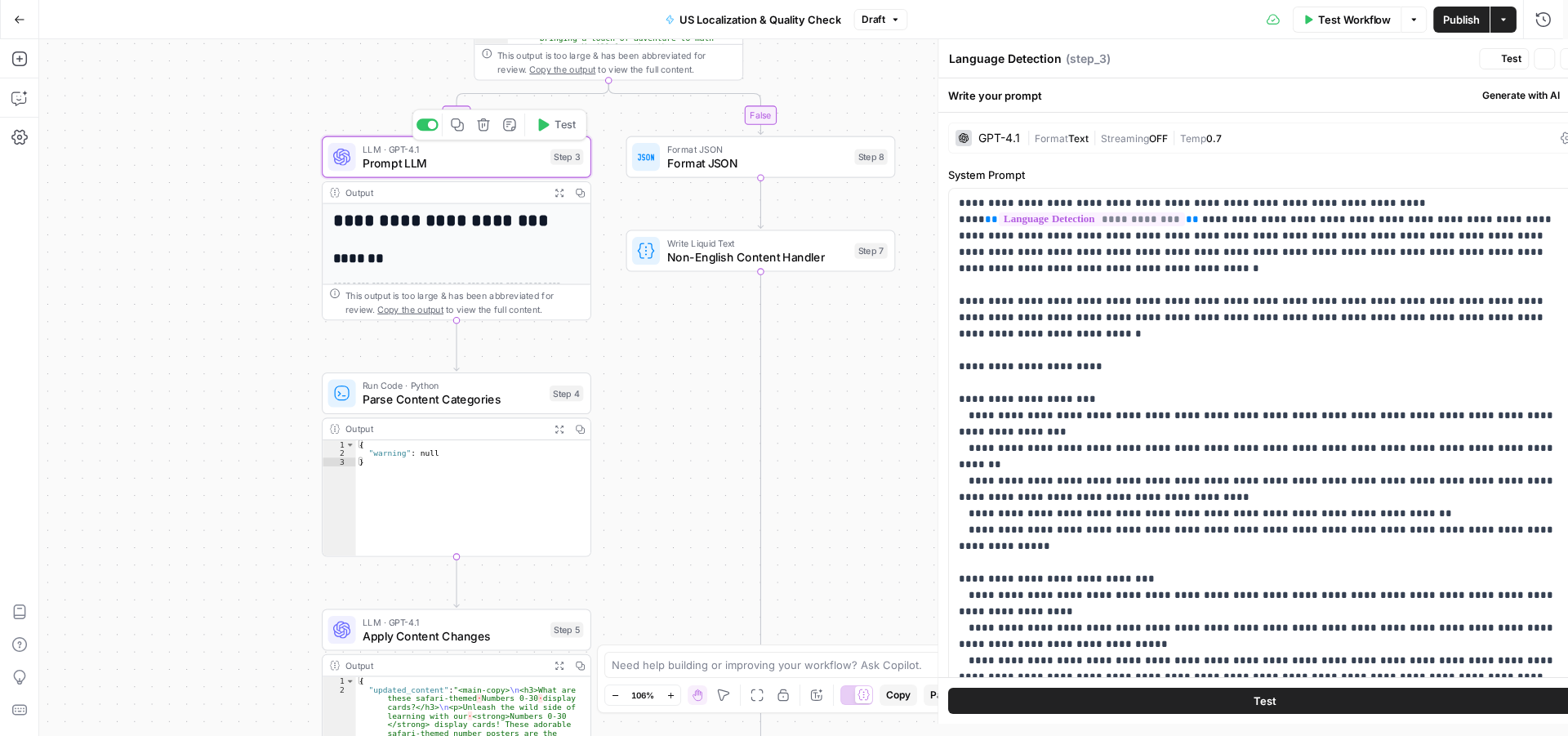
type textarea "Prompt LLM"
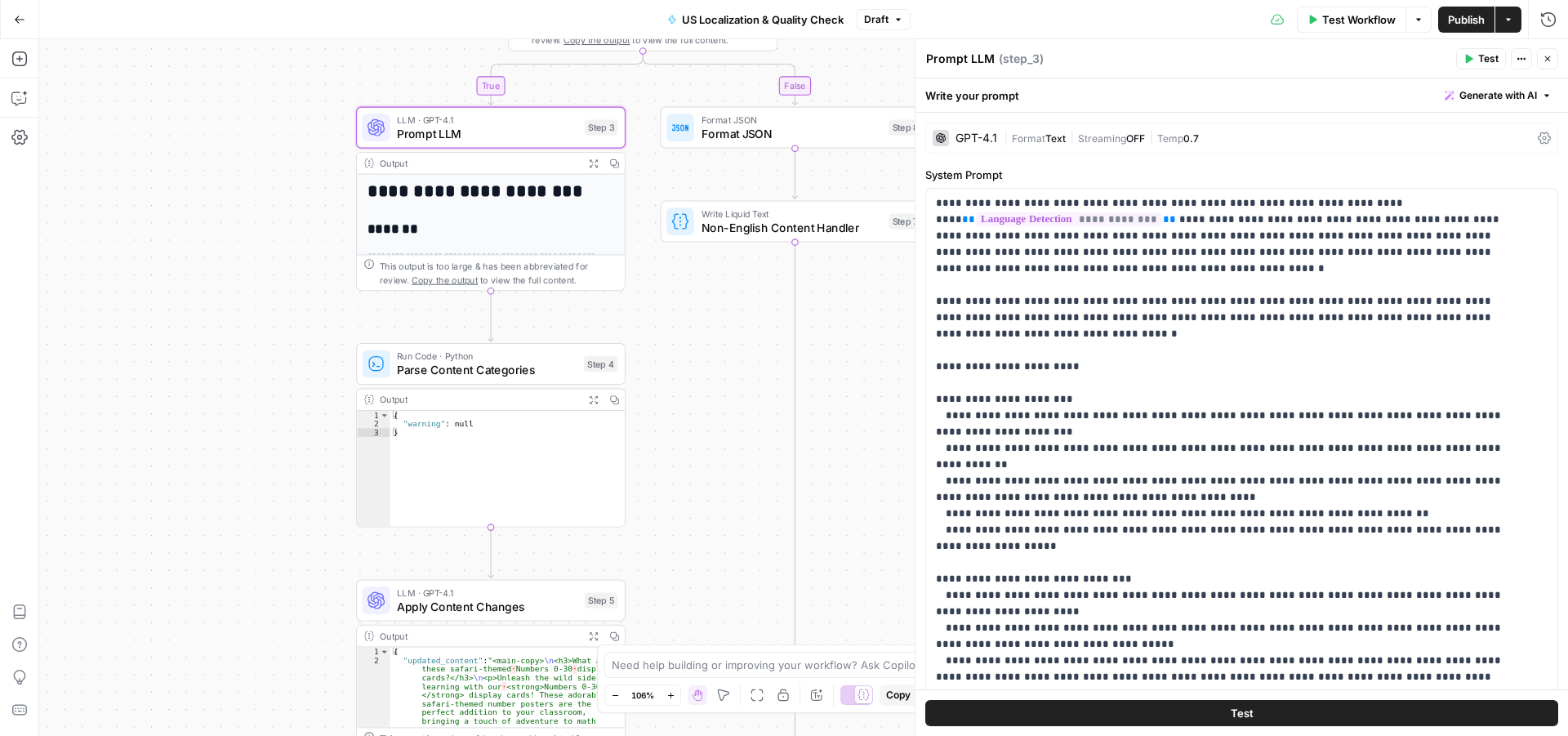
drag, startPoint x: 745, startPoint y: 471, endPoint x: 785, endPoint y: 464, distance: 40.6
click at [785, 464] on div "true false Workflow Set Inputs Inputs Run Code · Python Language Detection Step…" at bounding box center [803, 387] width 1529 height 696
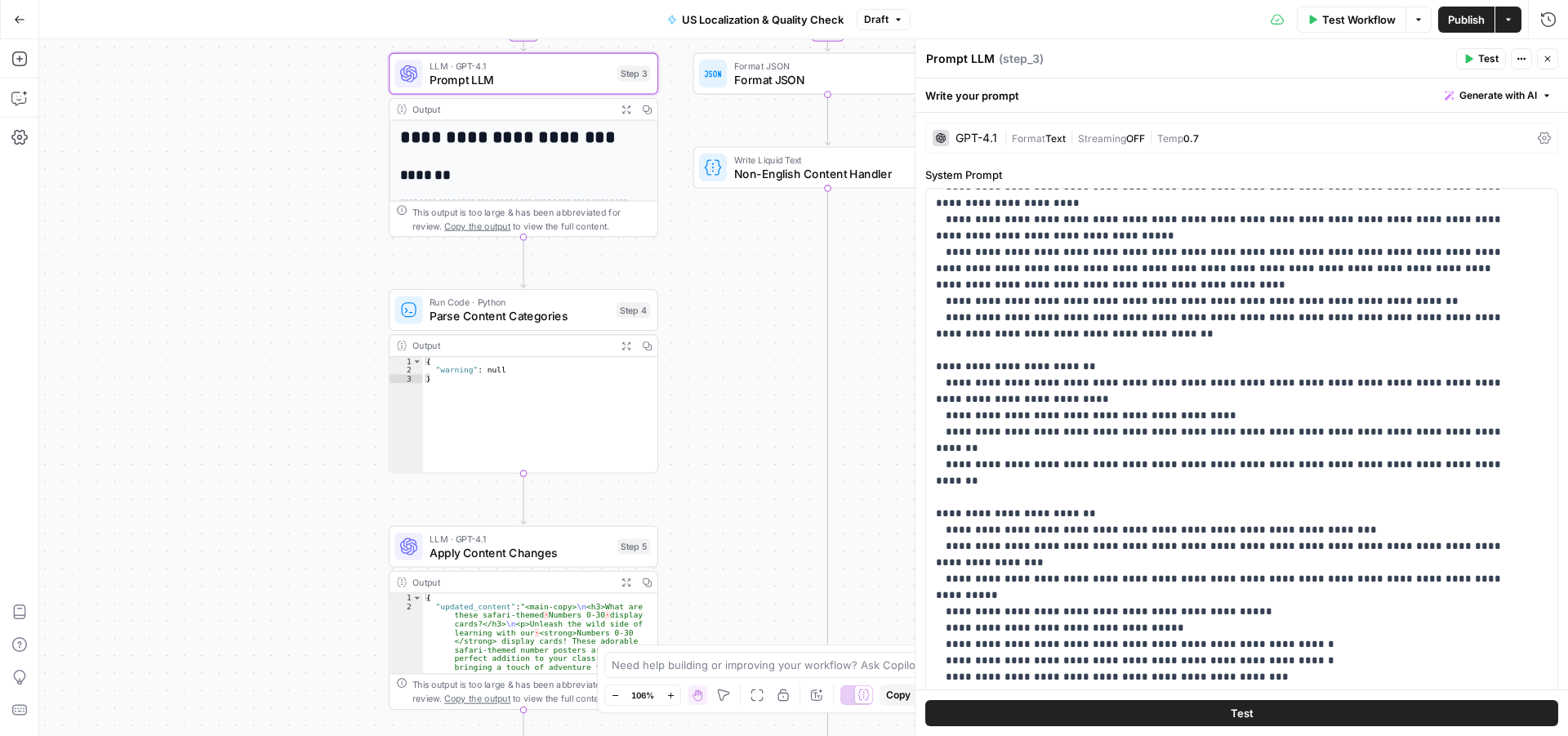
drag, startPoint x: 741, startPoint y: 494, endPoint x: 758, endPoint y: 432, distance: 64.3
click at [758, 432] on div "true false Workflow Set Inputs Inputs Run Code · Python Language Detection Step…" at bounding box center [803, 387] width 1529 height 696
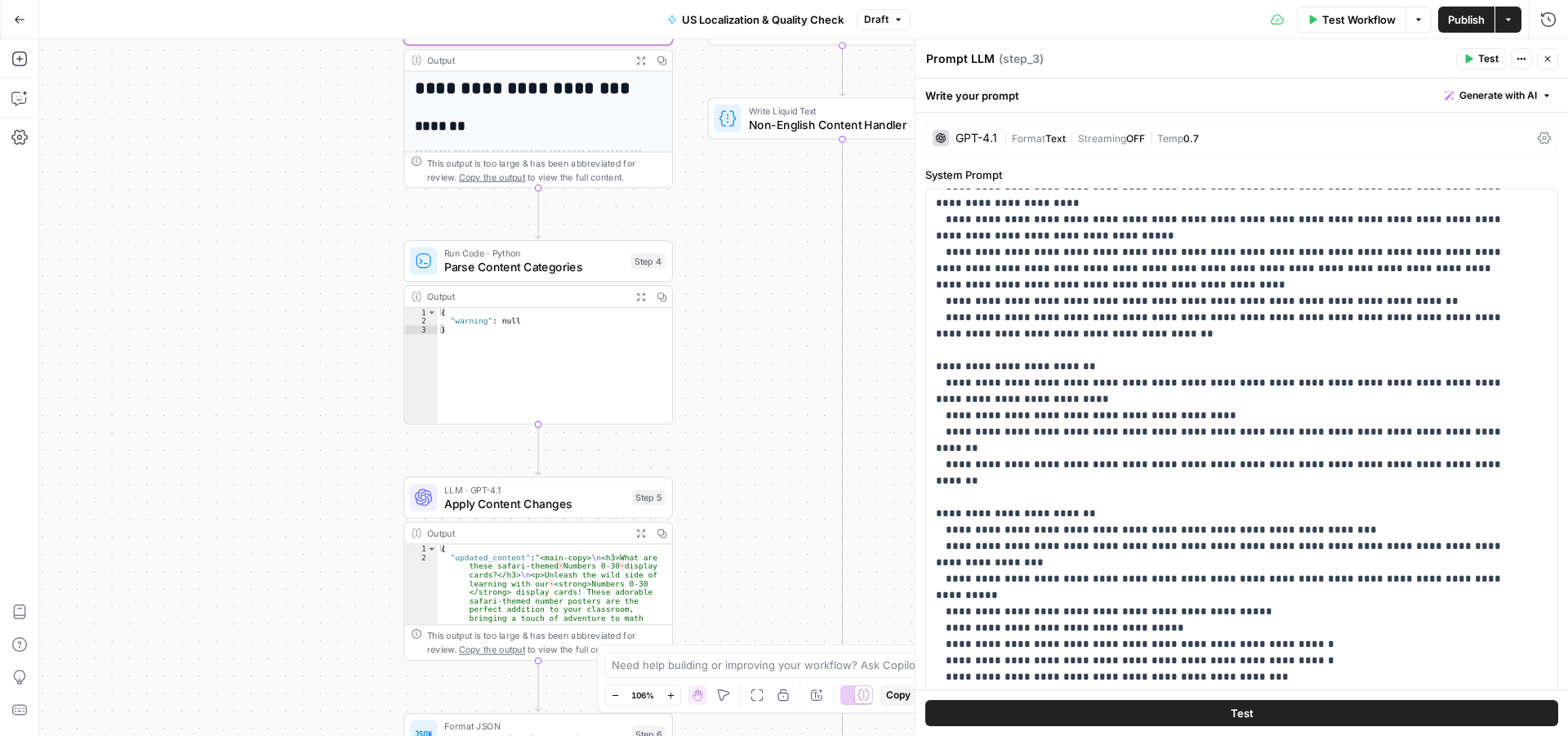
click at [517, 497] on span "Apply Content Changes" at bounding box center [534, 503] width 180 height 17
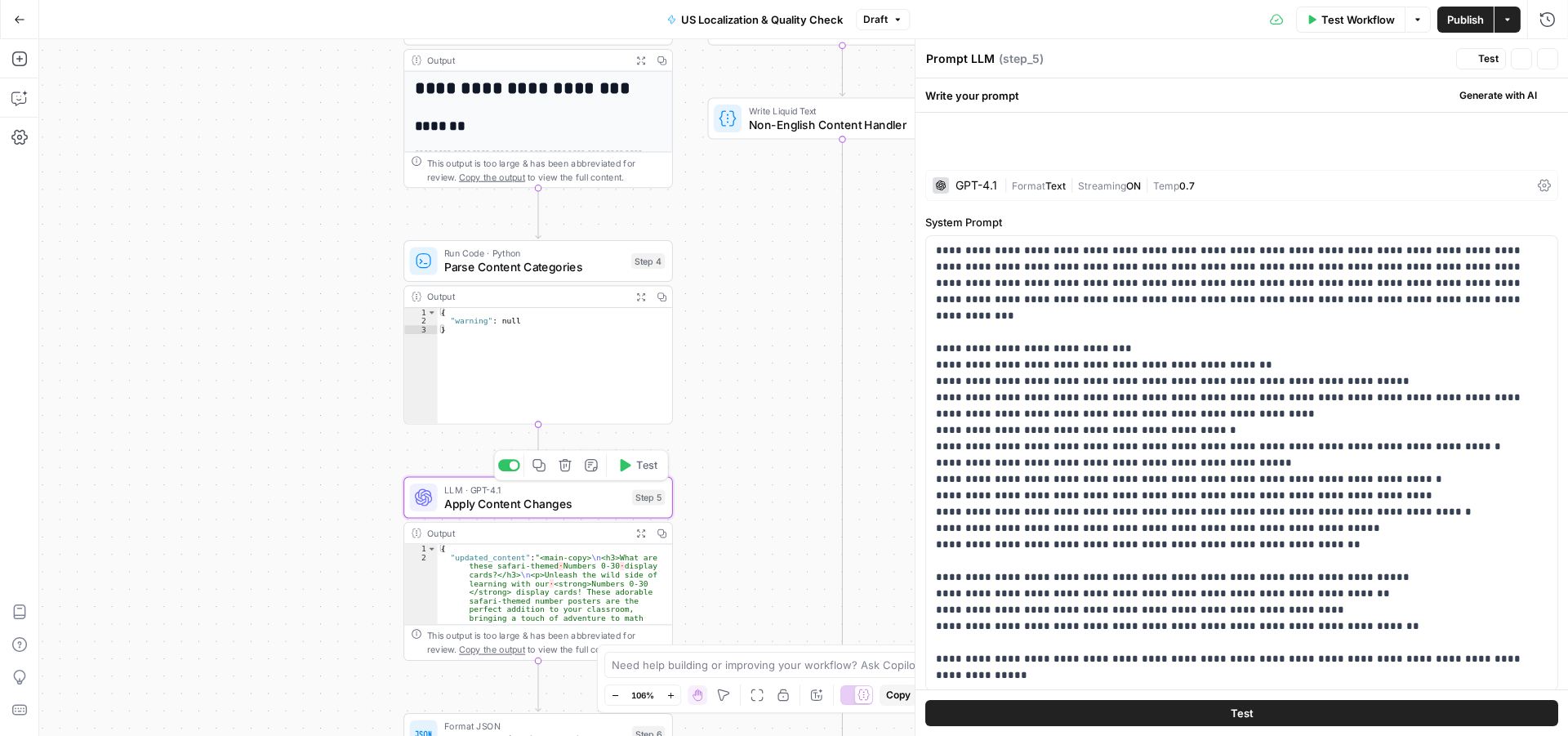
type textarea "Apply Content Changes"
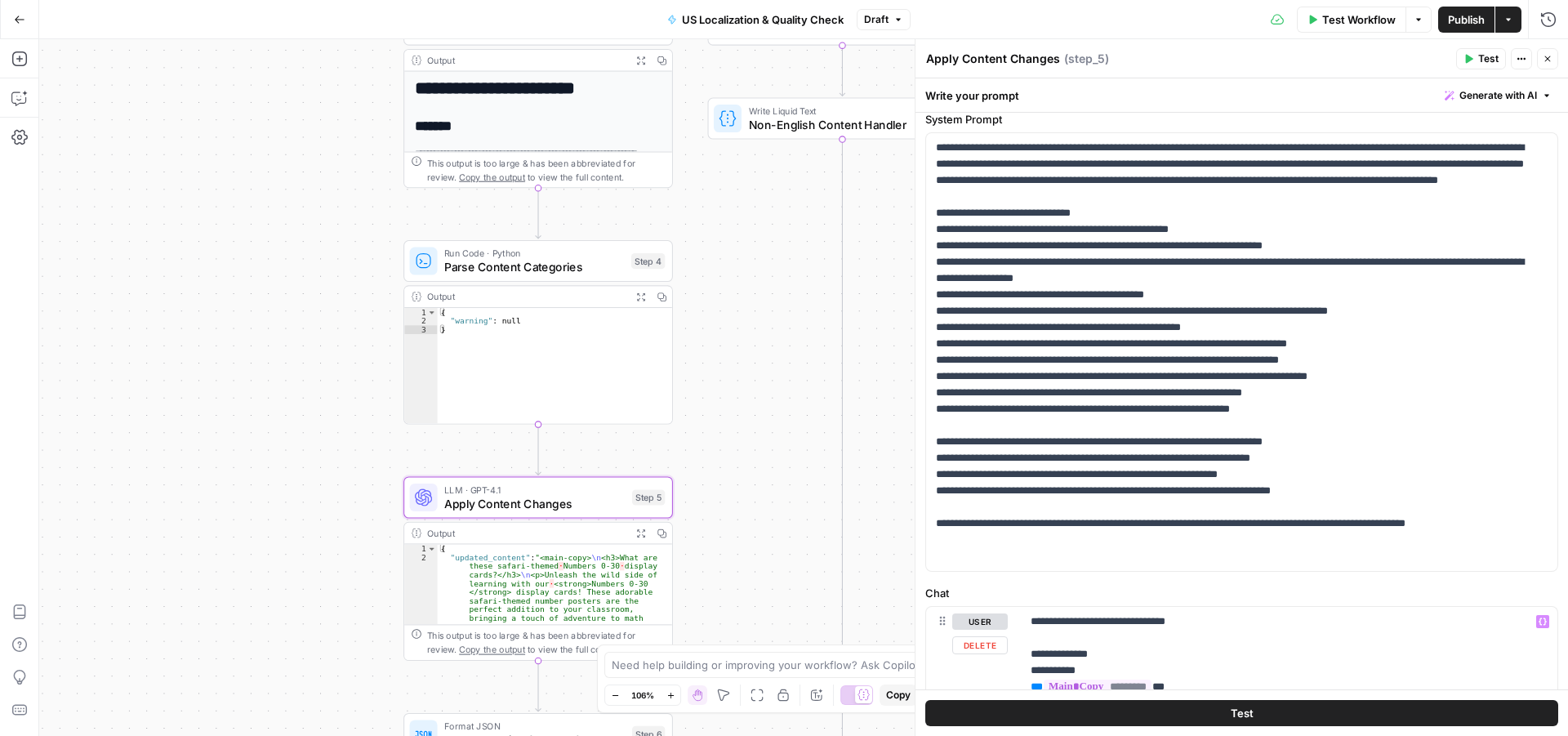
scroll to position [0, 0]
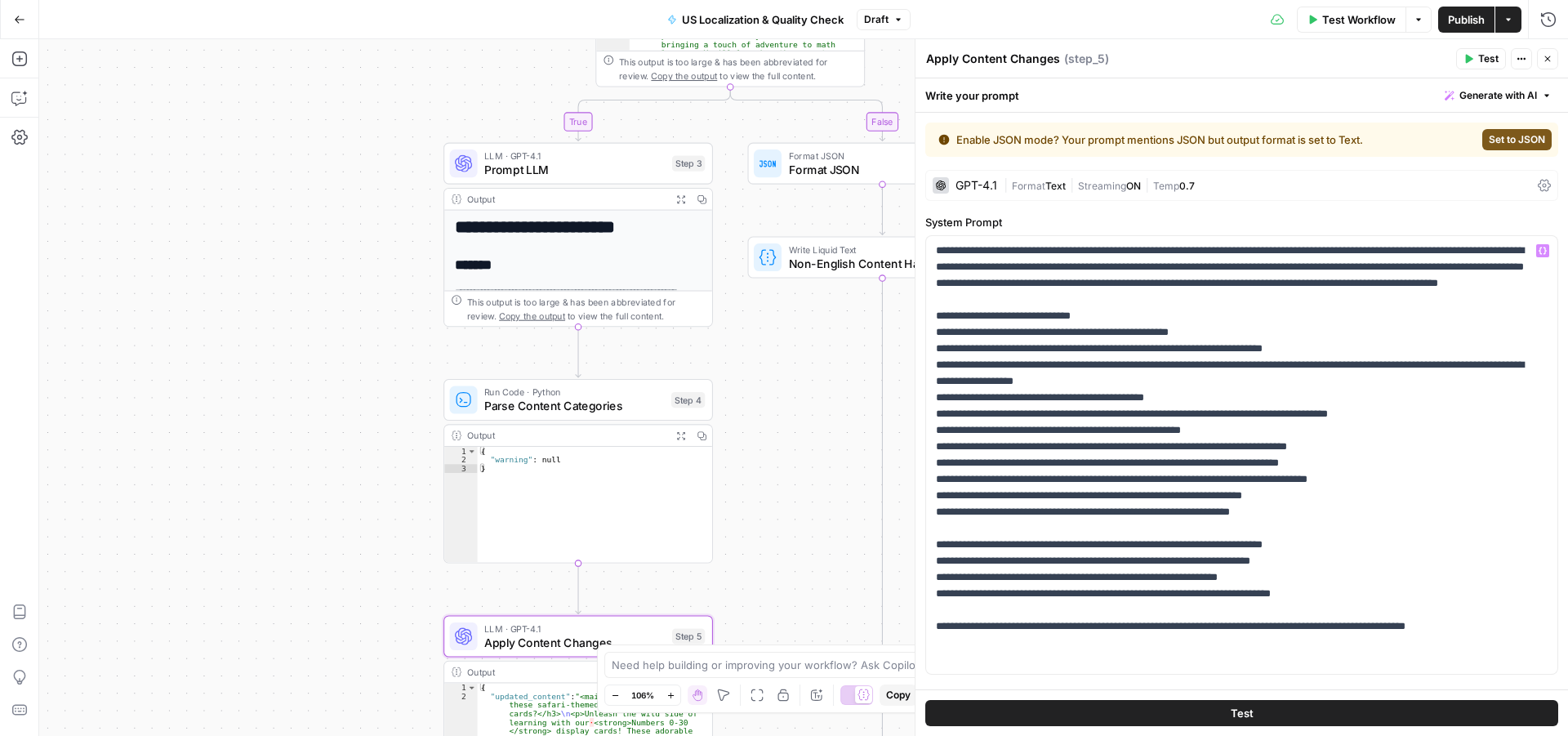
drag, startPoint x: 789, startPoint y: 265, endPoint x: 824, endPoint y: 418, distance: 157.0
click at [826, 419] on div "true false Workflow Set Inputs Inputs Run Code · Python Language Detection Step…" at bounding box center [803, 387] width 1529 height 696
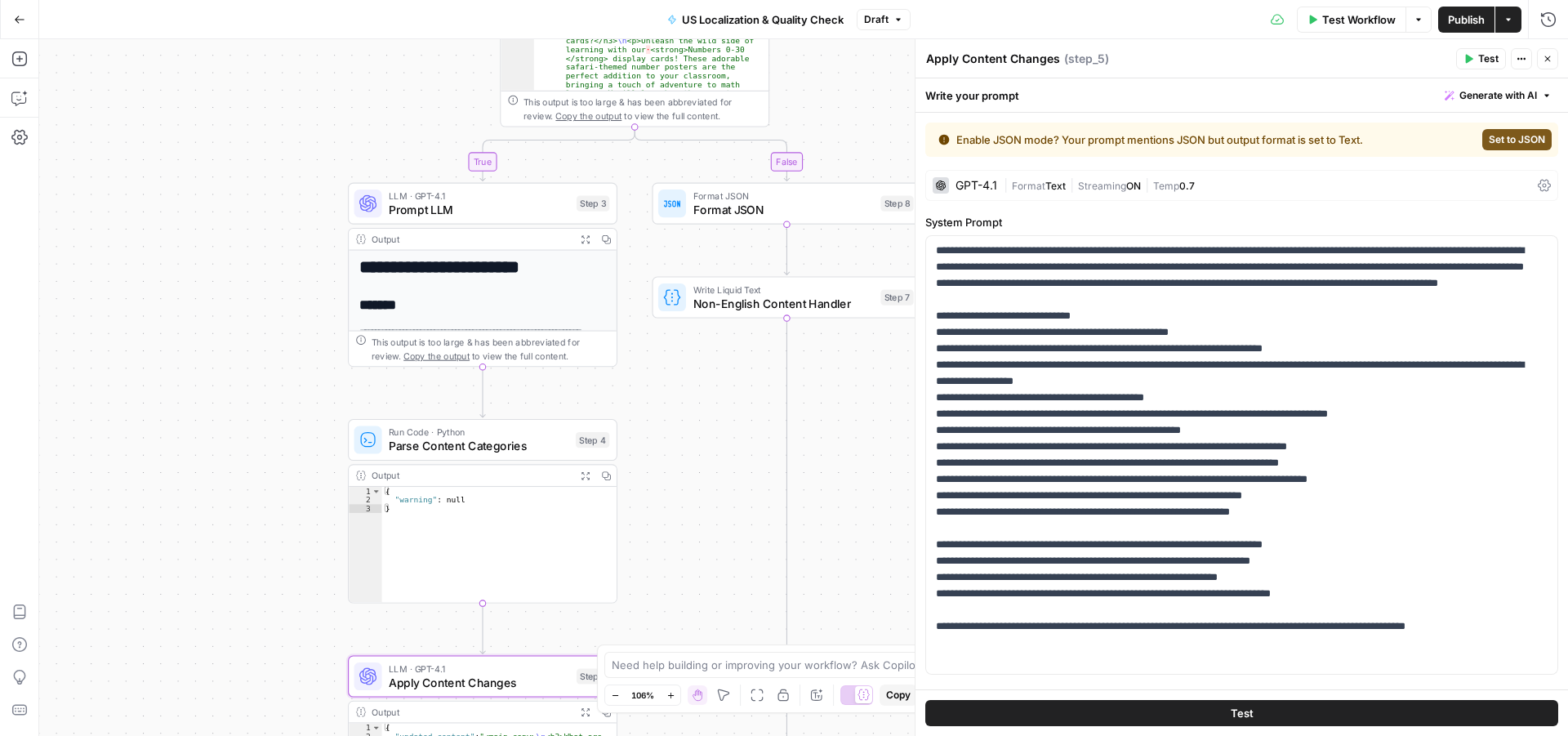
drag, startPoint x: 806, startPoint y: 389, endPoint x: 713, endPoint y: 414, distance: 96.3
click at [713, 414] on div "true false Workflow Set Inputs Inputs Run Code · Python Language Detection Step…" at bounding box center [803, 387] width 1529 height 696
click at [444, 197] on span "LLM · GPT-4.1" at bounding box center [479, 195] width 180 height 14
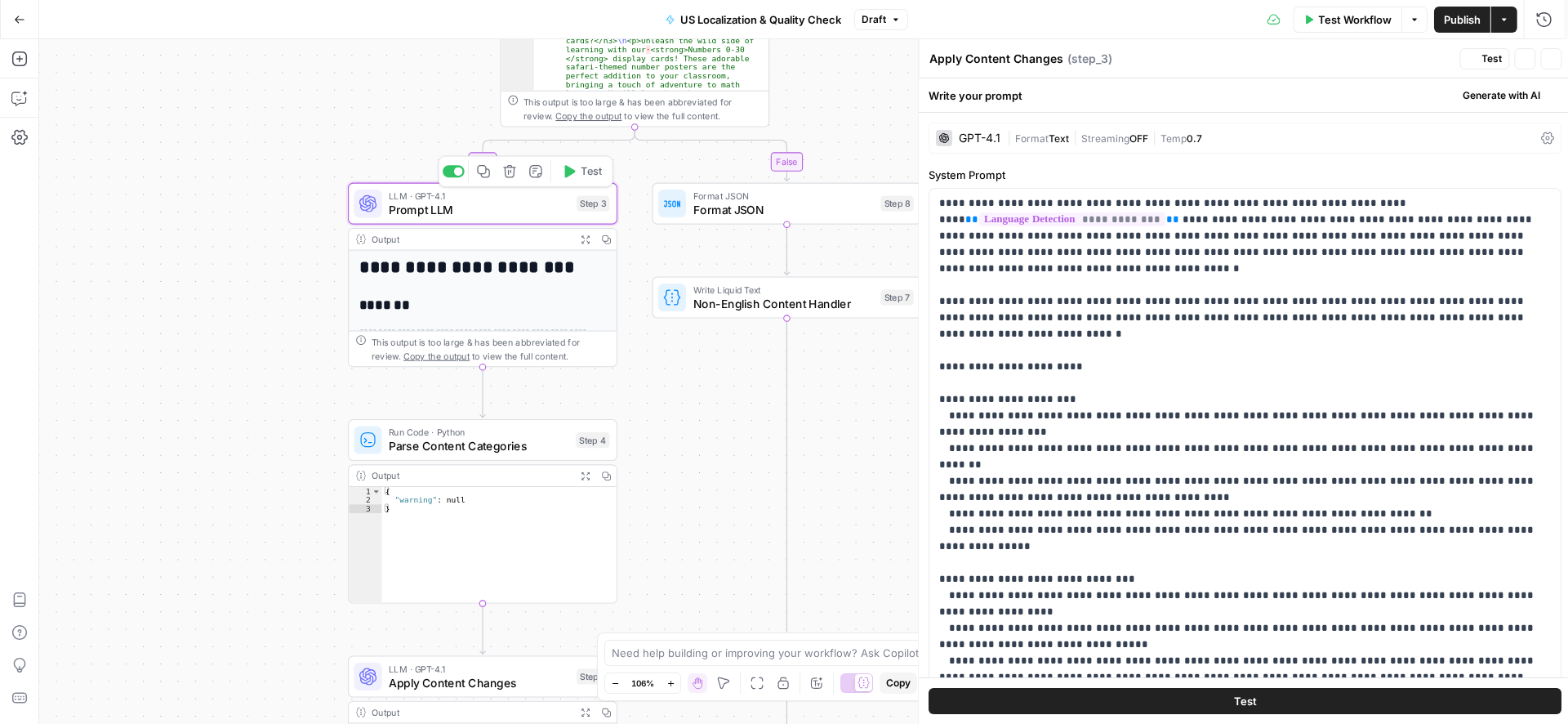
type textarea "Prompt LLM"
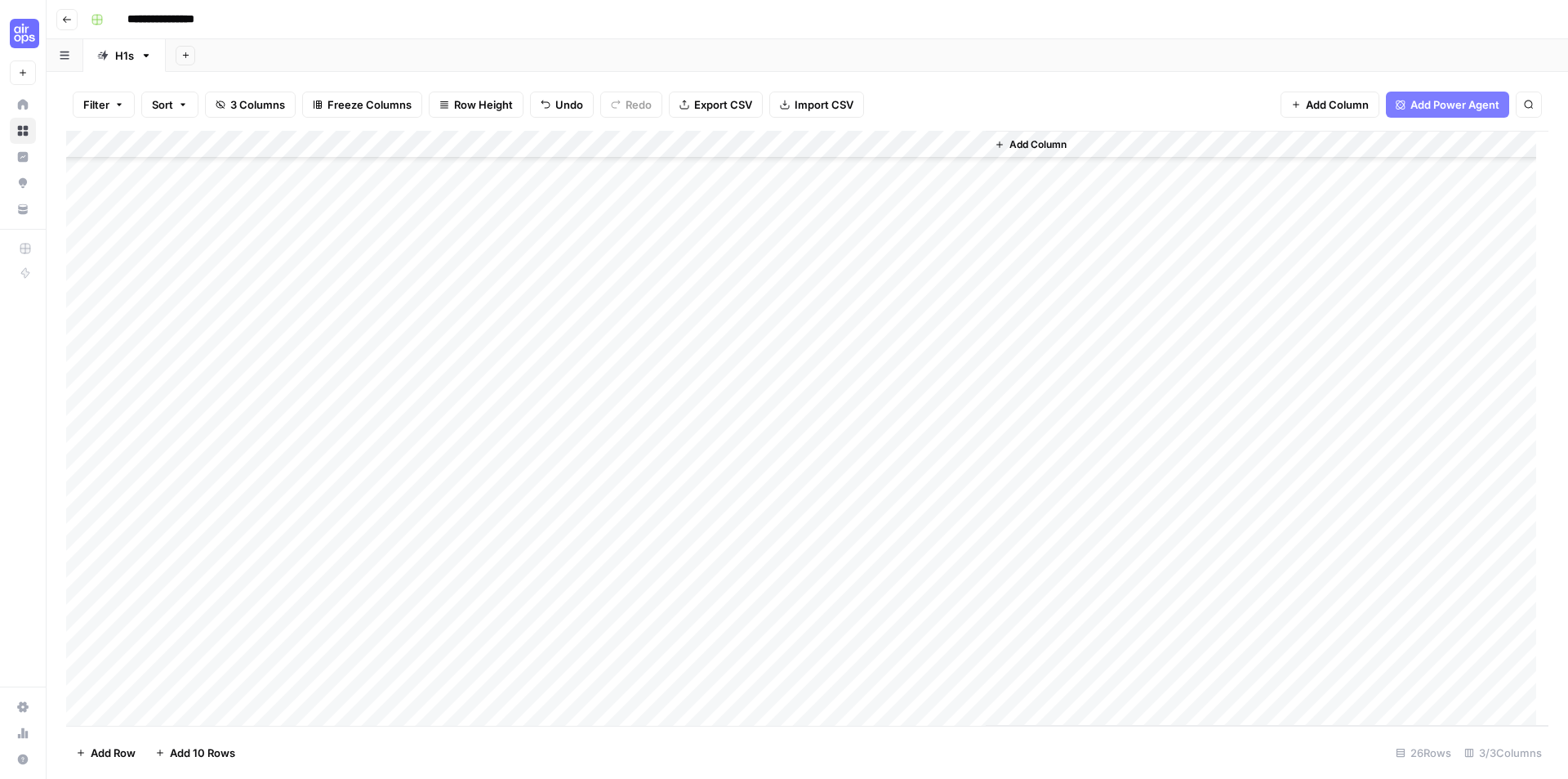
scroll to position [163, 0]
click at [750, 360] on div "Add Column" at bounding box center [807, 428] width 1482 height 595
click at [871, 332] on div "Add Column" at bounding box center [807, 428] width 1482 height 595
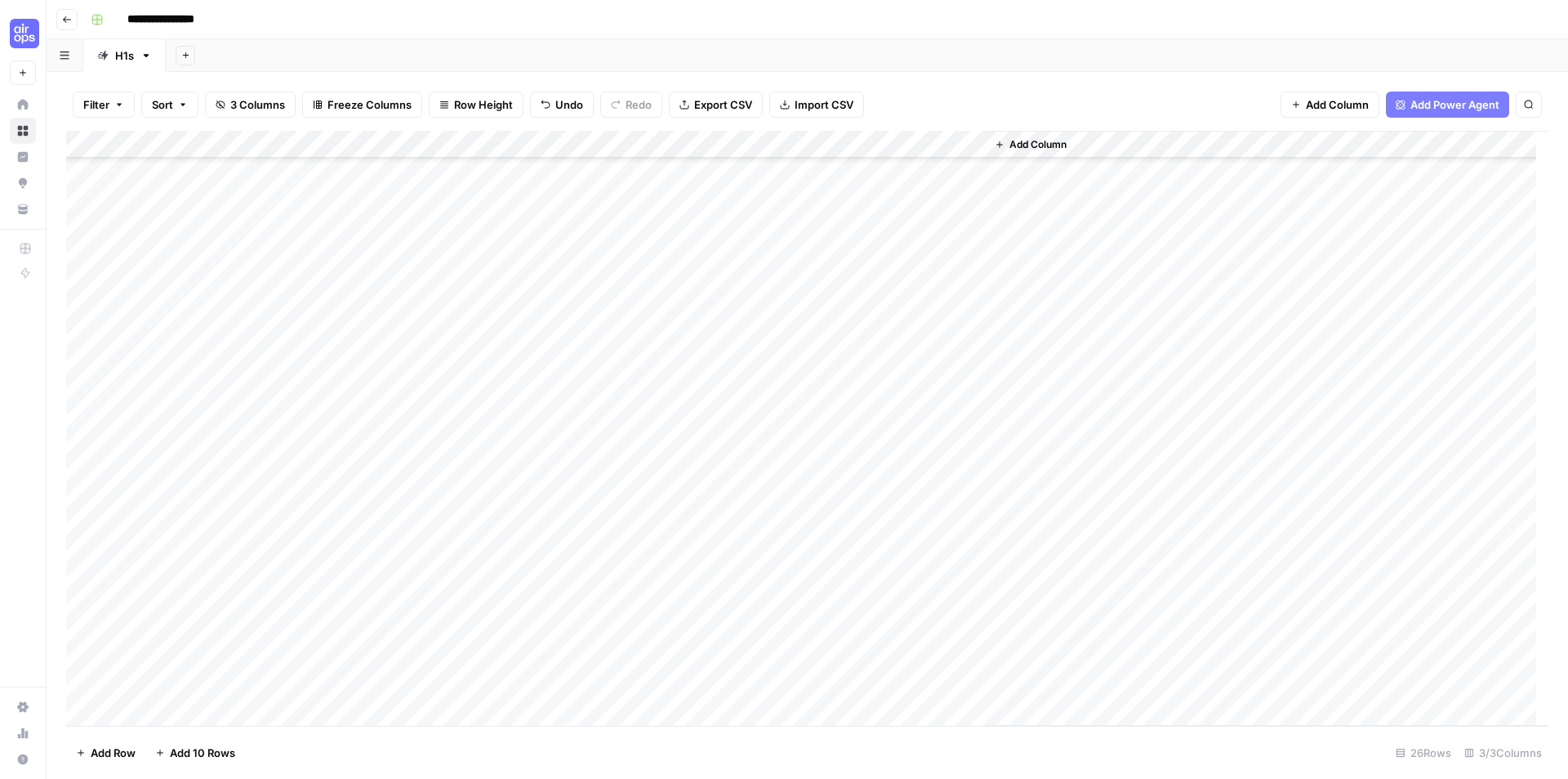
click at [890, 310] on div "Add Column" at bounding box center [807, 428] width 1482 height 595
click at [1223, 307] on div "Add Column" at bounding box center [1268, 428] width 563 height 595
click at [528, 149] on div "Add Column" at bounding box center [807, 428] width 1482 height 595
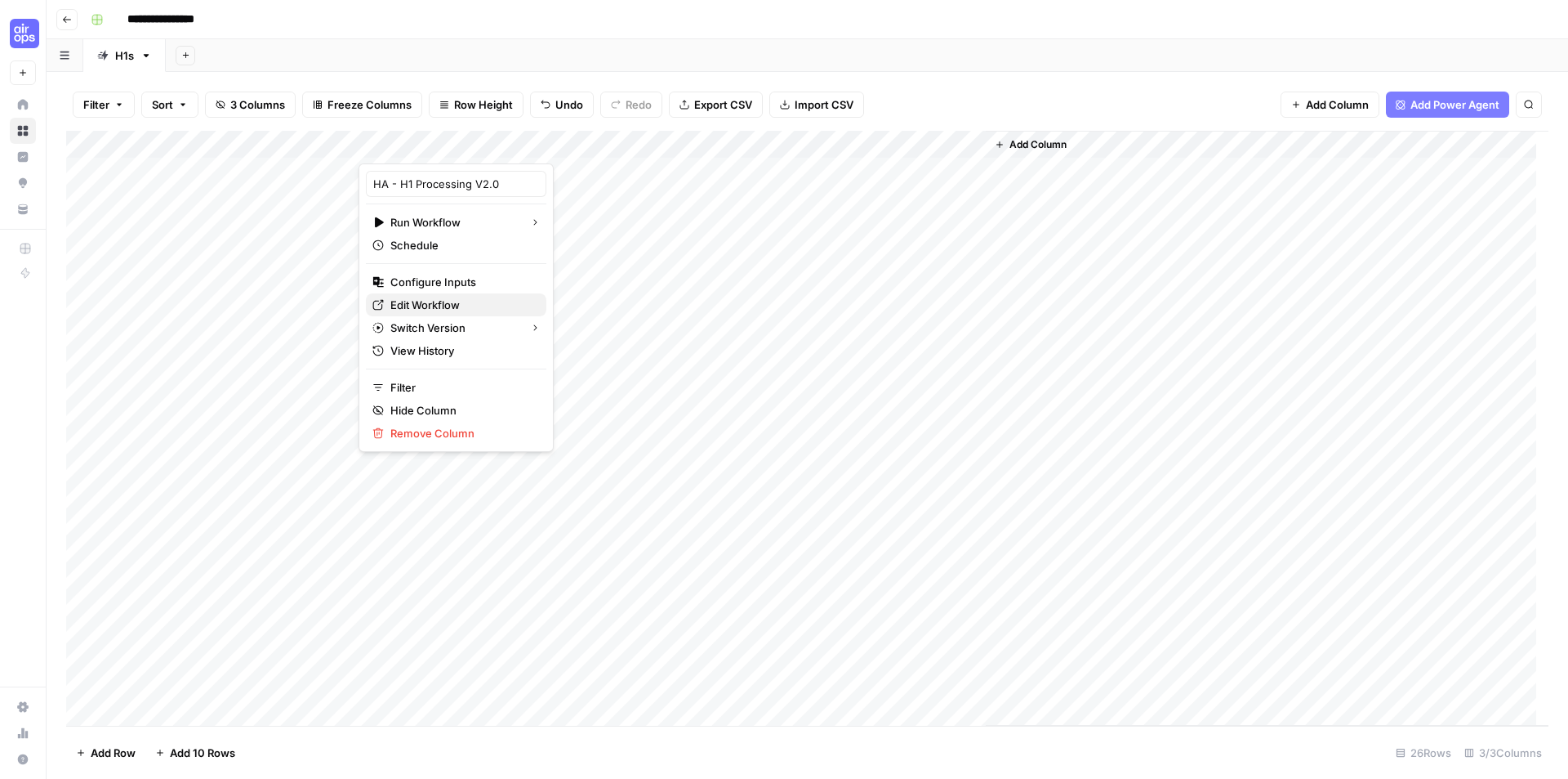
click at [447, 308] on span "Edit Workflow" at bounding box center [462, 305] width 143 height 16
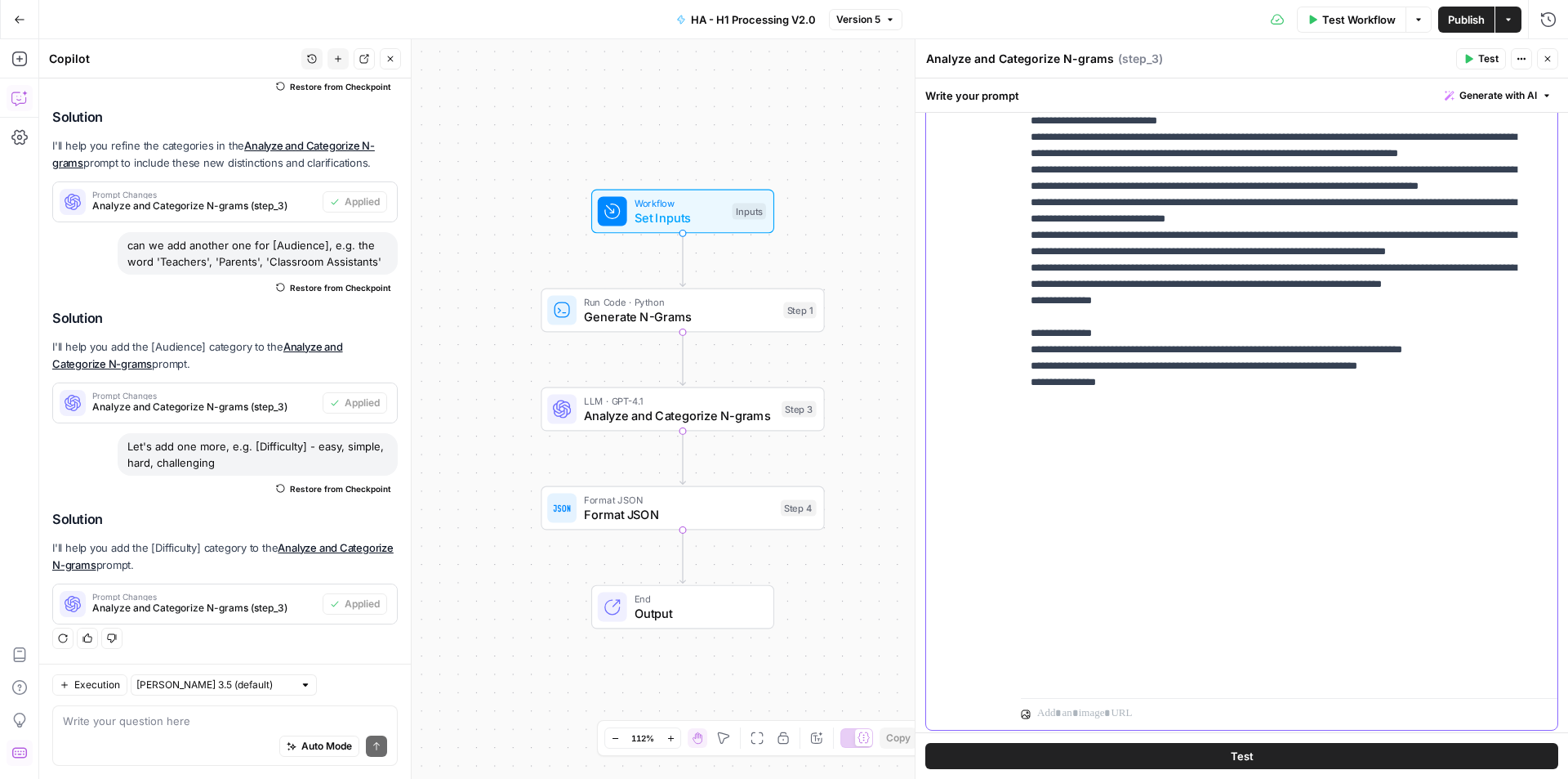
scroll to position [607, 0]
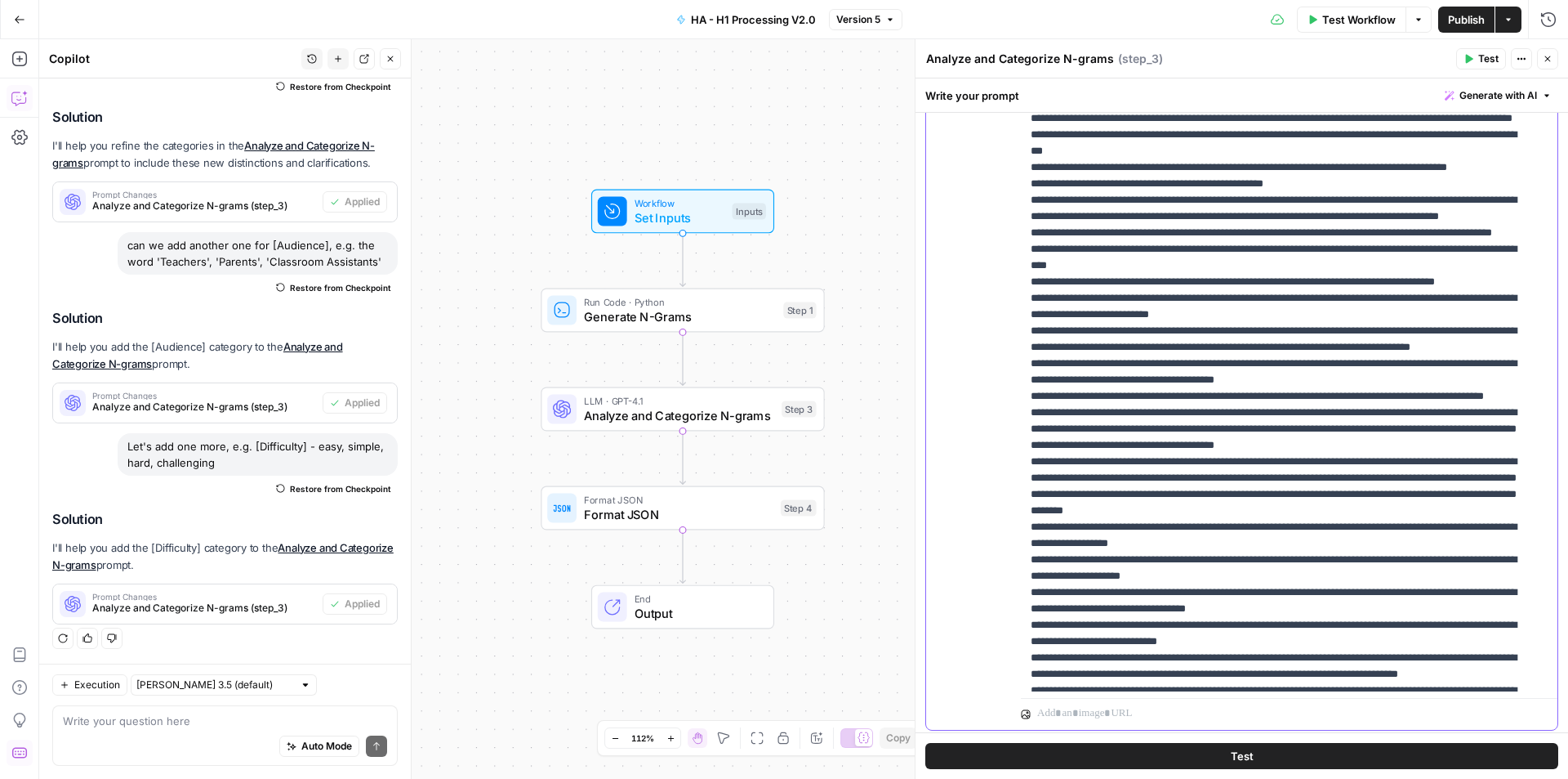
drag, startPoint x: 1536, startPoint y: 552, endPoint x: 1551, endPoint y: 147, distance: 405.3
click at [1380, 147] on div "**********" at bounding box center [1241, 282] width 652 height 992
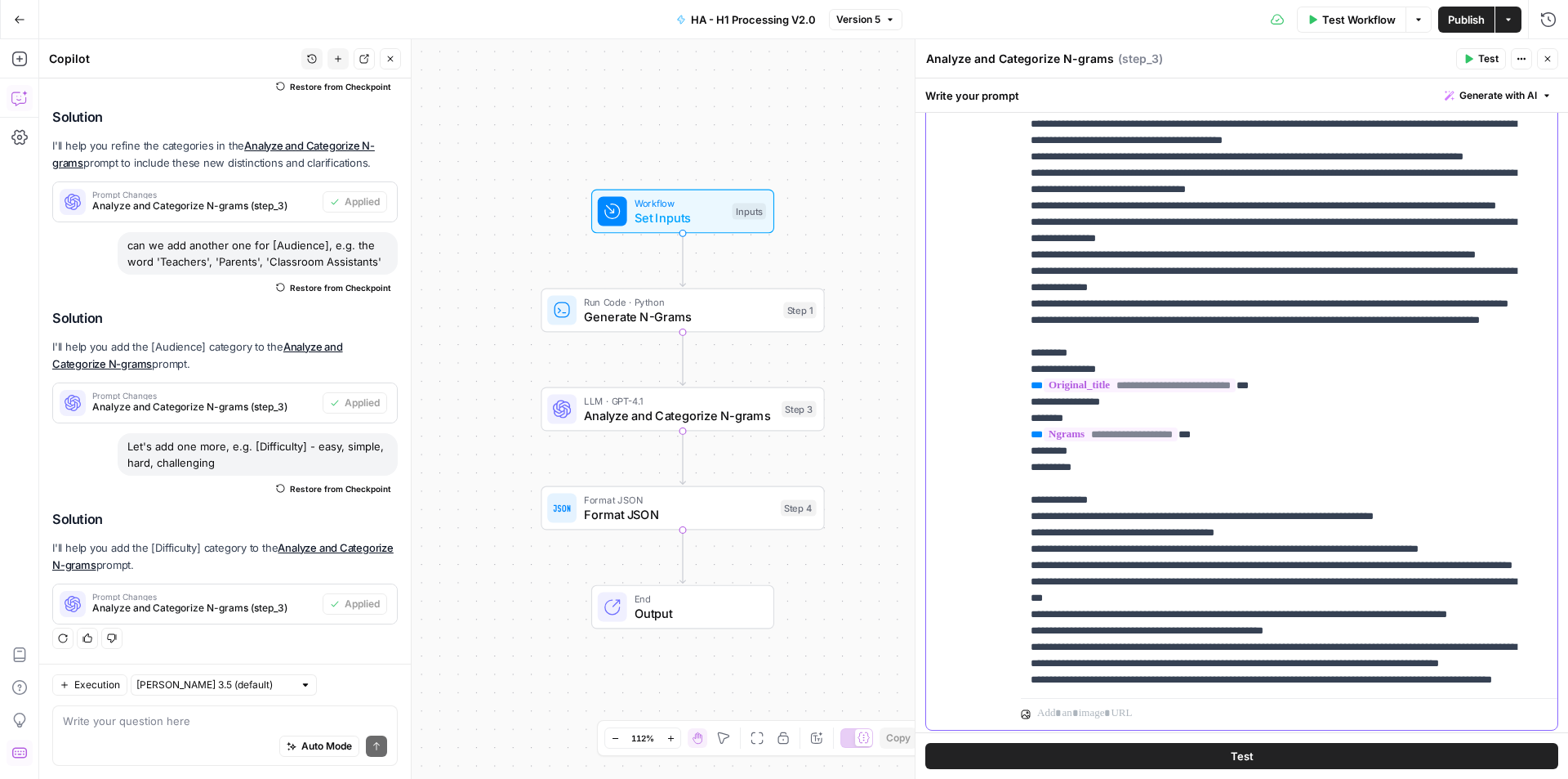
scroll to position [159, 0]
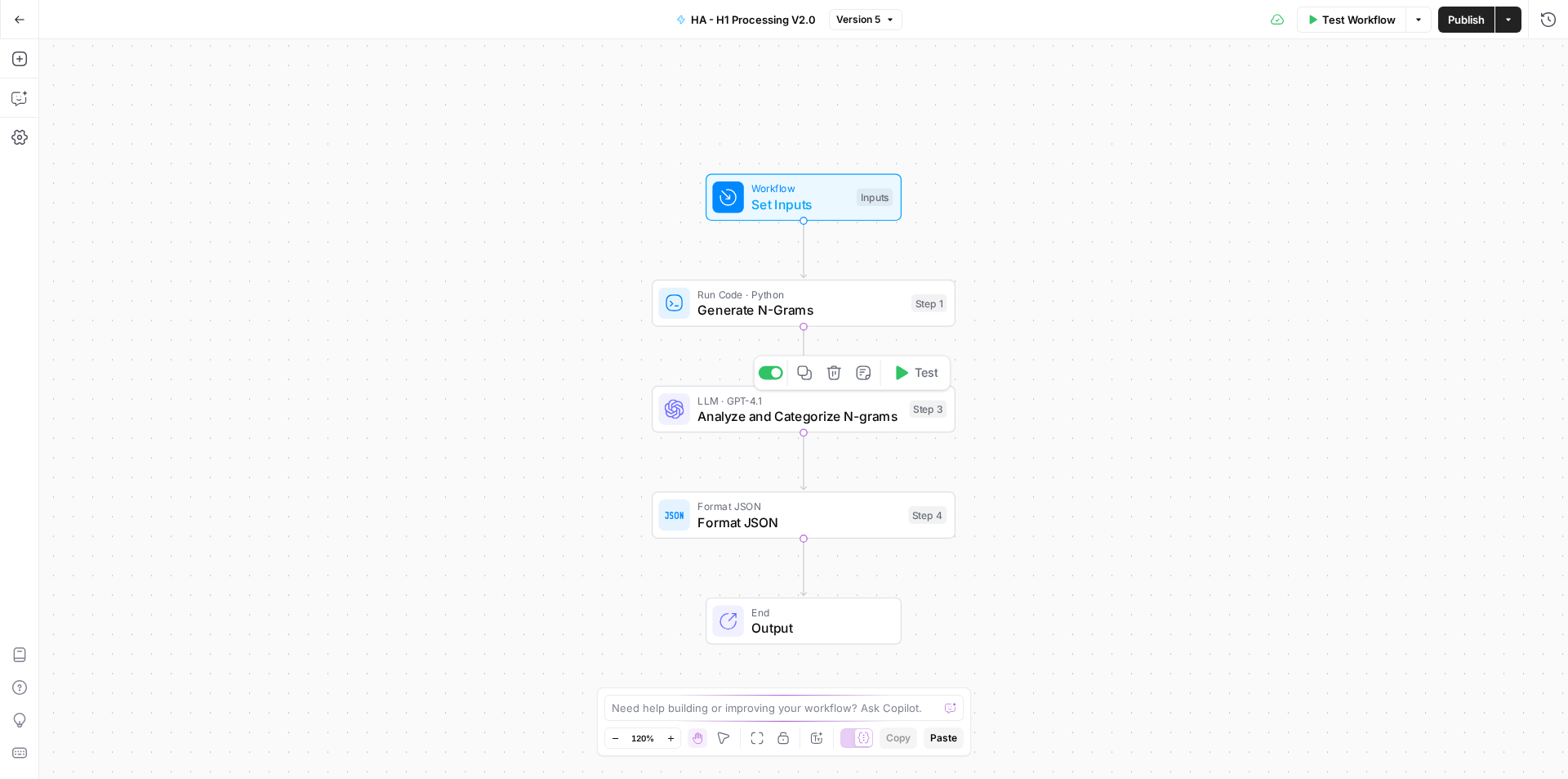
click at [777, 414] on span "Analyze and Categorize N-grams" at bounding box center [799, 416] width 204 height 20
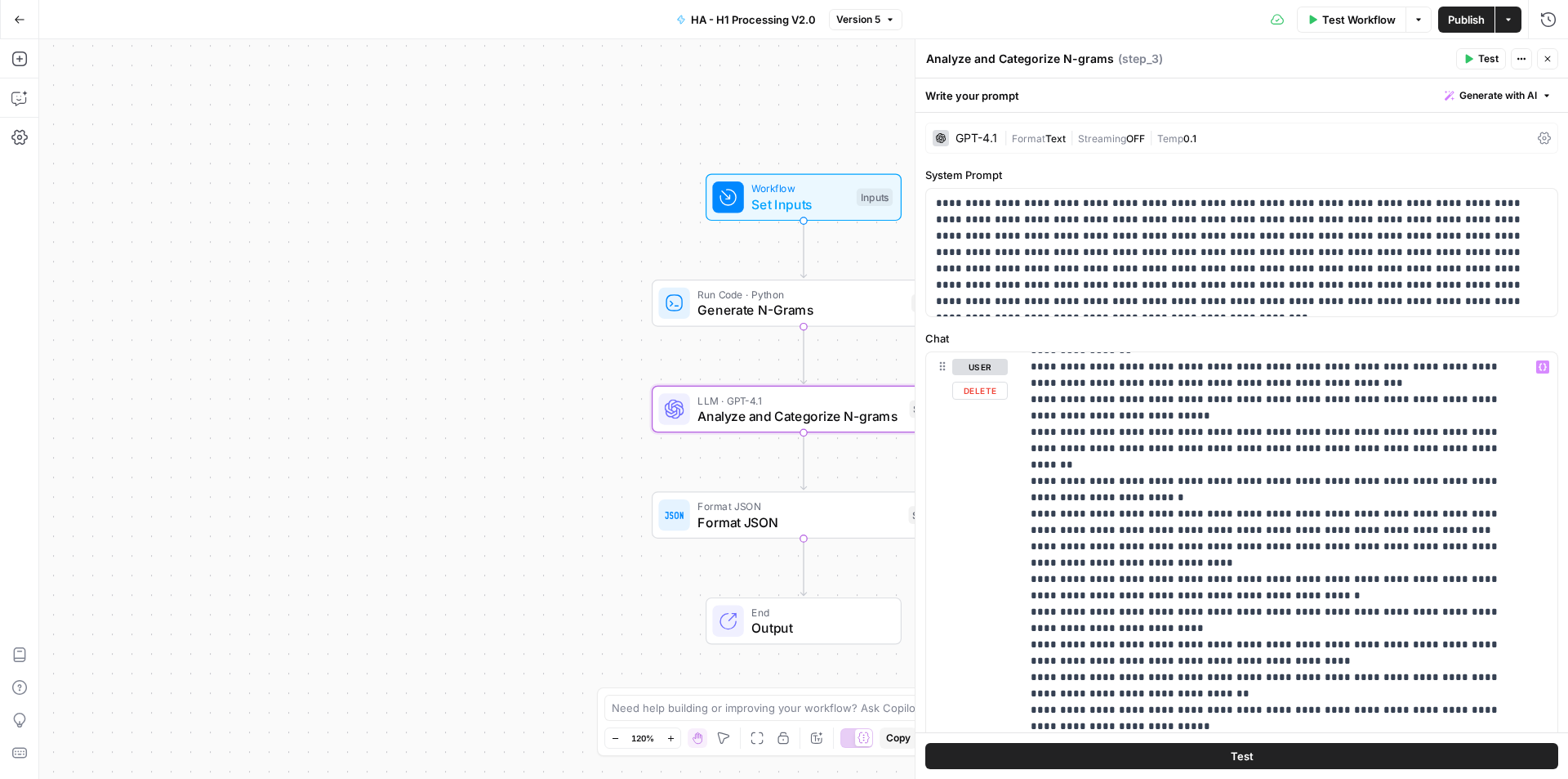
scroll to position [327, 0]
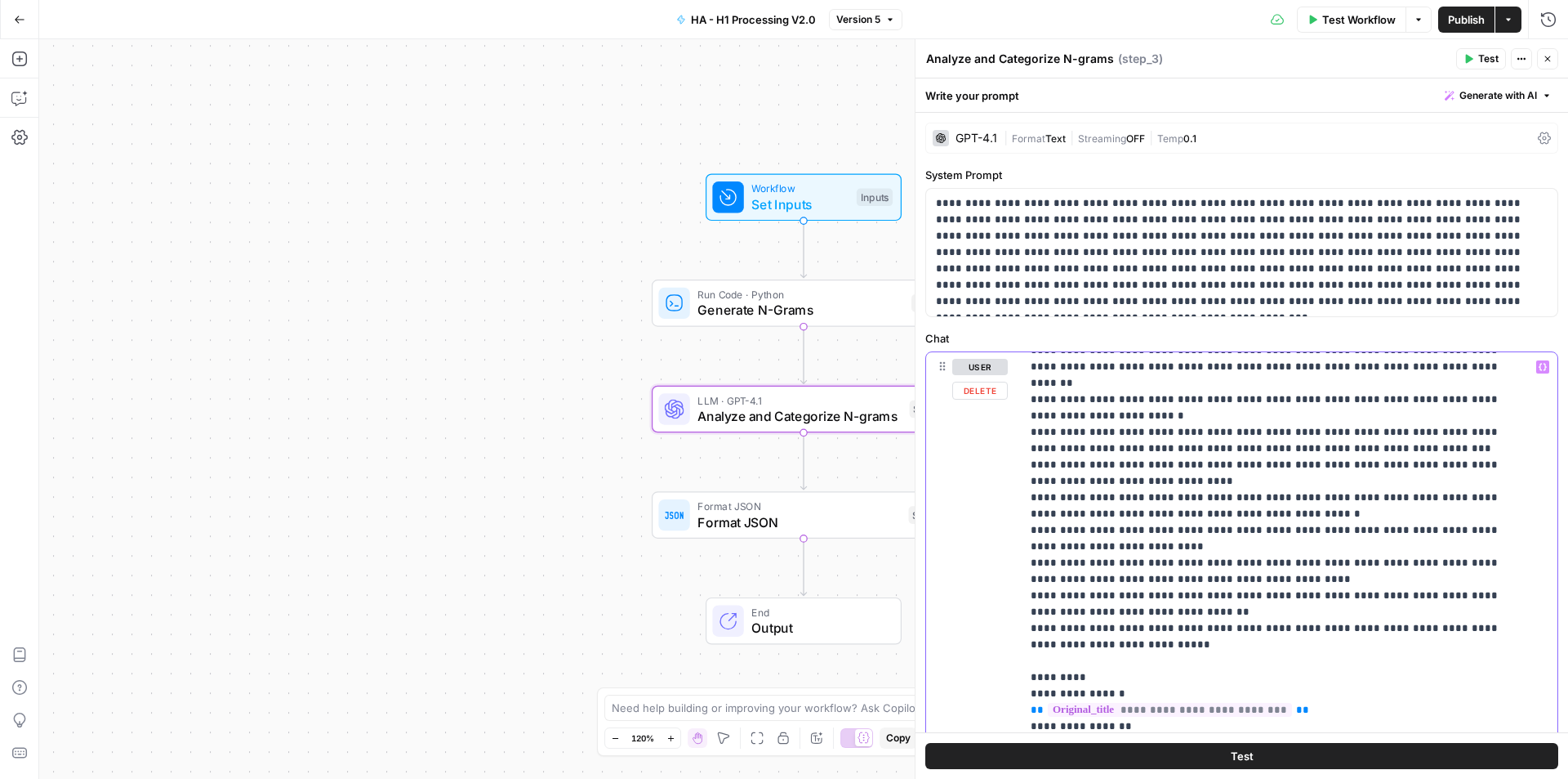
click at [20, 99] on icon "button" at bounding box center [18, 99] width 5 height 1
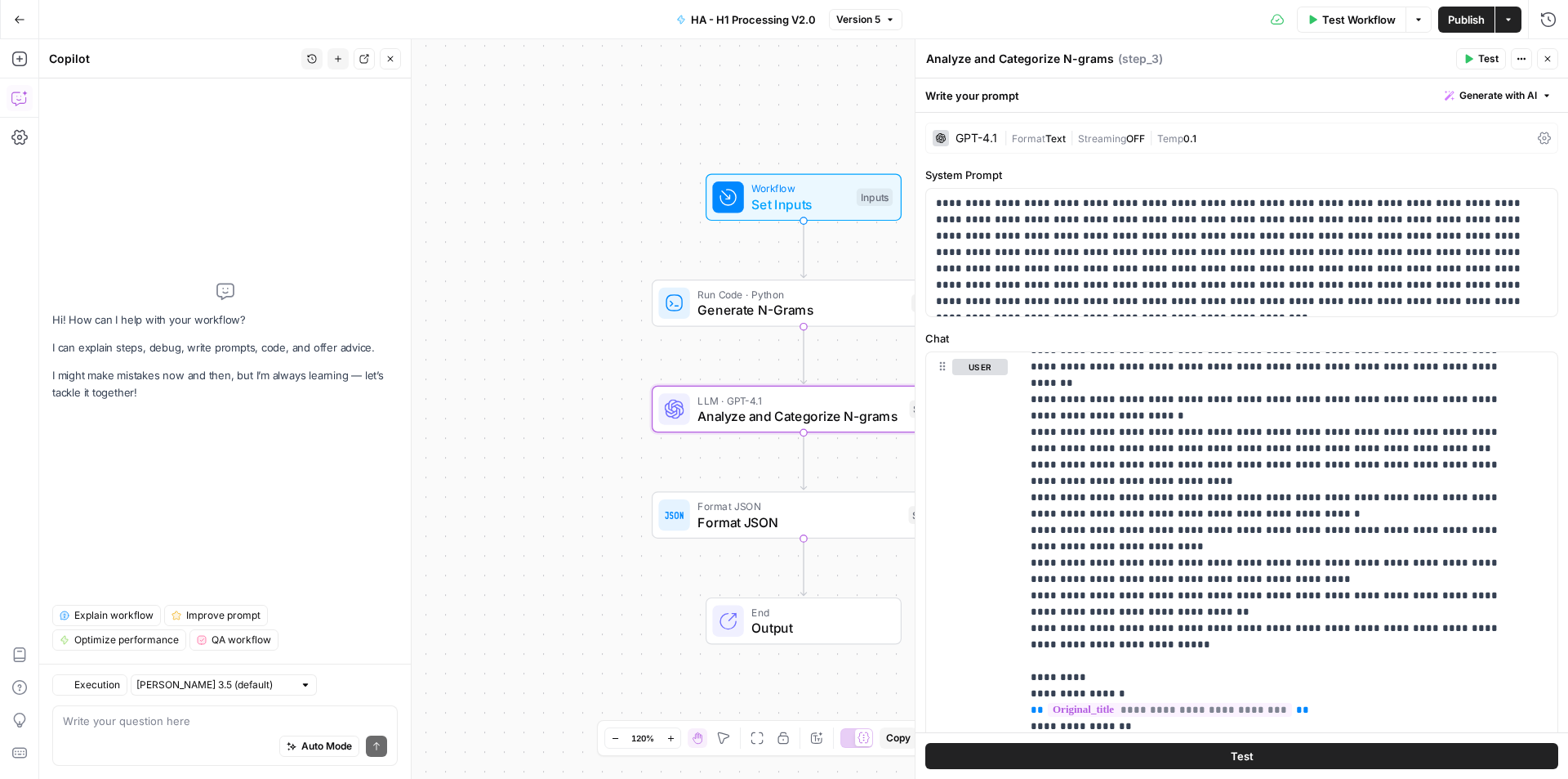
click at [224, 732] on div "Auto Mode Send" at bounding box center [225, 747] width 324 height 36
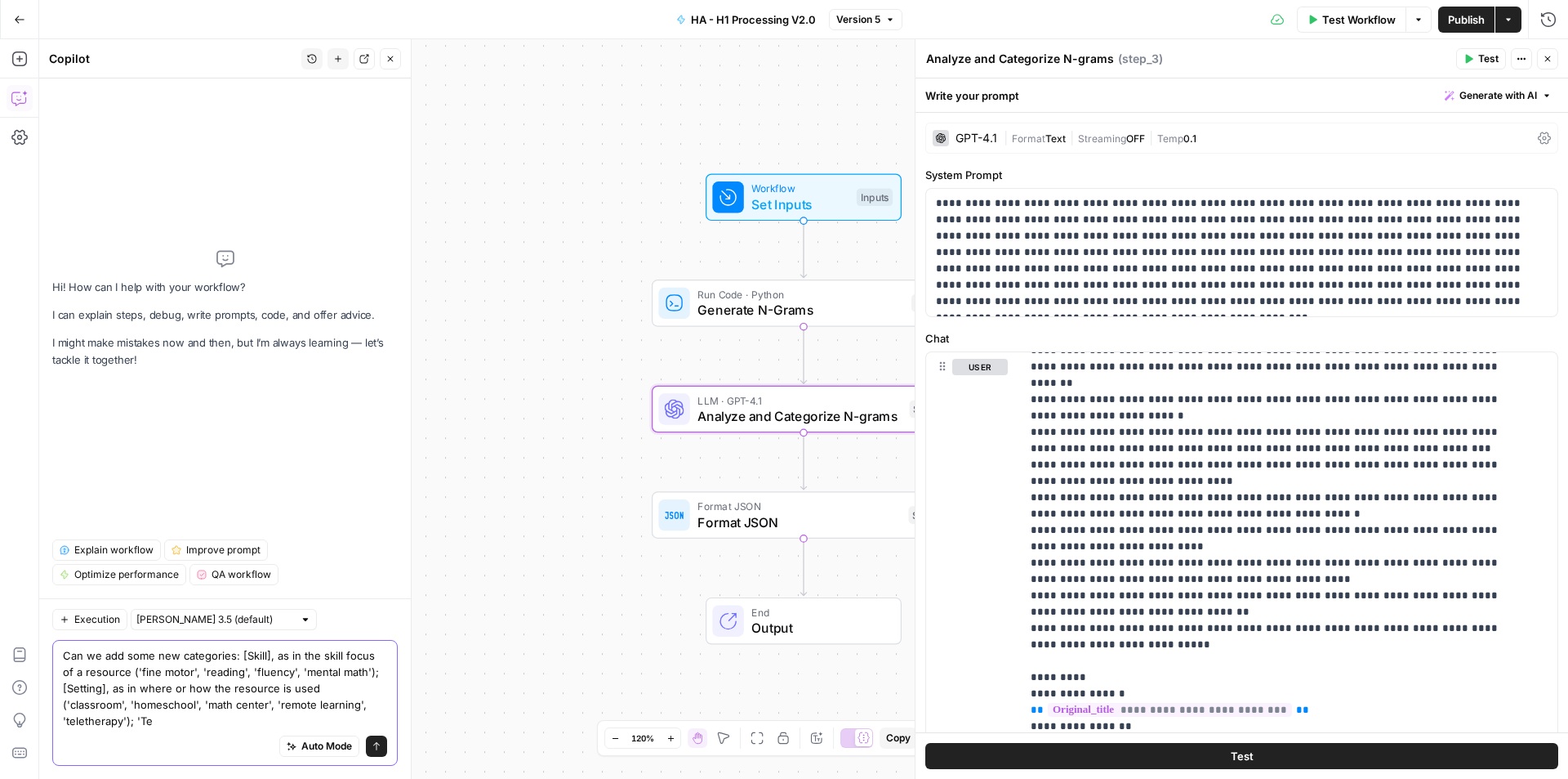
scroll to position [0, 0]
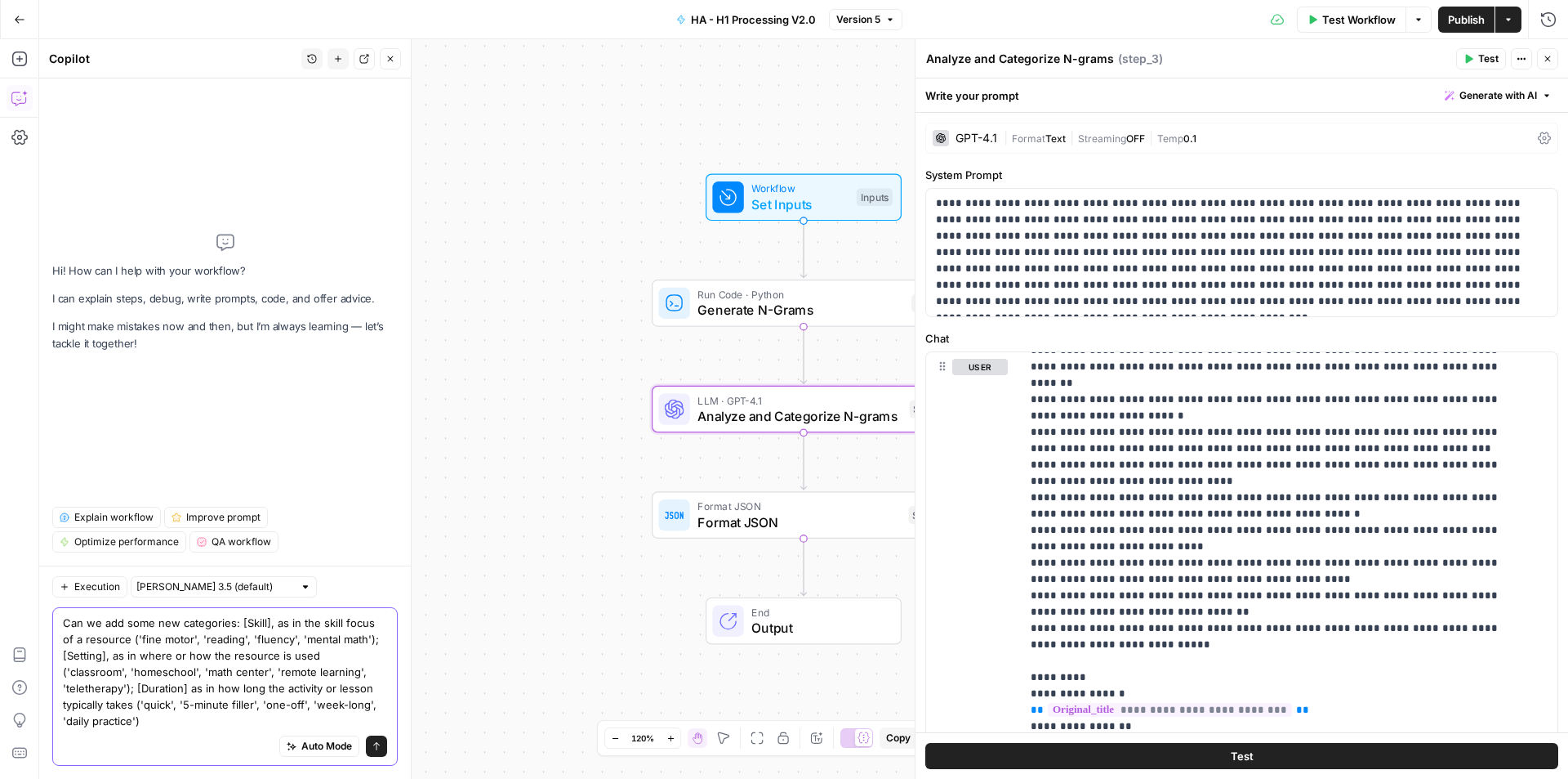
type textarea "Can we add some new categories: [Skill], as in the skill focus of a resource ('…"
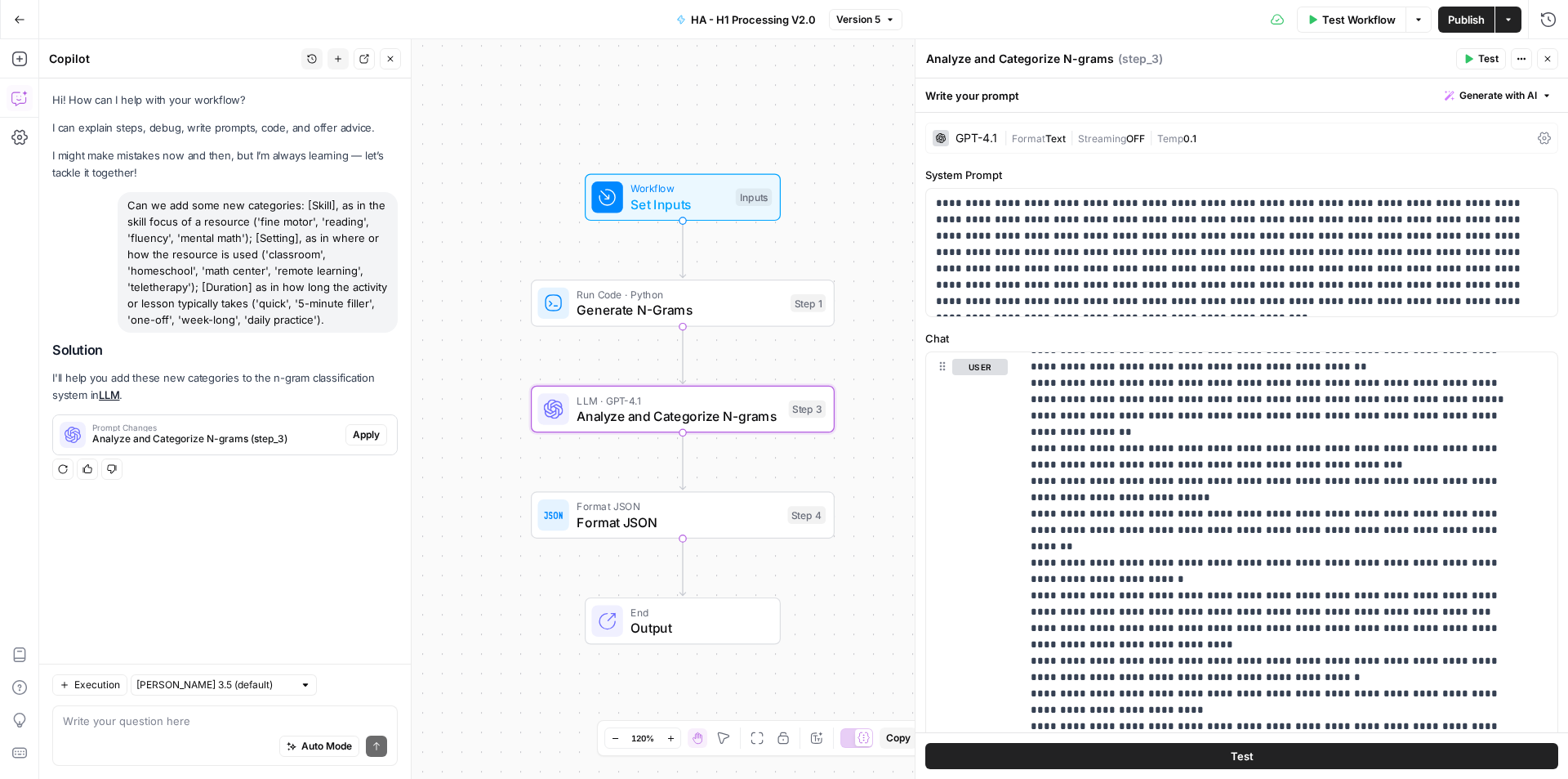
click at [363, 440] on span "Apply" at bounding box center [366, 434] width 27 height 14
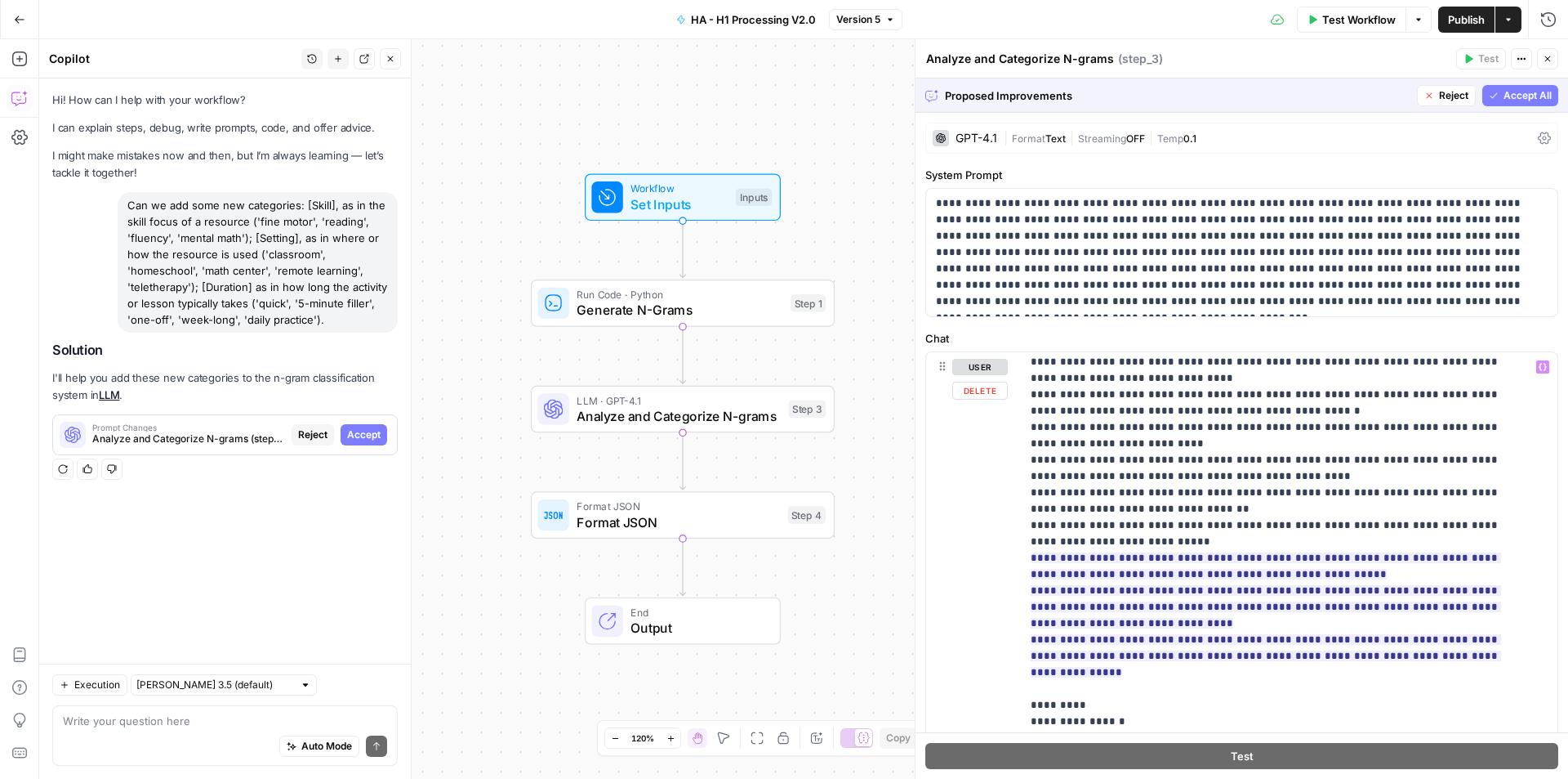
scroll to position [490, 0]
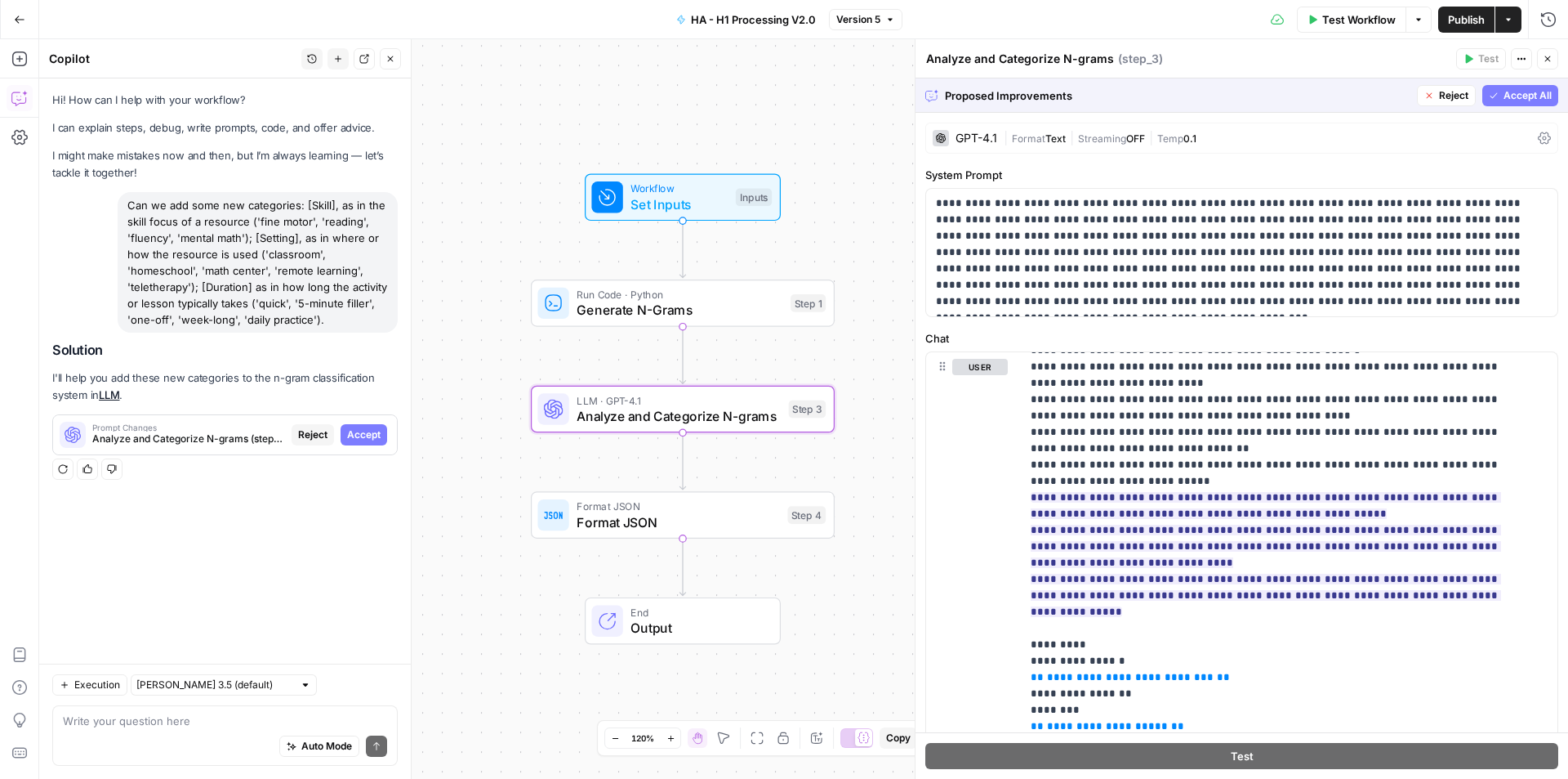
click at [362, 435] on span "Accept" at bounding box center [364, 434] width 33 height 14
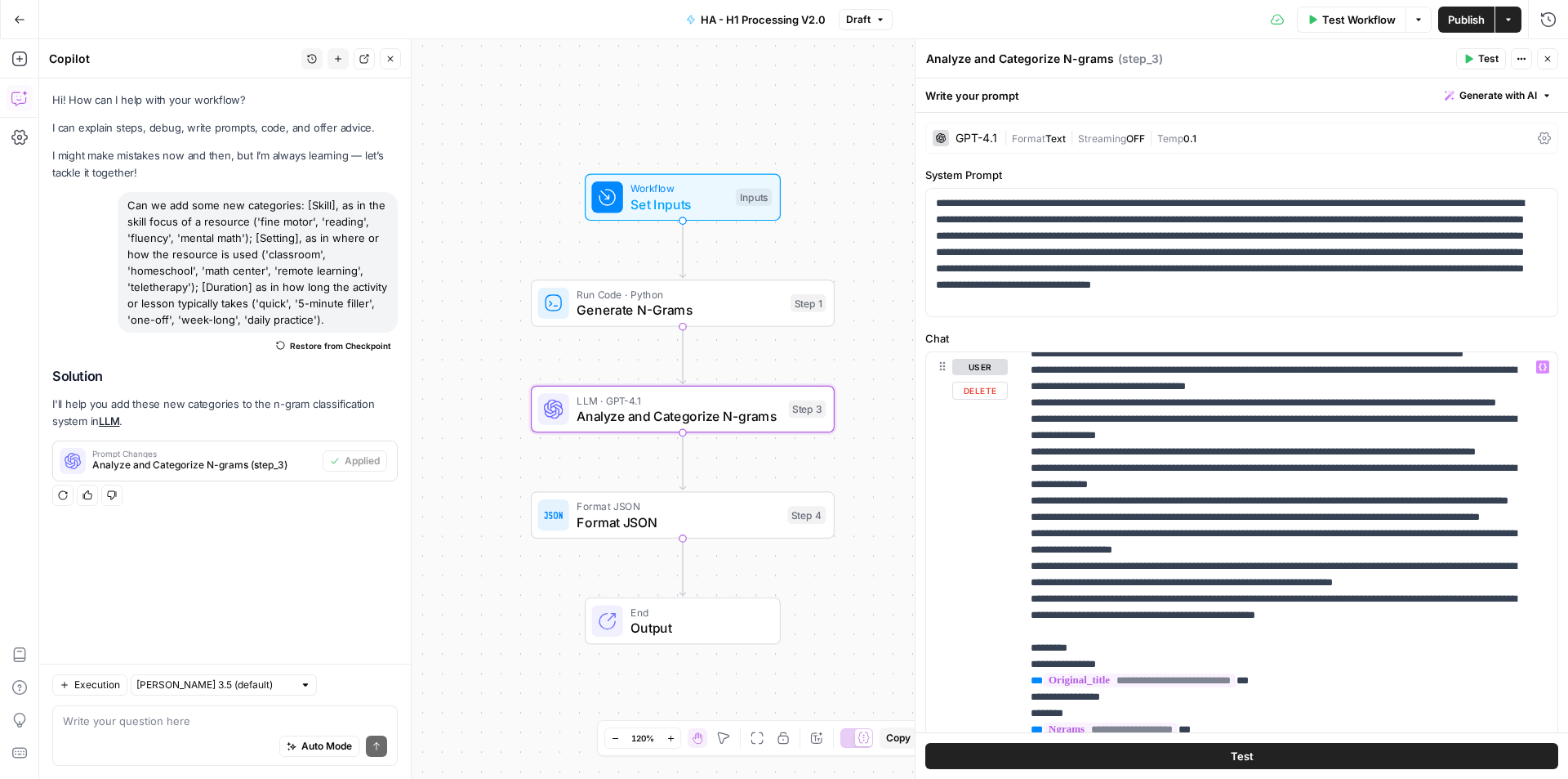
scroll to position [409, 0]
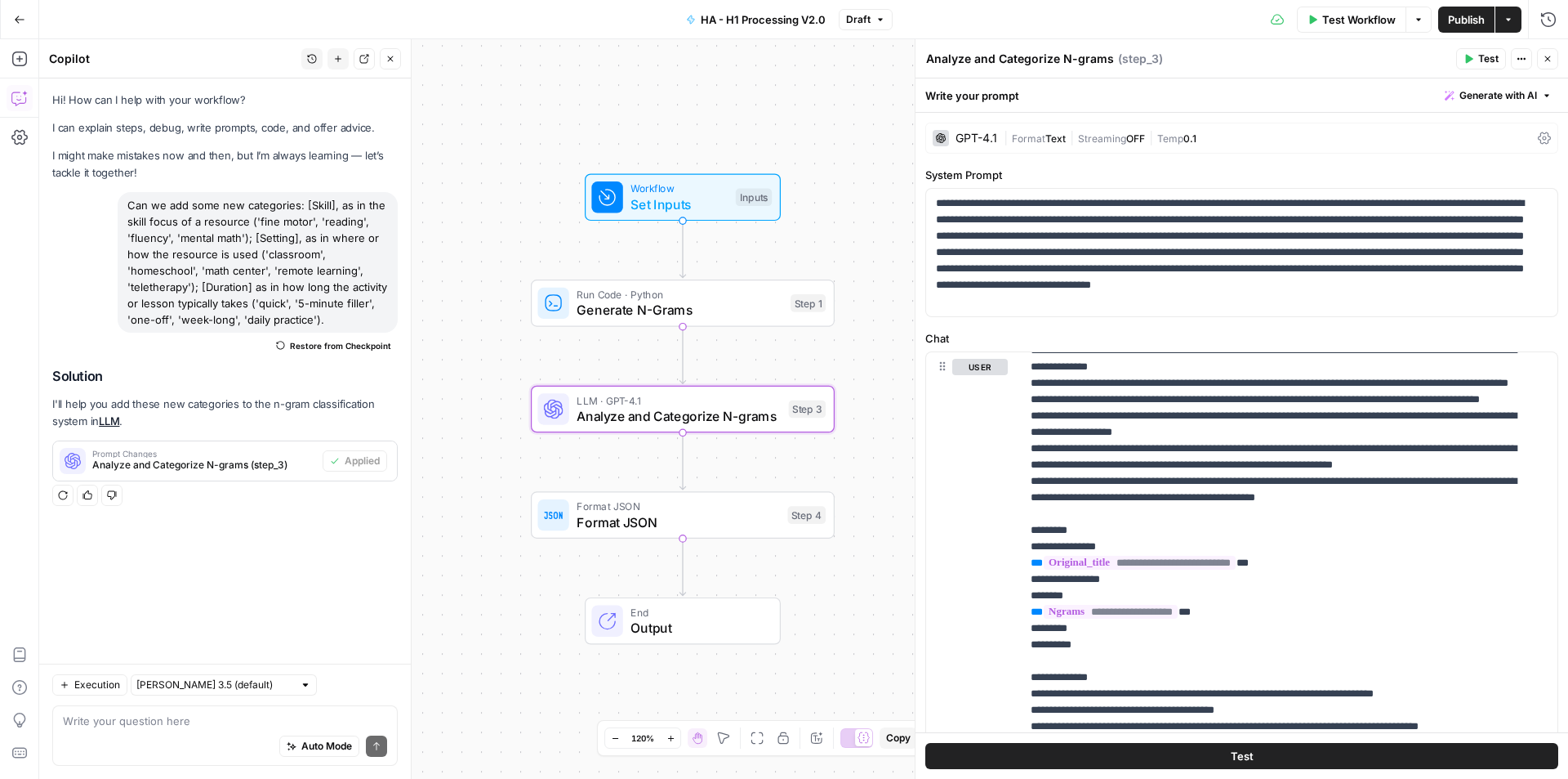
click at [152, 729] on div "Auto Mode Send" at bounding box center [225, 747] width 324 height 36
type textarea "O"
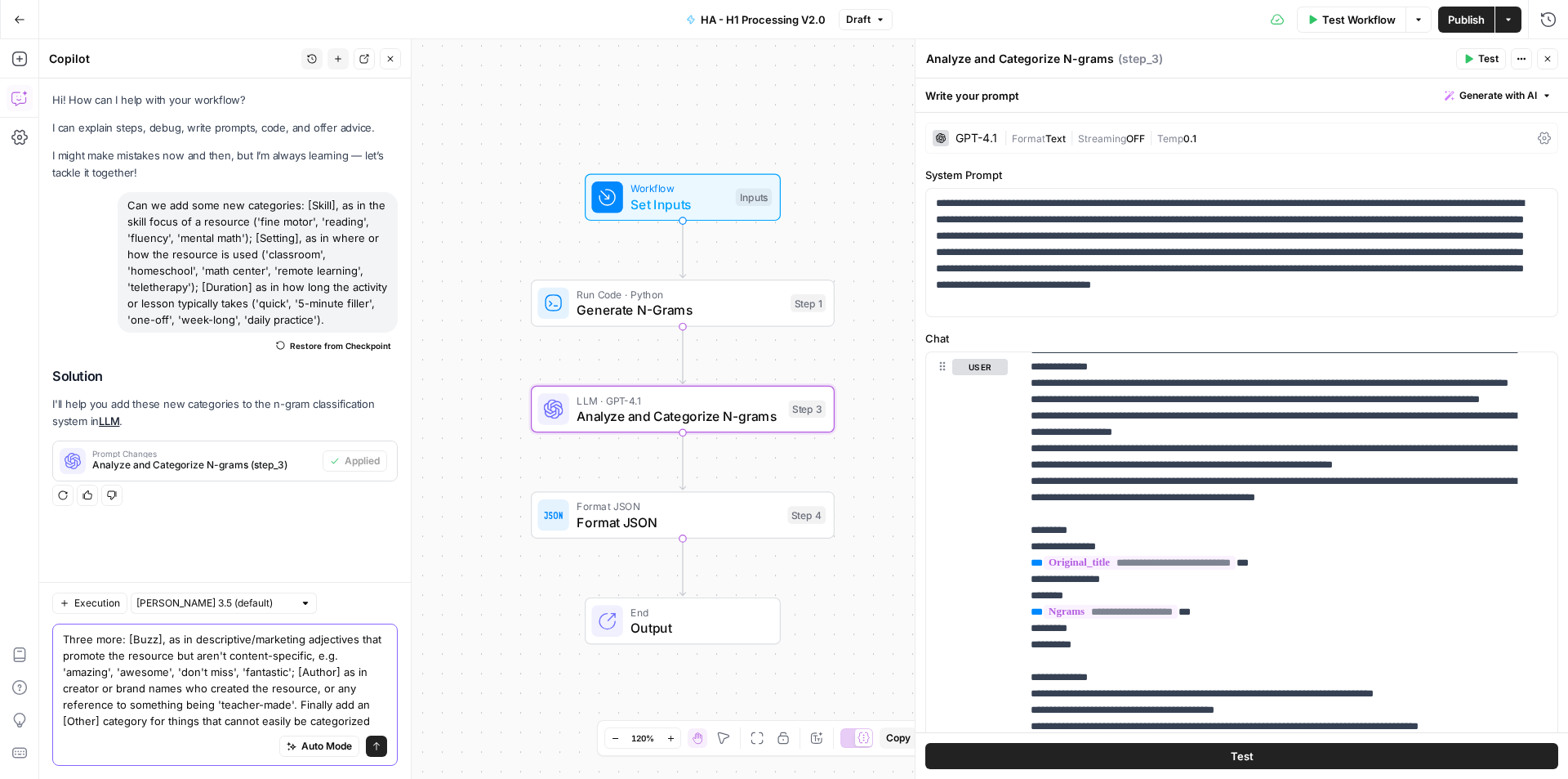
type textarea "Three more: [Buzz], as in descriptive/marketing adjectives that promote the res…"
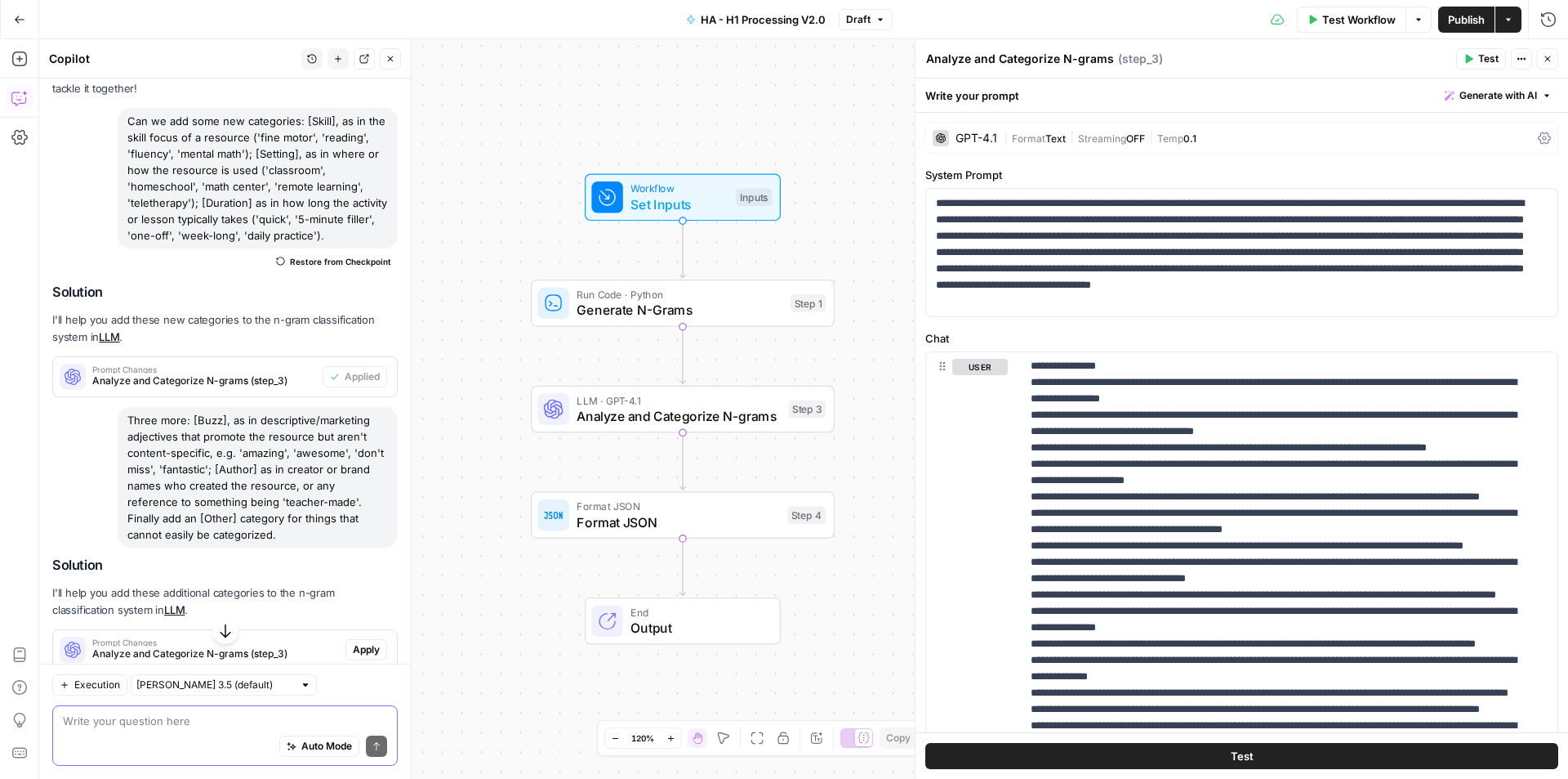
scroll to position [243, 0]
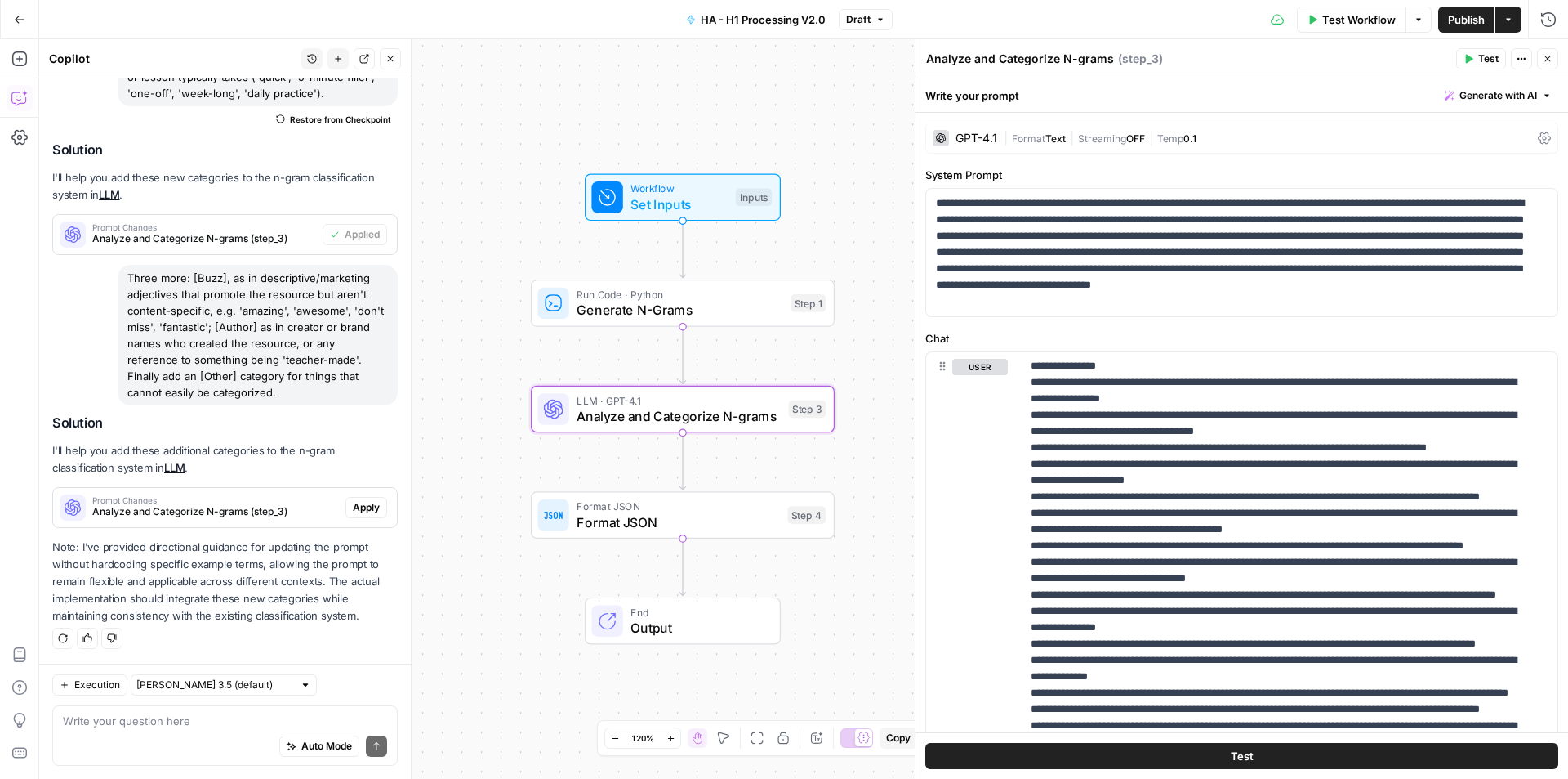
click at [353, 513] on span "Apply" at bounding box center [366, 507] width 27 height 14
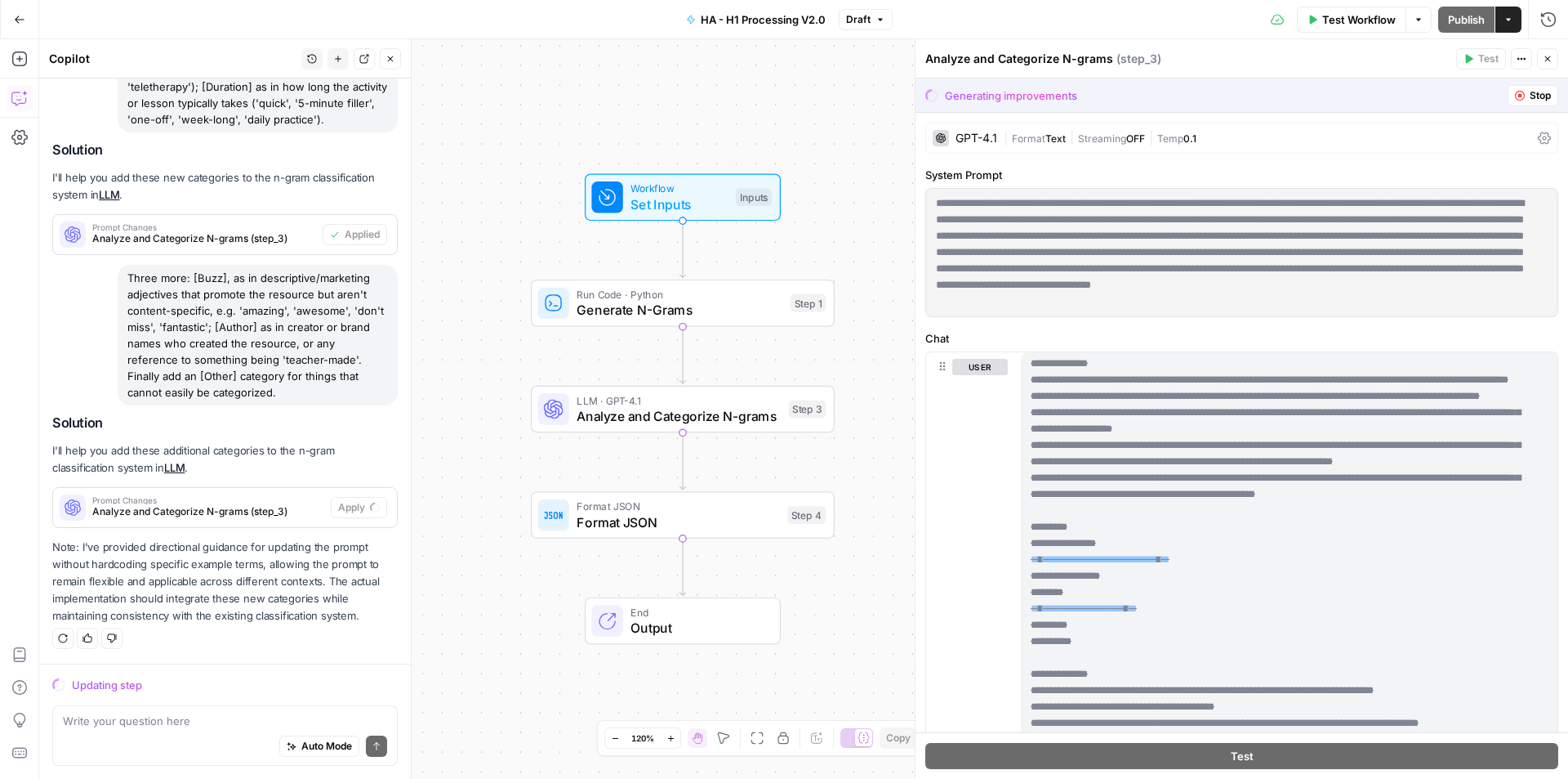
scroll to position [426, 0]
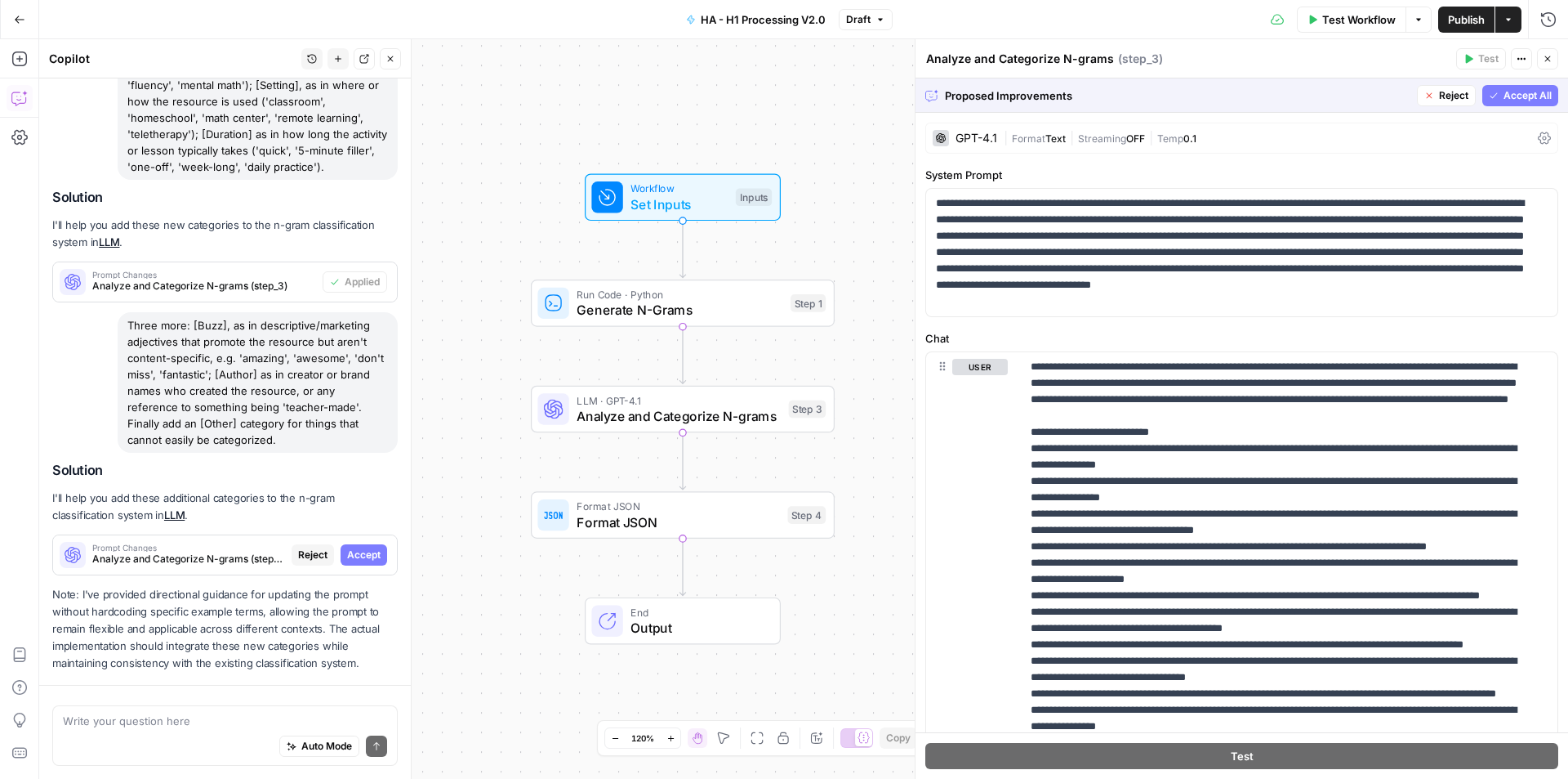
scroll to position [217, 0]
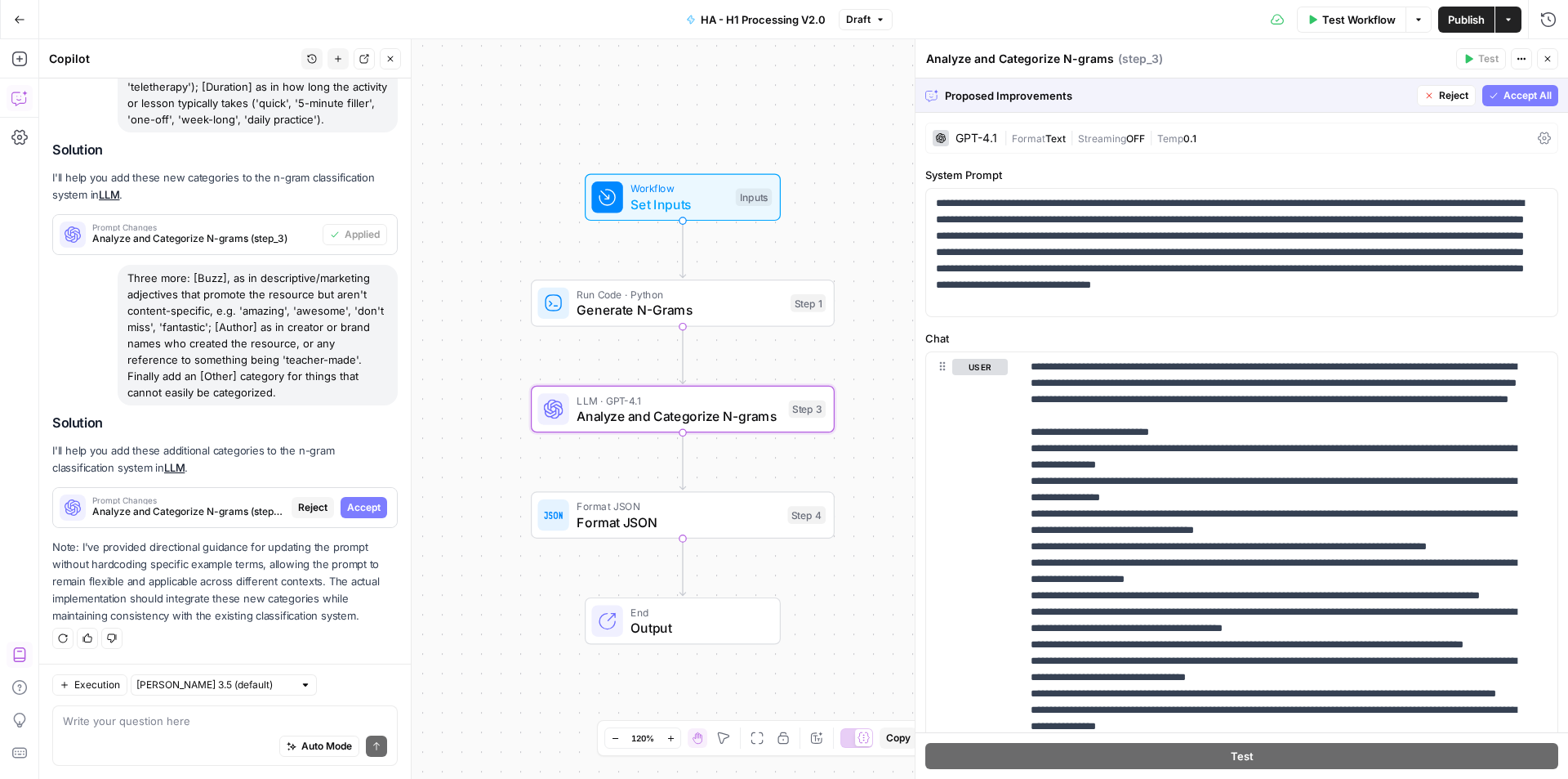
click at [353, 509] on span "Accept" at bounding box center [364, 507] width 33 height 14
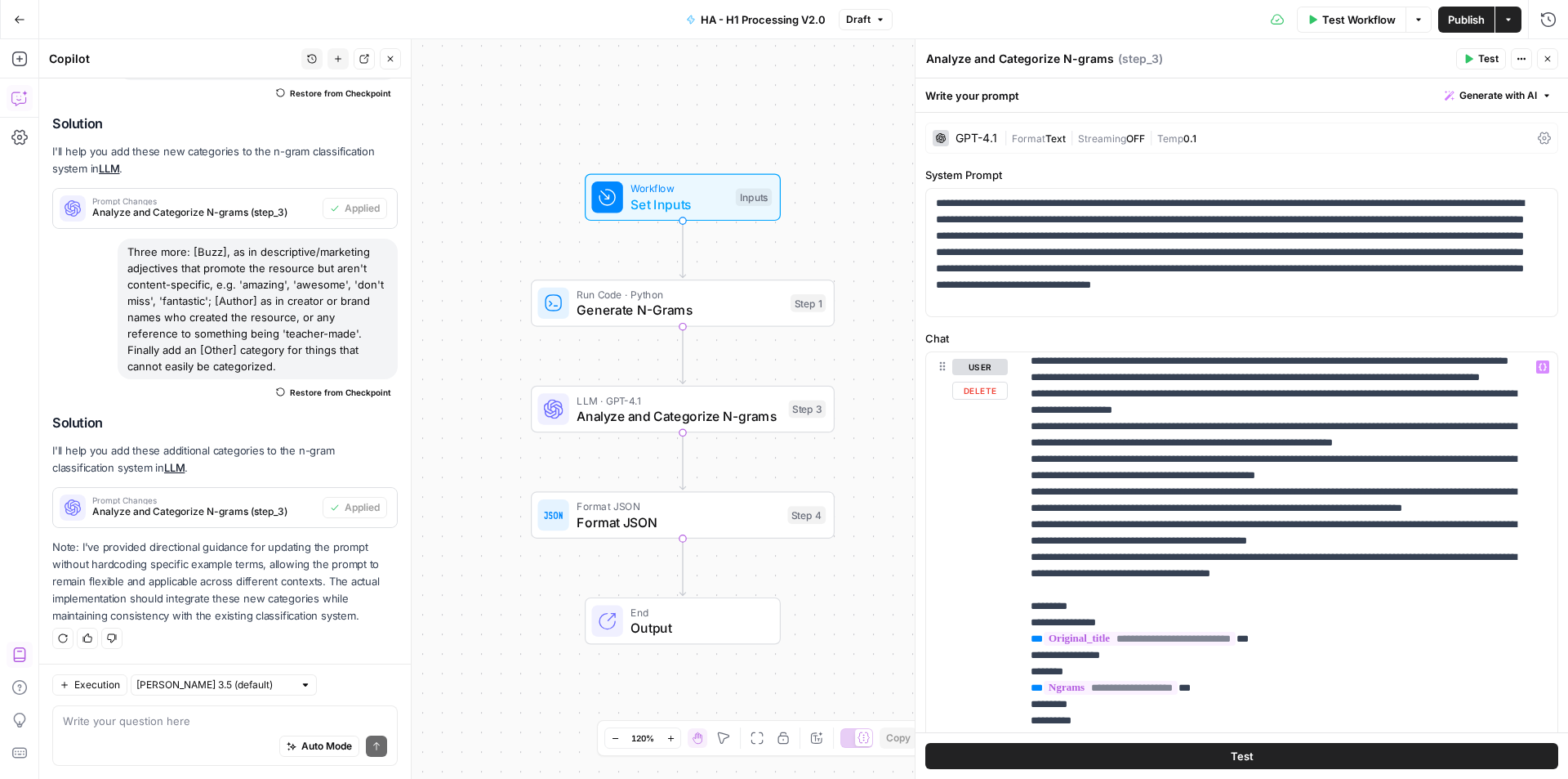
scroll to position [409, 0]
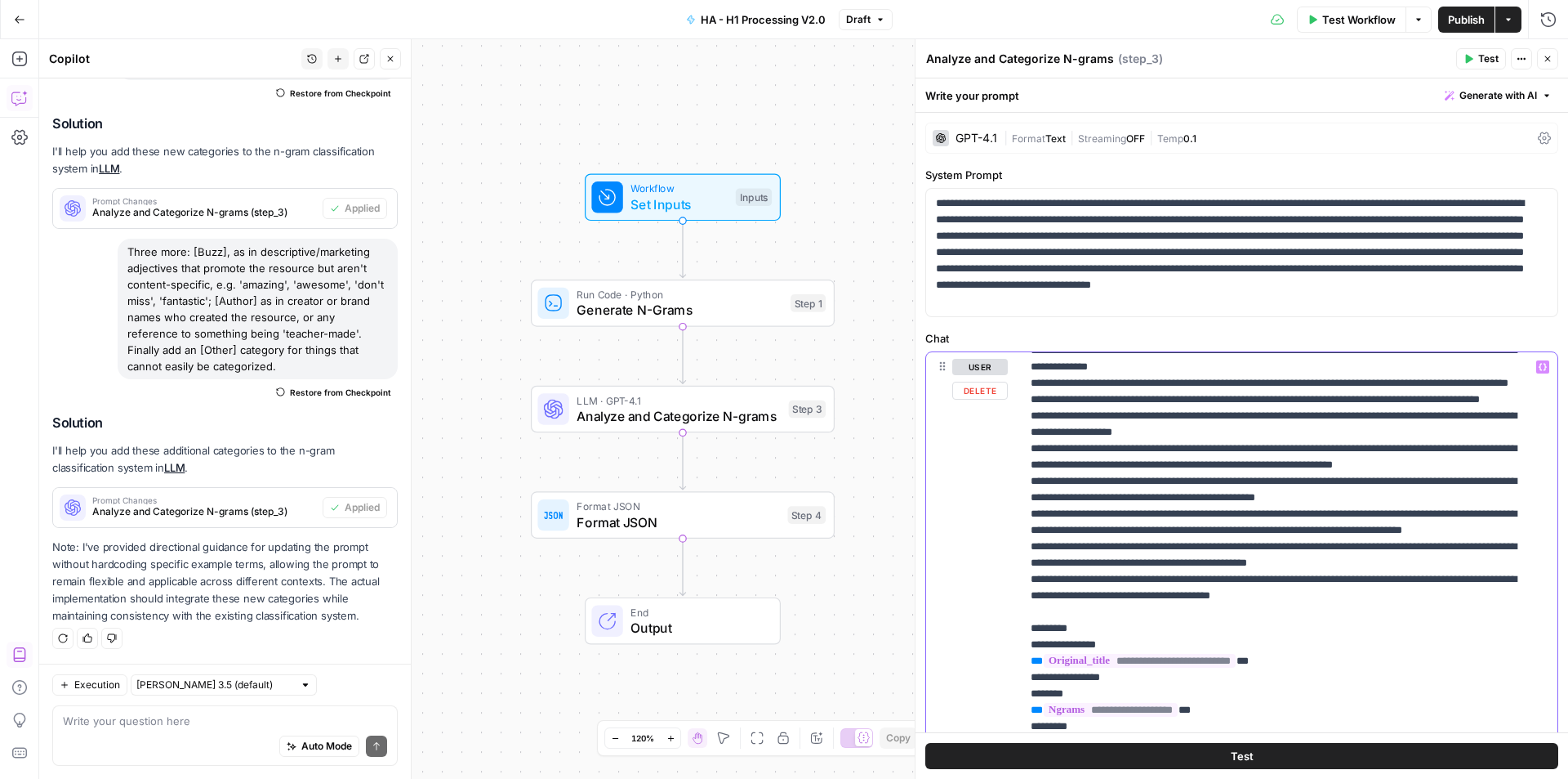
drag, startPoint x: 1077, startPoint y: 452, endPoint x: 1171, endPoint y: 448, distance: 94.1
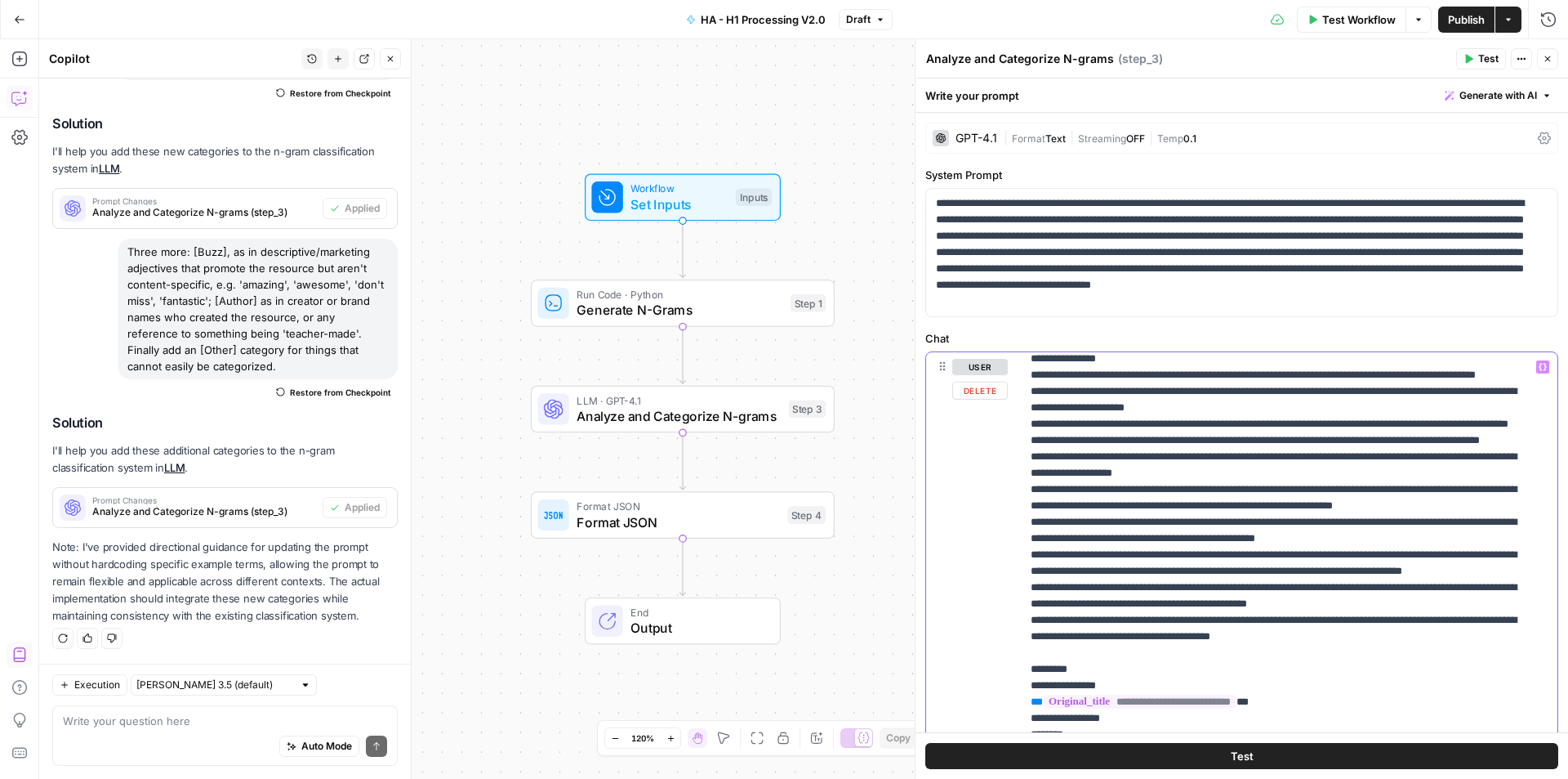
scroll to position [450, 0]
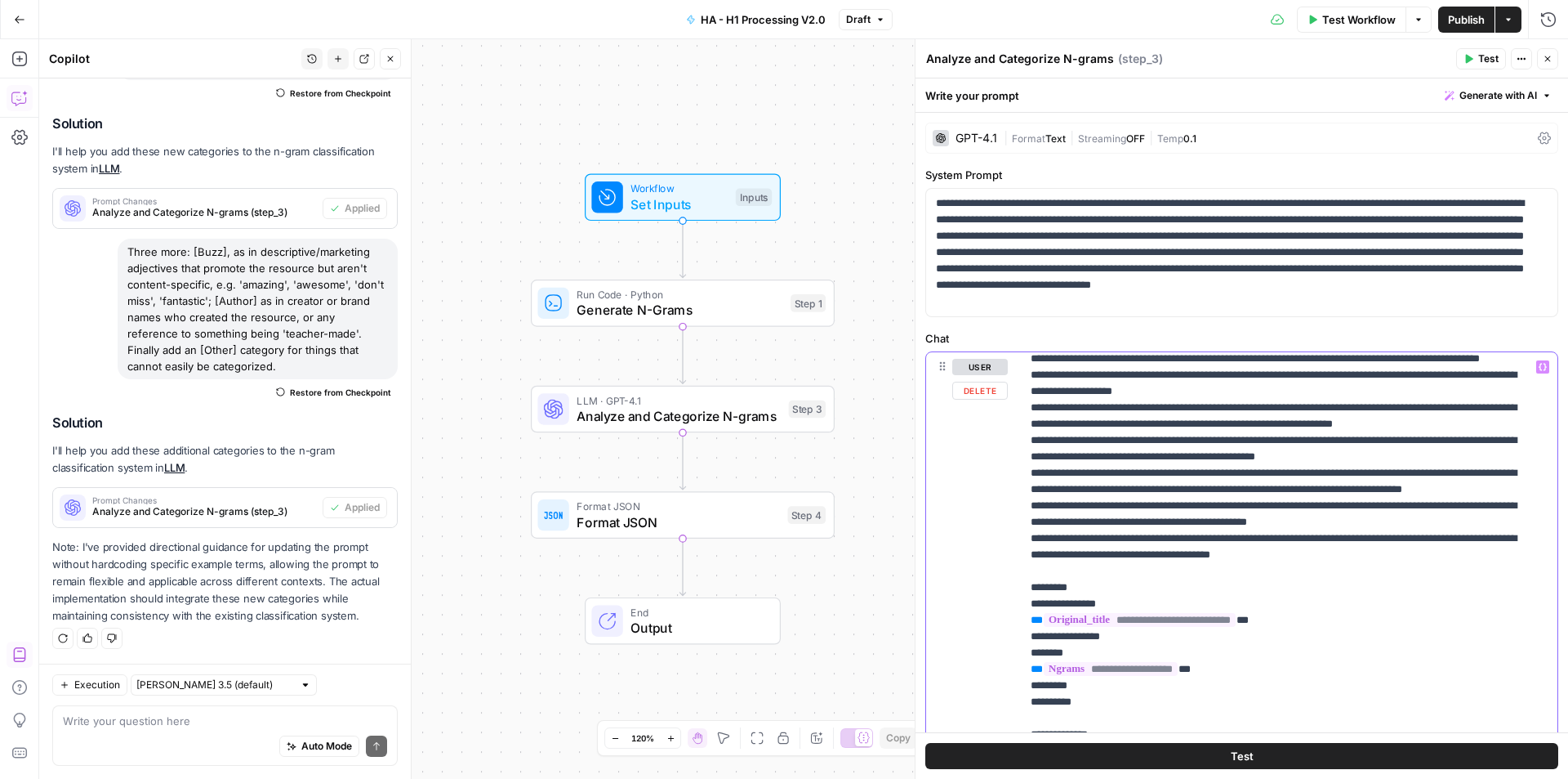
drag, startPoint x: 1161, startPoint y: 406, endPoint x: 1238, endPoint y: 406, distance: 77.0
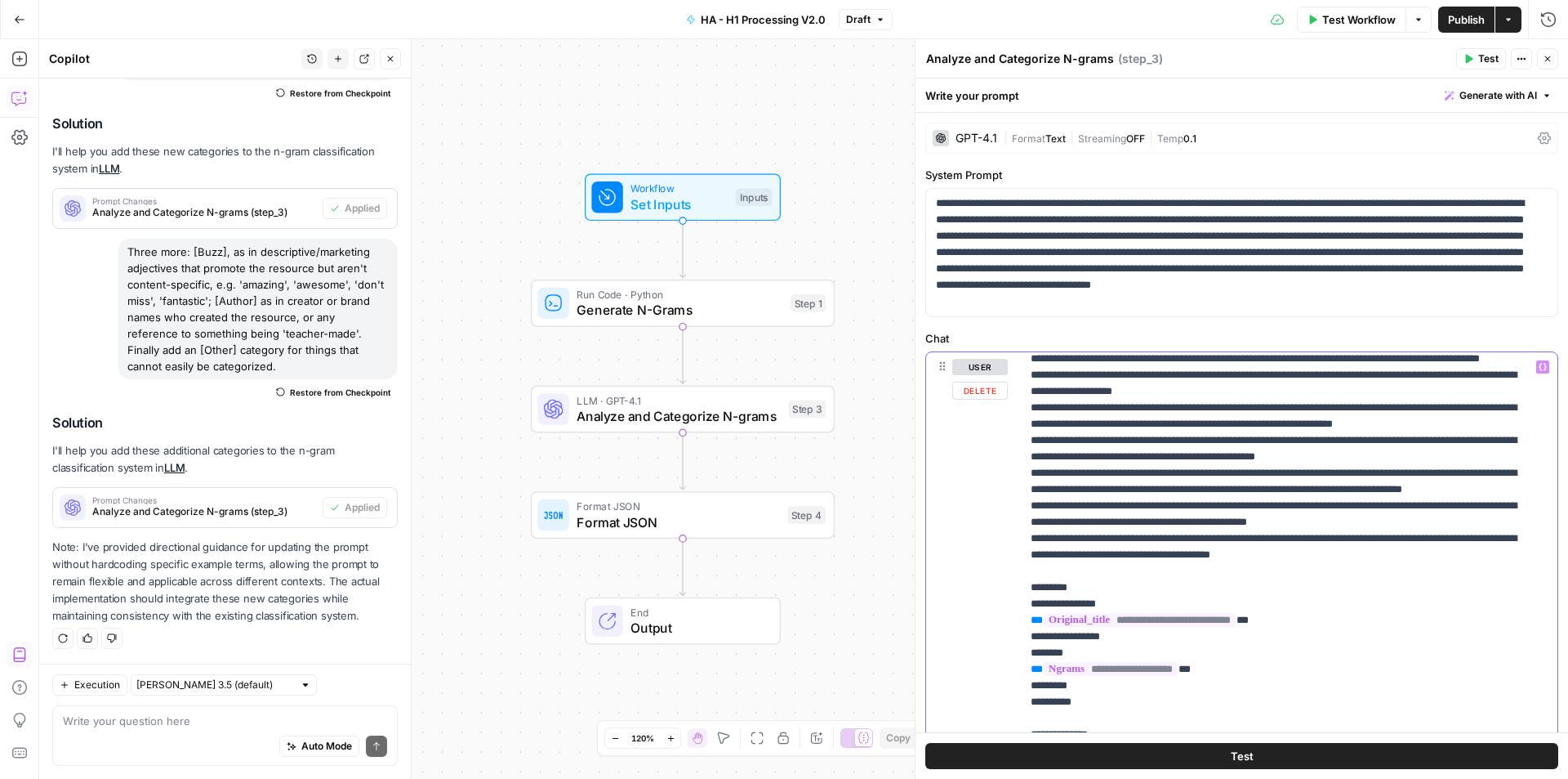
copy p "**********"
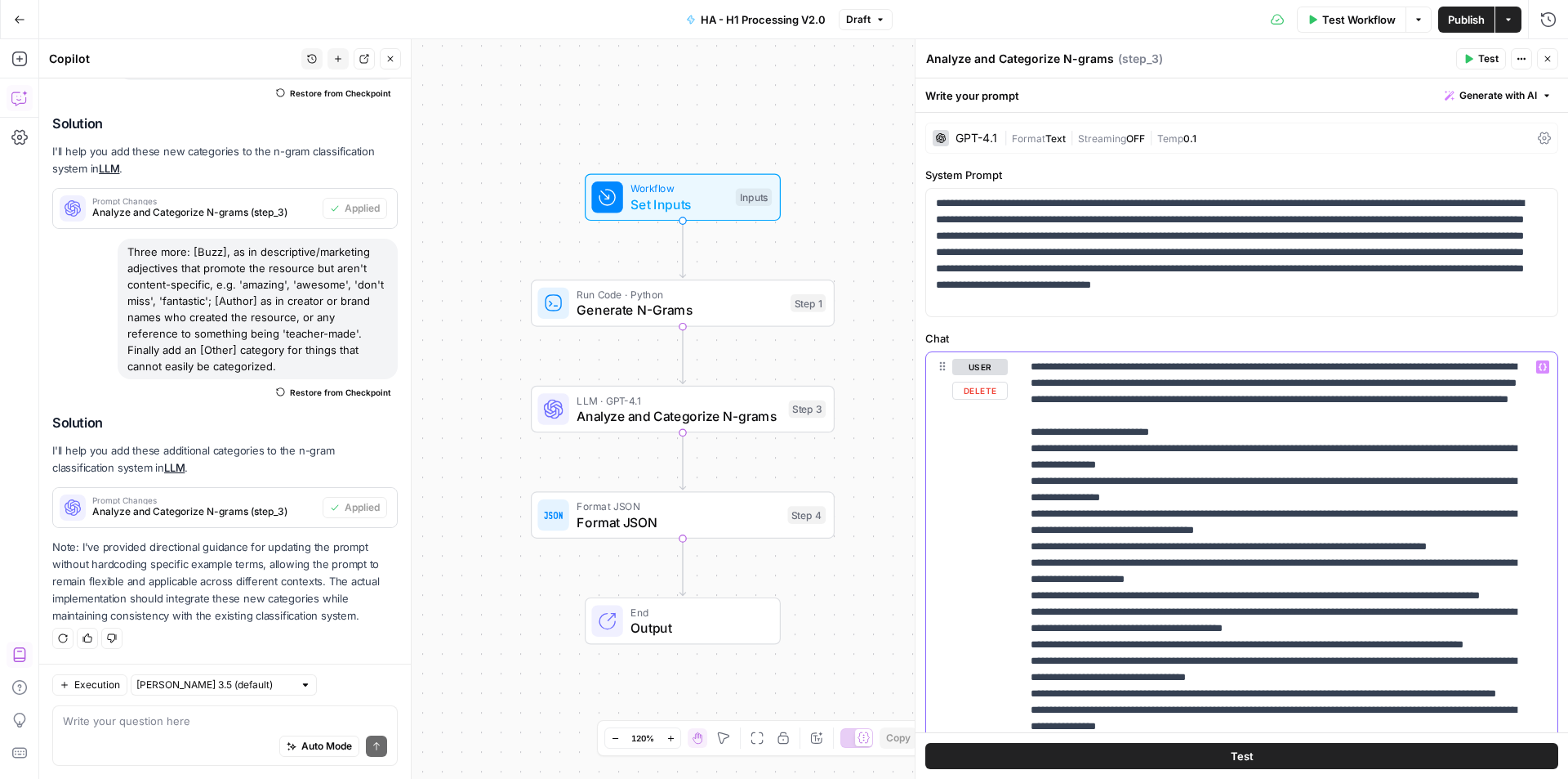
scroll to position [82, 0]
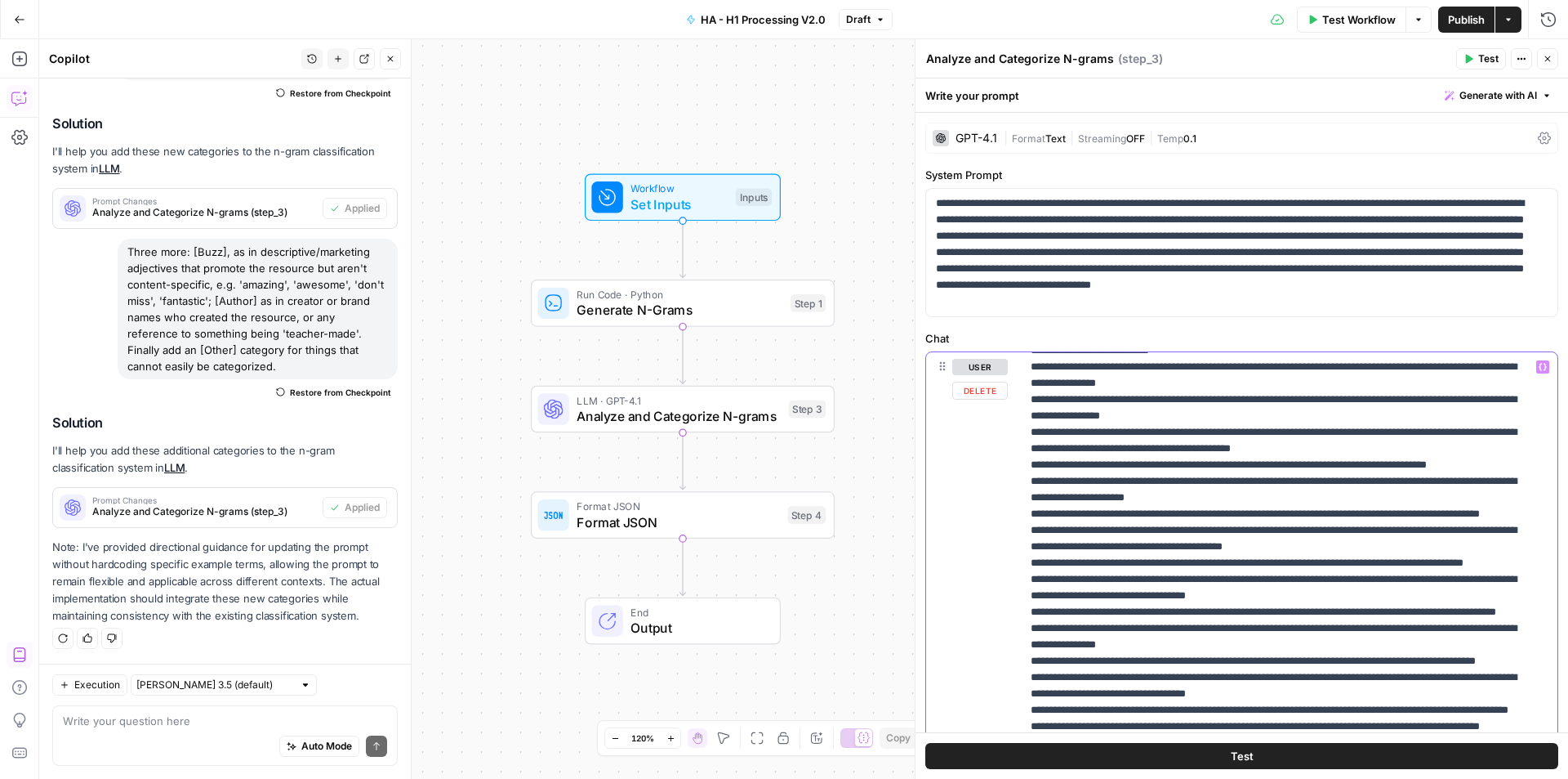
drag, startPoint x: 1090, startPoint y: 466, endPoint x: 1183, endPoint y: 468, distance: 93.0
drag, startPoint x: 1227, startPoint y: 466, endPoint x: 1270, endPoint y: 458, distance: 43.7
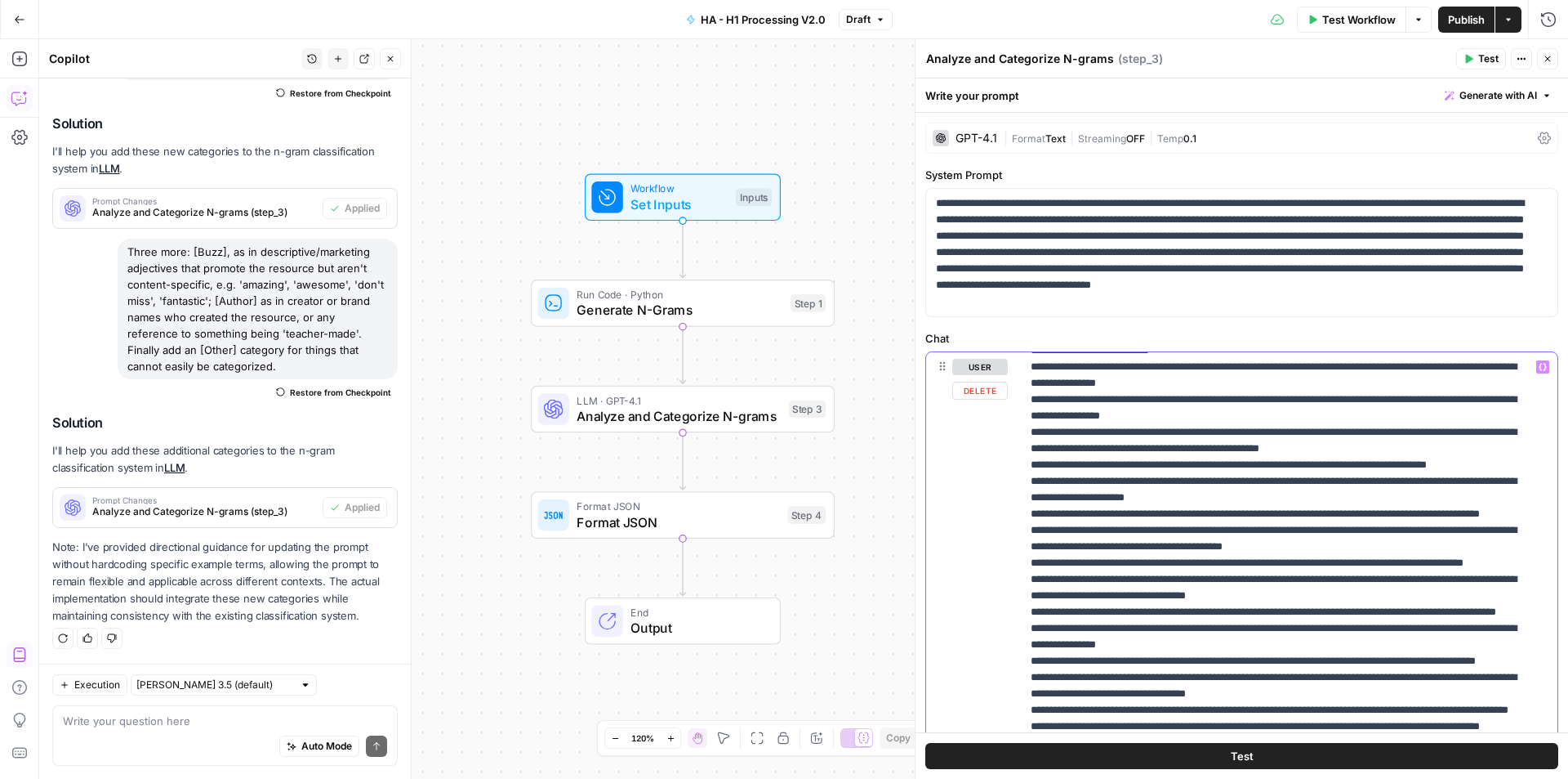
drag, startPoint x: 1228, startPoint y: 466, endPoint x: 1418, endPoint y: 460, distance: 190.1
drag, startPoint x: 1288, startPoint y: 270, endPoint x: 1314, endPoint y: 269, distance: 26.0
click at [1314, 269] on p "**********" at bounding box center [1235, 252] width 599 height 115
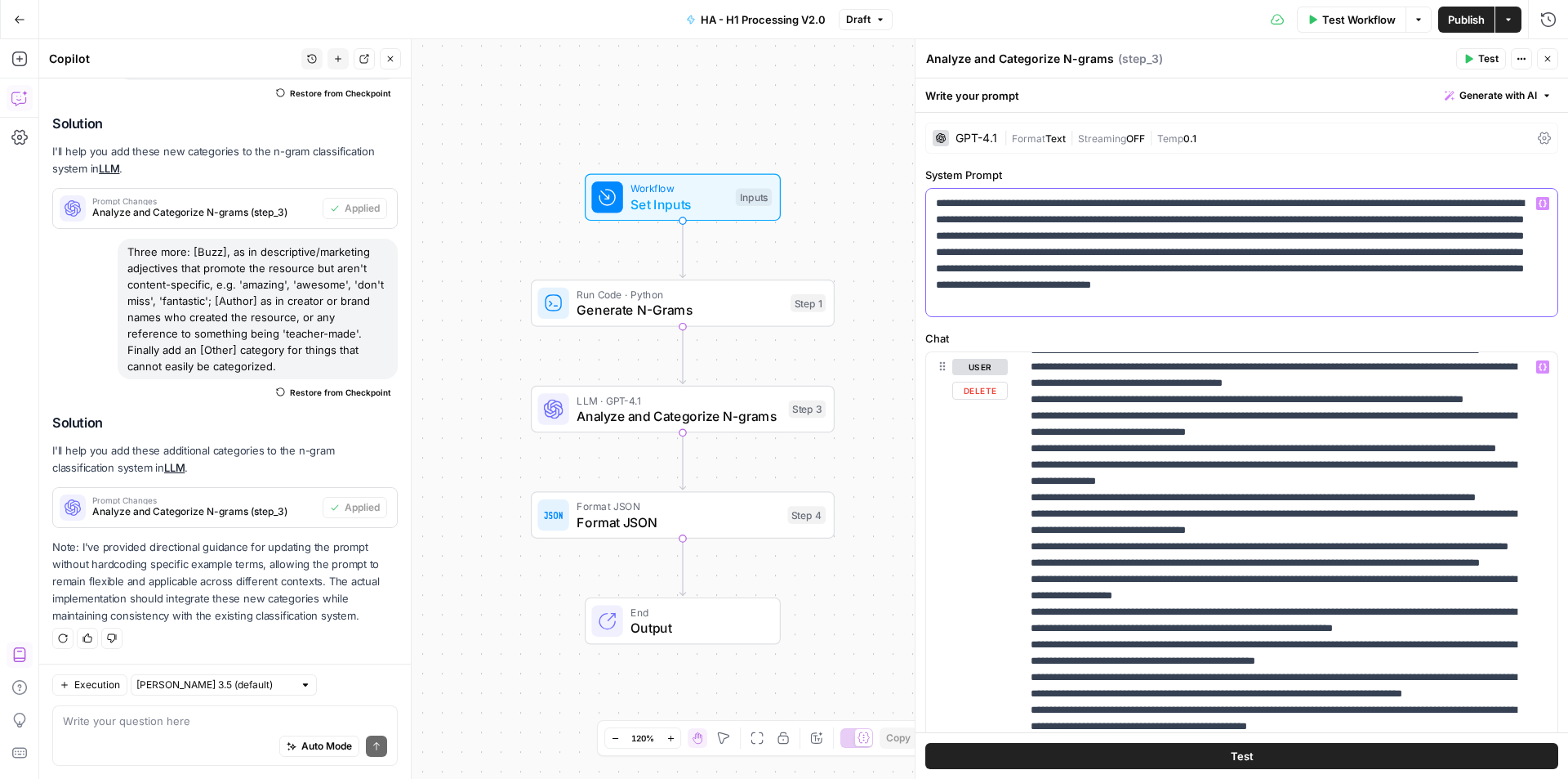
scroll to position [163, 0]
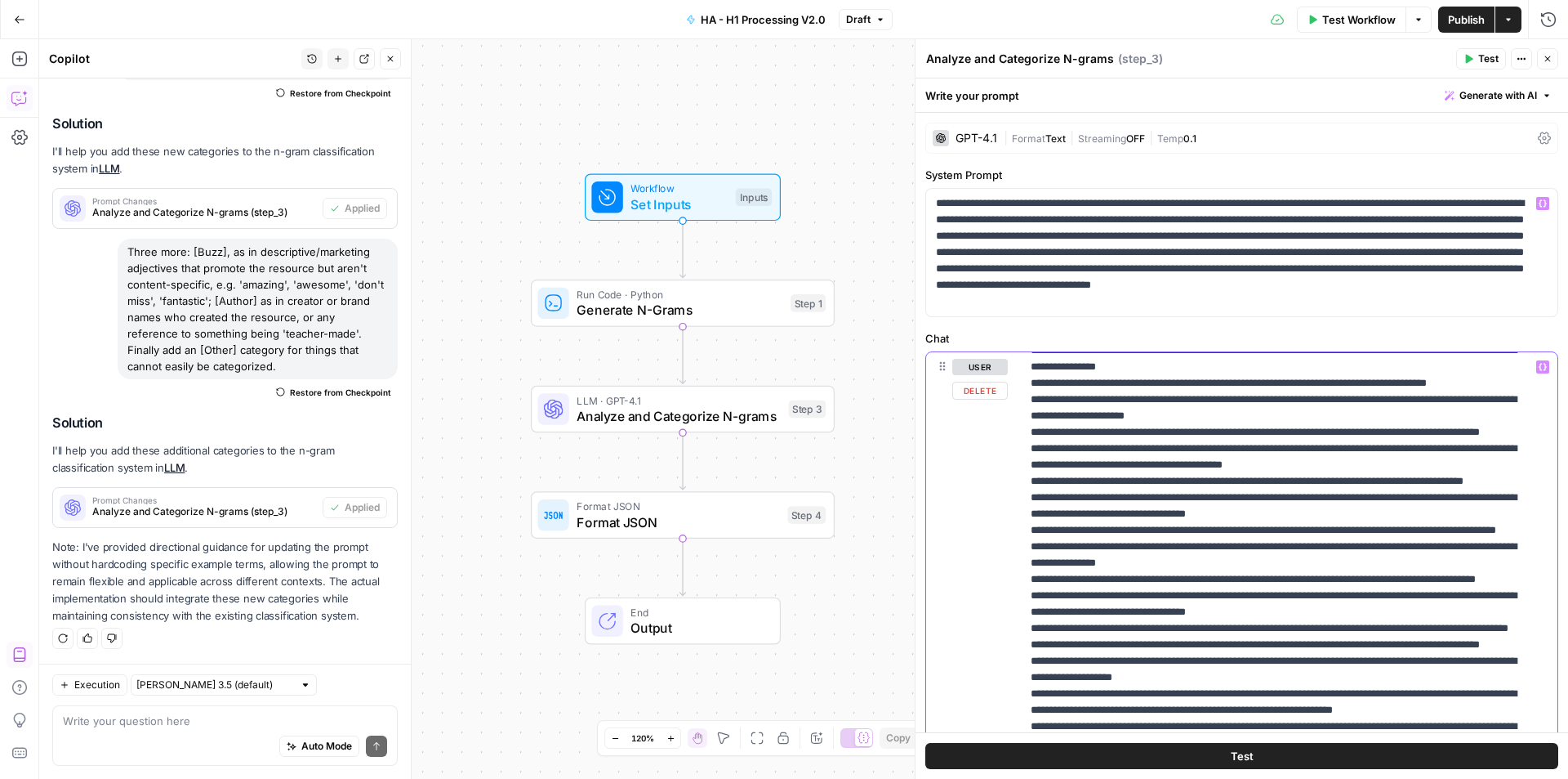
drag, startPoint x: 1079, startPoint y: 526, endPoint x: 1012, endPoint y: 516, distance: 67.7
click at [1012, 516] on div "**********" at bounding box center [1241, 704] width 632 height 704
copy p "**********"
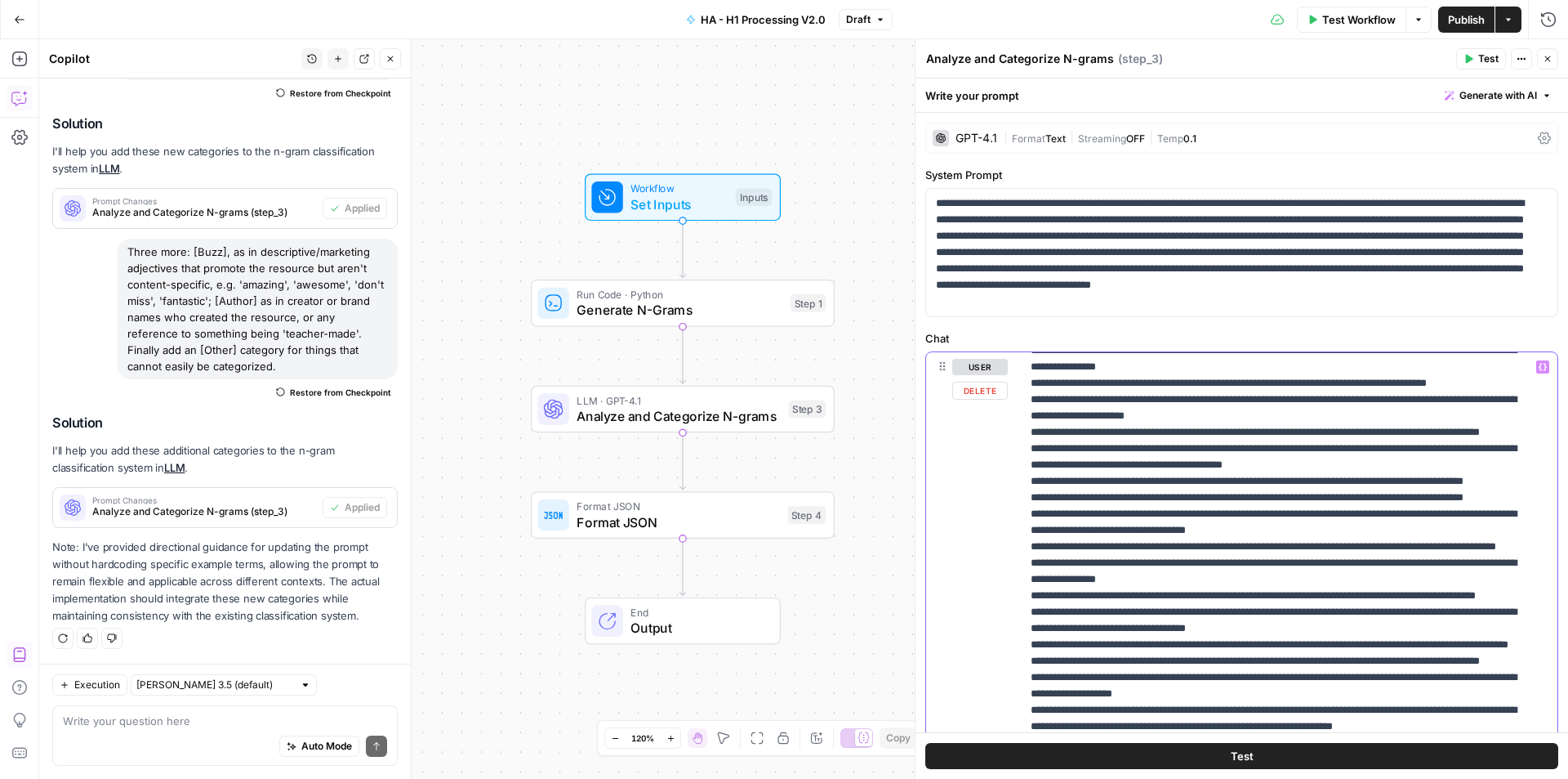
drag, startPoint x: 1092, startPoint y: 559, endPoint x: 1081, endPoint y: 545, distance: 17.8
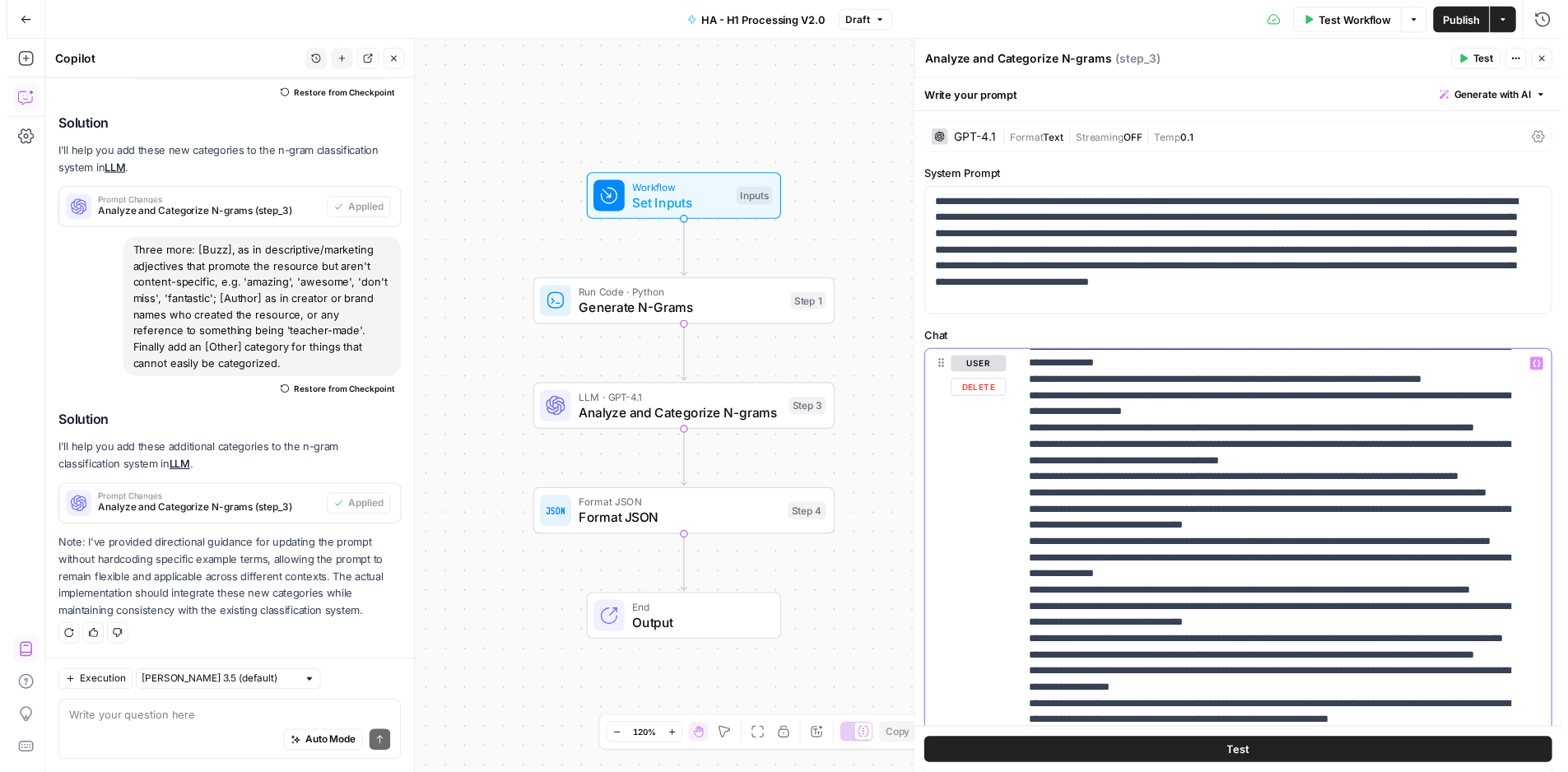
scroll to position [83, 0]
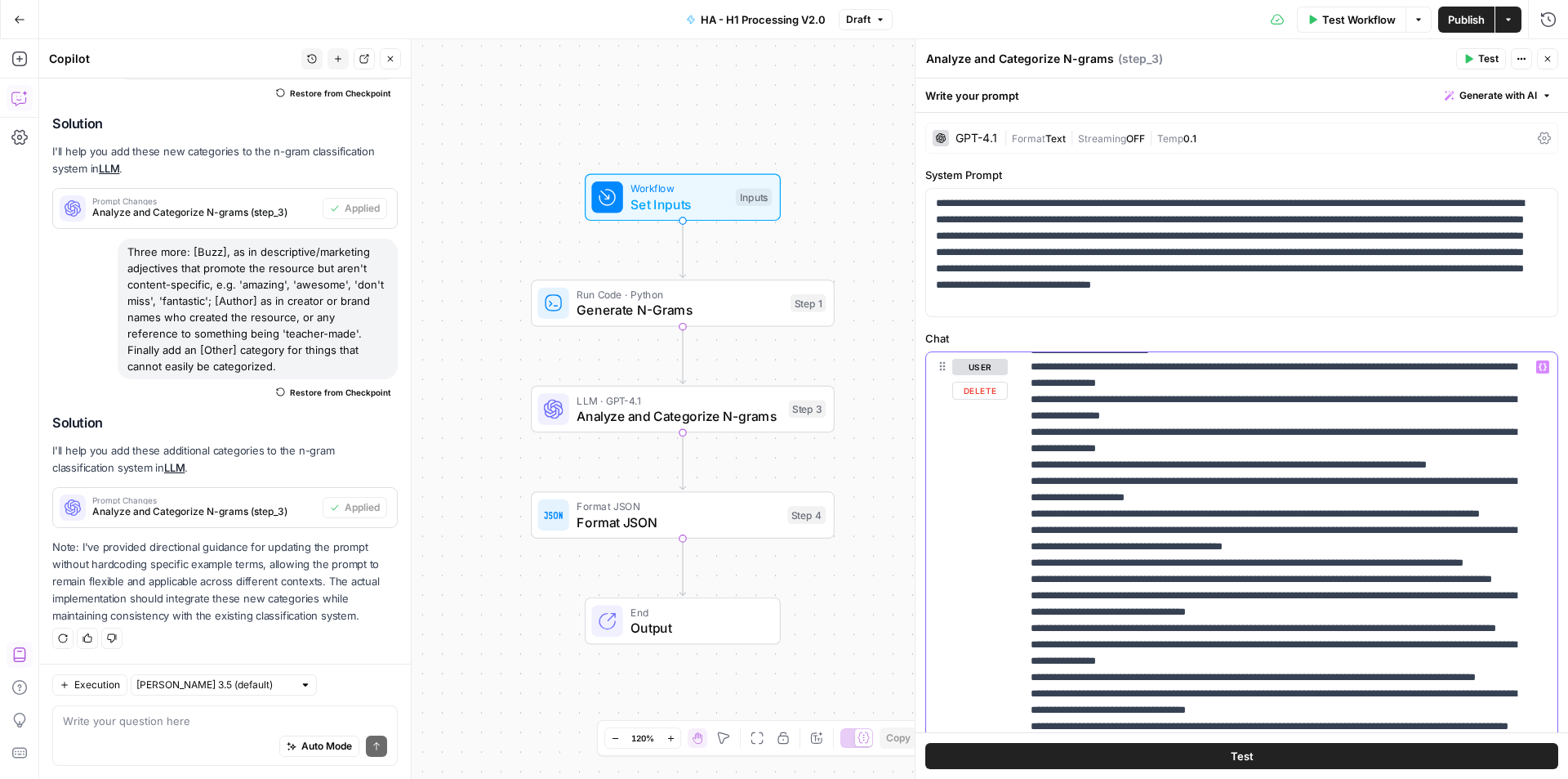
click at [1450, 248] on p "**********" at bounding box center [1235, 252] width 599 height 115
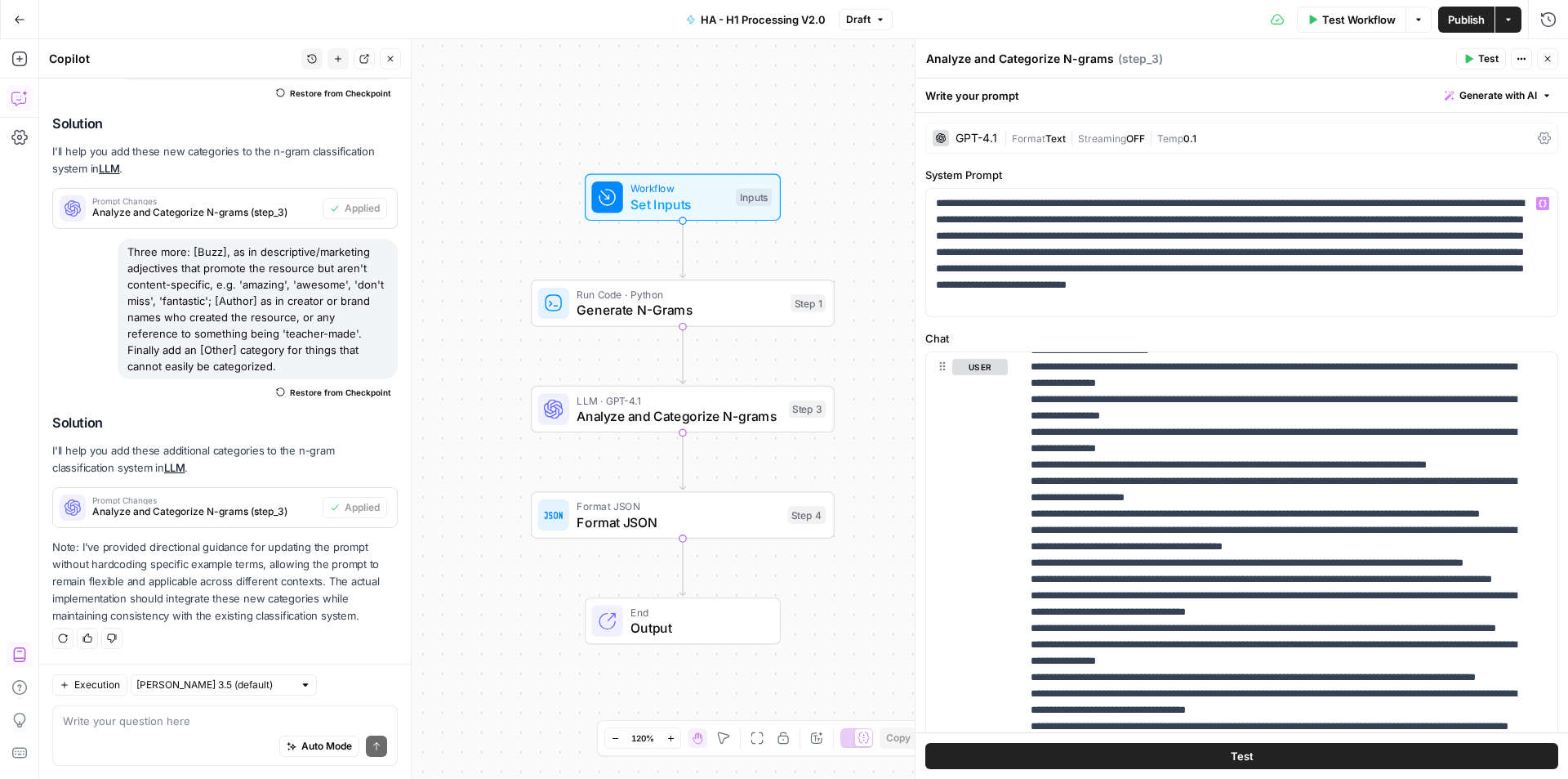
click at [1462, 18] on span "Publish" at bounding box center [1466, 20] width 37 height 16
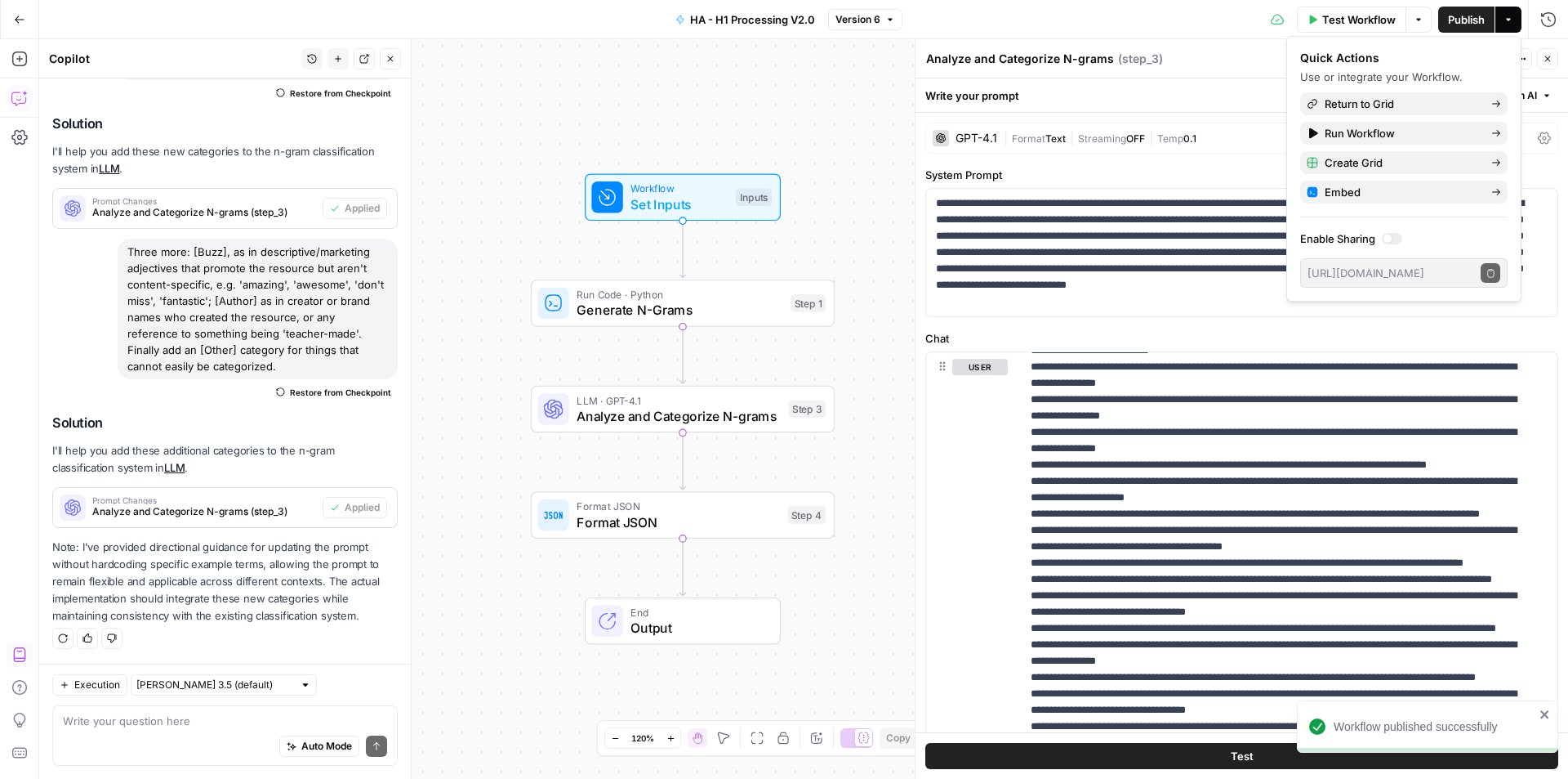
click at [1253, 87] on div "Write your prompt Generate with AI" at bounding box center [1241, 95] width 652 height 33
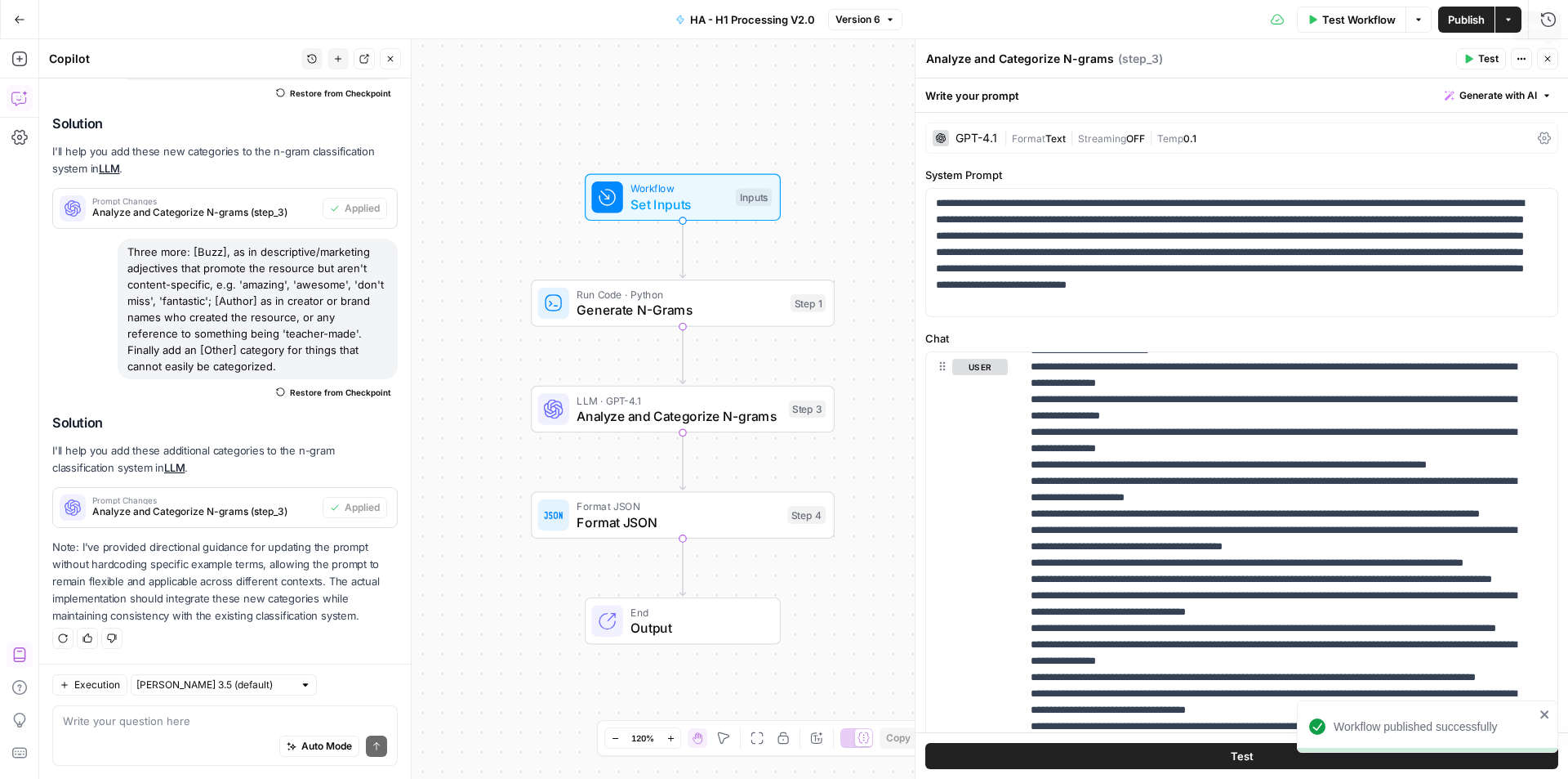
click at [1551, 56] on icon "button" at bounding box center [1547, 59] width 10 height 10
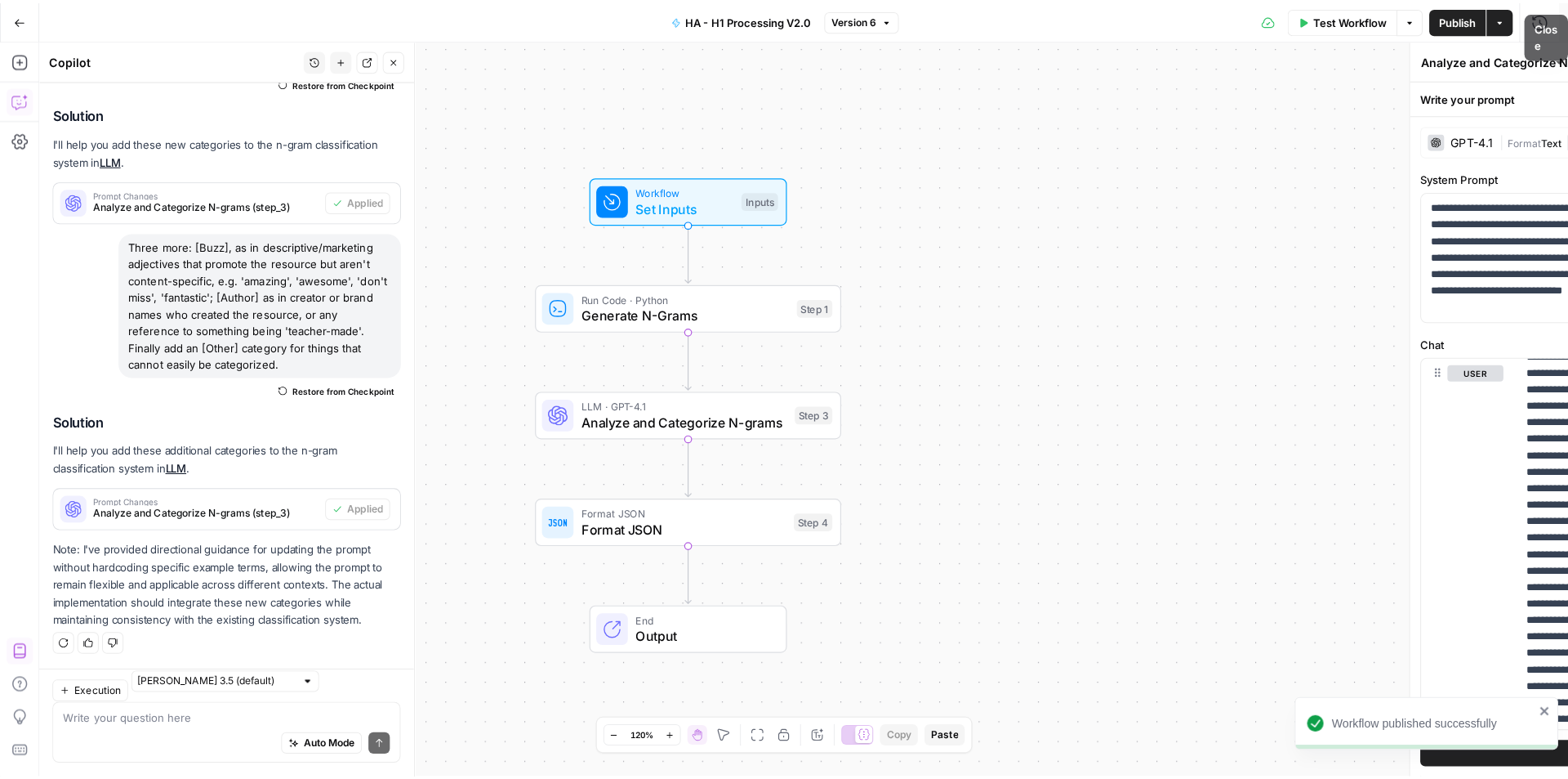
scroll to position [269, 0]
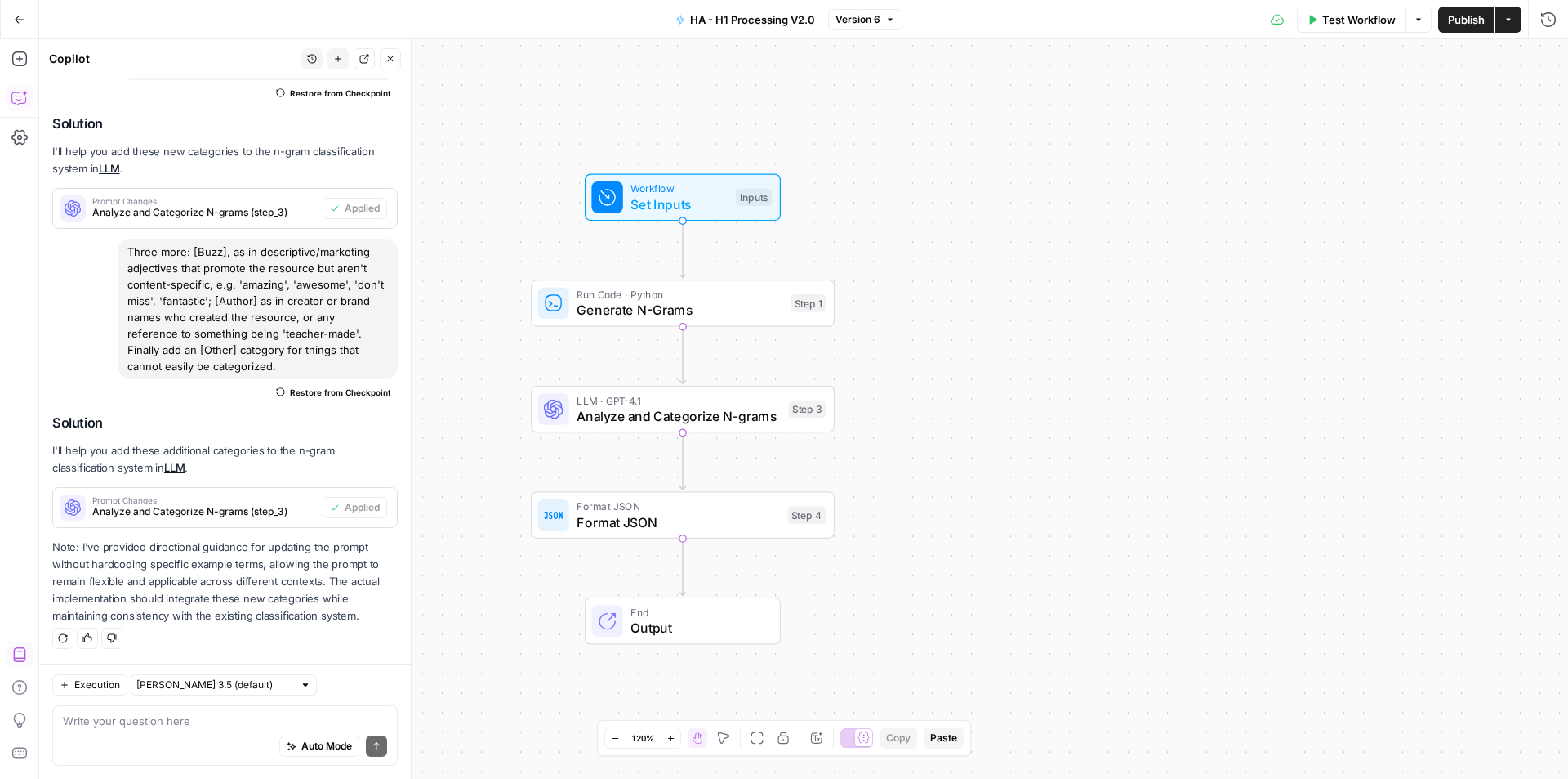
click at [22, 22] on icon "button" at bounding box center [19, 19] width 12 height 12
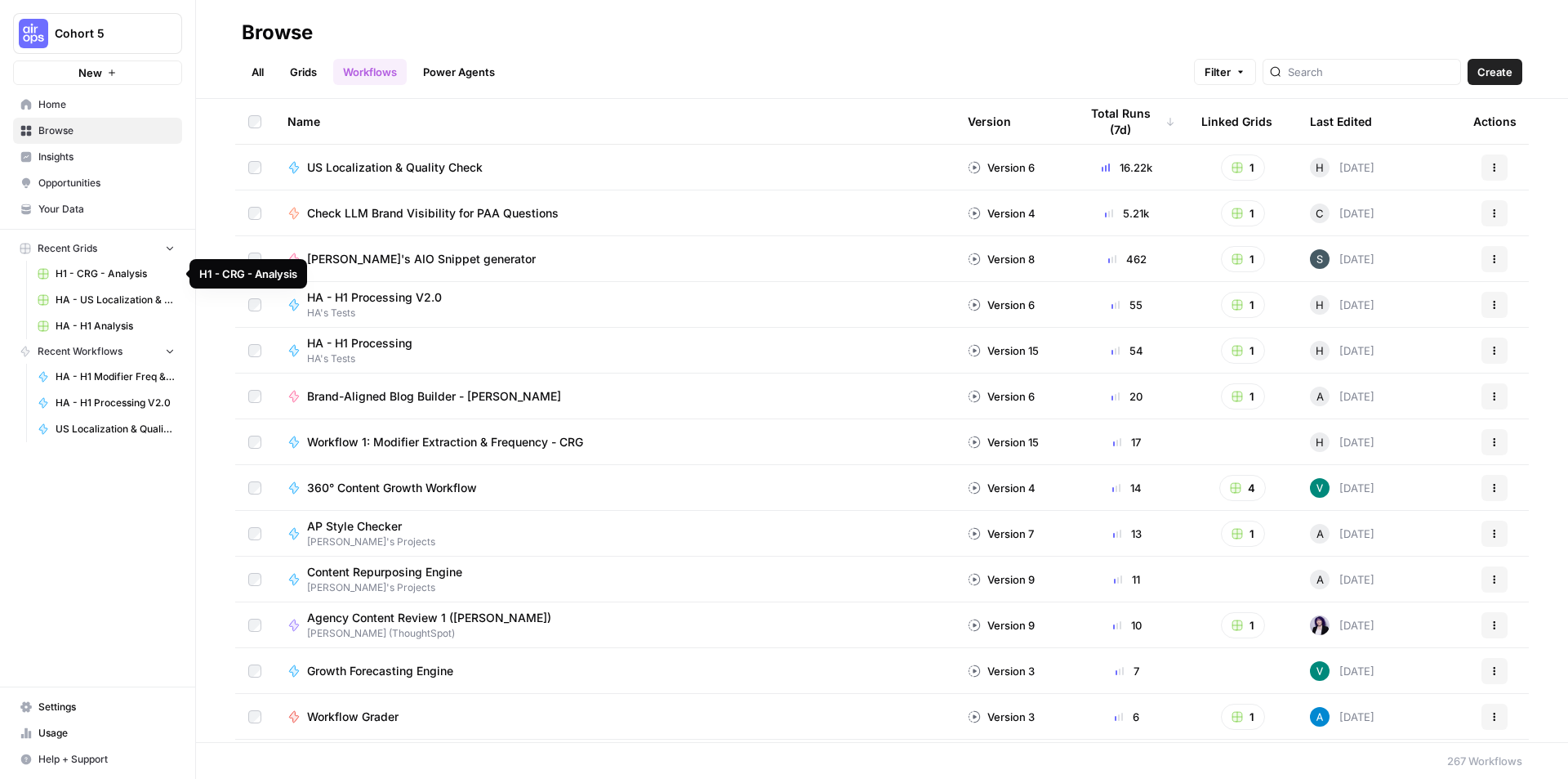
click at [117, 323] on span "HA - H1 Analysis" at bounding box center [115, 326] width 119 height 14
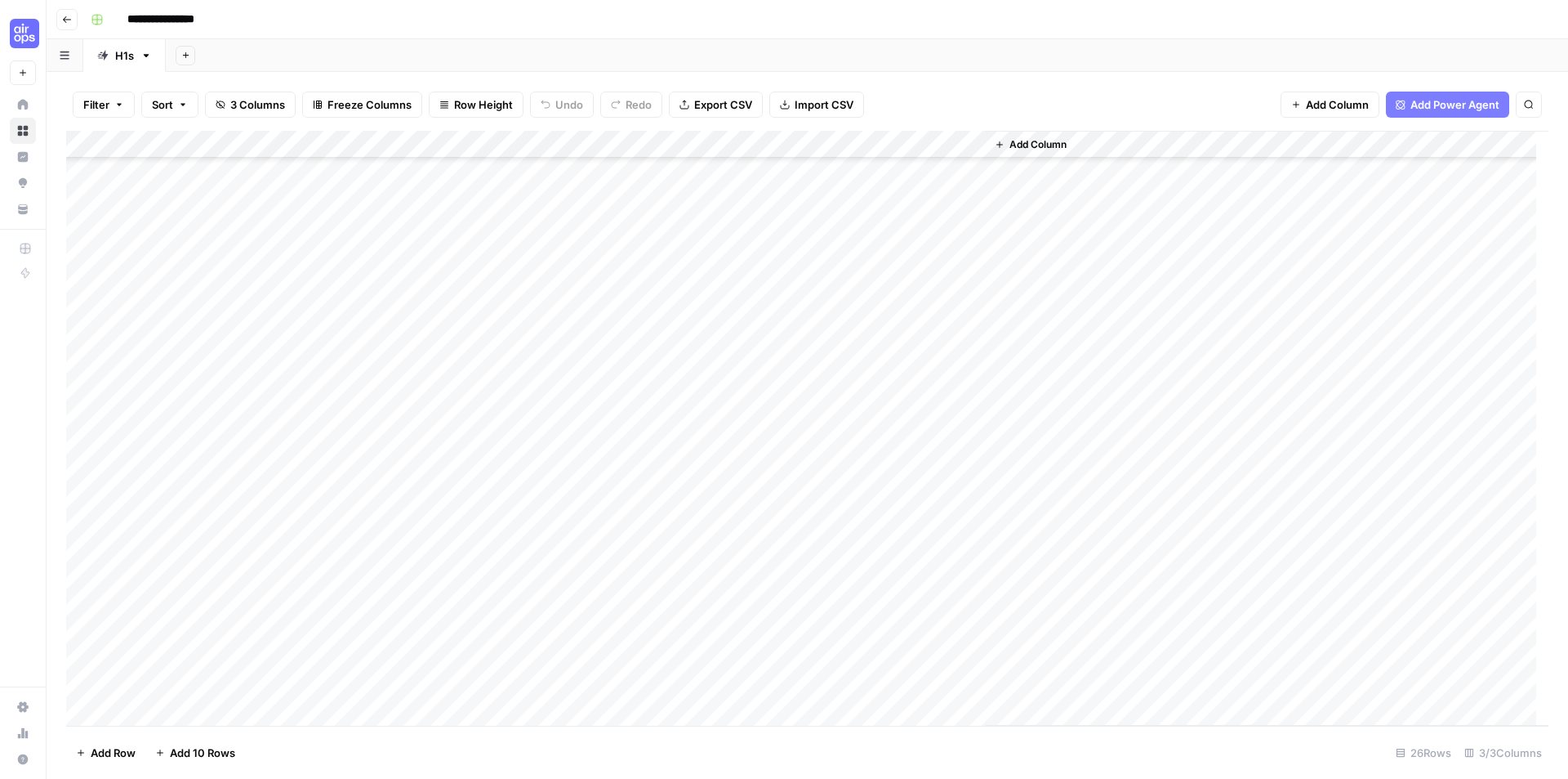
scroll to position [181, 0]
drag, startPoint x: 840, startPoint y: 241, endPoint x: 819, endPoint y: 685, distance: 444.5
click at [819, 685] on div "Add Column" at bounding box center [807, 428] width 1482 height 595
click at [525, 140] on div "Add Column" at bounding box center [807, 428] width 1482 height 595
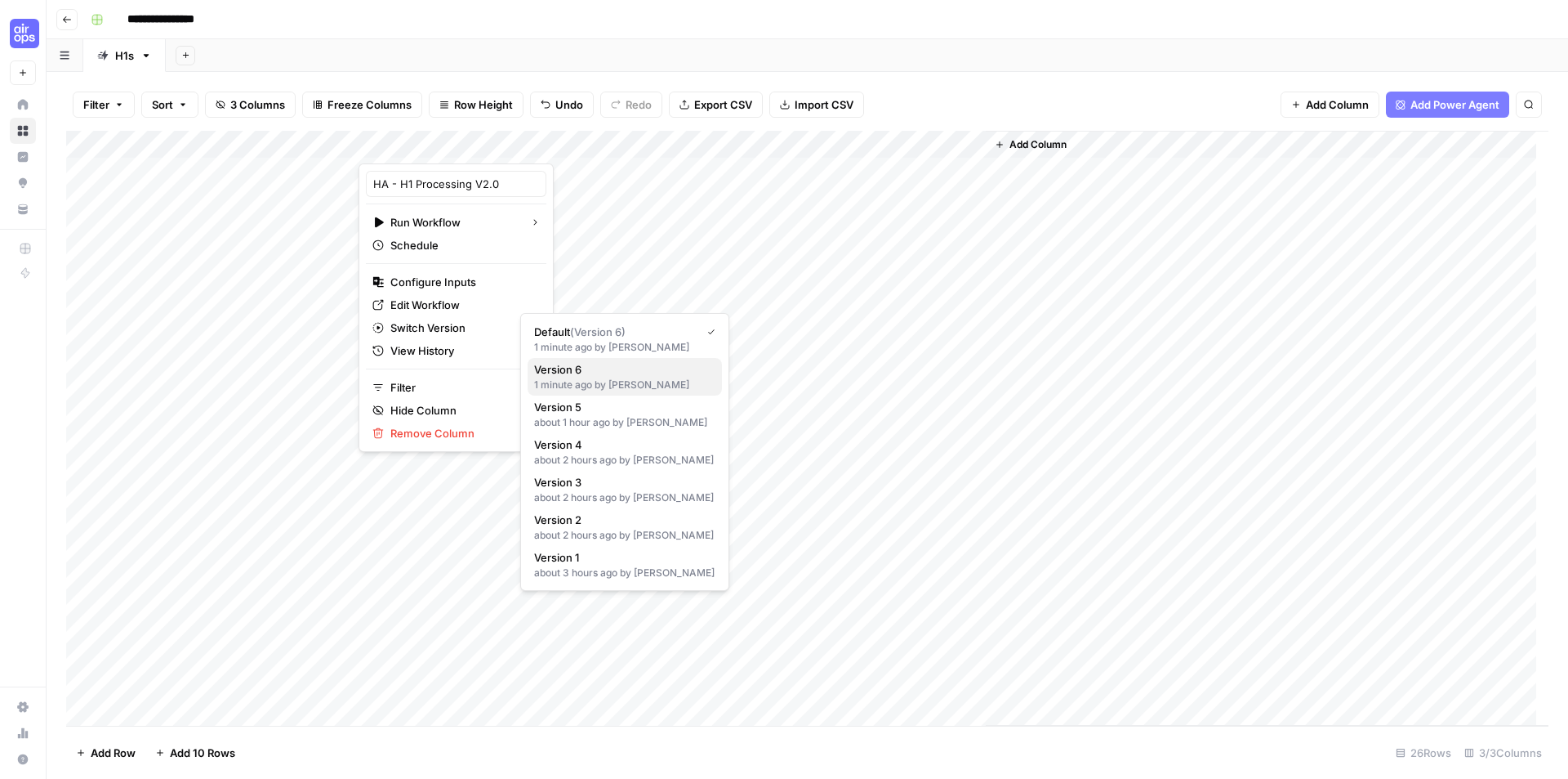
click at [600, 376] on span "Version 6" at bounding box center [622, 369] width 175 height 16
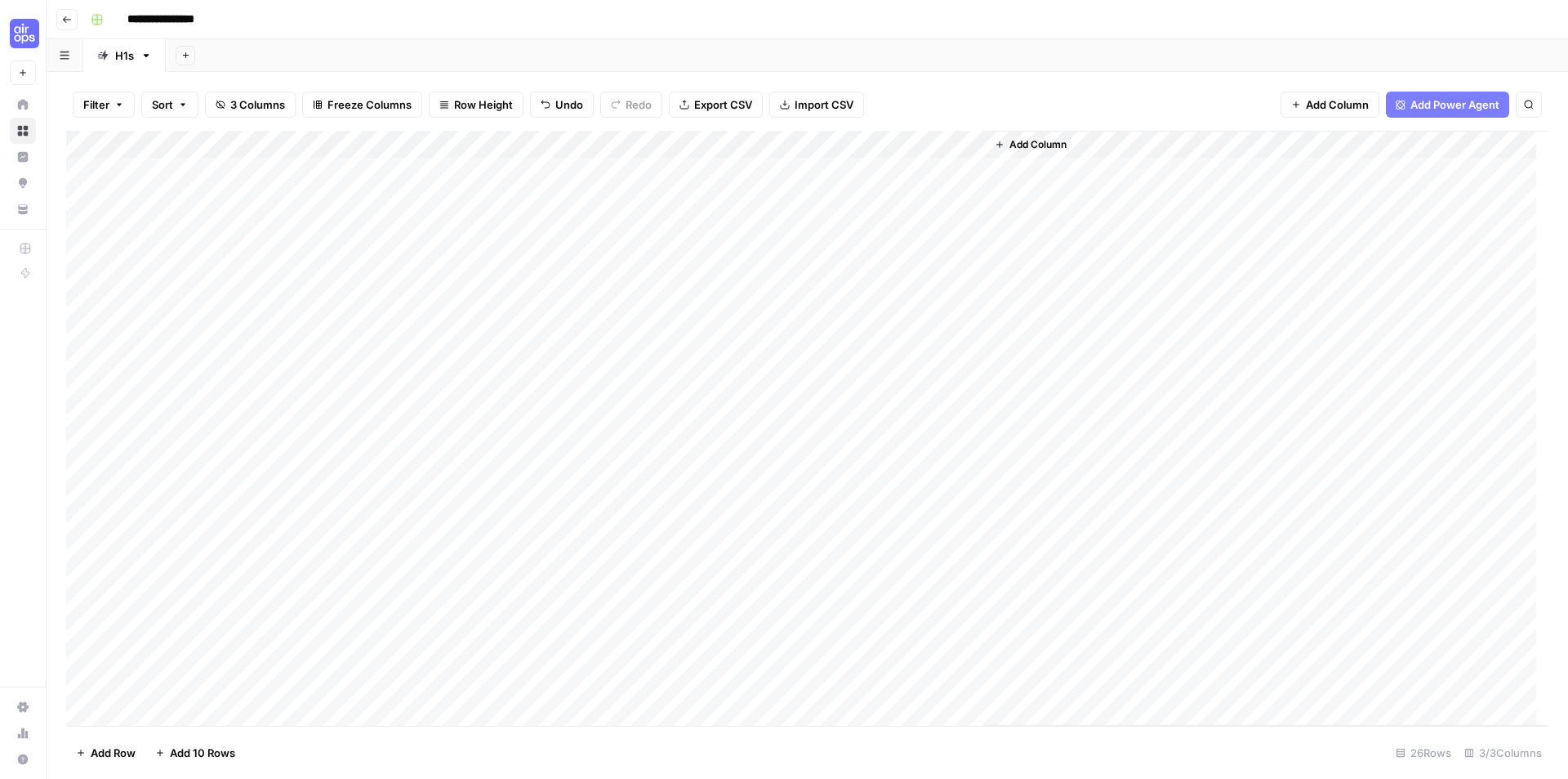
click at [527, 143] on div "Add Column" at bounding box center [807, 428] width 1482 height 595
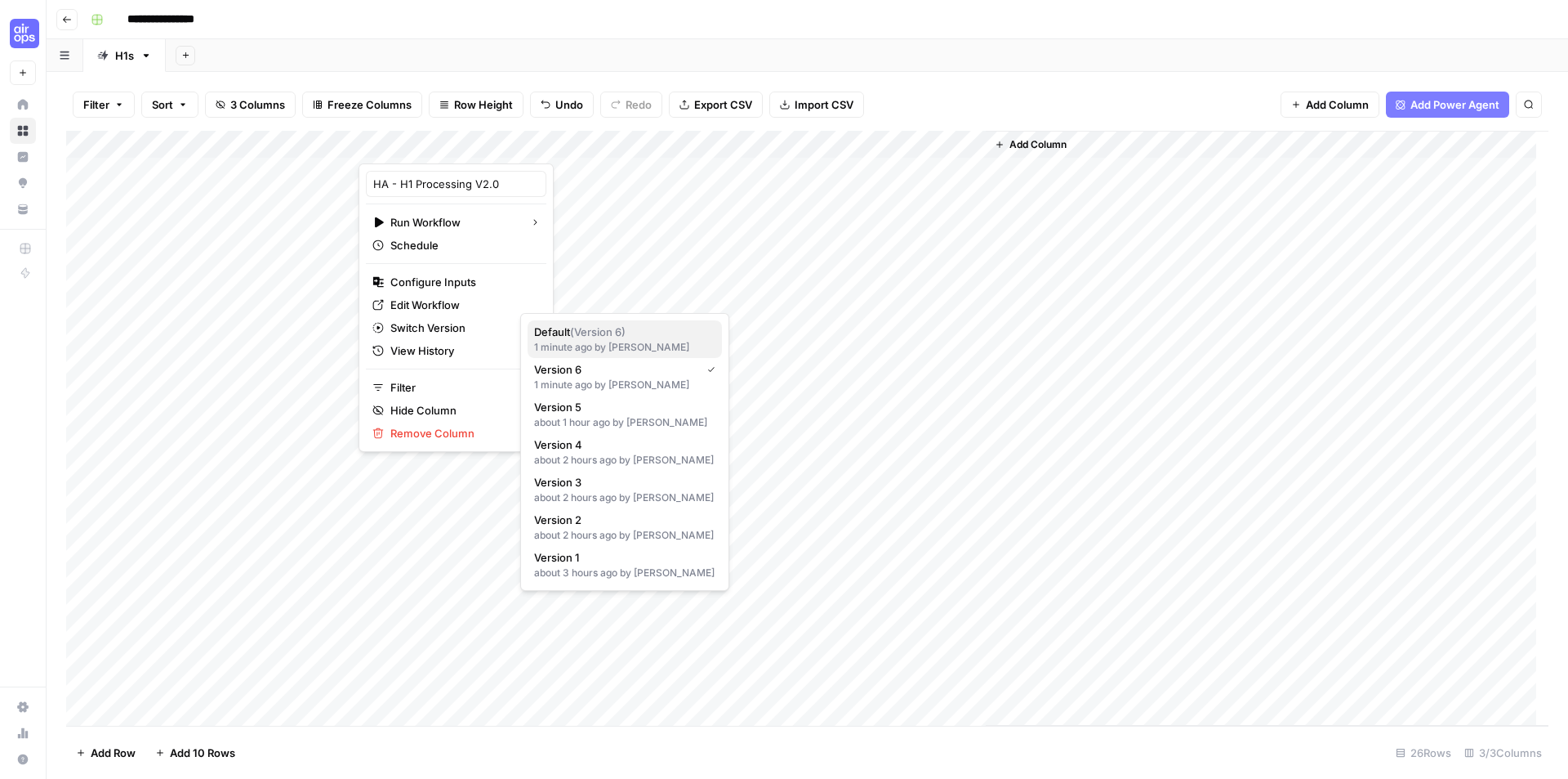
click at [644, 341] on div "1 minute ago by Holly Anderson" at bounding box center [624, 348] width 181 height 14
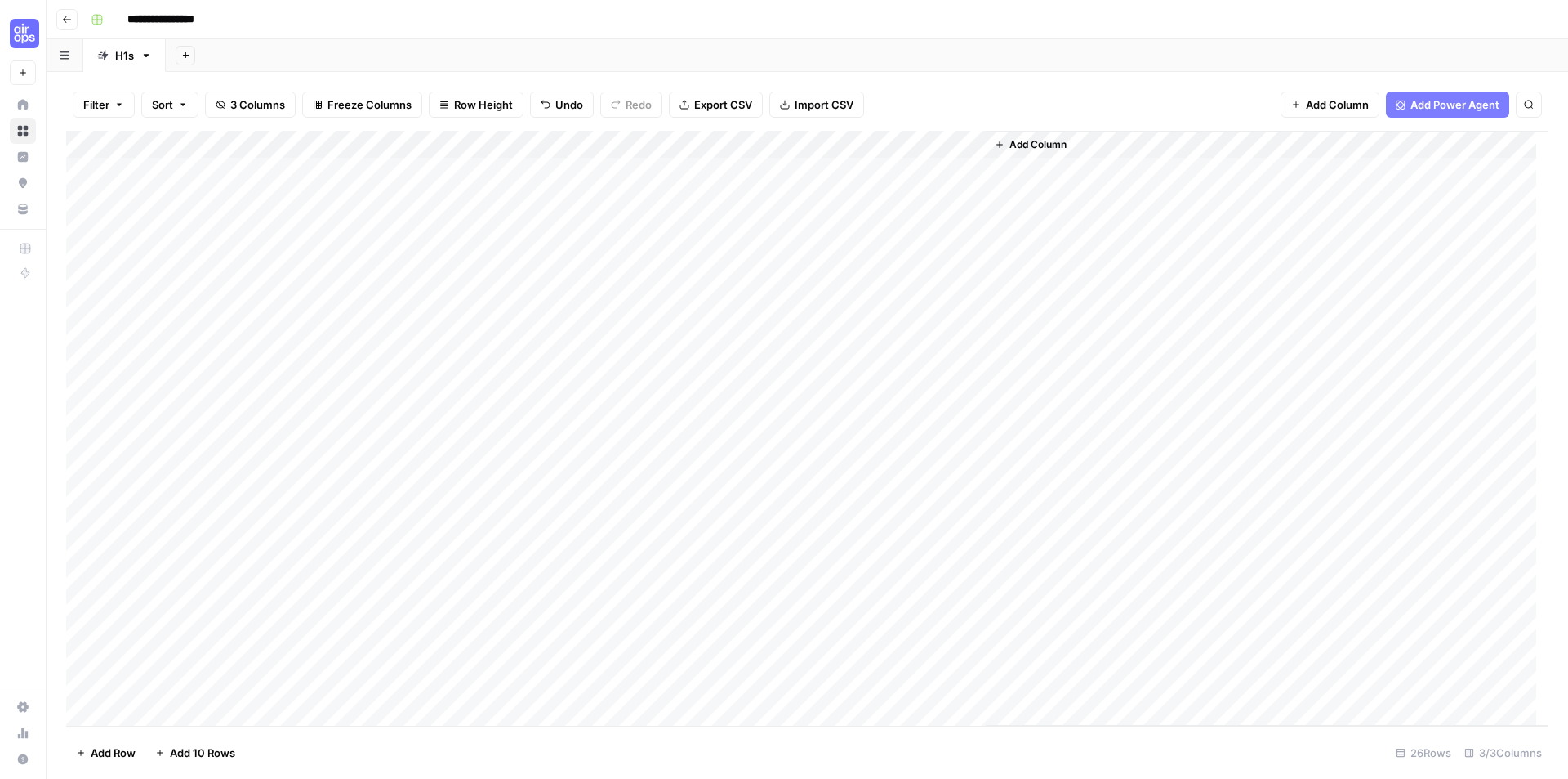
click at [670, 194] on div "Add Column" at bounding box center [807, 428] width 1482 height 595
click at [552, 145] on div "Add Column" at bounding box center [807, 428] width 1482 height 595
click at [571, 181] on span "All Rows" at bounding box center [605, 182] width 103 height 16
click at [888, 493] on div "Add Column" at bounding box center [807, 428] width 1482 height 595
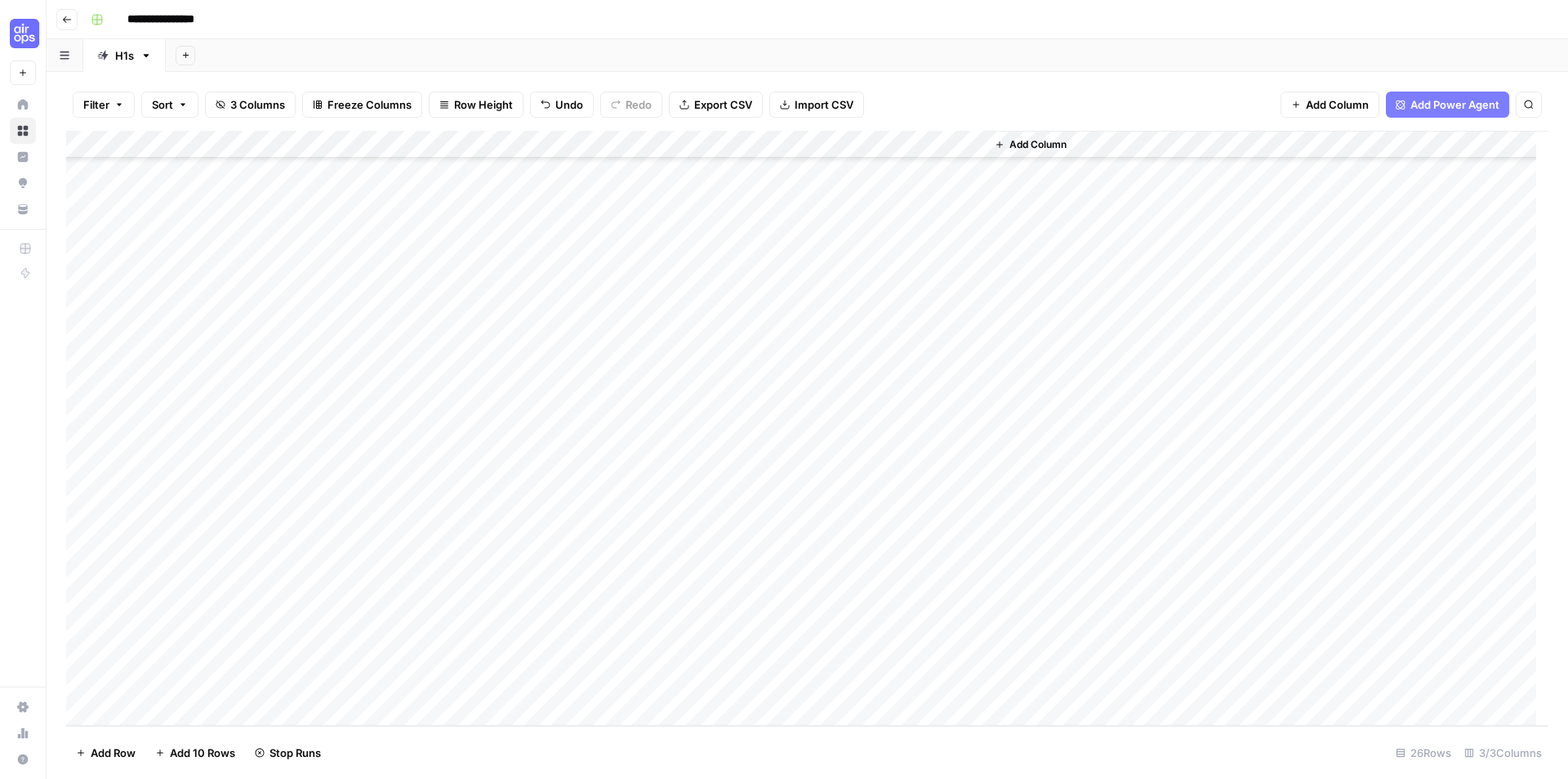
click at [888, 493] on div "Add Column" at bounding box center [807, 428] width 1482 height 595
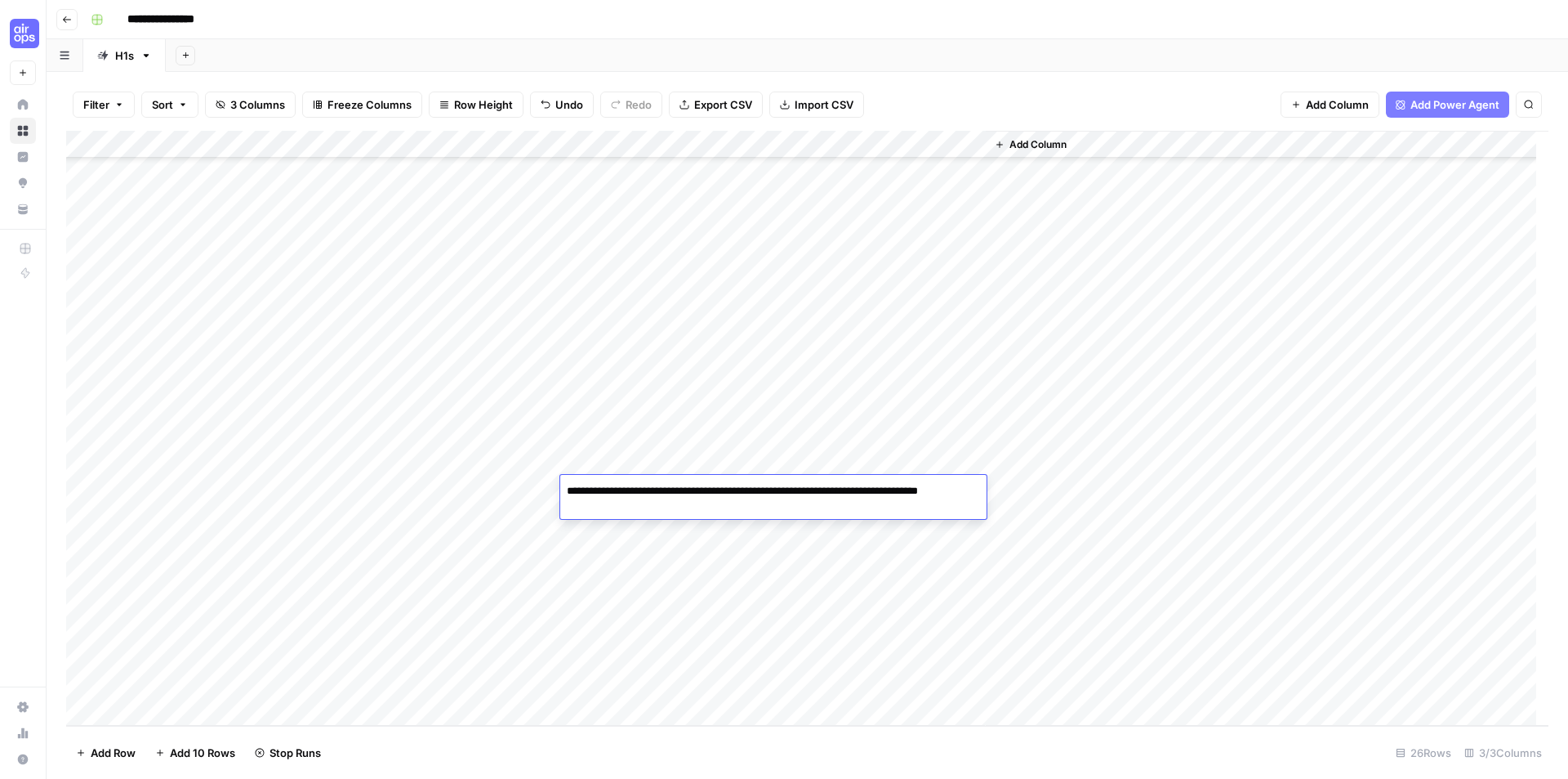
click at [1090, 466] on div "Add Column" at bounding box center [1268, 428] width 563 height 595
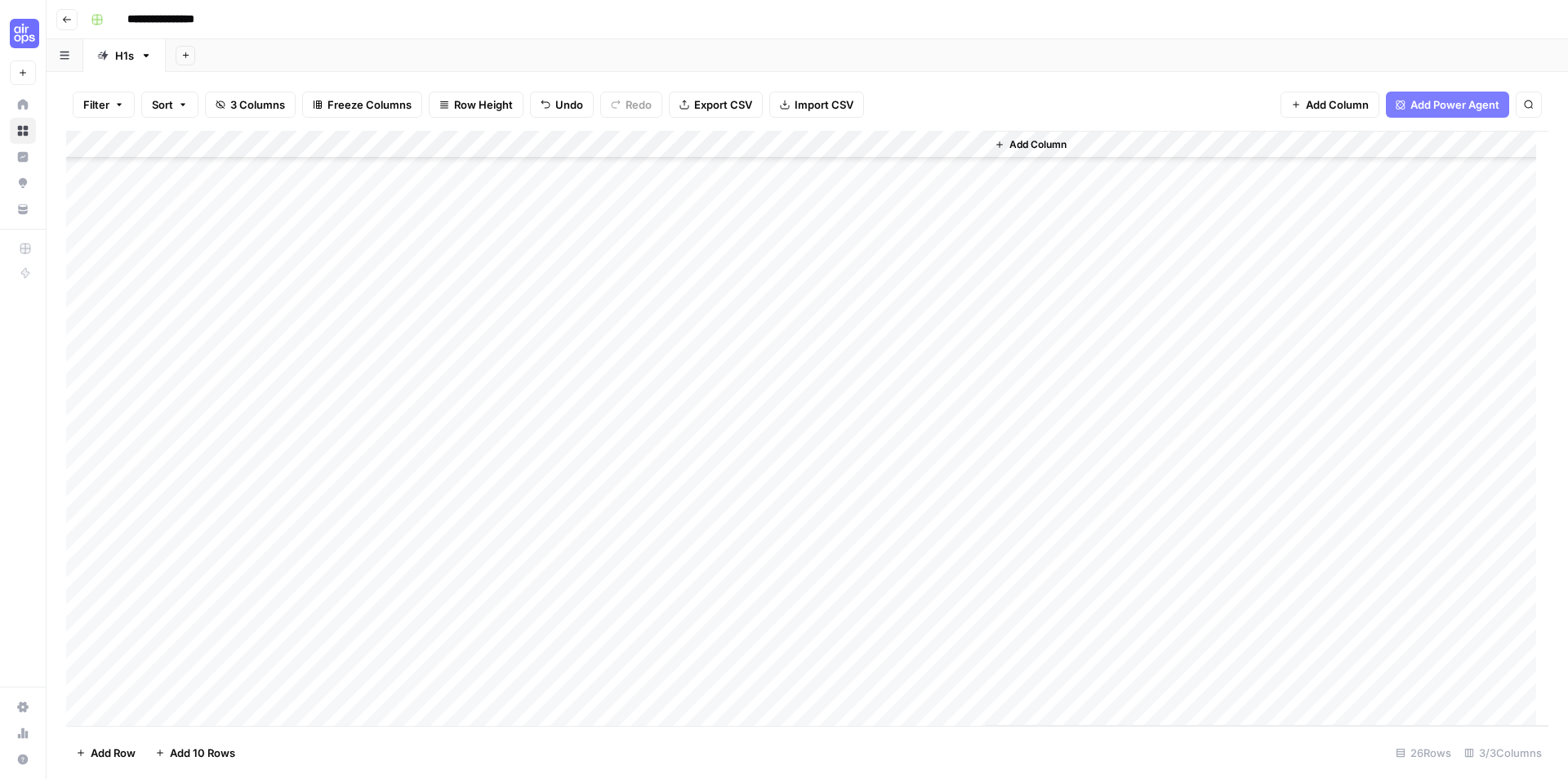
scroll to position [0, 0]
click at [69, 29] on button "Go back" at bounding box center [67, 20] width 22 height 22
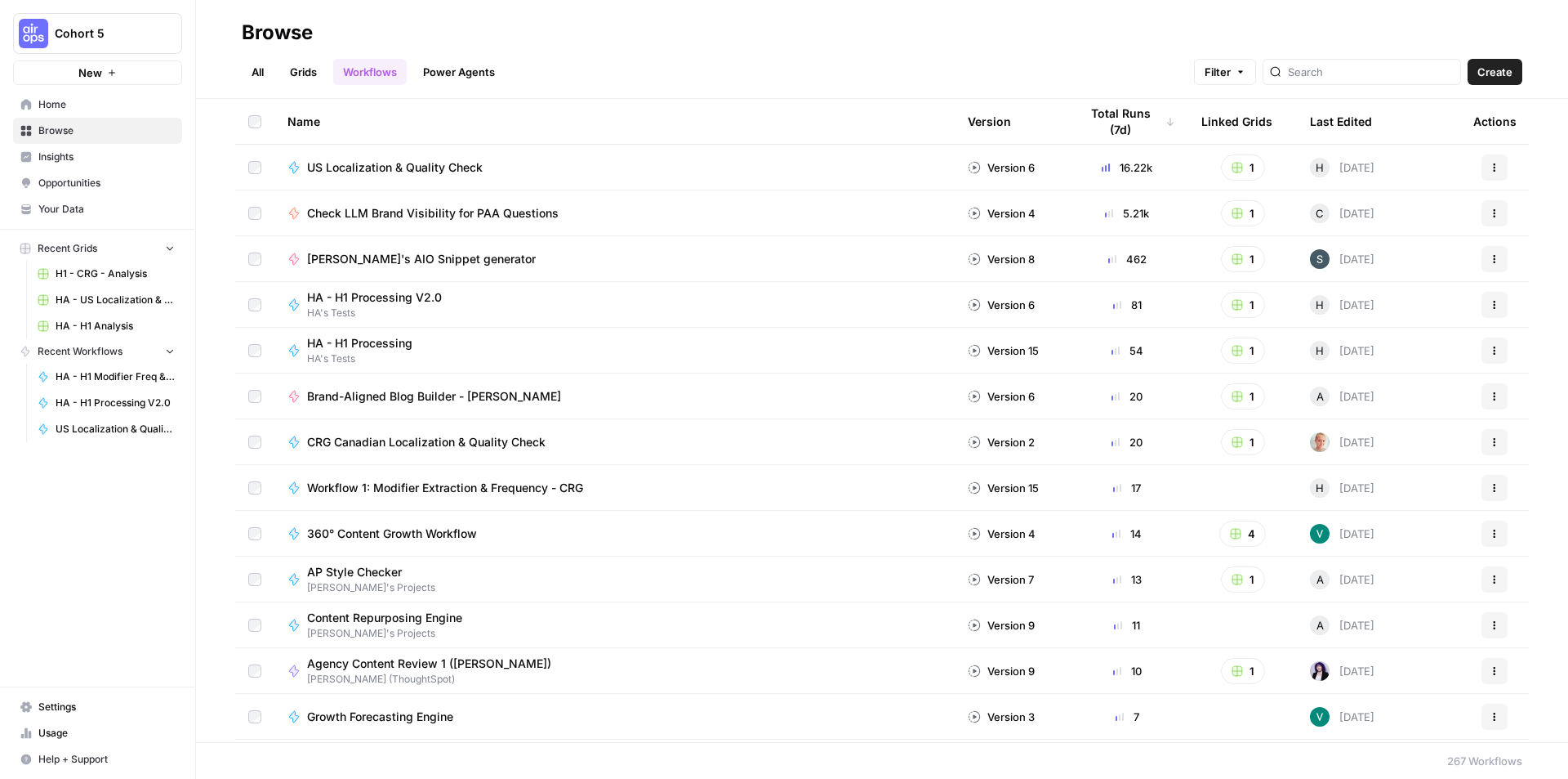
click at [353, 172] on span "US Localization & Quality Check" at bounding box center [394, 168] width 176 height 16
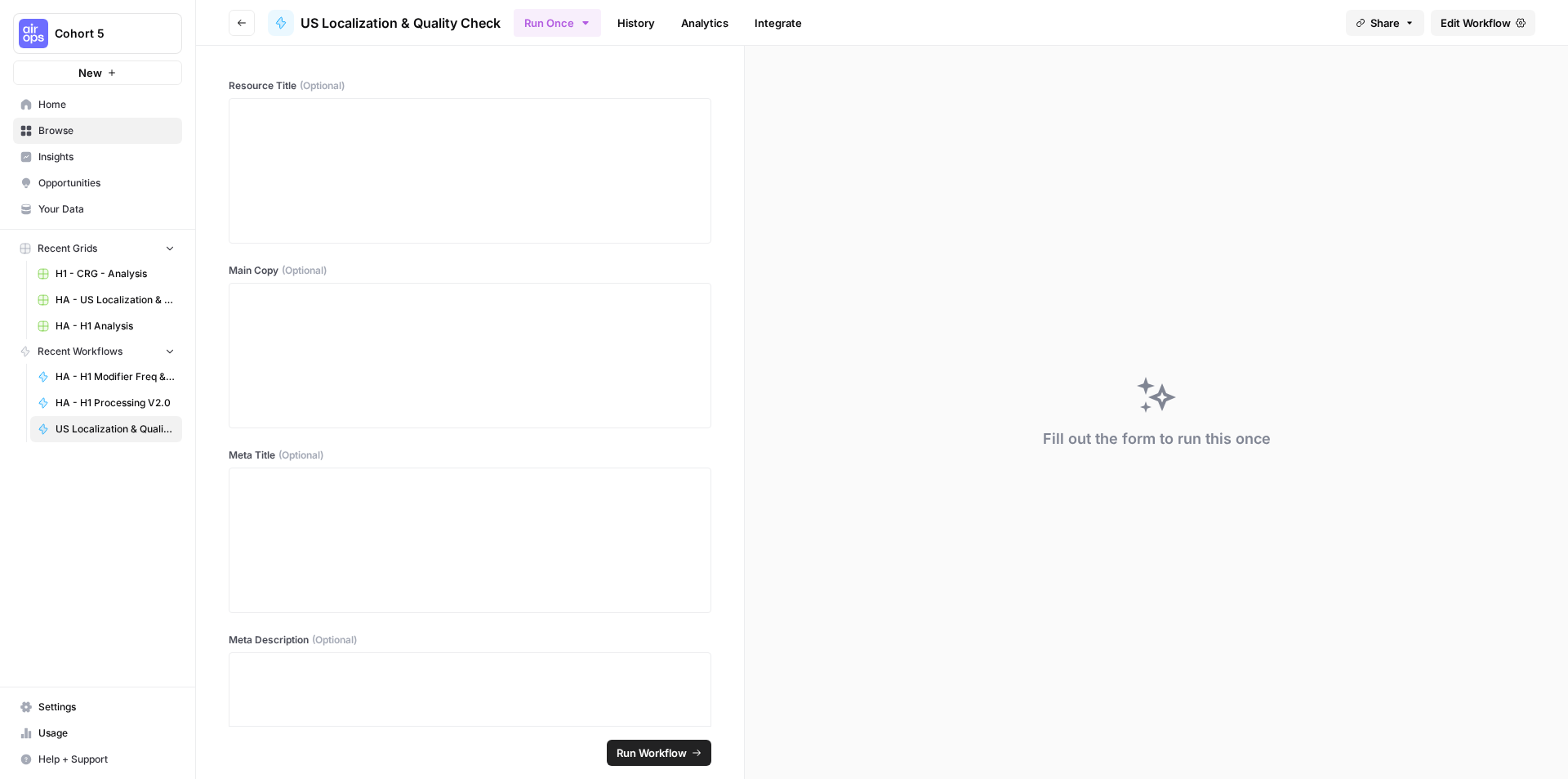
click at [235, 20] on button "Go back" at bounding box center [241, 23] width 26 height 26
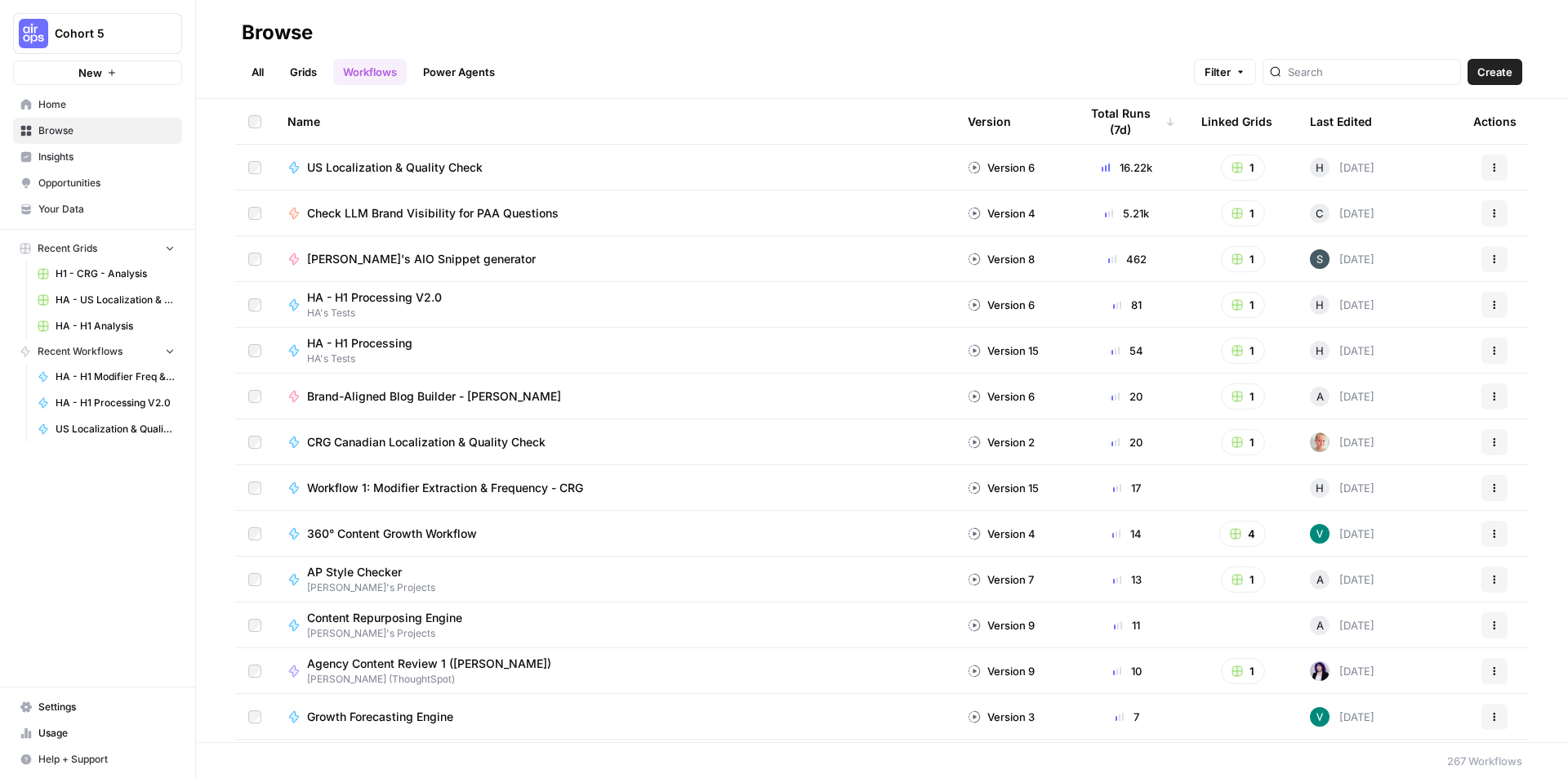
click at [94, 295] on span "HA - US Localization & Quality Check" at bounding box center [115, 300] width 119 height 14
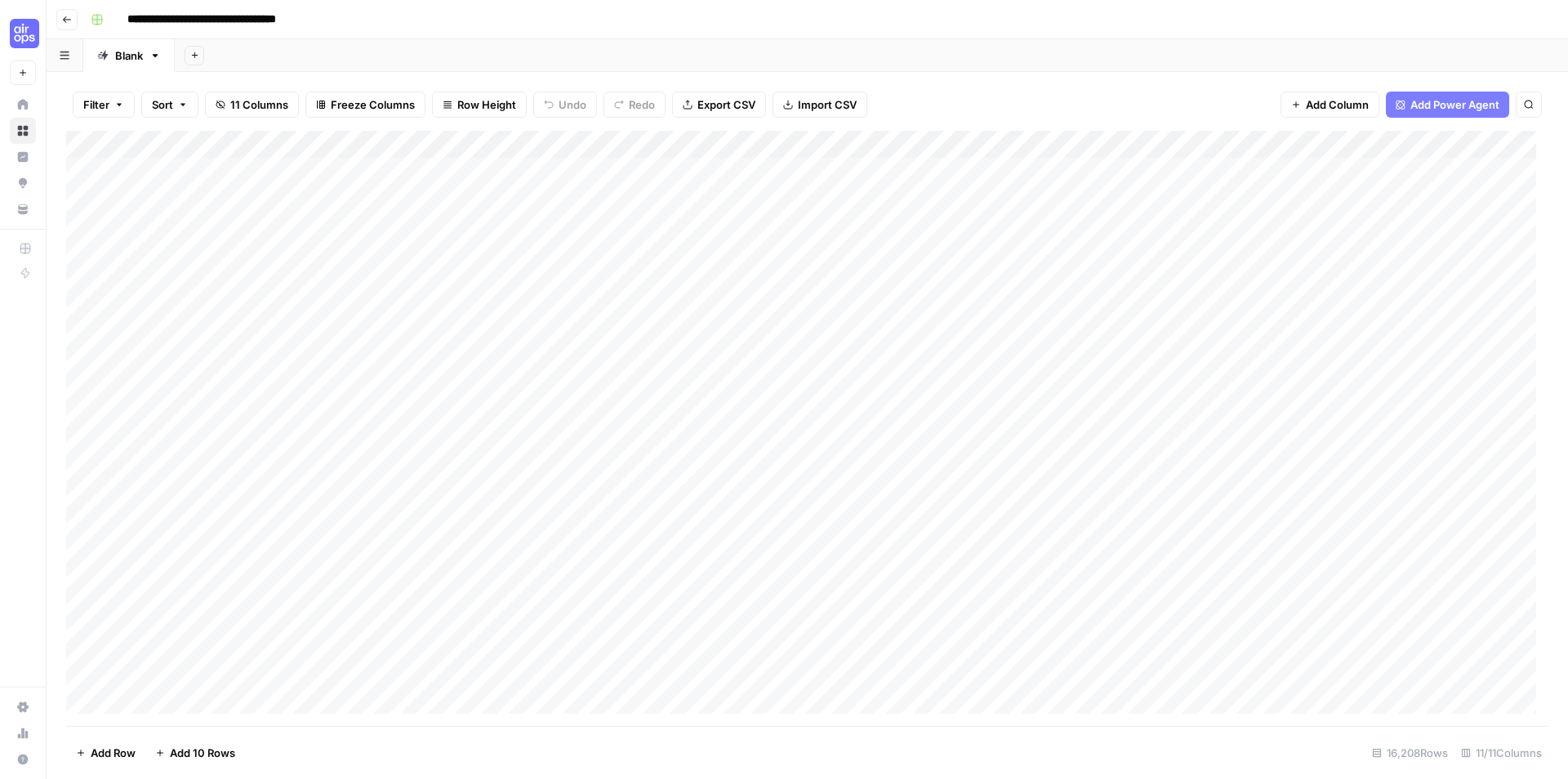
click at [161, 54] on icon "button" at bounding box center [155, 55] width 12 height 12
click at [457, 298] on div "Add Column" at bounding box center [807, 428] width 1482 height 595
drag, startPoint x: 329, startPoint y: 171, endPoint x: 1003, endPoint y: 171, distance: 674.0
click at [1003, 171] on div "Add Column" at bounding box center [807, 428] width 1482 height 595
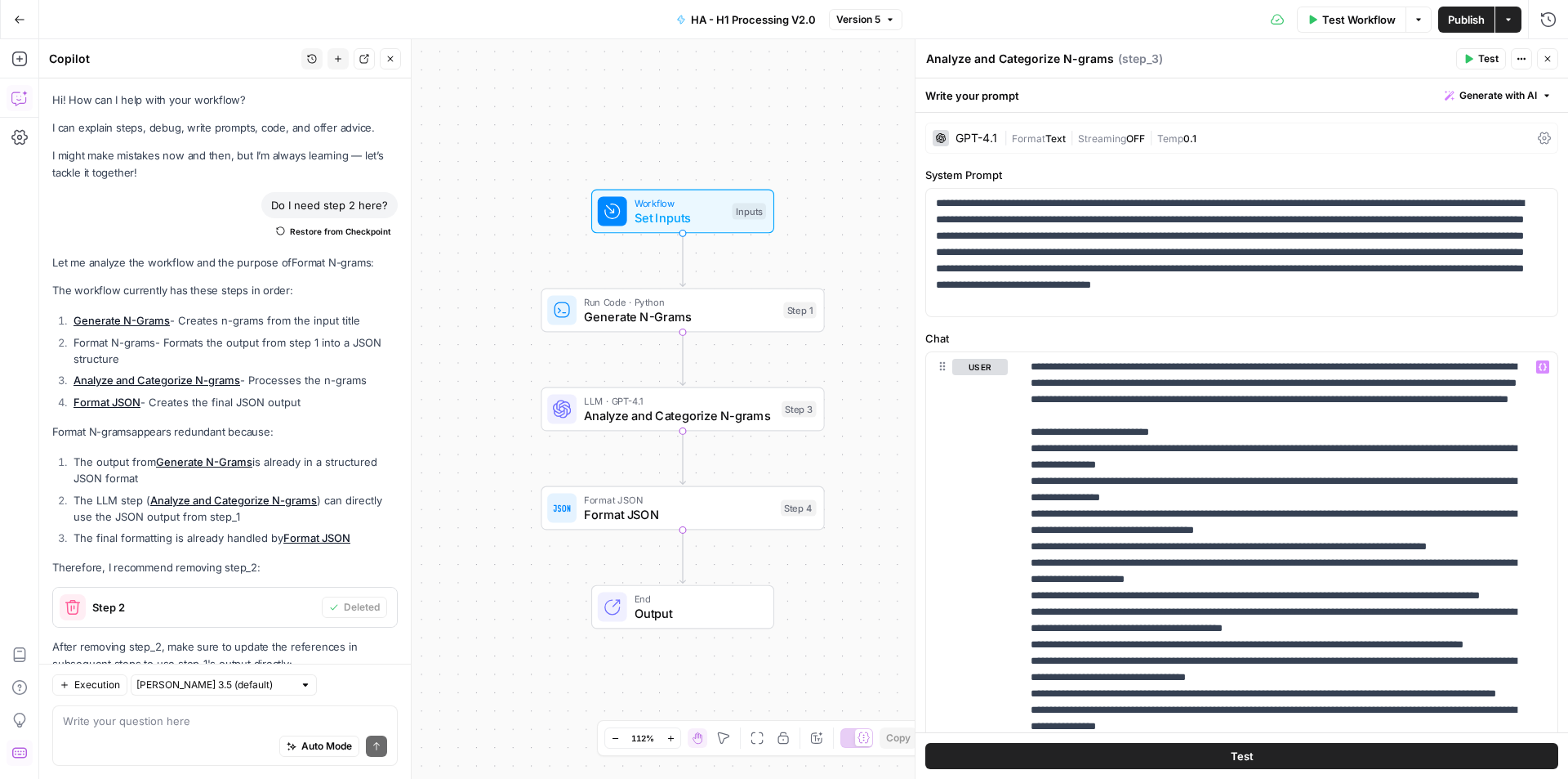
scroll to position [159, 0]
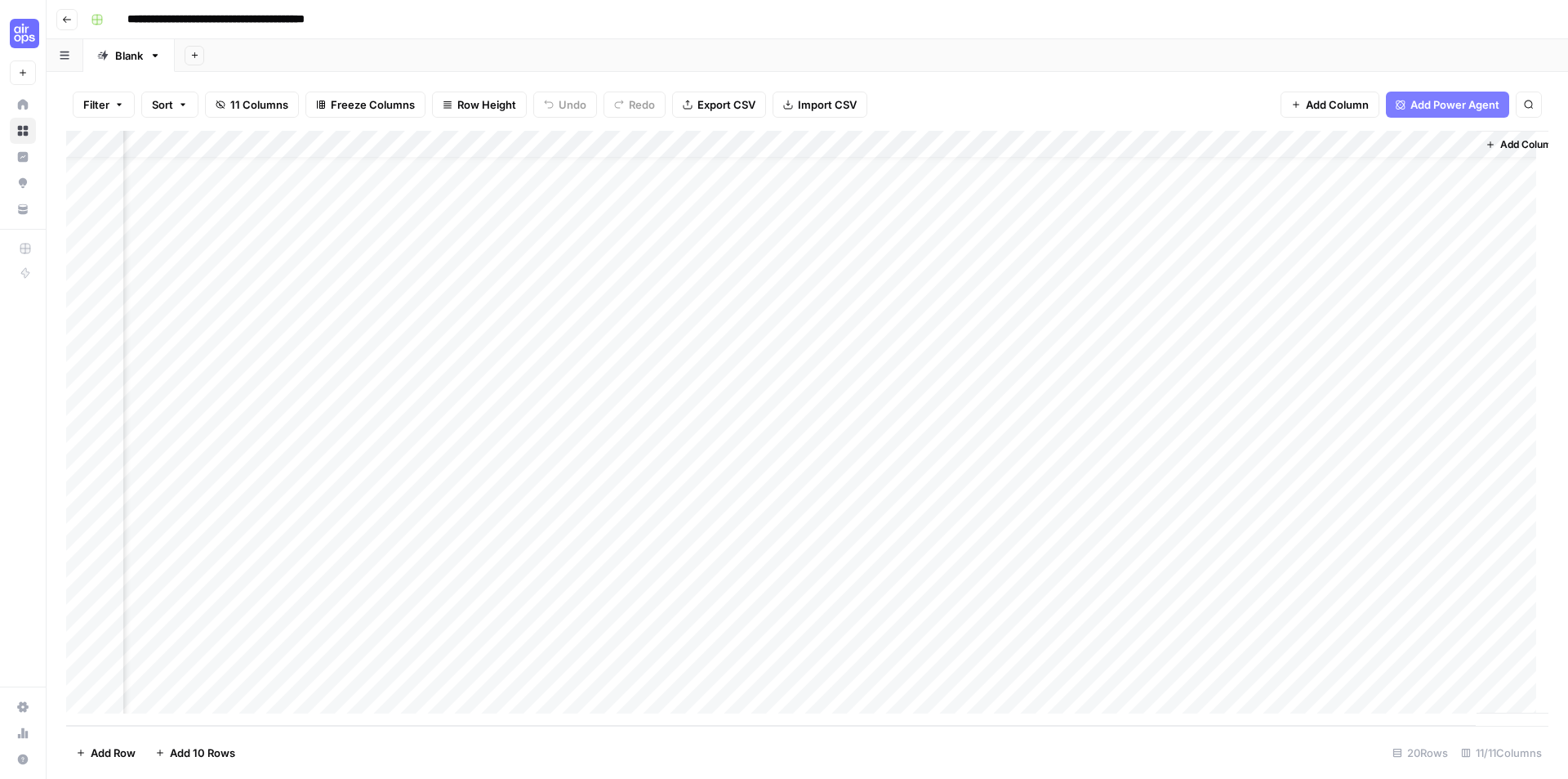
scroll to position [27, 757]
click at [1213, 584] on div "Add Column" at bounding box center [807, 428] width 1482 height 595
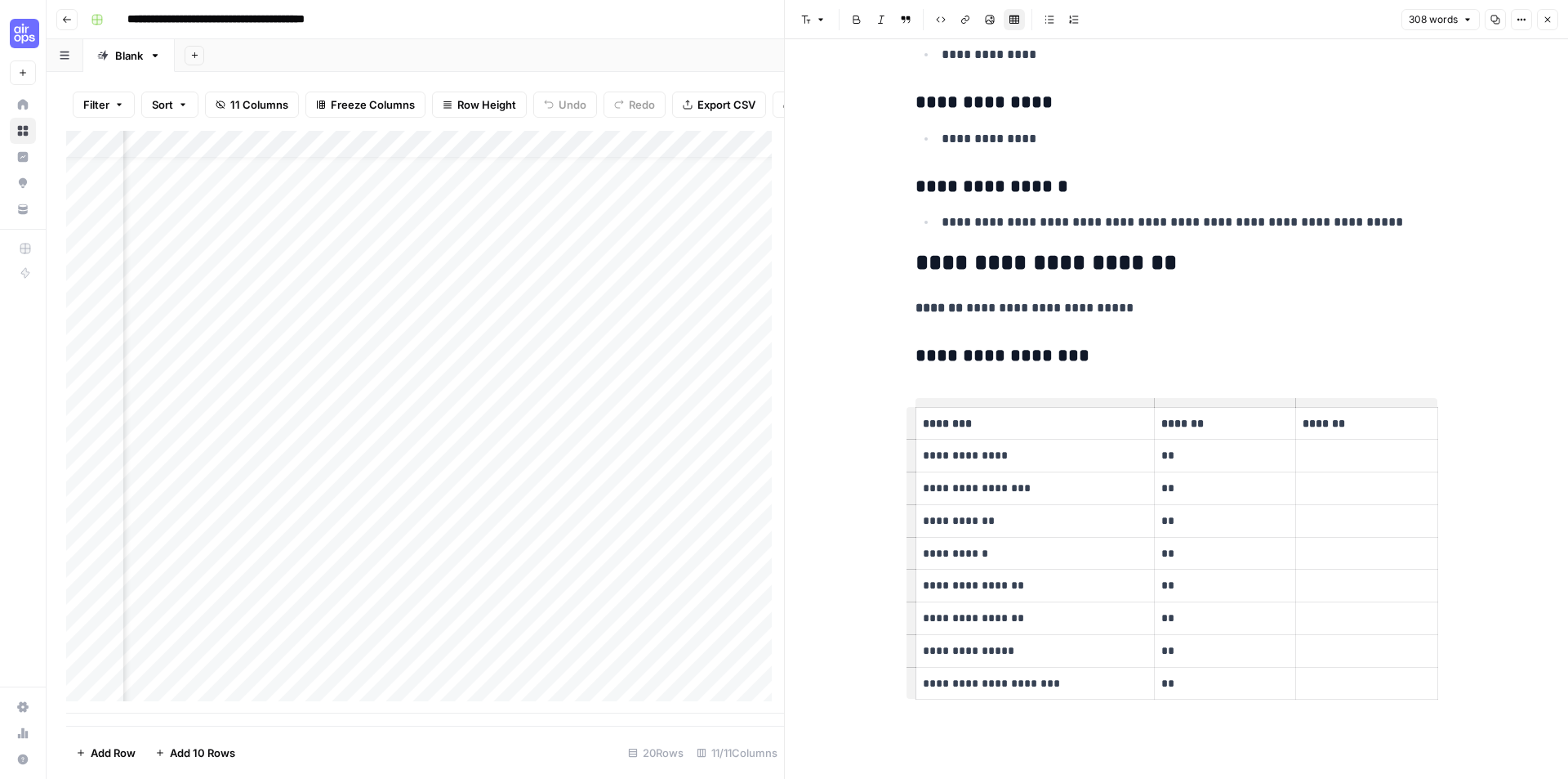
scroll to position [1616, 0]
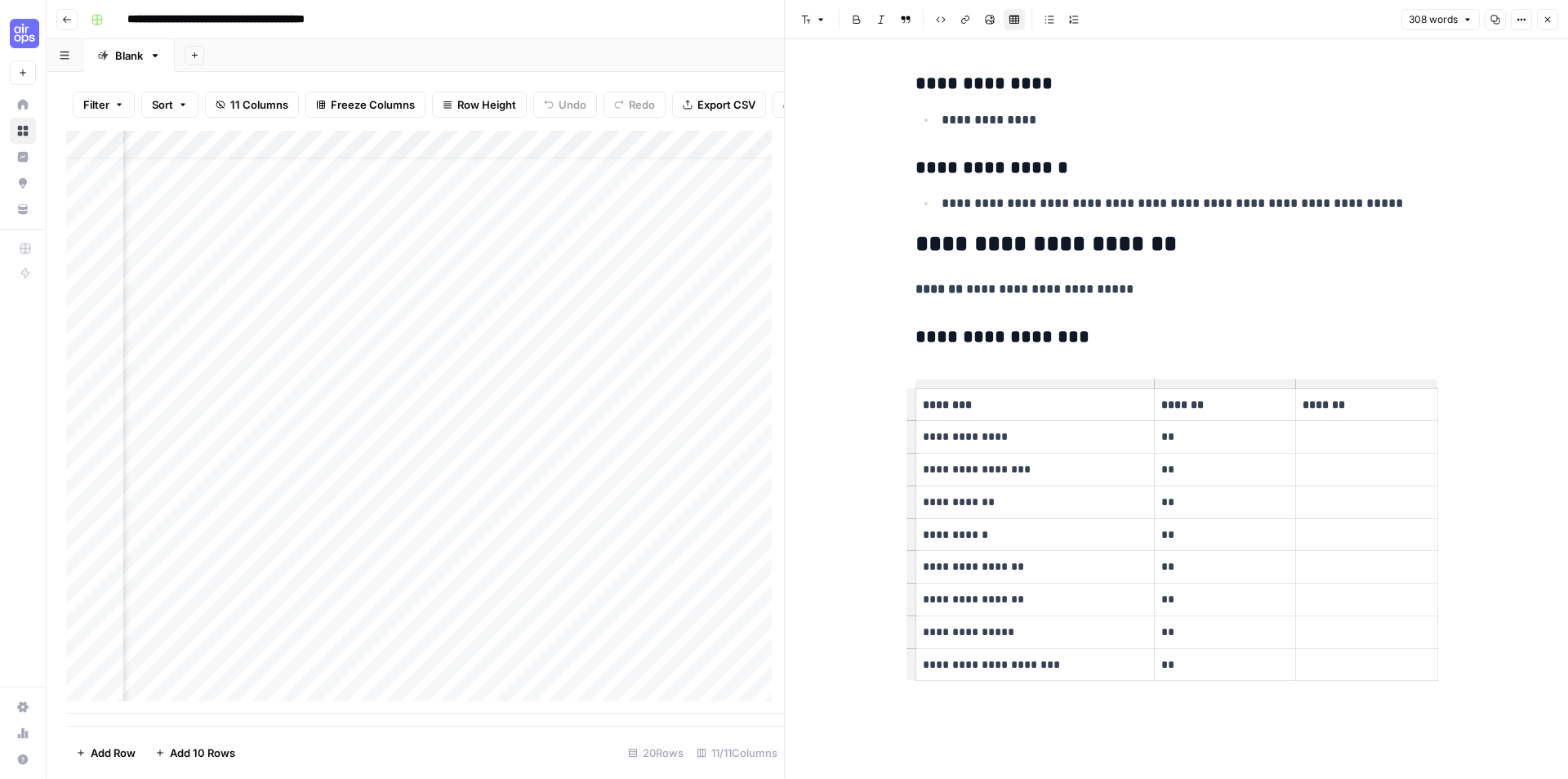
click at [1552, 18] on icon "button" at bounding box center [1547, 19] width 10 height 10
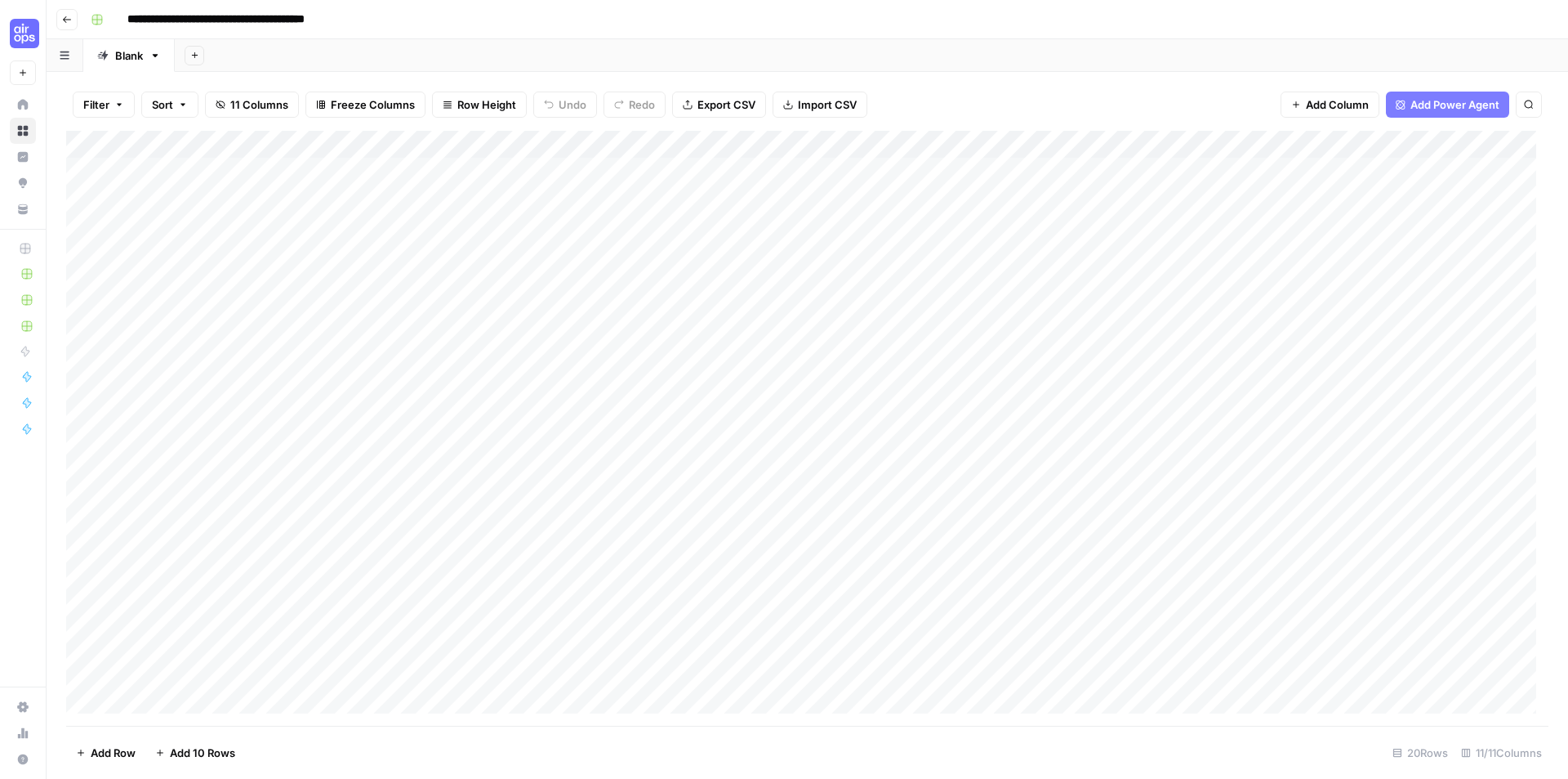
click at [185, 712] on div "Add Column" at bounding box center [807, 428] width 1482 height 595
click at [63, 15] on icon "button" at bounding box center [67, 19] width 10 height 10
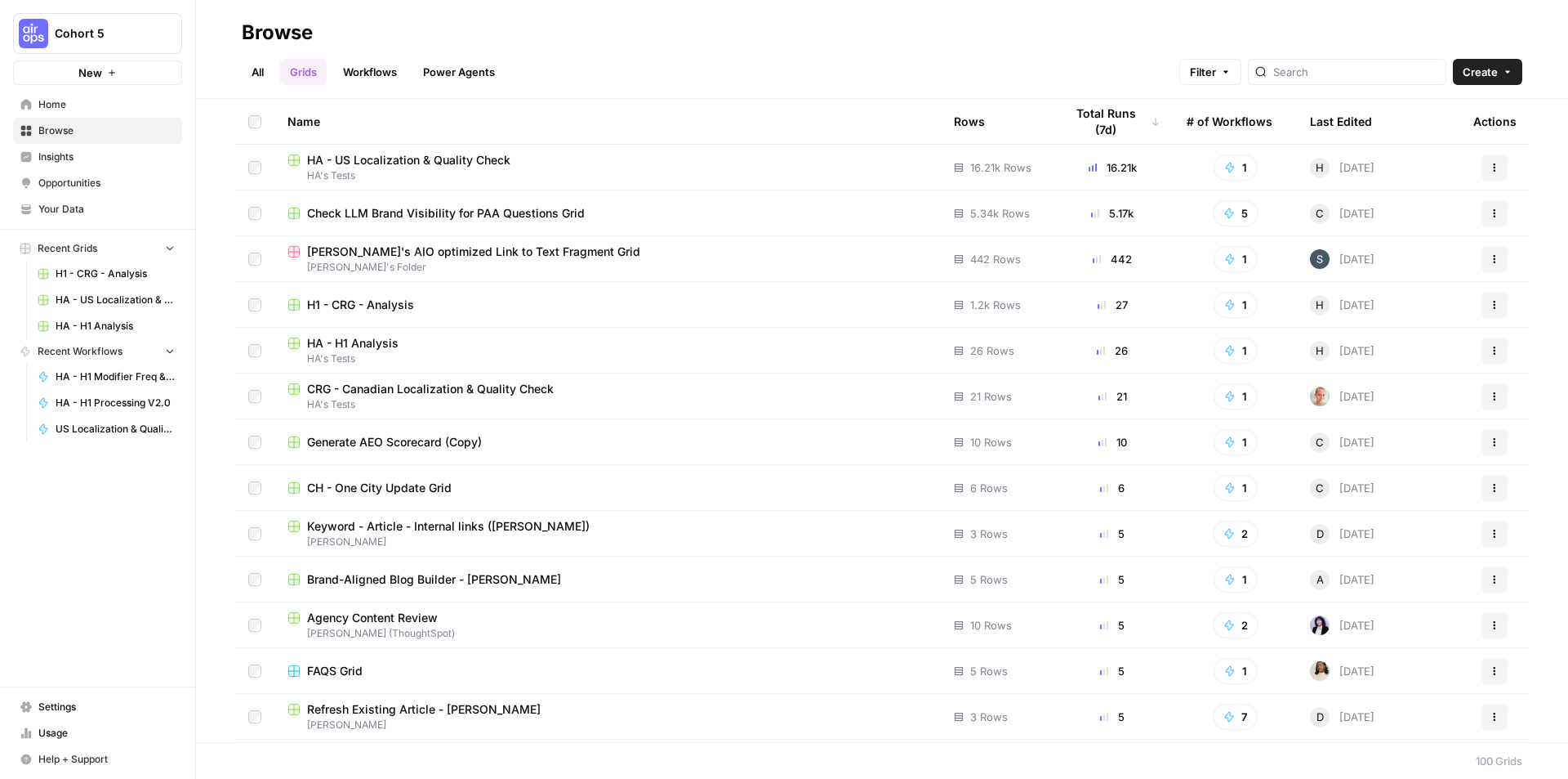
click at [263, 74] on link "All" at bounding box center [257, 71] width 32 height 26
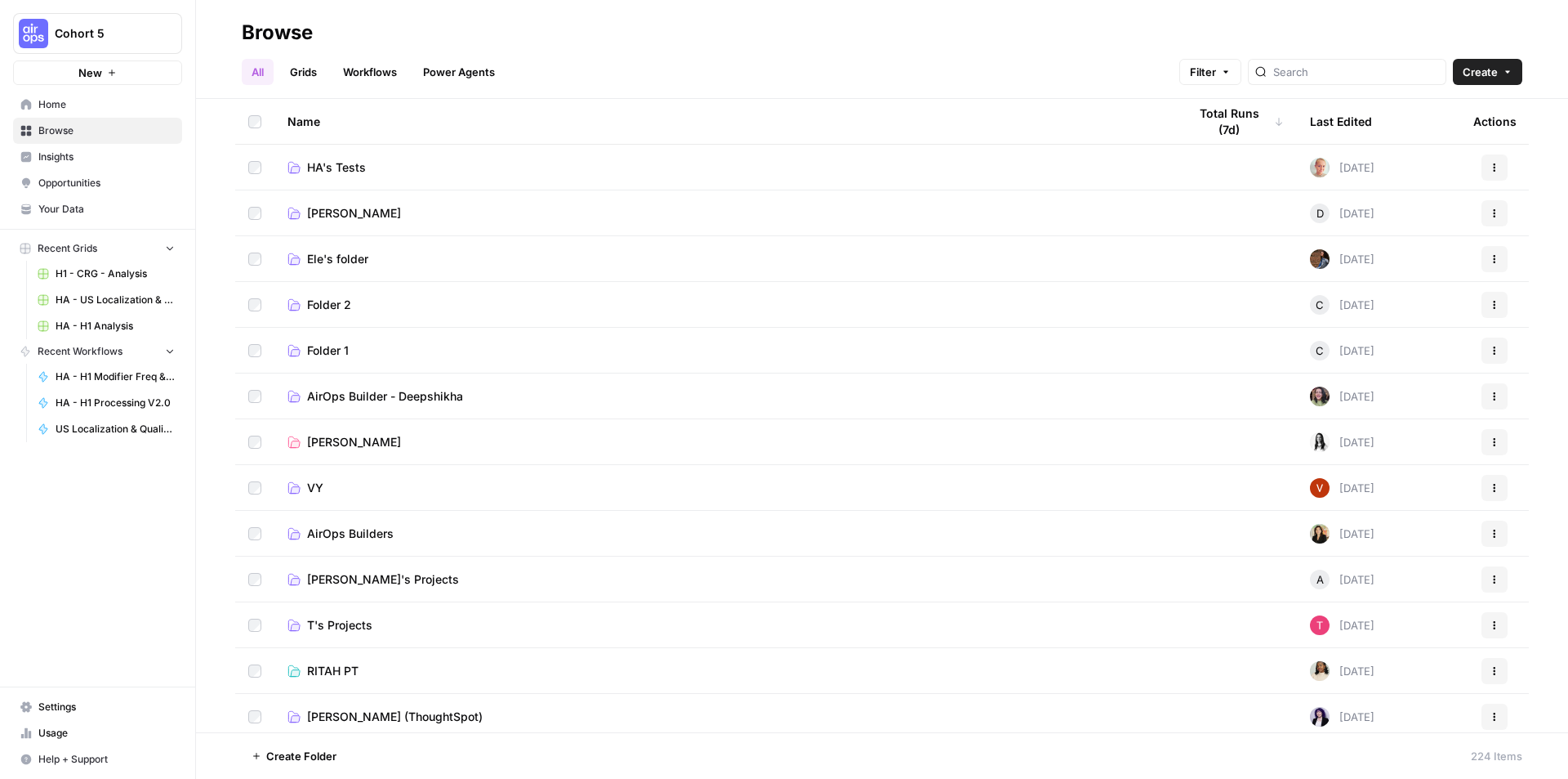
click at [377, 163] on link "HA's Tests" at bounding box center [724, 168] width 874 height 16
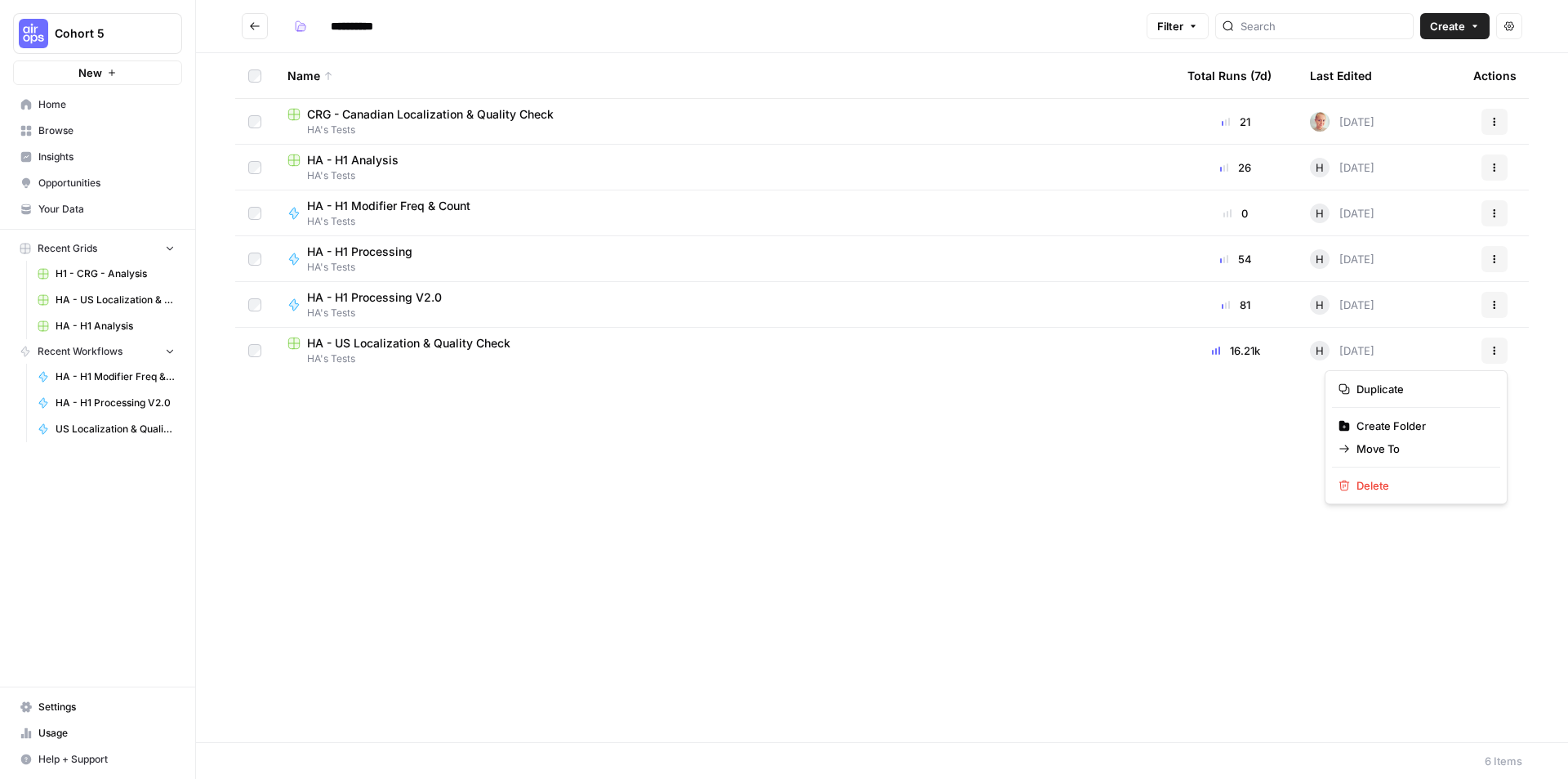
click at [1492, 354] on icon "button" at bounding box center [1494, 350] width 10 height 10
click at [1391, 391] on span "Duplicate" at bounding box center [1422, 389] width 131 height 16
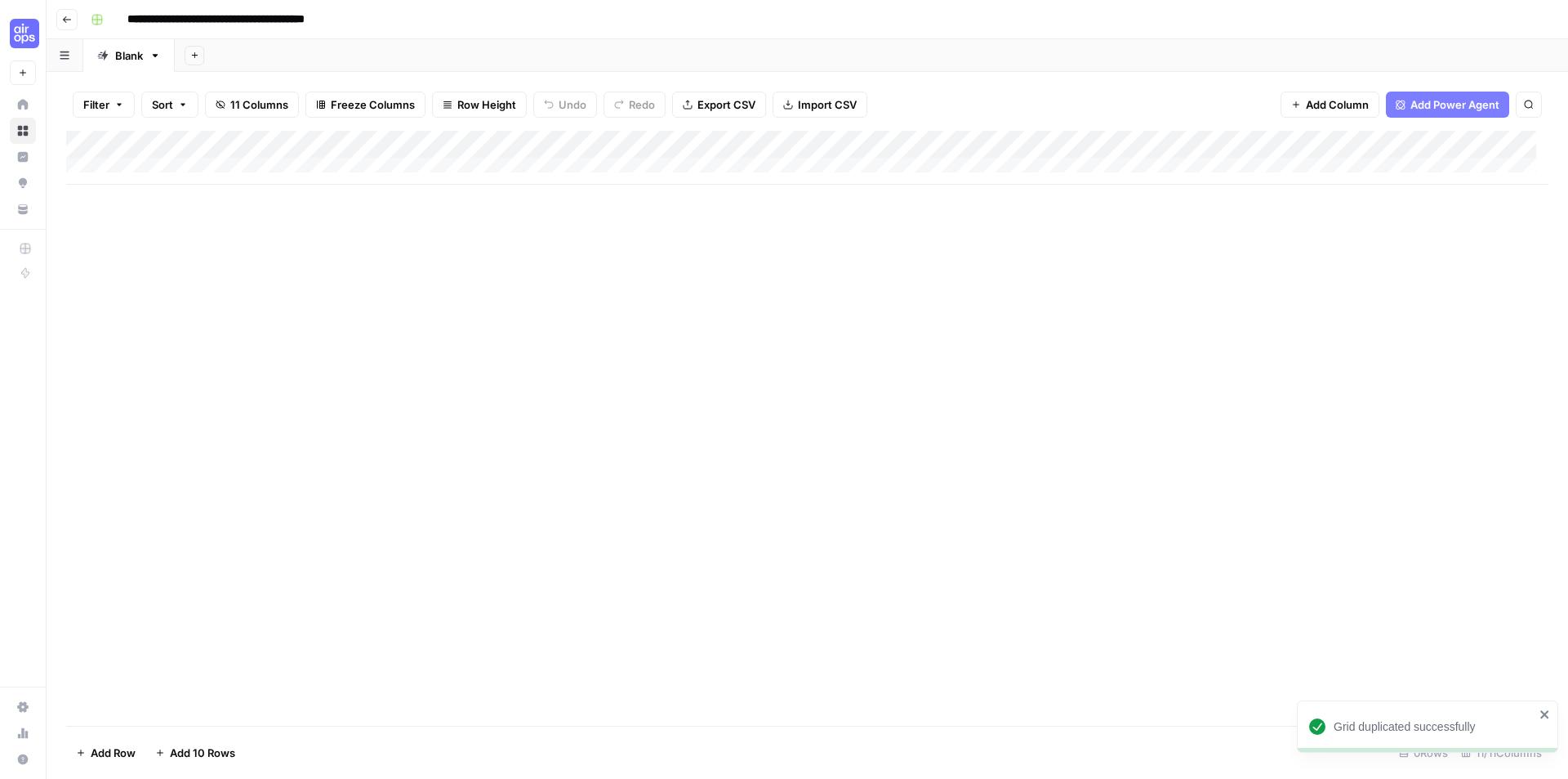
click at [160, 19] on input "**********" at bounding box center [250, 19] width 260 height 26
click at [162, 20] on input "**********" at bounding box center [250, 19] width 260 height 26
type input "**********"
click at [1373, 141] on div "Add Column" at bounding box center [807, 158] width 1482 height 54
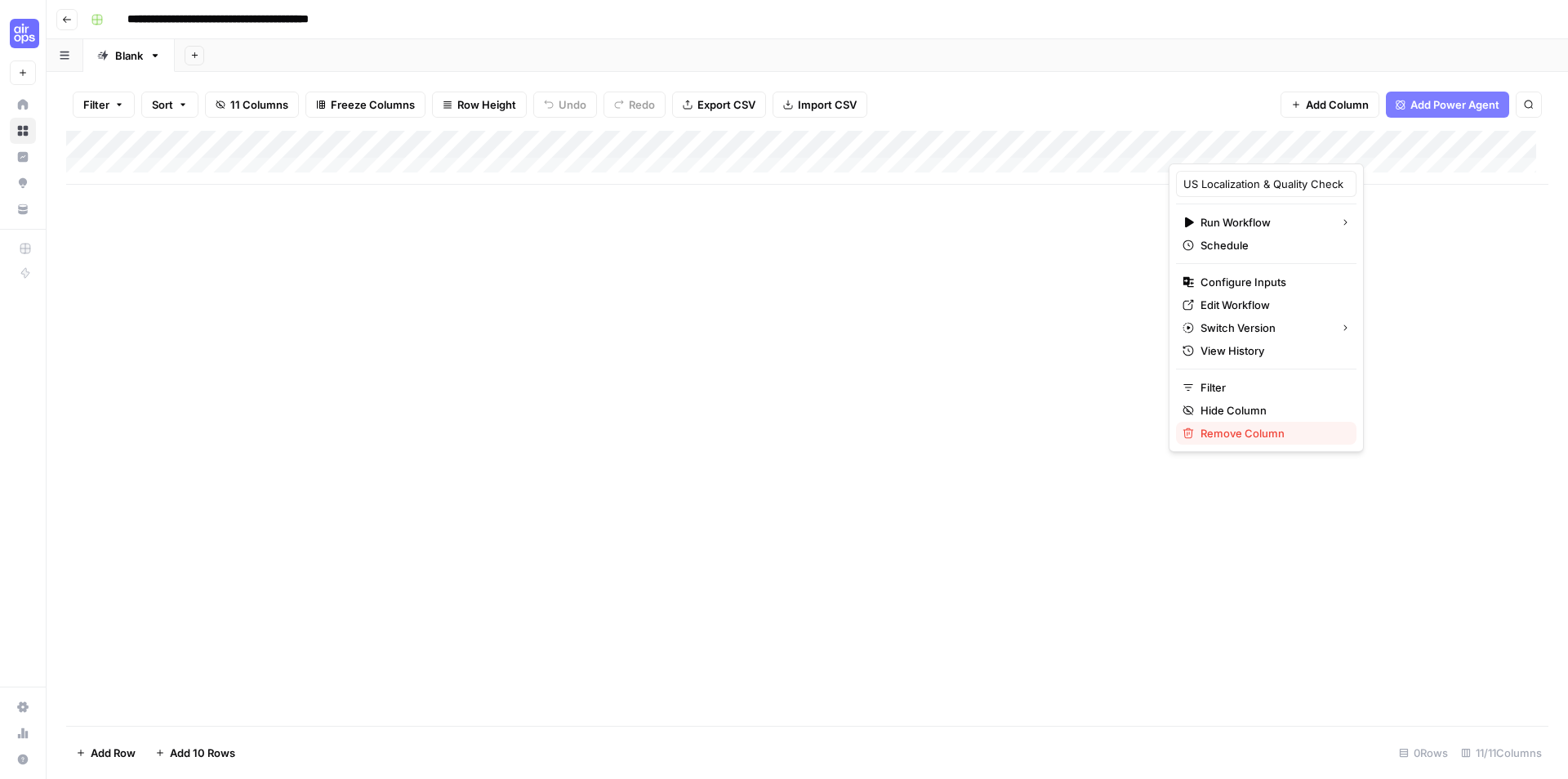
click at [1253, 431] on span "Remove Column" at bounding box center [1272, 433] width 143 height 16
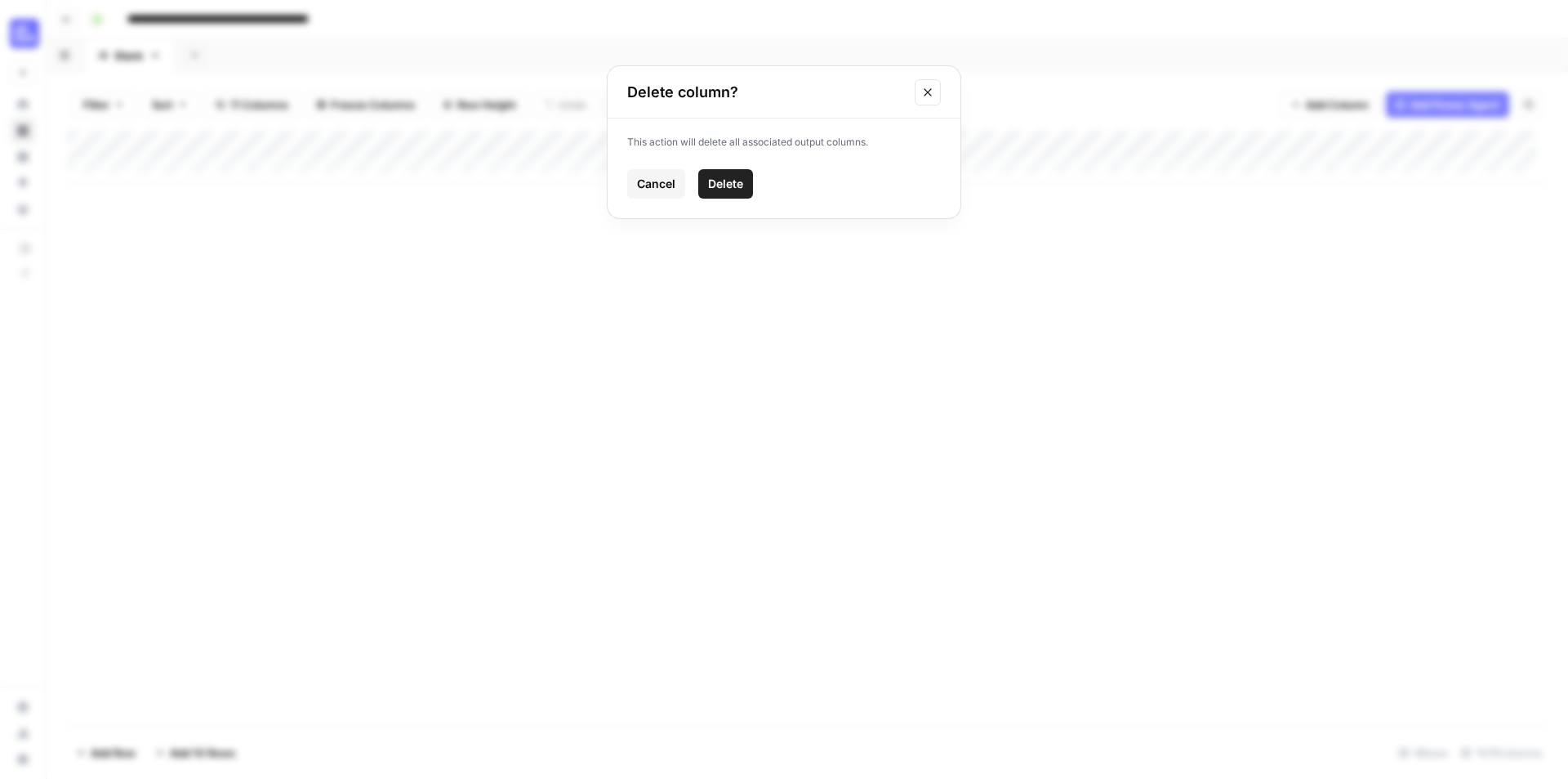
click at [921, 90] on icon "Close modal" at bounding box center [927, 92] width 13 height 13
click at [633, 144] on div "Add Column" at bounding box center [807, 158] width 1482 height 54
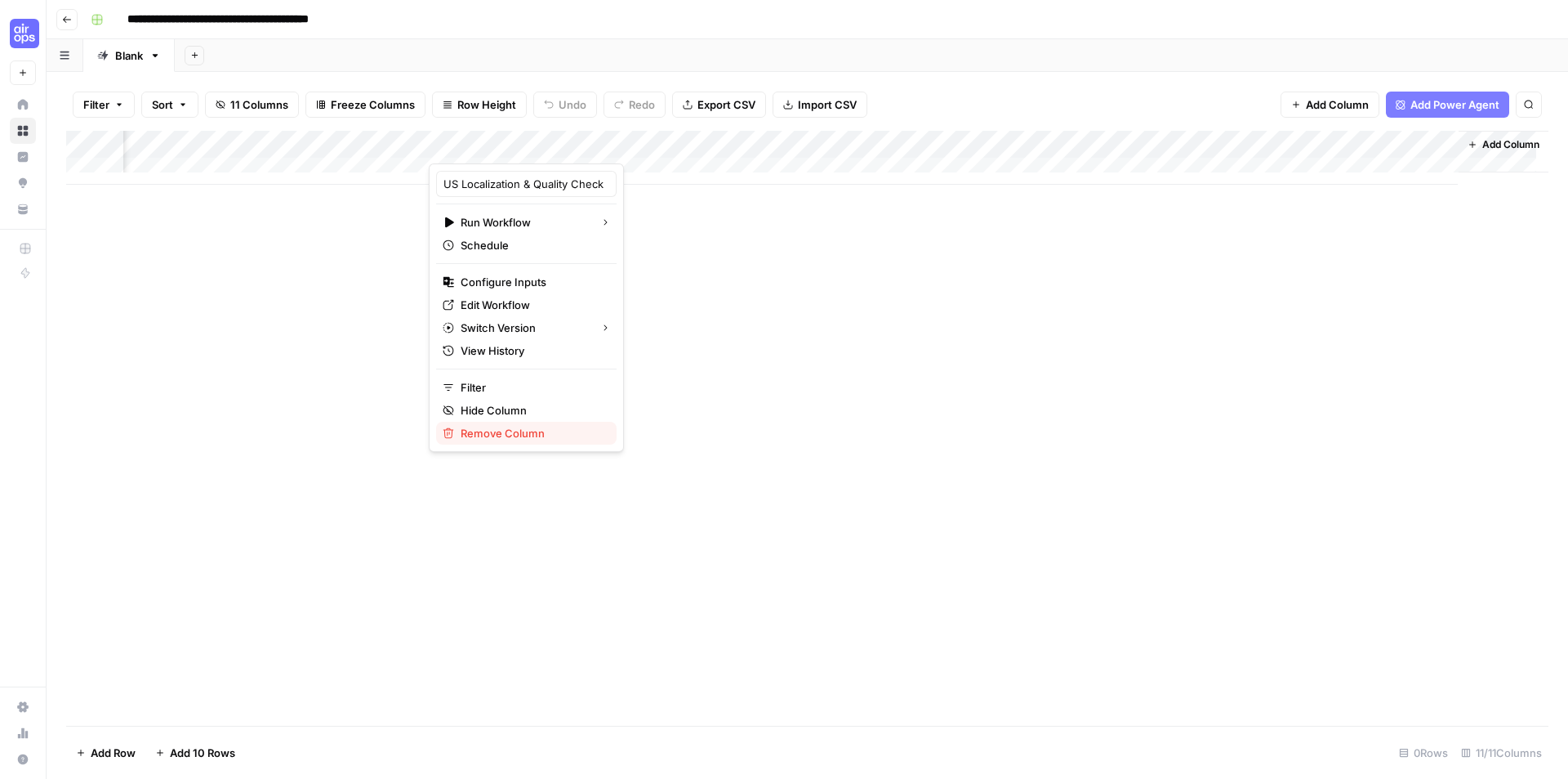
click at [527, 437] on span "Remove Column" at bounding box center [532, 433] width 143 height 16
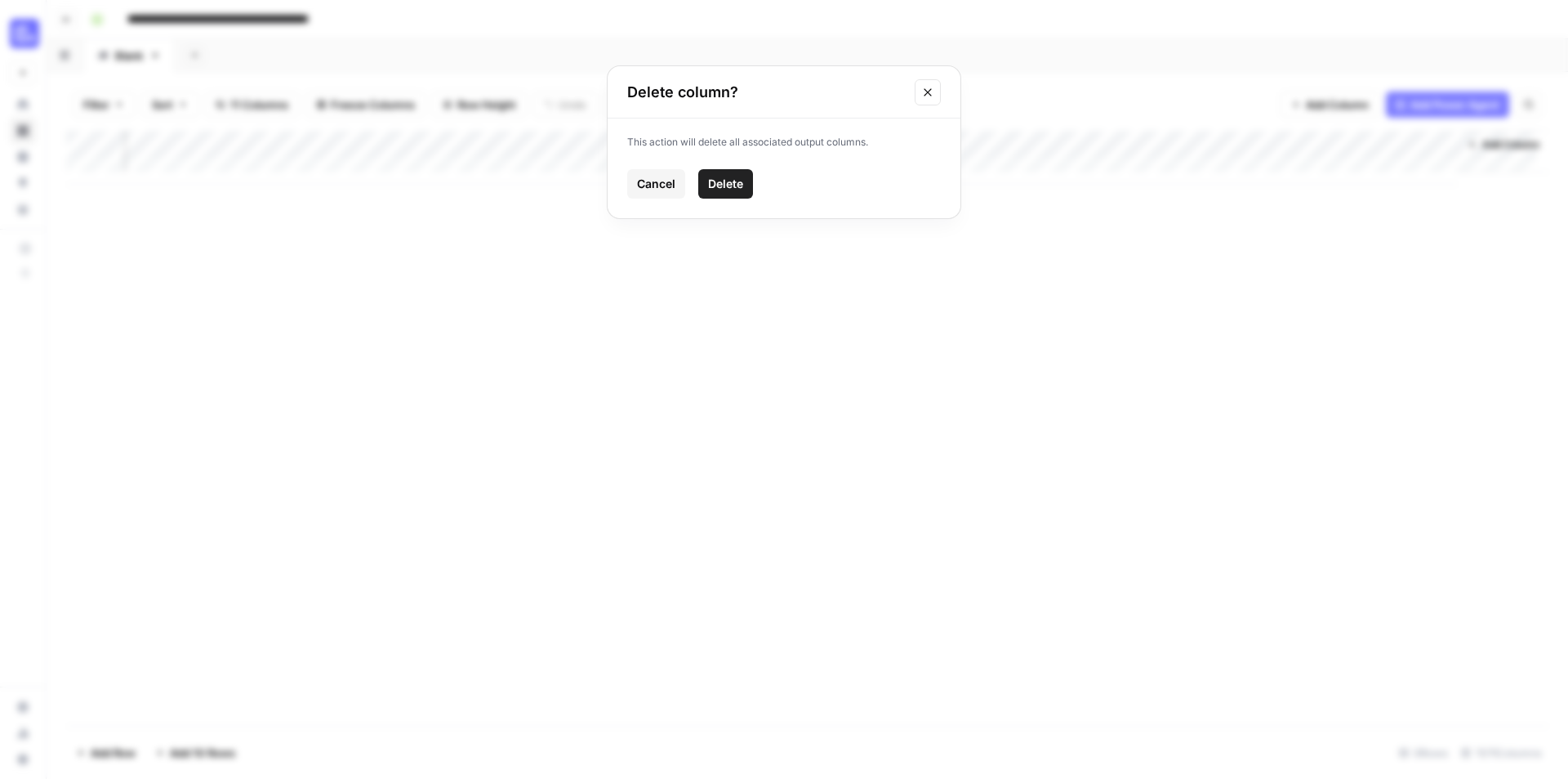
click at [724, 186] on span "Delete" at bounding box center [725, 184] width 35 height 16
click at [1246, 143] on span "Add Column" at bounding box center [1221, 144] width 57 height 14
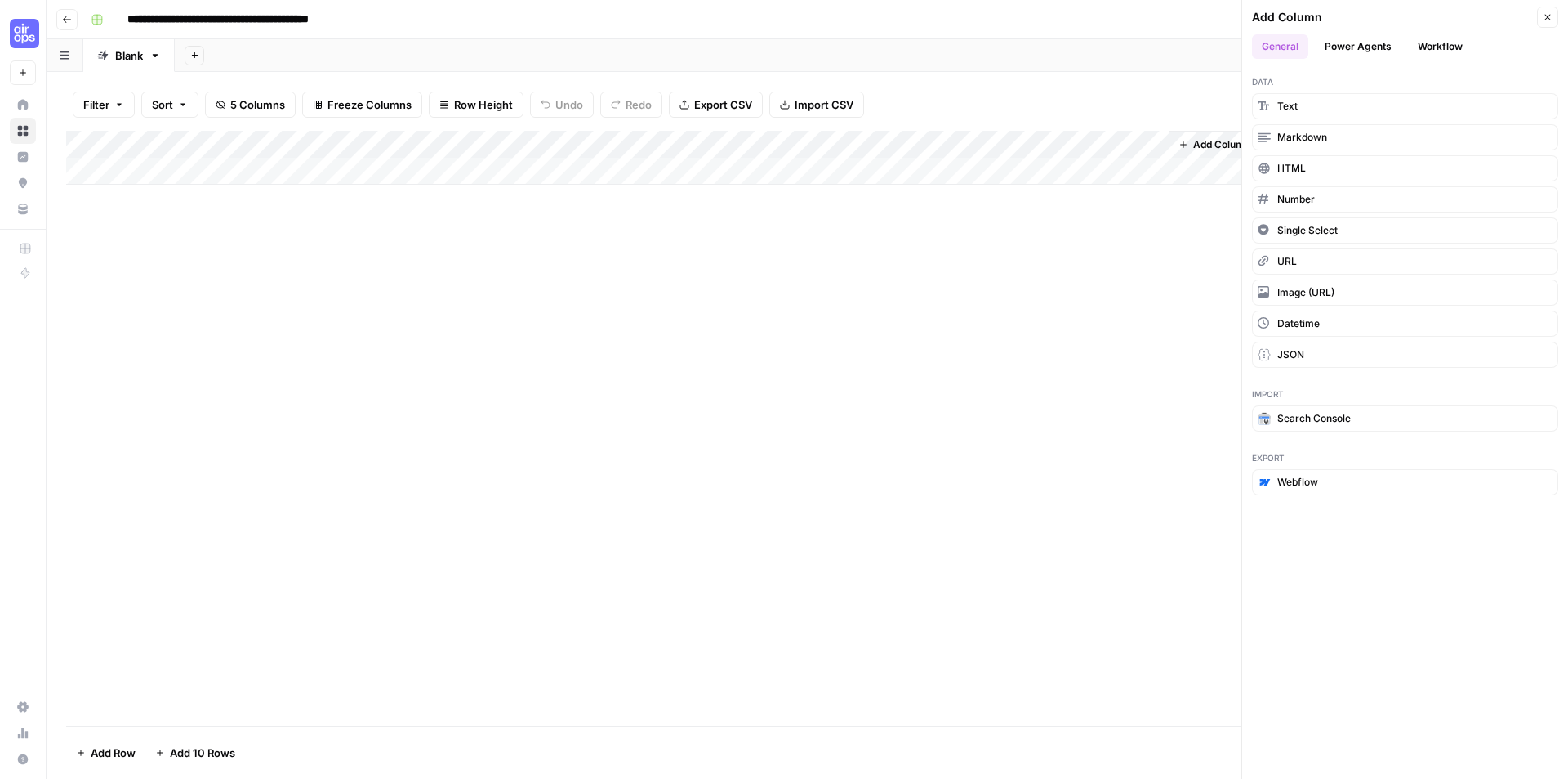
click at [1437, 48] on button "Workflow" at bounding box center [1441, 46] width 65 height 24
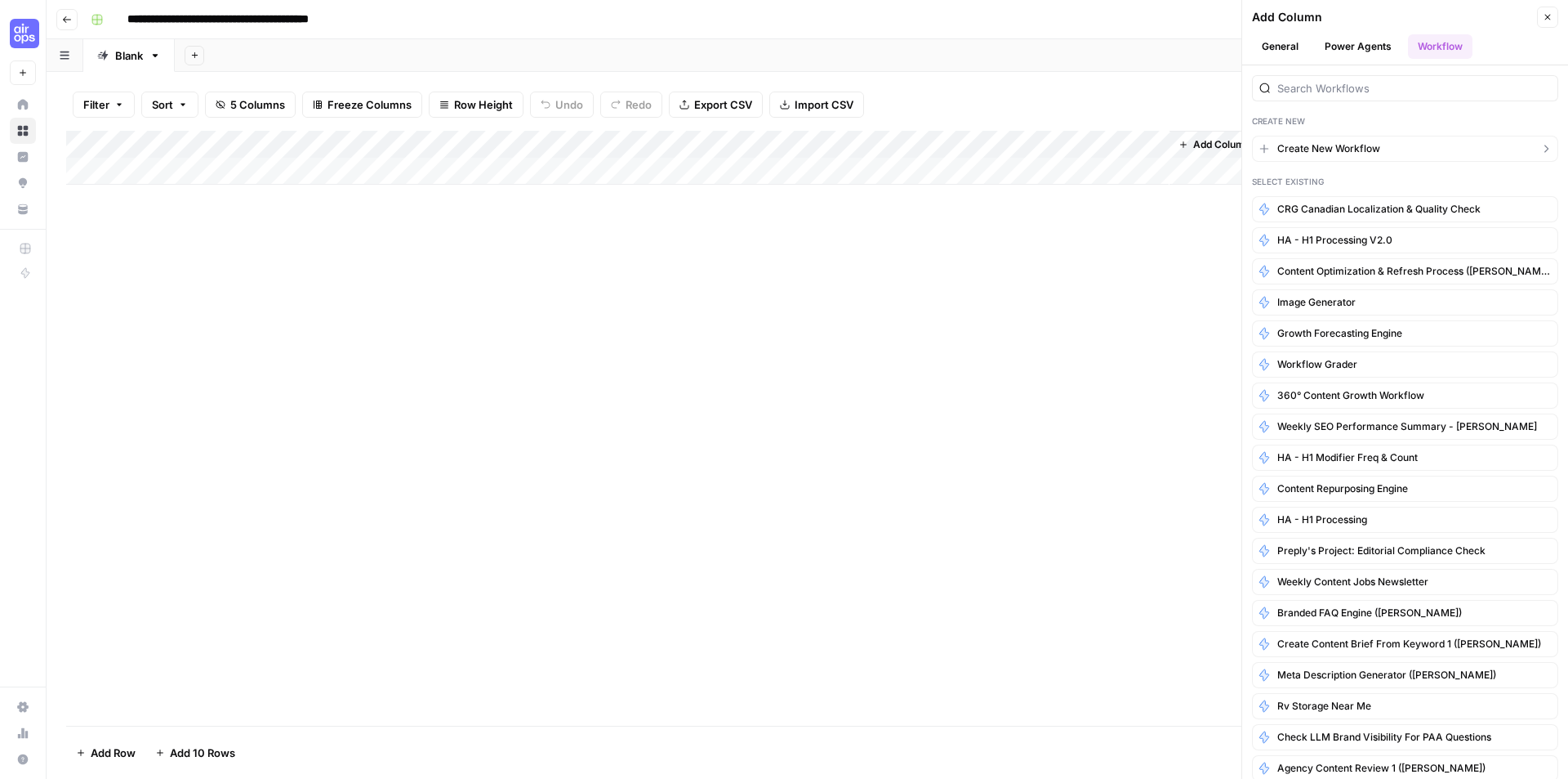
click at [1357, 144] on span "Create New Workflow" at bounding box center [1329, 149] width 103 height 14
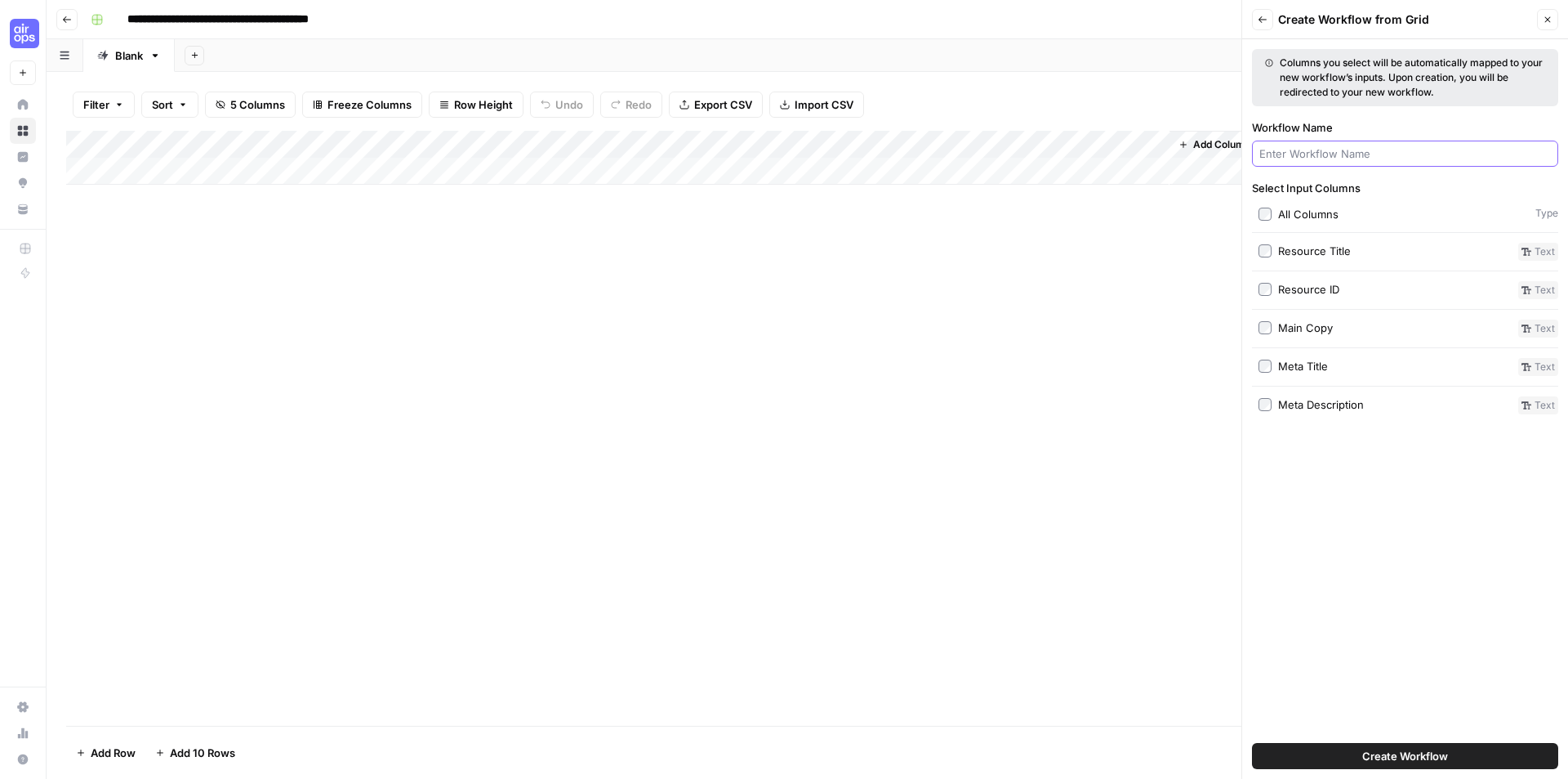
click at [1353, 146] on input "Workflow Name" at bounding box center [1405, 153] width 291 height 16
type input "HA - AUS Localization & Quality Check"
click at [338, 14] on input "**********" at bounding box center [254, 19] width 268 height 26
drag, startPoint x: 340, startPoint y: 22, endPoint x: 451, endPoint y: 12, distance: 111.4
click at [451, 12] on div "**********" at bounding box center [817, 19] width 1468 height 26
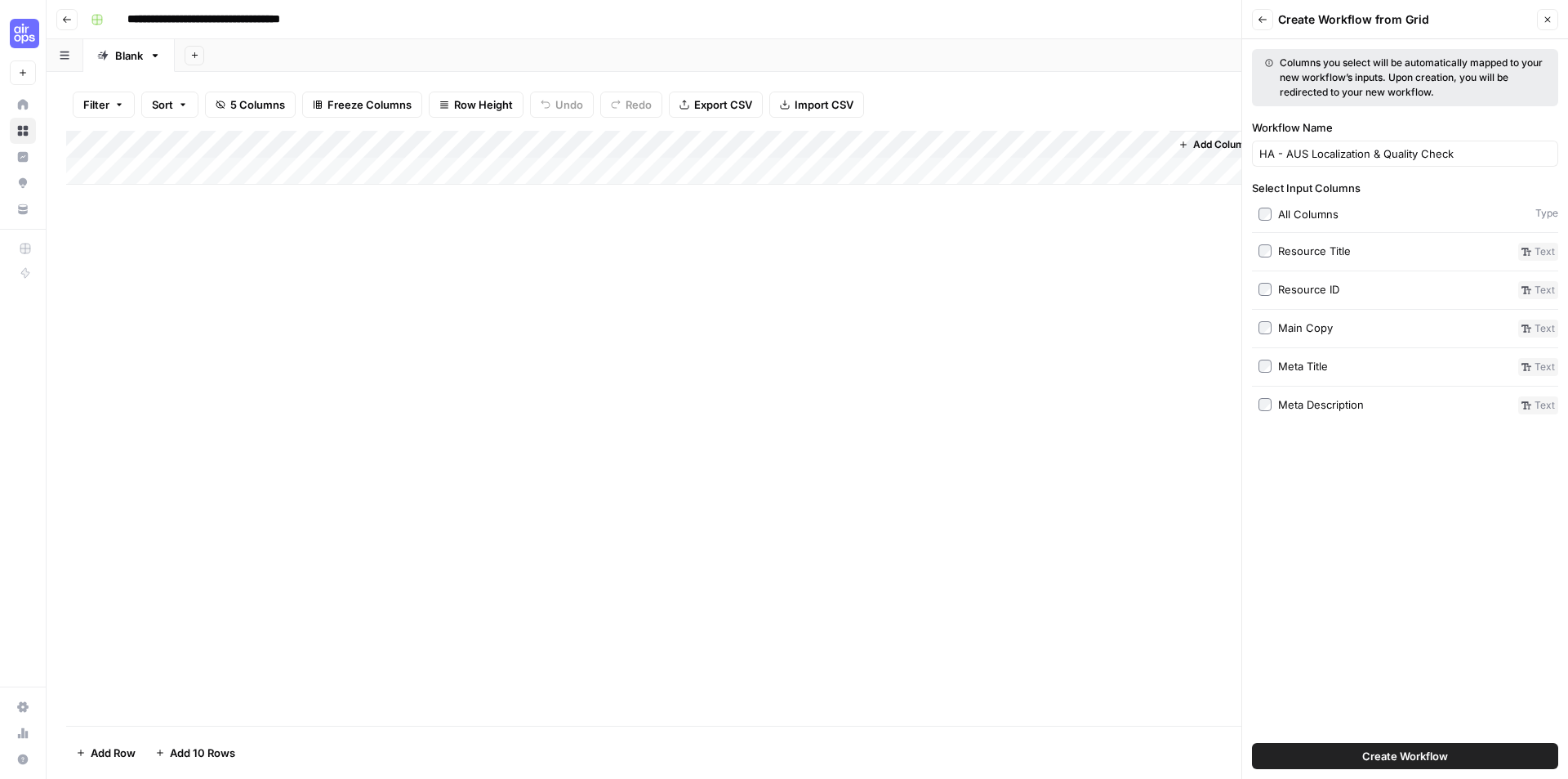
type input "**********"
click at [1417, 755] on span "Create Workflow" at bounding box center [1405, 756] width 86 height 16
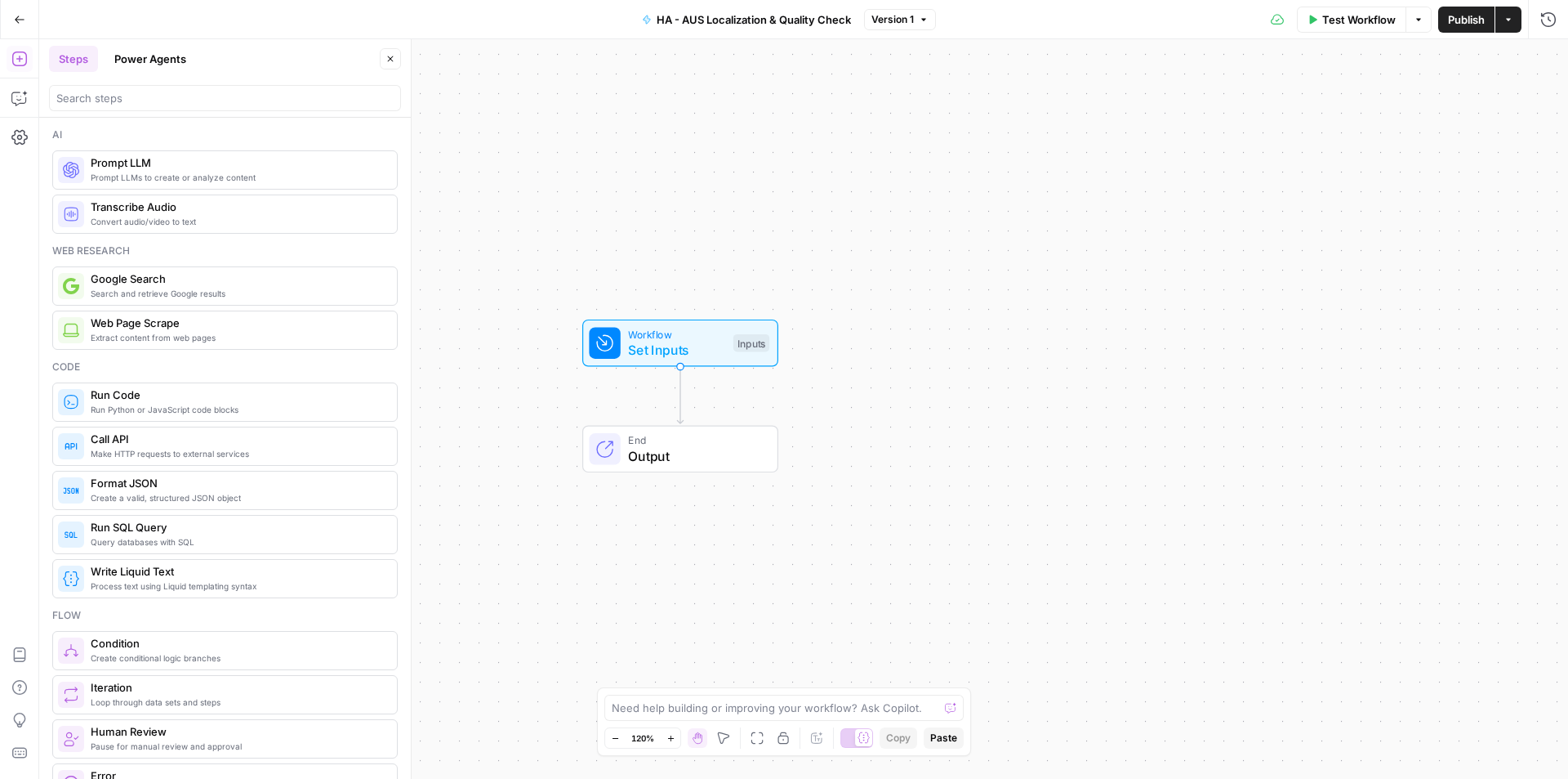
click at [973, 400] on div "Workflow Set Inputs Inputs End Output" at bounding box center [803, 408] width 1529 height 739
drag, startPoint x: 970, startPoint y: 424, endPoint x: 902, endPoint y: 395, distance: 73.9
click at [917, 395] on div "Workflow Set Inputs Inputs End Output" at bounding box center [803, 408] width 1529 height 739
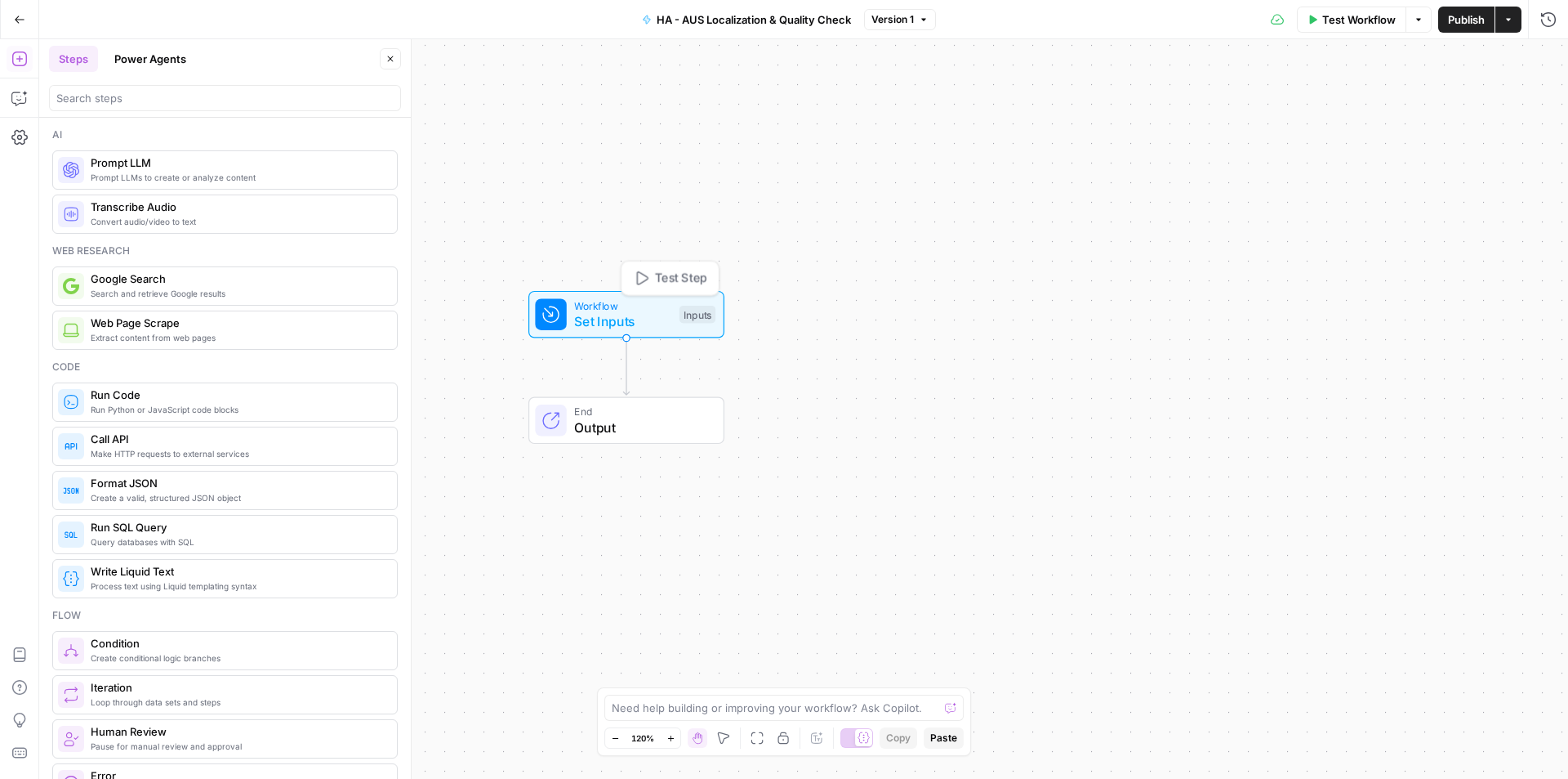
click at [613, 310] on span "Workflow" at bounding box center [623, 304] width 97 height 15
click at [1300, 307] on button "Add Field" at bounding box center [1228, 313] width 599 height 26
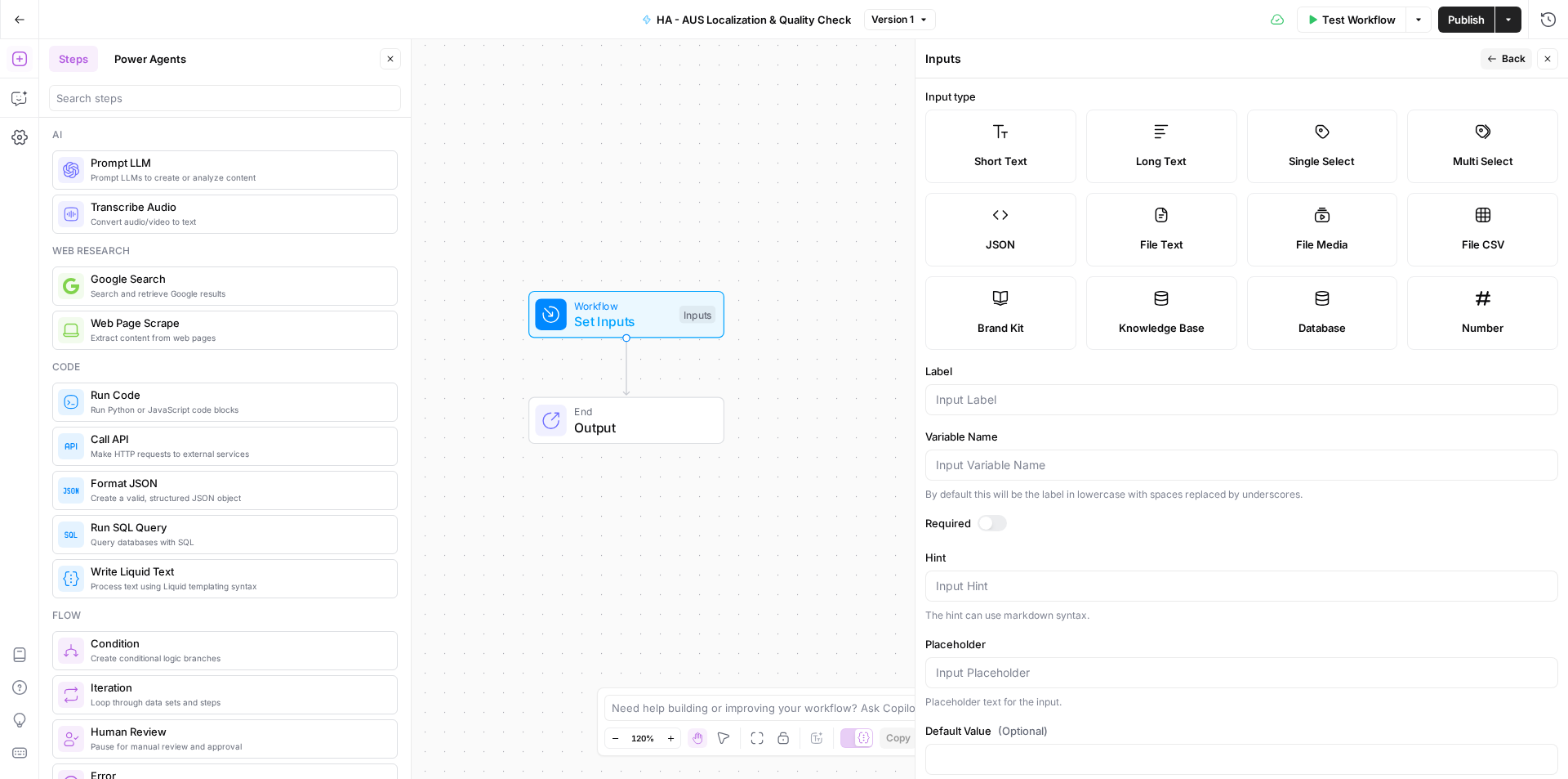
click at [1157, 143] on label "Long Text" at bounding box center [1161, 145] width 151 height 73
click at [1017, 404] on input "Label" at bounding box center [1241, 400] width 612 height 16
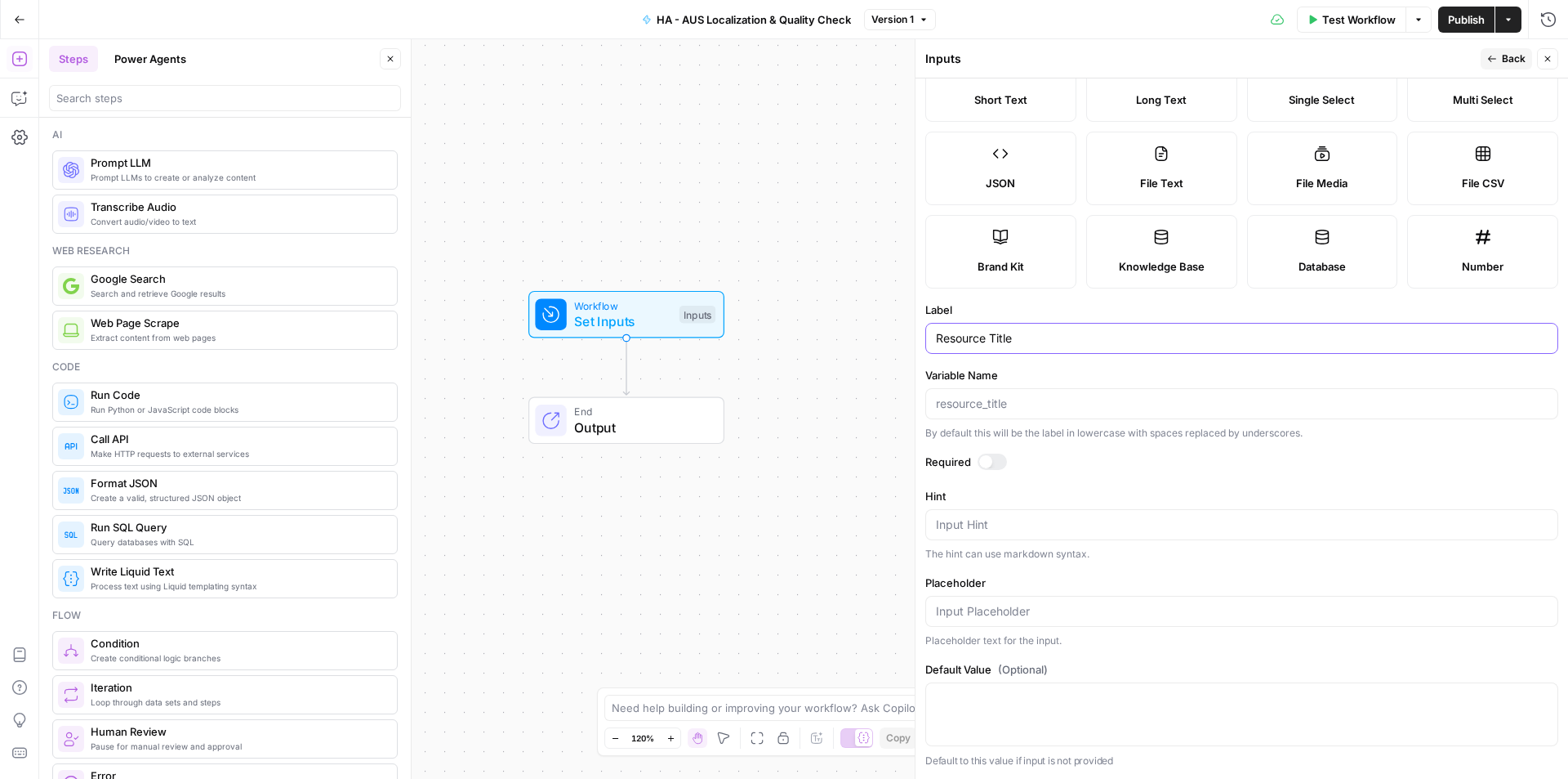
type input "Resource Title"
click at [980, 460] on div at bounding box center [985, 461] width 13 height 13
click at [1000, 465] on div at bounding box center [999, 461] width 13 height 13
click at [1504, 60] on span "Back" at bounding box center [1514, 59] width 23 height 14
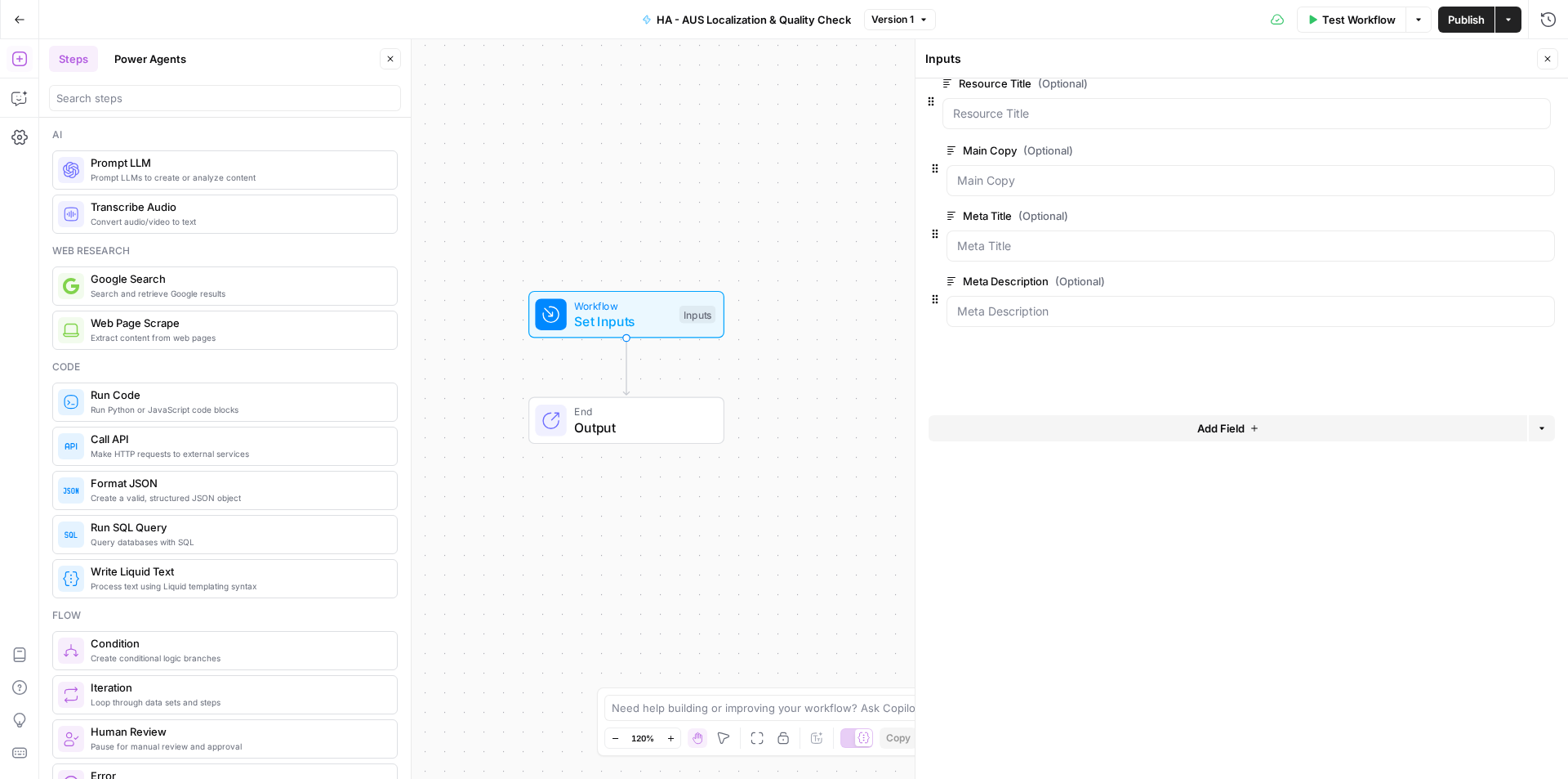
drag, startPoint x: 935, startPoint y: 319, endPoint x: 933, endPoint y: 100, distance: 219.0
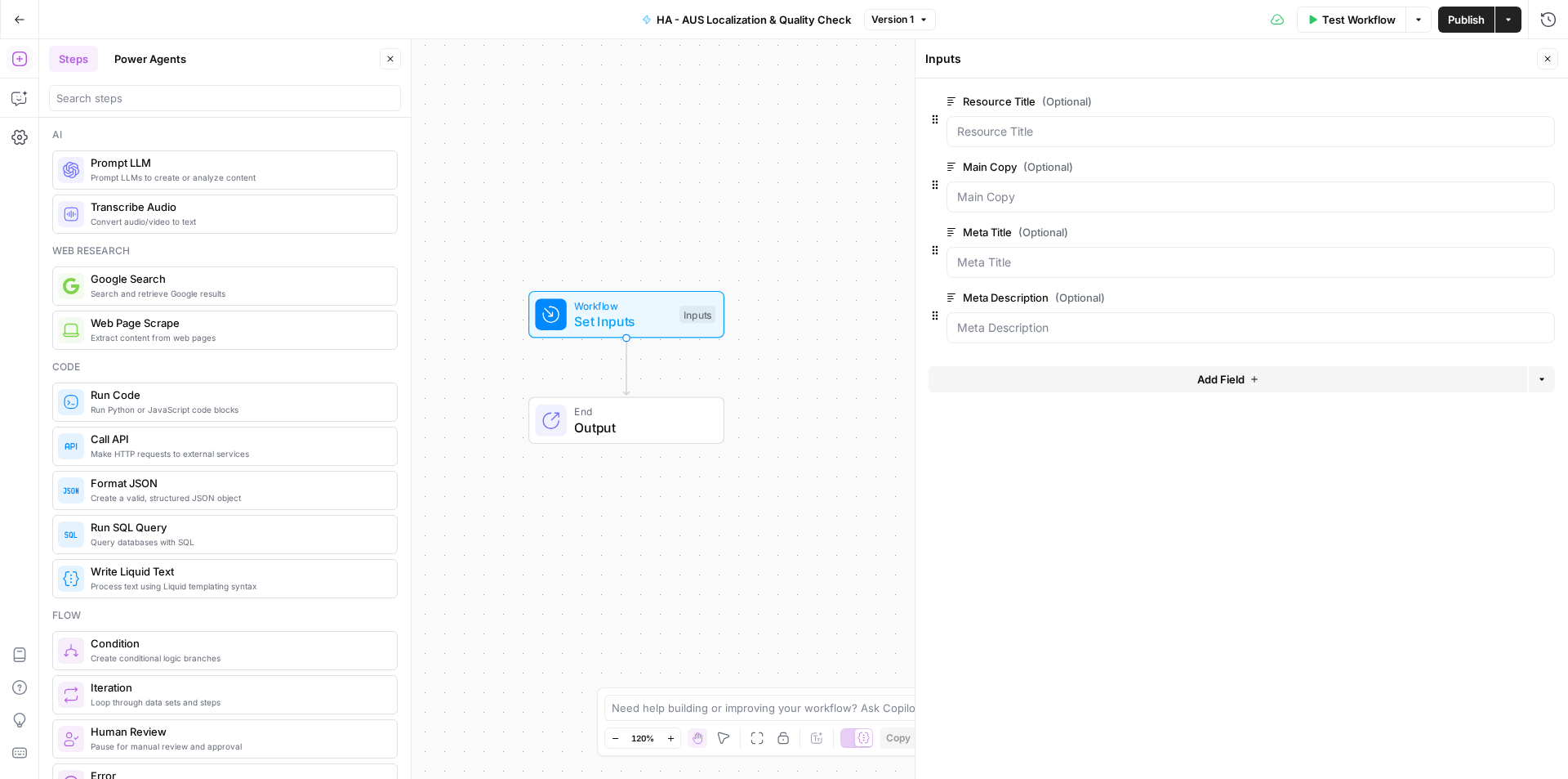
drag, startPoint x: 804, startPoint y: 400, endPoint x: 833, endPoint y: 323, distance: 82.3
click at [833, 323] on div "Workflow Set Inputs Inputs End Output" at bounding box center [803, 408] width 1529 height 739
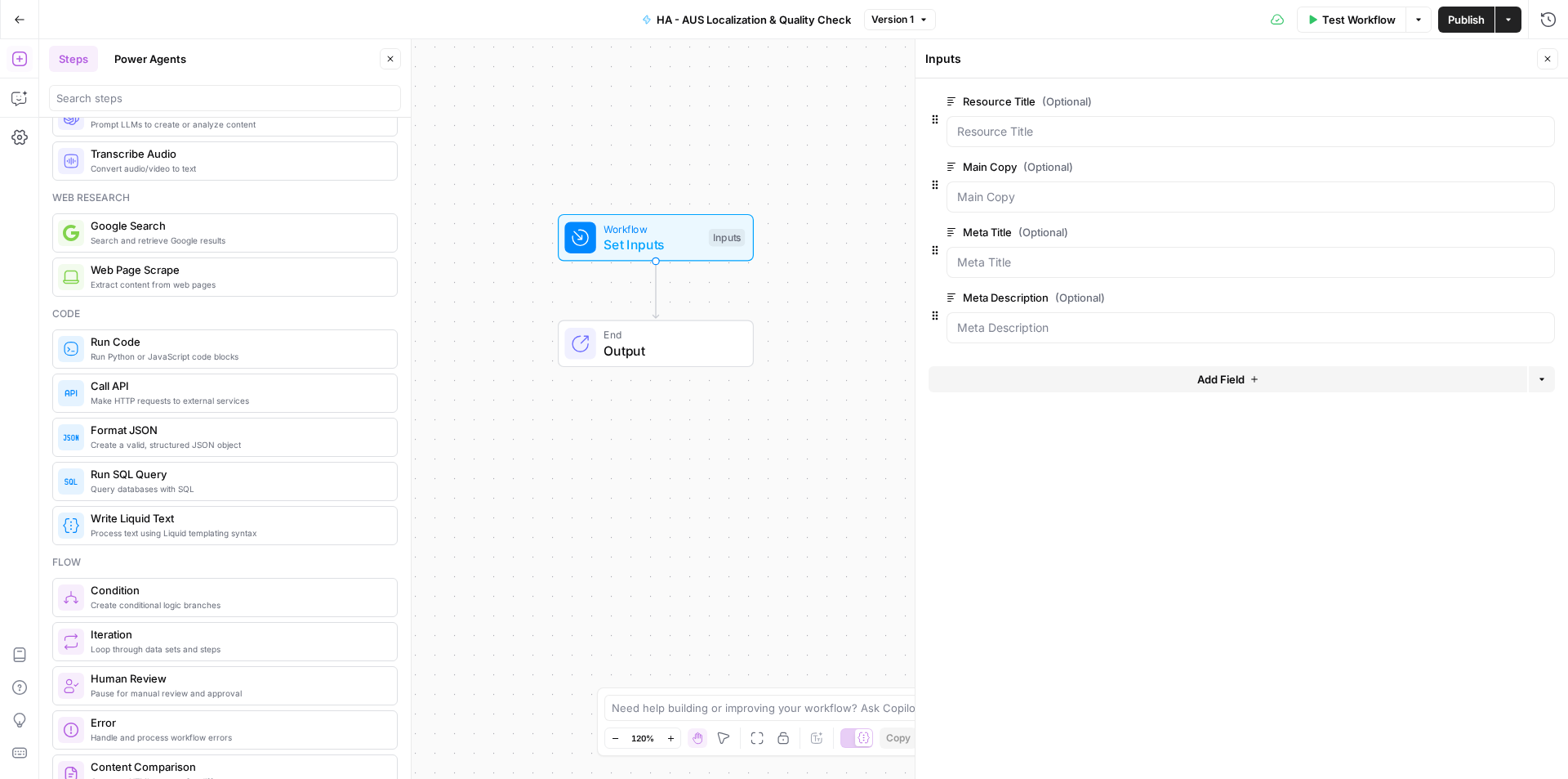
scroll to position [82, 0]
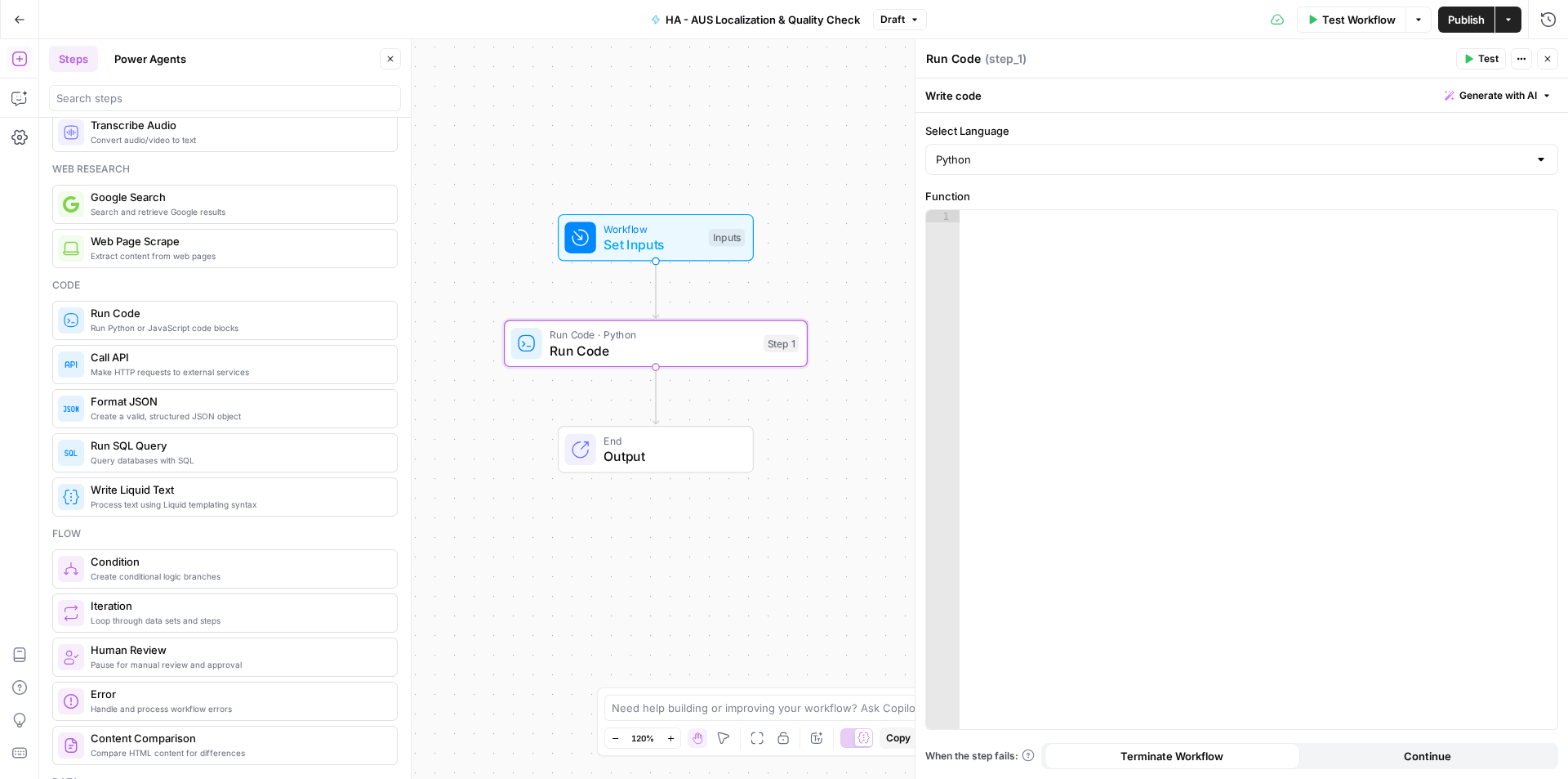
click at [958, 60] on textarea "Run Code" at bounding box center [953, 59] width 55 height 16
type textarea "Language Detection"
click at [1290, 373] on div at bounding box center [1259, 482] width 598 height 543
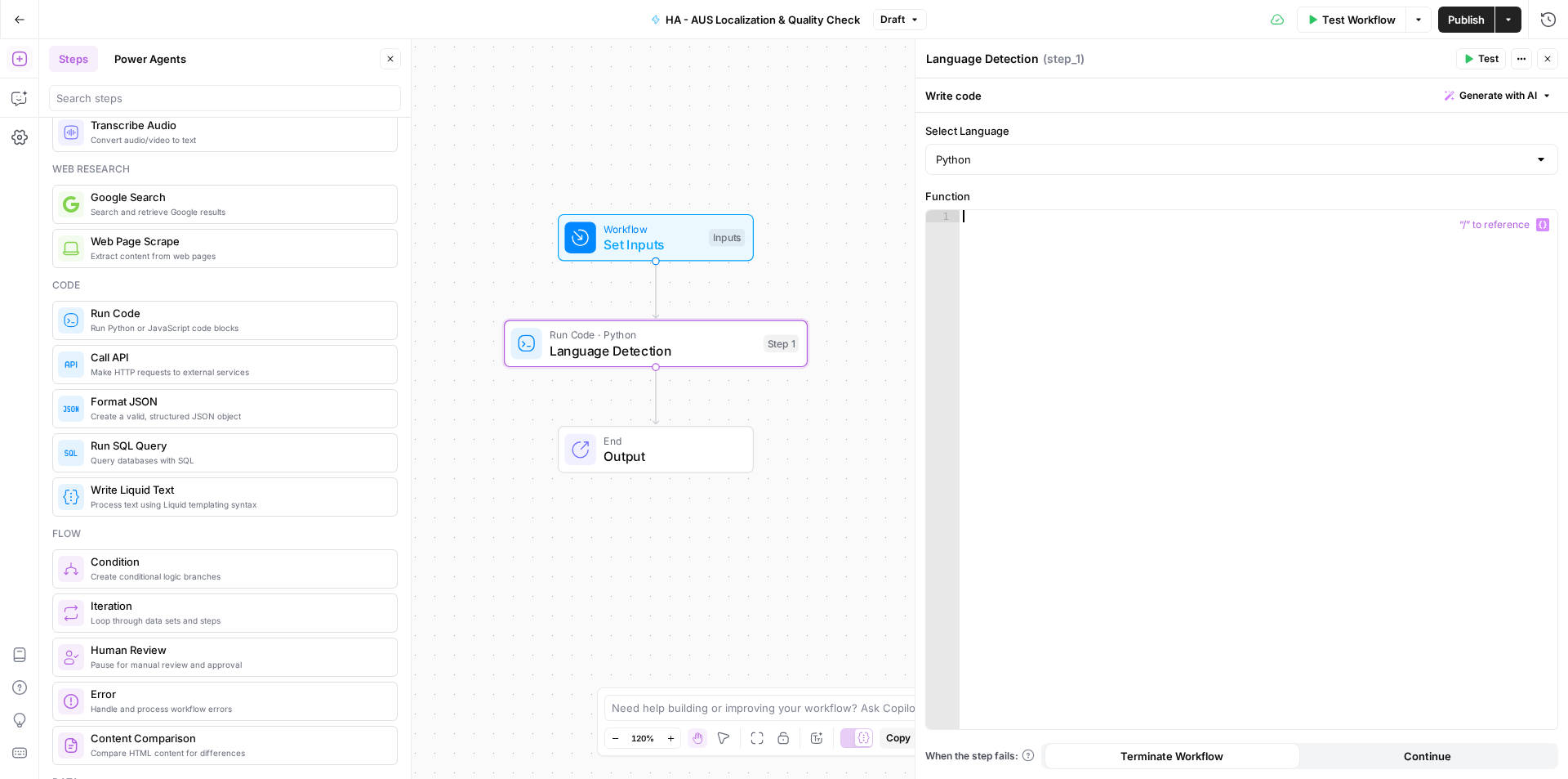
paste textarea "*"
type textarea "*"
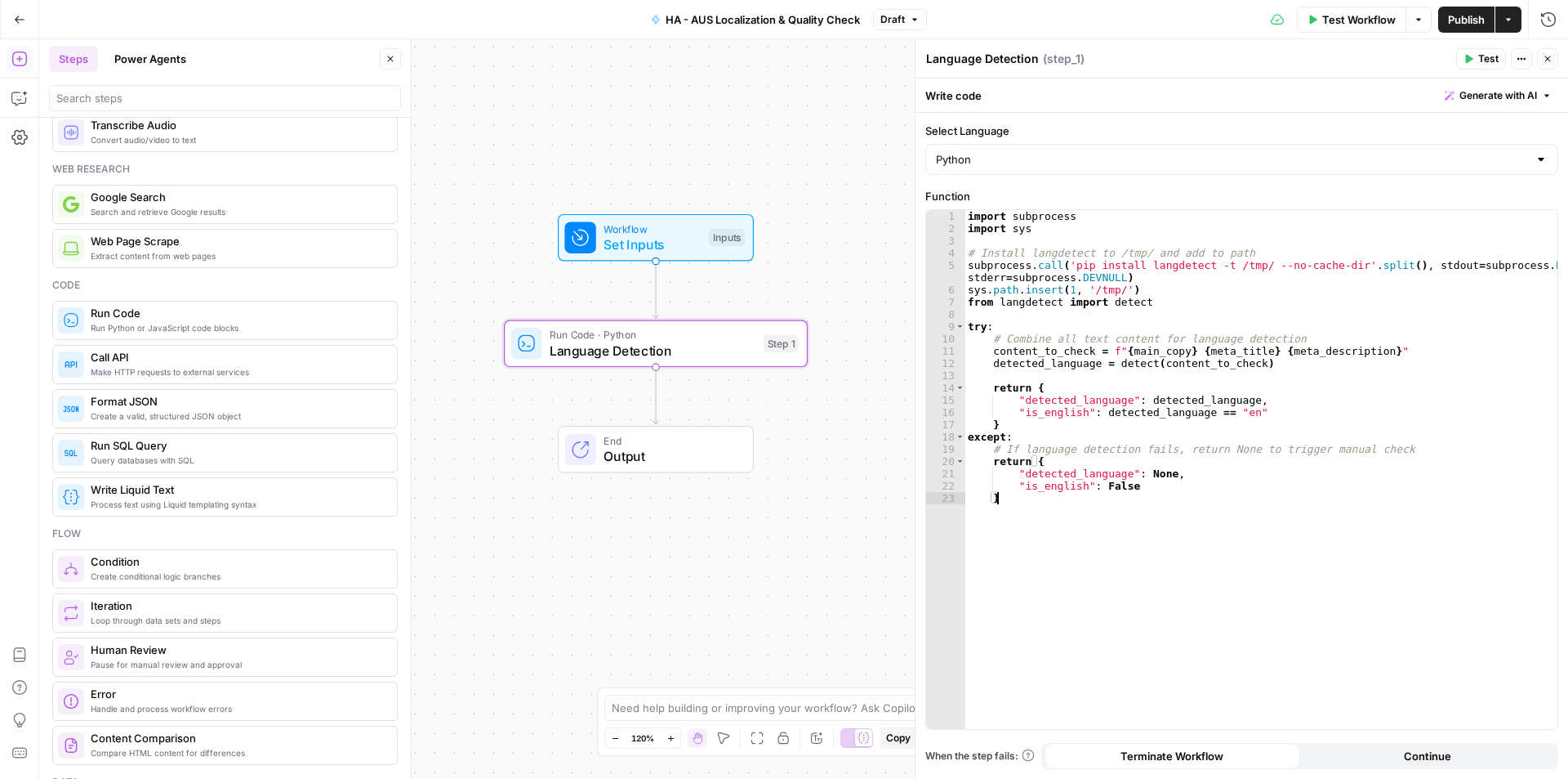
click at [1138, 183] on div "Select Language Python Function * 1 2 3 4 5 6 7 8 9 10 11 12 13 14 15 16 17 18 …" at bounding box center [1241, 446] width 652 height 666
click at [772, 588] on div "Workflow Set Inputs Inputs Run Code · Python Language Detection Step 1 End Outp…" at bounding box center [803, 408] width 1529 height 739
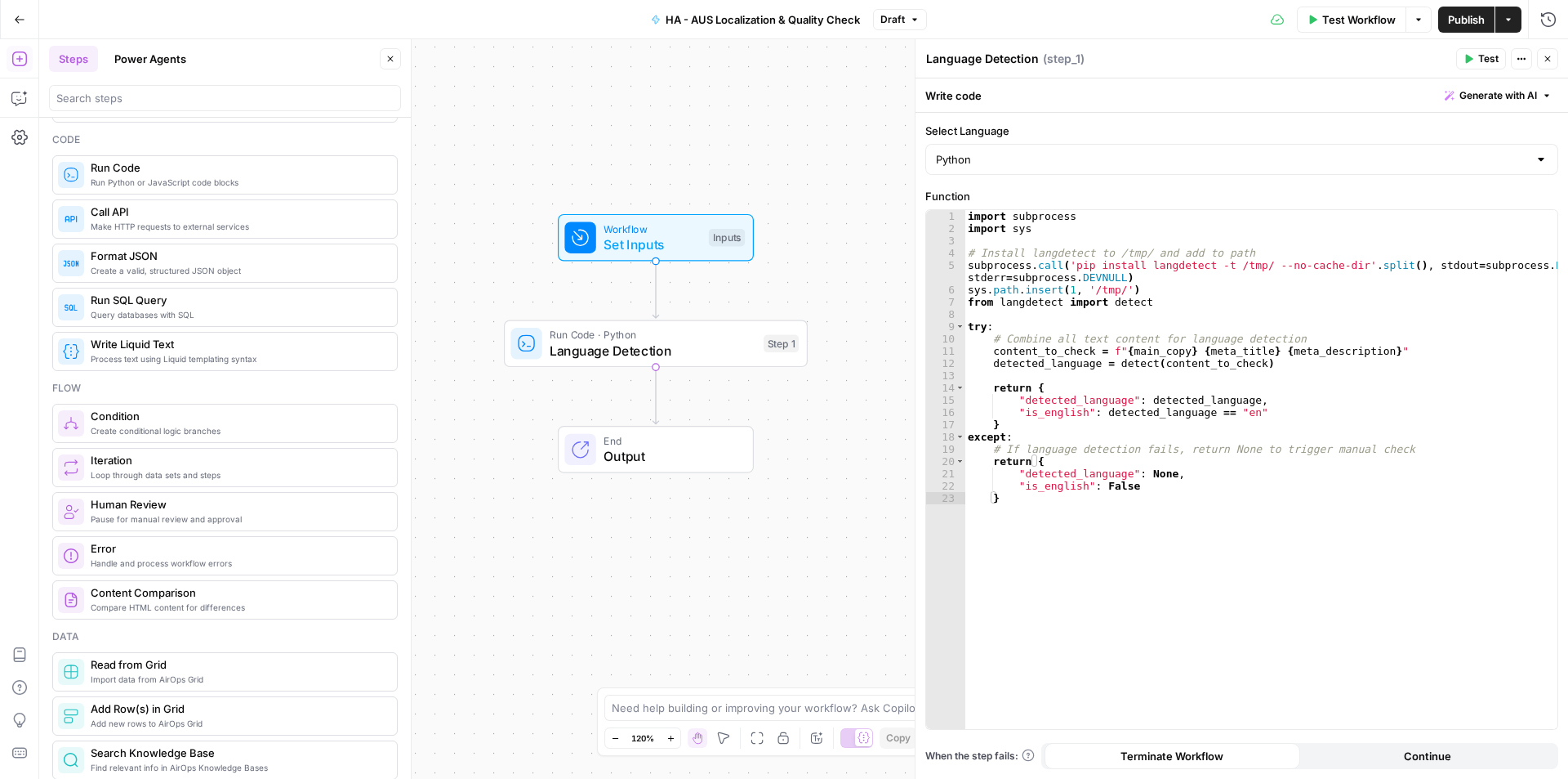
scroll to position [246, 0]
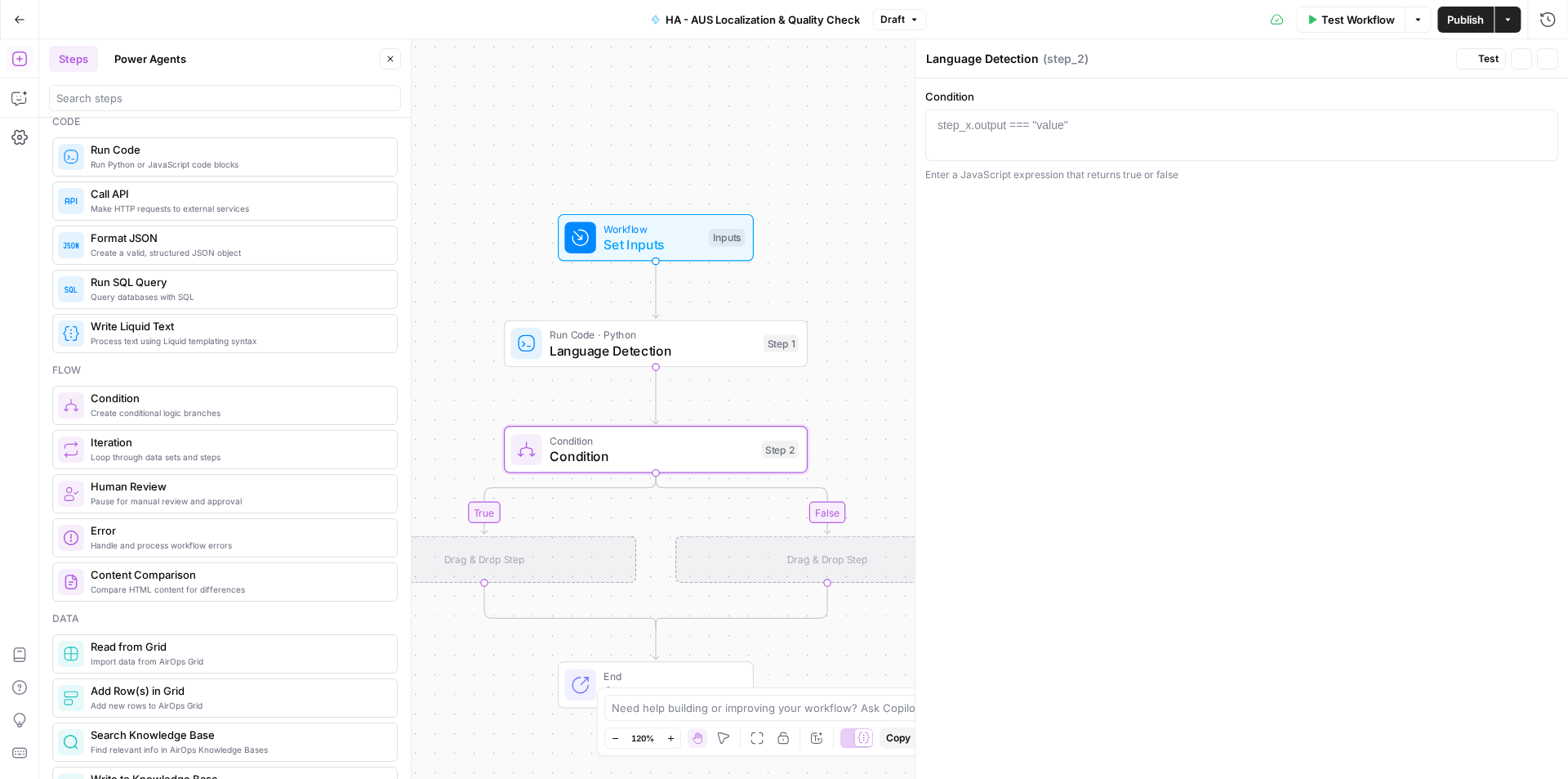
type textarea "Condition"
click at [1003, 134] on div at bounding box center [1241, 147] width 618 height 61
paste textarea "**********"
type textarea "**********"
click at [819, 236] on div "true false Workflow Set Inputs Inputs Run Code · Python Language Detection Step…" at bounding box center [803, 408] width 1529 height 739
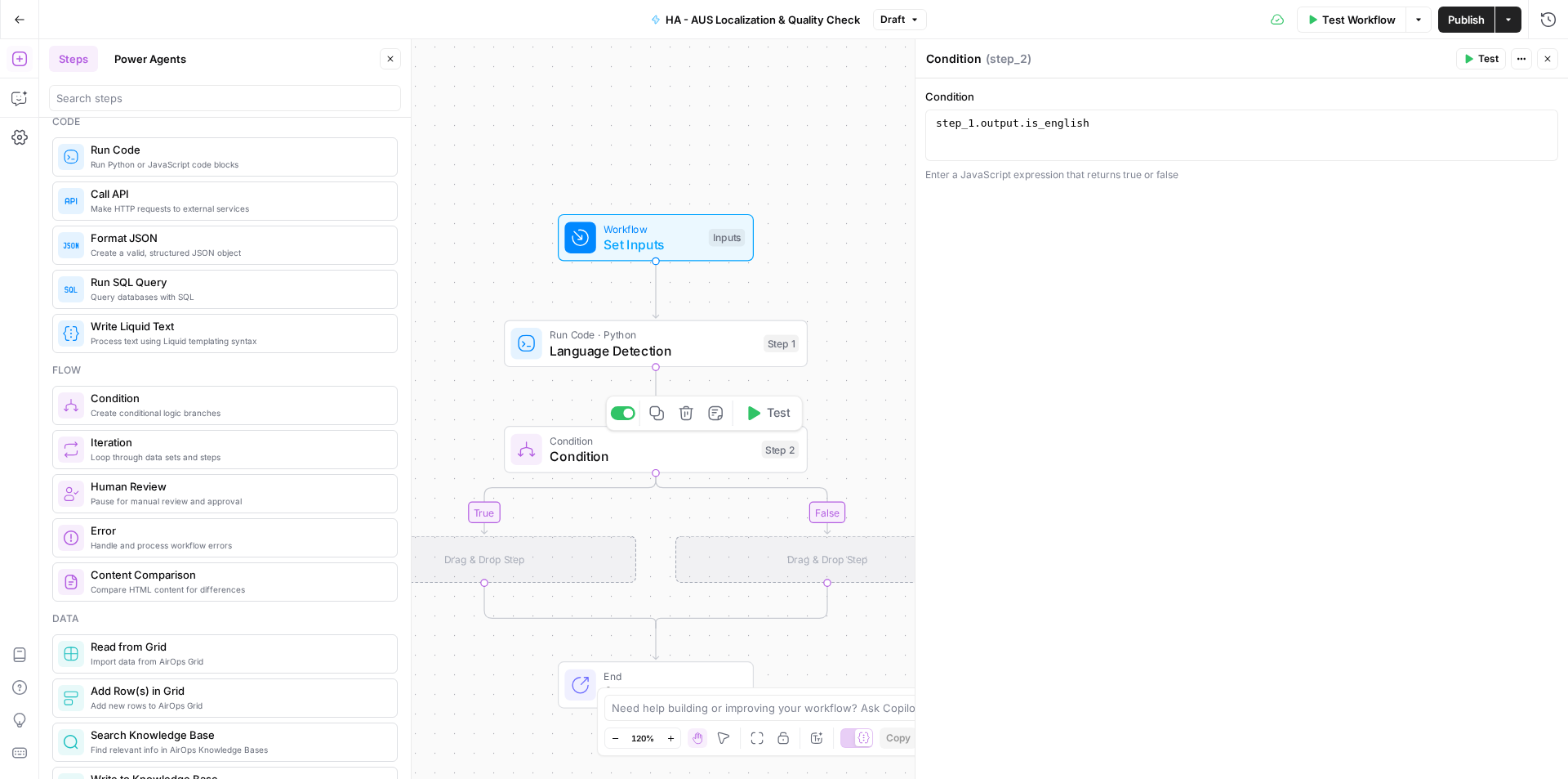
click at [672, 450] on span "Condition" at bounding box center [651, 456] width 204 height 20
click at [966, 53] on textarea "Condition" at bounding box center [954, 59] width 56 height 16
type textarea "Language Check Conditional"
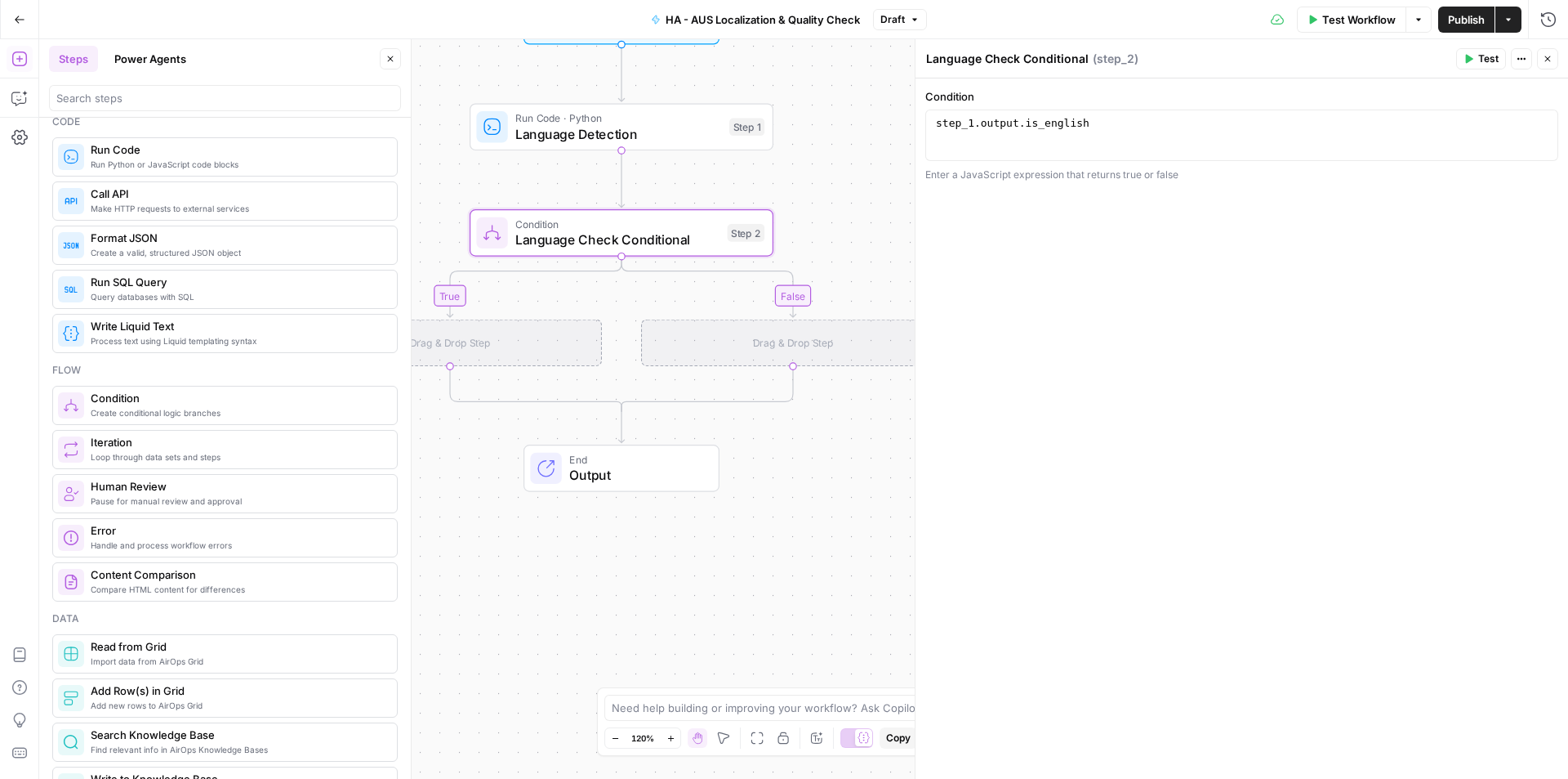
drag, startPoint x: 880, startPoint y: 468, endPoint x: 807, endPoint y: 196, distance: 281.6
click at [807, 196] on div "true false Workflow Set Inputs Inputs Run Code · Python Language Detection Step…" at bounding box center [803, 408] width 1529 height 739
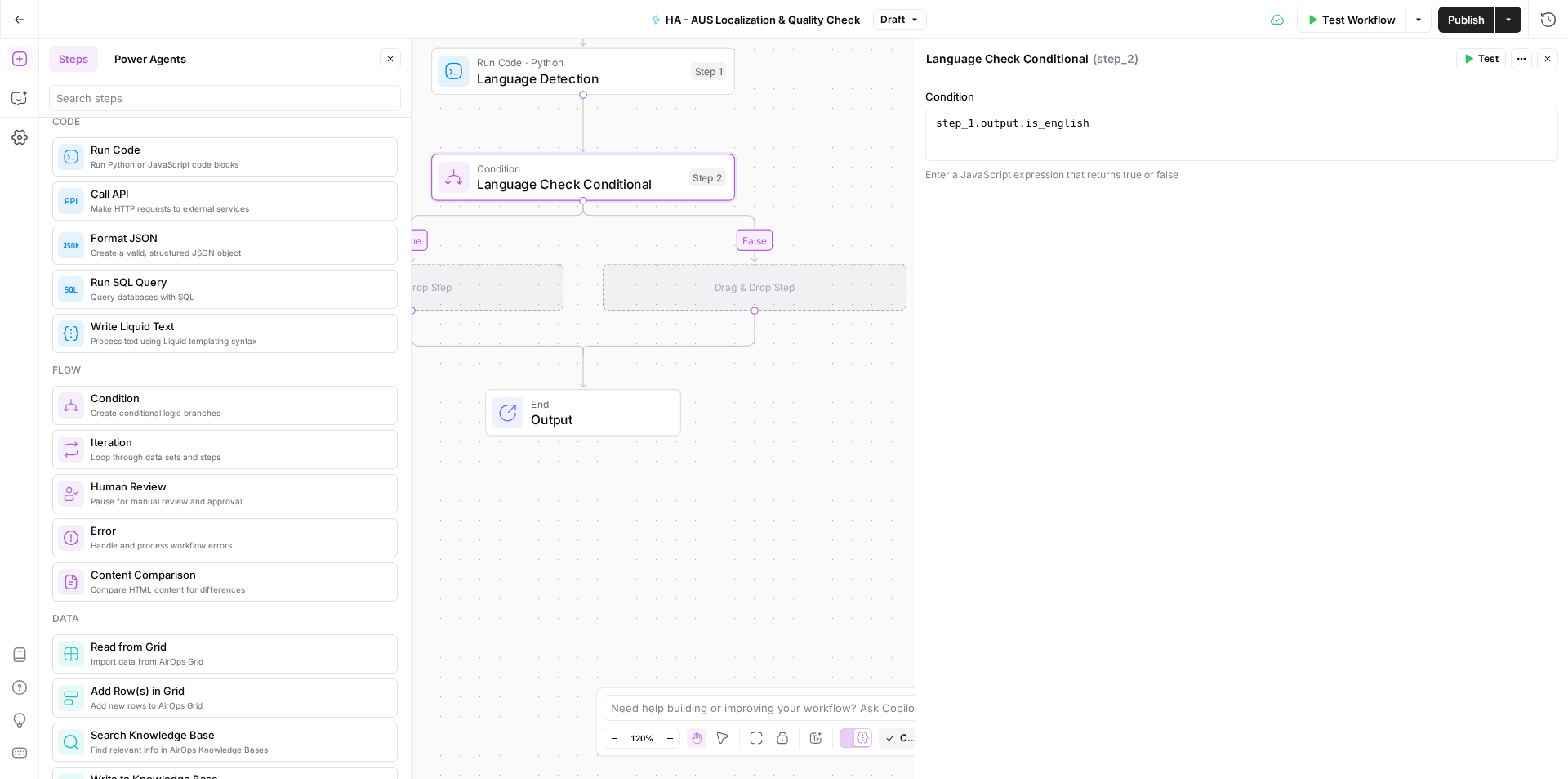
click at [771, 289] on div "Drag & Drop Step" at bounding box center [754, 287] width 304 height 48
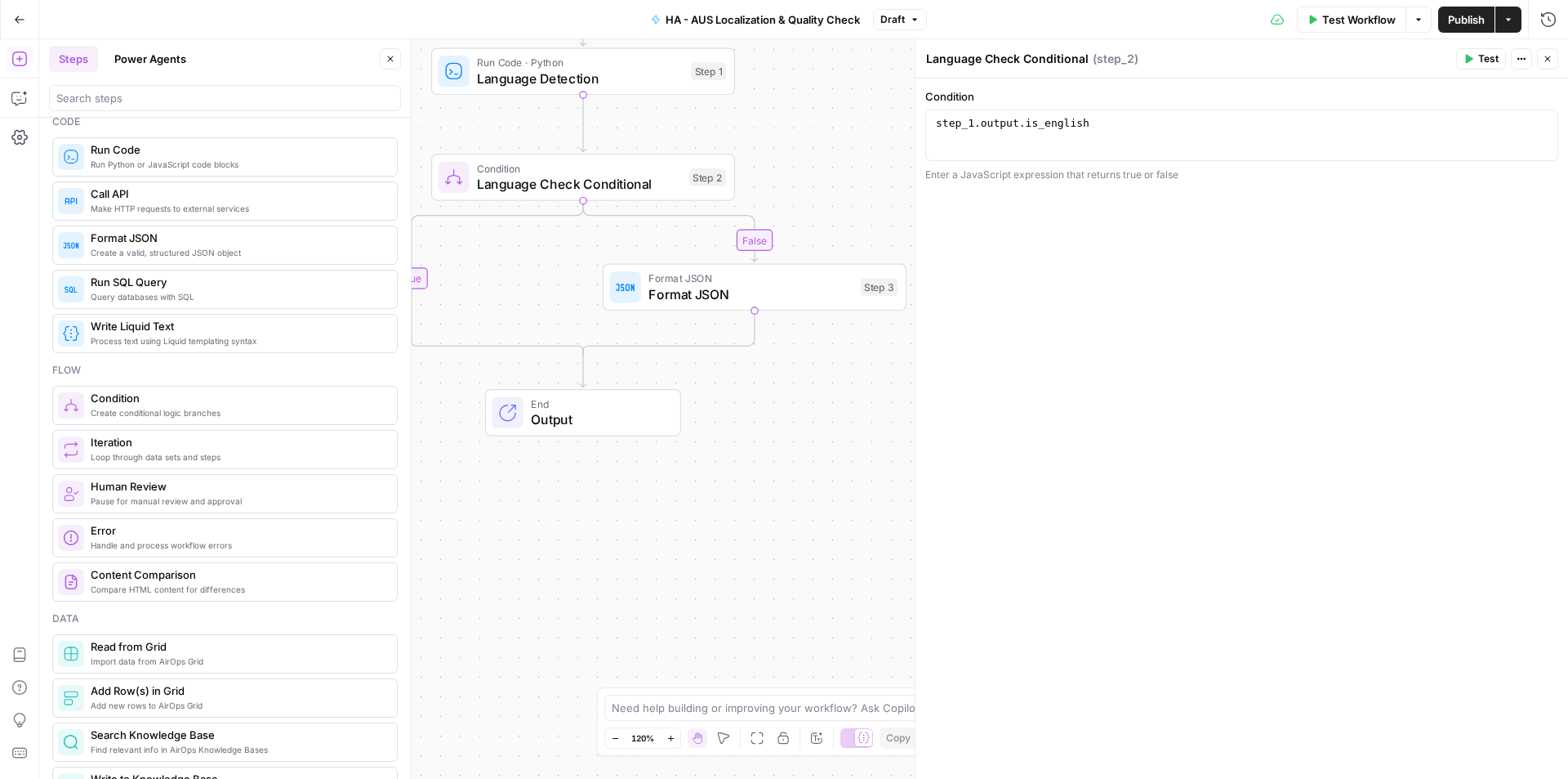
click at [733, 292] on span "Format JSON" at bounding box center [751, 294] width 204 height 20
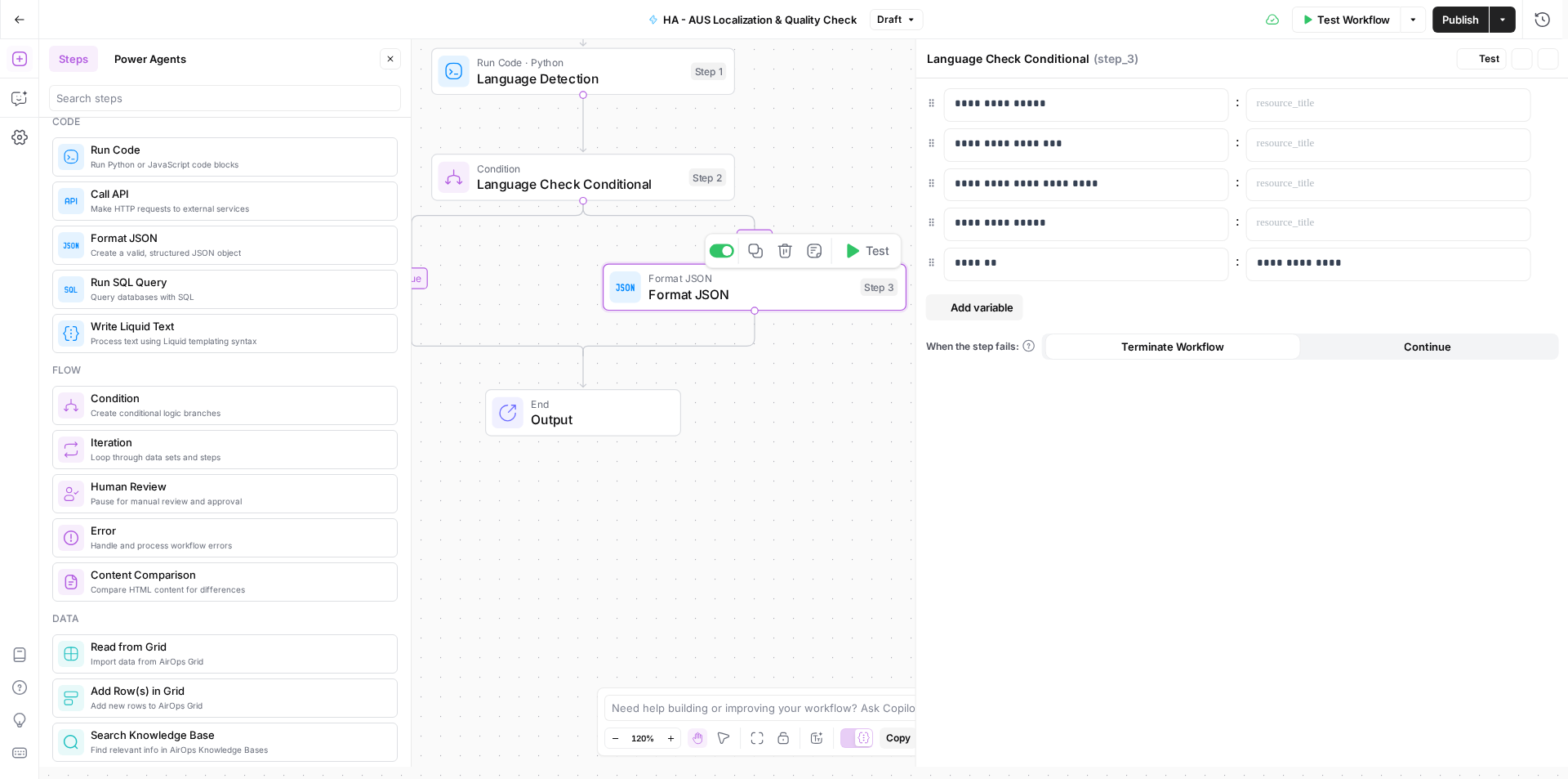
type textarea "Format JSON"
drag, startPoint x: 1545, startPoint y: 58, endPoint x: 1458, endPoint y: 106, distance: 99.4
click at [1545, 58] on icon "button" at bounding box center [1547, 59] width 10 height 10
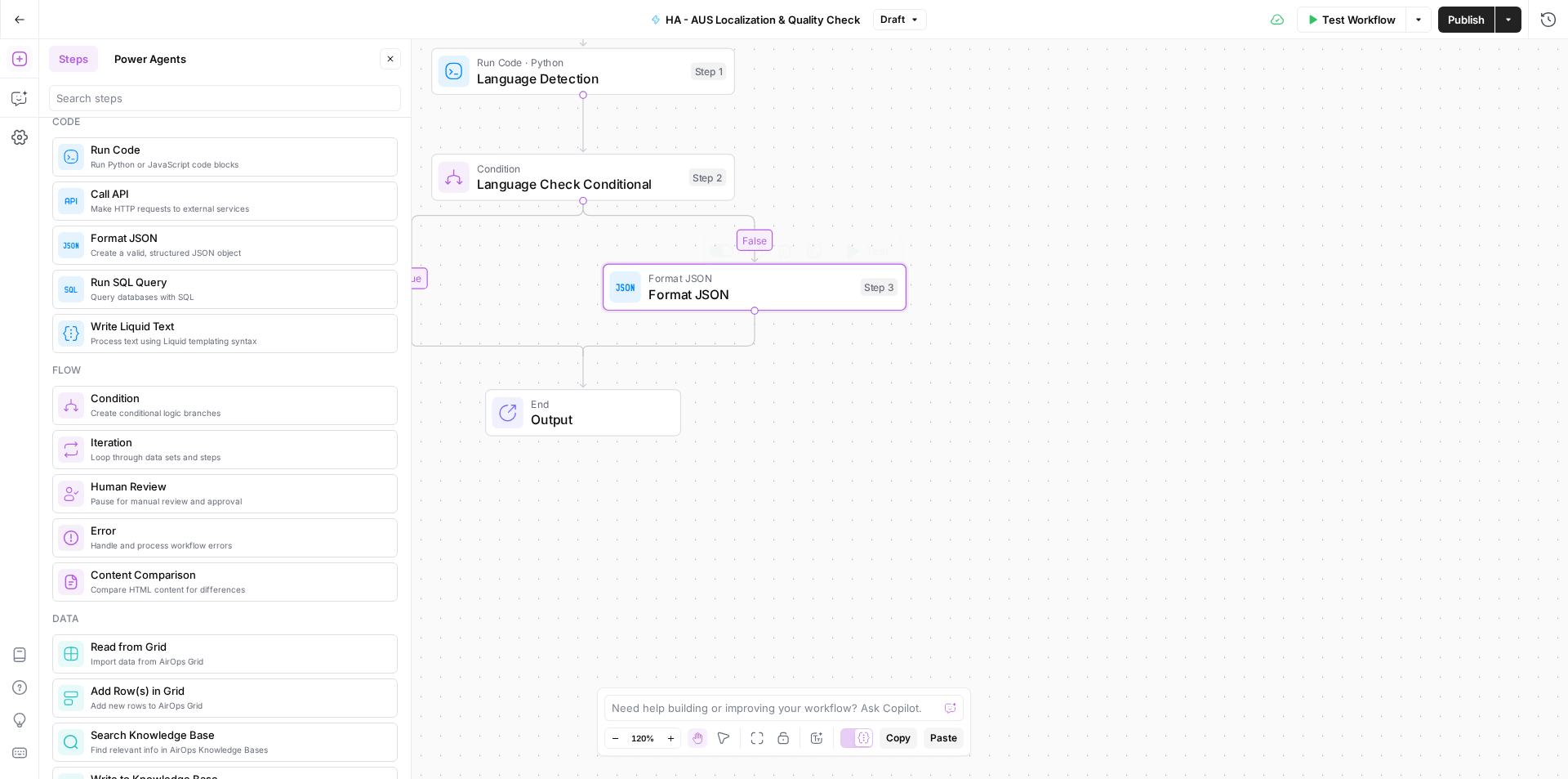
click at [886, 291] on div "Step 3" at bounding box center [880, 288] width 38 height 18
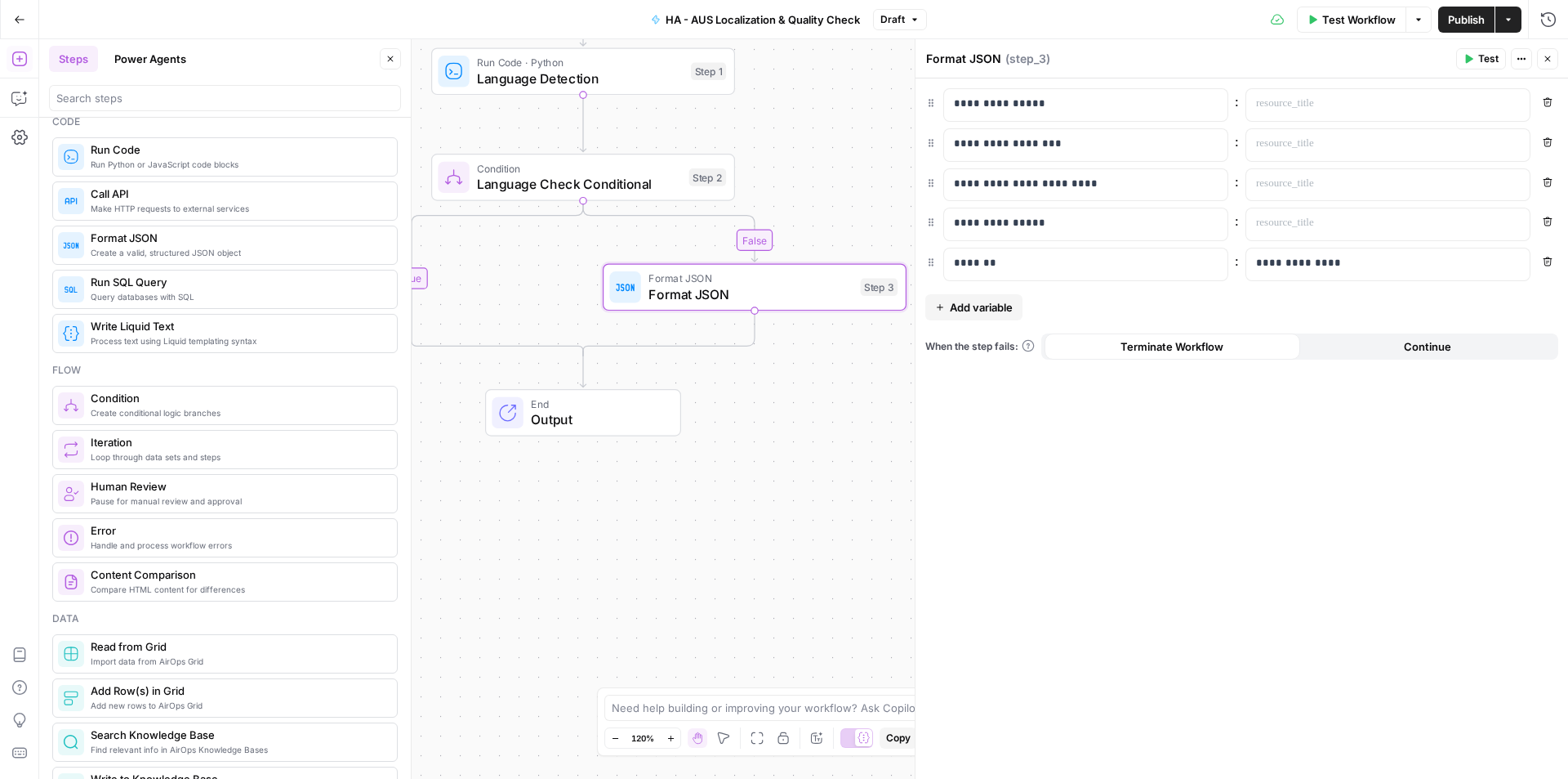
click at [1016, 63] on span "( step_3 )" at bounding box center [1028, 59] width 45 height 16
click at [1038, 57] on span "( step_3 )" at bounding box center [1028, 59] width 45 height 16
click at [1046, 58] on span "( step_3 )" at bounding box center [1028, 59] width 45 height 16
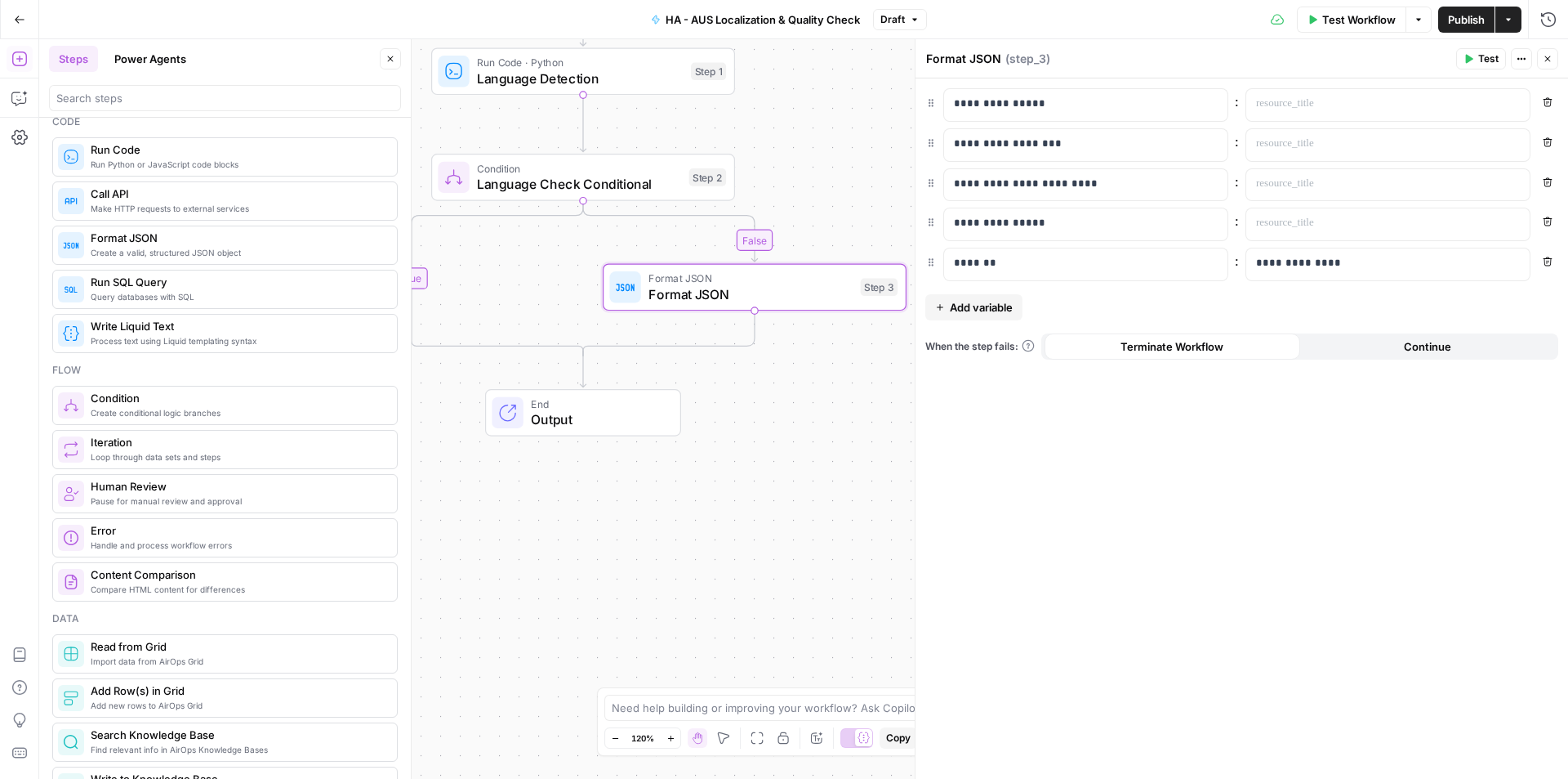
click at [688, 515] on div "false true Workflow Set Inputs Inputs Run Code · Python Language Detection Step…" at bounding box center [803, 408] width 1529 height 739
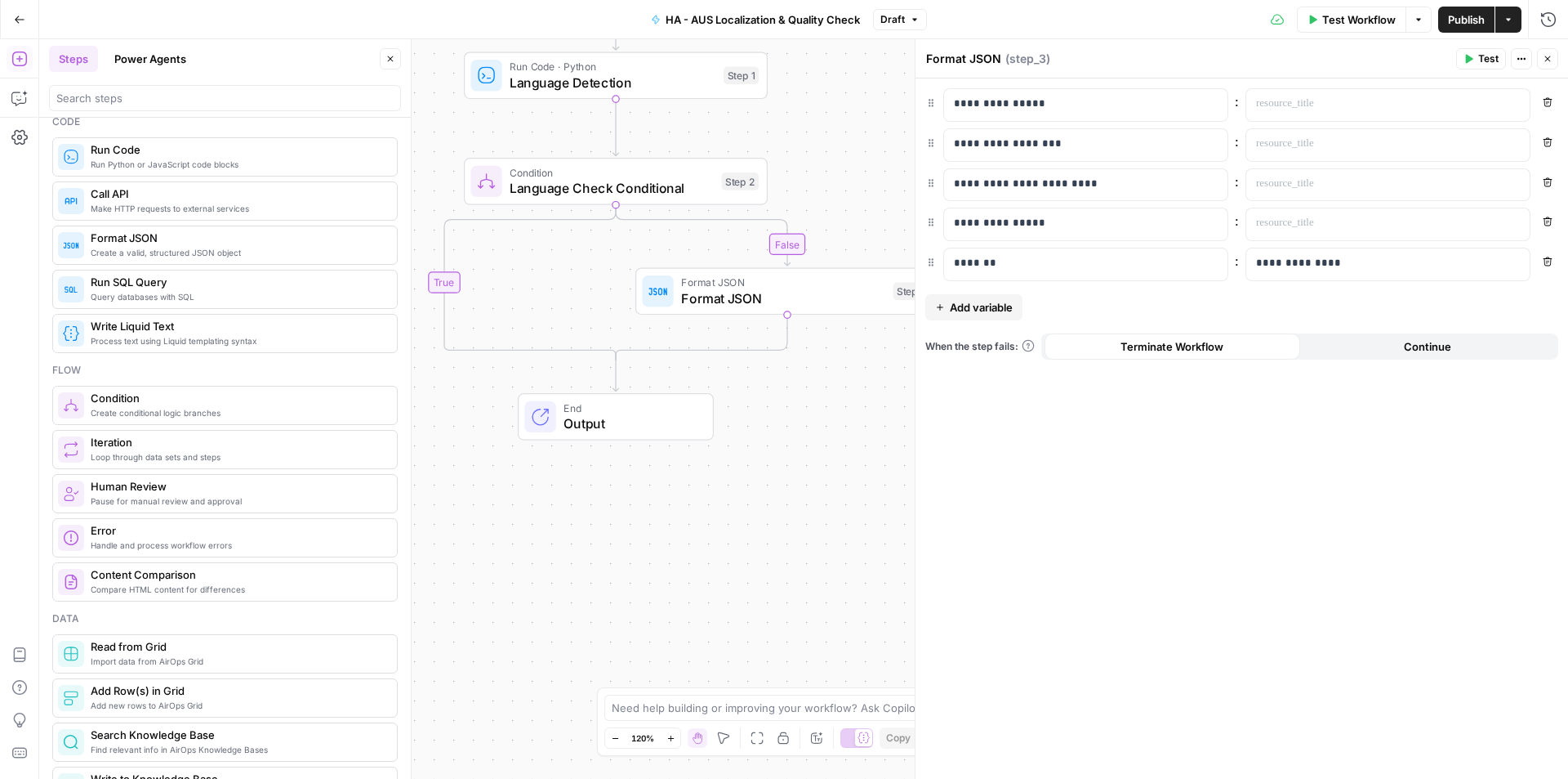
drag, startPoint x: 625, startPoint y: 529, endPoint x: 759, endPoint y: 534, distance: 134.1
click at [759, 534] on div "false true Workflow Set Inputs Inputs Run Code · Python Language Detection Step…" at bounding box center [803, 408] width 1529 height 739
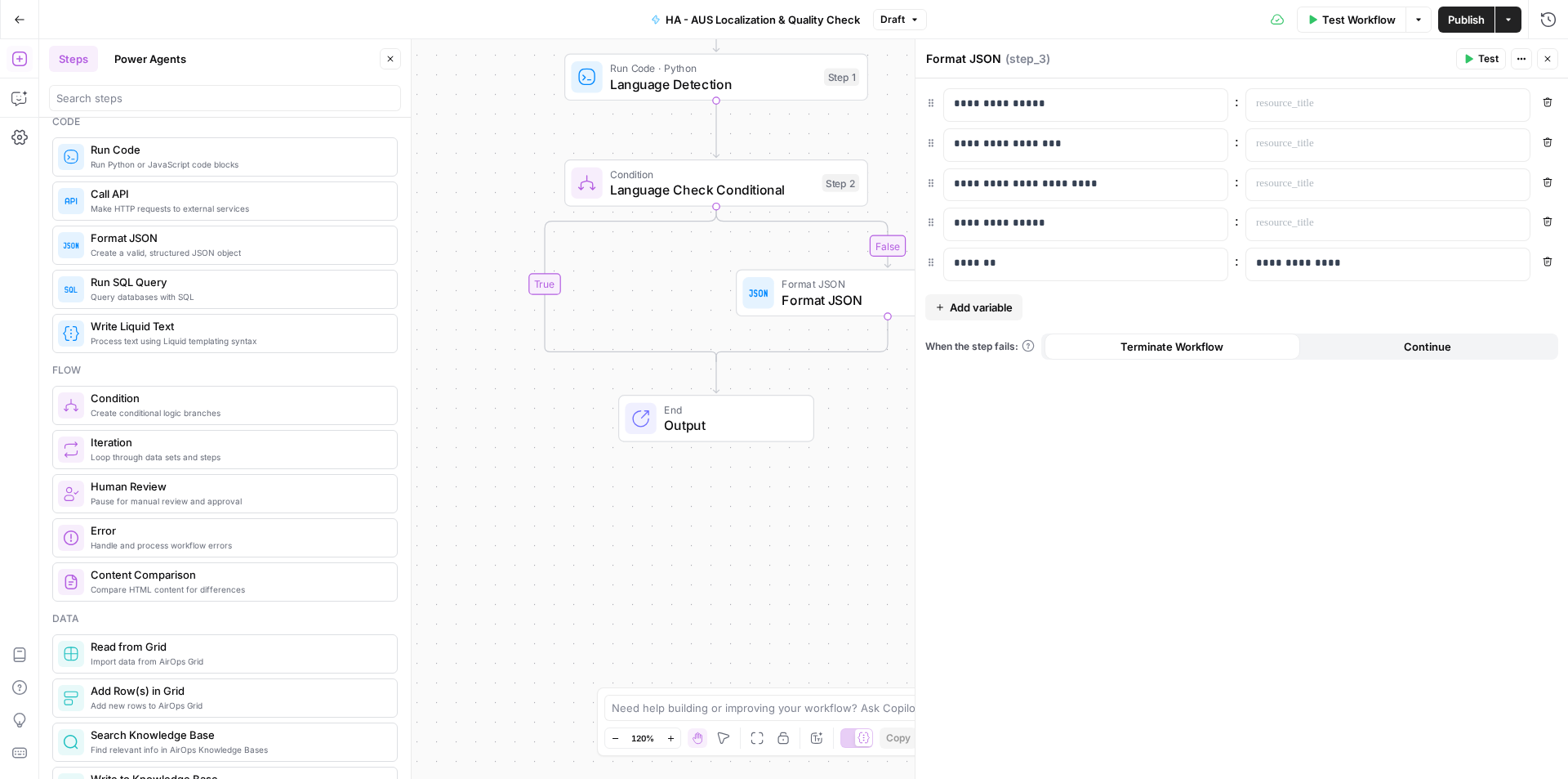
click at [759, 534] on div "false true Workflow Set Inputs Inputs Run Code · Python Language Detection Step…" at bounding box center [803, 408] width 1529 height 739
click at [1548, 63] on icon "button" at bounding box center [1547, 59] width 10 height 10
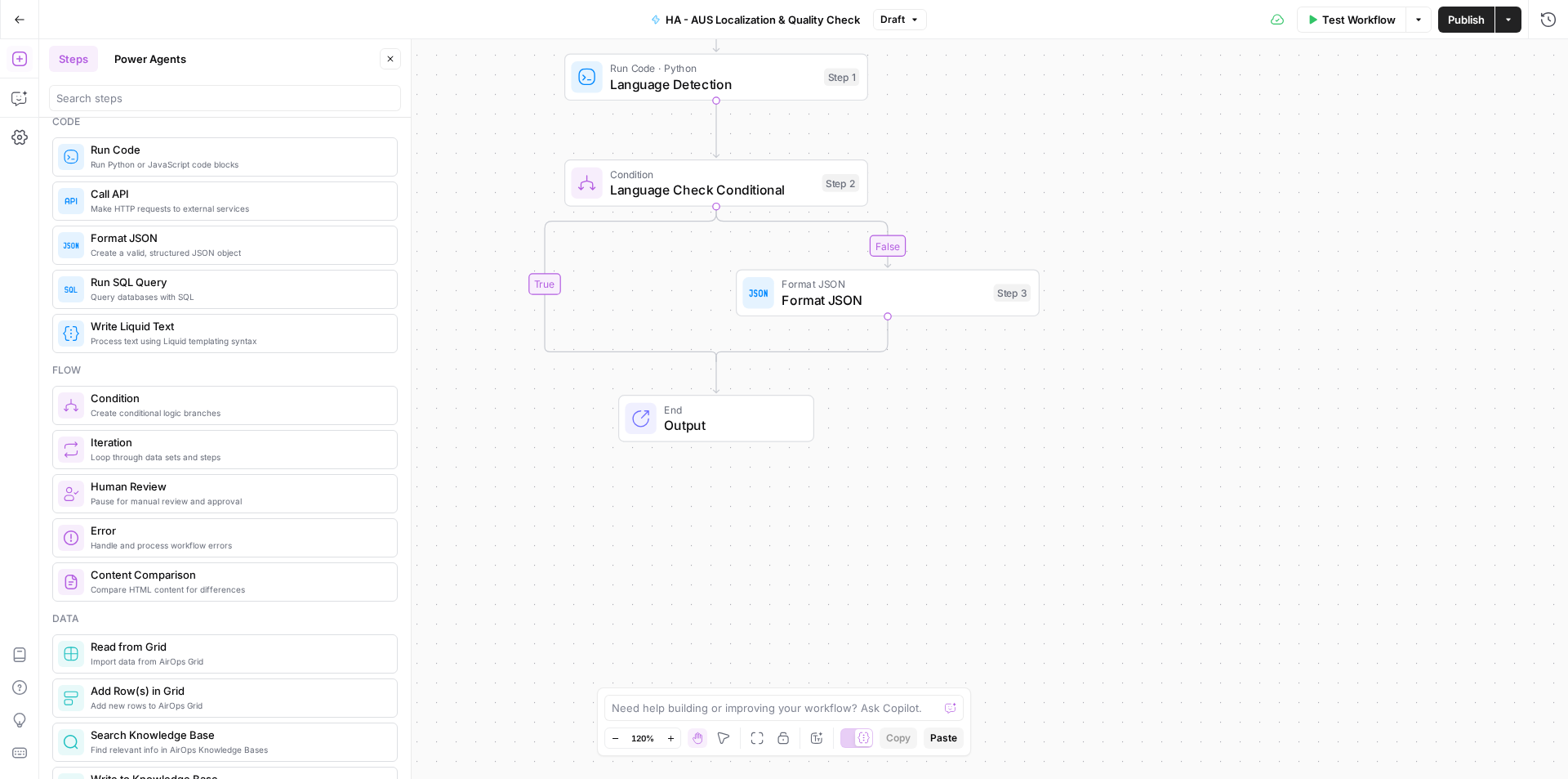
click at [1038, 134] on div "false true Workflow Set Inputs Inputs Run Code · Python Language Detection Step…" at bounding box center [803, 408] width 1529 height 739
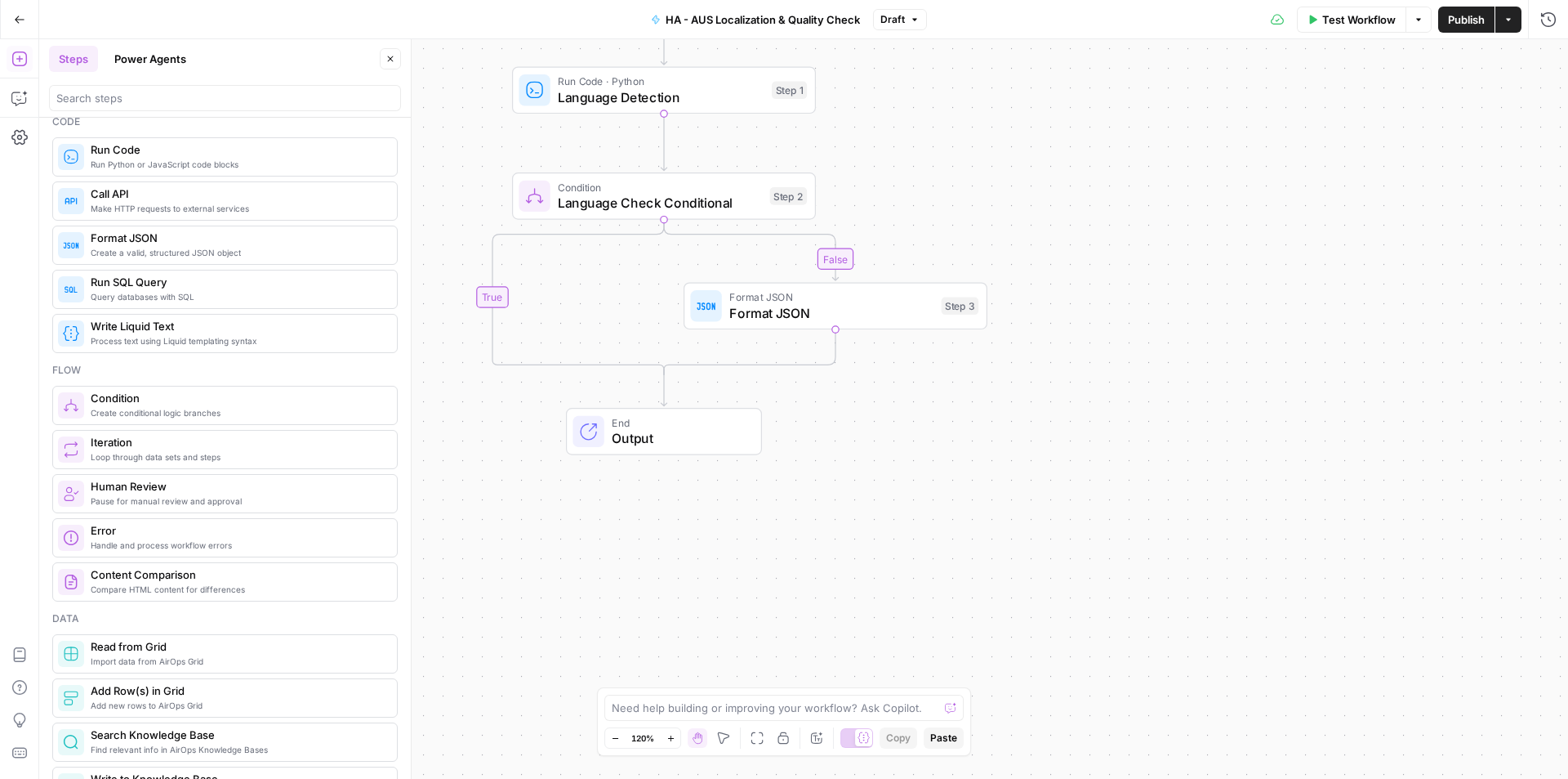
drag, startPoint x: 891, startPoint y: 502, endPoint x: 863, endPoint y: 486, distance: 32.2
click at [863, 486] on div "false true Workflow Set Inputs Inputs Run Code · Python Language Detection Step…" at bounding box center [803, 408] width 1529 height 739
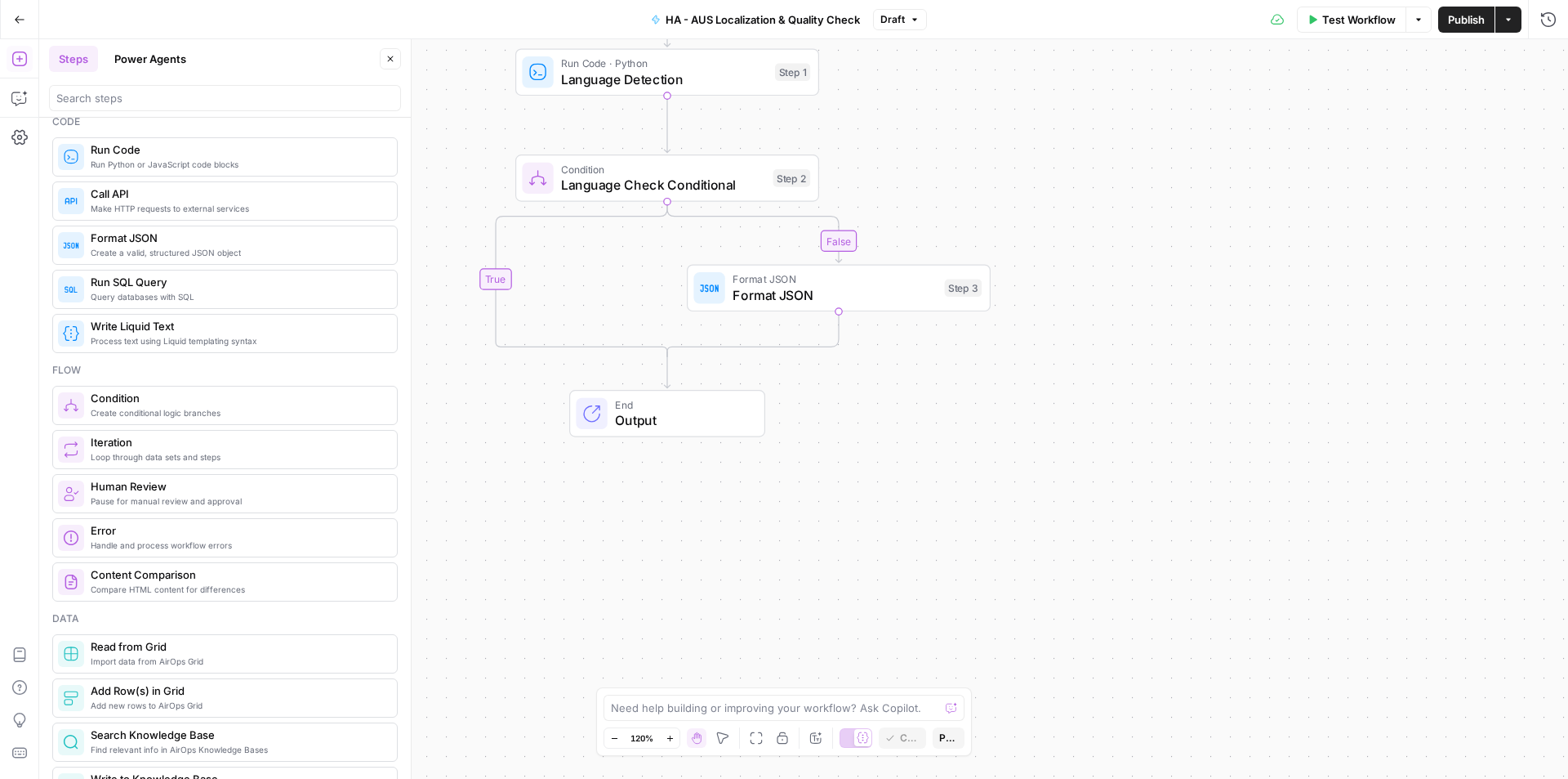
click at [556, 279] on div "false true Workflow Set Inputs Inputs Run Code · Python Language Detection Step…" at bounding box center [803, 408] width 1529 height 739
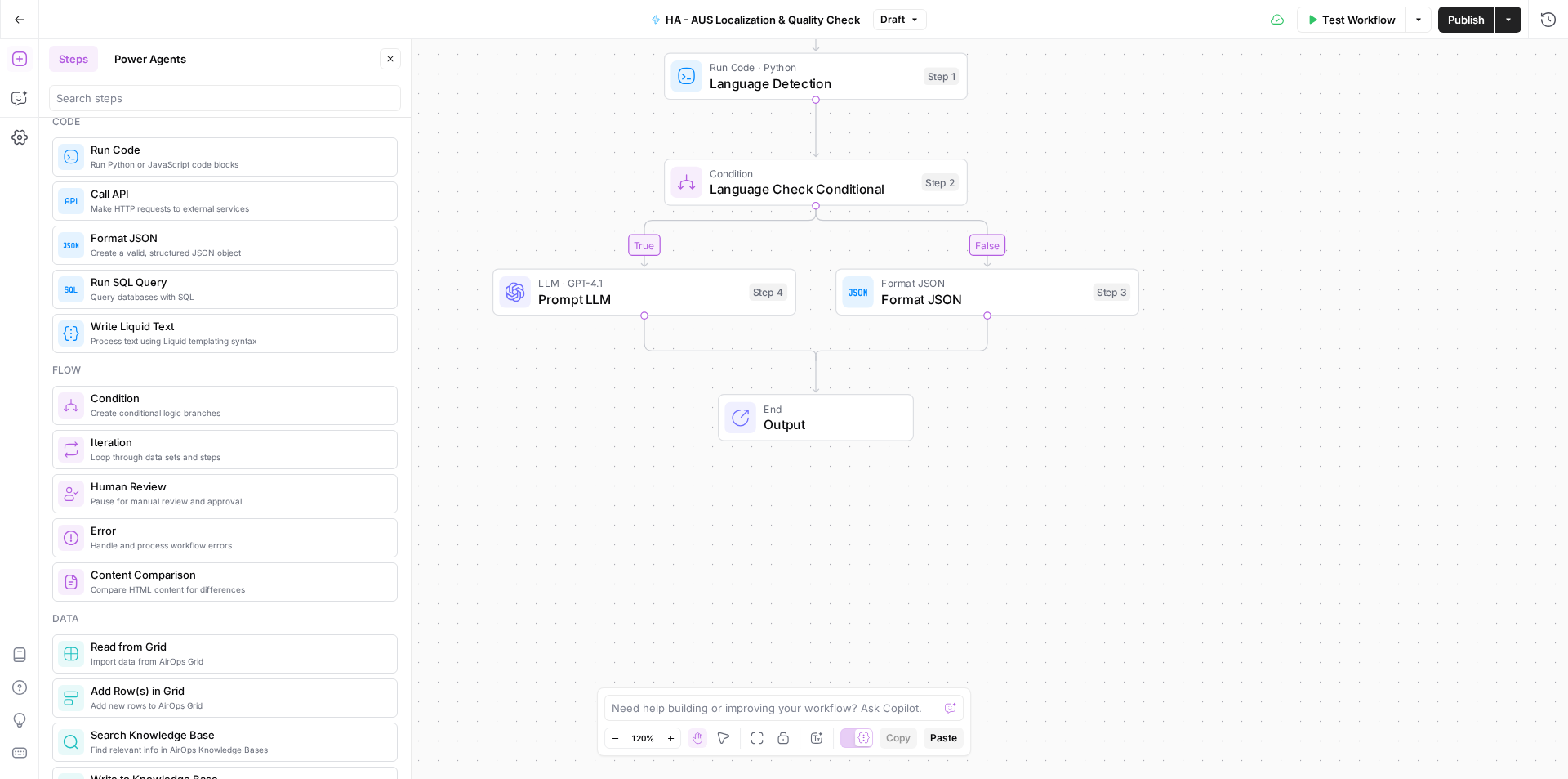
drag, startPoint x: 459, startPoint y: 470, endPoint x: 607, endPoint y: 475, distance: 148.1
click at [607, 475] on div "false true Workflow Set Inputs Inputs Run Code · Python Language Detection Step…" at bounding box center [803, 408] width 1529 height 739
click at [601, 403] on div "false true Workflow Set Inputs Inputs Run Code · Python Language Detection Step…" at bounding box center [803, 408] width 1529 height 739
click at [610, 505] on div "false true Workflow Set Inputs Inputs Run Code · Python Language Detection Step…" at bounding box center [803, 408] width 1529 height 739
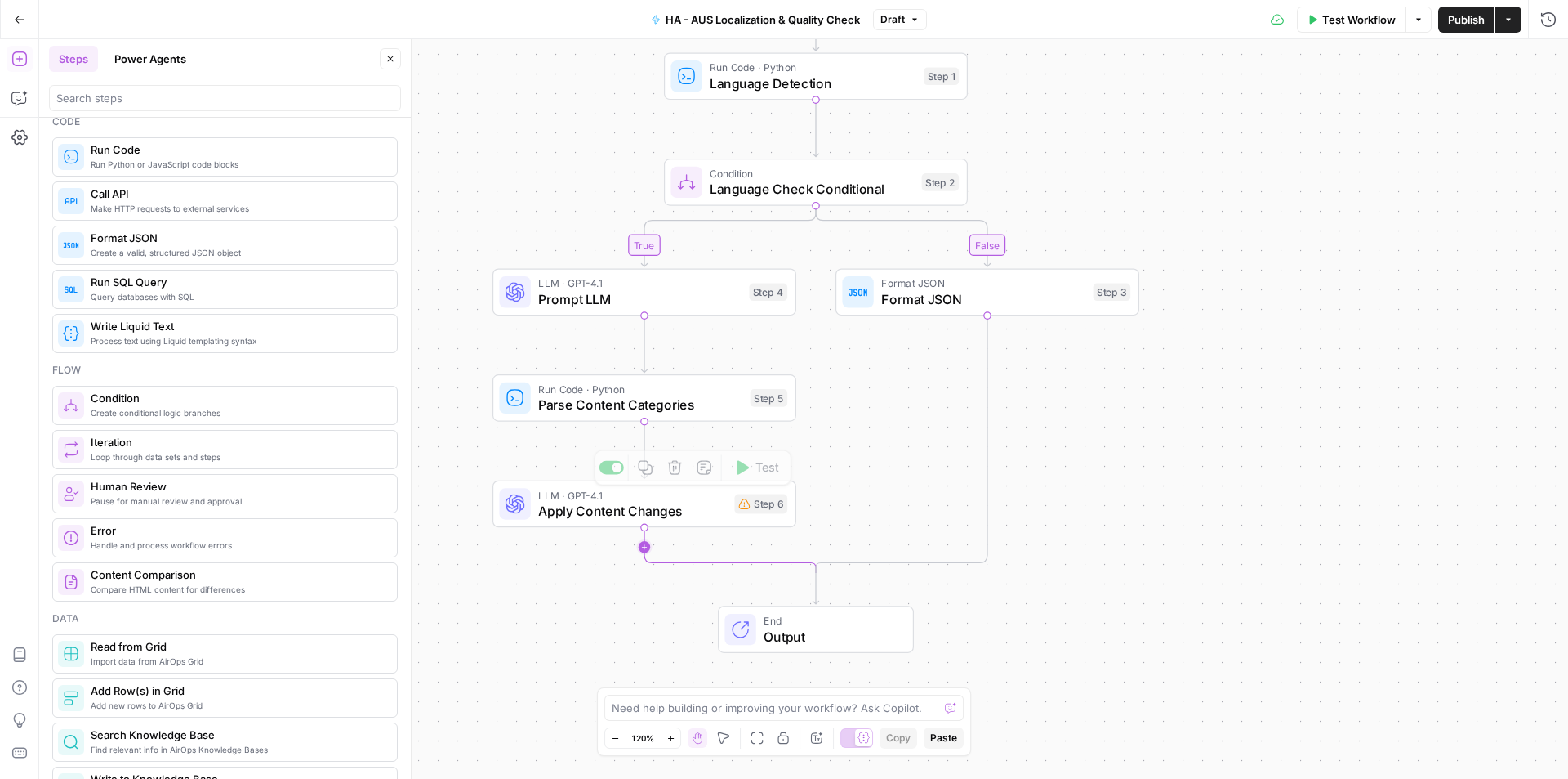
click at [677, 557] on div "Click to paste from your clipboard" at bounding box center [752, 547] width 189 height 29
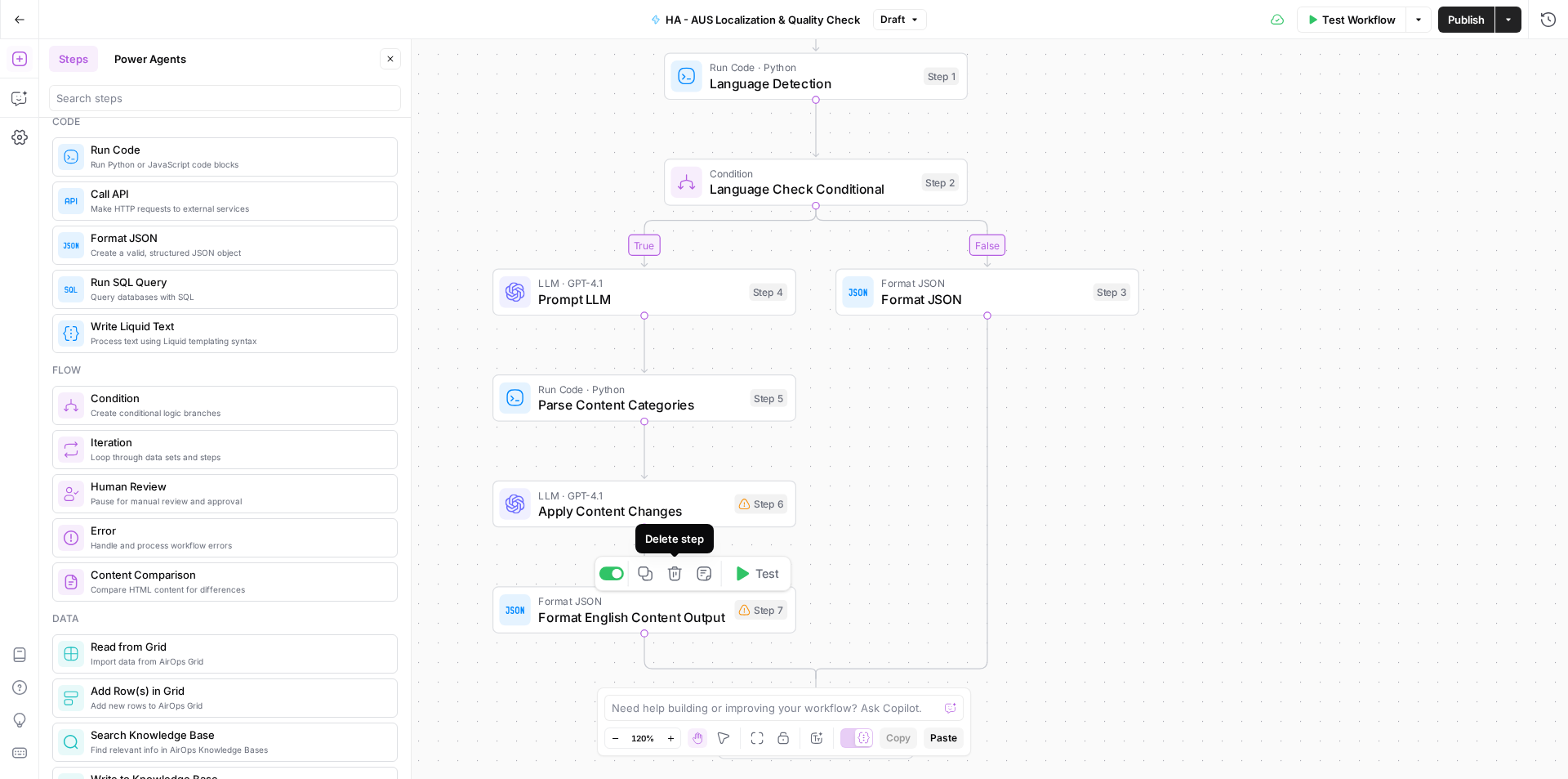
click at [675, 574] on icon "button" at bounding box center [675, 572] width 15 height 15
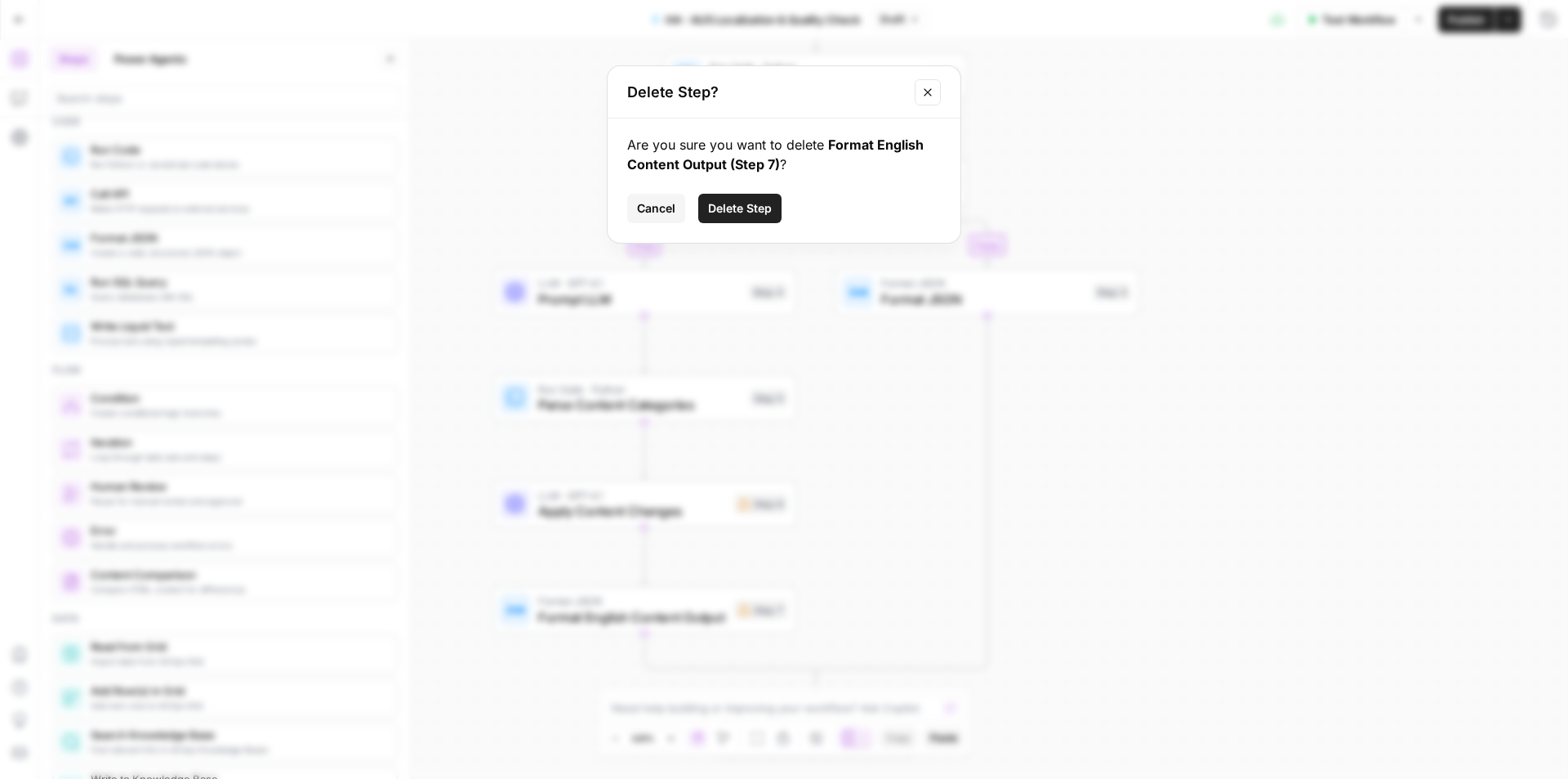
click at [730, 211] on span "Delete Step" at bounding box center [740, 209] width 64 height 16
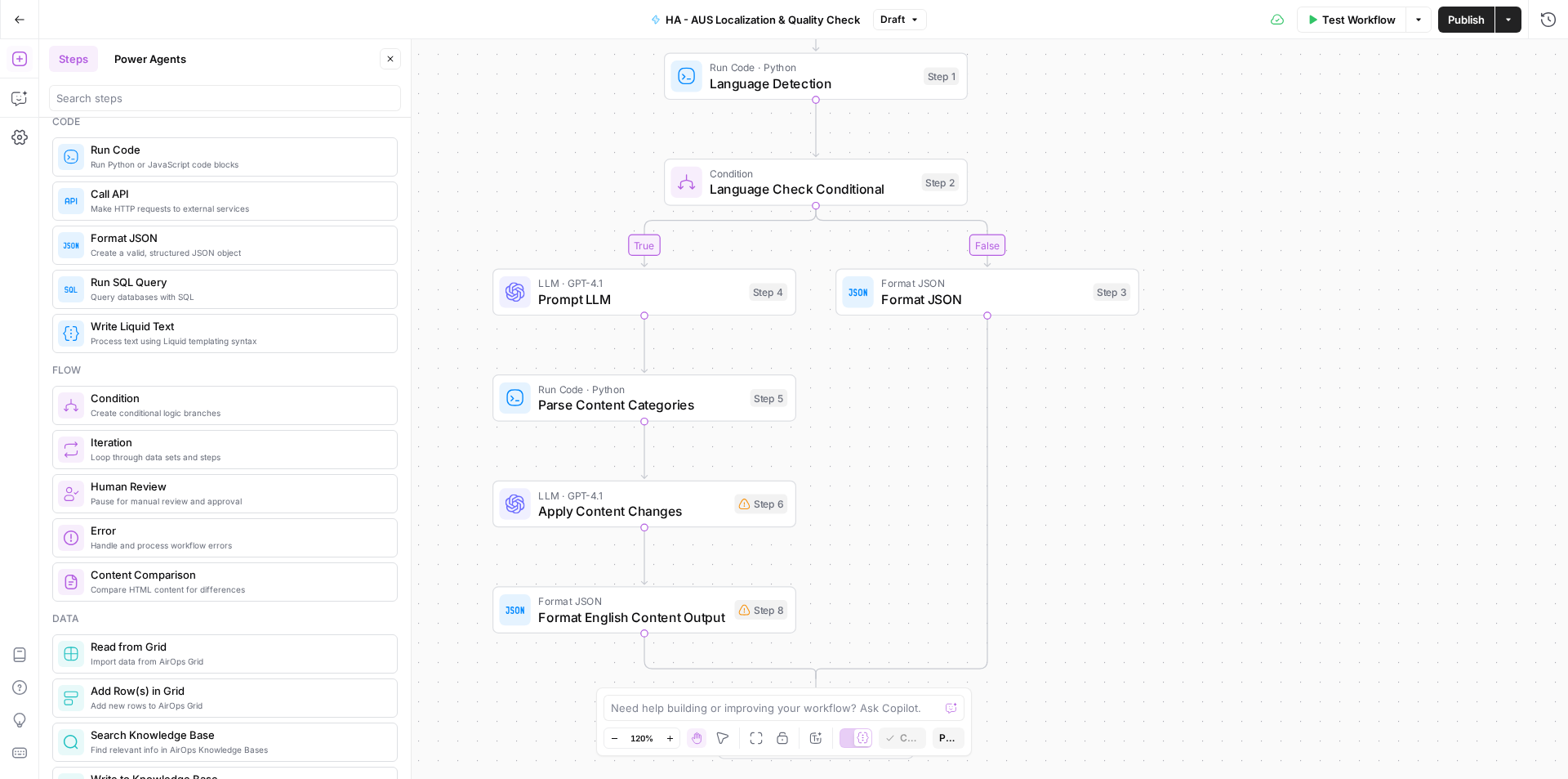
click at [1134, 418] on div "false true Workflow Set Inputs Inputs Run Code · Python Language Detection Step…" at bounding box center [803, 408] width 1529 height 739
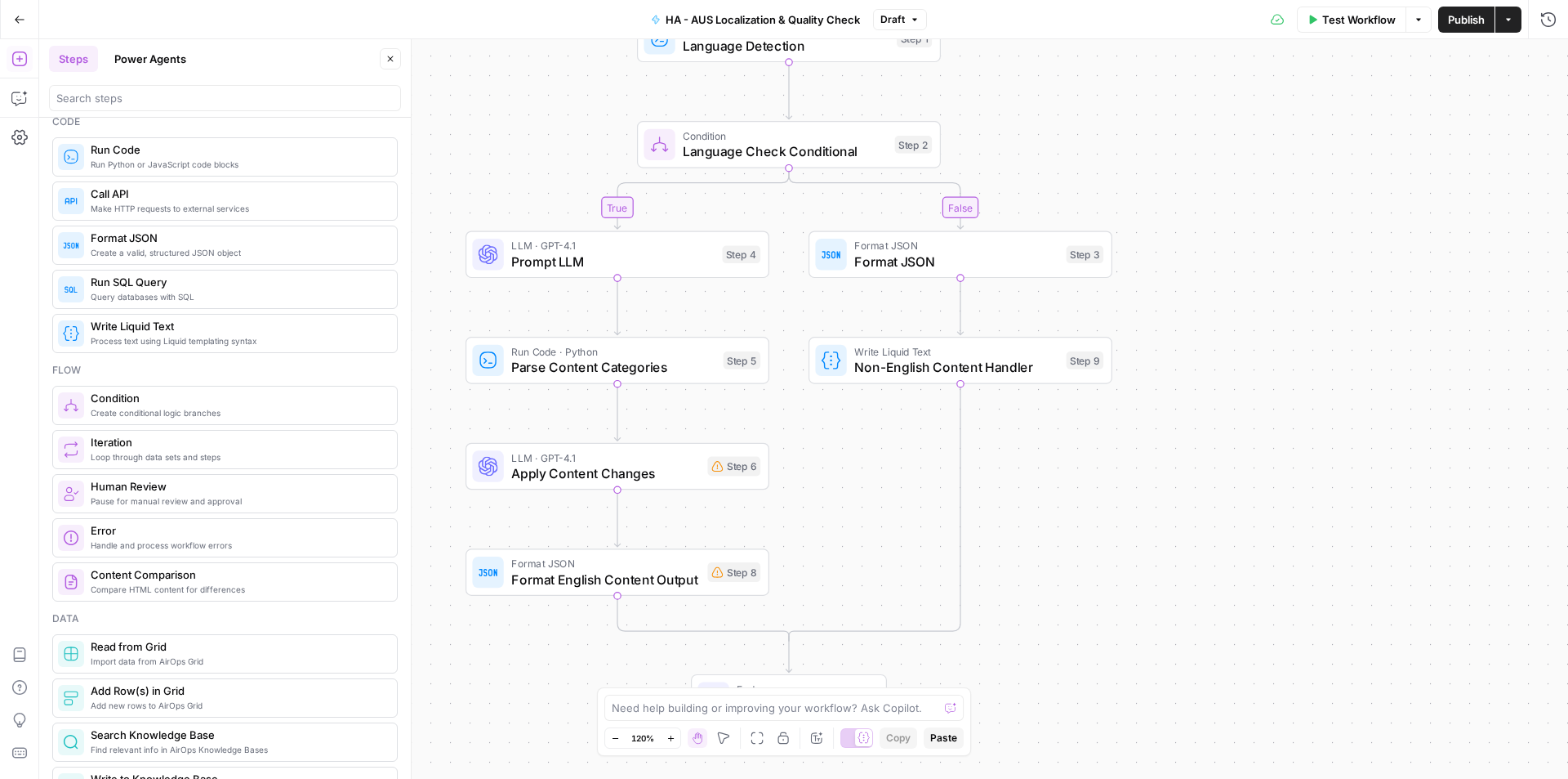
drag, startPoint x: 1118, startPoint y: 547, endPoint x: 1090, endPoint y: 596, distance: 56.4
click at [1090, 596] on div "false true Workflow Set Inputs Inputs Run Code · Python Language Detection Step…" at bounding box center [803, 408] width 1529 height 739
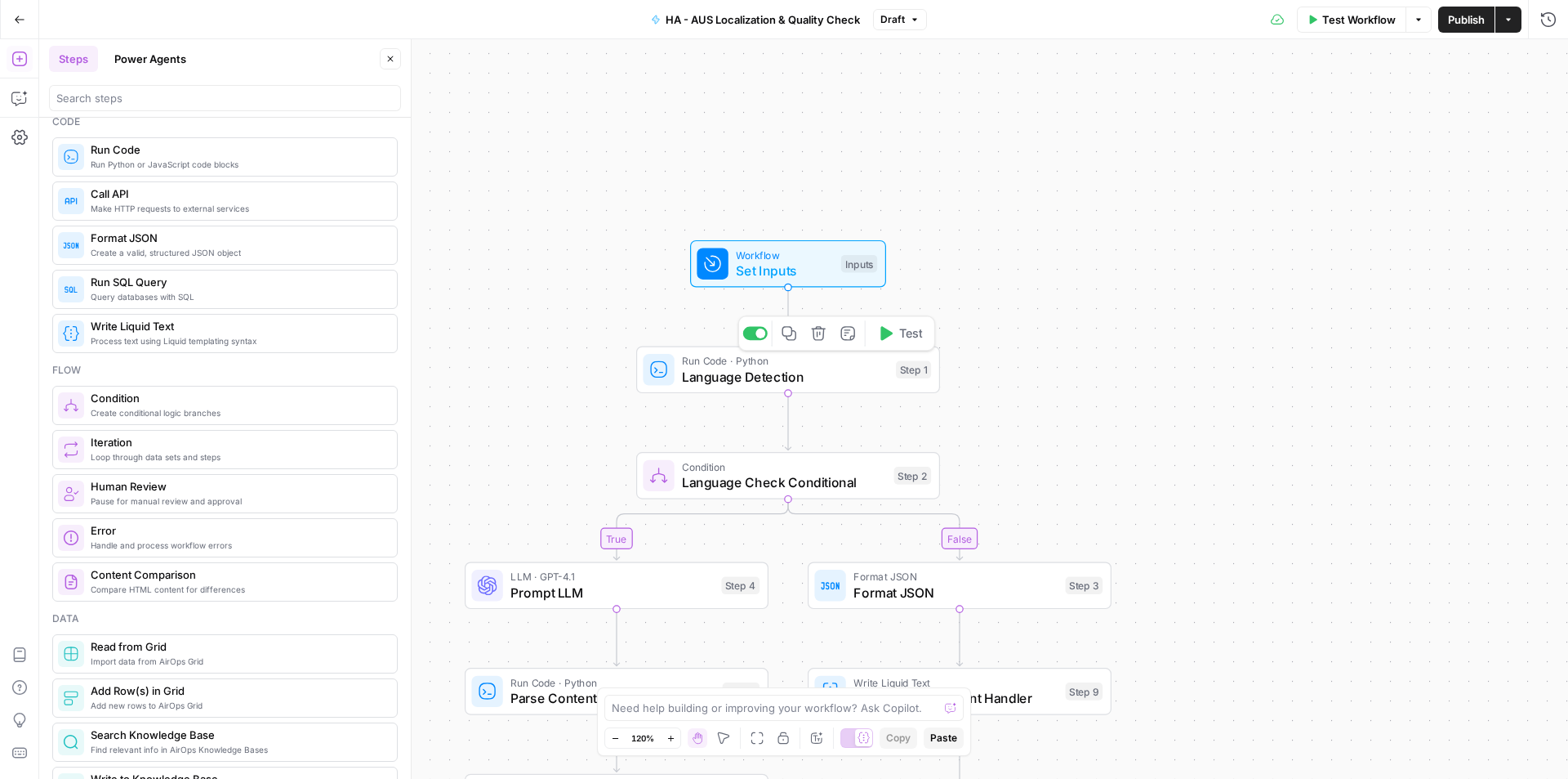
click at [822, 366] on span "Run Code · Python" at bounding box center [785, 360] width 206 height 15
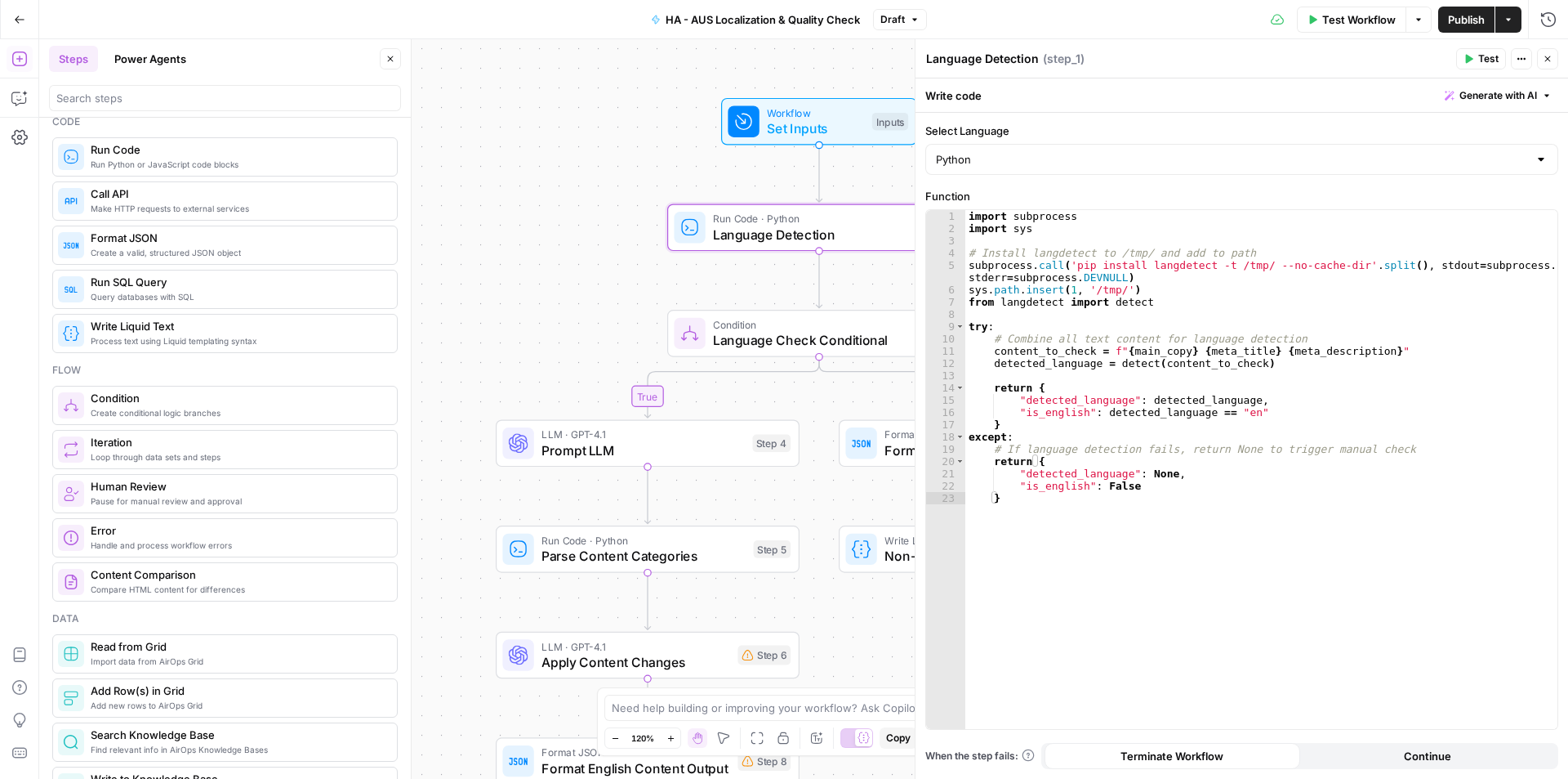
drag, startPoint x: 545, startPoint y: 420, endPoint x: 577, endPoint y: 283, distance: 140.7
click at [577, 289] on div "false true Workflow Set Inputs Inputs Run Code · Python Language Detection Step…" at bounding box center [803, 408] width 1529 height 739
click at [847, 332] on span "Language Check Conditional" at bounding box center [815, 338] width 204 height 20
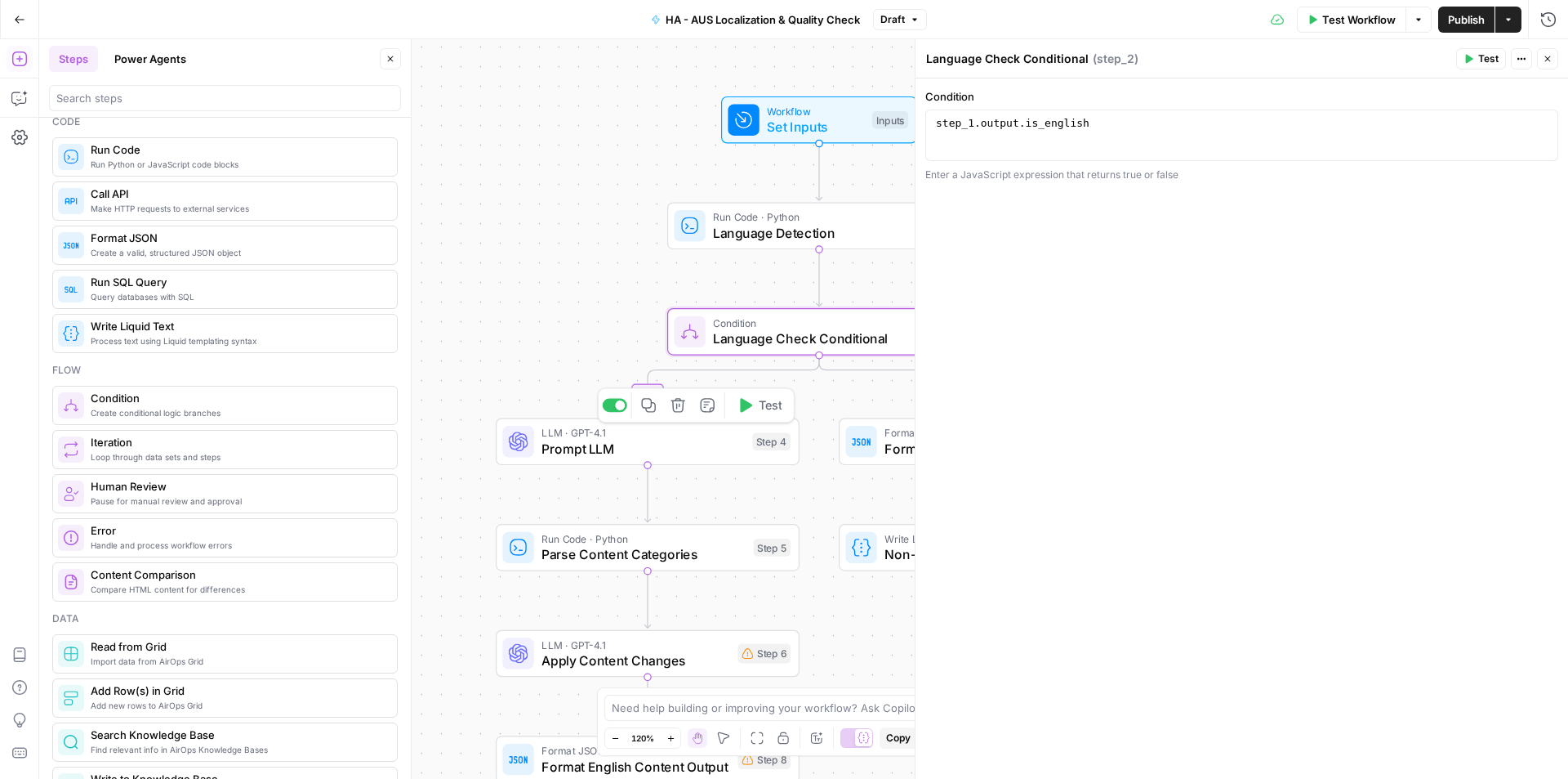
click at [661, 444] on span "Prompt LLM" at bounding box center [642, 449] width 202 height 20
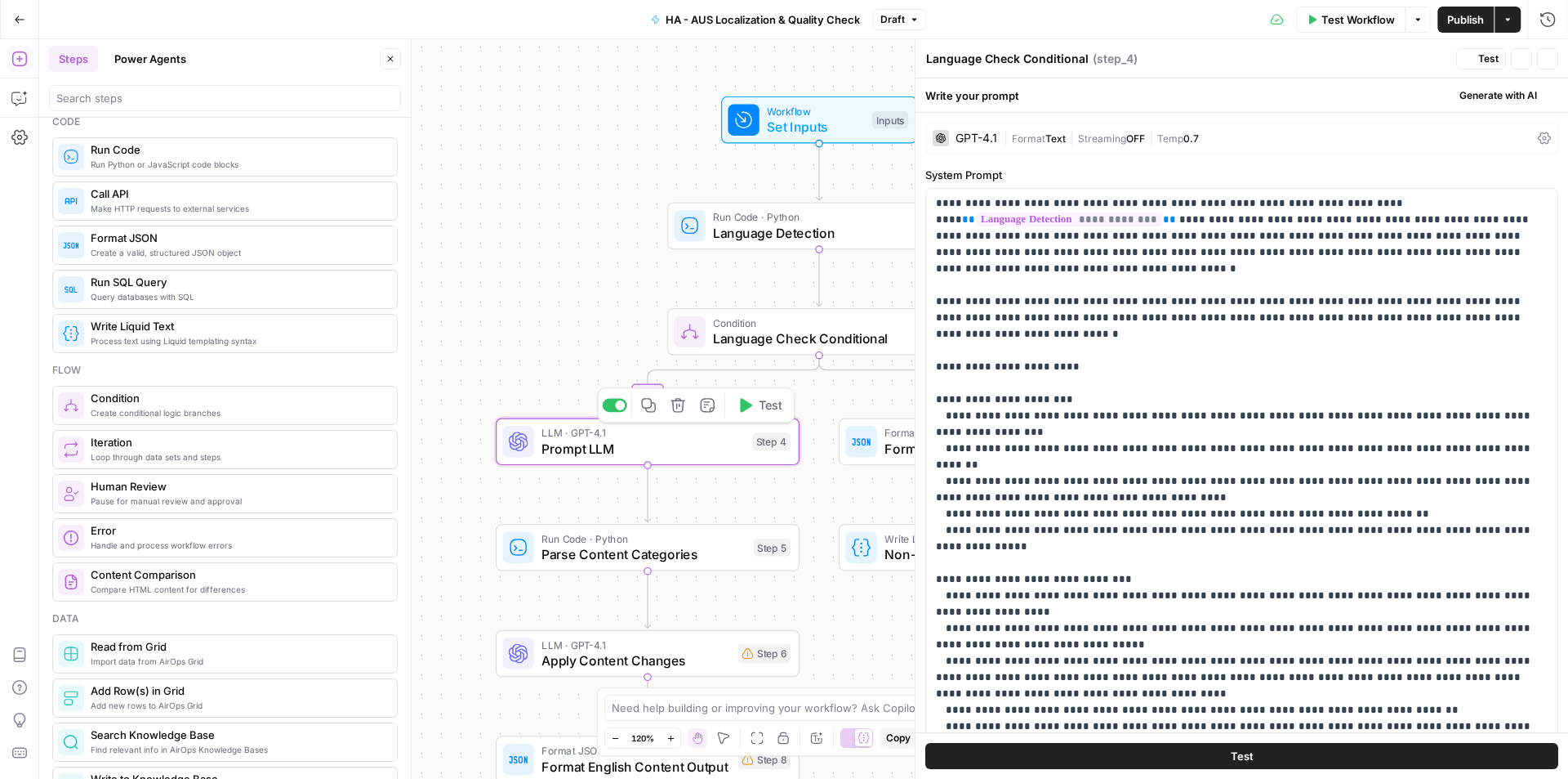
type textarea "Prompt LLM"
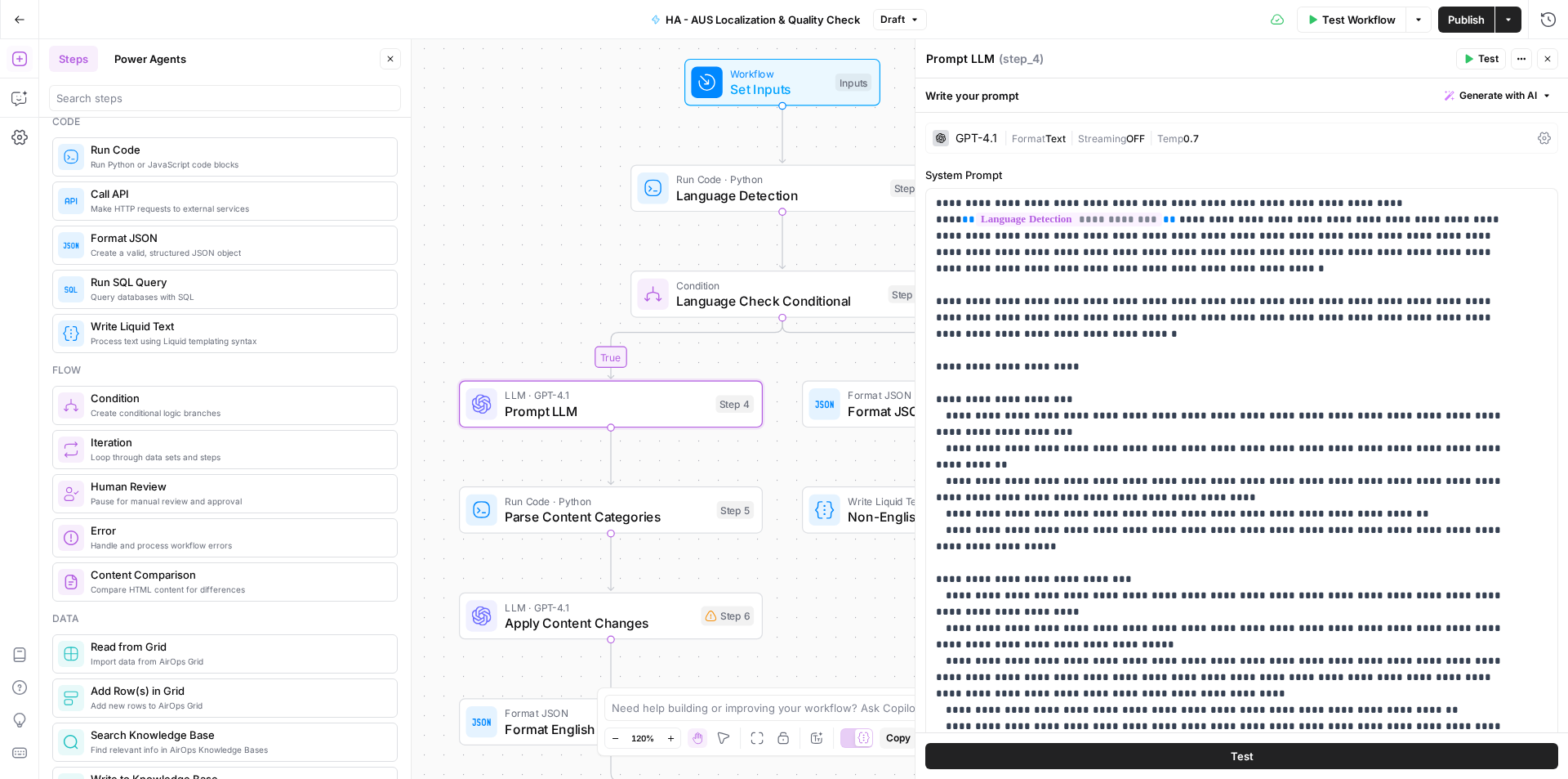
drag, startPoint x: 530, startPoint y: 348, endPoint x: 484, endPoint y: 299, distance: 67.2
click at [484, 299] on div "false true Workflow Set Inputs Inputs Run Code · Python Language Detection Step…" at bounding box center [803, 408] width 1529 height 739
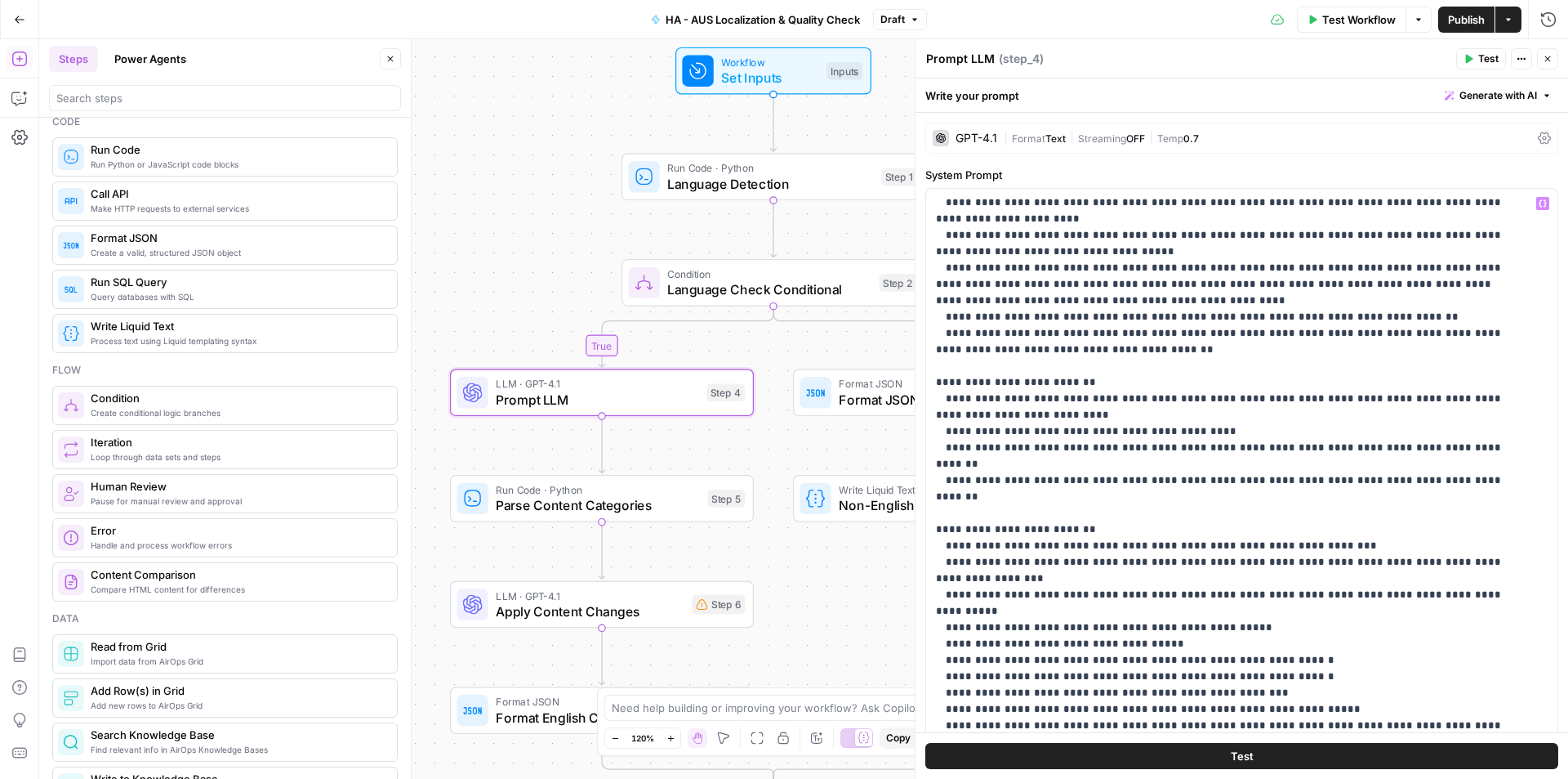
scroll to position [572, 0]
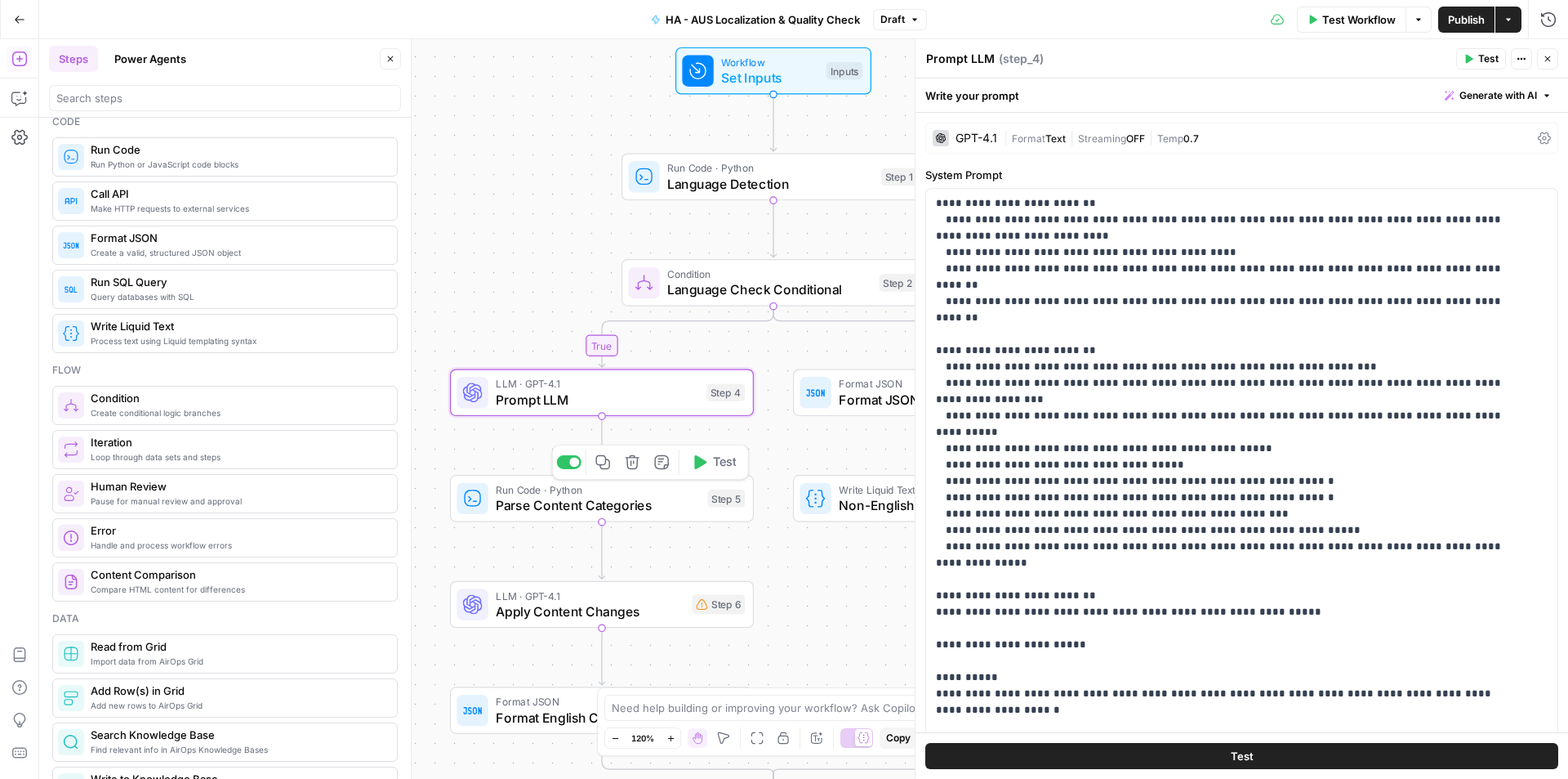
click at [576, 501] on span "Parse Content Categories" at bounding box center [597, 505] width 204 height 20
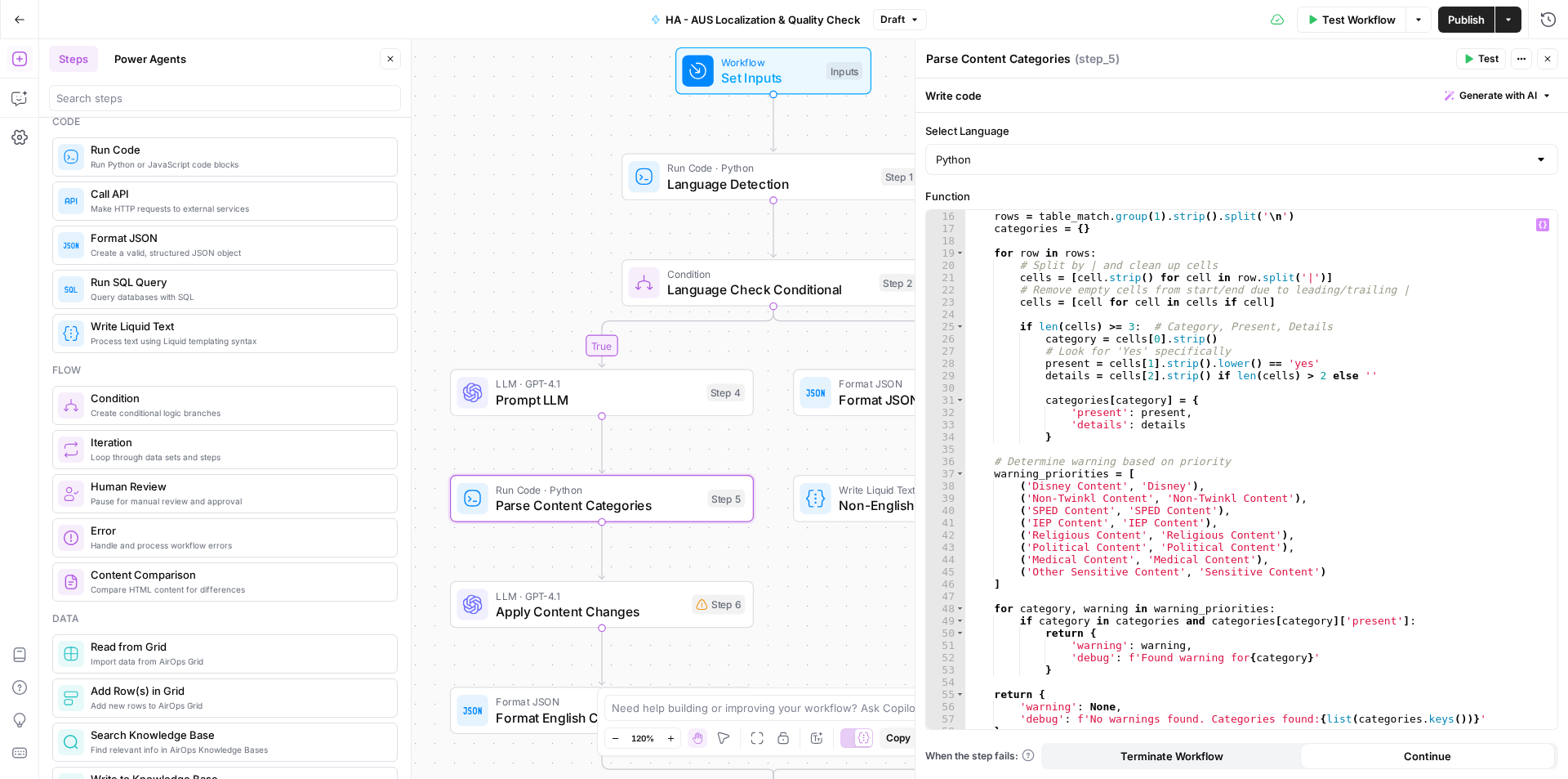
scroll to position [302, 0]
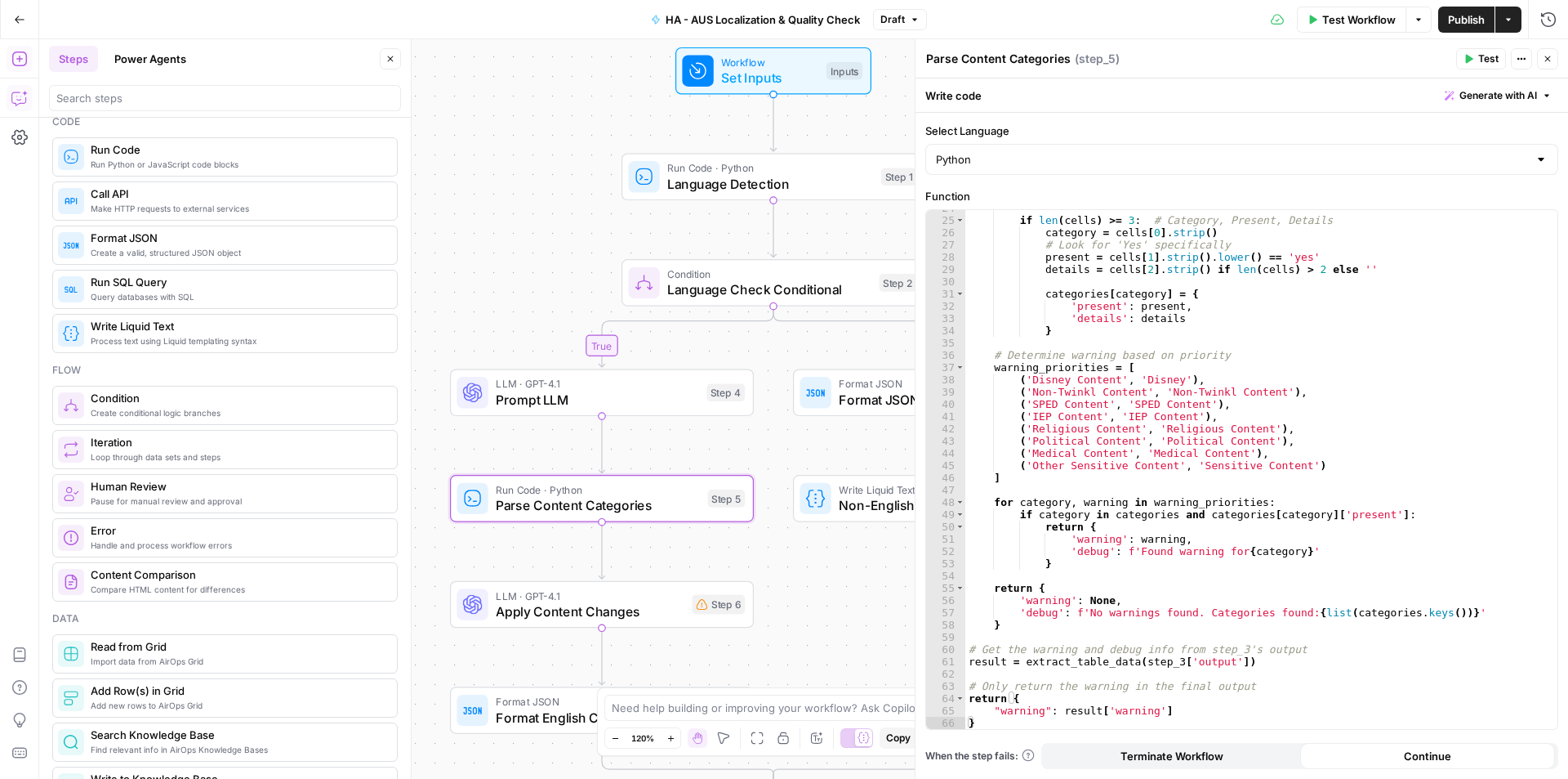
click at [21, 103] on icon "button" at bounding box center [18, 98] width 14 height 13
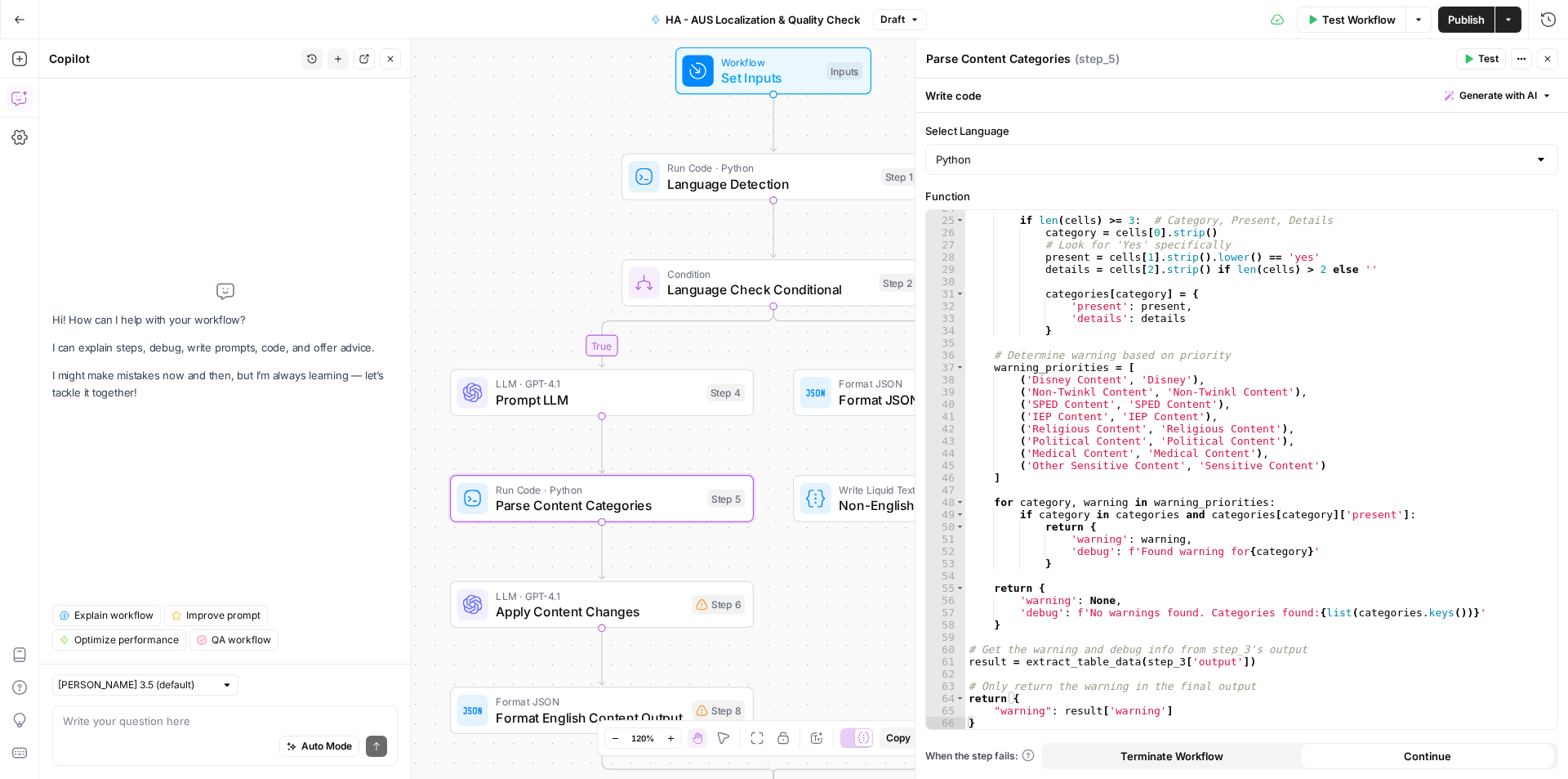
click at [171, 732] on div "Auto Mode Send" at bounding box center [225, 747] width 324 height 36
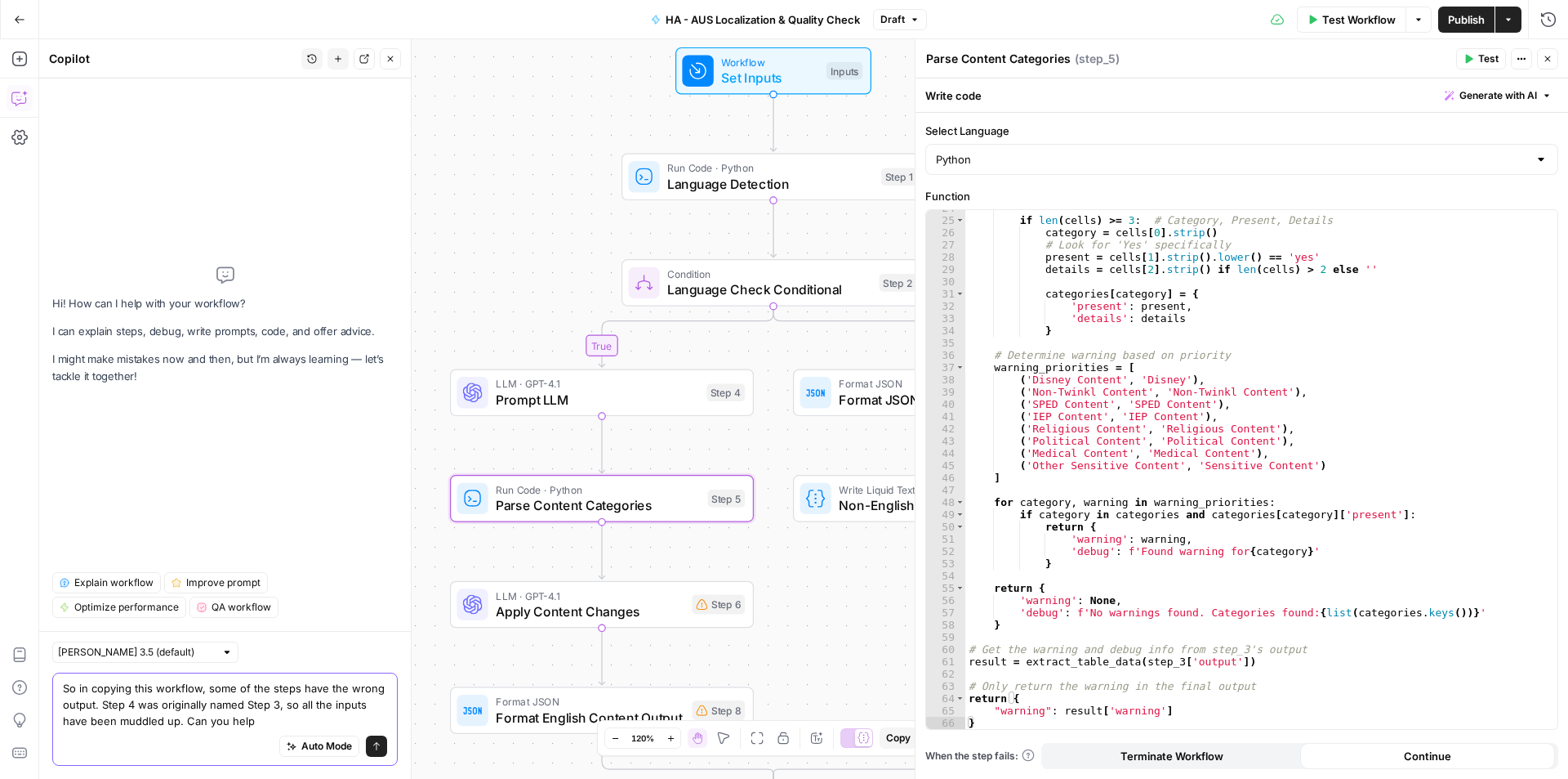
type textarea "So in copying this workflow, some of the steps have the wrong output. Step 4 wa…"
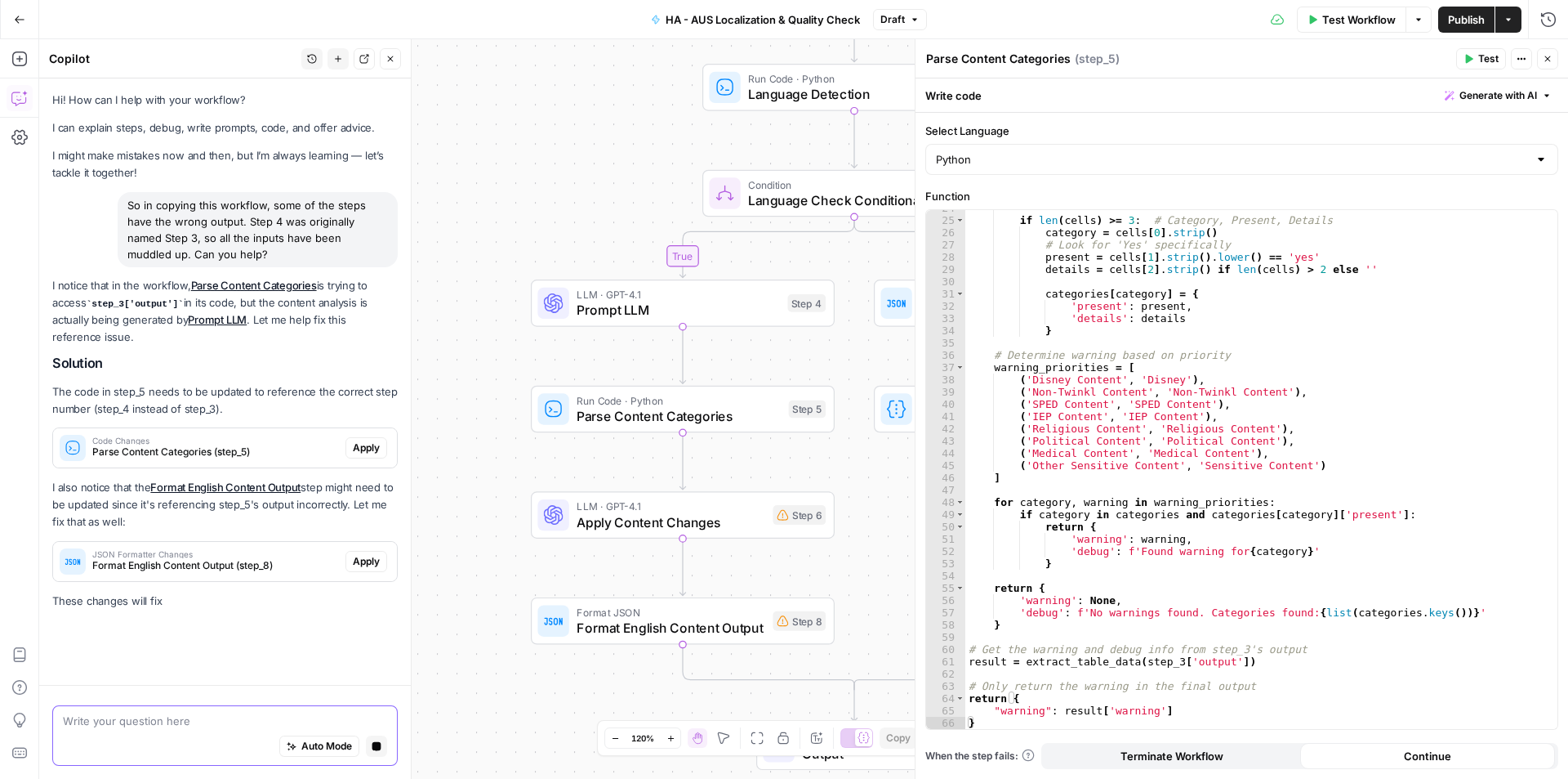
scroll to position [0, 0]
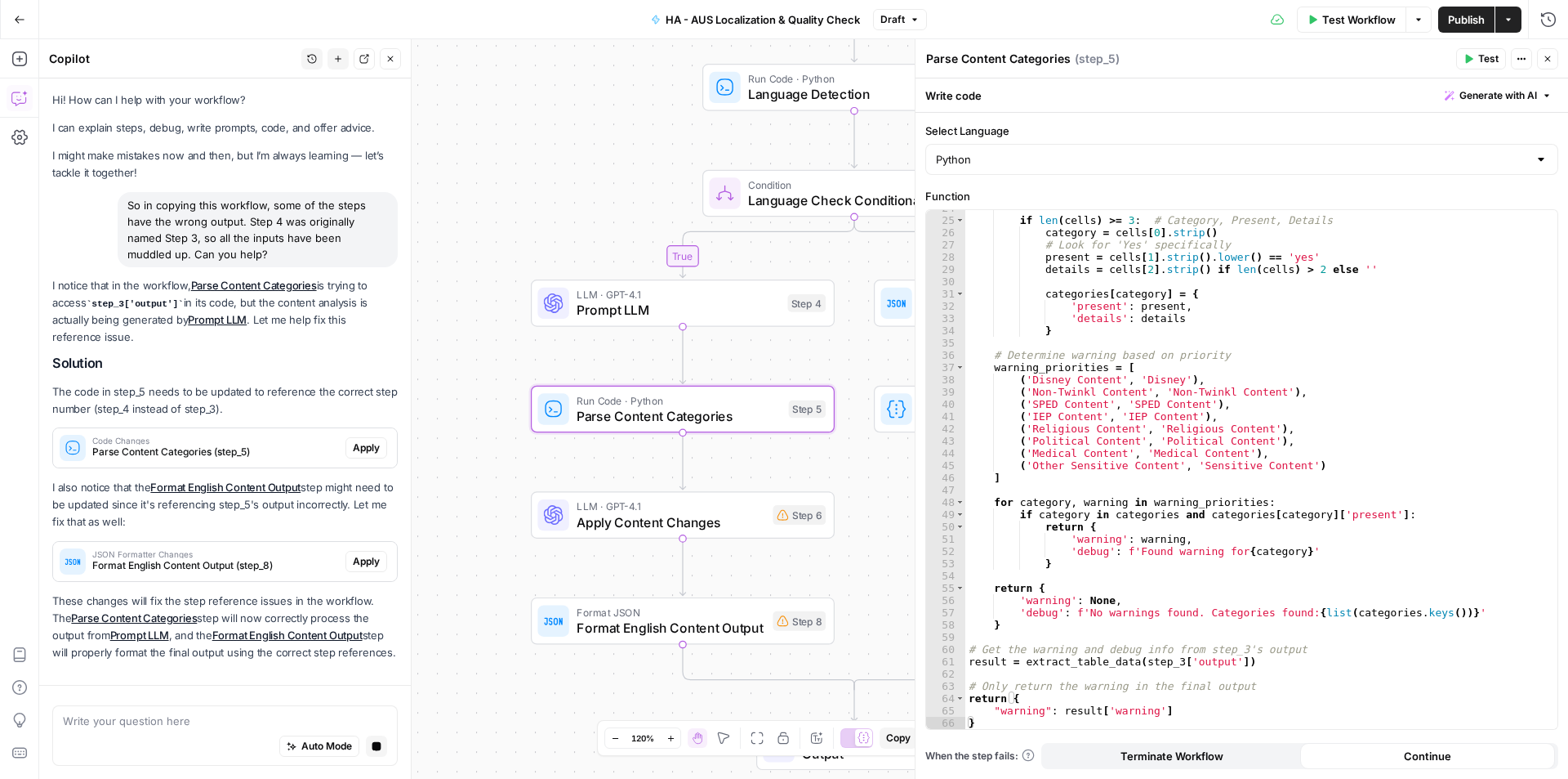
click at [358, 448] on span "Apply" at bounding box center [366, 448] width 27 height 14
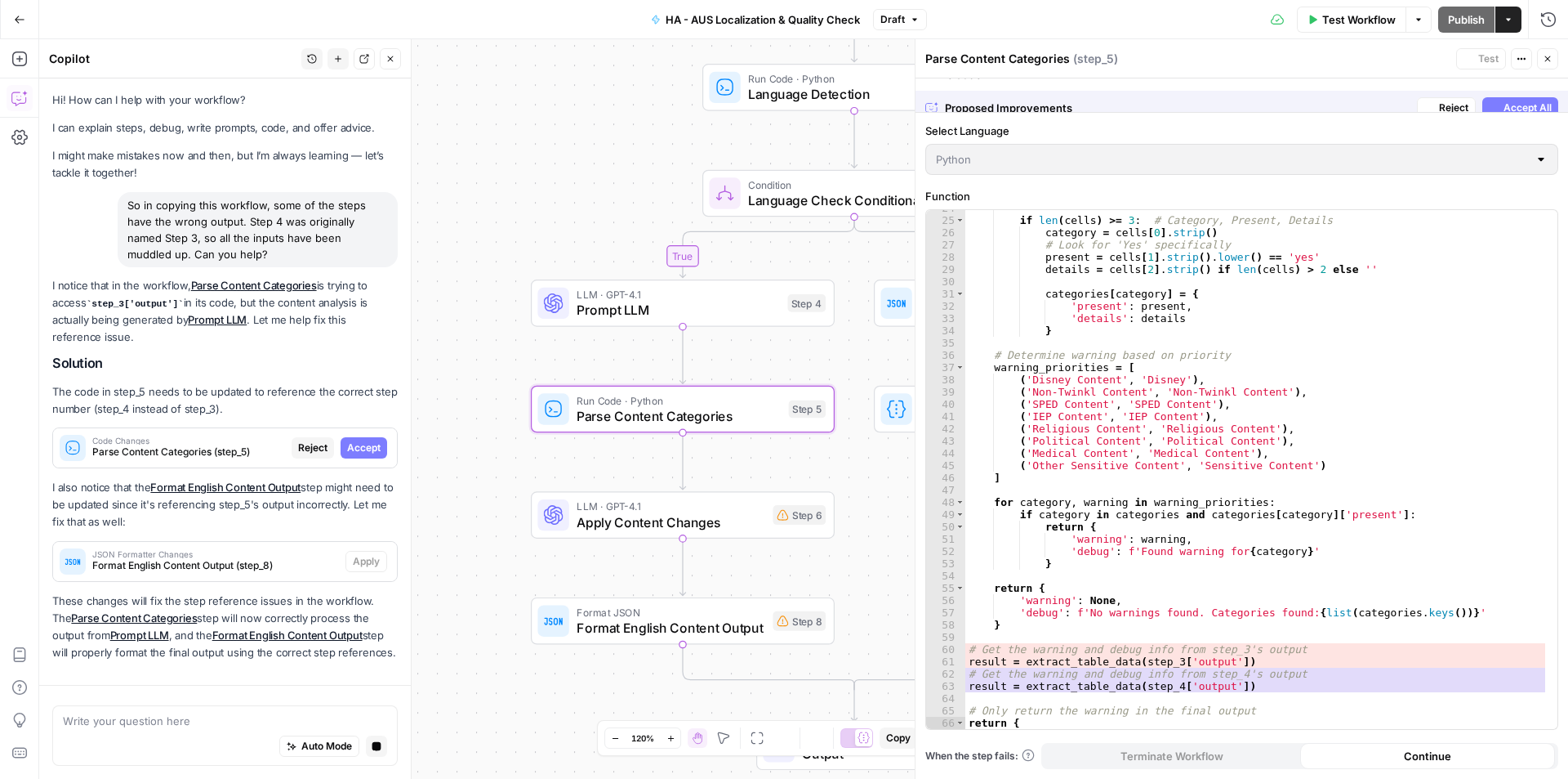
scroll to position [54, 0]
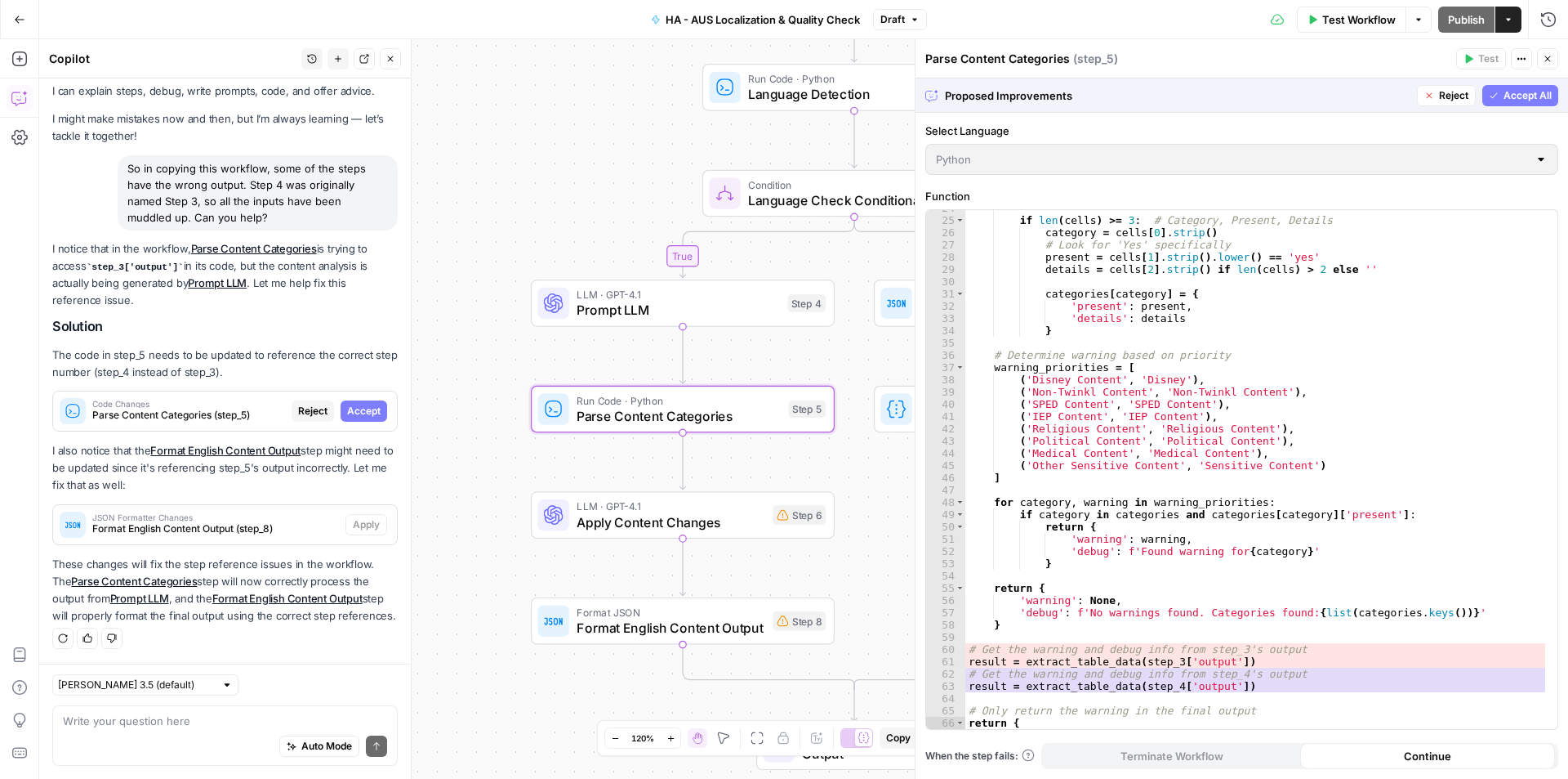
click at [353, 403] on span "Accept" at bounding box center [364, 411] width 33 height 14
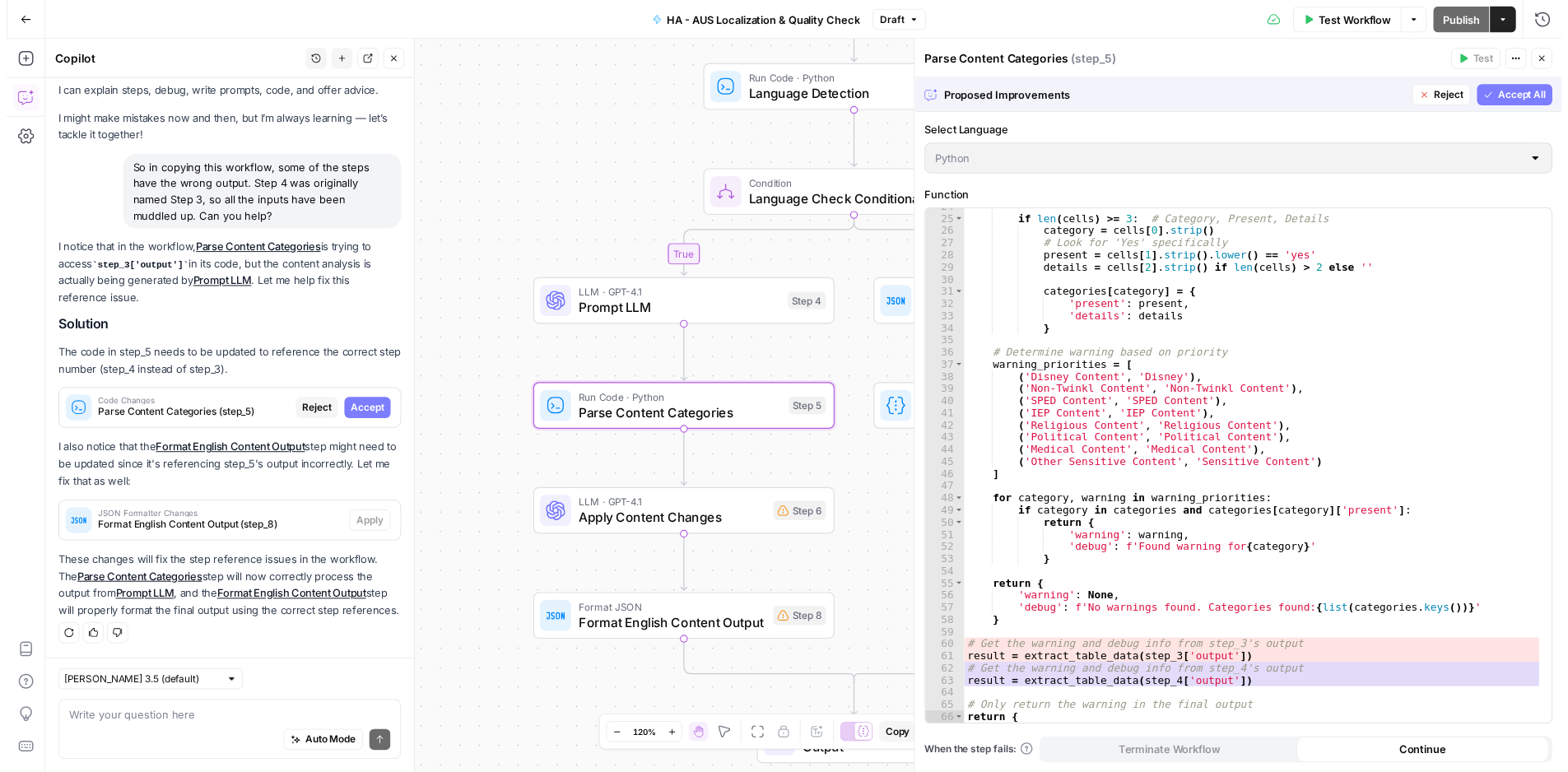
scroll to position [81, 0]
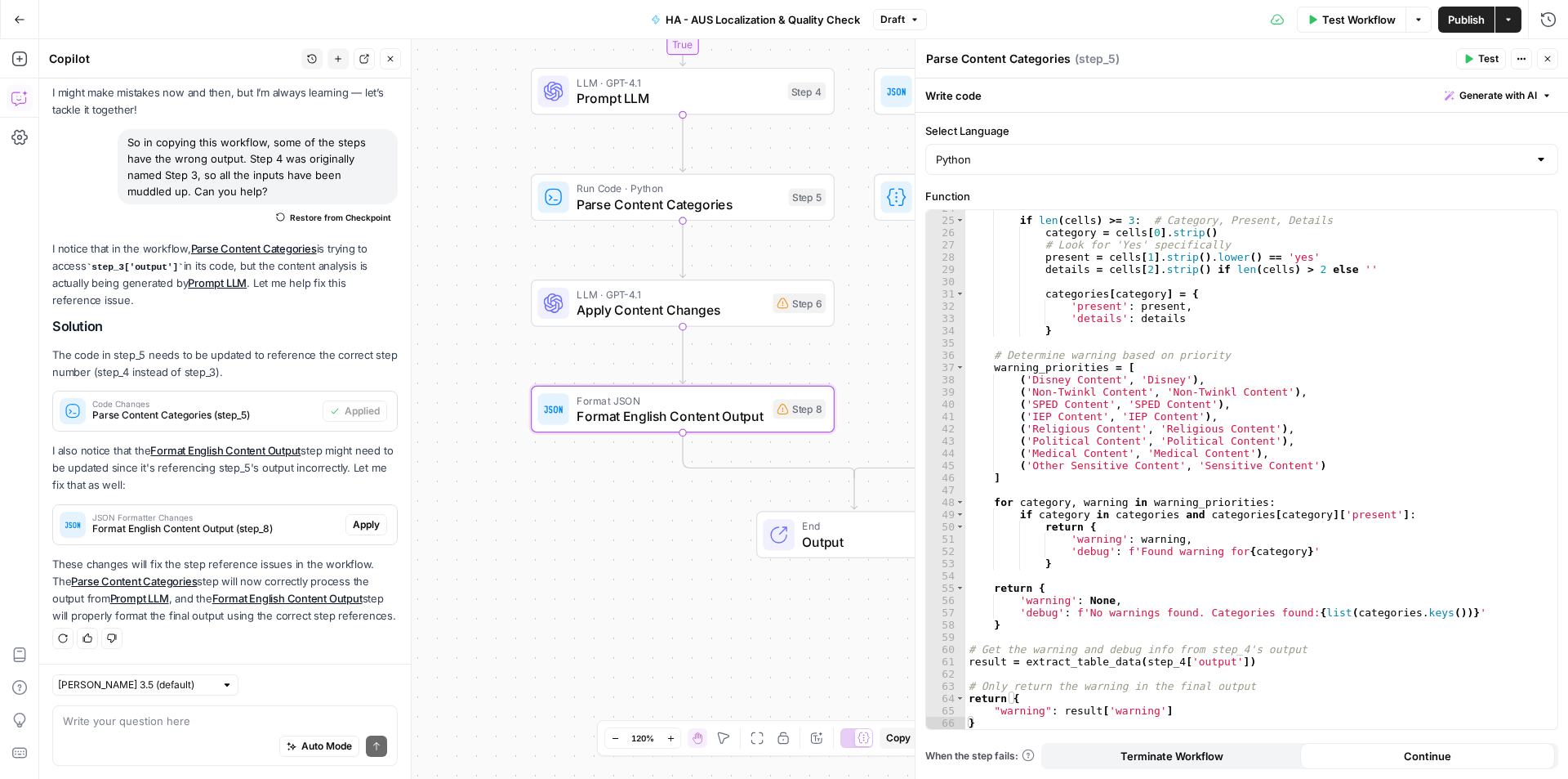
click at [357, 517] on span "Apply" at bounding box center [366, 524] width 27 height 14
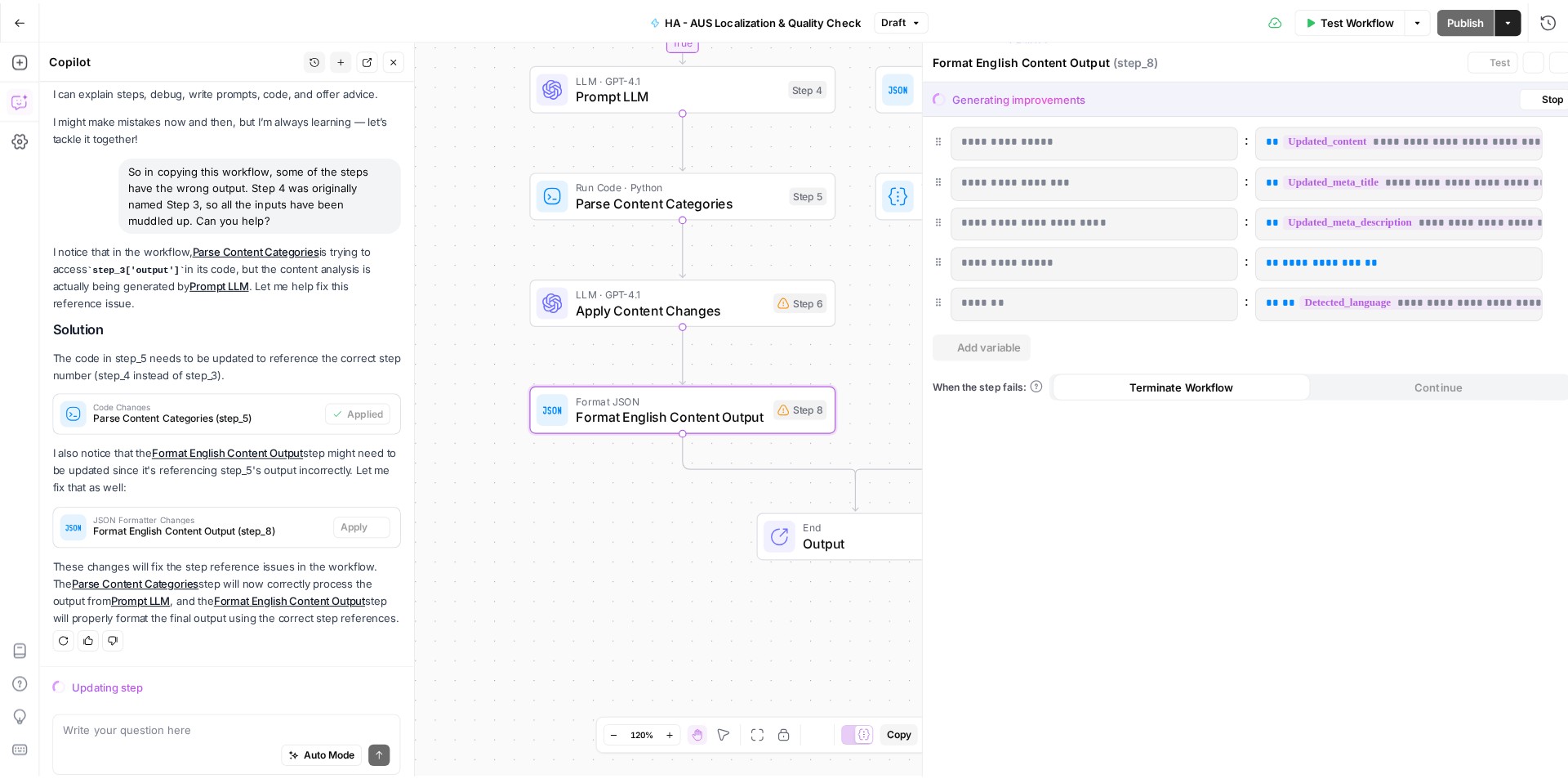
scroll to position [54, 0]
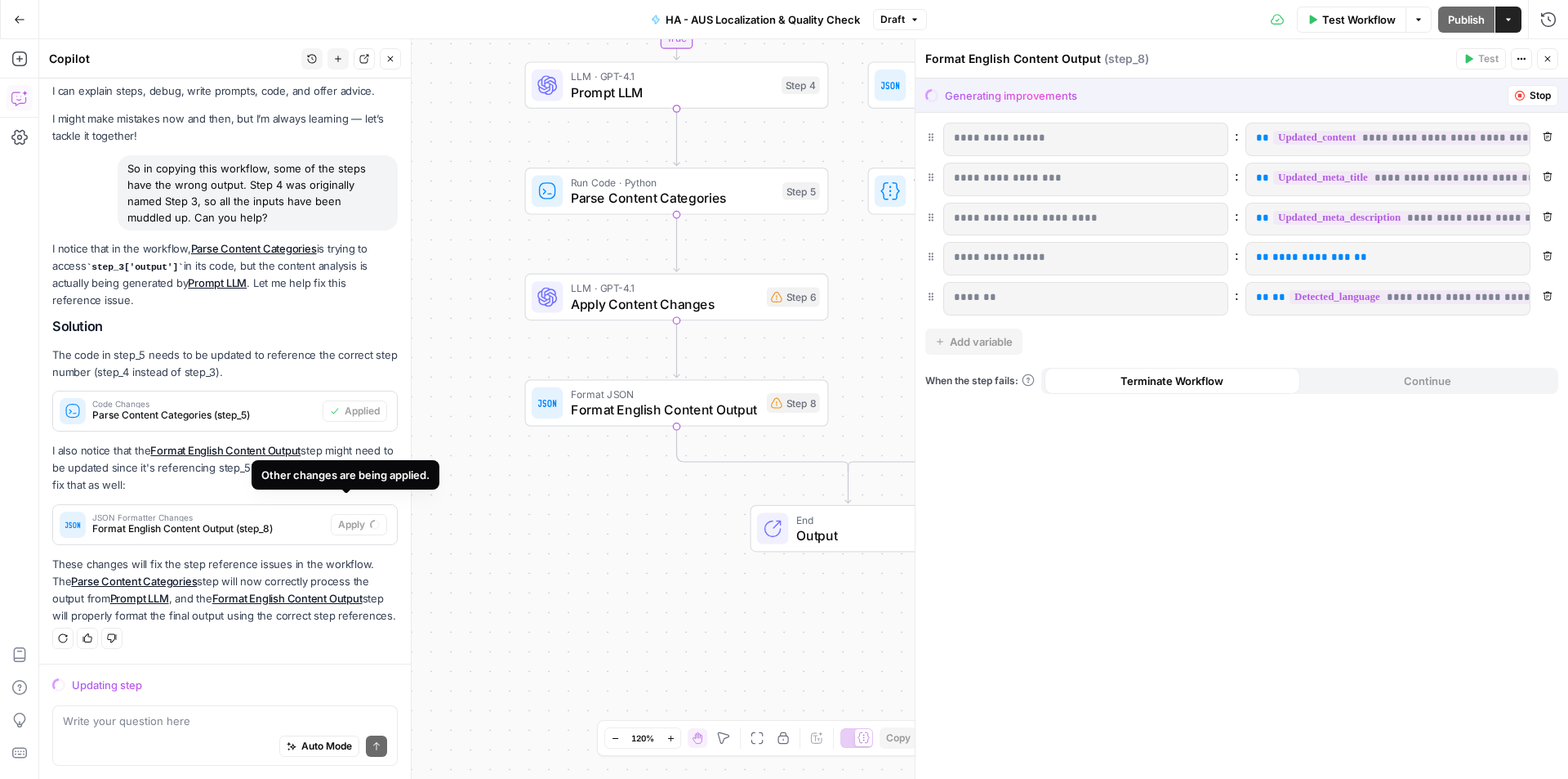
click at [264, 457] on body "Cohort 5 New Home Browse Insights Opportunities Your Data Recent Grids H1 - CRG…" at bounding box center [784, 389] width 1568 height 779
click at [254, 453] on p "I also notice that the Format English Content Output step might need to be upda…" at bounding box center [225, 468] width 346 height 51
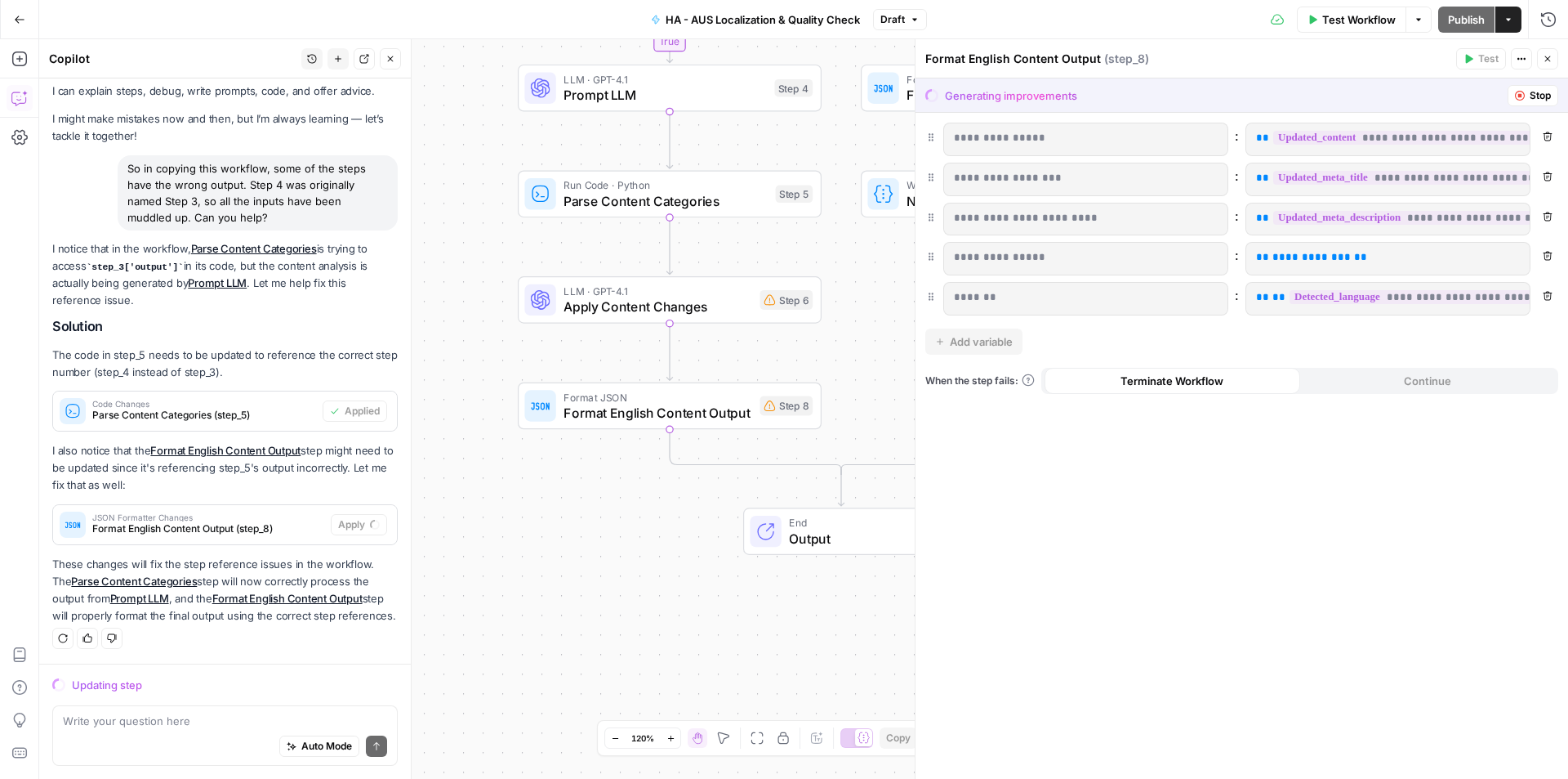
drag, startPoint x: 591, startPoint y: 586, endPoint x: 491, endPoint y: 581, distance: 100.1
click at [491, 581] on div "false true Workflow Set Inputs Inputs Run Code · Python Language Detection Step…" at bounding box center [803, 408] width 1529 height 739
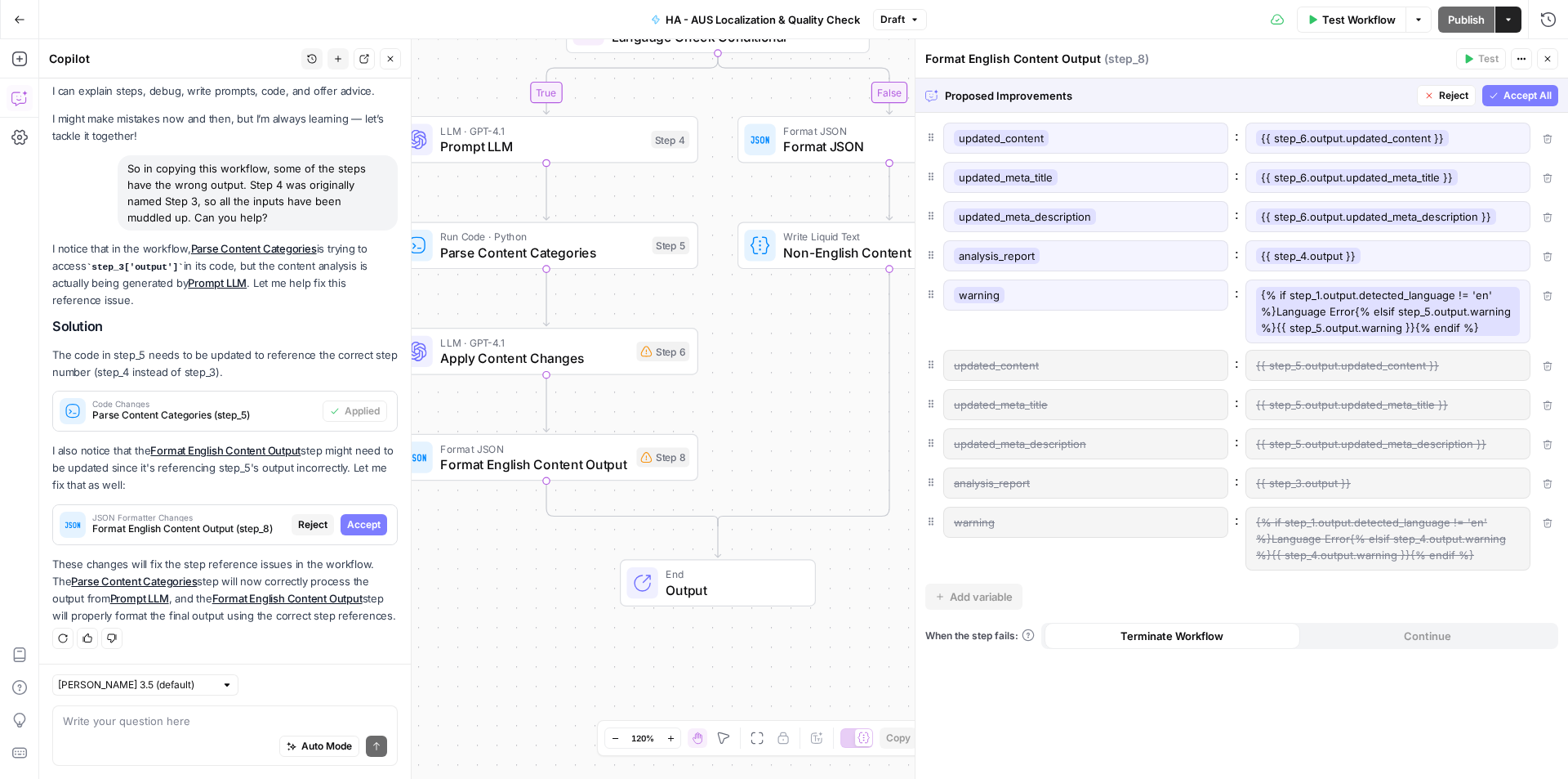
drag, startPoint x: 856, startPoint y: 367, endPoint x: 716, endPoint y: 418, distance: 149.0
click at [716, 418] on div "false true Workflow Set Inputs Inputs Run Code · Python Language Detection Step…" at bounding box center [803, 408] width 1529 height 739
click at [1532, 101] on div "Steps cannot be tested while there are pending suggestions." at bounding box center [1431, 99] width 242 height 32
click at [1531, 99] on span "Accept All" at bounding box center [1526, 96] width 48 height 14
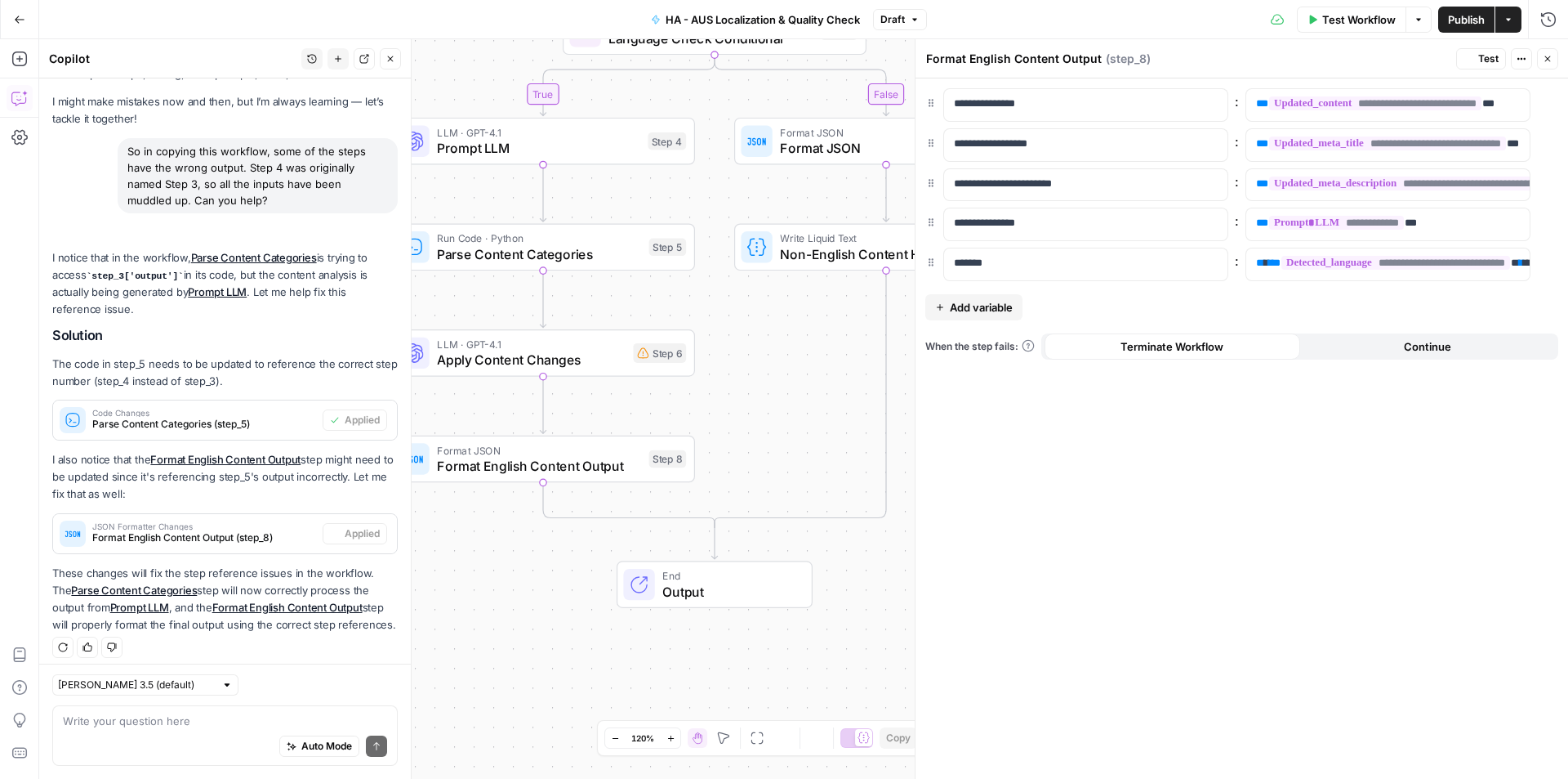
scroll to position [80, 0]
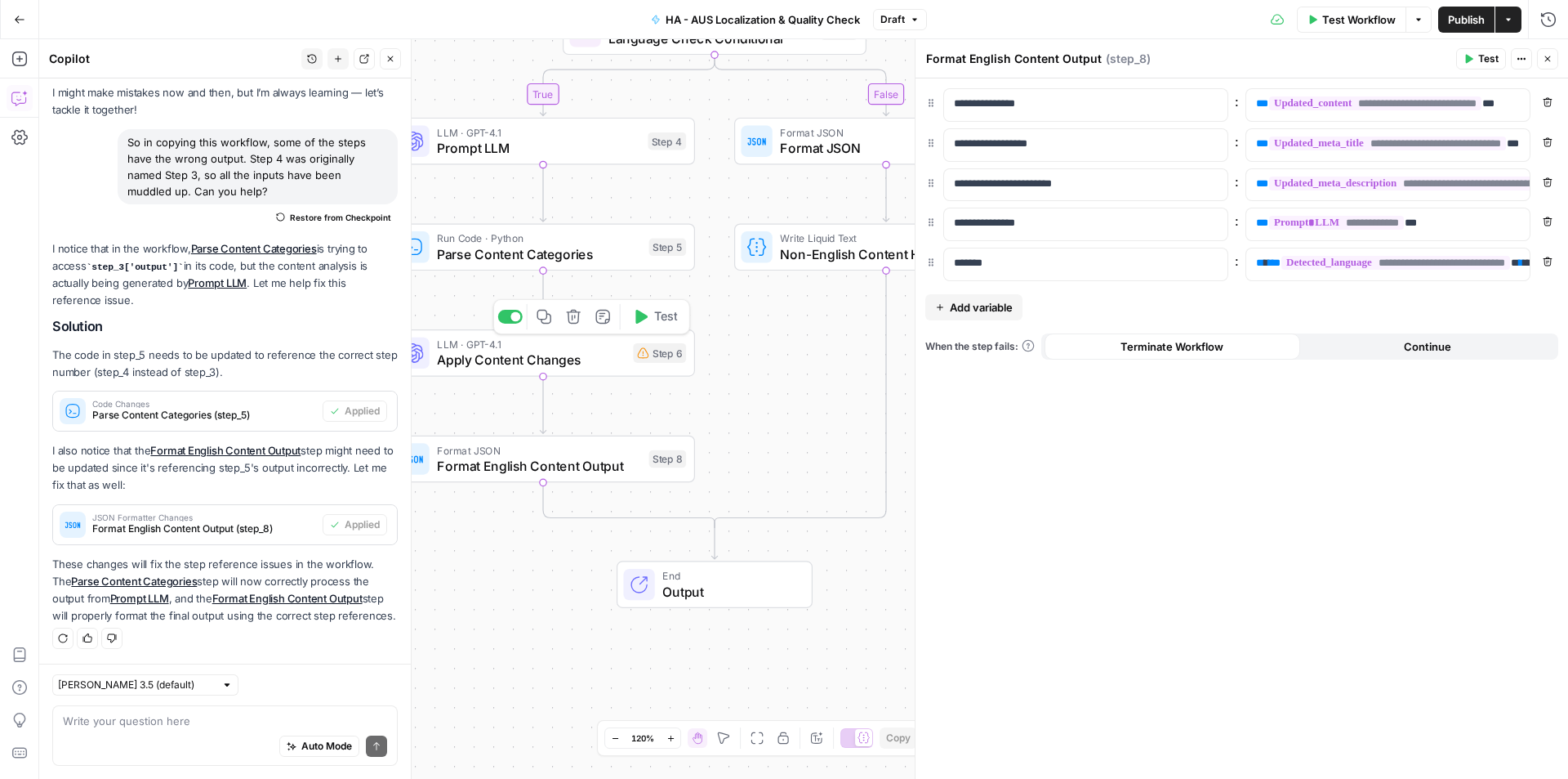
click at [526, 351] on span "Apply Content Changes" at bounding box center [530, 359] width 188 height 20
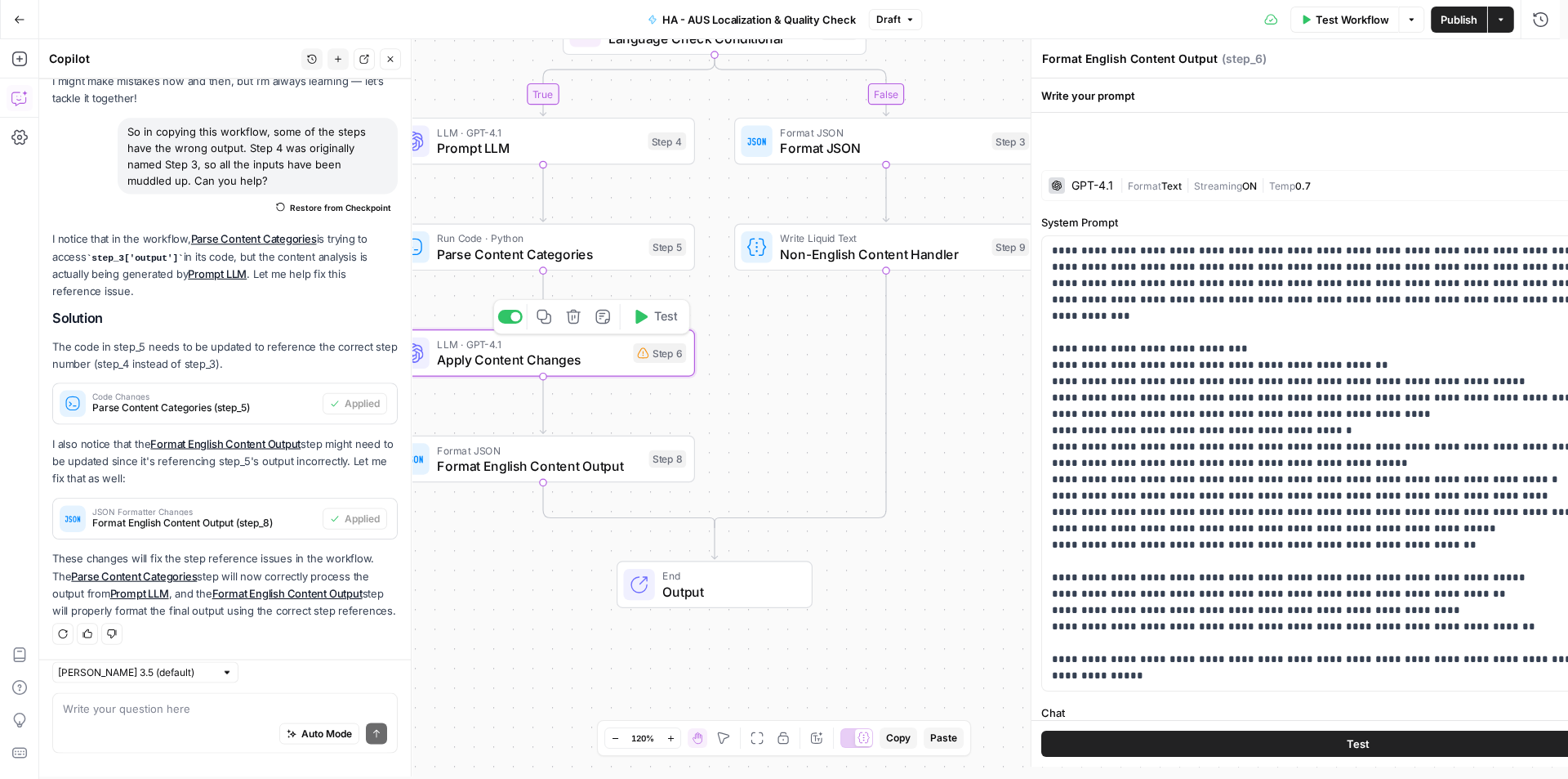
type textarea "Apply Content Changes"
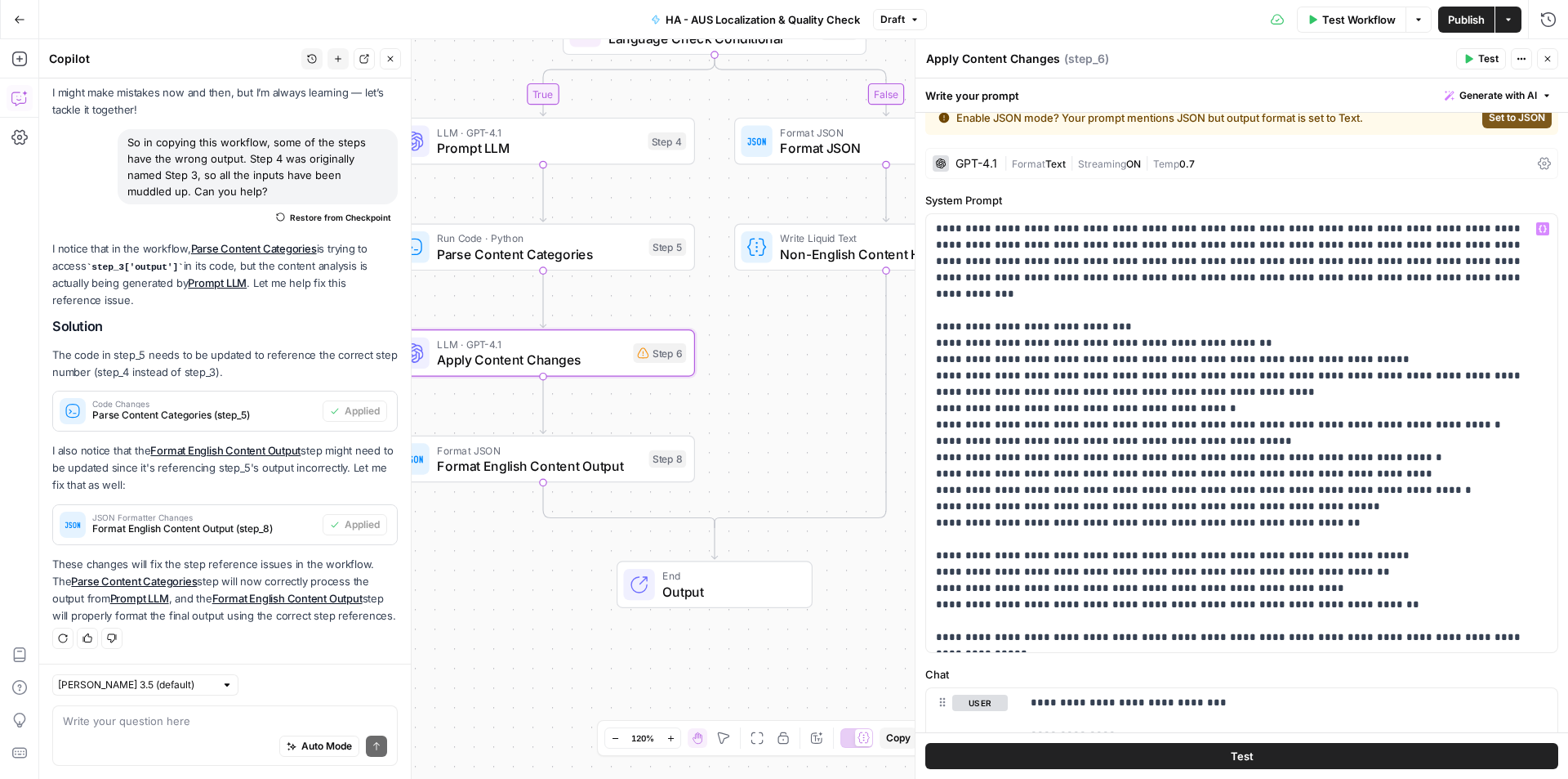
scroll to position [0, 0]
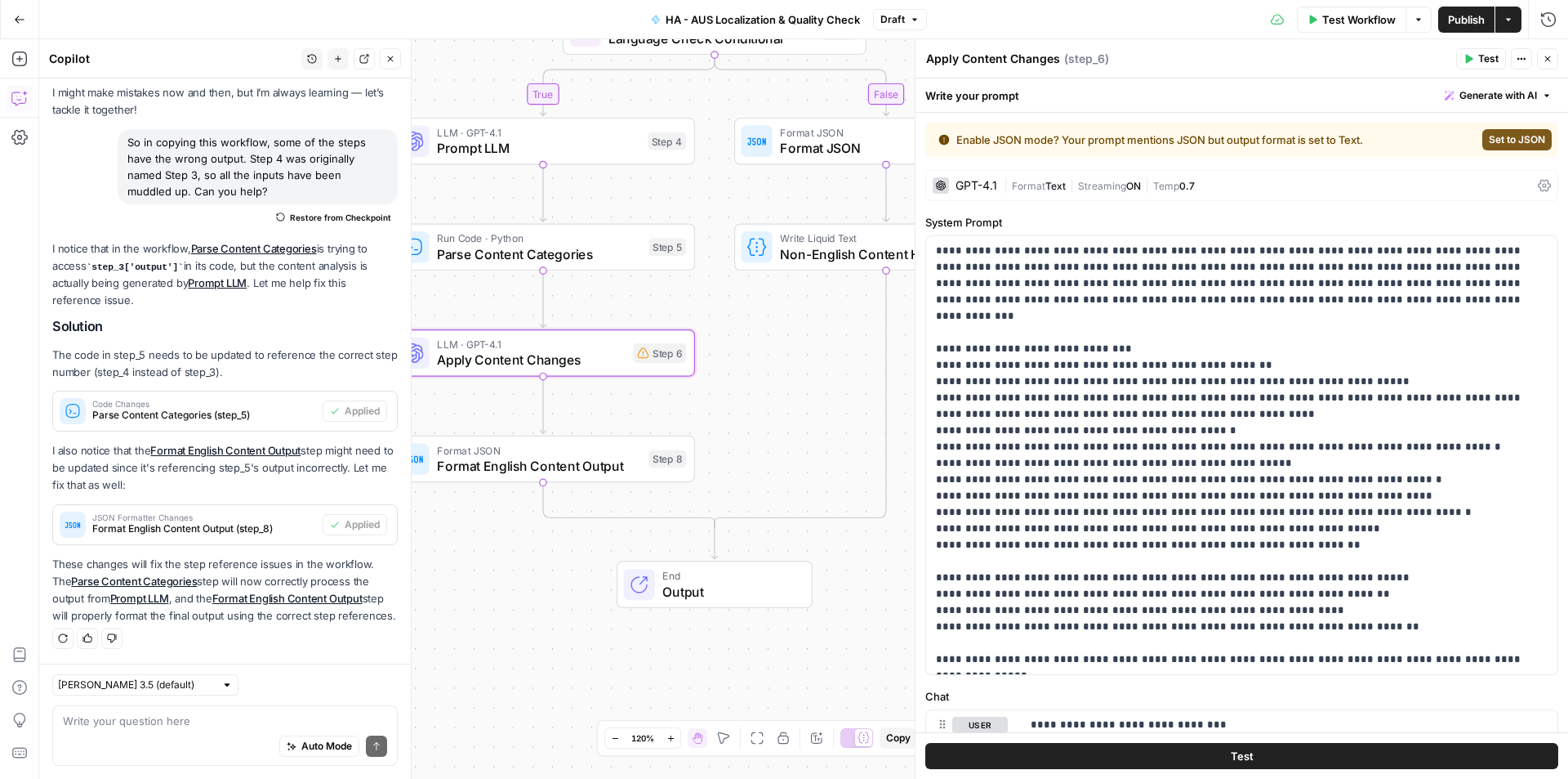
click at [1490, 137] on span "Set to JSON" at bounding box center [1517, 140] width 56 height 14
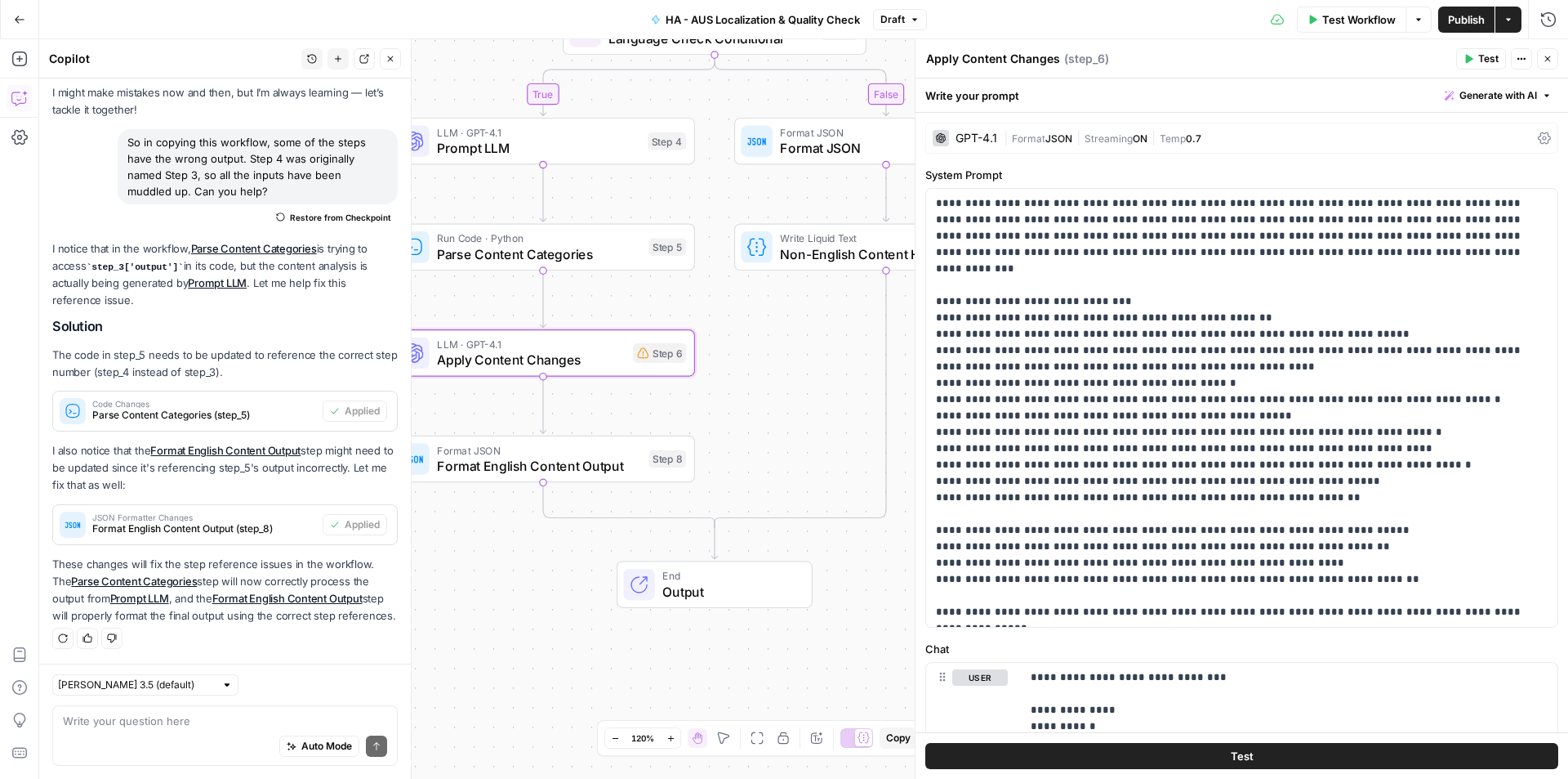
click at [761, 417] on div "false true Workflow Set Inputs Inputs Run Code · Python Language Detection Step…" at bounding box center [803, 408] width 1529 height 739
click at [574, 365] on span "Apply Content Changes" at bounding box center [530, 359] width 188 height 20
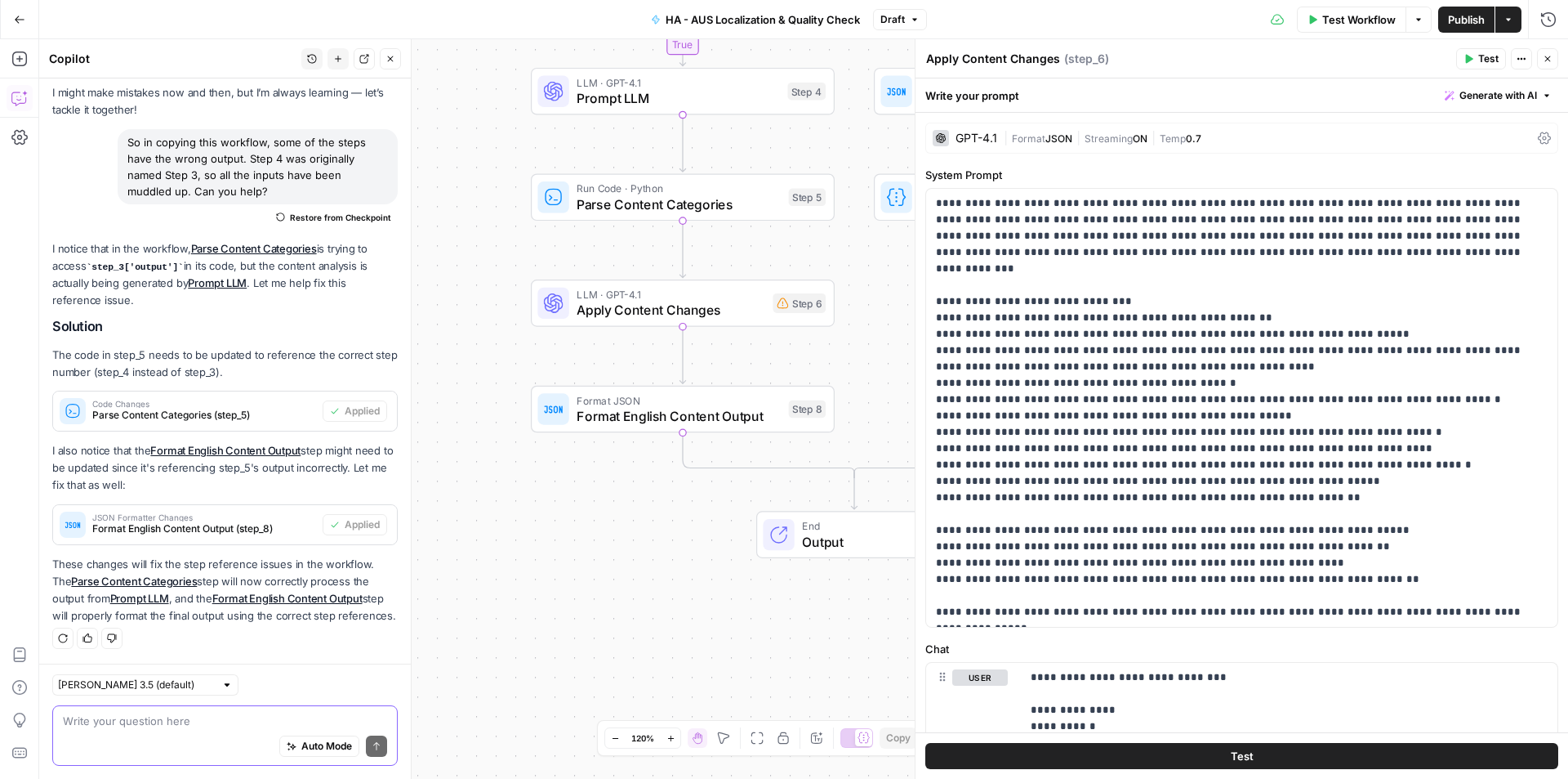
click at [152, 719] on textarea at bounding box center [225, 720] width 324 height 16
click at [1063, 133] on span "JSON" at bounding box center [1059, 139] width 27 height 13
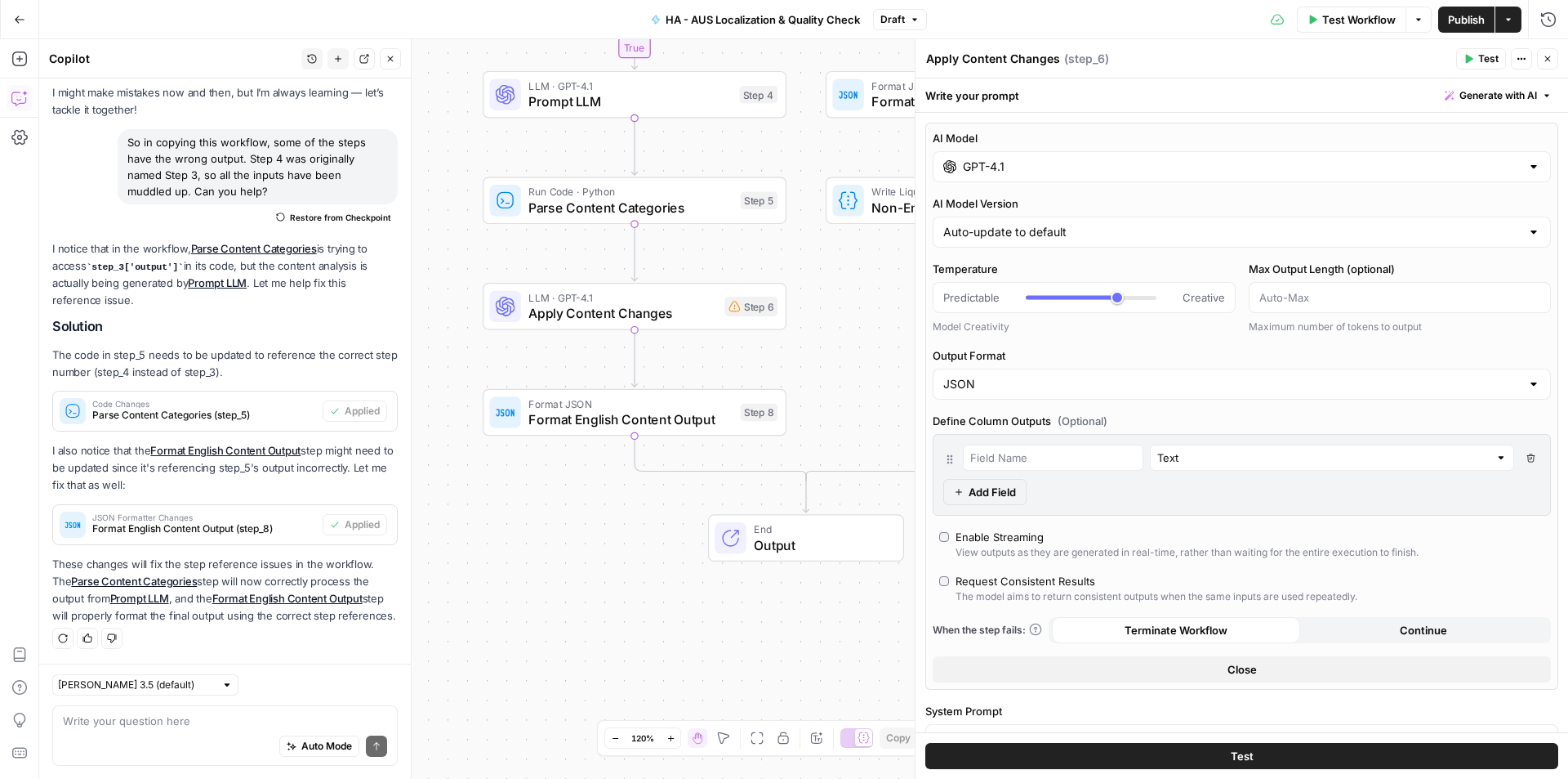
drag, startPoint x: 837, startPoint y: 368, endPoint x: 687, endPoint y: 368, distance: 150.0
click at [687, 368] on div "false true Workflow Set Inputs Inputs Run Code · Python Language Detection Step…" at bounding box center [803, 408] width 1529 height 739
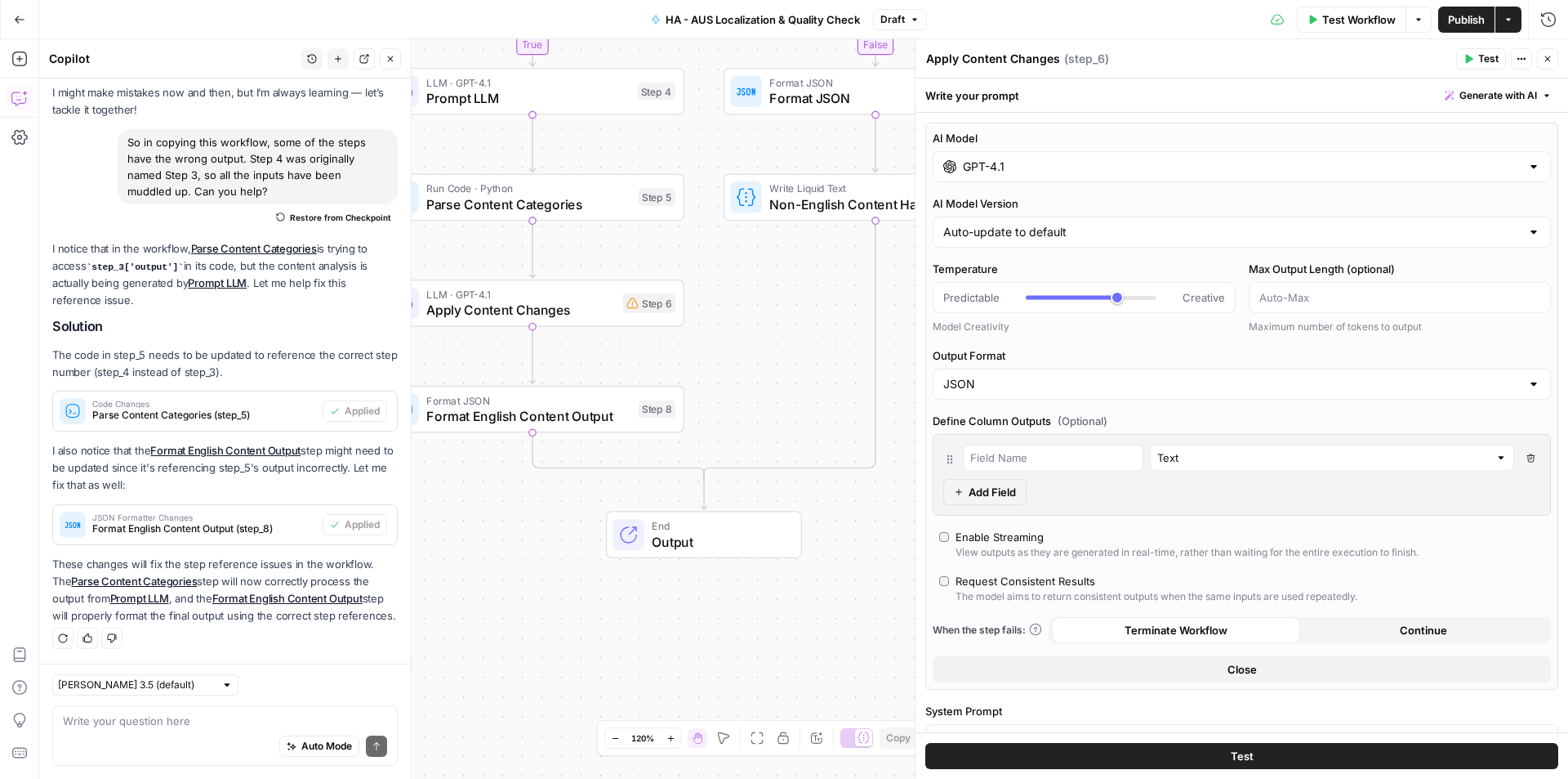
click at [1527, 383] on div at bounding box center [1534, 384] width 13 height 16
click at [1251, 449] on span "JSON" at bounding box center [1224, 448] width 557 height 16
type input "JSON"
click at [571, 307] on span "Apply Content Changes" at bounding box center [521, 310] width 188 height 20
click at [1554, 62] on button "Close" at bounding box center [1548, 59] width 22 height 22
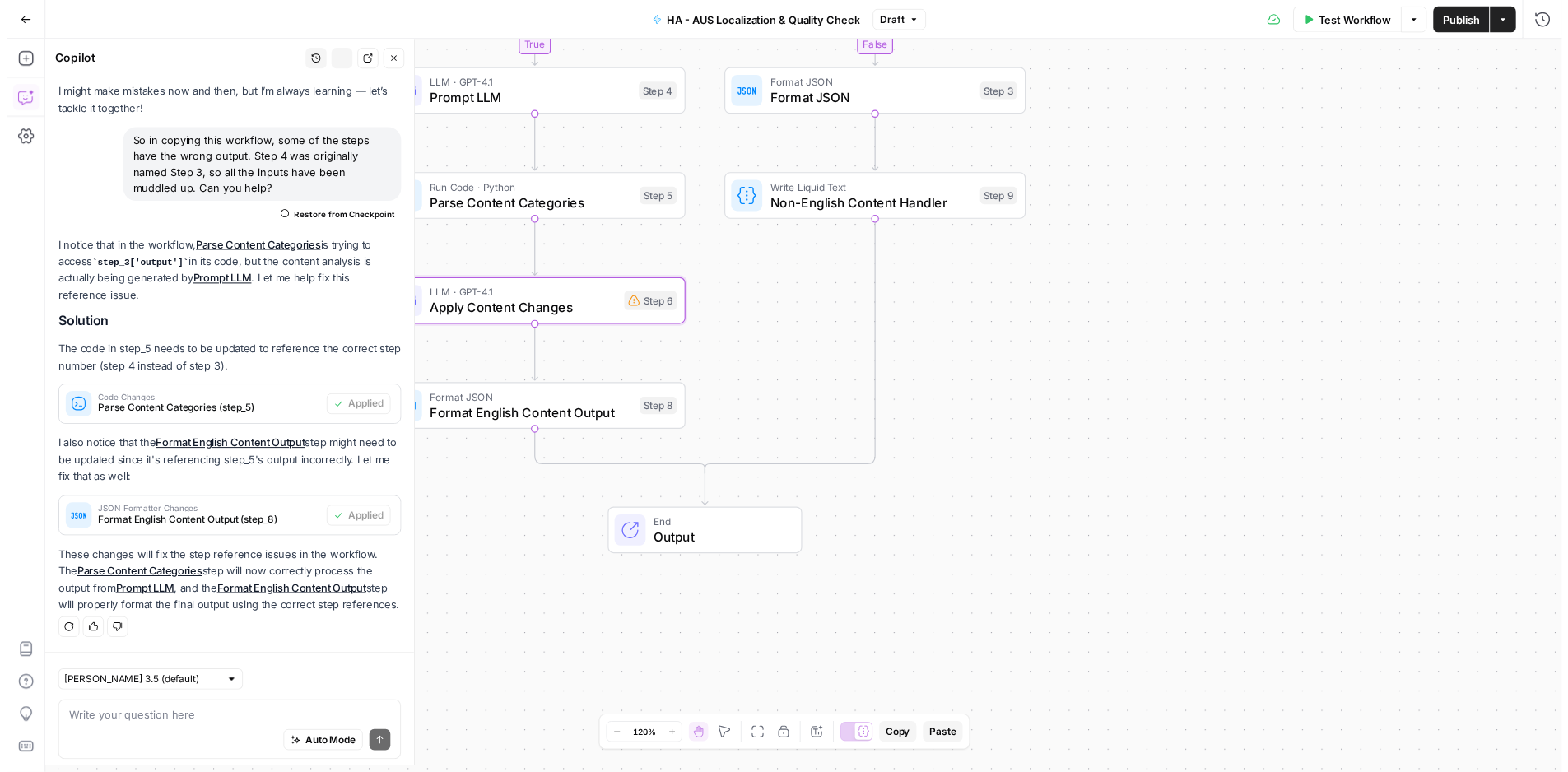
scroll to position [81, 0]
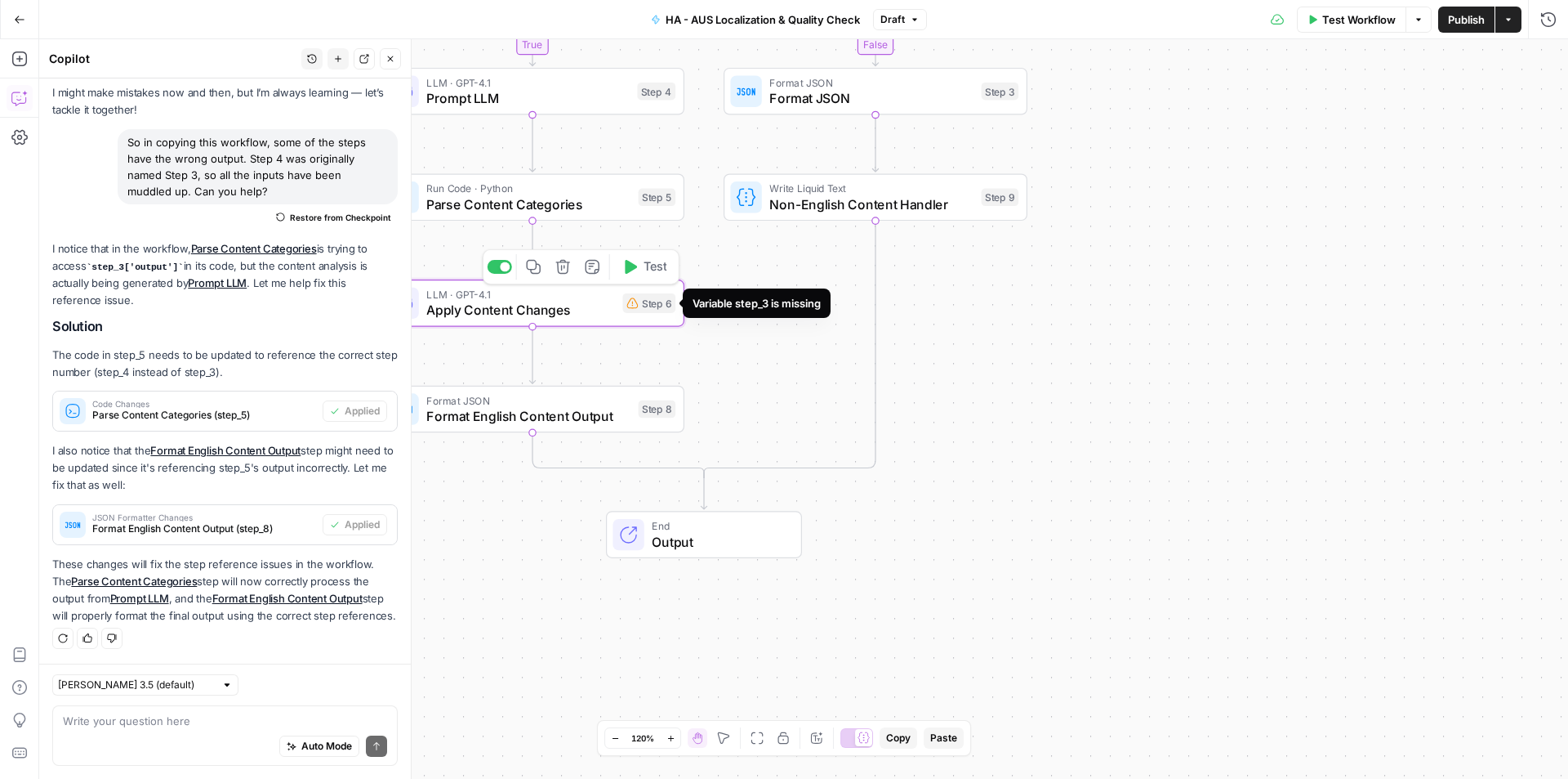
click at [647, 311] on div "Step 6" at bounding box center [649, 303] width 53 height 20
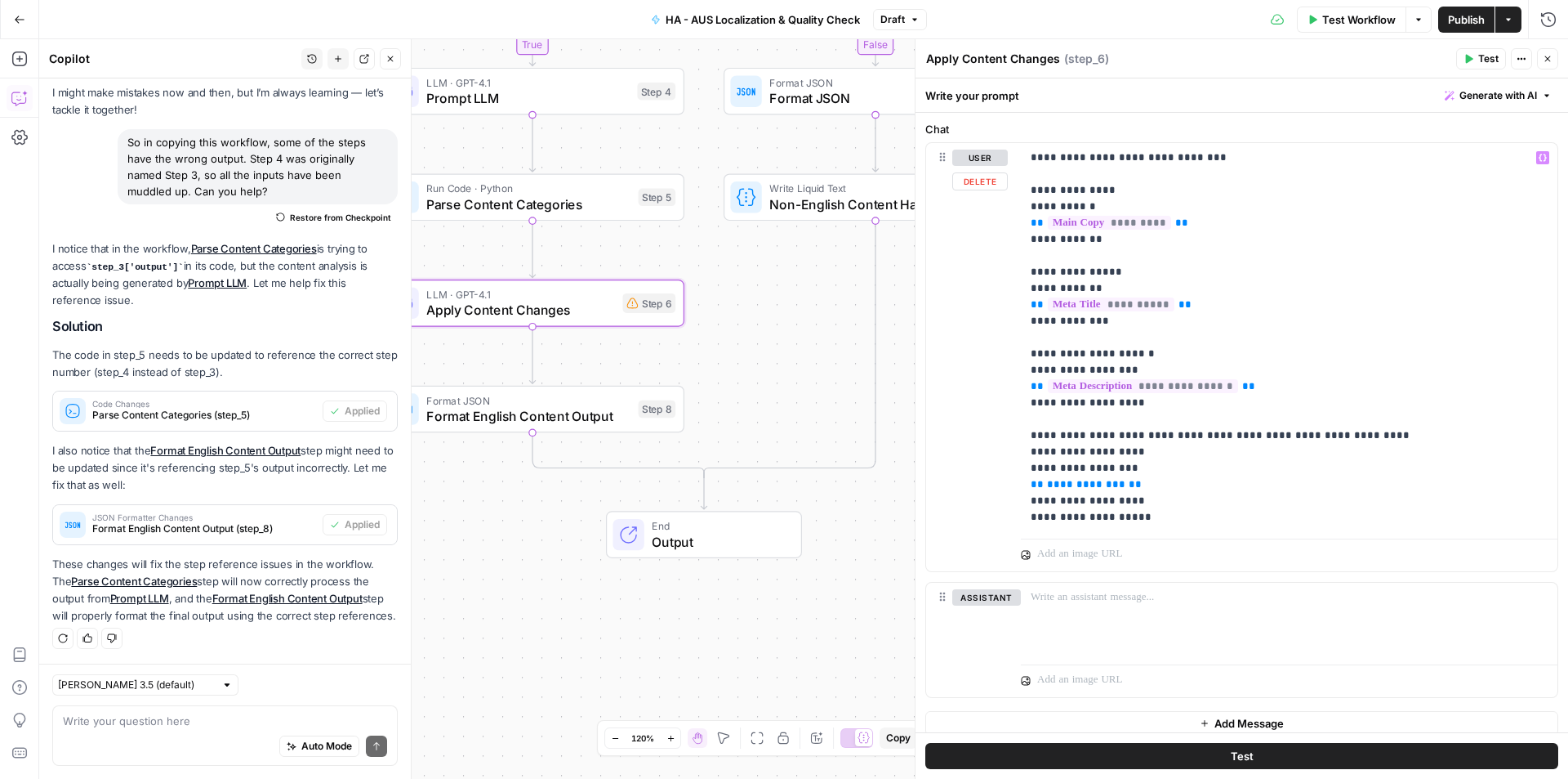
scroll to position [533, 0]
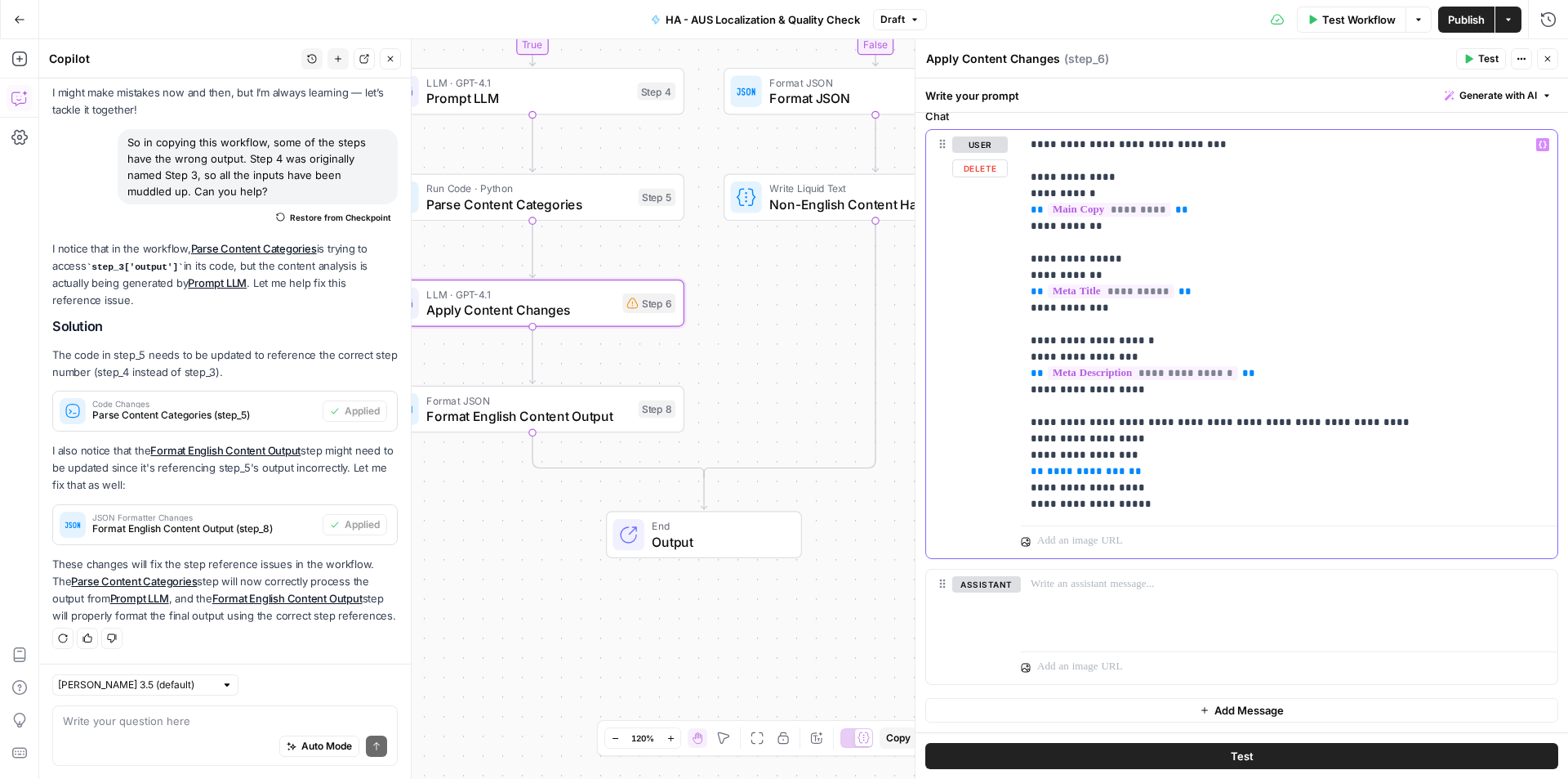
click at [1073, 474] on span "**********" at bounding box center [1085, 471] width 78 height 11
click at [1347, 423] on p "**********" at bounding box center [1282, 324] width 504 height 376
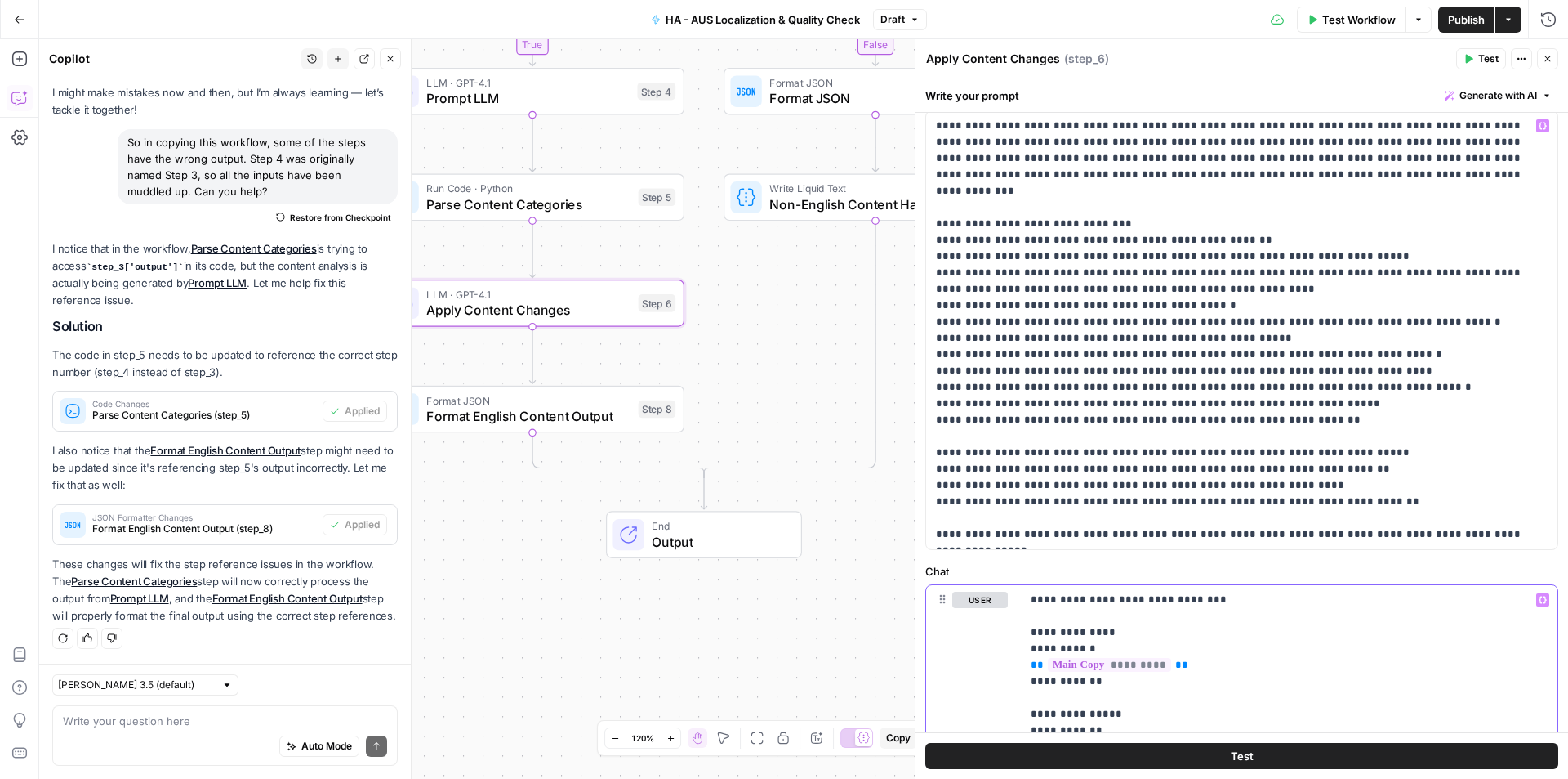
scroll to position [0, 0]
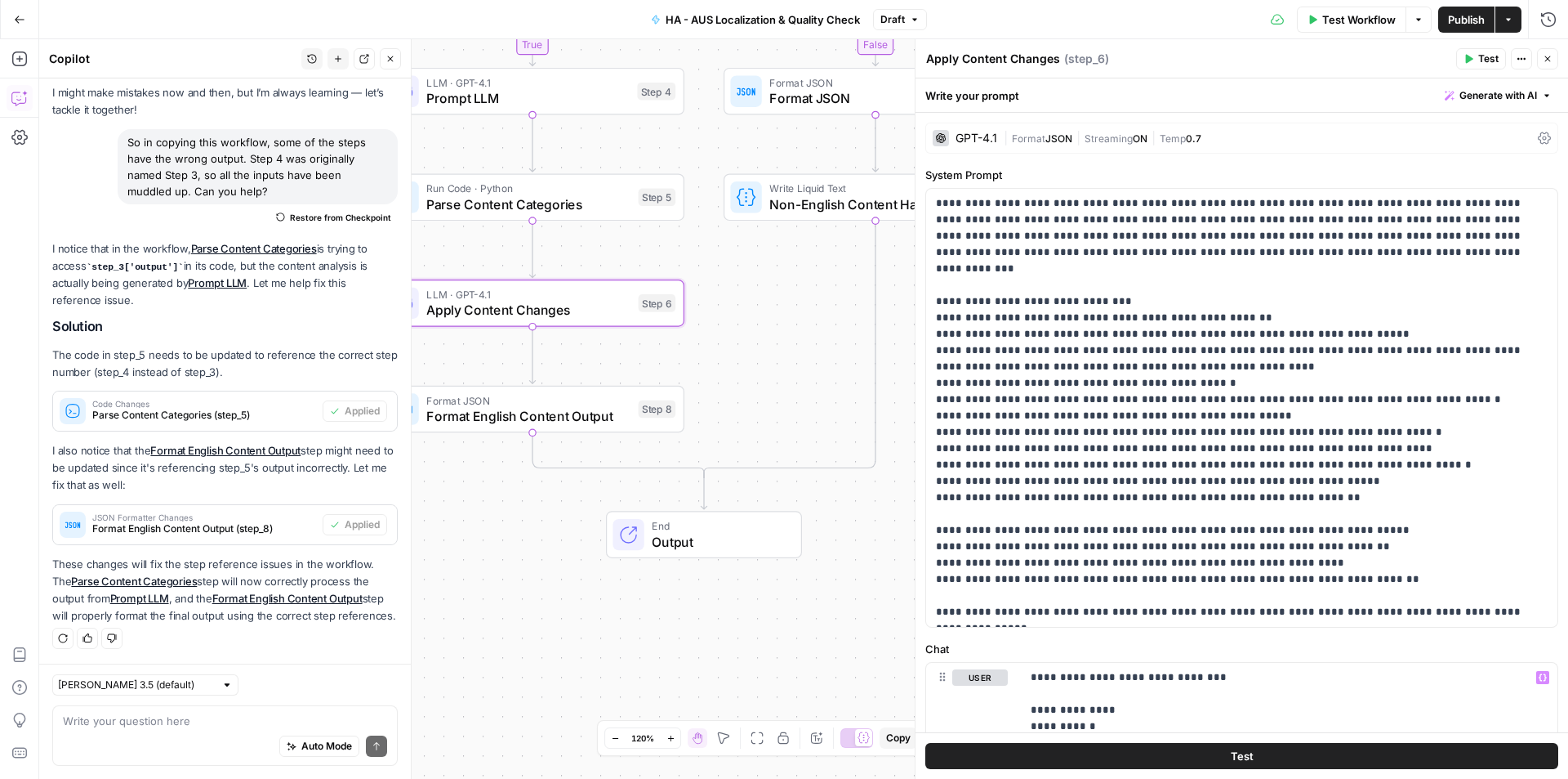
click at [796, 394] on div "false true Workflow Set Inputs Inputs Run Code · Python Language Detection Step…" at bounding box center [803, 408] width 1529 height 739
click at [1546, 60] on icon "button" at bounding box center [1547, 59] width 10 height 10
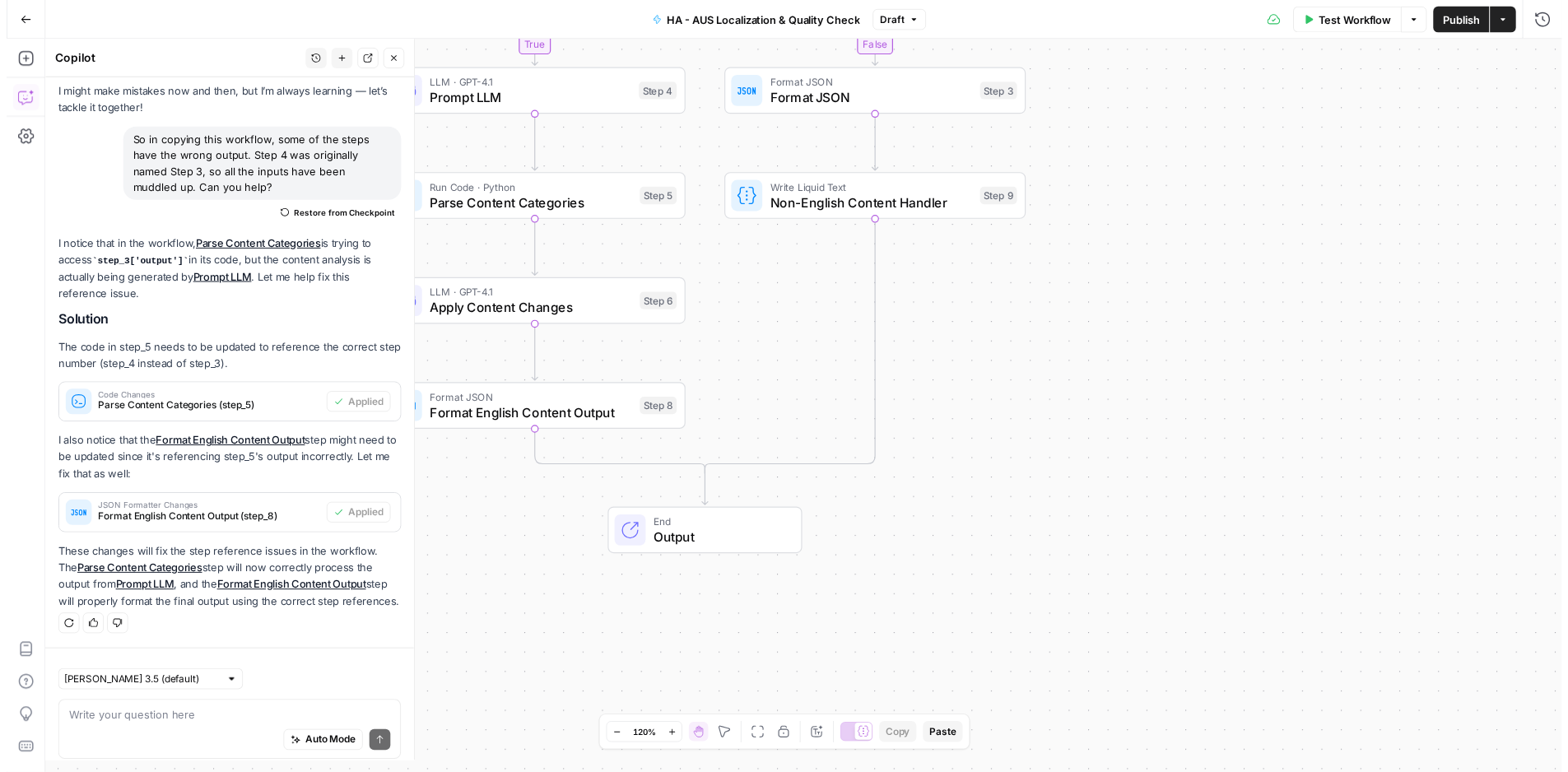
scroll to position [81, 0]
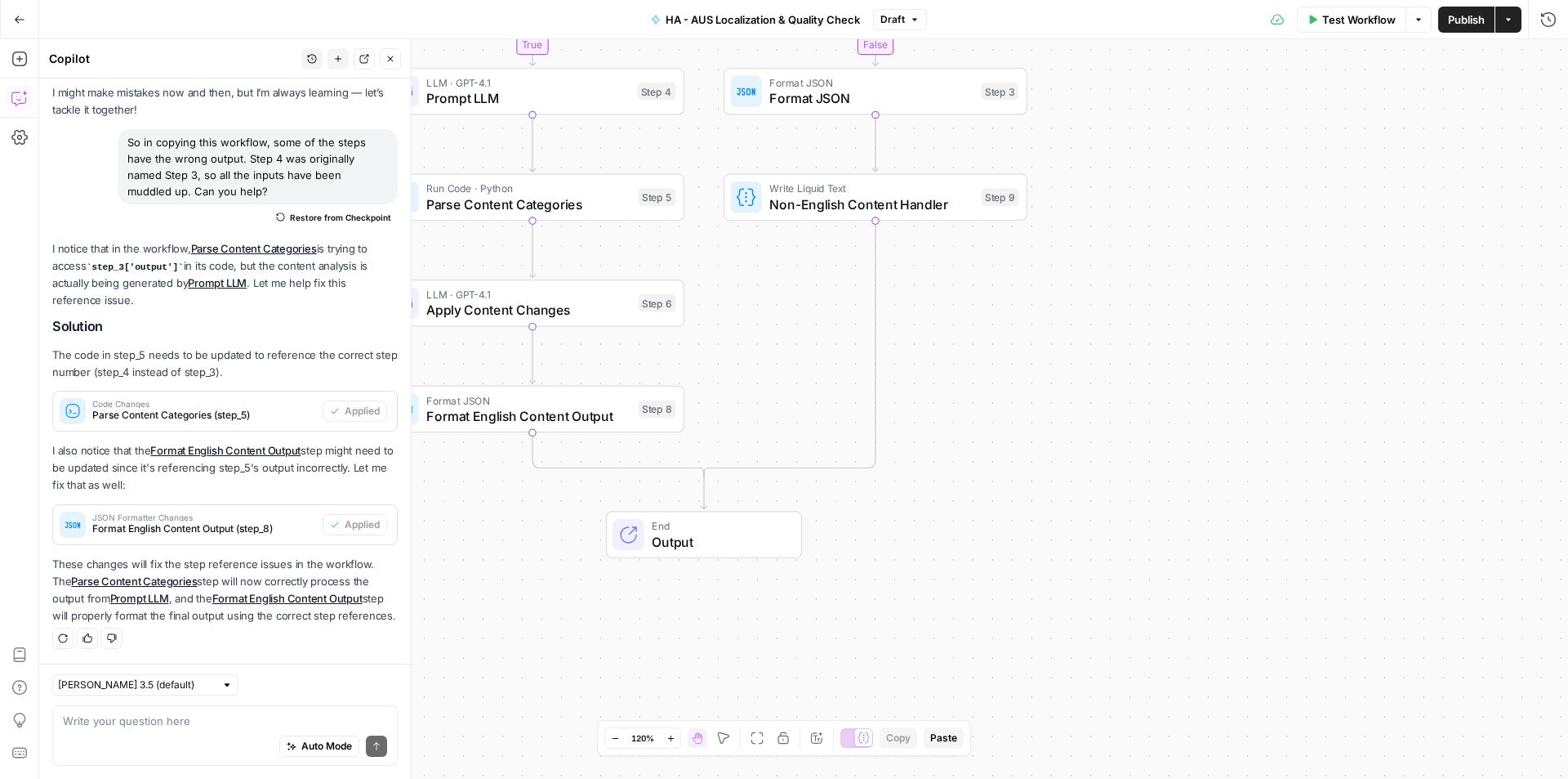
drag, startPoint x: 875, startPoint y: 319, endPoint x: 1000, endPoint y: 287, distance: 129.0
click at [1003, 296] on div "false true Workflow Set Inputs Inputs Run Code · Python Language Detection Step…" at bounding box center [803, 408] width 1529 height 739
click at [950, 200] on span "Non-English Content Handler" at bounding box center [872, 204] width 204 height 20
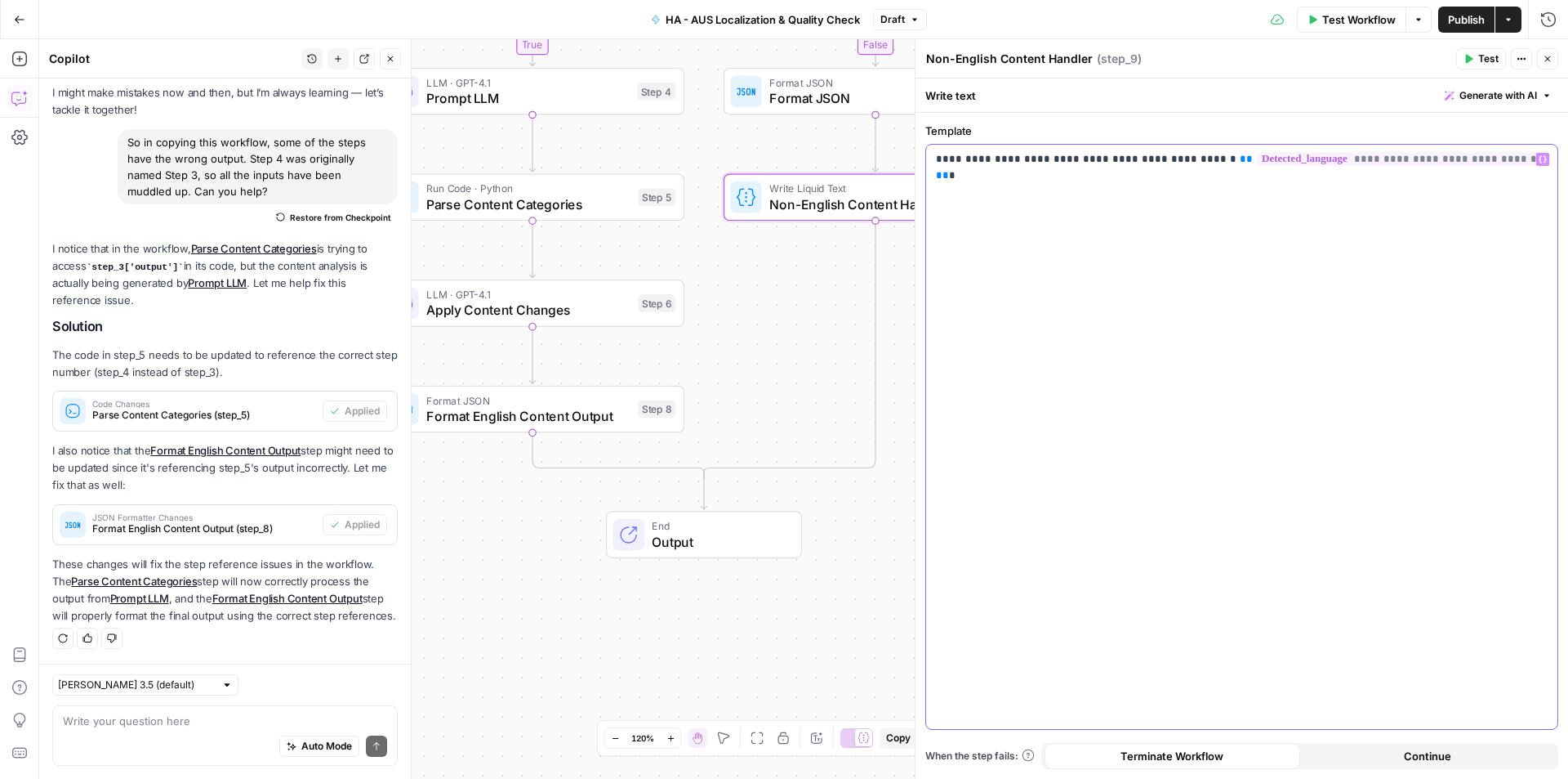
drag, startPoint x: 1443, startPoint y: 210, endPoint x: 1567, endPoint y: 199, distance: 124.5
click at [1567, 199] on div "**********" at bounding box center [1241, 446] width 652 height 666
click at [736, 290] on div "false true Workflow Set Inputs Inputs Run Code · Python Language Detection Step…" at bounding box center [803, 408] width 1529 height 739
click at [1548, 56] on icon "button" at bounding box center [1547, 59] width 10 height 10
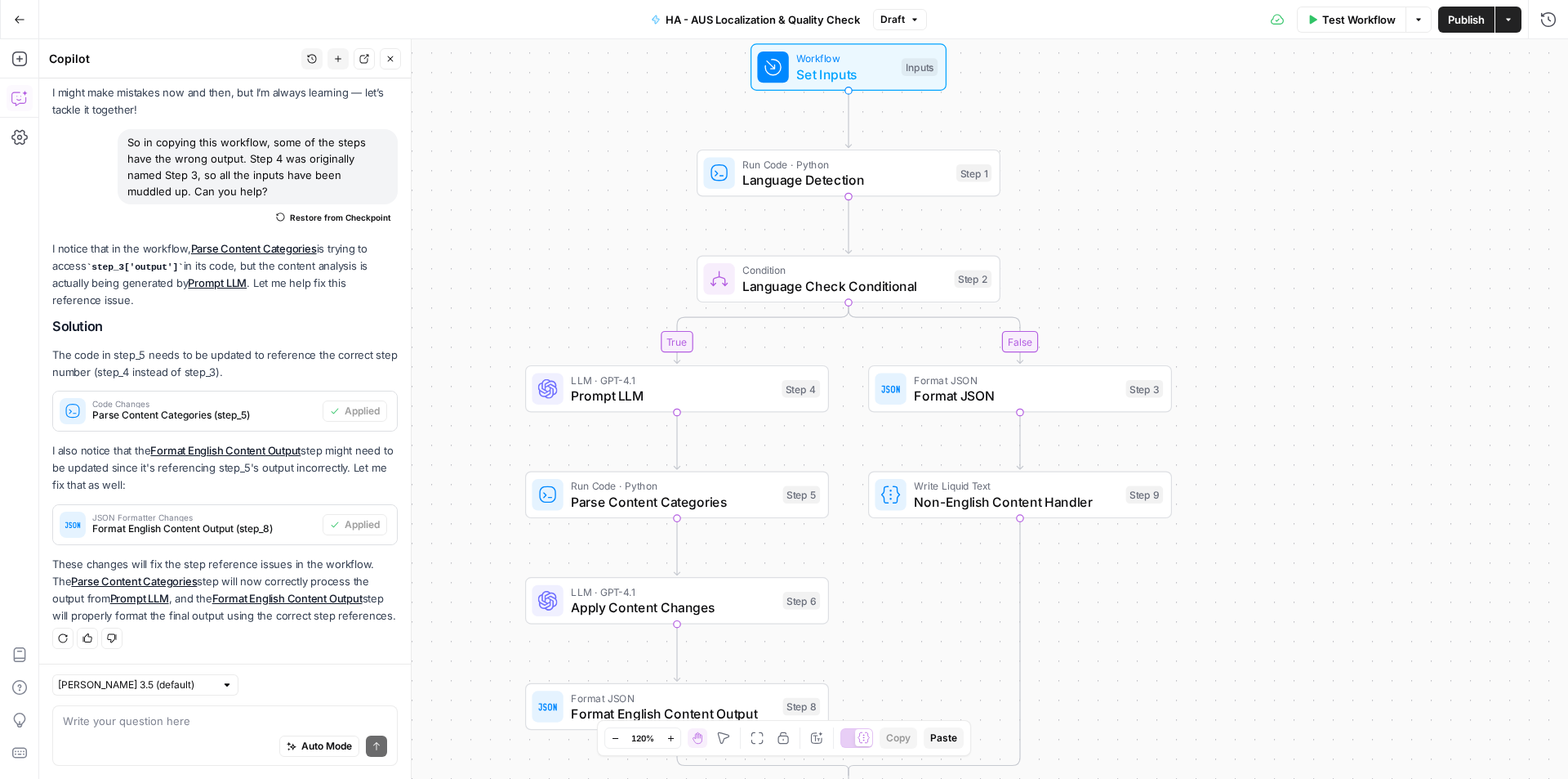
drag, startPoint x: 1026, startPoint y: 314, endPoint x: 1136, endPoint y: 114, distance: 228.3
click at [1136, 114] on div "false true Workflow Set Inputs Inputs Run Code · Python Language Detection Step…" at bounding box center [803, 408] width 1529 height 739
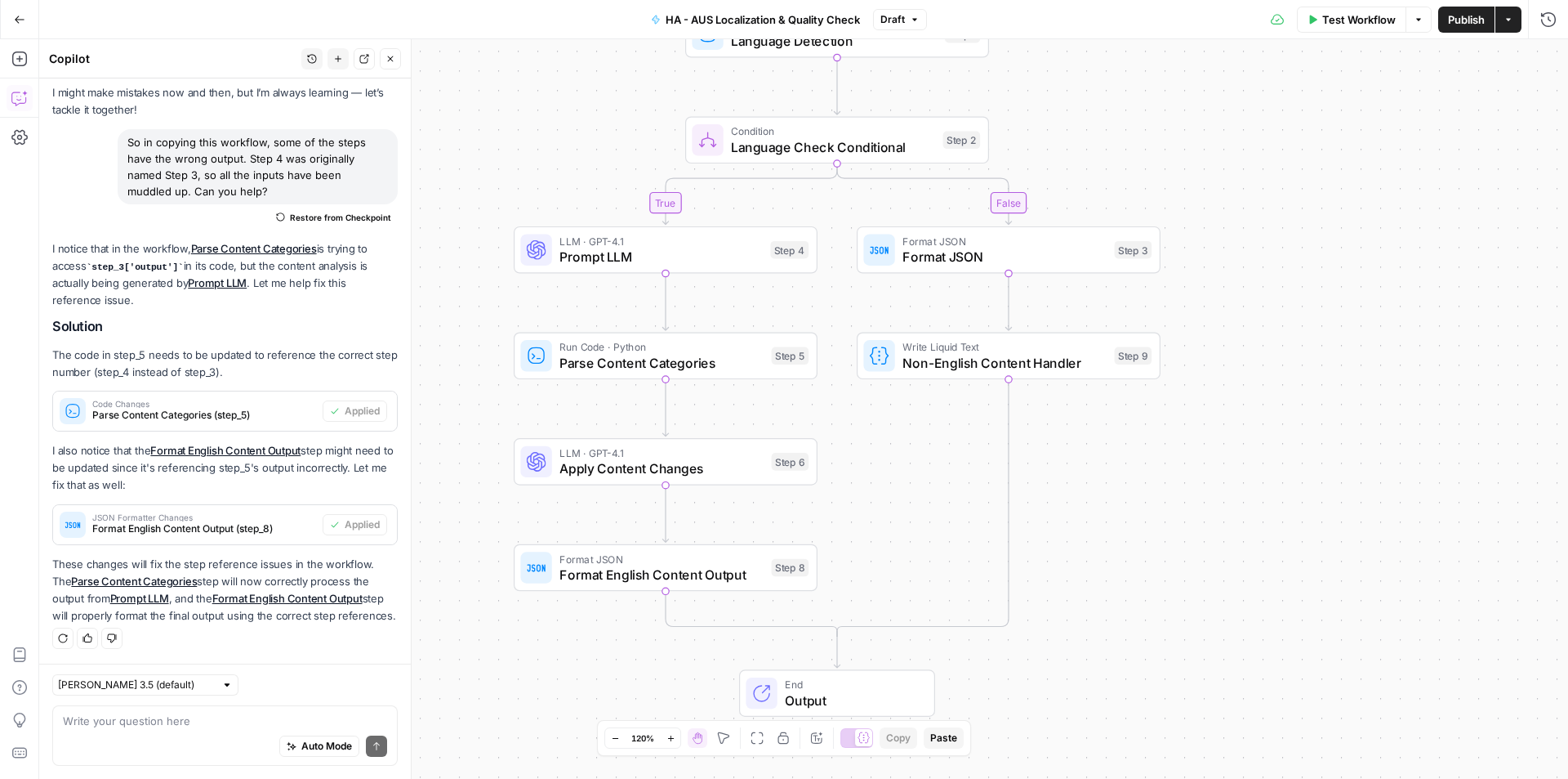
drag, startPoint x: 1219, startPoint y: 576, endPoint x: 1220, endPoint y: 630, distance: 54.0
click at [1220, 630] on div "false true Workflow Set Inputs Inputs Run Code · Python Language Detection Step…" at bounding box center [803, 408] width 1529 height 739
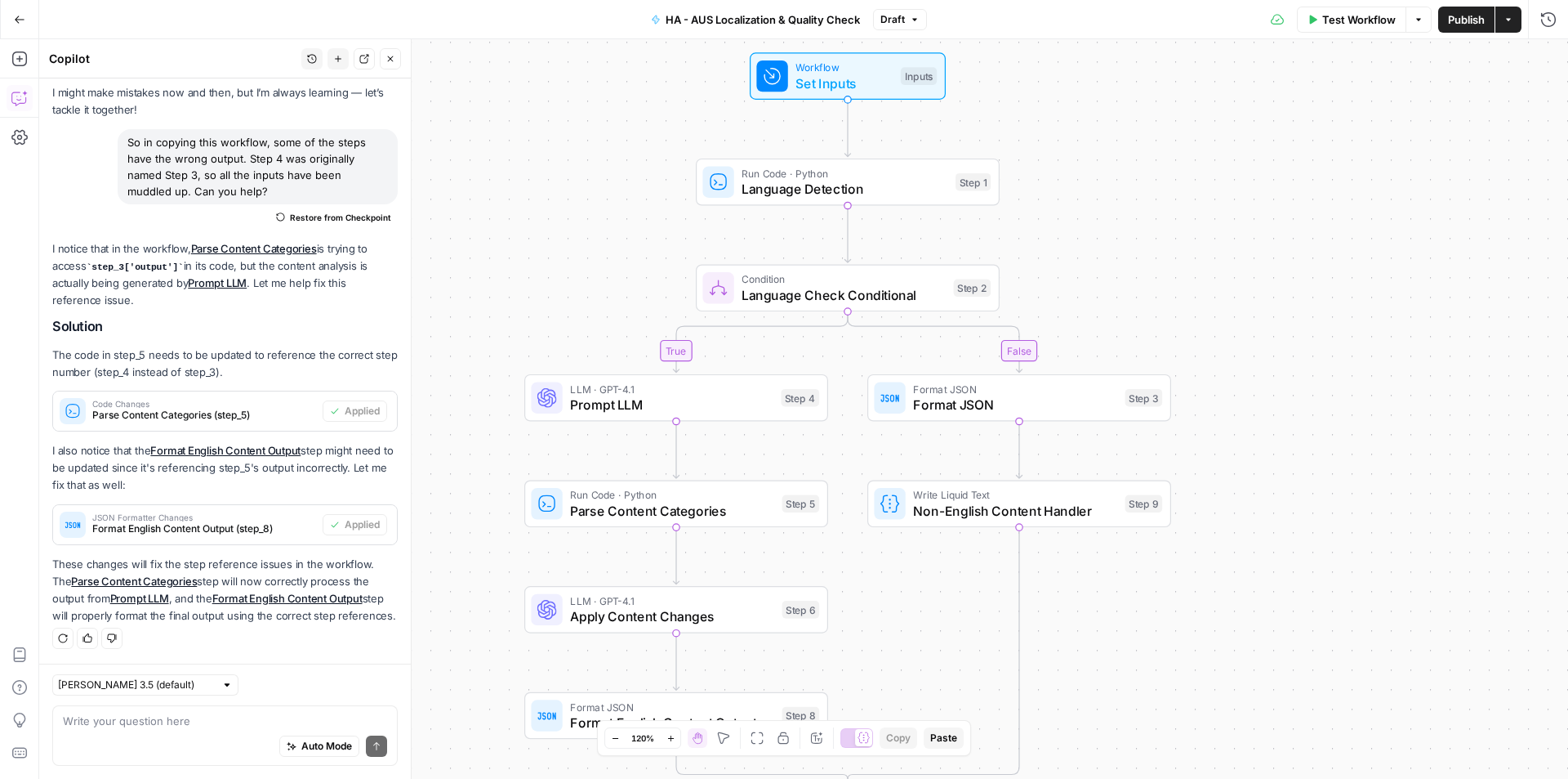
drag, startPoint x: 1253, startPoint y: 367, endPoint x: 1250, endPoint y: 489, distance: 122.0
click at [1250, 489] on div "false true Workflow Set Inputs Inputs Run Code · Python Language Detection Step…" at bounding box center [803, 408] width 1529 height 739
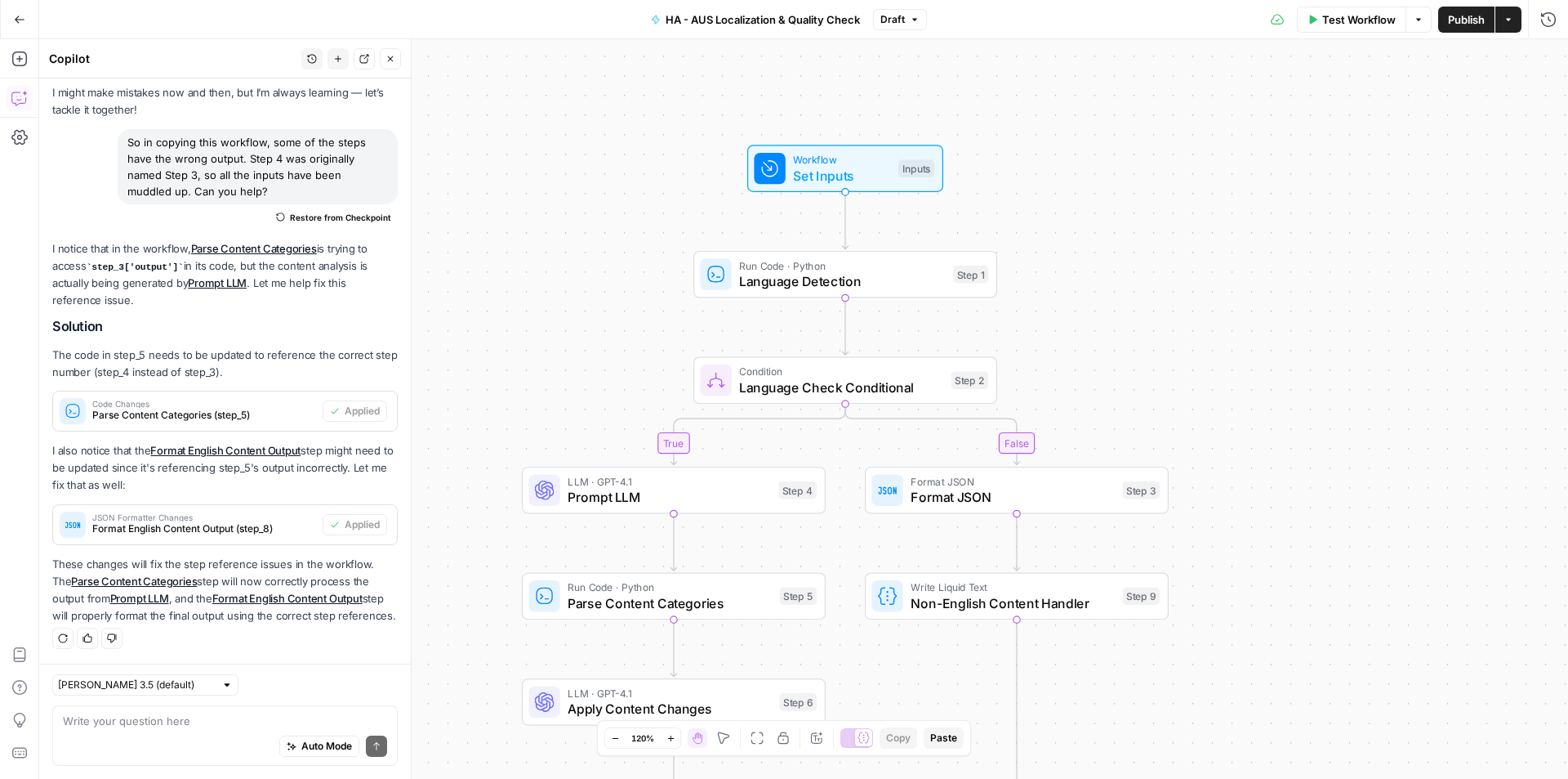
click at [1453, 20] on span "Publish" at bounding box center [1466, 20] width 37 height 16
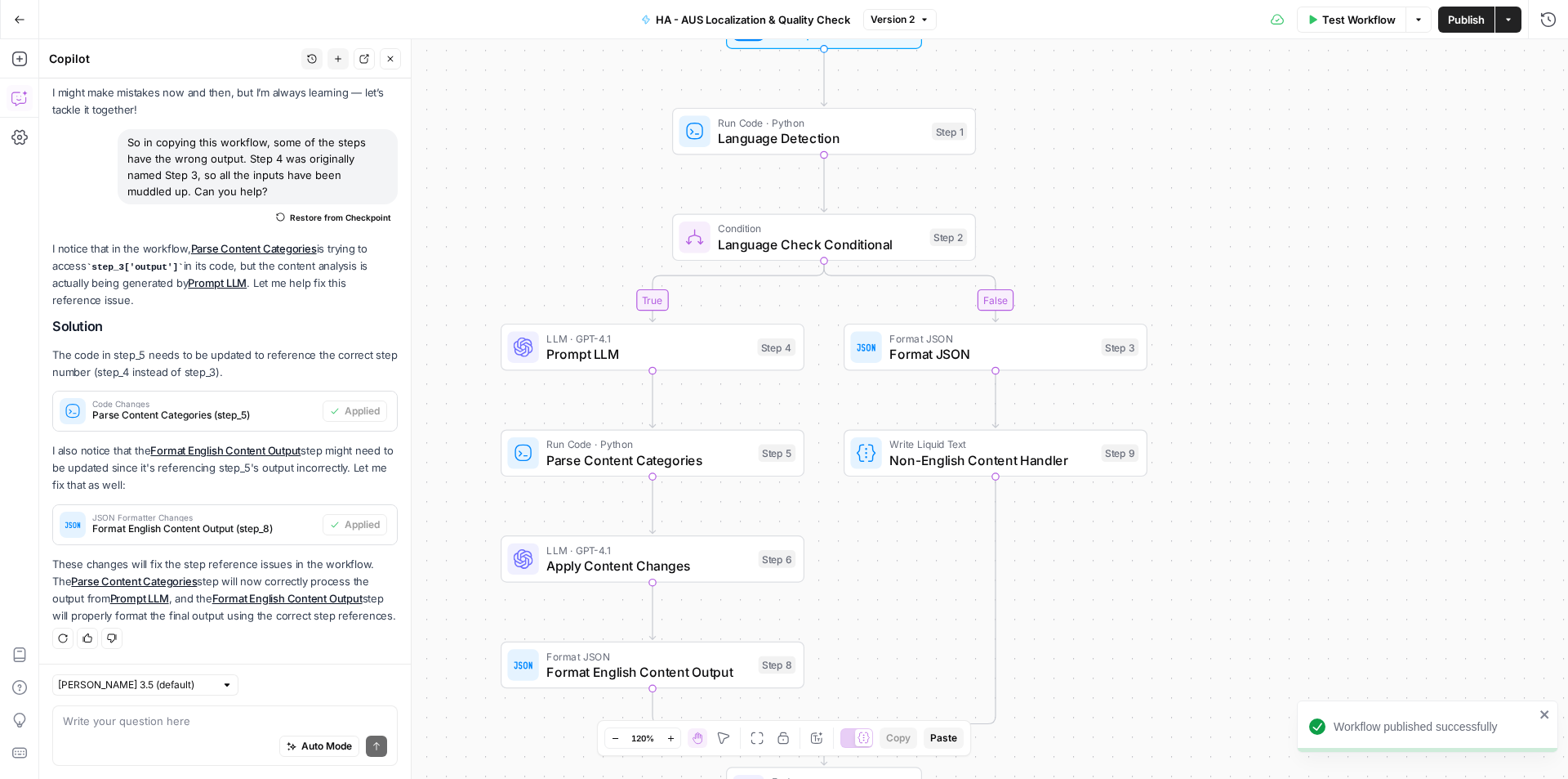
drag, startPoint x: 1160, startPoint y: 390, endPoint x: 1141, endPoint y: 139, distance: 251.7
click at [1141, 139] on div "false true Workflow Set Inputs Inputs Run Code · Python Language Detection Step…" at bounding box center [803, 408] width 1529 height 739
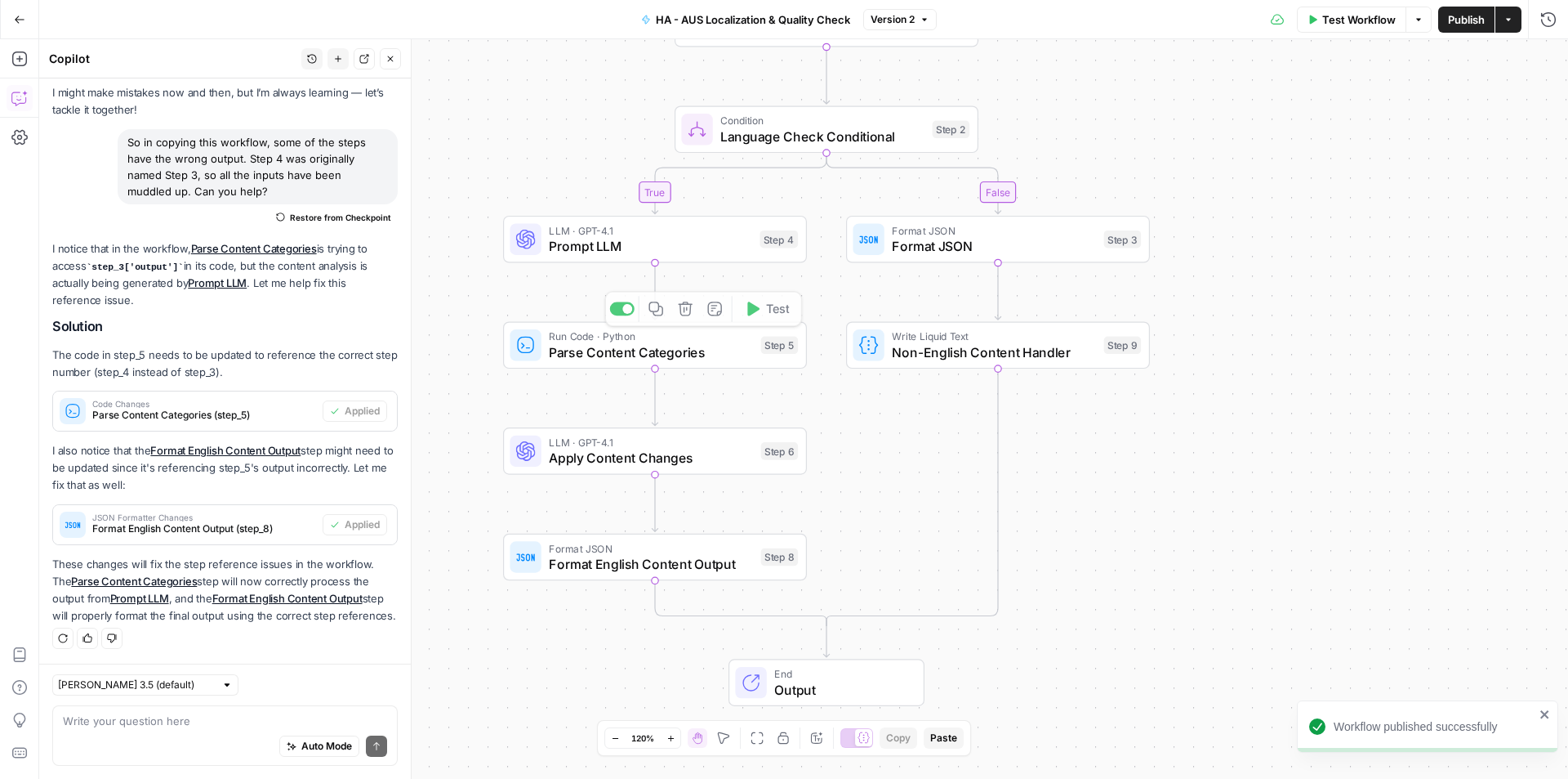
click at [613, 243] on span "Prompt LLM" at bounding box center [650, 246] width 202 height 20
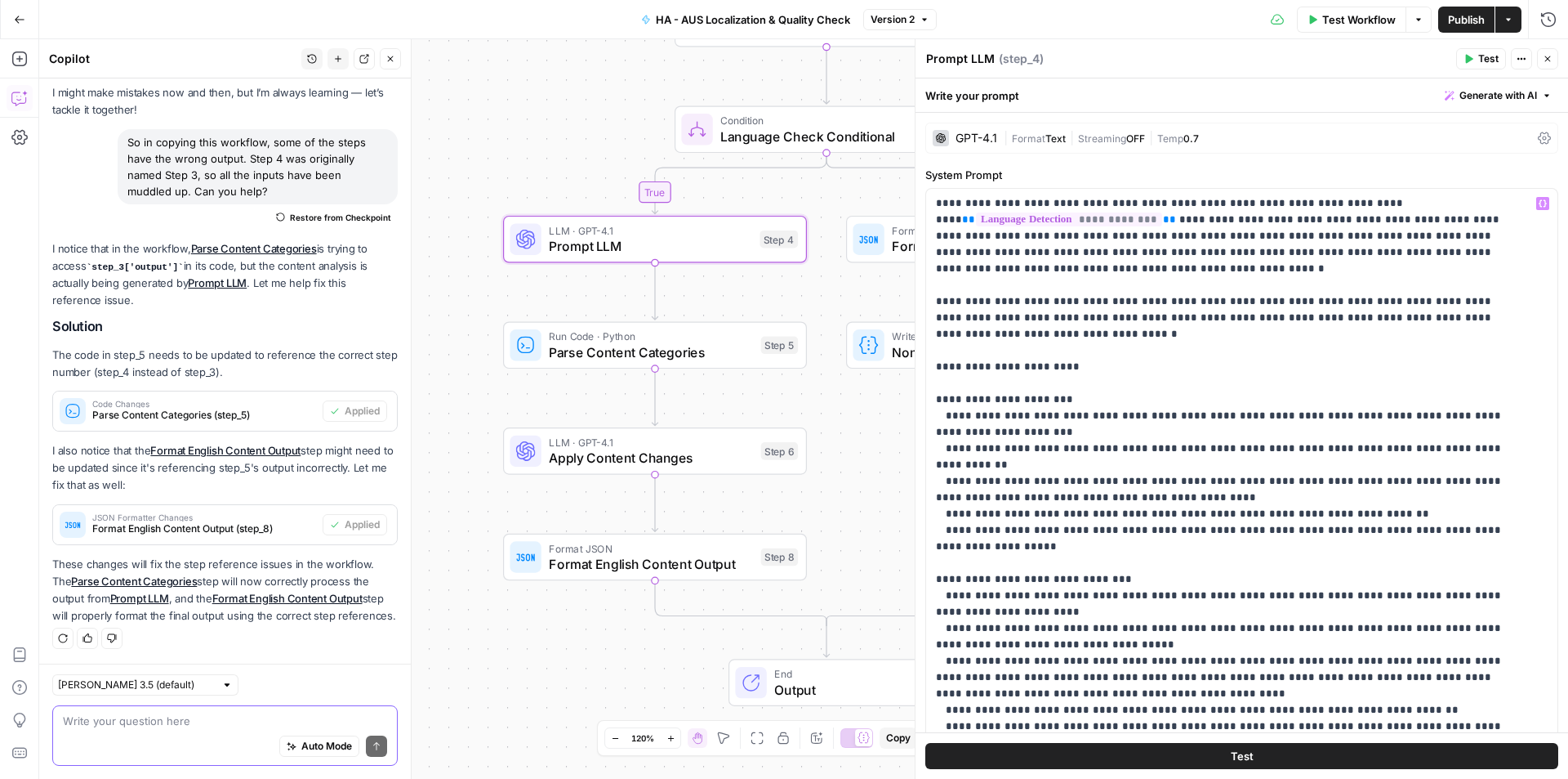
click at [169, 719] on textarea at bounding box center [225, 720] width 324 height 16
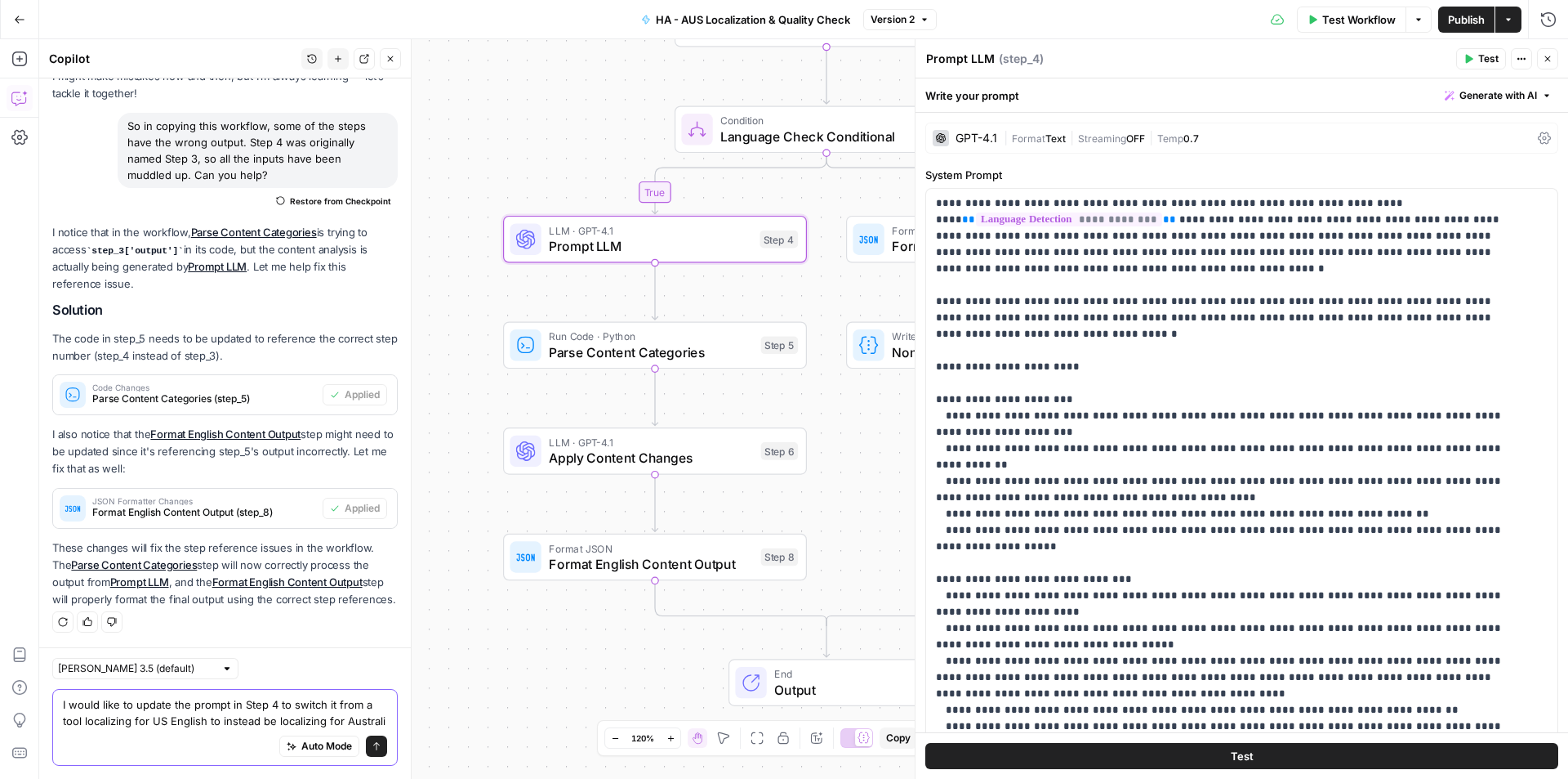
scroll to position [113, 0]
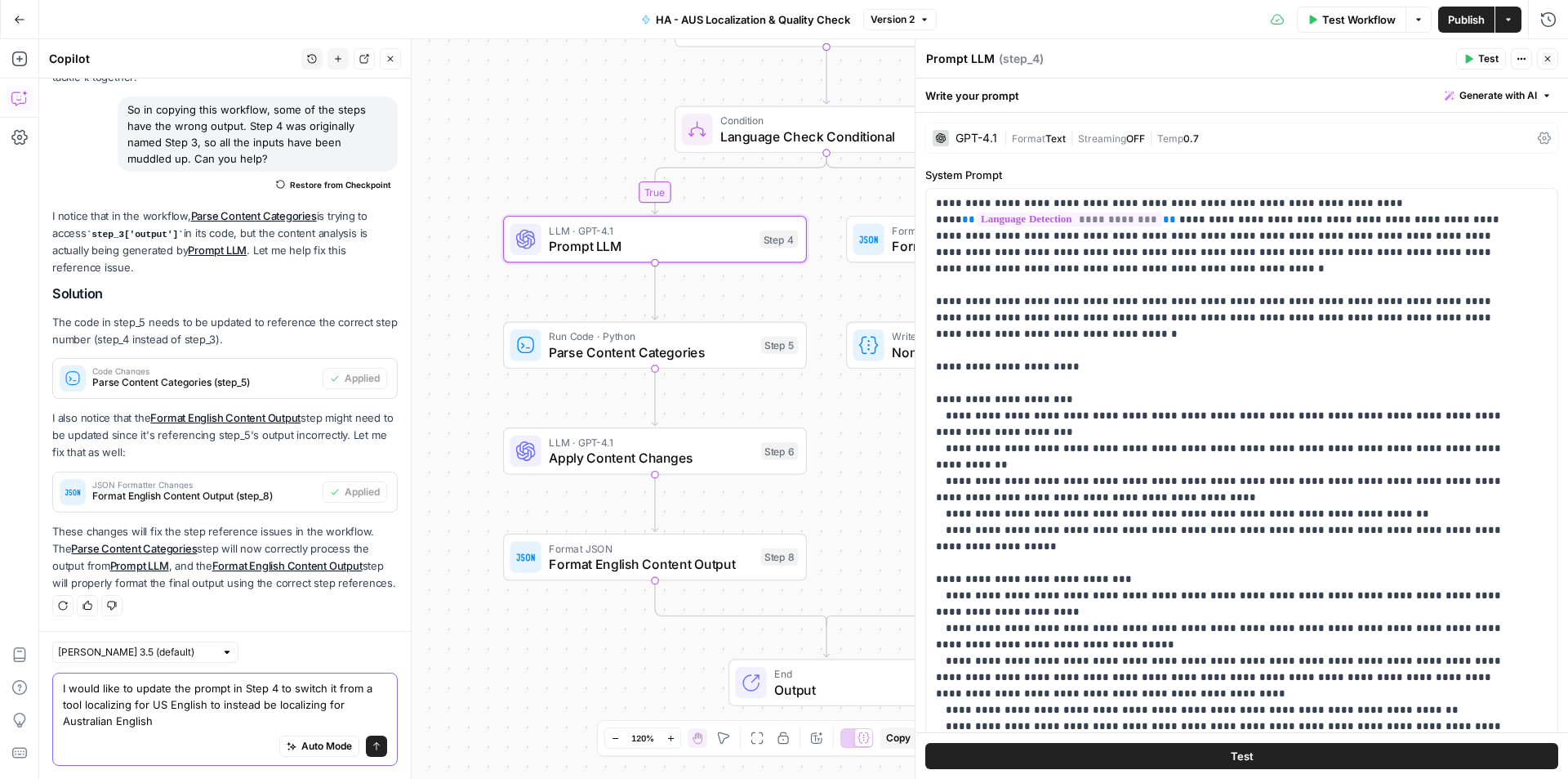
type textarea "I would like to update the prompt in Step 4 to switch it from a tool localizing…"
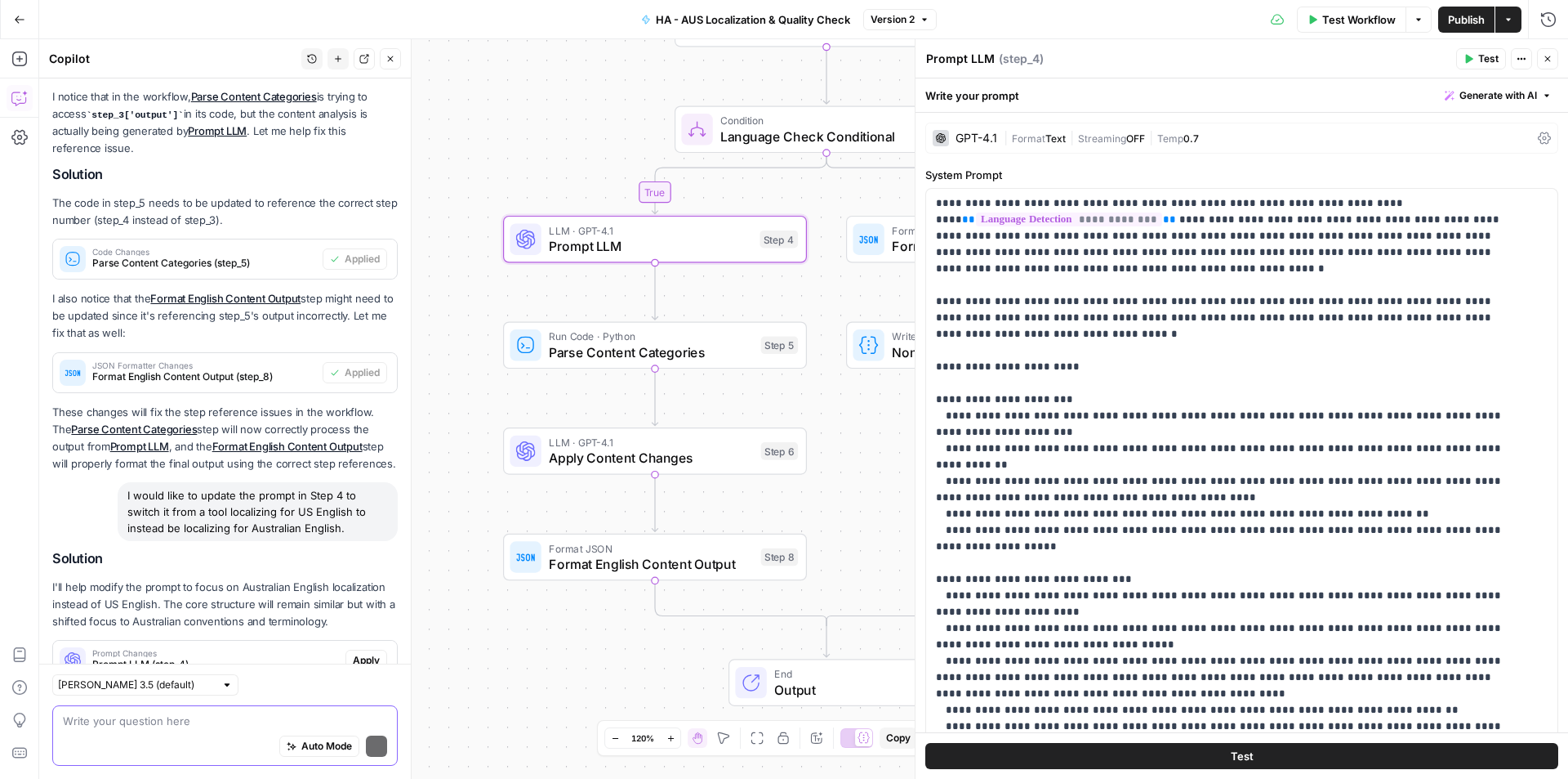
scroll to position [289, 0]
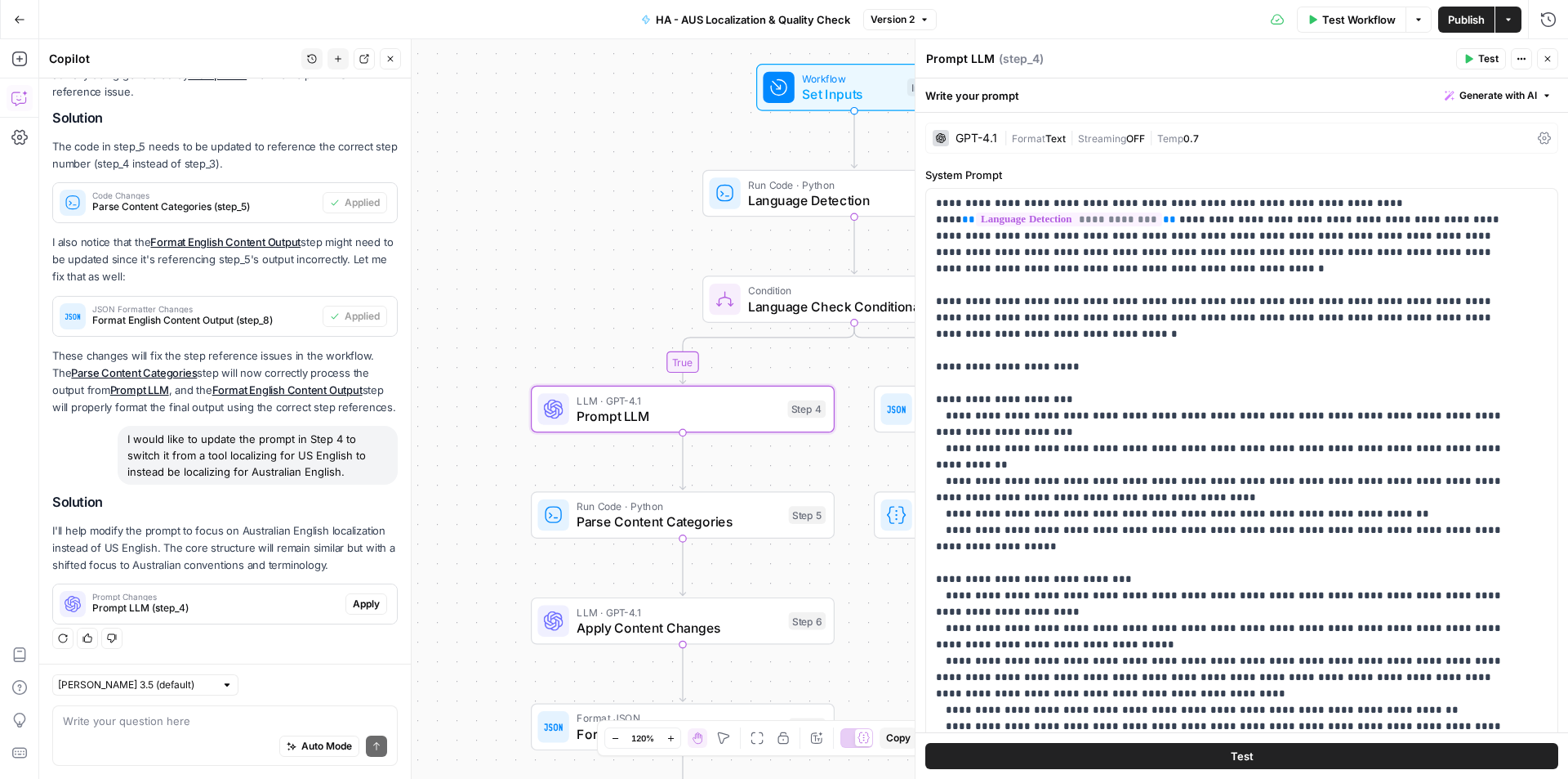
click at [364, 606] on span "Apply" at bounding box center [366, 604] width 27 height 14
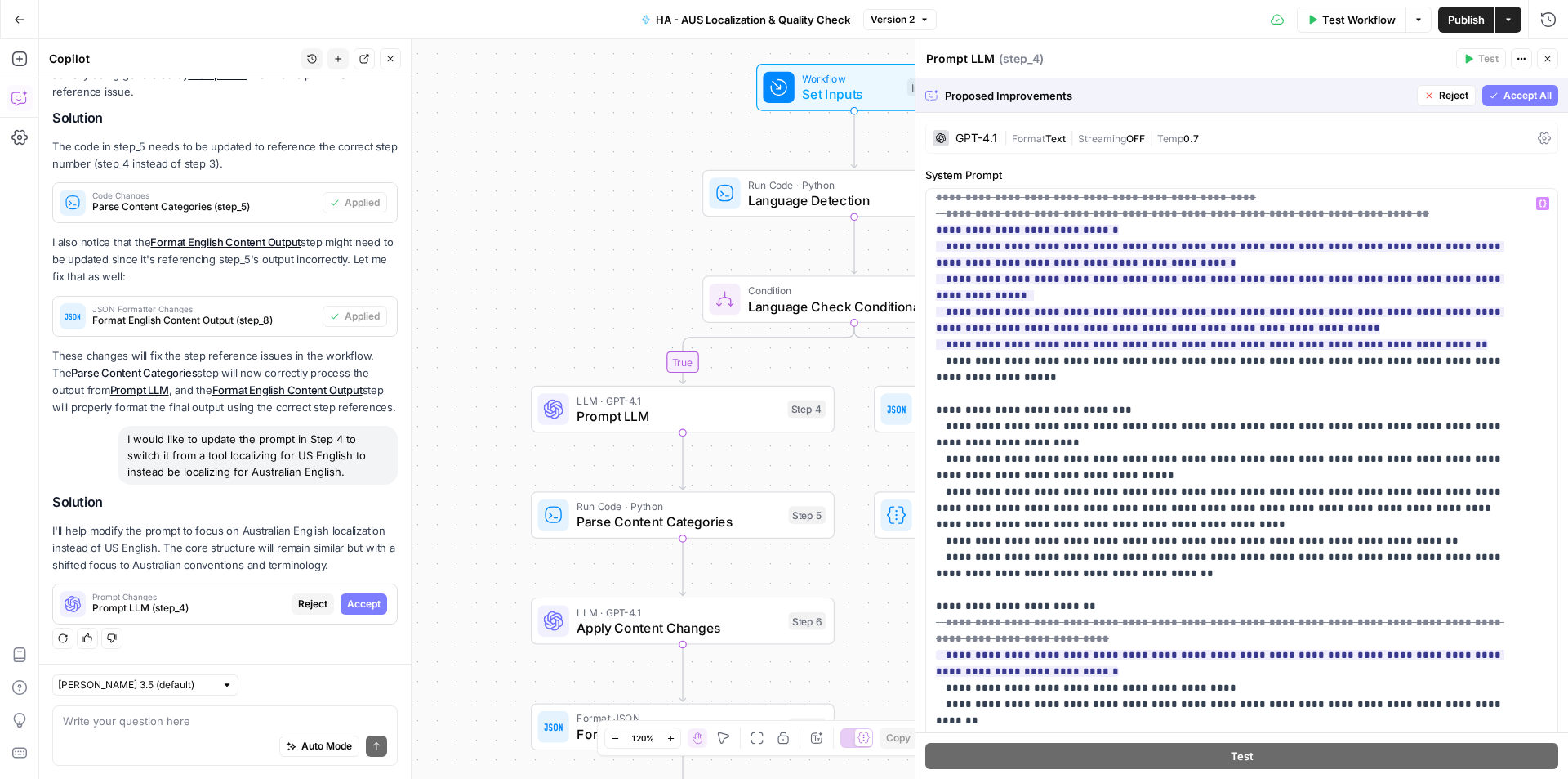
scroll to position [409, 0]
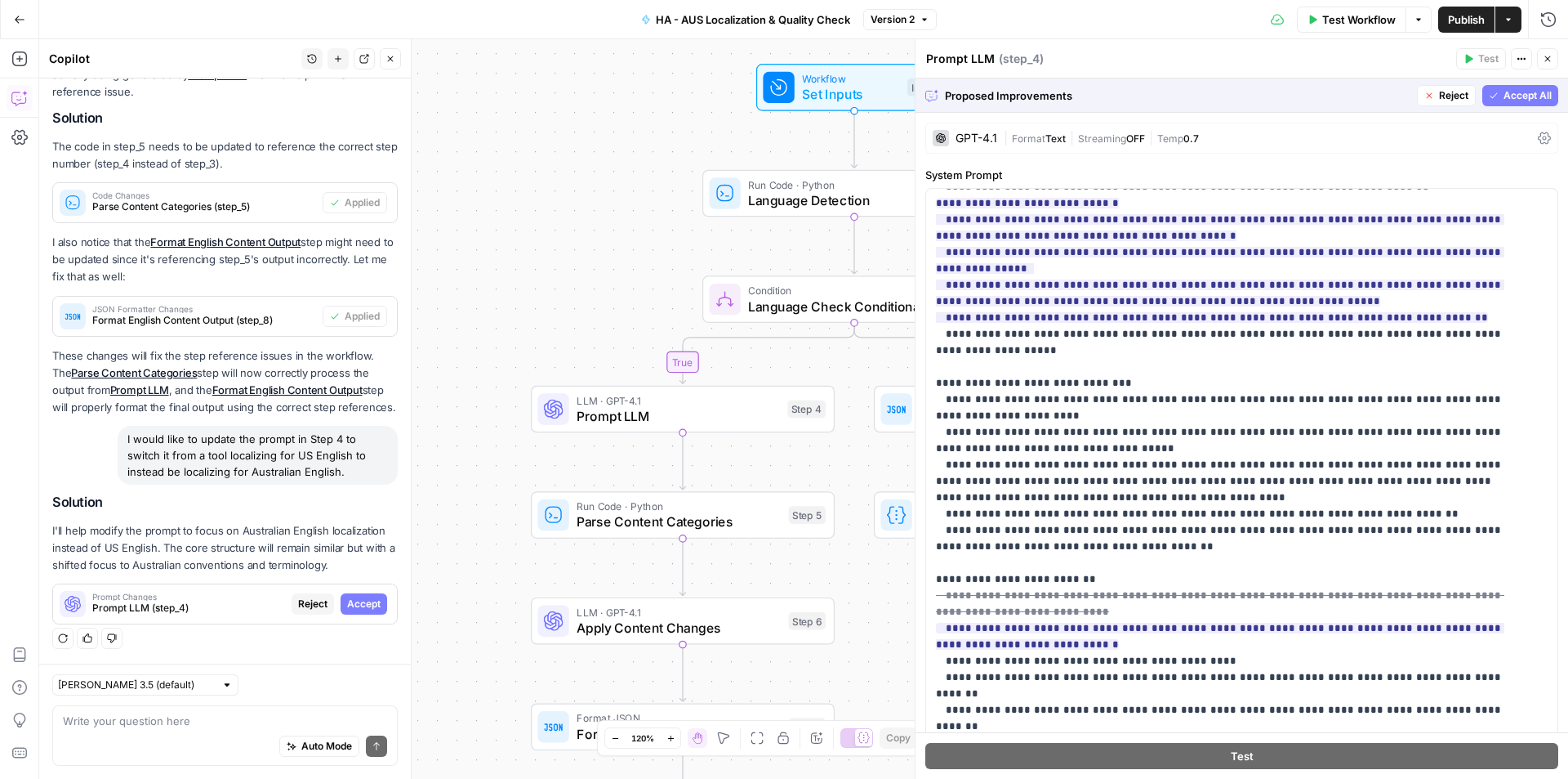
click at [1508, 92] on span "Accept All" at bounding box center [1526, 96] width 48 height 14
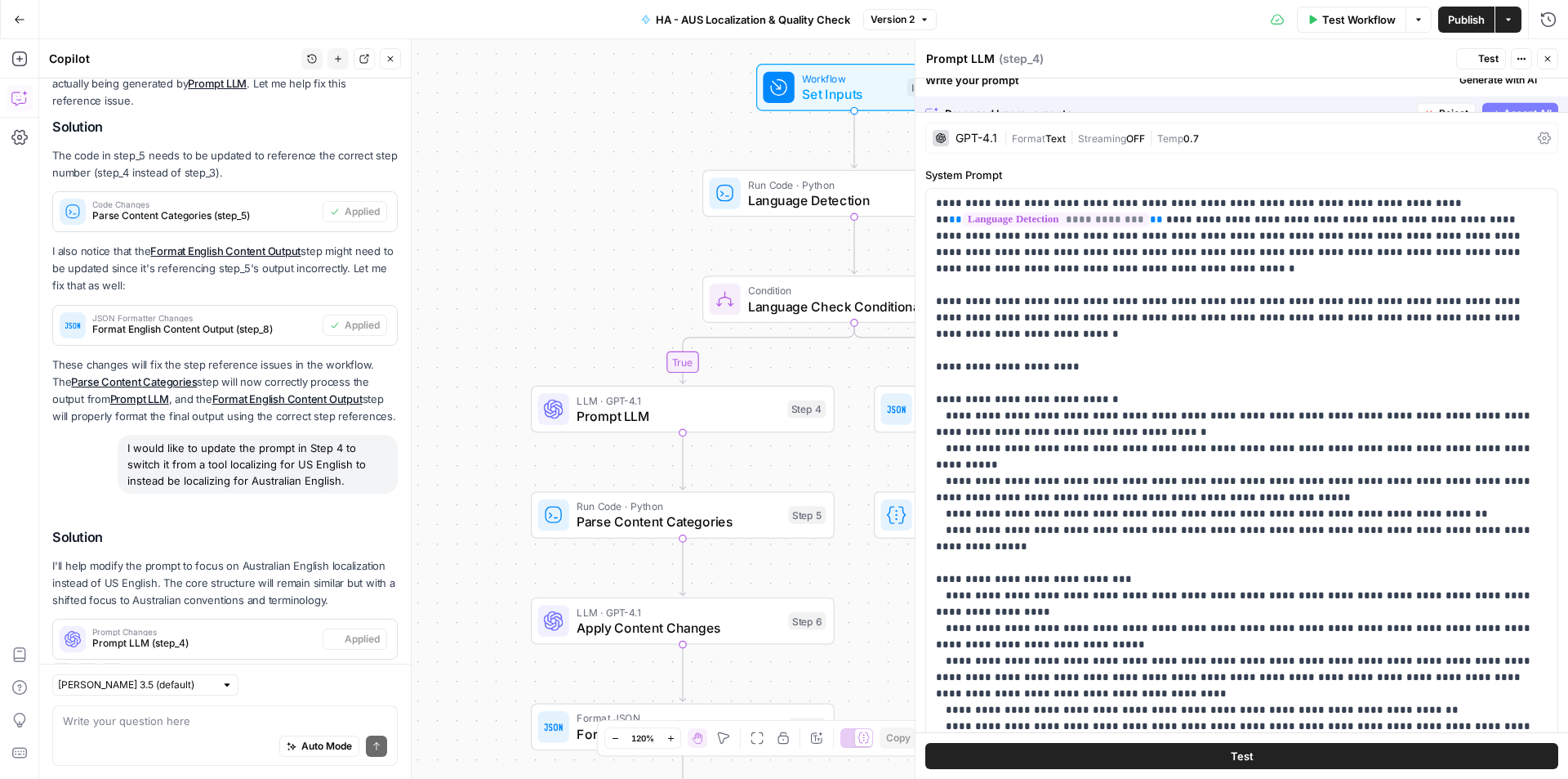
scroll to position [314, 0]
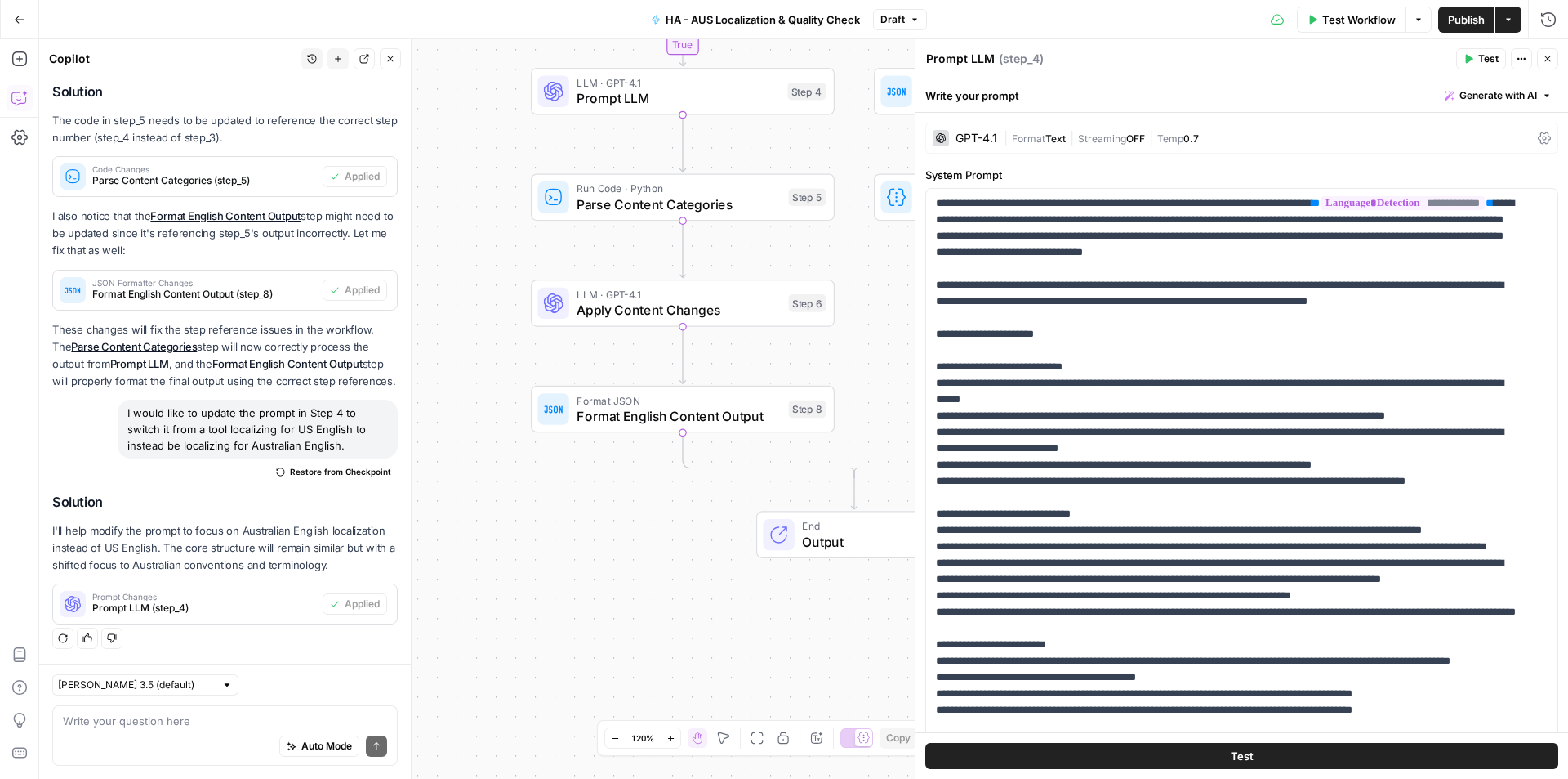
click at [203, 737] on div "Auto Mode Send" at bounding box center [225, 747] width 324 height 36
paste textarea "Australian English British English Punctuating Bullet Points "I bought these th…"
type textarea "Here are some more bits of guidance: Australian English British English Punctua…"
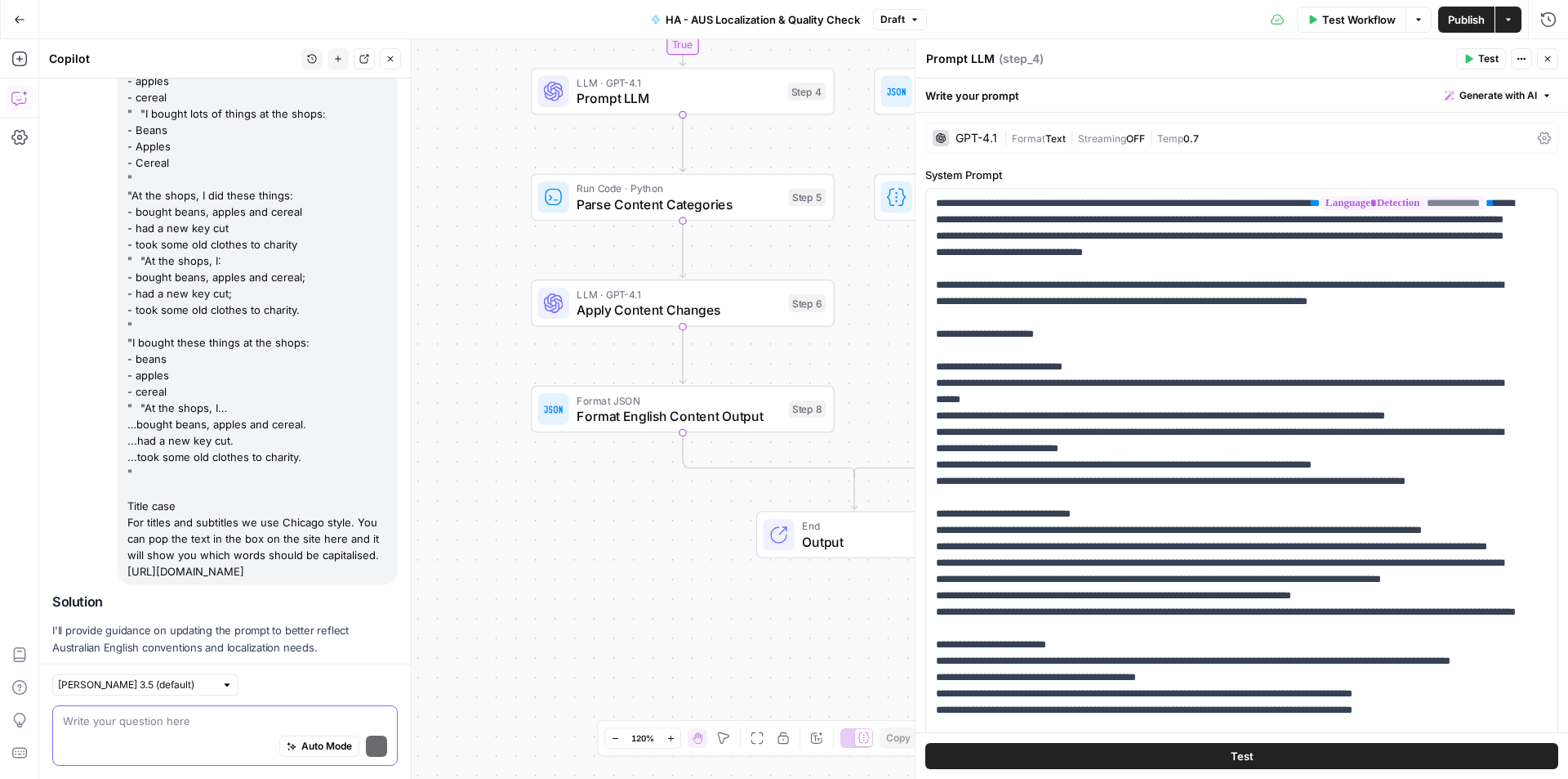
scroll to position [1062, 0]
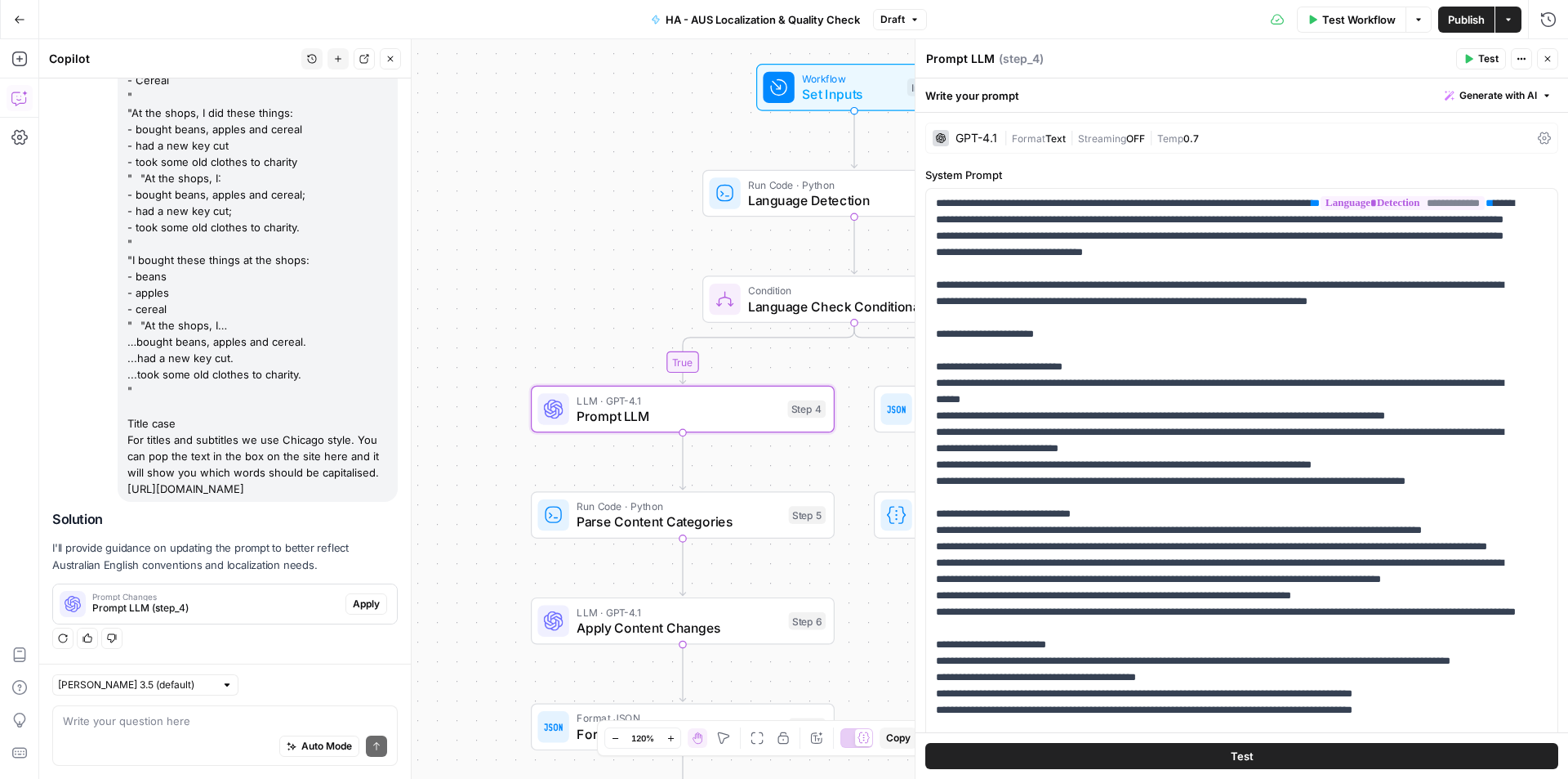
click at [353, 608] on span "Apply" at bounding box center [366, 604] width 27 height 14
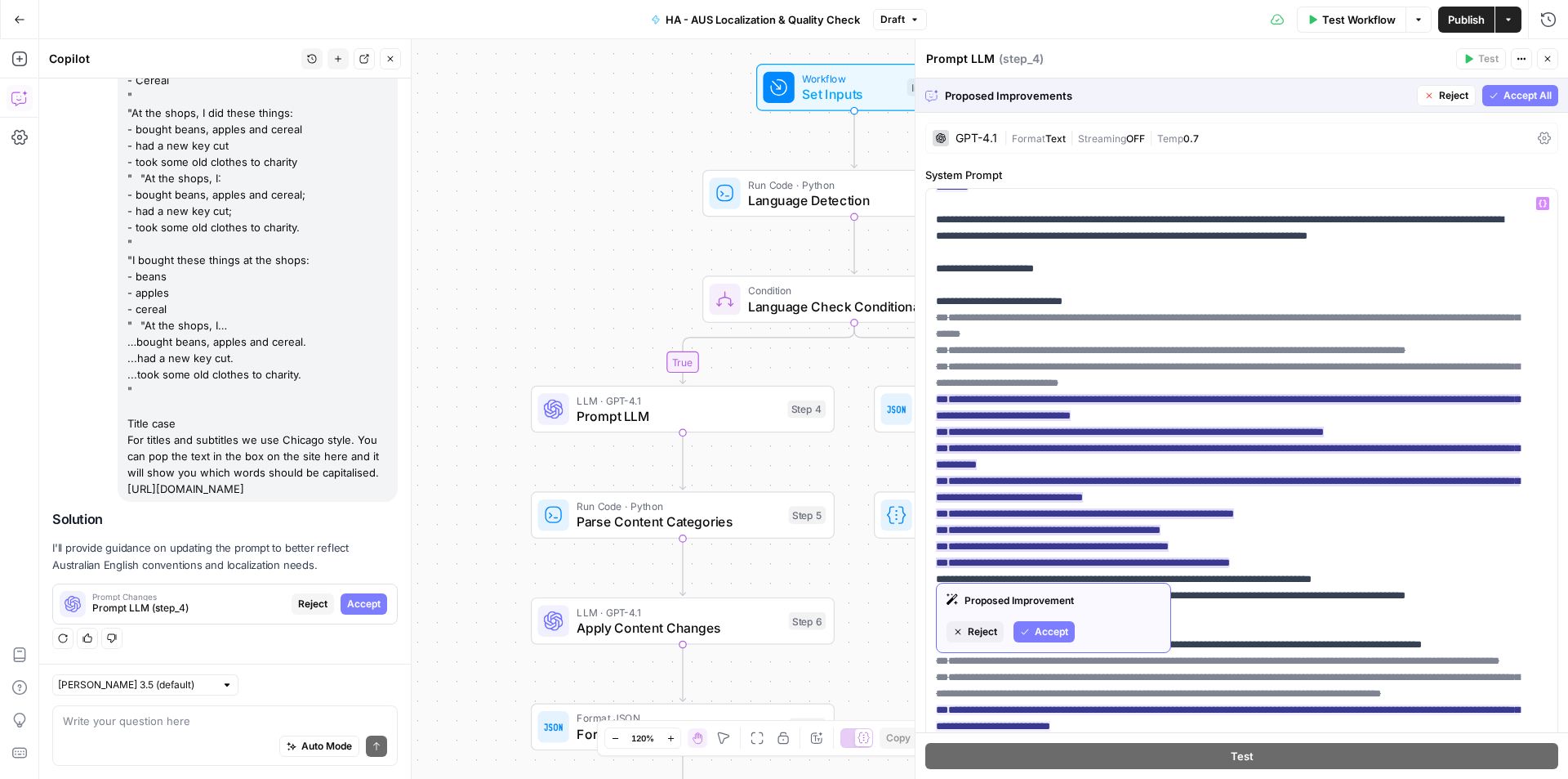
scroll to position [246, 0]
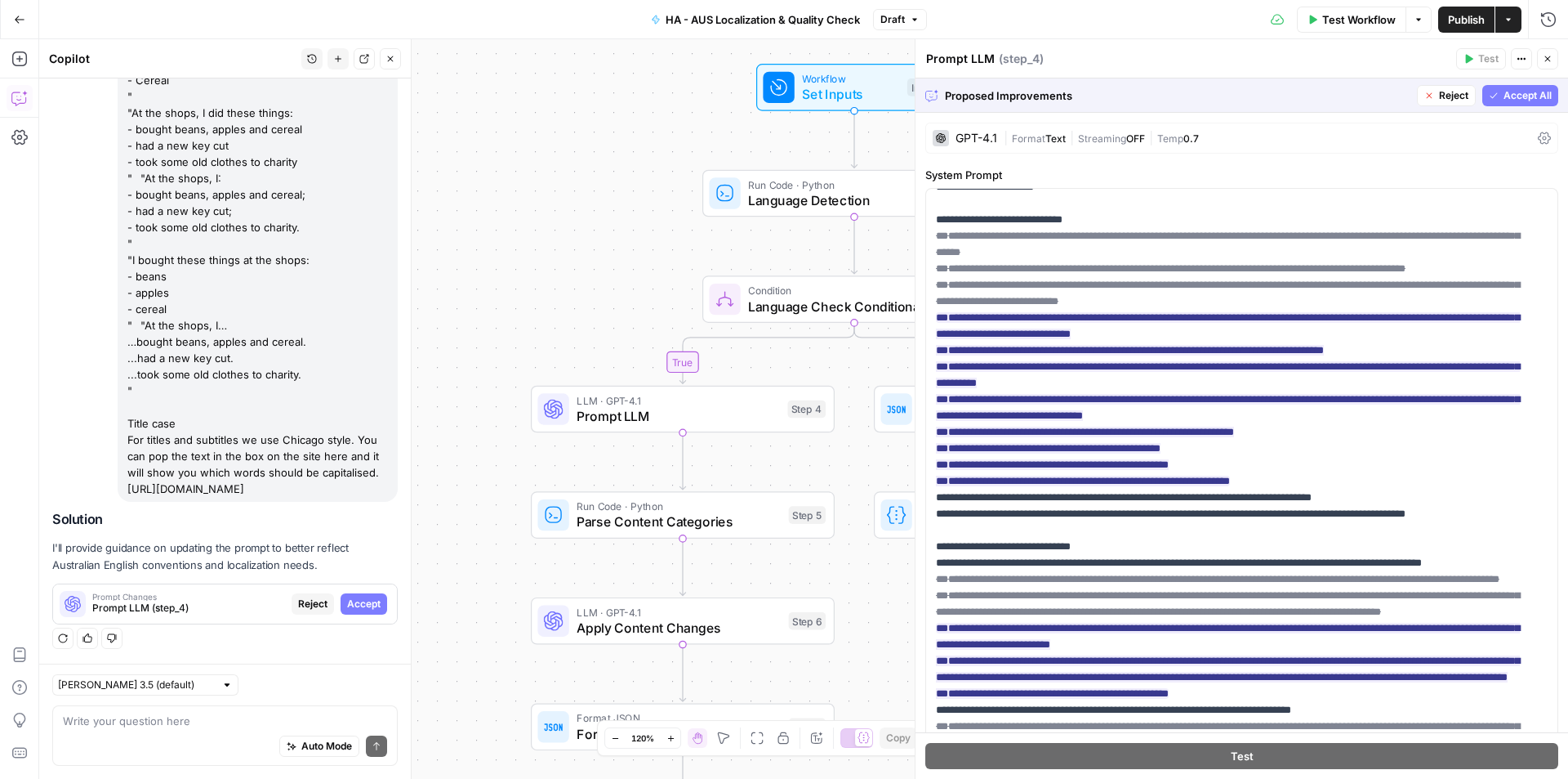
click at [1513, 93] on span "Accept All" at bounding box center [1526, 96] width 48 height 14
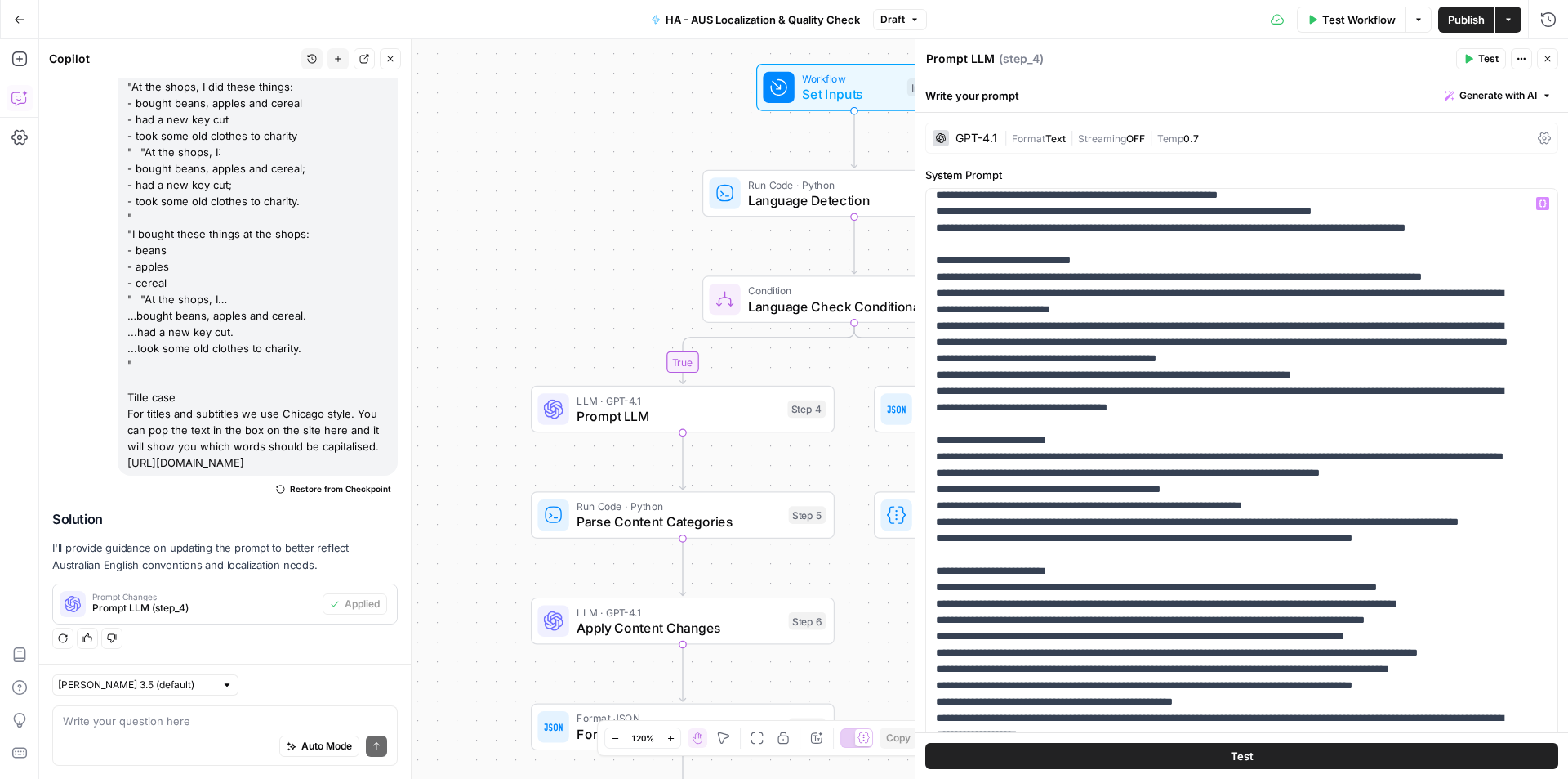
scroll to position [409, 0]
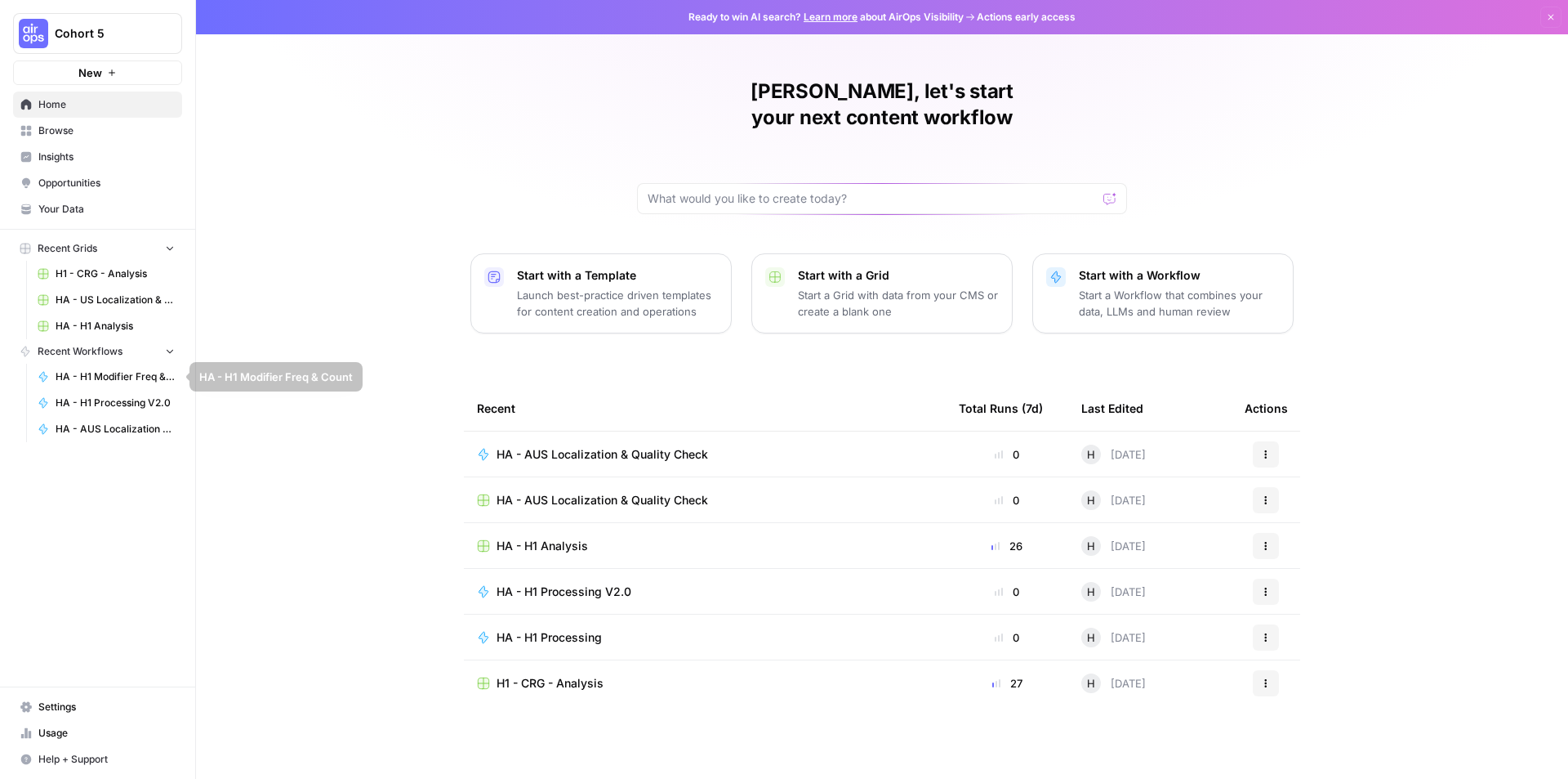
click at [109, 301] on span "HA - US Localization & Quality Check" at bounding box center [115, 300] width 119 height 14
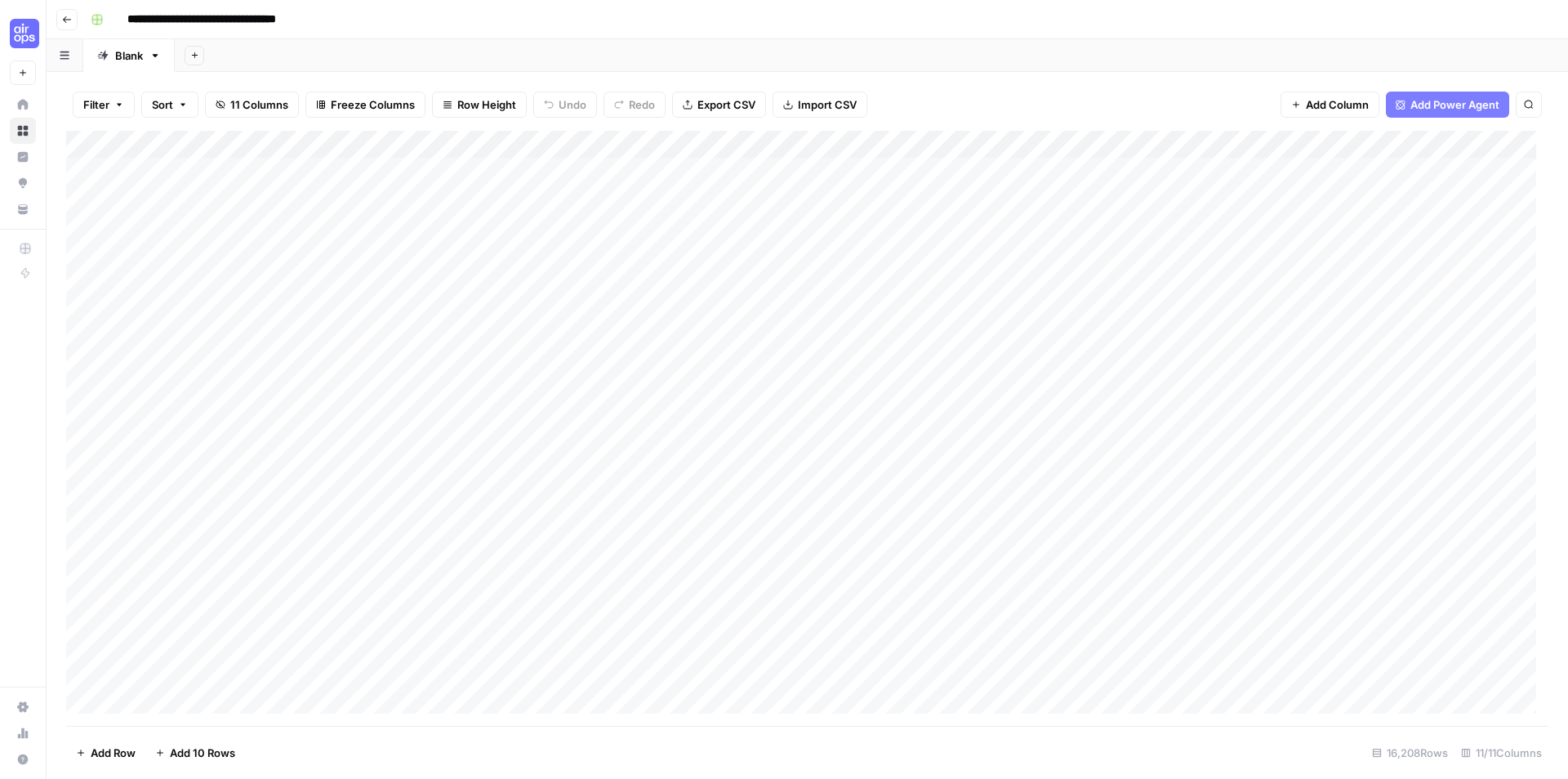
click at [1373, 145] on div "Add Column" at bounding box center [807, 428] width 1482 height 595
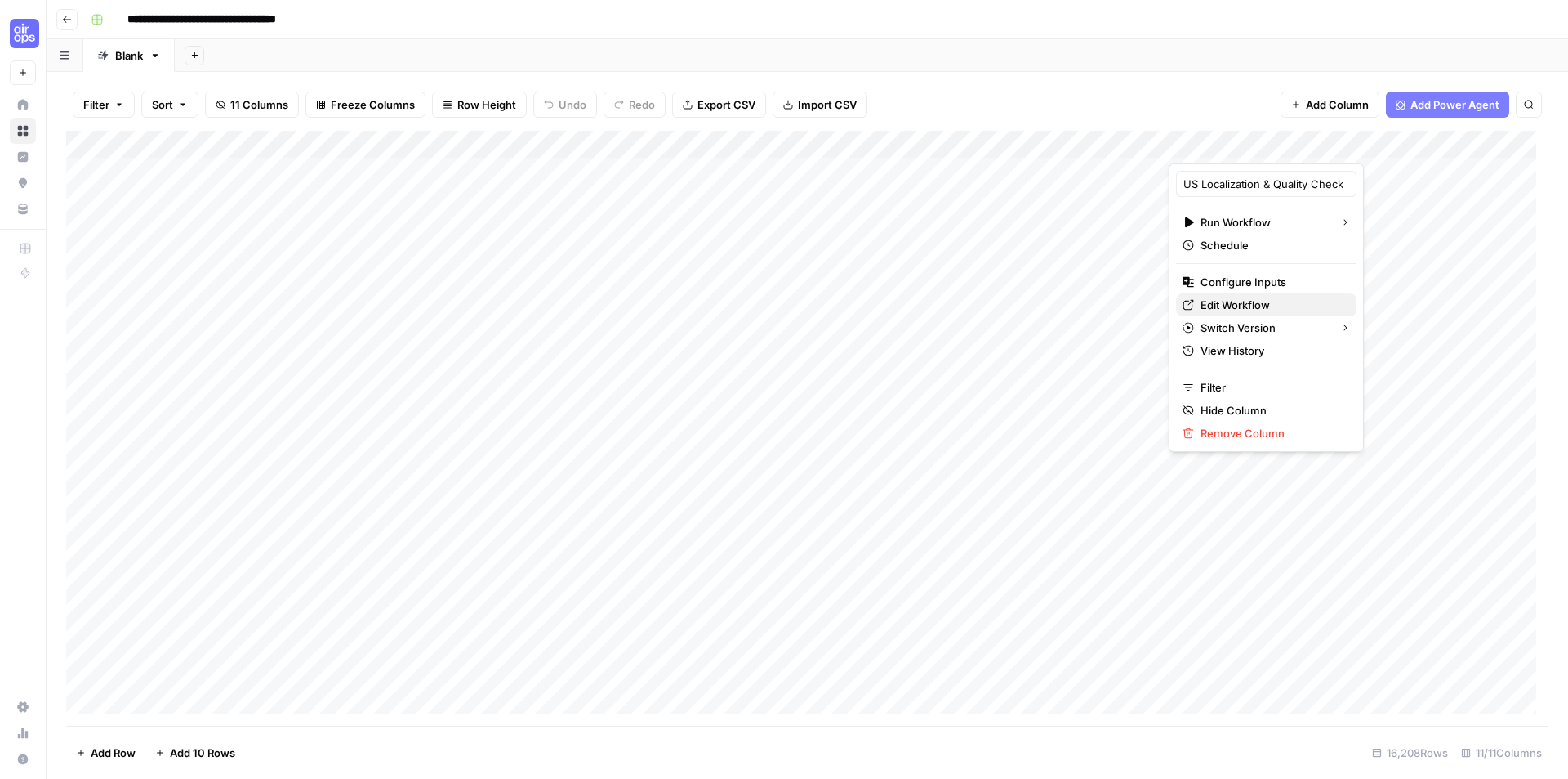
click at [1259, 304] on span "Edit Workflow" at bounding box center [1272, 305] width 143 height 16
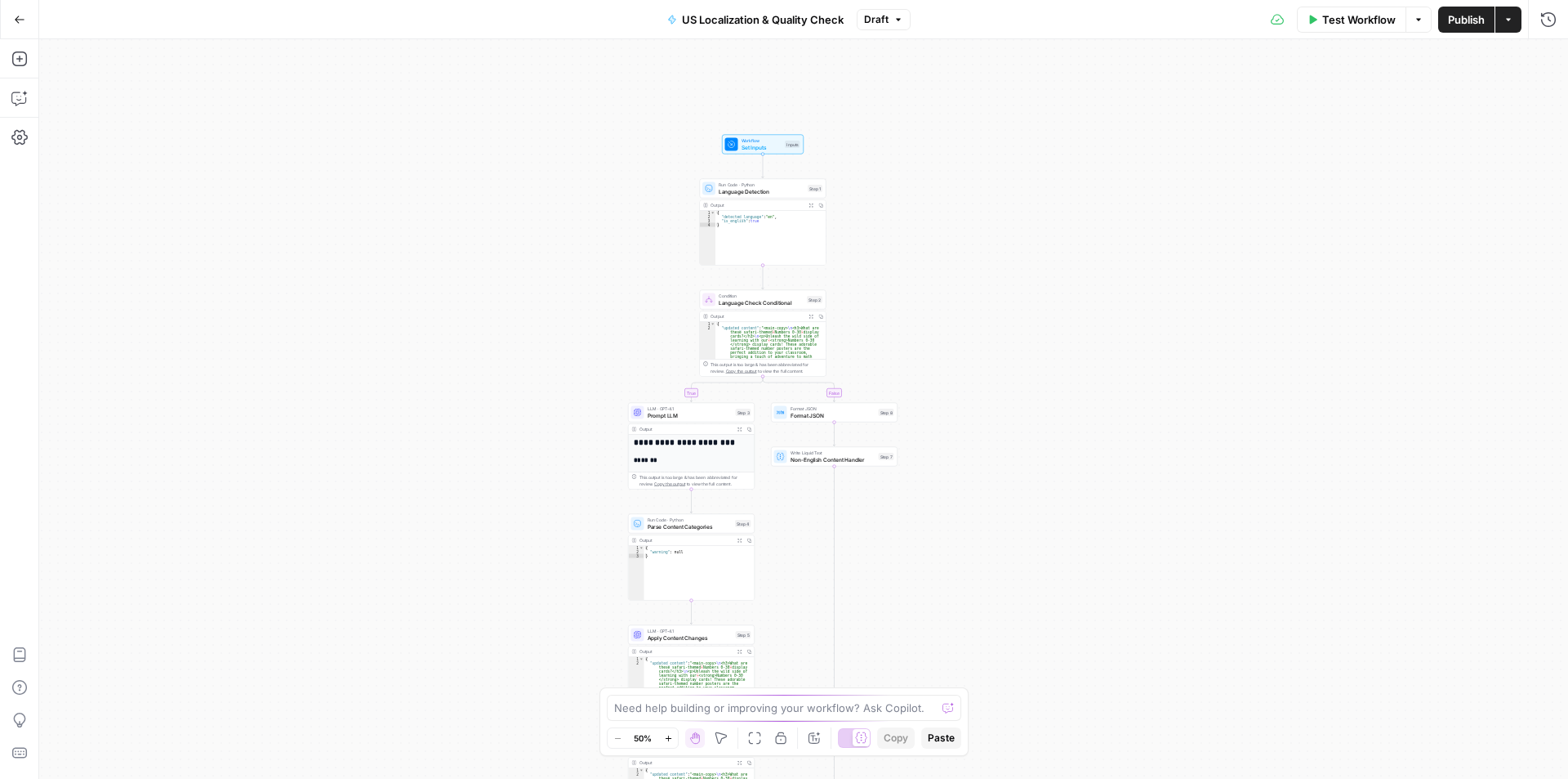
drag, startPoint x: 1066, startPoint y: 98, endPoint x: 1026, endPoint y: 194, distance: 104.0
click at [1026, 194] on div "true false Workflow Set Inputs Inputs Run Code · Python Language Detection Step…" at bounding box center [803, 408] width 1529 height 739
click at [769, 148] on span "Set Inputs" at bounding box center [761, 146] width 41 height 8
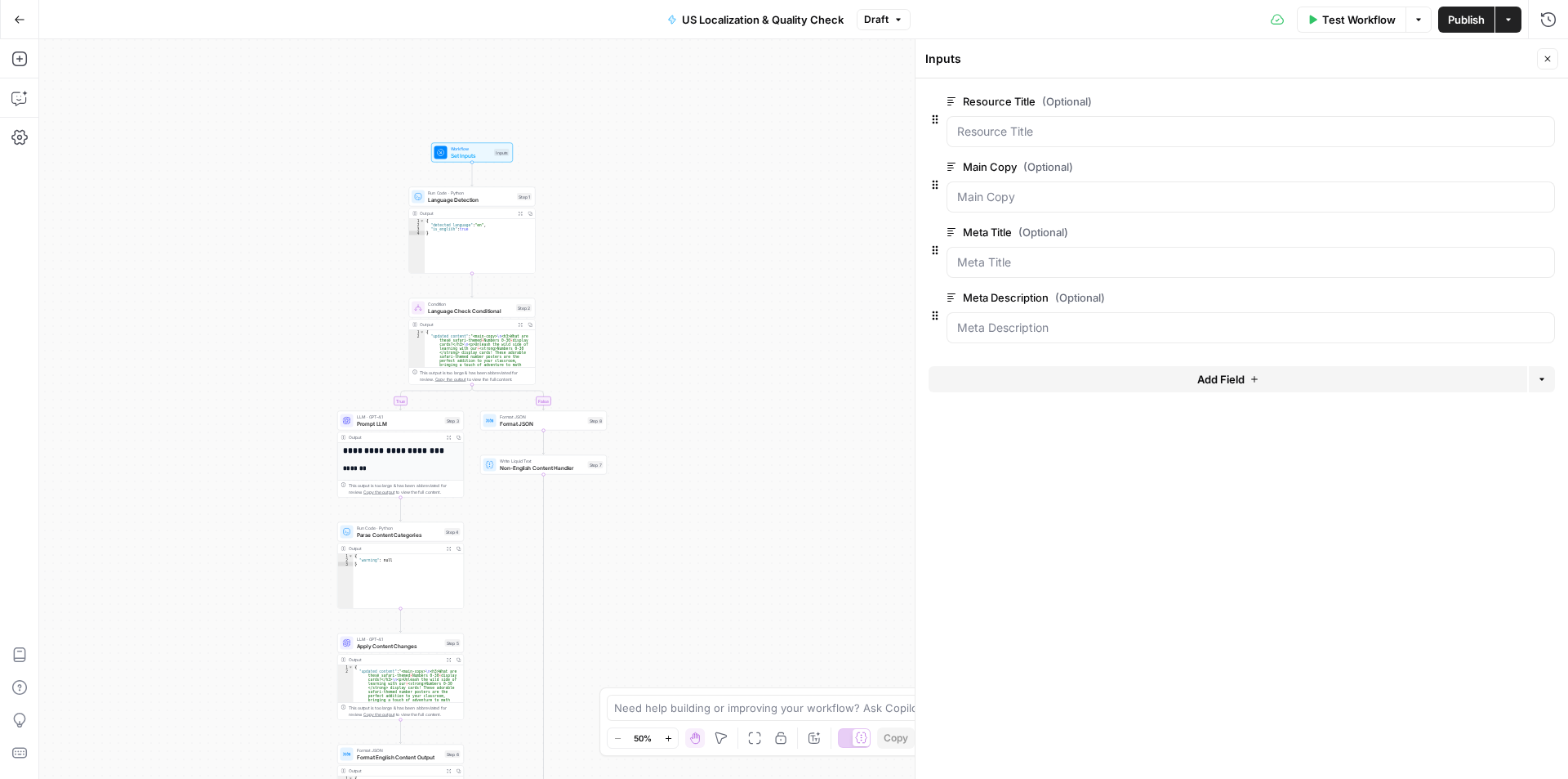
drag, startPoint x: 856, startPoint y: 176, endPoint x: 562, endPoint y: 184, distance: 294.1
click at [562, 184] on div "true false Workflow Set Inputs Inputs Run Code · Python Language Detection Step…" at bounding box center [803, 408] width 1529 height 739
click at [672, 746] on button "Zoom In" at bounding box center [669, 738] width 20 height 20
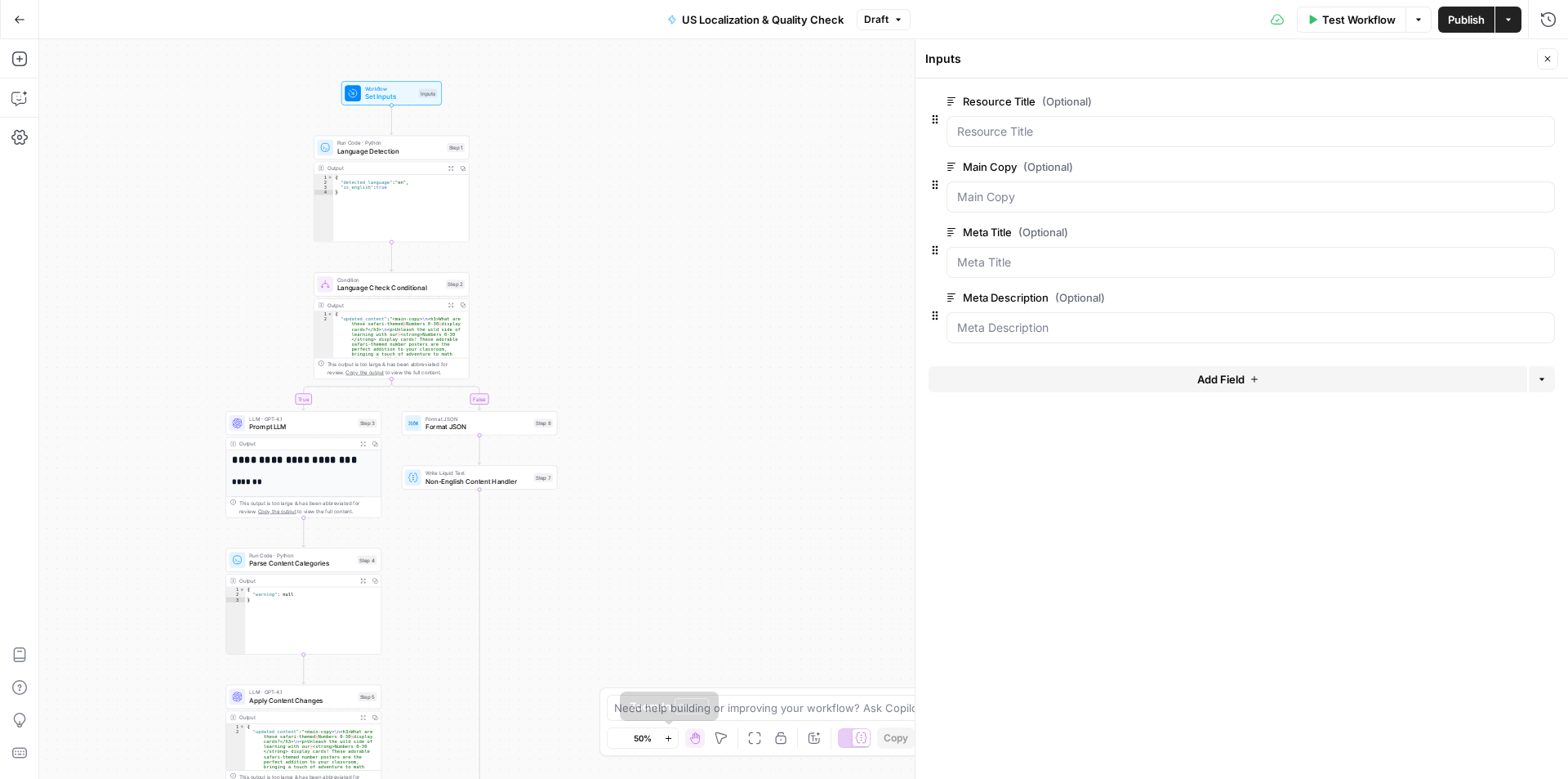
click at [672, 746] on button "Zoom In" at bounding box center [669, 738] width 20 height 20
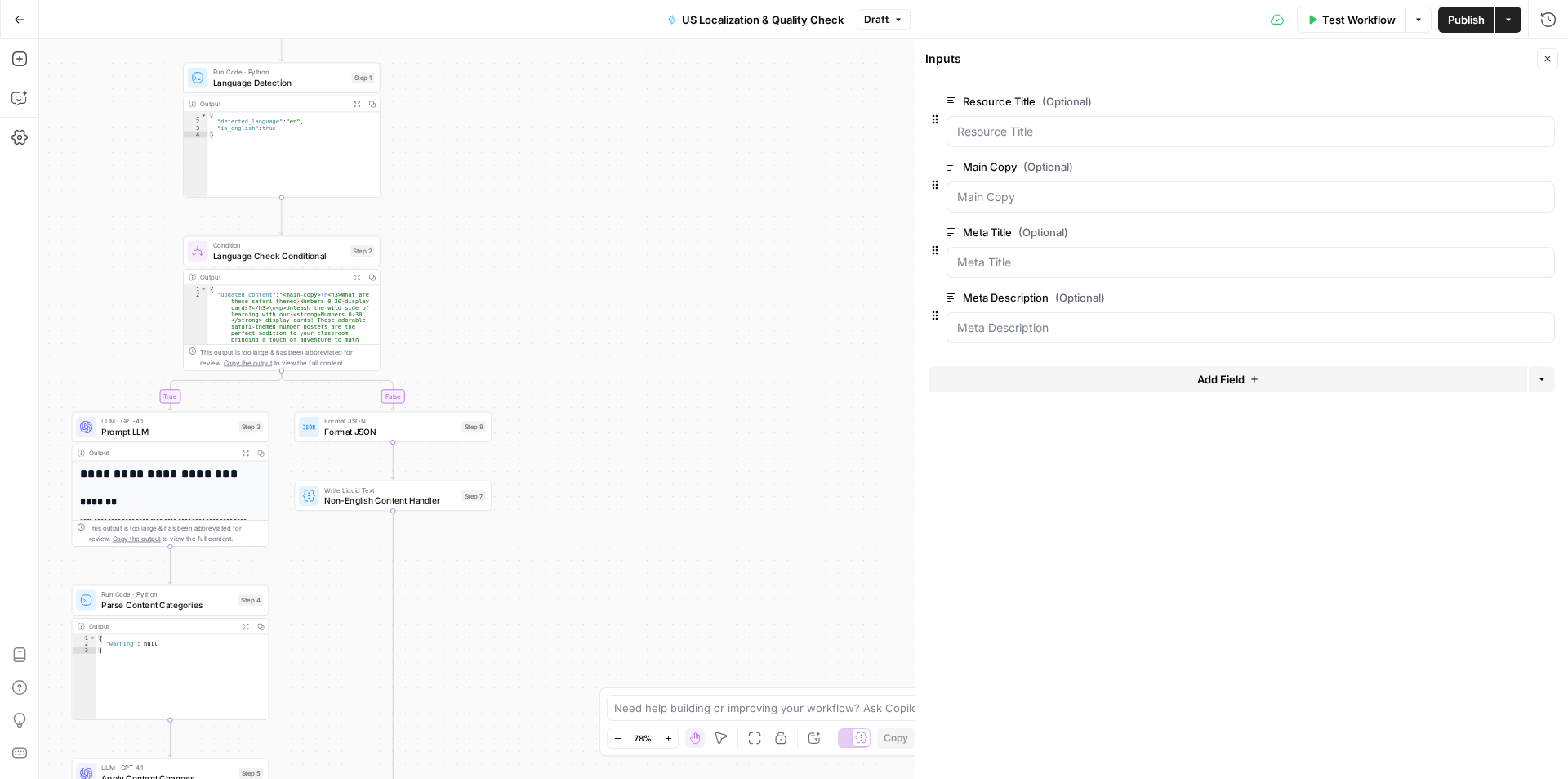
click at [672, 746] on button "Zoom In" at bounding box center [669, 738] width 20 height 20
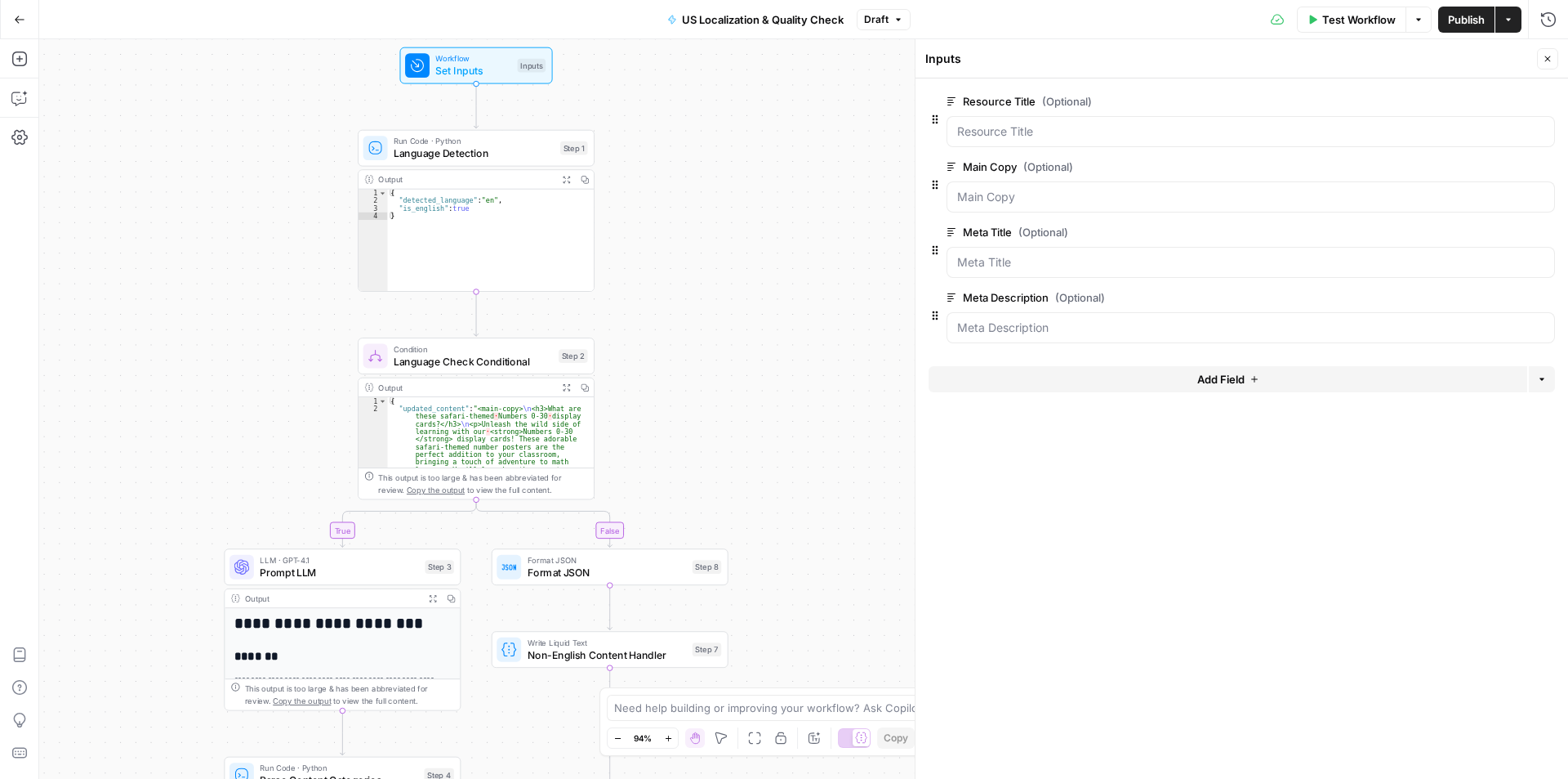
drag, startPoint x: 507, startPoint y: 264, endPoint x: 812, endPoint y: 403, distance: 335.2
click at [812, 403] on div "true false Workflow Set Inputs Inputs Run Code · Python Language Detection Step…" at bounding box center [803, 408] width 1529 height 739
click at [437, 154] on span "Language Detection" at bounding box center [479, 156] width 160 height 15
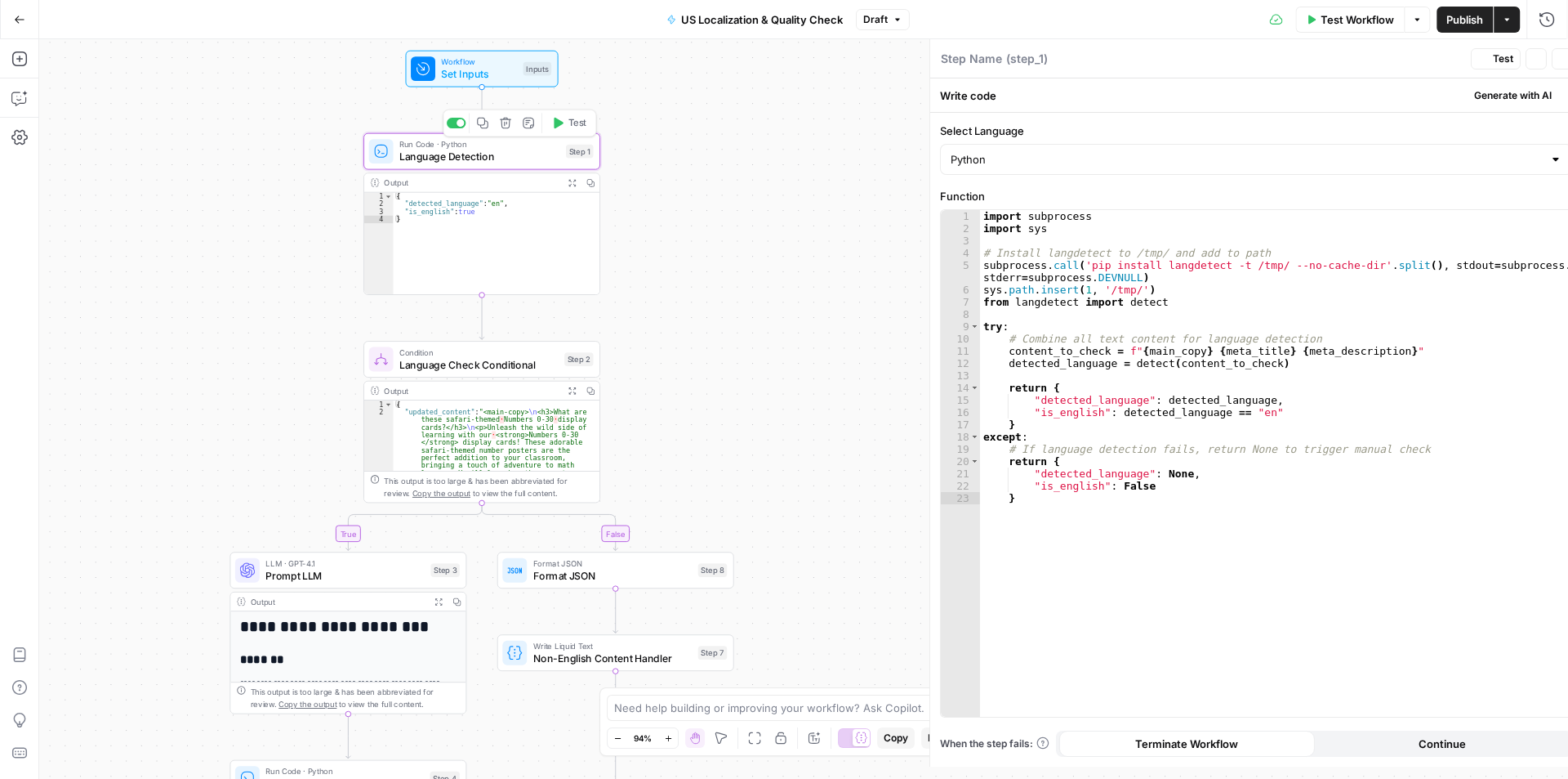
type textarea "Language Detection"
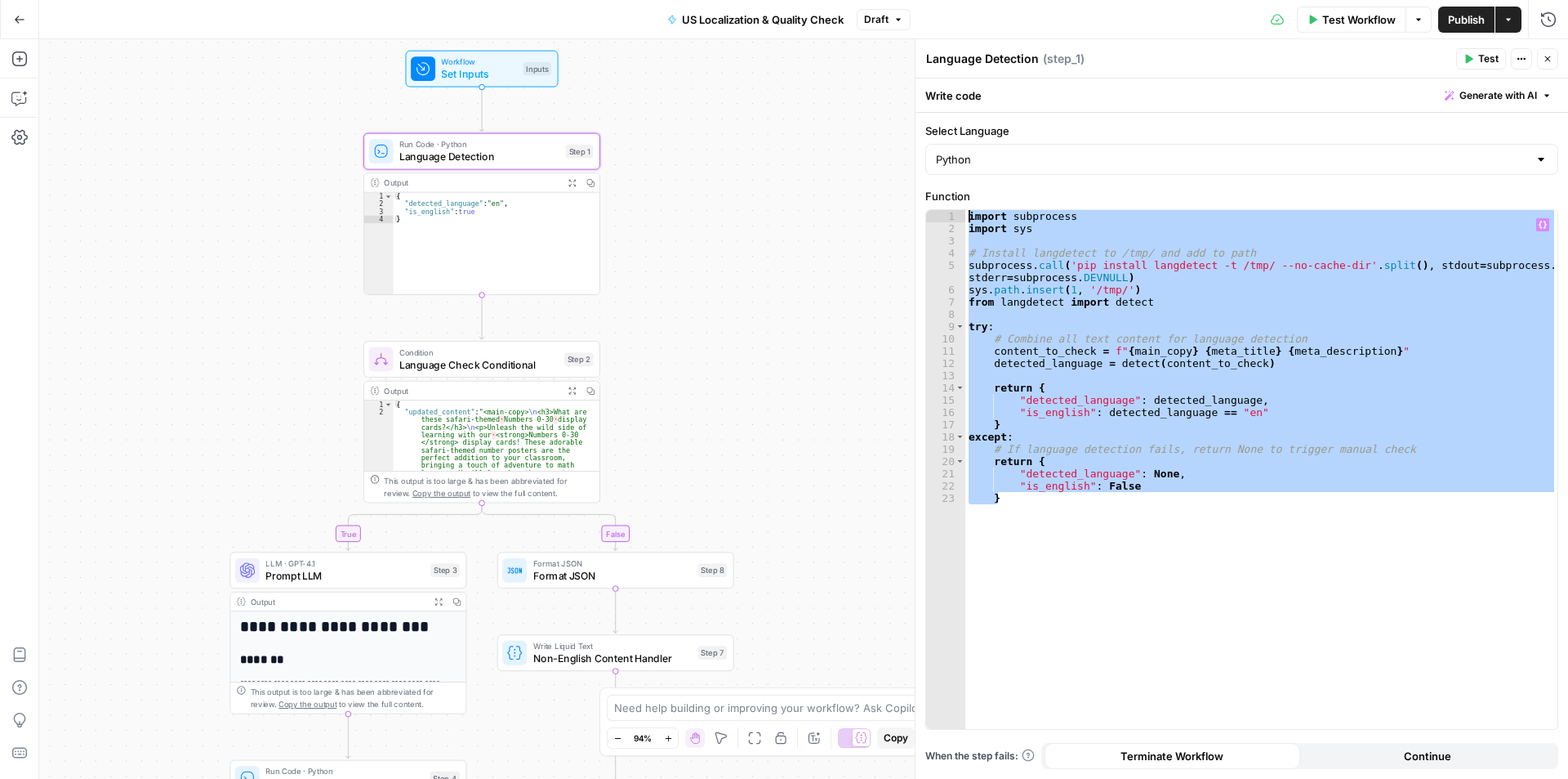
drag, startPoint x: 1090, startPoint y: 401, endPoint x: 851, endPoint y: 177, distance: 327.6
click at [851, 177] on body "Cohort 5 New Home Browse Insights Opportunities Your Data Recent Grids H1 - CRG…" at bounding box center [784, 389] width 1568 height 779
type textarea "**********"
click at [486, 389] on div "Output" at bounding box center [470, 390] width 174 height 13
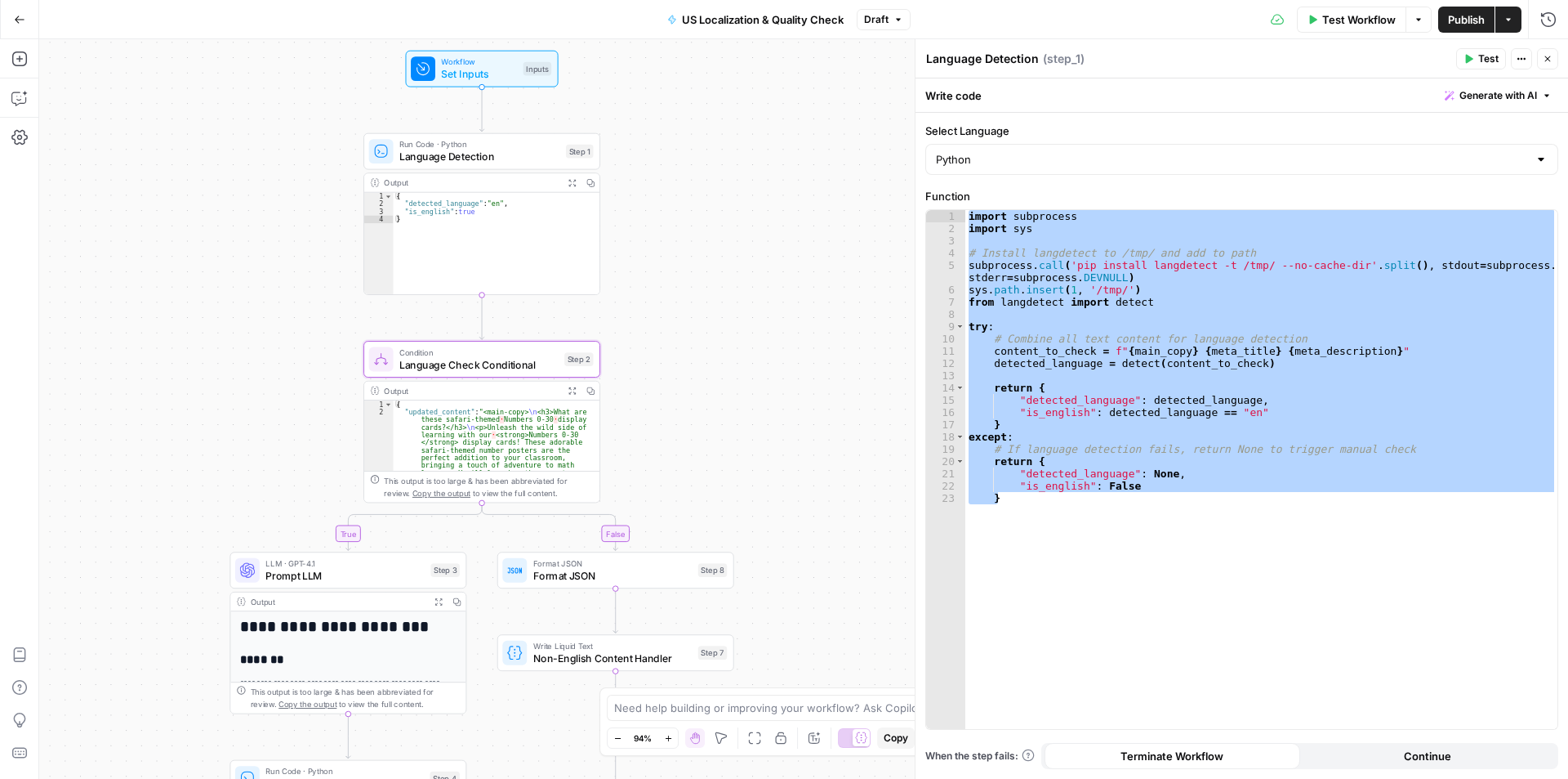
click at [486, 389] on div "Output" at bounding box center [470, 390] width 174 height 13
click at [469, 367] on span "Language Check Conditional" at bounding box center [479, 365] width 160 height 15
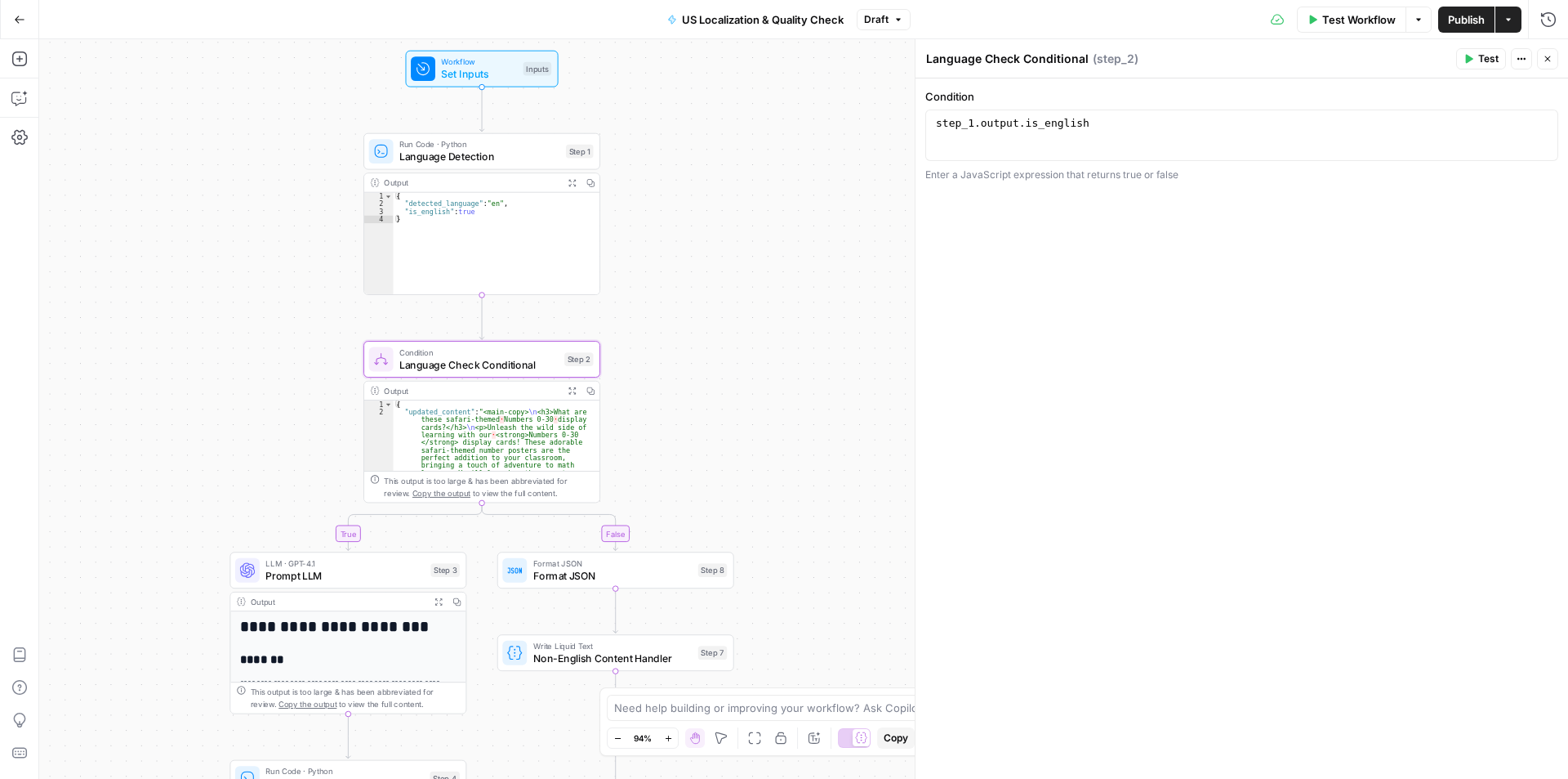
type textarea "**********"
drag, startPoint x: 818, startPoint y: 127, endPoint x: 723, endPoint y: 125, distance: 95.0
click at [723, 125] on body "Cohort 5 New Home Browse Insights Opportunities Your Data Recent Grids H1 - CRG…" at bounding box center [784, 389] width 1568 height 779
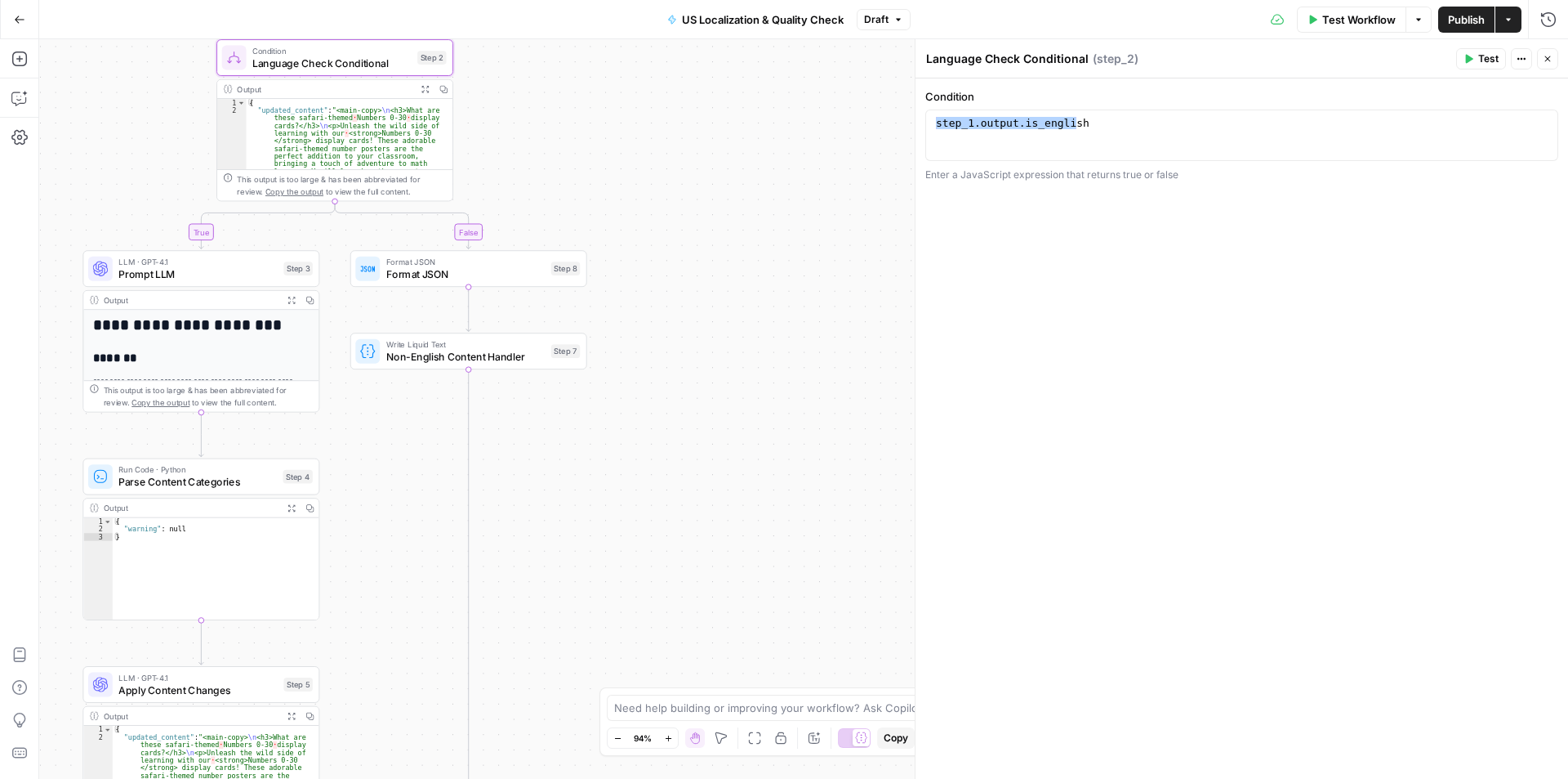
drag, startPoint x: 806, startPoint y: 531, endPoint x: 682, endPoint y: 168, distance: 383.6
click at [711, 165] on div "true false Workflow Set Inputs Inputs Run Code · Python Language Detection Step…" at bounding box center [803, 408] width 1529 height 739
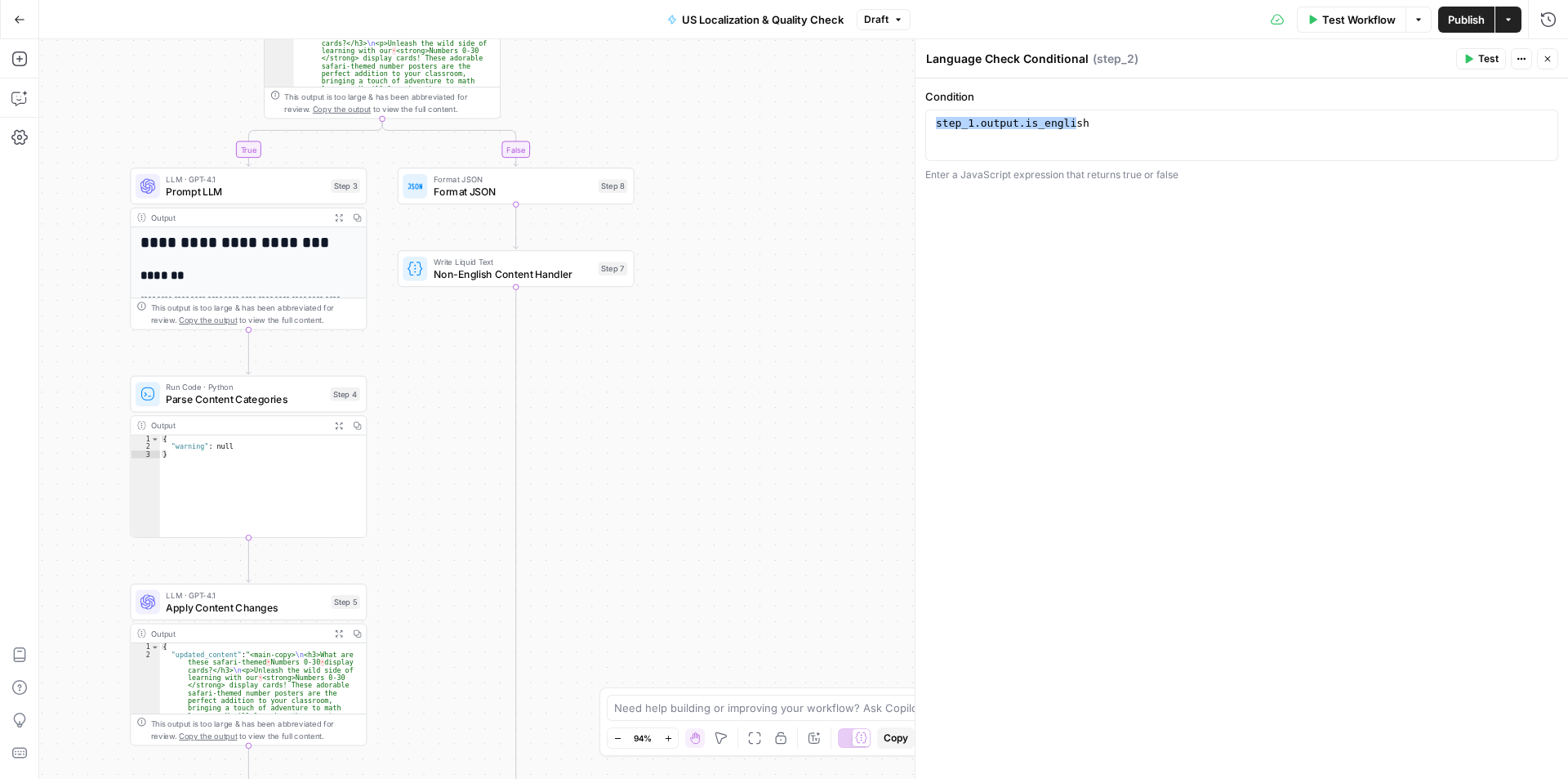
click at [507, 189] on span "Format JSON" at bounding box center [513, 191] width 160 height 15
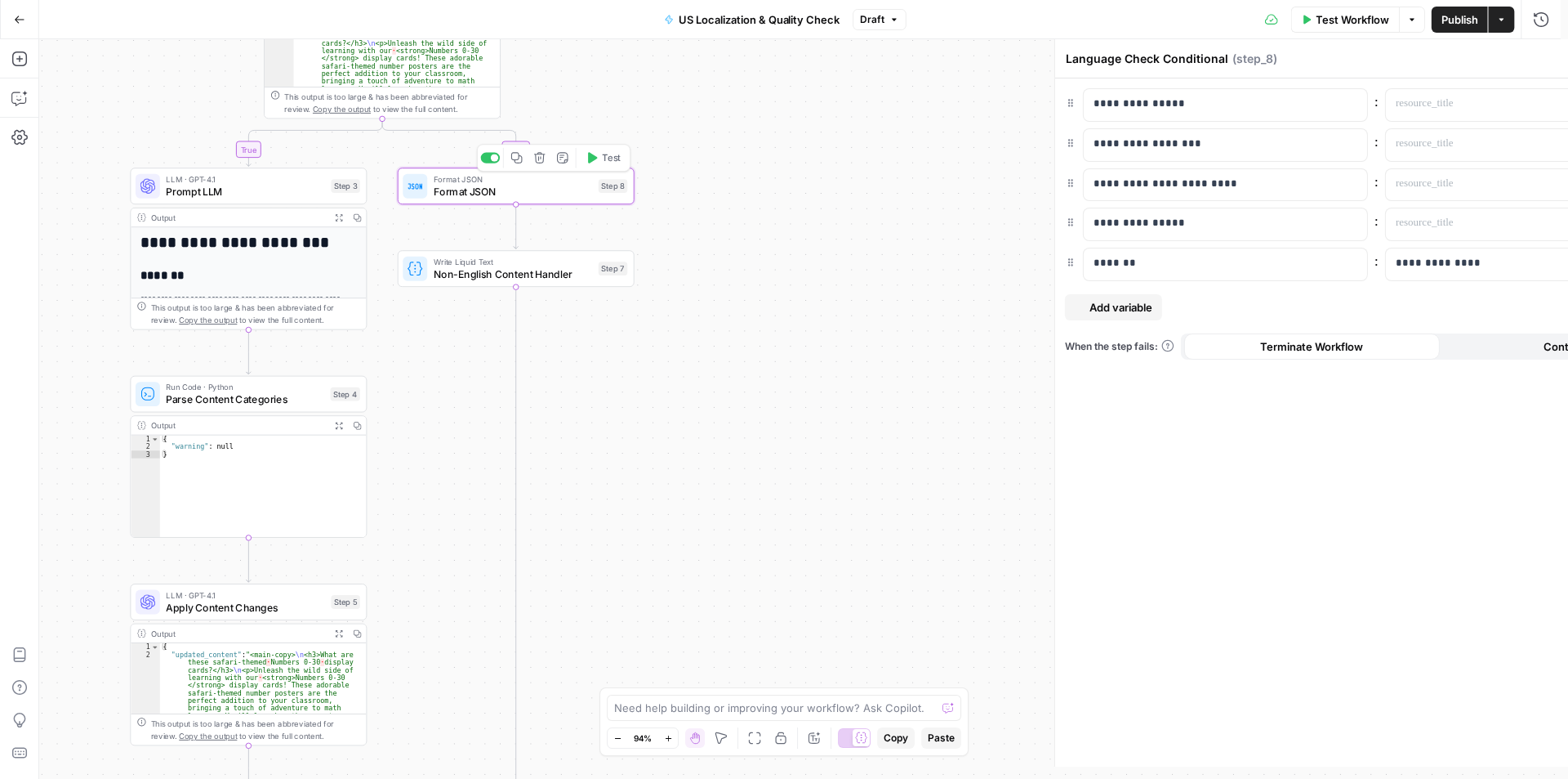
type textarea "Format JSON"
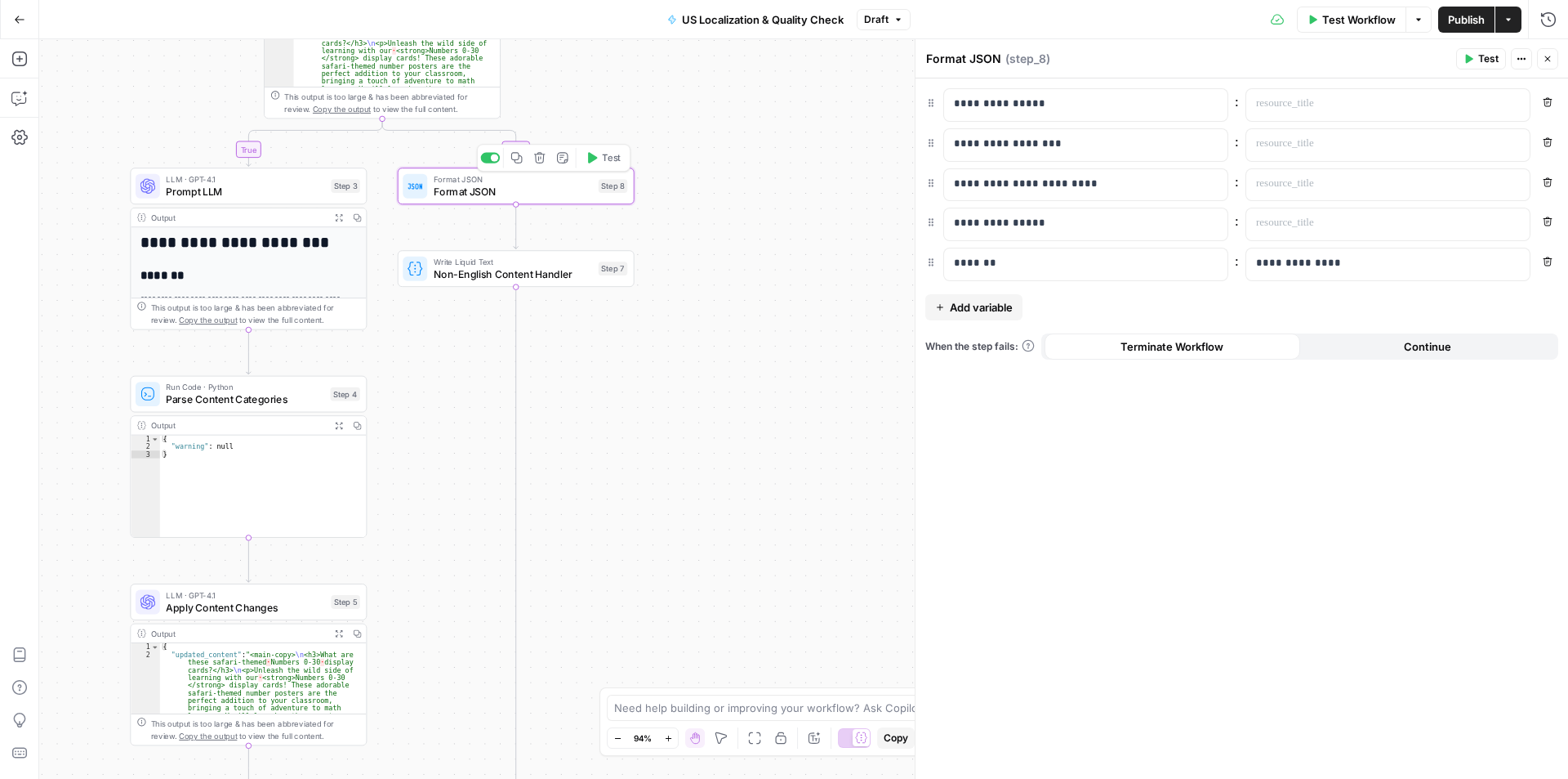
click at [519, 160] on icon "button" at bounding box center [517, 158] width 13 height 13
click at [540, 274] on span "Non-English Content Handler" at bounding box center [513, 274] width 160 height 15
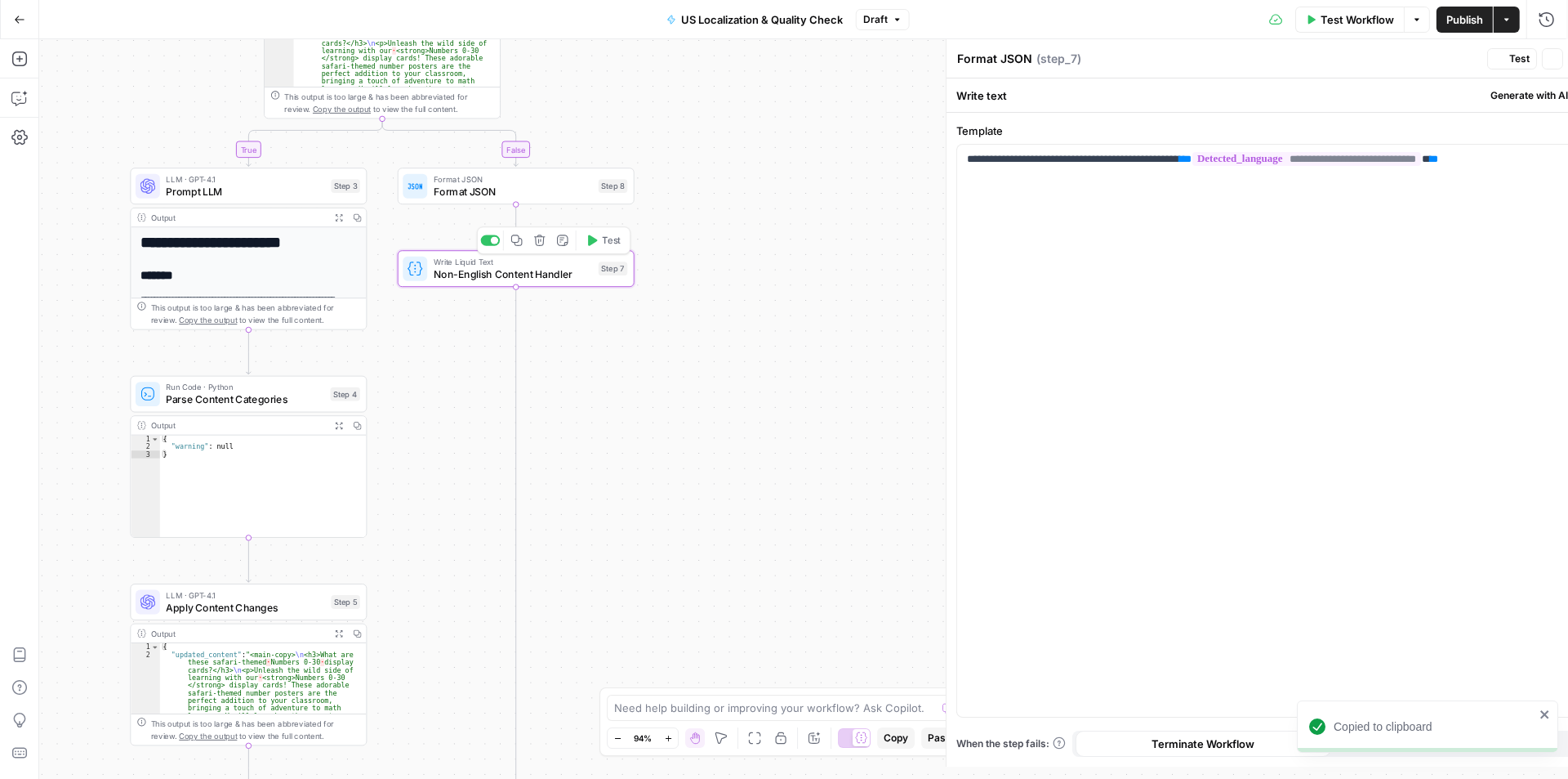
type textarea "Non-English Content Handler"
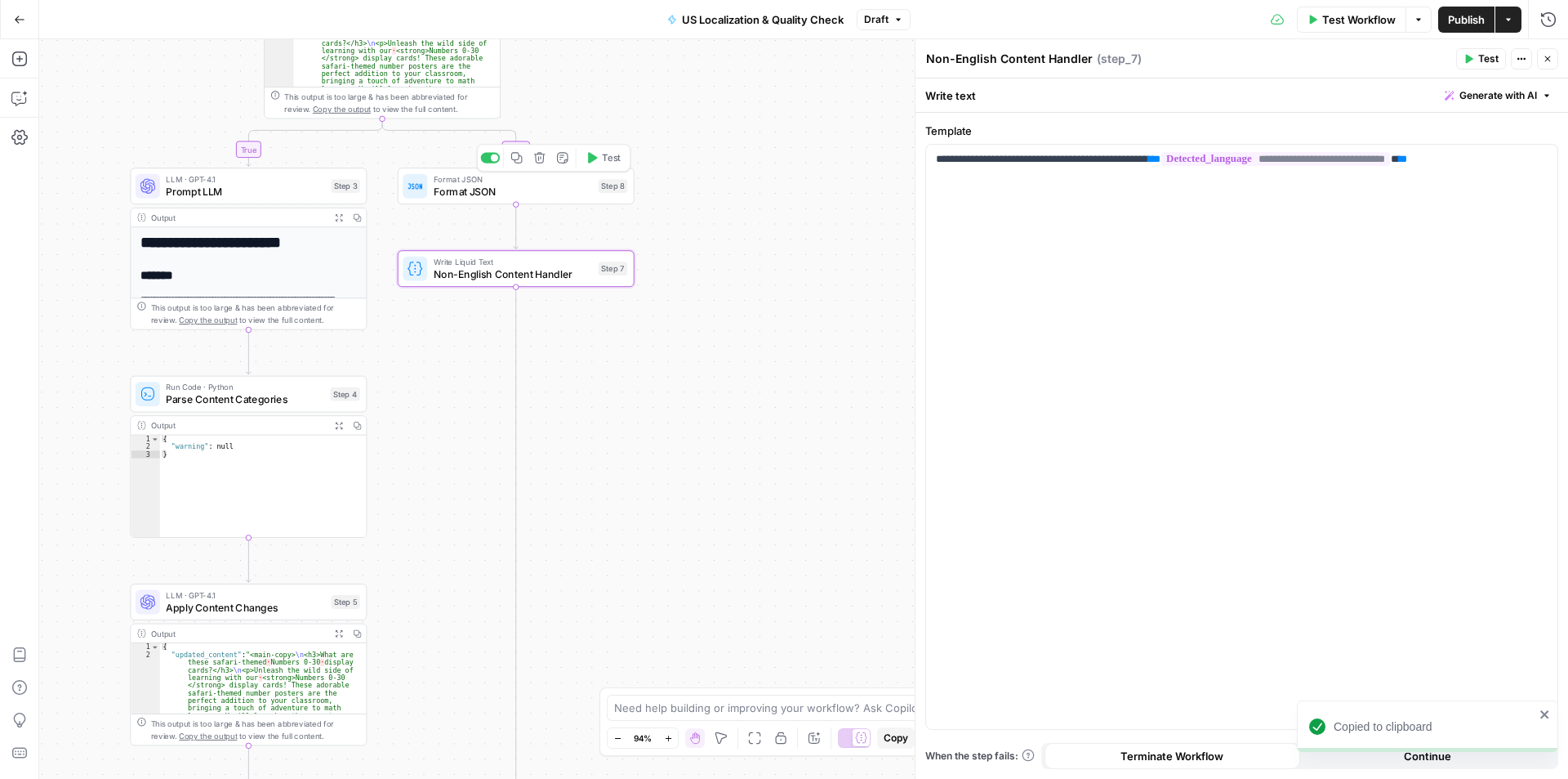
click at [524, 190] on span "Format JSON" at bounding box center [513, 191] width 160 height 15
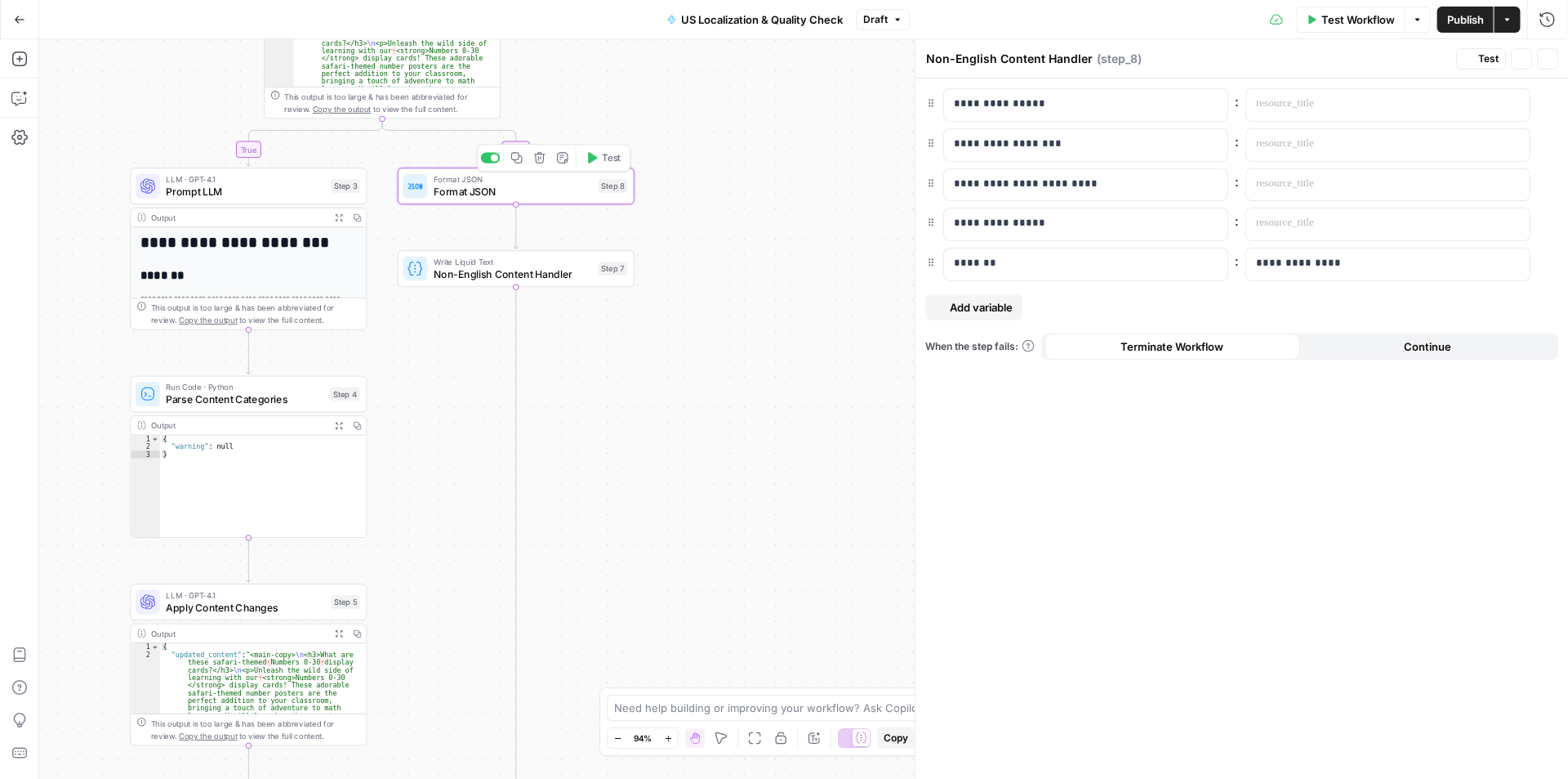
type textarea "Format JSON"
click at [484, 272] on span "Non-English Content Handler" at bounding box center [513, 274] width 160 height 15
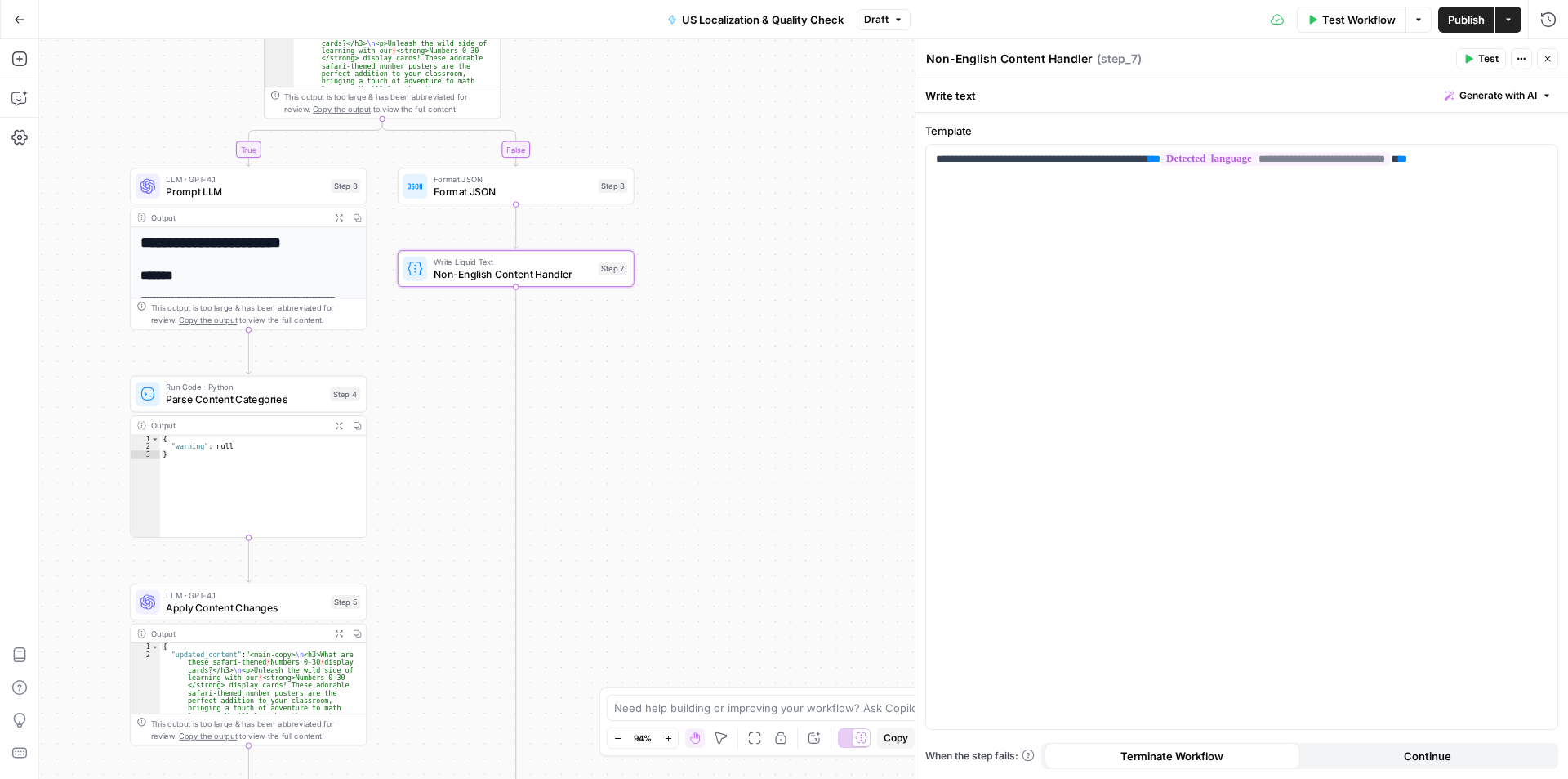
click at [680, 403] on div "true false Workflow Set Inputs Inputs Run Code · Python Language Detection Step…" at bounding box center [803, 408] width 1529 height 739
click at [210, 194] on span "Prompt LLM" at bounding box center [245, 191] width 160 height 15
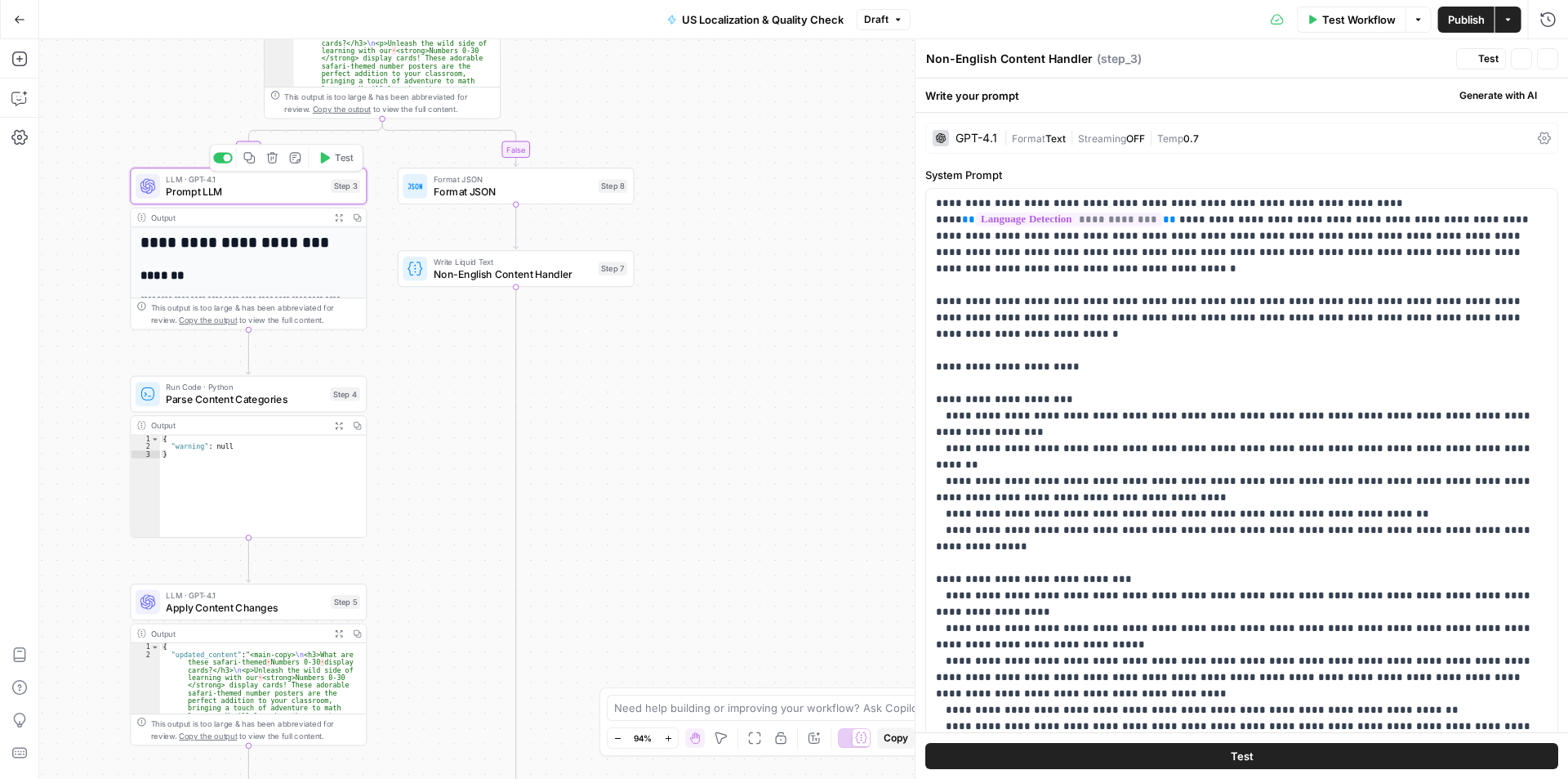
type textarea "Prompt LLM"
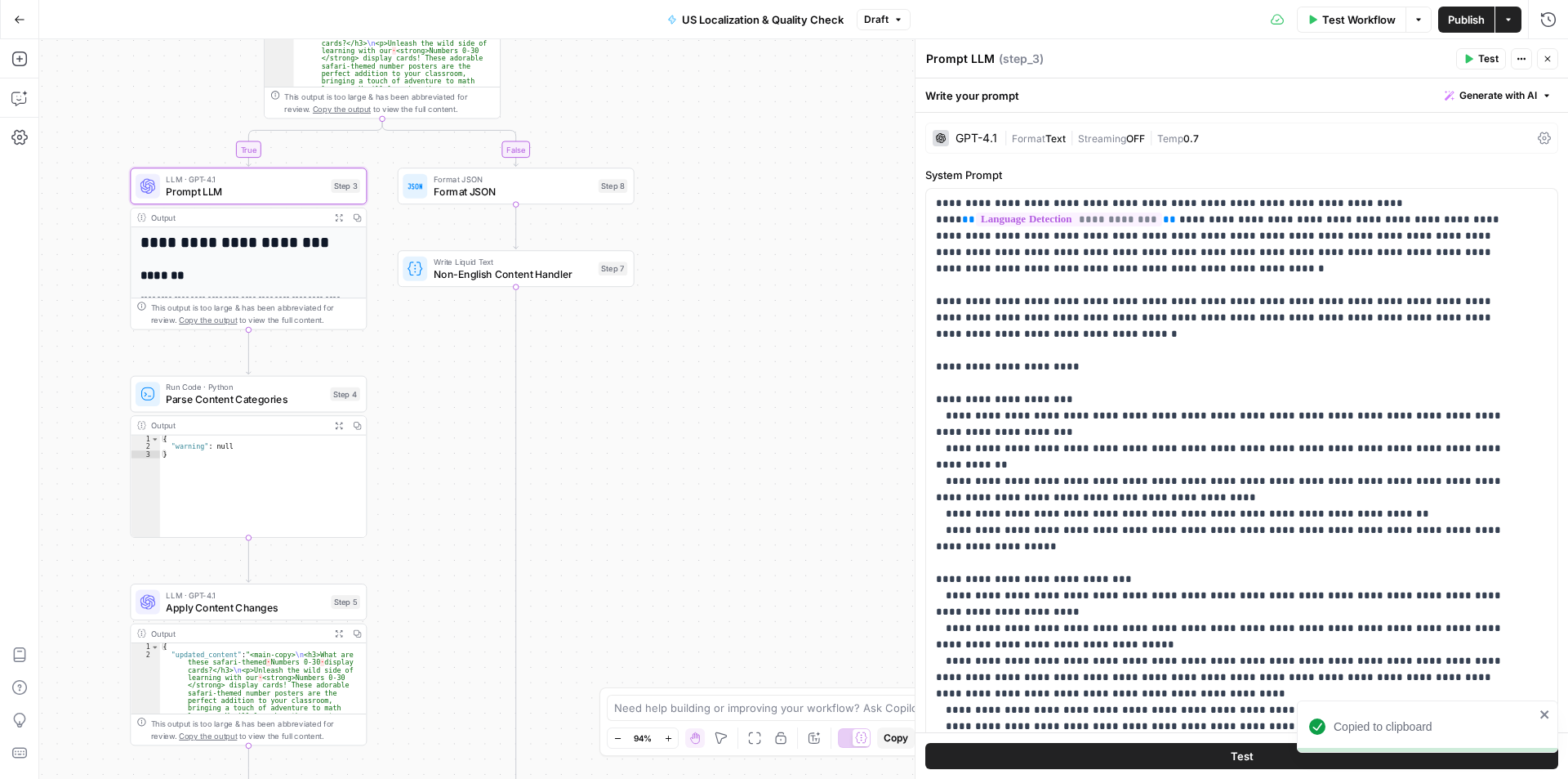
click at [222, 397] on span "Parse Content Categories" at bounding box center [245, 399] width 159 height 15
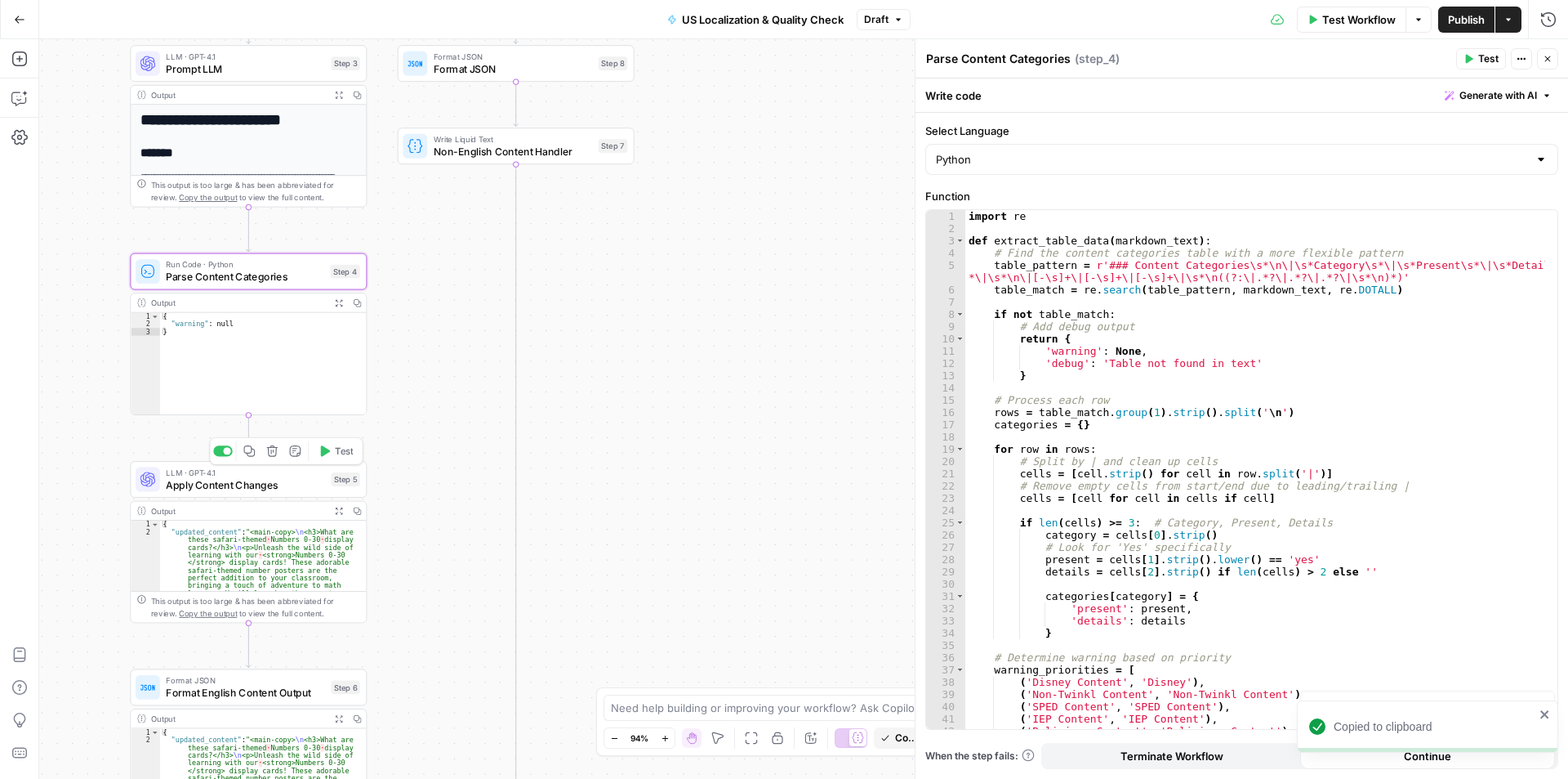
click at [235, 482] on span "Apply Content Changes" at bounding box center [245, 485] width 160 height 15
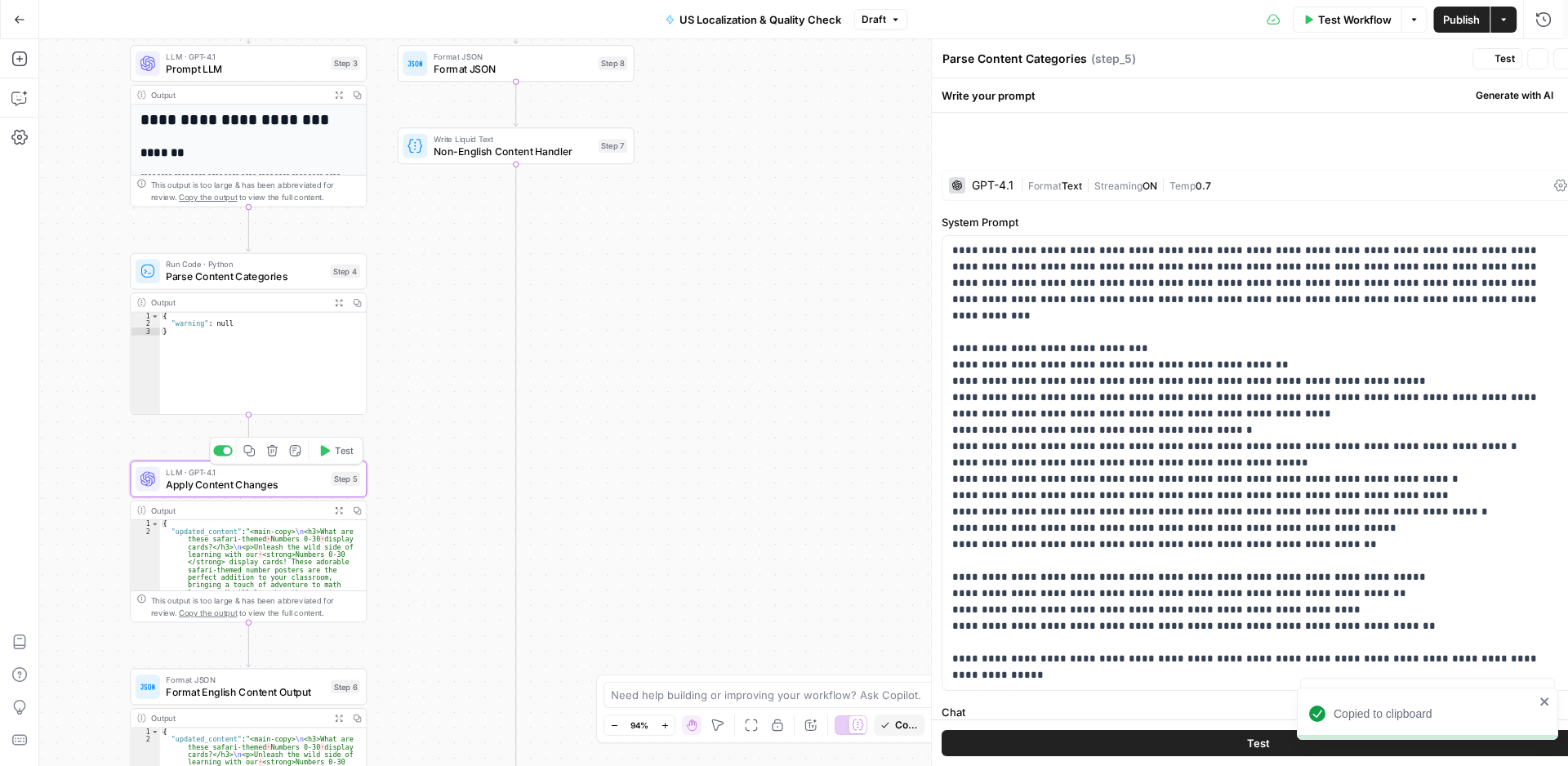
type textarea "Apply Content Changes"
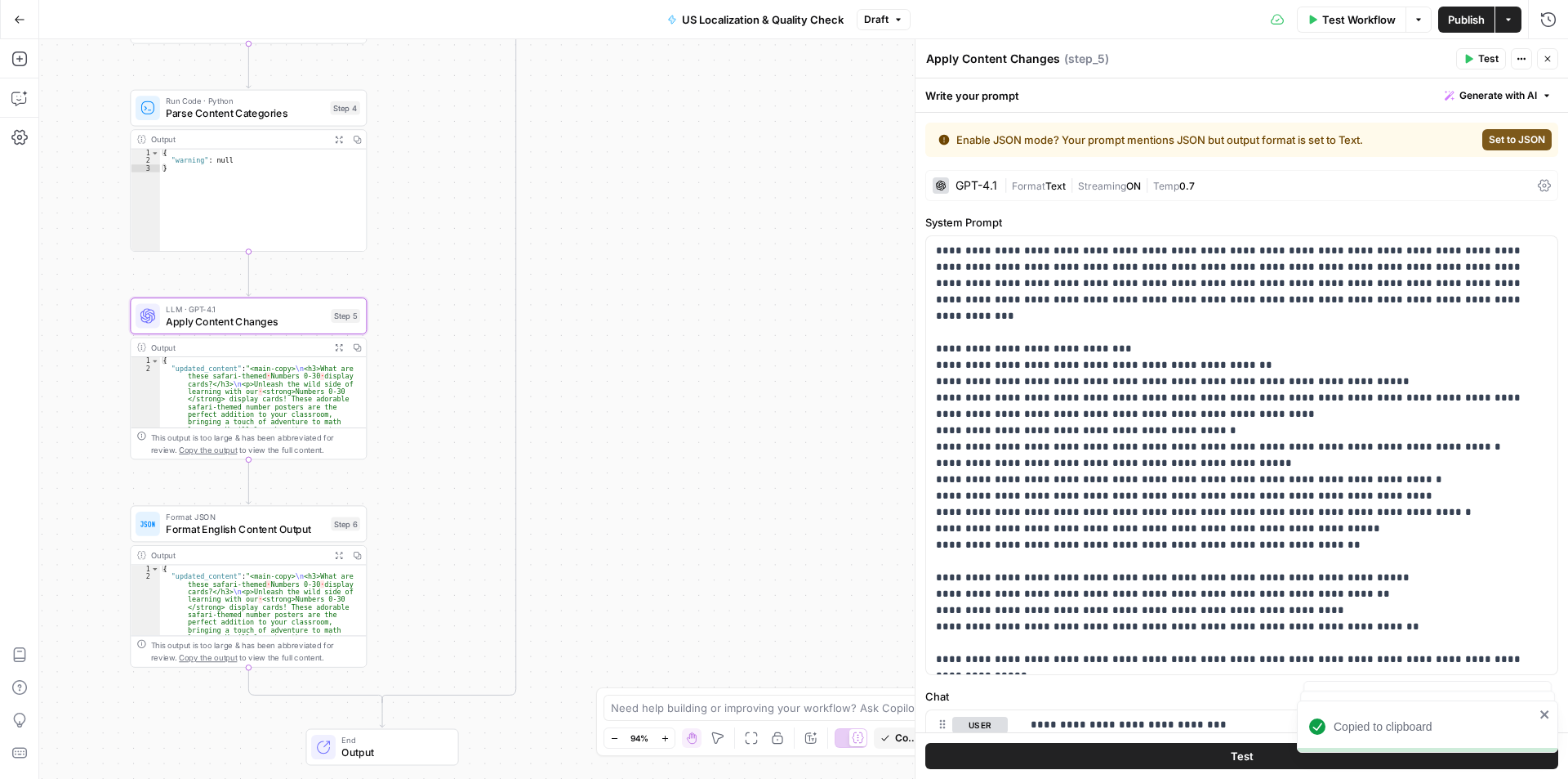
click at [233, 527] on span "Format English Content Output" at bounding box center [245, 529] width 160 height 15
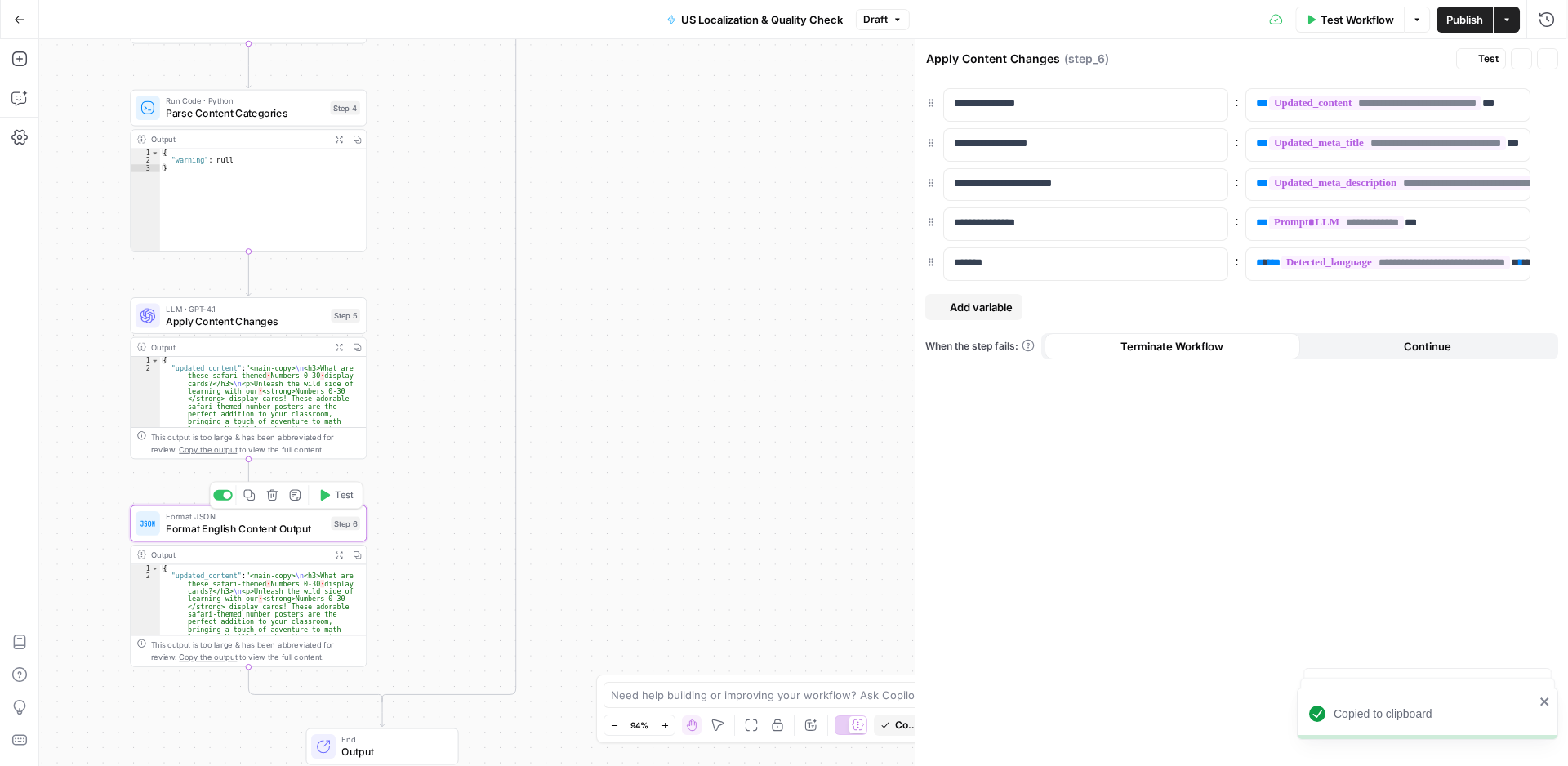
type textarea "Format English Content Output"
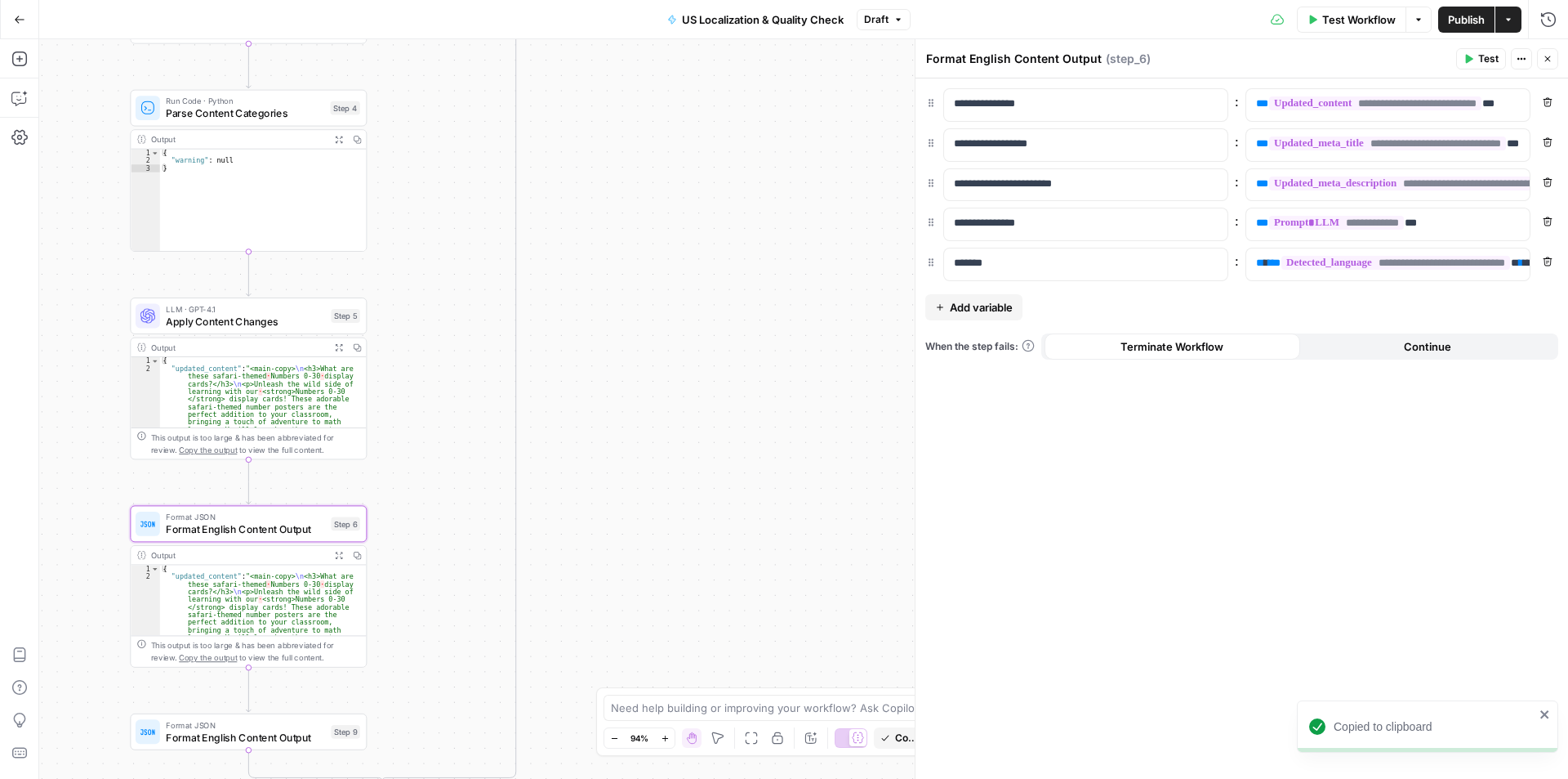
scroll to position [49, 0]
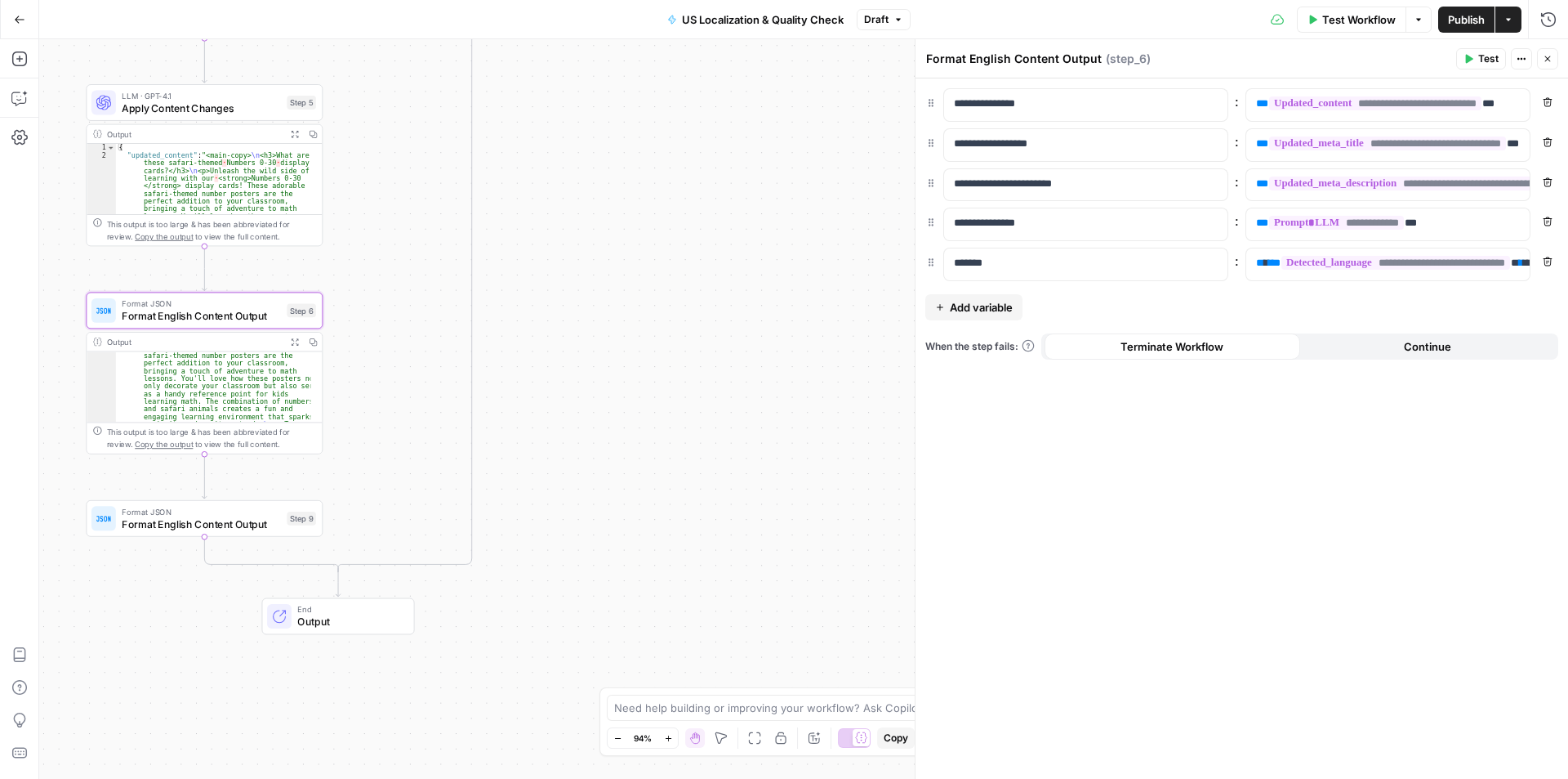
drag, startPoint x: 429, startPoint y: 573, endPoint x: 384, endPoint y: 401, distance: 177.8
click at [384, 401] on div "true false Workflow Set Inputs Inputs Run Code · Python Language Detection Step…" at bounding box center [803, 408] width 1529 height 739
click at [245, 524] on span "Format English Content Output" at bounding box center [201, 523] width 160 height 15
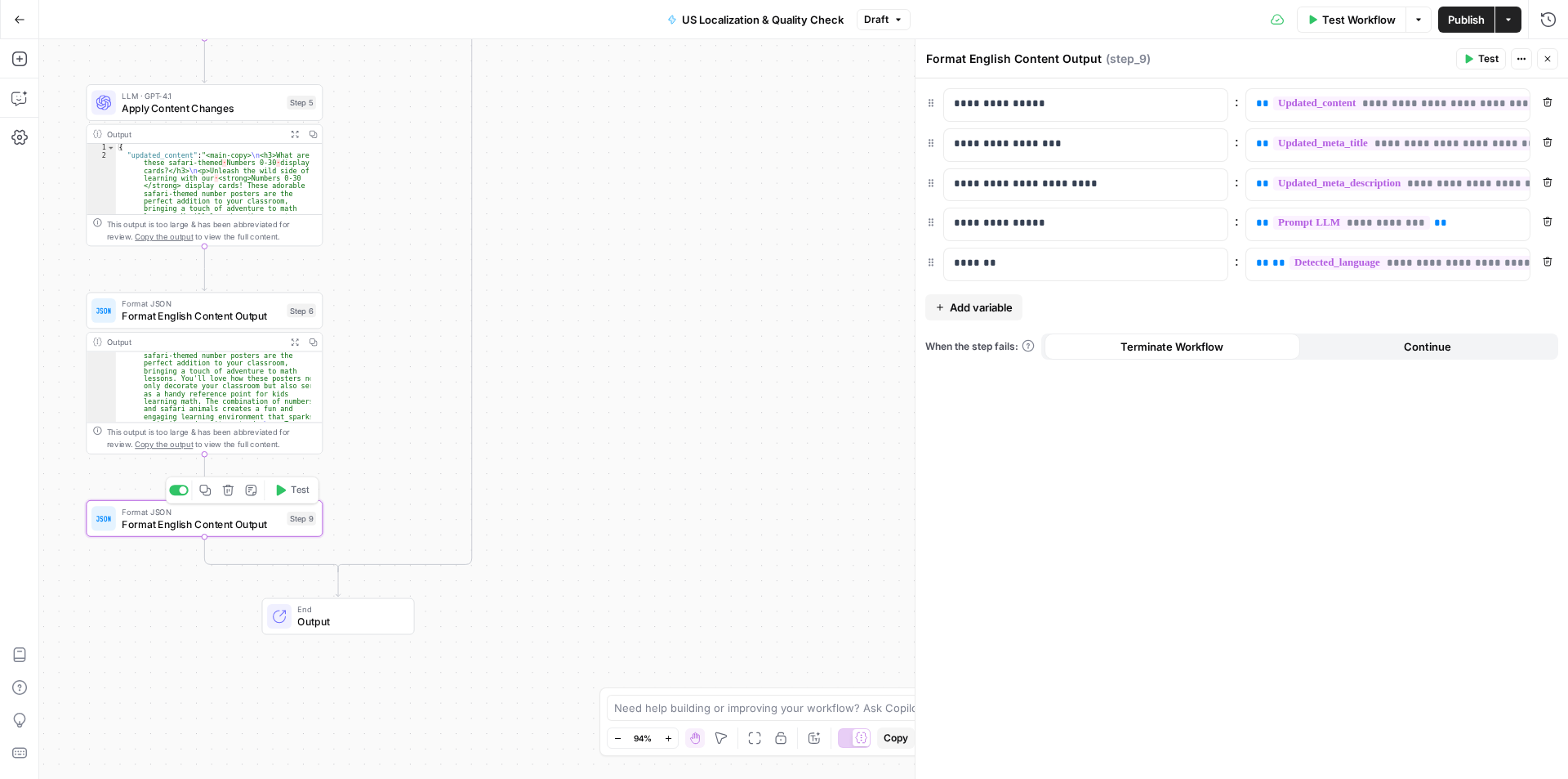
click at [230, 488] on icon "button" at bounding box center [228, 490] width 13 height 13
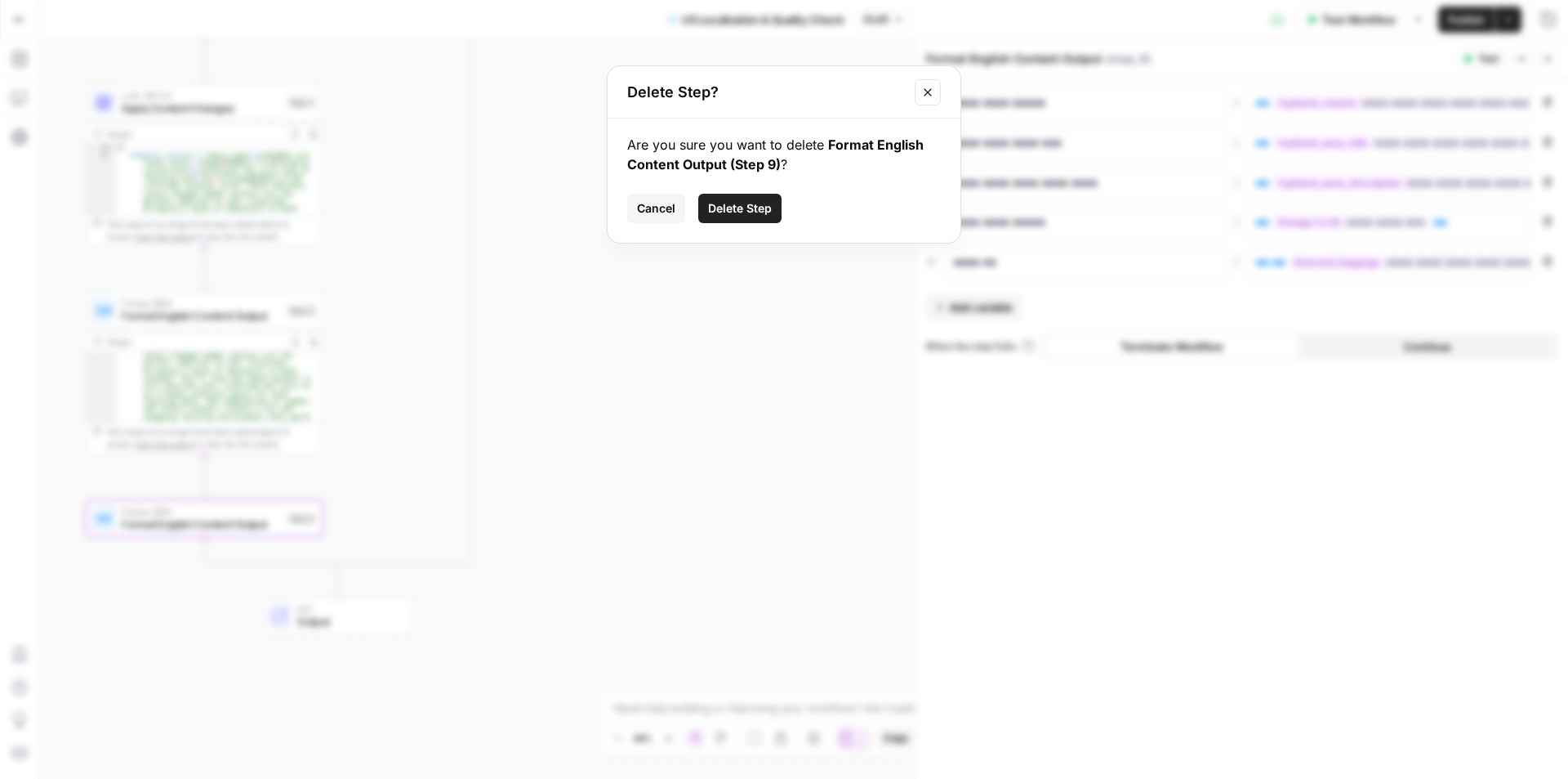
click at [753, 216] on span "Delete Step" at bounding box center [740, 209] width 64 height 16
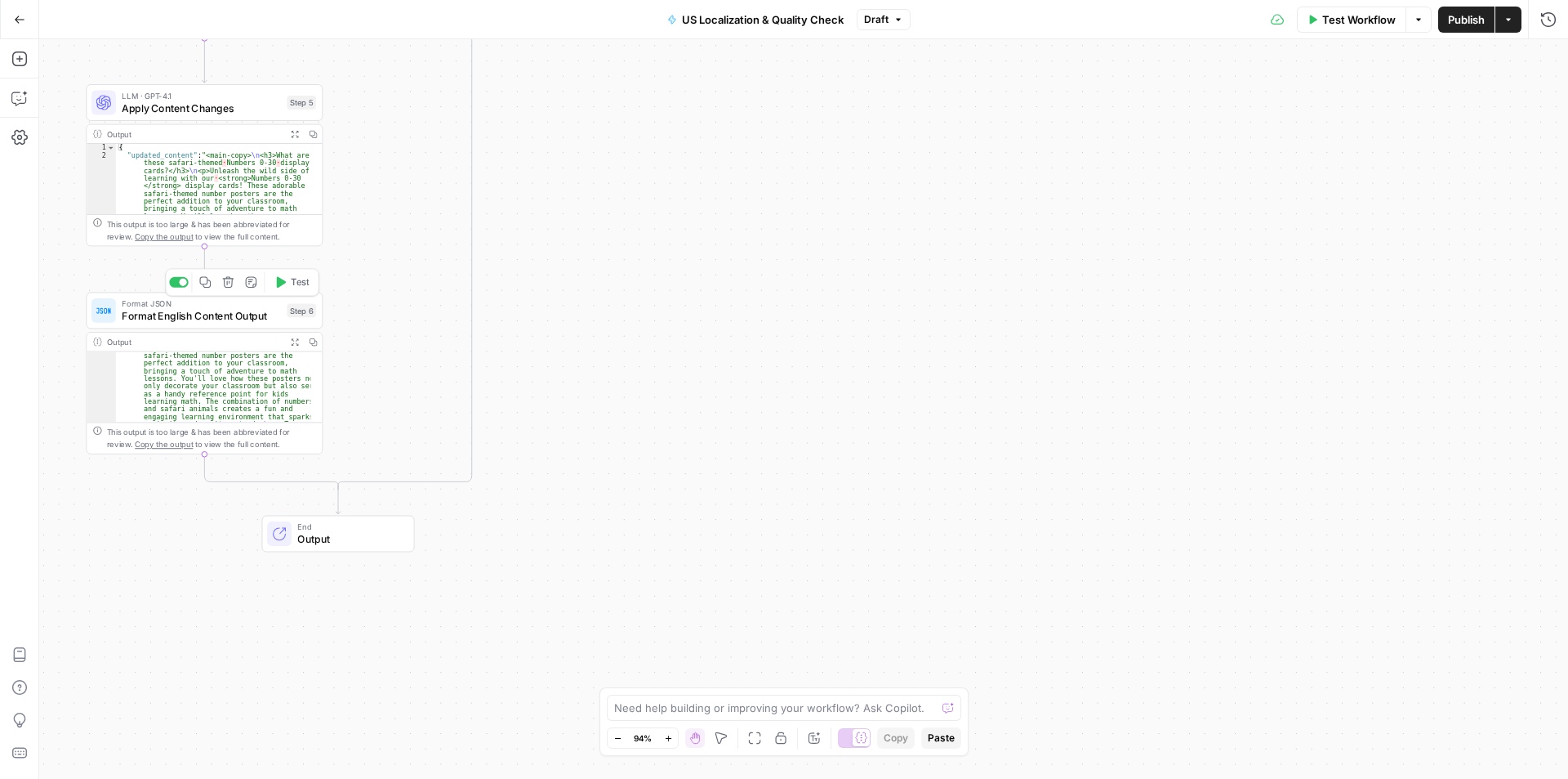
click at [241, 318] on span "Format English Content Output" at bounding box center [201, 315] width 160 height 15
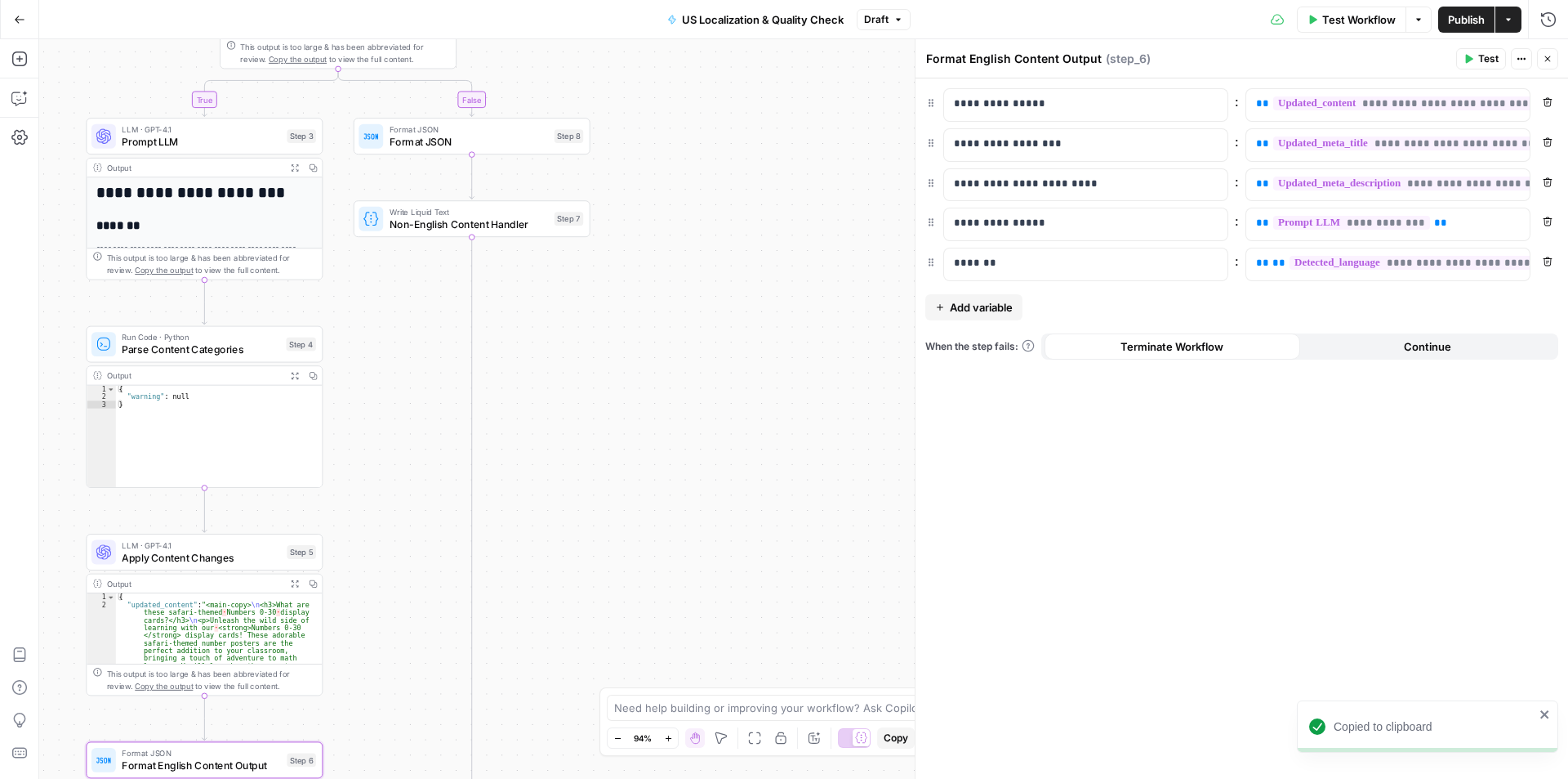
click at [488, 217] on span "Non-English Content Handler" at bounding box center [469, 224] width 160 height 15
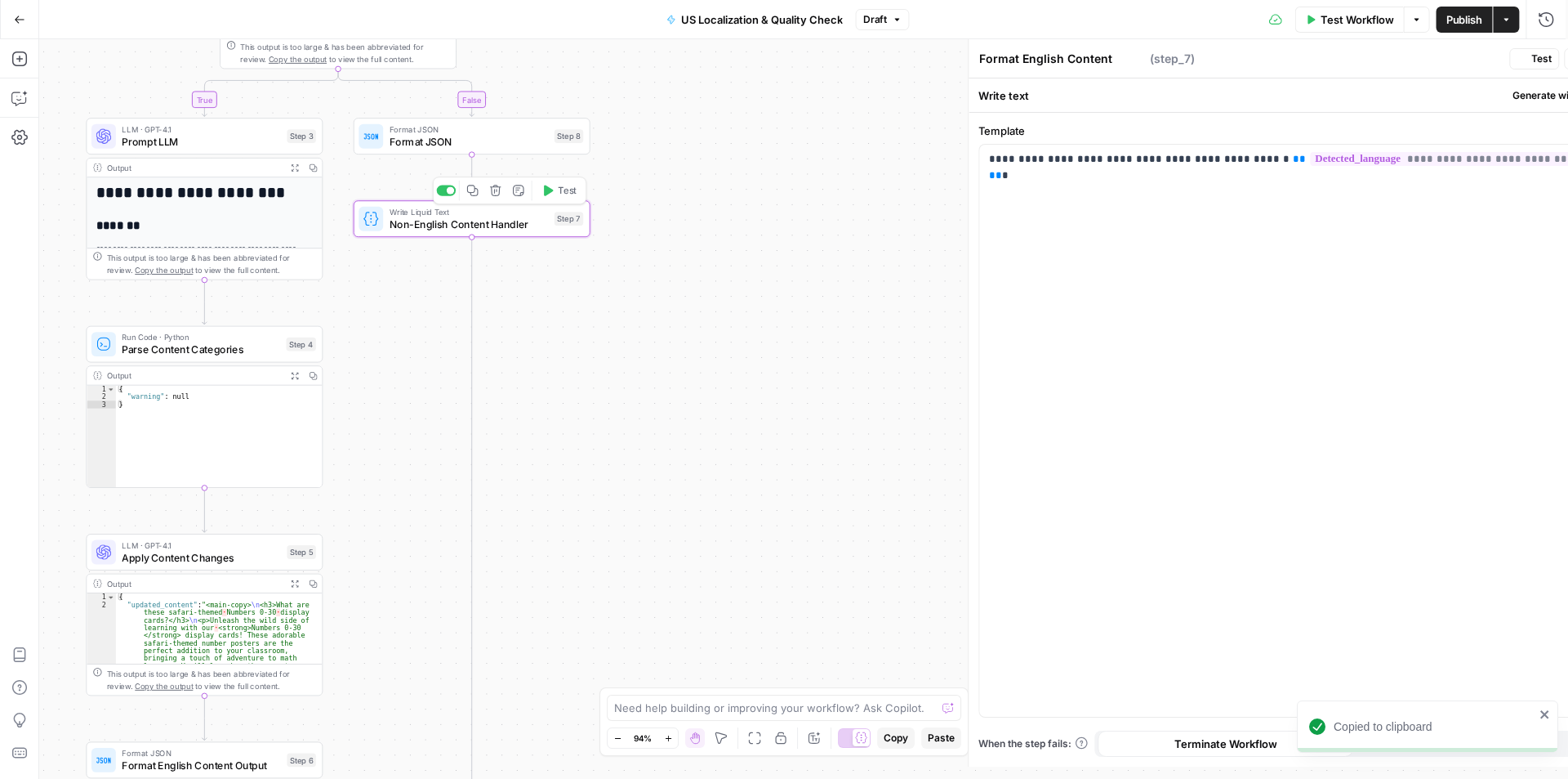
type textarea "Non-English Content Handler"
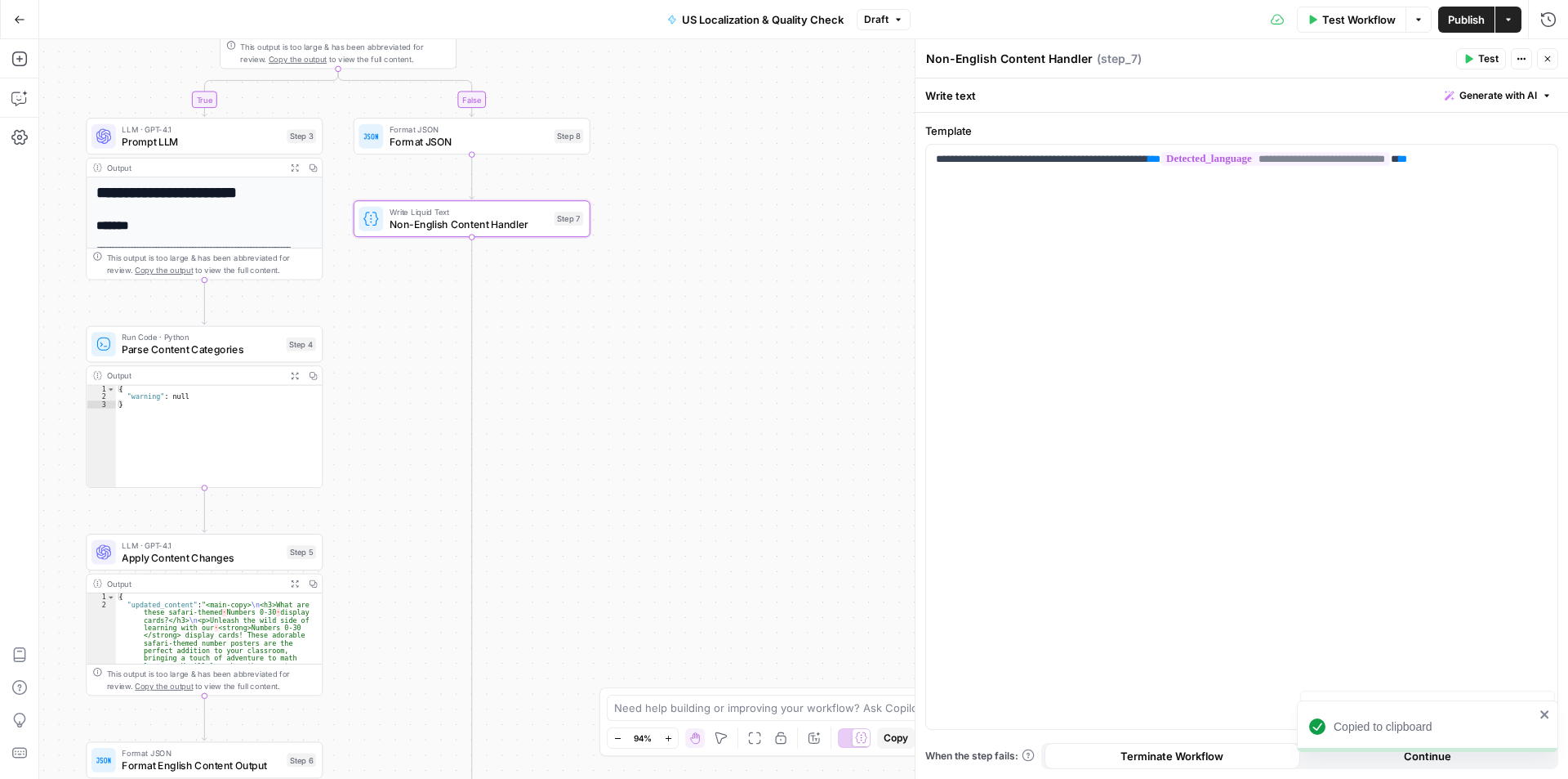
click at [885, 22] on span "Draft" at bounding box center [876, 20] width 24 height 14
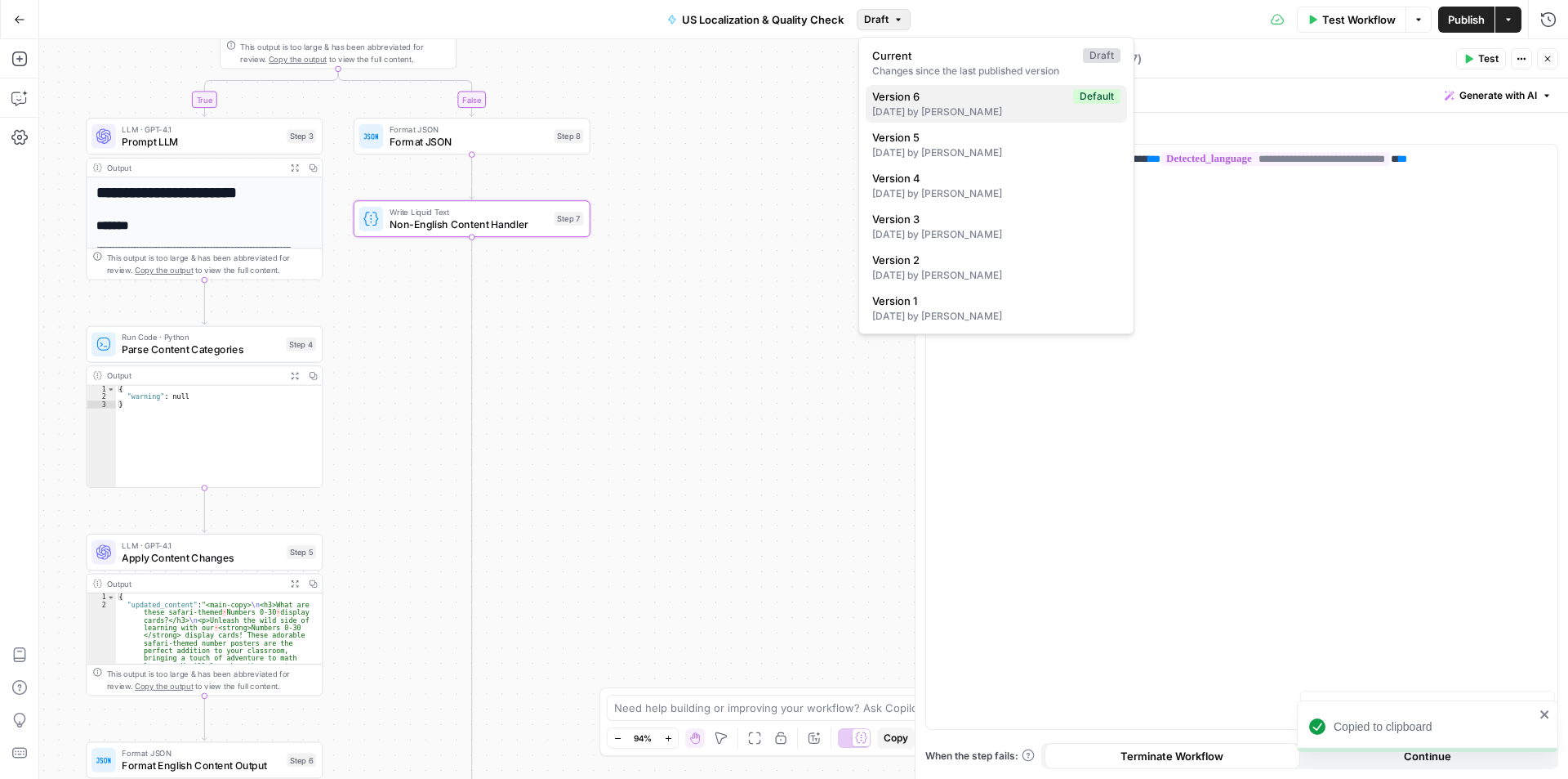
click at [1020, 107] on div "[DATE] by [PERSON_NAME]" at bounding box center [996, 112] width 248 height 14
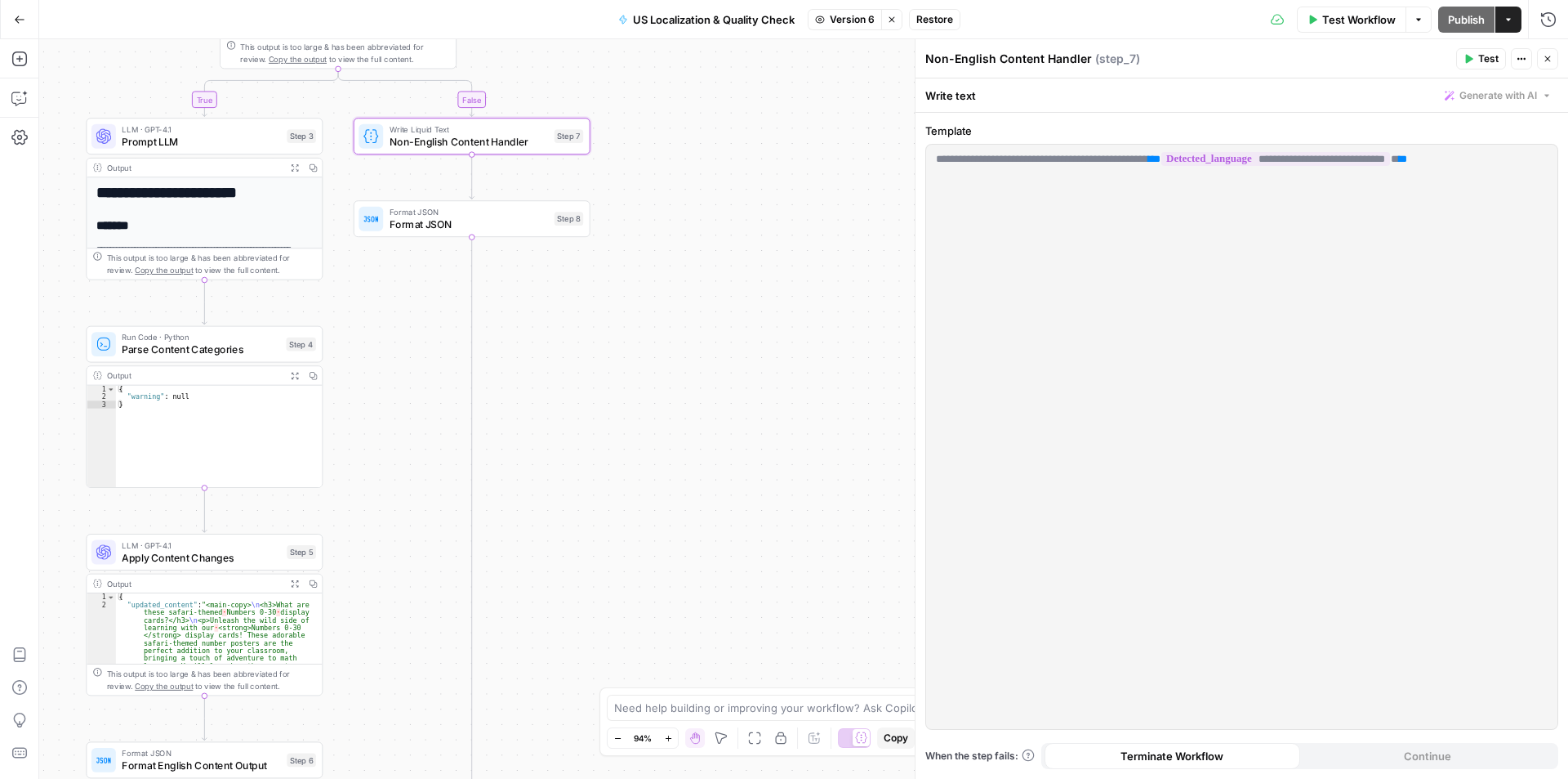
click at [165, 341] on span "Parse Content Categories" at bounding box center [201, 348] width 159 height 15
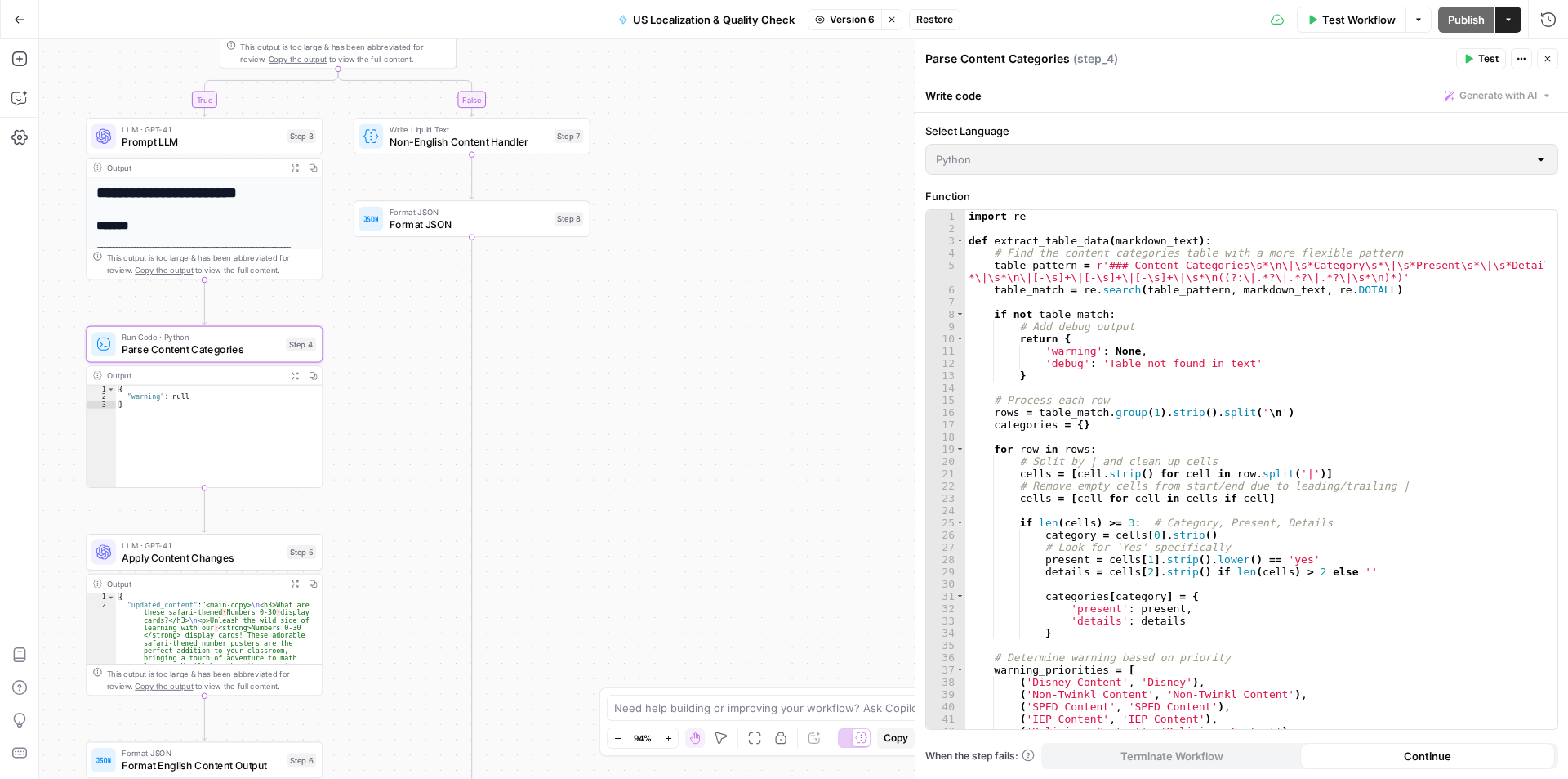
click at [675, 432] on div "true false Workflow Set Inputs Inputs Run Code · Python Language Detection Step…" at bounding box center [803, 408] width 1529 height 739
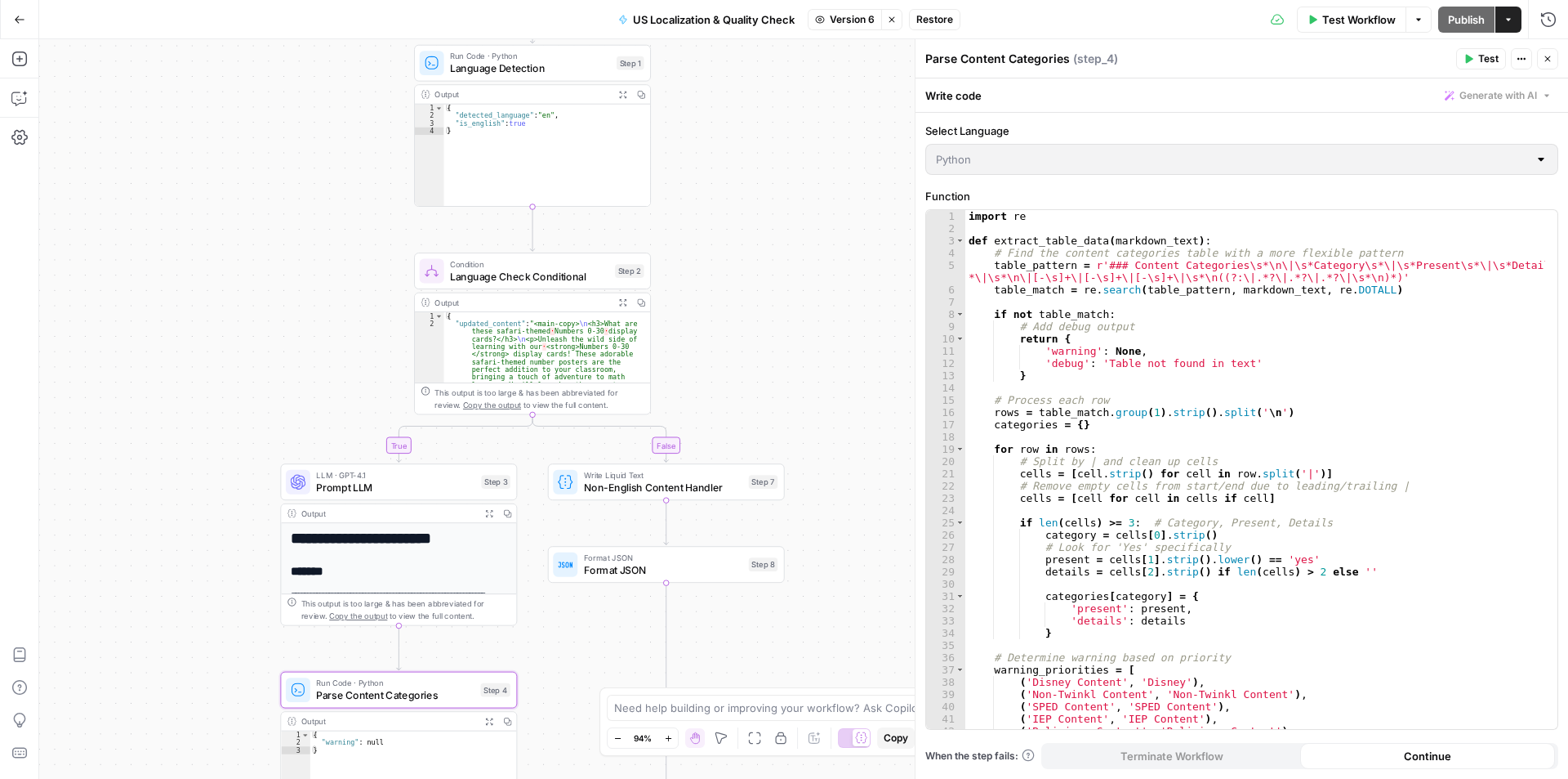
drag, startPoint x: 520, startPoint y: 371, endPoint x: 576, endPoint y: 694, distance: 327.8
click at [574, 710] on div "true false Workflow Set Inputs Inputs Run Code · Python Language Detection Step…" at bounding box center [803, 408] width 1529 height 739
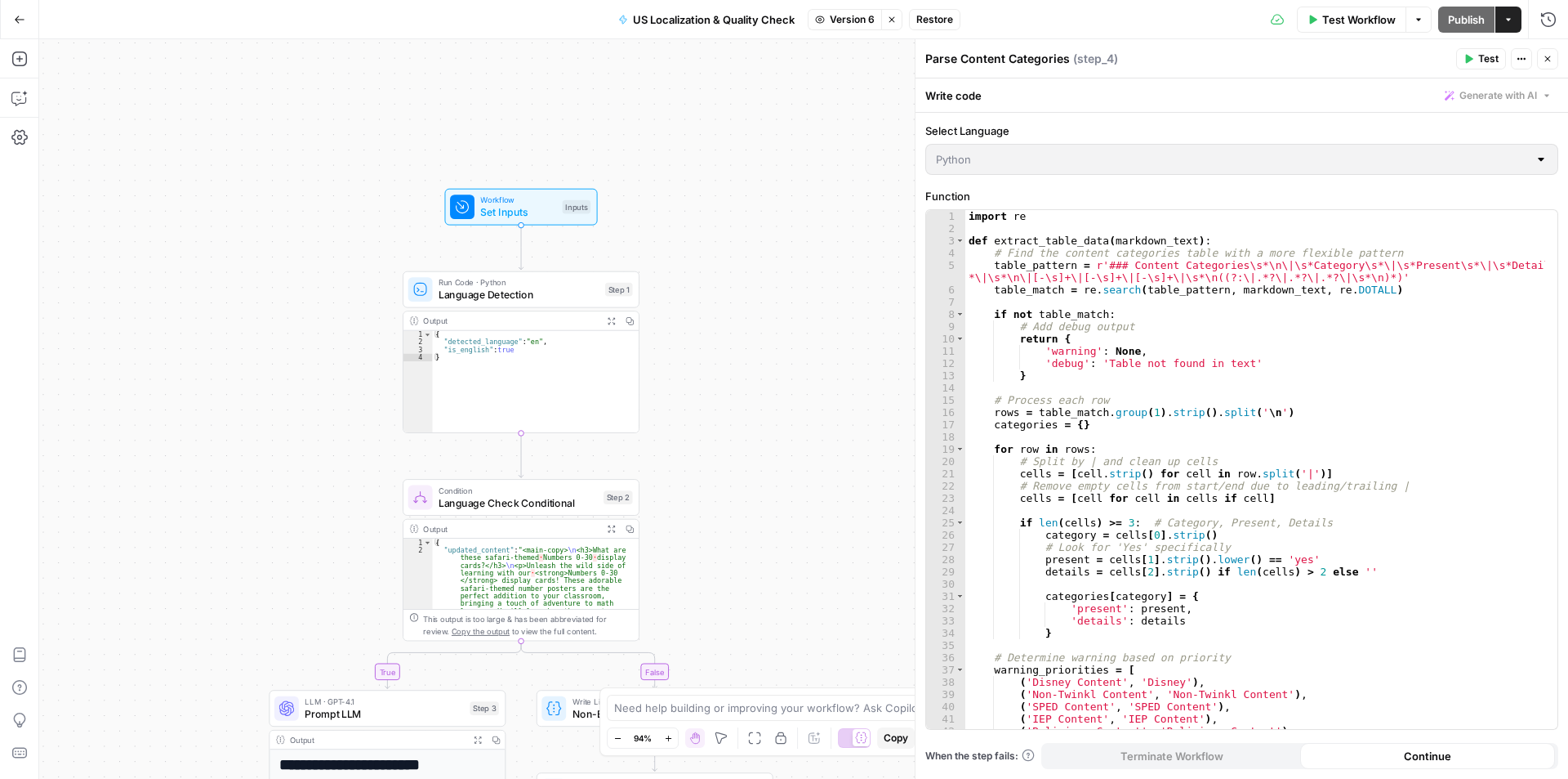
drag, startPoint x: 732, startPoint y: 289, endPoint x: 758, endPoint y: 71, distance: 219.5
click at [758, 71] on div "true false Workflow Set Inputs Inputs Run Code · Python Language Detection Step…" at bounding box center [803, 408] width 1529 height 739
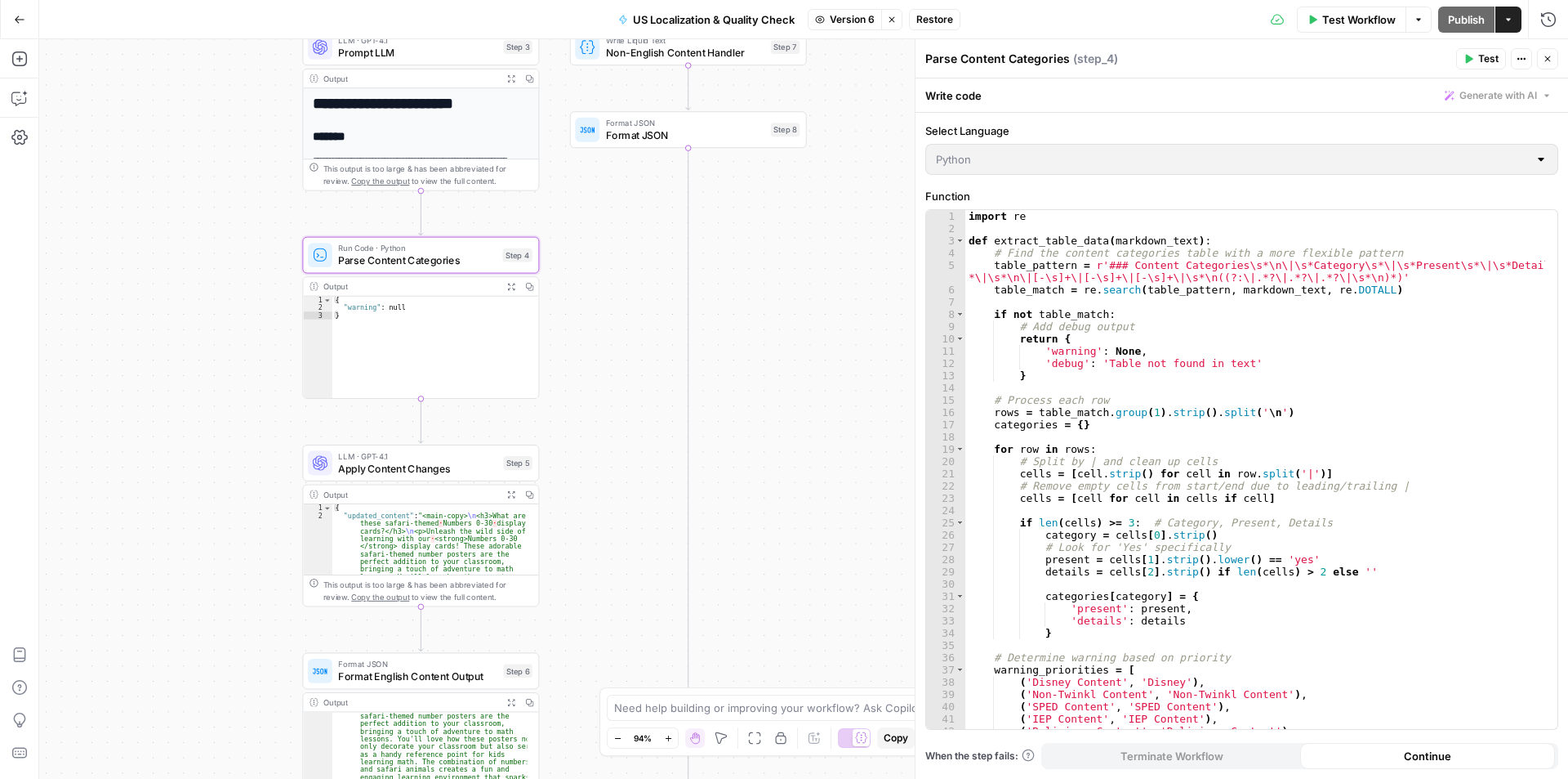
drag, startPoint x: 699, startPoint y: 572, endPoint x: 713, endPoint y: 290, distance: 282.3
click at [713, 290] on div "true false Workflow Set Inputs Inputs Run Code · Python Language Detection Step…" at bounding box center [803, 408] width 1529 height 739
drag, startPoint x: 696, startPoint y: 462, endPoint x: 688, endPoint y: 296, distance: 166.2
click at [688, 296] on icon "Edge from step_8 to step_2-conditional-end" at bounding box center [622, 499] width 134 height 702
drag, startPoint x: 695, startPoint y: 366, endPoint x: 750, endPoint y: 254, distance: 124.8
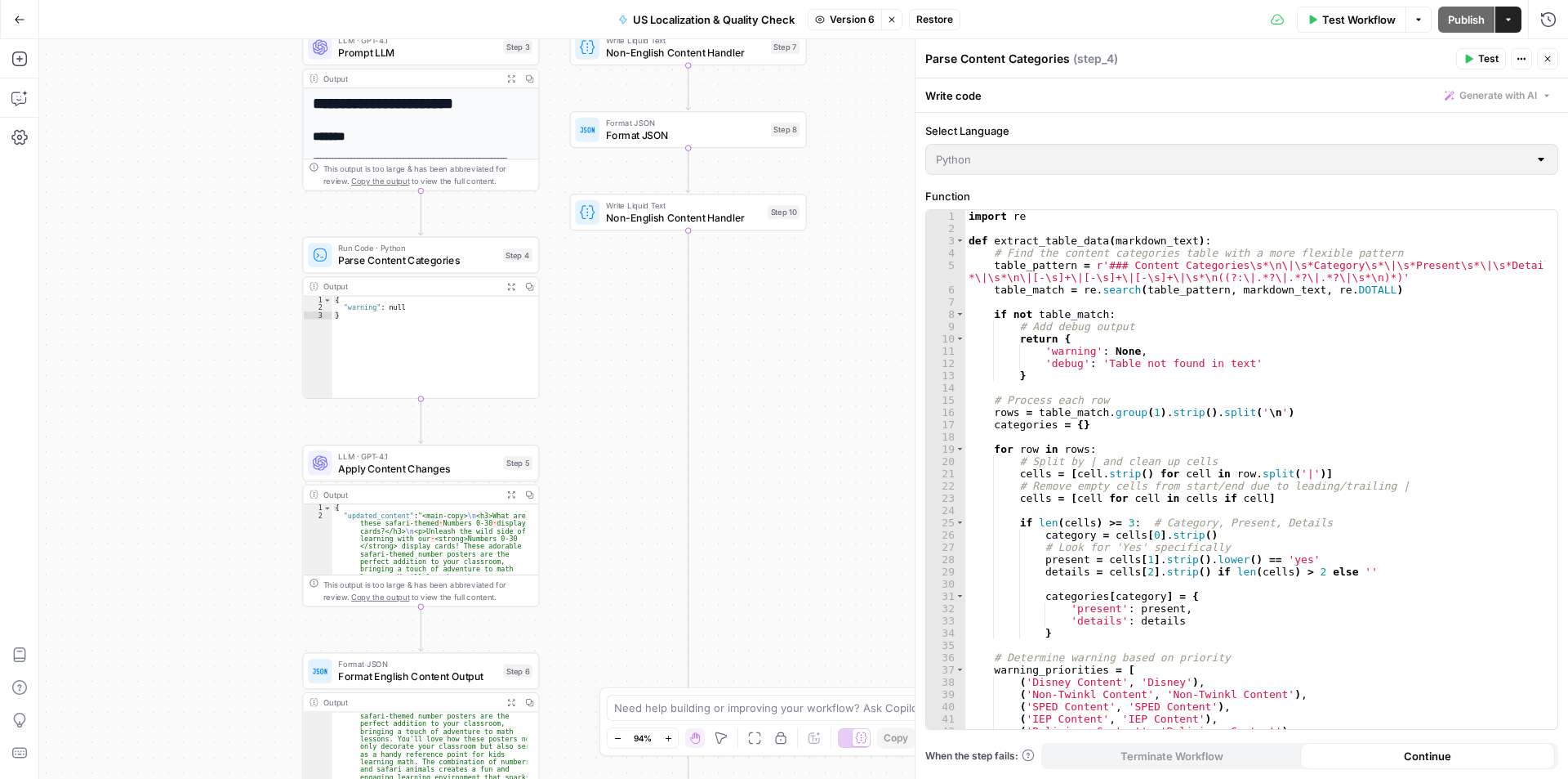
click at [750, 254] on div "true false Workflow Set Inputs Inputs Run Code · Python Language Detection Step…" at bounding box center [803, 408] width 1529 height 739
click at [749, 211] on span "Non-English Content Handler" at bounding box center [684, 218] width 156 height 15
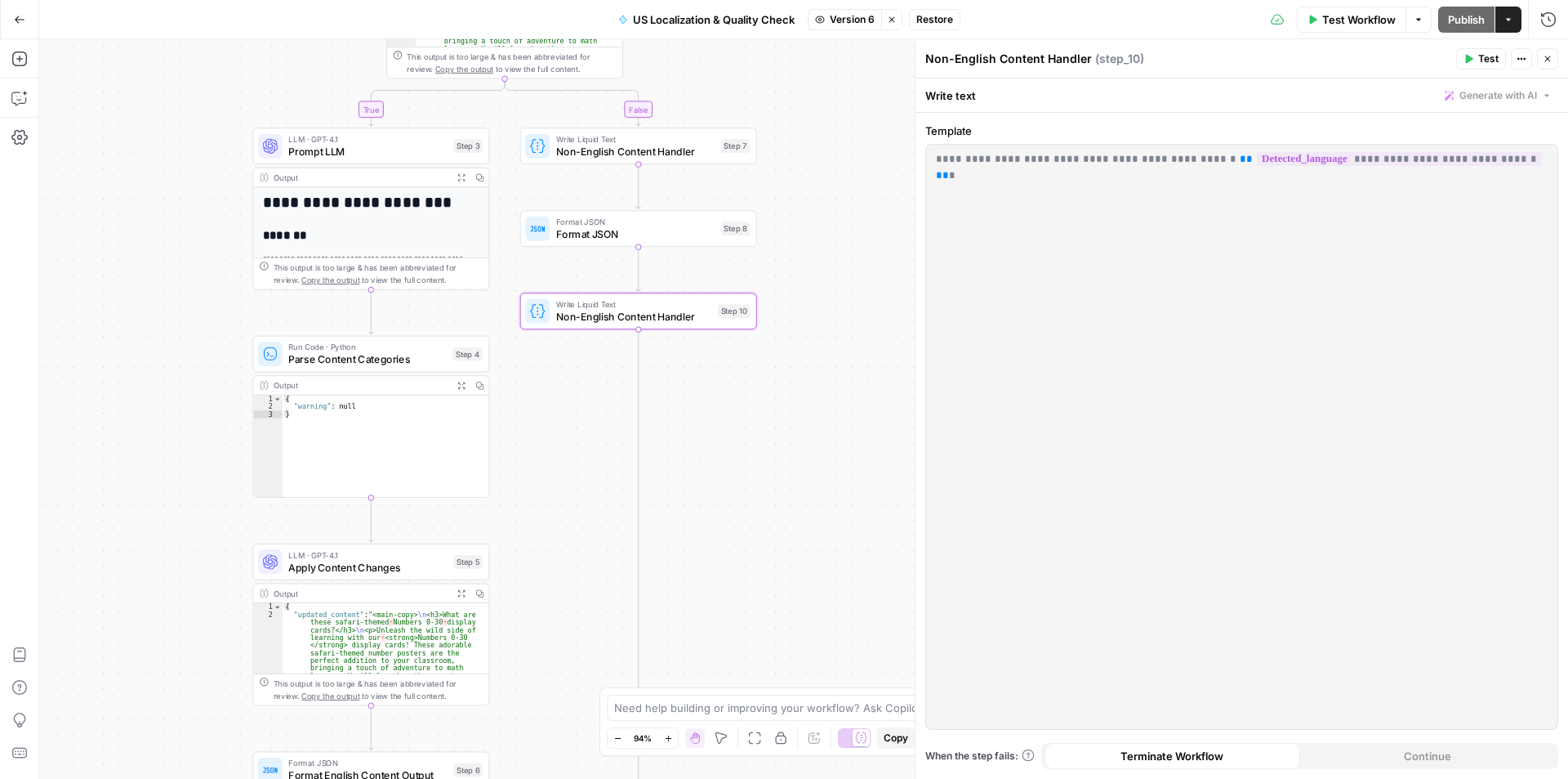
drag, startPoint x: 849, startPoint y: 336, endPoint x: 798, endPoint y: 422, distance: 100.0
click at [798, 422] on div "true false Workflow Set Inputs Inputs Run Code · Python Language Detection Step…" at bounding box center [803, 408] width 1529 height 739
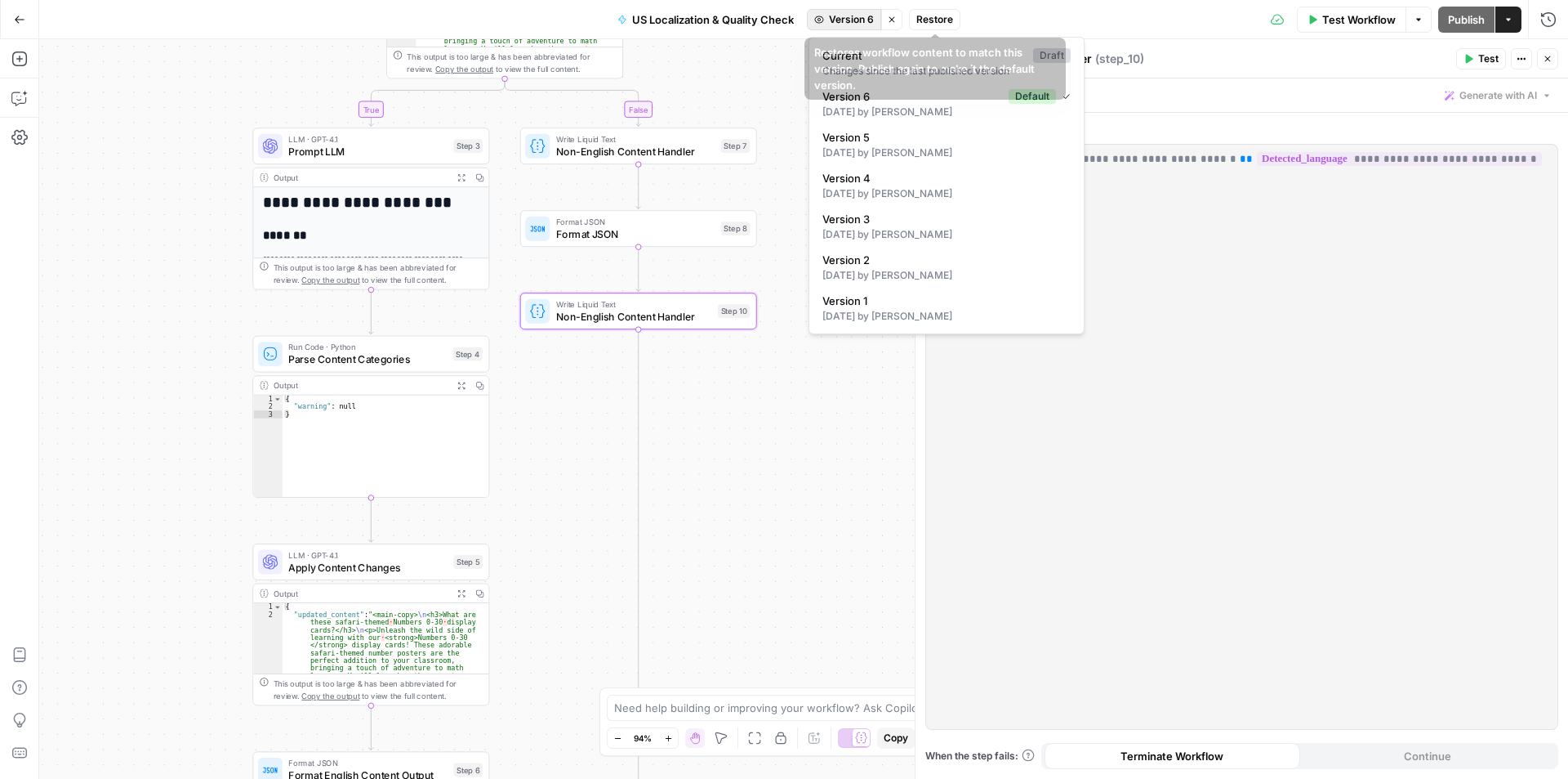
click at [851, 19] on span "Version 6" at bounding box center [852, 20] width 45 height 14
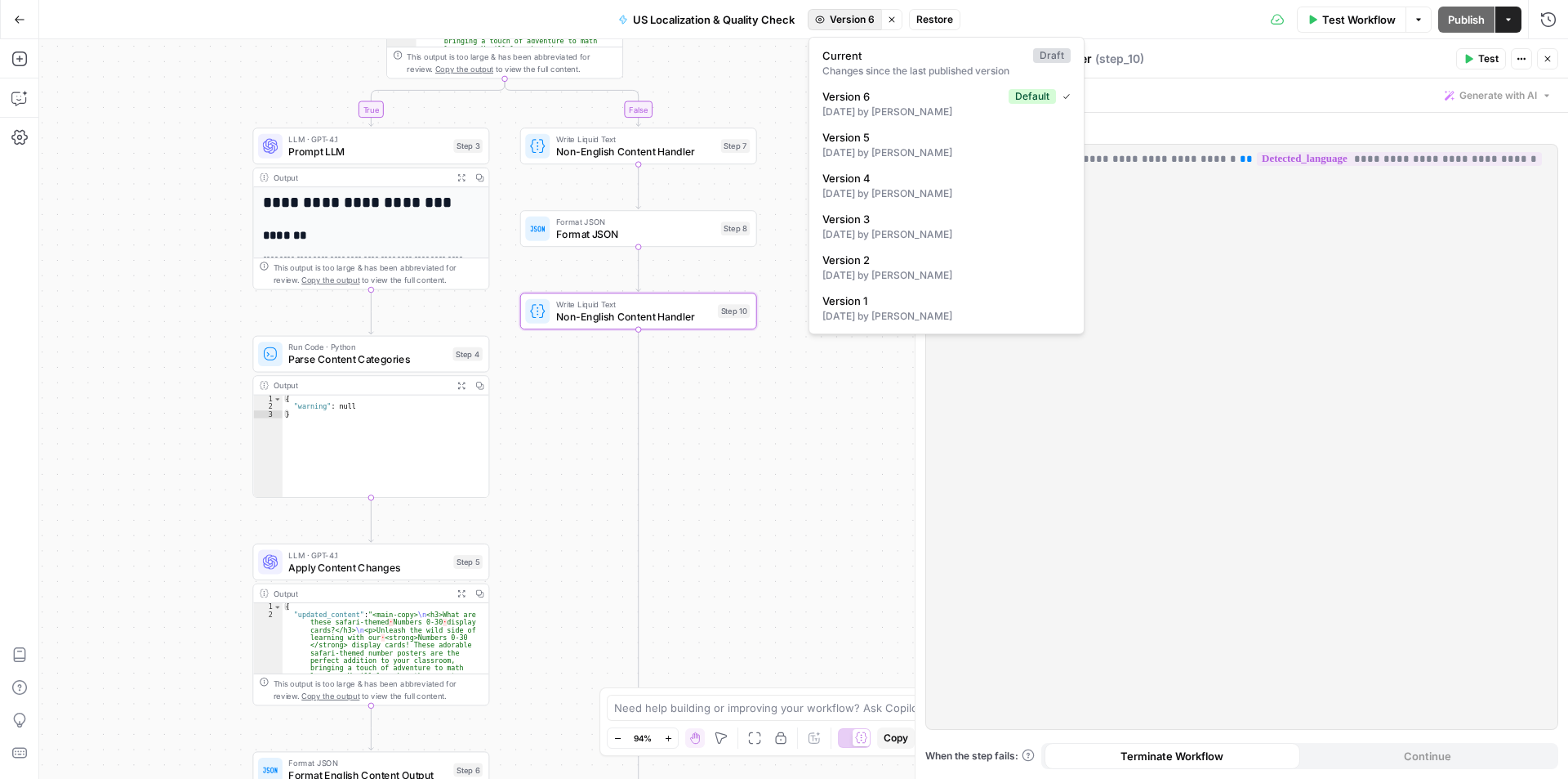
click at [933, 17] on span "Restore" at bounding box center [935, 20] width 37 height 14
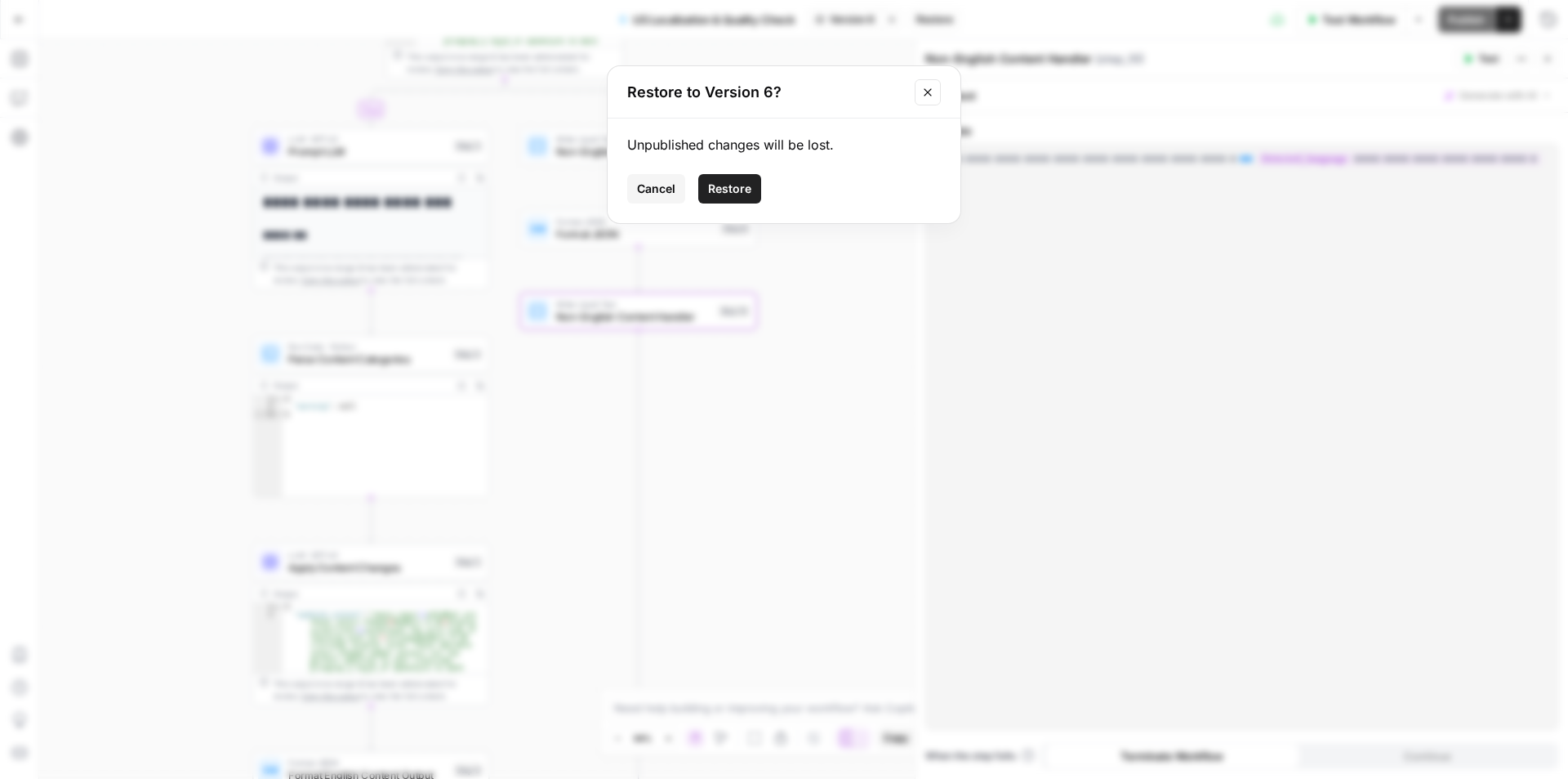
click at [725, 190] on span "Restore" at bounding box center [730, 189] width 43 height 16
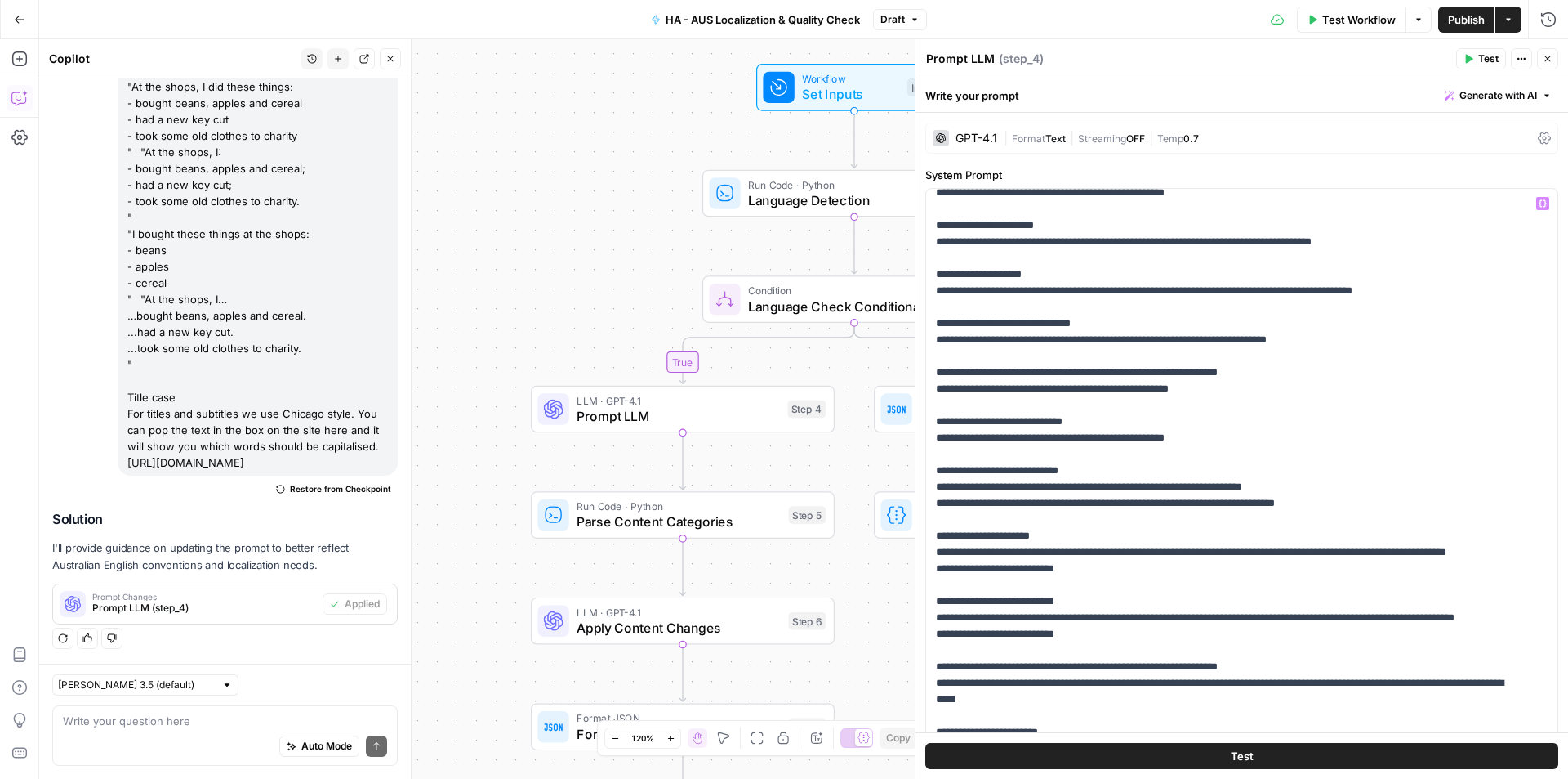
scroll to position [1144, 0]
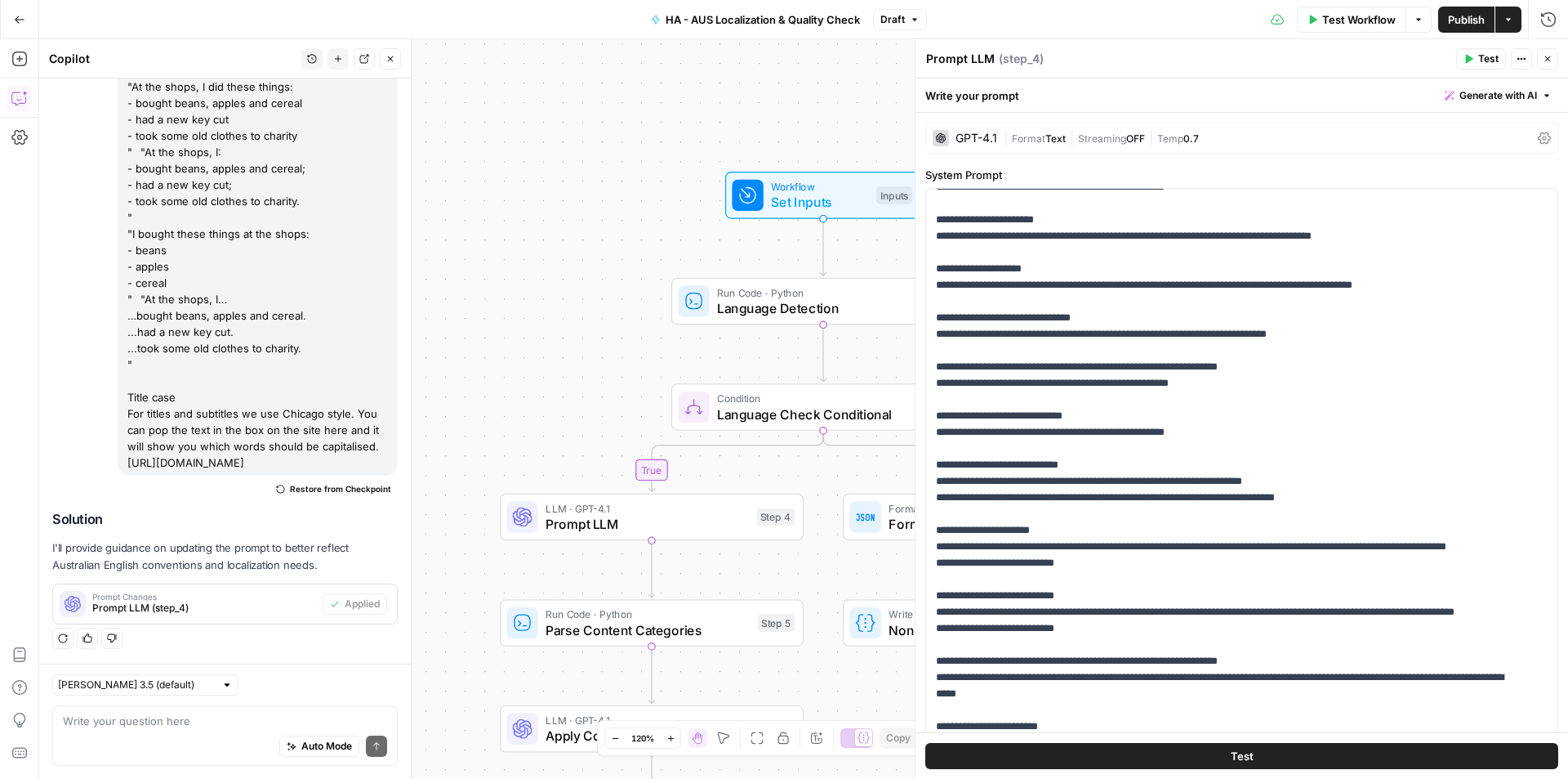
drag, startPoint x: 816, startPoint y: 470, endPoint x: 789, endPoint y: 580, distance: 113.3
click at [789, 580] on div "false true Workflow Set Inputs Inputs Run Code · Python Language Detection Step…" at bounding box center [803, 408] width 1529 height 739
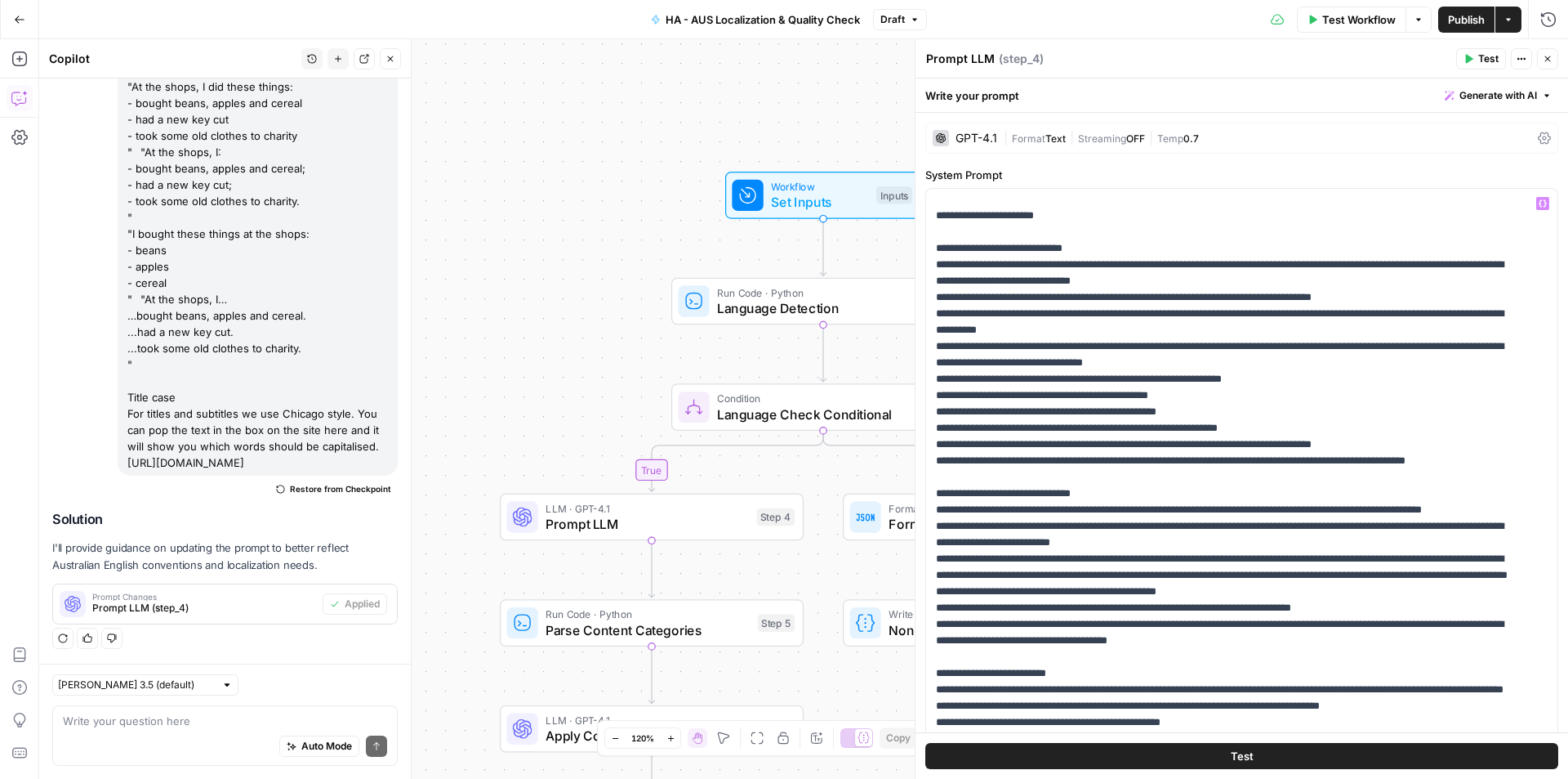
scroll to position [0, 0]
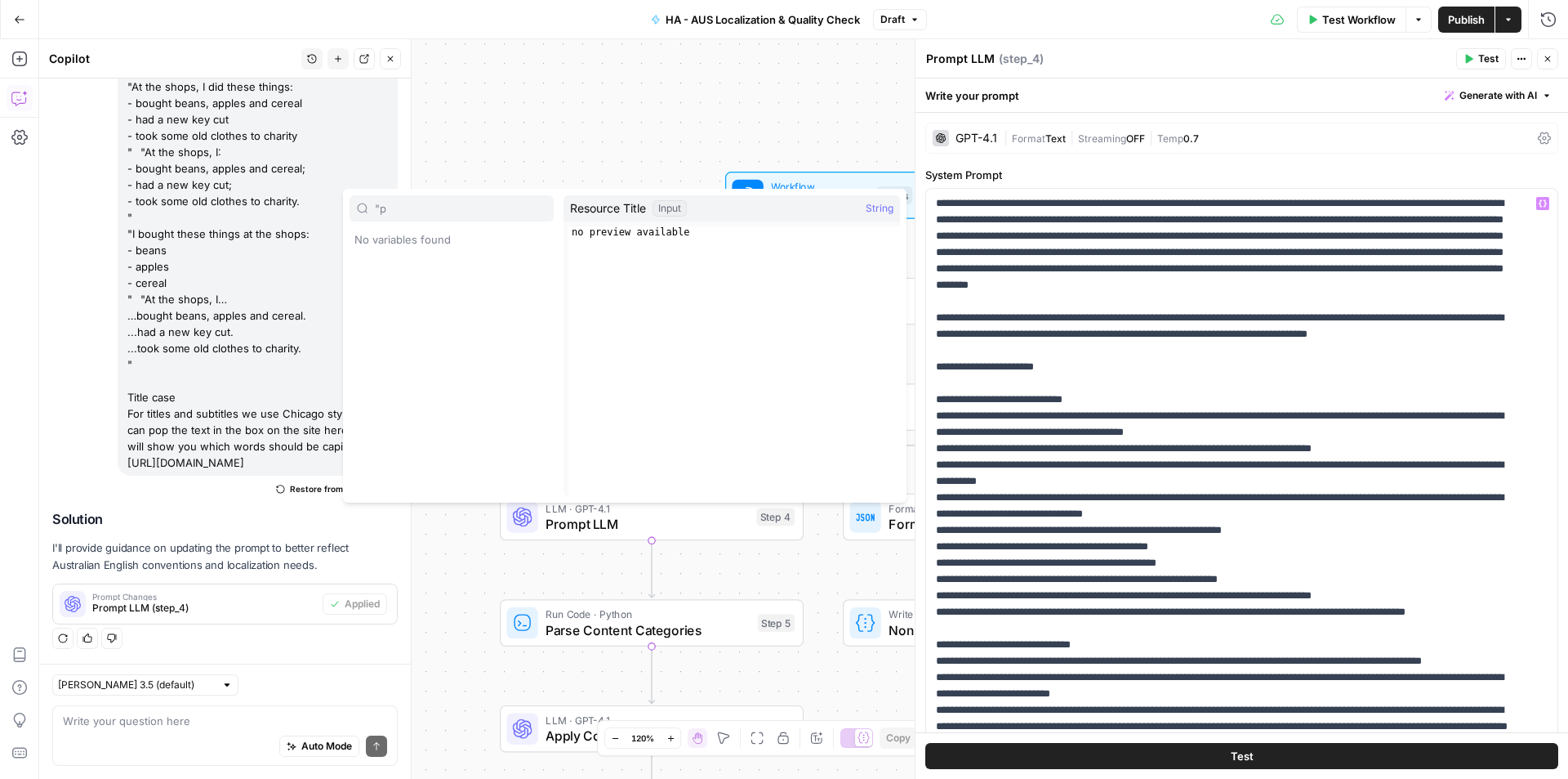
type input ""p"
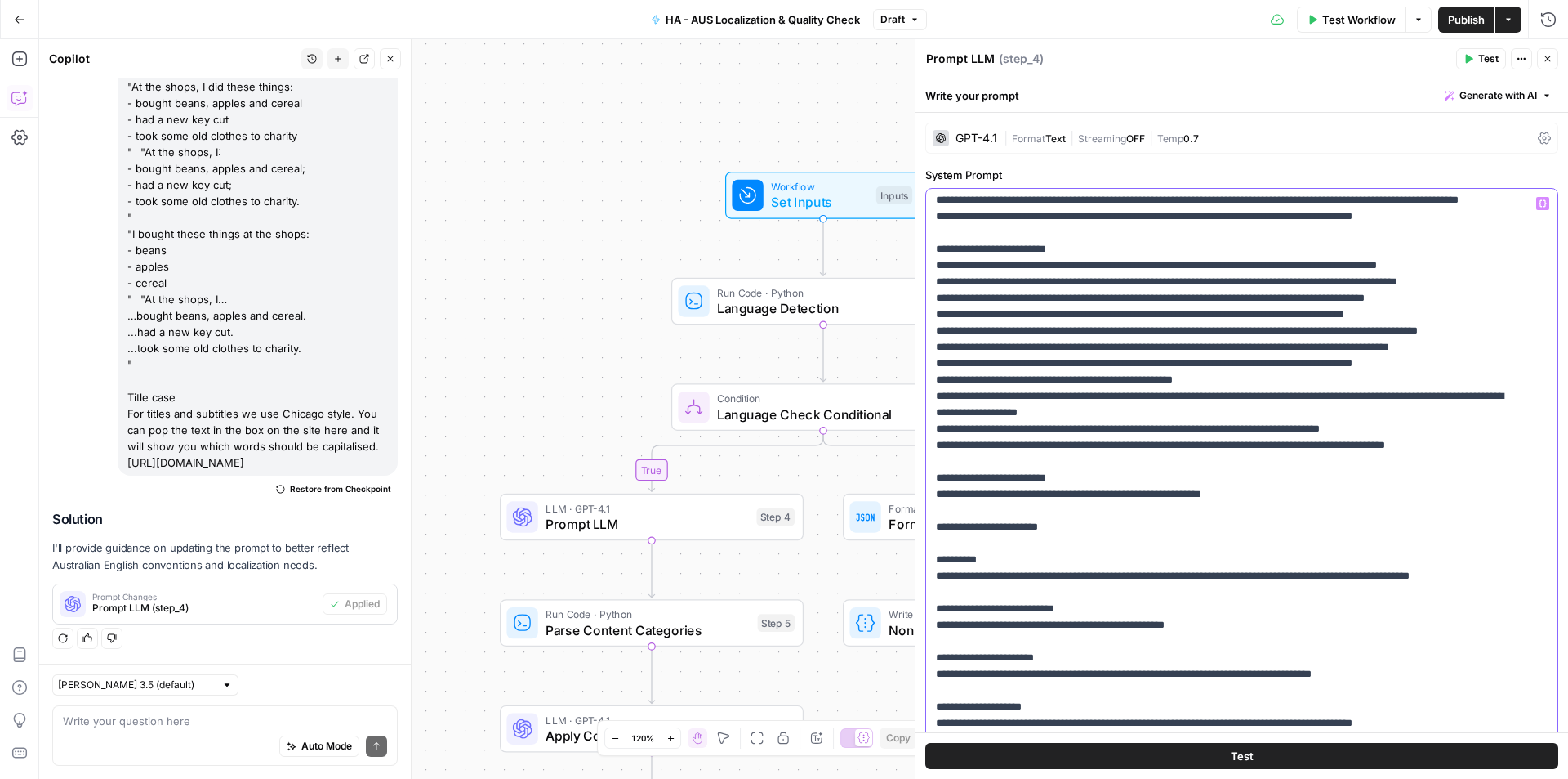
scroll to position [736, 0]
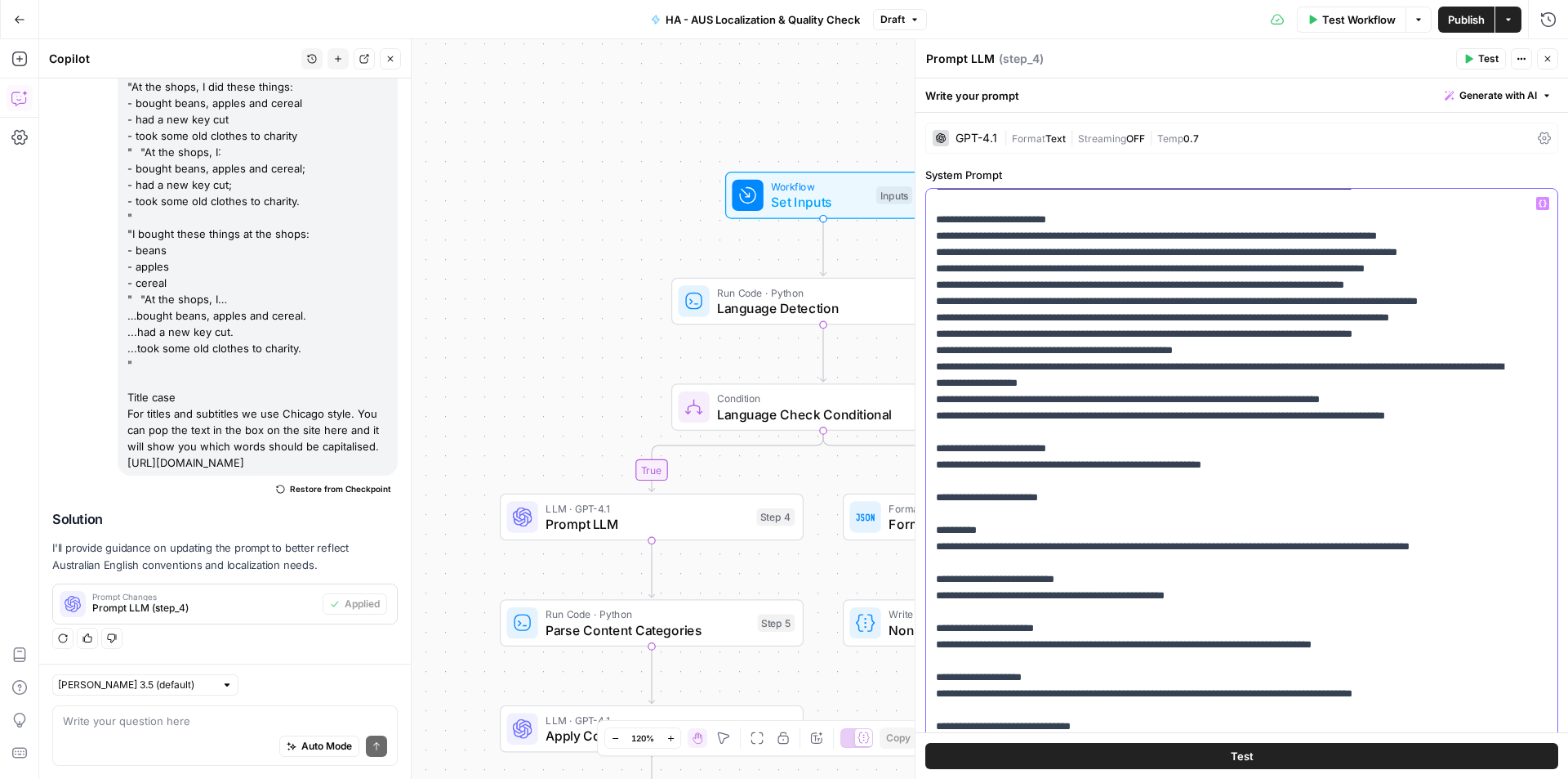
click at [962, 397] on p "**********" at bounding box center [1229, 636] width 587 height 2353
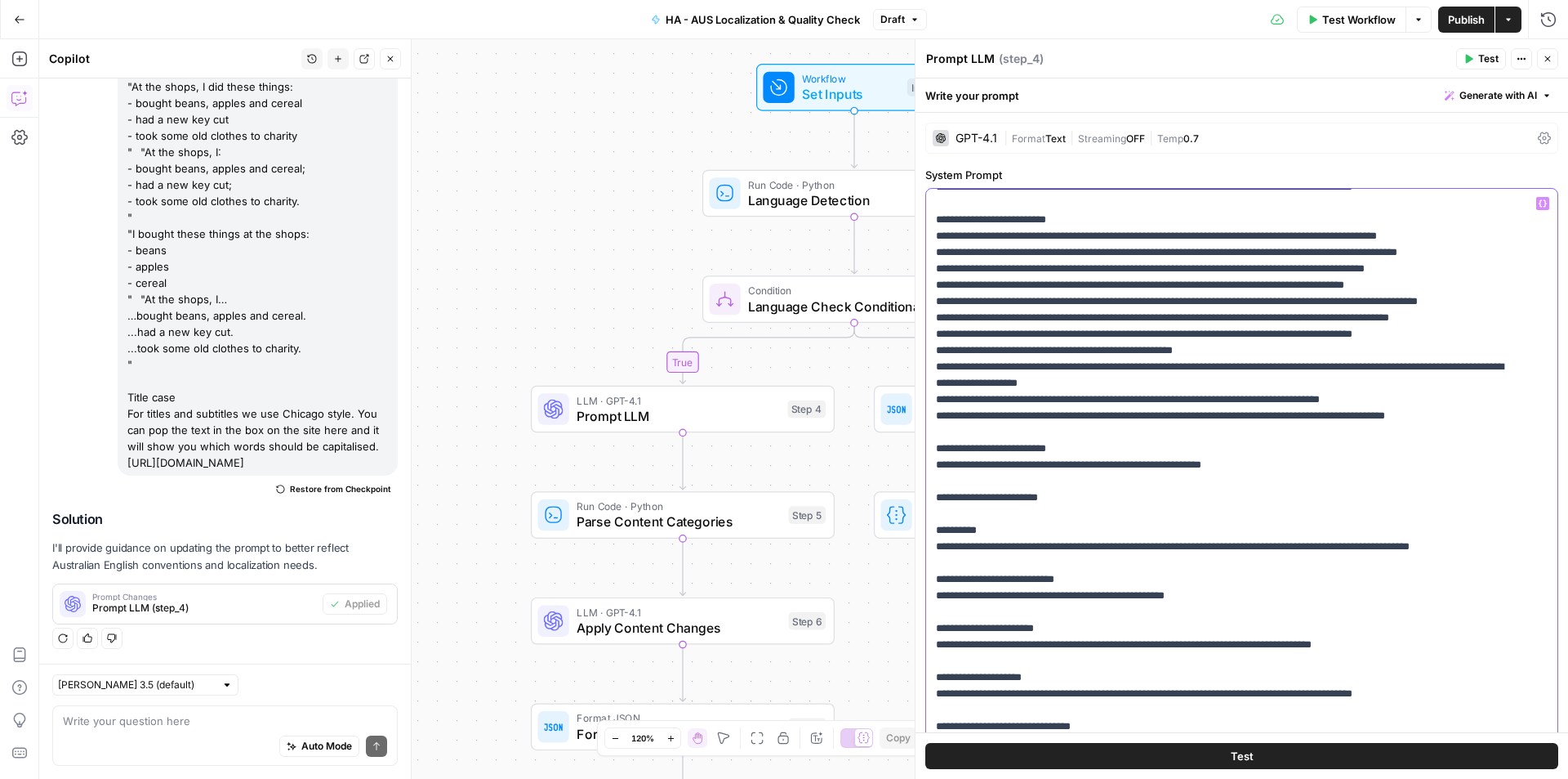
drag, startPoint x: 1139, startPoint y: 409, endPoint x: 1189, endPoint y: 410, distance: 50.0
click at [1139, 409] on p "**********" at bounding box center [1229, 636] width 587 height 2353
click at [1485, 401] on p "**********" at bounding box center [1229, 636] width 587 height 2353
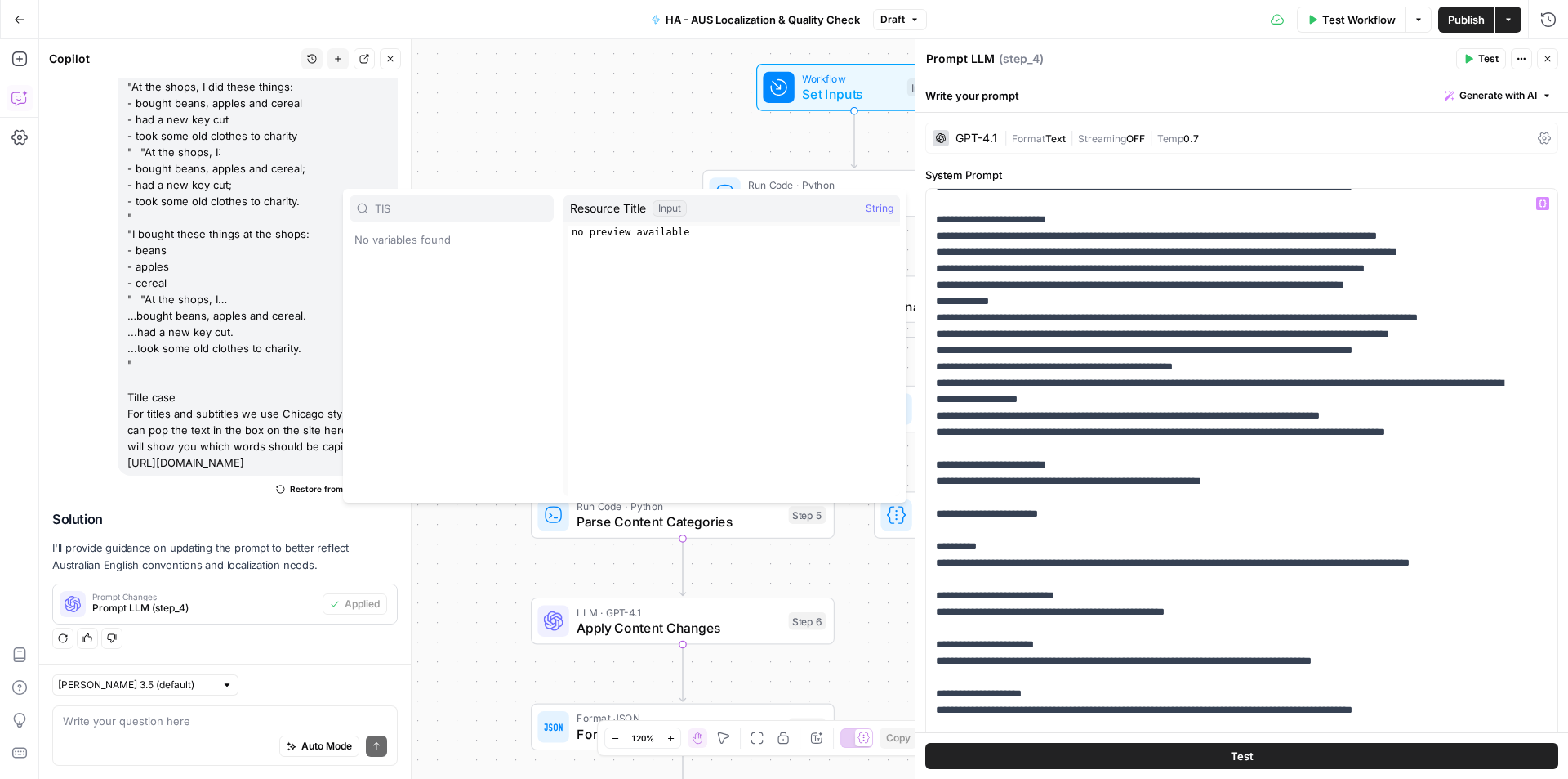
type input "TIS"
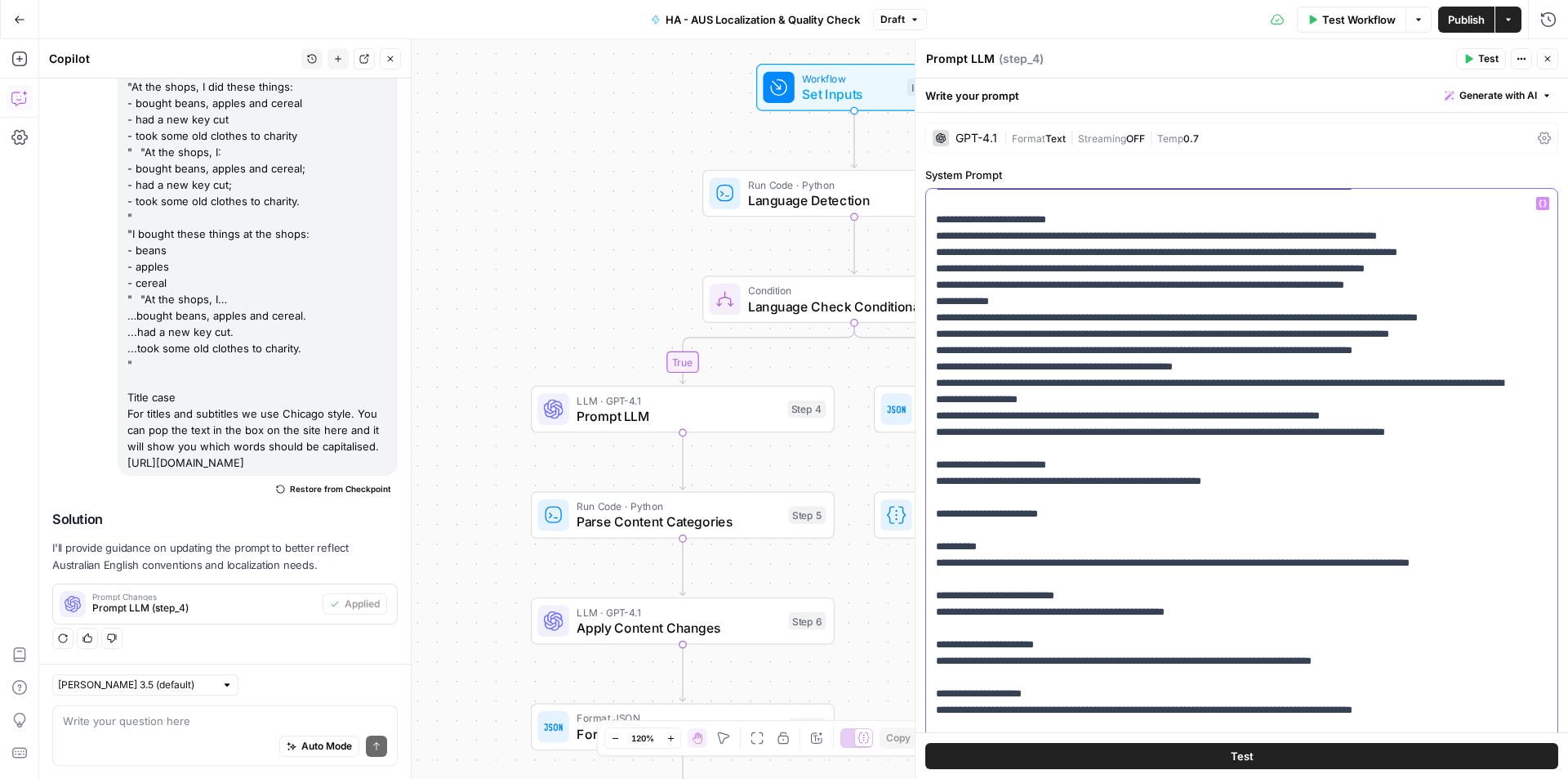
click at [1018, 418] on p "**********" at bounding box center [1229, 645] width 587 height 2369
click at [1479, 416] on p "**********" at bounding box center [1229, 645] width 587 height 2369
click at [1469, 414] on p "**********" at bounding box center [1229, 653] width 587 height 2386
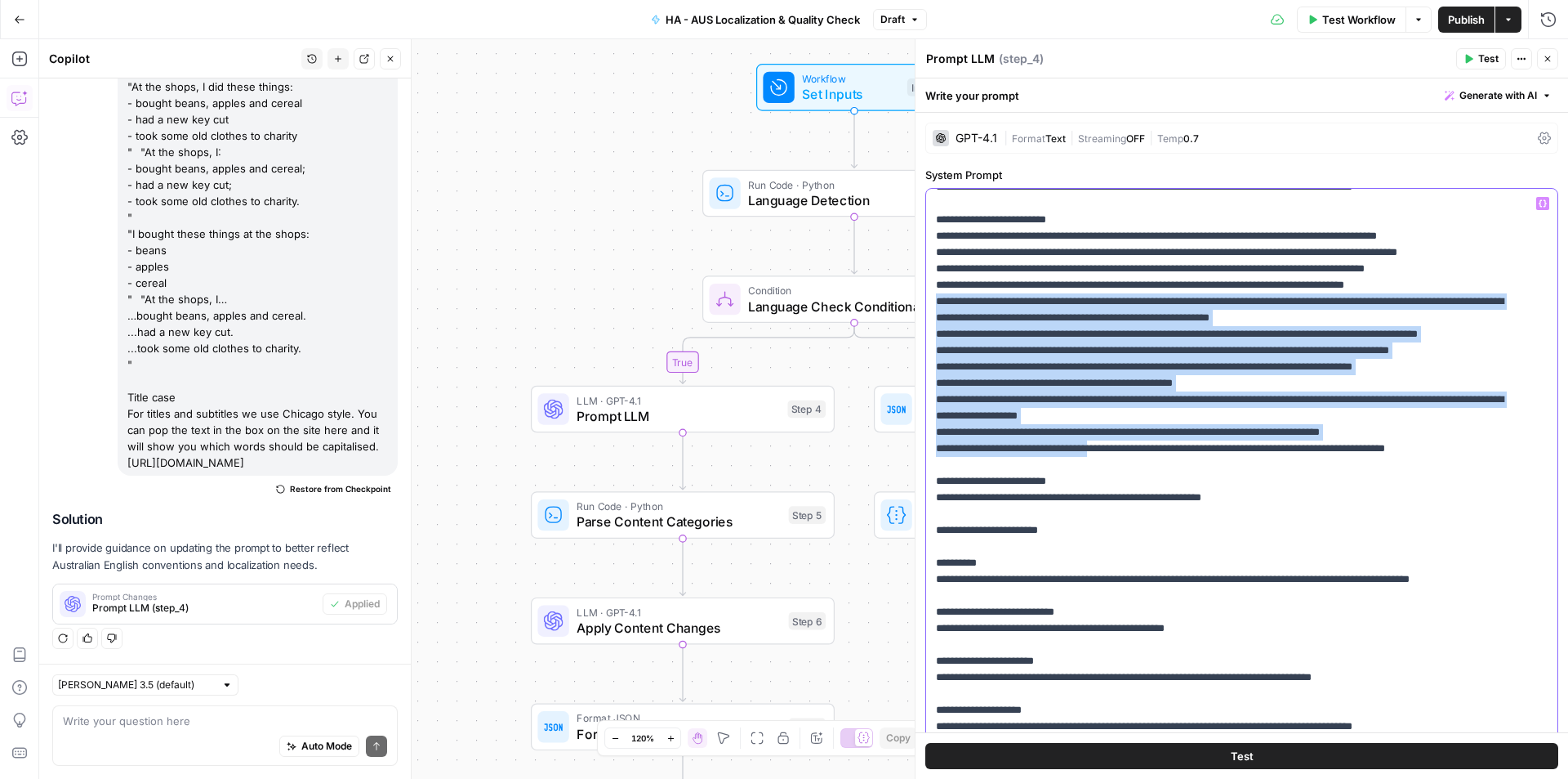
drag, startPoint x: 1435, startPoint y: 431, endPoint x: 1127, endPoint y: 561, distance: 334.3
click at [1126, 561] on p "**********" at bounding box center [1229, 653] width 587 height 2386
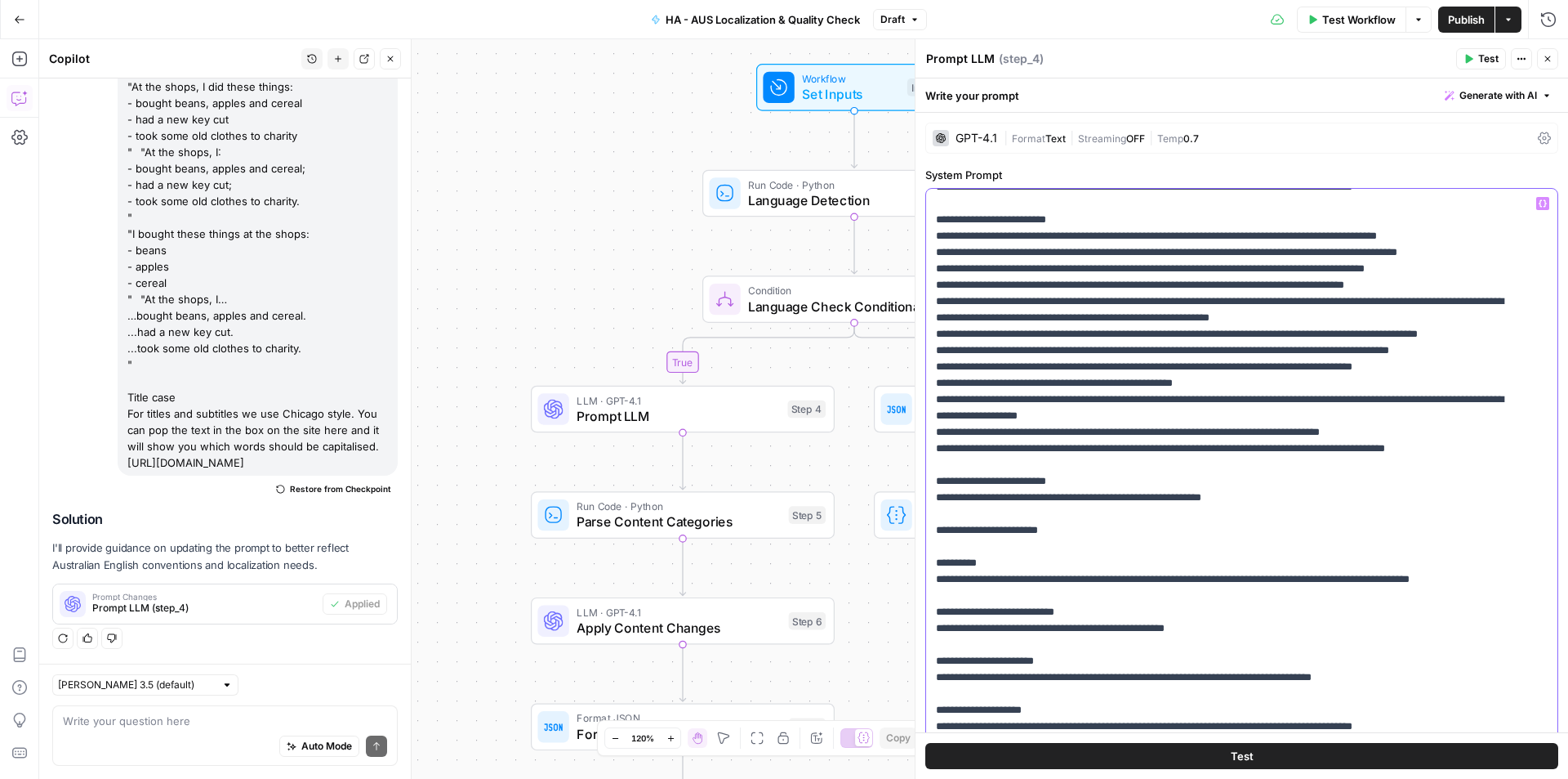
click at [1258, 581] on p "**********" at bounding box center [1229, 653] width 587 height 2386
drag, startPoint x: 945, startPoint y: 449, endPoint x: 1530, endPoint y: 450, distance: 585.0
click at [1530, 450] on div "**********" at bounding box center [1235, 522] width 619 height 666
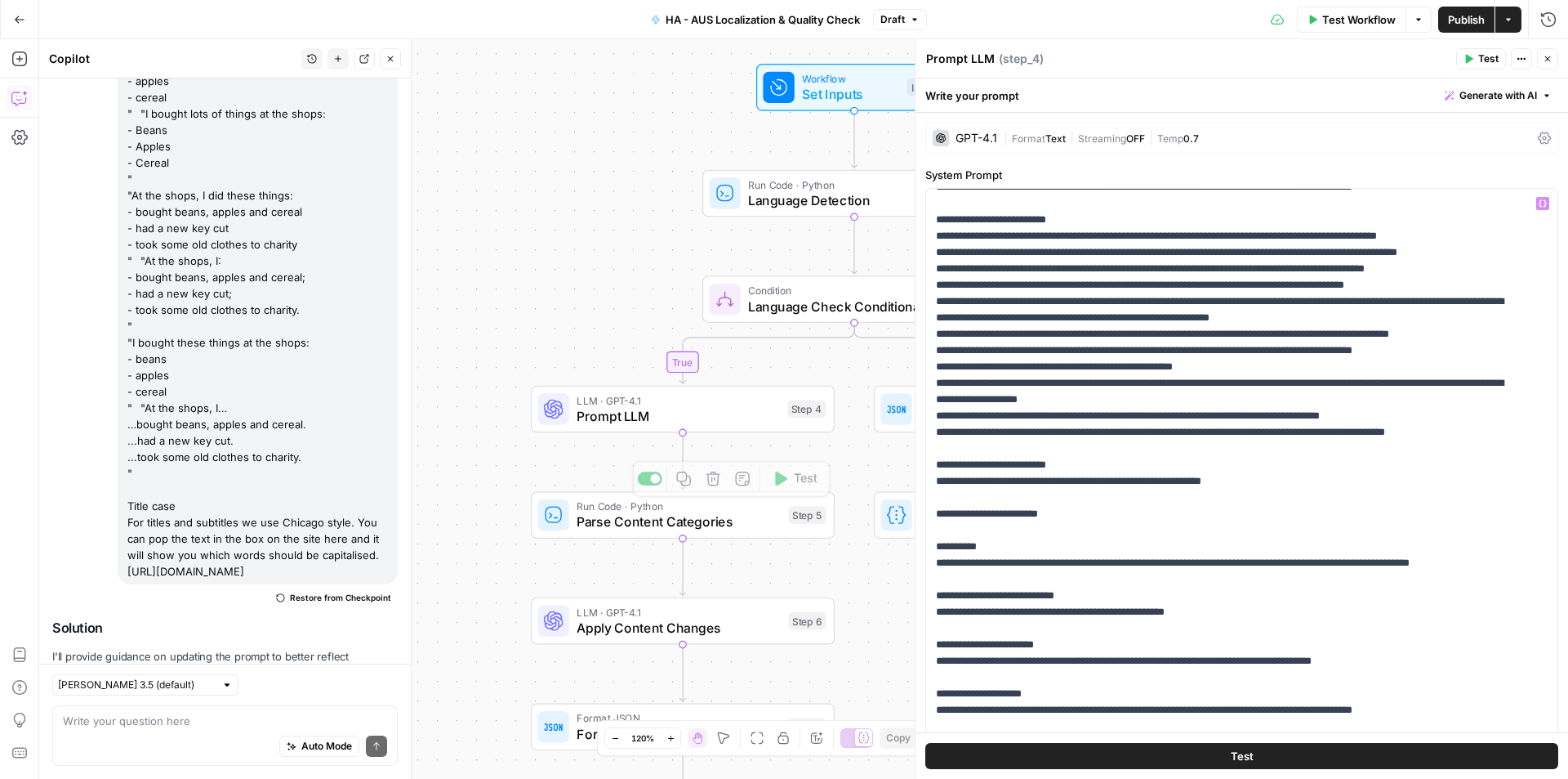
scroll to position [1088, 0]
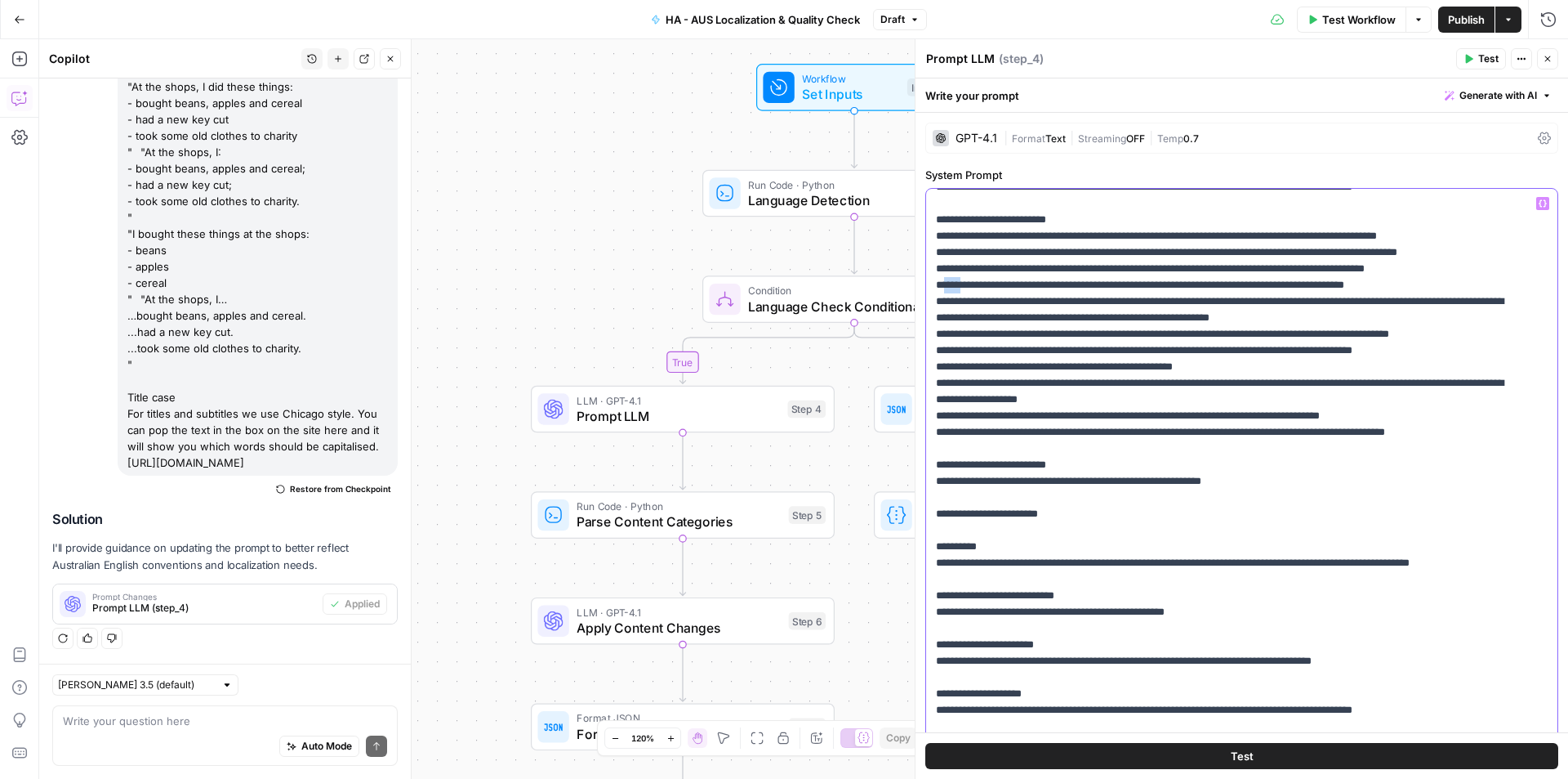
drag, startPoint x: 955, startPoint y: 397, endPoint x: 978, endPoint y: 401, distance: 23.3
click at [978, 401] on p "**********" at bounding box center [1229, 645] width 587 height 2369
click at [1073, 402] on p "**********" at bounding box center [1229, 645] width 587 height 2369
click at [1073, 422] on p "**********" at bounding box center [1229, 653] width 587 height 2386
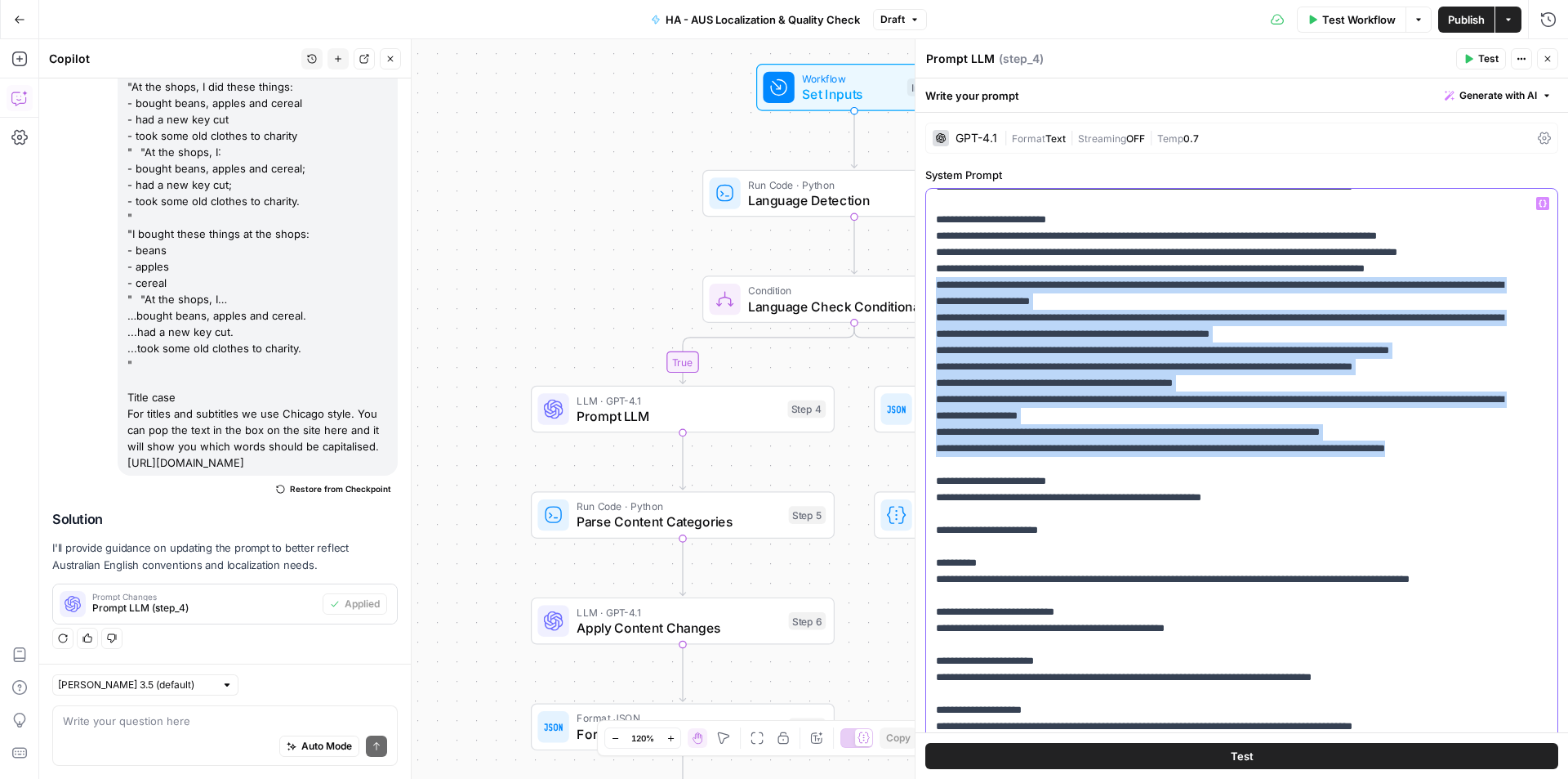
drag, startPoint x: 1334, startPoint y: 411, endPoint x: 1346, endPoint y: 575, distance: 164.4
click at [1346, 575] on p "**********" at bounding box center [1229, 653] width 587 height 2386
click at [1320, 503] on p "**********" at bounding box center [1229, 653] width 587 height 2386
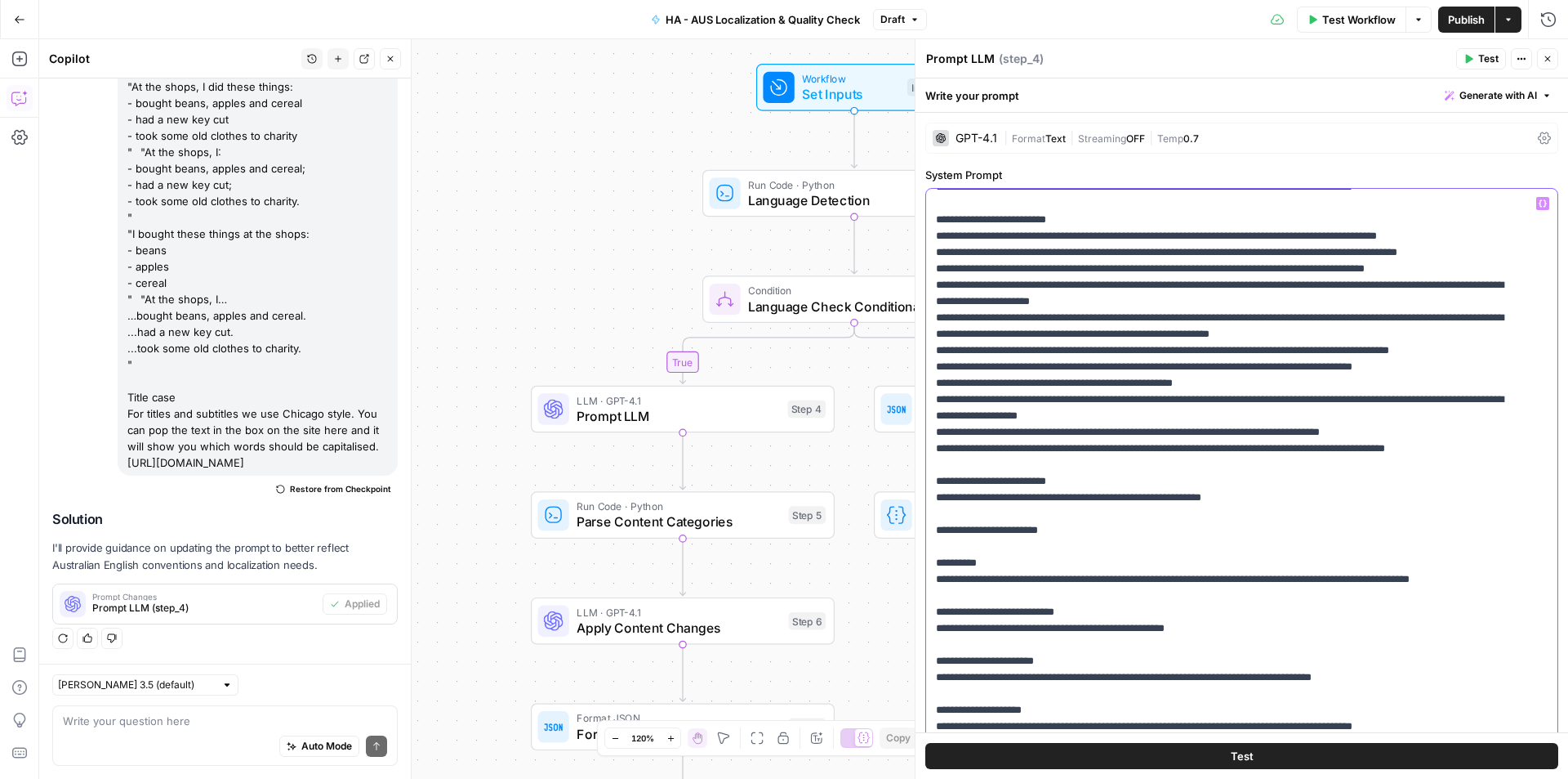
click at [1320, 503] on p "**********" at bounding box center [1229, 653] width 587 height 2386
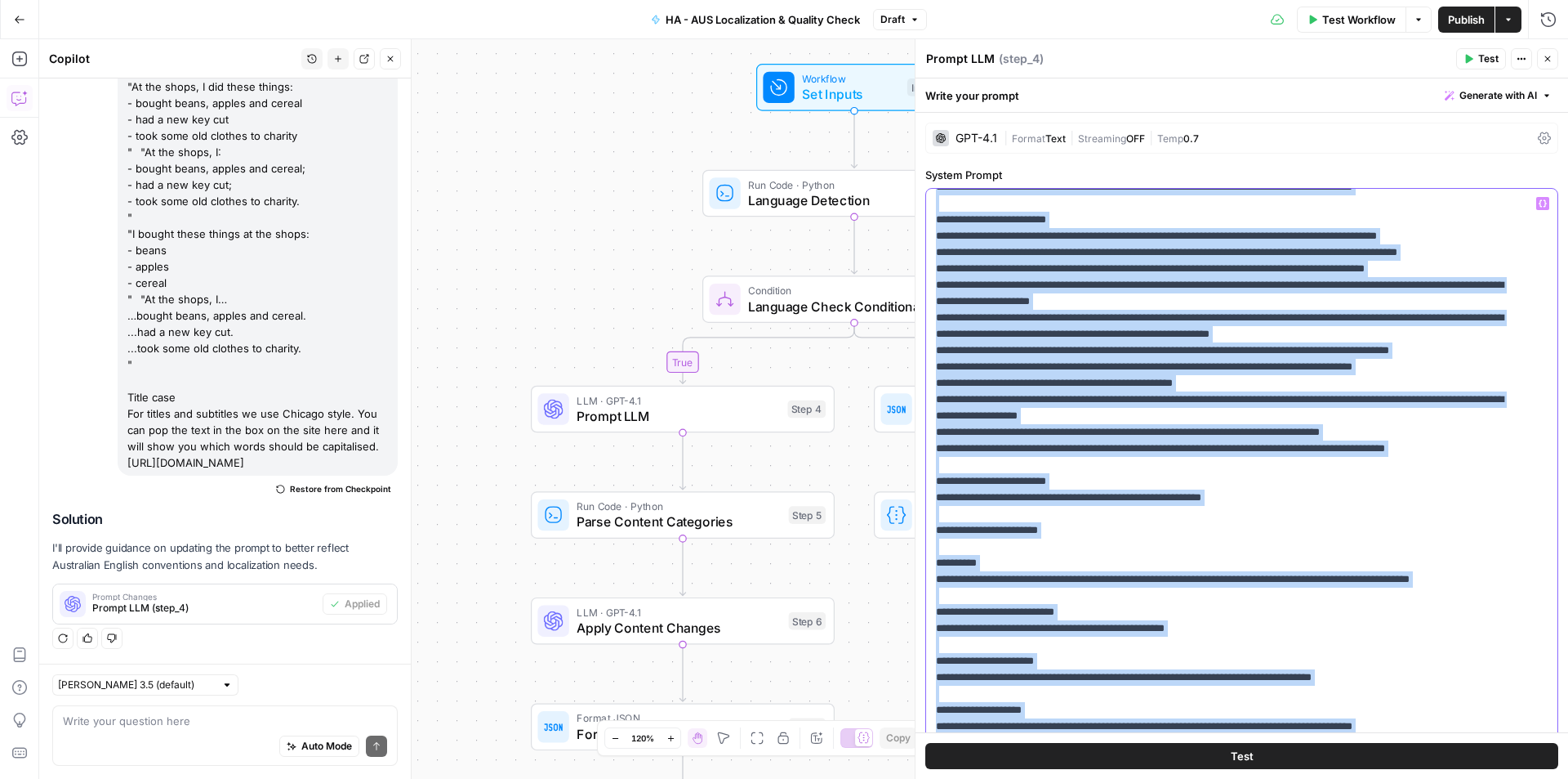
click at [1320, 503] on p "**********" at bounding box center [1229, 653] width 587 height 2386
click at [1318, 538] on p "**********" at bounding box center [1229, 653] width 587 height 2386
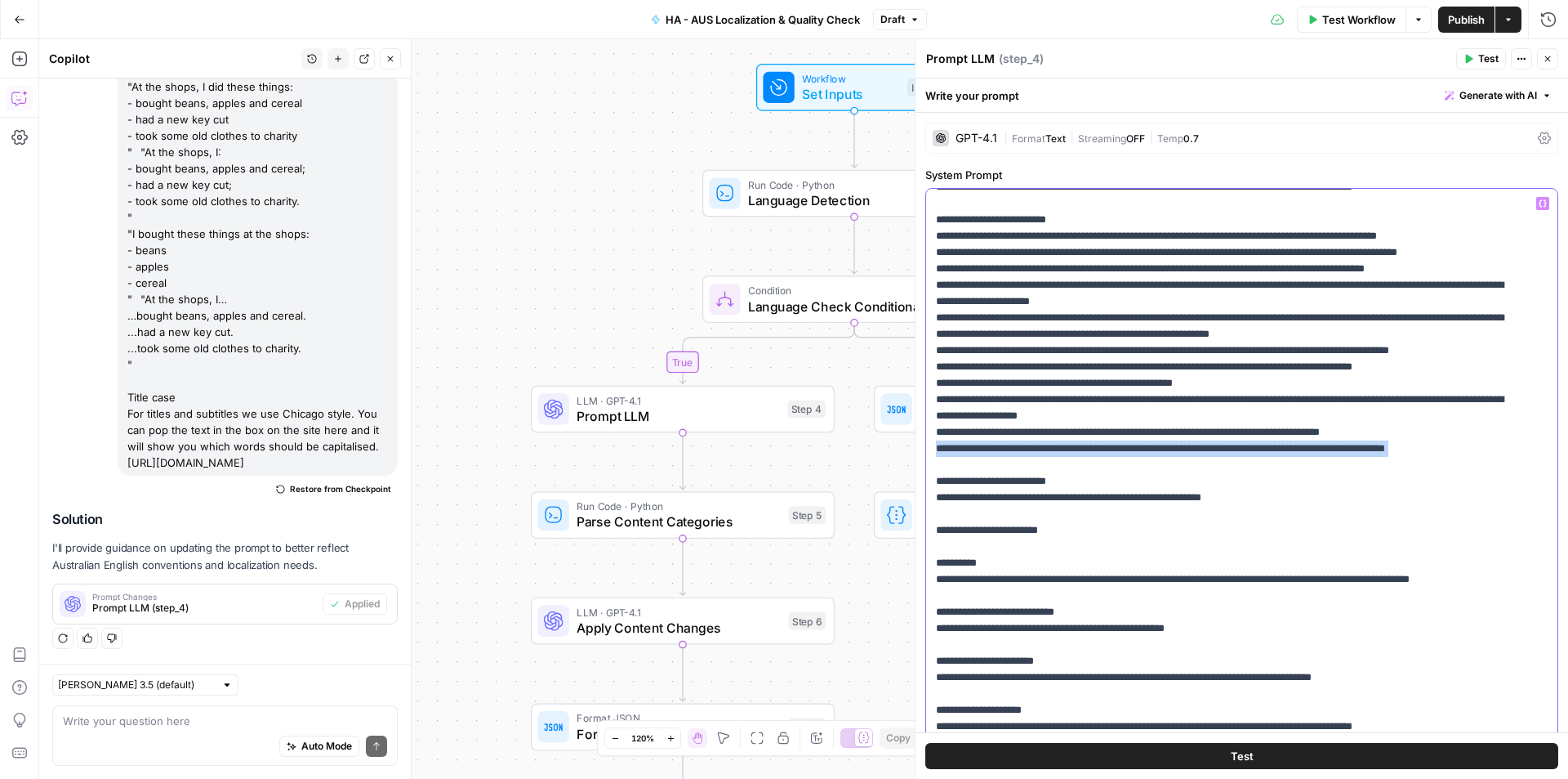
drag, startPoint x: 1311, startPoint y: 588, endPoint x: 1296, endPoint y: 575, distance: 19.8
click at [1296, 575] on p "**********" at bounding box center [1229, 653] width 587 height 2386
click at [976, 550] on p "**********" at bounding box center [1229, 653] width 587 height 2386
drag, startPoint x: 1020, startPoint y: 550, endPoint x: 1400, endPoint y: 573, distance: 380.7
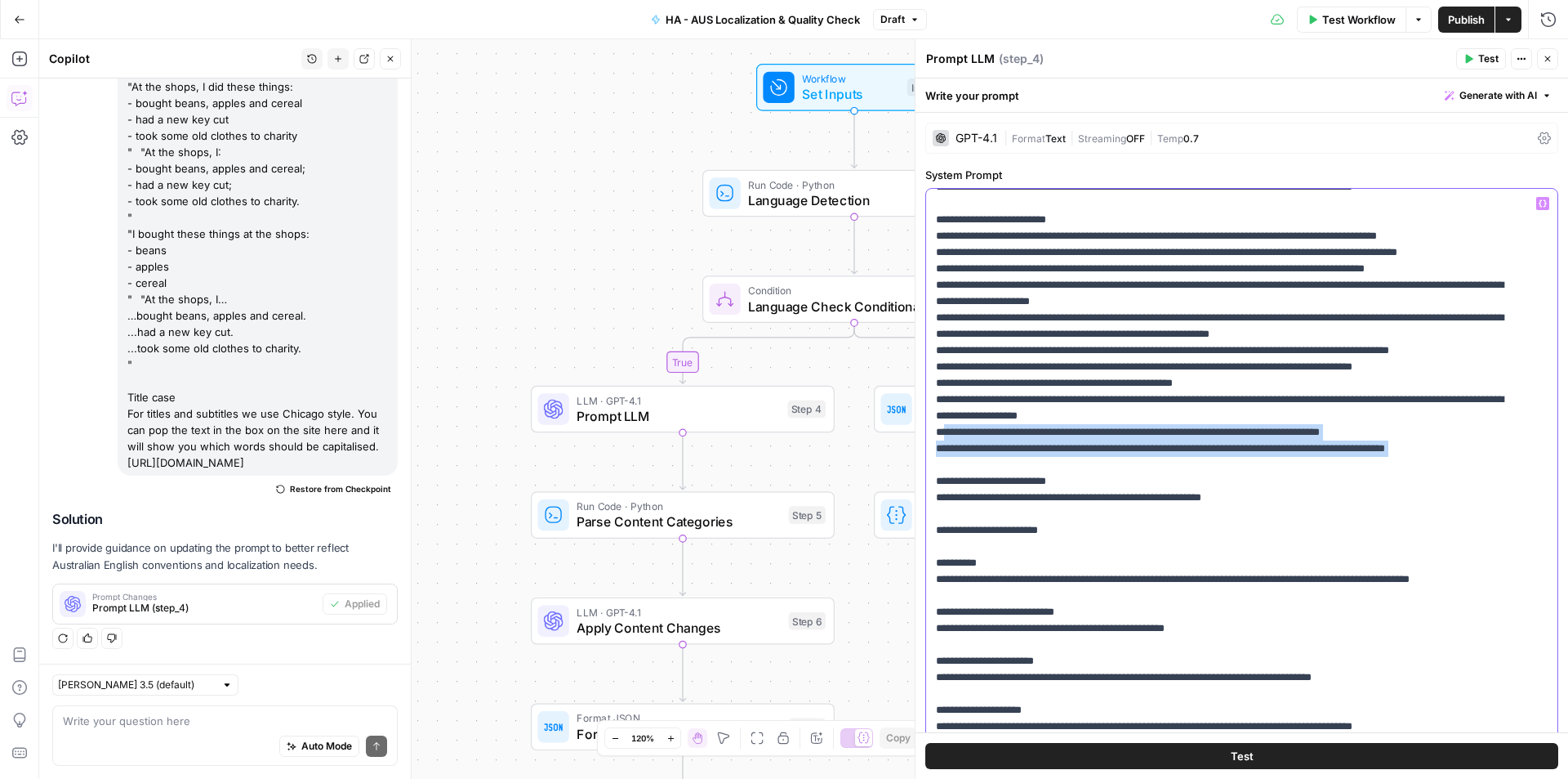
click at [1400, 573] on p "**********" at bounding box center [1229, 653] width 587 height 2386
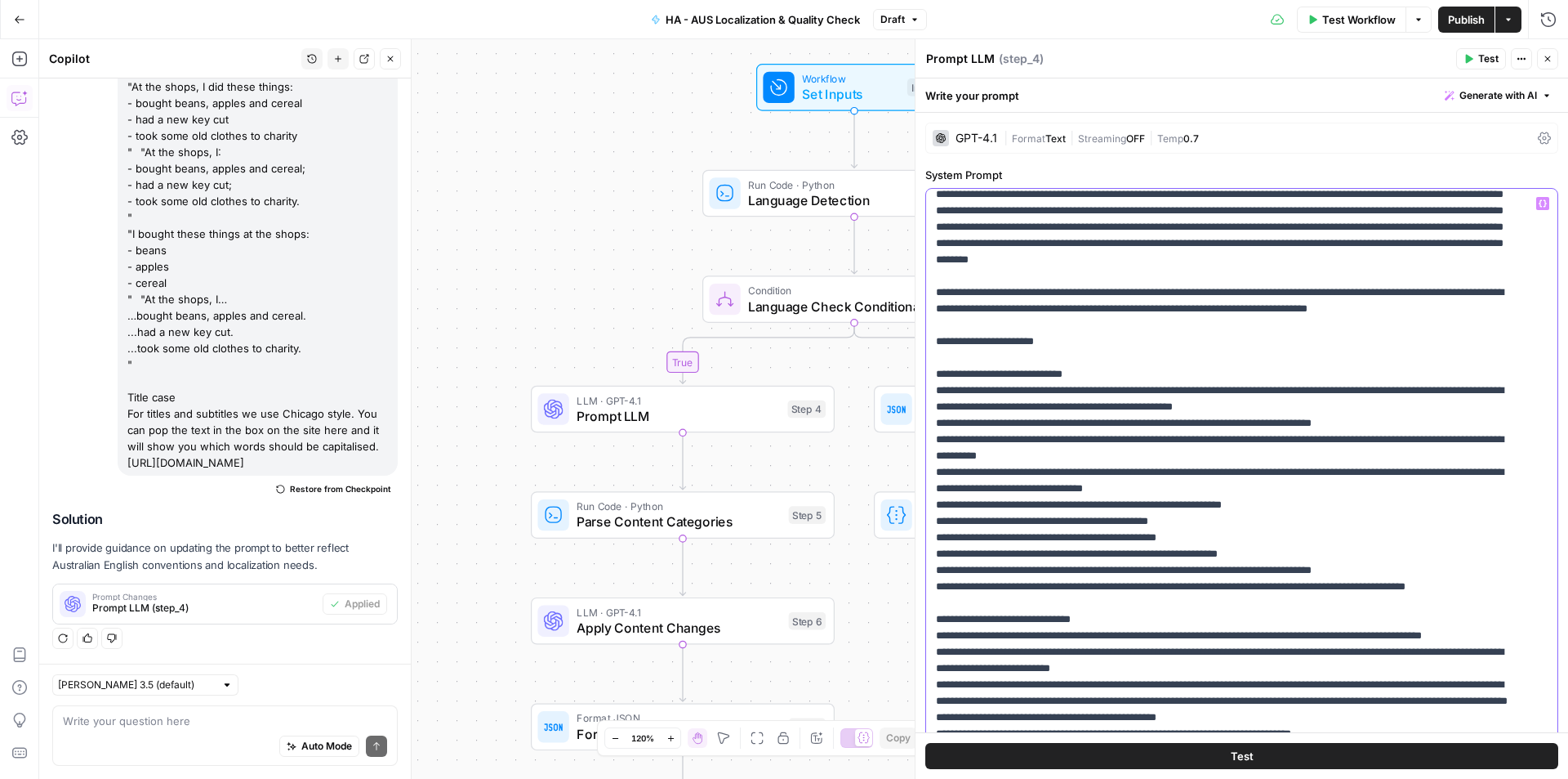
scroll to position [0, 0]
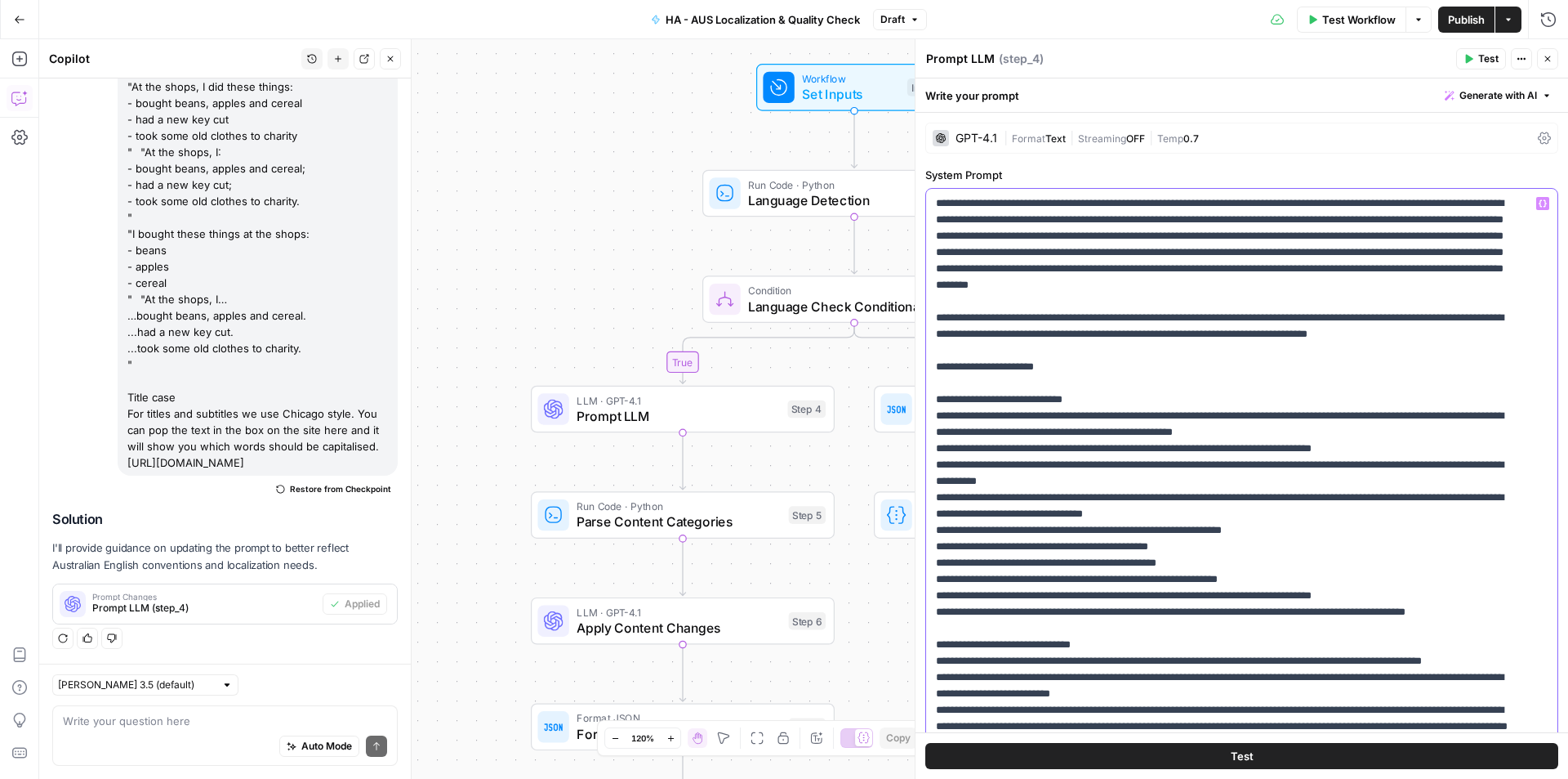
click at [0, 0] on lt-span "******** * ***" at bounding box center [0, 0] width 0 height 0
click at [0, 0] on lt-span "****** * *****" at bounding box center [0, 0] width 0 height 0
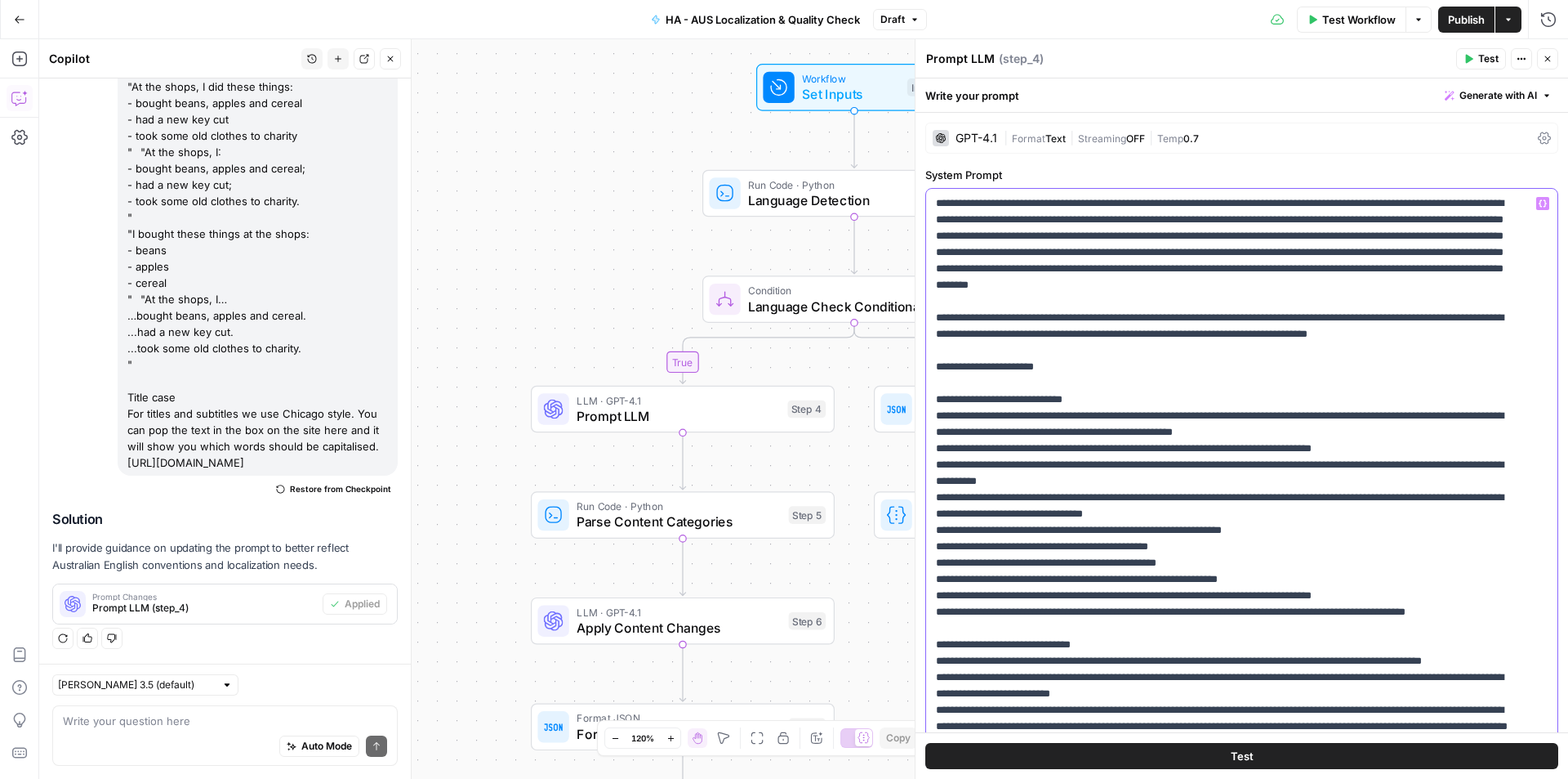
click at [0, 0] on lt-span "****** * *****" at bounding box center [0, 0] width 0 height 0
click at [0, 0] on lt-strong "*" at bounding box center [0, 0] width 0 height 0
click at [0, 0] on lt-span "****** * *****" at bounding box center [0, 0] width 0 height 0
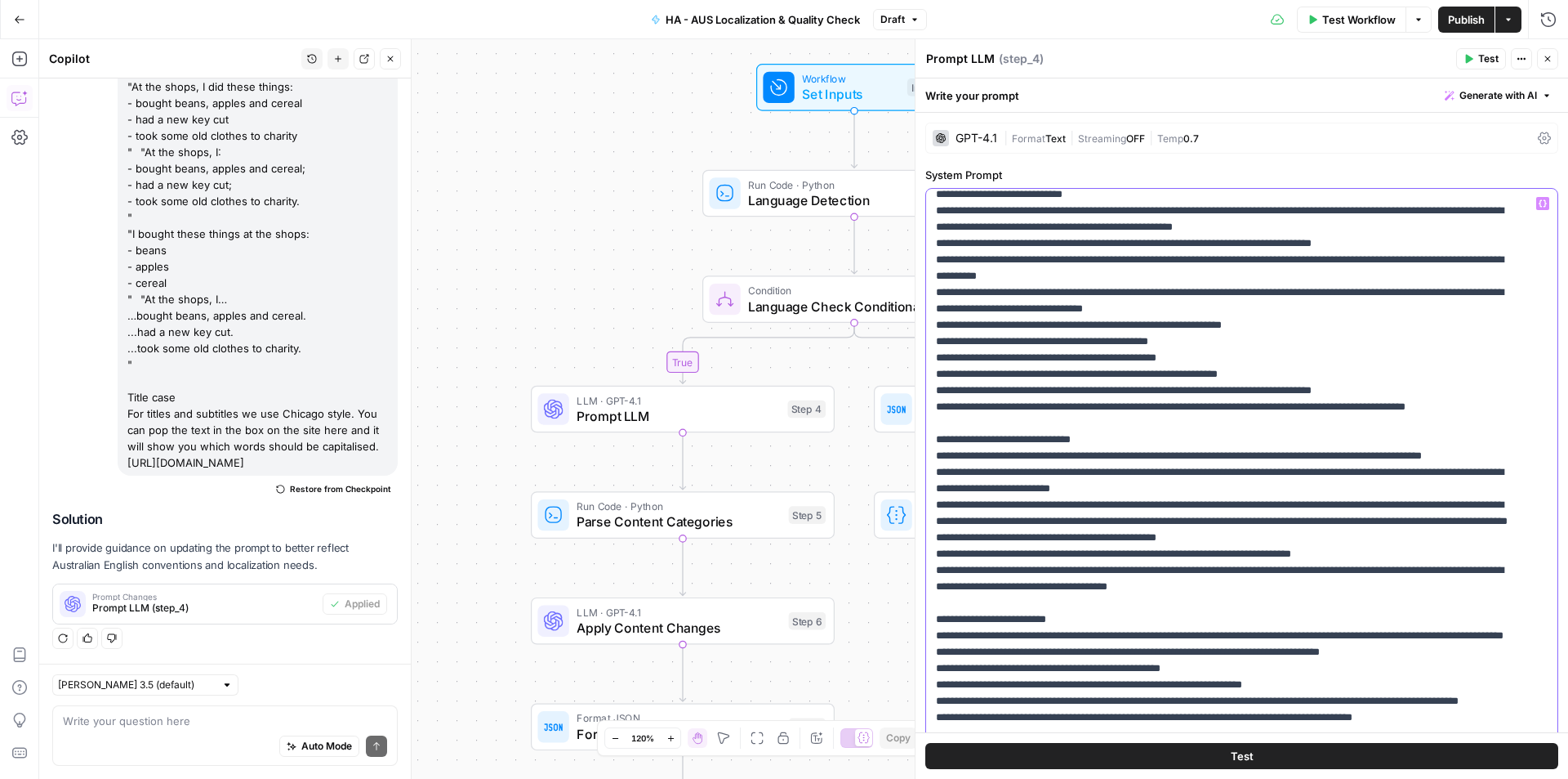
scroll to position [246, 0]
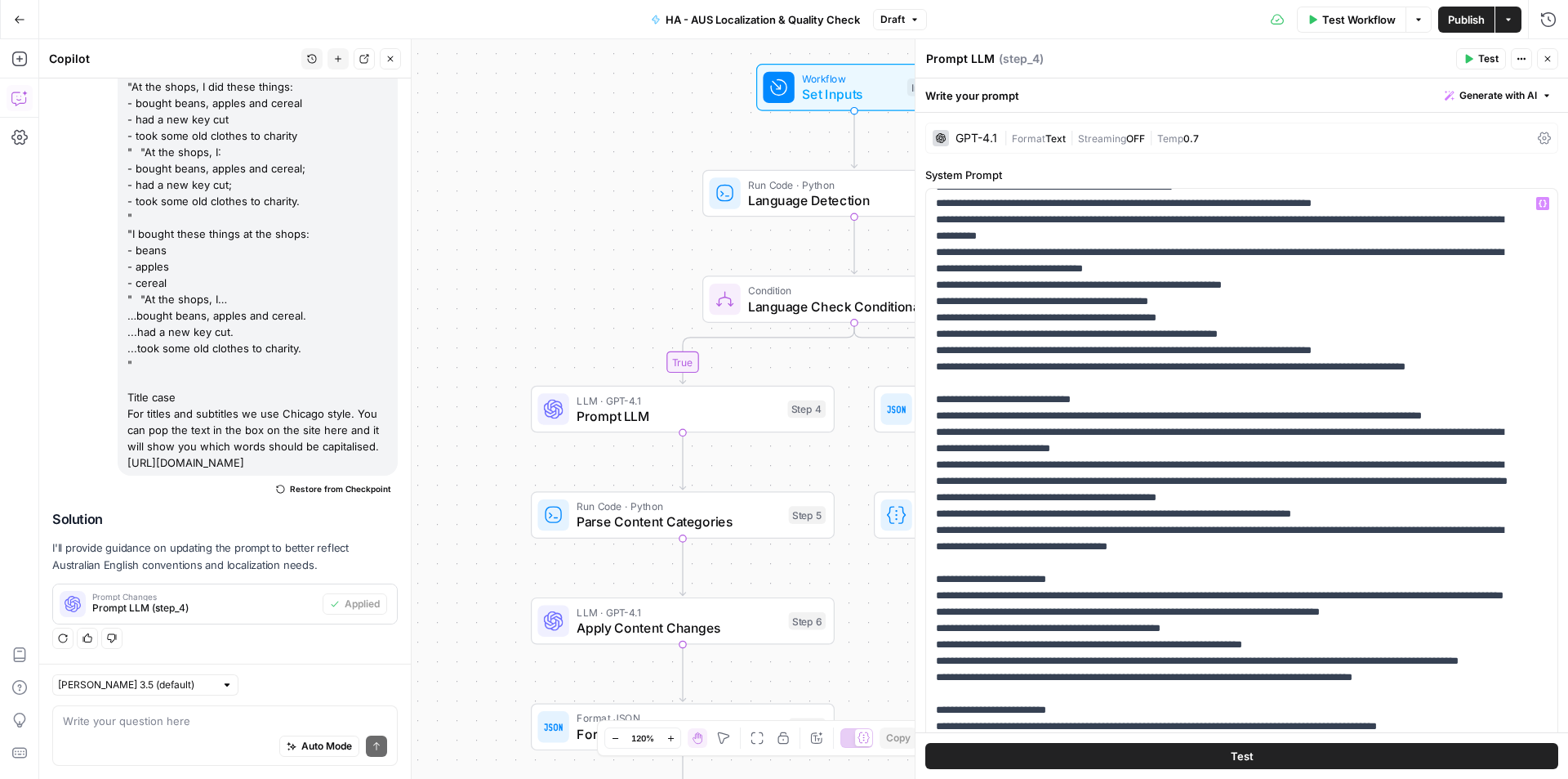
click at [1457, 19] on span "Publish" at bounding box center [1466, 20] width 37 height 16
click at [1546, 59] on icon "button" at bounding box center [1547, 59] width 10 height 10
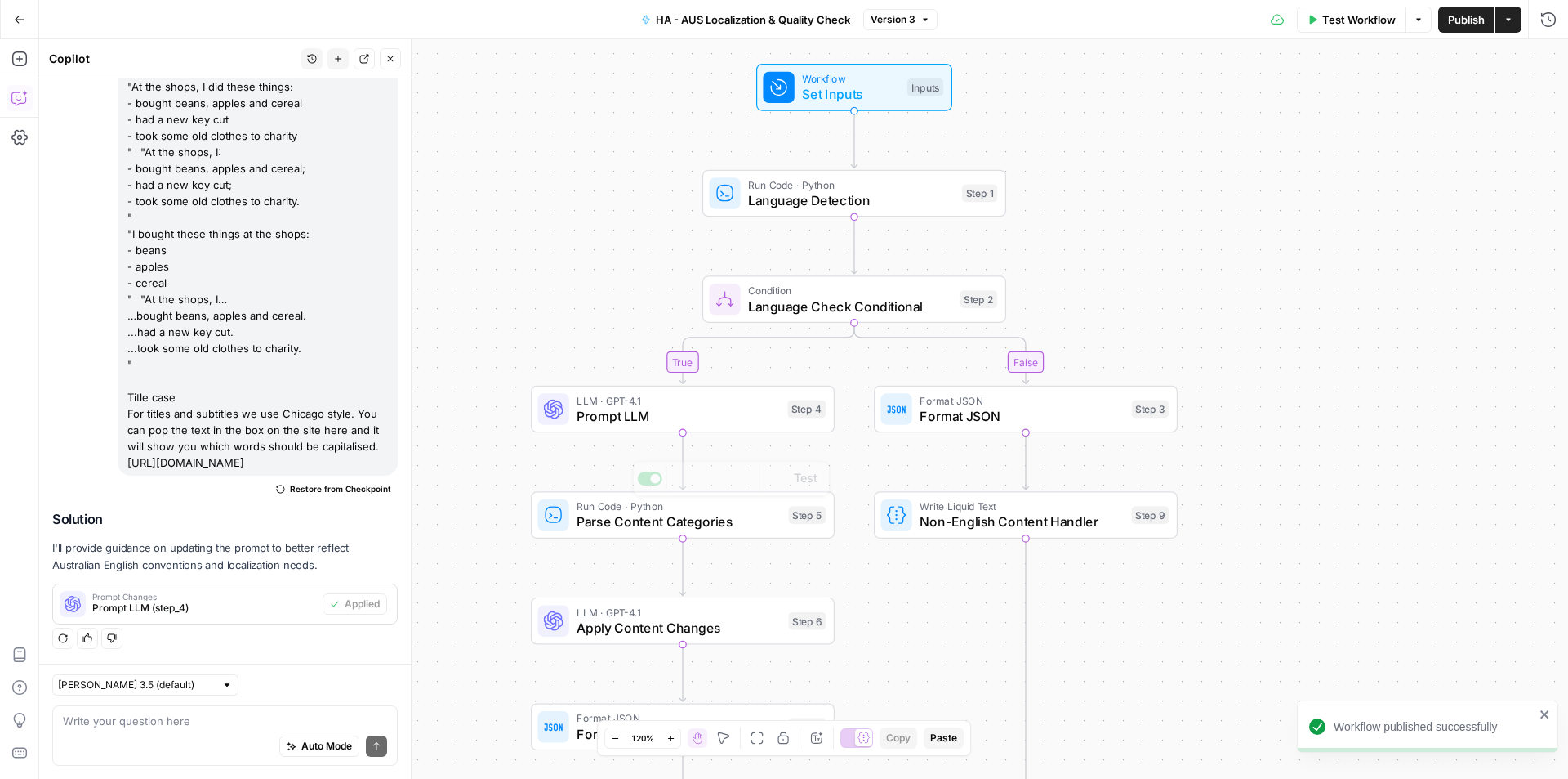
click at [659, 641] on div "LLM · GPT-4.1 Apply Content Changes Step 6 Copy step Delete step Add Note Test" at bounding box center [682, 621] width 304 height 48
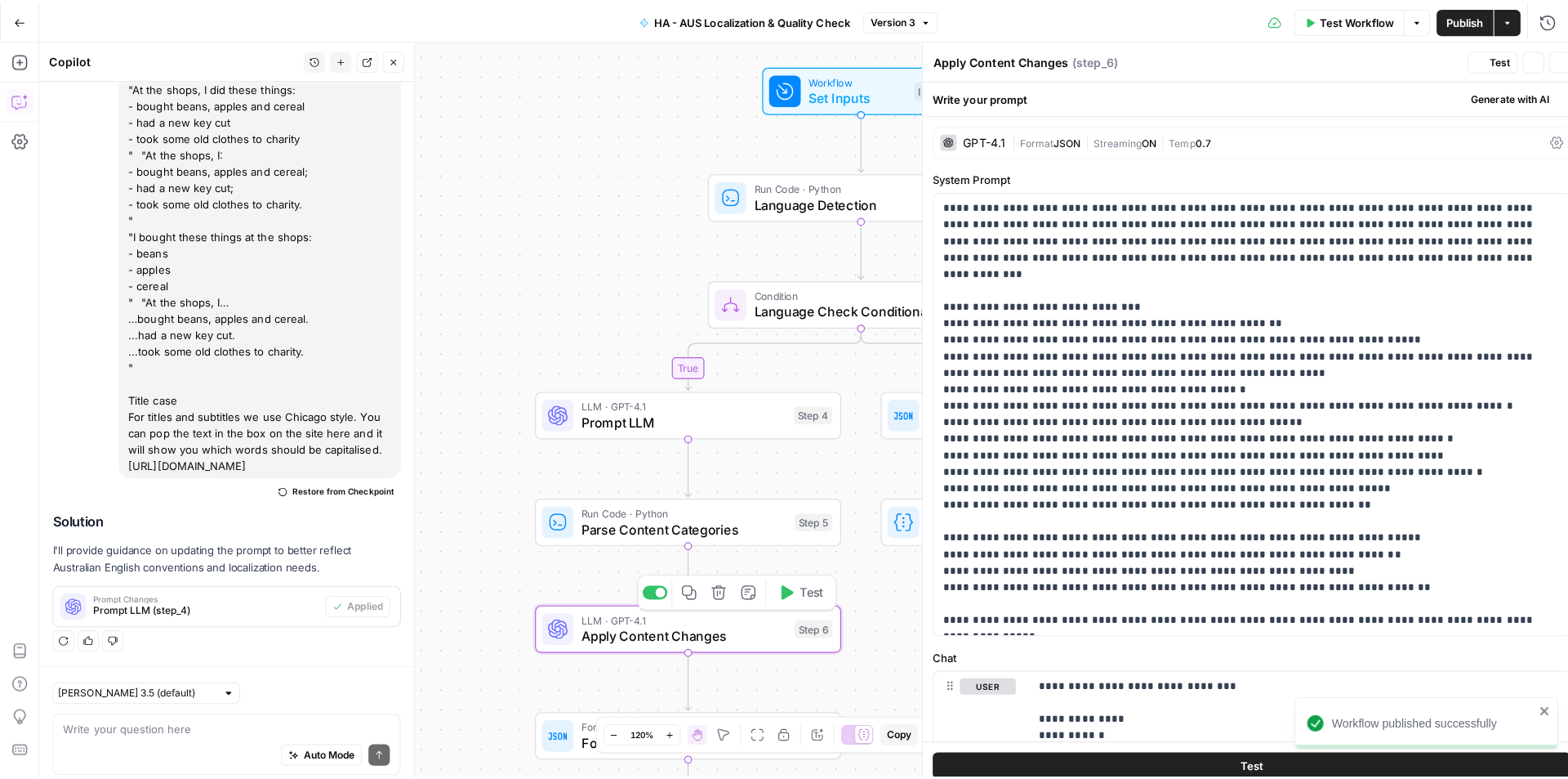
scroll to position [1088, 0]
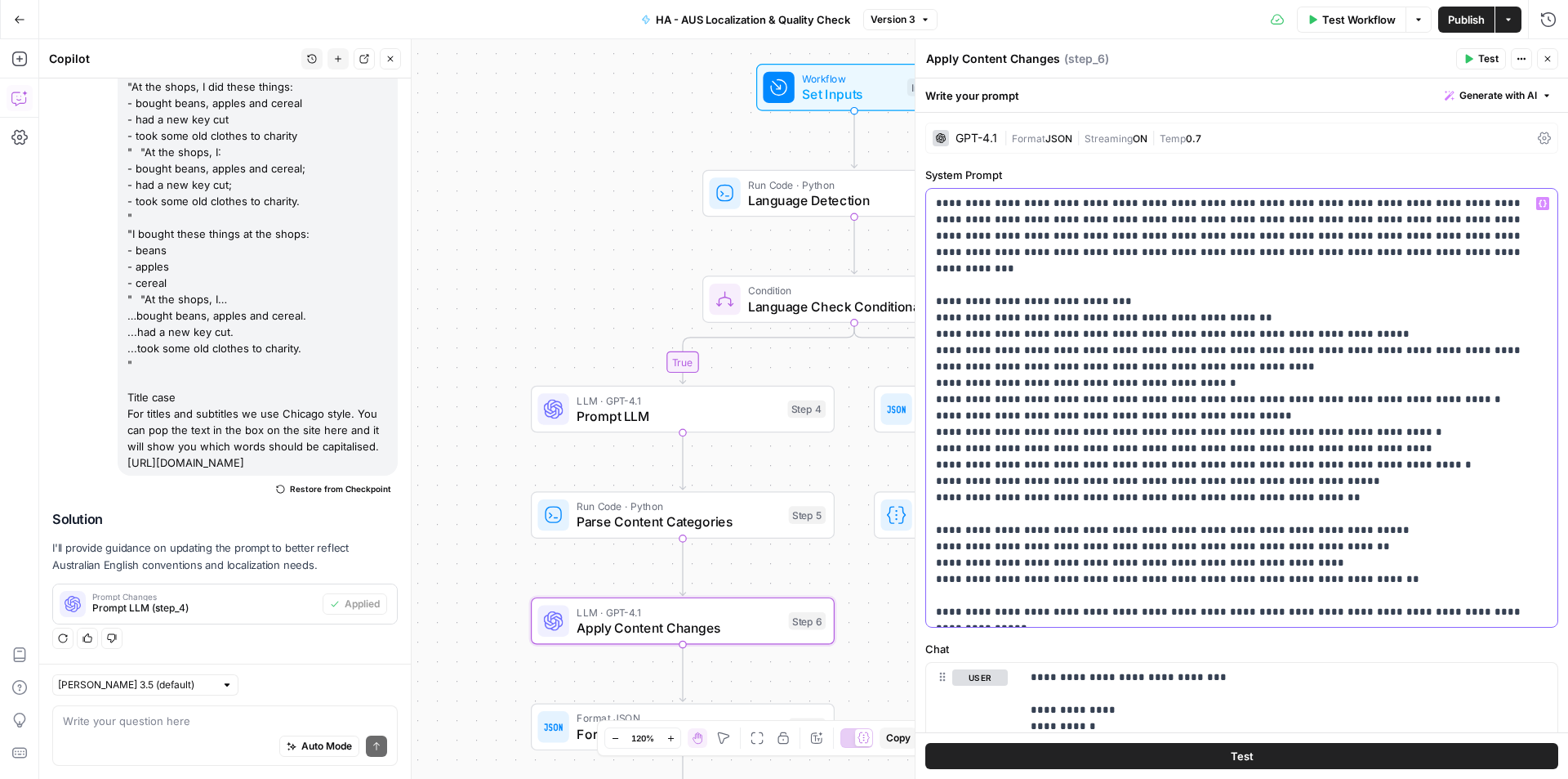
drag, startPoint x: 1222, startPoint y: 267, endPoint x: 1412, endPoint y: 593, distance: 377.3
click at [1412, 593] on p "**********" at bounding box center [1235, 407] width 599 height 425
click at [1420, 446] on p "**********" at bounding box center [1235, 407] width 599 height 425
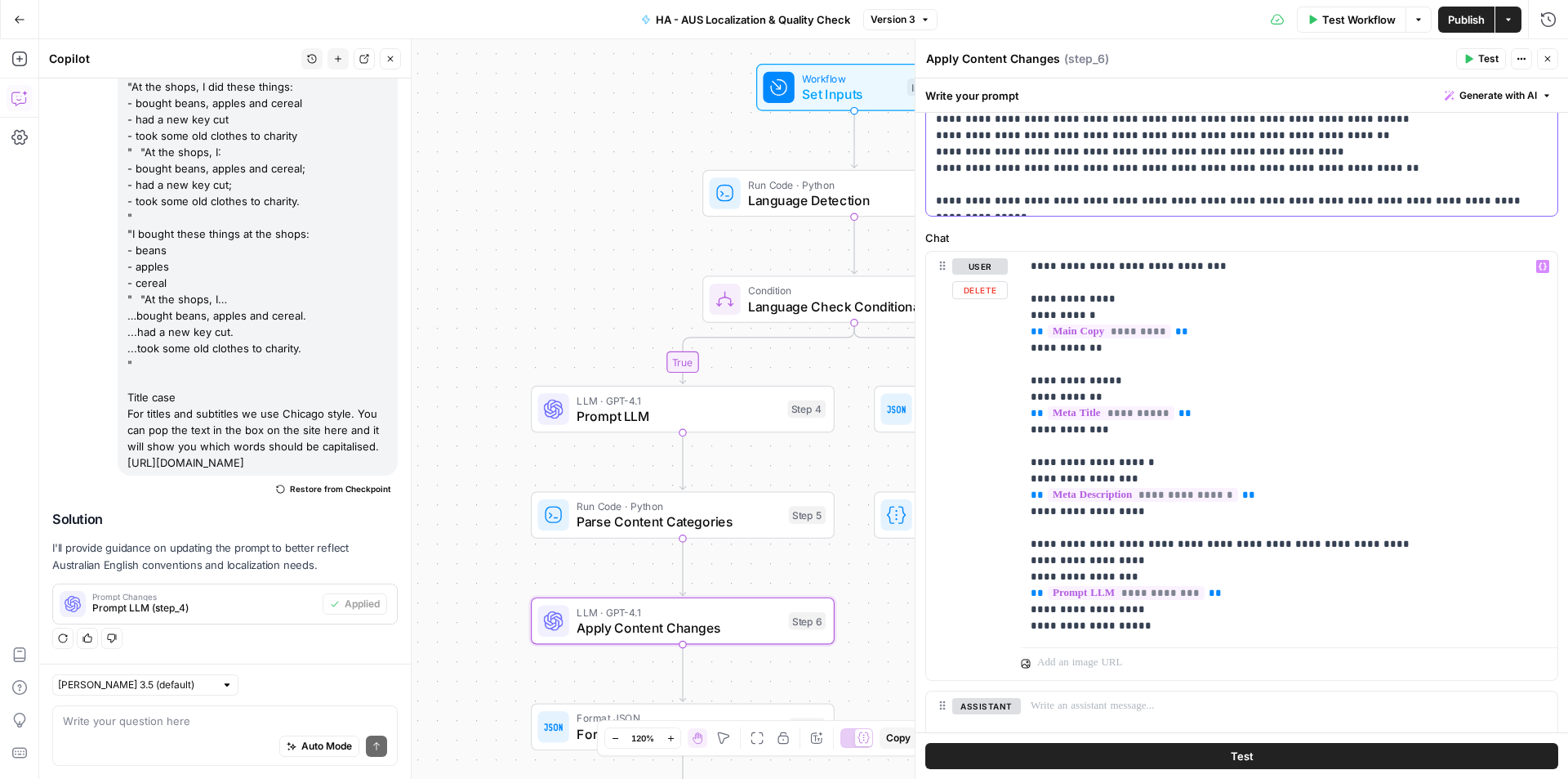
scroll to position [533, 0]
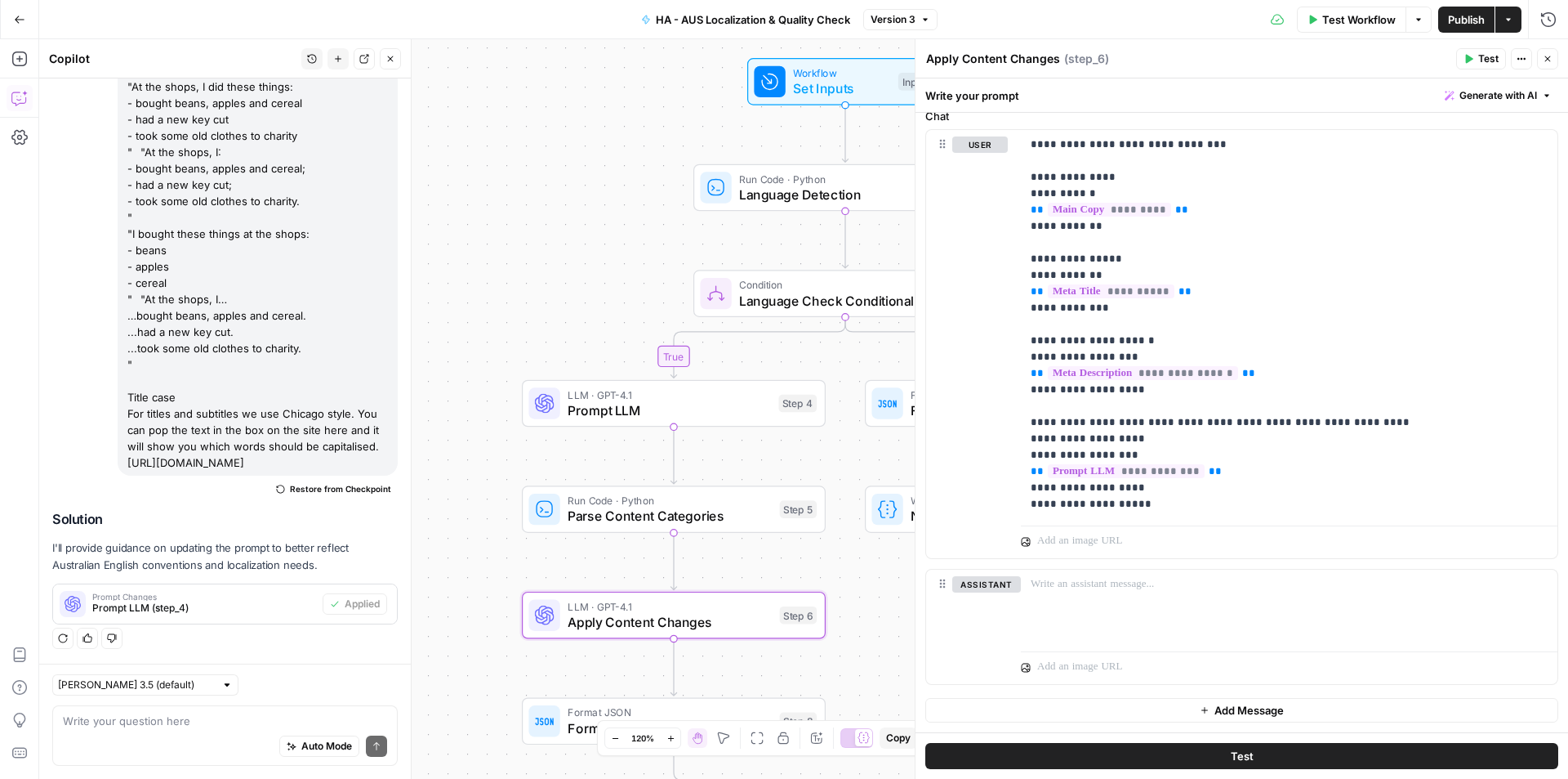
drag, startPoint x: 636, startPoint y: 342, endPoint x: 526, endPoint y: 298, distance: 118.5
click at [529, 300] on div "false true Workflow Set Inputs Inputs Run Code · Python Language Detection Step…" at bounding box center [803, 408] width 1529 height 739
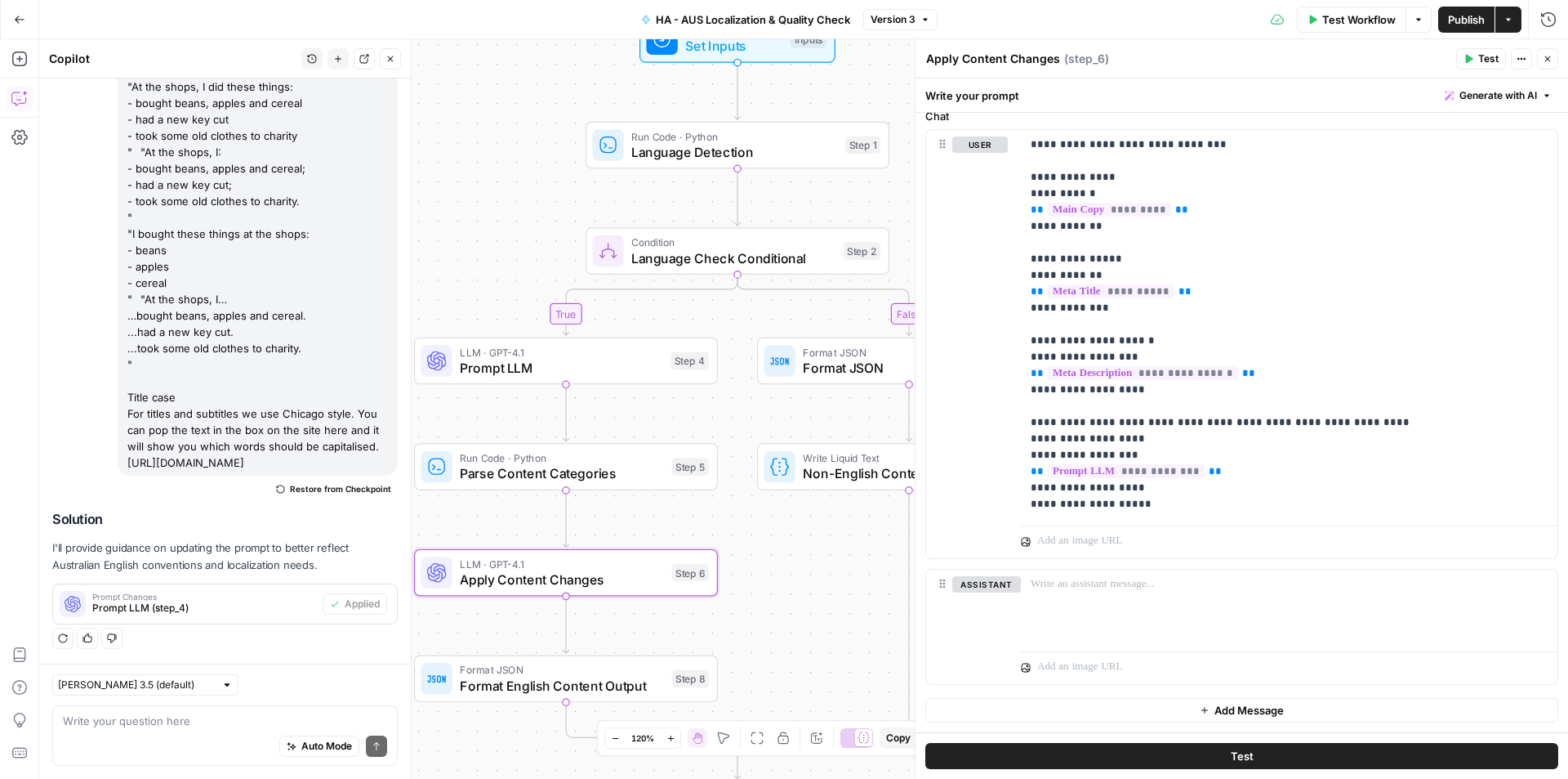
click at [1547, 59] on icon "button" at bounding box center [1548, 59] width 5 height 5
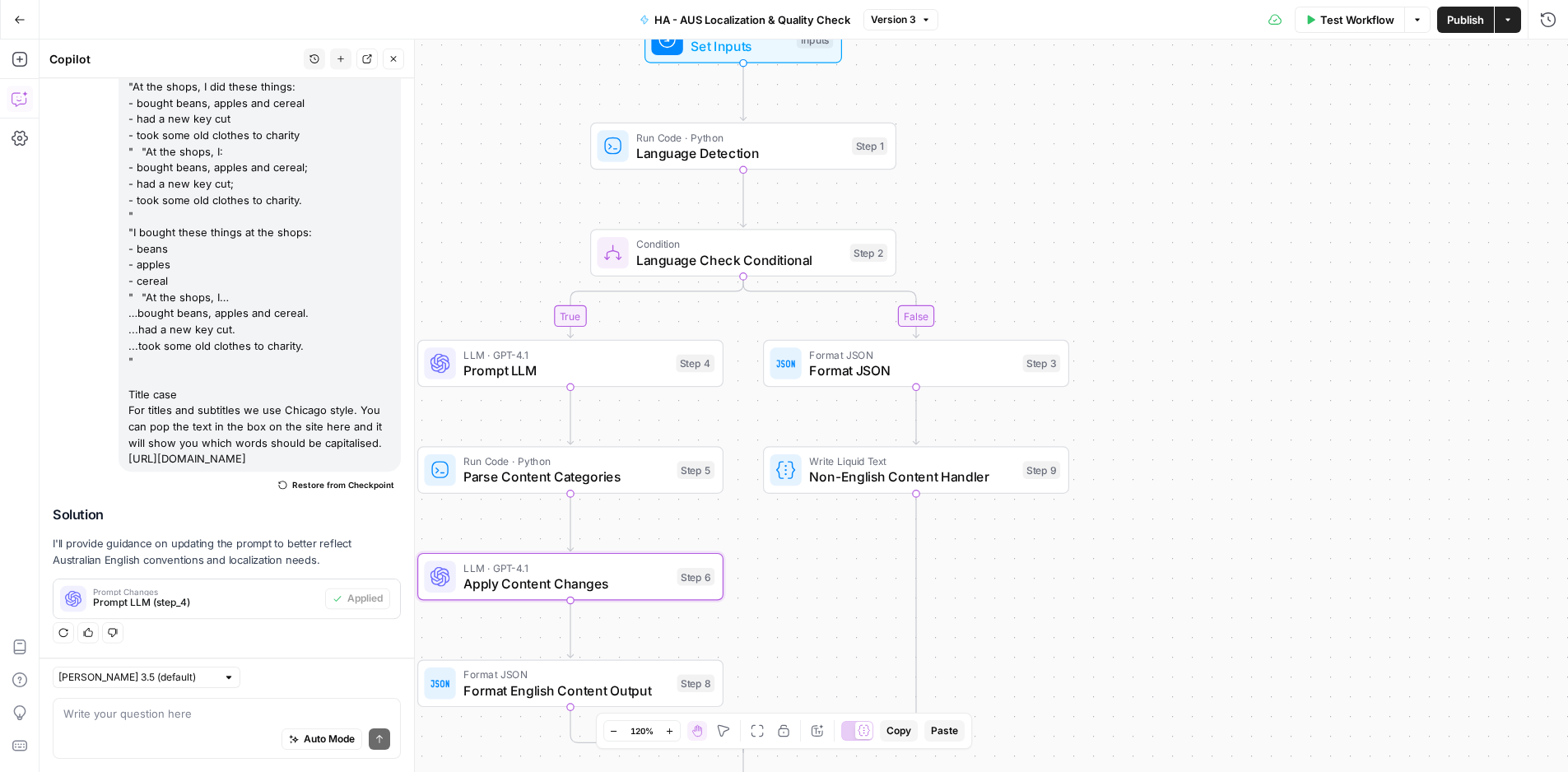
scroll to position [1096, 0]
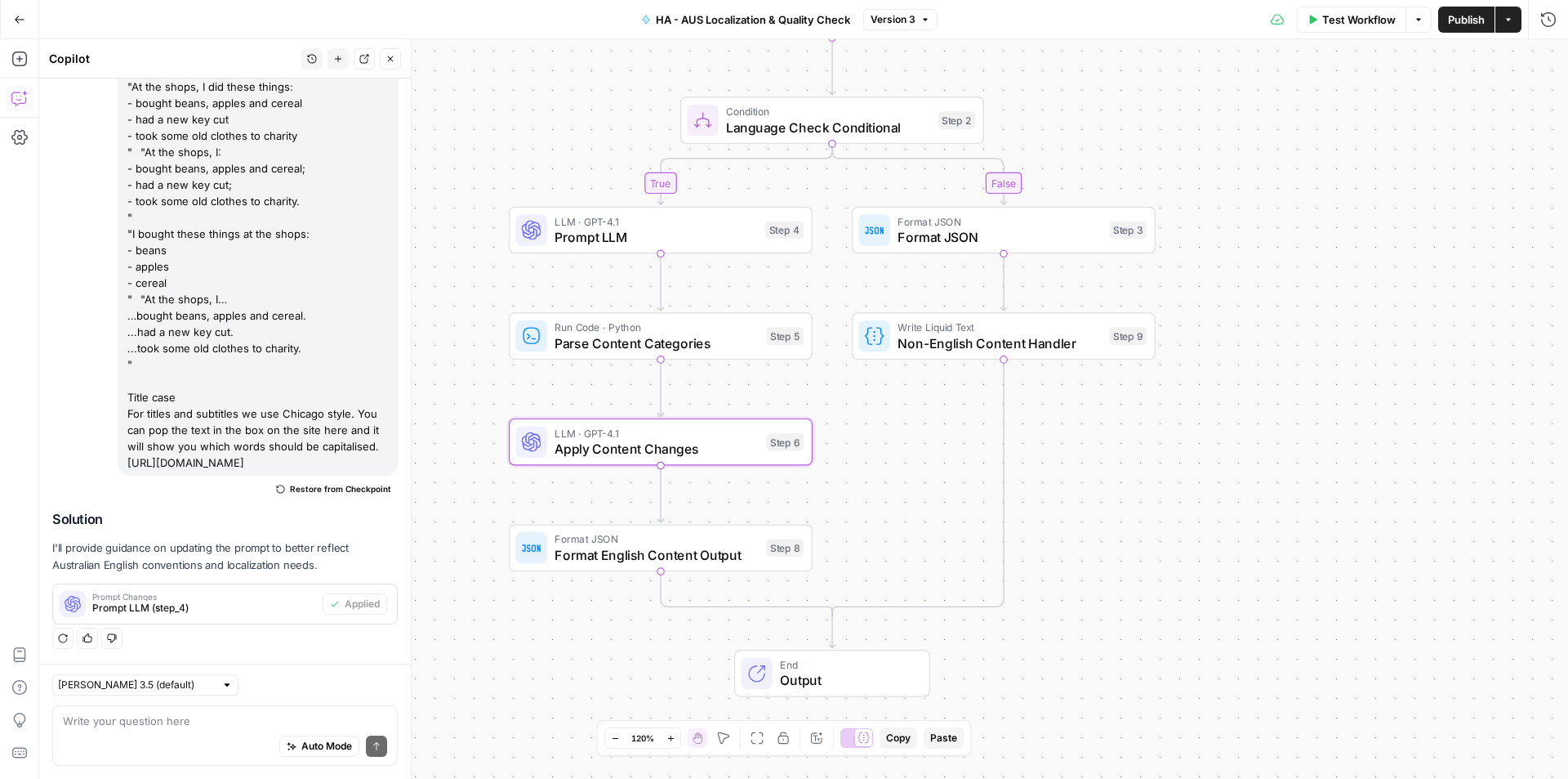
drag, startPoint x: 1231, startPoint y: 267, endPoint x: 1287, endPoint y: 228, distance: 68.2
click at [1296, 172] on div "false true Workflow Set Inputs Inputs Run Code · Python Language Detection Step…" at bounding box center [803, 408] width 1529 height 739
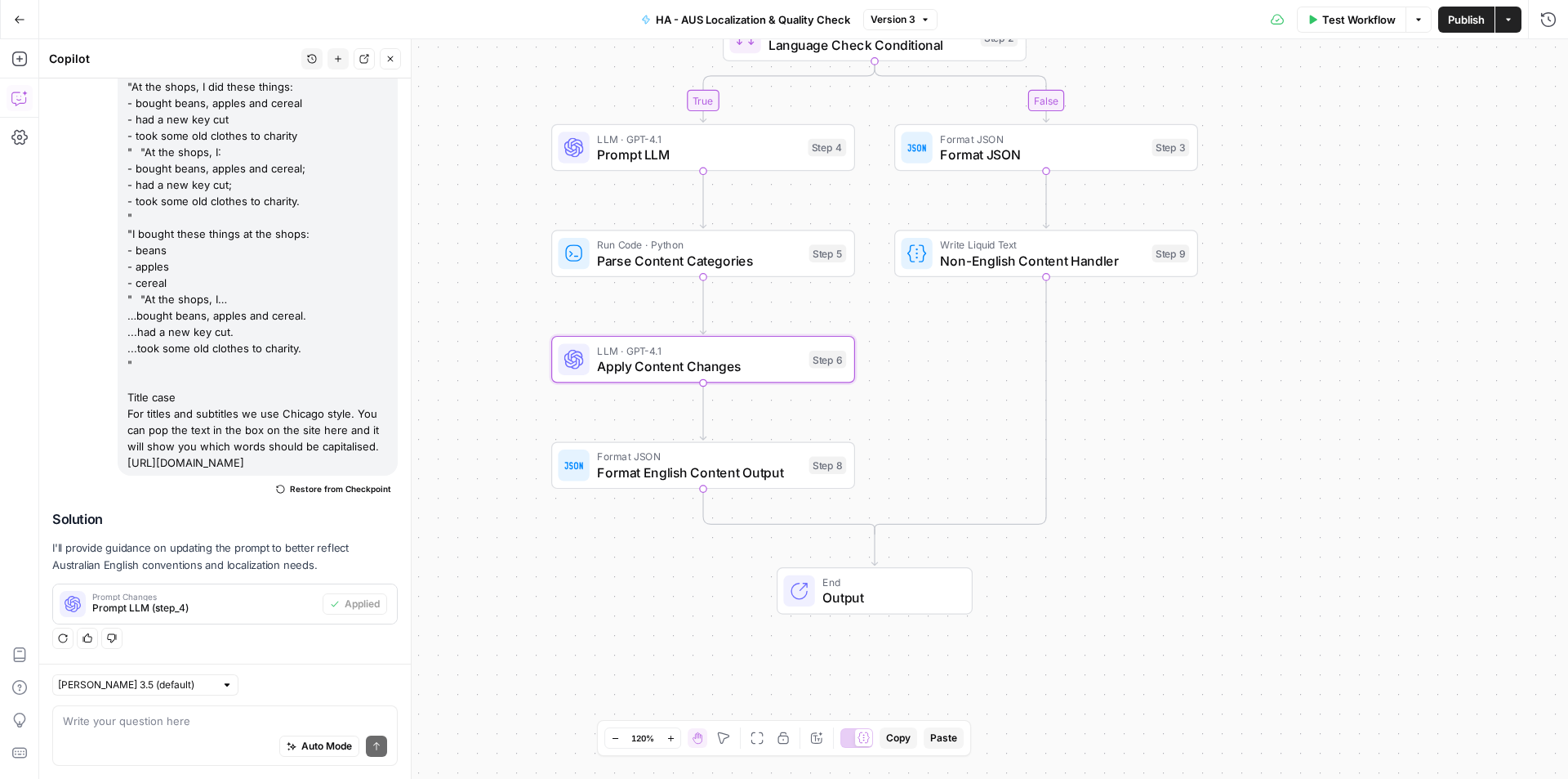
drag, startPoint x: 1142, startPoint y: 539, endPoint x: 1200, endPoint y: 468, distance: 91.7
click at [1200, 468] on div "false true Workflow Set Inputs Inputs Run Code · Python Language Detection Step…" at bounding box center [803, 408] width 1529 height 739
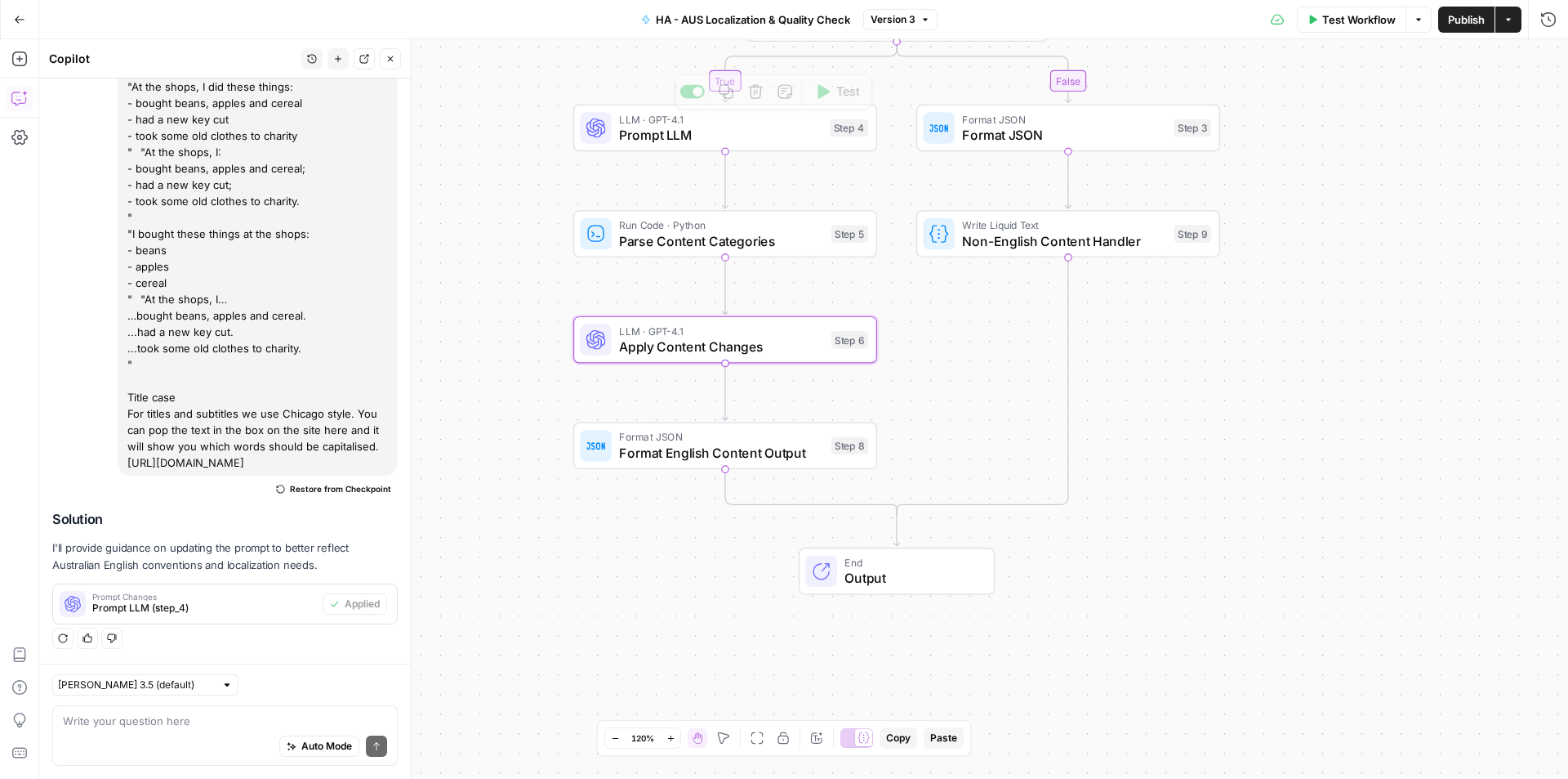
click at [733, 249] on span "Parse Content Categories" at bounding box center [721, 241] width 204 height 20
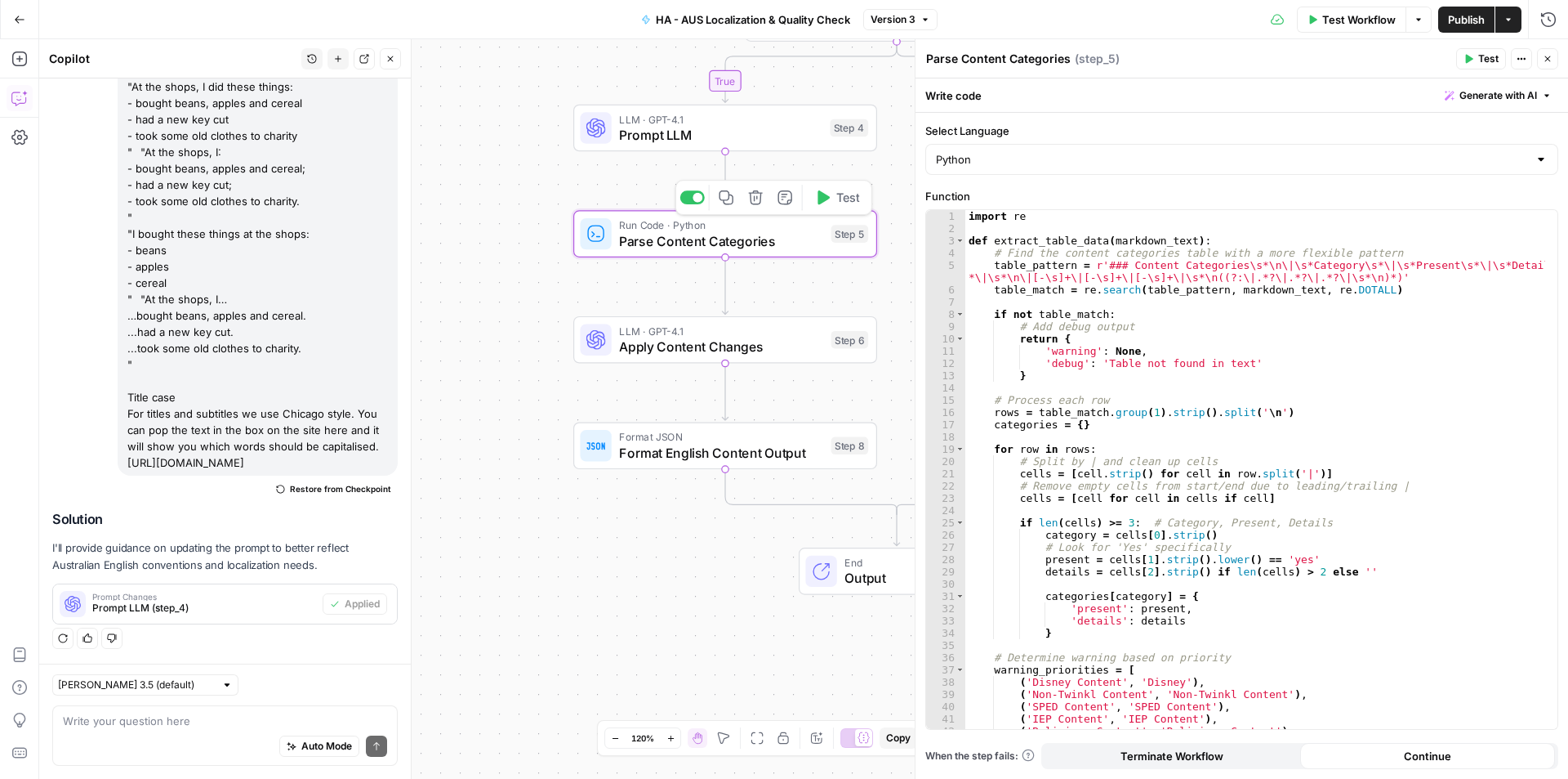
scroll to position [147, 0]
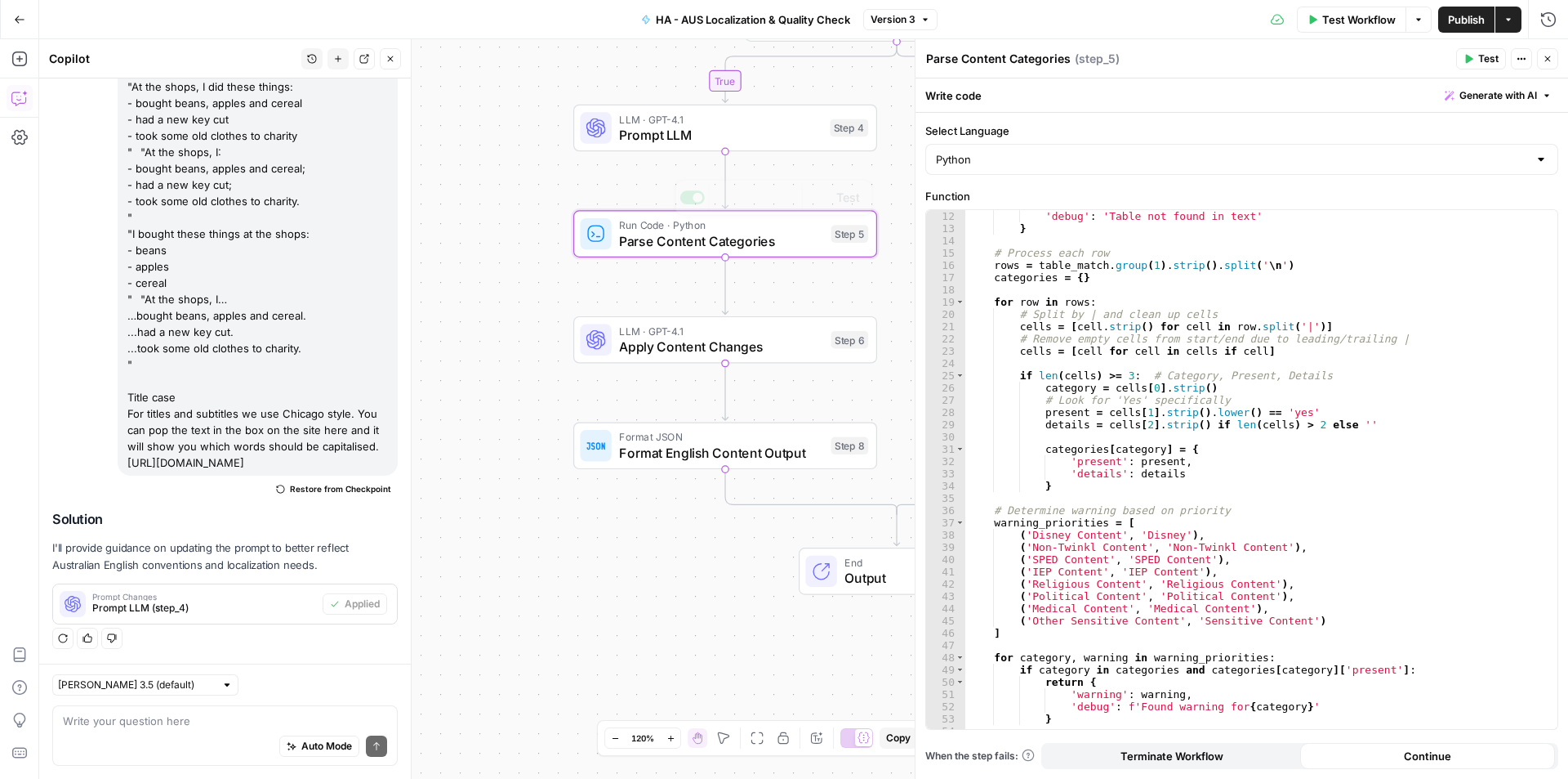
click at [669, 144] on span "Prompt LLM" at bounding box center [720, 134] width 202 height 20
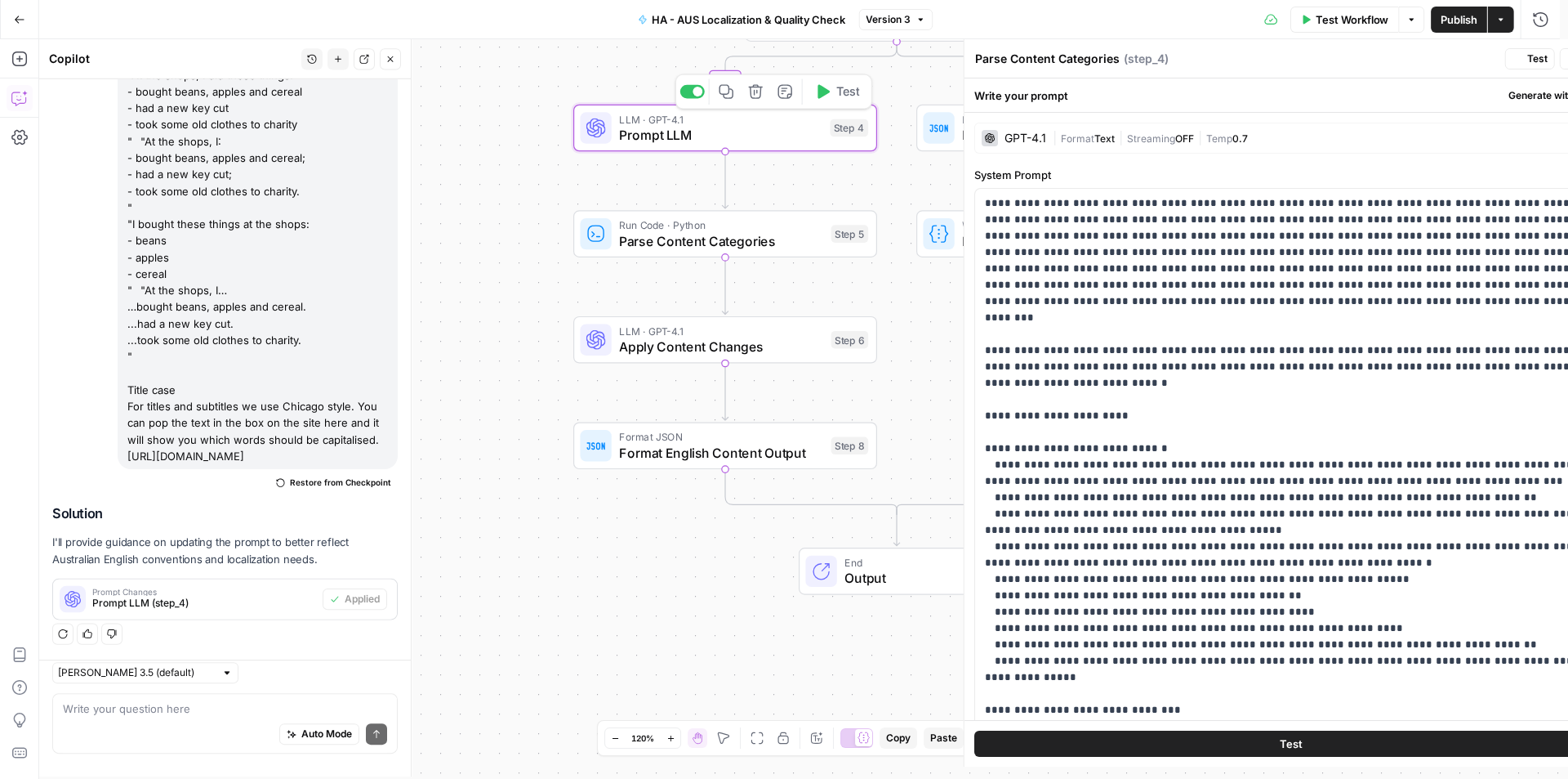
type textarea "Prompt LLM"
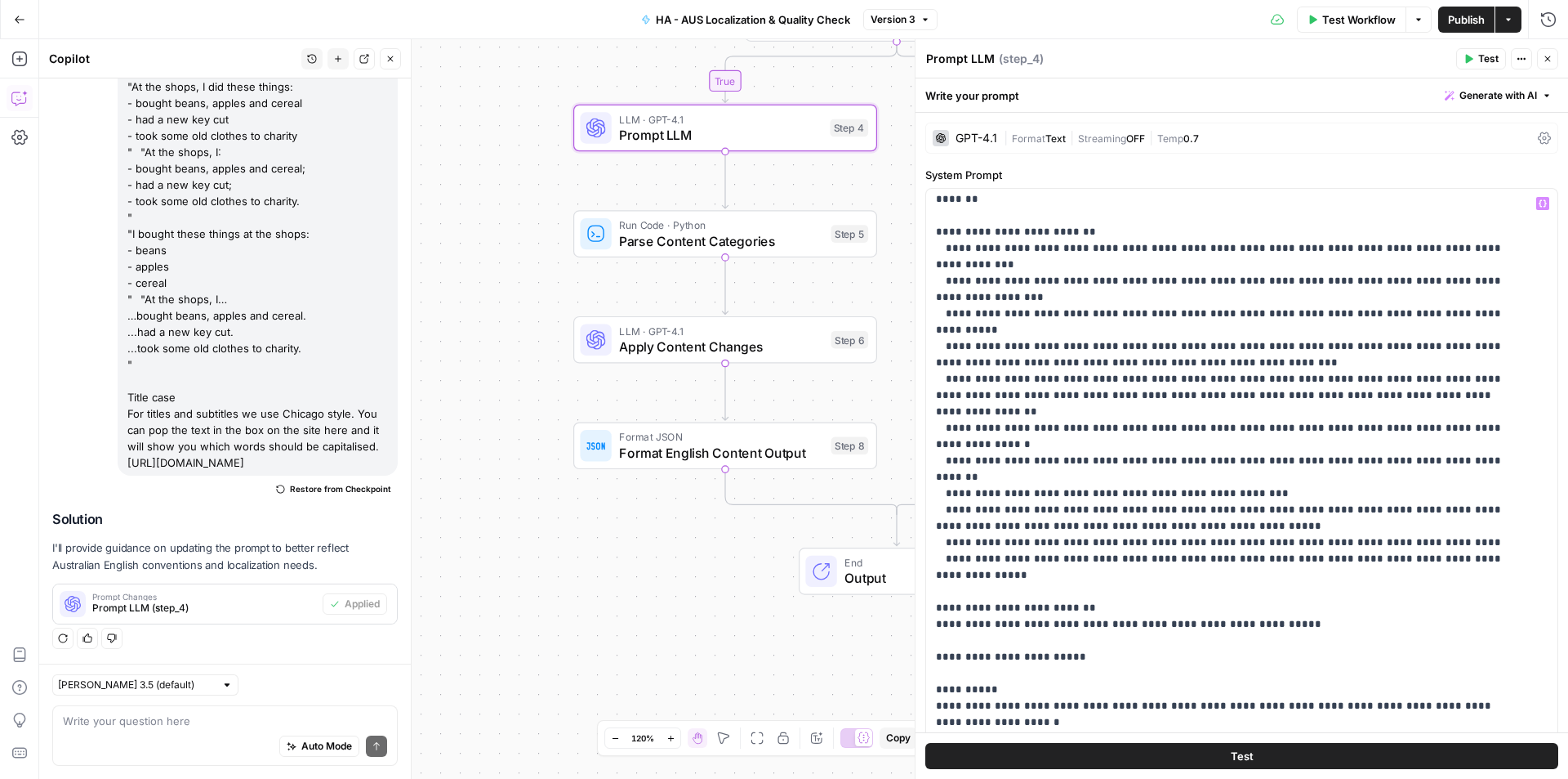
scroll to position [834, 0]
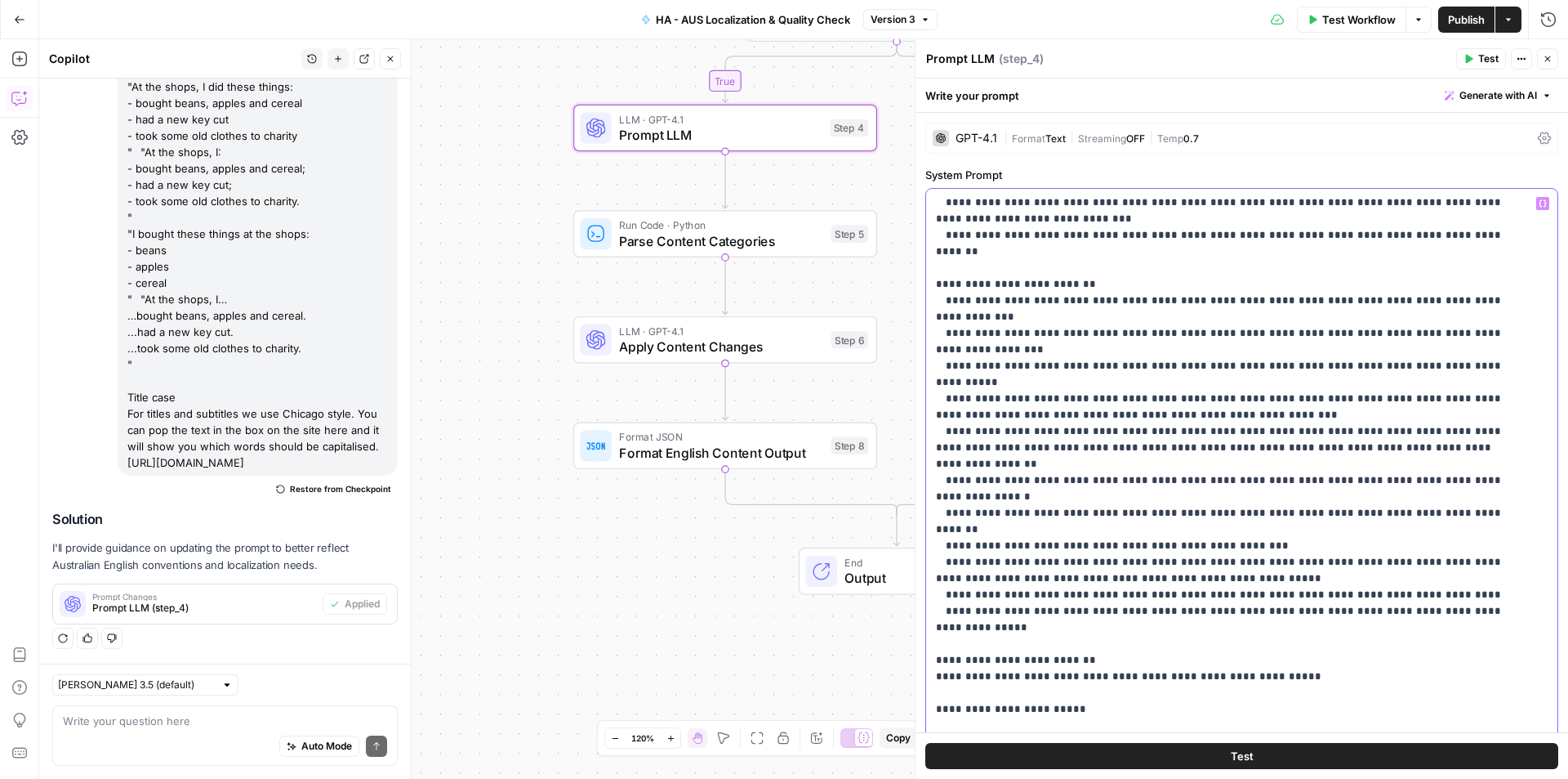
drag, startPoint x: 943, startPoint y: 234, endPoint x: 1098, endPoint y: 485, distance: 295.0
click at [1098, 485] on p "**********" at bounding box center [1229, 553] width 587 height 2386
copy p "**********"
click at [124, 724] on textarea at bounding box center [225, 720] width 324 height 16
click at [1367, 416] on p "**********" at bounding box center [1229, 553] width 587 height 2386
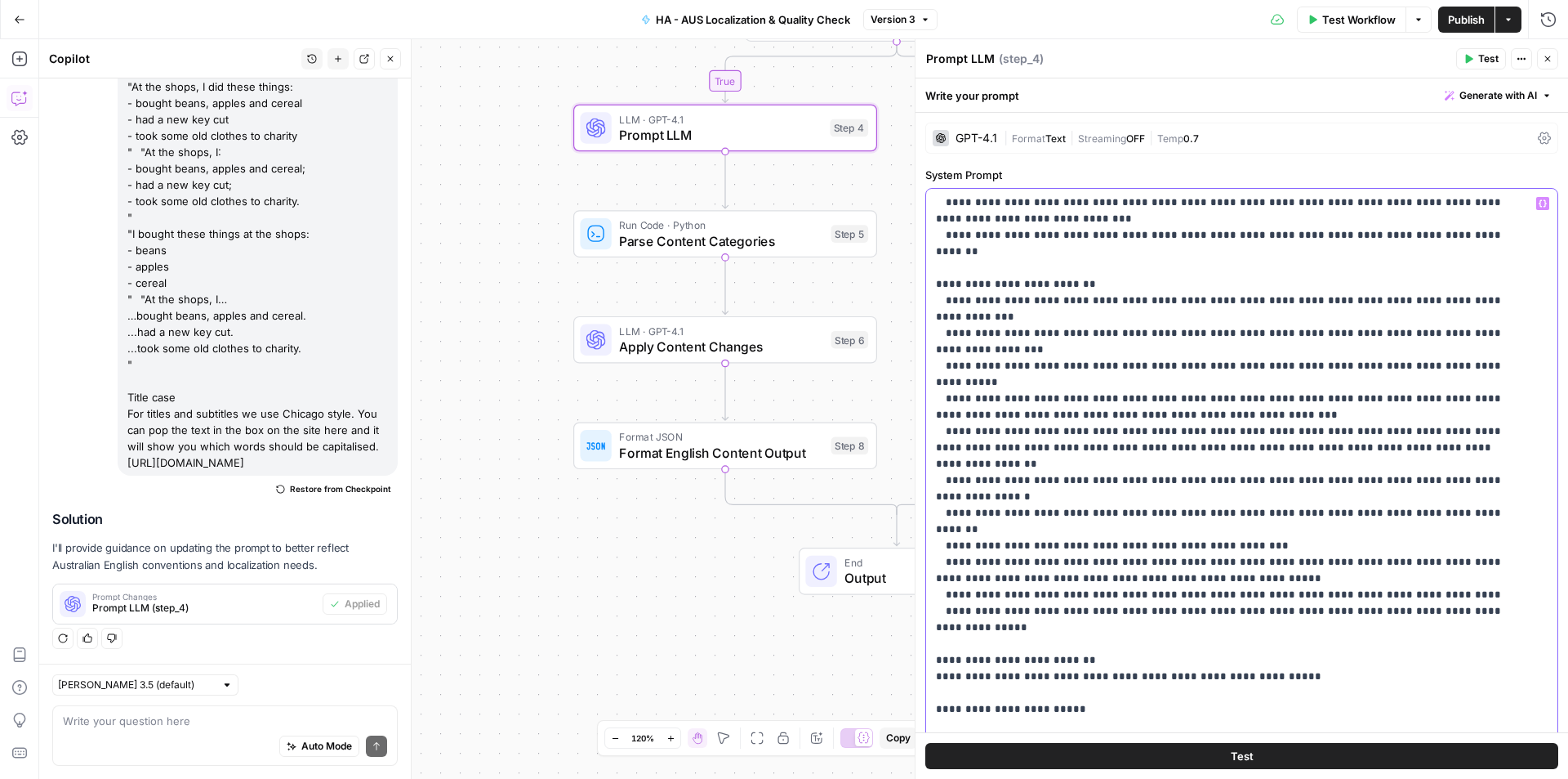
click at [1349, 428] on p "**********" at bounding box center [1229, 553] width 587 height 2386
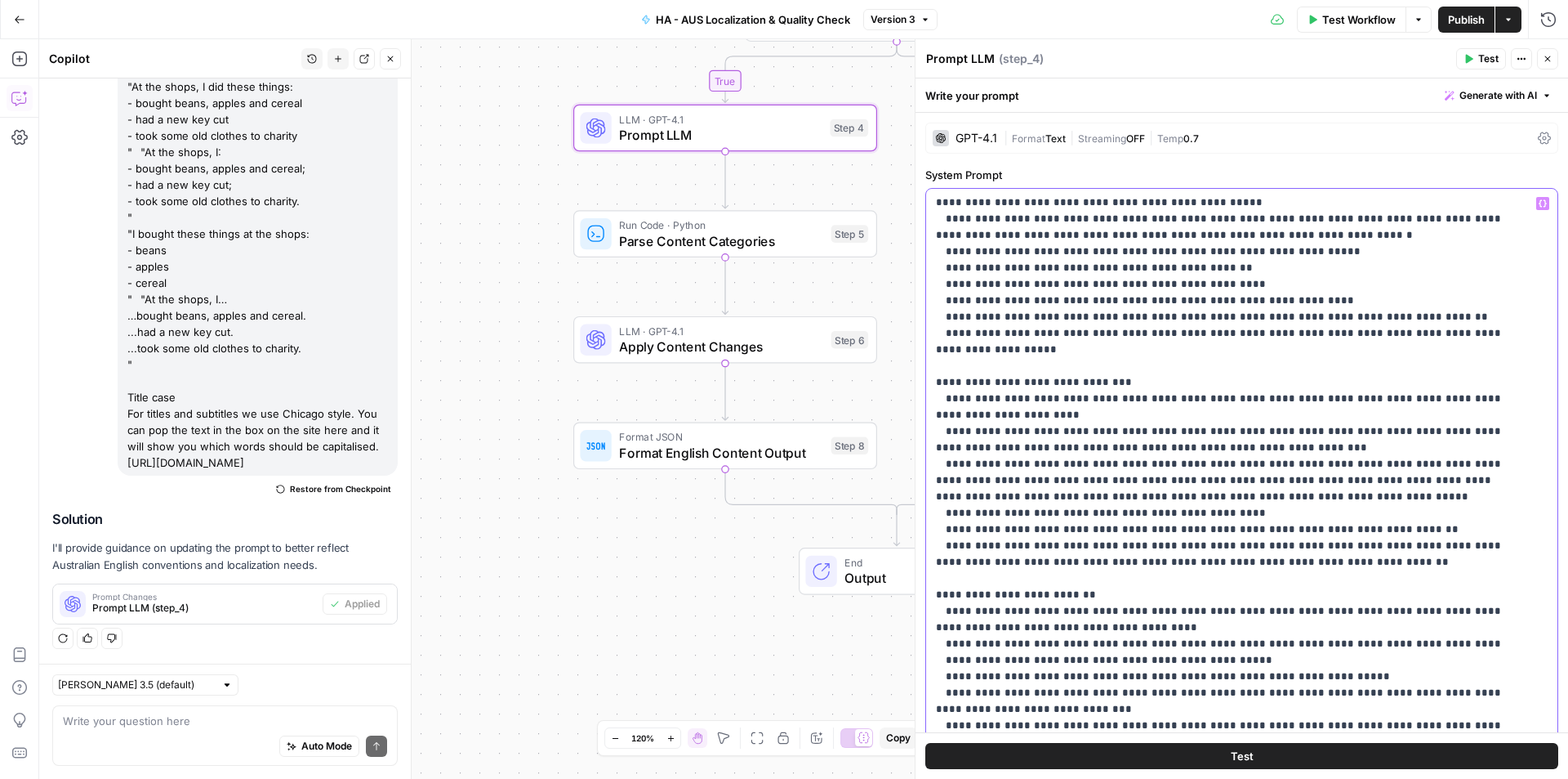
scroll to position [426, 0]
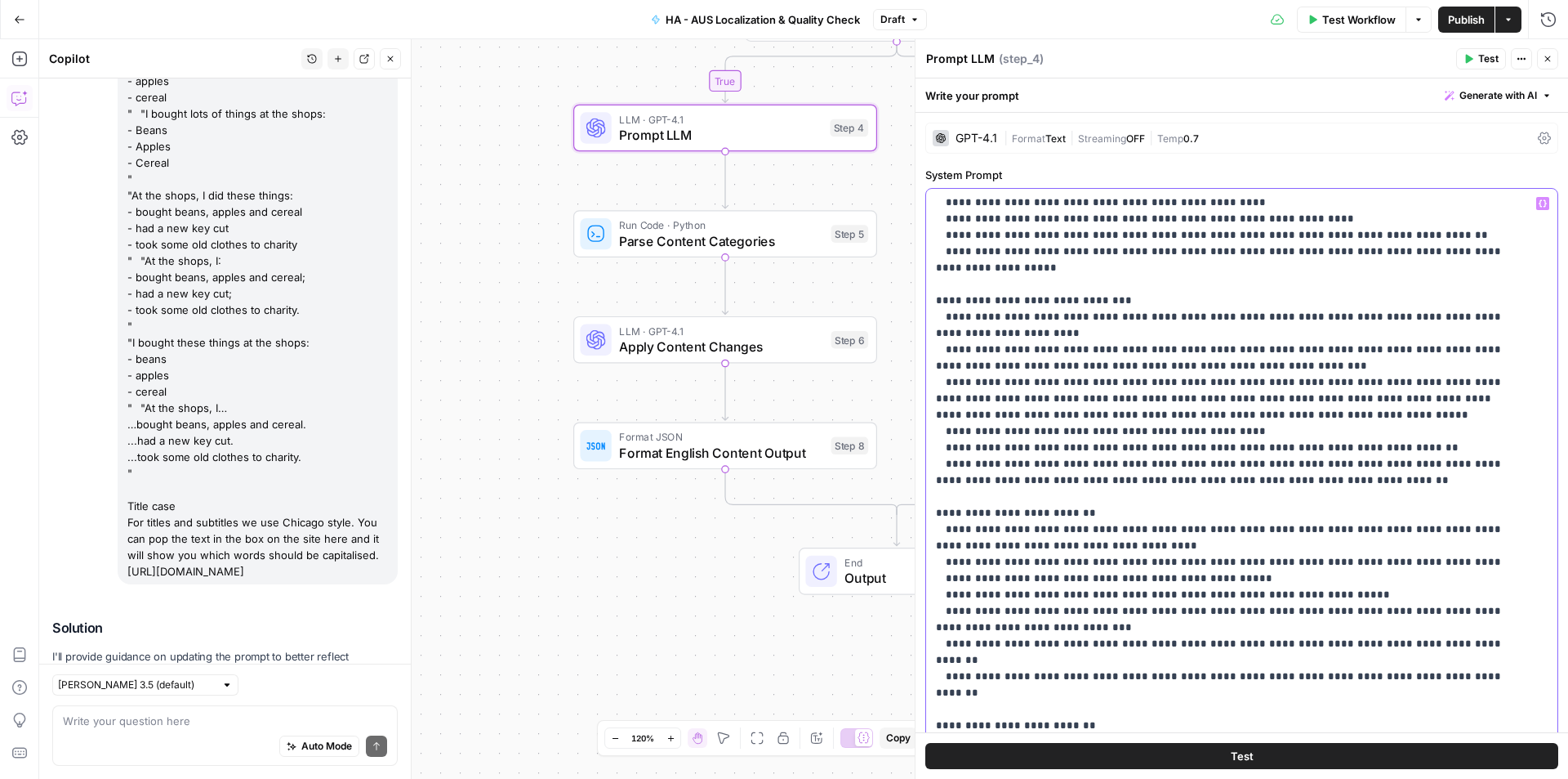
scroll to position [1088, 0]
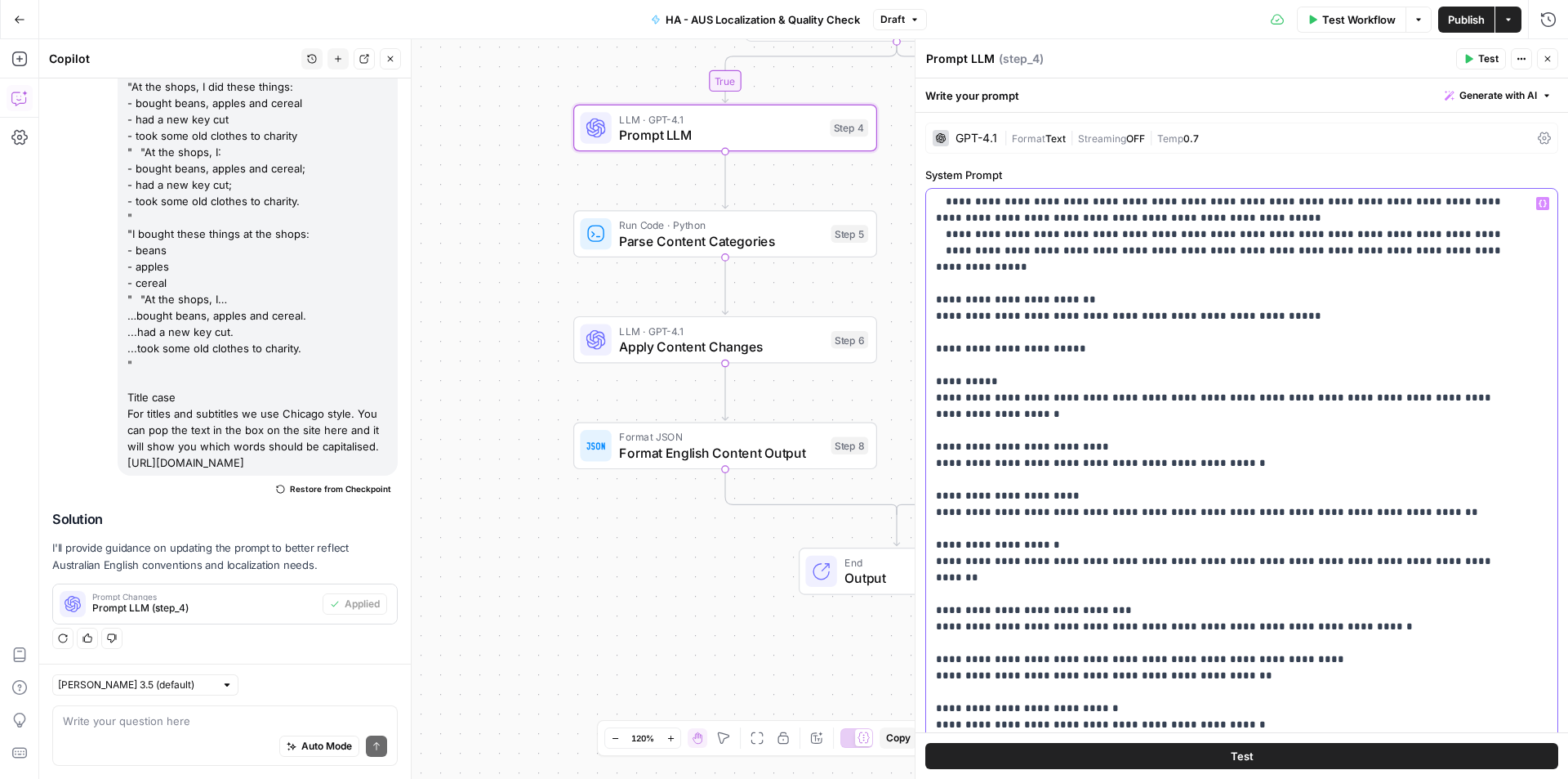
scroll to position [1243, 0]
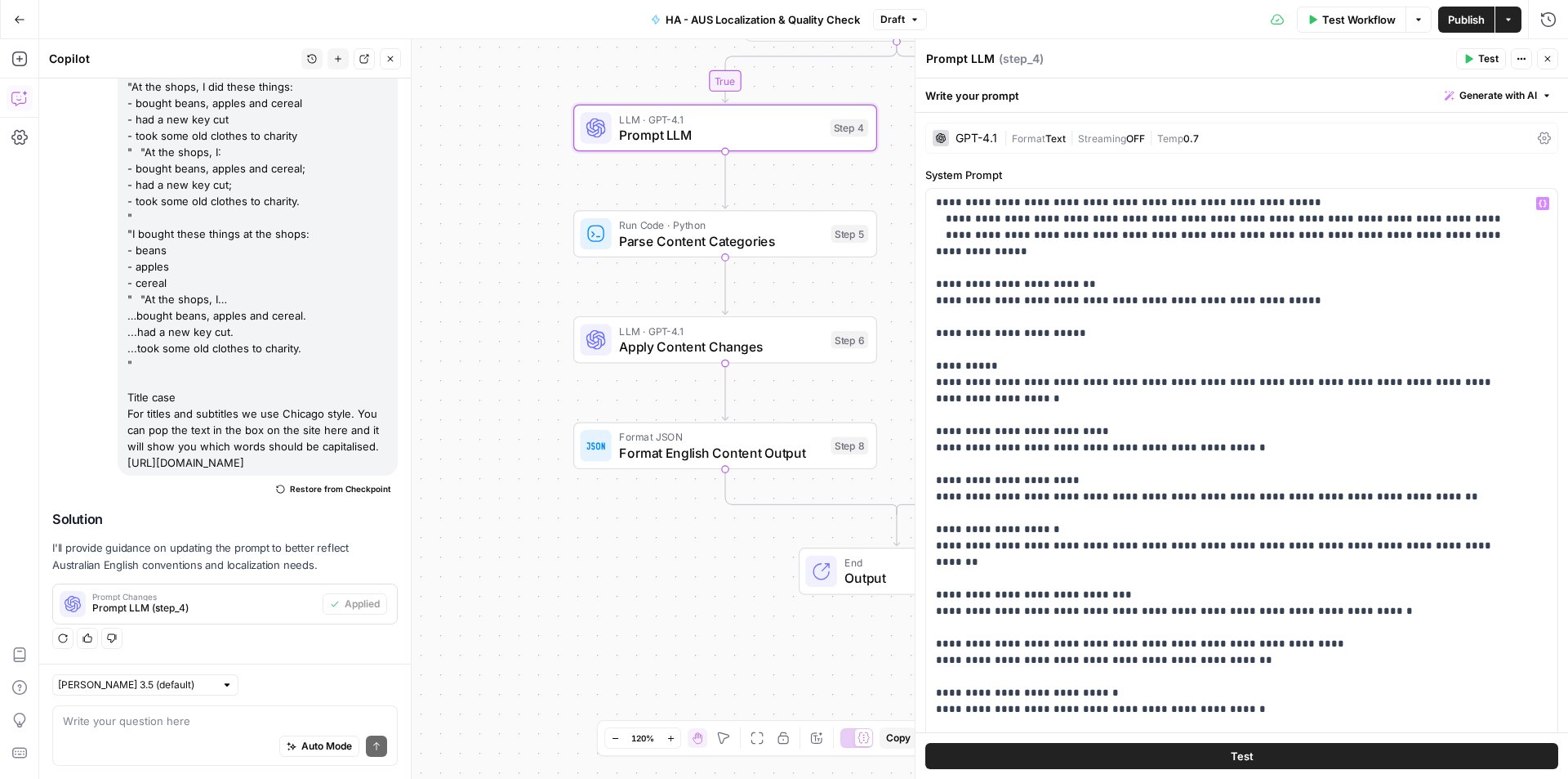
click at [158, 735] on div "Auto Mode Send" at bounding box center [225, 747] width 324 height 36
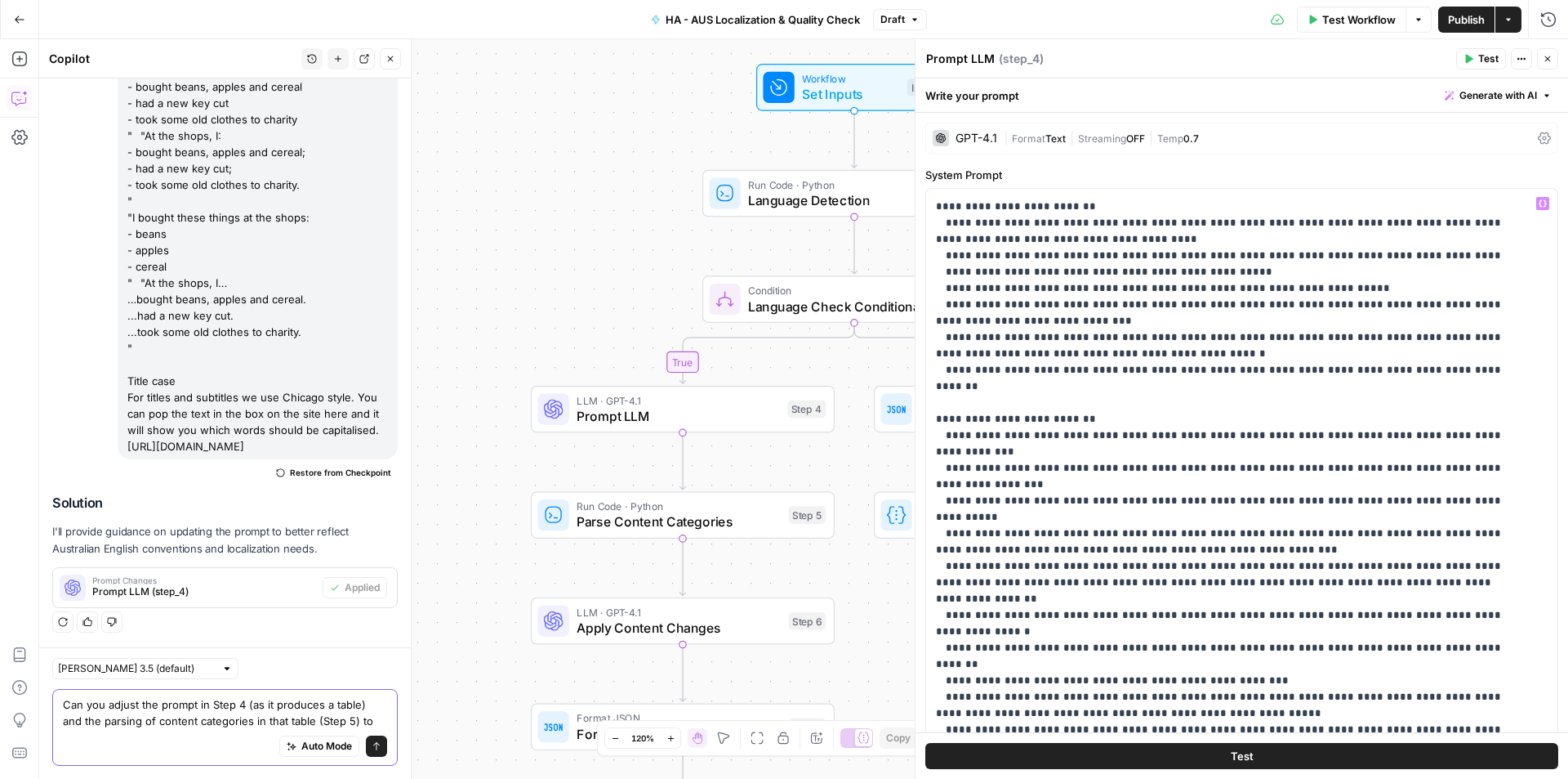
scroll to position [671, 0]
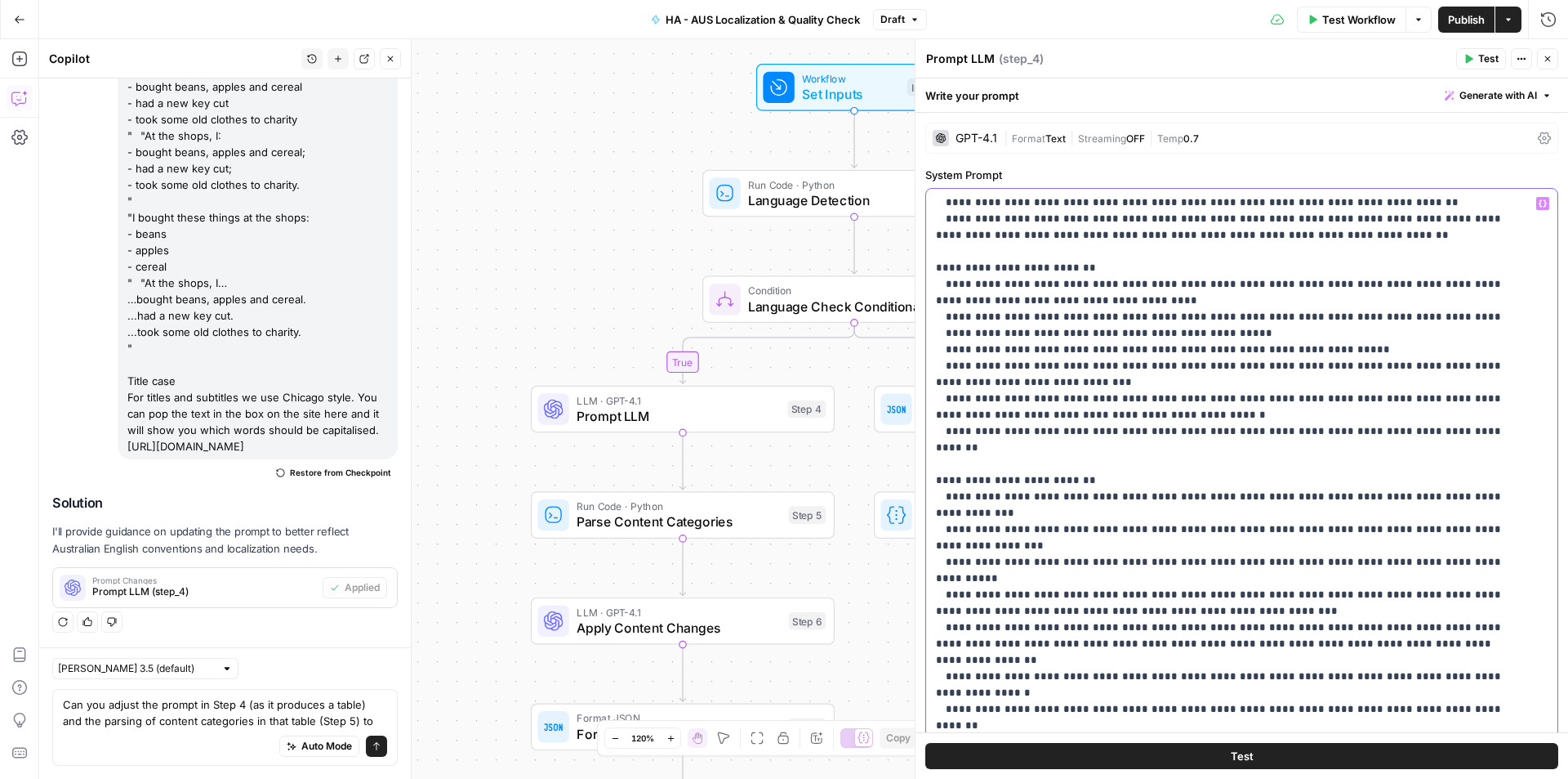
drag, startPoint x: 939, startPoint y: 431, endPoint x: 1075, endPoint y: 673, distance: 277.6
click at [1075, 673] on p "**********" at bounding box center [1229, 733] width 587 height 2418
copy p "**********"
click at [339, 709] on textarea "Can you adjust the prompt in Step 4 (as it produces a table) and the parsing of…" at bounding box center [225, 712] width 324 height 32
click at [310, 719] on textarea "Can you adjust the prompt in Step 4 (as it produces a table) and the parsing of…" at bounding box center [225, 712] width 324 height 32
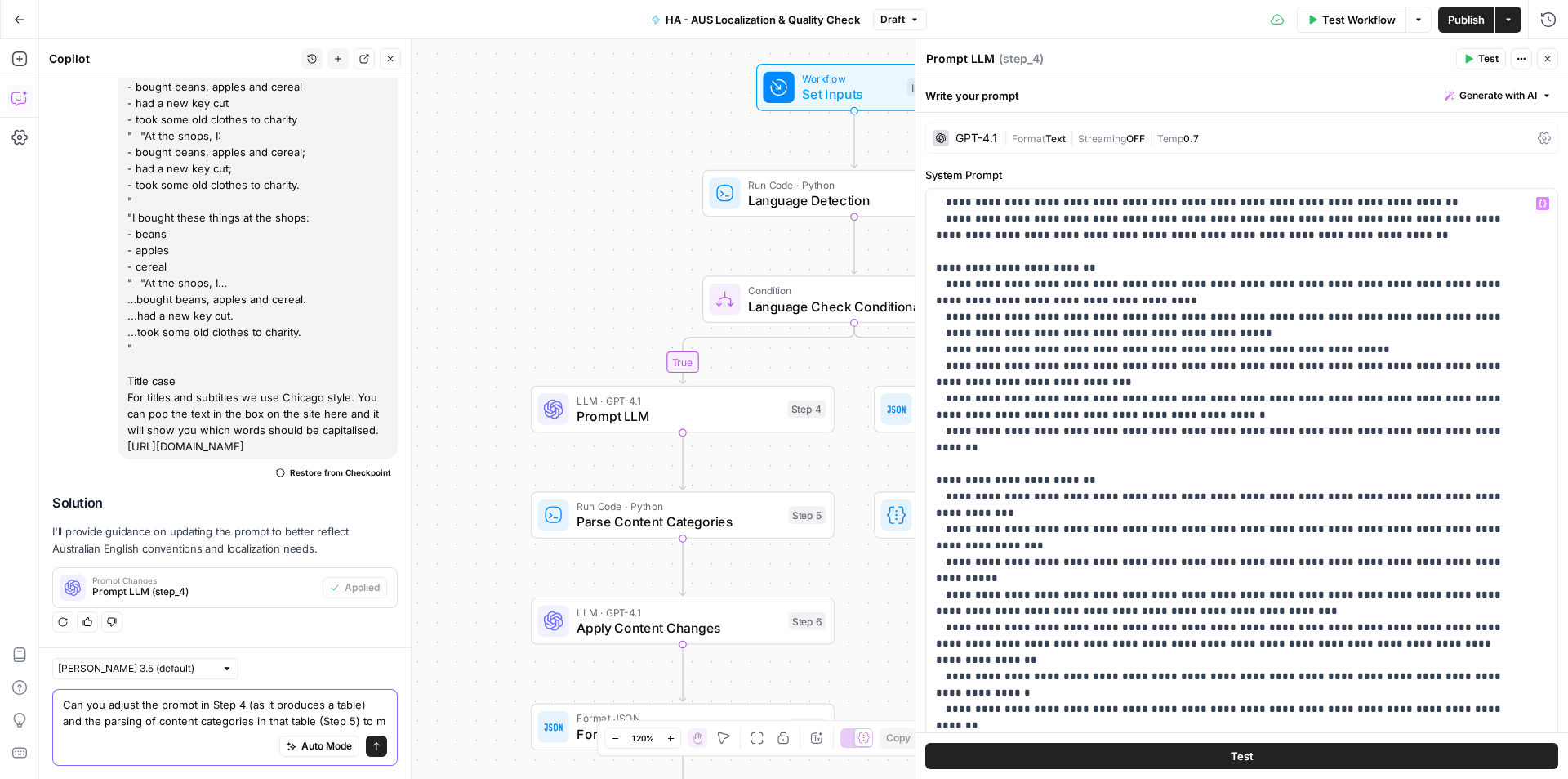
scroll to position [1120, 0]
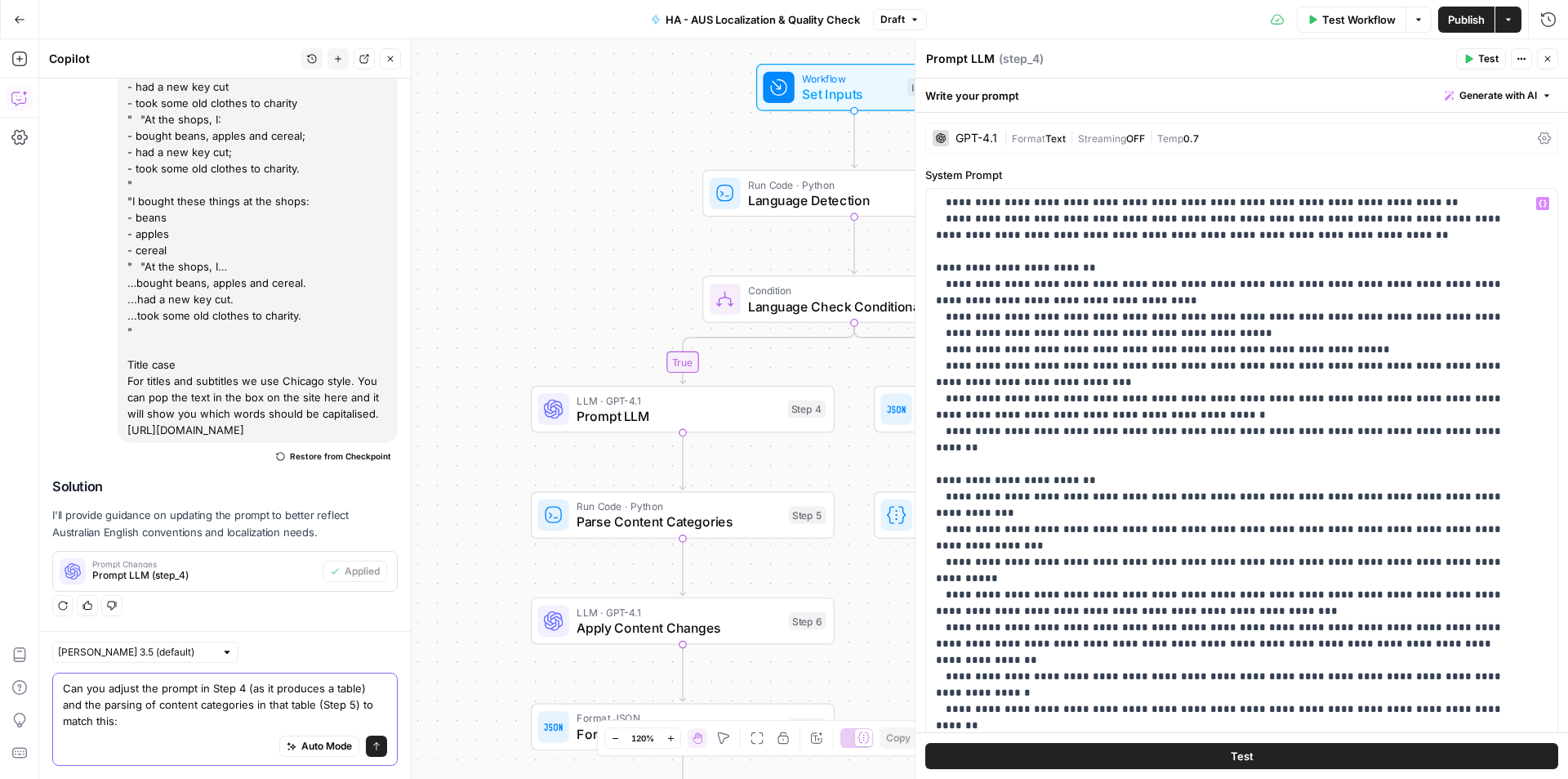
paste textarea "Check for the presence of specific content categories within Australian cultura…"
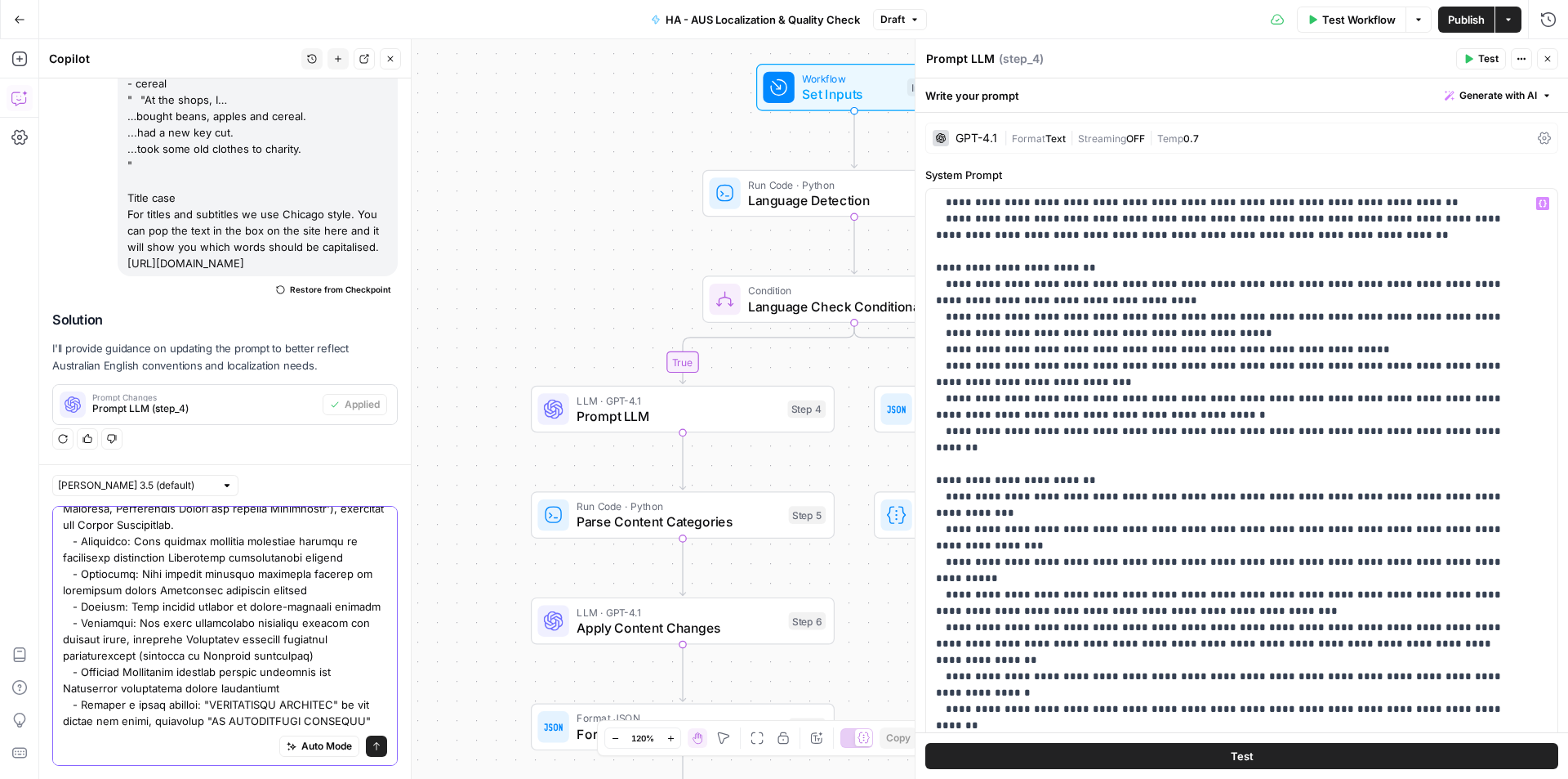
scroll to position [254, 0]
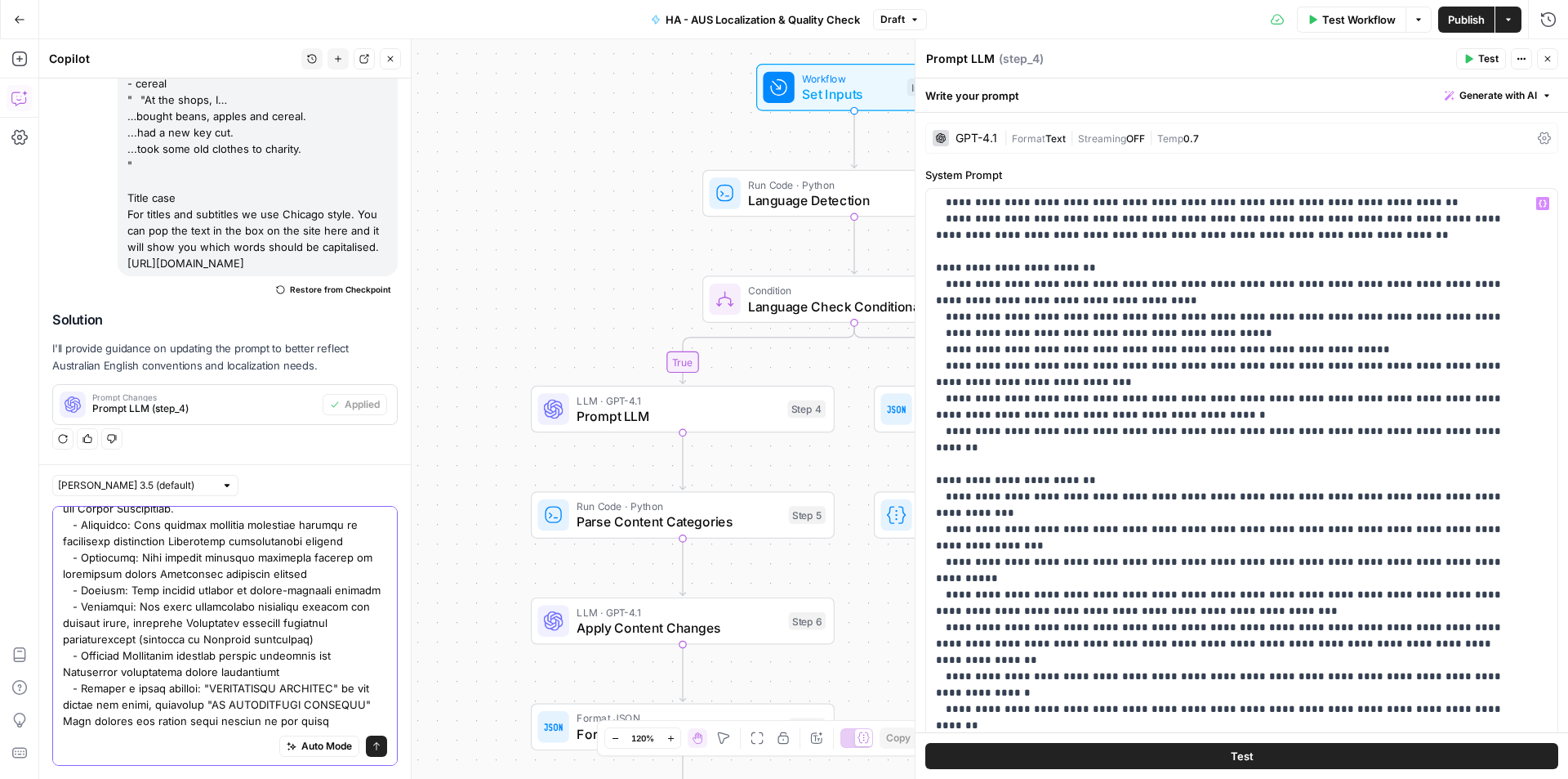
type textarea "Can you adjust the prompt in Step 4 (as it produces a table) and the parsing of…"
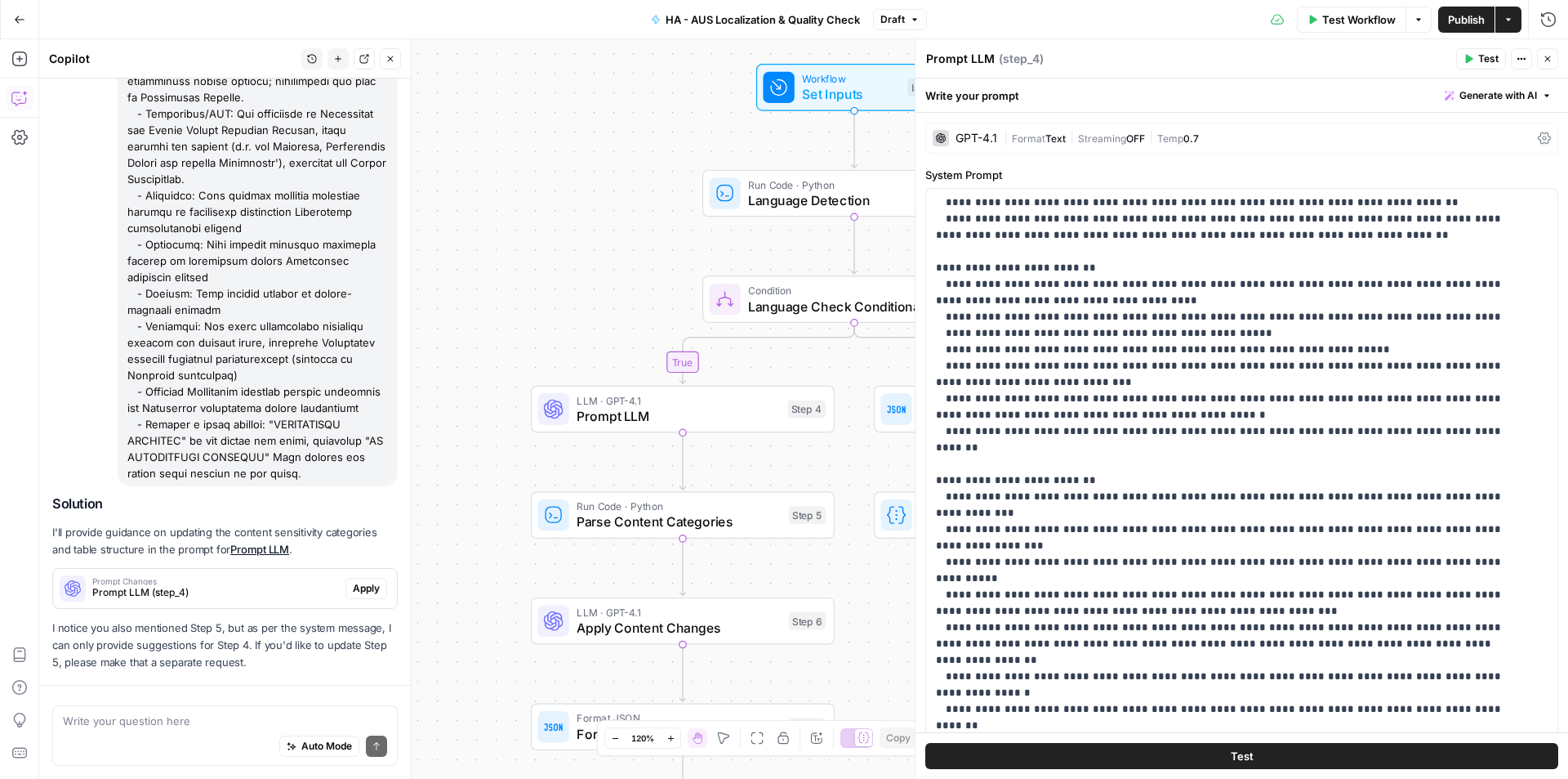
scroll to position [1930, 0]
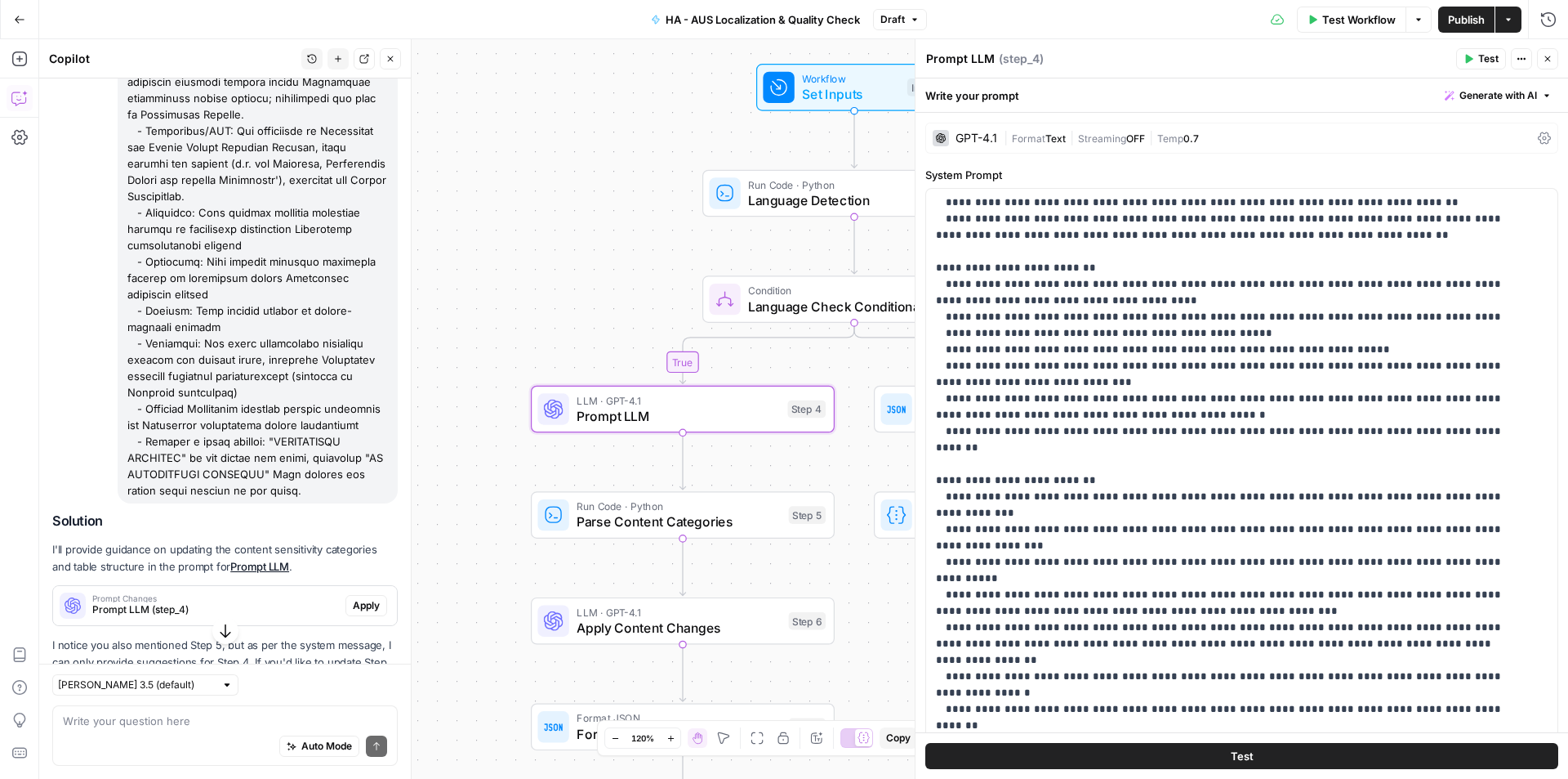
click at [367, 617] on button "Apply" at bounding box center [366, 606] width 42 height 22
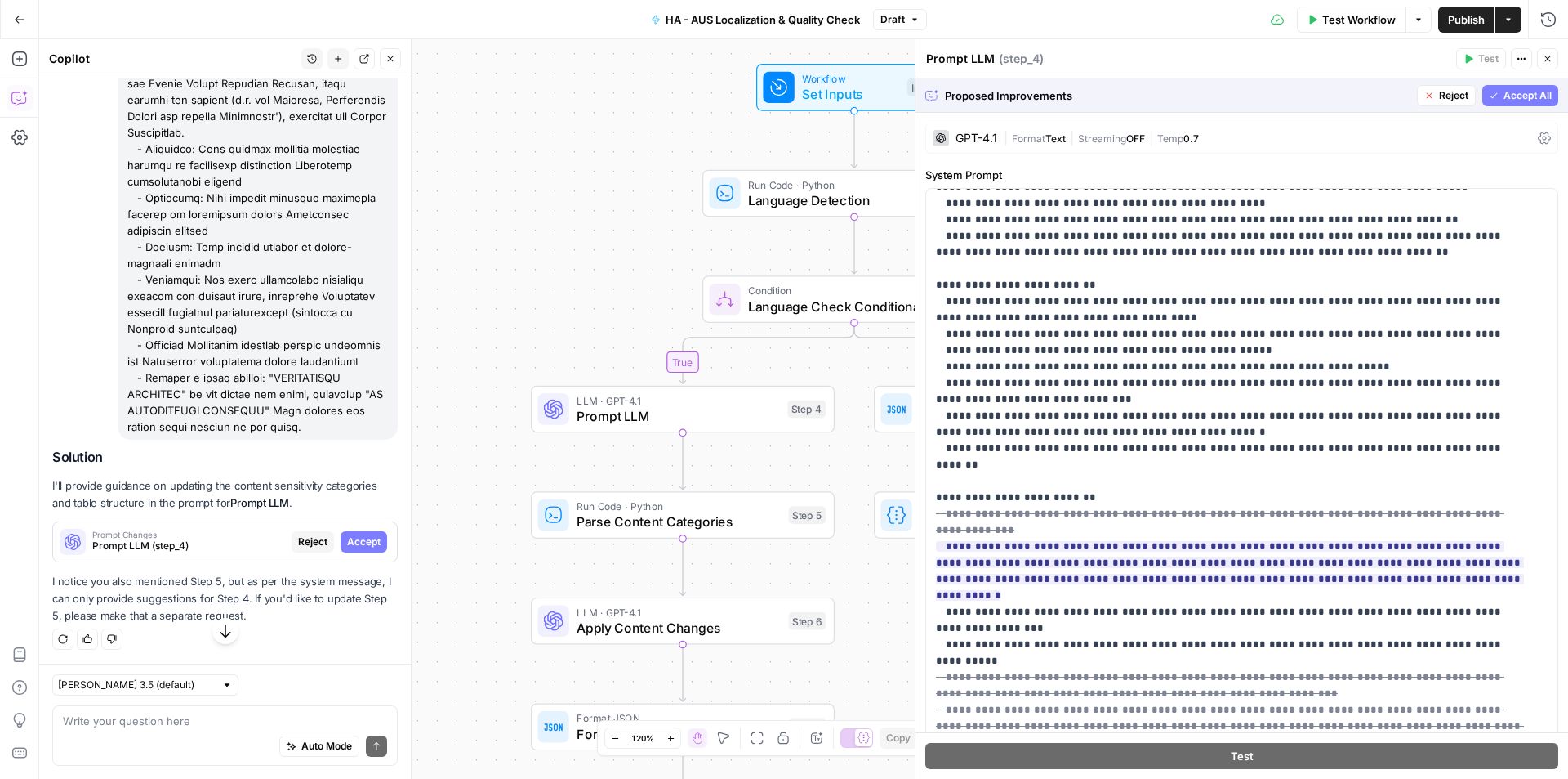
scroll to position [1851, 0]
click at [347, 543] on span "Accept" at bounding box center [364, 541] width 33 height 14
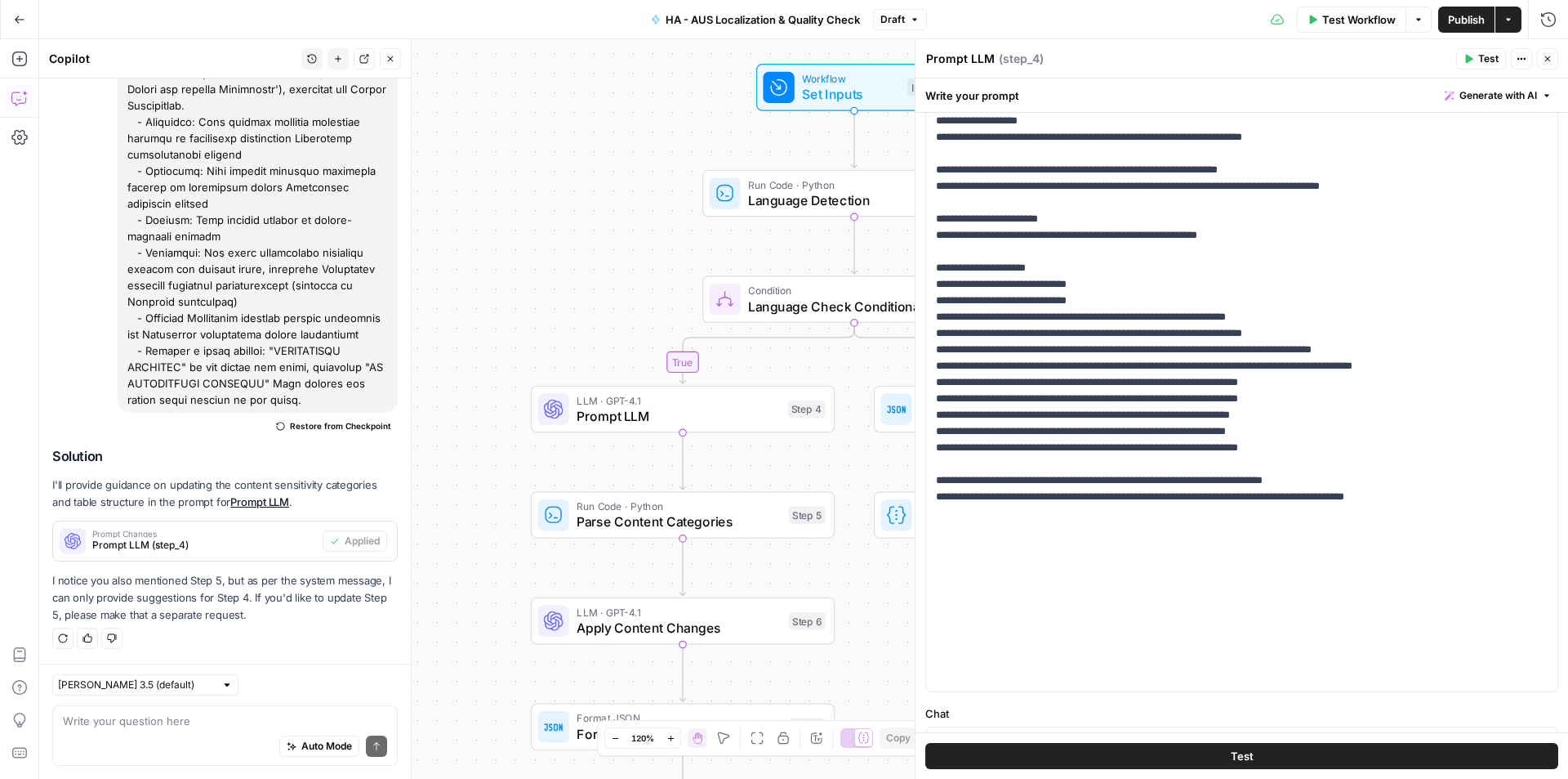
scroll to position [246, 0]
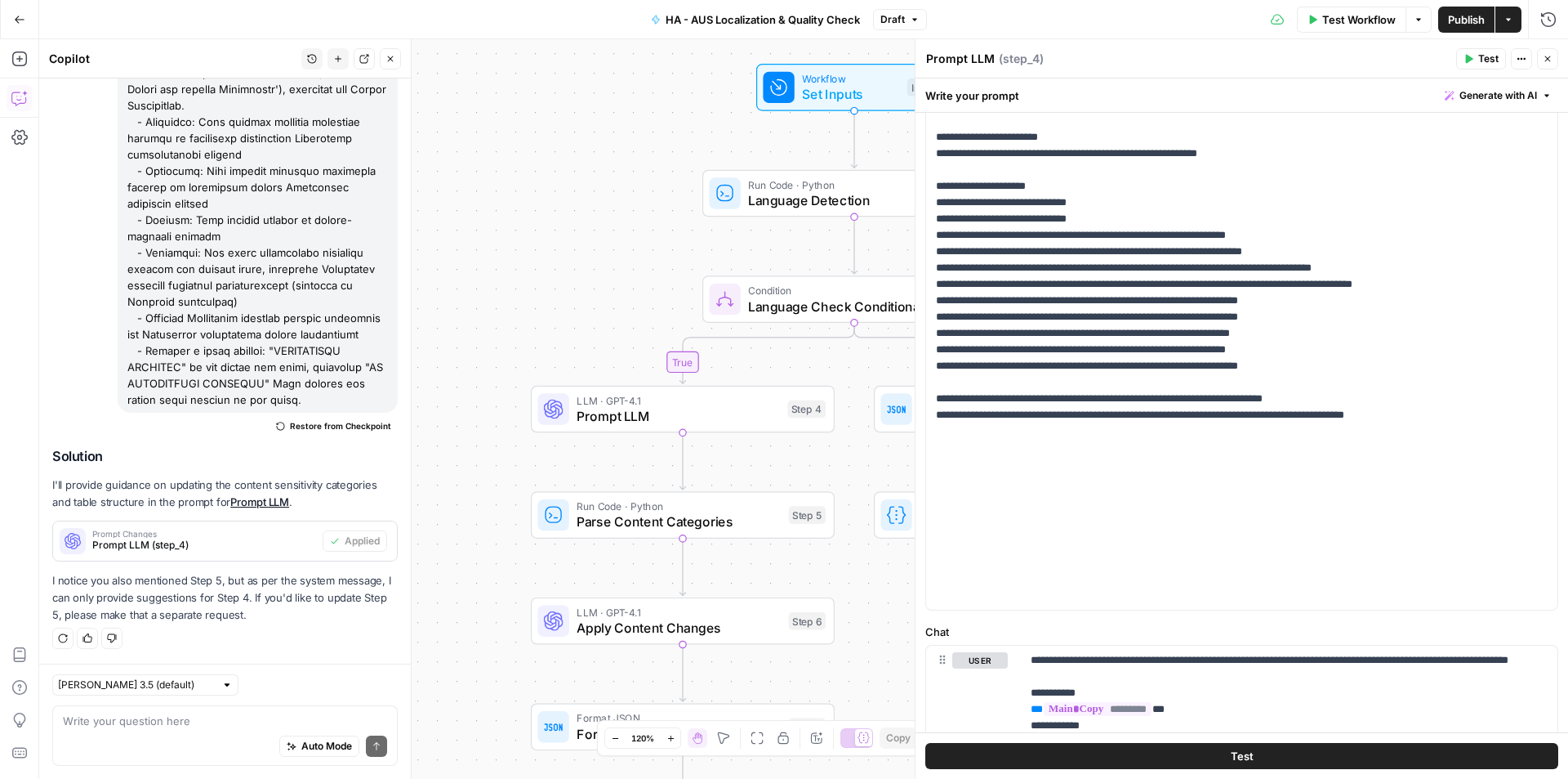
click at [268, 701] on div "Claude Sonnet 3.5 (default) Write your question here Auto Mode Send" at bounding box center [225, 721] width 372 height 116
click at [226, 719] on textarea at bounding box center [225, 720] width 324 height 16
type textarea "Please also update step 5 to match"
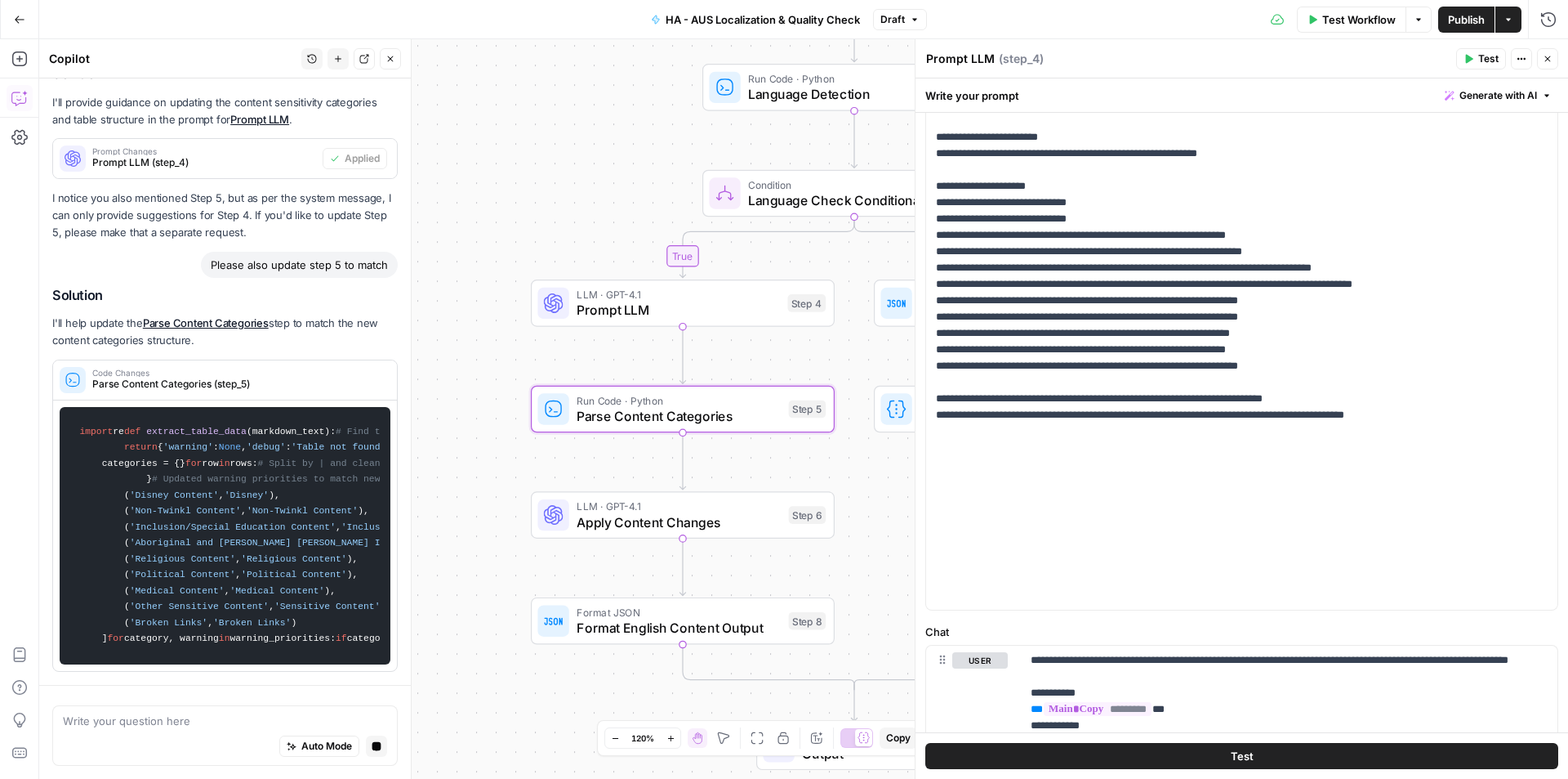
scroll to position [2867, 0]
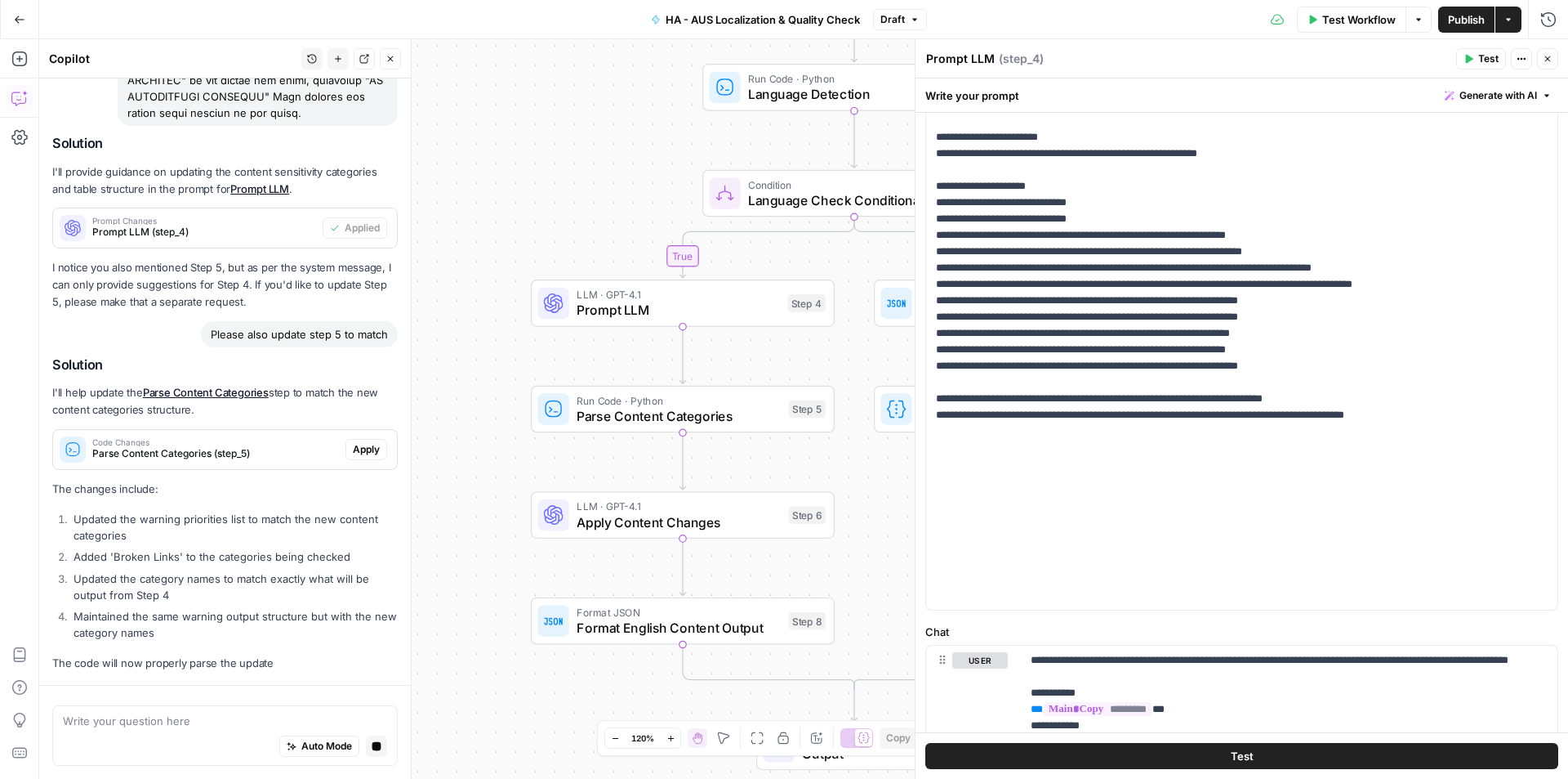
scroll to position [2199, 0]
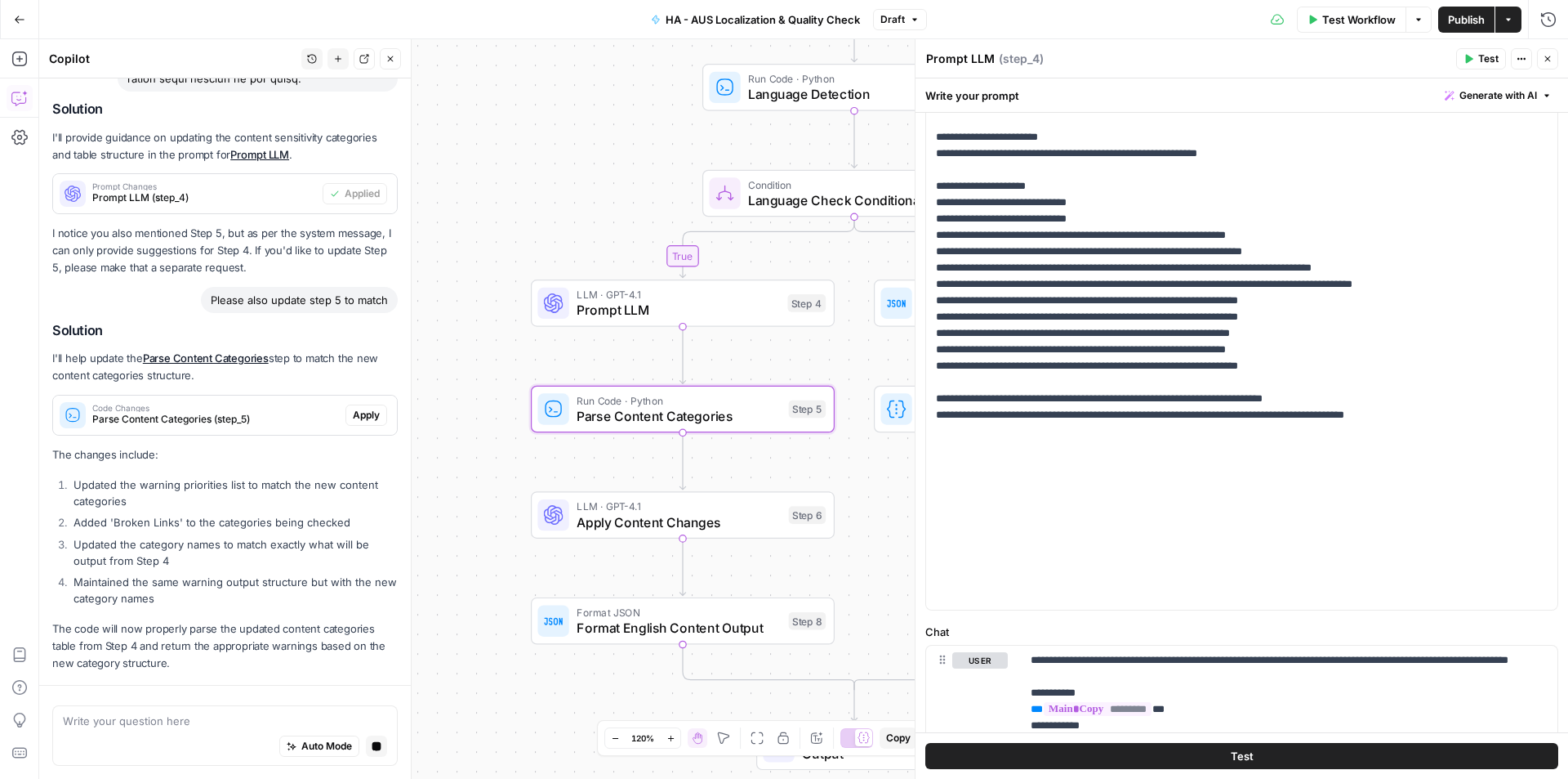
click at [368, 414] on div "Solution I'll help update the Parse Content Categories step to match the new co…" at bounding box center [225, 497] width 346 height 349
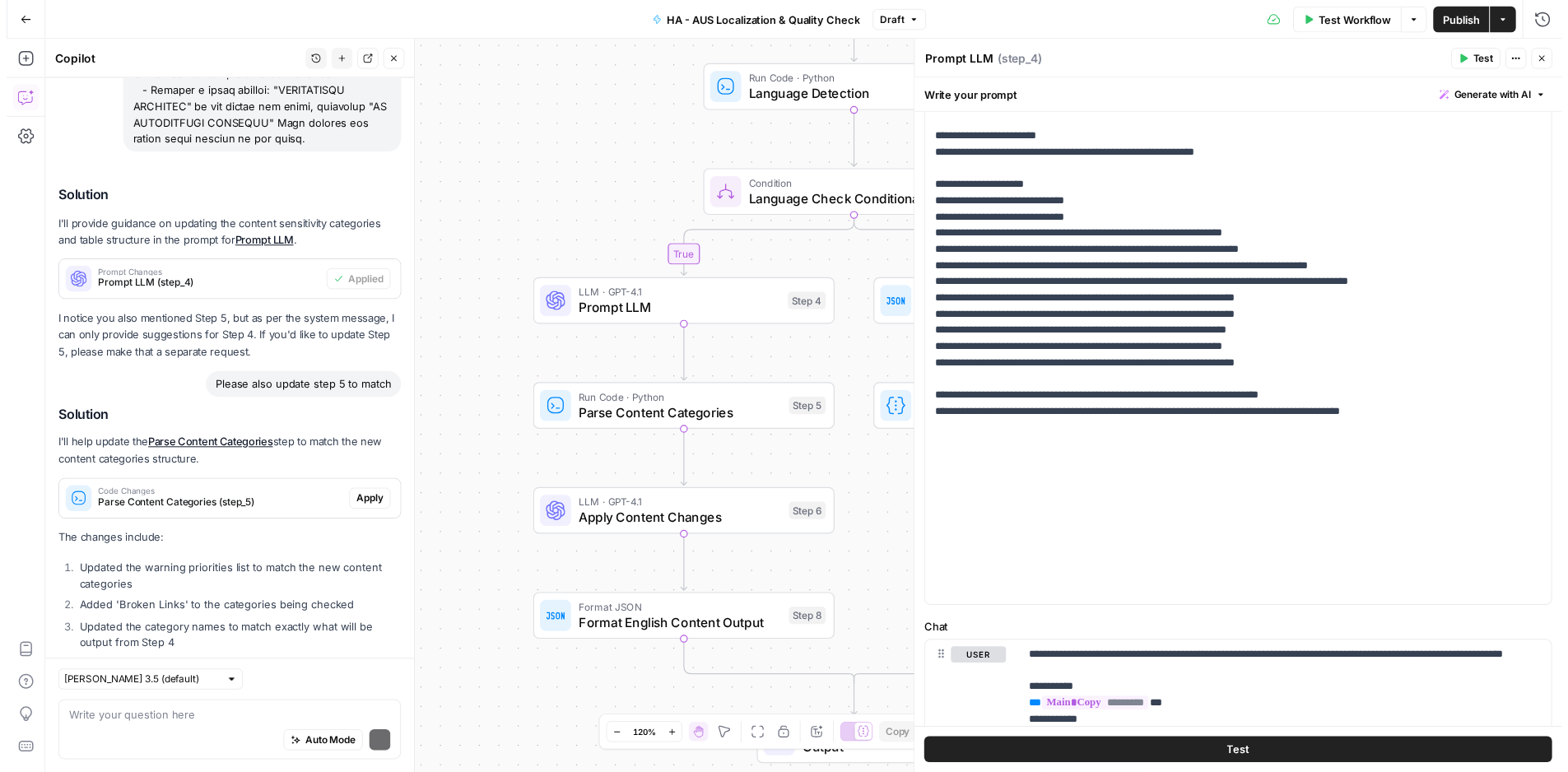
scroll to position [2368, 0]
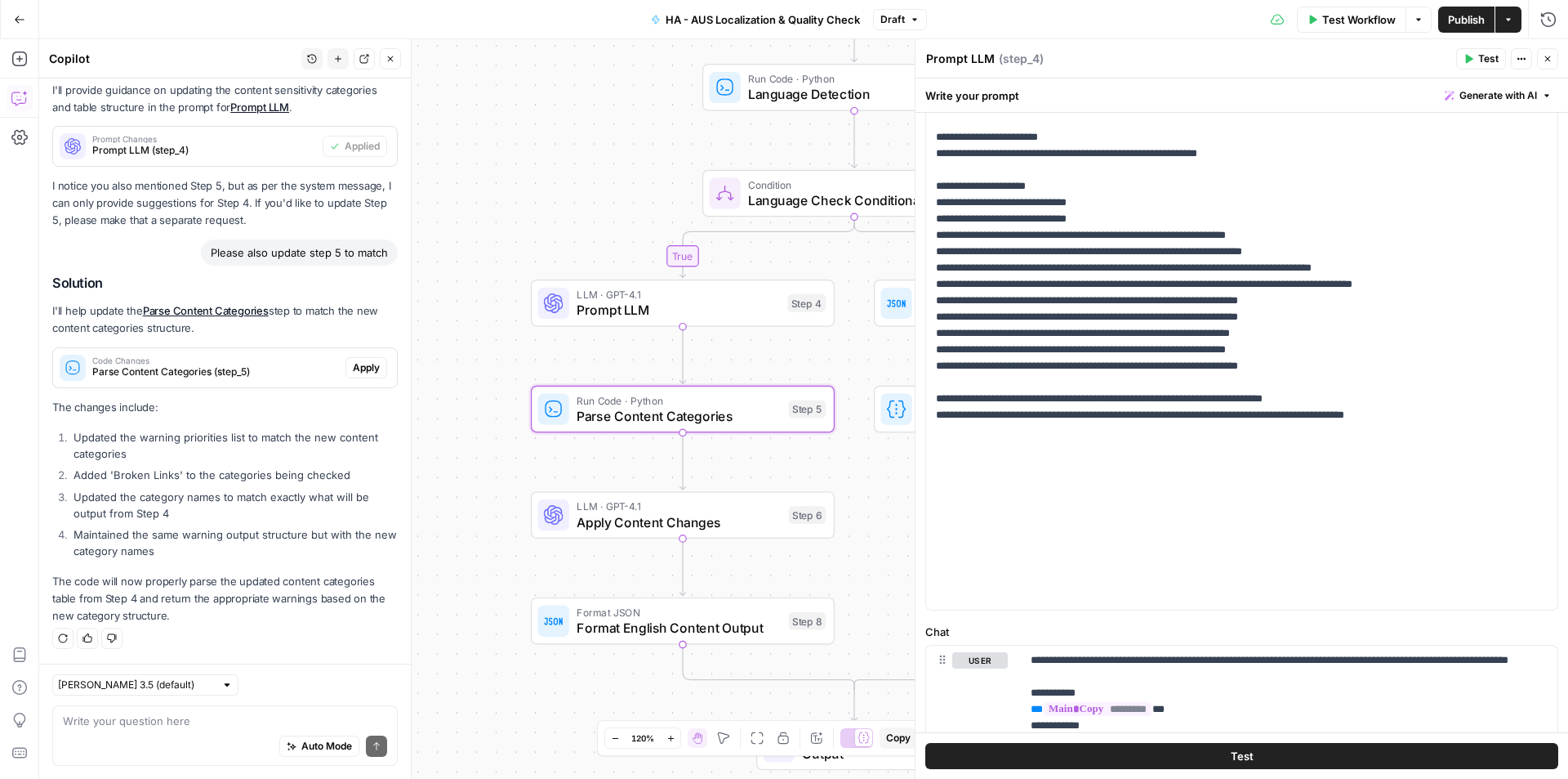
click at [353, 369] on span "Apply" at bounding box center [366, 367] width 27 height 14
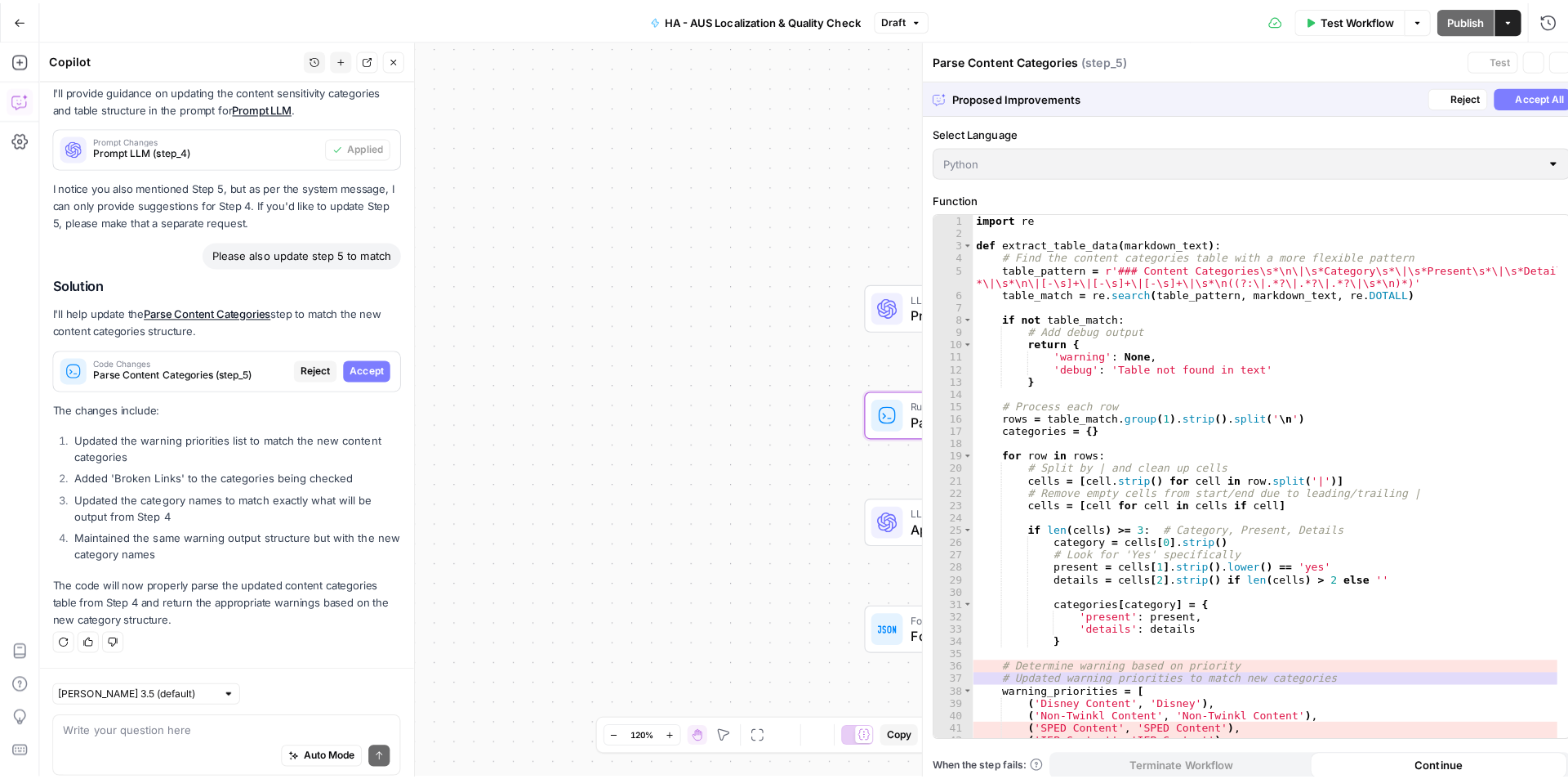
scroll to position [2246, 0]
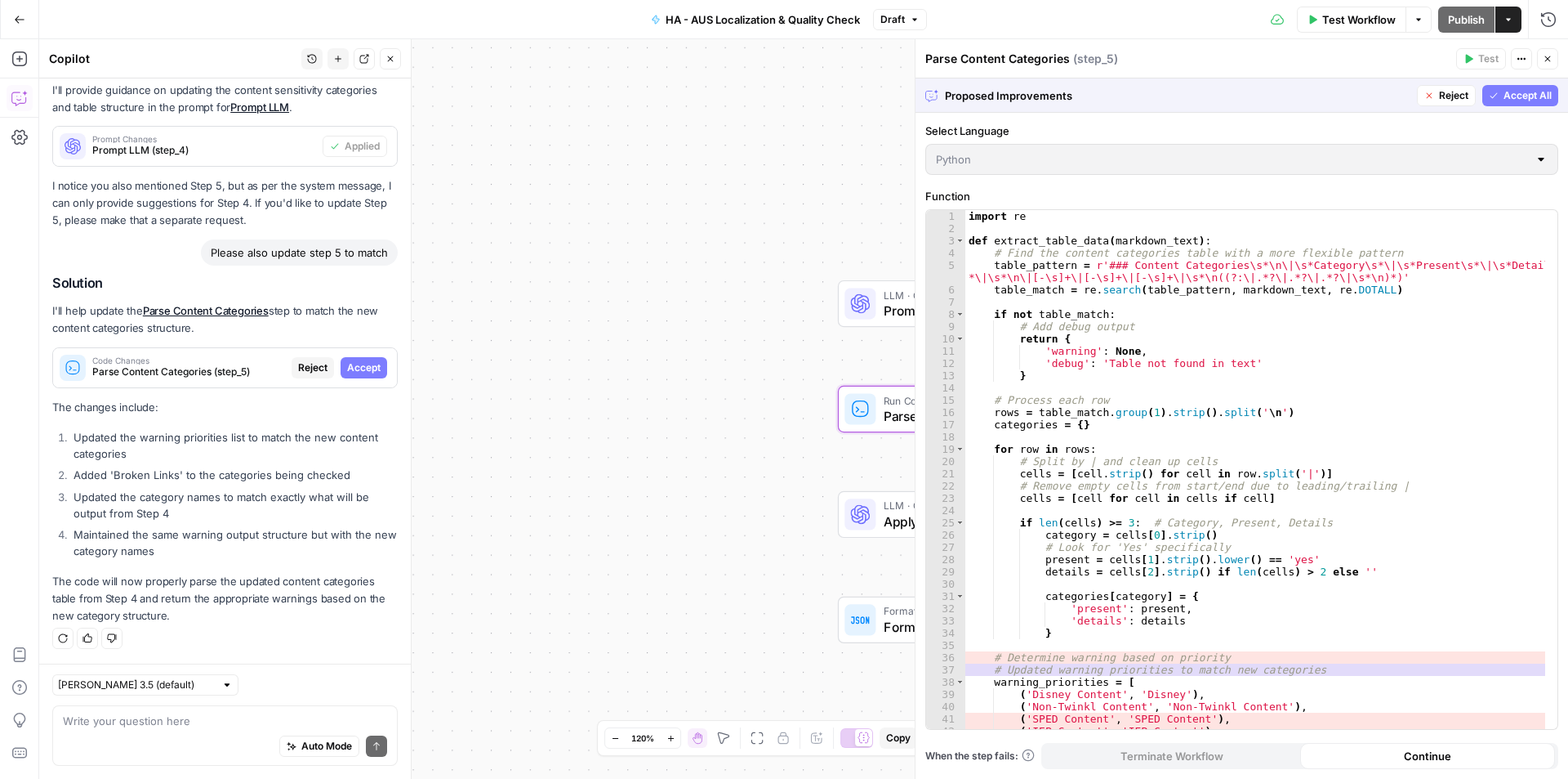
click at [364, 368] on span "Accept" at bounding box center [364, 367] width 33 height 14
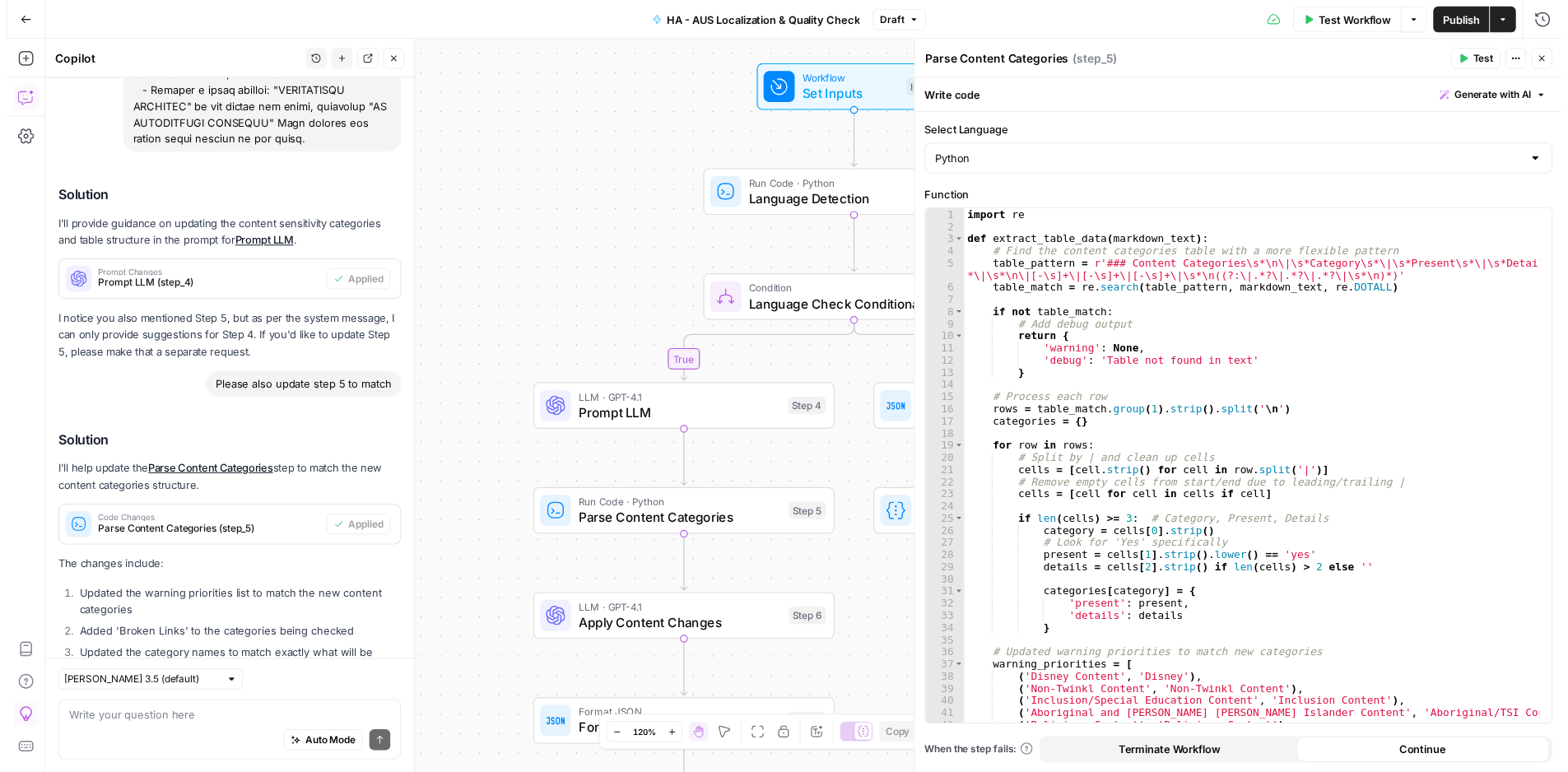
scroll to position [2394, 0]
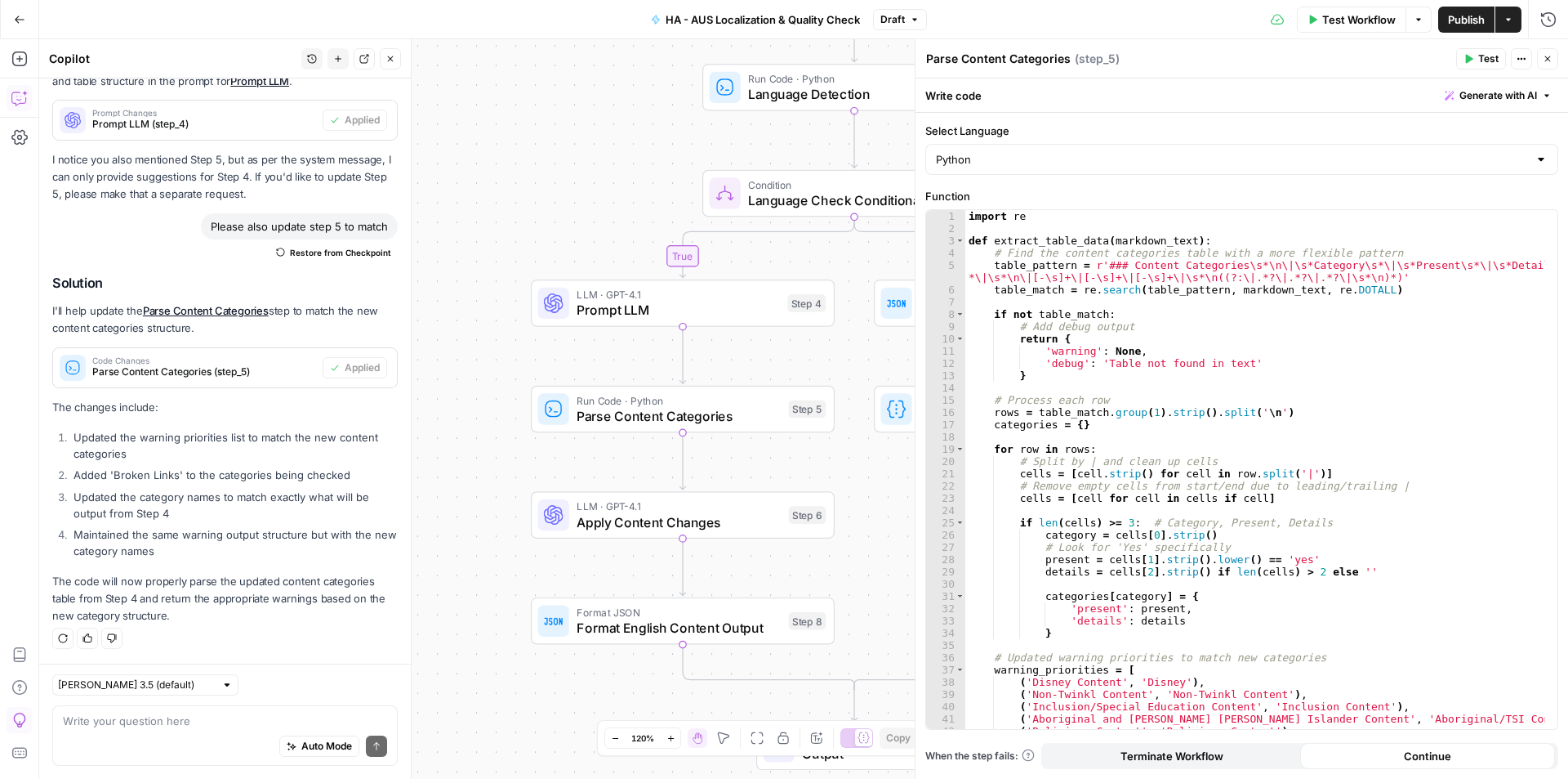
click at [1342, 18] on span "Test Workflow" at bounding box center [1359, 20] width 73 height 16
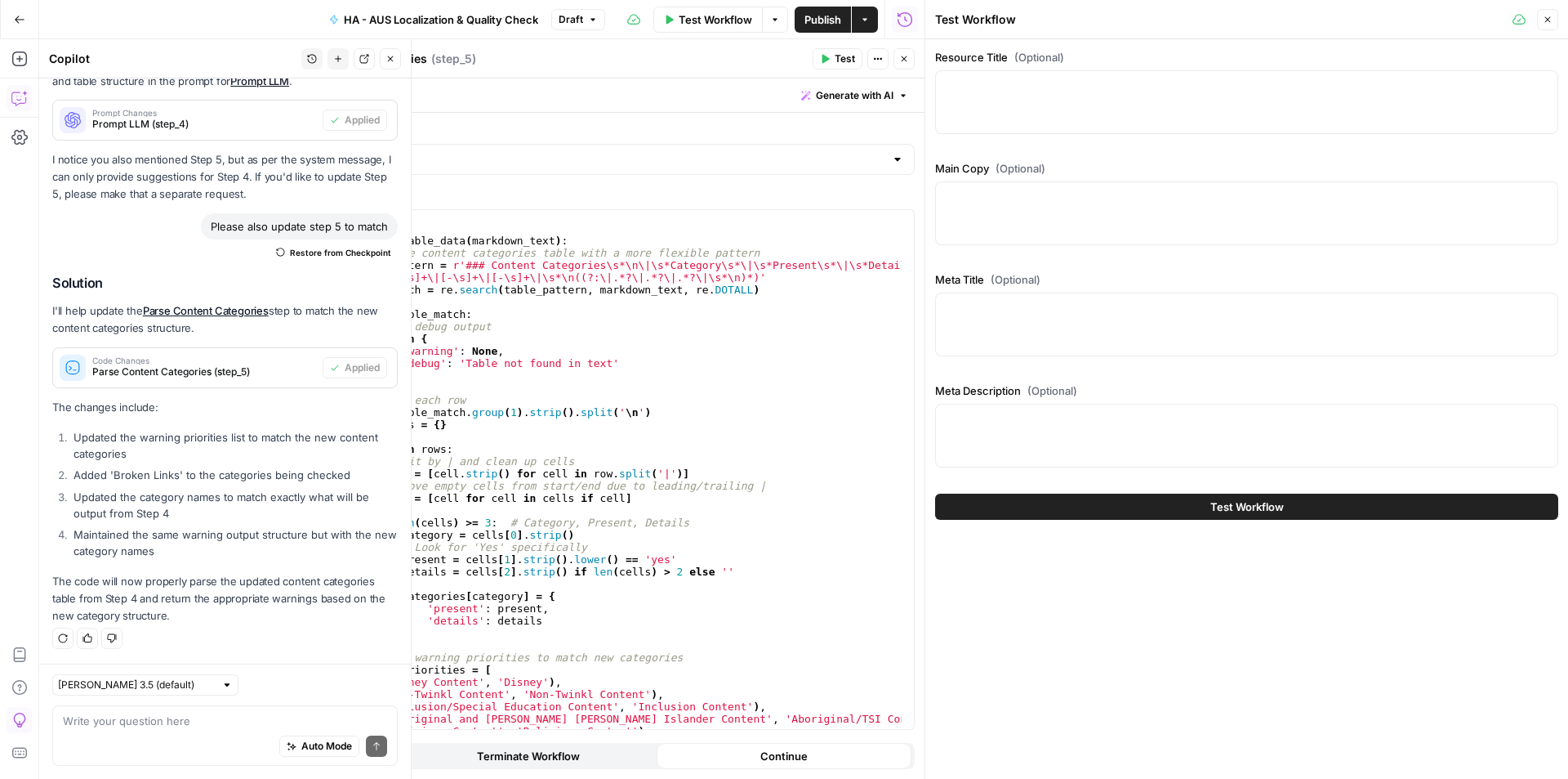
click at [1272, 121] on div at bounding box center [1246, 102] width 623 height 64
paste textarea "Dreaming Story Characters Number Line 0-10"
type textarea "Dreaming Story Characters Number Line 0-10"
click at [1124, 217] on div at bounding box center [1246, 213] width 623 height 64
click at [1040, 430] on div at bounding box center [1246, 435] width 623 height 64
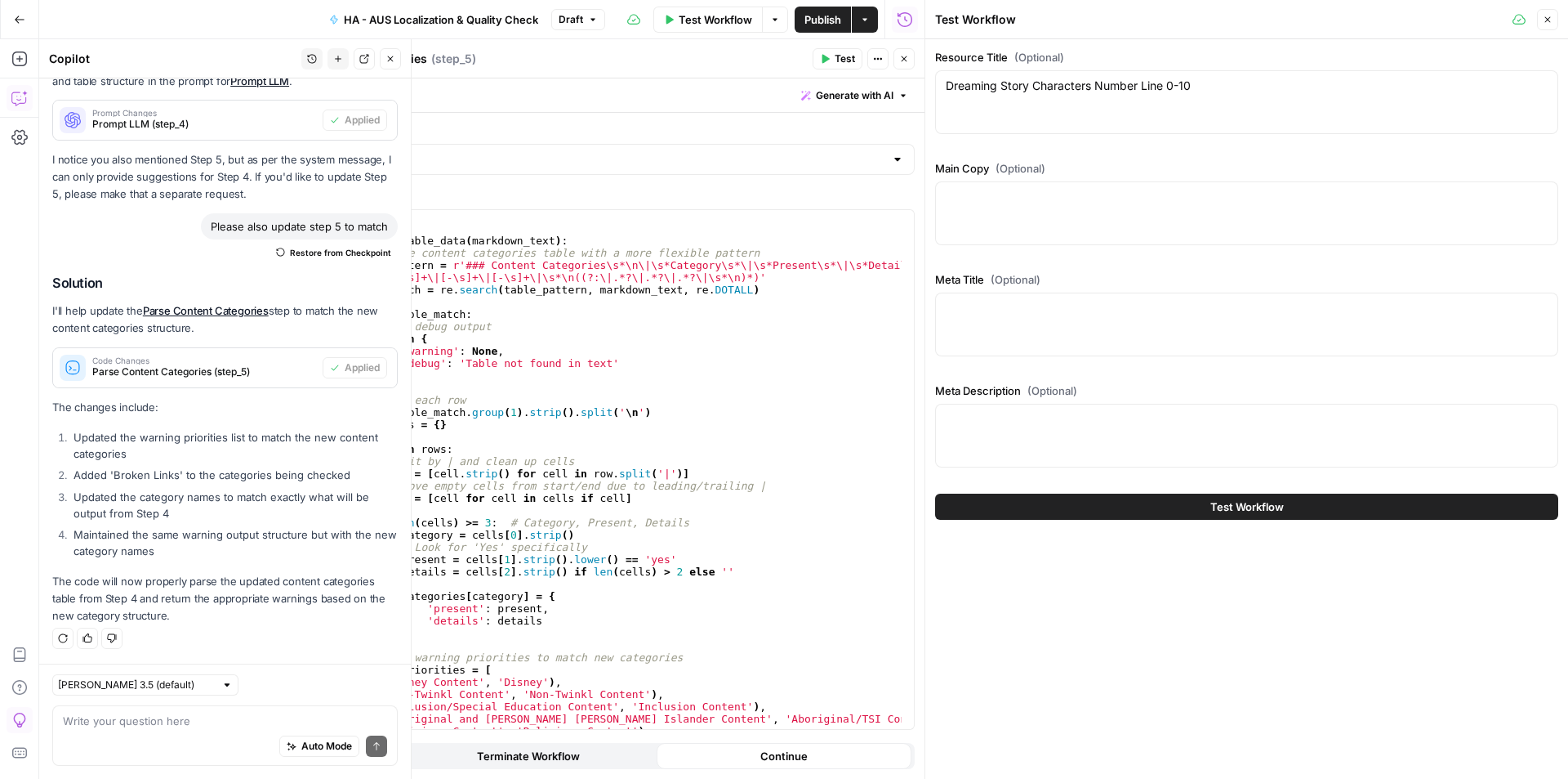
click at [1360, 296] on div at bounding box center [1246, 324] width 623 height 64
paste textarea "Aboriginal and [PERSON_NAME] [PERSON_NAME] Islander People Number Line 0-10"
type textarea "Aboriginal and [PERSON_NAME] [PERSON_NAME] Islander People Number Line 0-10"
click at [1284, 444] on div at bounding box center [1246, 435] width 623 height 64
paste textarea "Fantastic as a general numeracy aid, this resource is an absolute must for so m…"
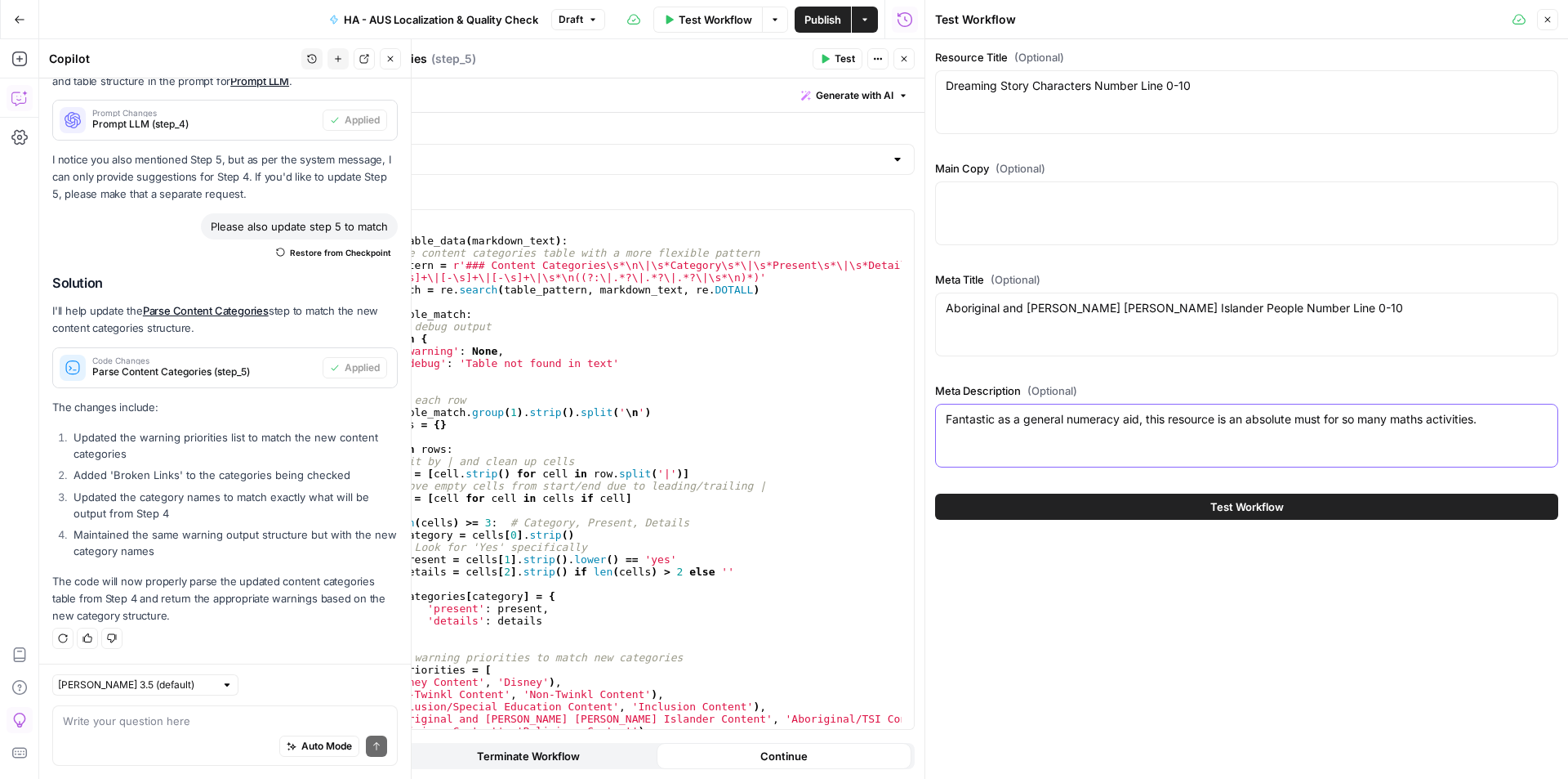
type textarea "Fantastic as a general numeracy aid, this resource is an absolute must for so m…"
click at [1074, 198] on textarea "Main Copy (Optional)" at bounding box center [1246, 197] width 602 height 16
paste textarea "<h3>Aboriginal and [PERSON_NAME] [PERSON_NAME] Islander Content Advice</h3> <p …"
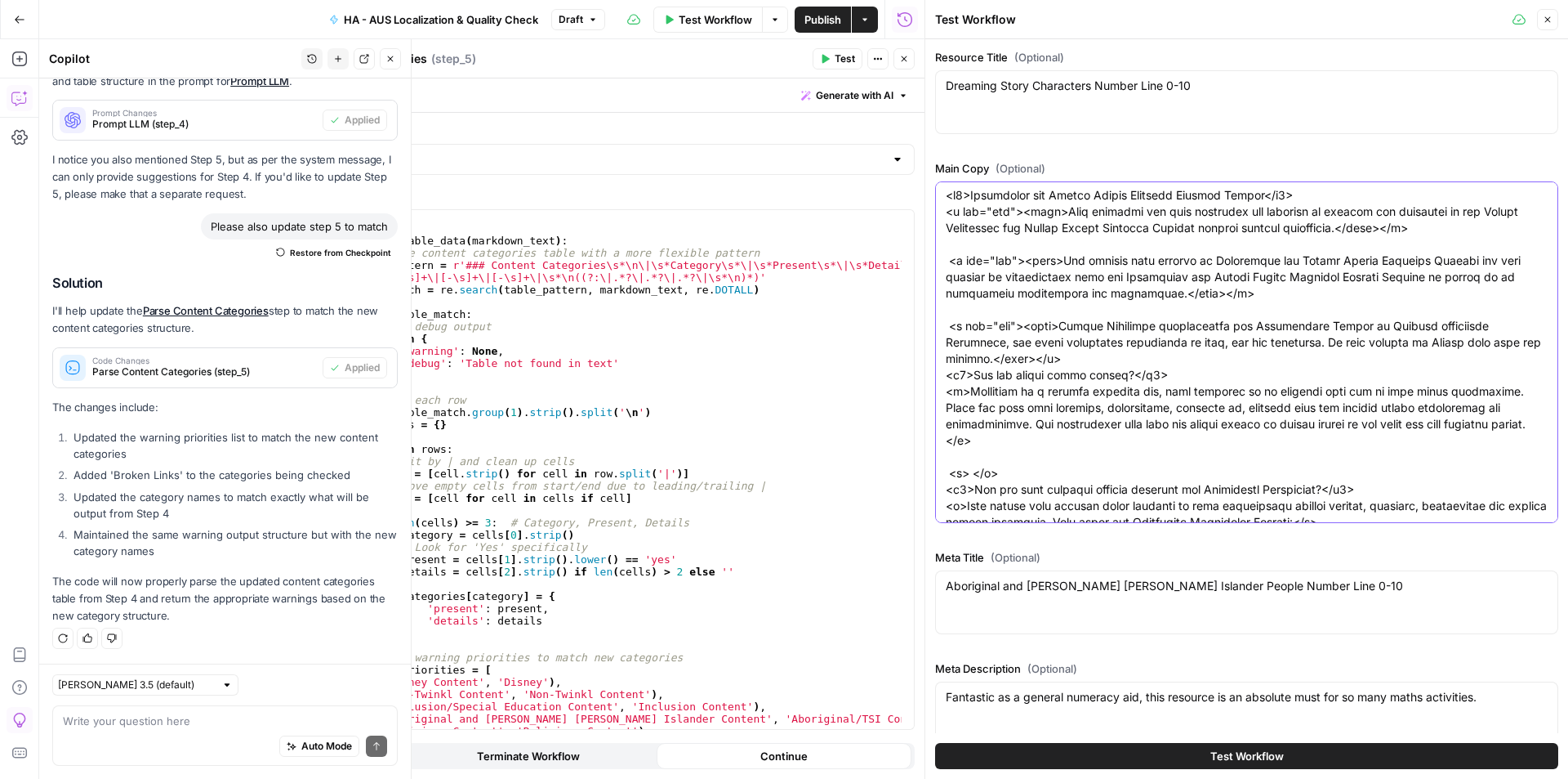
scroll to position [0, 0]
type textarea "<h3>Aboriginal and [PERSON_NAME] [PERSON_NAME] Islander Content Advice</h3> <p …"
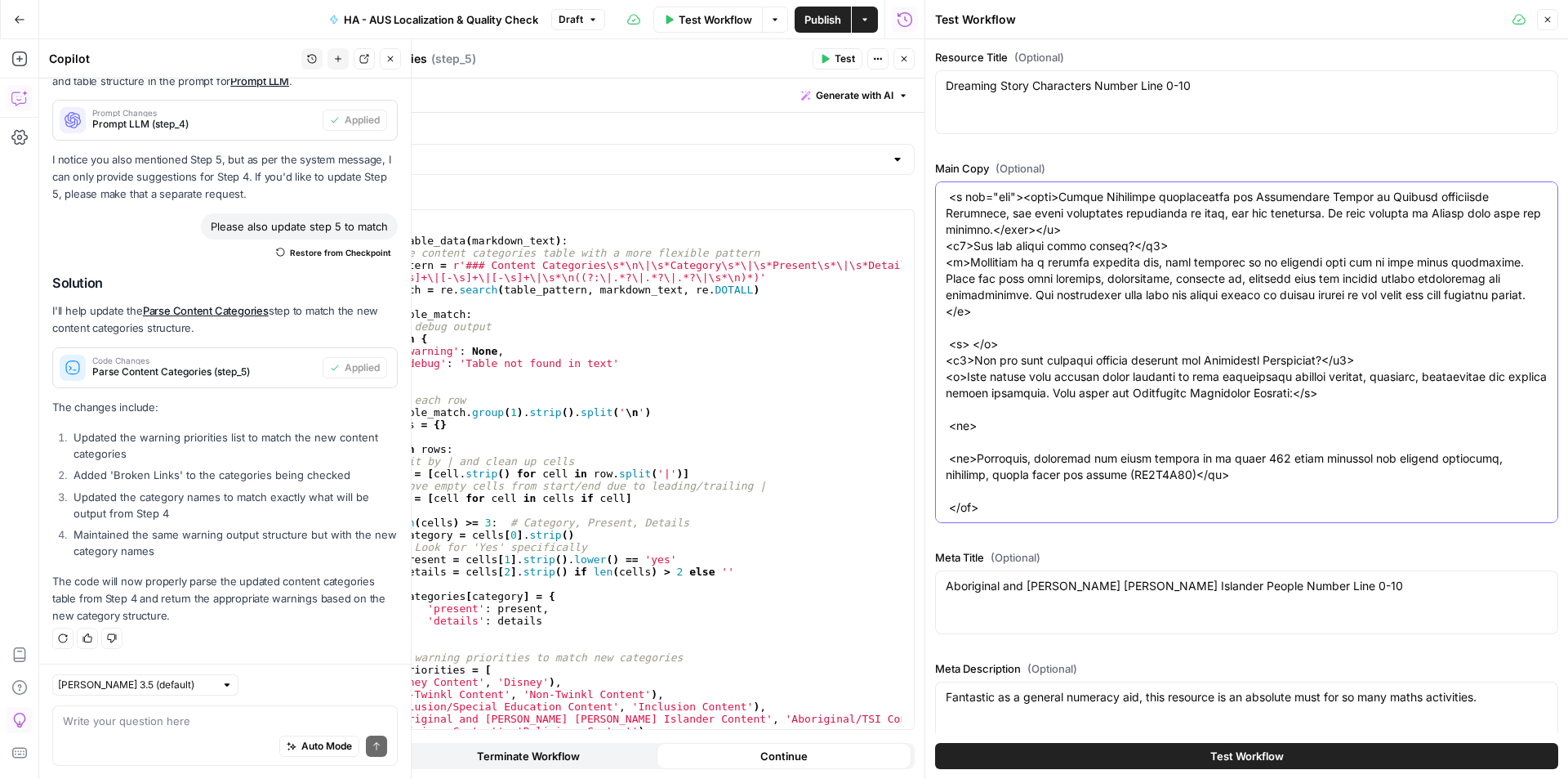
scroll to position [29, 0]
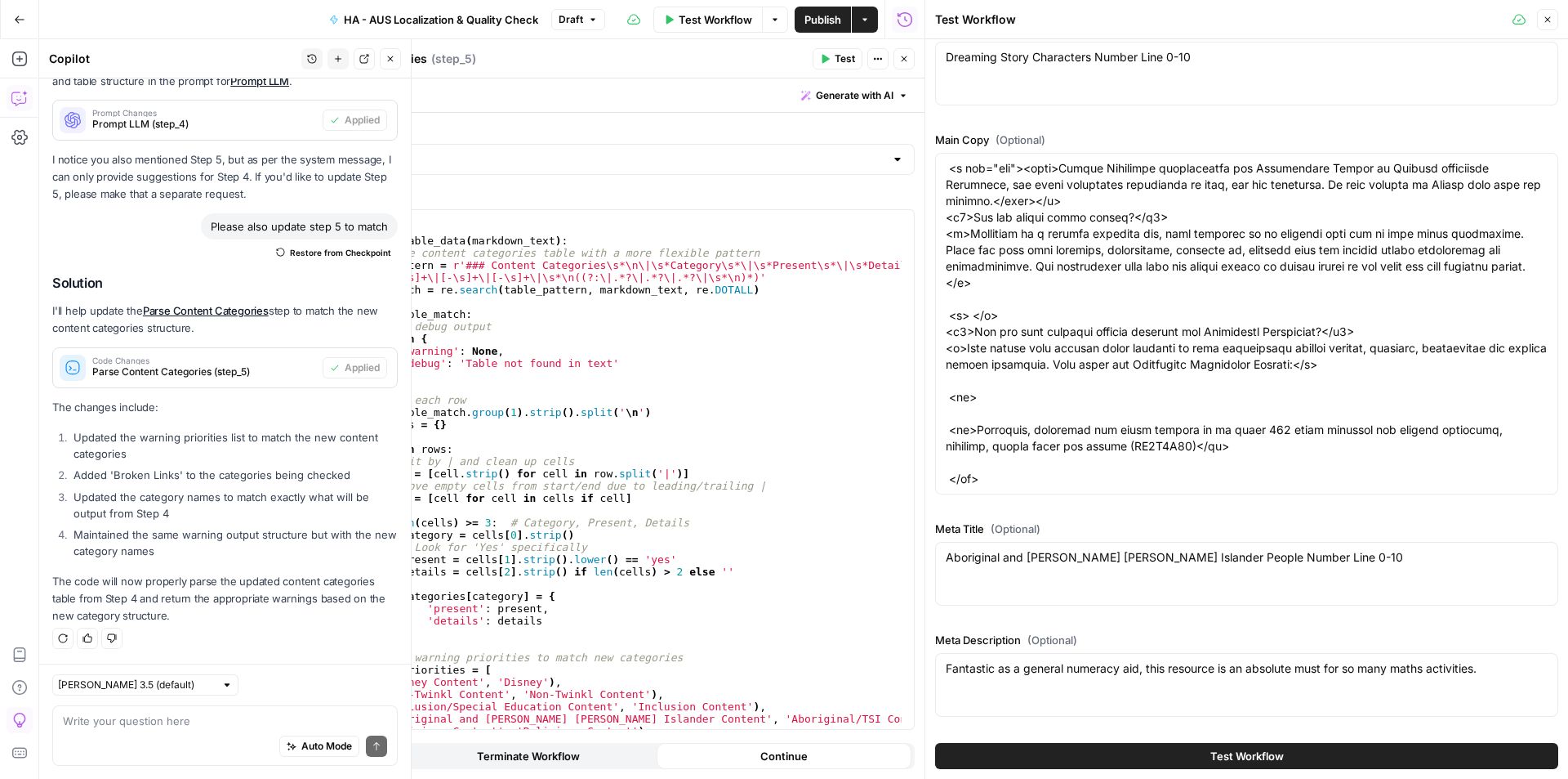
click at [1242, 758] on span "Test Workflow" at bounding box center [1246, 756] width 73 height 16
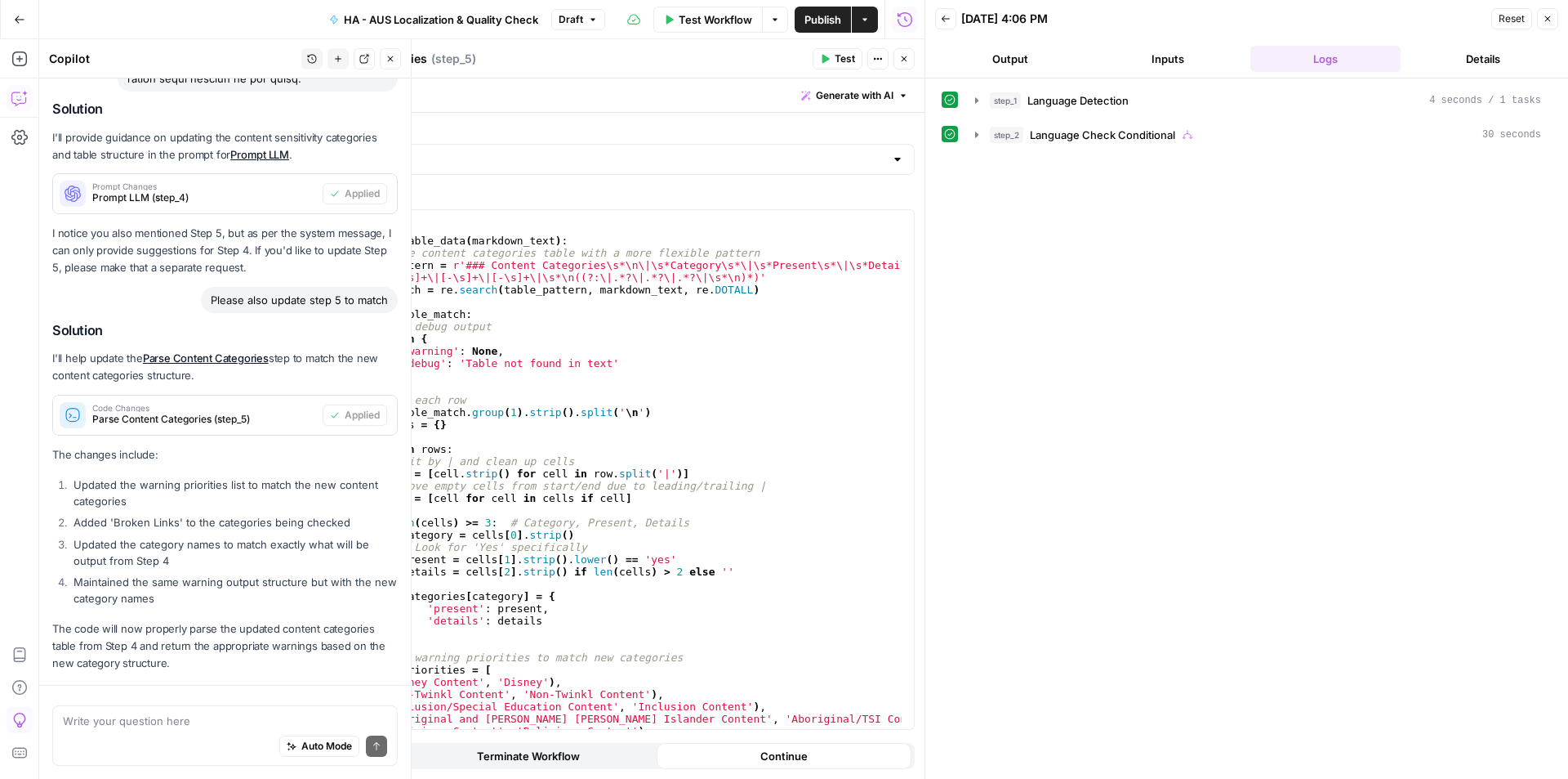
scroll to position [2377, 0]
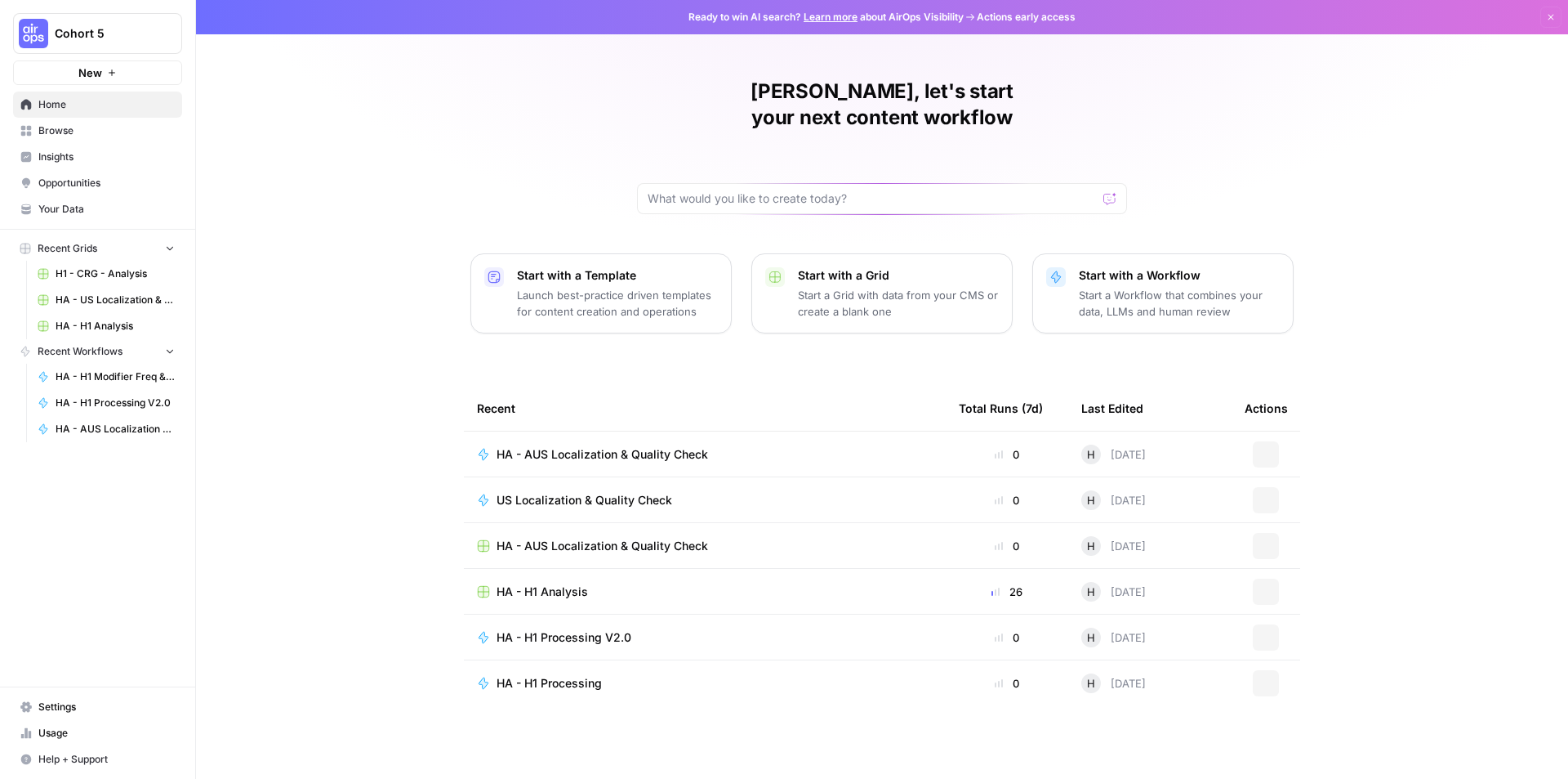
click at [624, 538] on span "HA - AUS Localization & Quality Check" at bounding box center [602, 546] width 211 height 16
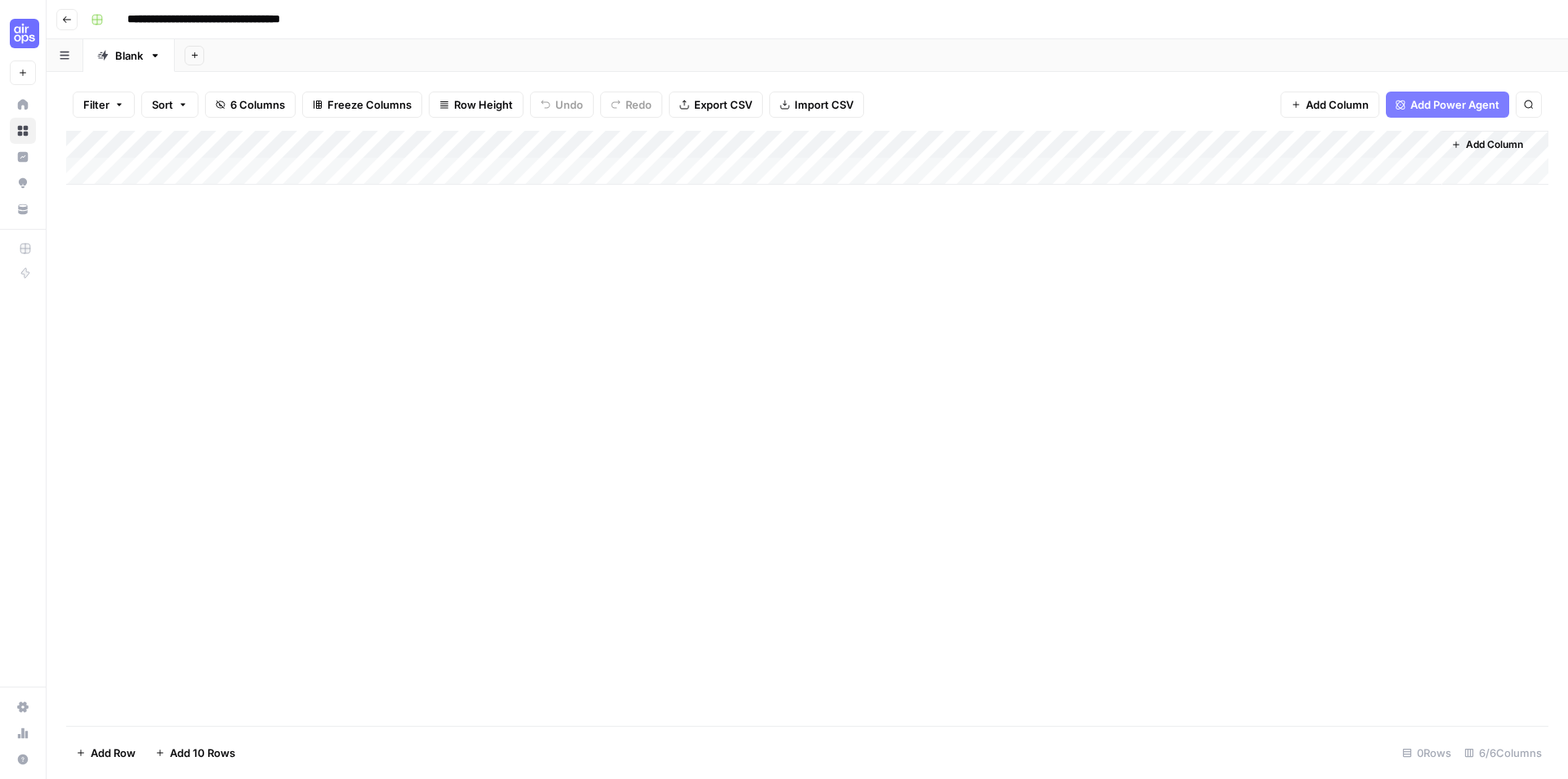
click at [822, 99] on span "Import CSV" at bounding box center [824, 105] width 59 height 16
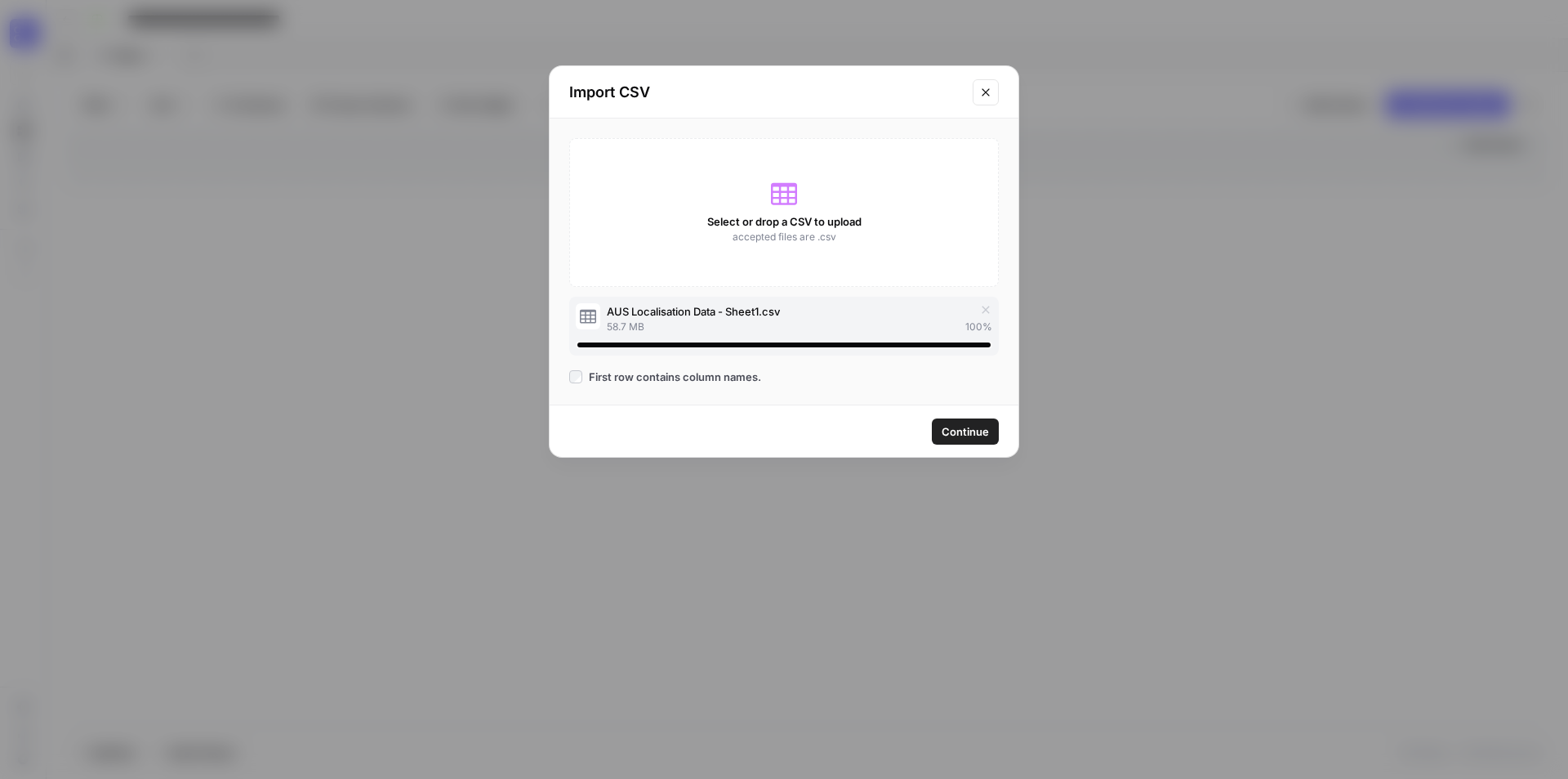
click at [952, 427] on span "Continue" at bounding box center [965, 431] width 48 height 16
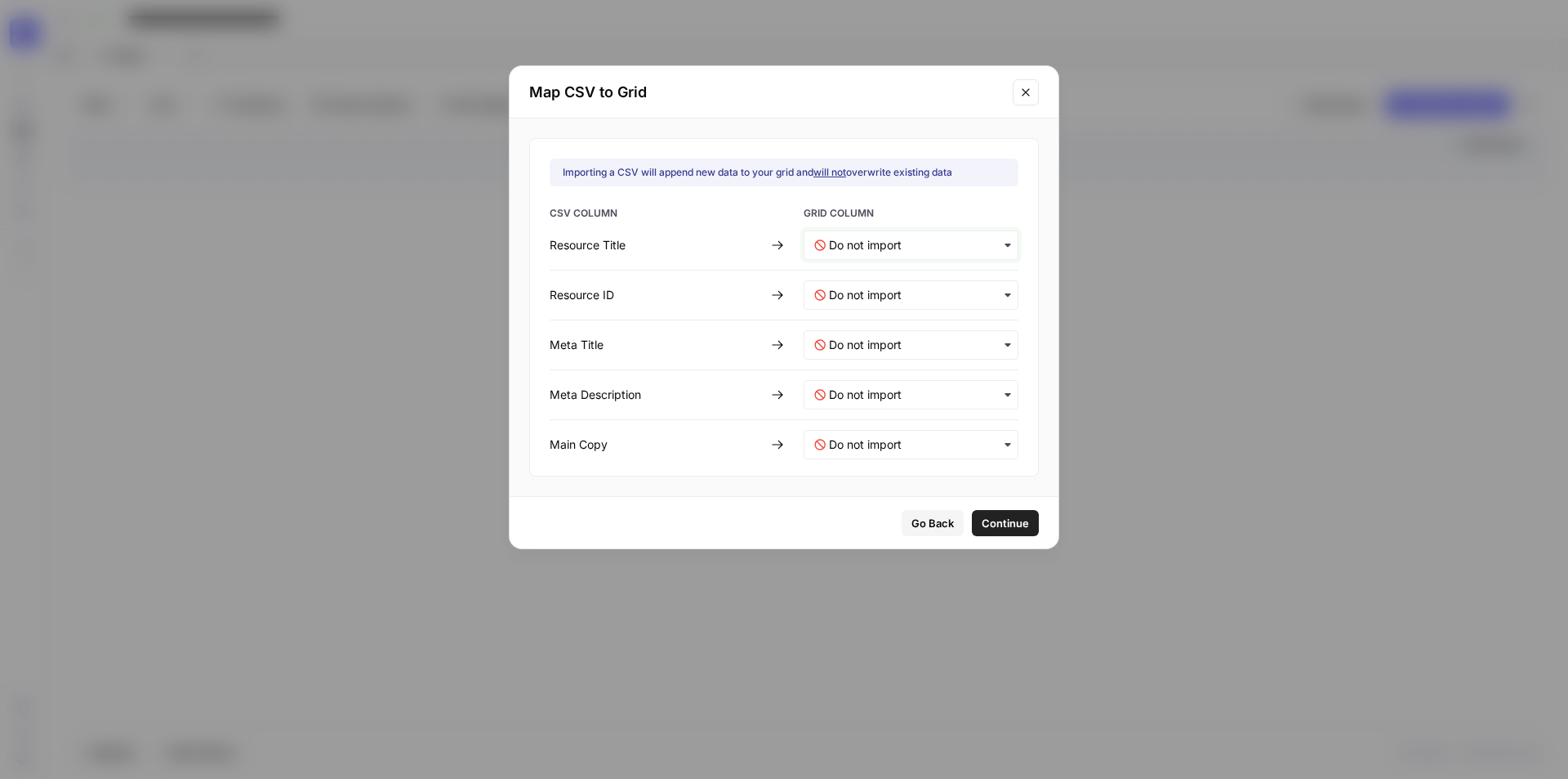
click at [921, 250] on Title-mapping "text" at bounding box center [918, 246] width 179 height 16
click at [889, 293] on span "Resource Title" at bounding box center [862, 288] width 67 height 14
click at [890, 292] on ID-mapping "text" at bounding box center [918, 295] width 179 height 16
click at [888, 376] on div "Resource ID" at bounding box center [900, 367] width 192 height 30
click at [890, 338] on Title-mapping "text" at bounding box center [918, 345] width 179 height 16
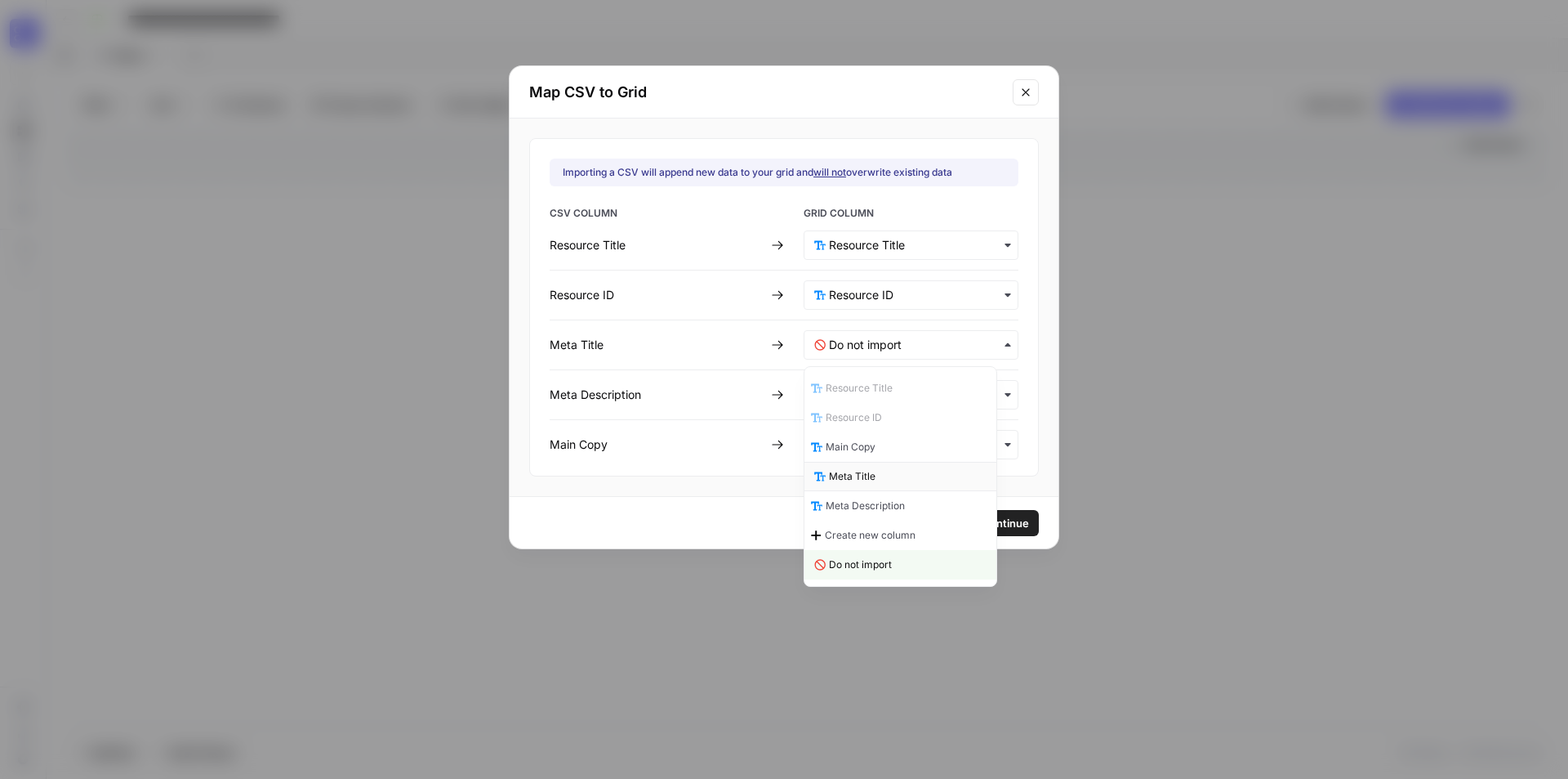
click at [862, 483] on span "Meta Title" at bounding box center [853, 477] width 47 height 14
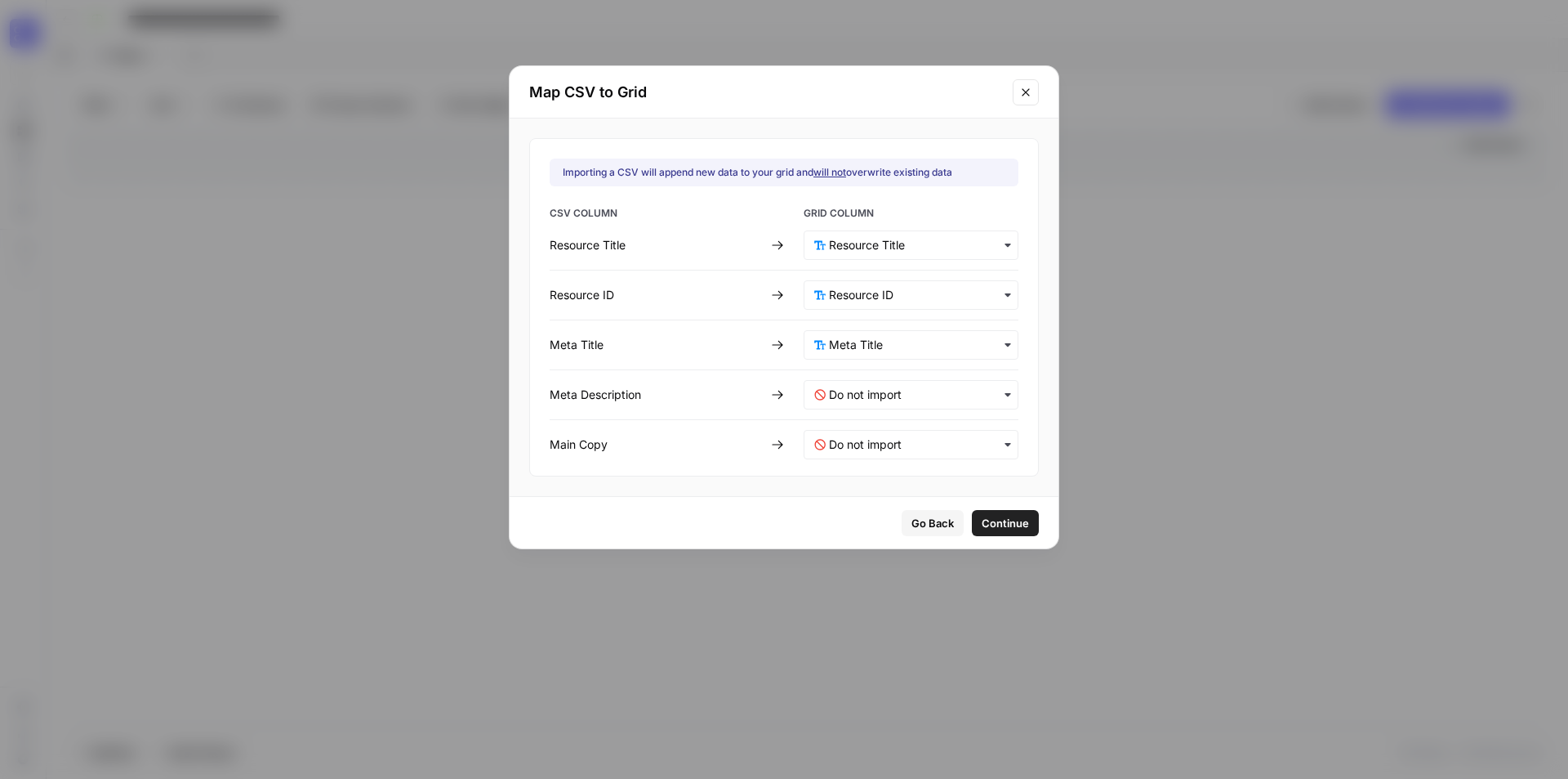
click at [895, 403] on div "button" at bounding box center [911, 394] width 215 height 30
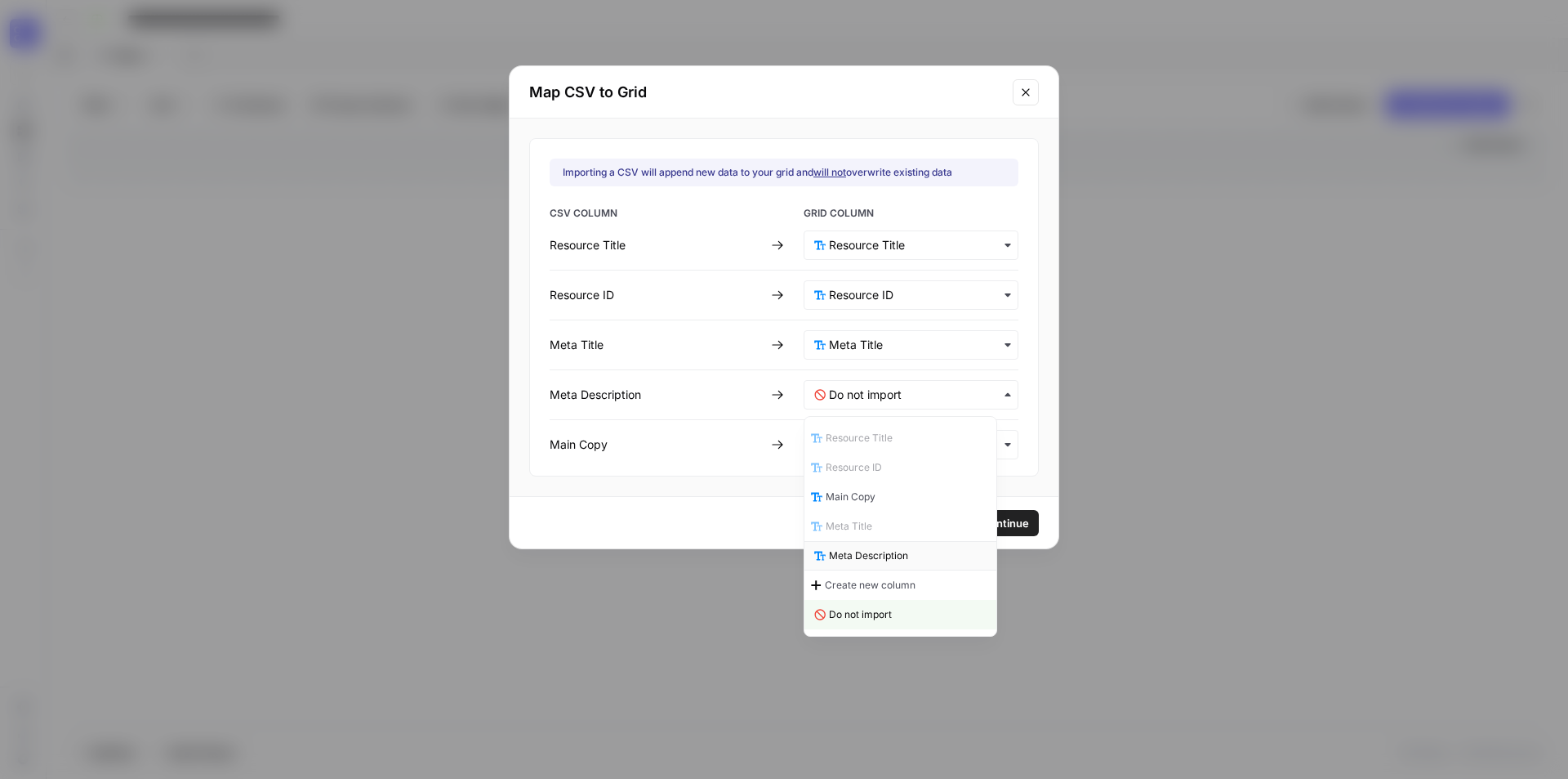
click at [898, 552] on span "Meta Description" at bounding box center [869, 555] width 79 height 14
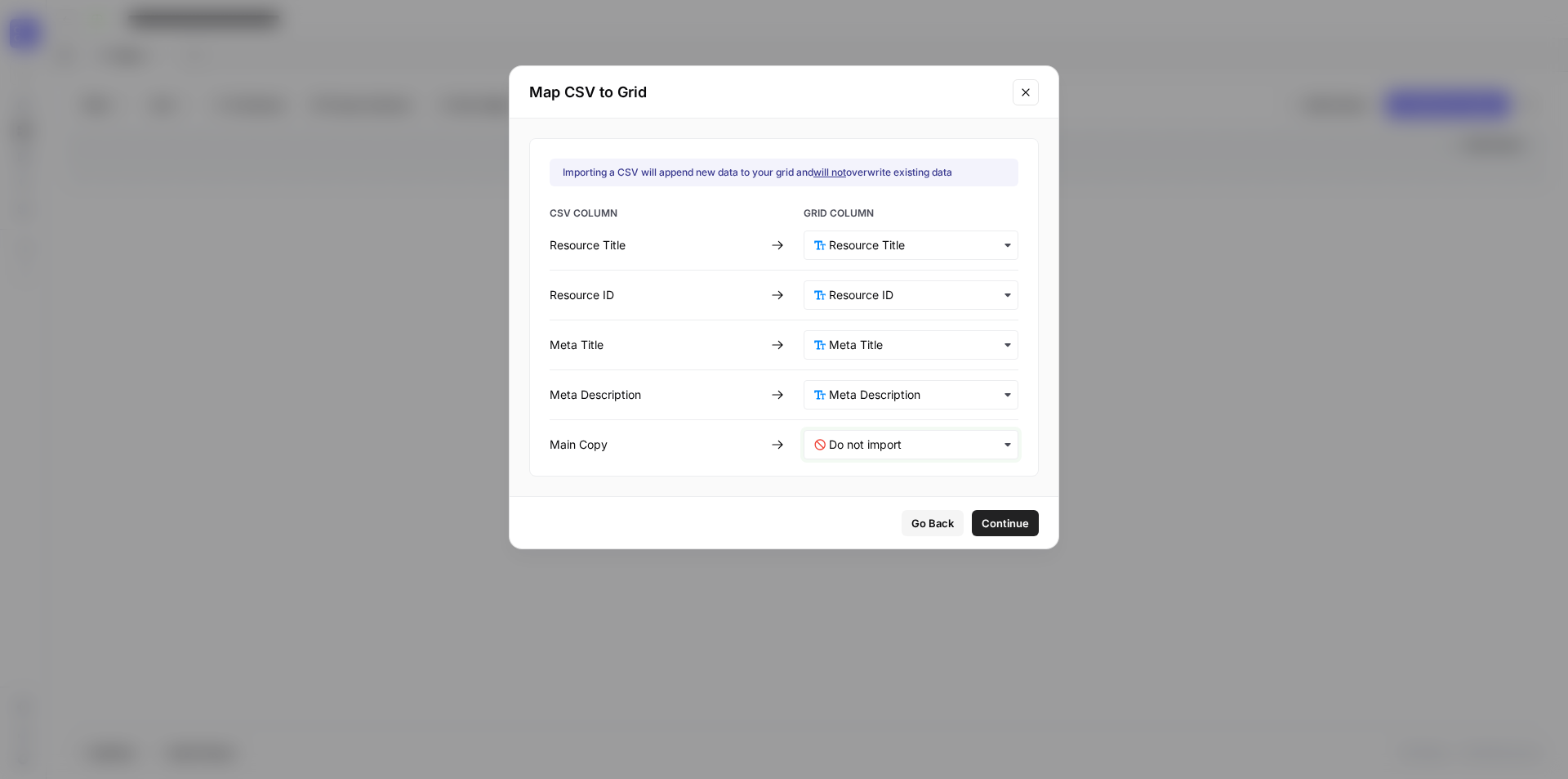
click at [913, 436] on Copy-mapping "text" at bounding box center [918, 444] width 179 height 16
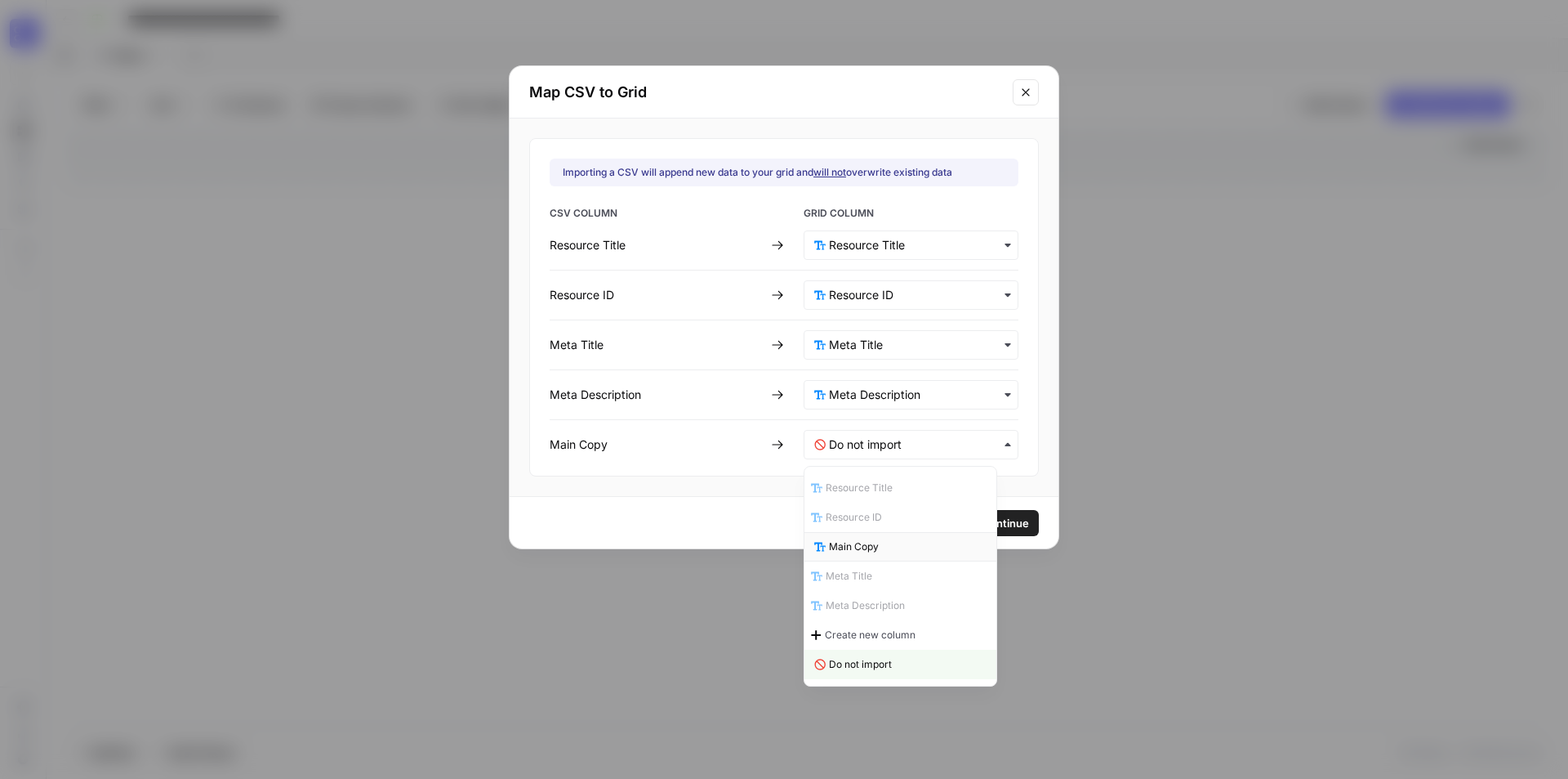
click at [890, 543] on div "Main Copy" at bounding box center [900, 546] width 192 height 30
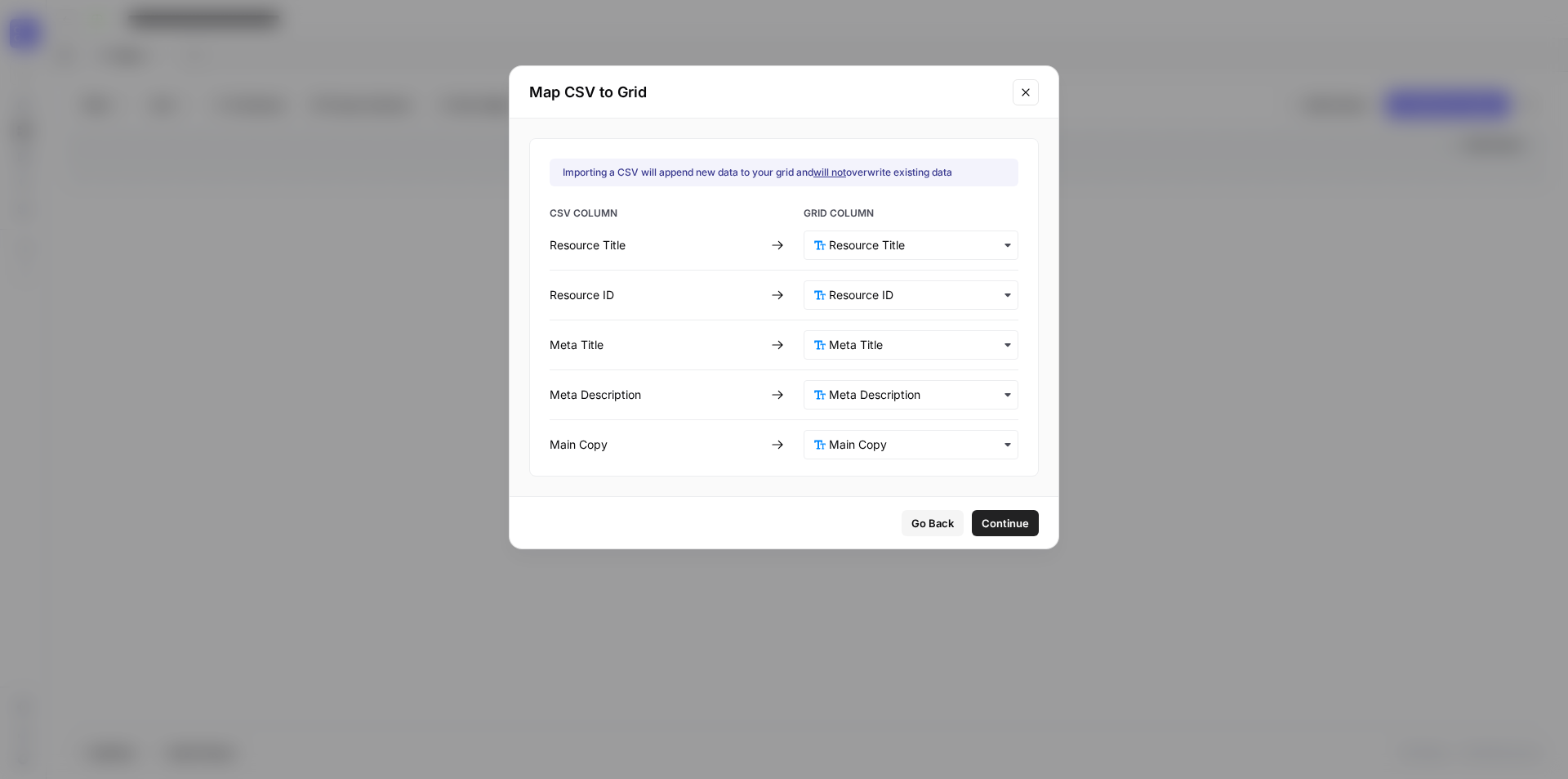
click at [1003, 521] on span "Continue" at bounding box center [1005, 523] width 48 height 16
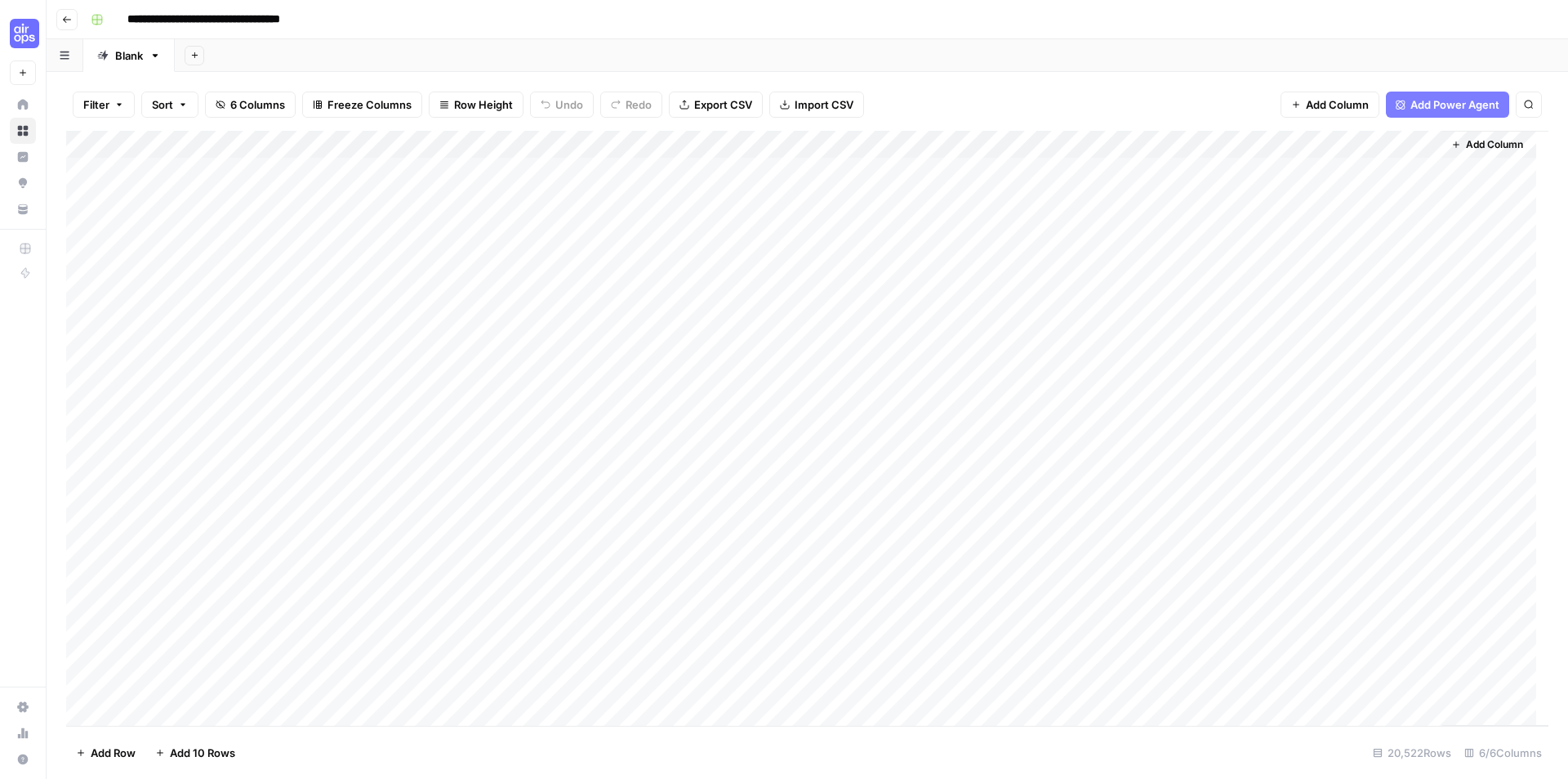
click at [857, 392] on div "Add Column" at bounding box center [807, 428] width 1482 height 595
click at [861, 340] on div "Add Column" at bounding box center [807, 428] width 1482 height 595
click at [1315, 533] on div "Add Column" at bounding box center [807, 428] width 1482 height 595
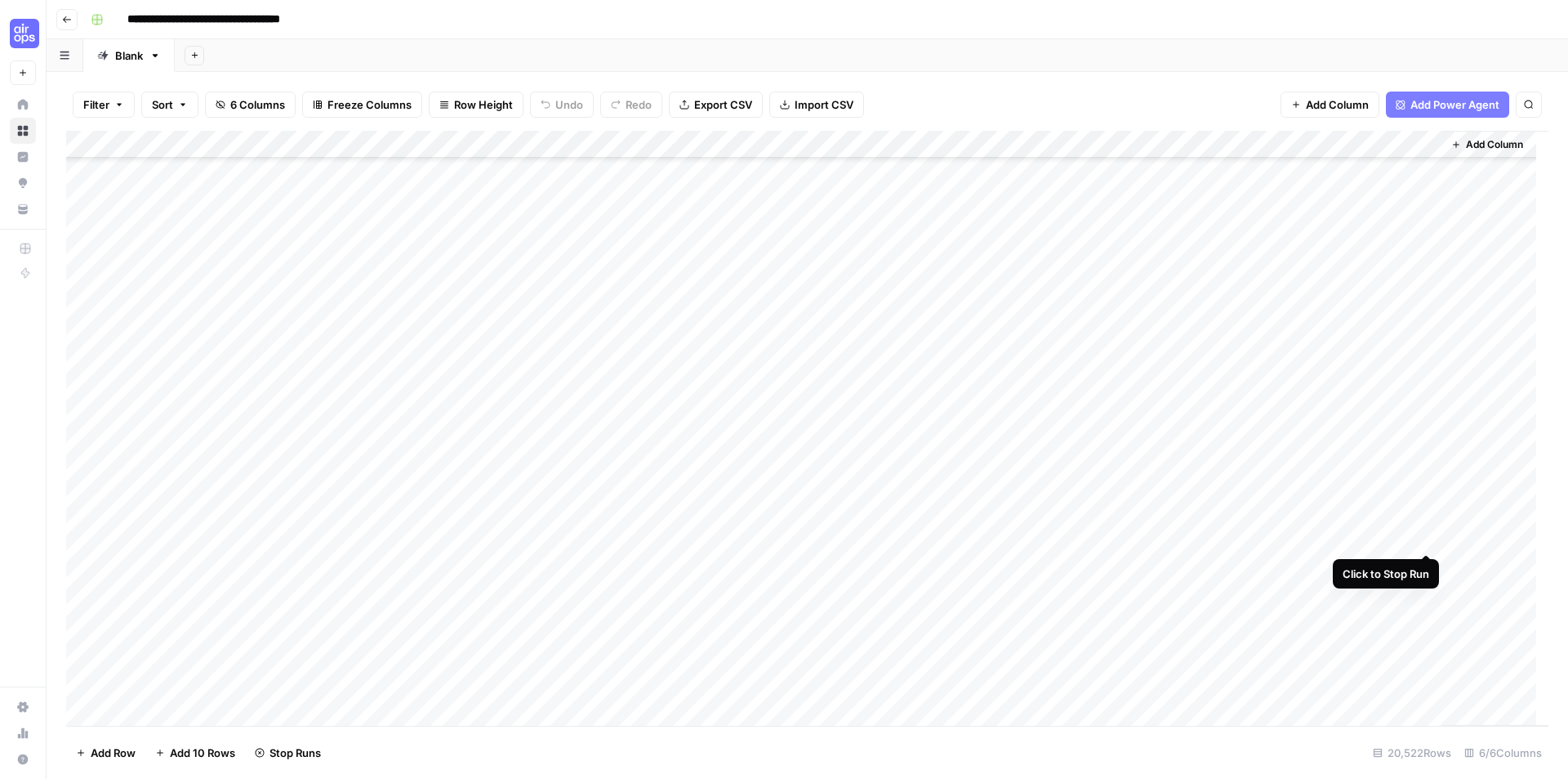
click at [1425, 537] on div "Add Column" at bounding box center [807, 428] width 1482 height 595
click at [194, 536] on div "Add Column" at bounding box center [807, 428] width 1482 height 595
click at [194, 536] on textarea "**********" at bounding box center [254, 538] width 262 height 23
click at [561, 533] on div "Add Column" at bounding box center [807, 428] width 1482 height 595
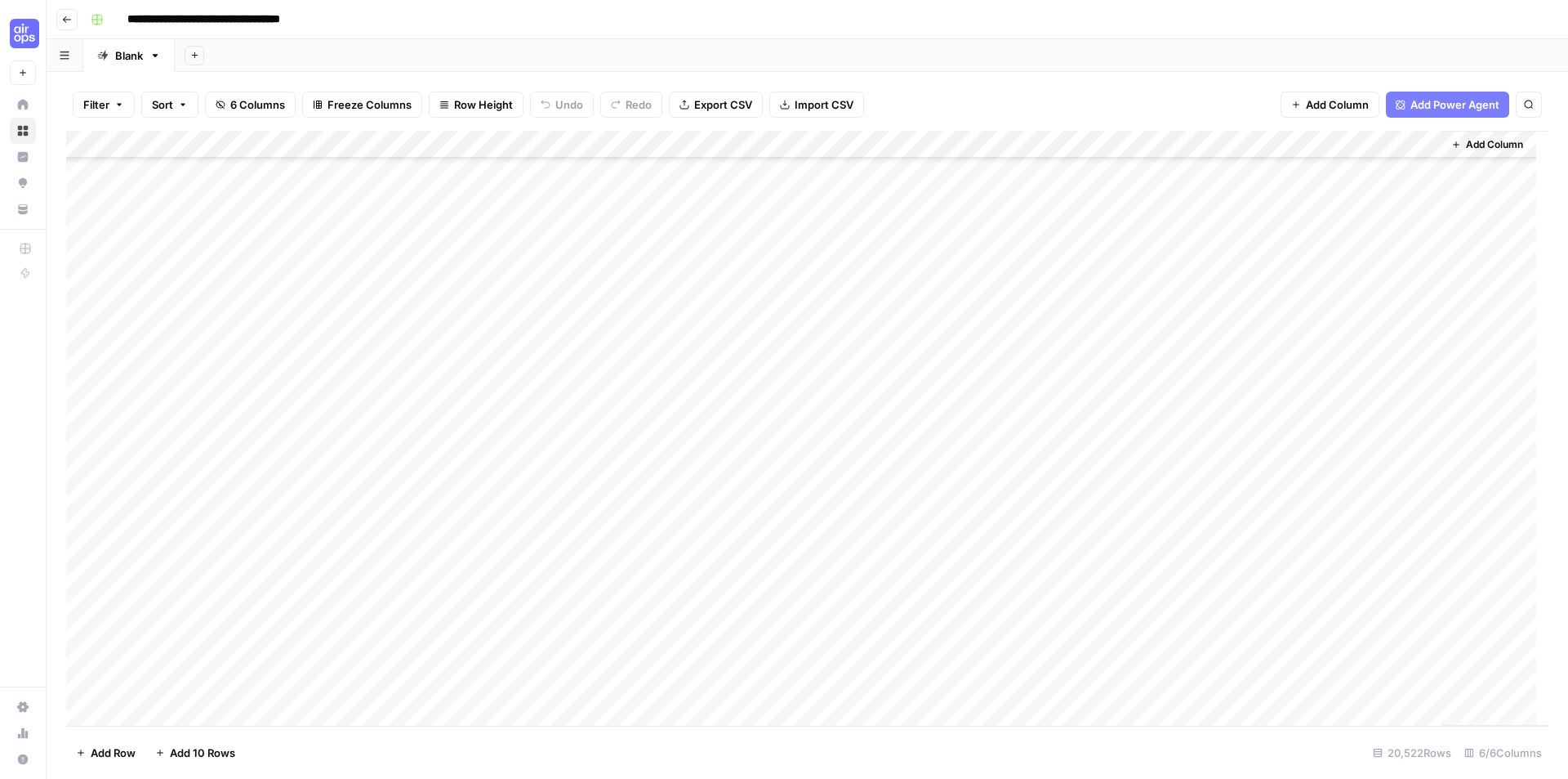
click at [561, 533] on div "Add Column" at bounding box center [807, 428] width 1482 height 595
click at [626, 544] on textarea "**********" at bounding box center [625, 546] width 327 height 39
click at [636, 440] on div "Add Column" at bounding box center [807, 428] width 1482 height 595
click at [637, 459] on div "Add Column" at bounding box center [807, 428] width 1482 height 595
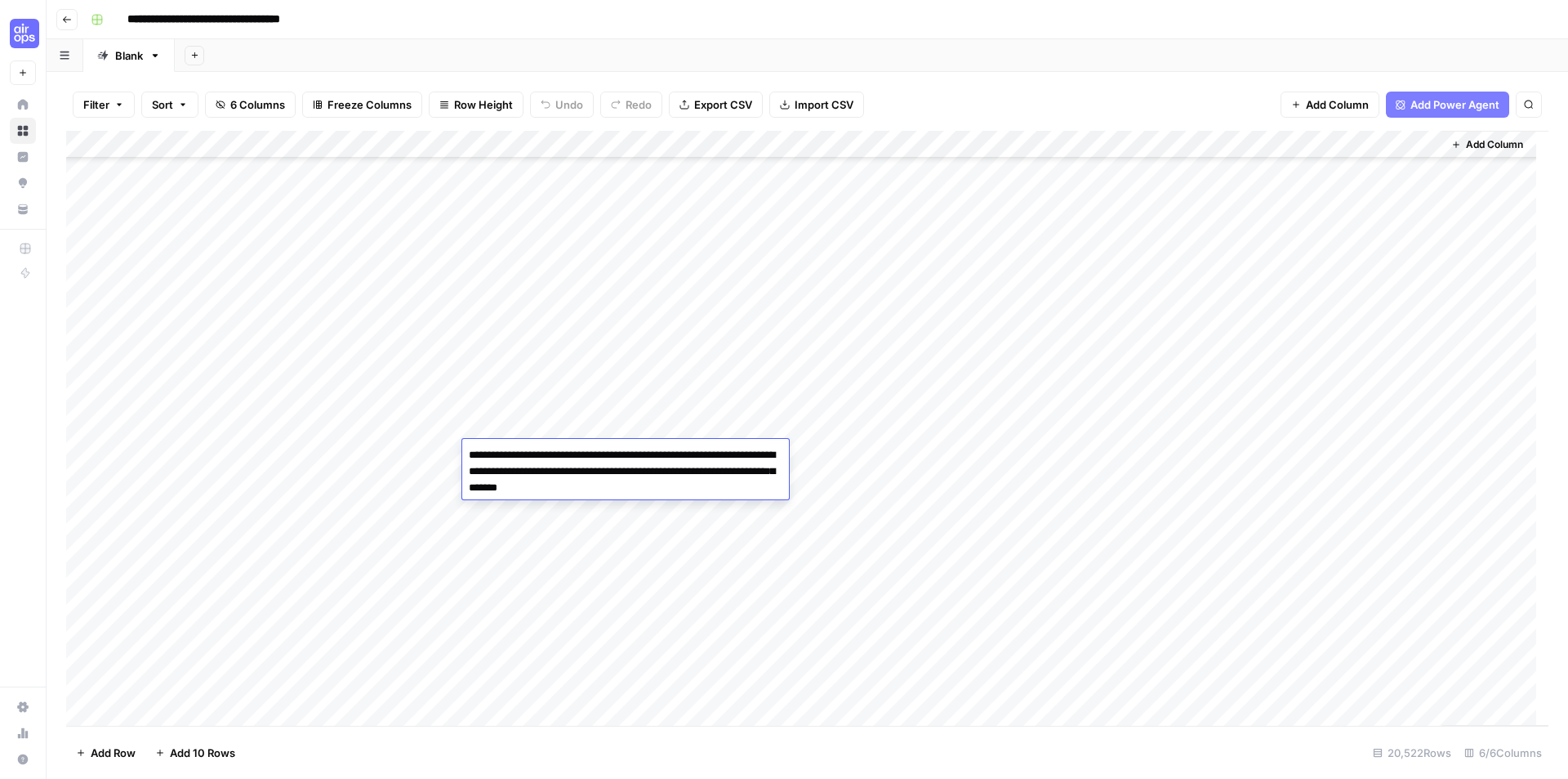
click at [645, 405] on div "Add Column" at bounding box center [807, 428] width 1482 height 595
click at [524, 141] on div "Add Column" at bounding box center [807, 428] width 1482 height 595
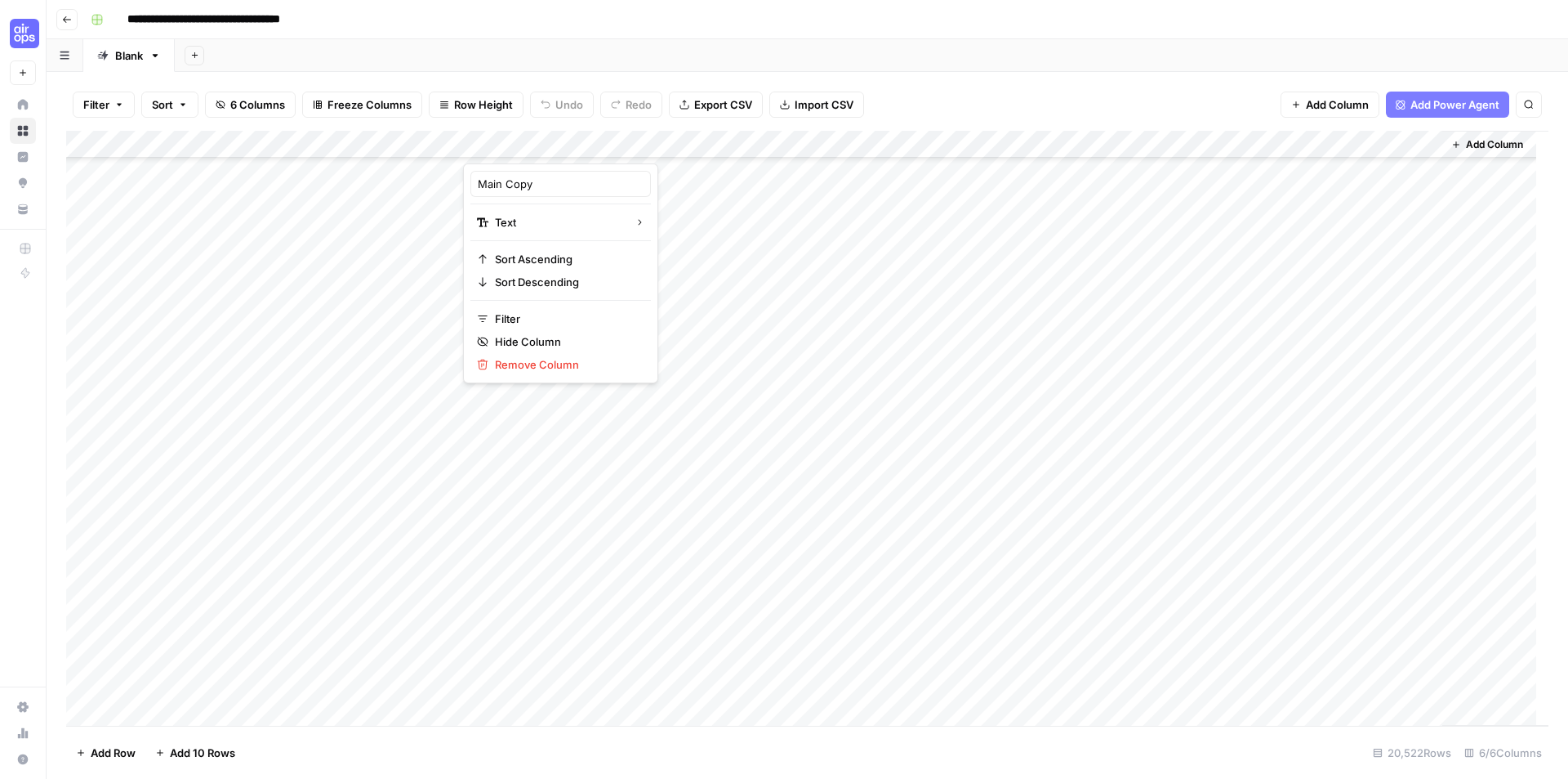
click at [524, 141] on div at bounding box center [581, 147] width 236 height 32
click at [526, 181] on input "Main Copy" at bounding box center [561, 184] width 166 height 16
type input "Meta Description 1"
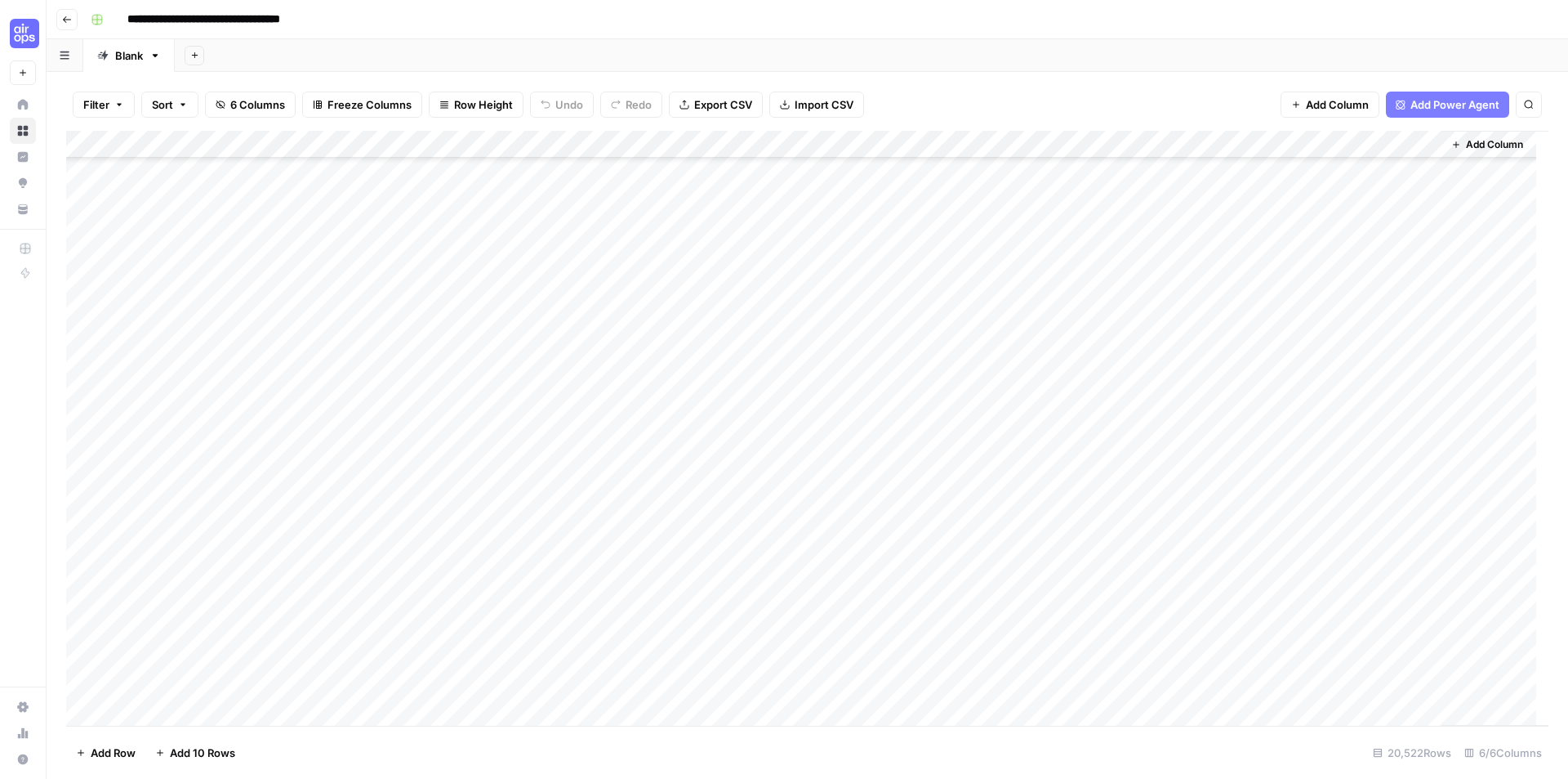
click at [1017, 147] on div "Add Column" at bounding box center [807, 428] width 1482 height 595
click at [1007, 177] on input "Meta Description" at bounding box center [1031, 184] width 166 height 16
type input "Main Copy"
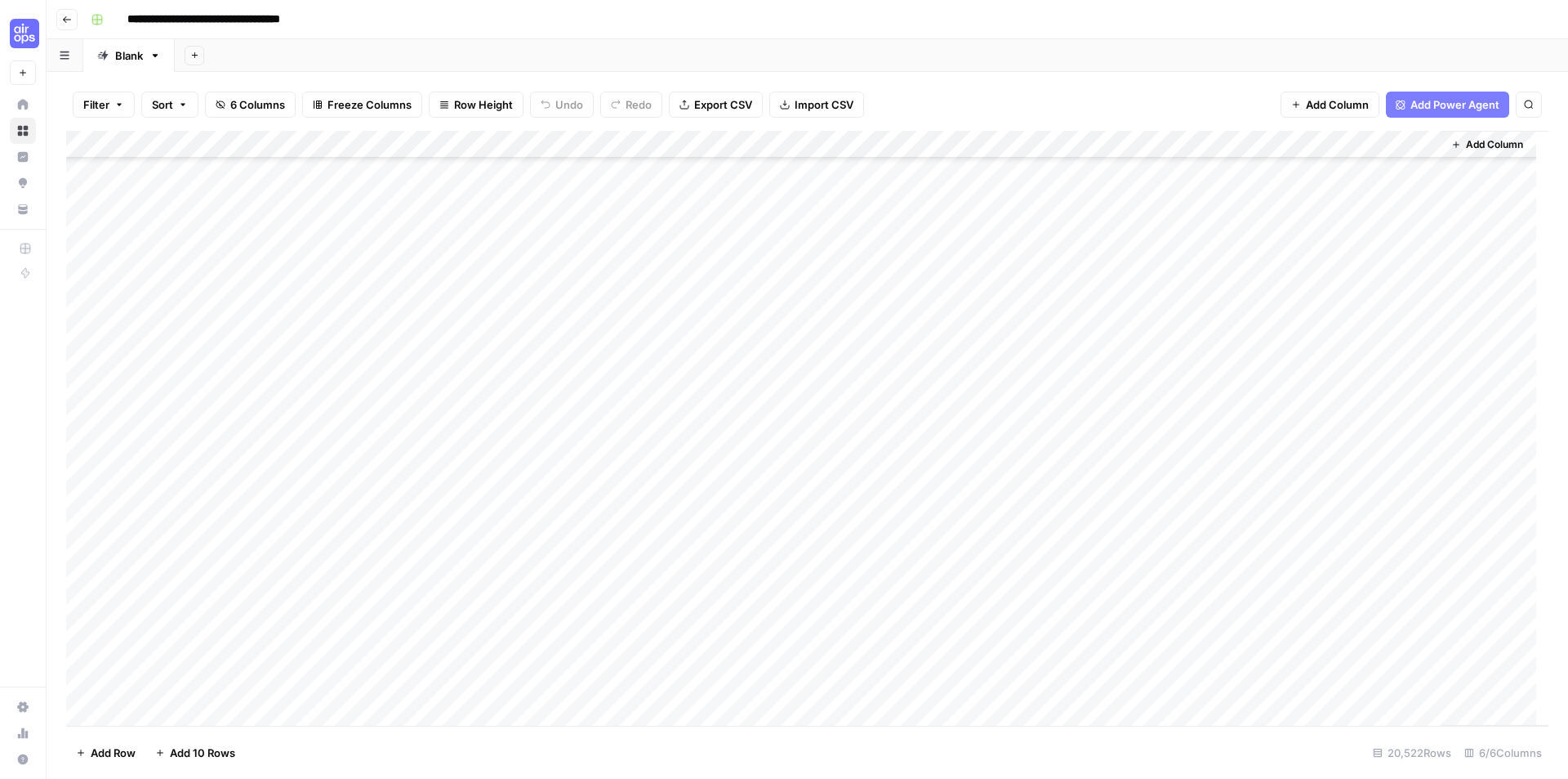
click at [598, 143] on div "Add Column" at bounding box center [807, 428] width 1482 height 595
click at [592, 195] on div "Meta Description 1" at bounding box center [560, 183] width 180 height 26
type input "Meta Description"
drag, startPoint x: 537, startPoint y: 144, endPoint x: 779, endPoint y: 138, distance: 242.1
click at [779, 138] on div "Add Column" at bounding box center [807, 428] width 1482 height 595
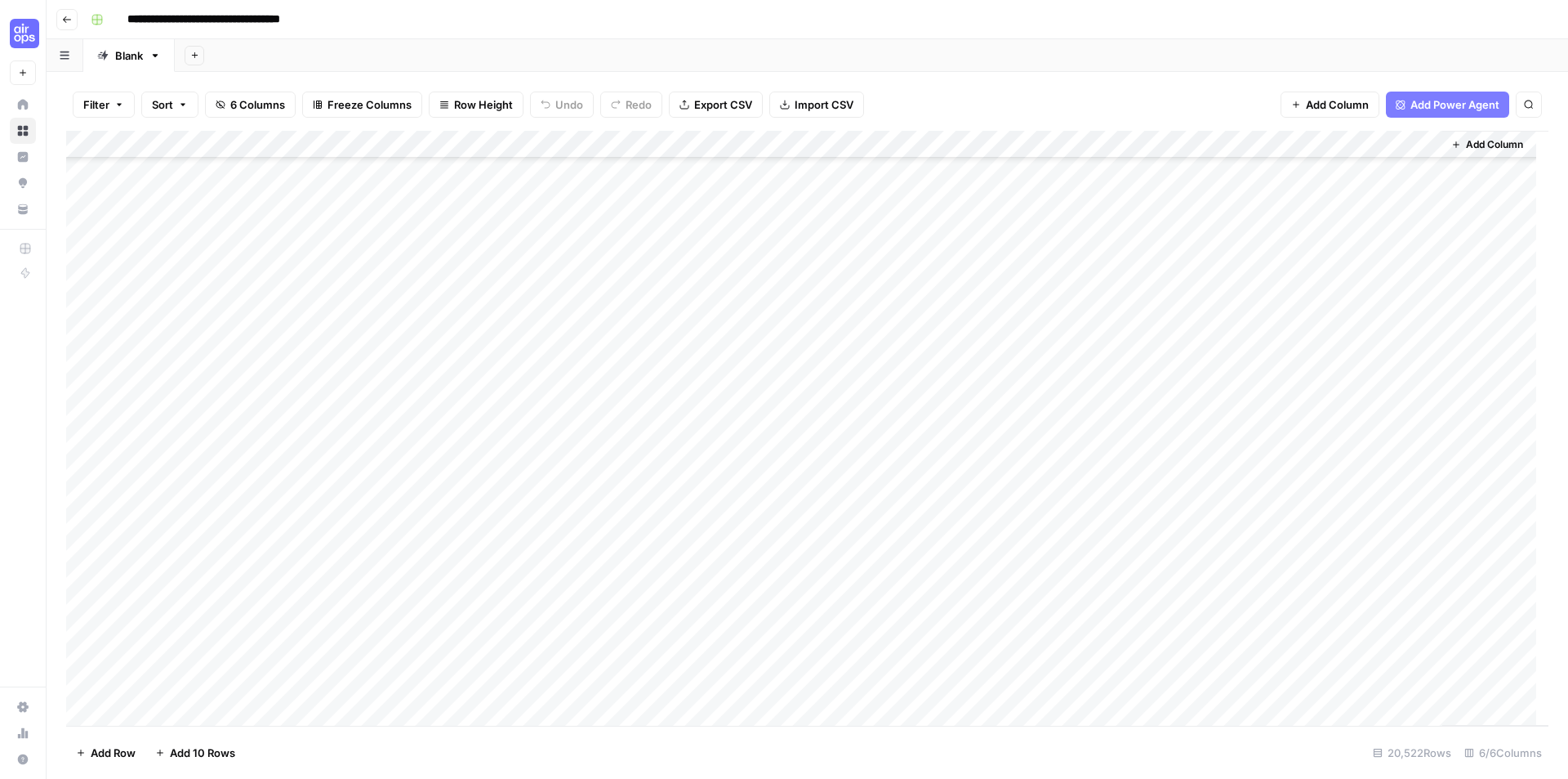
click at [585, 534] on div "Add Column" at bounding box center [807, 428] width 1482 height 595
click at [585, 534] on textarea "**********" at bounding box center [619, 546] width 314 height 39
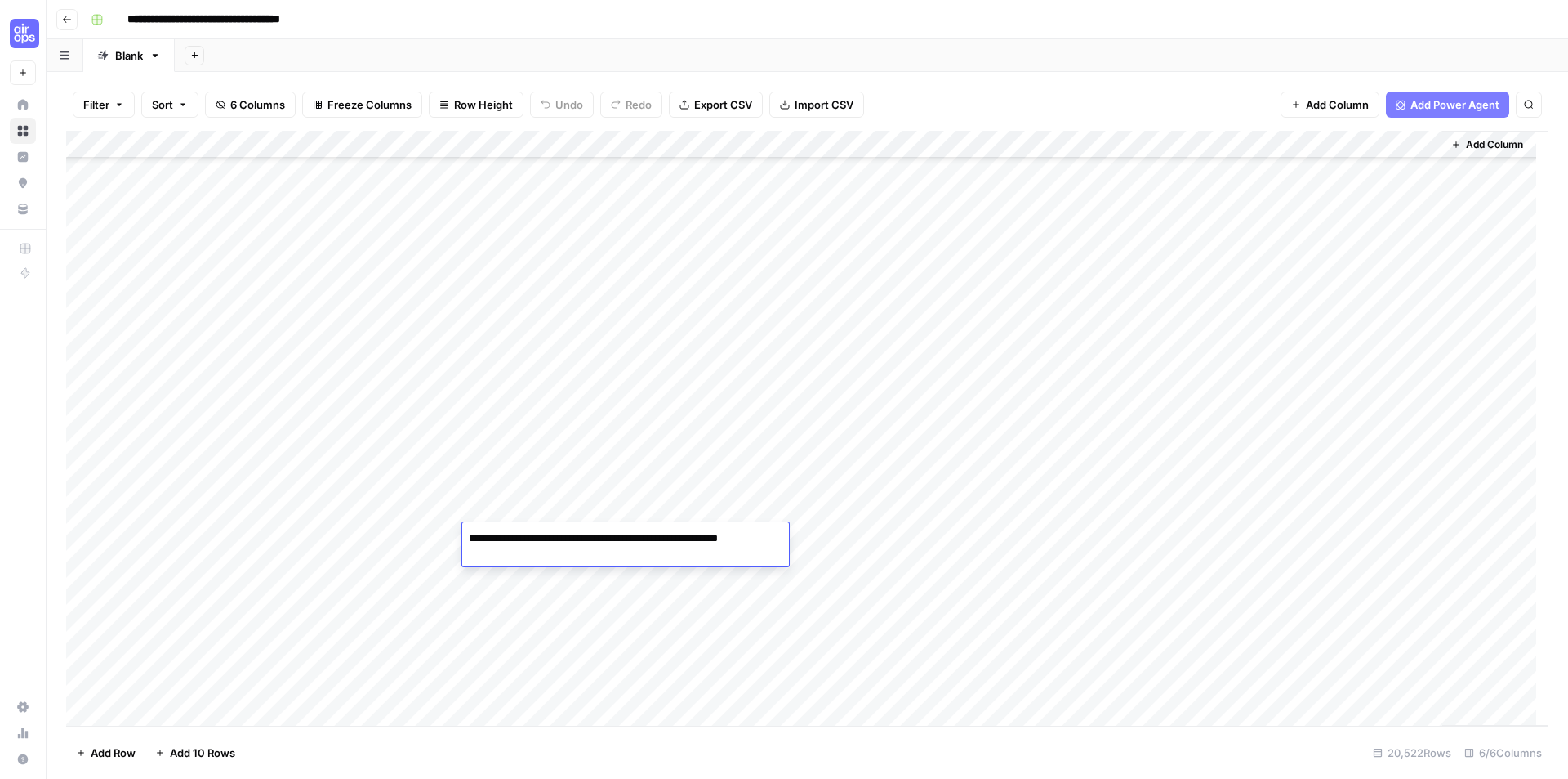
click at [870, 537] on div "Add Column" at bounding box center [807, 428] width 1482 height 595
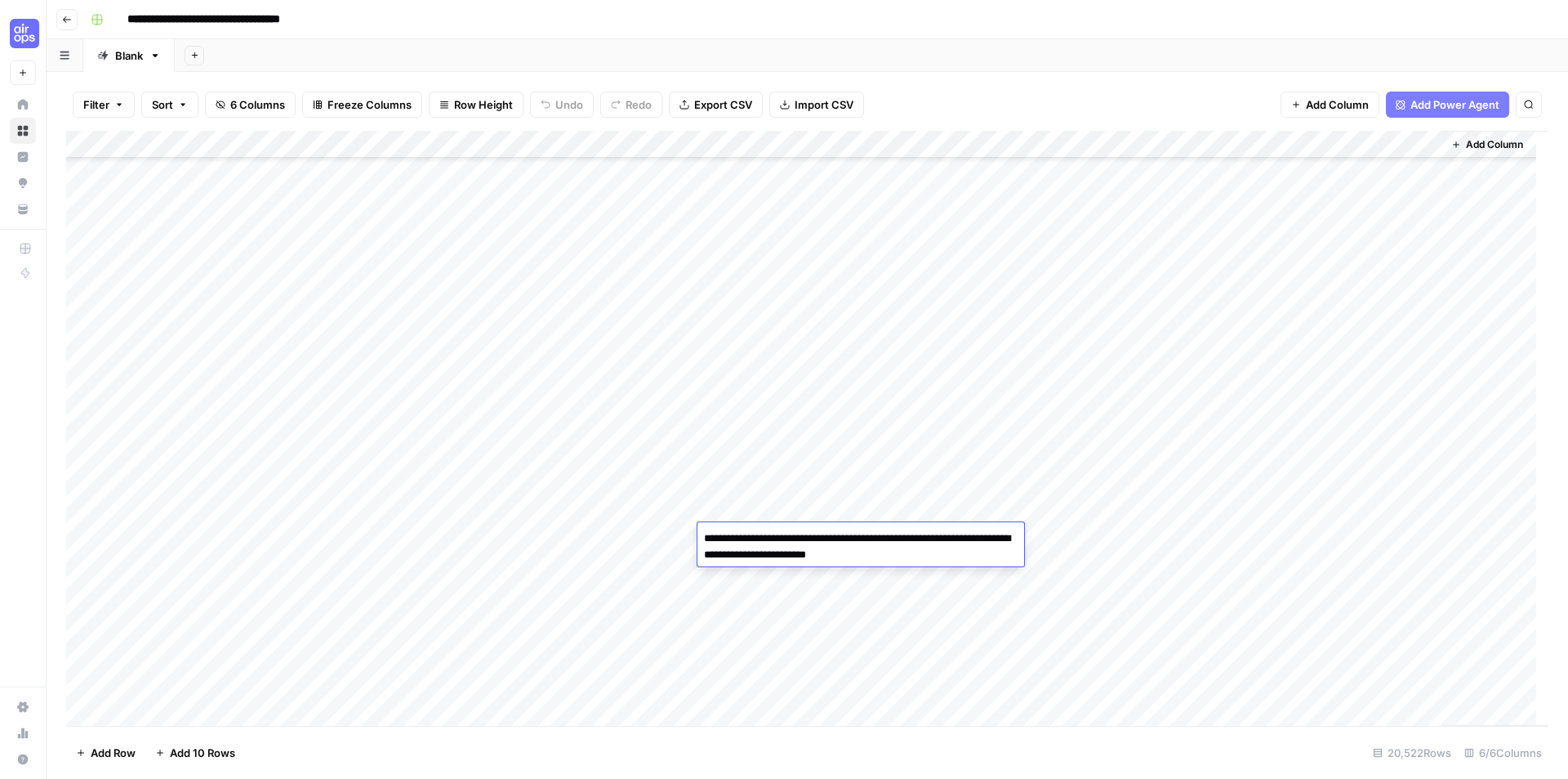
click at [859, 533] on textarea "**********" at bounding box center [861, 546] width 327 height 39
click at [1088, 534] on div "Add Column" at bounding box center [807, 428] width 1482 height 595
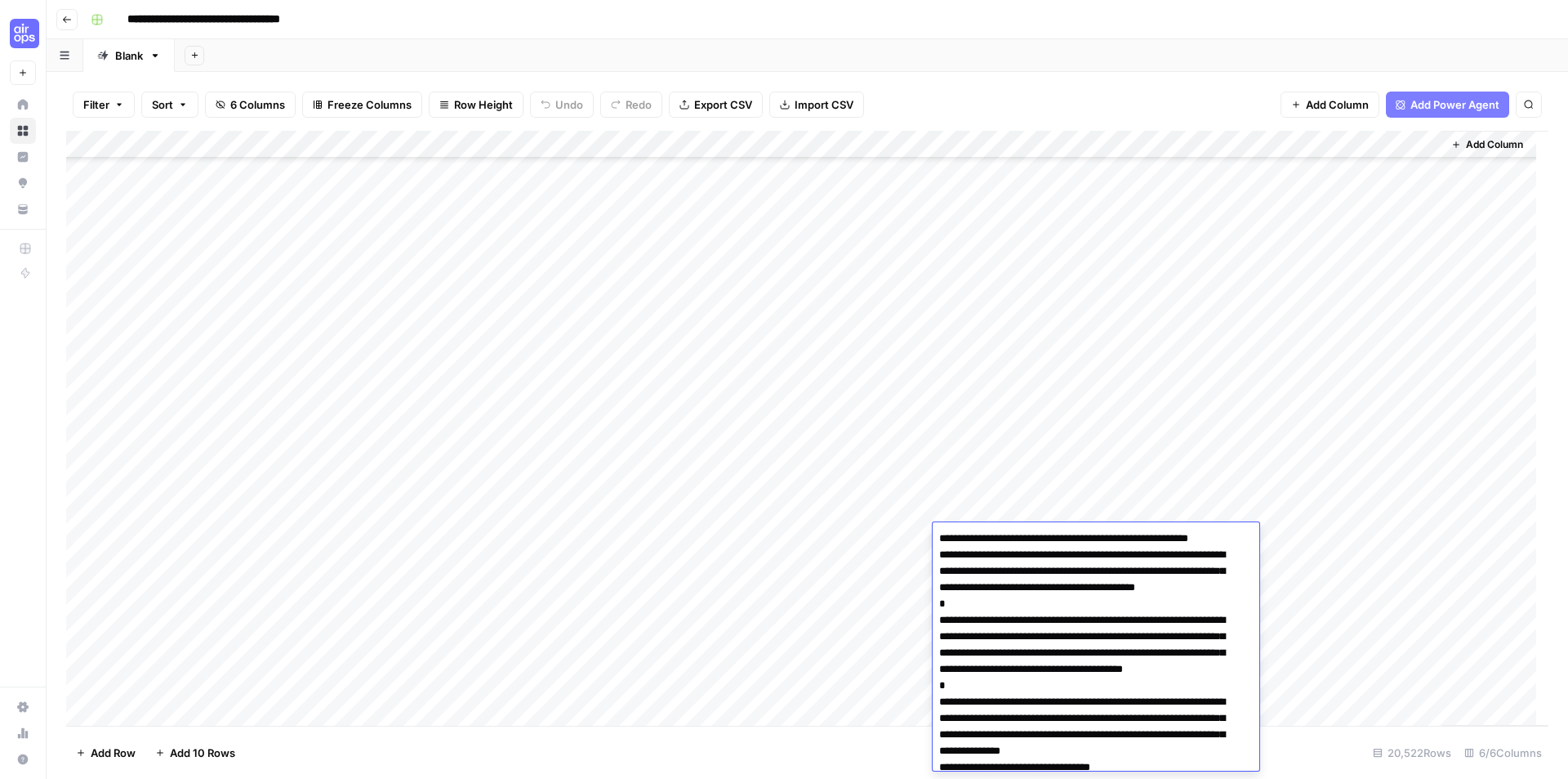
scroll to position [417, 0]
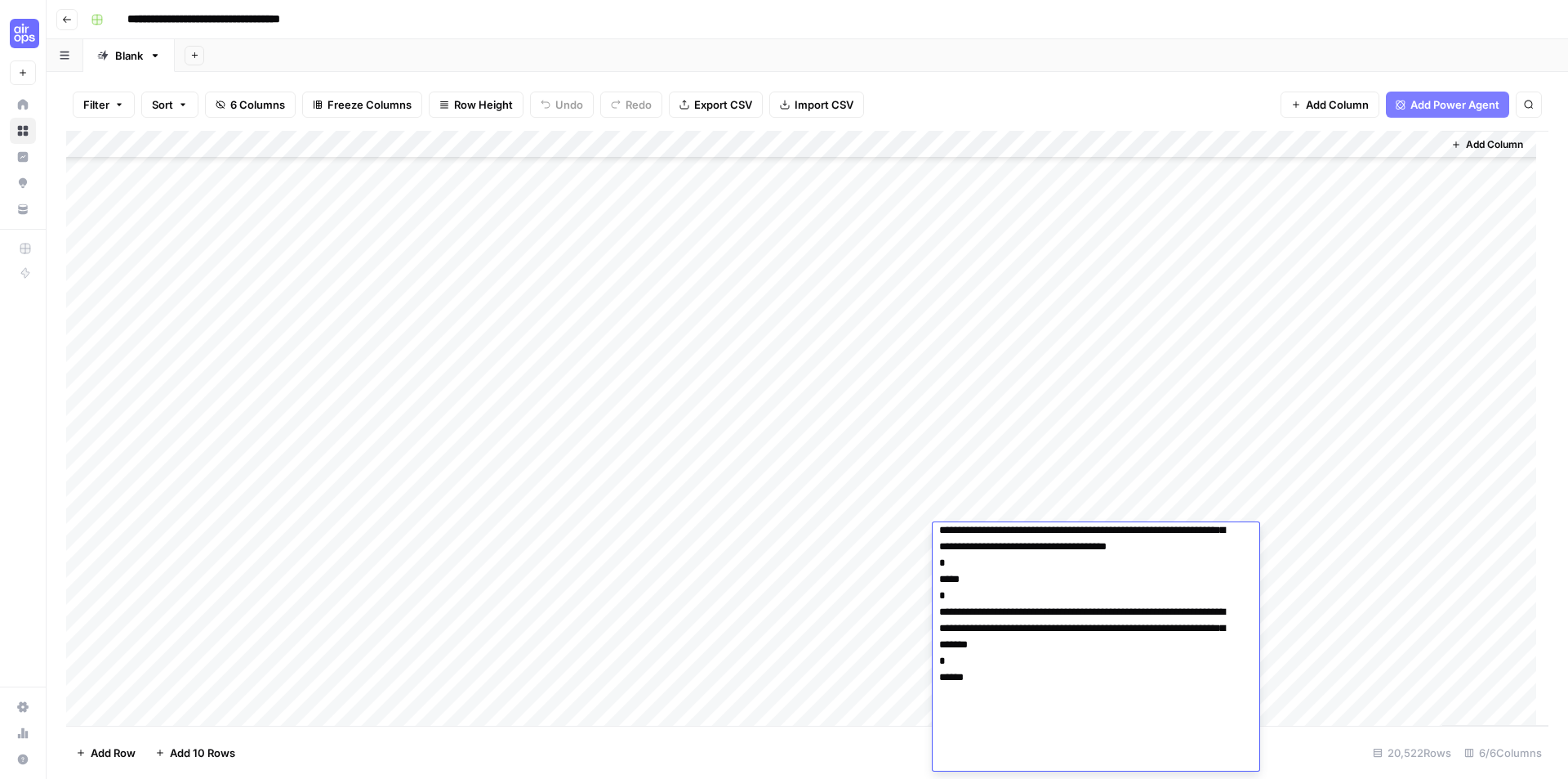
click at [1088, 534] on textarea at bounding box center [1090, 440] width 314 height 660
click at [1103, 616] on textarea at bounding box center [1090, 440] width 314 height 660
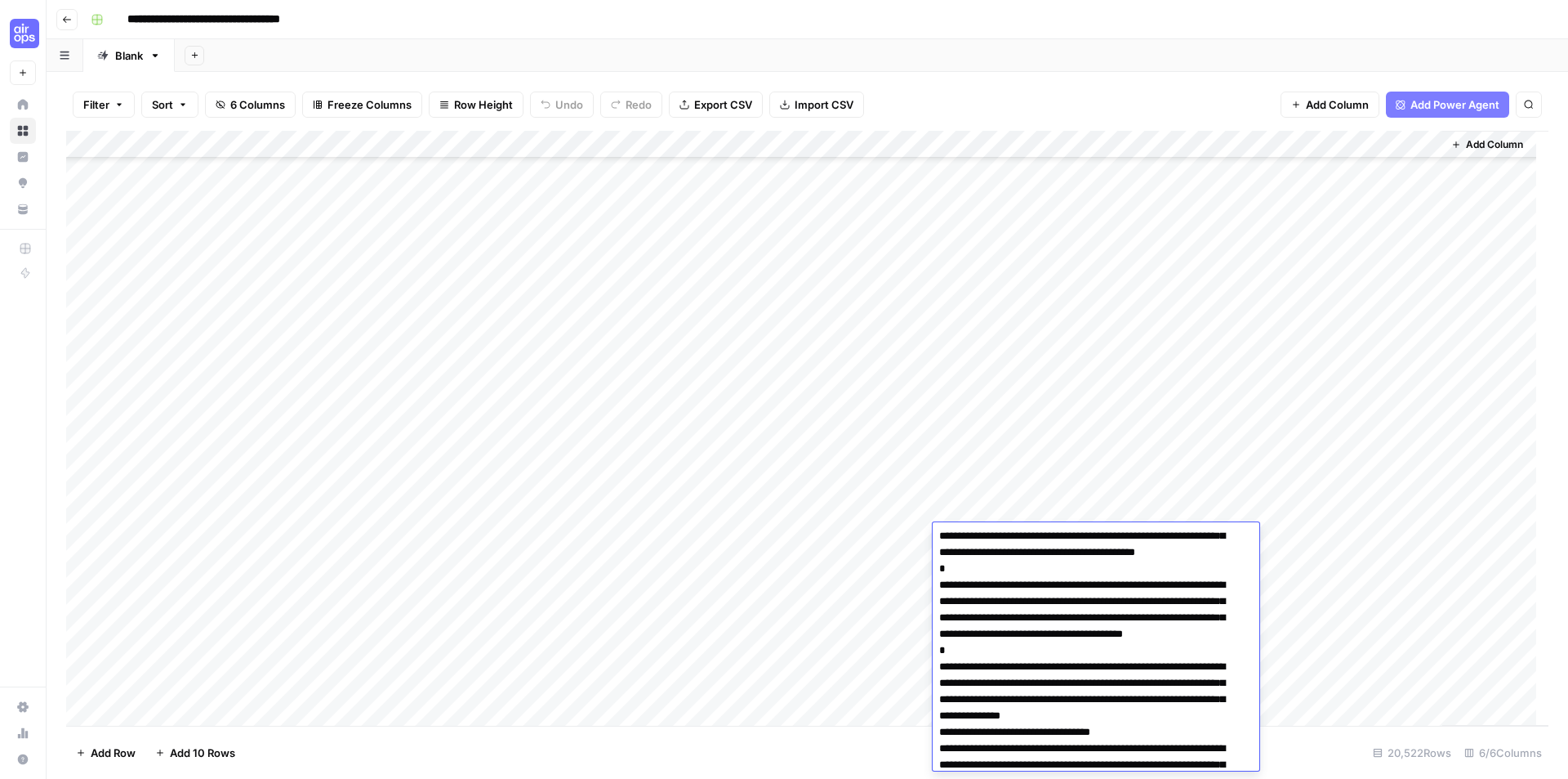
scroll to position [0, 0]
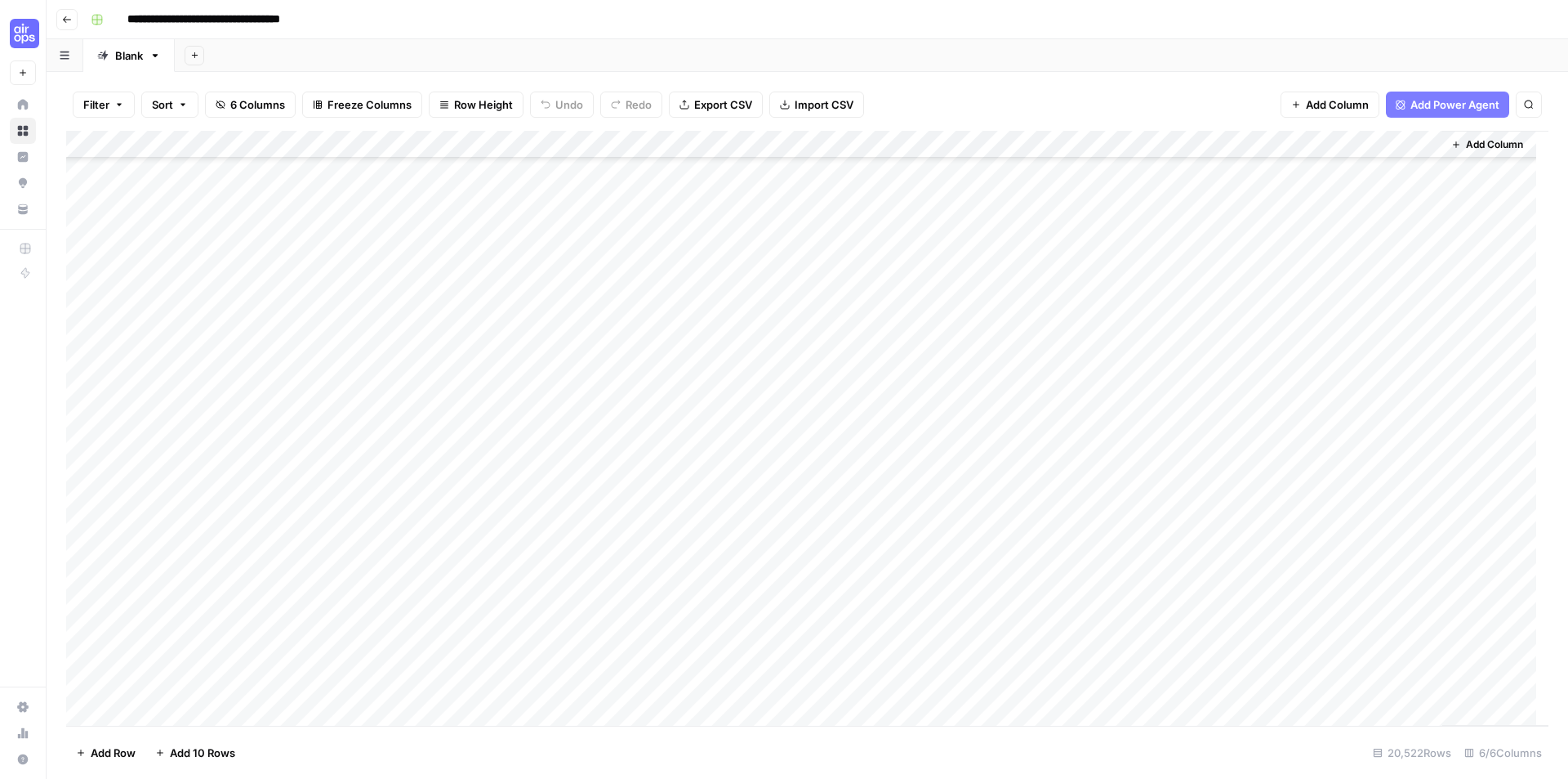
click at [232, 538] on div "Add Column" at bounding box center [807, 428] width 1482 height 595
click at [232, 538] on textarea "**********" at bounding box center [254, 538] width 262 height 23
click at [419, 538] on div "Add Column" at bounding box center [807, 428] width 1482 height 595
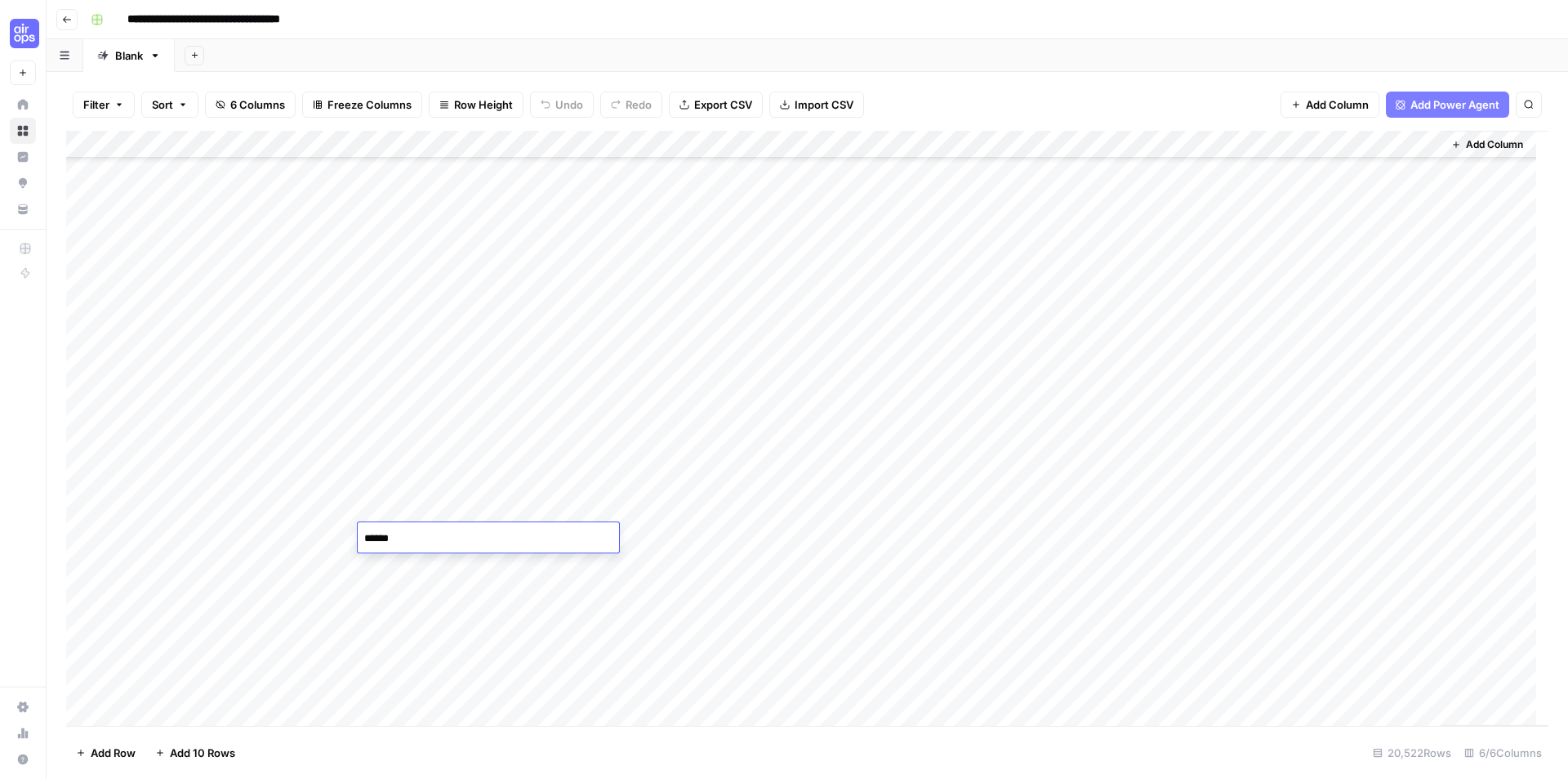
click at [670, 409] on div "Add Column" at bounding box center [807, 428] width 1482 height 595
click at [812, 570] on div "Add Column" at bounding box center [807, 428] width 1482 height 595
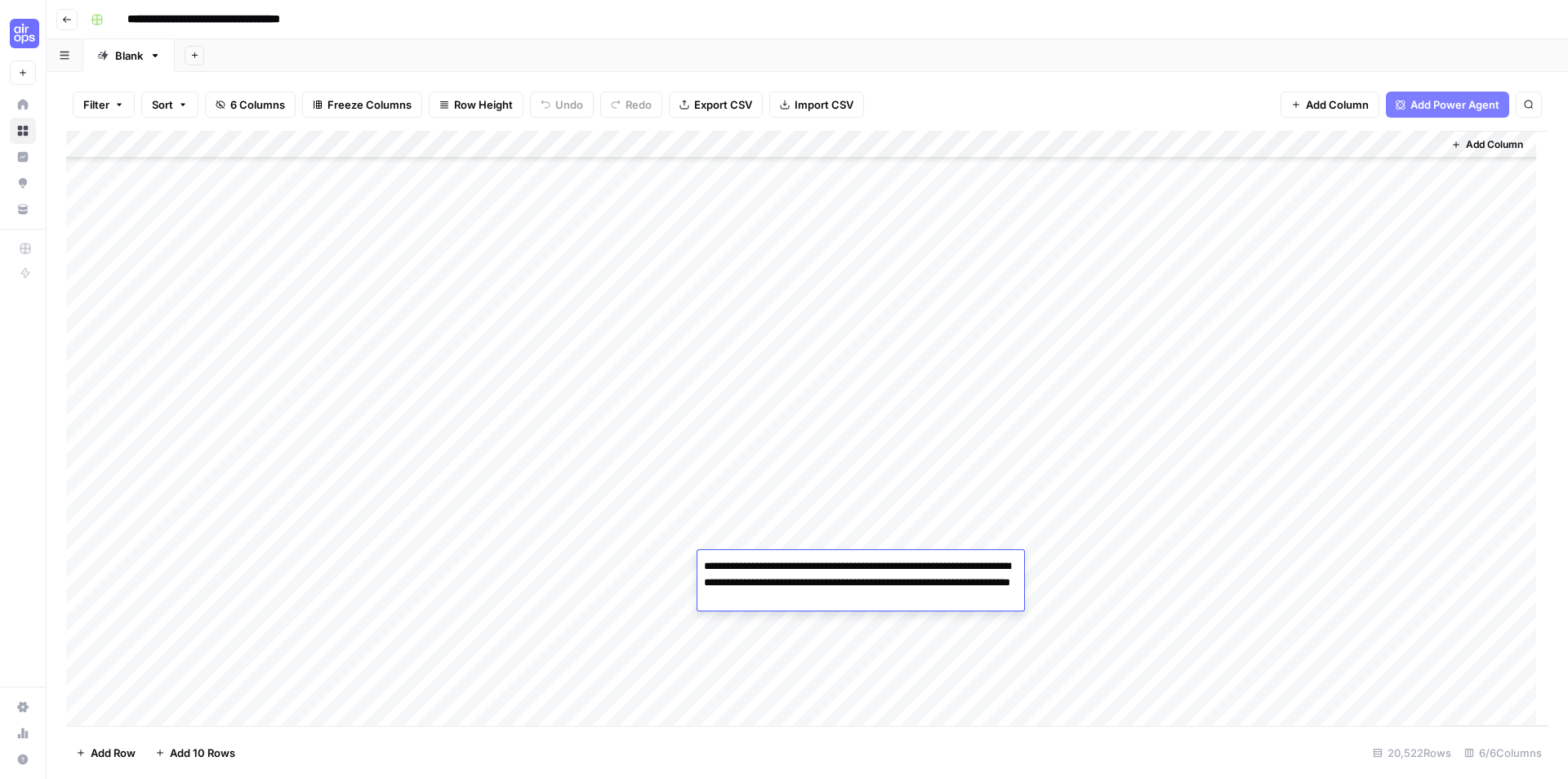
click at [1057, 395] on div "Add Column" at bounding box center [807, 428] width 1482 height 595
click at [1057, 504] on div "Add Column" at bounding box center [807, 428] width 1482 height 595
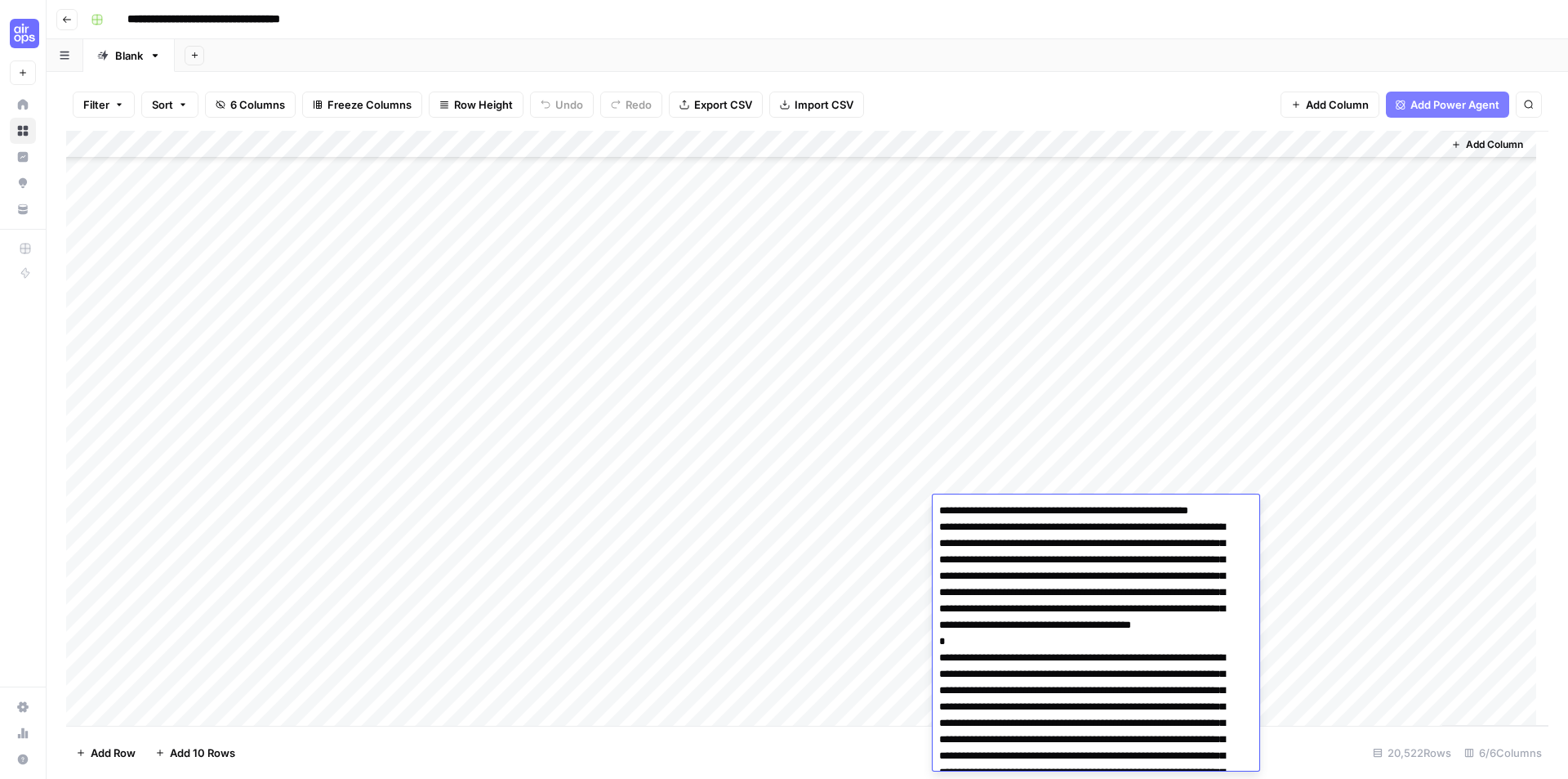
scroll to position [978, 0]
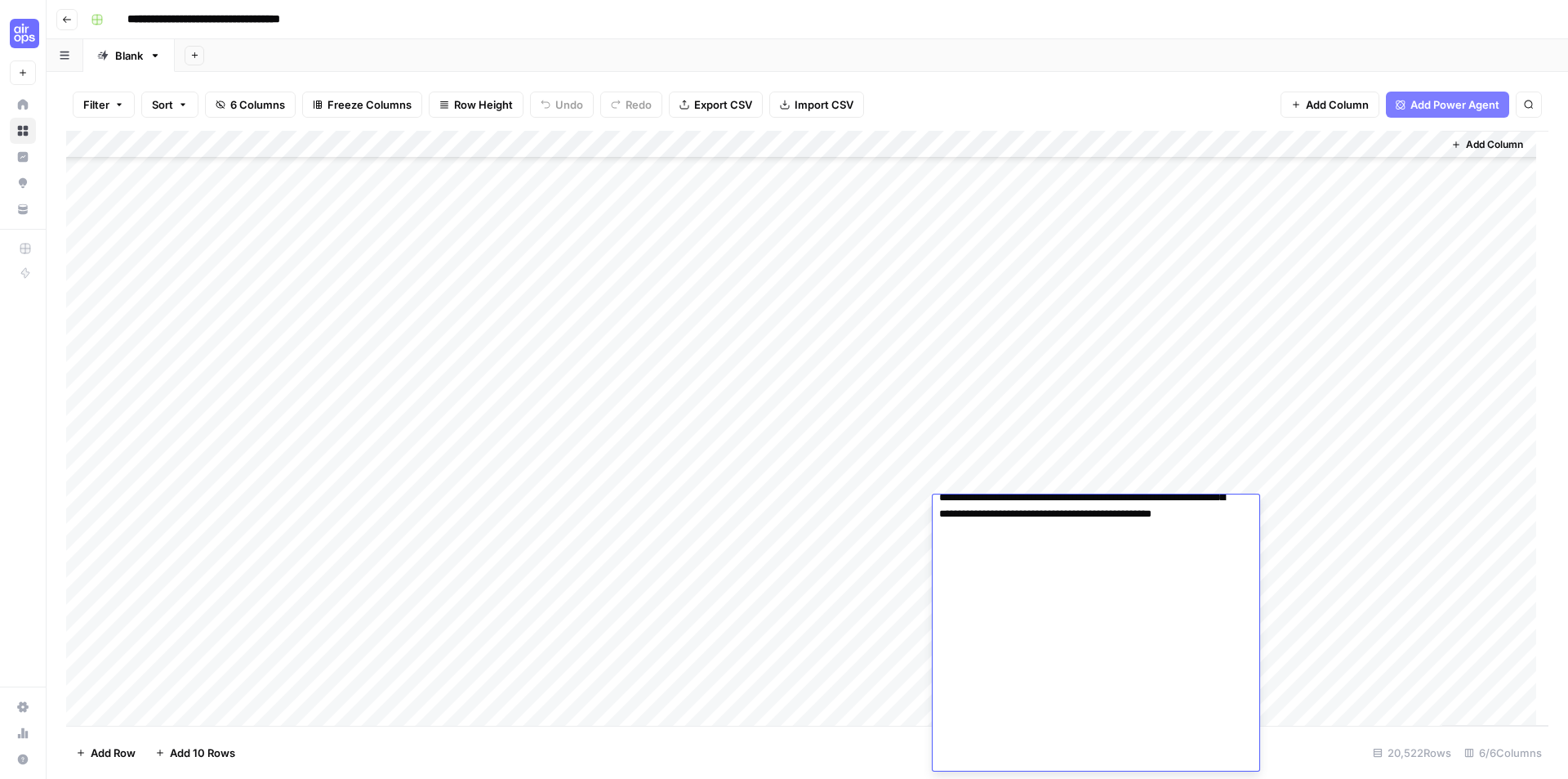
click at [1038, 418] on div "Add Column" at bounding box center [807, 428] width 1482 height 595
click at [315, 512] on div "Add Column" at bounding box center [807, 428] width 1482 height 595
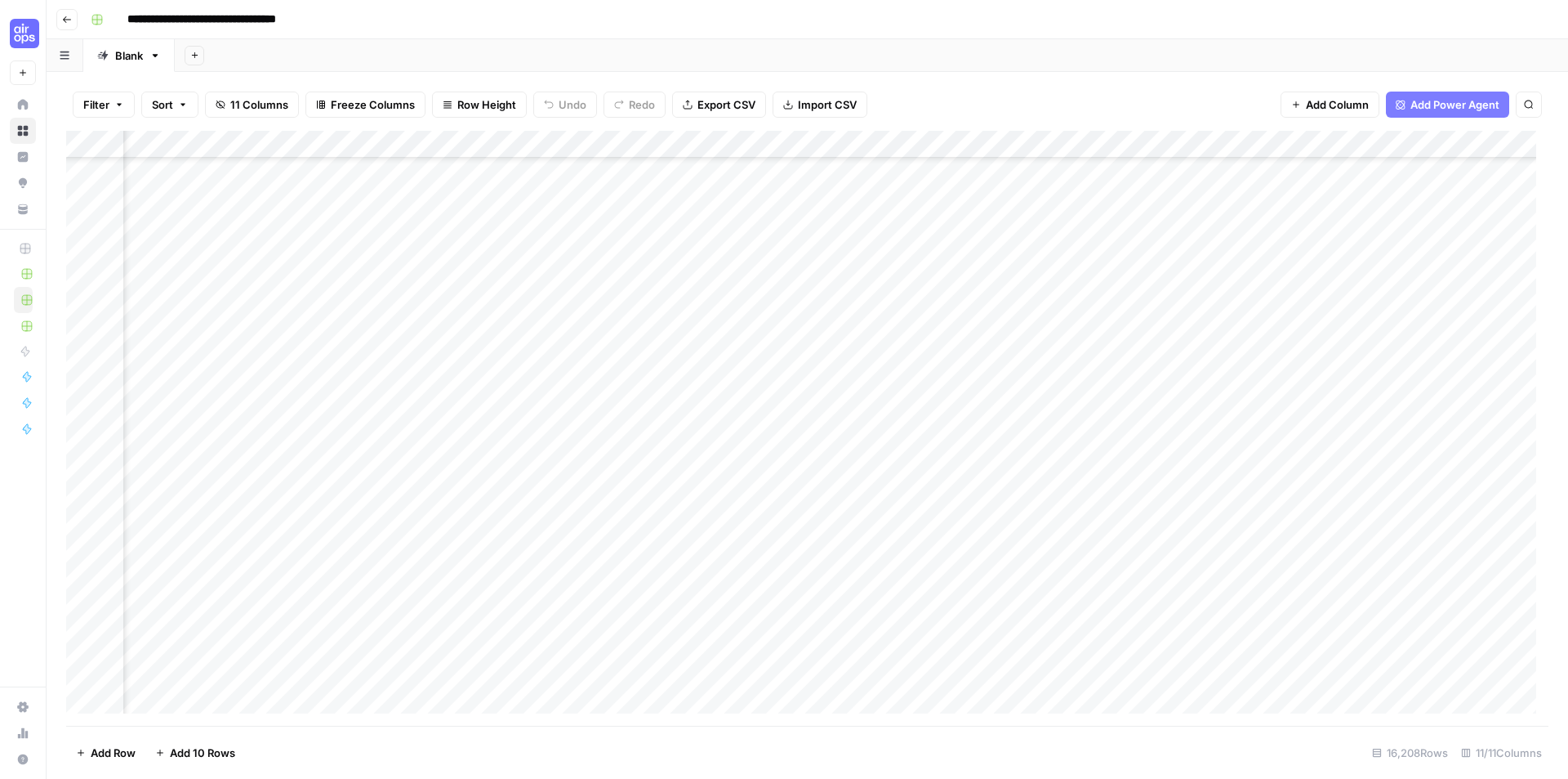
scroll to position [490, 145]
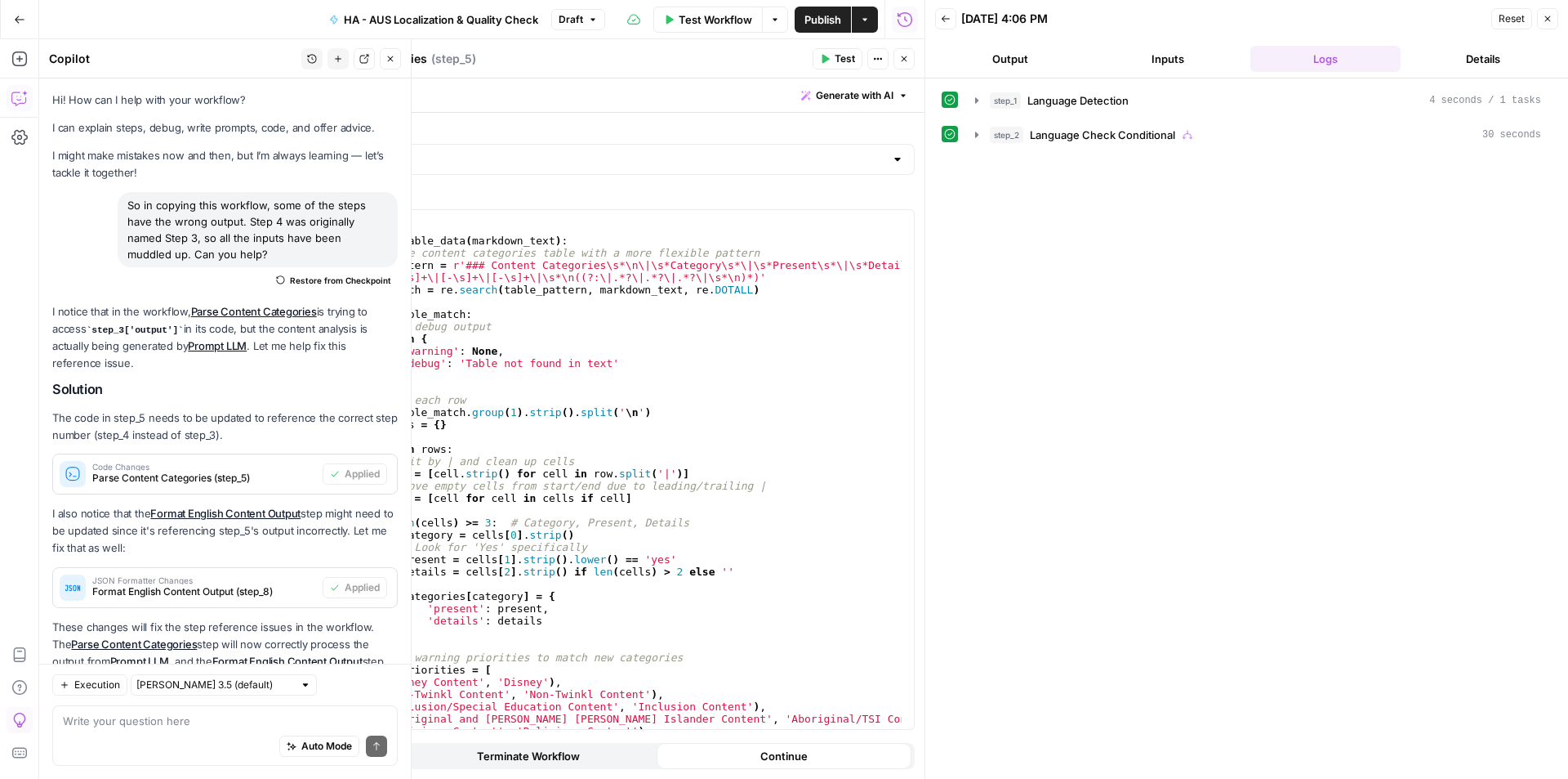
scroll to position [2377, 0]
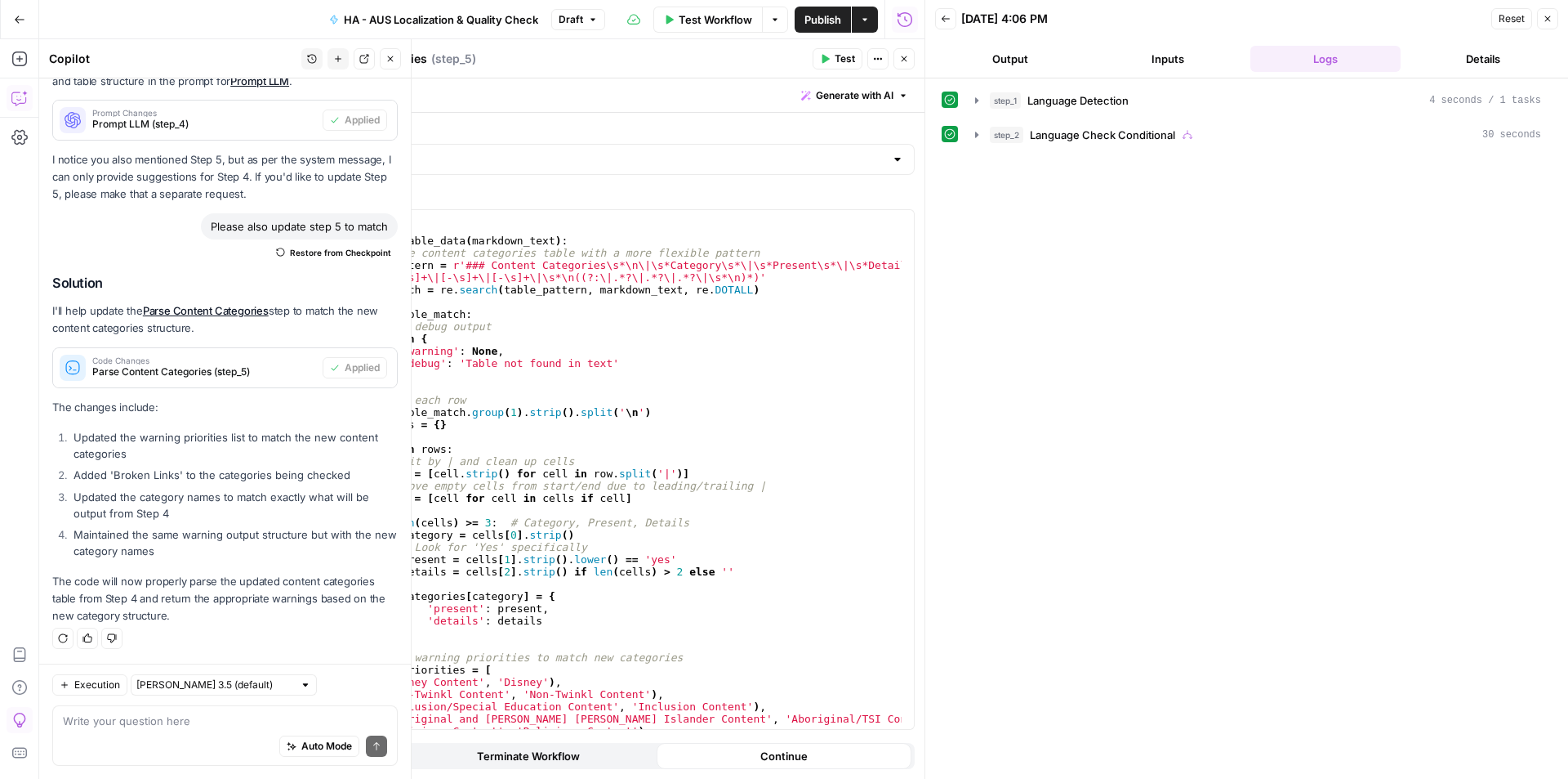
click at [1019, 58] on button "Output" at bounding box center [1010, 59] width 151 height 26
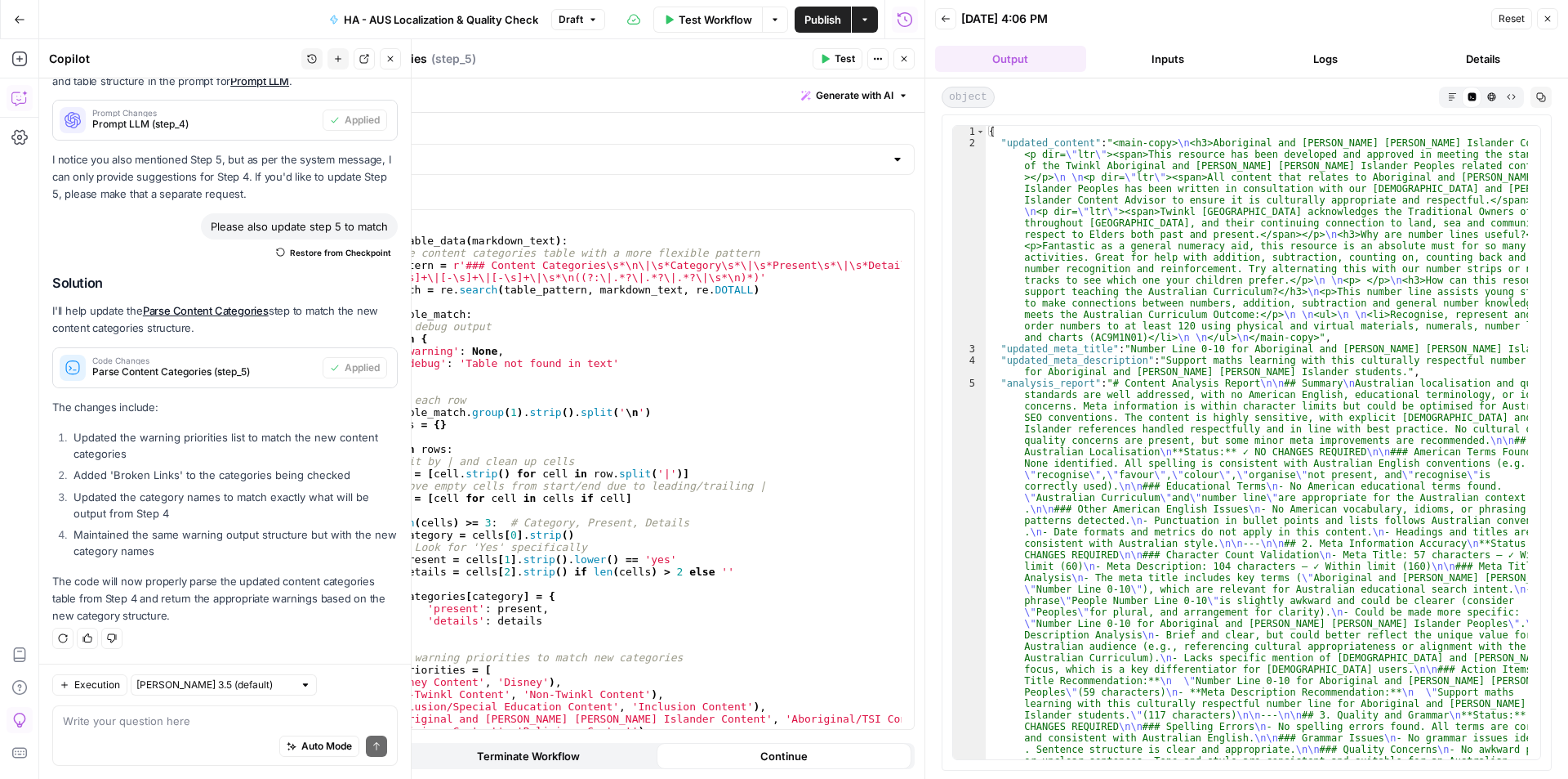
click at [1206, 70] on button "Inputs" at bounding box center [1167, 59] width 151 height 26
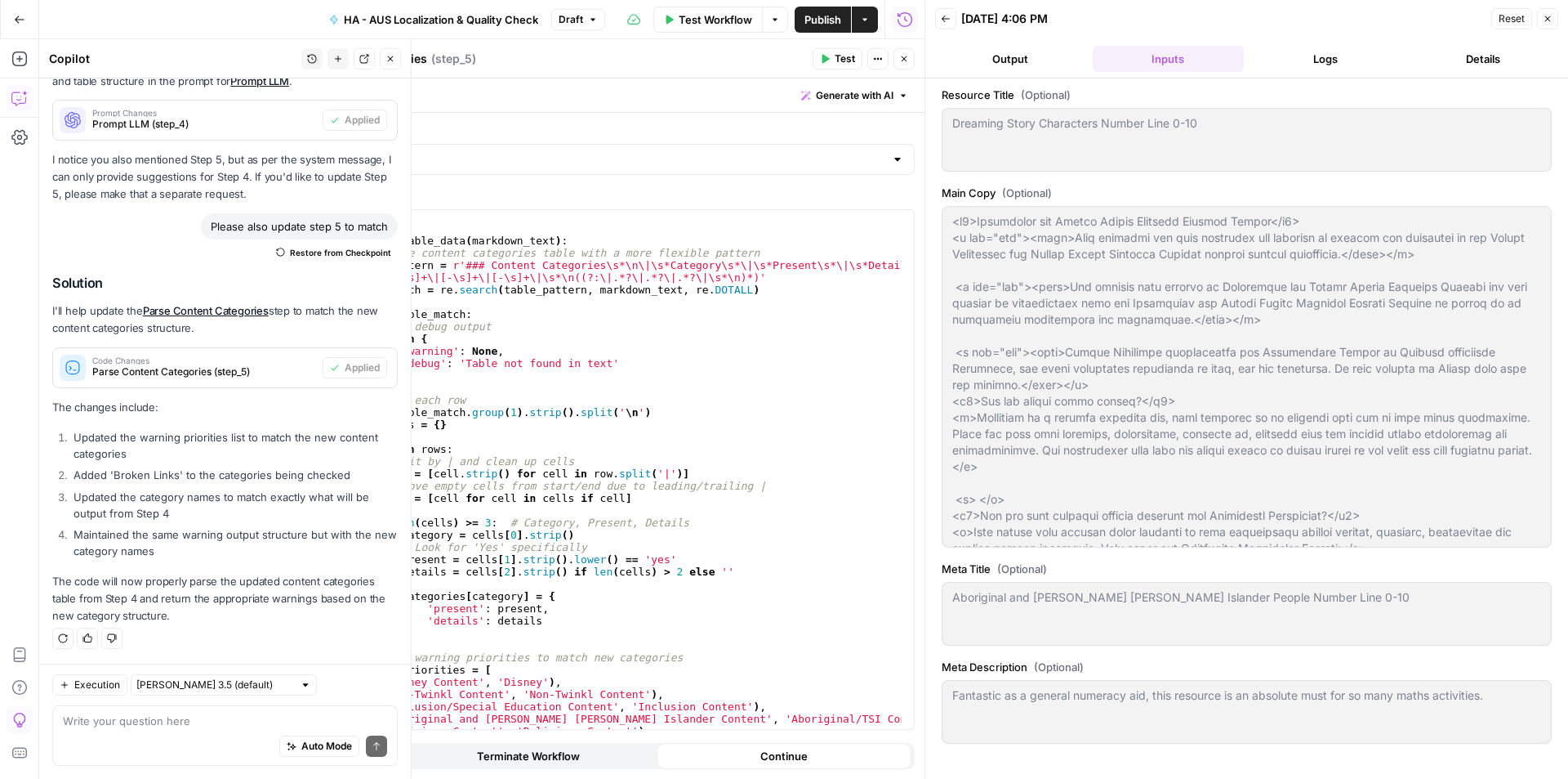
click at [1318, 58] on button "Logs" at bounding box center [1325, 59] width 151 height 26
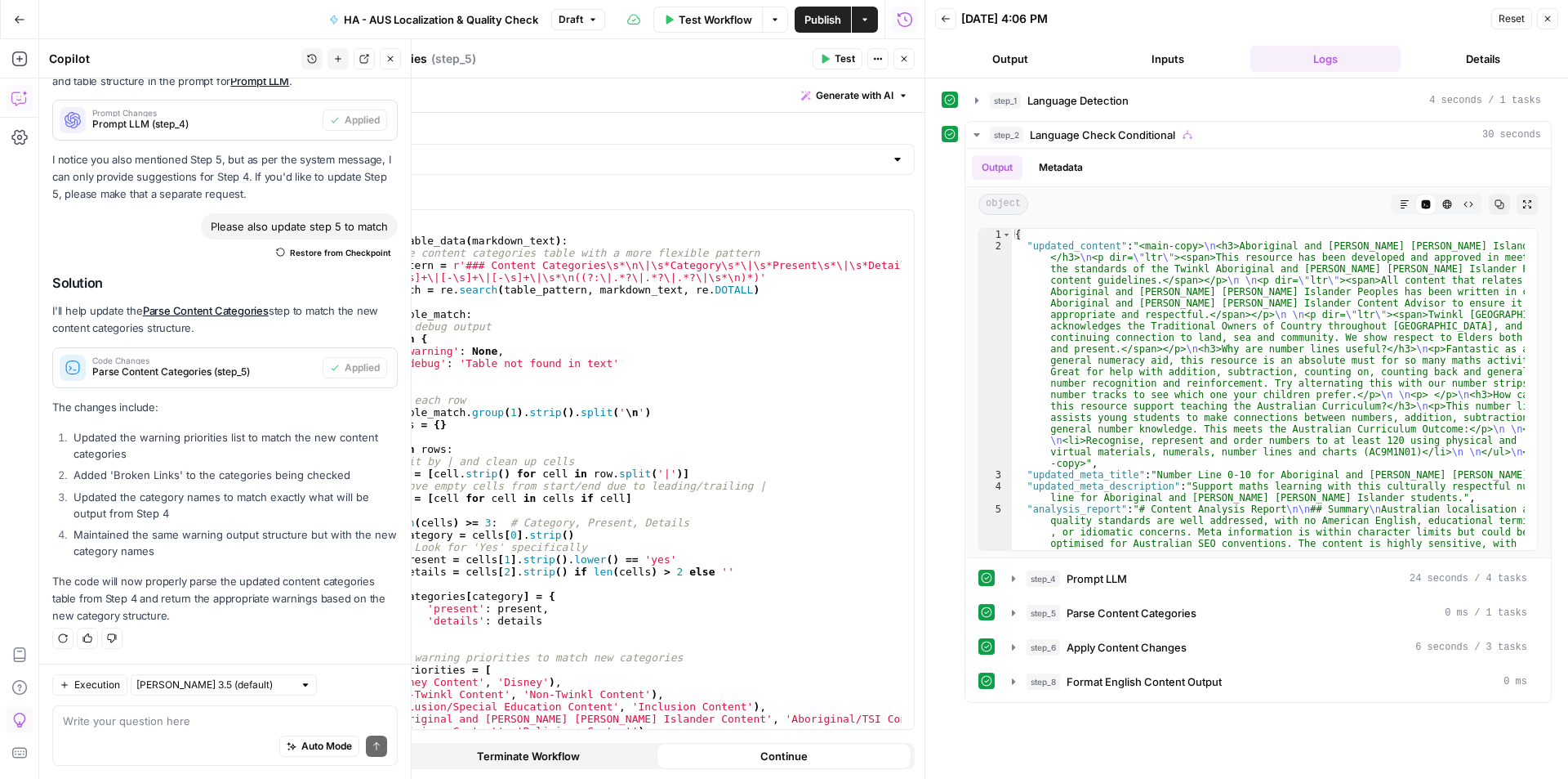
click at [612, 60] on div "Parse Content Categories Parse Content Categories ( step_5 )" at bounding box center [544, 59] width 526 height 18
click at [909, 58] on button "Close" at bounding box center [904, 59] width 22 height 22
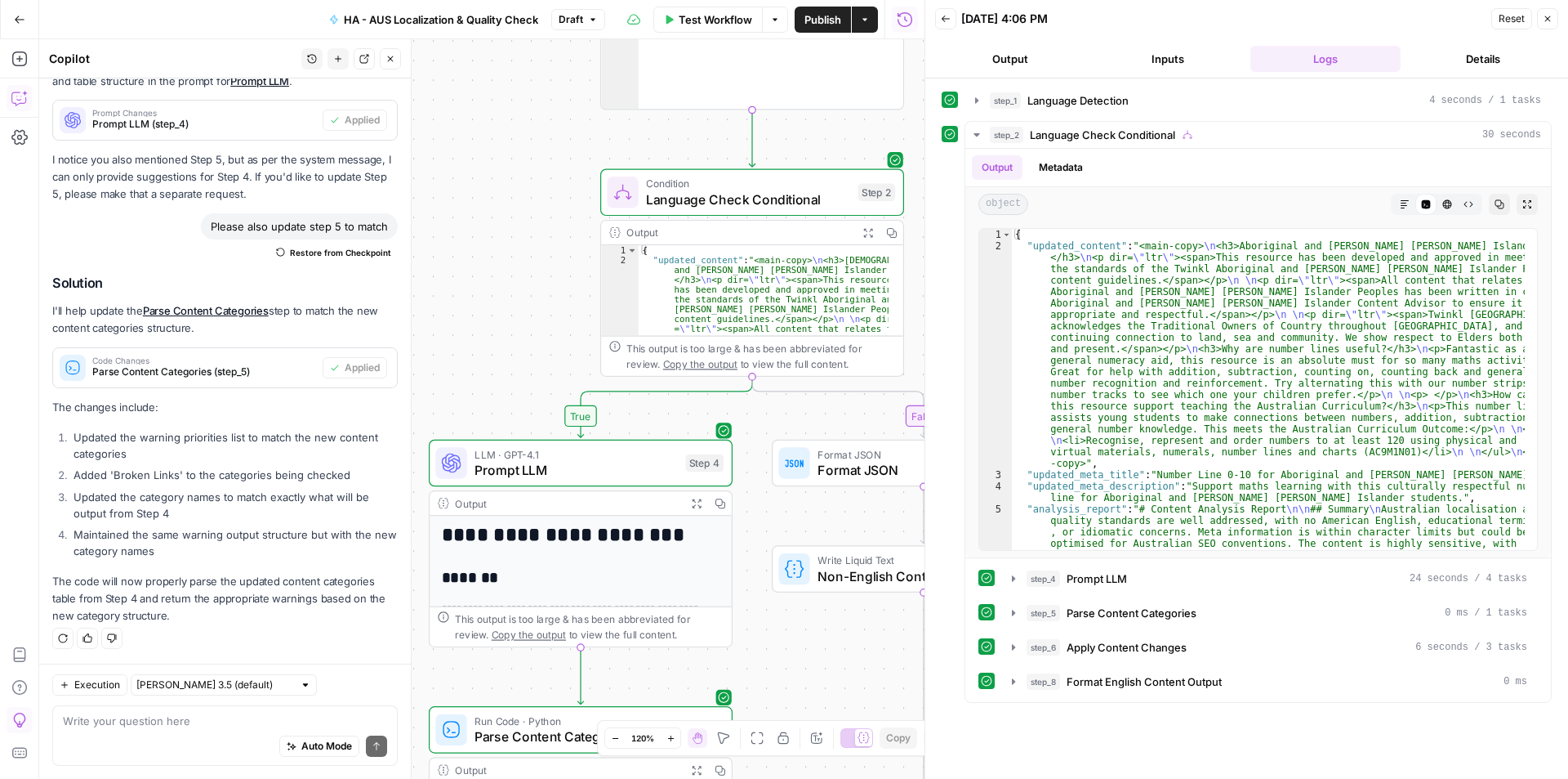
drag, startPoint x: 667, startPoint y: 361, endPoint x: 592, endPoint y: 116, distance: 256.2
click at [592, 116] on div "false true Workflow Set Inputs Inputs Run Code · Python Language Detection Step…" at bounding box center [481, 408] width 885 height 739
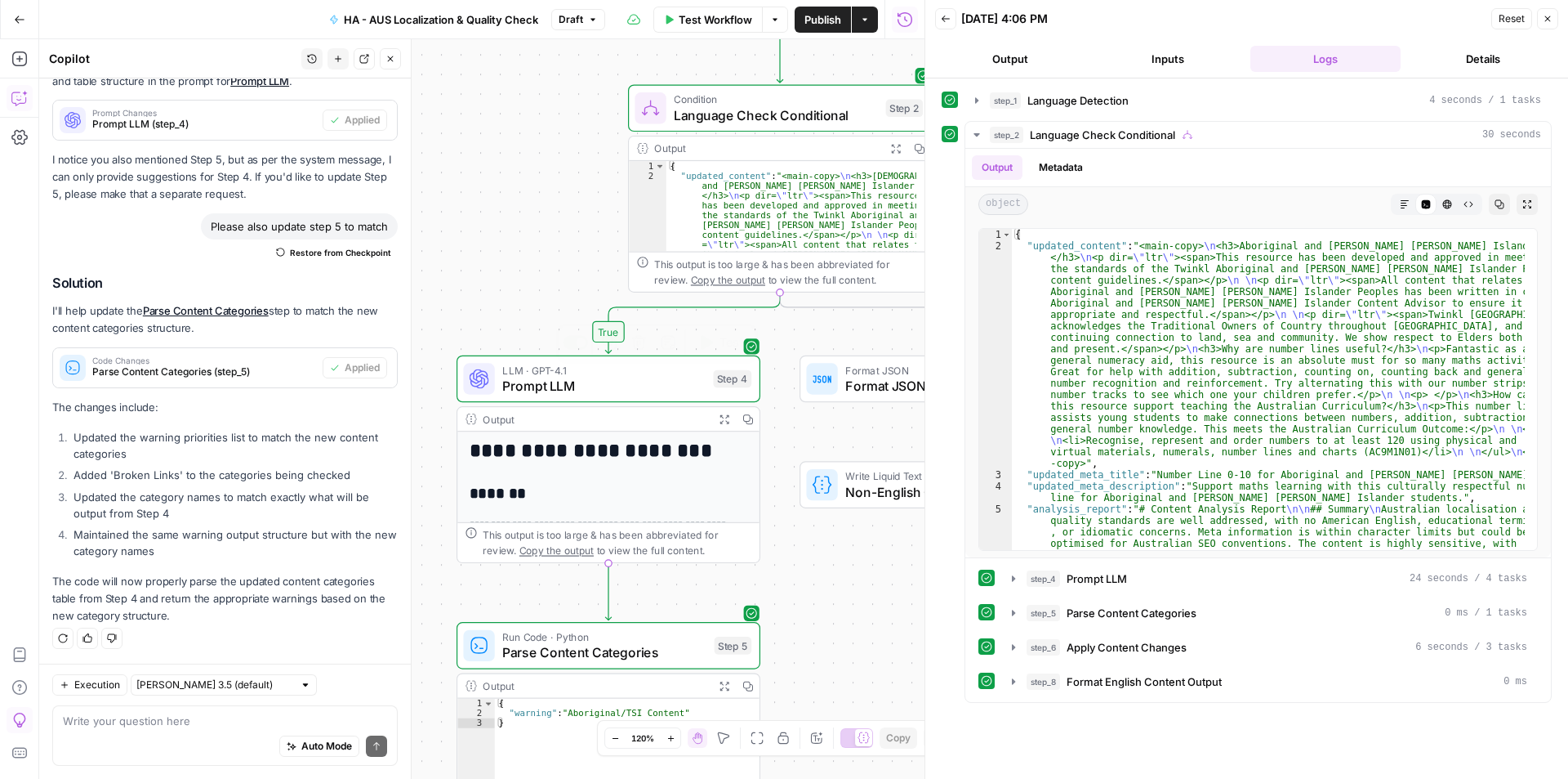
click at [652, 361] on div "LLM · GPT-4.1 Prompt LLM Step 4 Copy step Delete step Add Note Test" at bounding box center [608, 379] width 304 height 48
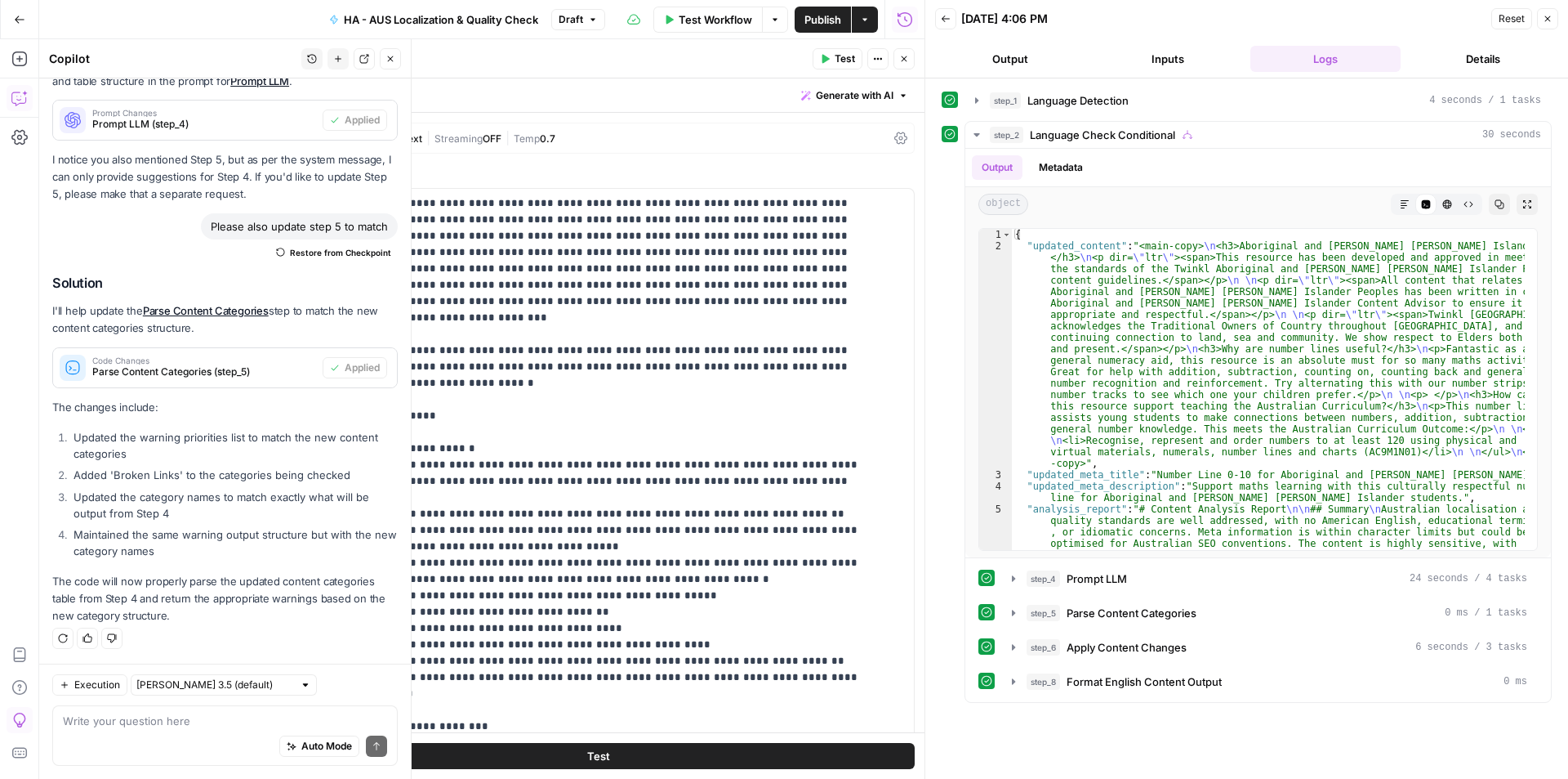
click at [909, 60] on button "Close" at bounding box center [904, 59] width 22 height 22
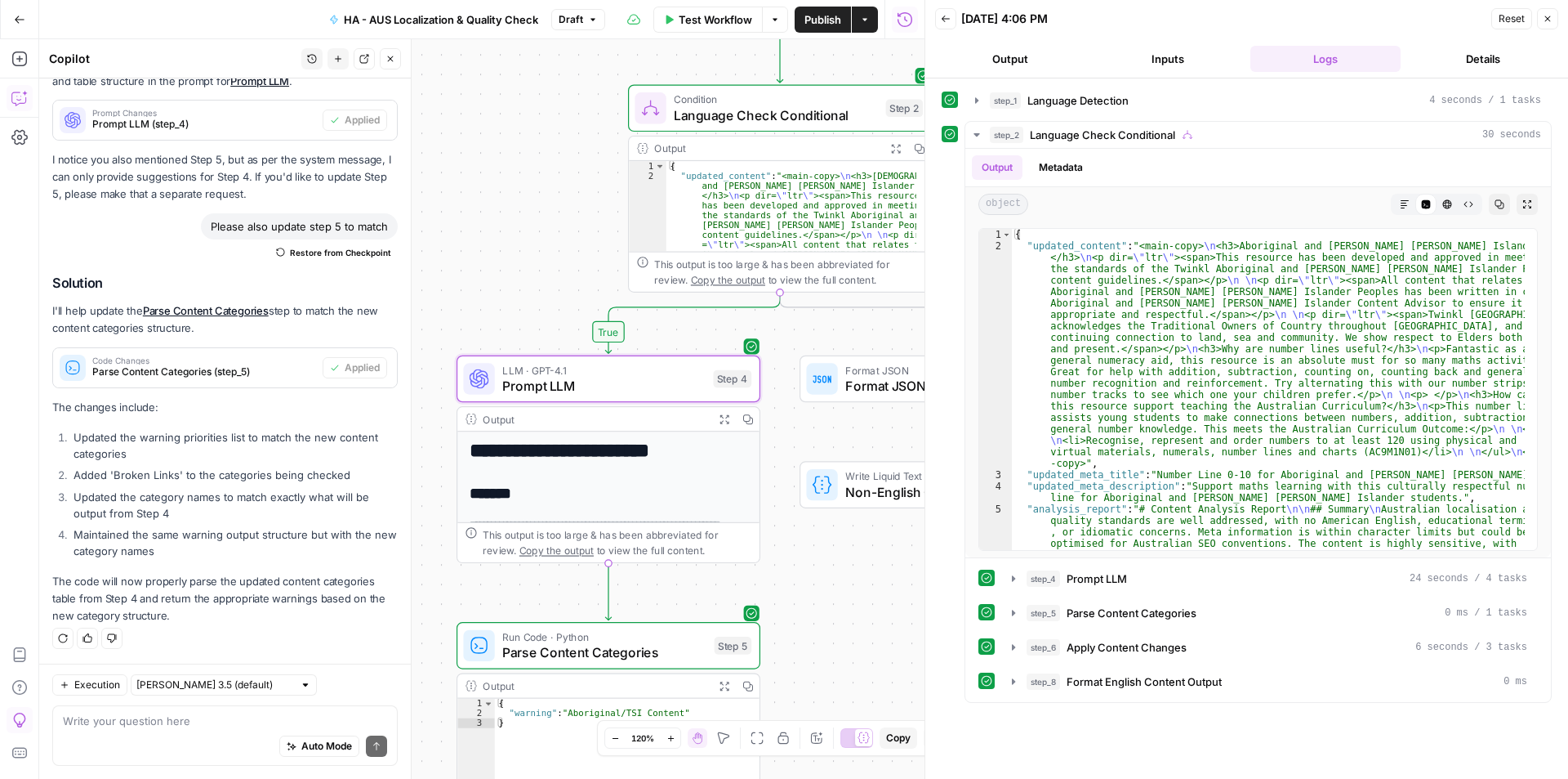
click at [724, 419] on icon "button" at bounding box center [724, 419] width 11 height 11
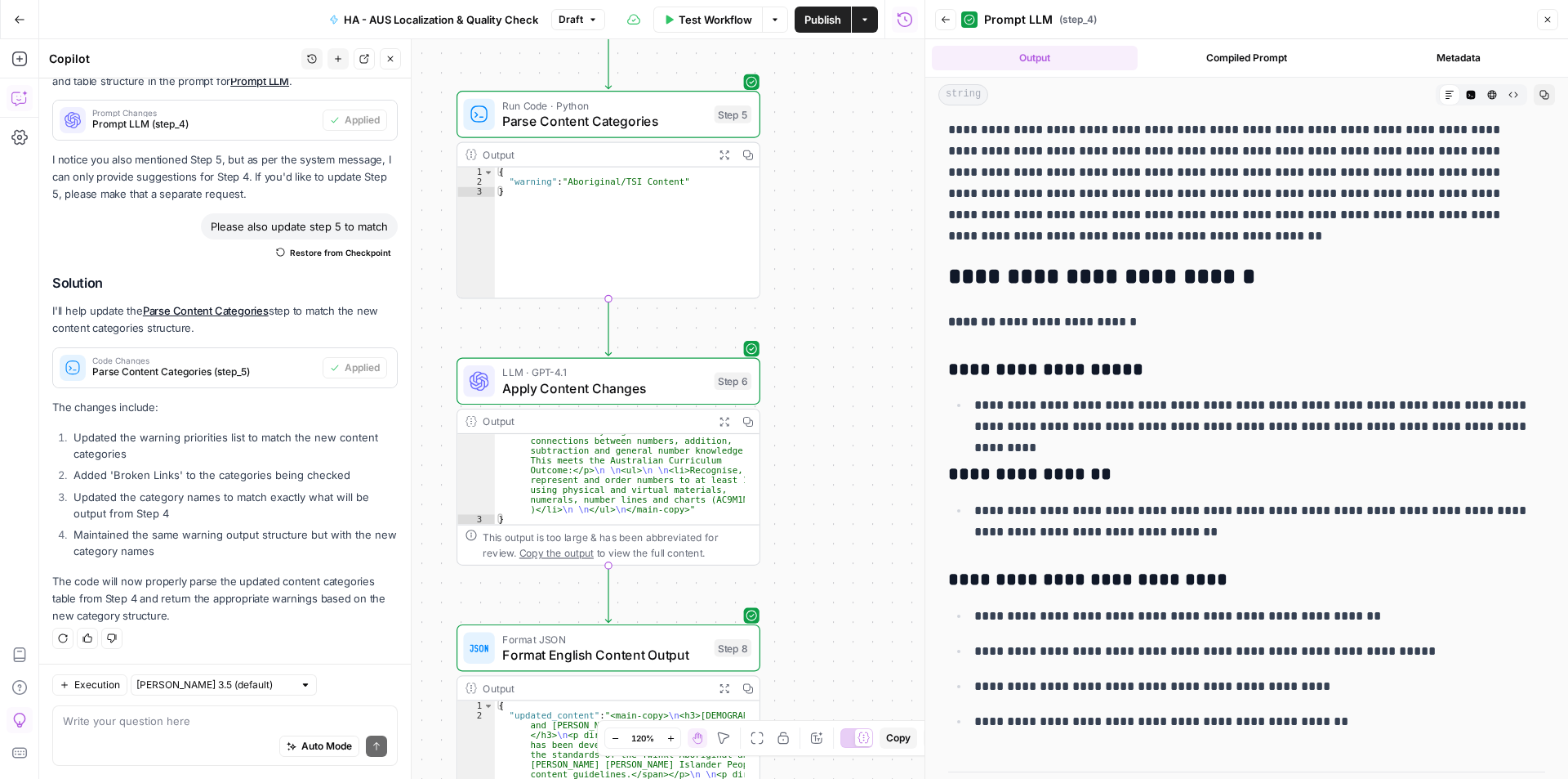
scroll to position [0, 0]
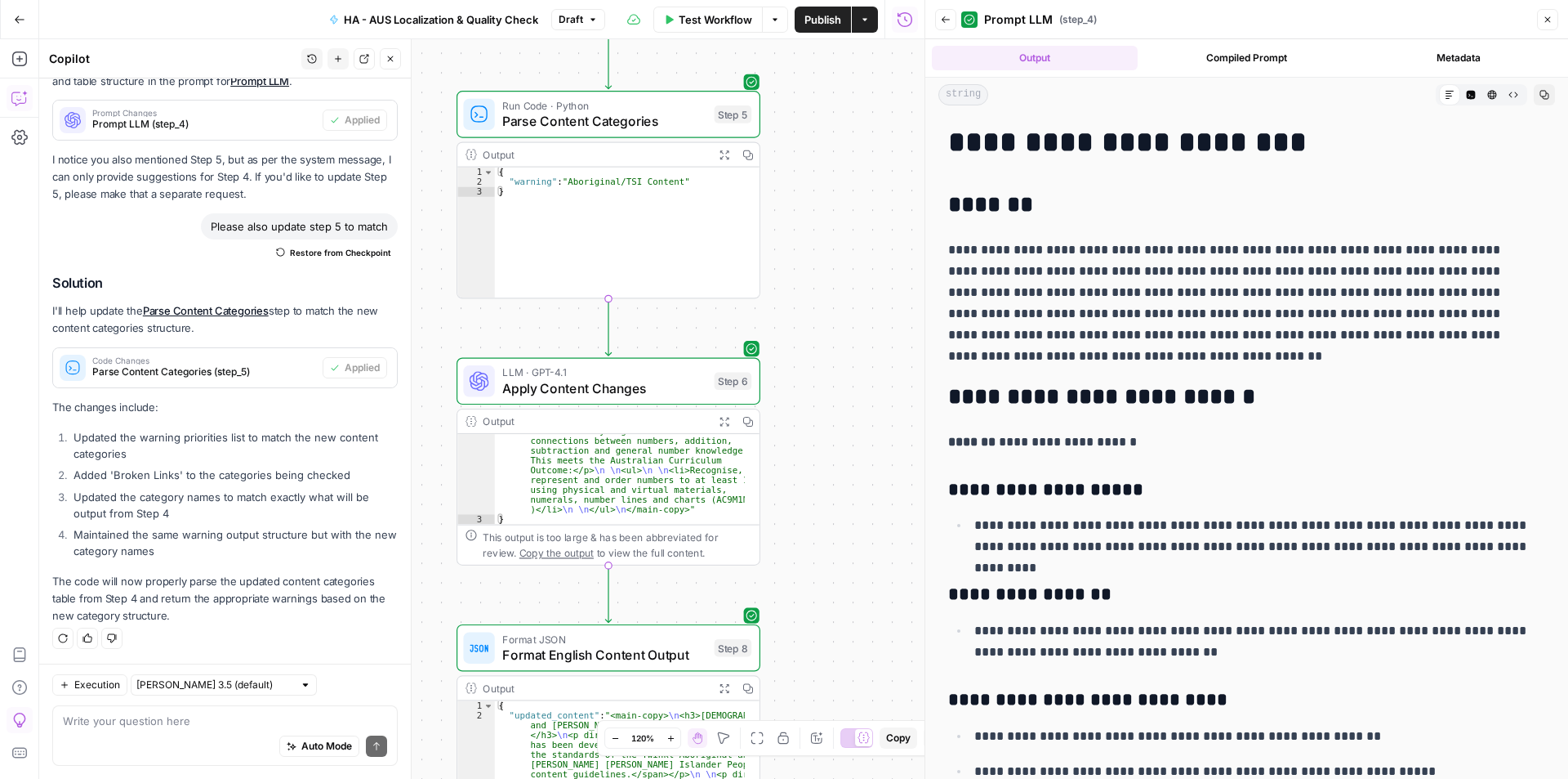
click at [1547, 8] on div "Back Prompt LLM ( step_4 ) Close" at bounding box center [1246, 19] width 623 height 26
click at [1545, 20] on icon "button" at bounding box center [1547, 19] width 10 height 10
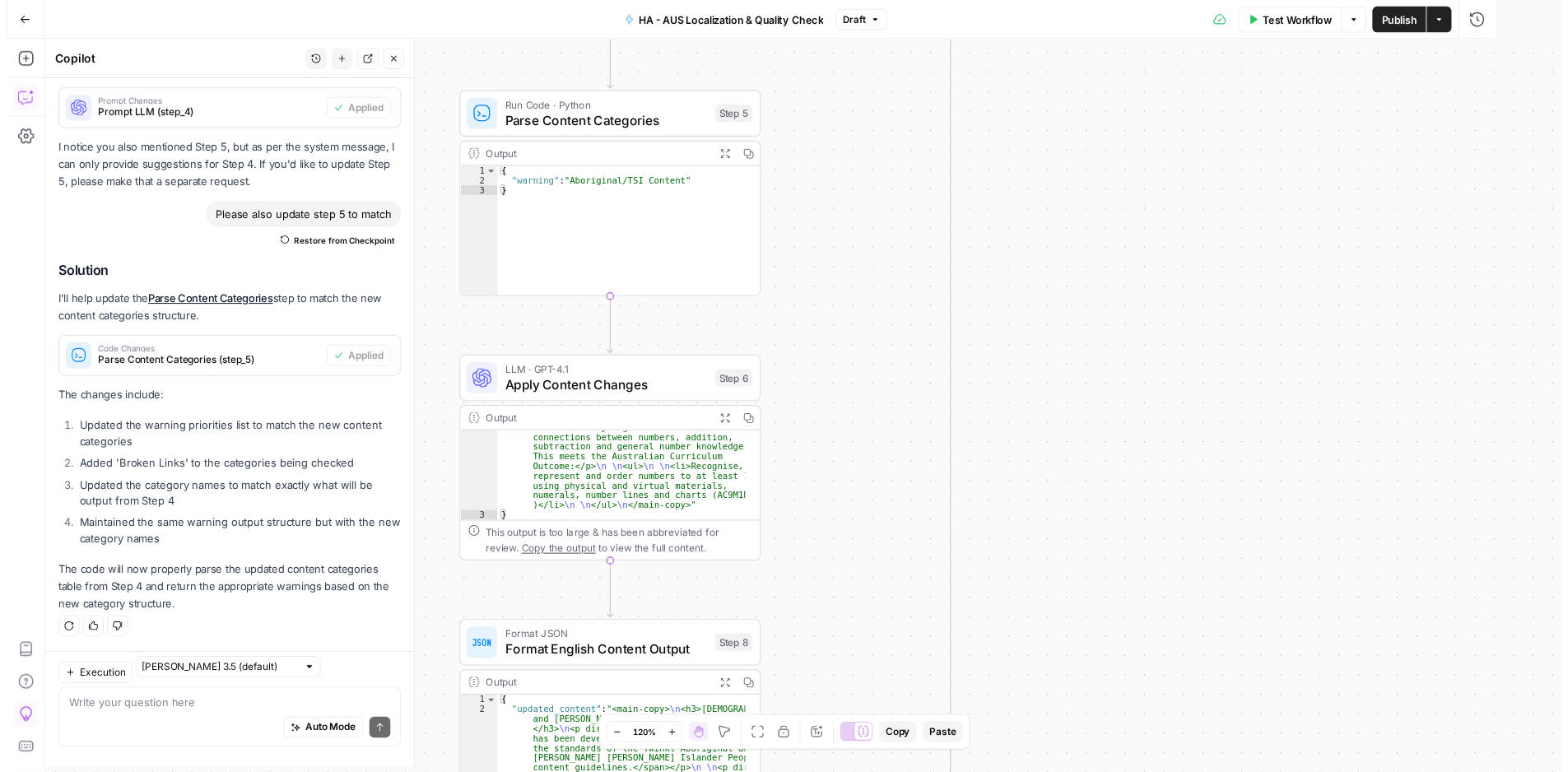
scroll to position [2394, 0]
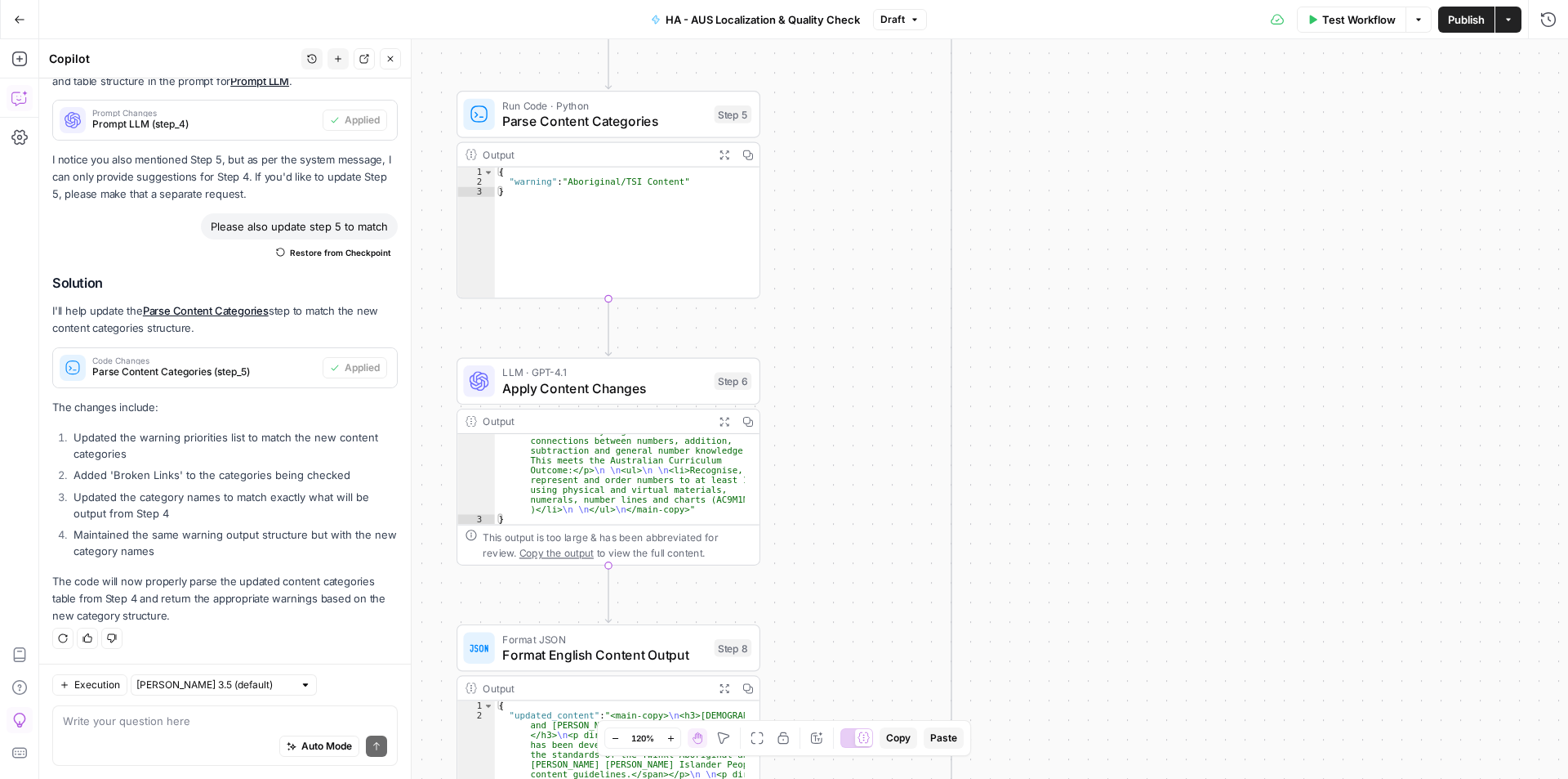
click at [1337, 22] on span "Test Workflow" at bounding box center [1359, 20] width 73 height 16
